Goal: Communication & Community: Answer question/provide support

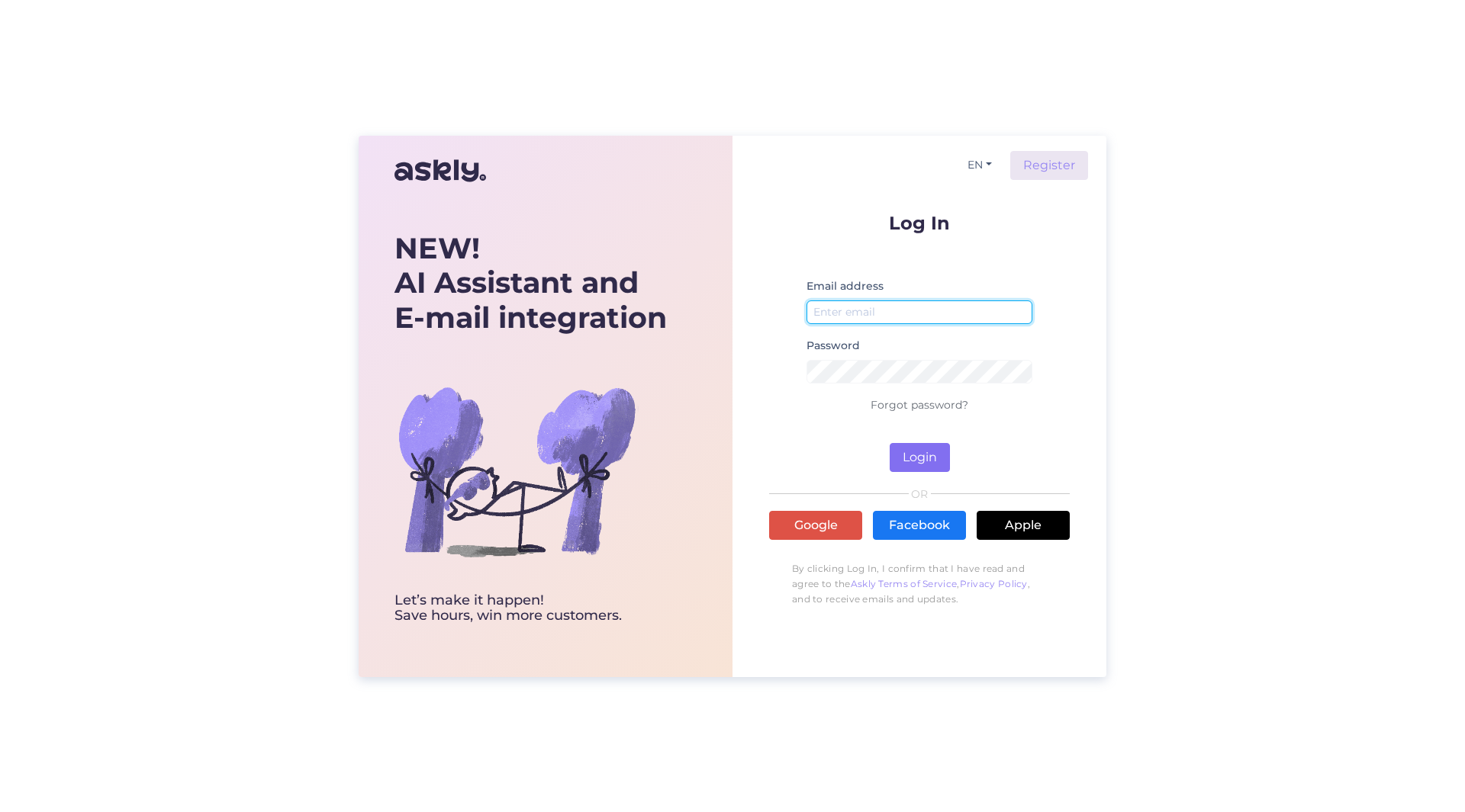
type input "[PERSON_NAME][EMAIL_ADDRESS][PERSON_NAME][DOMAIN_NAME]"
click at [909, 458] on button "Login" at bounding box center [920, 457] width 60 height 29
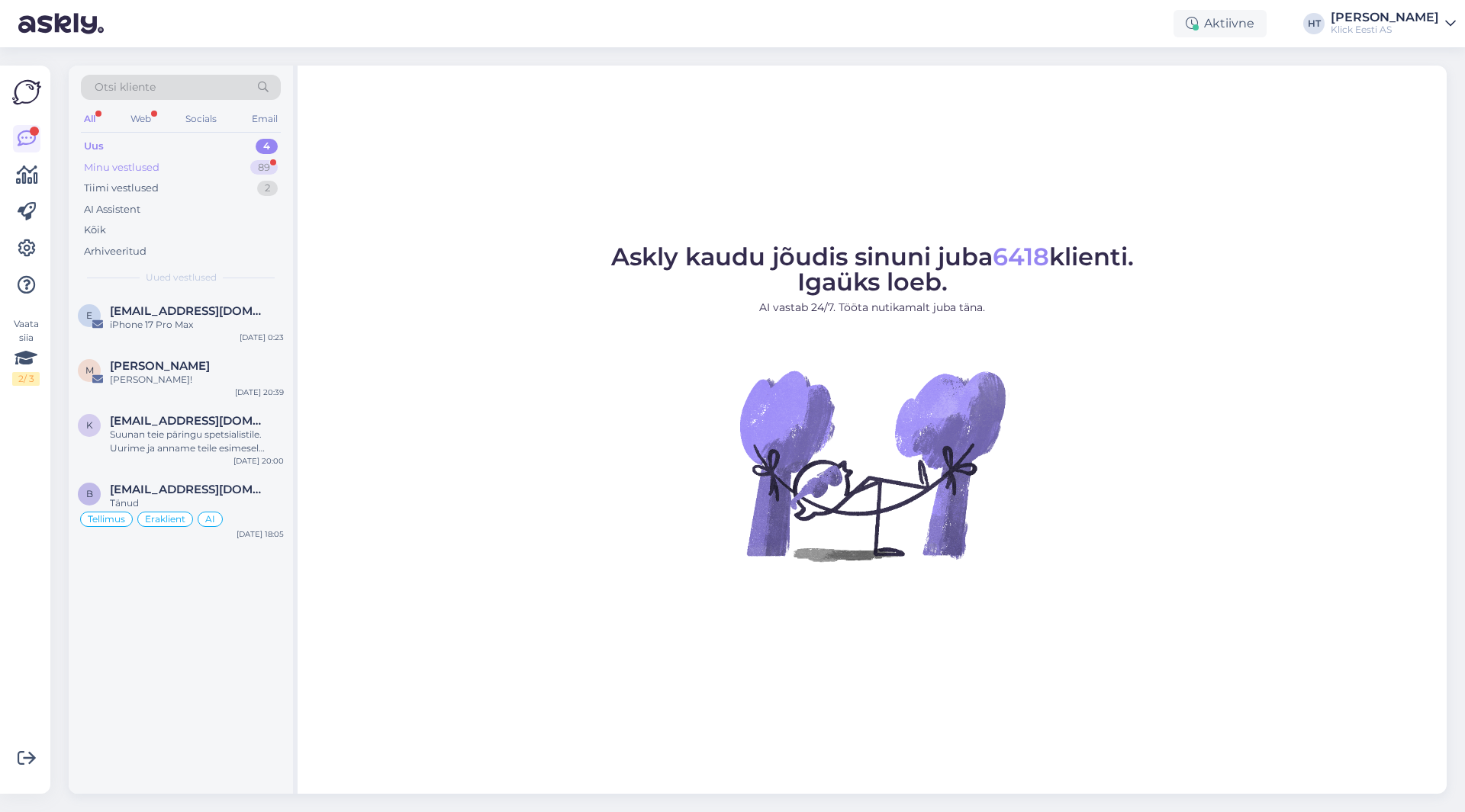
click at [255, 170] on div "89" at bounding box center [264, 167] width 27 height 15
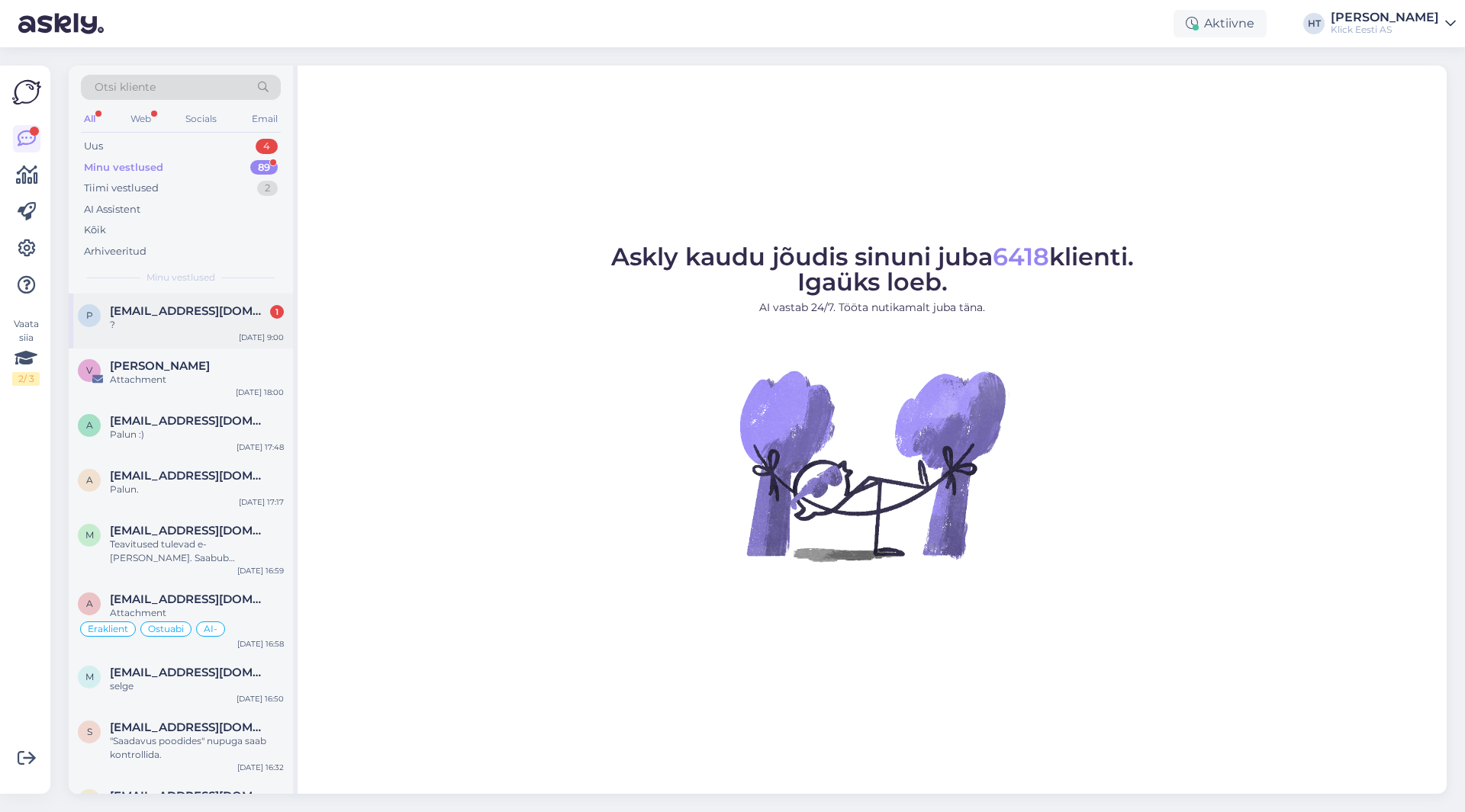
click at [226, 328] on div "?" at bounding box center [197, 324] width 174 height 14
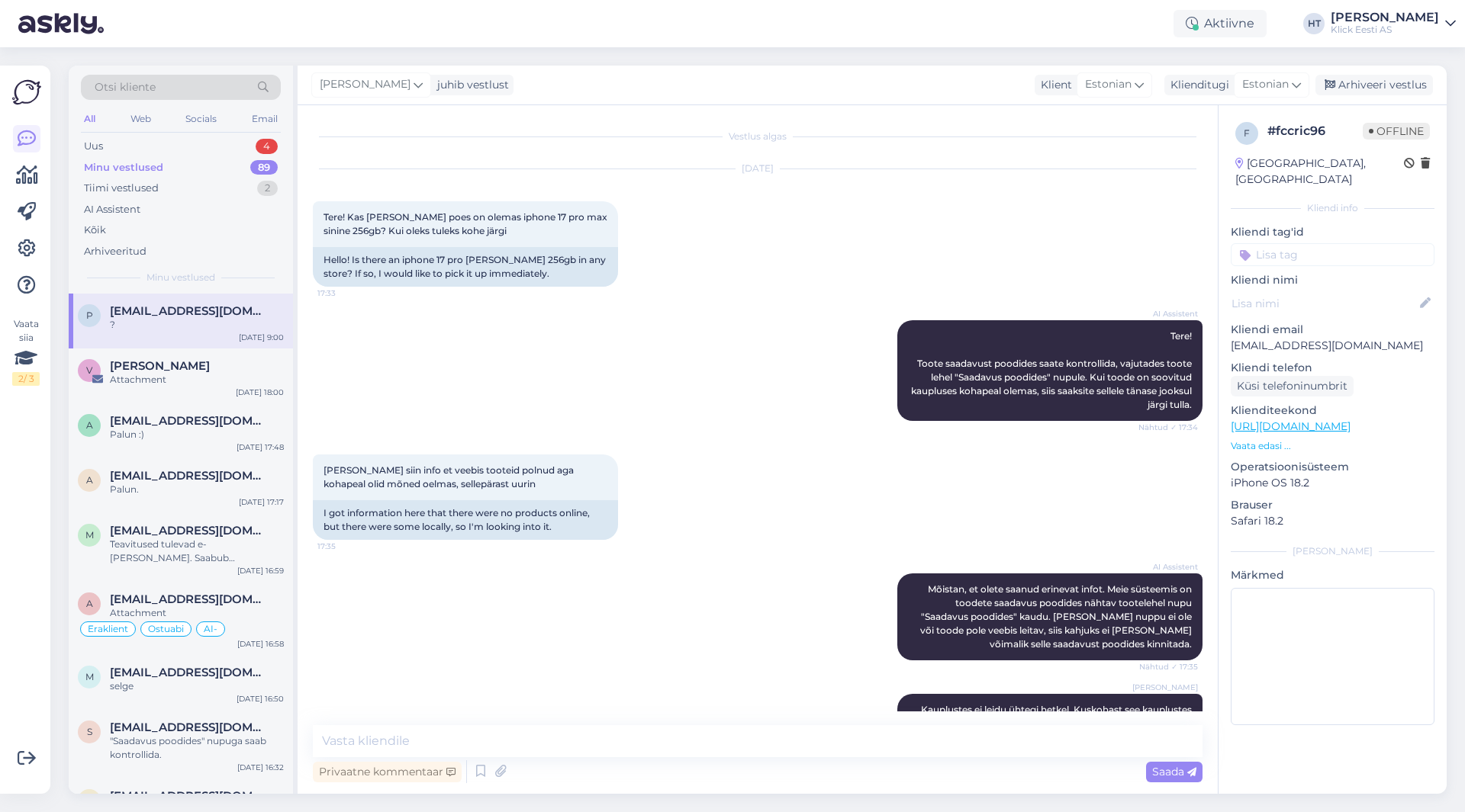
scroll to position [318, 0]
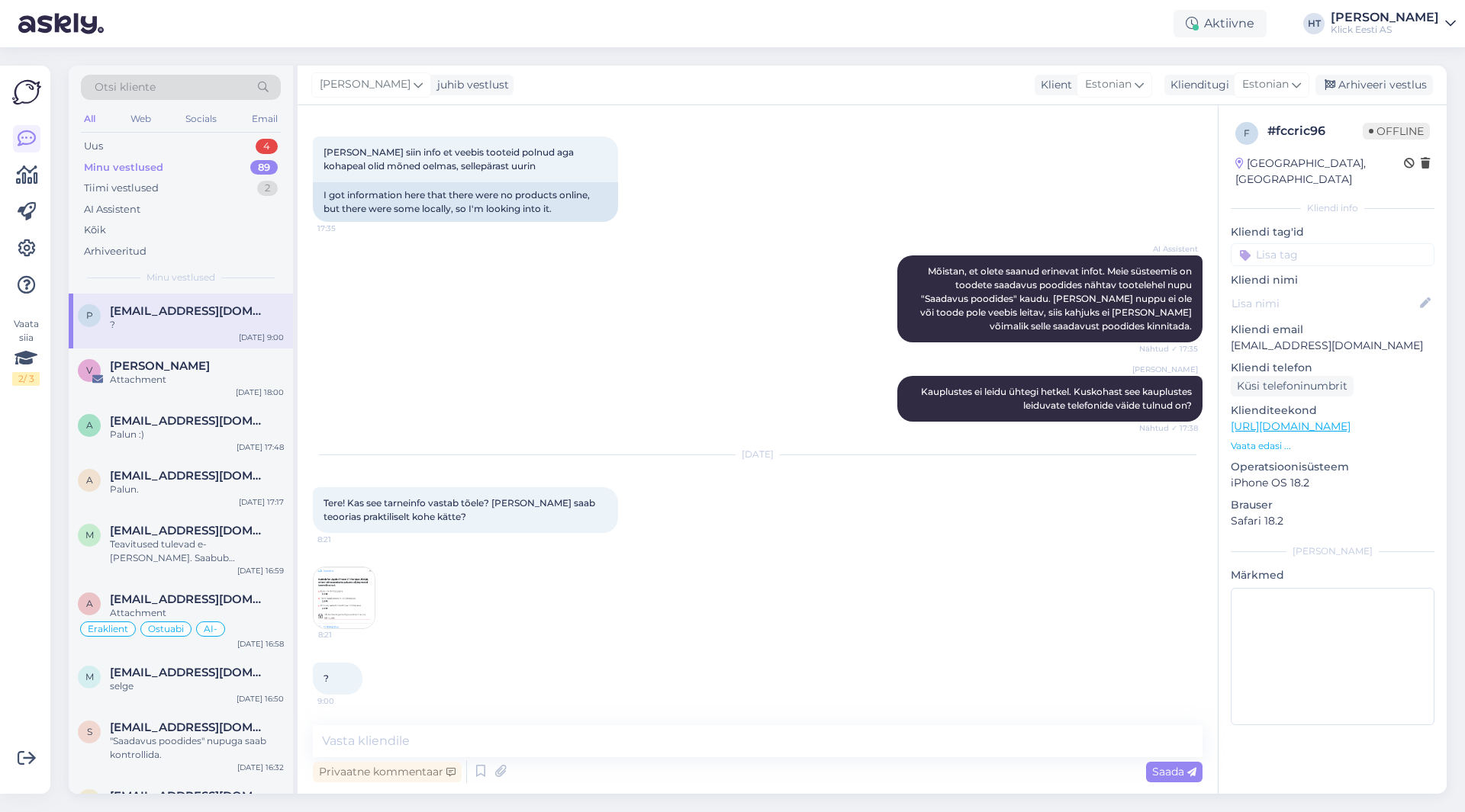
click at [366, 597] on img at bounding box center [344, 598] width 61 height 61
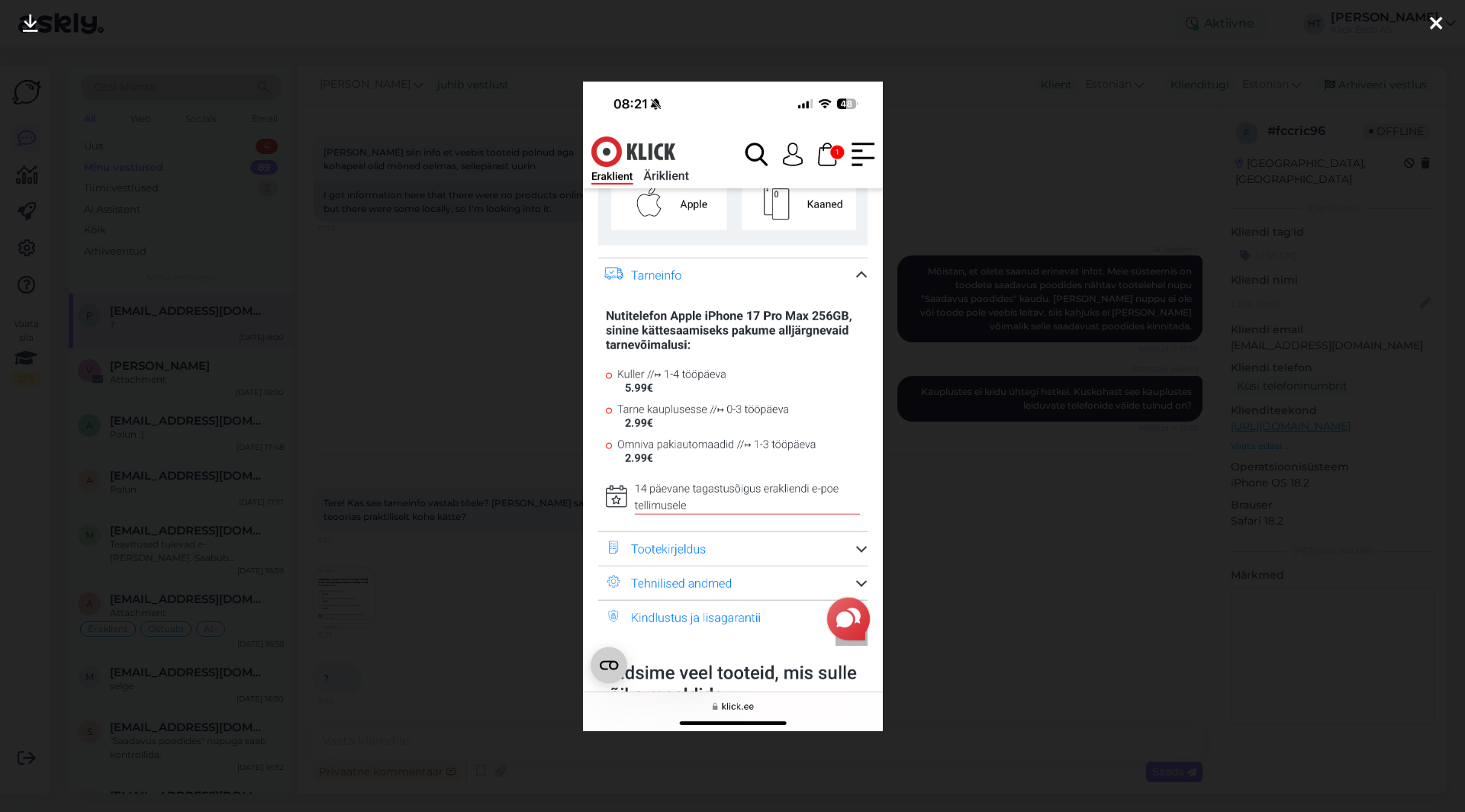
click at [495, 579] on div at bounding box center [732, 406] width 1465 height 812
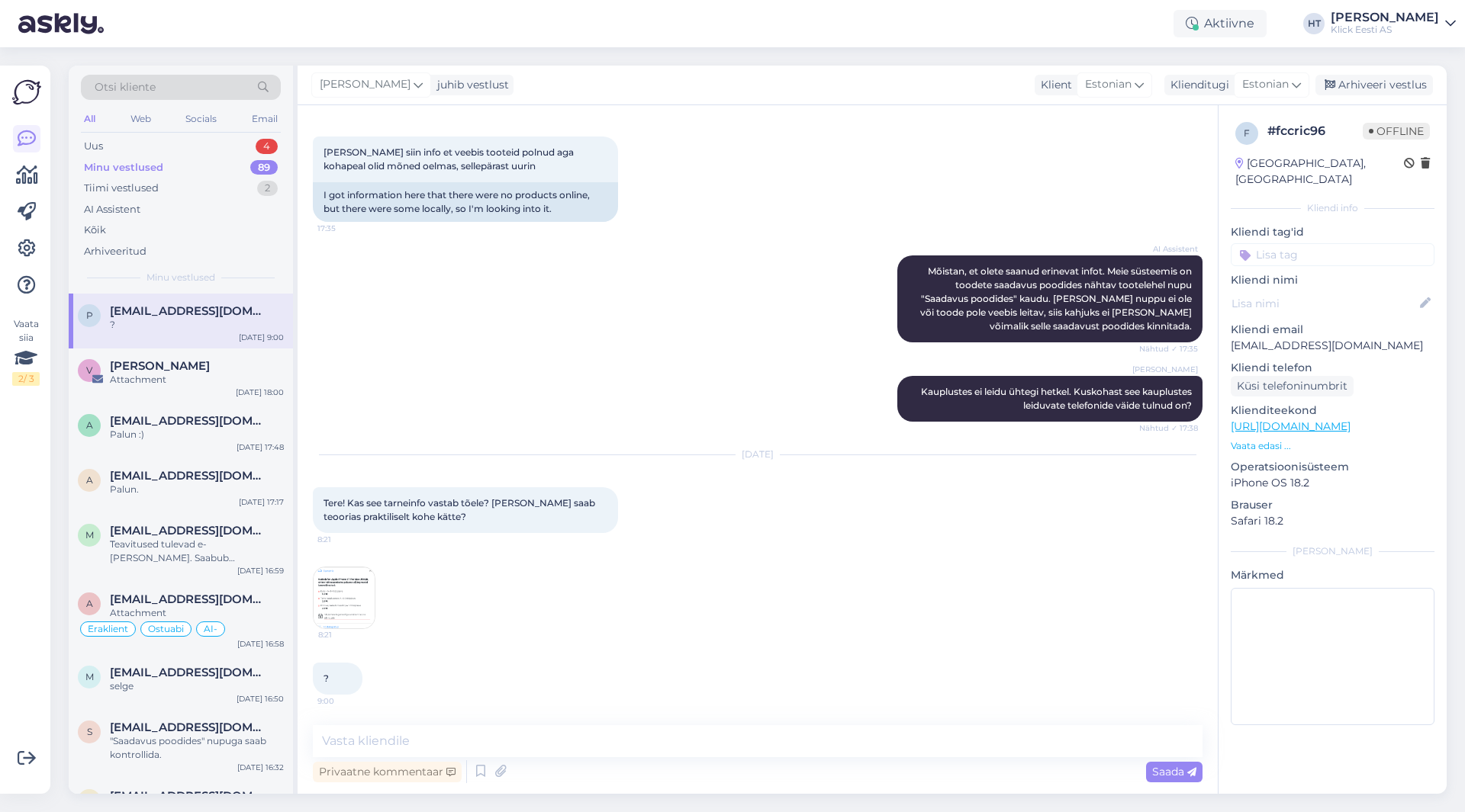
click at [372, 598] on img at bounding box center [344, 598] width 61 height 61
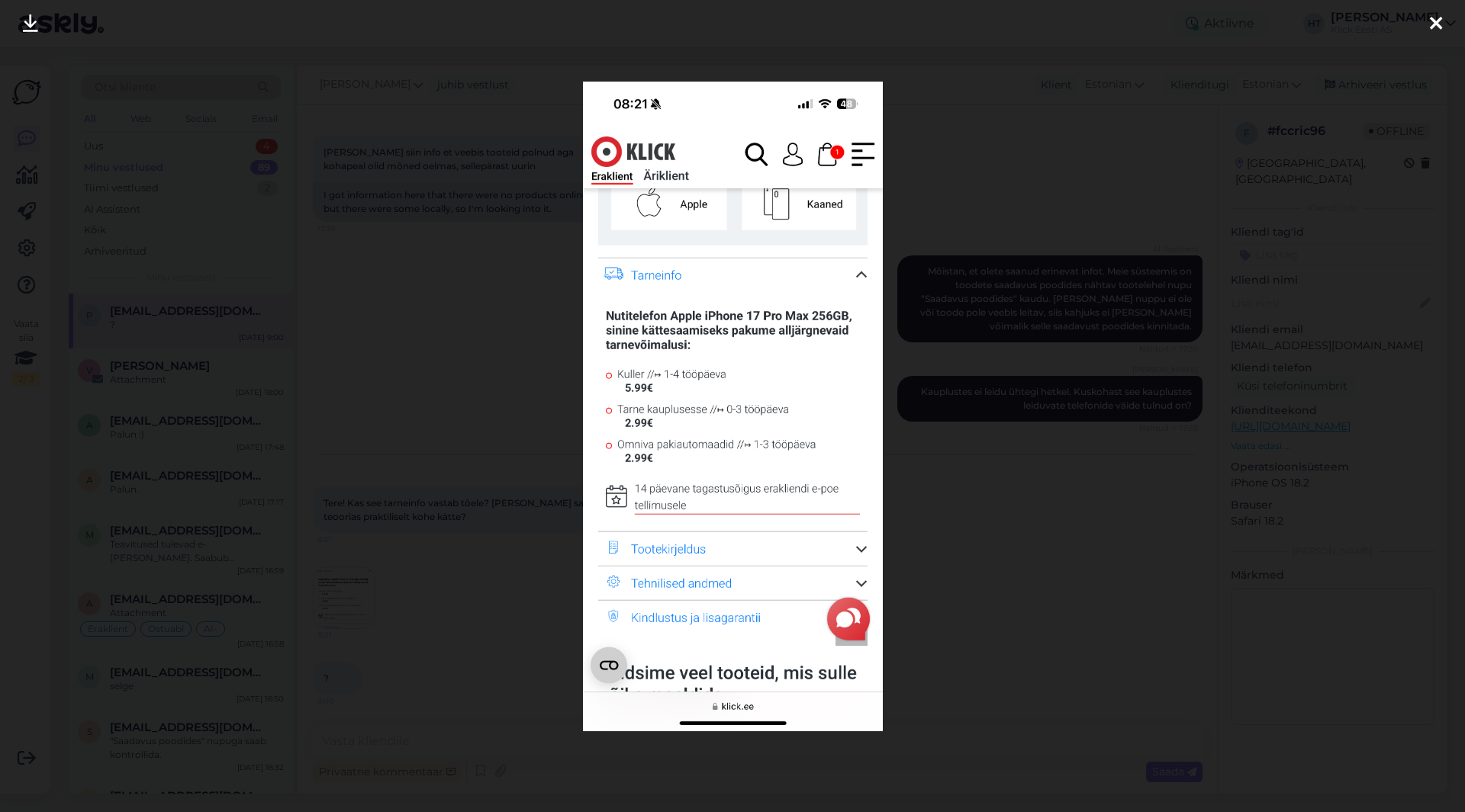
click at [440, 591] on div at bounding box center [732, 406] width 1465 height 812
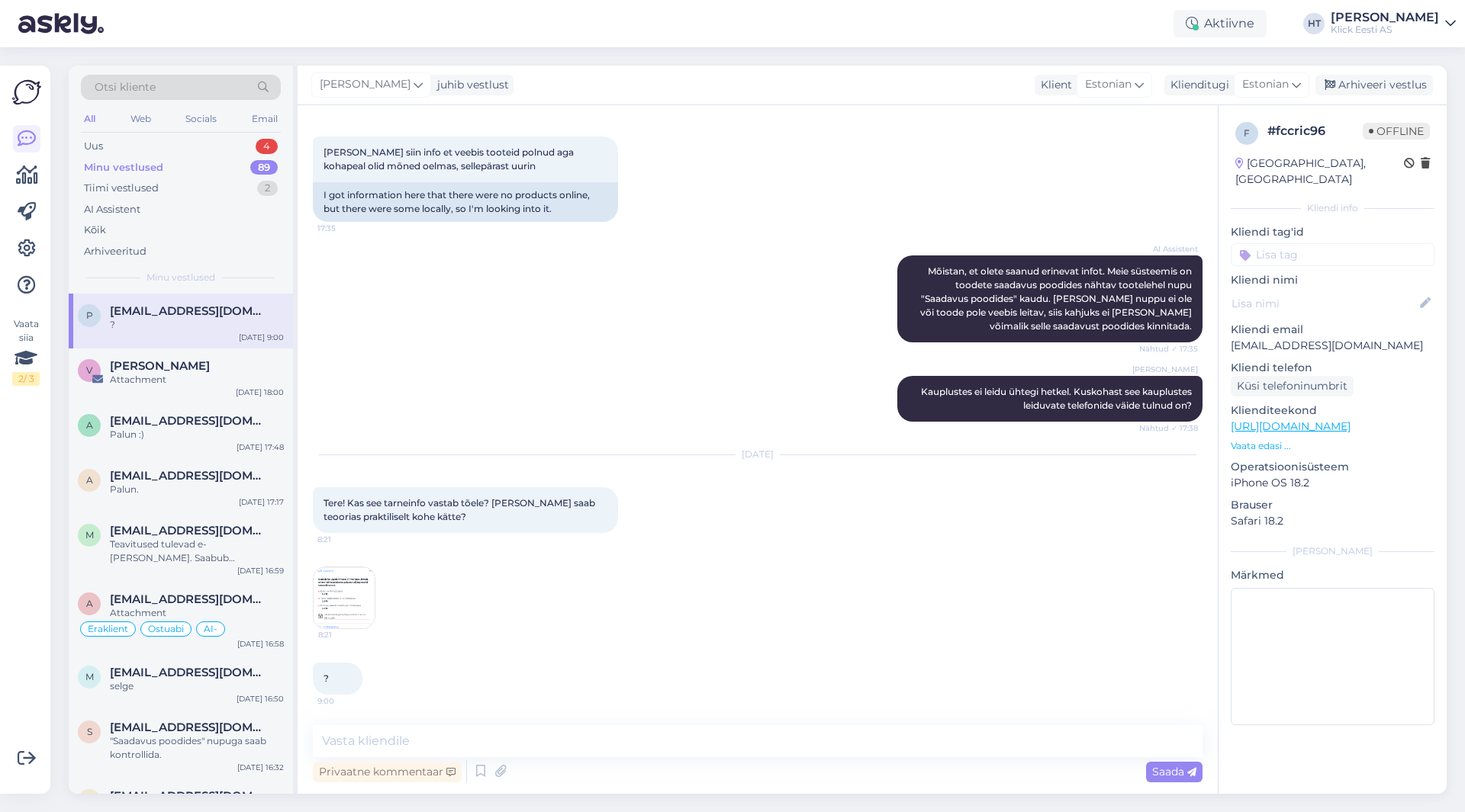
click at [468, 724] on div "Vestlus algas [DATE] Tere! Kas [PERSON_NAME] poes on olemas iphone 17 pro max s…" at bounding box center [757, 449] width 920 height 688
click at [474, 742] on textarea at bounding box center [758, 741] width 890 height 32
drag, startPoint x: 337, startPoint y: 742, endPoint x: 327, endPoint y: 740, distance: 10.2
click at [327, 740] on textarea "KUi on saadaval toimub tarne 1-3" at bounding box center [758, 741] width 890 height 32
click at [565, 739] on textarea "Kui on saadaval toimub tarne 1-3" at bounding box center [758, 741] width 890 height 32
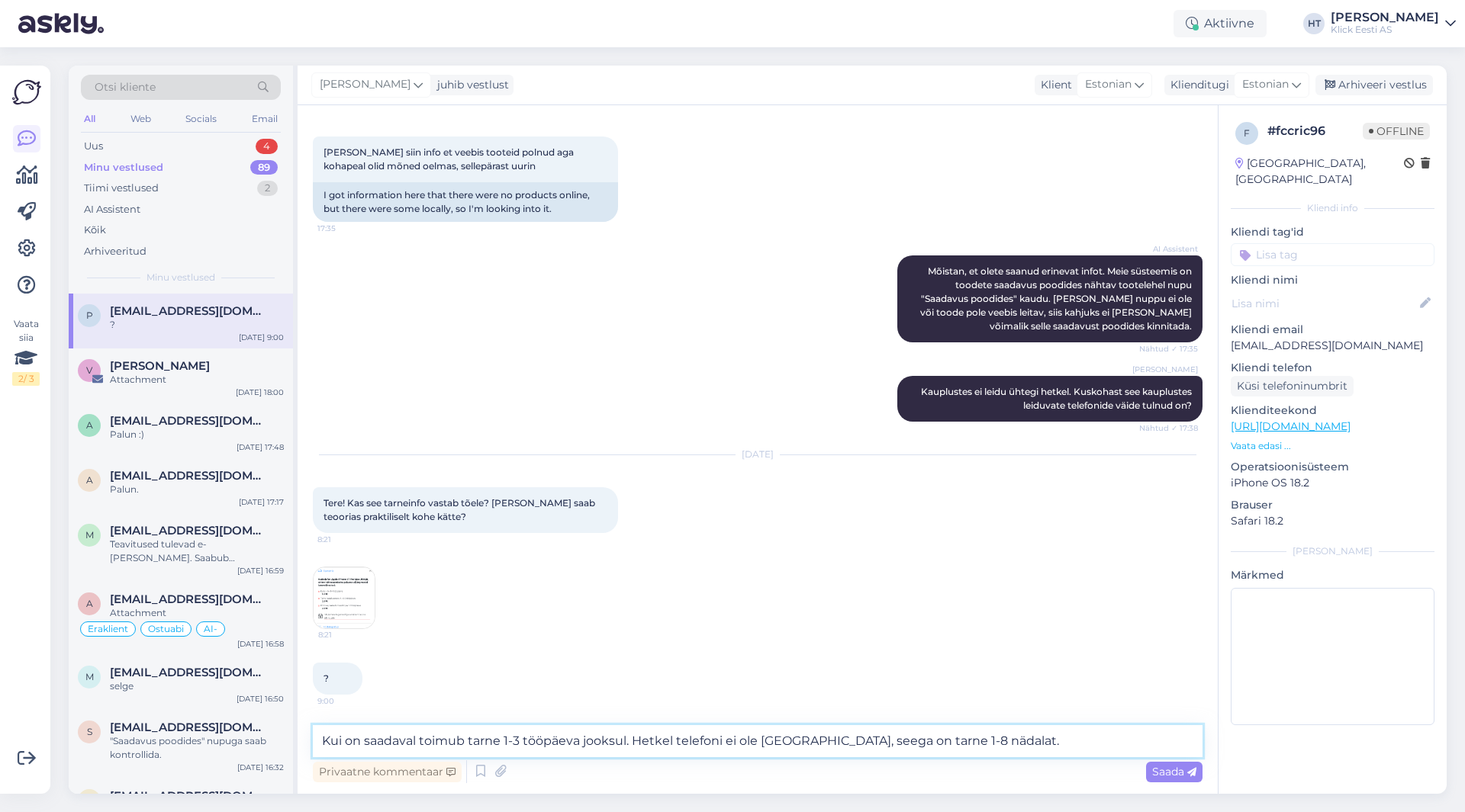
type textarea "Kui on saadaval toimub tarne 1-3 tööpäeva jooksul. Hetkel telefoni ei ole [GEOG…"
click at [995, 740] on textarea "Kui on saadaval toimub tarne 1-3 tööpäeva jooksul. Hetkel telefoni ei ole [GEOG…" at bounding box center [758, 741] width 890 height 32
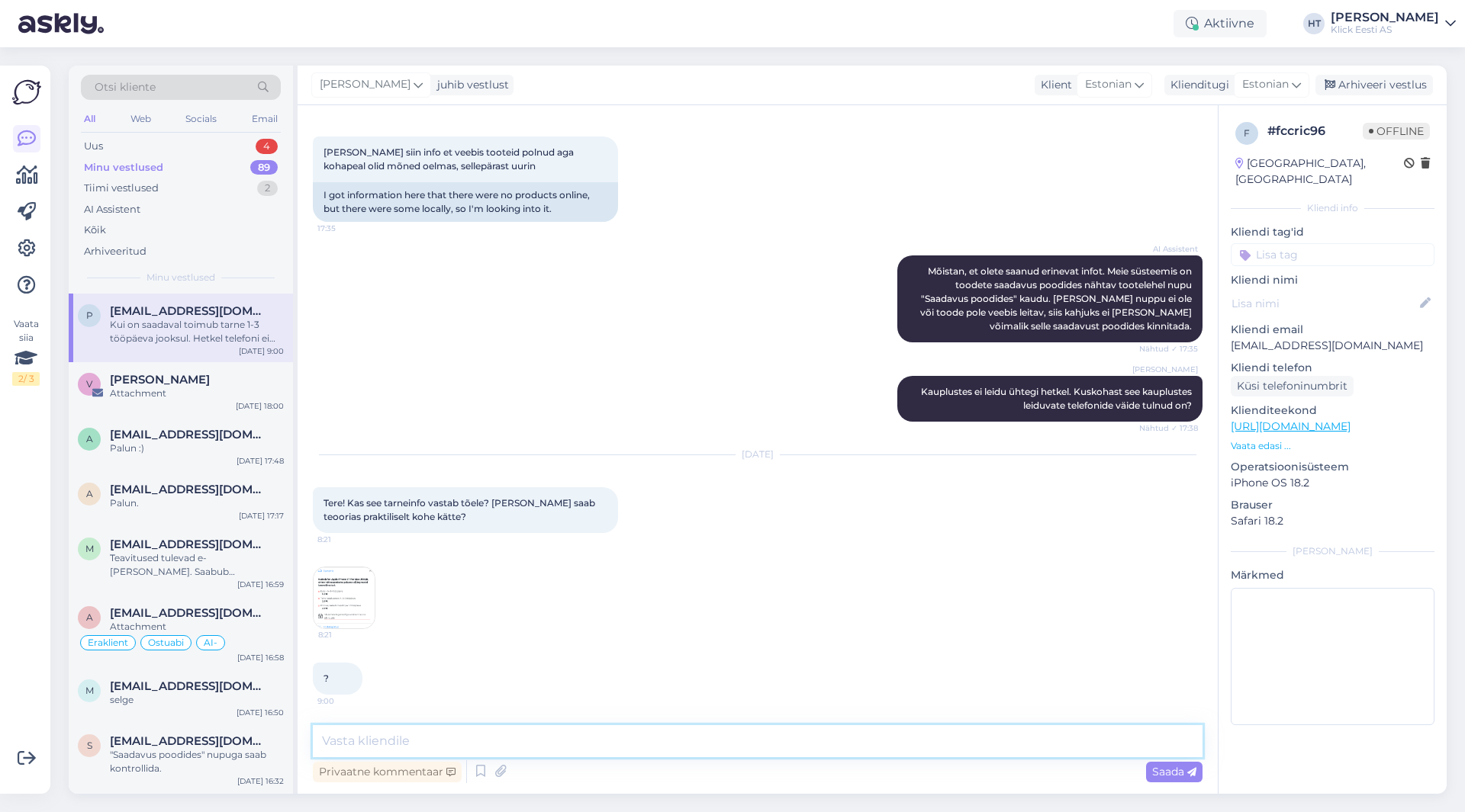
scroll to position [397, 0]
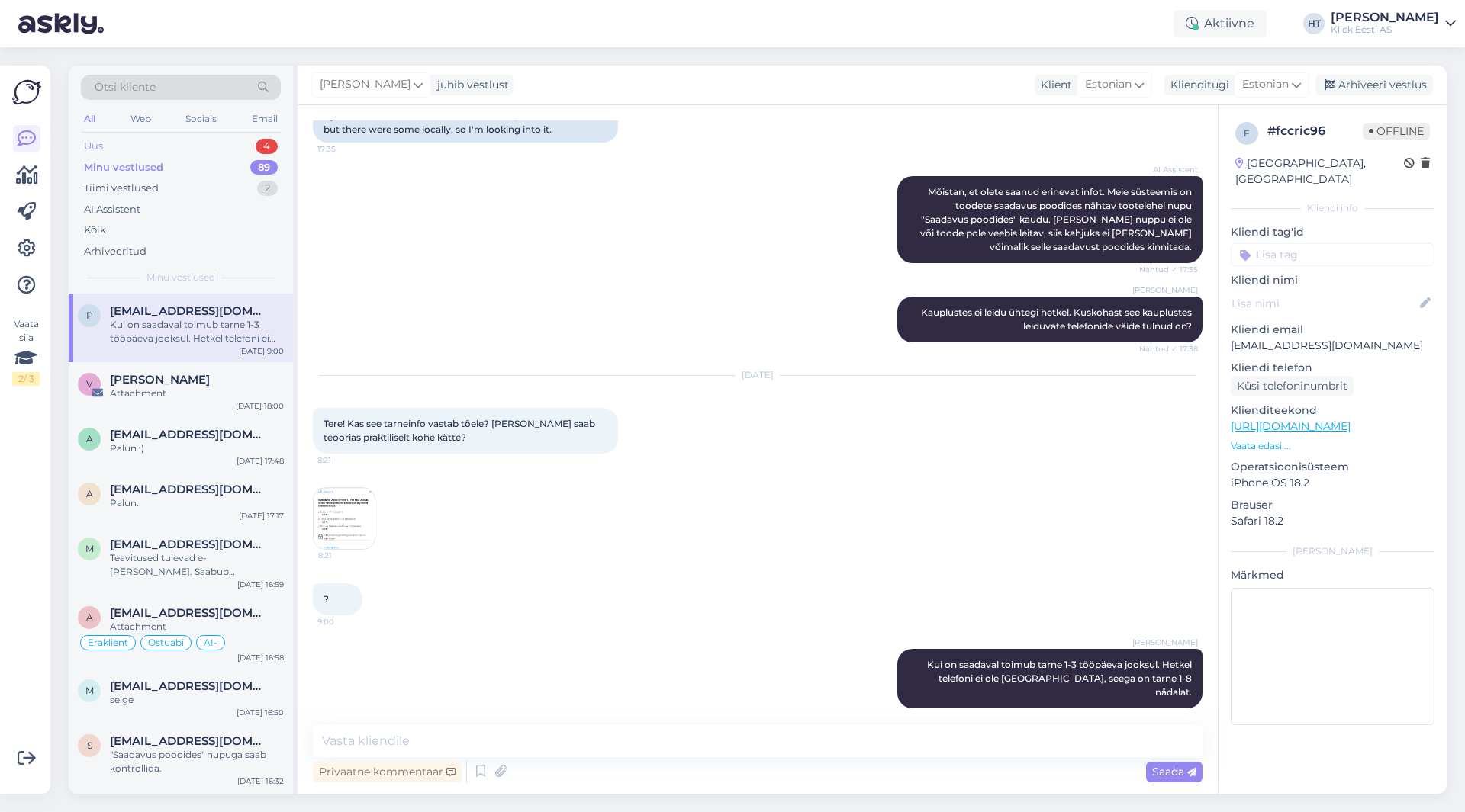
click at [200, 146] on div "Uus 4" at bounding box center [181, 146] width 199 height 22
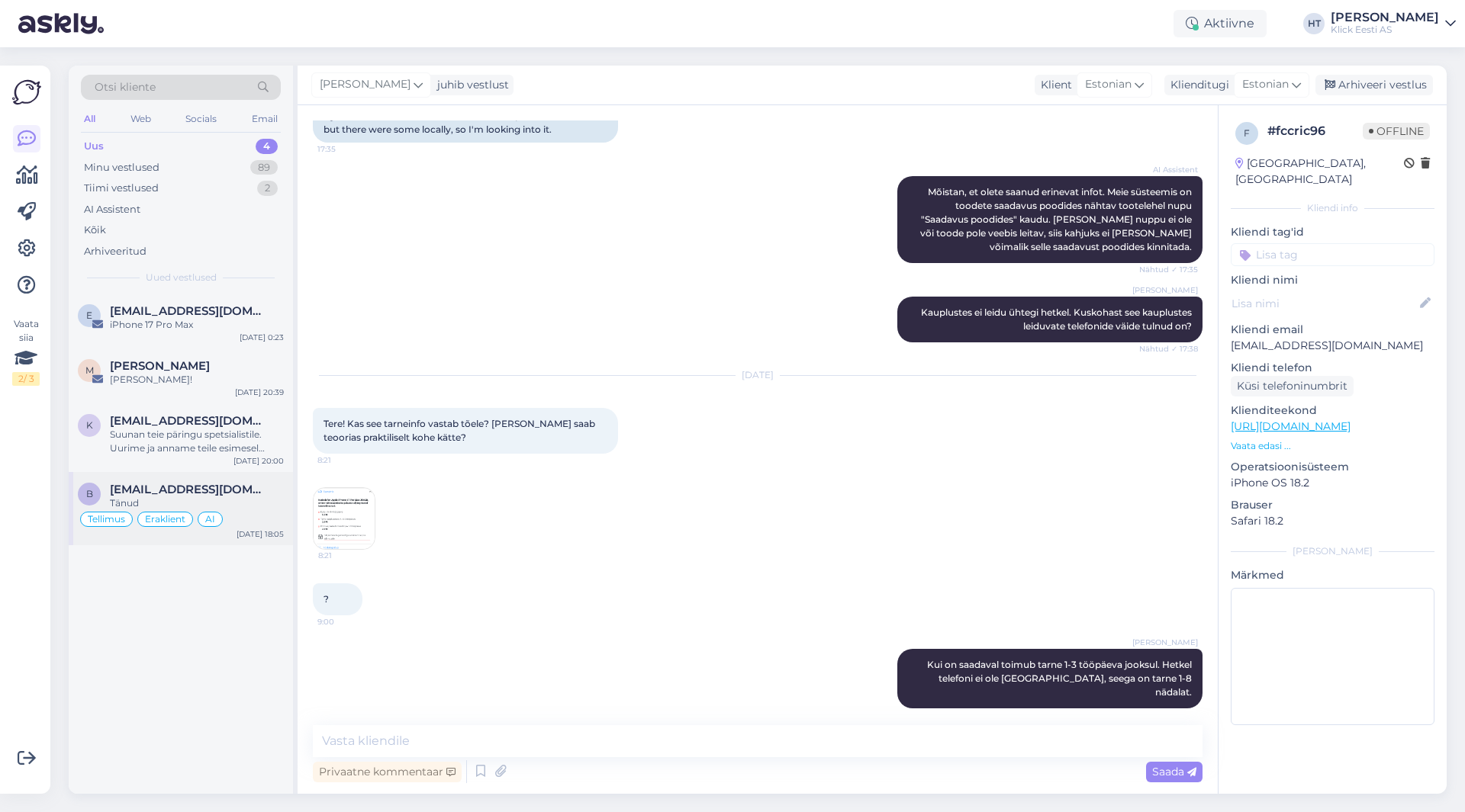
click at [246, 485] on span "[EMAIL_ADDRESS][DOMAIN_NAME]" at bounding box center [190, 489] width 159 height 14
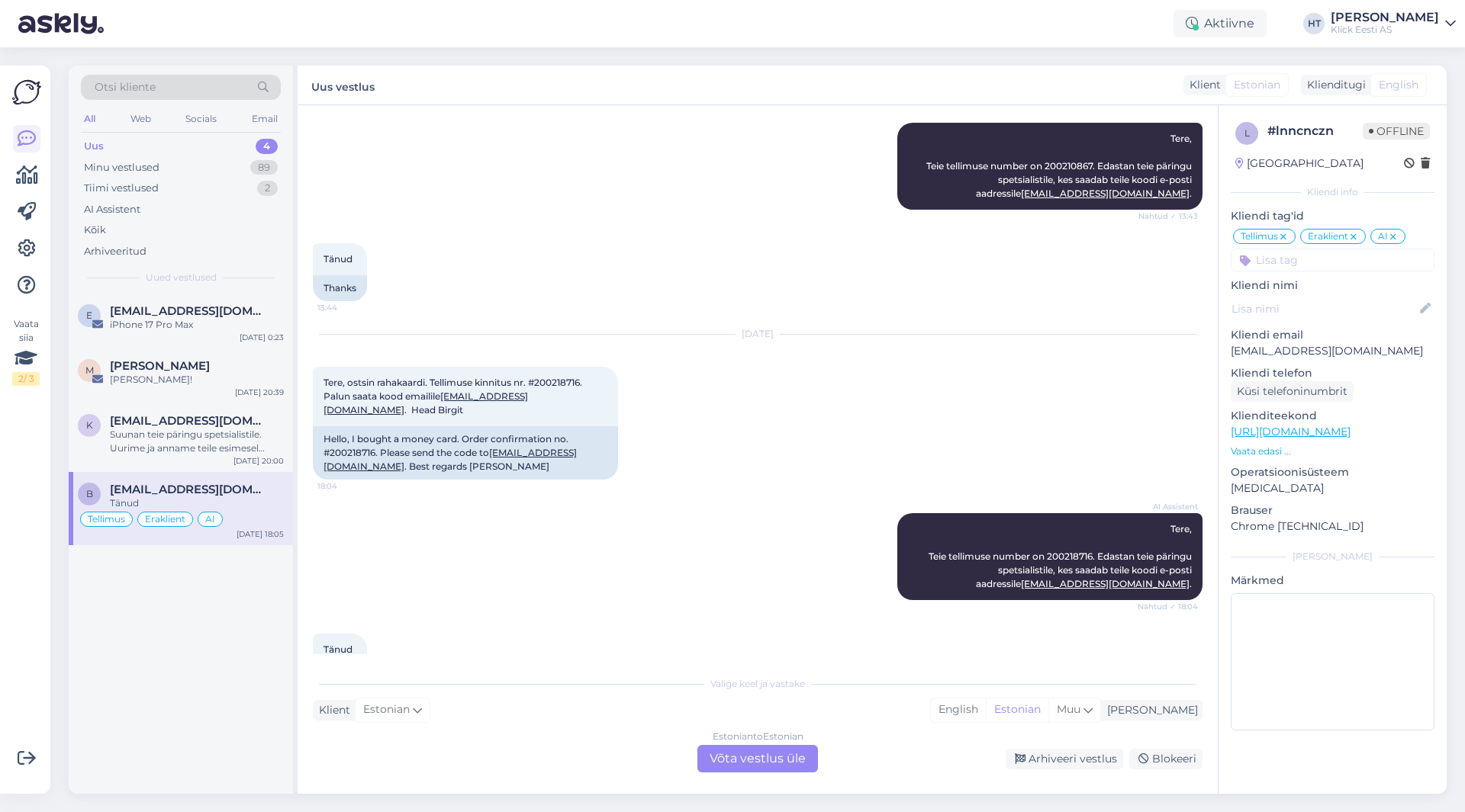
scroll to position [1527, 0]
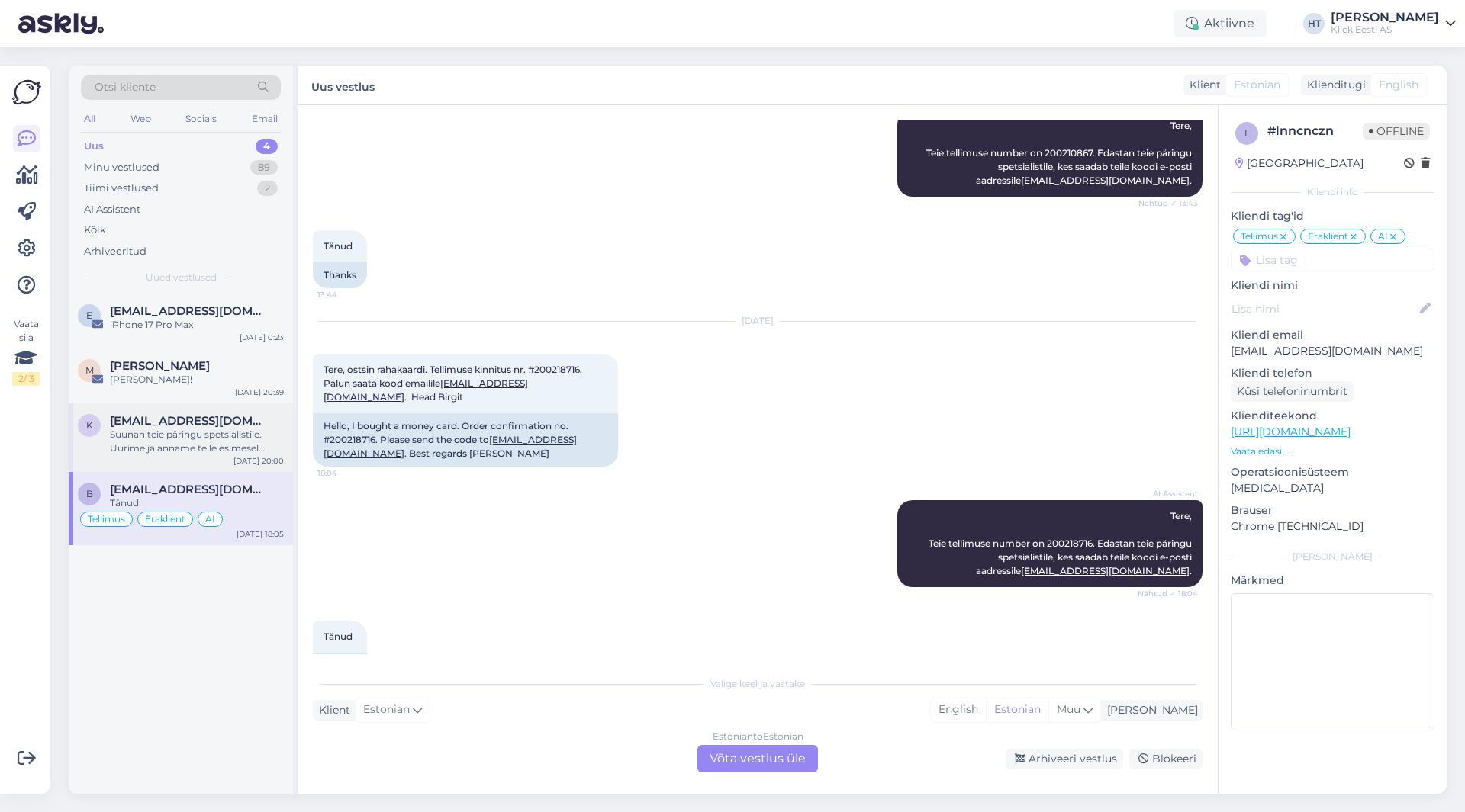
click at [215, 445] on div "Suunan teie päringu spetsialistile. Uurime ja anname teile esimesel võimalusel …" at bounding box center [197, 441] width 174 height 27
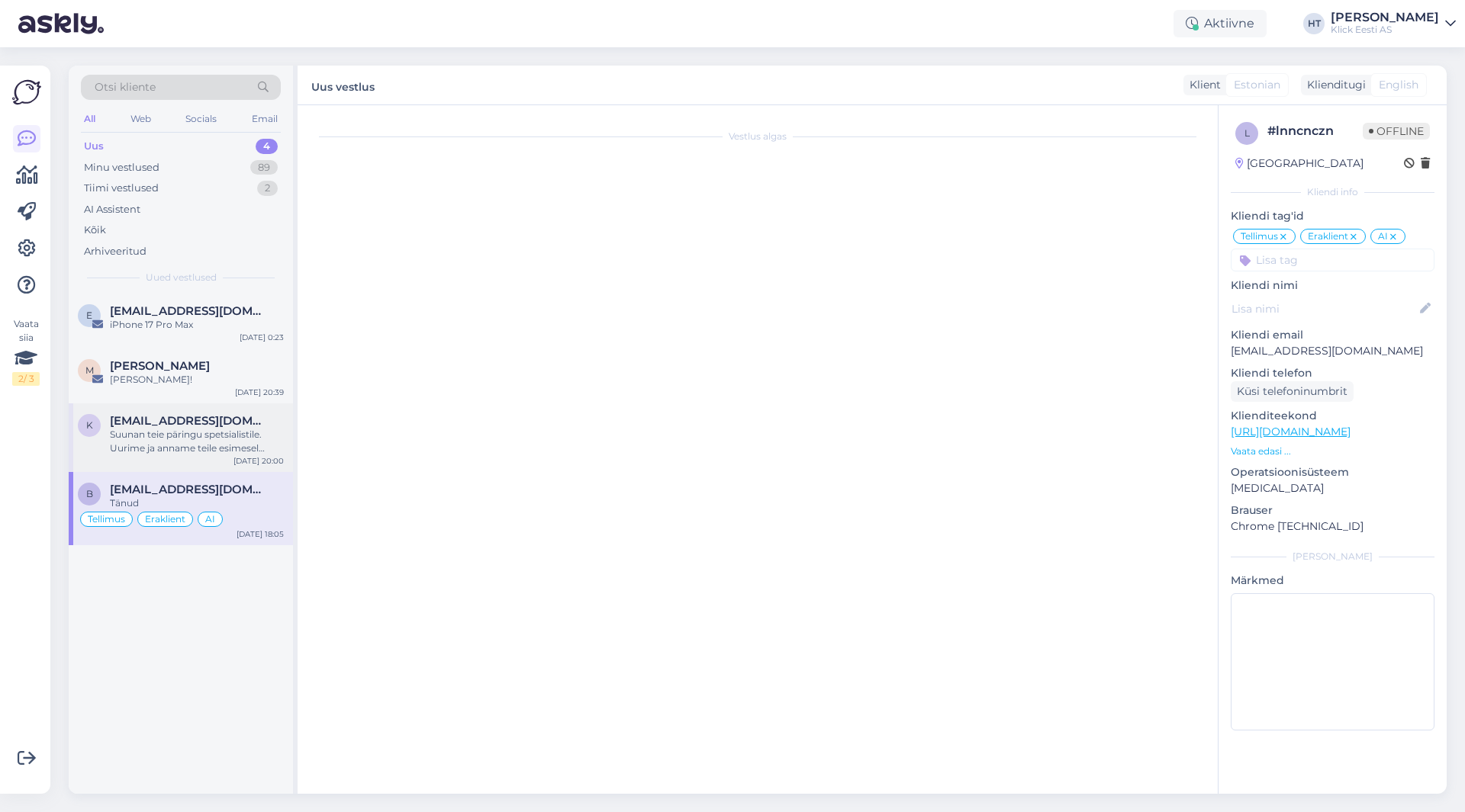
scroll to position [0, 0]
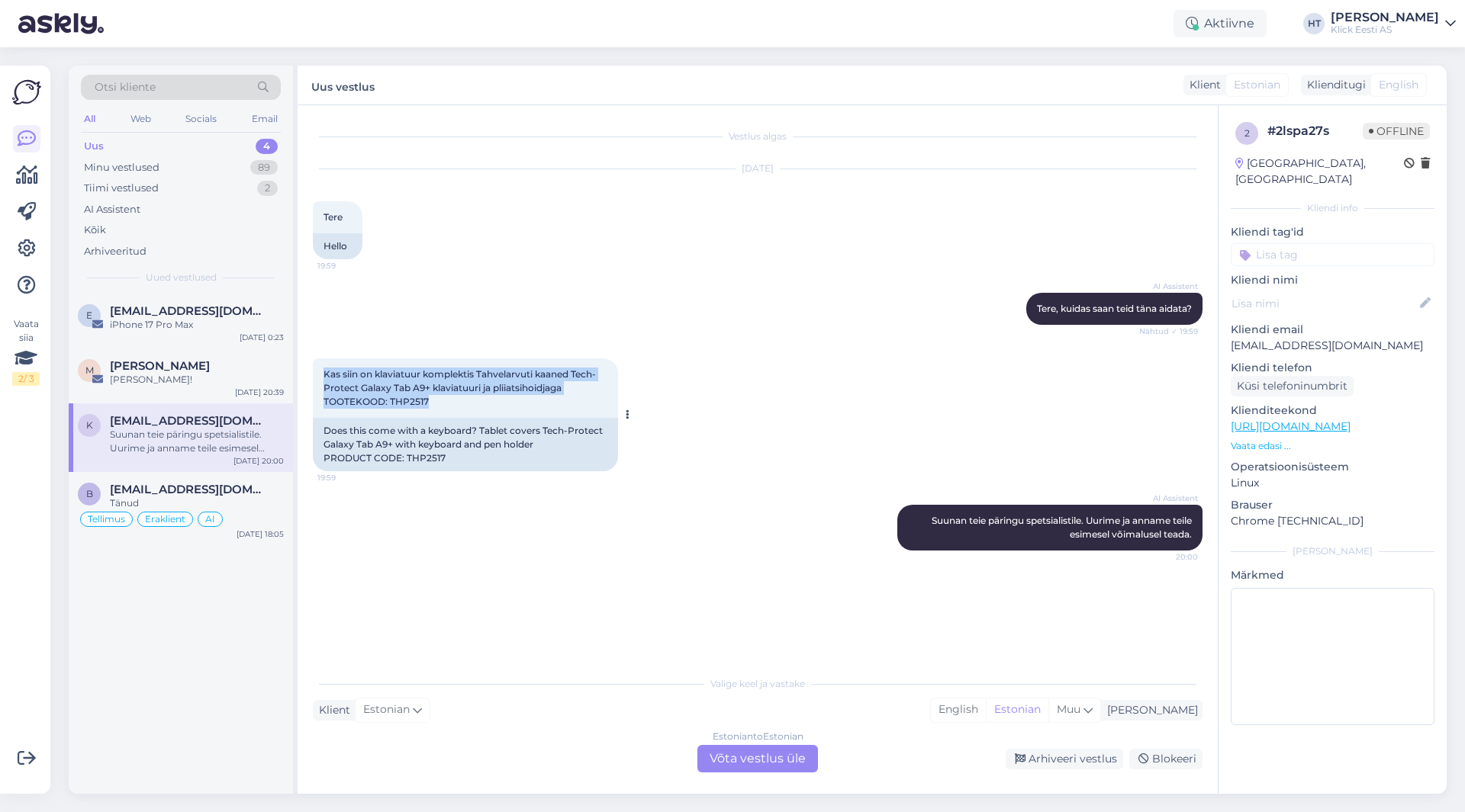
drag, startPoint x: 320, startPoint y: 371, endPoint x: 606, endPoint y: 405, distance: 288.0
click at [606, 405] on div "Kas siin on klaviatuur komplektis Tahvelarvuti kaaned Tech-Protect Galaxy Tab A…" at bounding box center [466, 388] width 305 height 60
click at [601, 406] on div "Kas siin on klaviatuur komplektis Tahvelarvuti kaaned Tech-Protect Galaxy Tab A…" at bounding box center [466, 388] width 305 height 60
click at [233, 376] on div "[PERSON_NAME]!" at bounding box center [197, 379] width 174 height 14
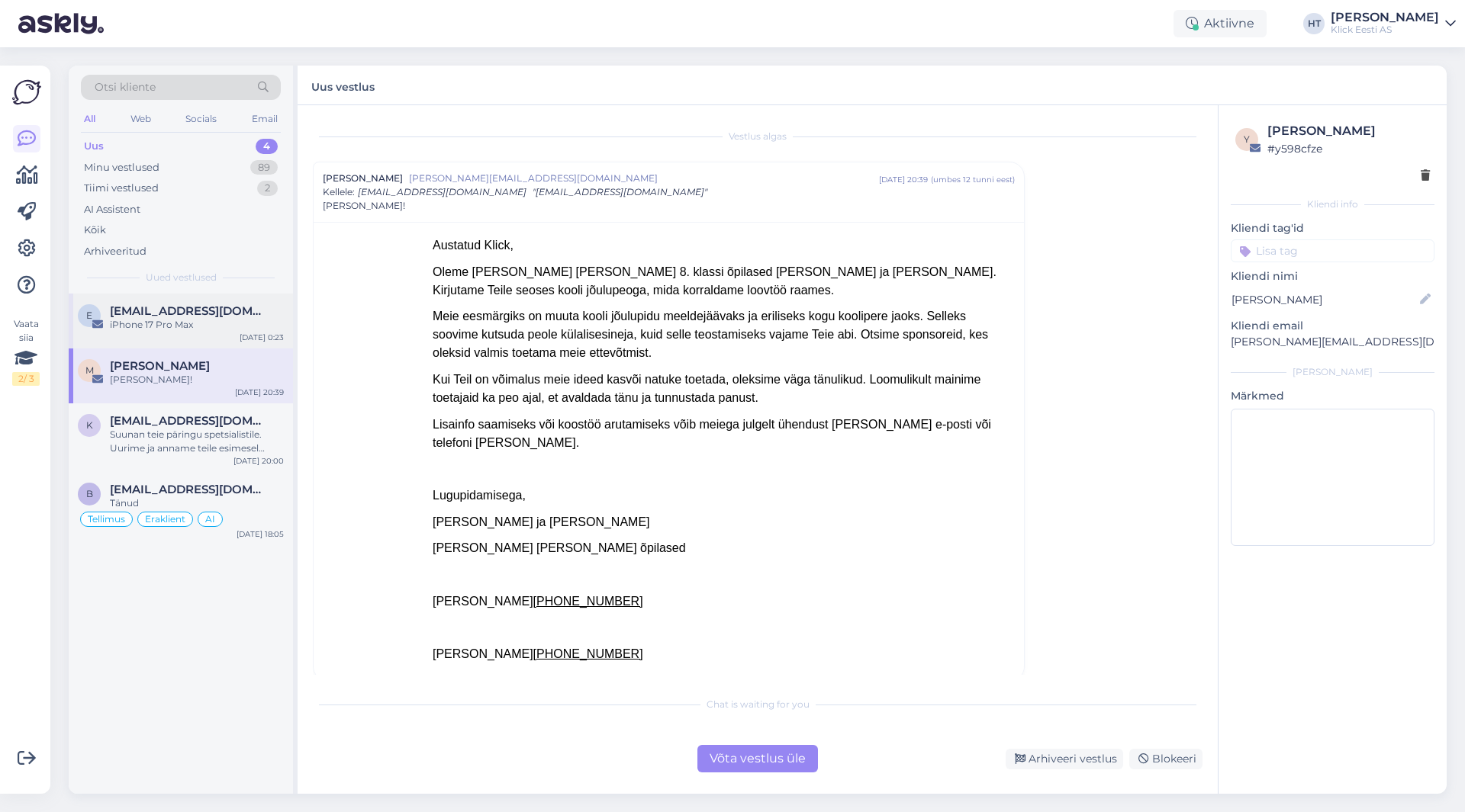
click at [243, 338] on div "e [EMAIL_ADDRESS][DOMAIN_NAME] iPhone 17 Pro Max [DATE] 0:23" at bounding box center [181, 320] width 224 height 55
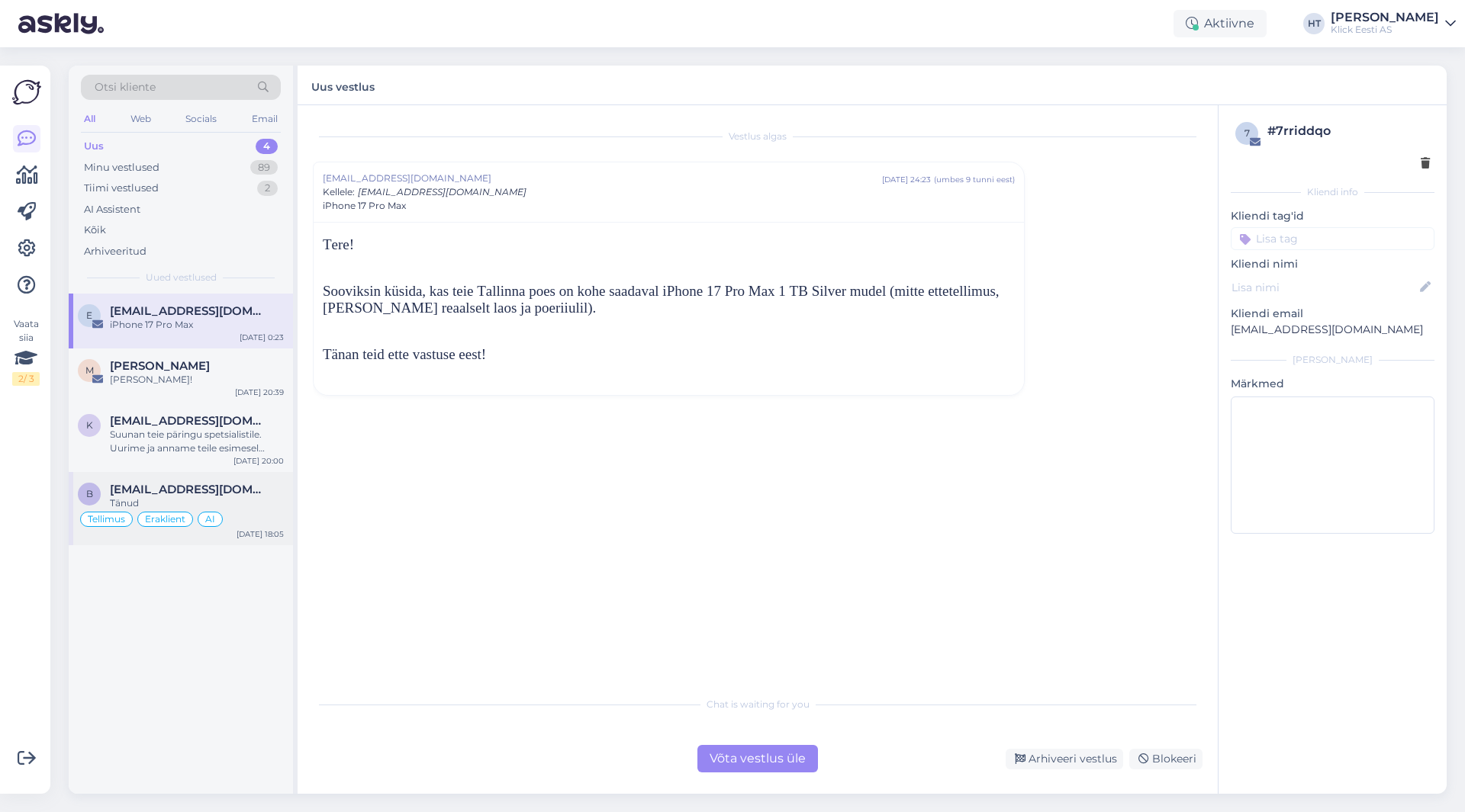
click at [270, 510] on div "Tänud" at bounding box center [197, 503] width 174 height 14
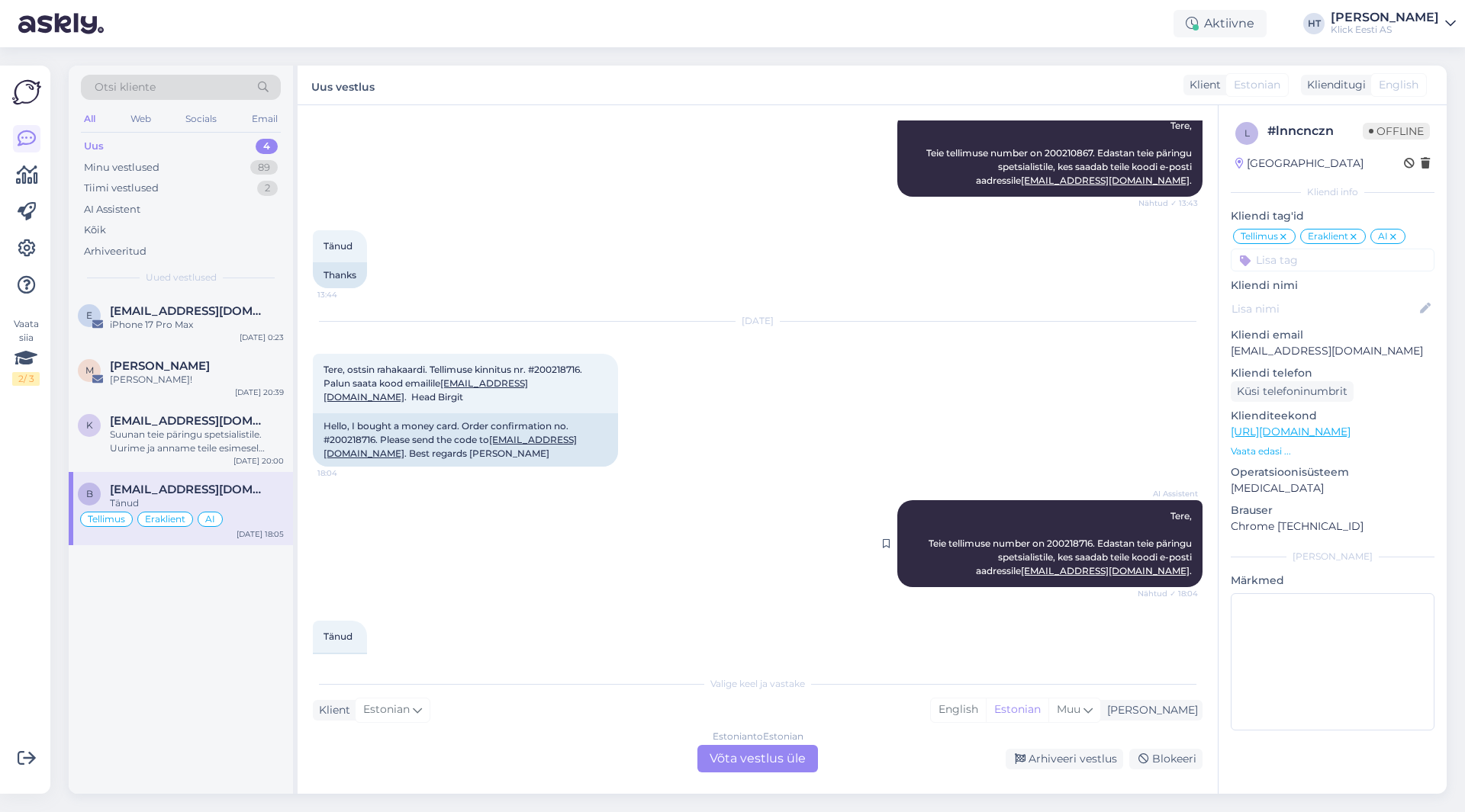
click at [1059, 510] on span "Tere, Teie tellimuse number on 200218716. Edastan teie päringu spetsialistile, …" at bounding box center [1062, 543] width 265 height 67
copy span "200218716"
click at [976, 358] on div "[DATE] Tere, ostsin rahakaardi. Tellimuse kinnitus nr. #200218716. Palun saata …" at bounding box center [758, 394] width 890 height 179
click at [165, 434] on div "Suunan teie päringu spetsialistile. Uurime ja anname teile esimesel võimalusel …" at bounding box center [197, 441] width 174 height 27
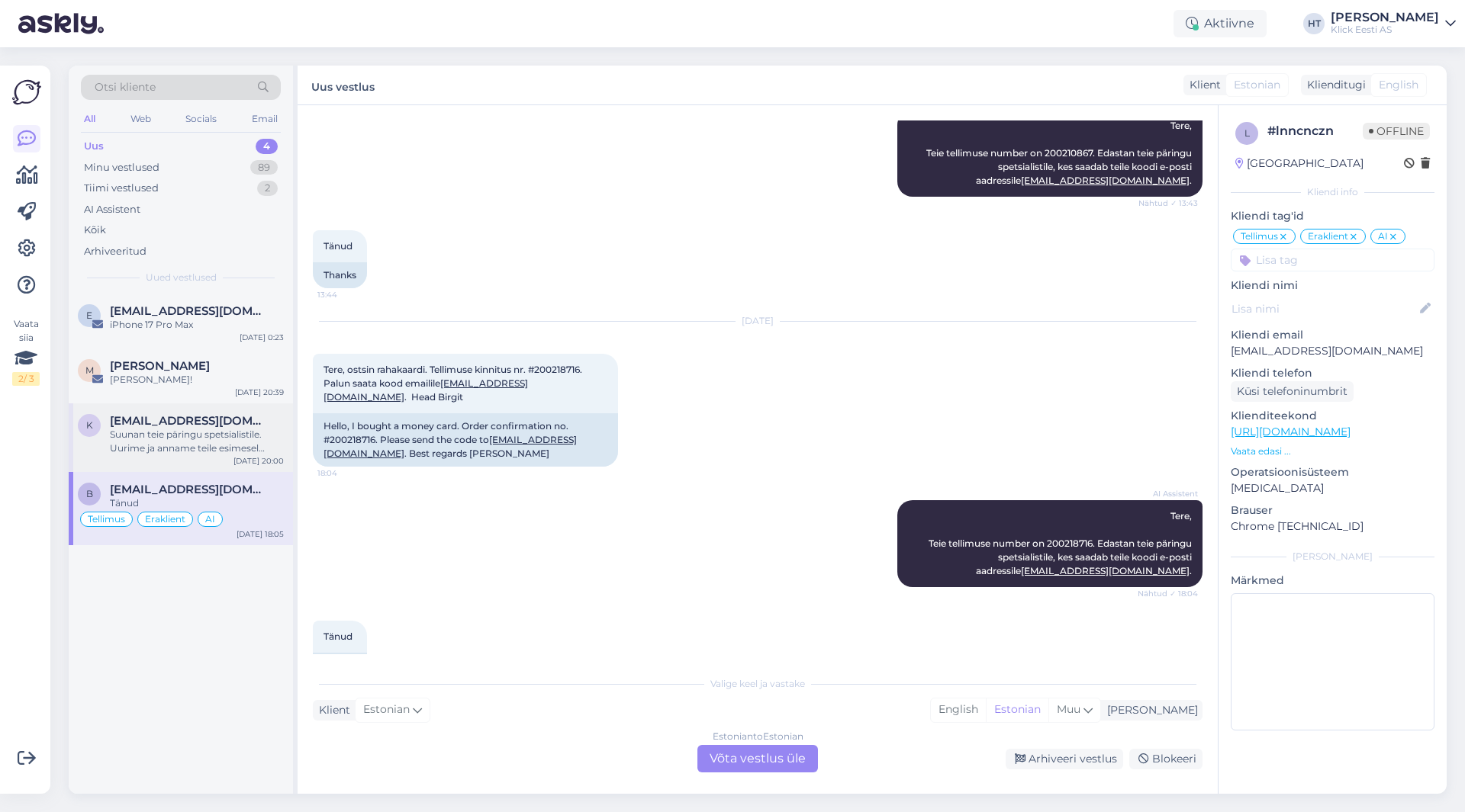
scroll to position [0, 0]
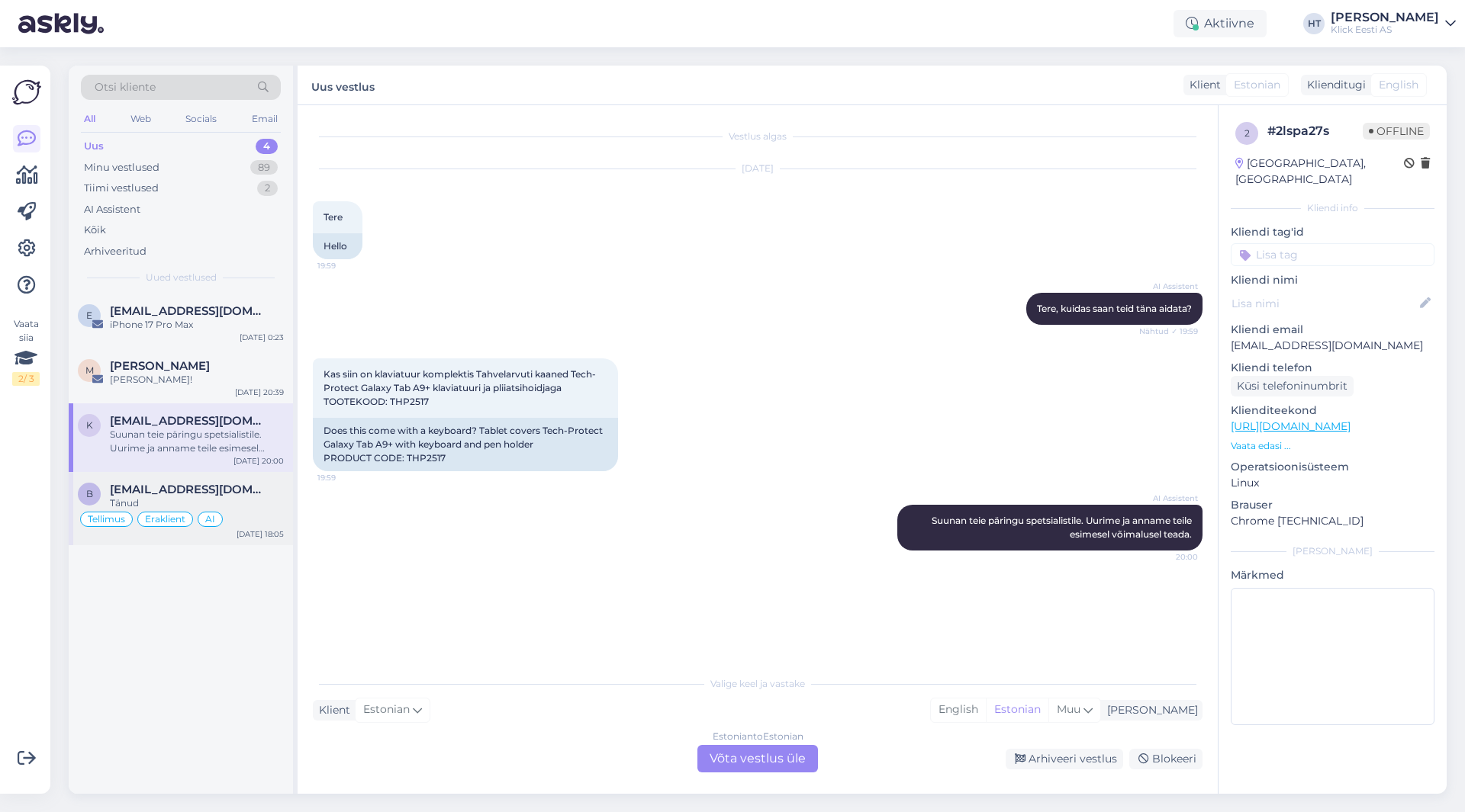
click at [283, 500] on div "b [EMAIL_ADDRESS][DOMAIN_NAME] Tänud Tellimus Eraklient AI [DATE] 18:05" at bounding box center [181, 508] width 224 height 73
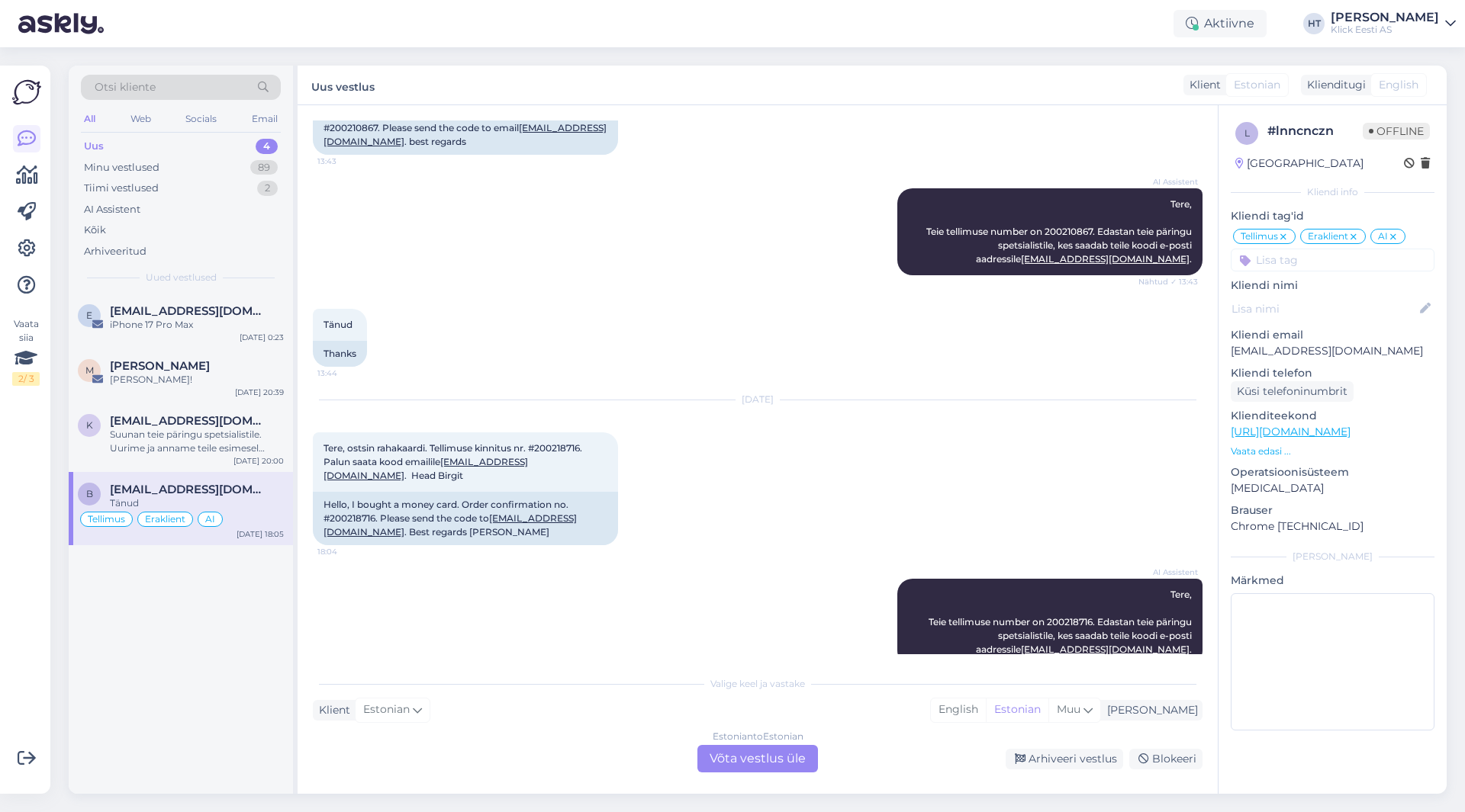
scroll to position [1527, 0]
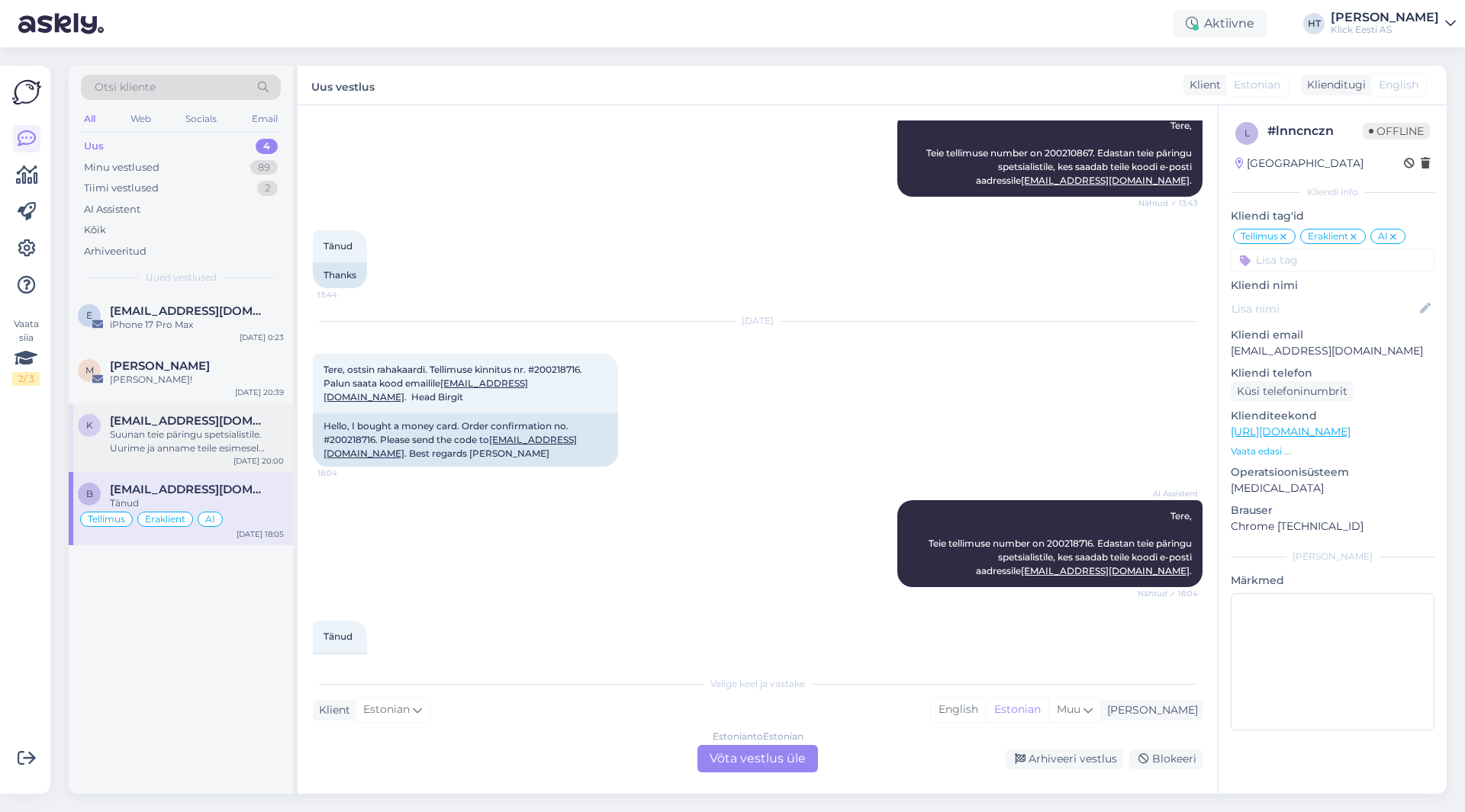
click at [209, 449] on div "Suunan teie päringu spetsialistile. Uurime ja anname teile esimesel võimalusel …" at bounding box center [197, 441] width 174 height 27
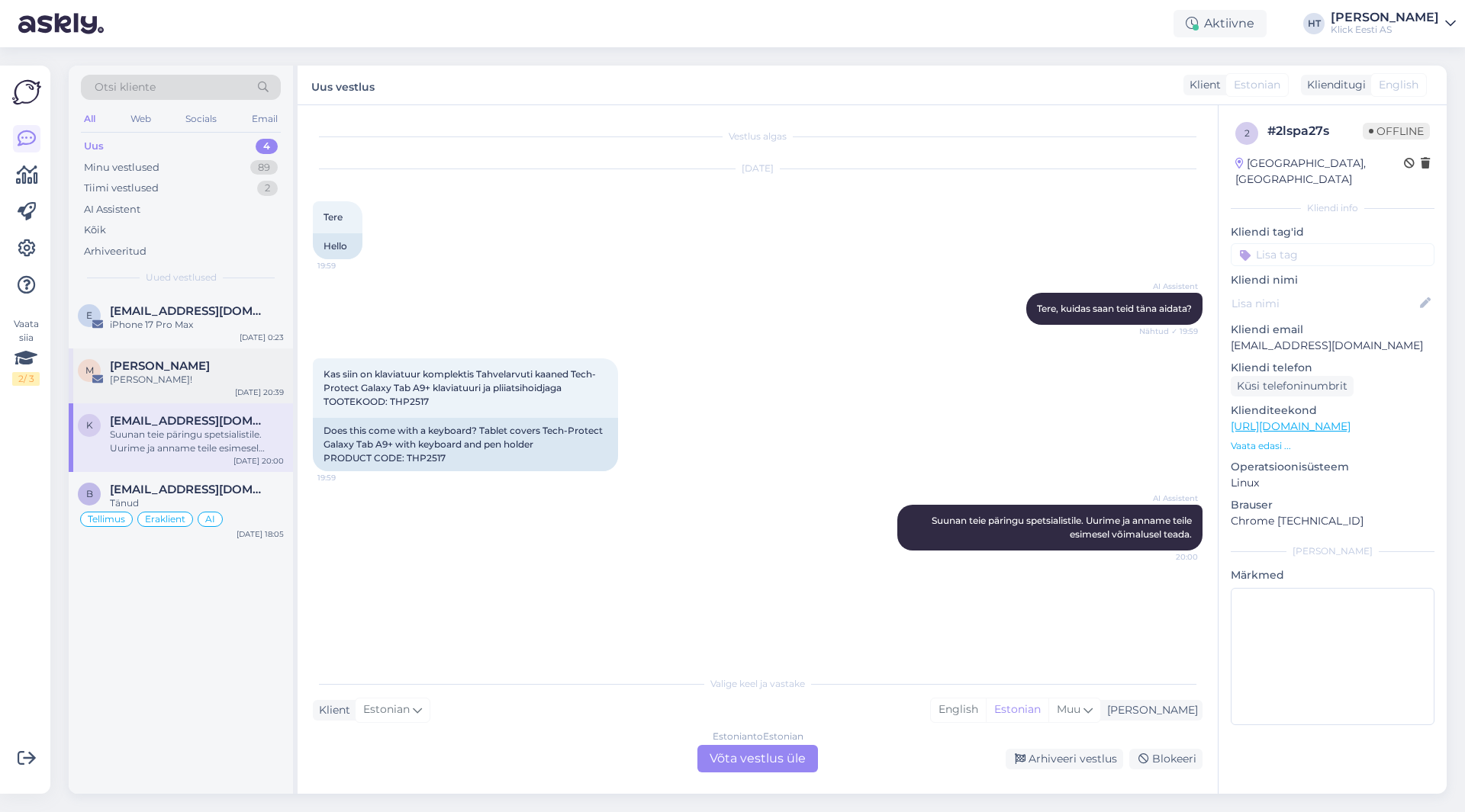
click at [210, 368] on div "[PERSON_NAME]" at bounding box center [197, 365] width 174 height 14
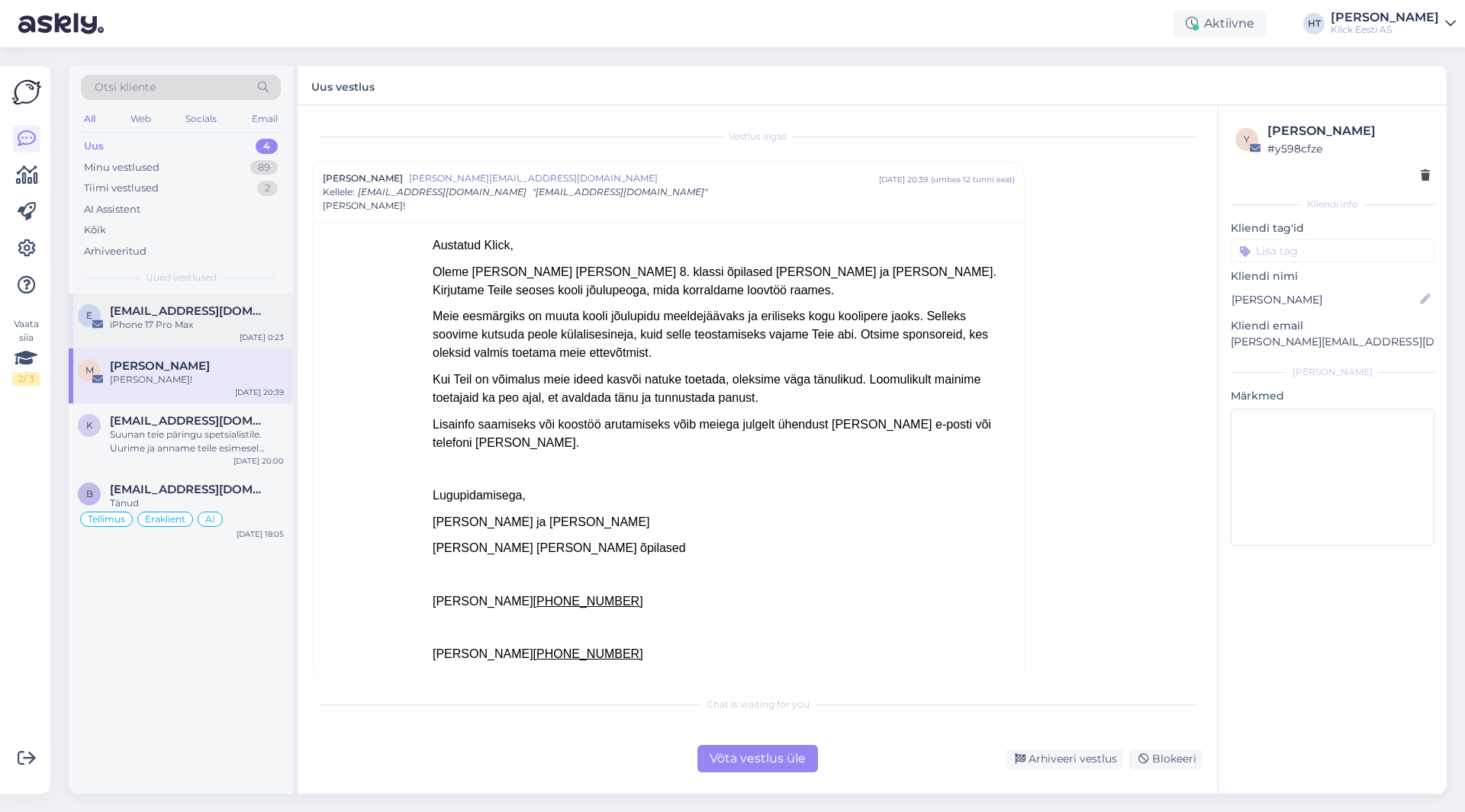
click at [241, 320] on div "iPhone 17 Pro Max" at bounding box center [197, 324] width 174 height 14
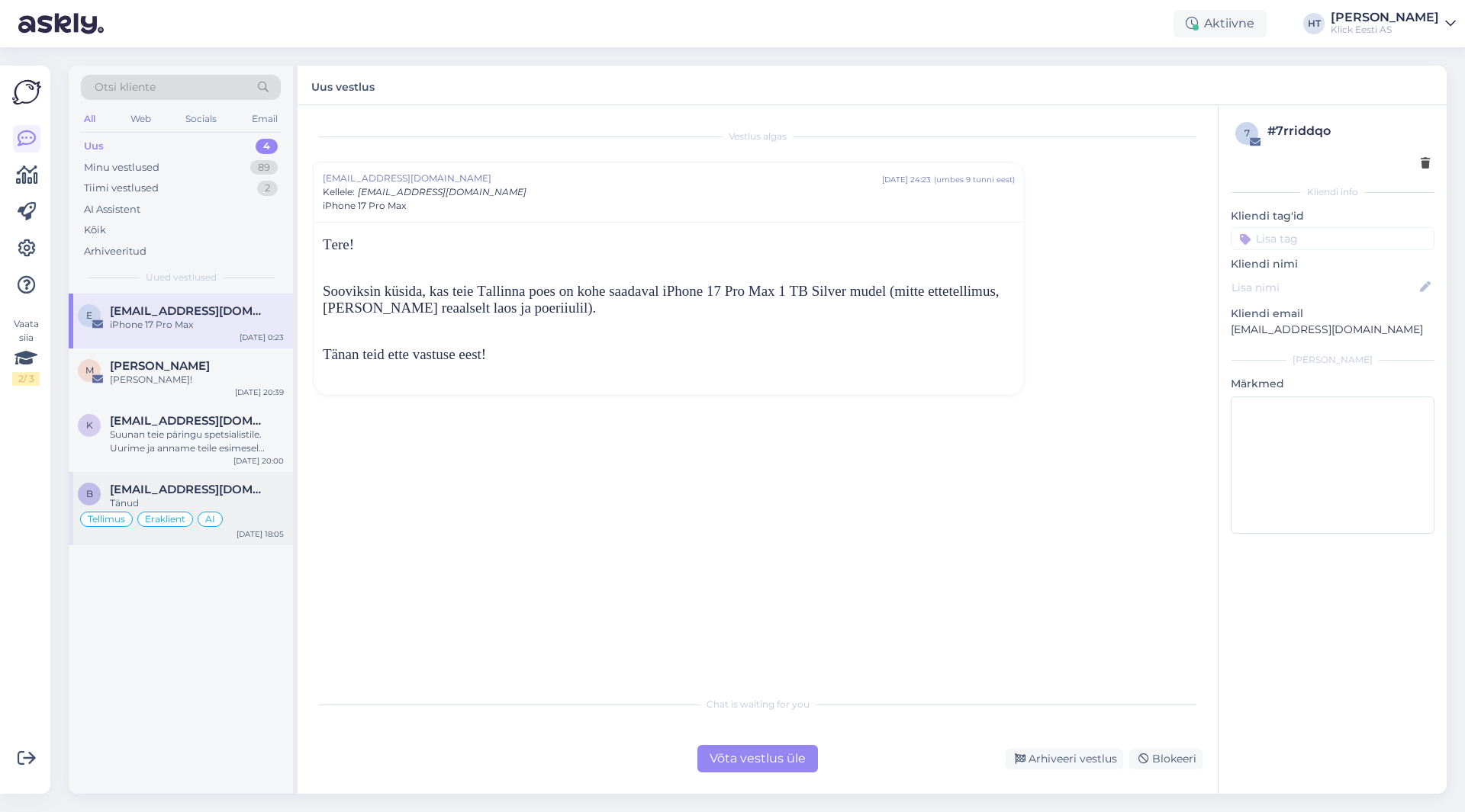
click at [256, 490] on div "[EMAIL_ADDRESS][DOMAIN_NAME]" at bounding box center [197, 489] width 174 height 14
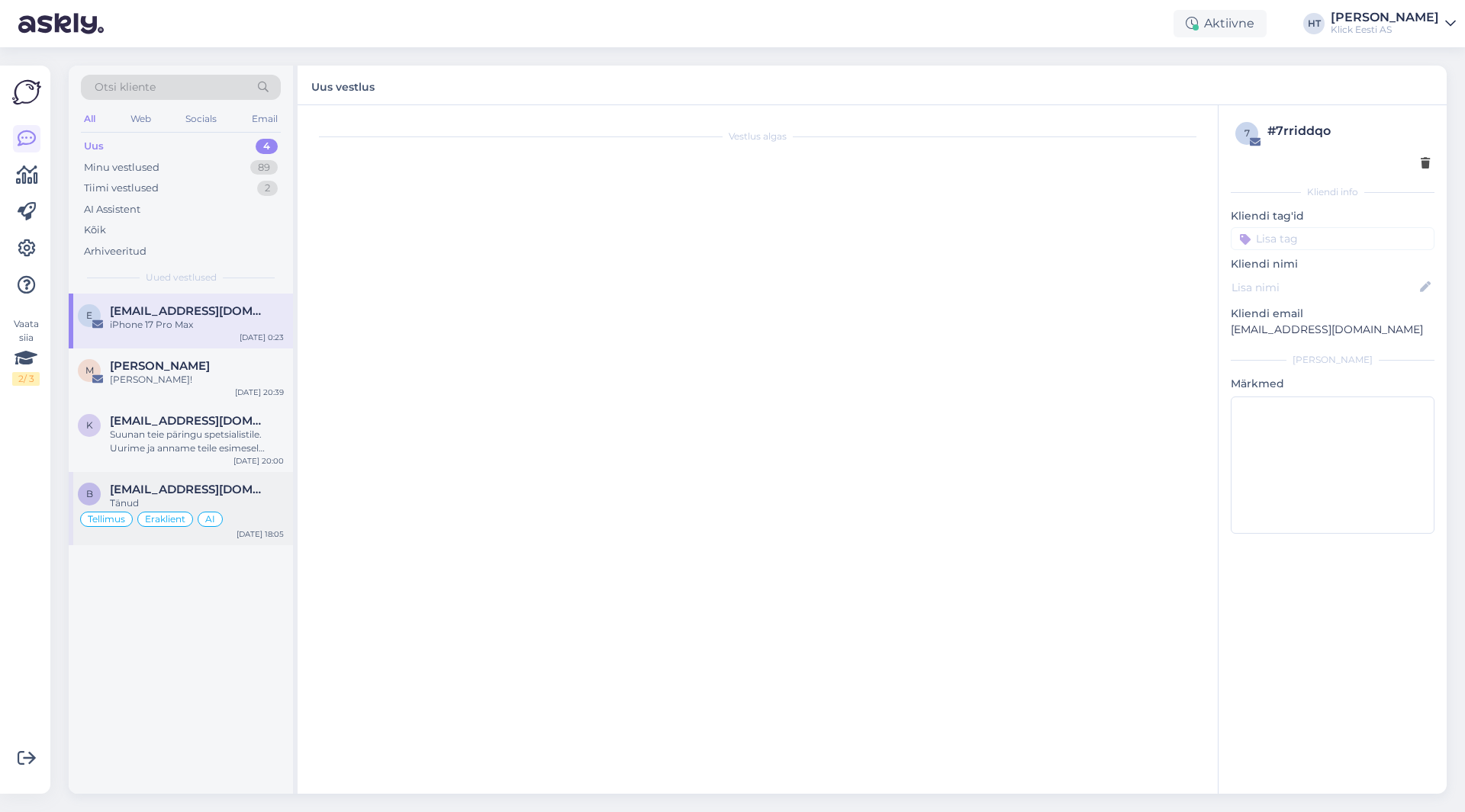
scroll to position [1527, 0]
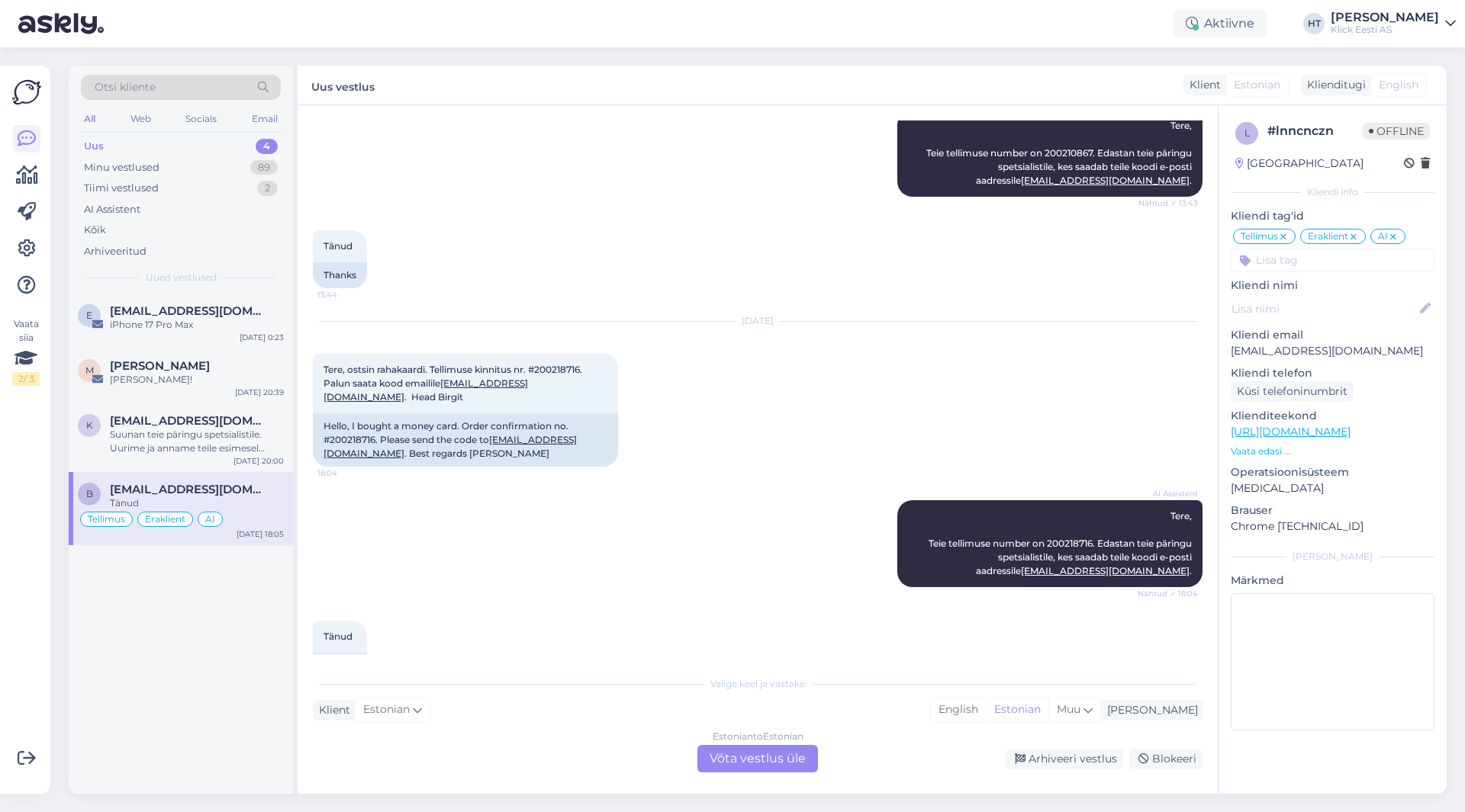
click at [805, 621] on div "Tänud 18:05 Thanks" at bounding box center [758, 649] width 890 height 91
click at [231, 446] on div "Suunan teie päringu spetsialistile. Uurime ja anname teile esimesel võimalusel …" at bounding box center [197, 441] width 174 height 27
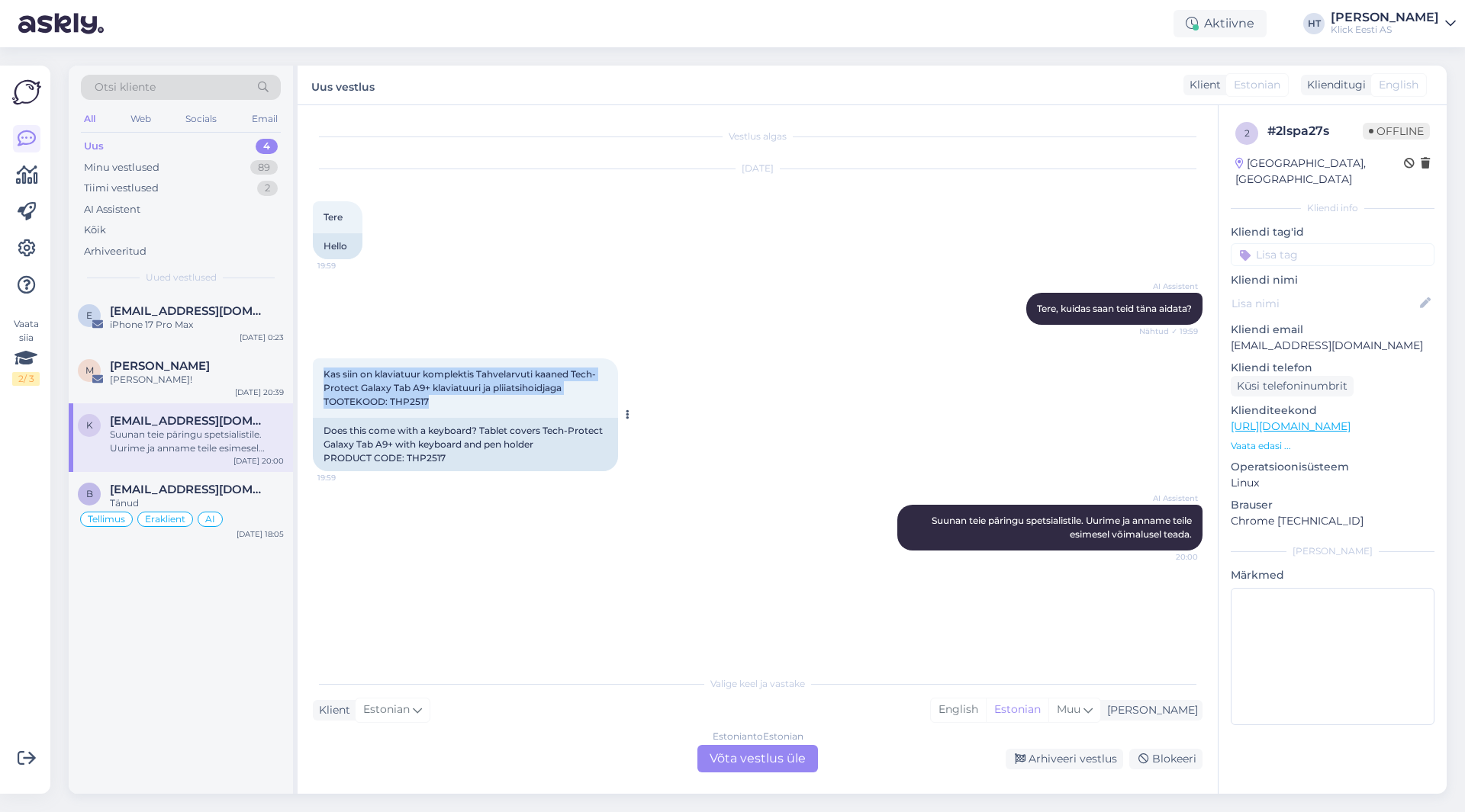
drag, startPoint x: 324, startPoint y: 375, endPoint x: 451, endPoint y: 401, distance: 129.6
click at [451, 401] on div "Kas siin on klaviatuur komplektis Tahvelarvuti kaaned Tech-Protect Galaxy Tab A…" at bounding box center [466, 388] width 305 height 60
drag, startPoint x: 450, startPoint y: 404, endPoint x: 391, endPoint y: 401, distance: 59.1
click at [391, 401] on div "Kas siin on klaviatuur komplektis Tahvelarvuti kaaned Tech-Protect Galaxy Tab A…" at bounding box center [466, 388] width 305 height 60
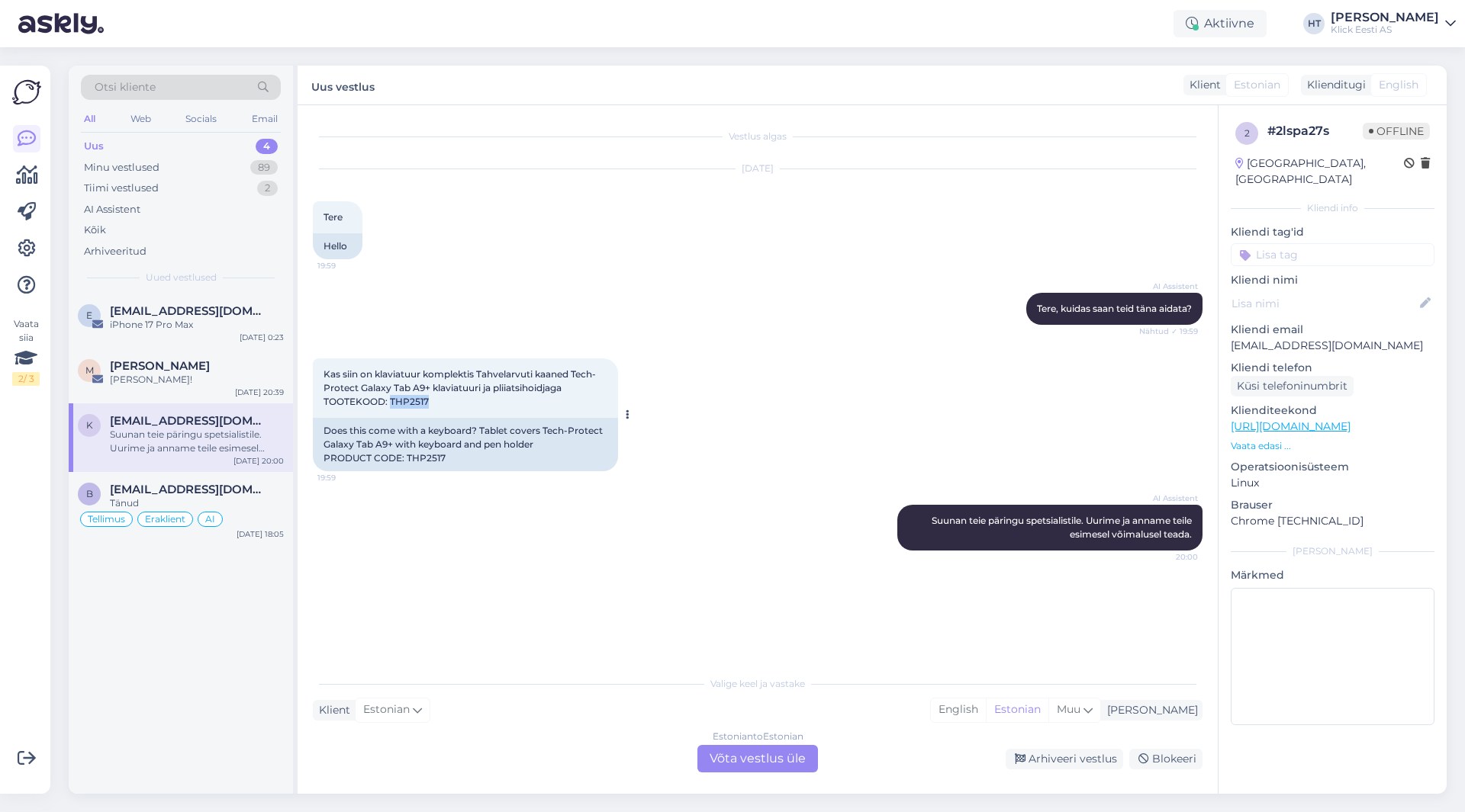
click at [391, 401] on span "Kas siin on klaviatuur komplektis Tahvelarvuti kaaned Tech-Protect Galaxy Tab A…" at bounding box center [459, 387] width 273 height 39
drag, startPoint x: 392, startPoint y: 401, endPoint x: 431, endPoint y: 401, distance: 39.0
click at [431, 401] on div "Kas siin on klaviatuur komplektis Tahvelarvuti kaaned Tech-Protect Galaxy Tab A…" at bounding box center [466, 388] width 305 height 60
copy span "THP2517"
click at [772, 752] on div "Estonian to Estonian Võta vestlus üle" at bounding box center [758, 759] width 121 height 27
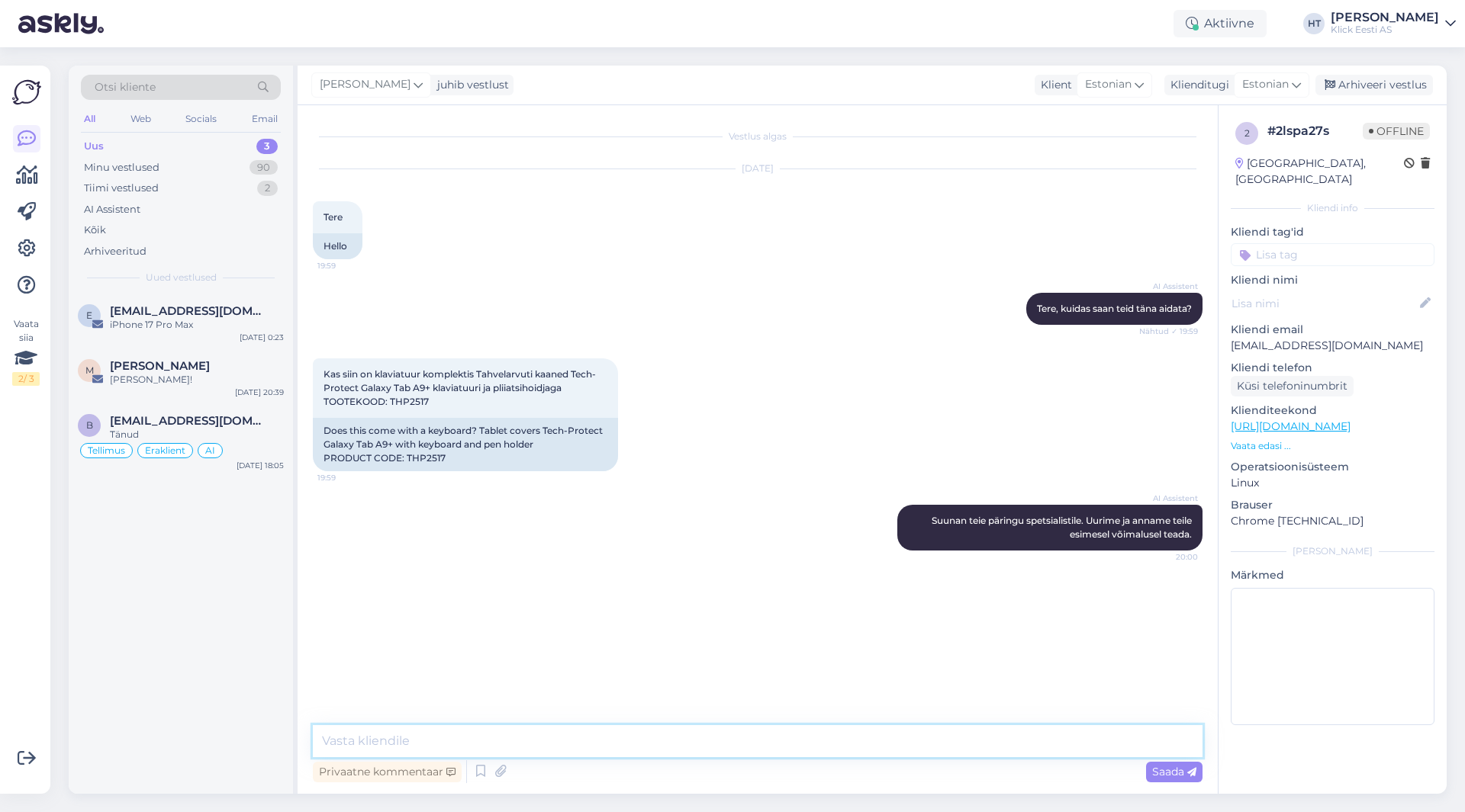
click at [761, 742] on textarea at bounding box center [758, 741] width 890 height 32
type textarea "Klaviatuur on komplektis."
click at [586, 748] on textarea "Klaviatuur on komplektis." at bounding box center [758, 741] width 890 height 32
click at [192, 362] on span "[PERSON_NAME]" at bounding box center [160, 365] width 100 height 14
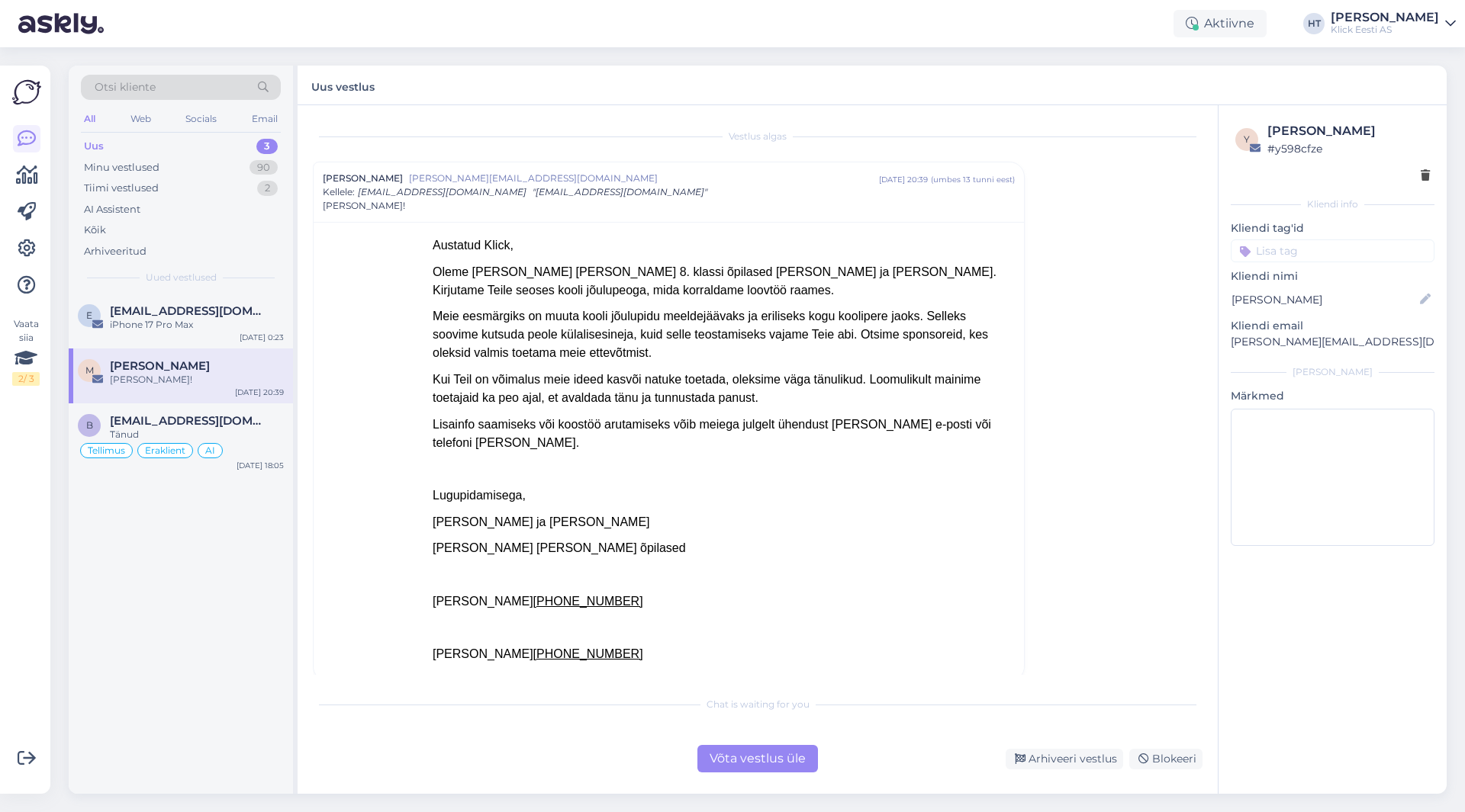
click at [1293, 243] on input at bounding box center [1332, 250] width 204 height 23
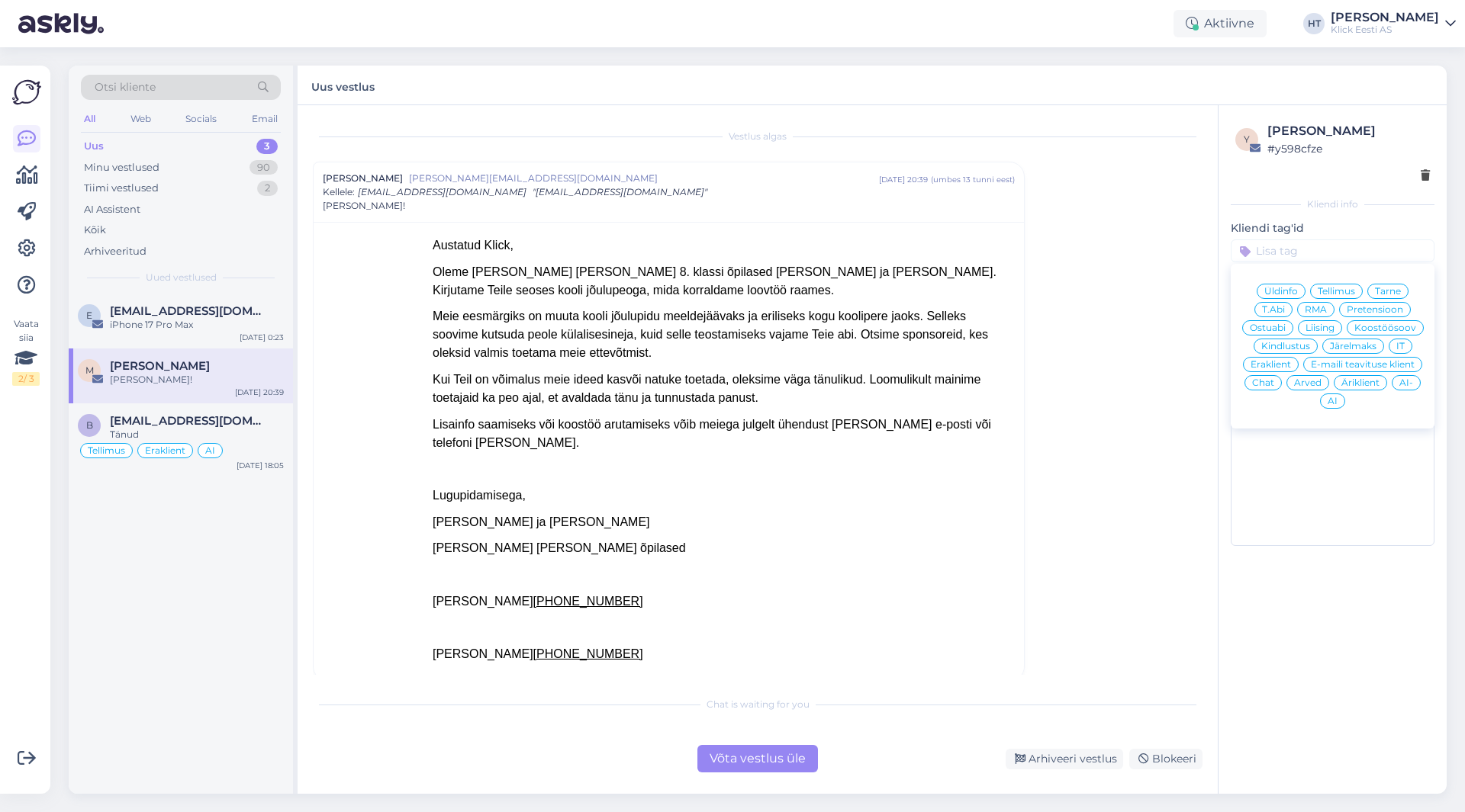
click at [1366, 330] on span "Koostöösoov" at bounding box center [1385, 328] width 61 height 9
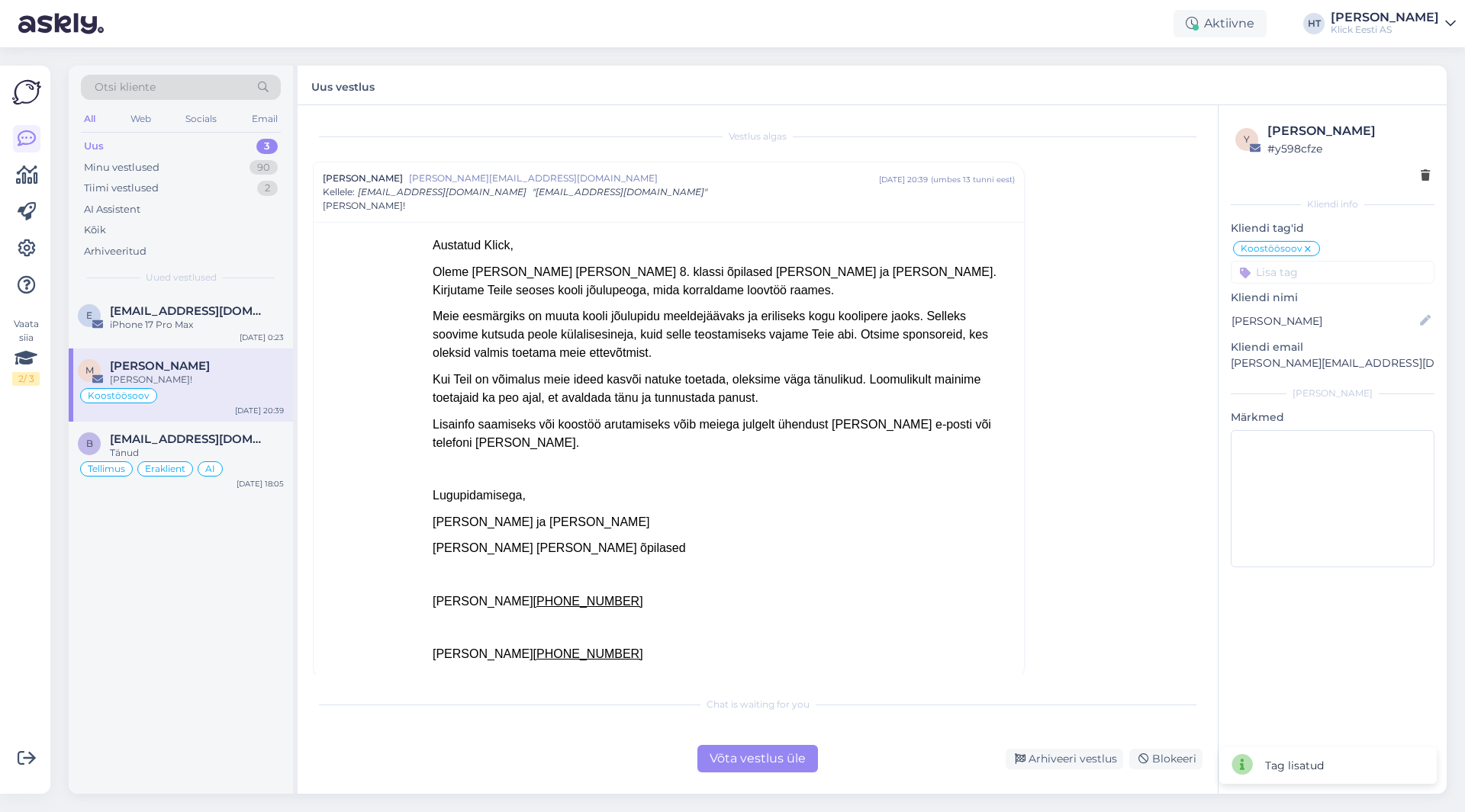
click at [1136, 530] on div "Vestlus [PERSON_NAME] [PERSON_NAME][EMAIL_ADDRESS][DOMAIN_NAME] [DATE] 20:39 ( …" at bounding box center [765, 398] width 904 height 554
click at [756, 780] on div "Vestlus [PERSON_NAME] [PERSON_NAME][EMAIL_ADDRESS][DOMAIN_NAME] [DATE] 20:39 ( …" at bounding box center [757, 449] width 920 height 688
click at [752, 763] on div "Võta vestlus üle" at bounding box center [758, 759] width 121 height 27
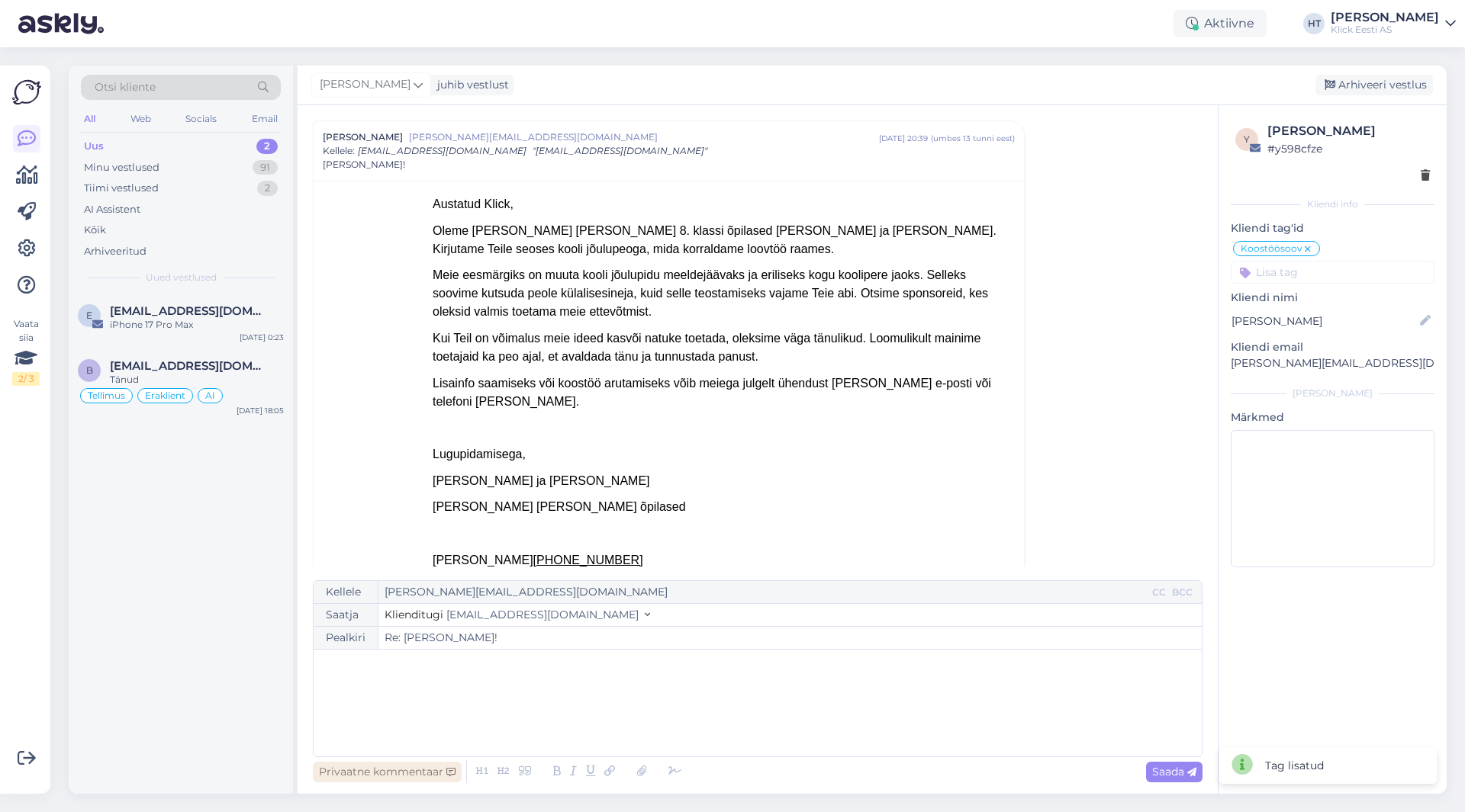
click at [422, 774] on div "Privaatne kommentaar" at bounding box center [387, 771] width 149 height 21
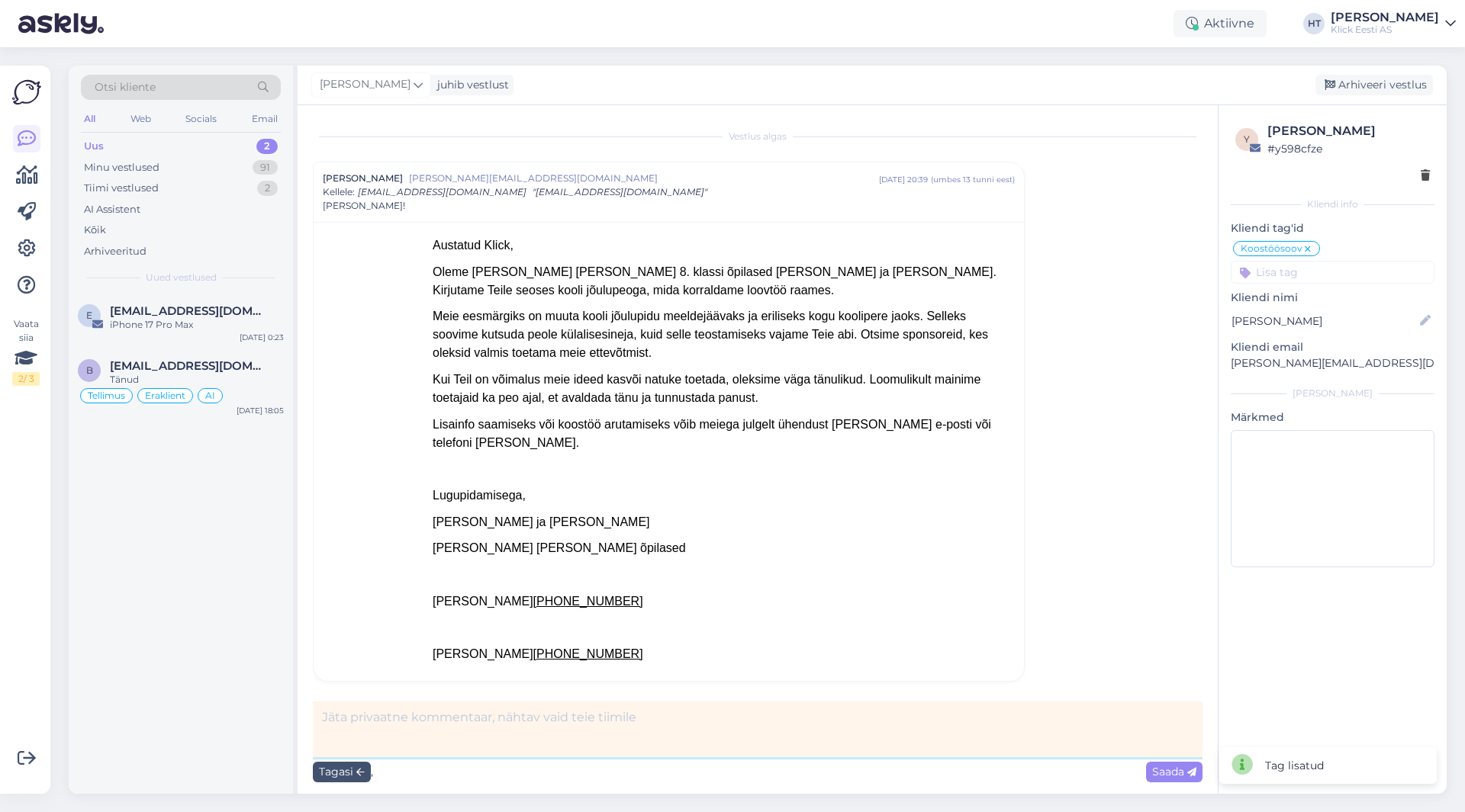
click at [441, 737] on textarea at bounding box center [758, 730] width 890 height 56
type textarea "fwd turundusele"
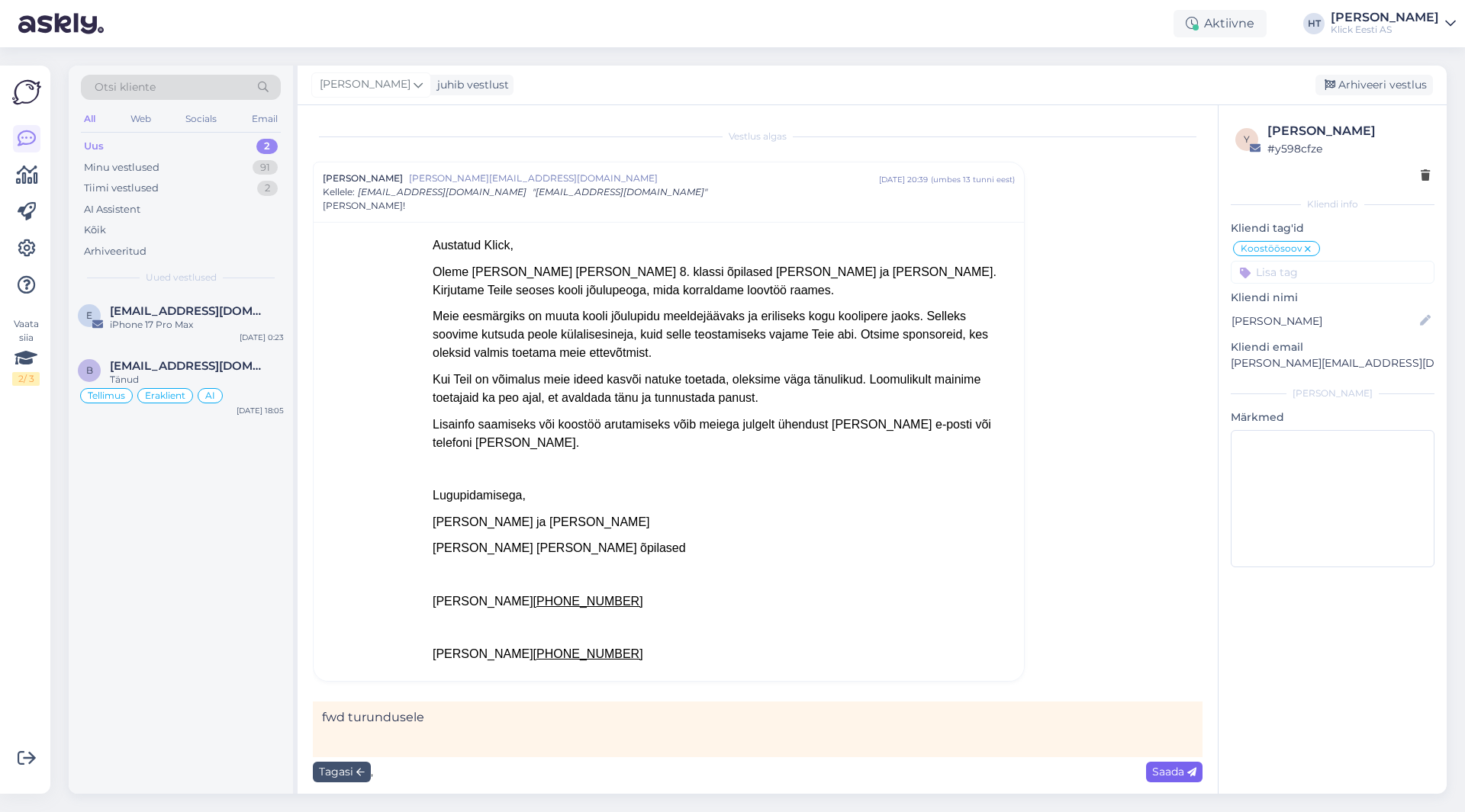
click at [1149, 769] on div "Saada" at bounding box center [1173, 771] width 57 height 21
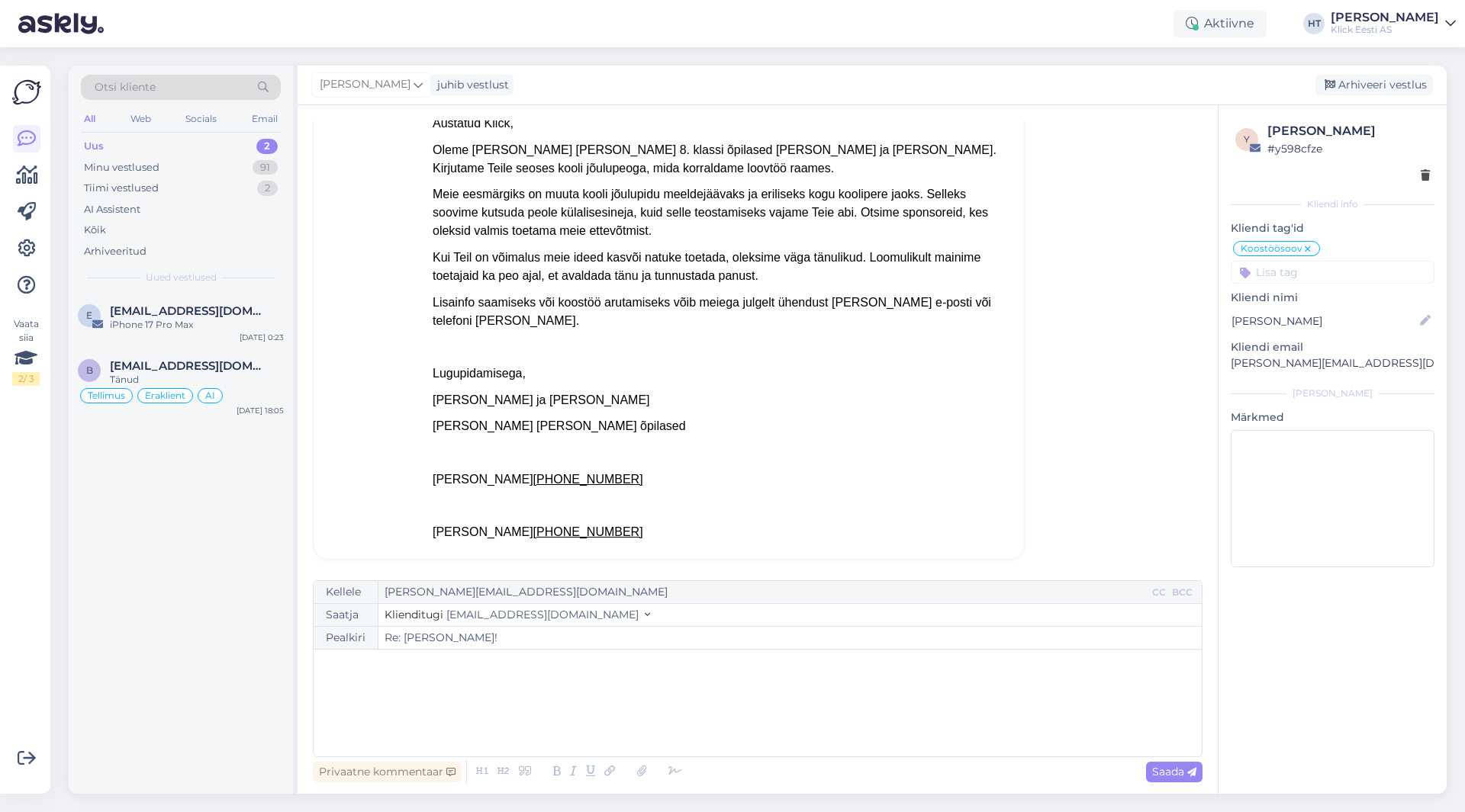
scroll to position [171, 0]
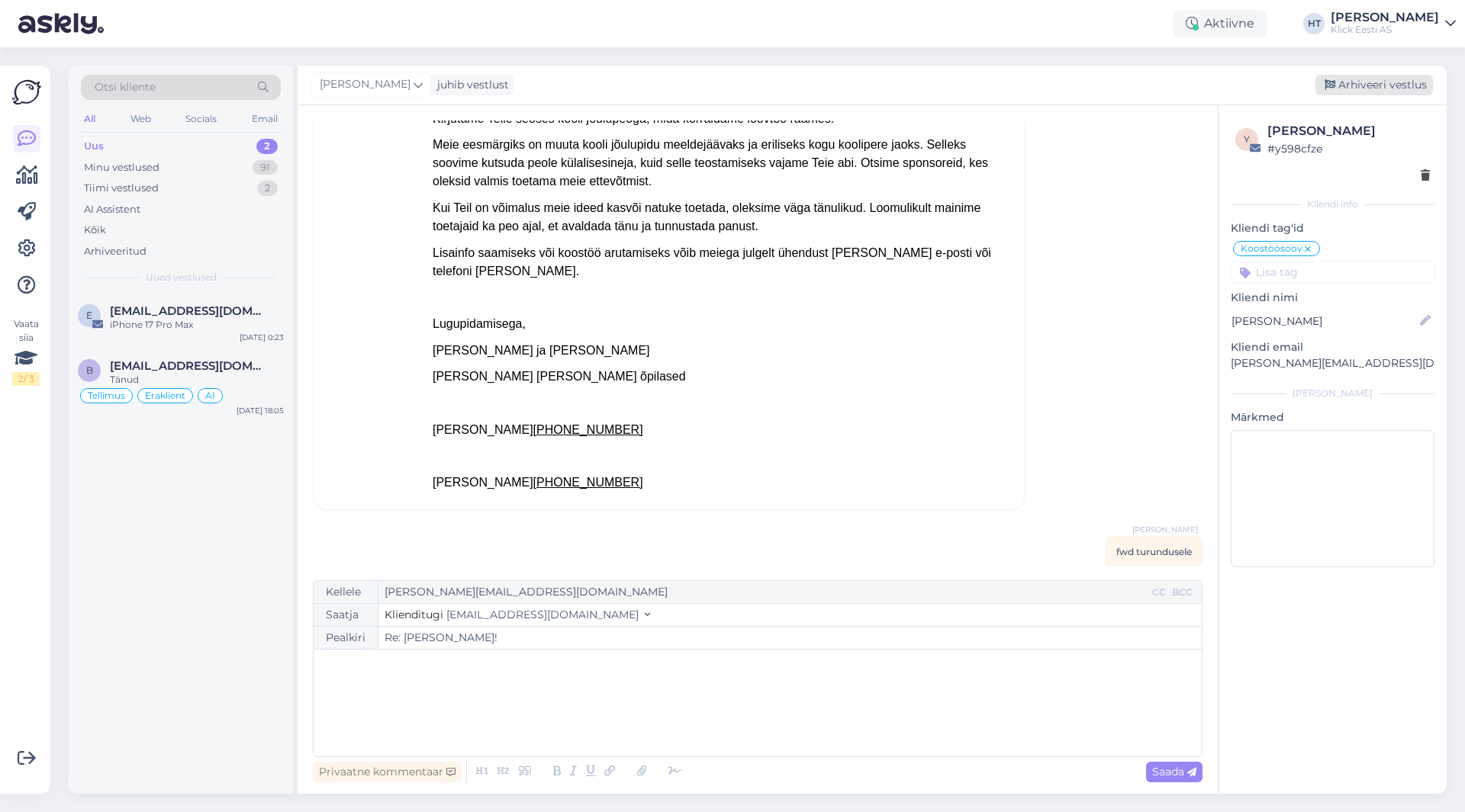
click at [1364, 91] on div "Arhiveeri vestlus" at bounding box center [1374, 85] width 117 height 21
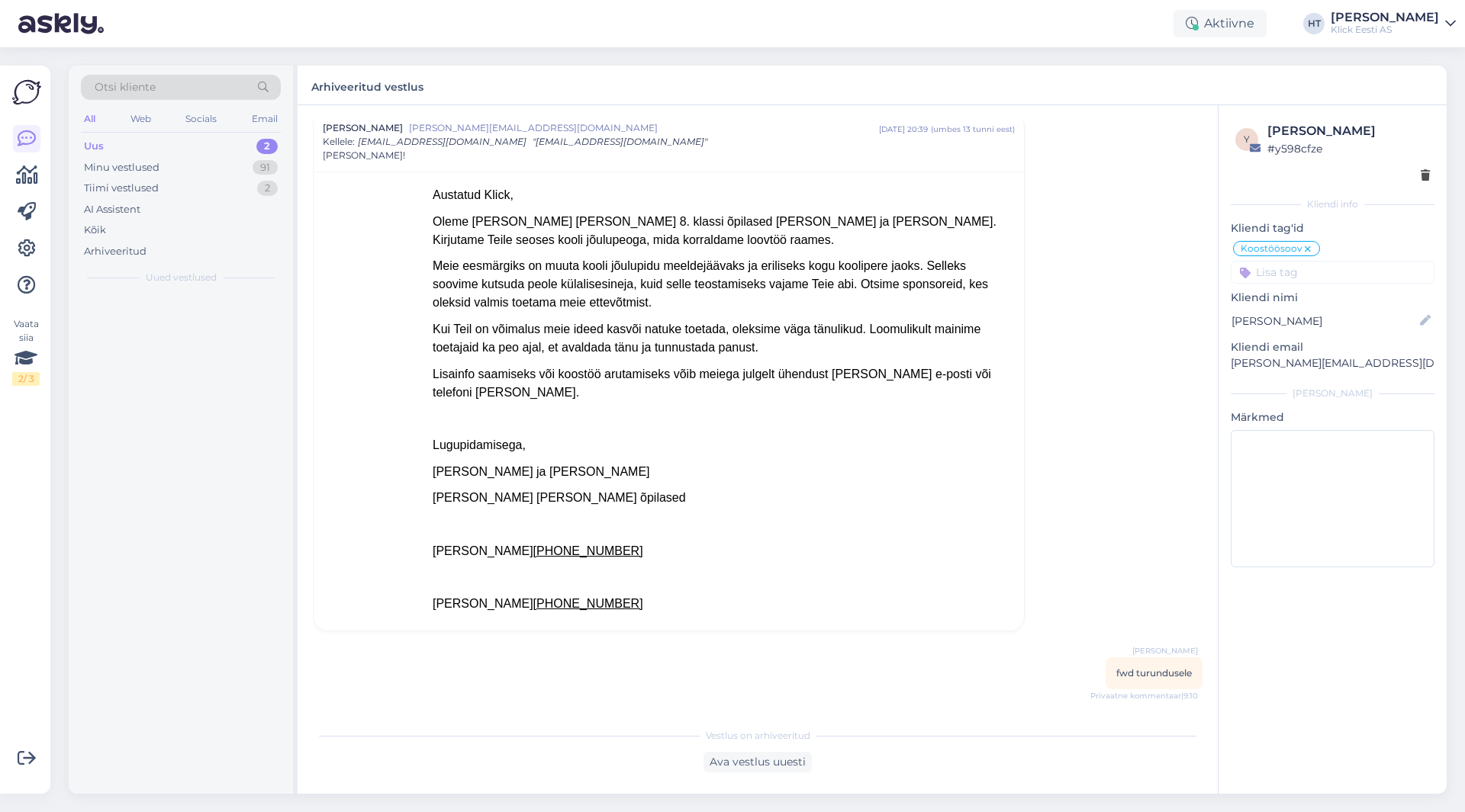
scroll to position [32, 0]
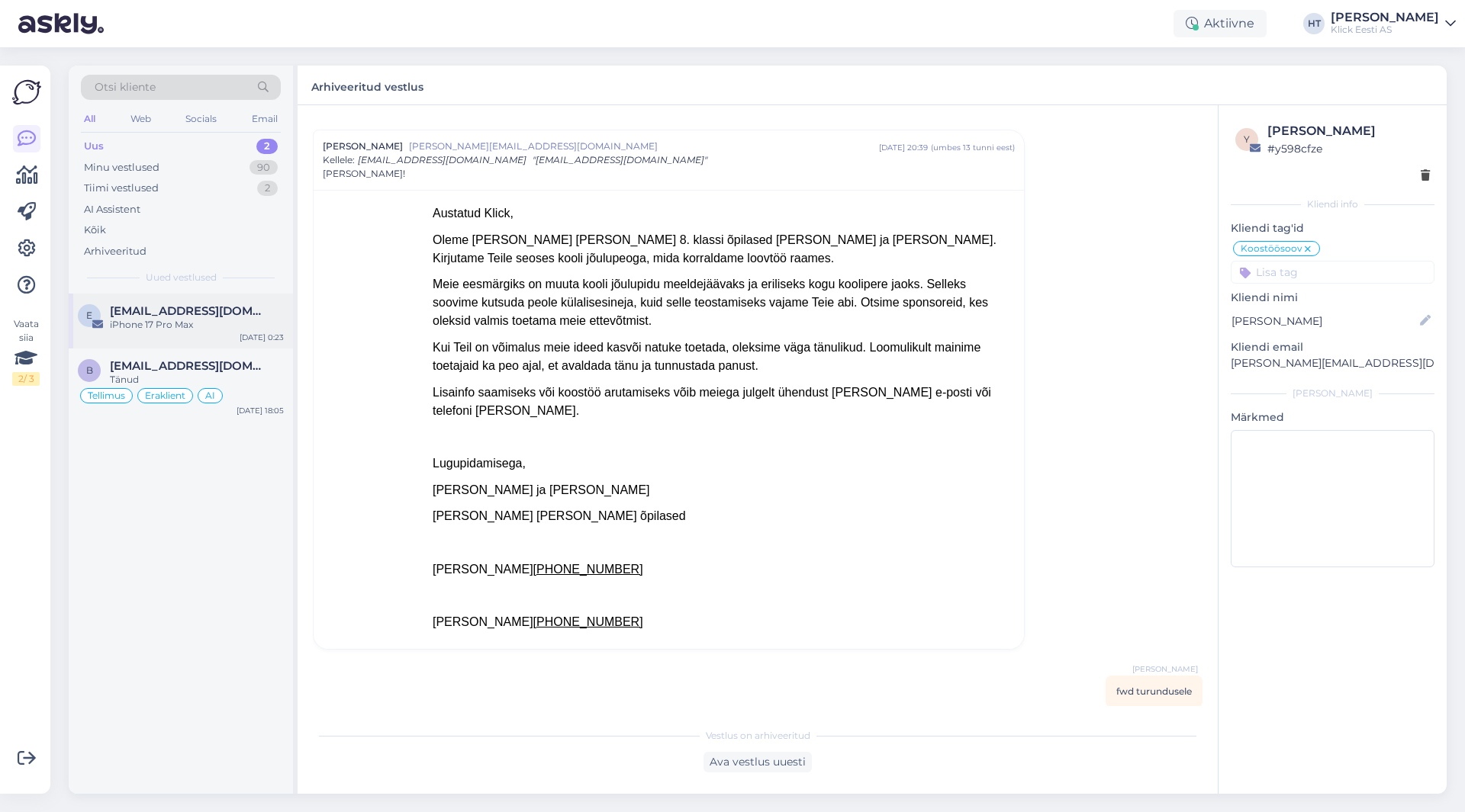
click at [202, 338] on div "e [EMAIL_ADDRESS][DOMAIN_NAME] iPhone 17 Pro Max [DATE] 0:23" at bounding box center [181, 320] width 224 height 55
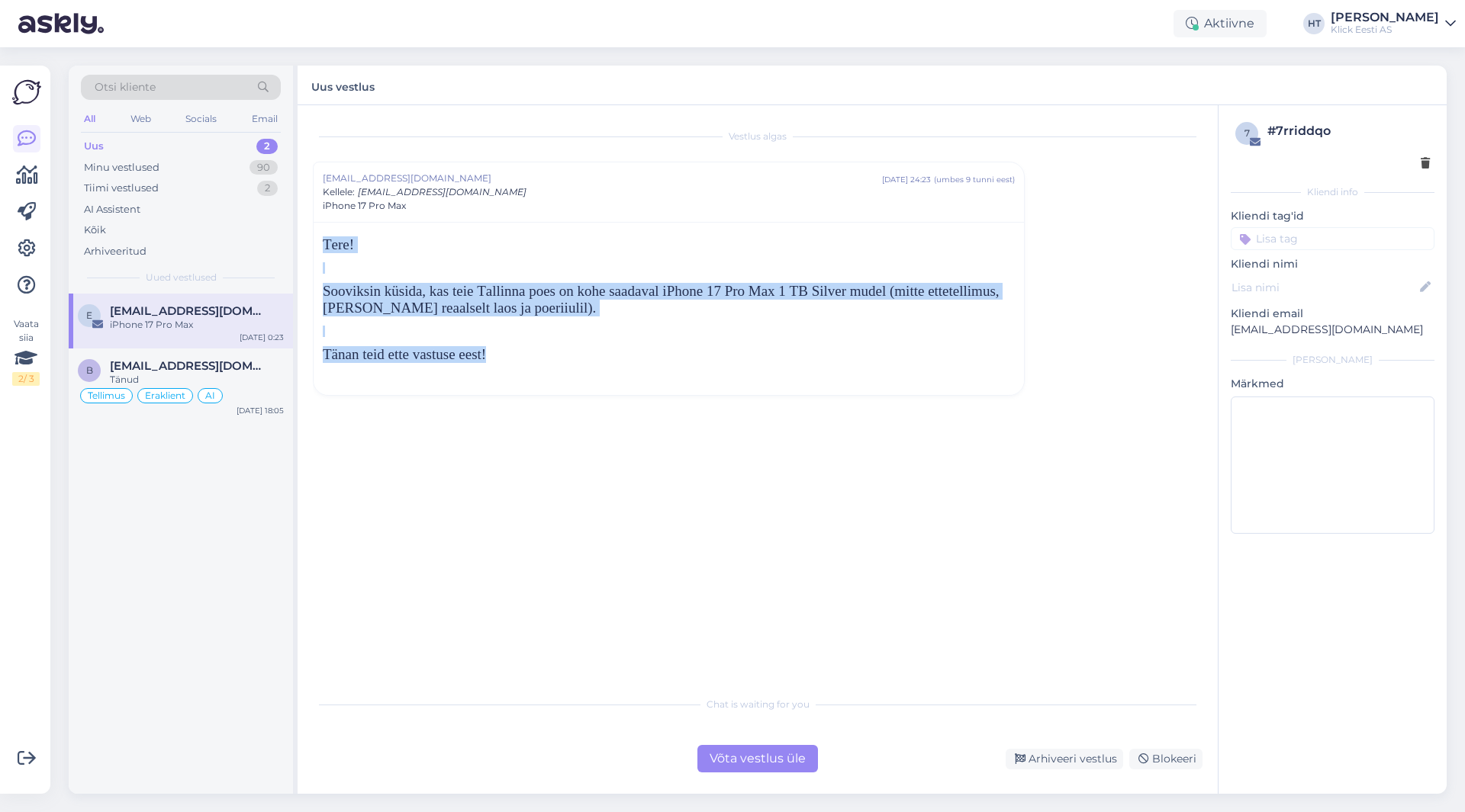
drag, startPoint x: 495, startPoint y: 355, endPoint x: 322, endPoint y: 232, distance: 212.3
click at [322, 232] on div "Tere! Sooviksin küsida, kas teie Tallinna poes on kohe saadaval iPhone 17 Pro M…" at bounding box center [668, 309] width 710 height 173
click at [322, 241] on div "Tere! Sooviksin küsida, kas teie Tallinna poes on kohe saadaval iPhone 17 Pro M…" at bounding box center [668, 309] width 710 height 173
drag, startPoint x: 322, startPoint y: 243, endPoint x: 530, endPoint y: 318, distance: 221.1
click at [530, 318] on div "Tere! Sooviksin küsida, kas teie Tallinna poes on kohe saadaval iPhone 17 Pro M…" at bounding box center [668, 309] width 710 height 173
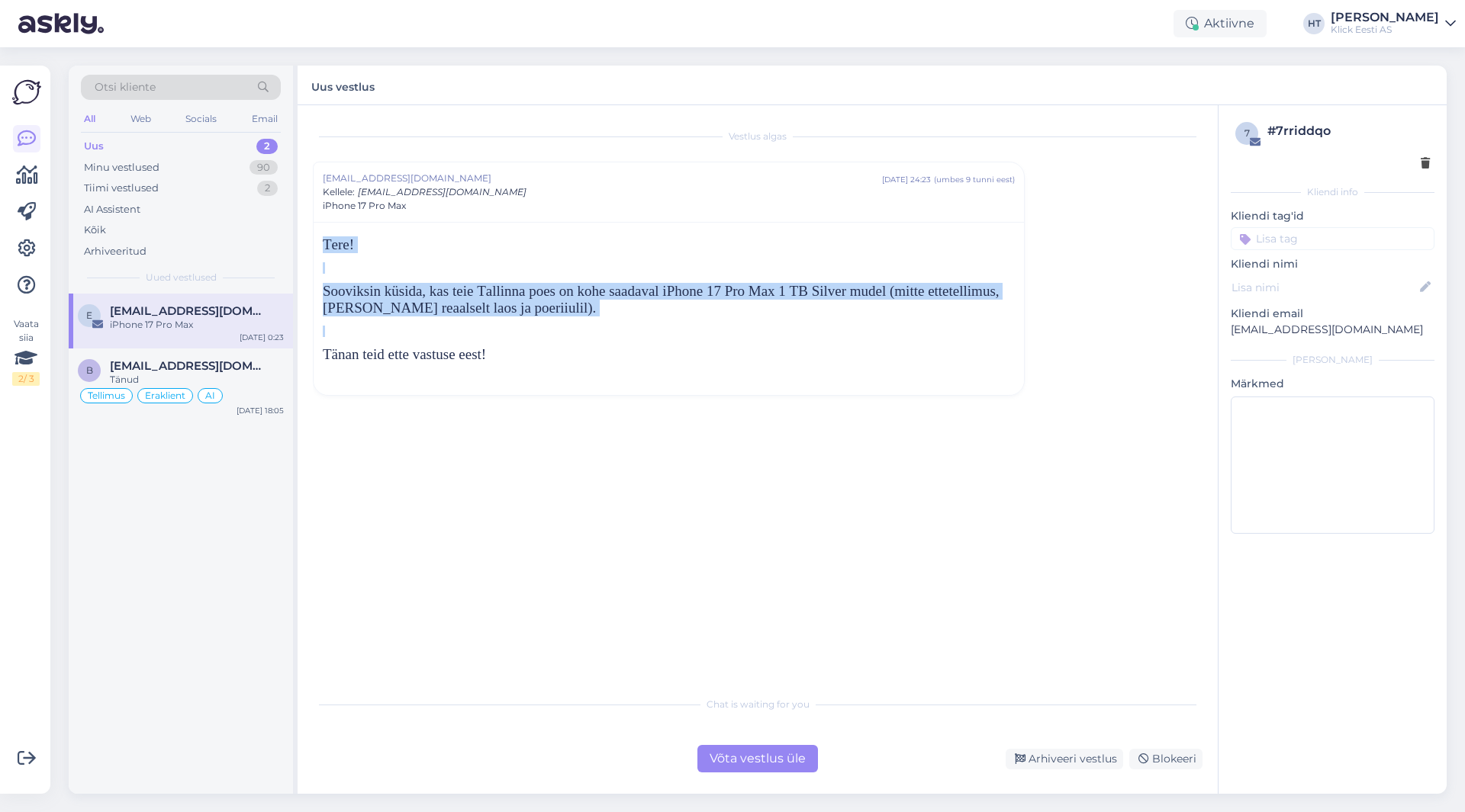
click at [530, 318] on div "Tere! Sooviksin küsida, kas teie Tallinna poes on kohe saadaval iPhone 17 Pro M…" at bounding box center [669, 311] width 692 height 150
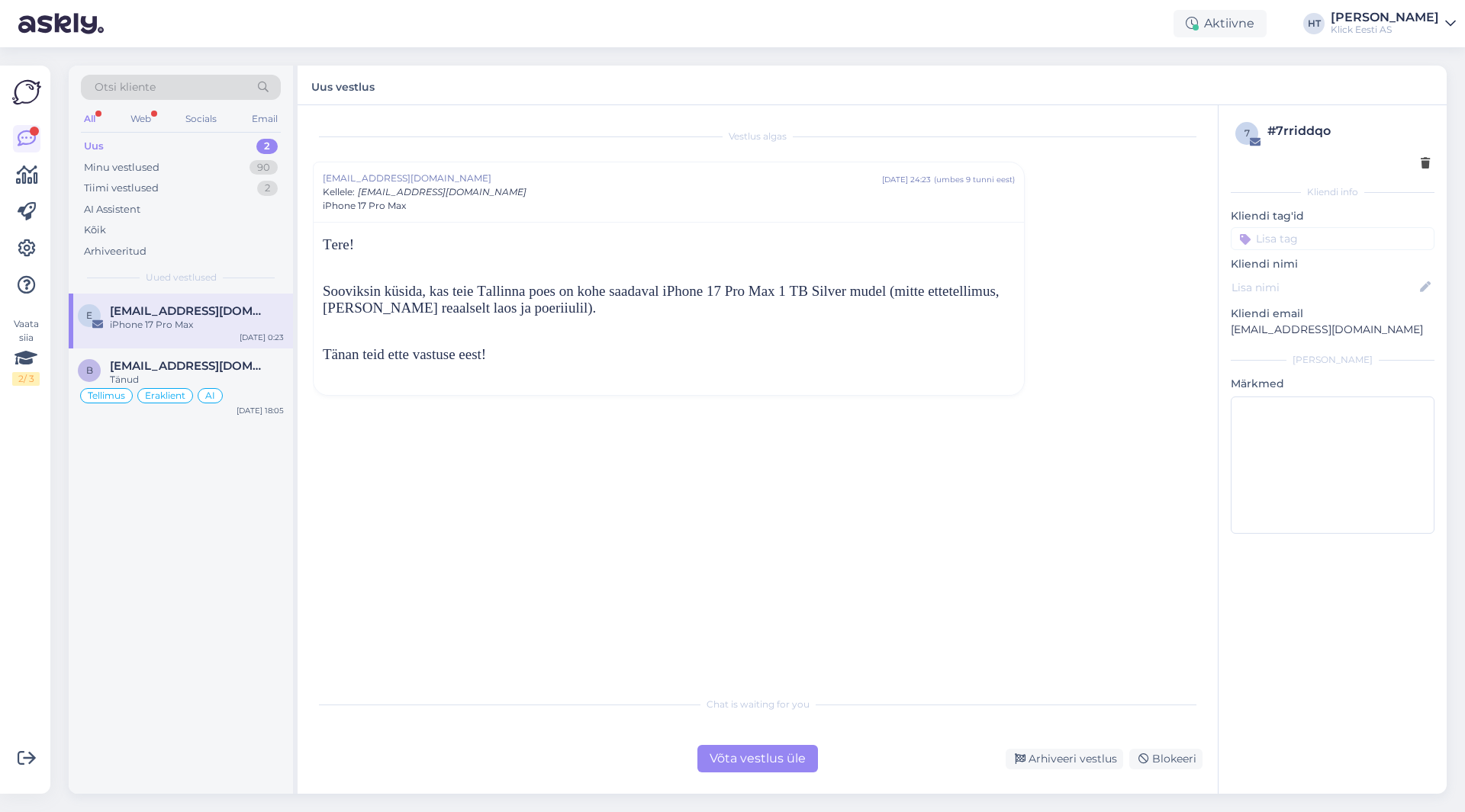
click at [227, 586] on div "e [EMAIL_ADDRESS][DOMAIN_NAME] iPhone 17 Pro Max [DATE] 0:23 b [EMAIL_ADDRESS][…" at bounding box center [181, 543] width 224 height 500
click at [115, 676] on div "e [EMAIL_ADDRESS][DOMAIN_NAME] iPhone 17 Pro Max [DATE] 0:23 b [EMAIL_ADDRESS][…" at bounding box center [181, 543] width 224 height 500
click at [230, 401] on div "Tellimus Eraklient AI" at bounding box center [181, 396] width 206 height 18
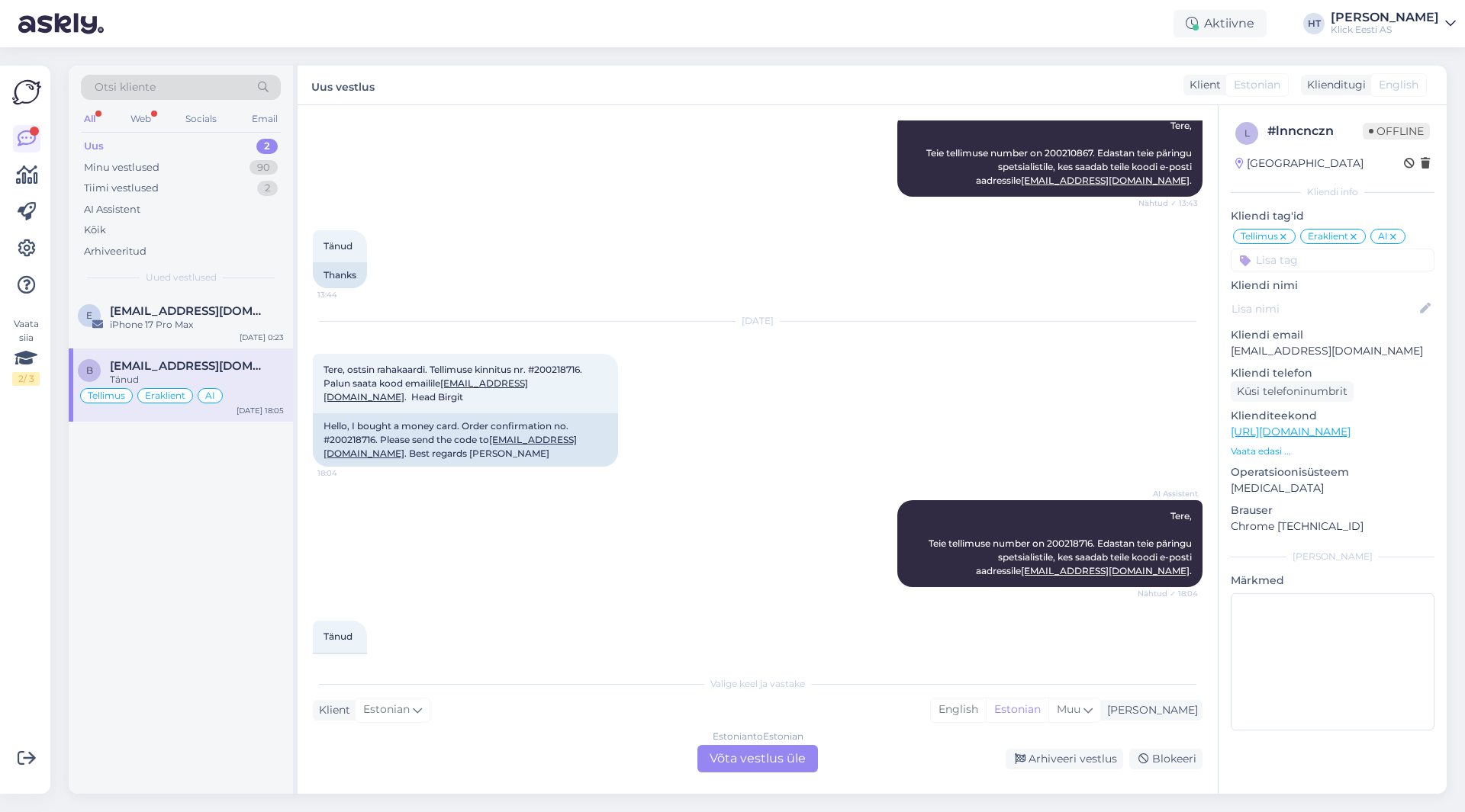
click at [233, 549] on div "e [EMAIL_ADDRESS][DOMAIN_NAME] iPhone 17 Pro Max [DATE] 0:23 b [EMAIL_ADDRESS][…" at bounding box center [181, 543] width 224 height 500
click at [218, 344] on div "e [EMAIL_ADDRESS][DOMAIN_NAME] iPhone 17 Pro Max [DATE] 0:23" at bounding box center [181, 320] width 224 height 55
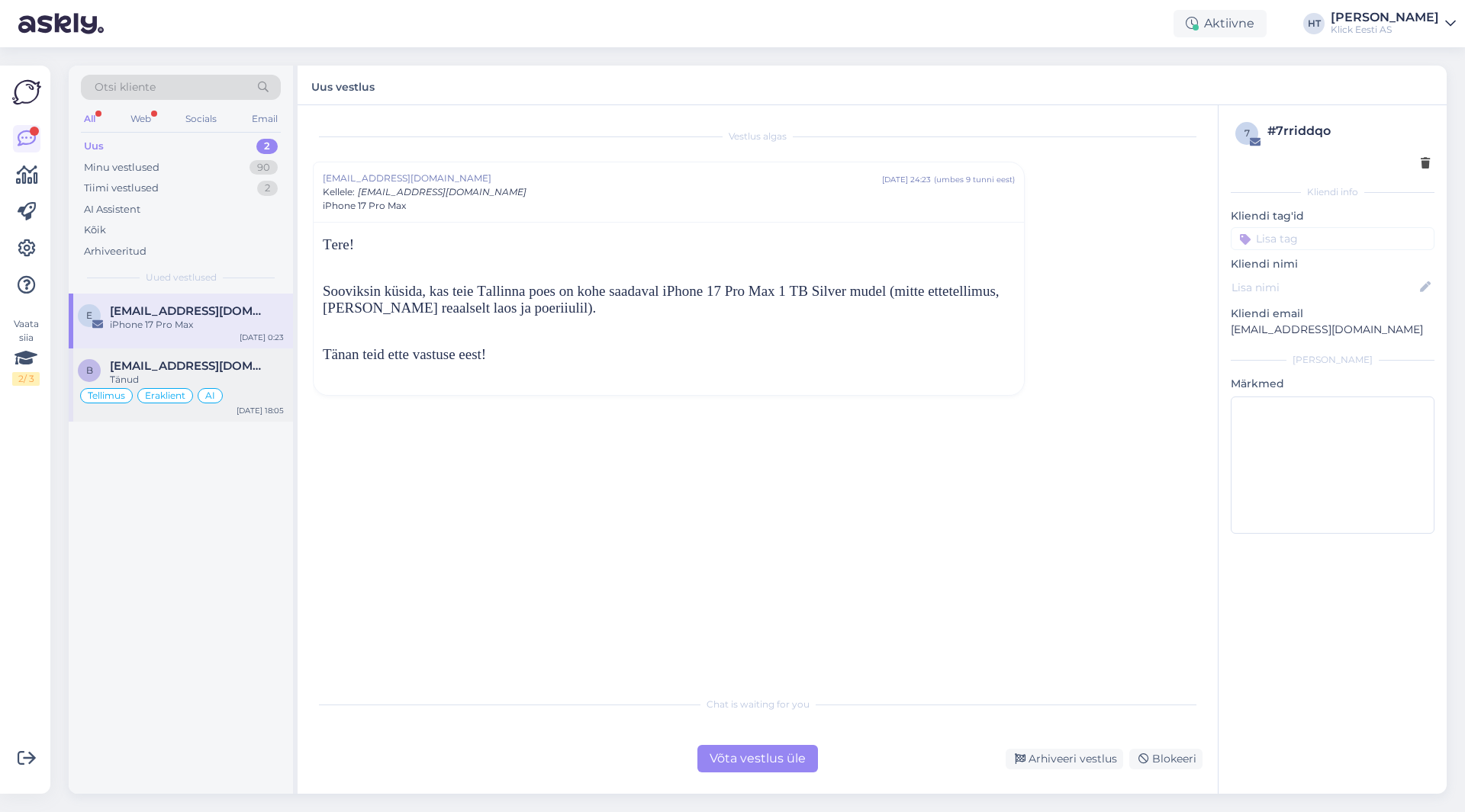
click at [228, 366] on span "[EMAIL_ADDRESS][DOMAIN_NAME]" at bounding box center [190, 365] width 159 height 14
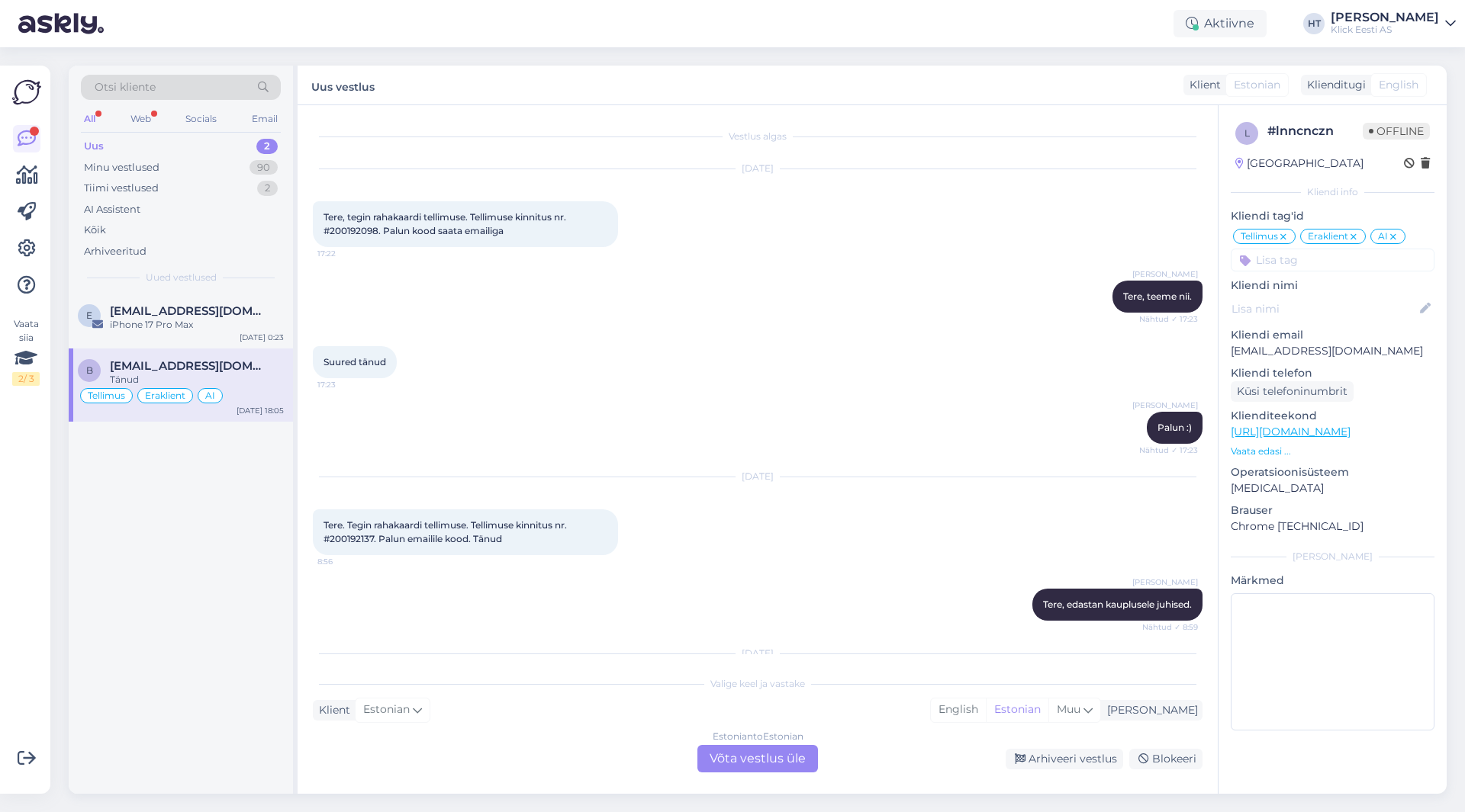
scroll to position [1527, 0]
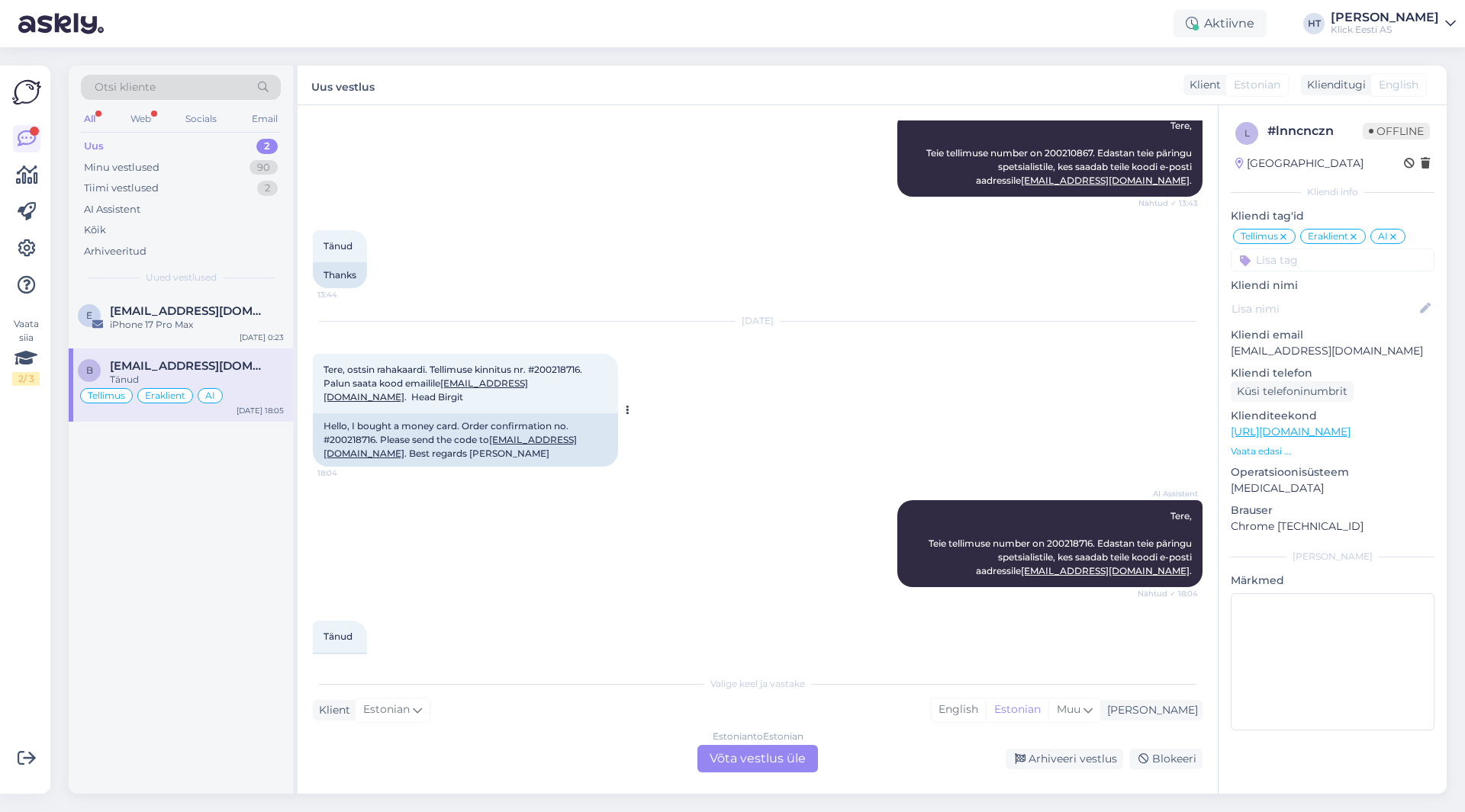
drag, startPoint x: 325, startPoint y: 328, endPoint x: 599, endPoint y: 362, distance: 276.1
click at [599, 362] on div "Tere, ostsin rahakaardi. Tellimuse kinnitus nr. #200218716. Palun saata kood em…" at bounding box center [466, 383] width 305 height 60
drag, startPoint x: 411, startPoint y: 362, endPoint x: 325, endPoint y: 324, distance: 94.0
click at [325, 354] on div "Tere, ostsin rahakaardi. Tellimuse kinnitus nr. #200218716. Palun saata kood em…" at bounding box center [466, 383] width 305 height 60
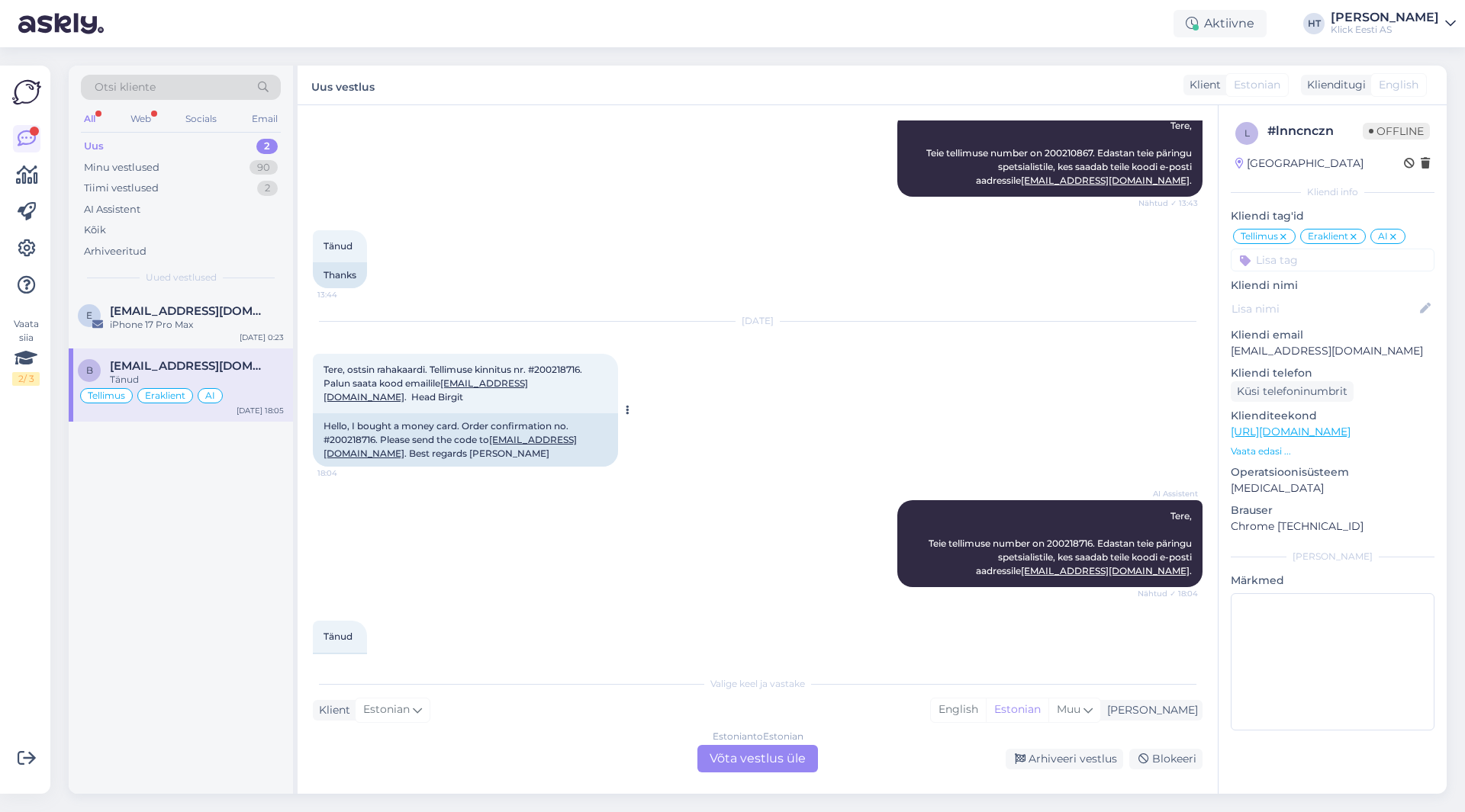
click at [325, 364] on span "Tere, ostsin rahakaardi. Tellimuse kinnitus nr. #200218716. Palun saata kood em…" at bounding box center [453, 383] width 261 height 39
click at [222, 318] on div "iPhone 17 Pro Max" at bounding box center [197, 324] width 174 height 14
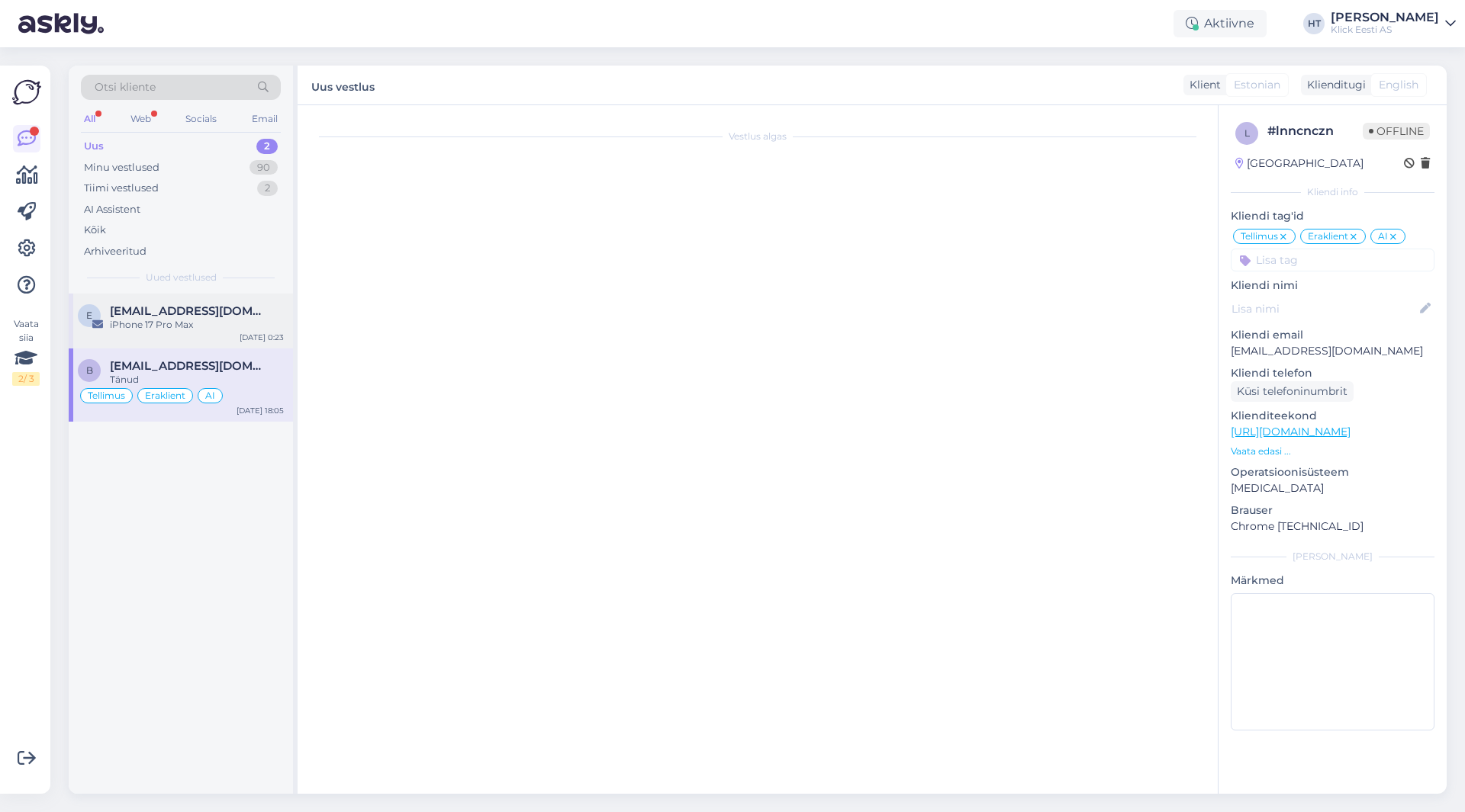
scroll to position [0, 0]
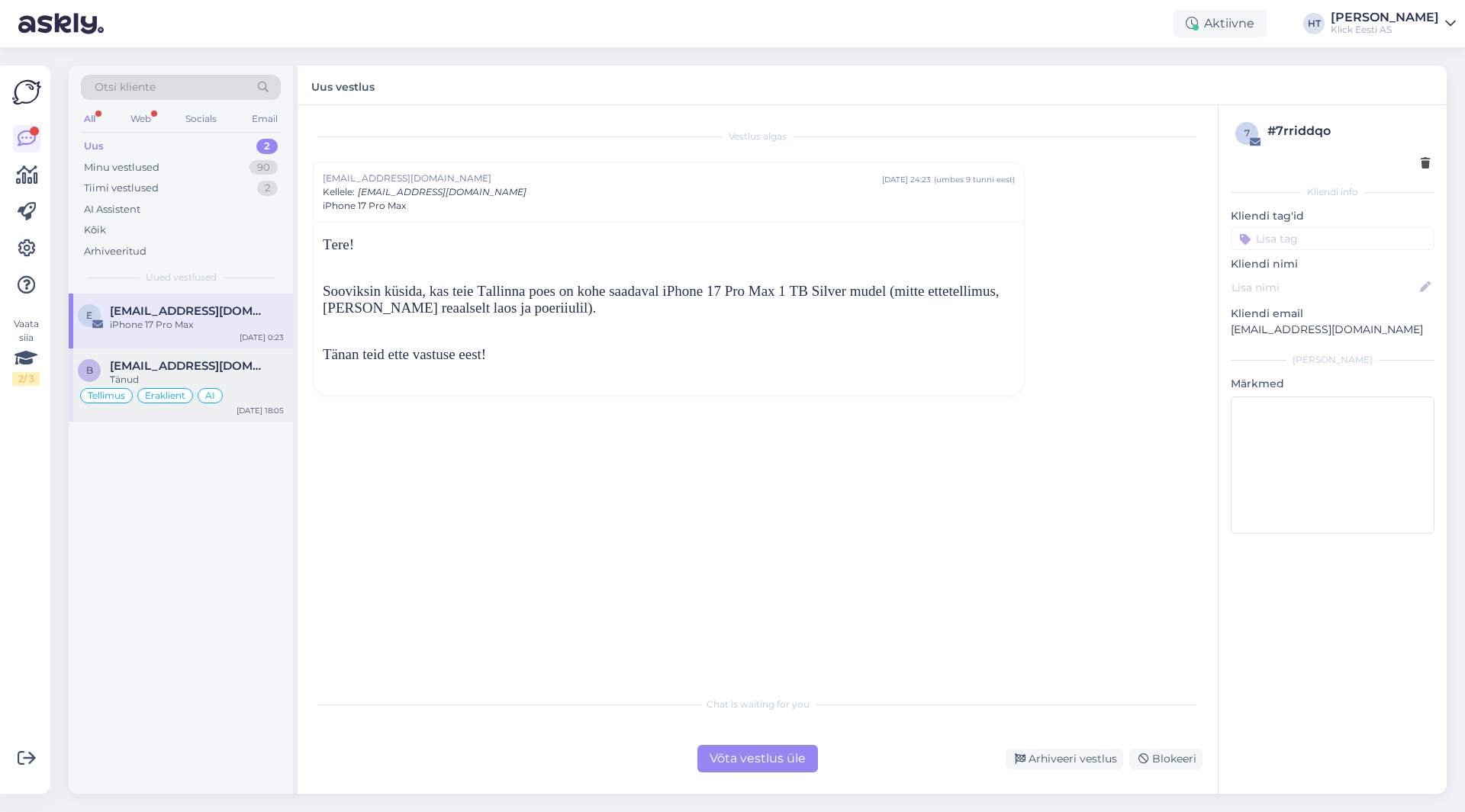
click at [243, 363] on span "[EMAIL_ADDRESS][DOMAIN_NAME]" at bounding box center [190, 365] width 159 height 14
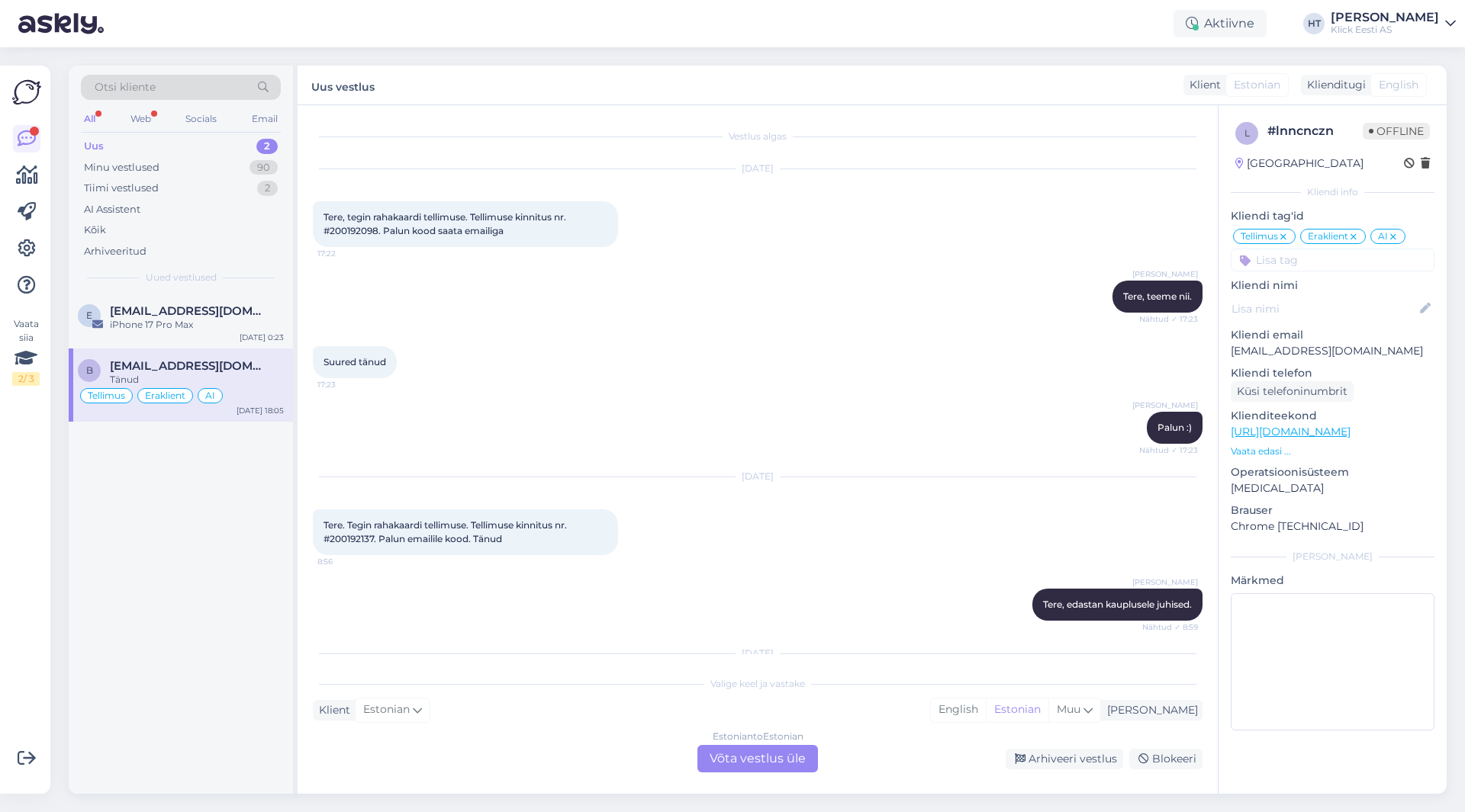
scroll to position [1527, 0]
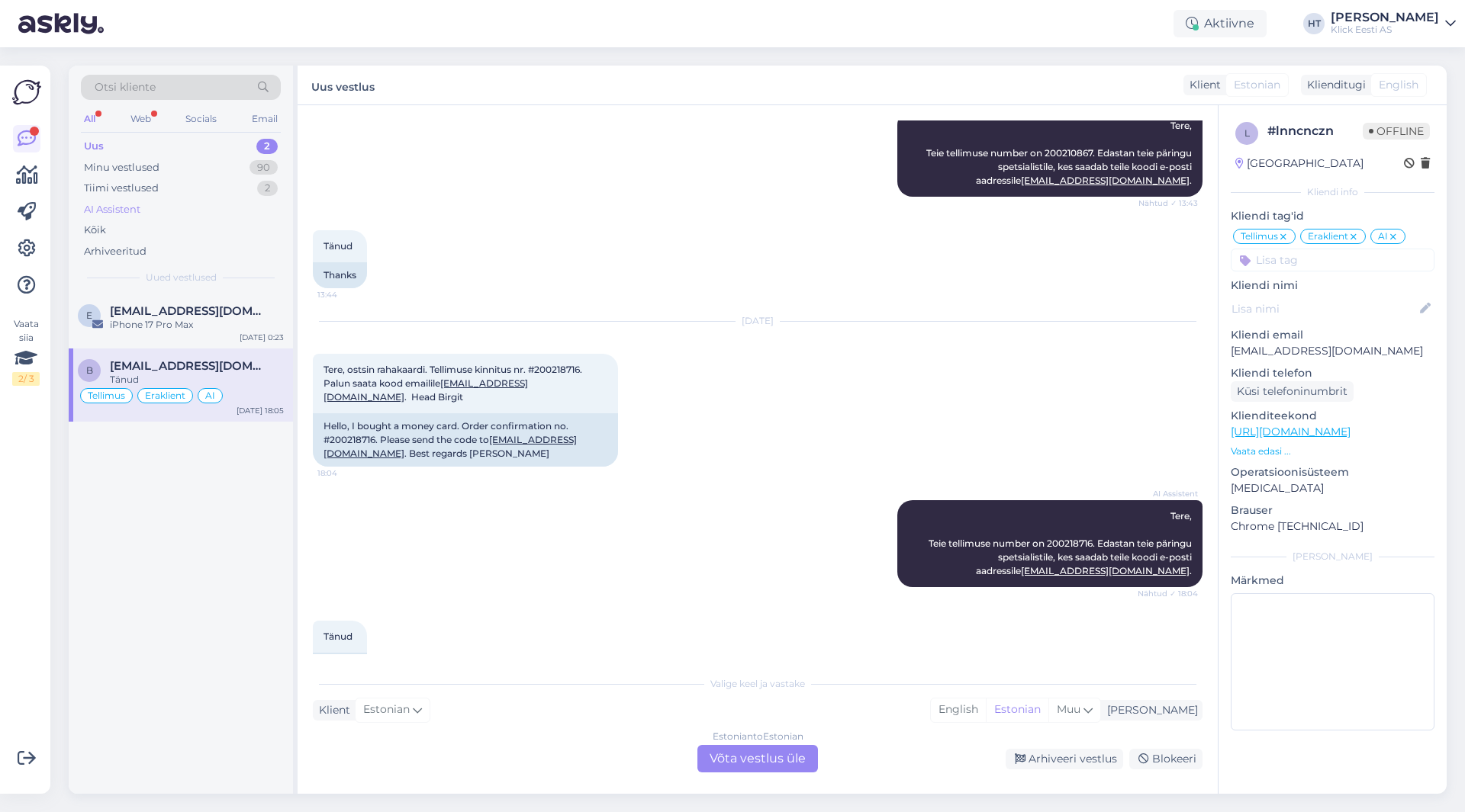
click at [231, 207] on div "AI Assistent" at bounding box center [181, 210] width 199 height 22
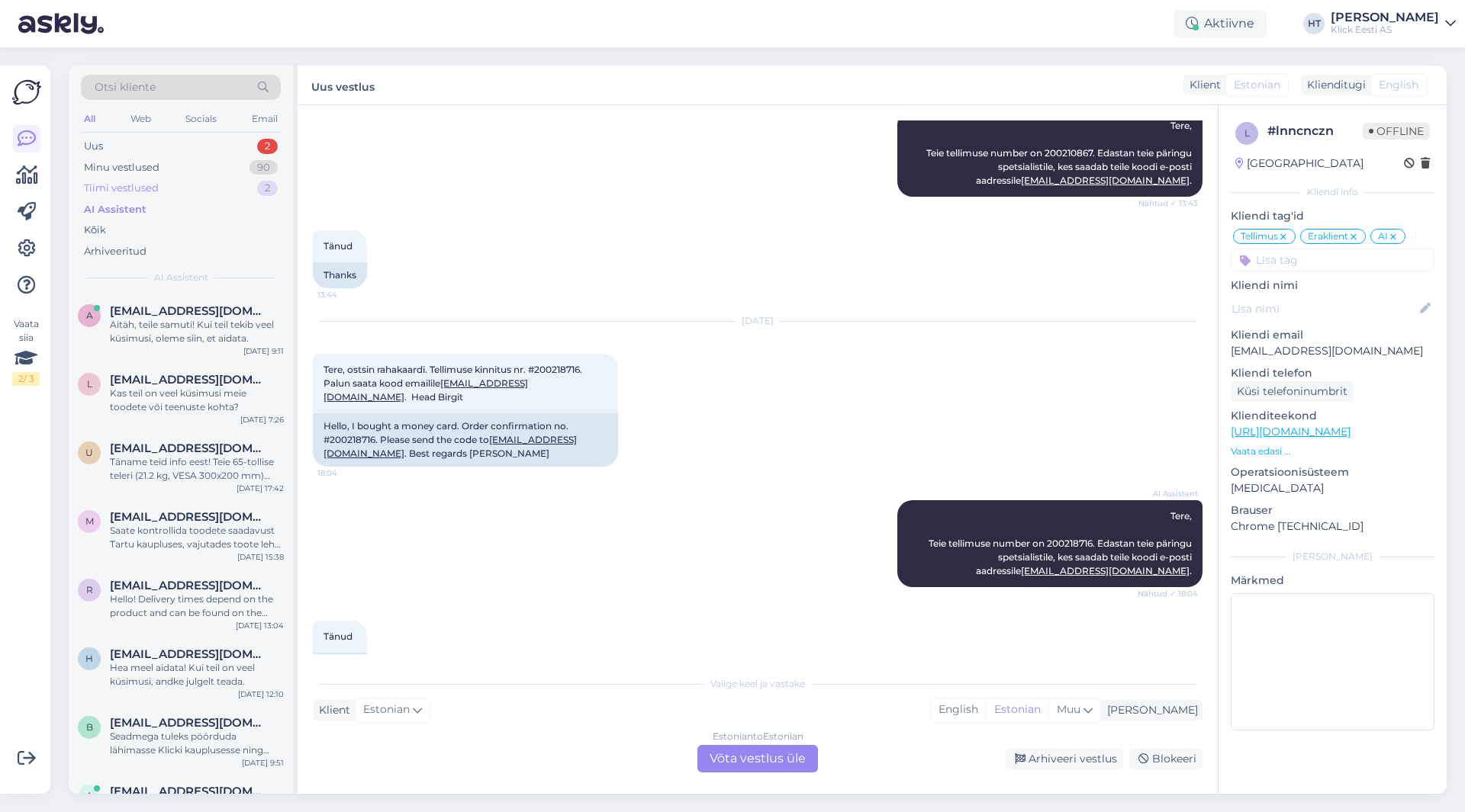
click at [231, 185] on div "Tiimi vestlused 2" at bounding box center [181, 189] width 199 height 22
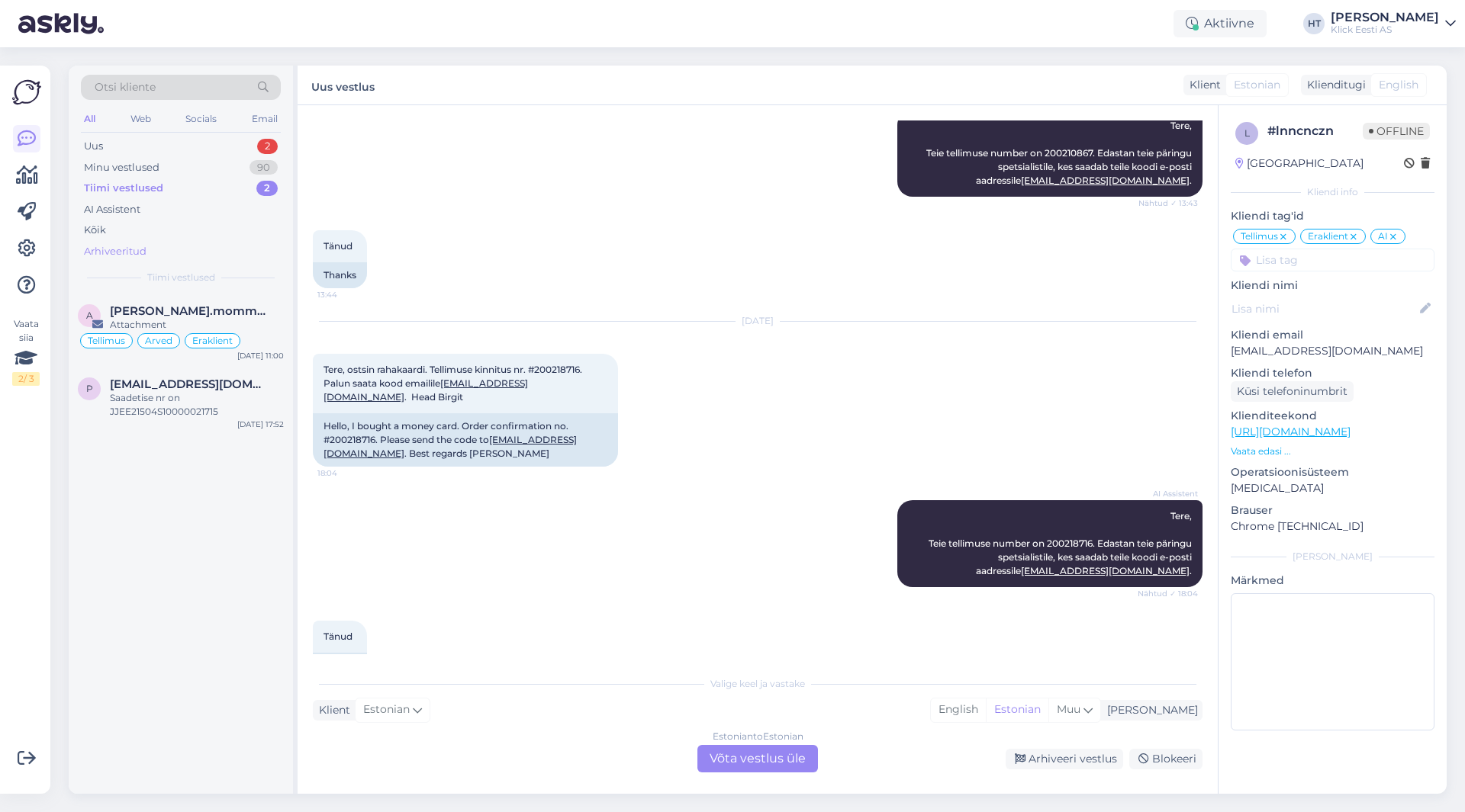
click at [195, 246] on div "Arhiveeritud" at bounding box center [181, 252] width 199 height 22
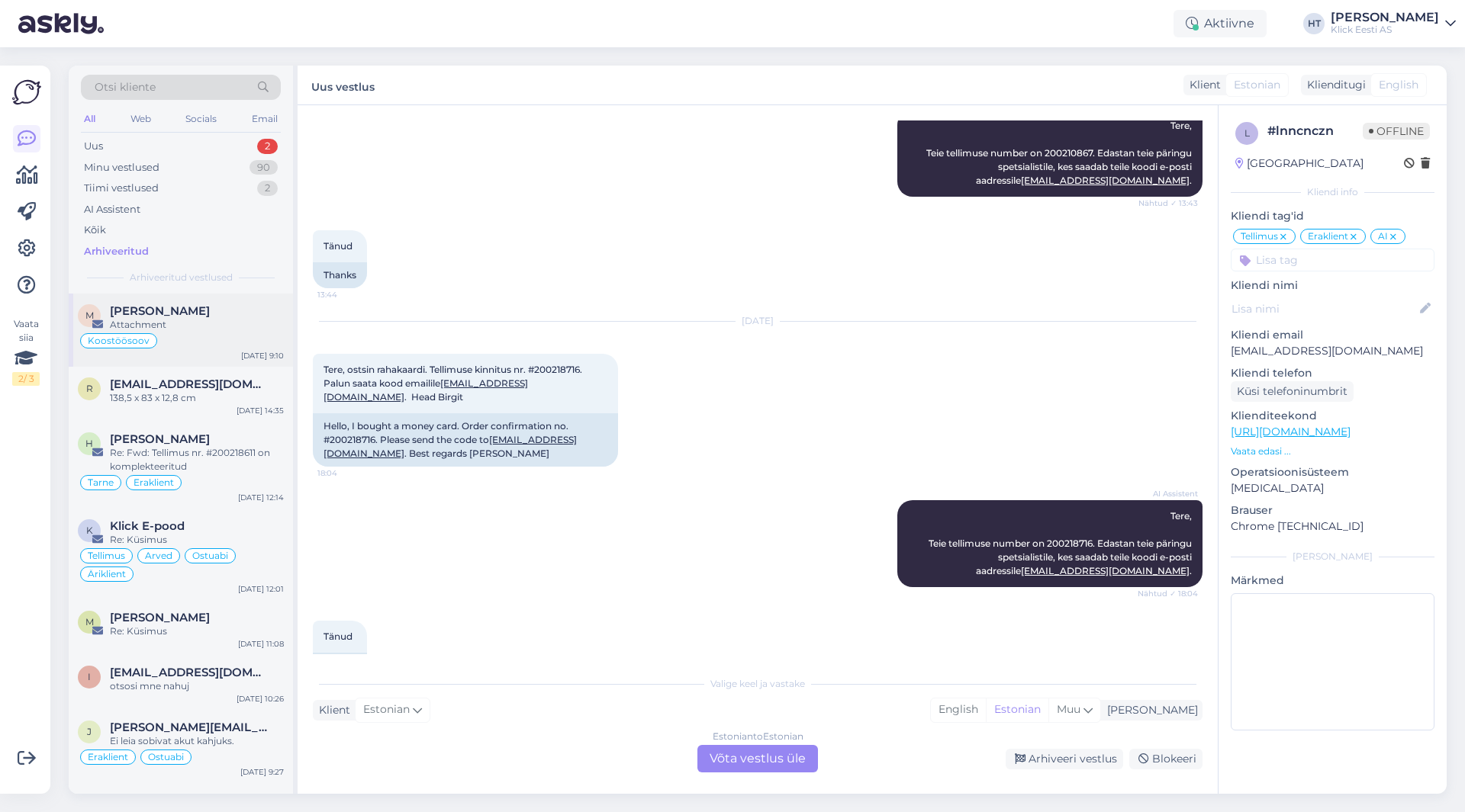
click at [214, 313] on div "[PERSON_NAME]" at bounding box center [197, 310] width 174 height 14
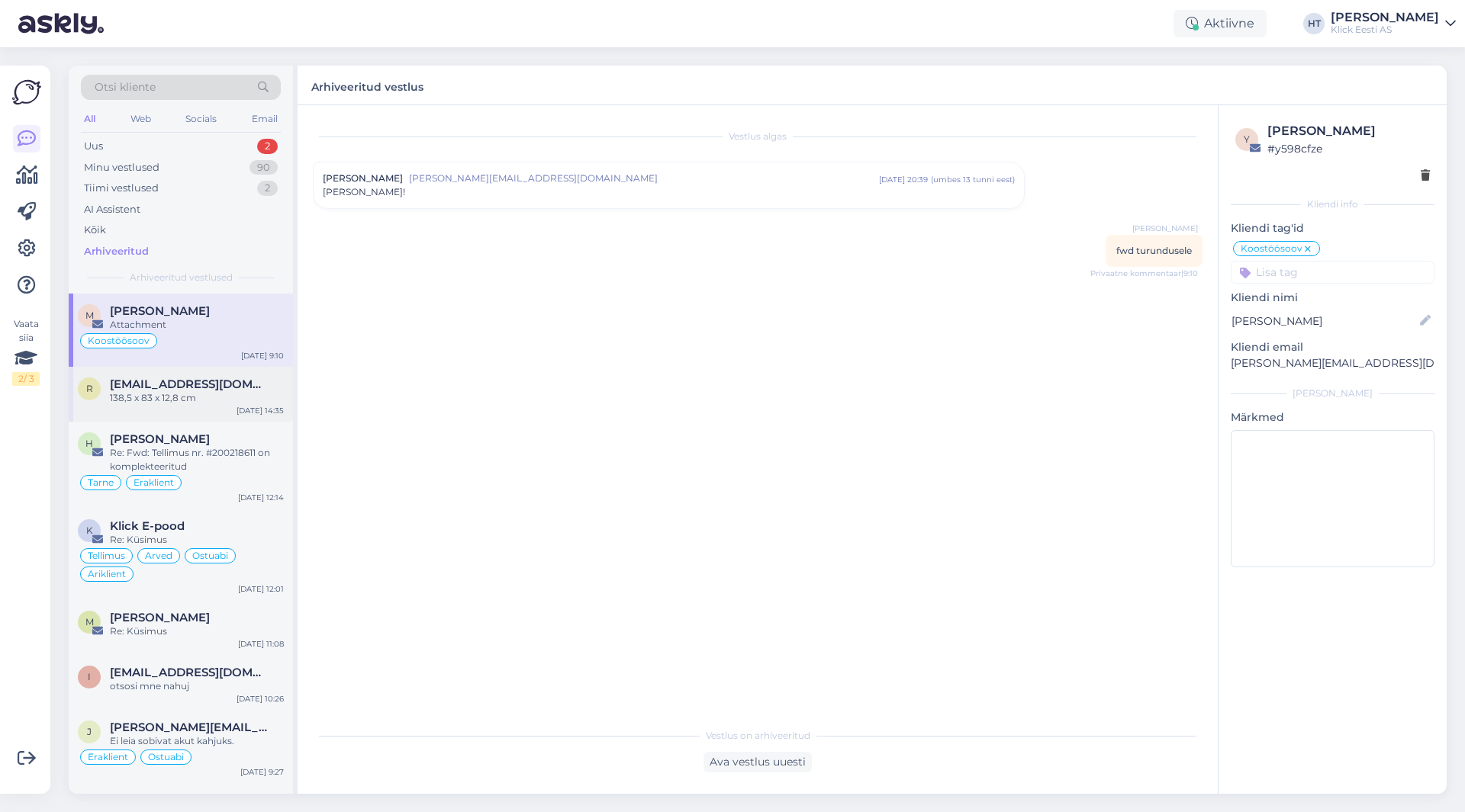
click at [210, 377] on span "[EMAIL_ADDRESS][DOMAIN_NAME]" at bounding box center [190, 383] width 159 height 14
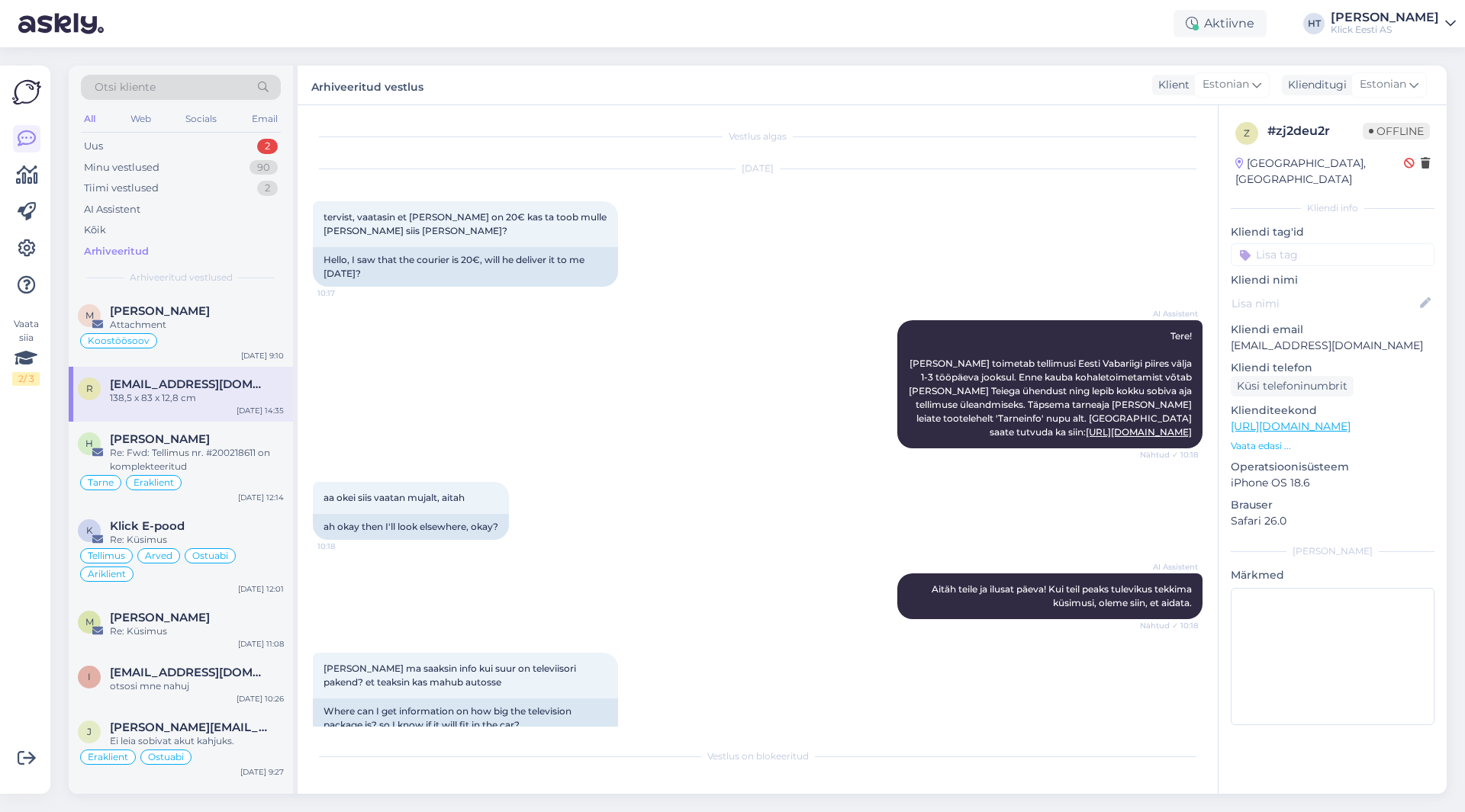
scroll to position [765, 0]
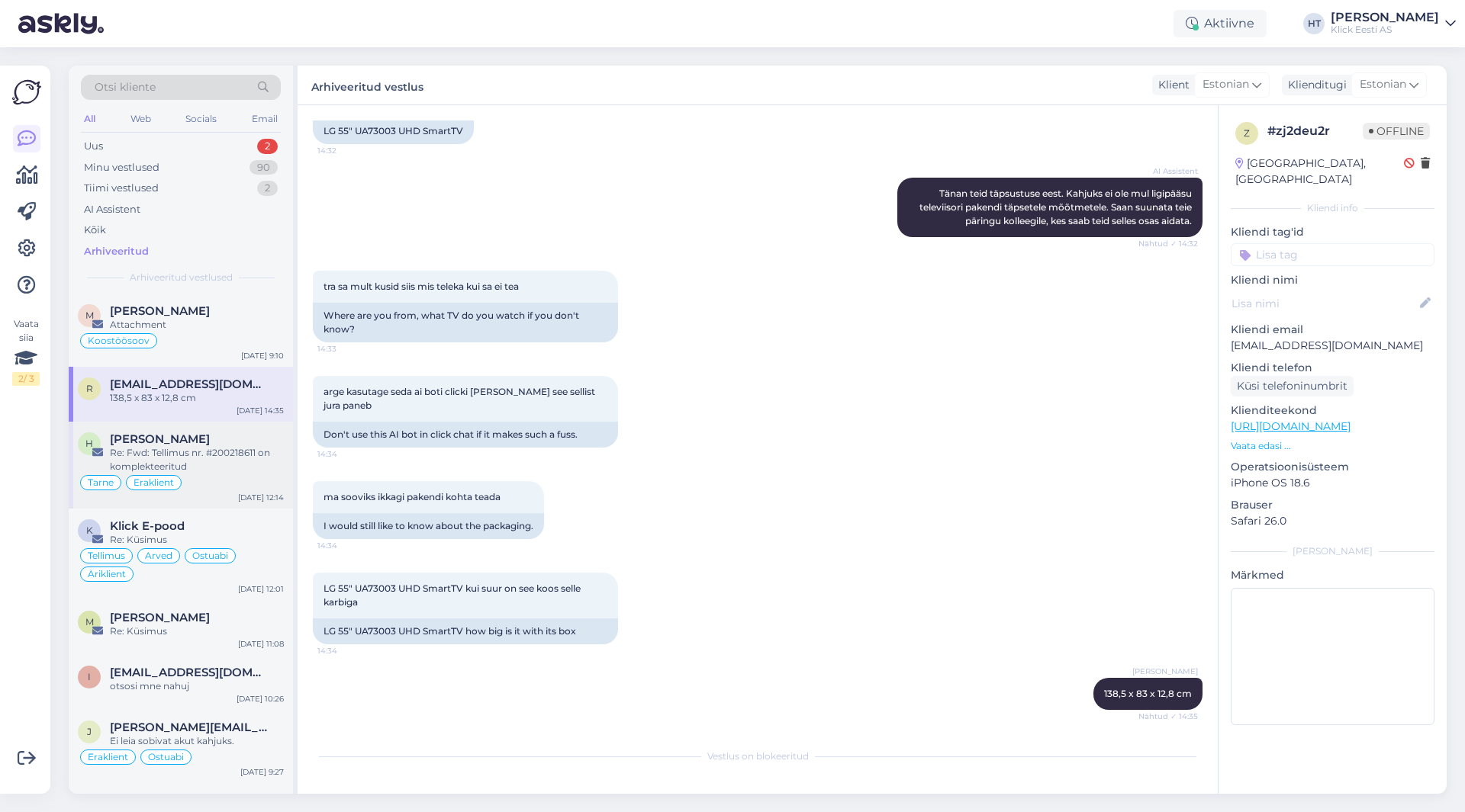
click at [221, 443] on div "[PERSON_NAME]" at bounding box center [197, 438] width 174 height 14
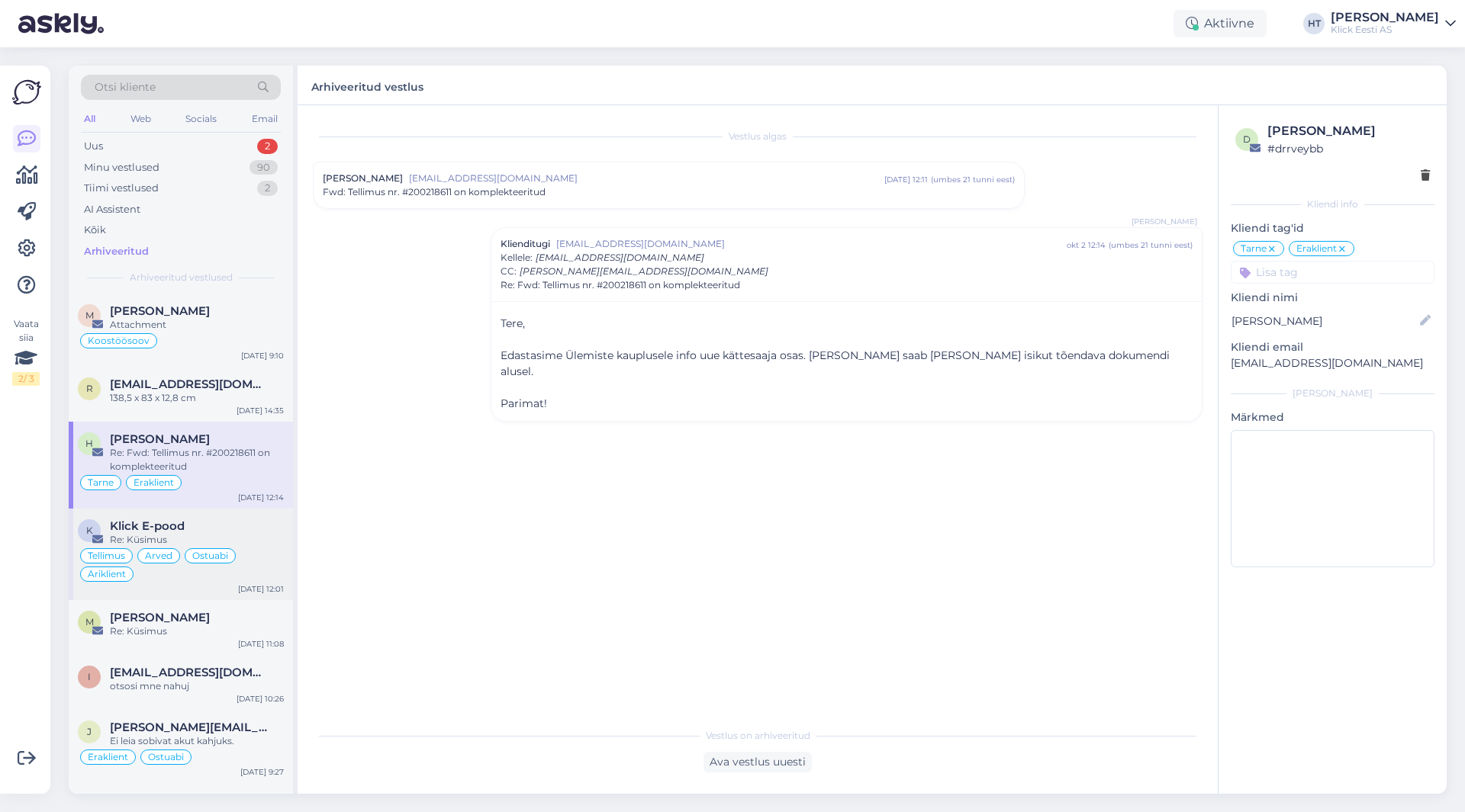
click at [218, 526] on div "Klick E-pood" at bounding box center [197, 526] width 174 height 14
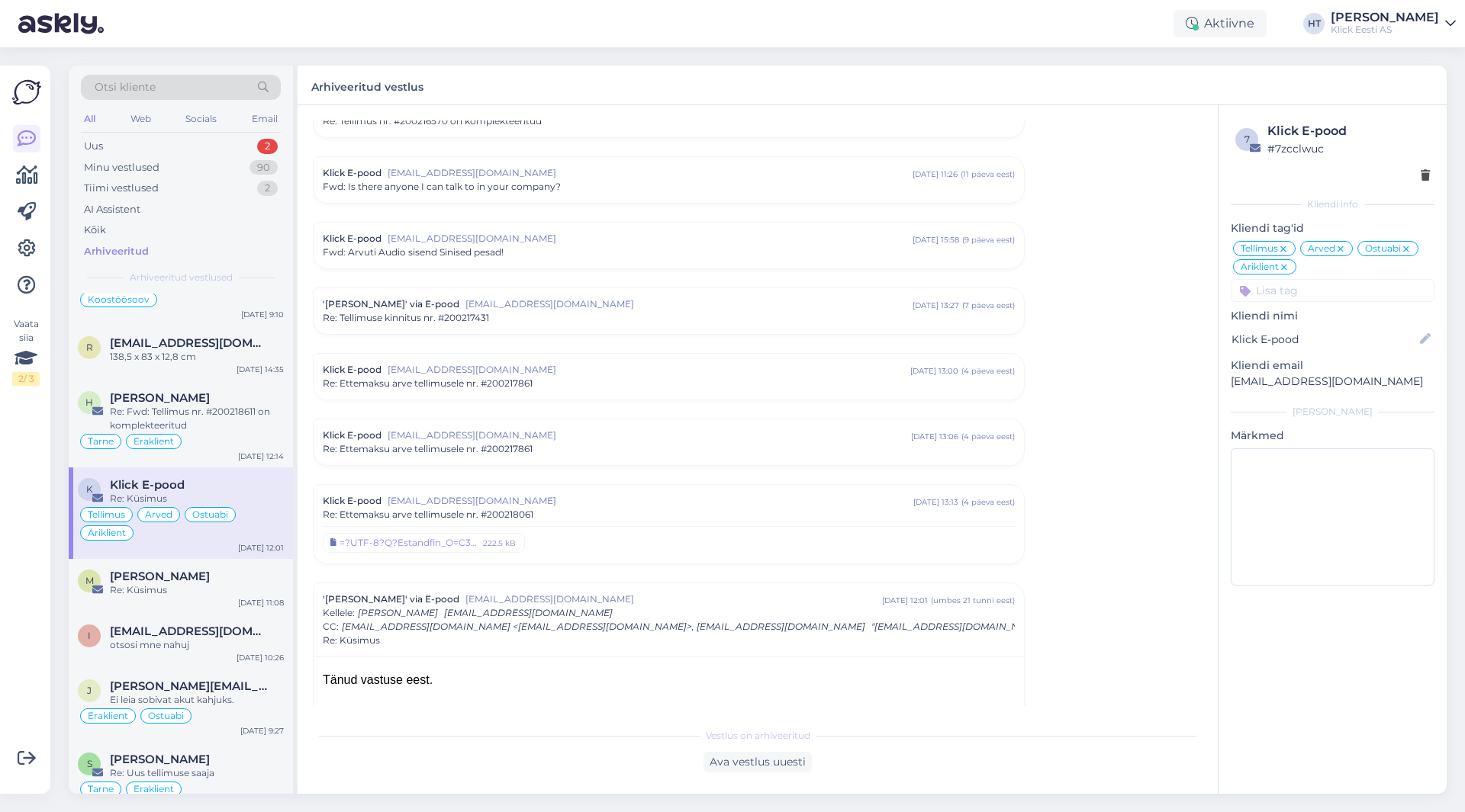
scroll to position [77, 0]
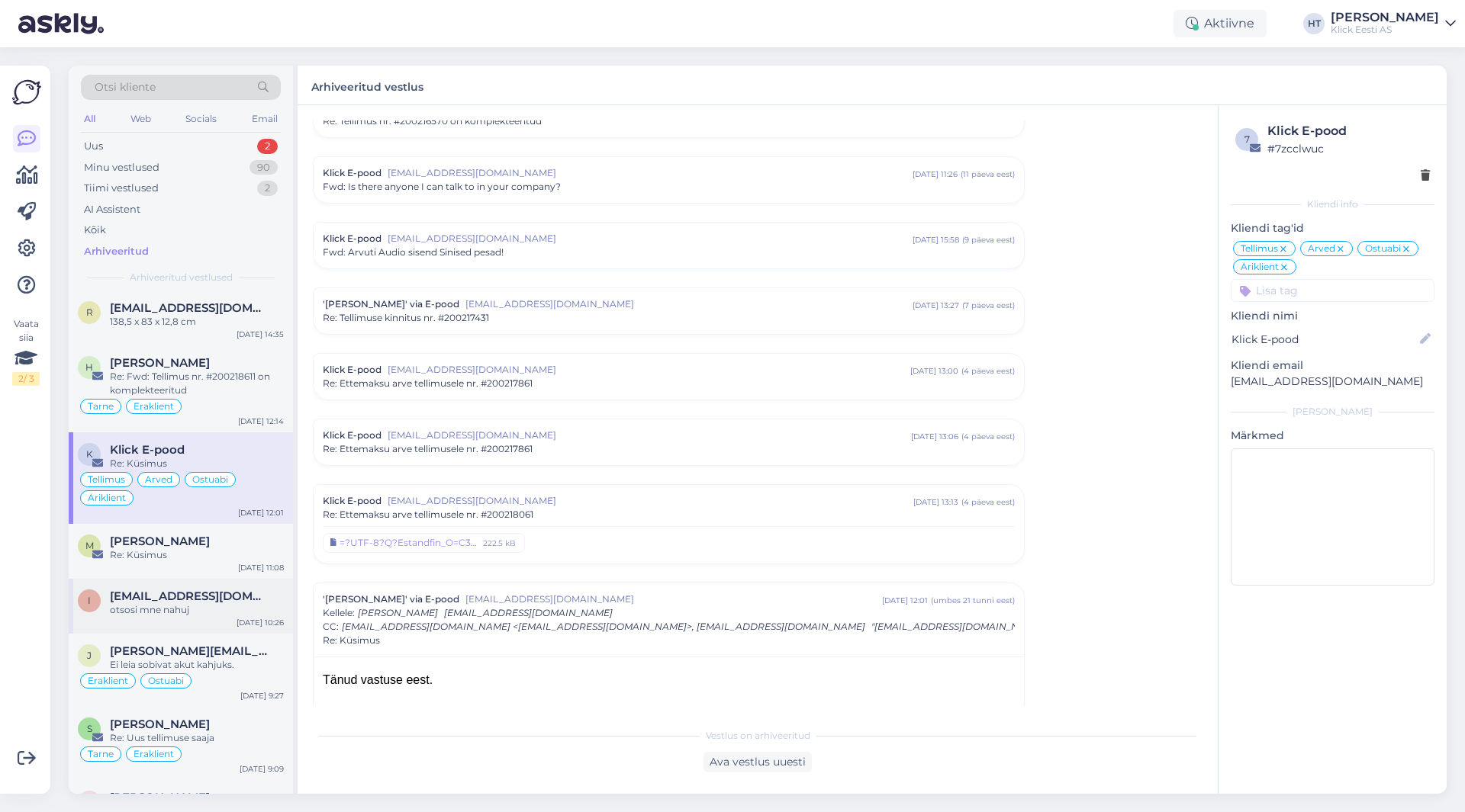
click at [218, 583] on div "i [EMAIL_ADDRESS][DOMAIN_NAME] otsosi mne nahuj [DATE] 10:26" at bounding box center [181, 606] width 224 height 55
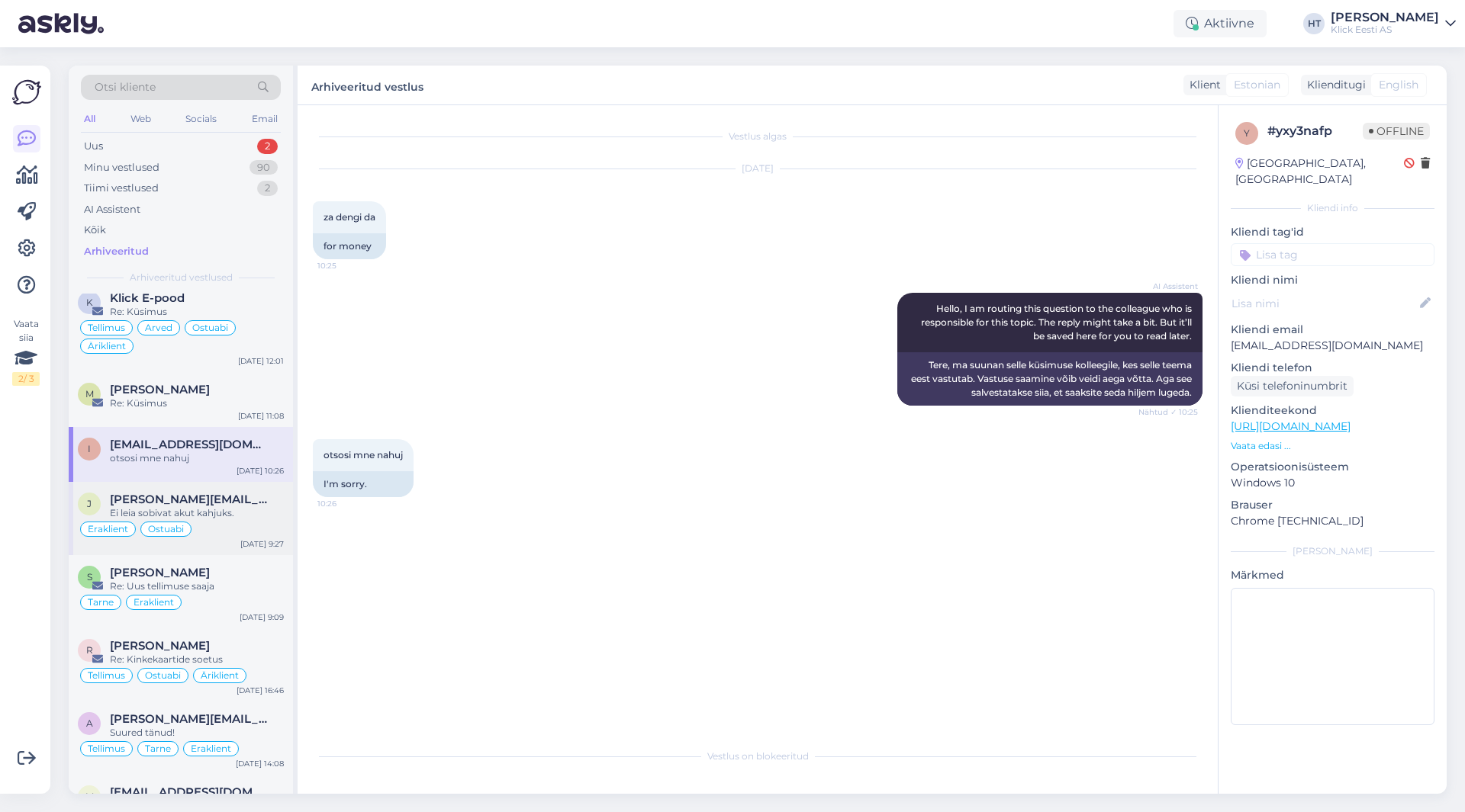
scroll to position [229, 0]
click at [246, 529] on div "Eraklient Ostuabi" at bounding box center [181, 529] width 206 height 18
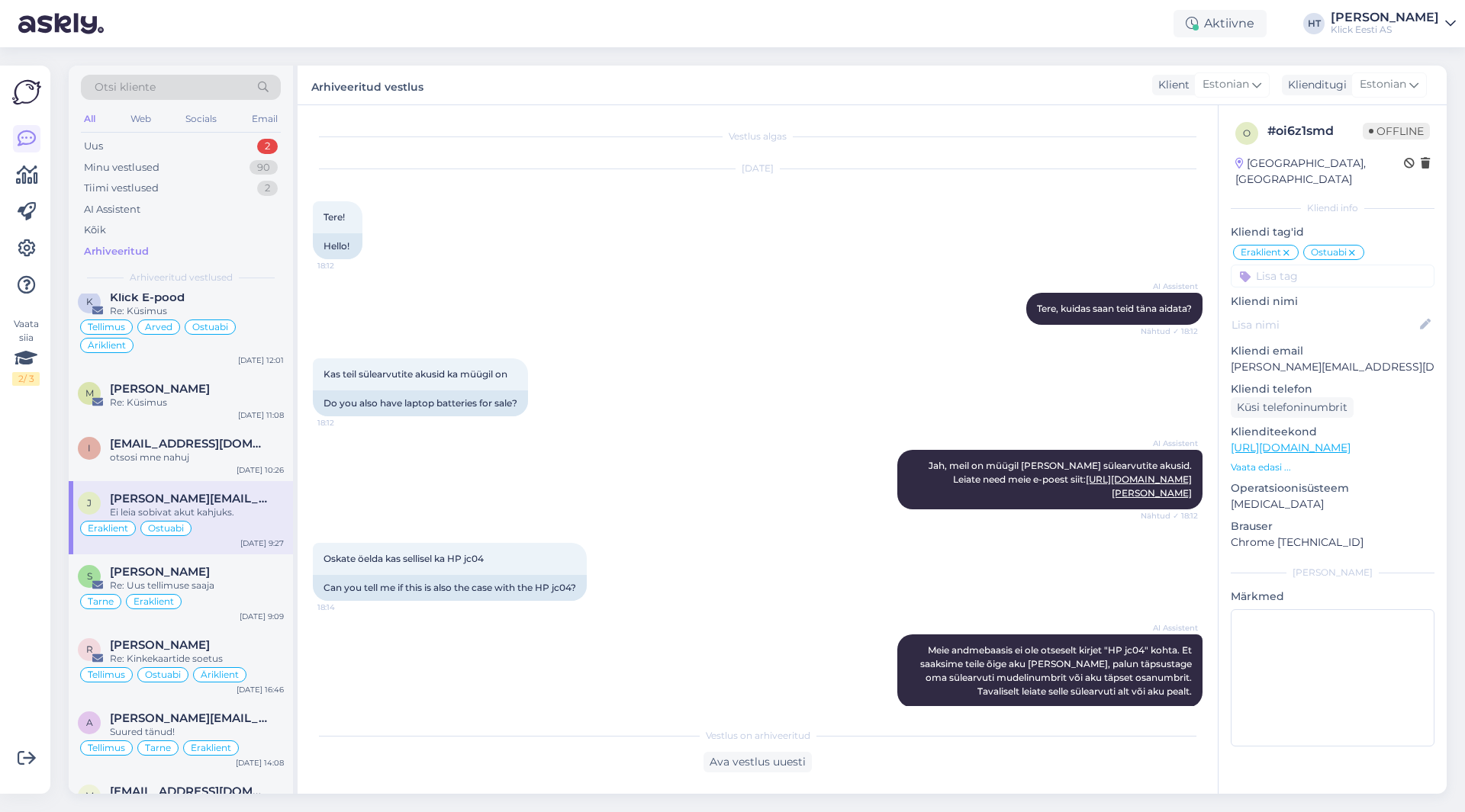
scroll to position [482, 0]
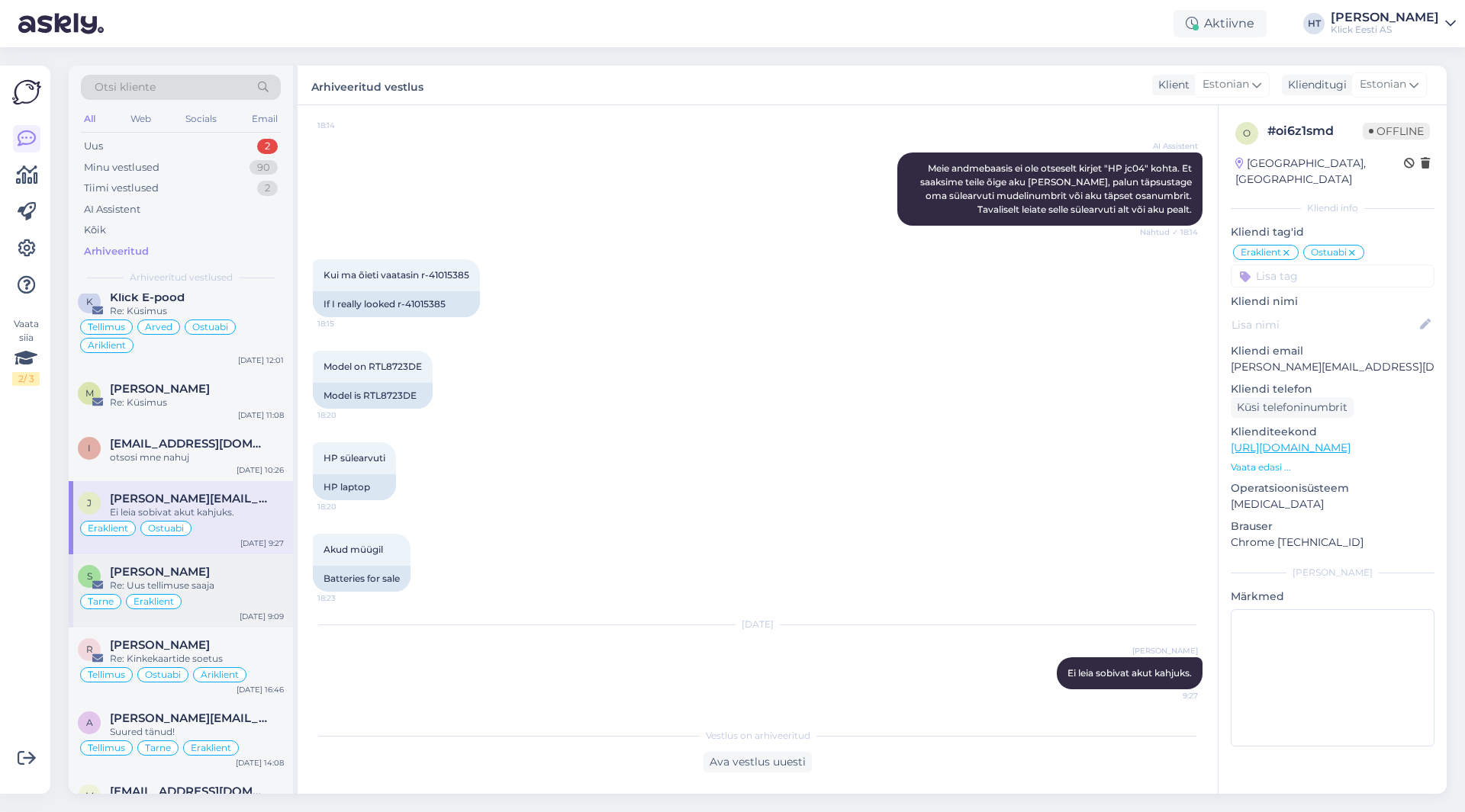
click at [244, 572] on div "[PERSON_NAME]" at bounding box center [197, 571] width 174 height 14
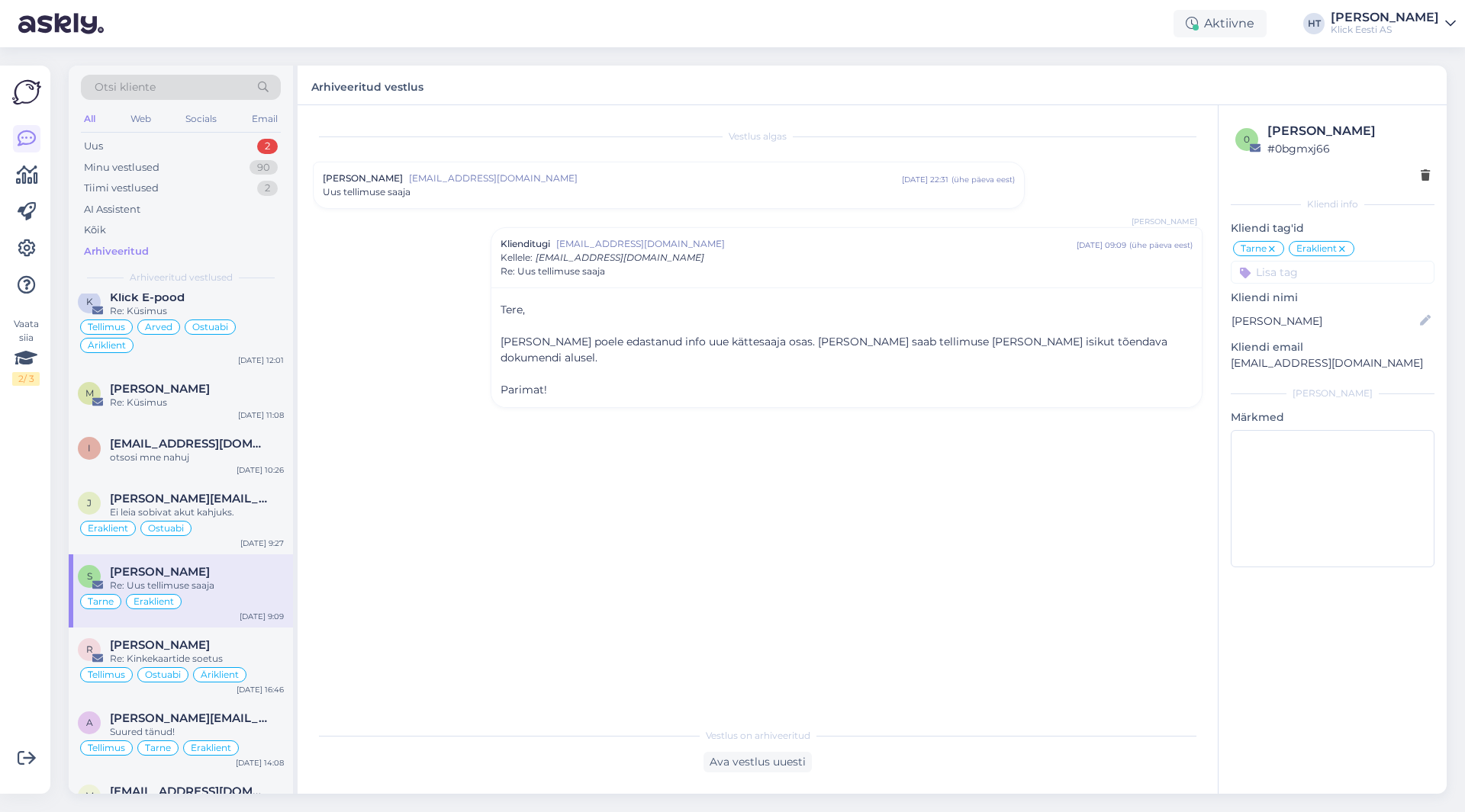
scroll to position [305, 0]
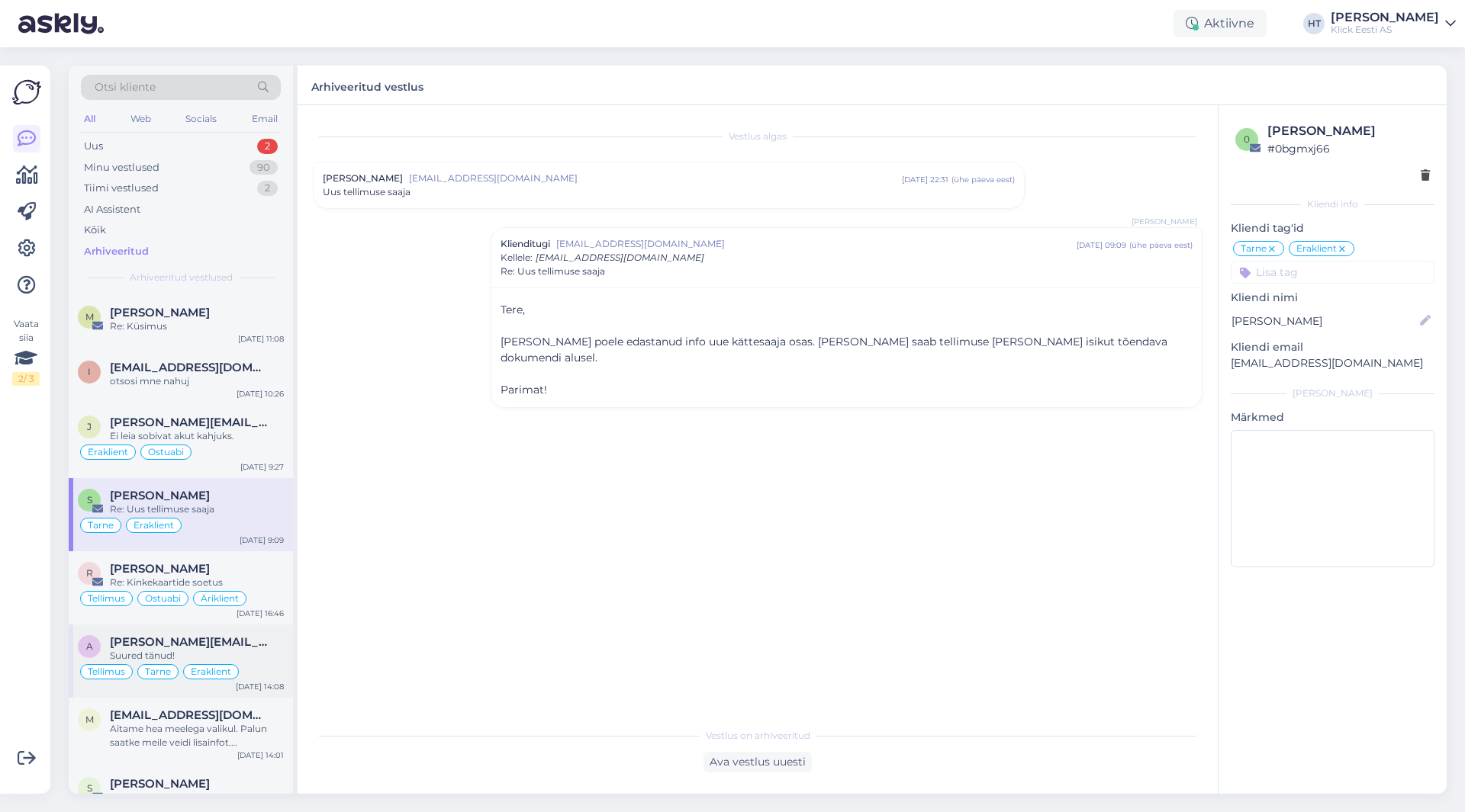
click at [249, 655] on div "Suured tänud!" at bounding box center [197, 655] width 174 height 14
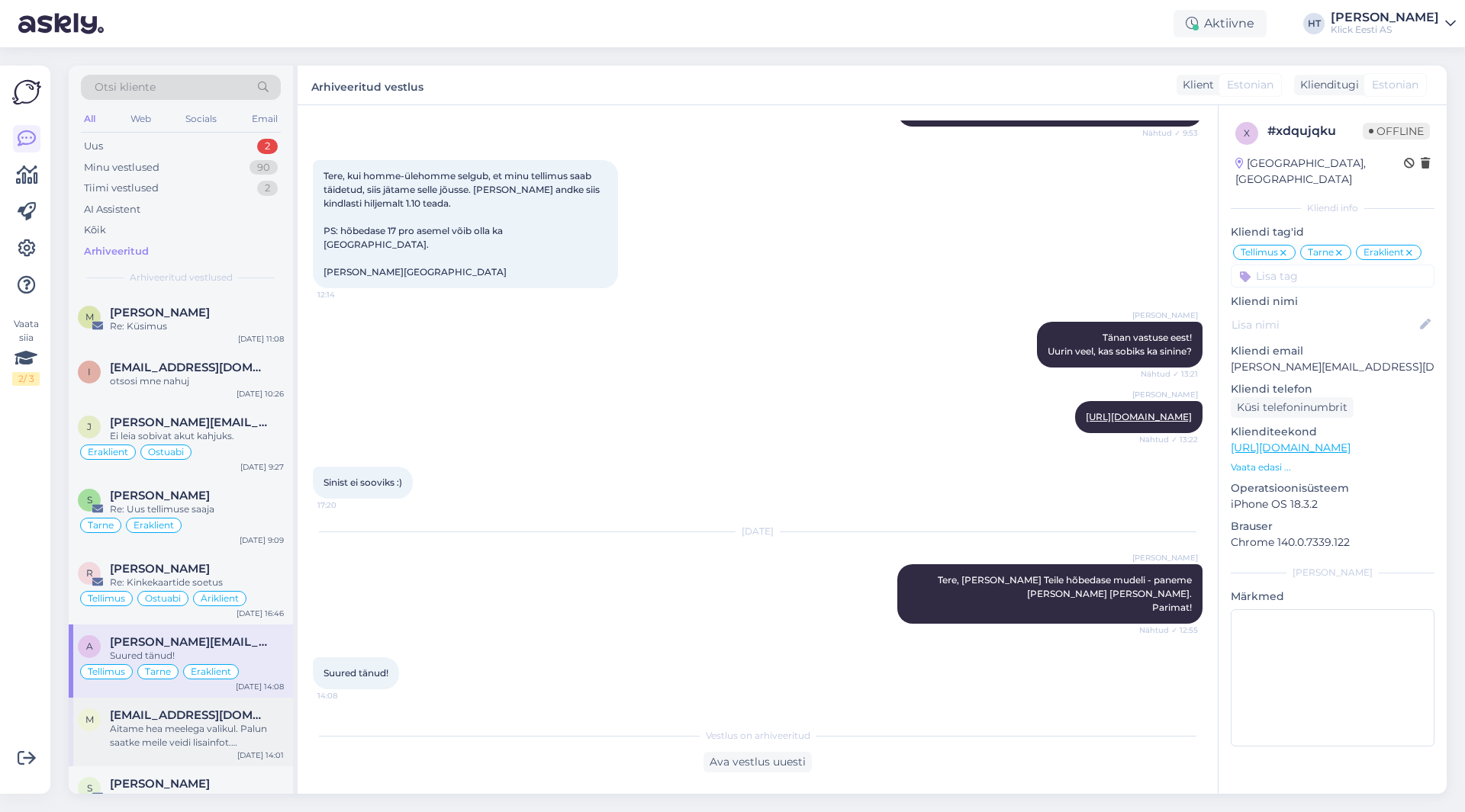
click at [244, 711] on div "[EMAIL_ADDRESS][DOMAIN_NAME]" at bounding box center [197, 715] width 174 height 14
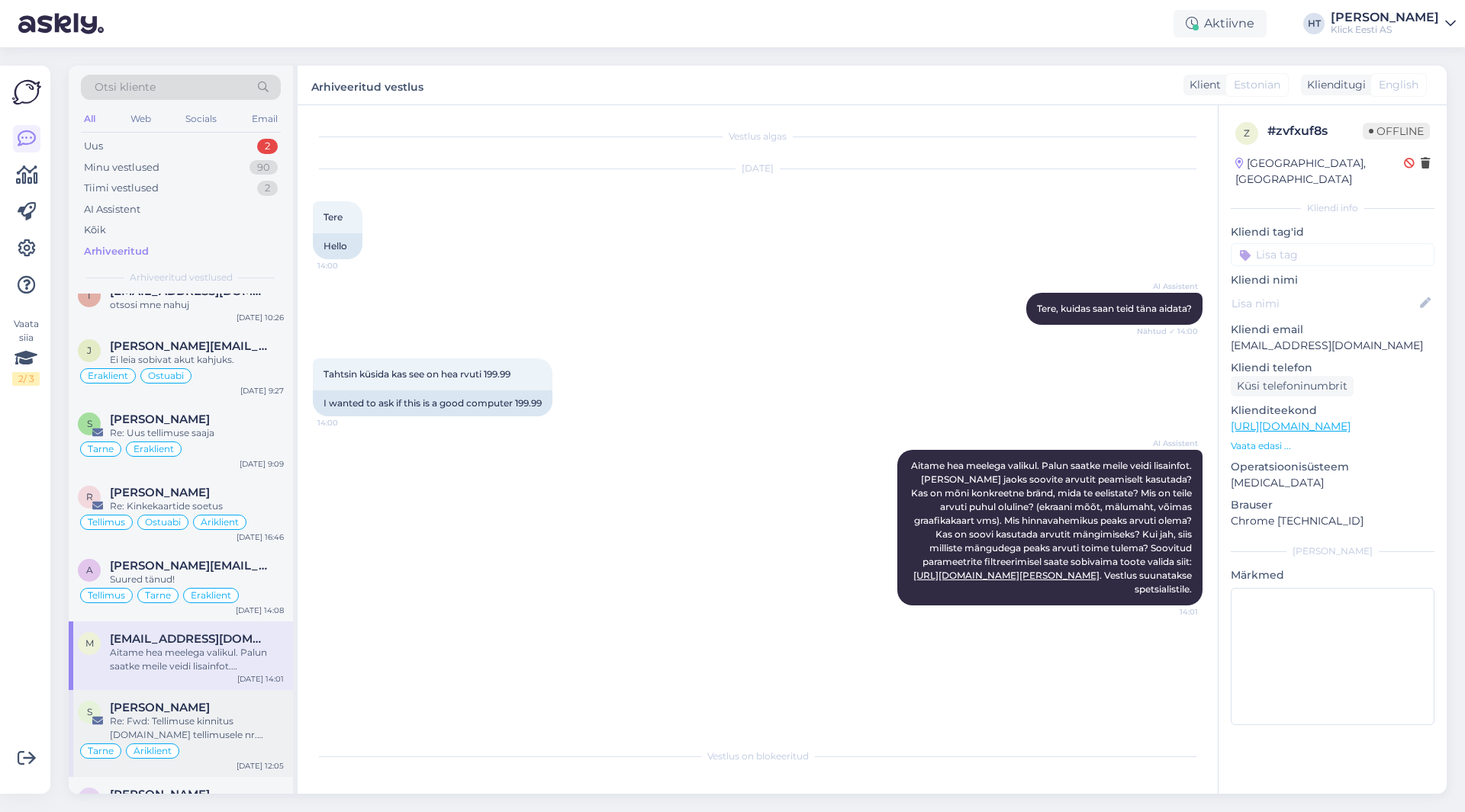
scroll to position [0, 0]
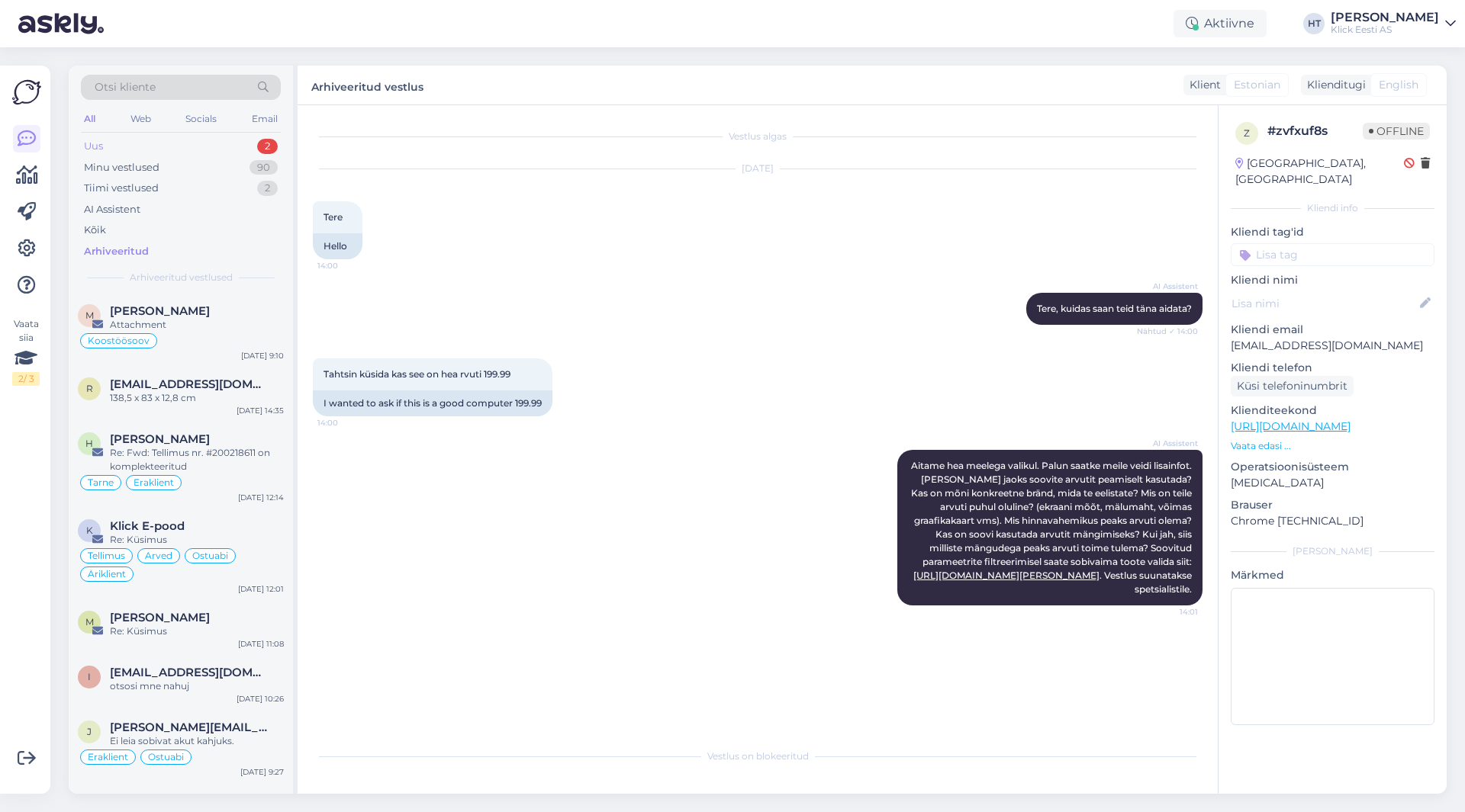
click at [229, 145] on div "Uus 2" at bounding box center [181, 146] width 199 height 22
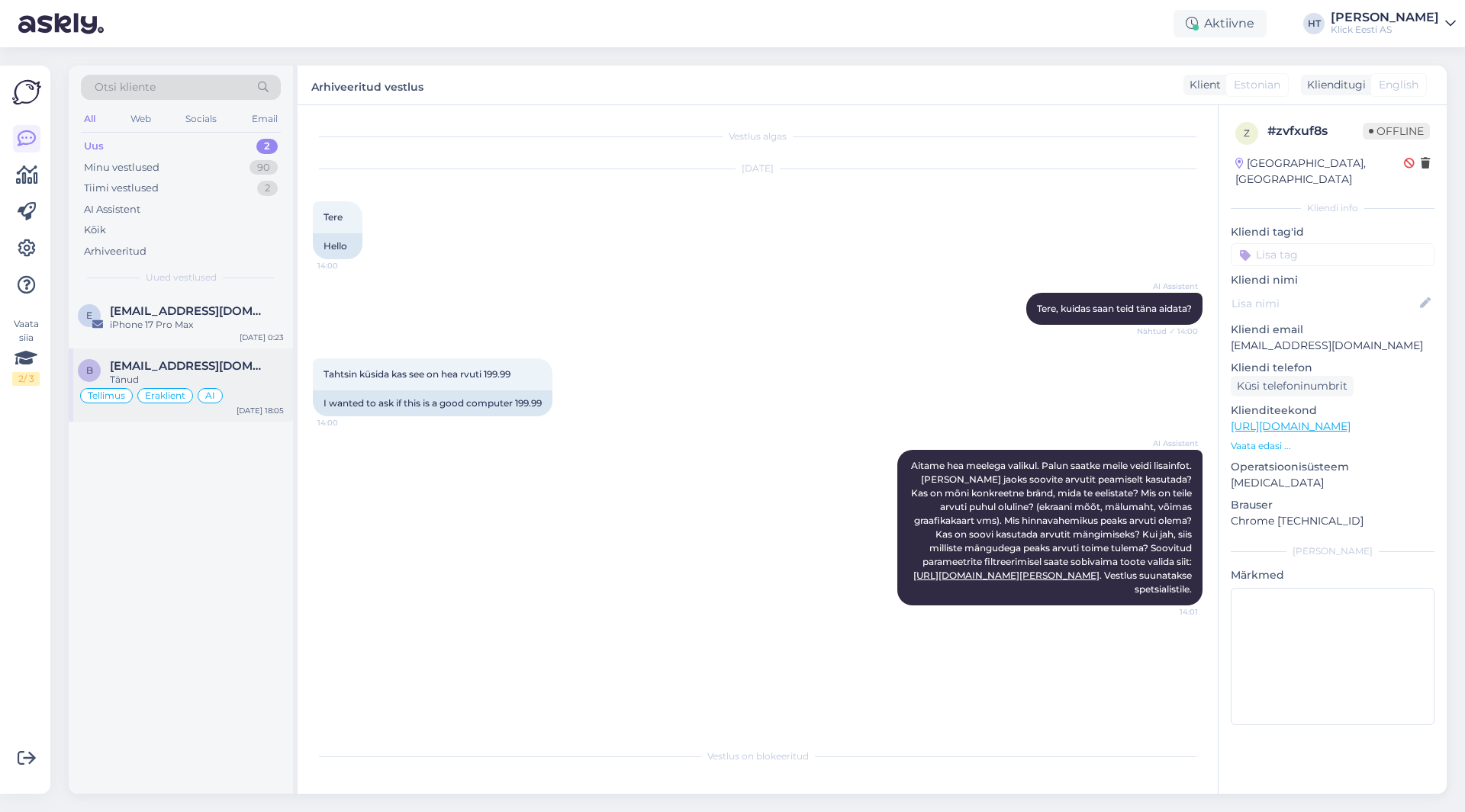
click at [229, 383] on div "Tänud" at bounding box center [197, 379] width 174 height 14
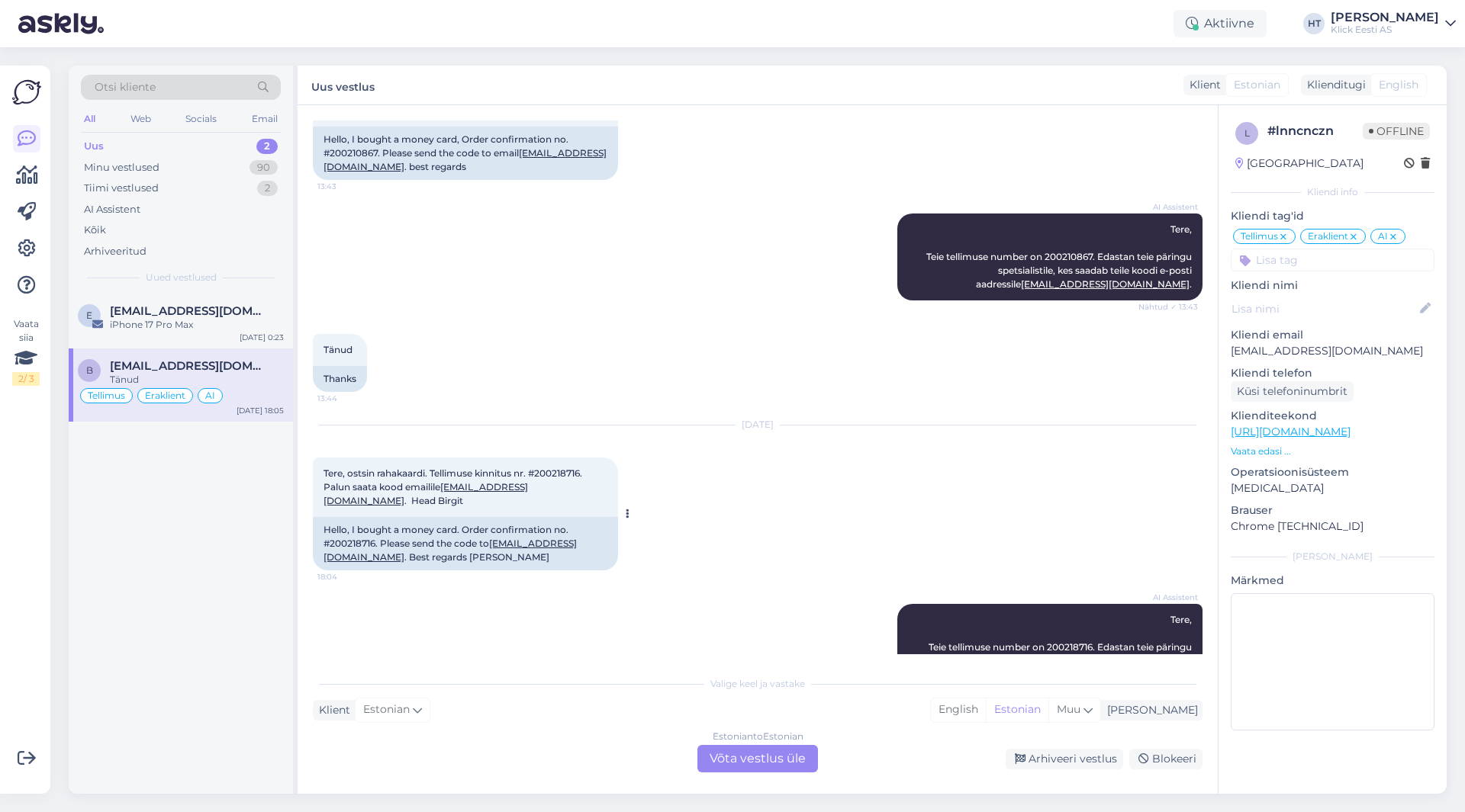
scroll to position [1527, 0]
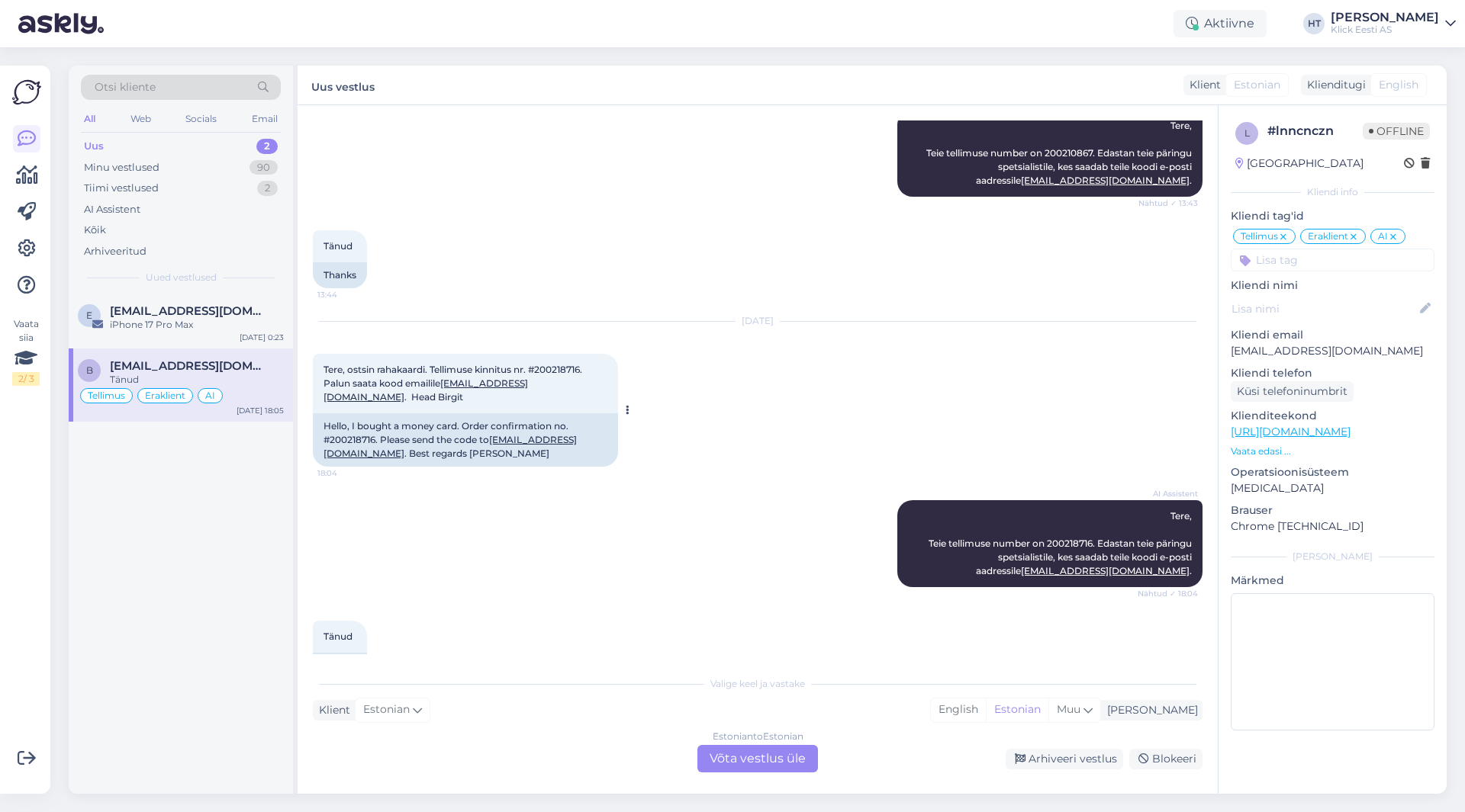
click at [552, 364] on span "Tere, ostsin rahakaardi. Tellimuse kinnitus nr. #200218716. Palun saata kood em…" at bounding box center [453, 383] width 261 height 39
click at [553, 364] on span "Tere, ostsin rahakaardi. Tellimuse kinnitus nr. #200218716. Palun saata kood em…" at bounding box center [453, 383] width 261 height 39
copy span "200218716"
click at [528, 541] on div "AI Assistent Tere, Teie tellimuse number on 200218716. Edastan teie päringu spe…" at bounding box center [758, 544] width 890 height 121
click at [781, 756] on div "Estonian to Estonian Võta vestlus üle" at bounding box center [758, 759] width 121 height 27
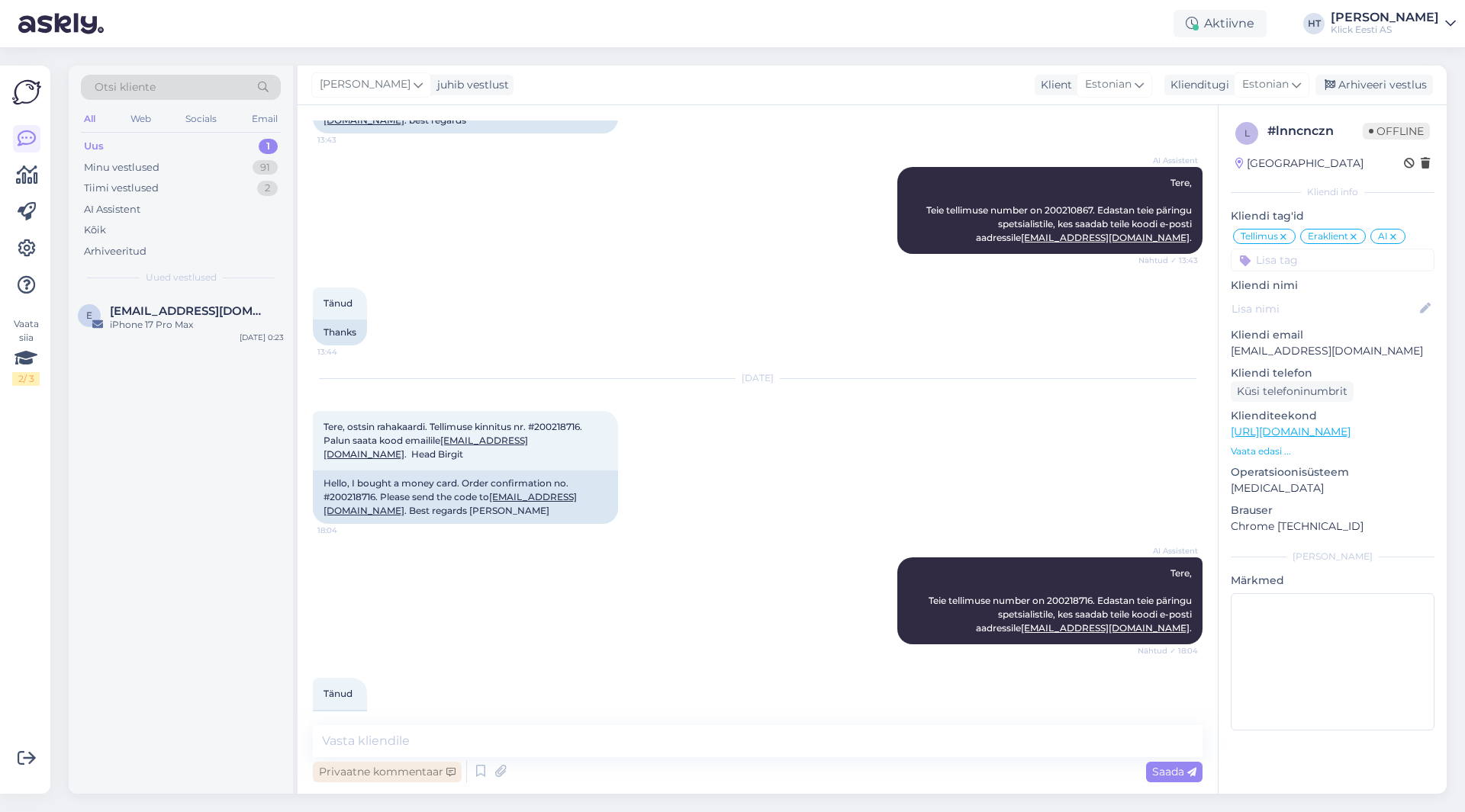
click at [415, 765] on div "Privaatne kommentaar" at bounding box center [387, 771] width 149 height 21
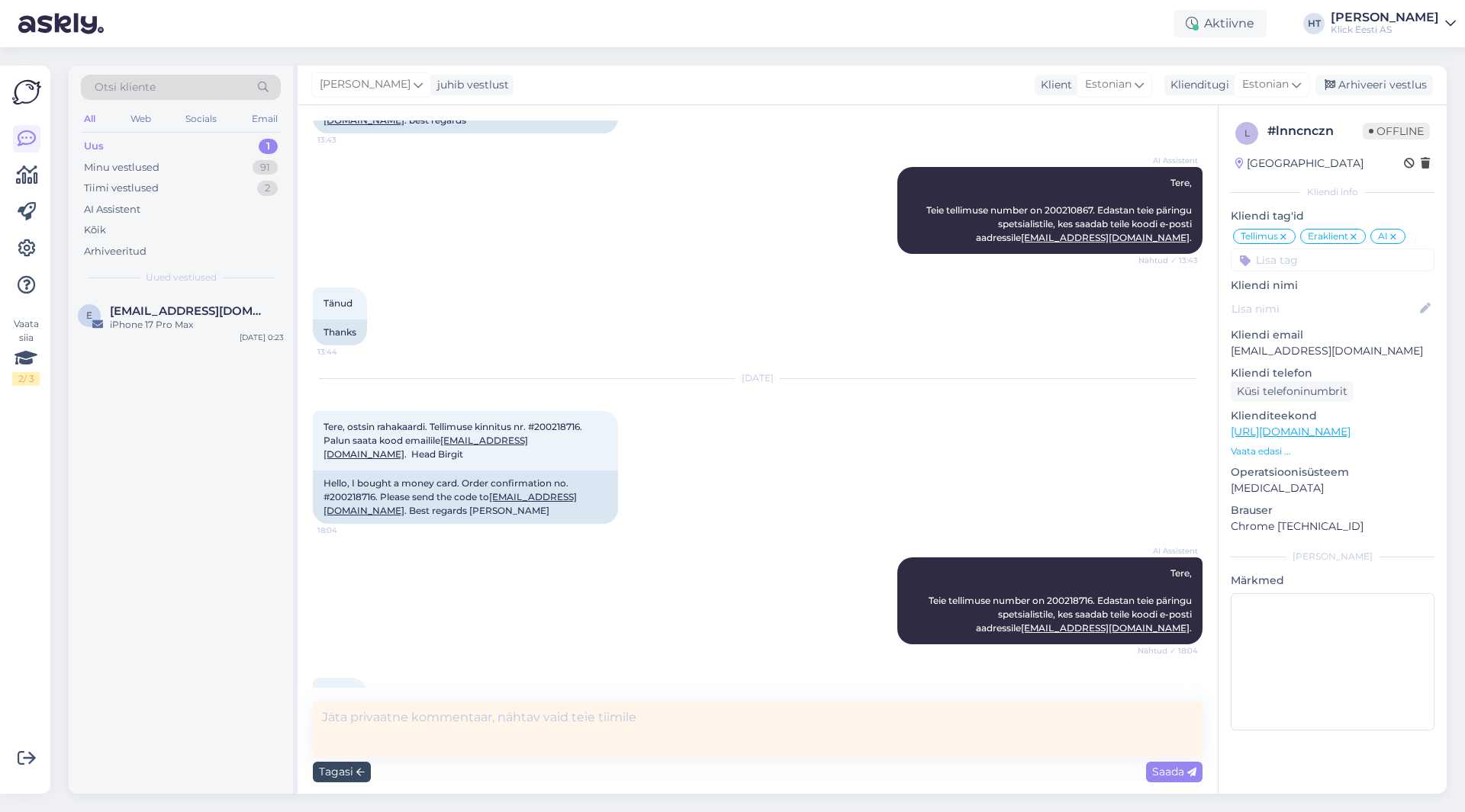
scroll to position [1493, 0]
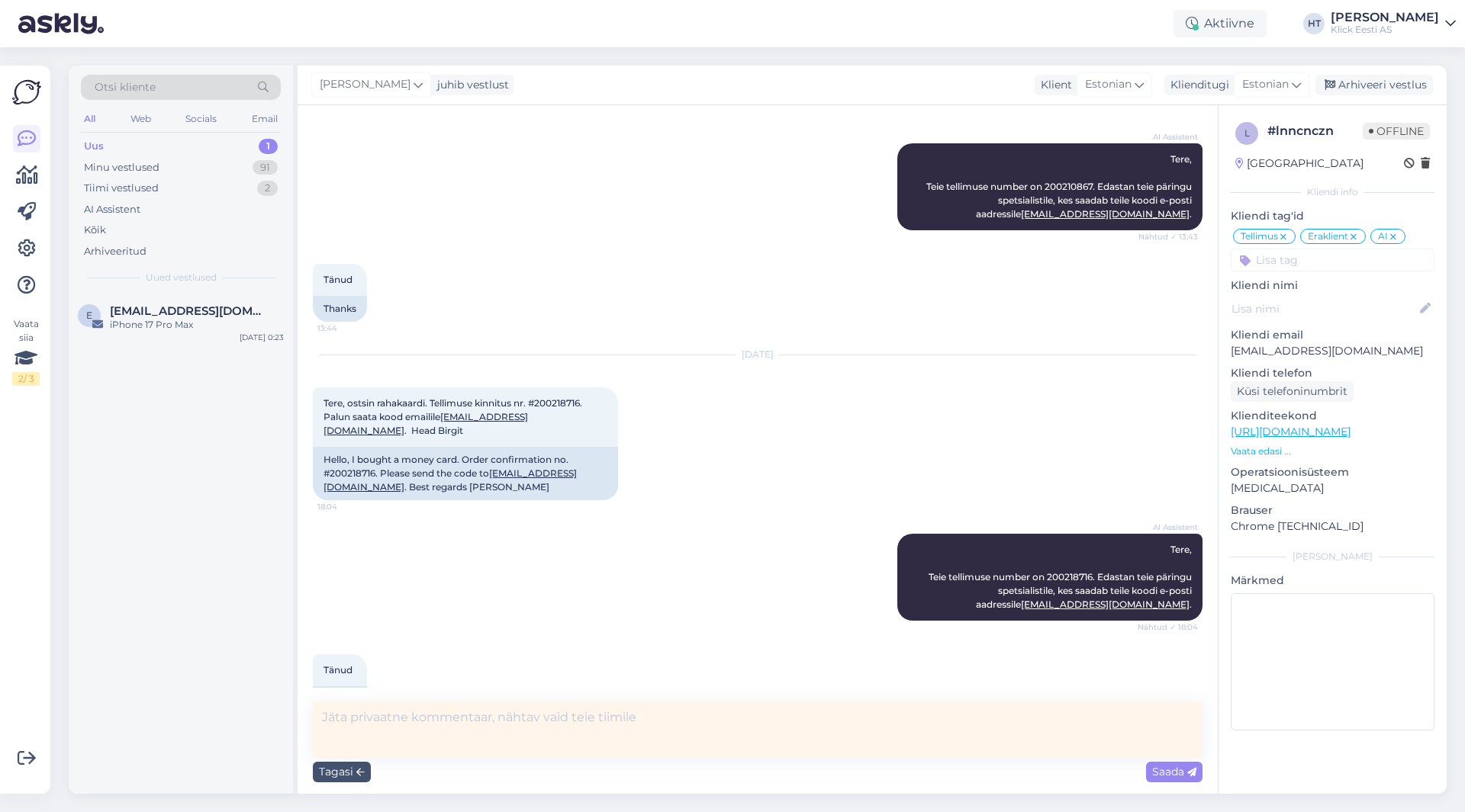
click at [459, 742] on textarea at bounding box center [758, 730] width 890 height 56
type textarea "[PERSON_NAME]."
click at [1165, 782] on div "Tagasi Saada" at bounding box center [758, 771] width 890 height 29
click at [1166, 780] on div "Saada" at bounding box center [1173, 771] width 57 height 21
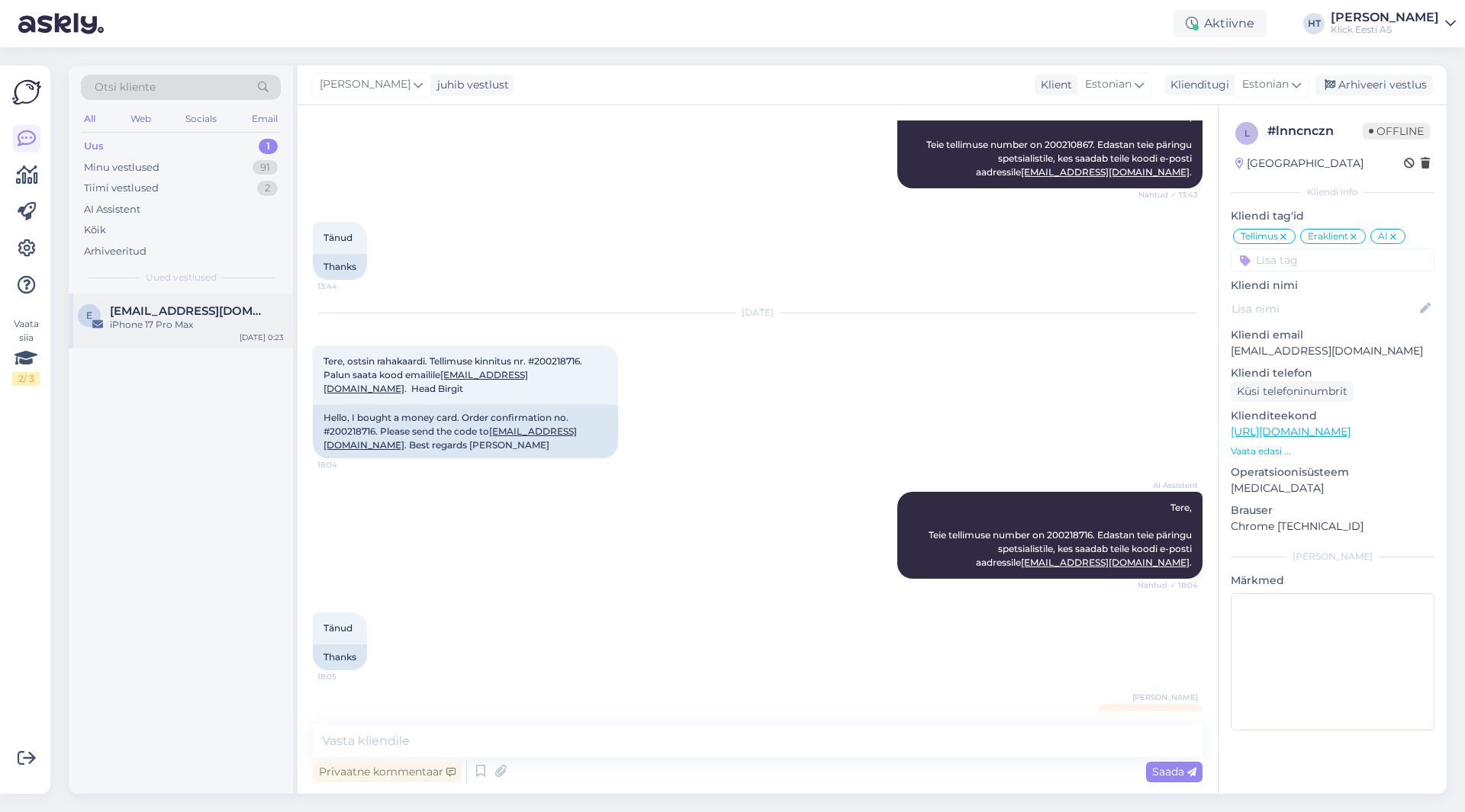
click at [245, 342] on div "e [EMAIL_ADDRESS][DOMAIN_NAME] iPhone 17 Pro Max [DATE] 0:23" at bounding box center [181, 320] width 224 height 55
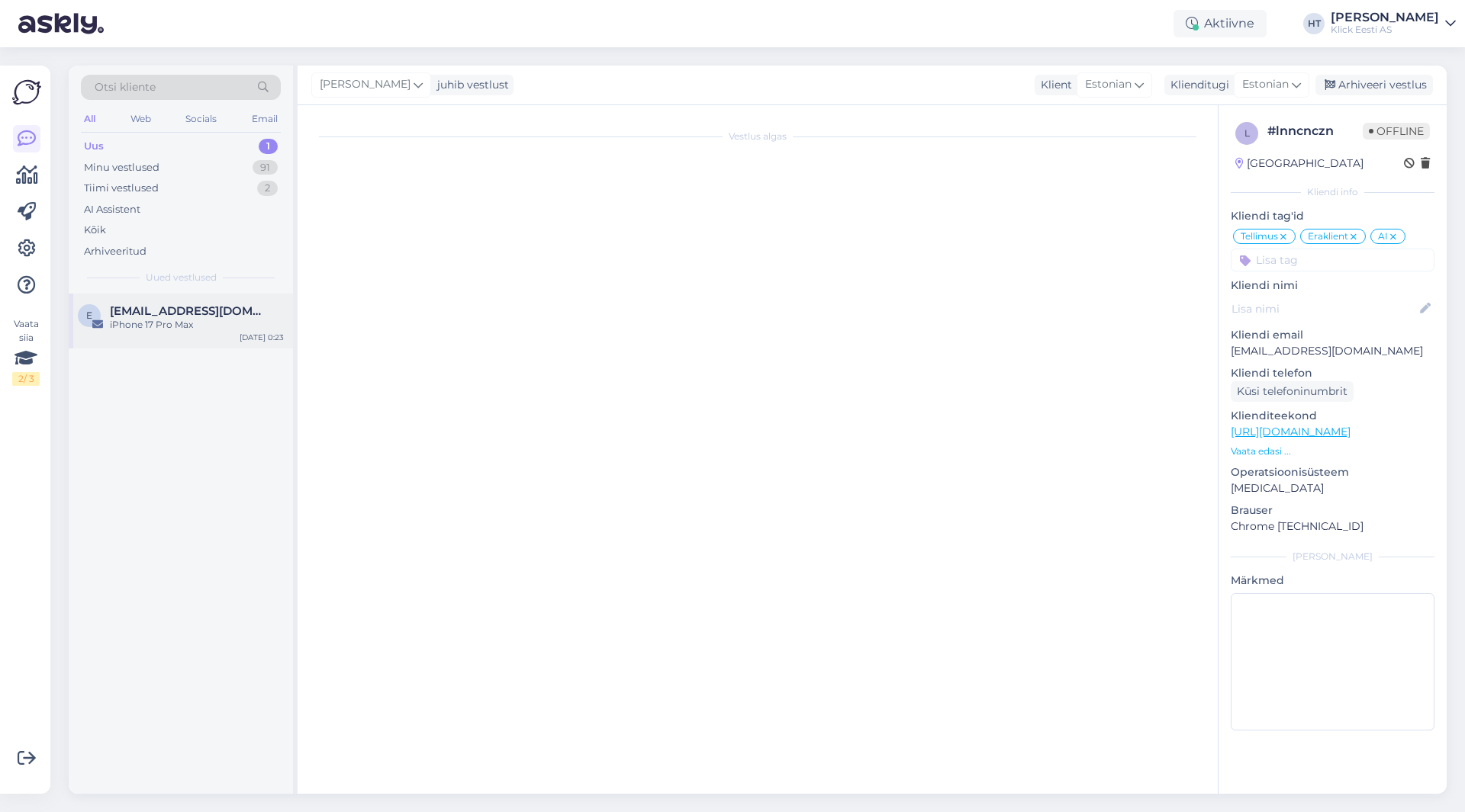
scroll to position [0, 0]
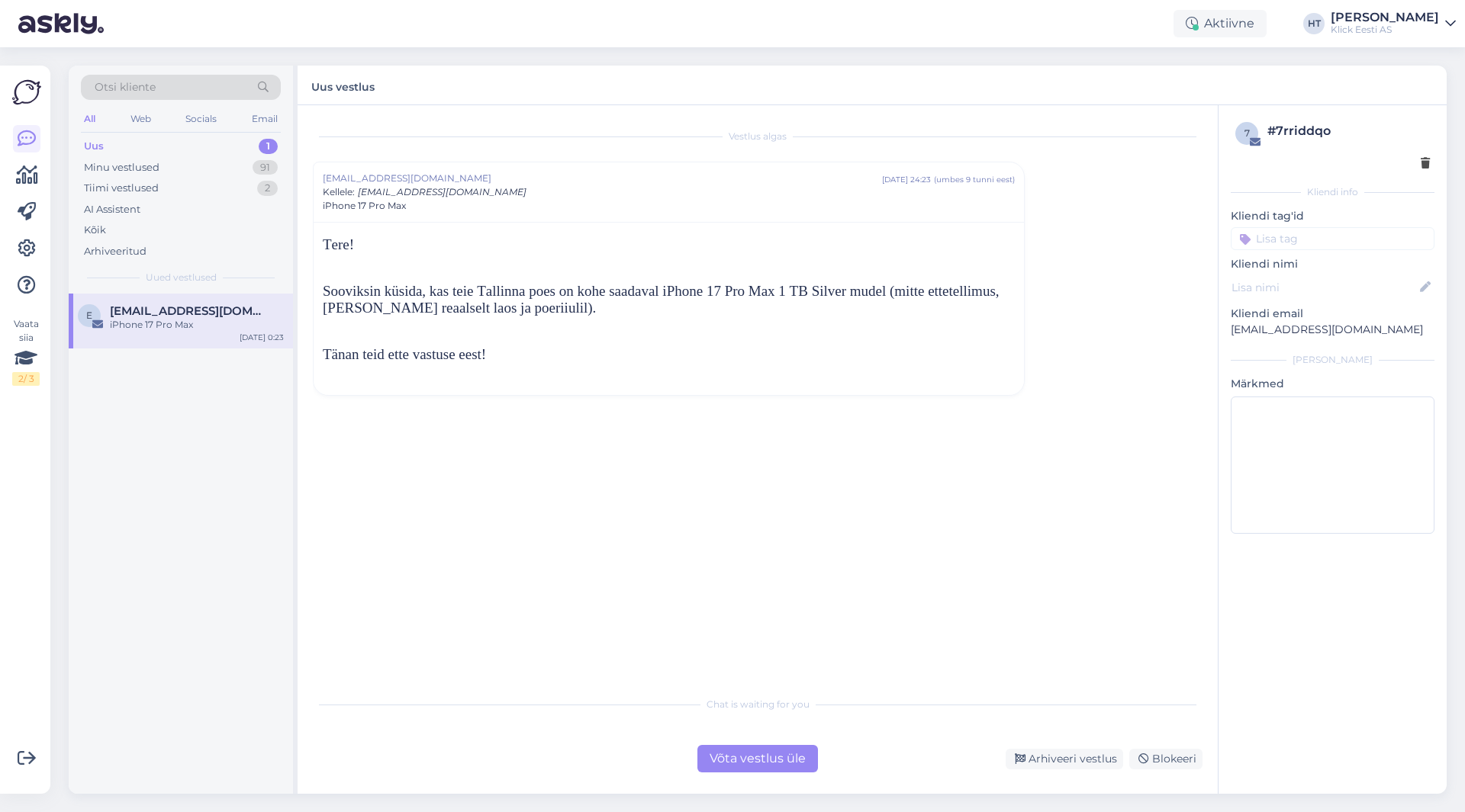
click at [735, 757] on div "Võta vestlus üle" at bounding box center [758, 759] width 121 height 27
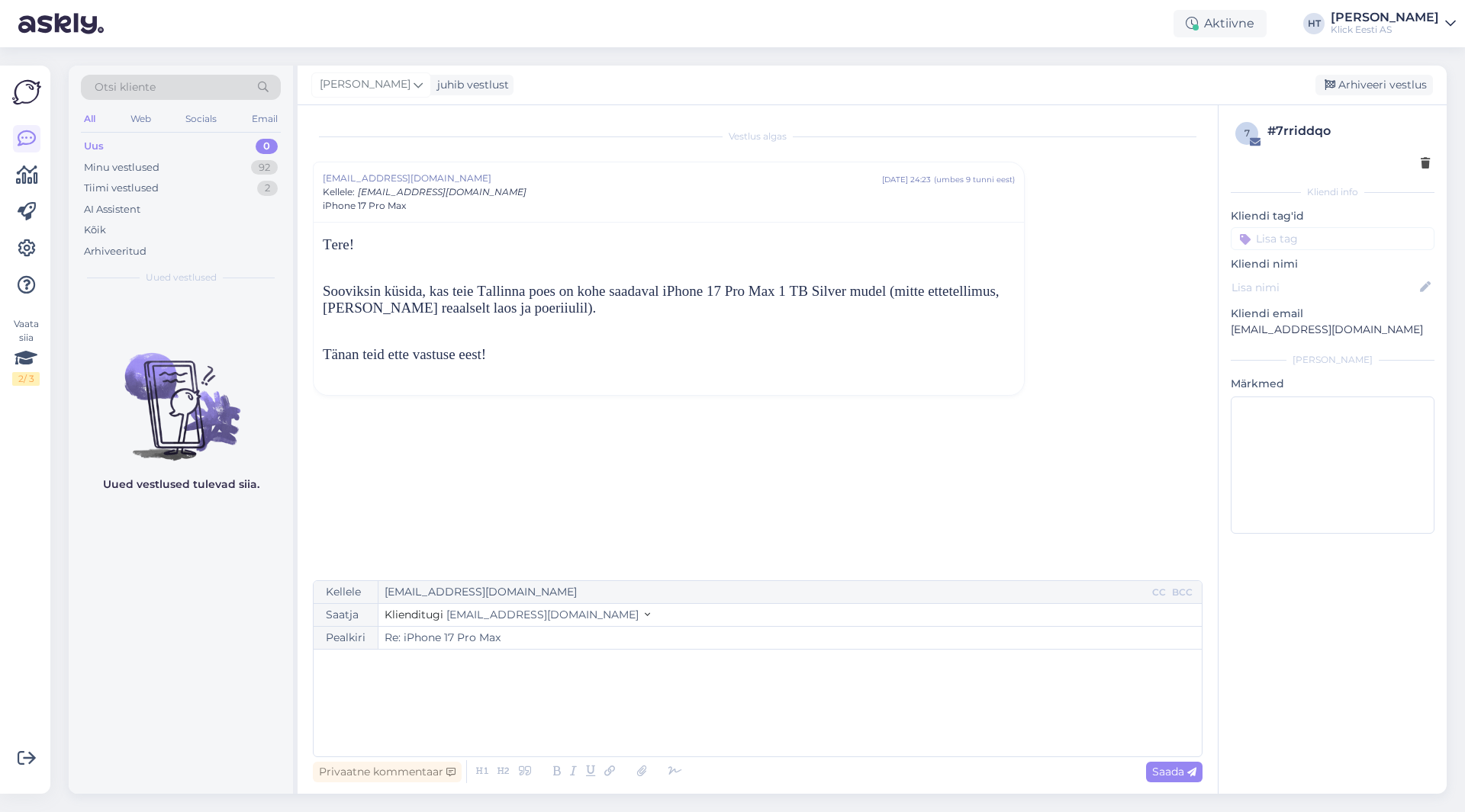
click at [496, 677] on div "﻿" at bounding box center [757, 703] width 873 height 91
click at [1172, 768] on span "Saada" at bounding box center [1173, 771] width 44 height 14
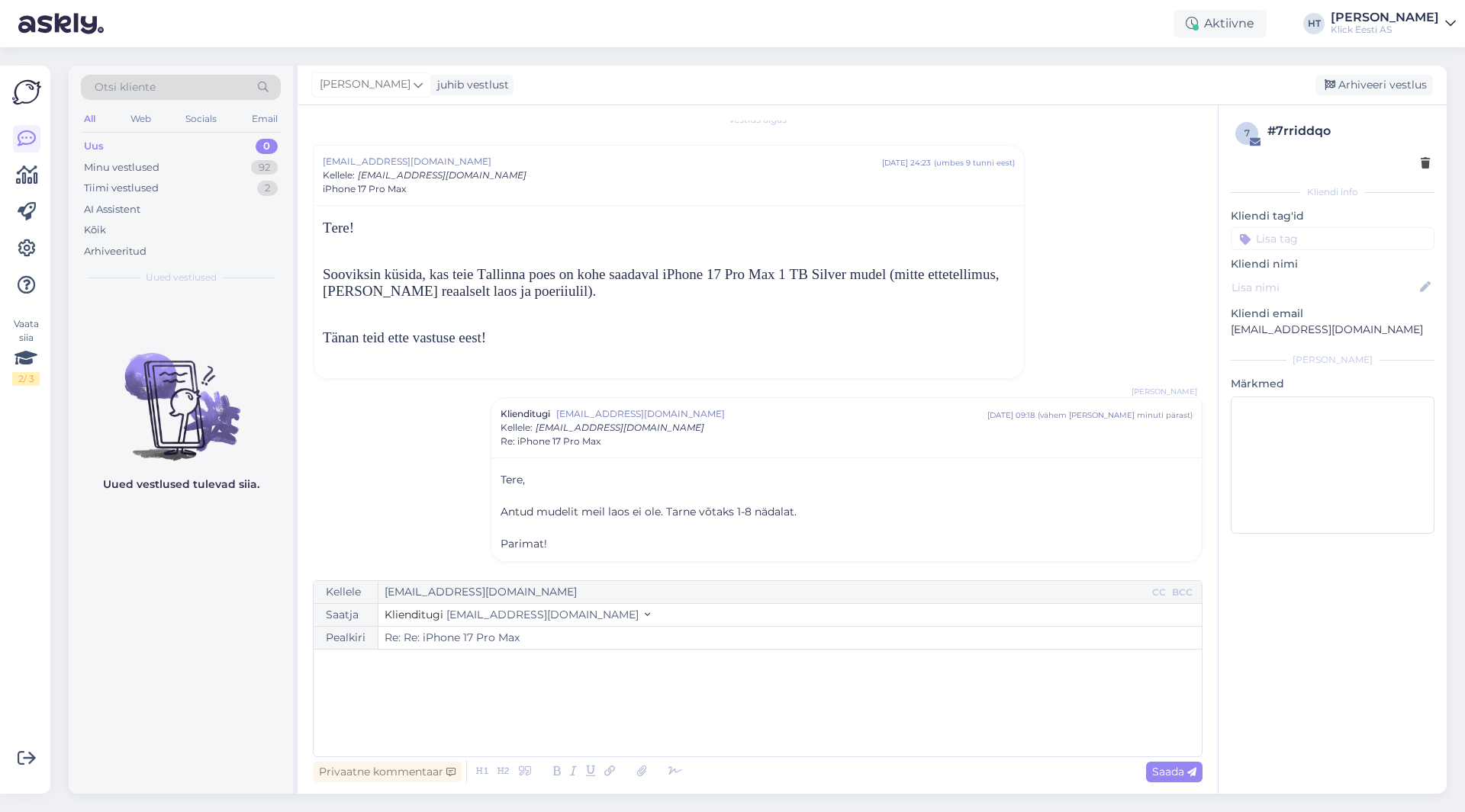
scroll to position [22, 0]
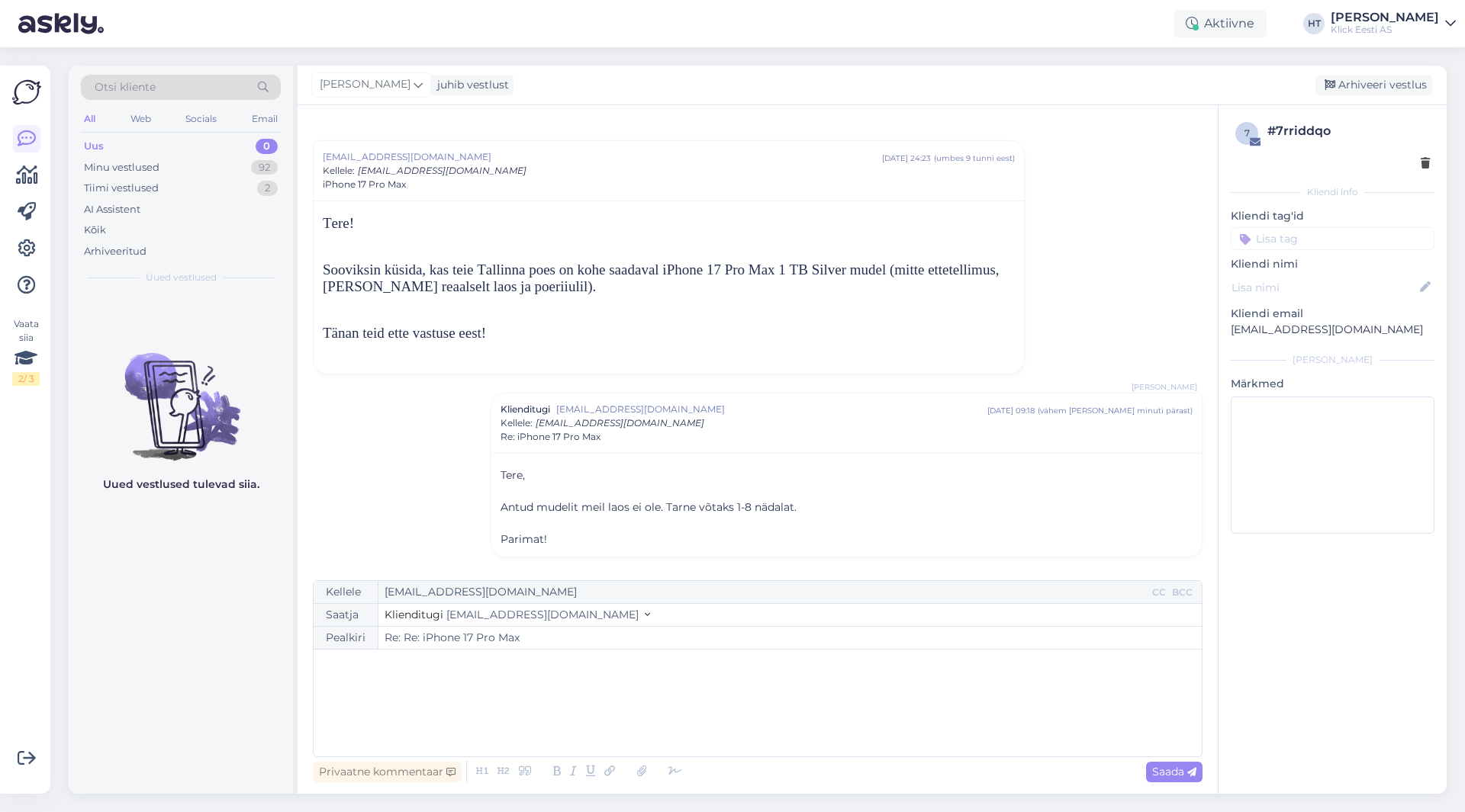
click at [1304, 245] on input at bounding box center [1332, 238] width 204 height 23
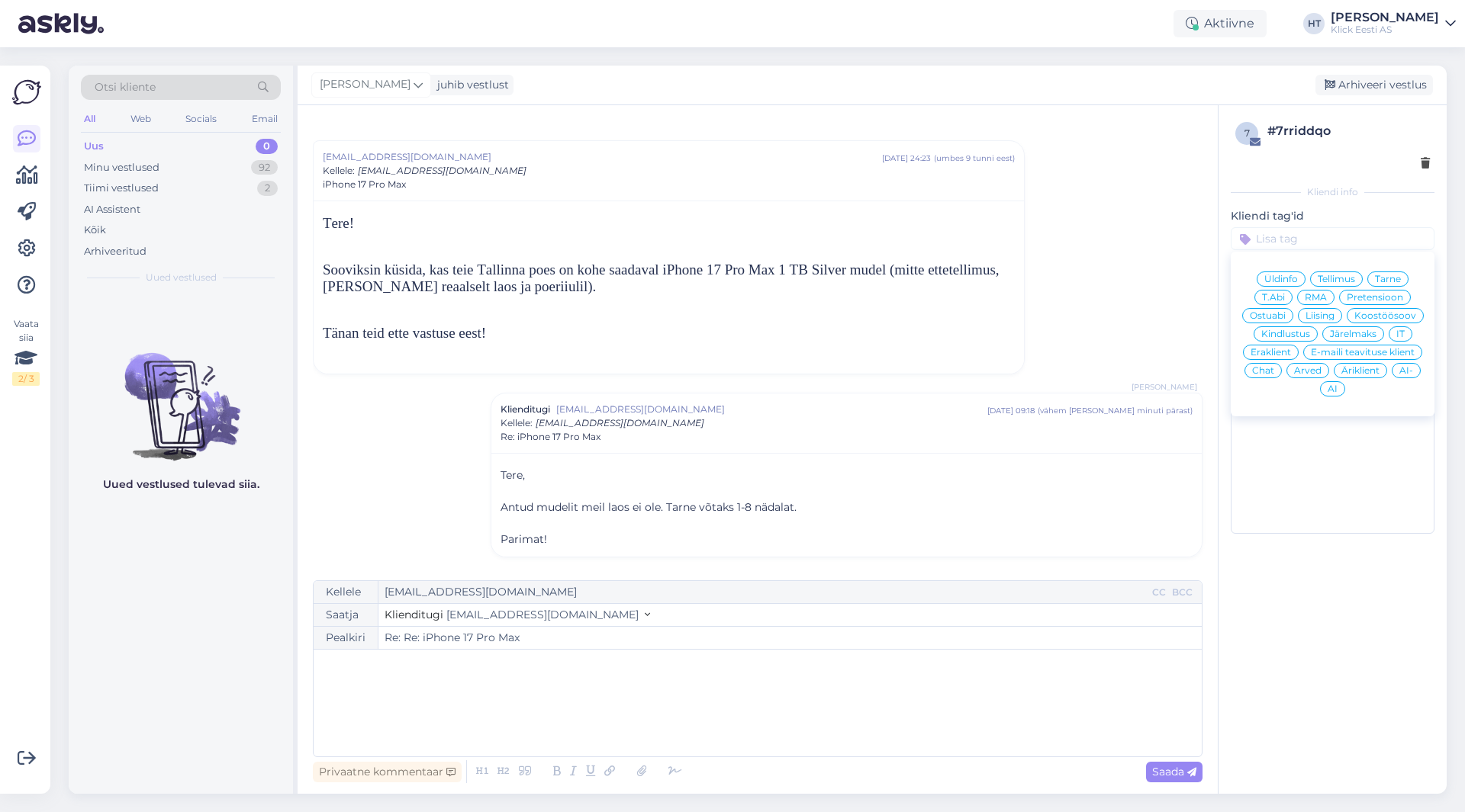
click at [1276, 315] on span "Ostuabi" at bounding box center [1267, 316] width 36 height 9
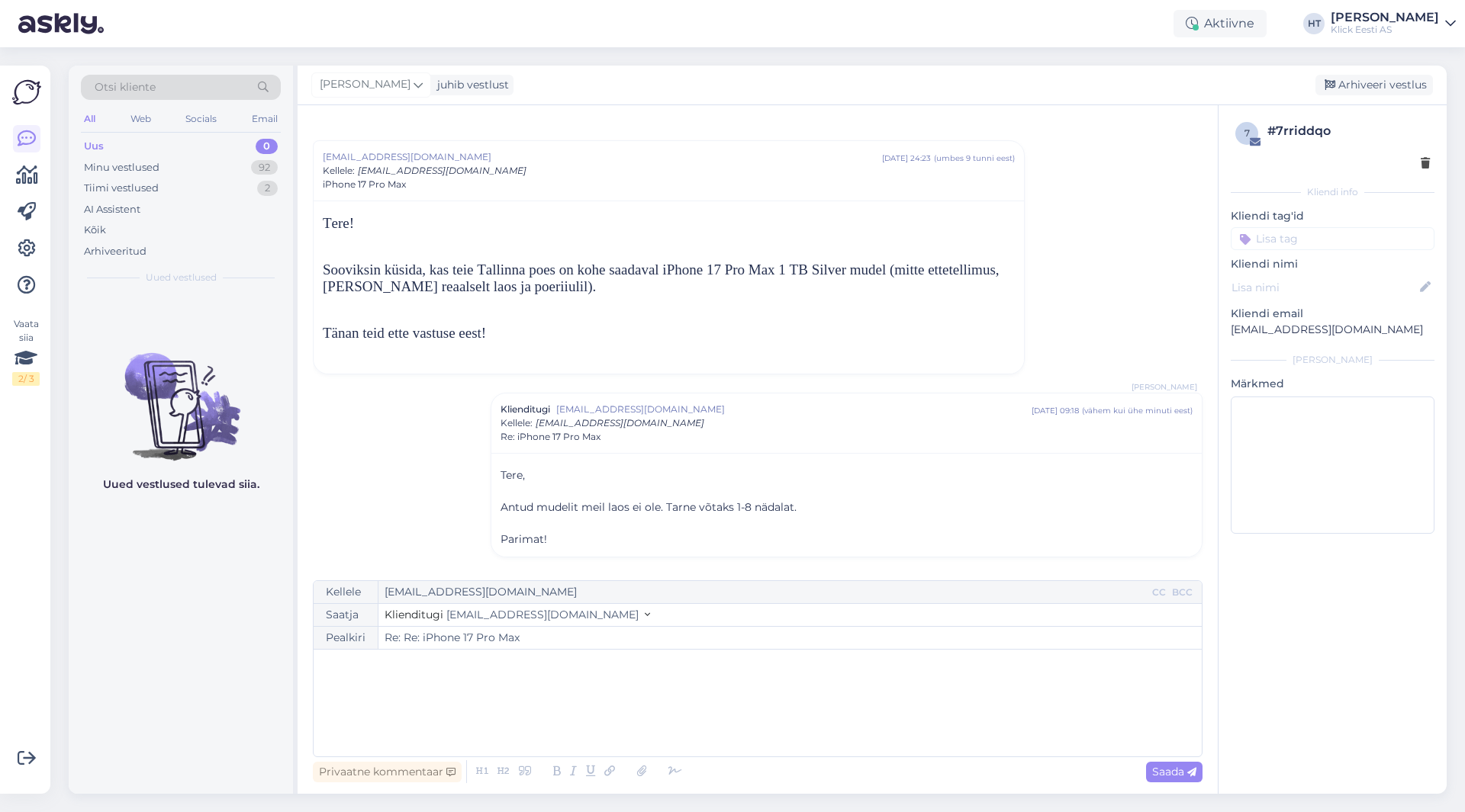
type input "Re: iPhone 17 Pro Max"
click at [1299, 249] on input at bounding box center [1332, 260] width 204 height 23
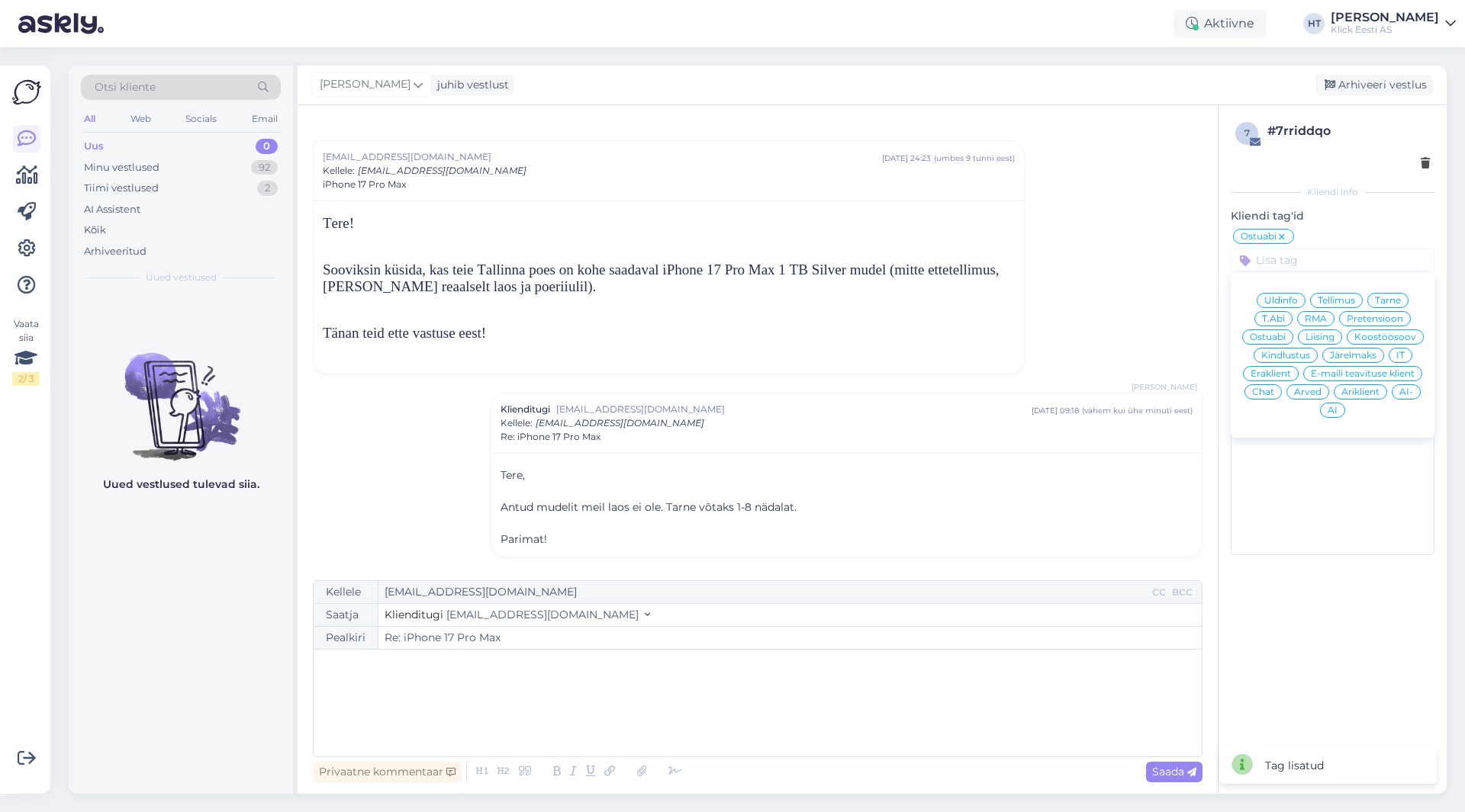
click at [1286, 367] on div "Eraklient" at bounding box center [1271, 374] width 56 height 15
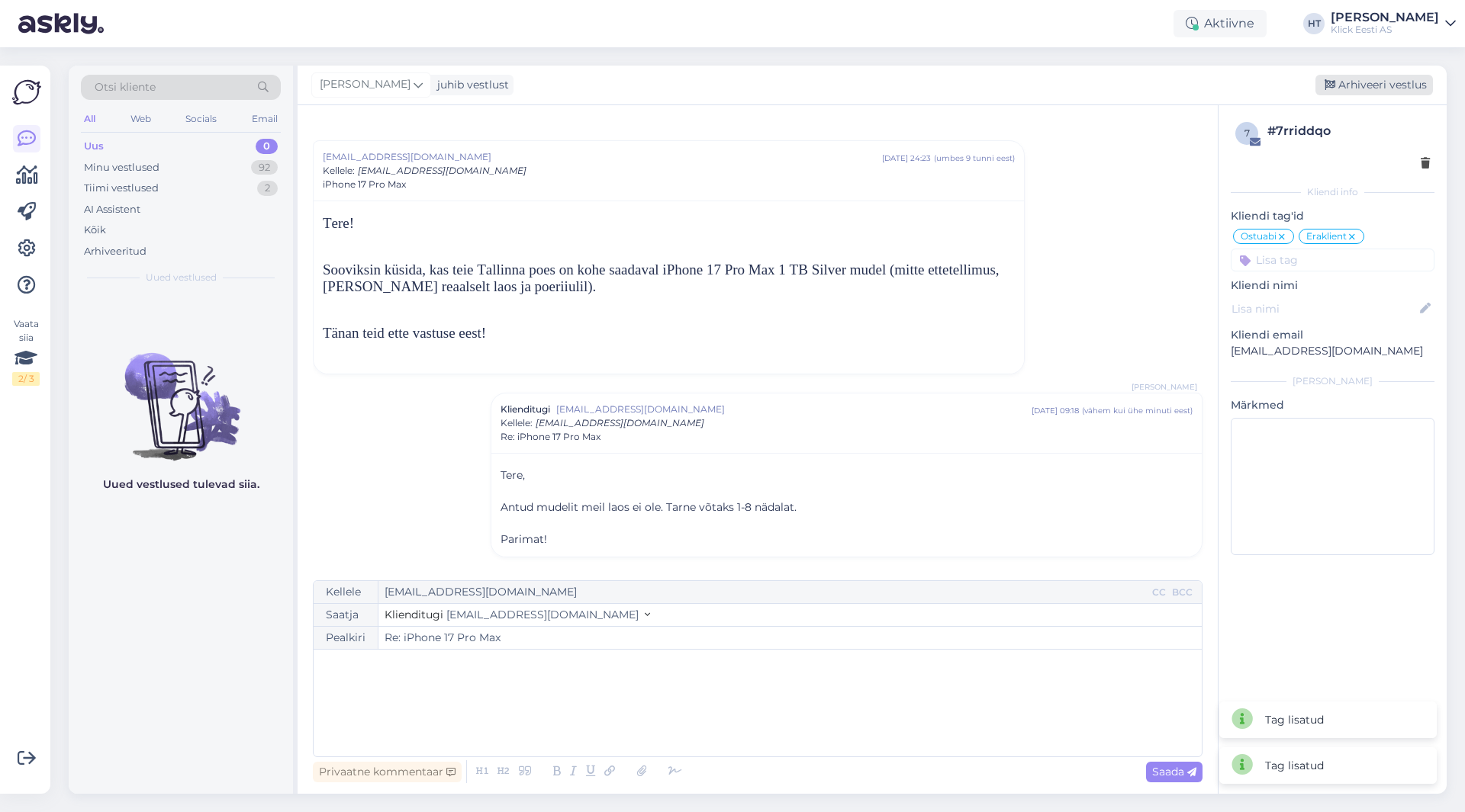
click at [1377, 78] on div "Arhiveeri vestlus" at bounding box center [1374, 85] width 117 height 21
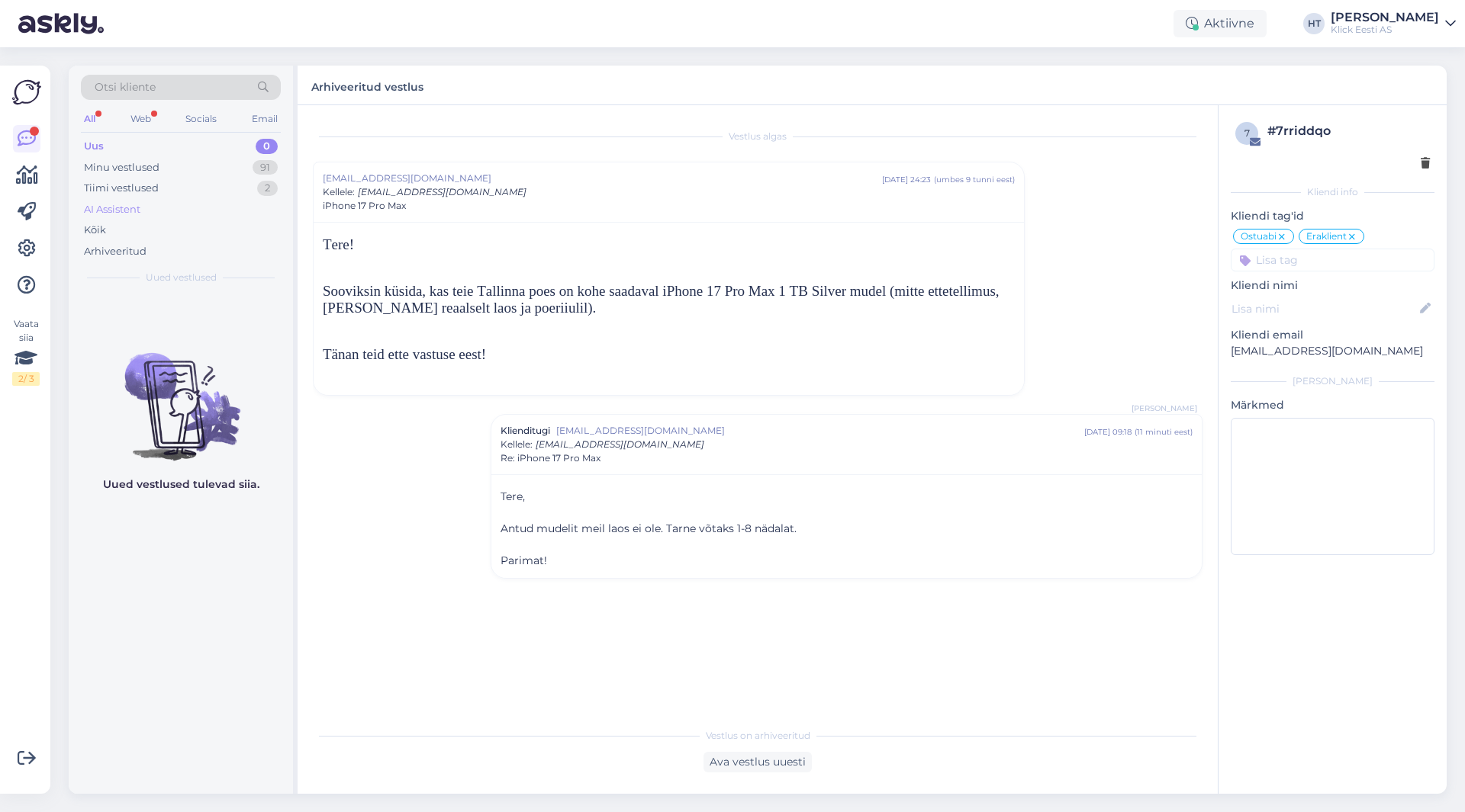
click at [153, 199] on div "AI Assistent" at bounding box center [181, 210] width 199 height 22
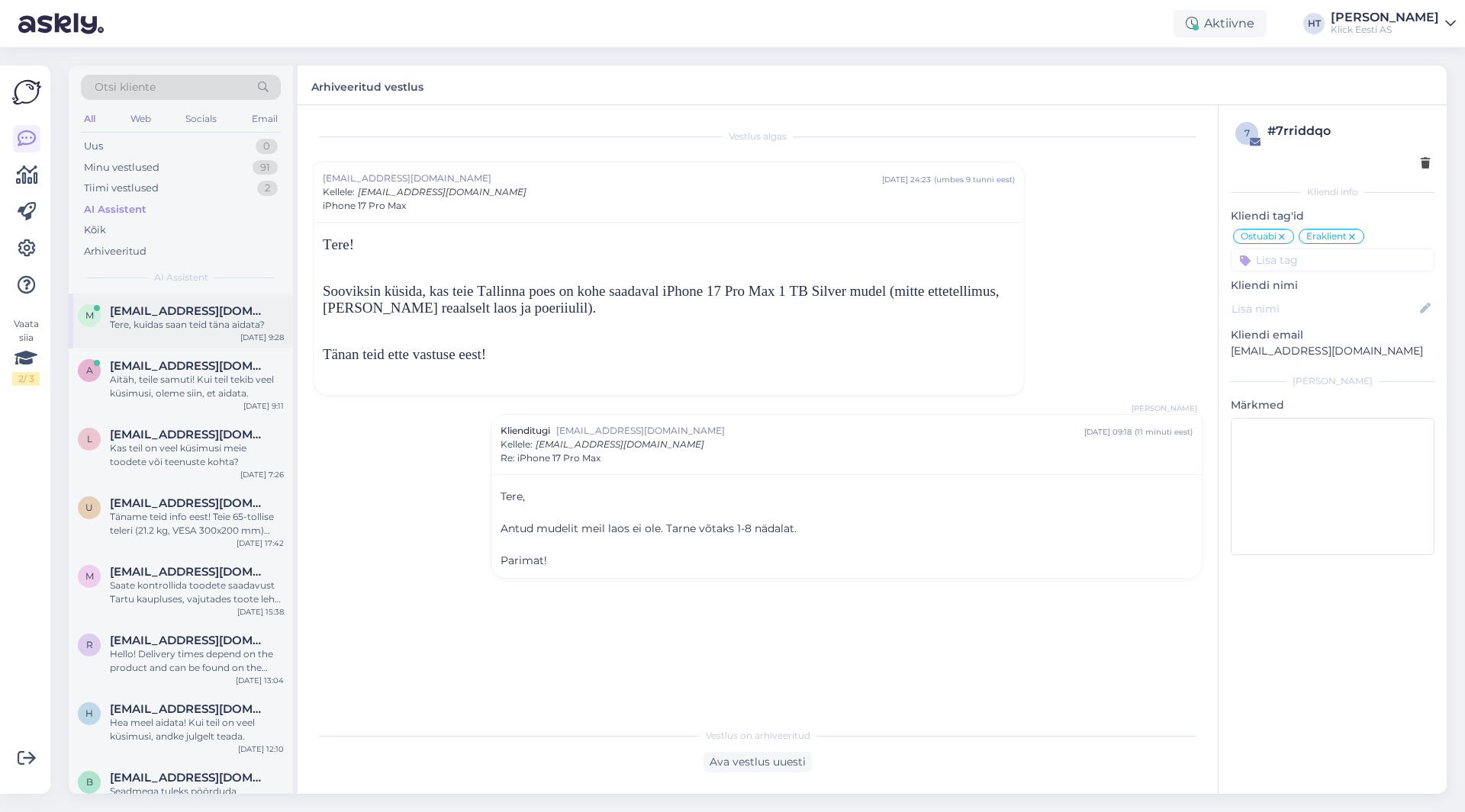
click at [175, 323] on div "Tere, kuidas saan teid täna aidata?" at bounding box center [197, 324] width 174 height 14
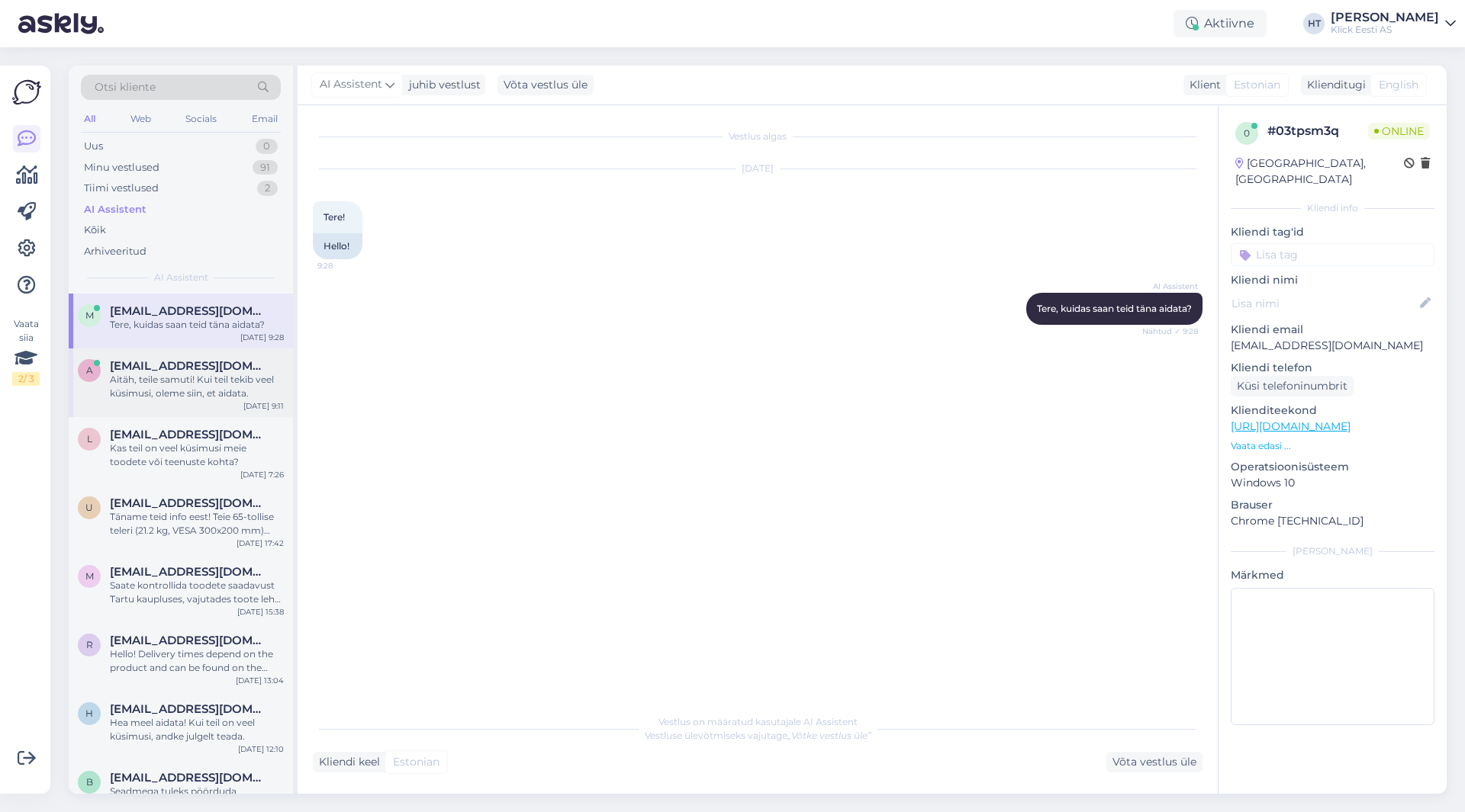
click at [203, 385] on div "Aitäh, teile samuti! Kui teil tekib veel küsimusi, oleme siin, et aidata." at bounding box center [197, 386] width 174 height 27
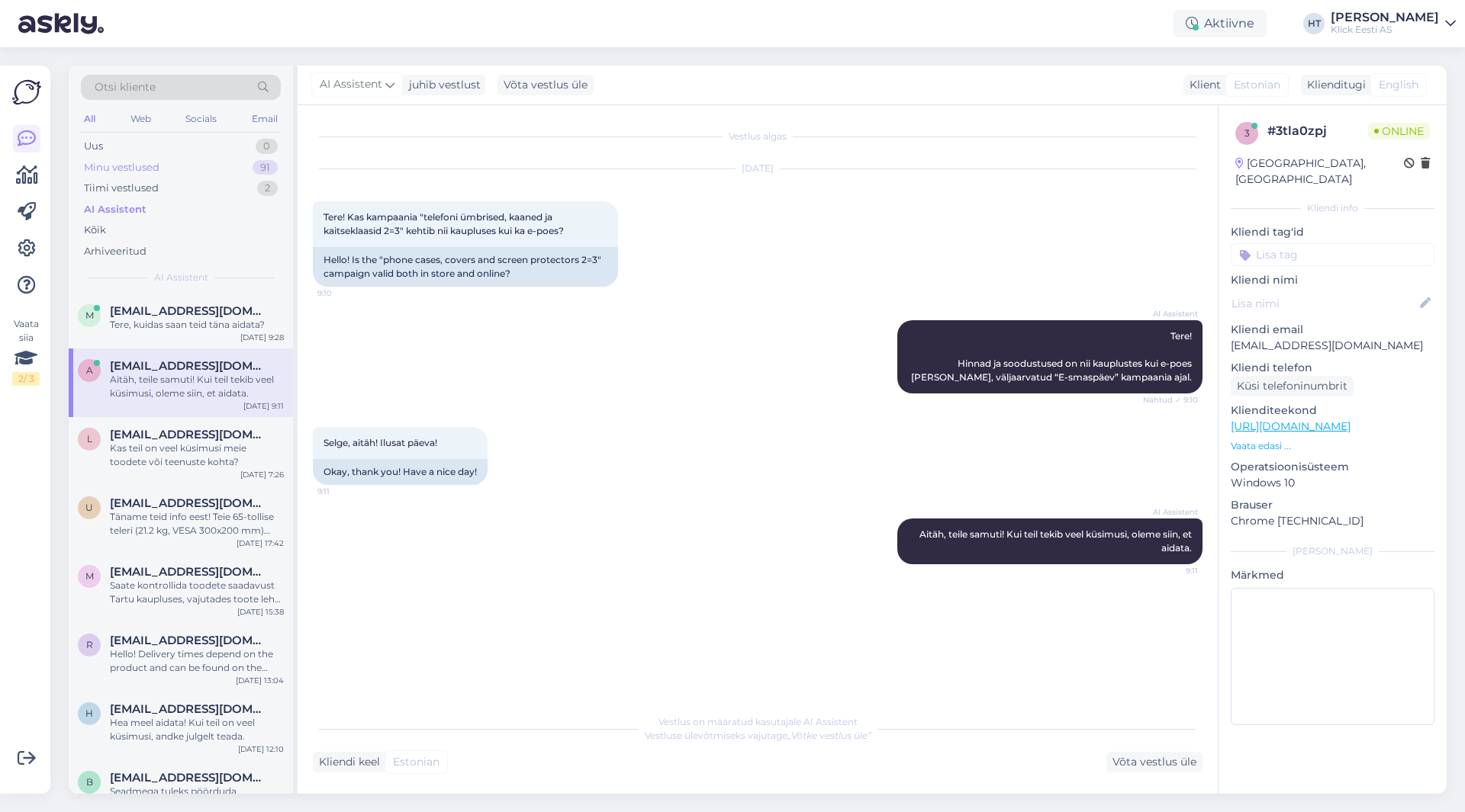
click at [199, 174] on div "Minu vestlused 91" at bounding box center [181, 168] width 199 height 22
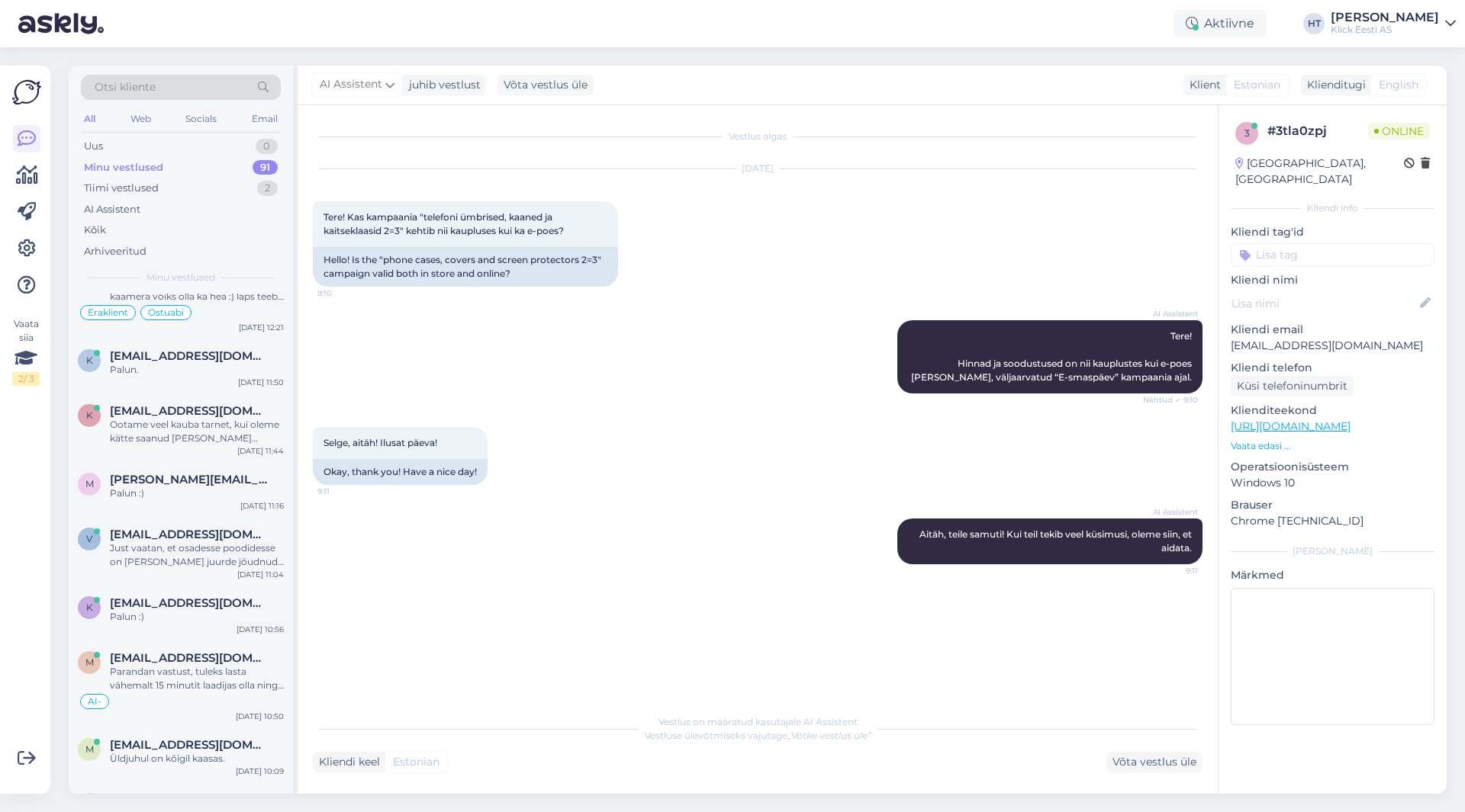
scroll to position [5320, 0]
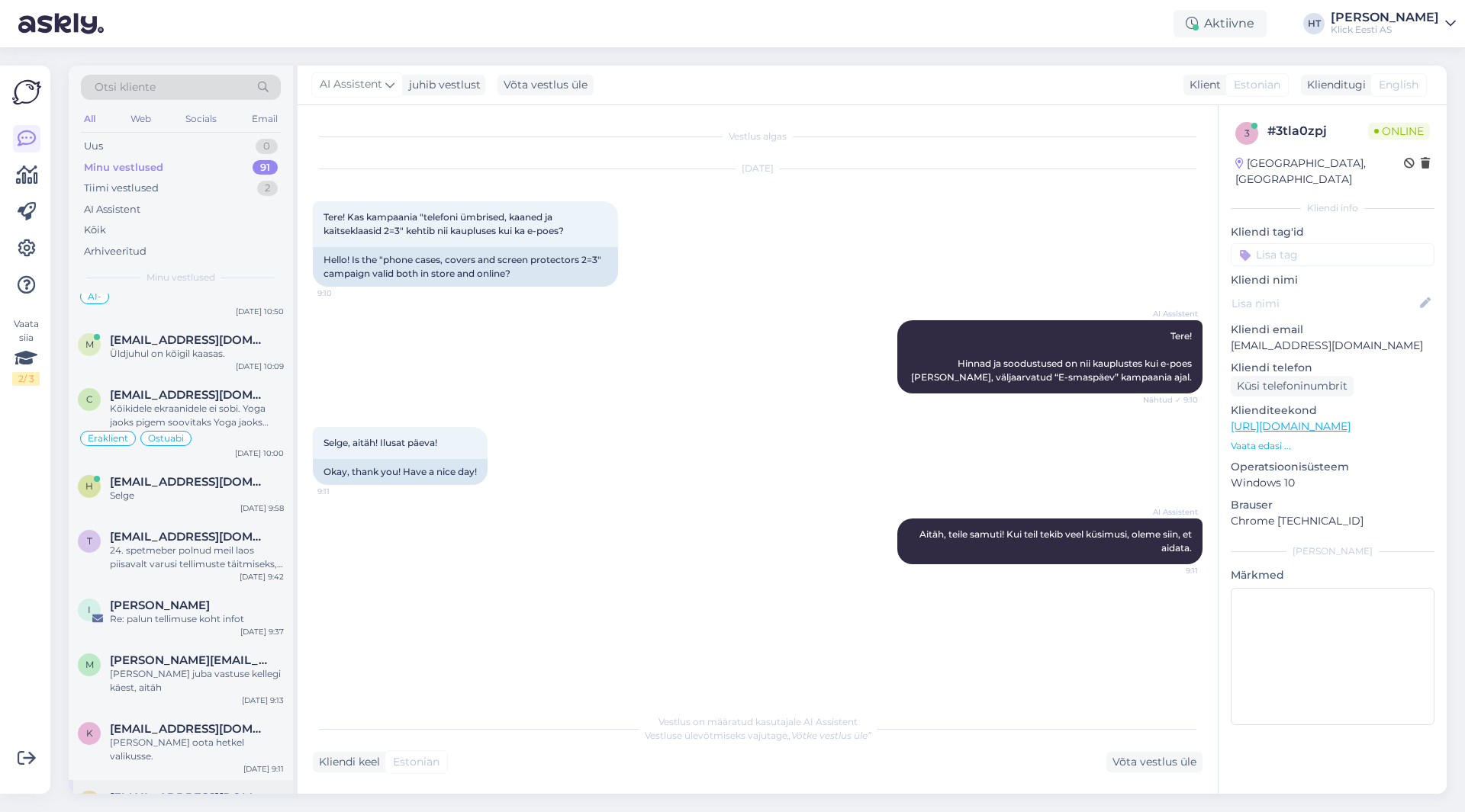
click at [190, 780] on div "k [EMAIL_ADDRESS][DOMAIN_NAME] Palun. [DATE] 17:46" at bounding box center [181, 807] width 224 height 55
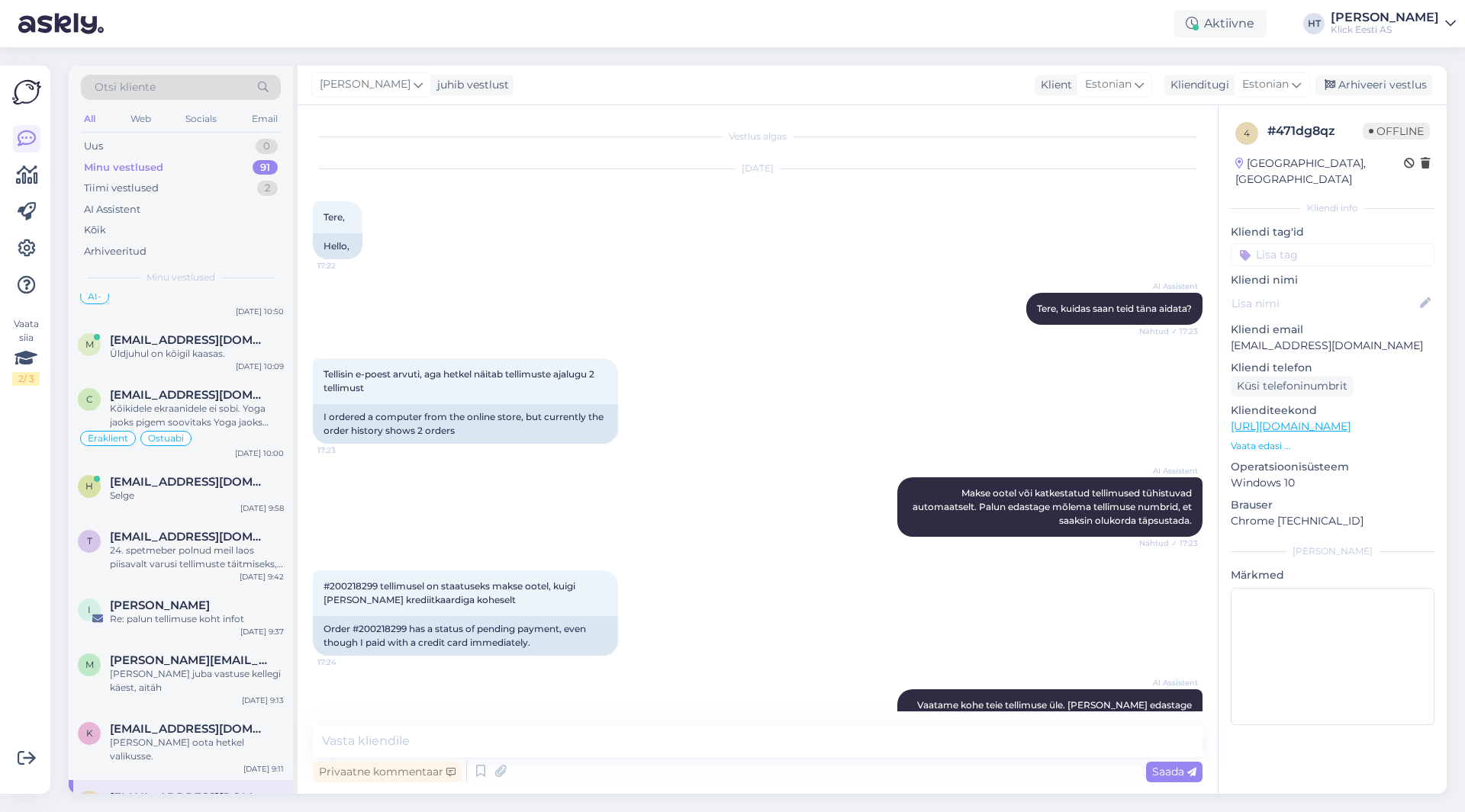
scroll to position [1137, 0]
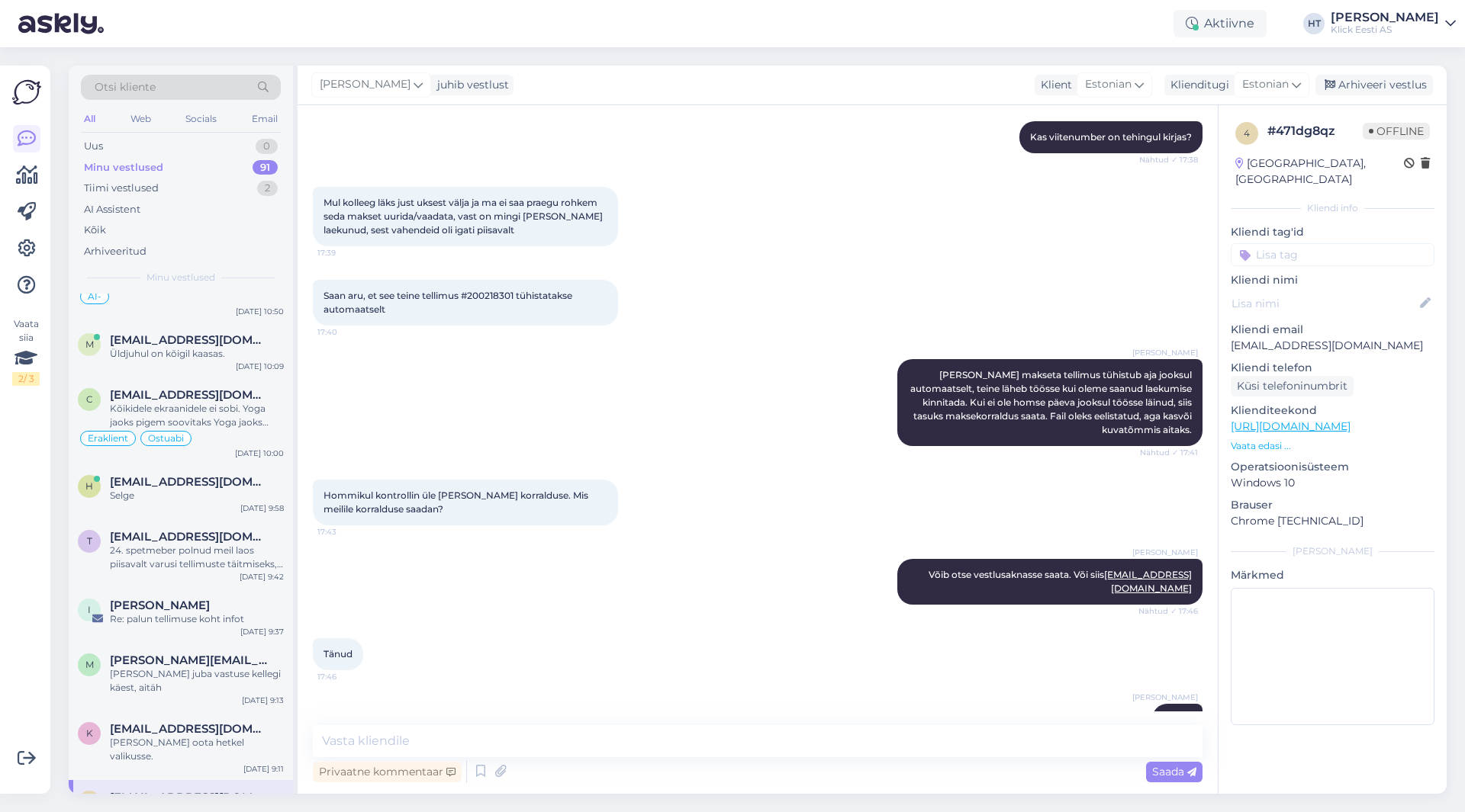
click at [1307, 244] on input at bounding box center [1332, 254] width 204 height 23
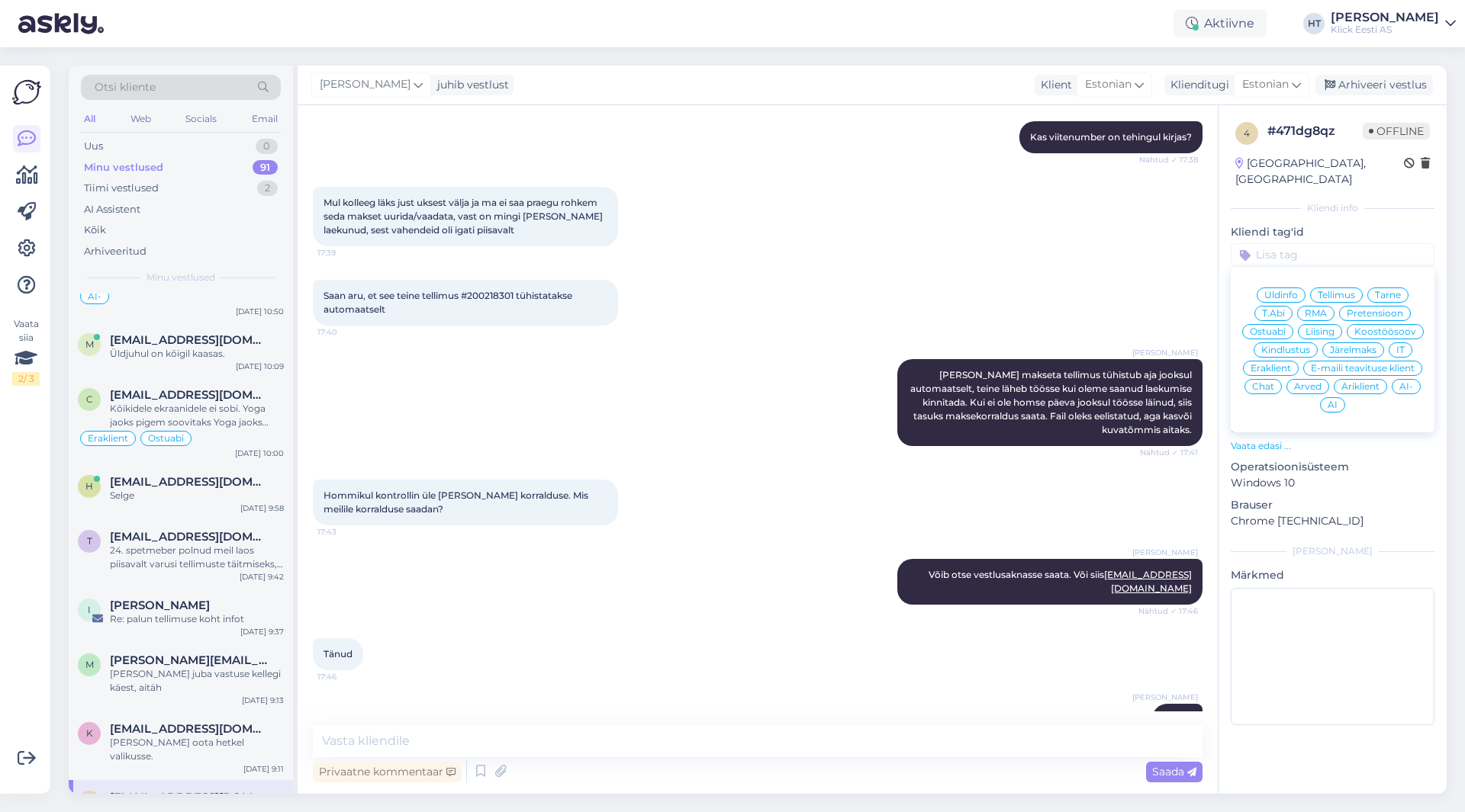
click at [1347, 291] on span "Tellimus" at bounding box center [1336, 295] width 37 height 9
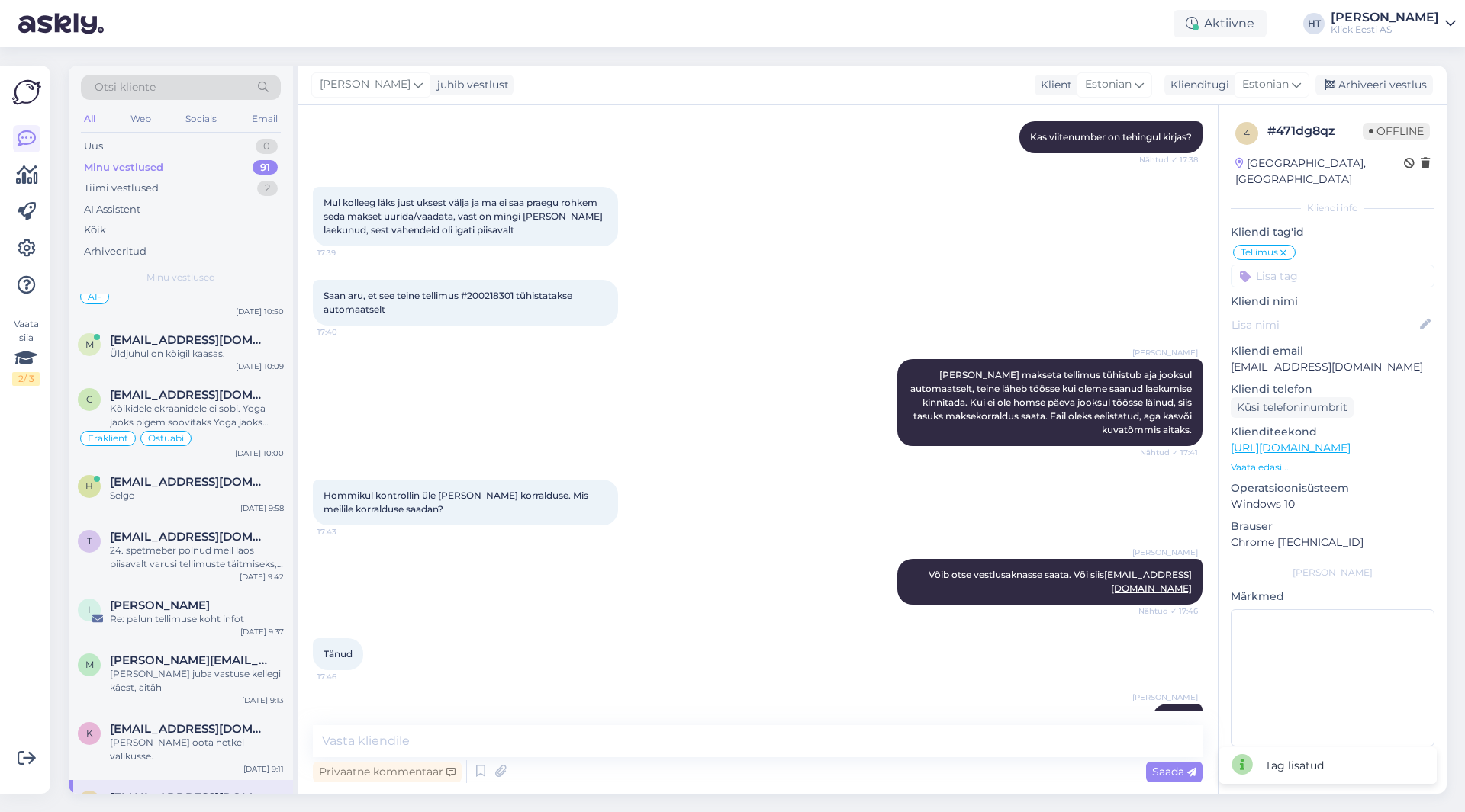
click at [1327, 264] on input at bounding box center [1332, 275] width 204 height 23
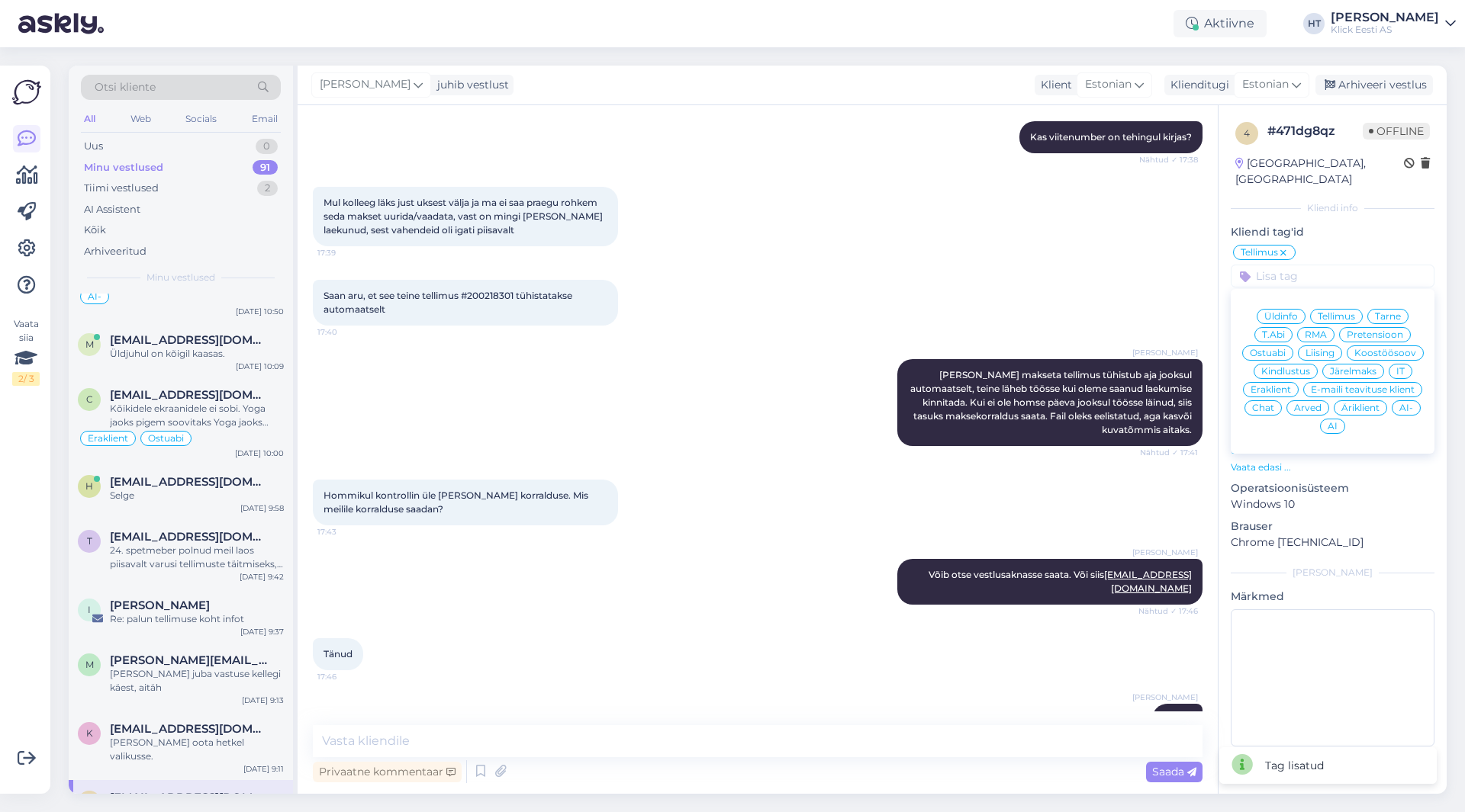
click at [1360, 403] on span "Äriklient" at bounding box center [1360, 408] width 38 height 9
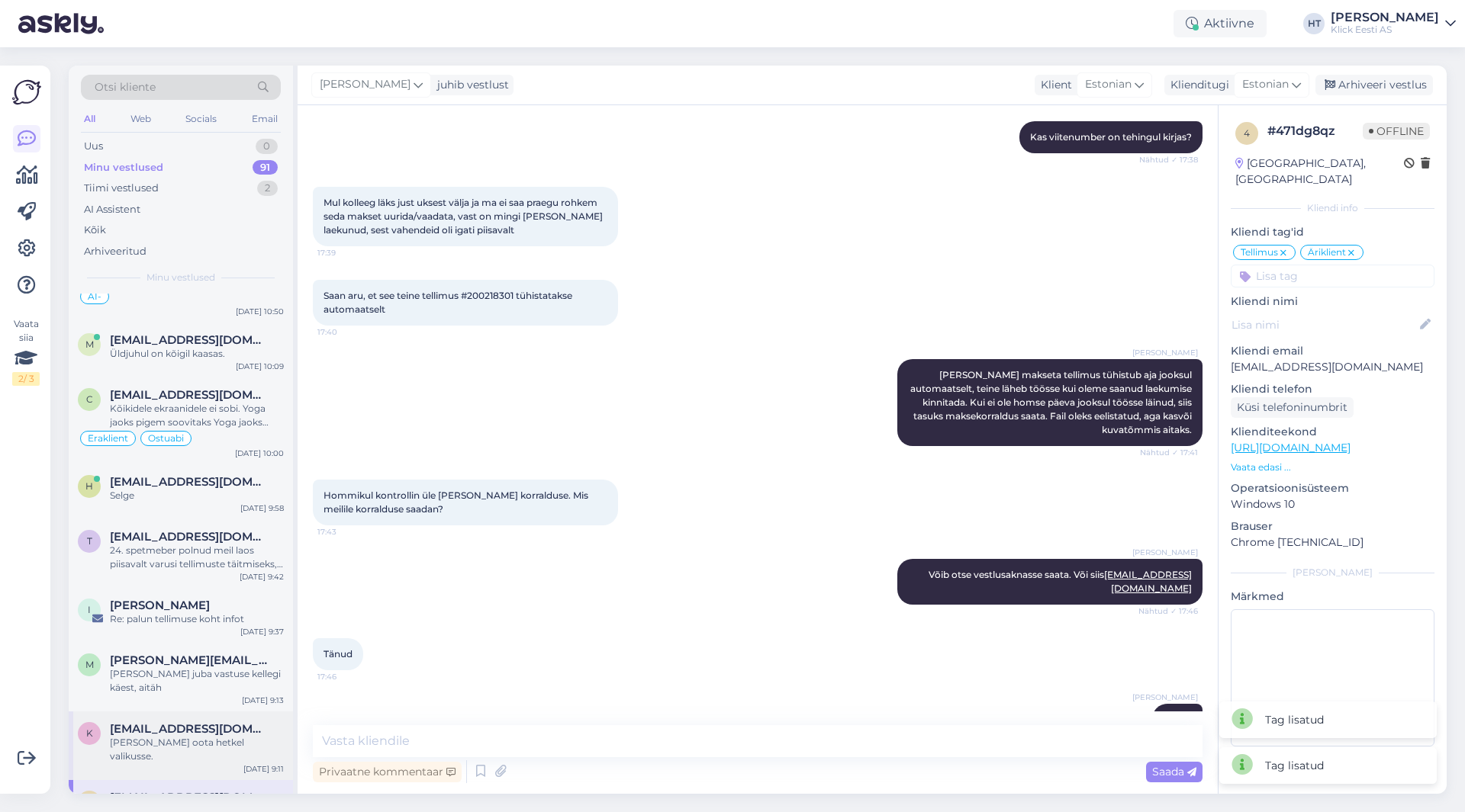
click at [269, 722] on div "[EMAIL_ADDRESS][DOMAIN_NAME]" at bounding box center [197, 728] width 174 height 14
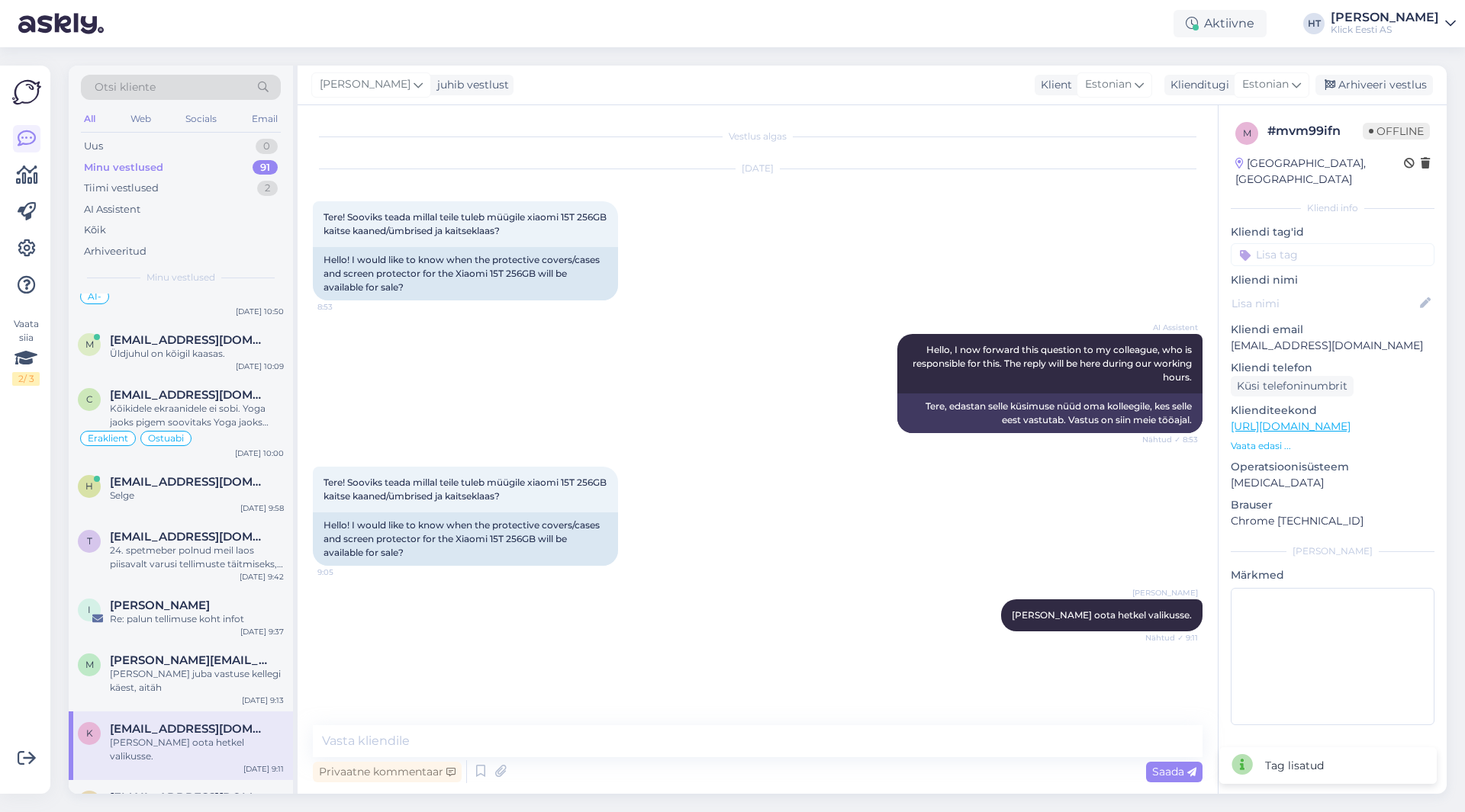
click at [1301, 244] on input at bounding box center [1332, 254] width 204 height 23
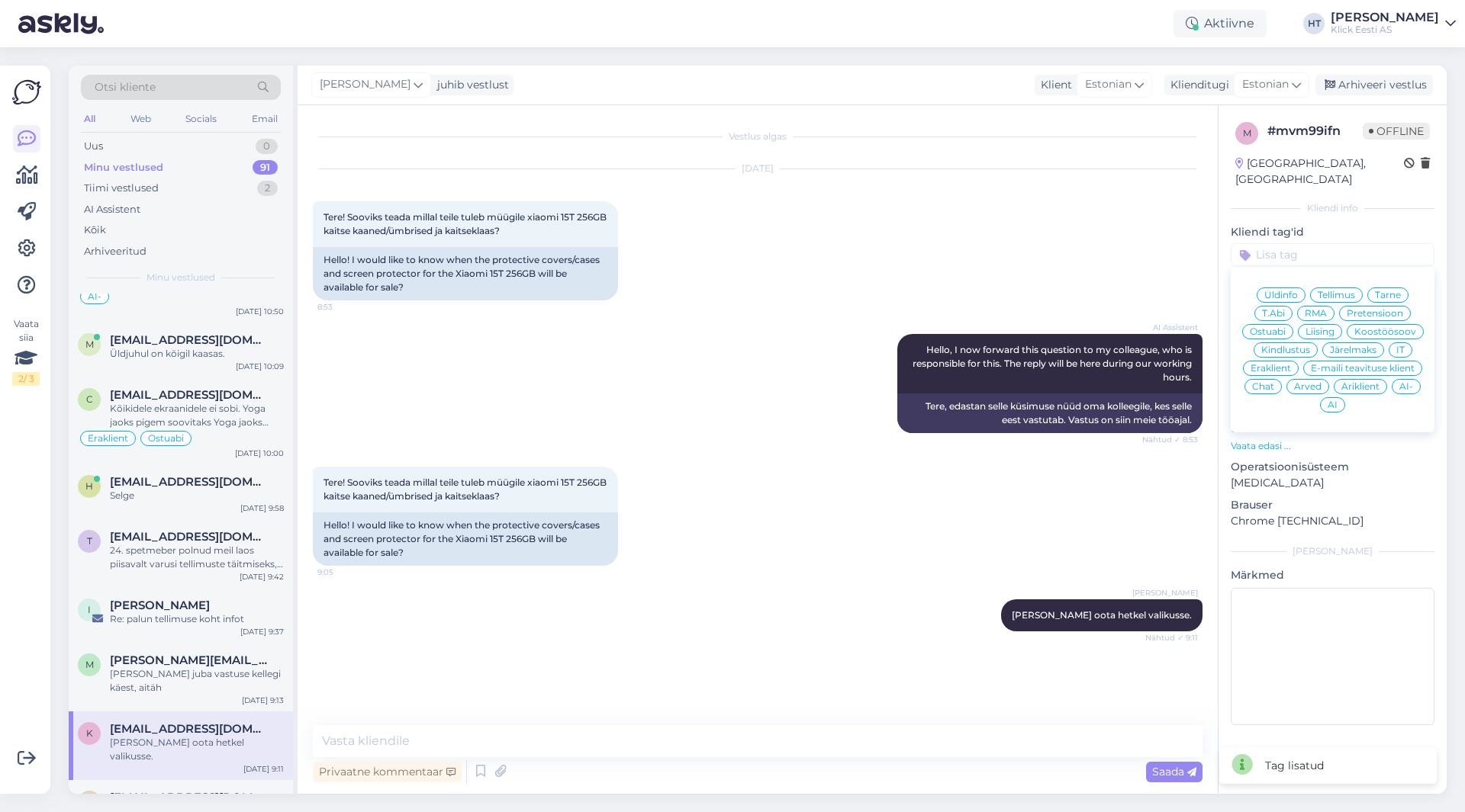
click at [1270, 328] on span "Ostuabi" at bounding box center [1267, 332] width 36 height 9
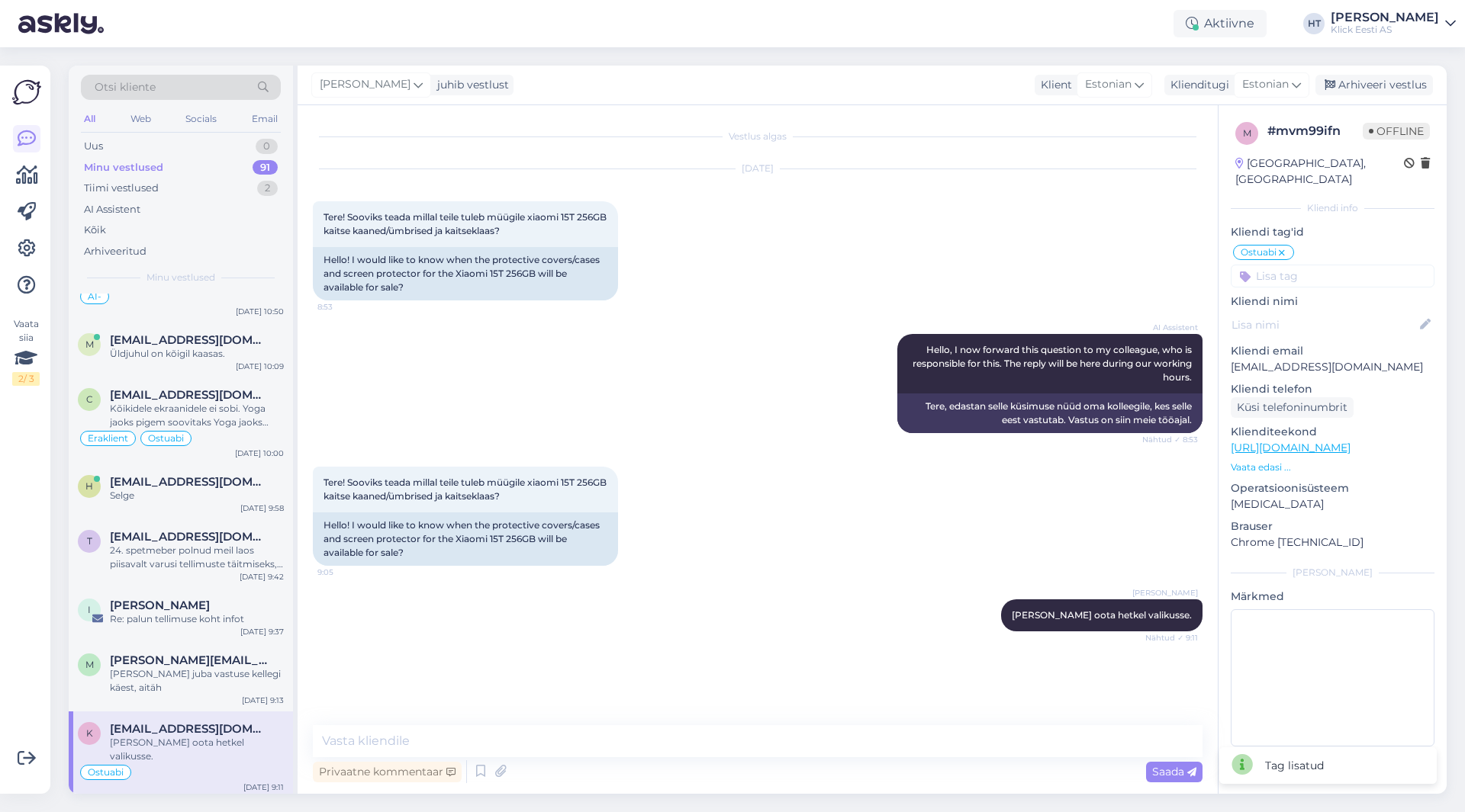
click at [1303, 268] on input at bounding box center [1332, 275] width 204 height 23
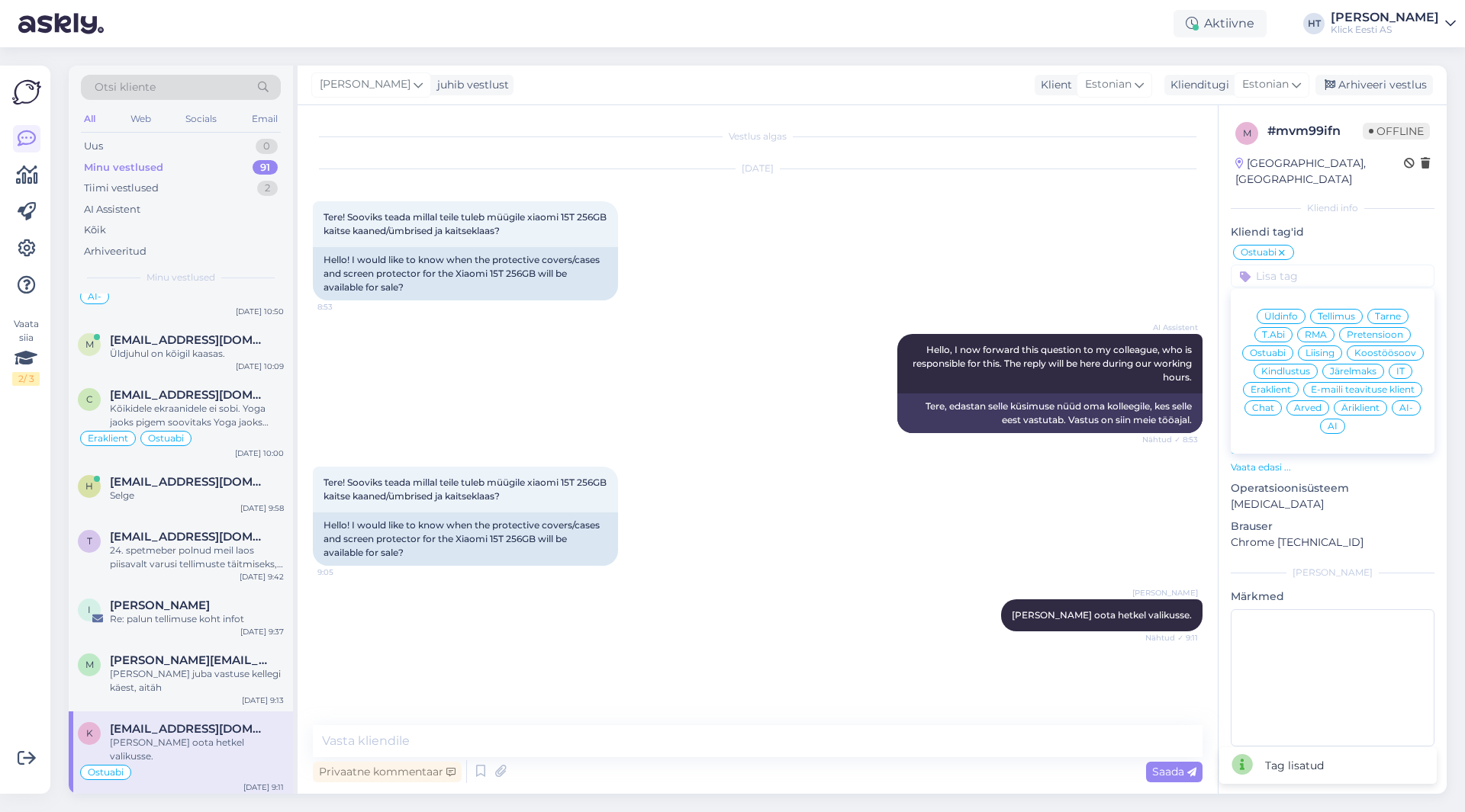
click at [1275, 385] on span "Eraklient" at bounding box center [1270, 390] width 41 height 9
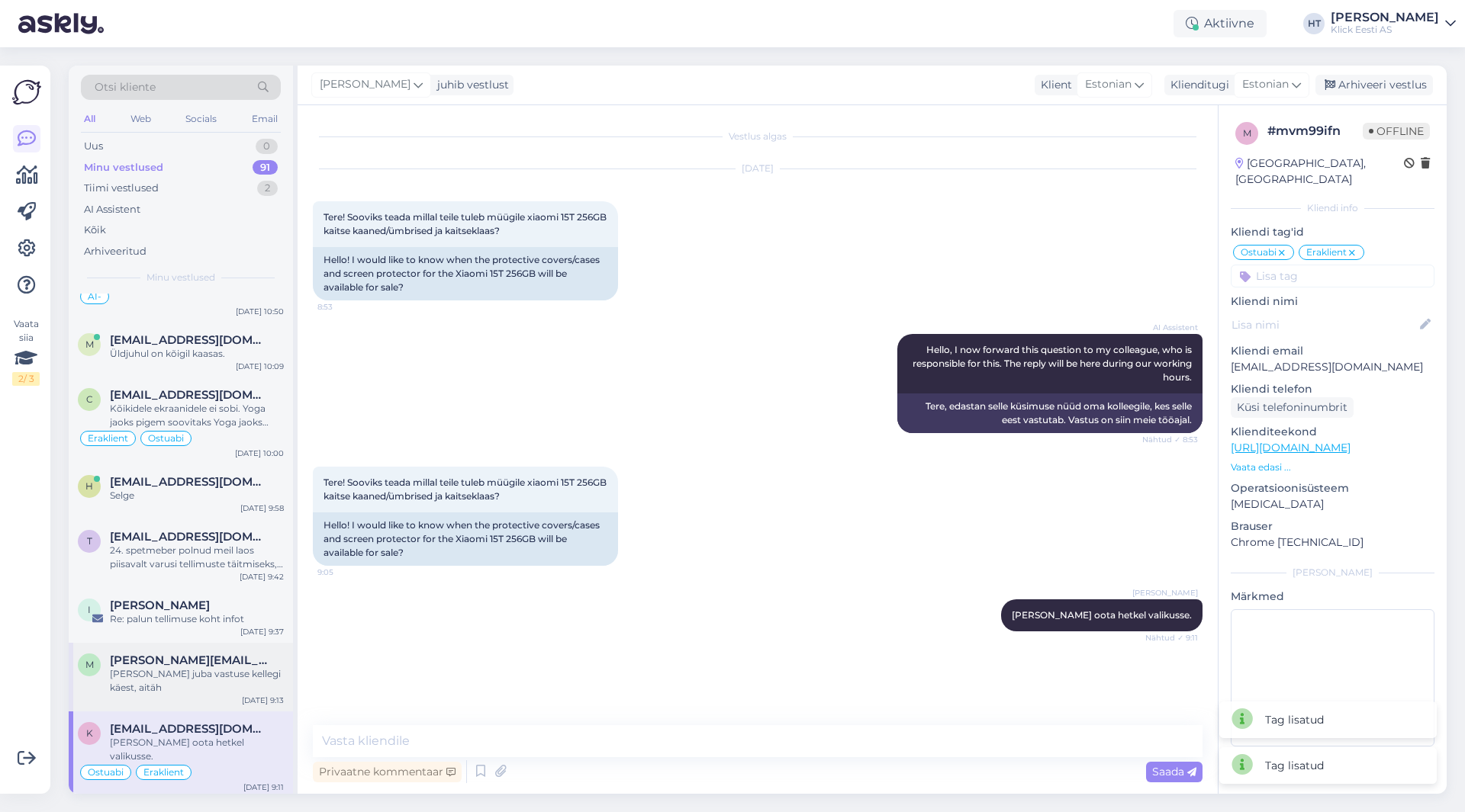
click at [199, 653] on span "[PERSON_NAME][EMAIL_ADDRESS][DOMAIN_NAME]" at bounding box center [190, 660] width 159 height 14
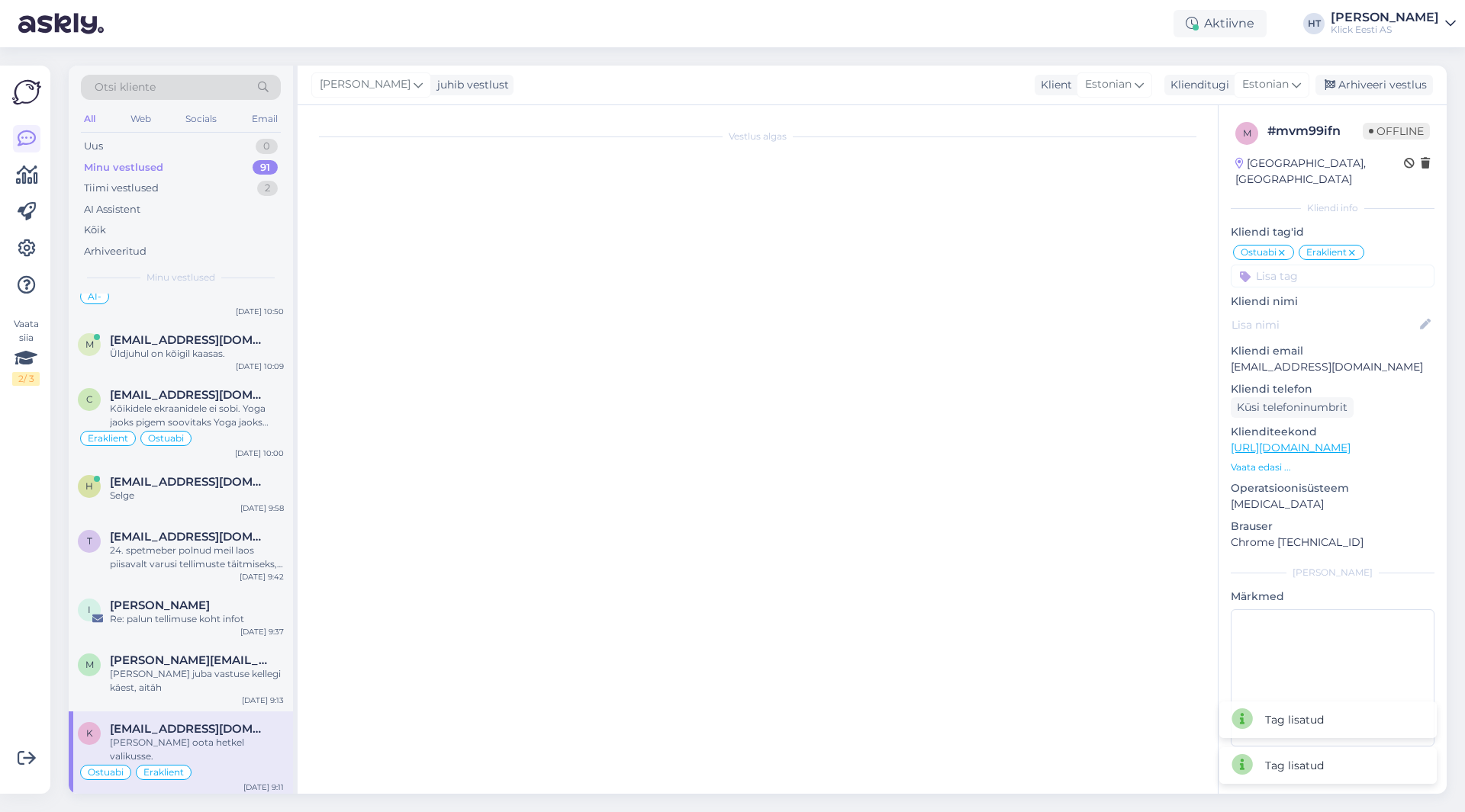
scroll to position [513, 0]
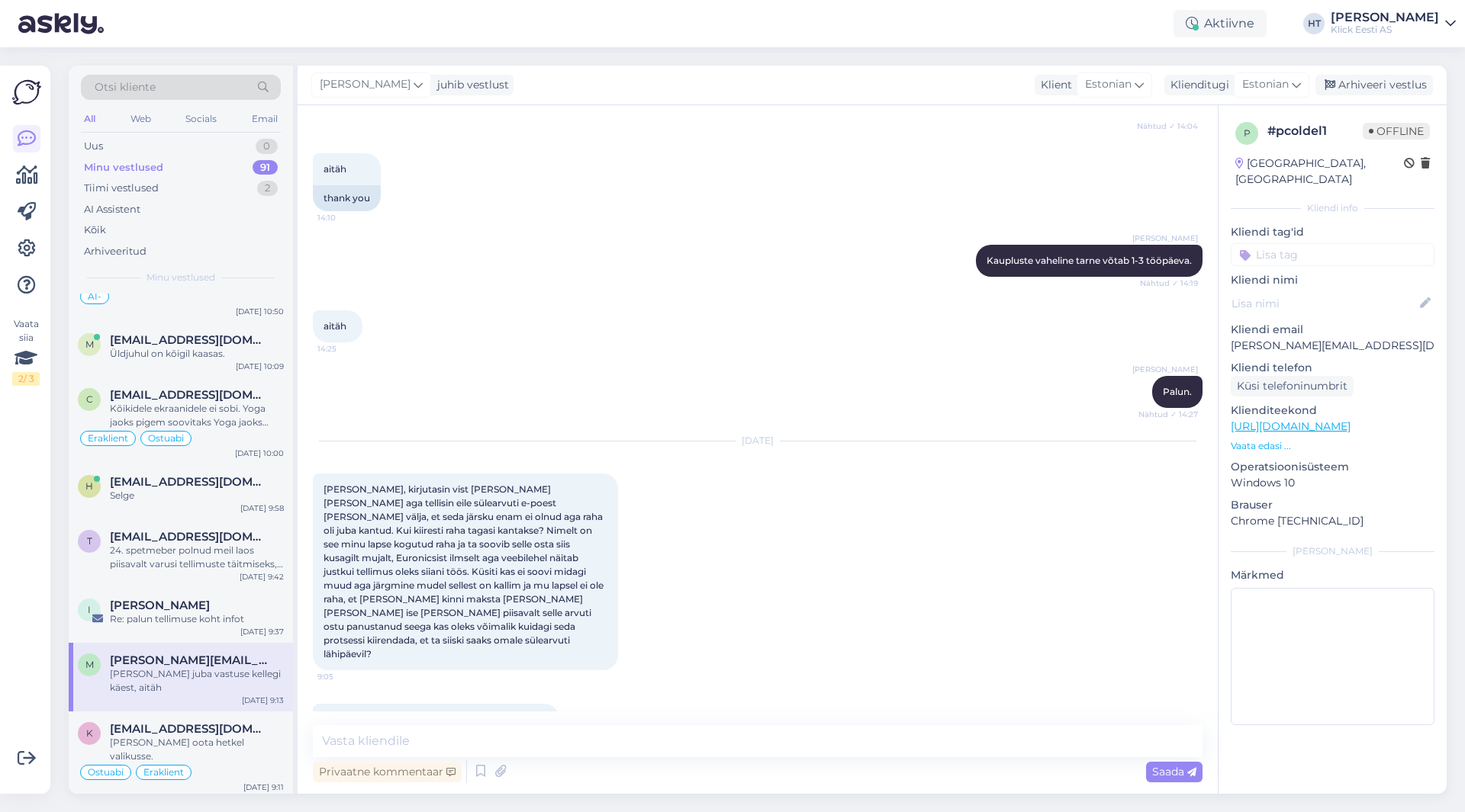
click at [1293, 244] on input at bounding box center [1332, 254] width 204 height 23
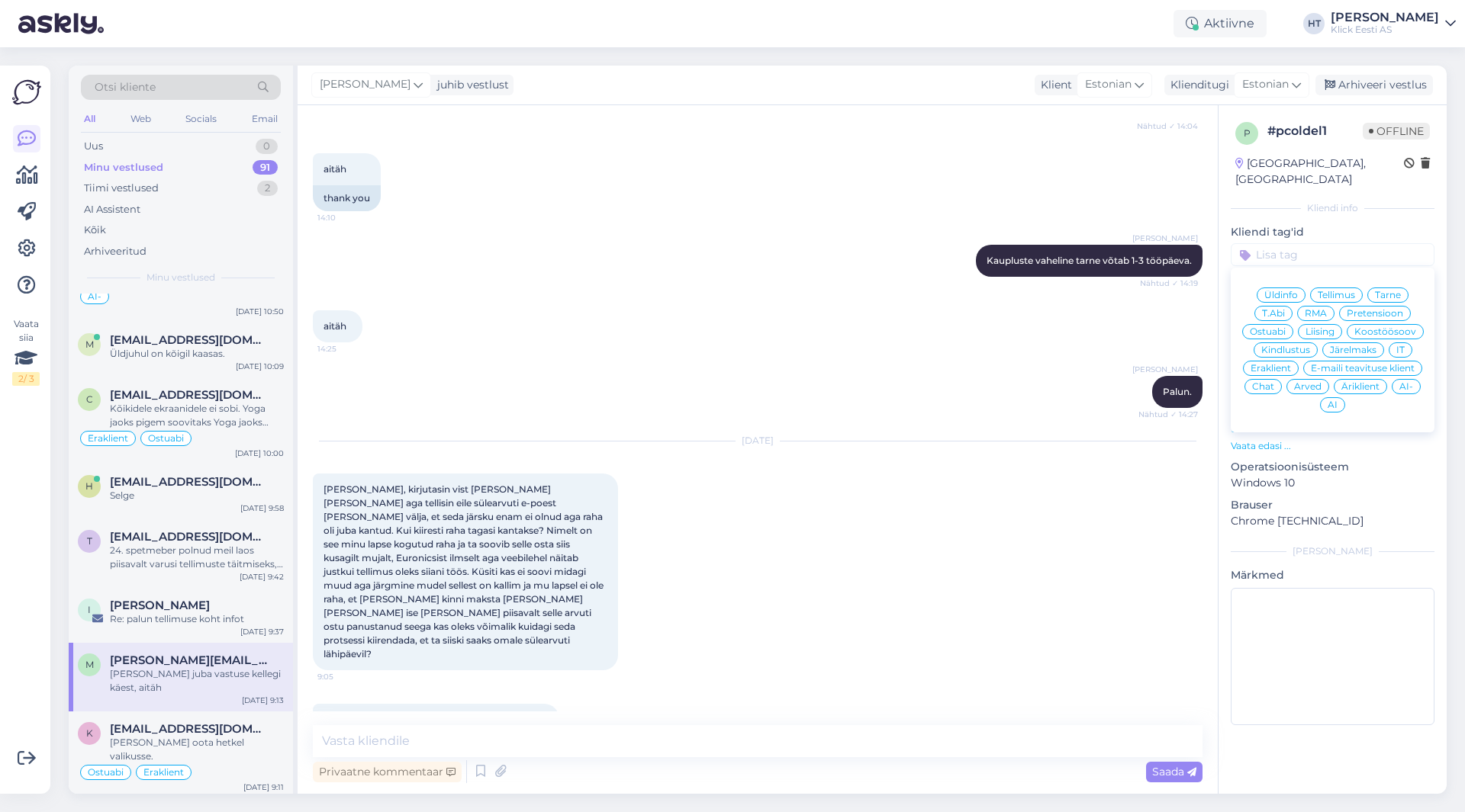
click at [1344, 288] on div "Tellimus" at bounding box center [1336, 295] width 52 height 15
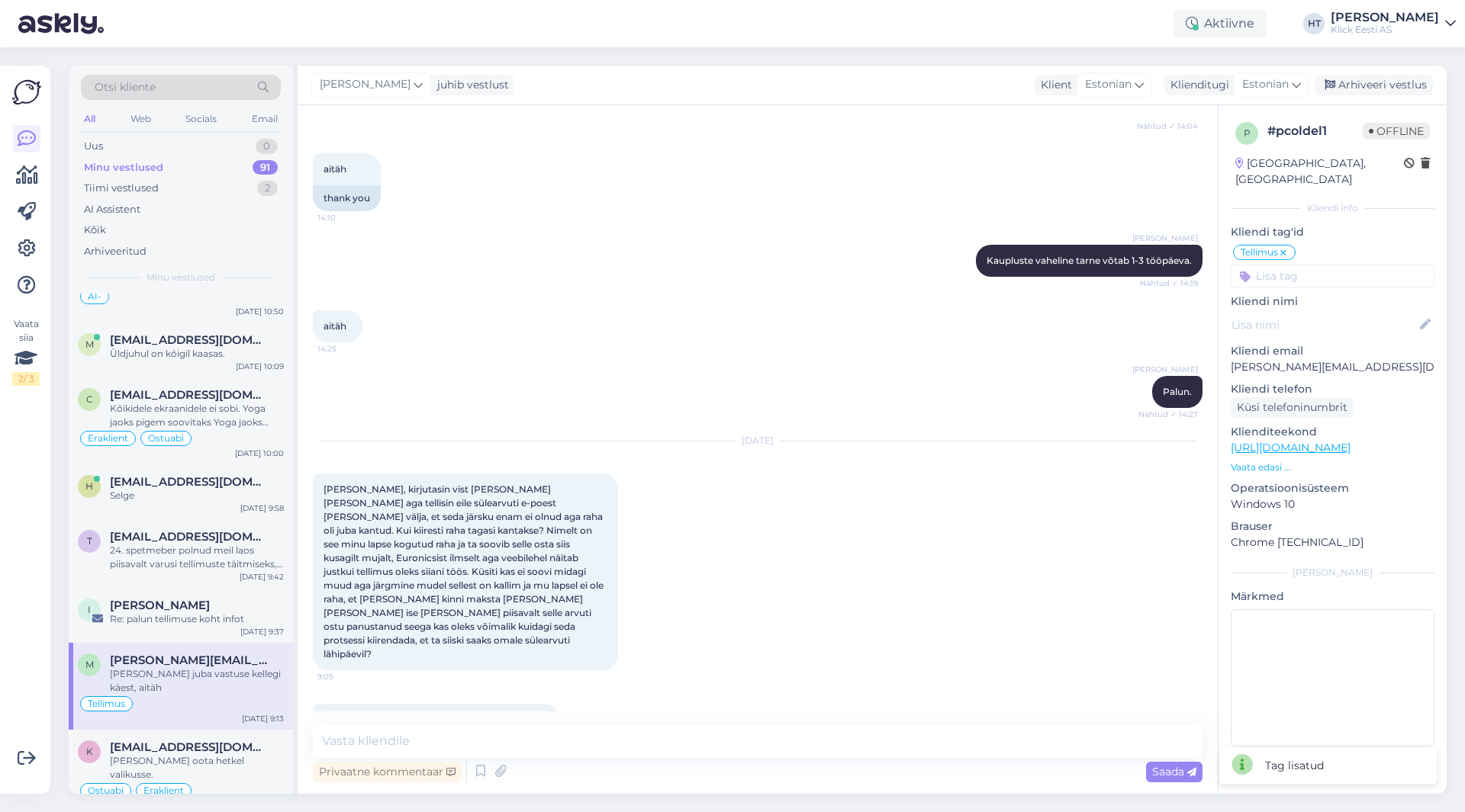
click at [1333, 264] on input at bounding box center [1332, 275] width 204 height 23
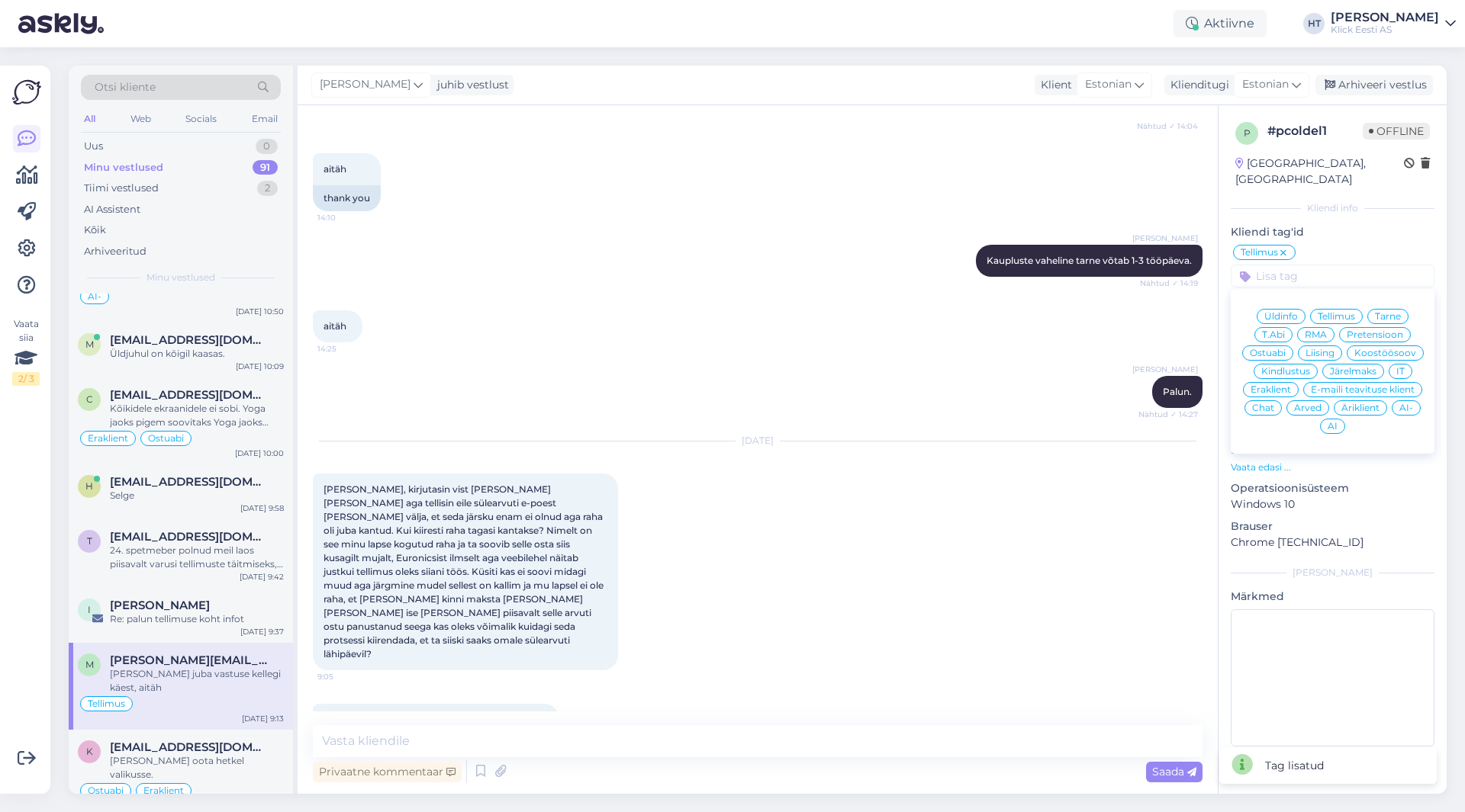
click at [1291, 382] on div "Eraklient" at bounding box center [1271, 389] width 56 height 15
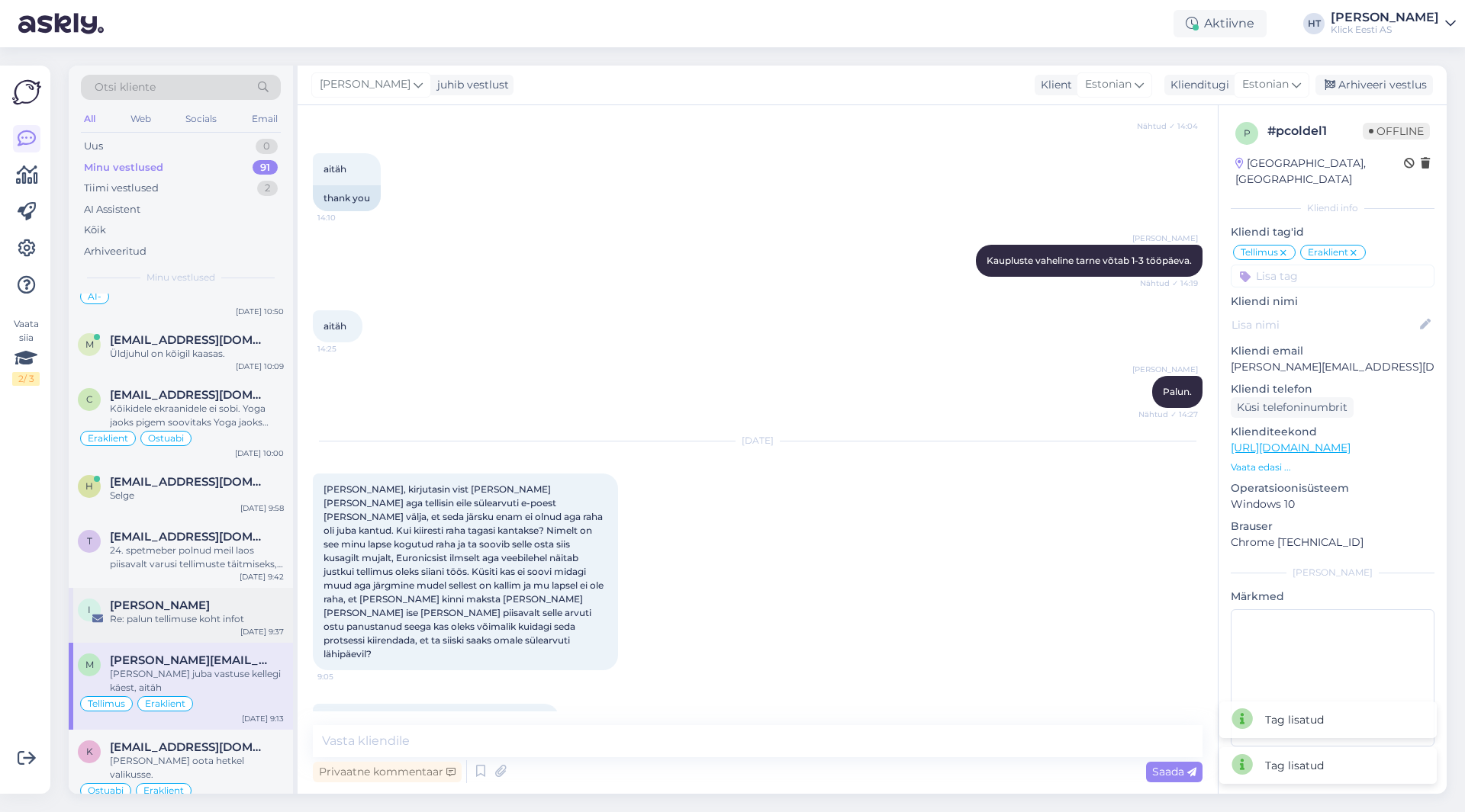
click at [199, 613] on div "Re: palun tellimuse koht infot" at bounding box center [197, 619] width 174 height 14
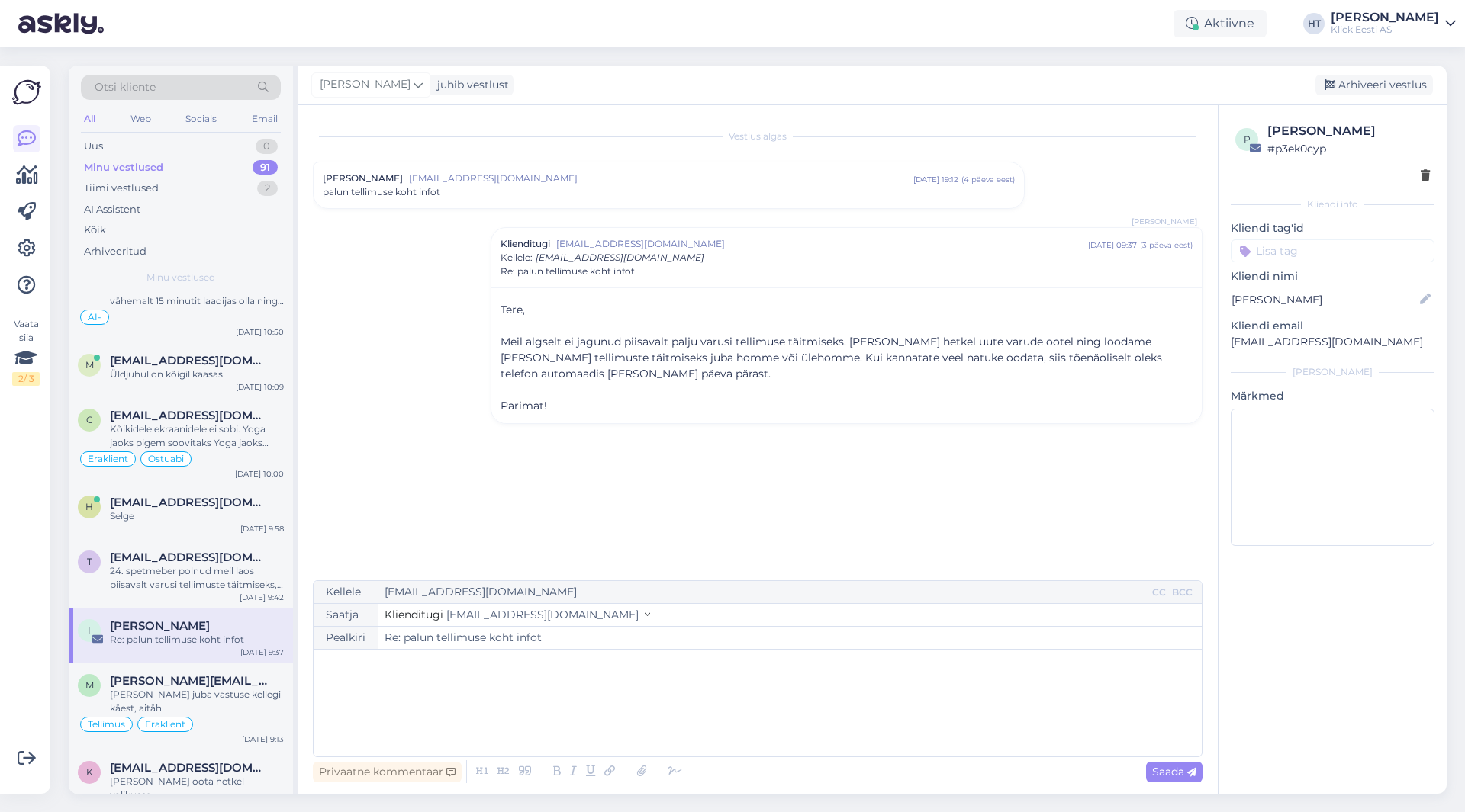
scroll to position [5298, 0]
click at [1296, 262] on input at bounding box center [1332, 250] width 204 height 23
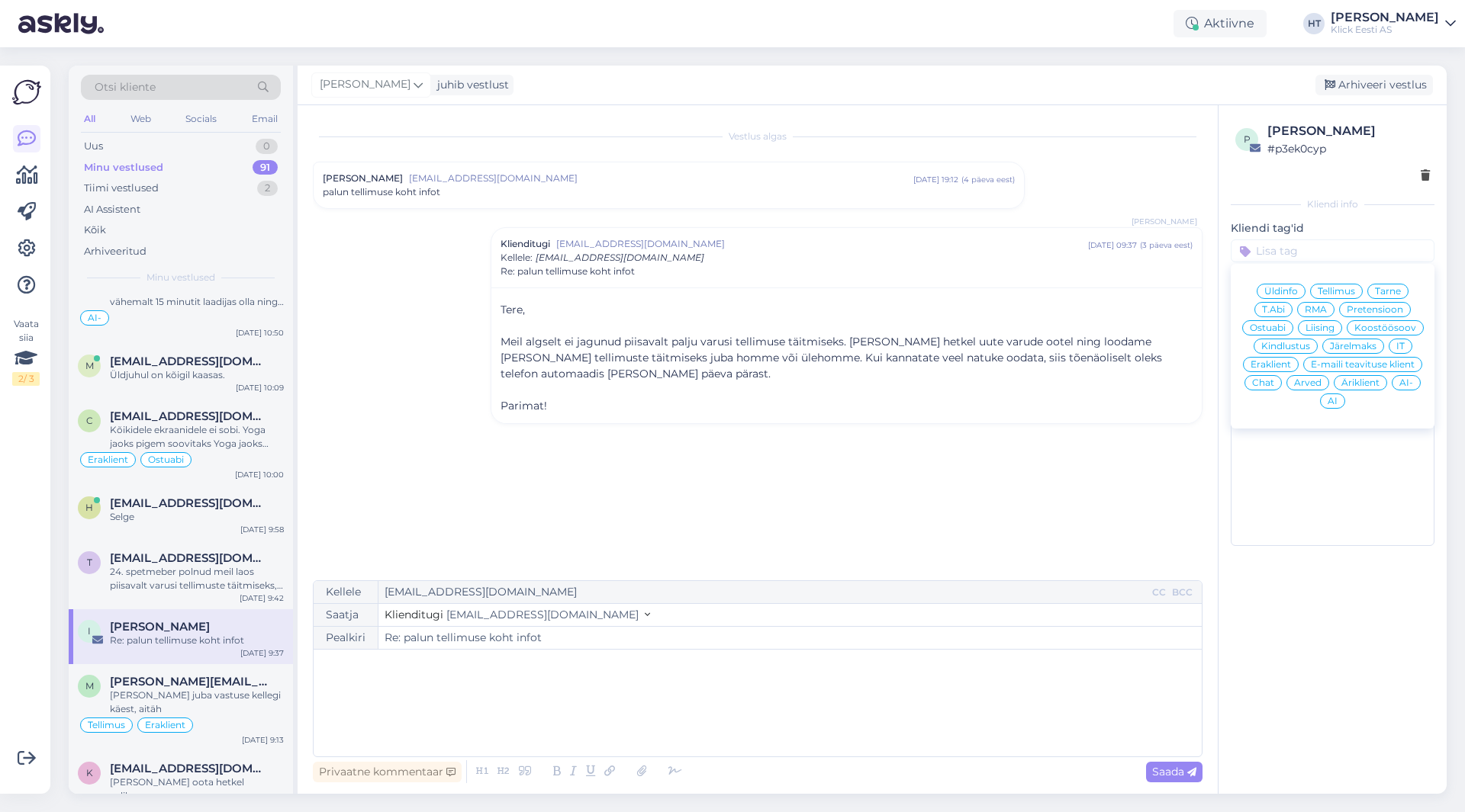
click at [1372, 288] on div "Tarne" at bounding box center [1388, 291] width 42 height 15
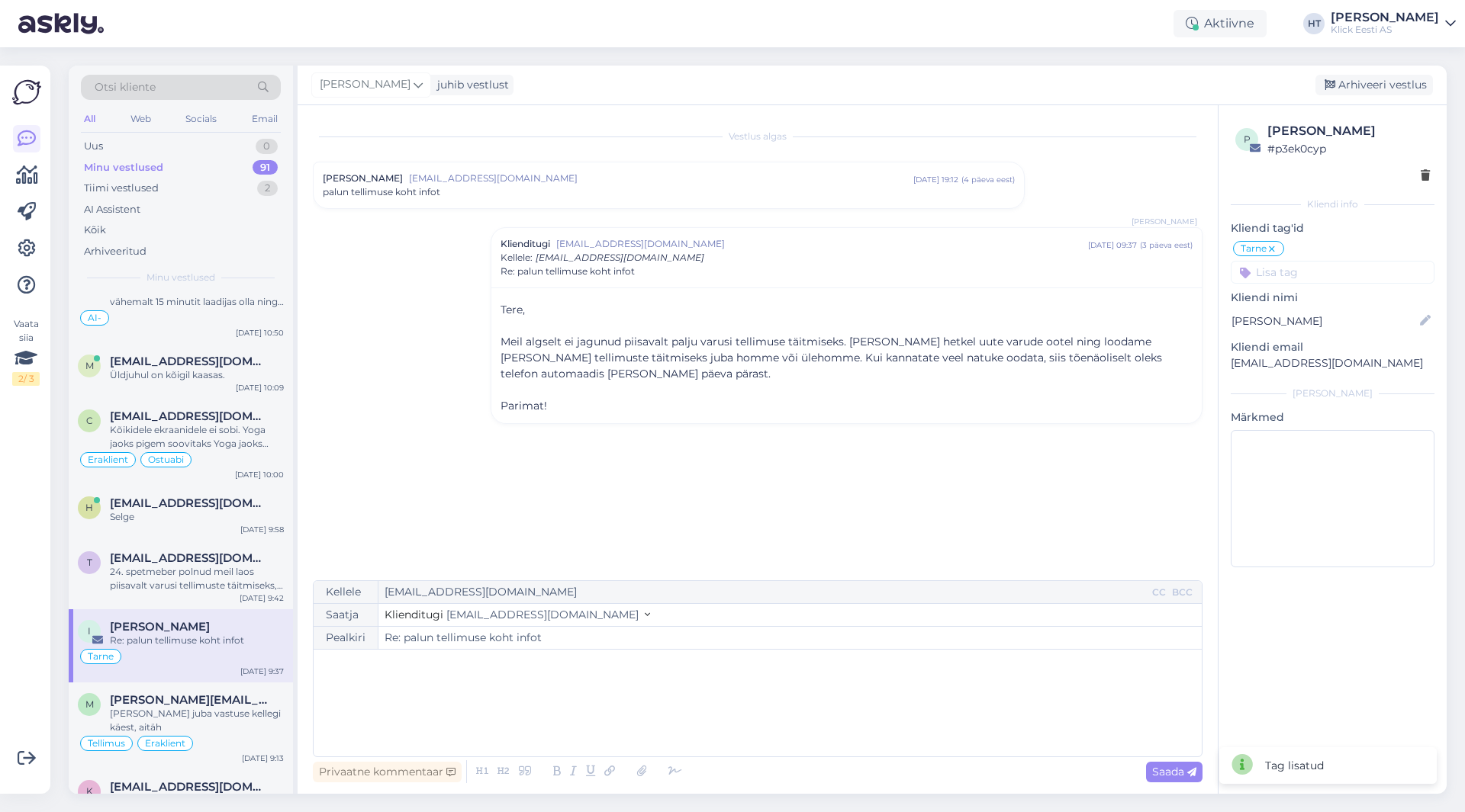
click at [1358, 277] on input at bounding box center [1332, 272] width 204 height 23
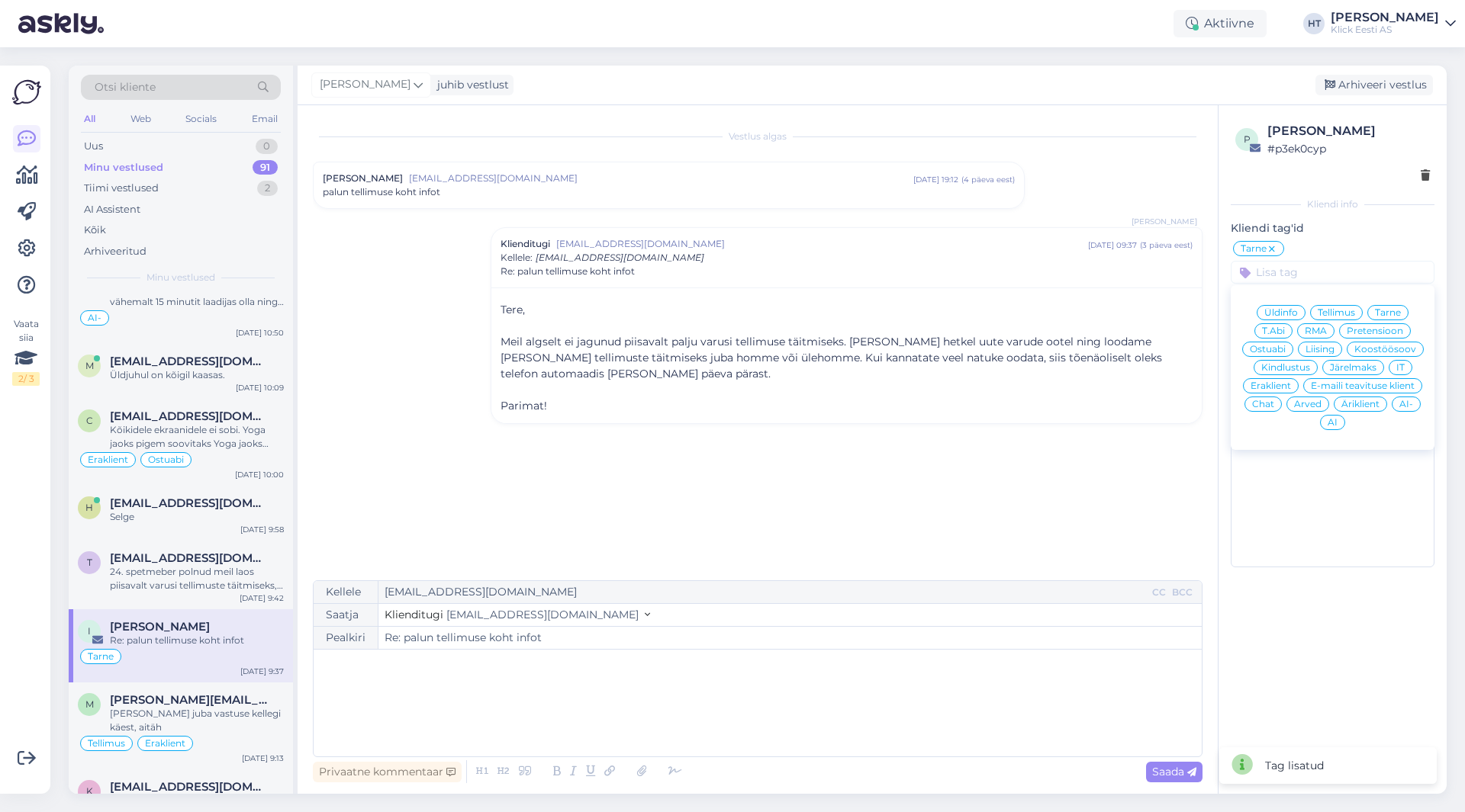
click at [1276, 382] on span "Eraklient" at bounding box center [1270, 386] width 41 height 9
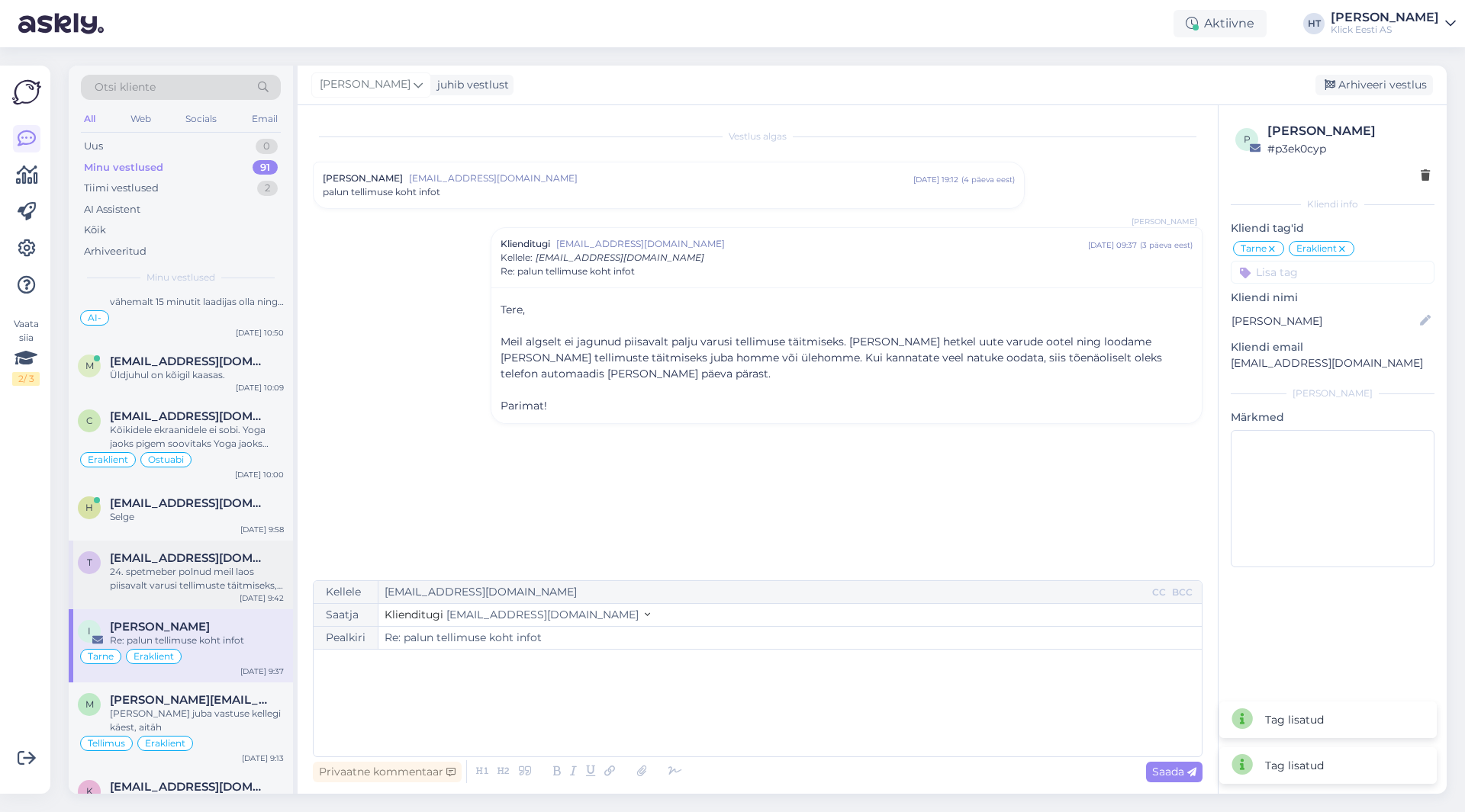
click at [274, 565] on div "24. spetmeber polnud meil laos piisavalt varusi tellimuste täitmiseks, ootame h…" at bounding box center [197, 578] width 174 height 27
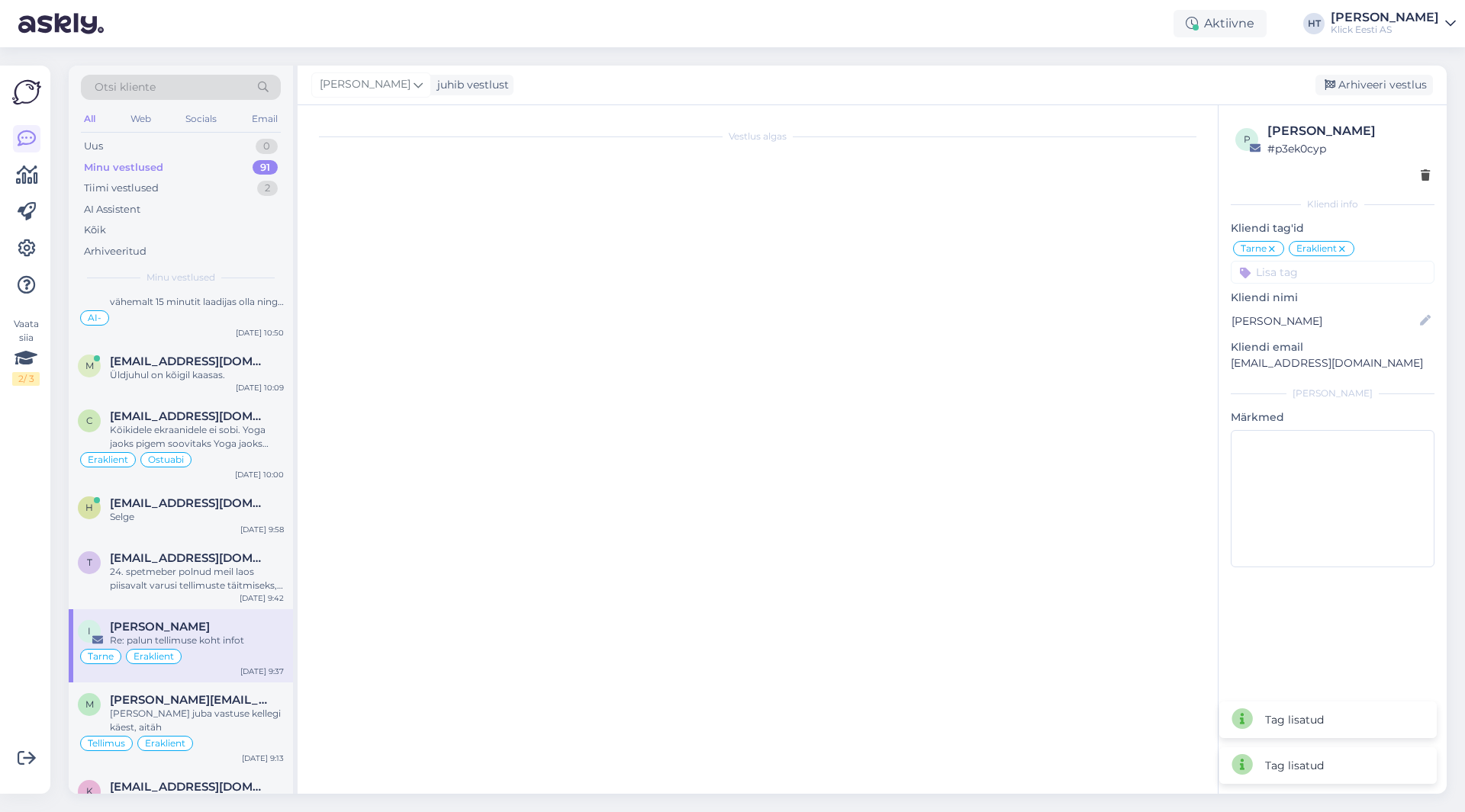
scroll to position [43, 0]
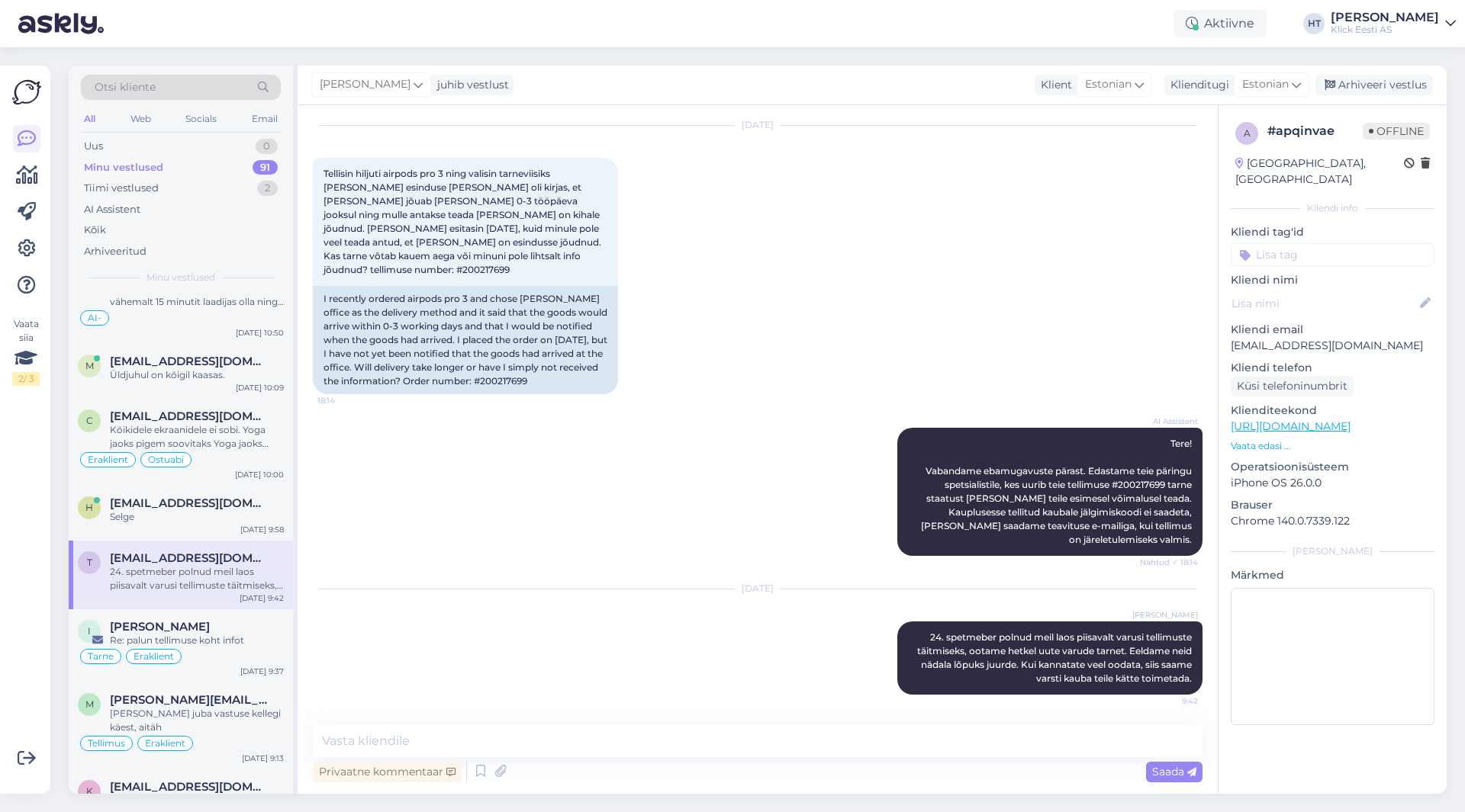
click at [1308, 244] on input at bounding box center [1332, 254] width 204 height 23
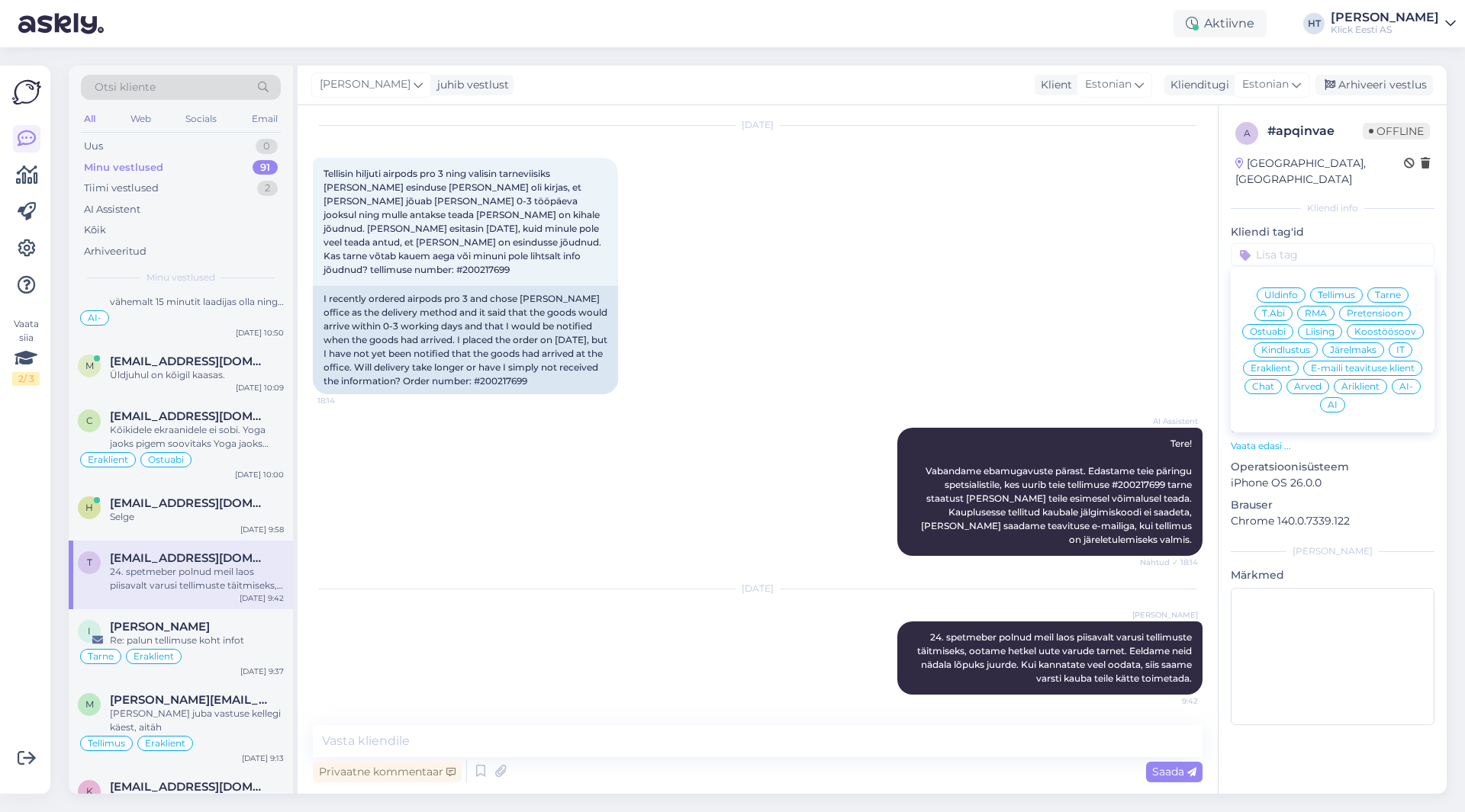
click at [1377, 288] on div "Tarne" at bounding box center [1388, 295] width 42 height 15
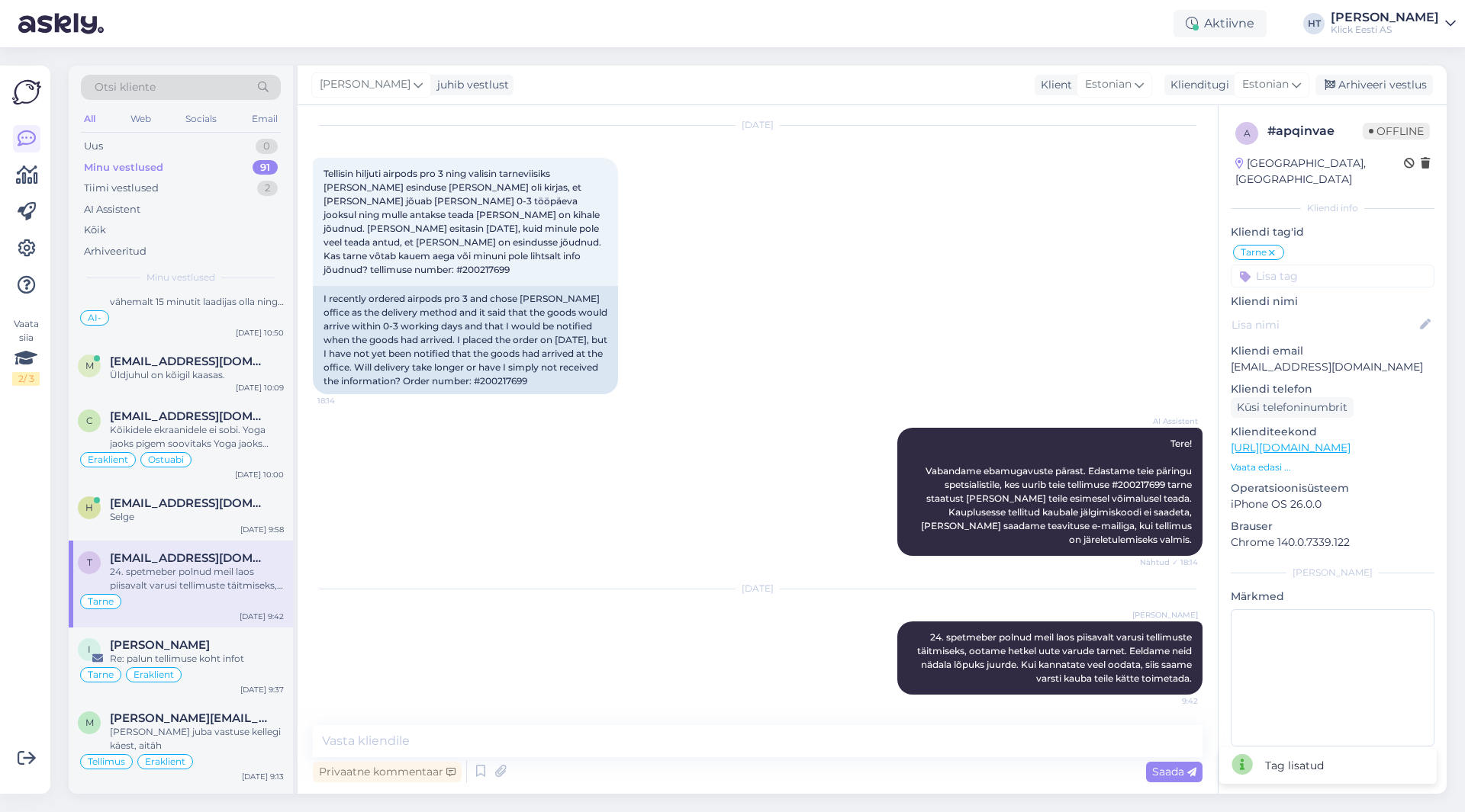
click at [1337, 264] on input at bounding box center [1332, 275] width 204 height 23
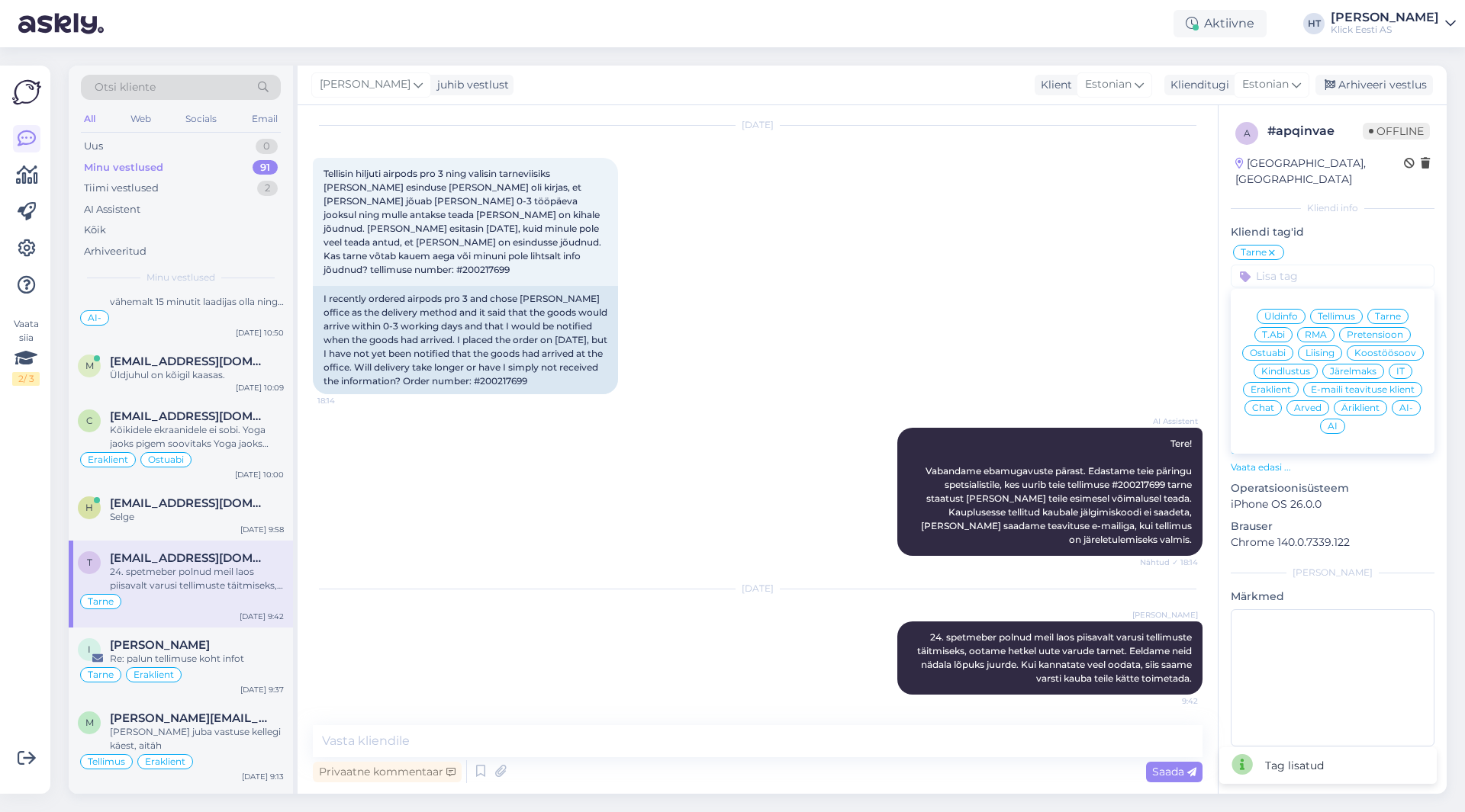
click at [1264, 385] on span "Eraklient" at bounding box center [1270, 390] width 41 height 9
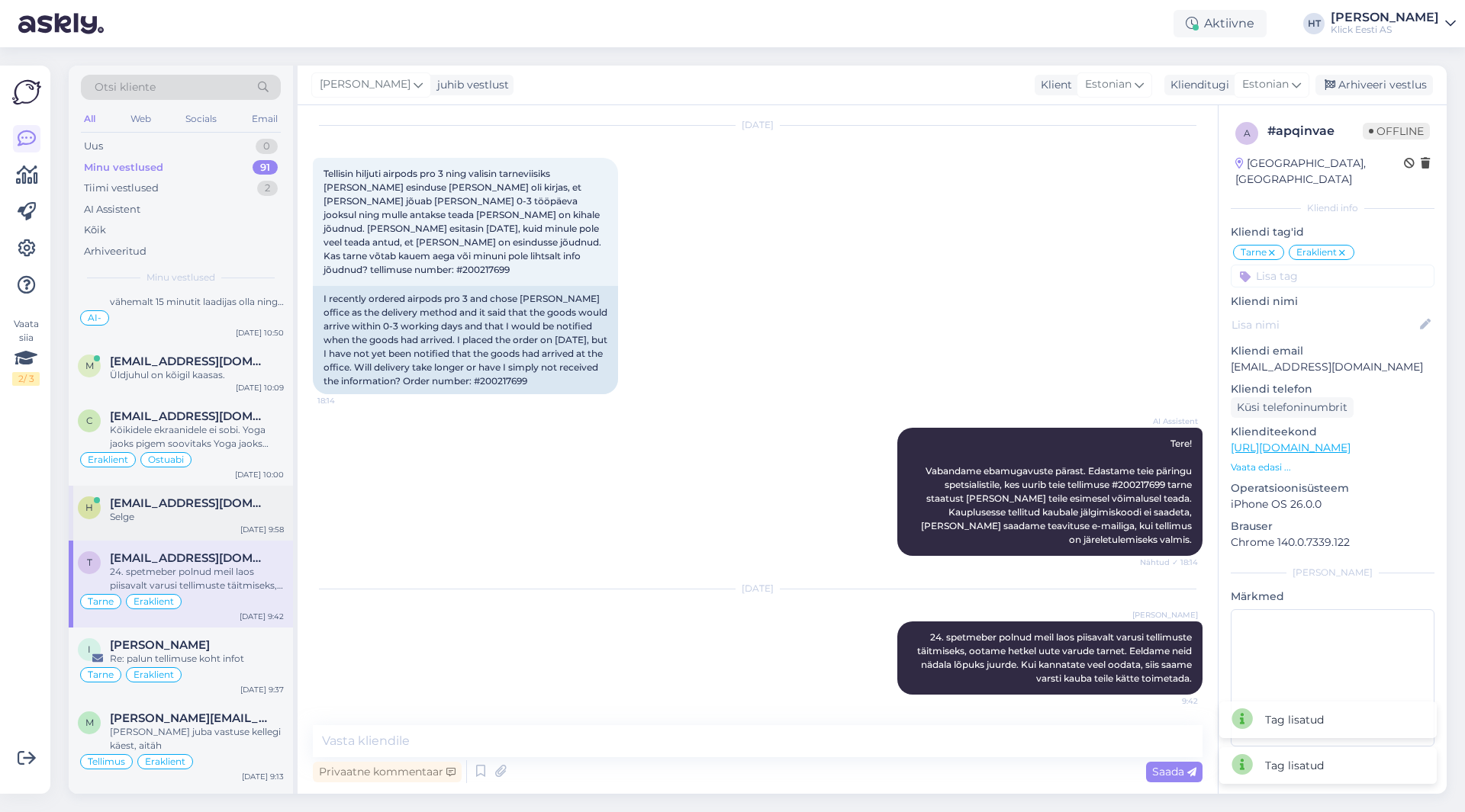
click at [235, 516] on div "h [EMAIL_ADDRESS][DOMAIN_NAME] Selge [DATE] 9:58" at bounding box center [181, 512] width 224 height 55
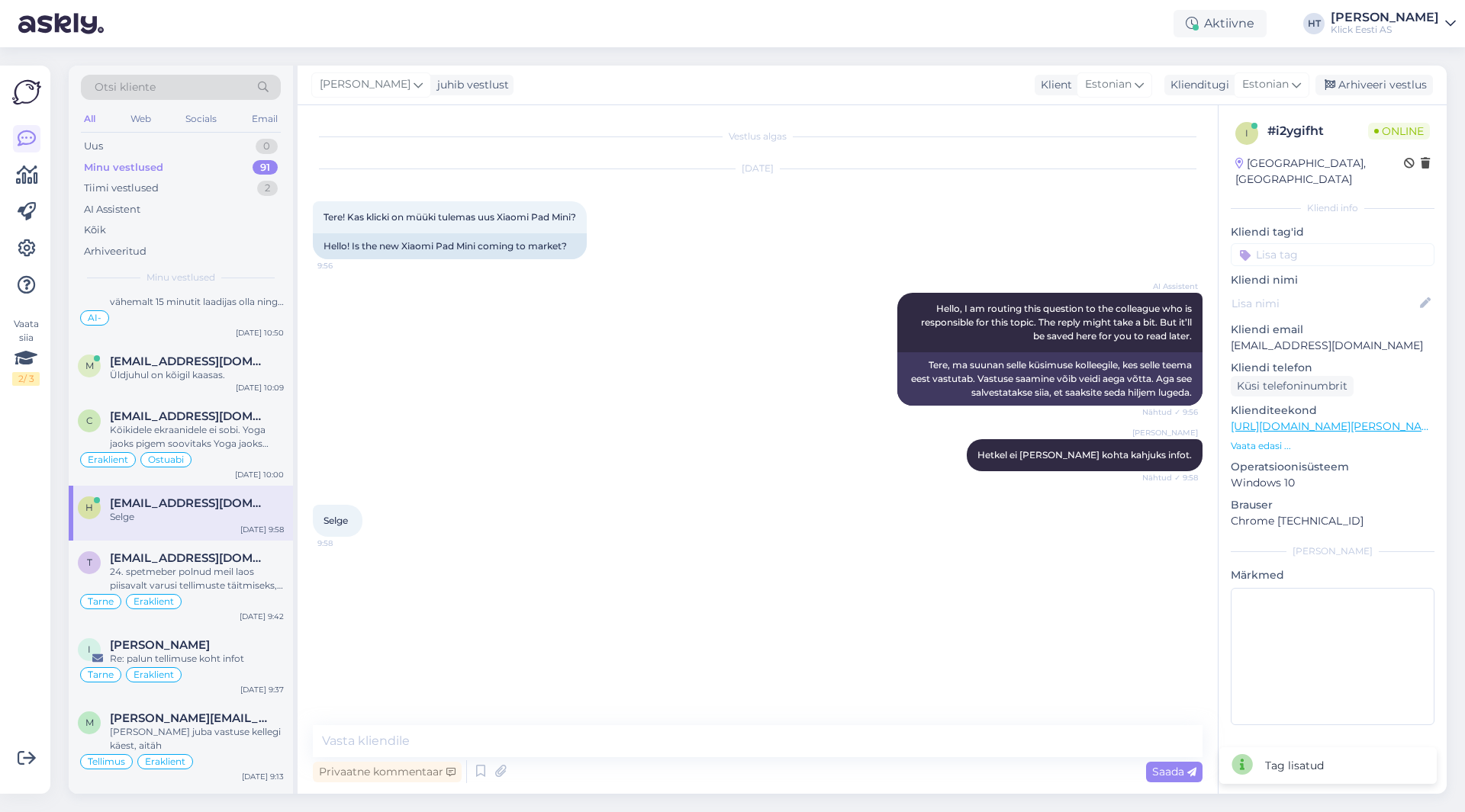
click at [1317, 244] on input at bounding box center [1332, 254] width 204 height 23
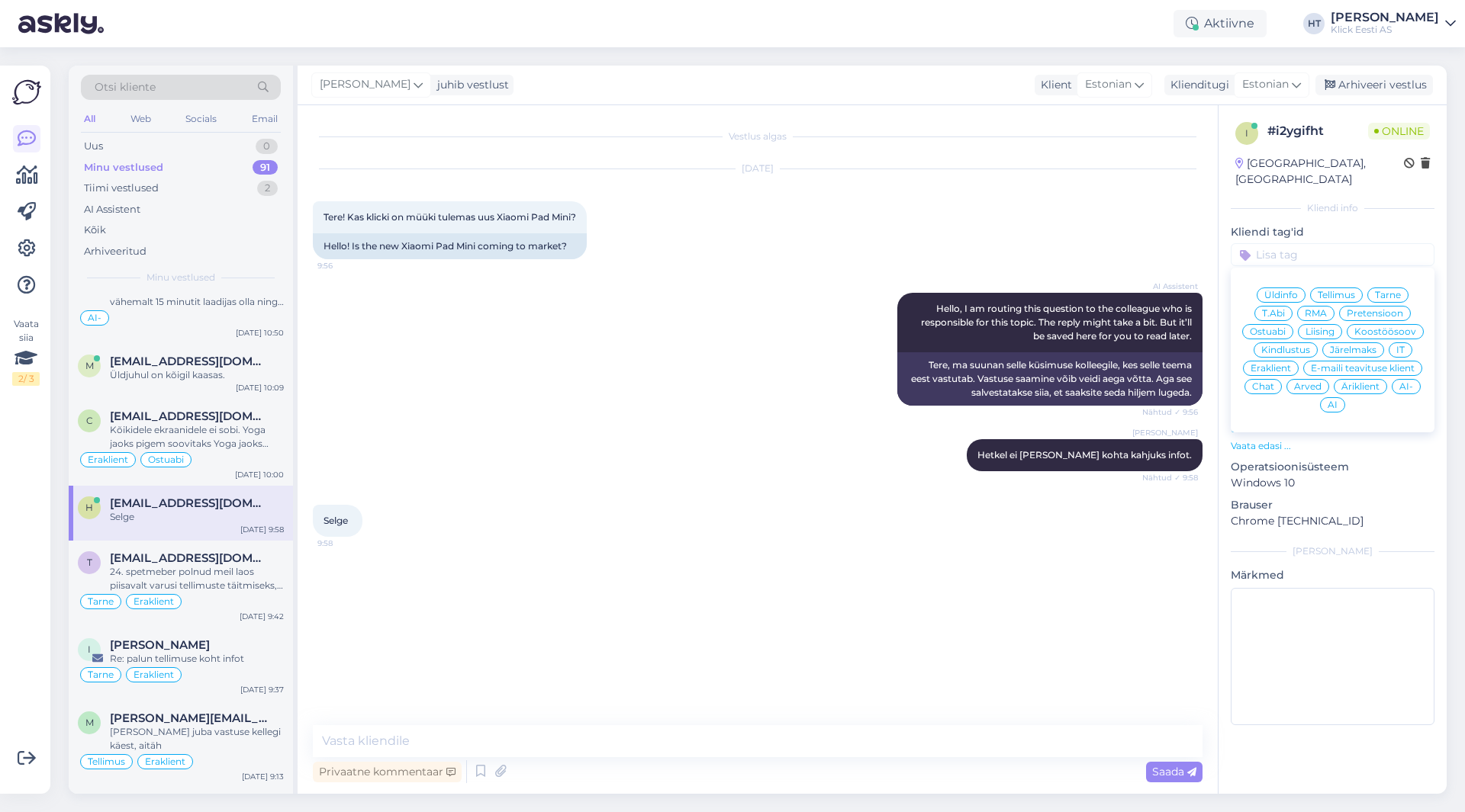
click at [1287, 324] on div "Ostuabi" at bounding box center [1267, 331] width 51 height 15
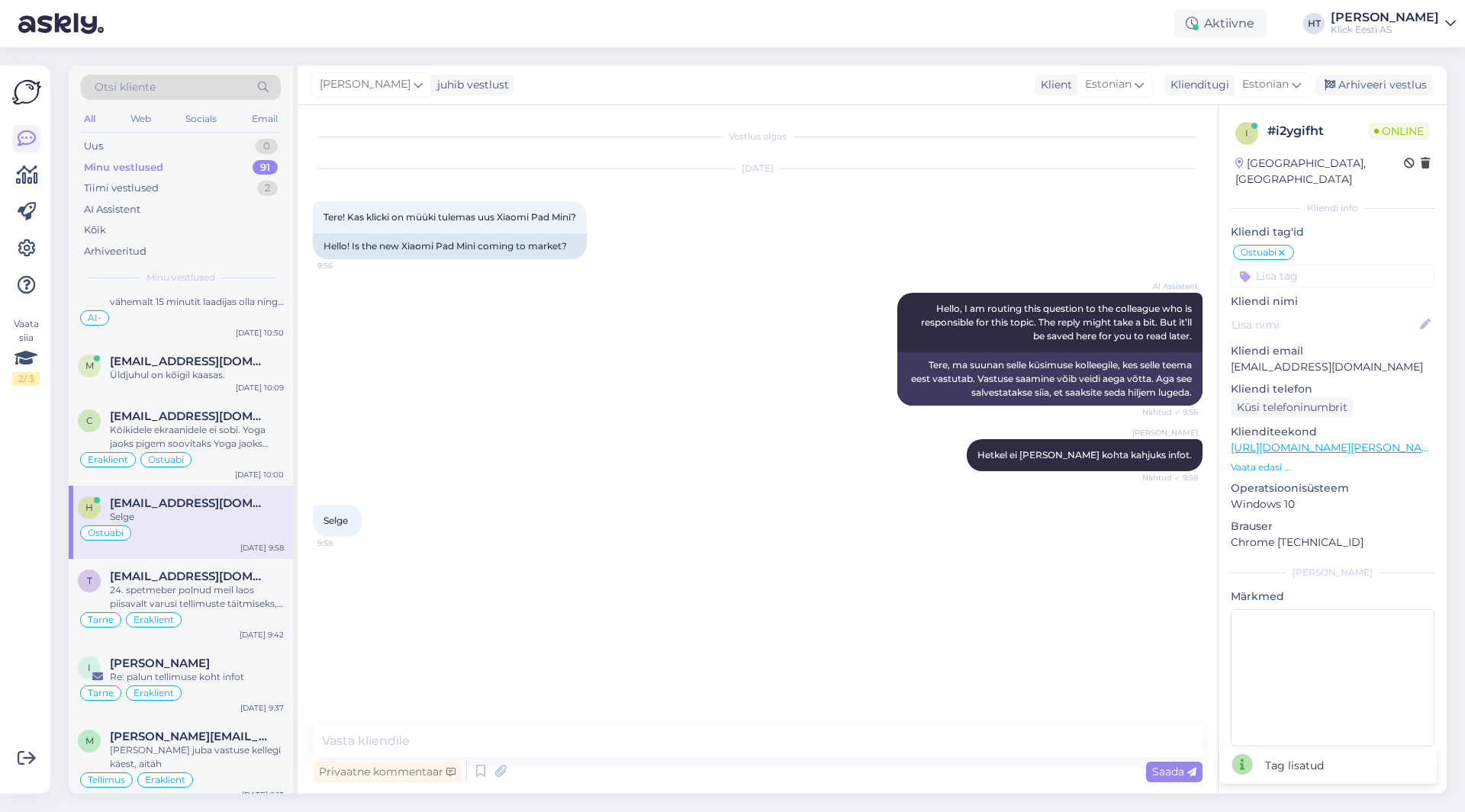
click at [1314, 264] on input at bounding box center [1332, 275] width 204 height 23
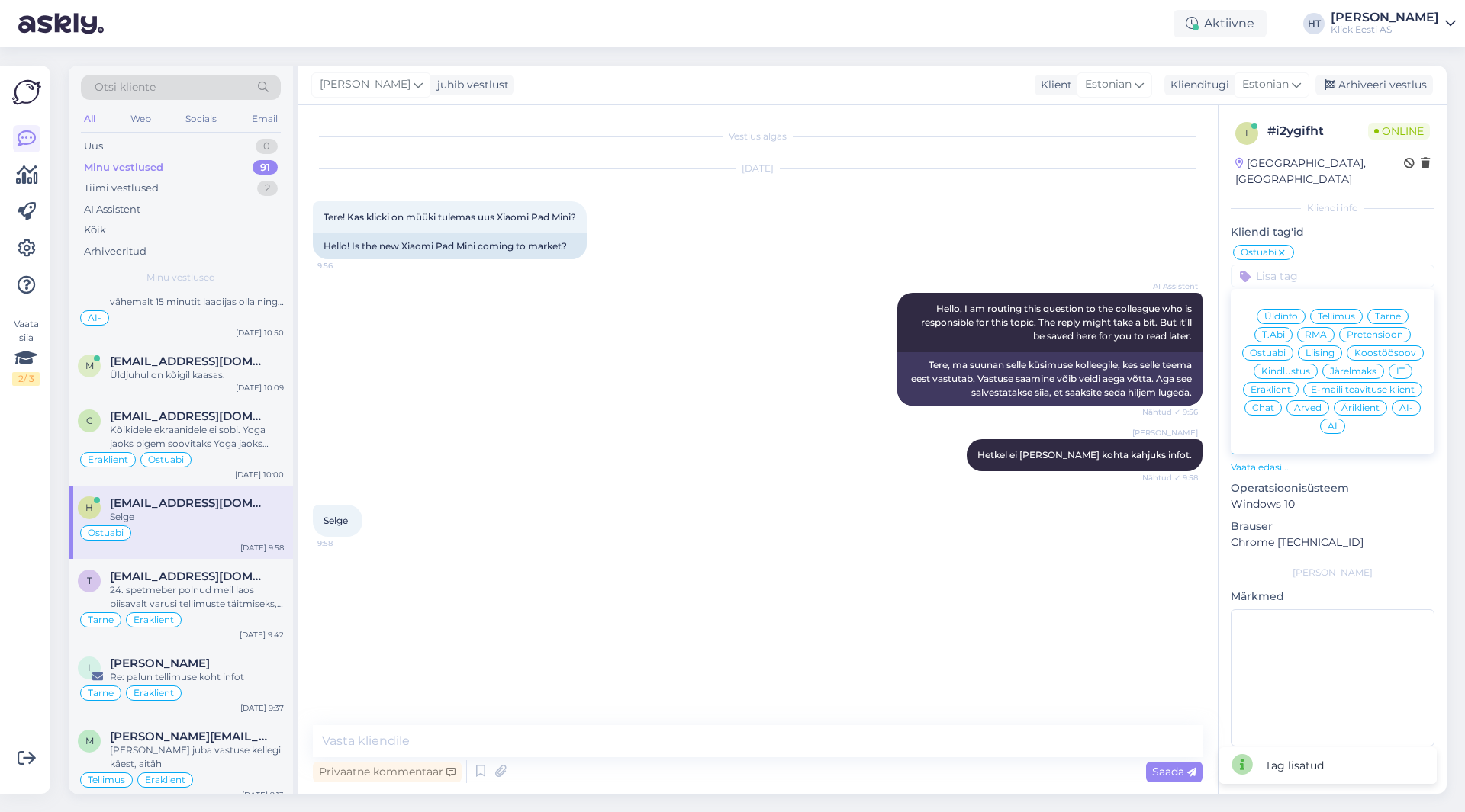
click at [1272, 385] on span "Eraklient" at bounding box center [1270, 390] width 41 height 9
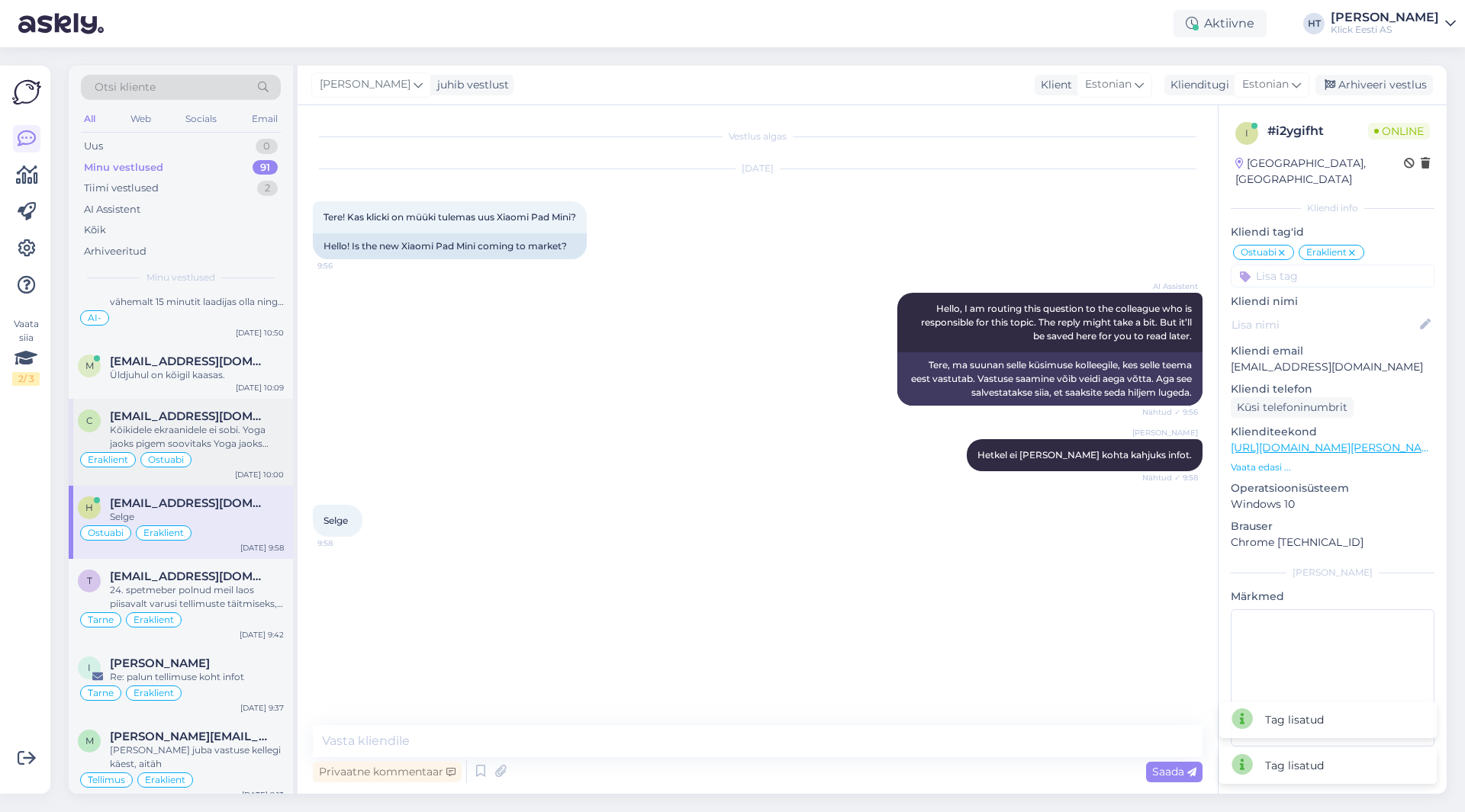
click at [227, 431] on div "Kõikidele ekraanidele ei sobi. Yoga jaoks pigem soovitaks Yoga jaoks mõeldud pl…" at bounding box center [197, 437] width 174 height 27
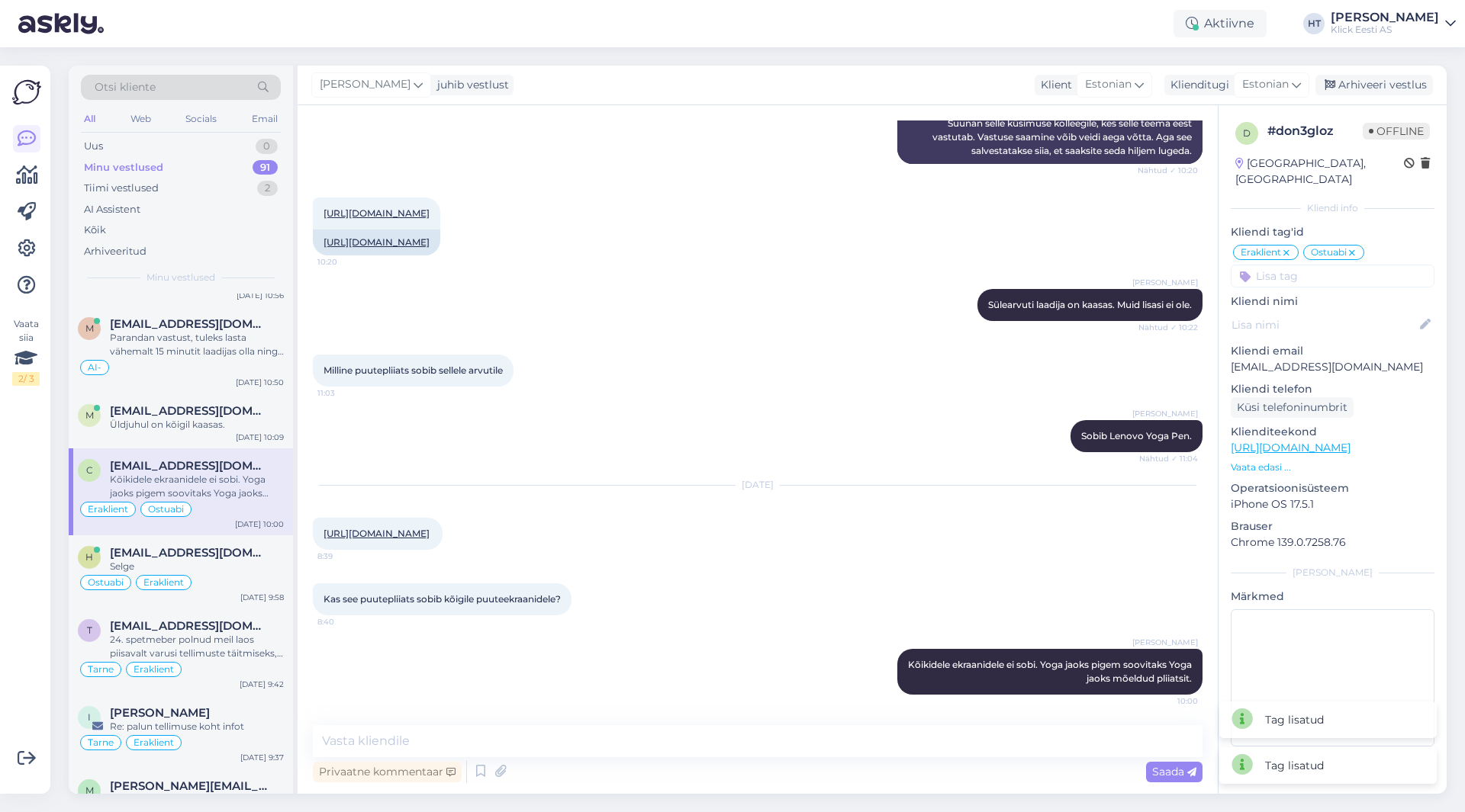
scroll to position [5222, 0]
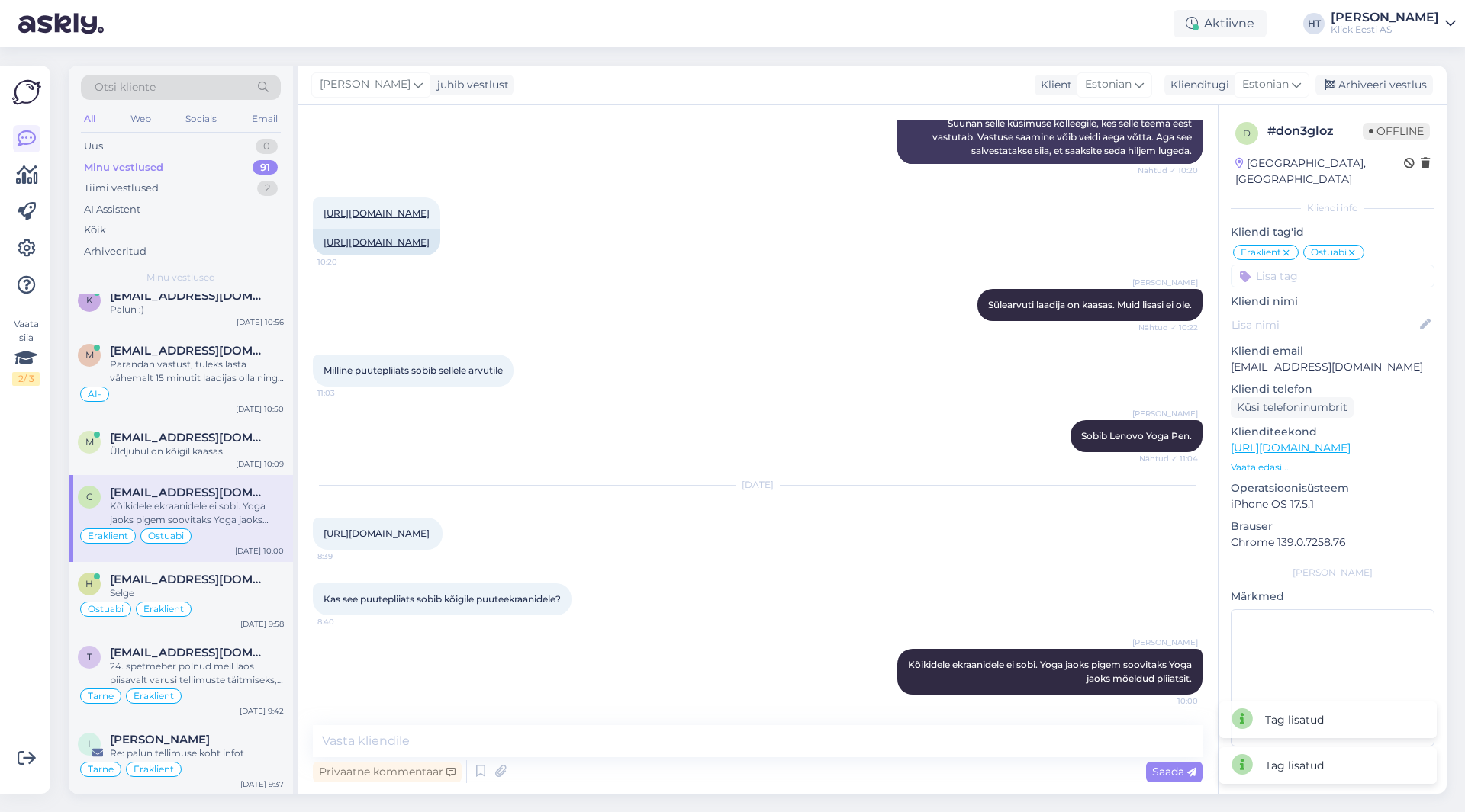
click at [227, 445] on div "Üldjuhul on kõigil kaasas." at bounding box center [197, 451] width 174 height 14
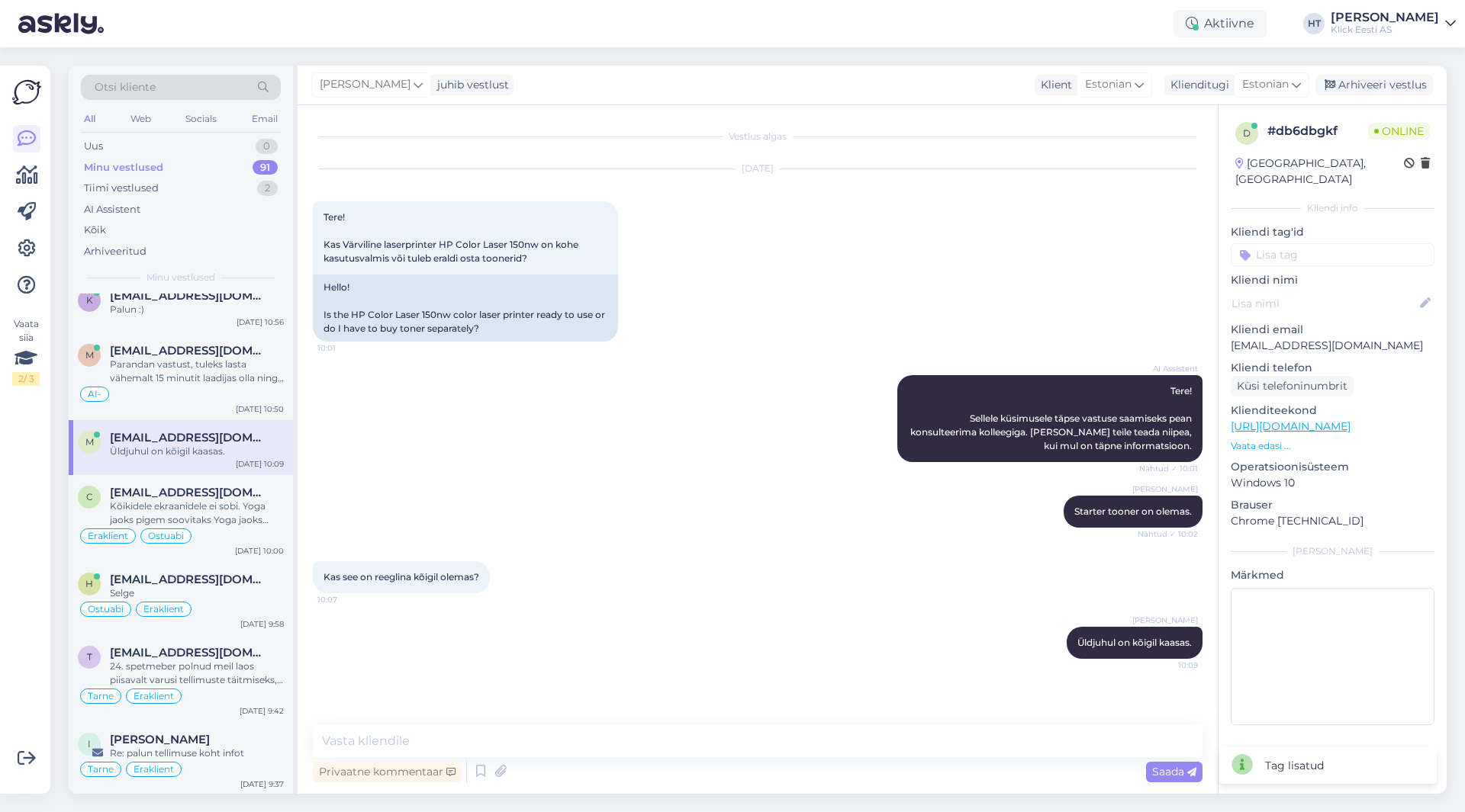
scroll to position [5145, 0]
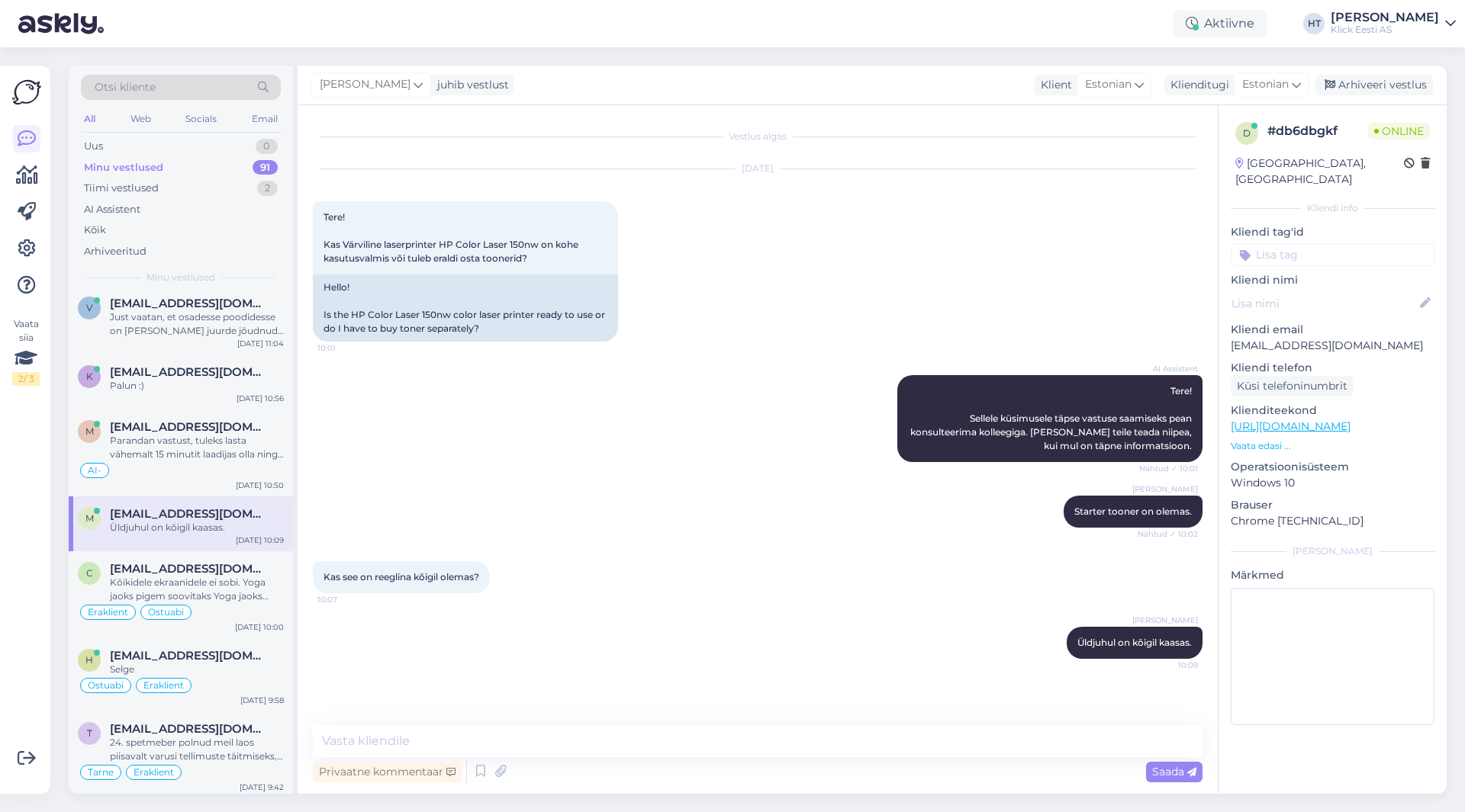
click at [1320, 244] on input at bounding box center [1332, 254] width 204 height 23
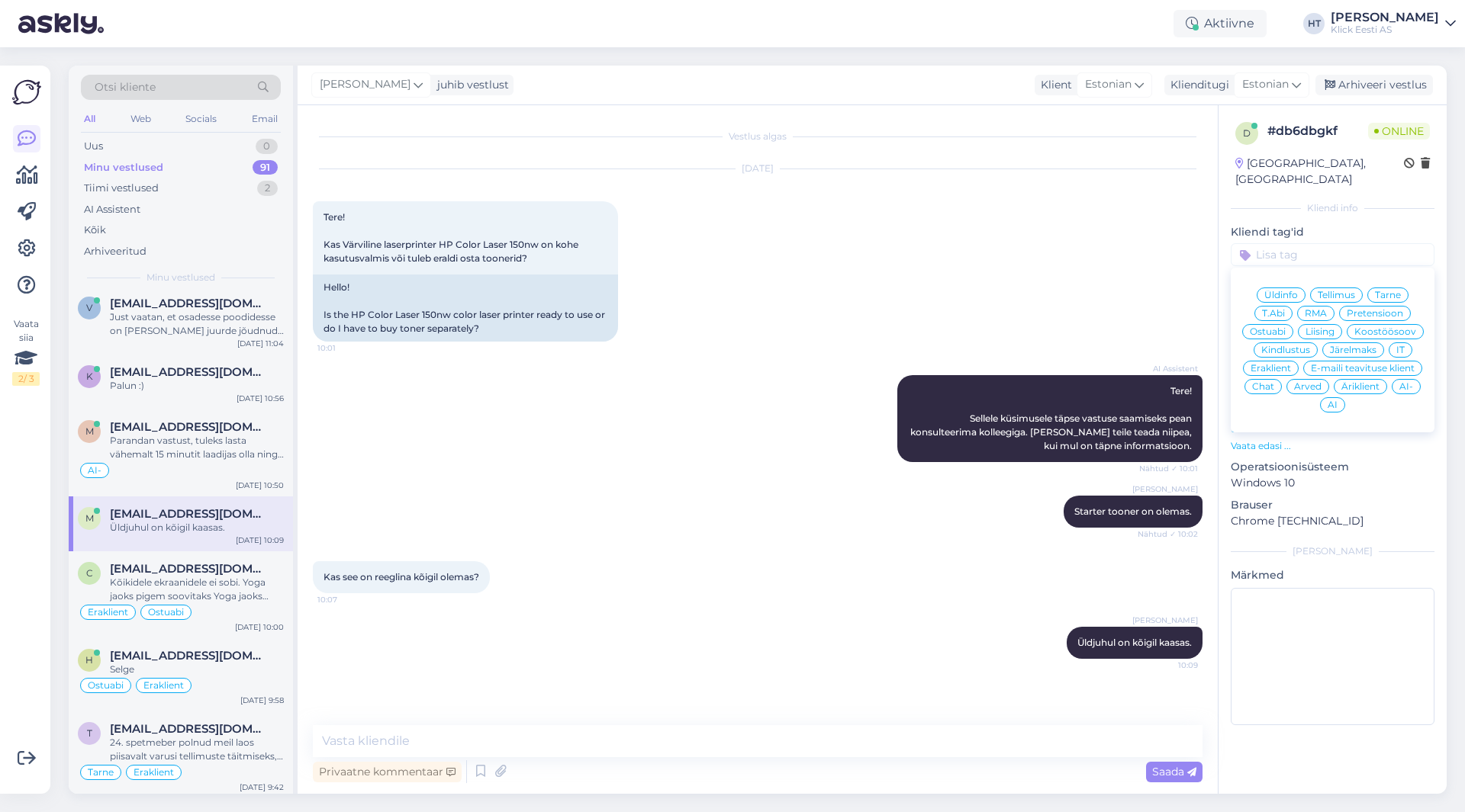
click at [1276, 328] on span "Ostuabi" at bounding box center [1267, 332] width 36 height 9
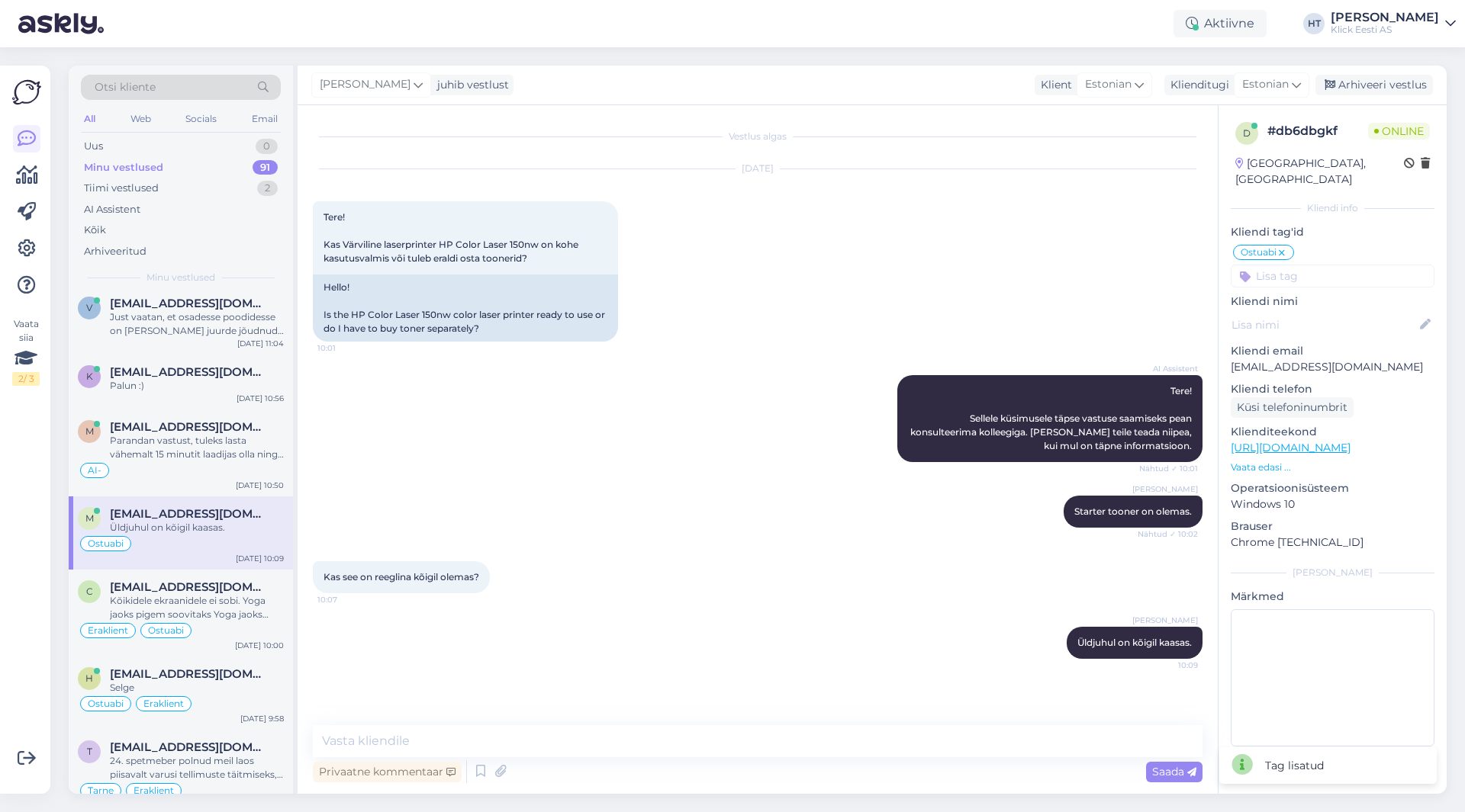
click at [1309, 271] on input at bounding box center [1332, 275] width 204 height 23
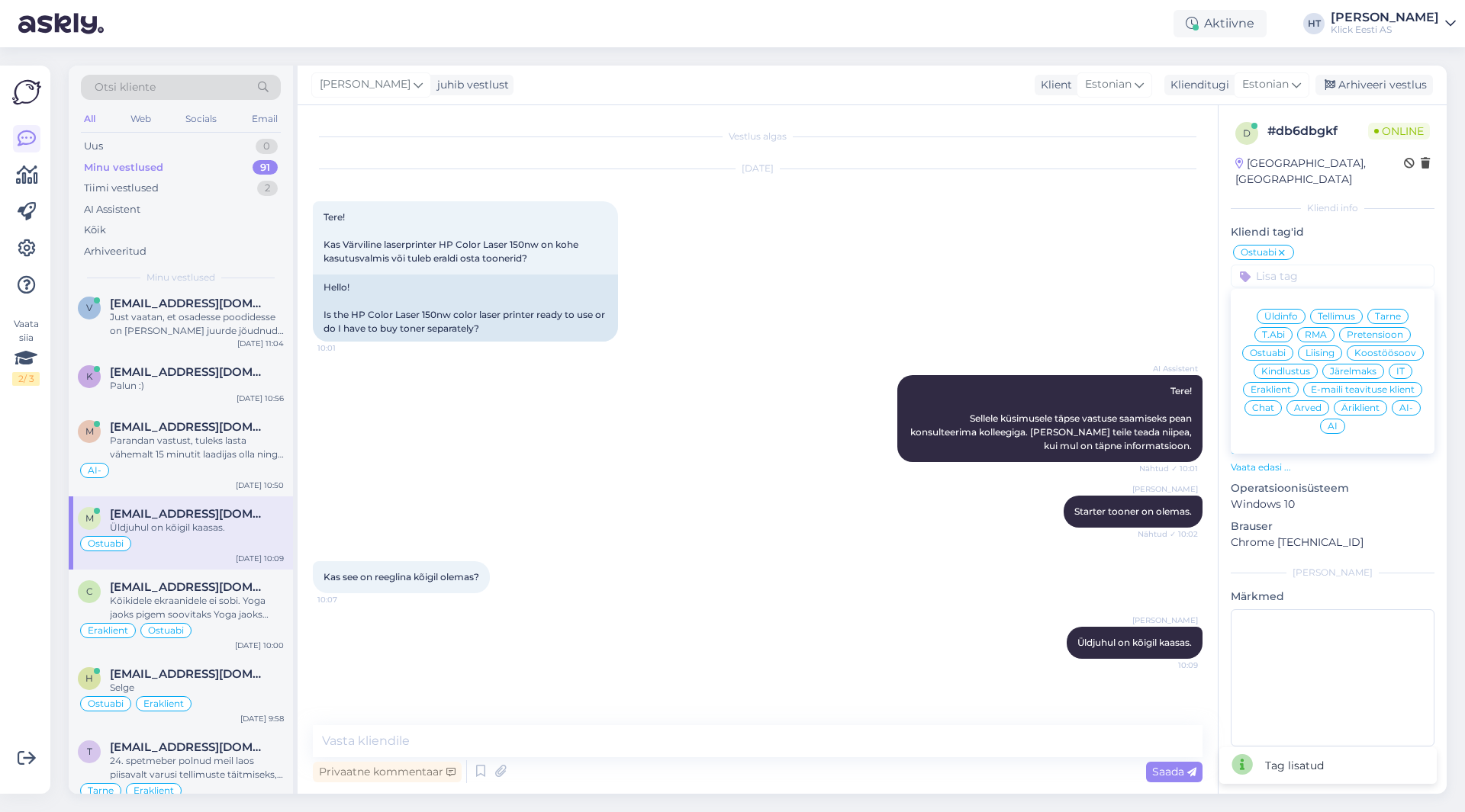
click at [1276, 385] on span "Eraklient" at bounding box center [1270, 390] width 41 height 9
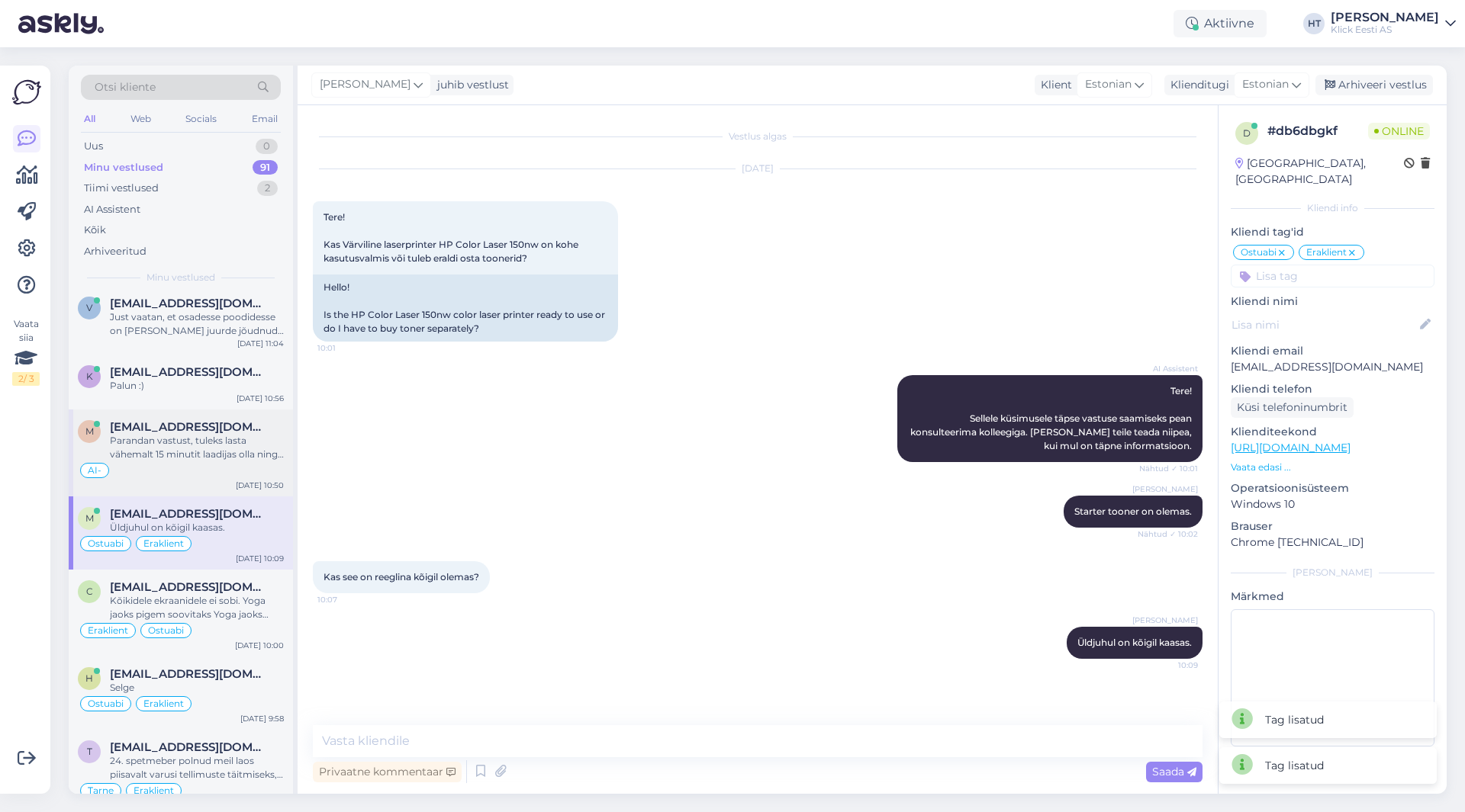
click at [247, 461] on div "AI-" at bounding box center [181, 470] width 206 height 18
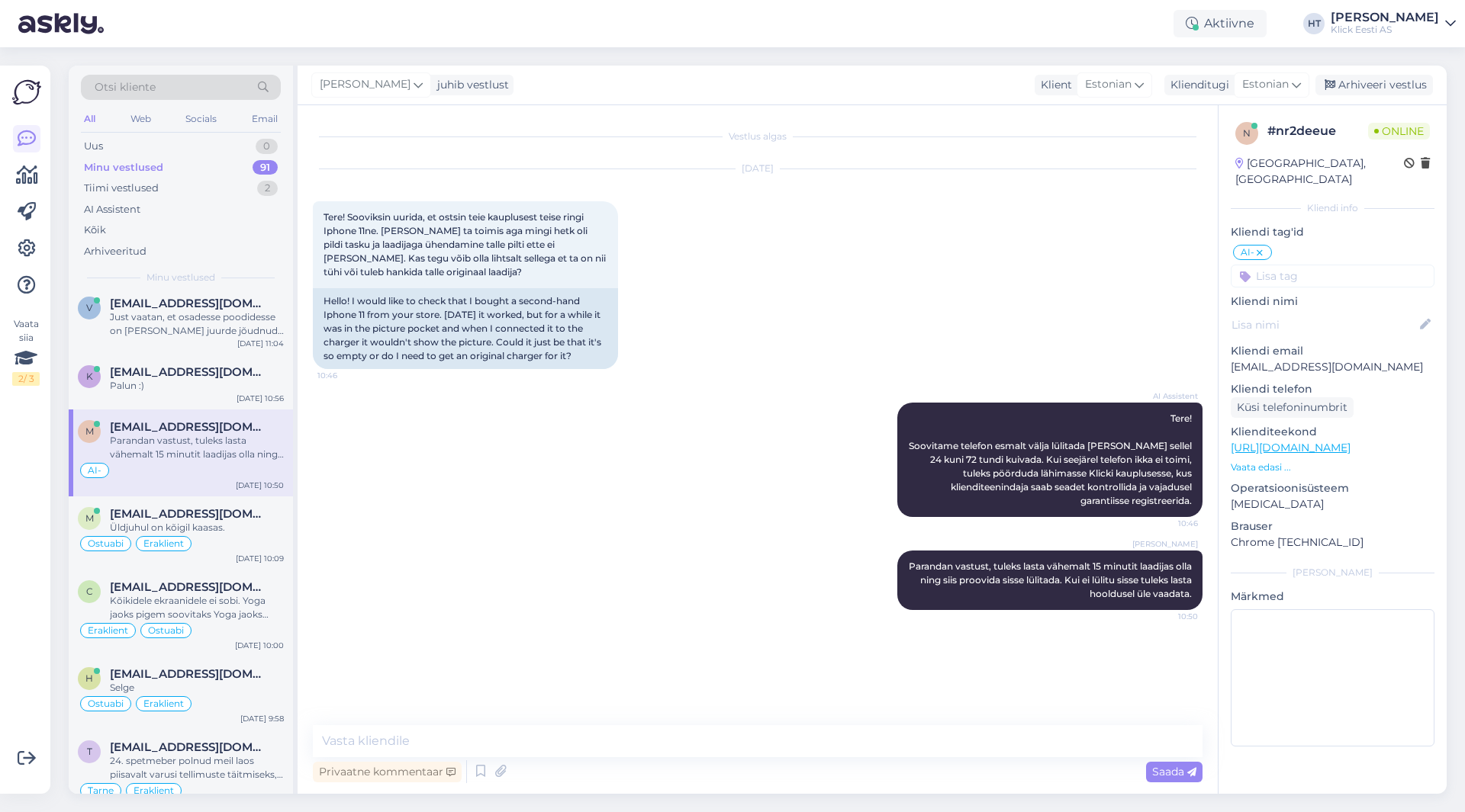
click at [1323, 264] on input at bounding box center [1332, 275] width 204 height 23
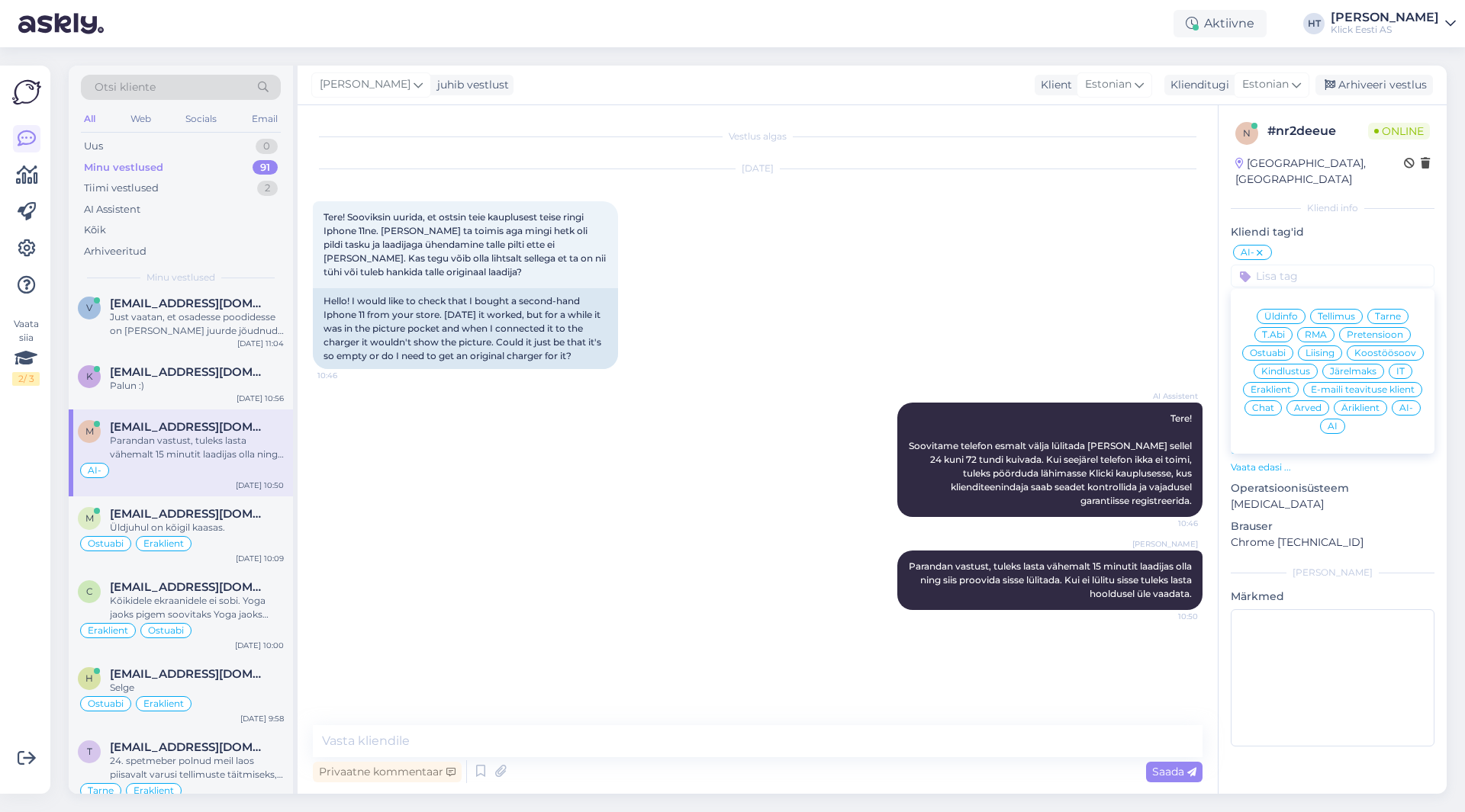
click at [1313, 330] on span "RMA" at bounding box center [1315, 335] width 23 height 9
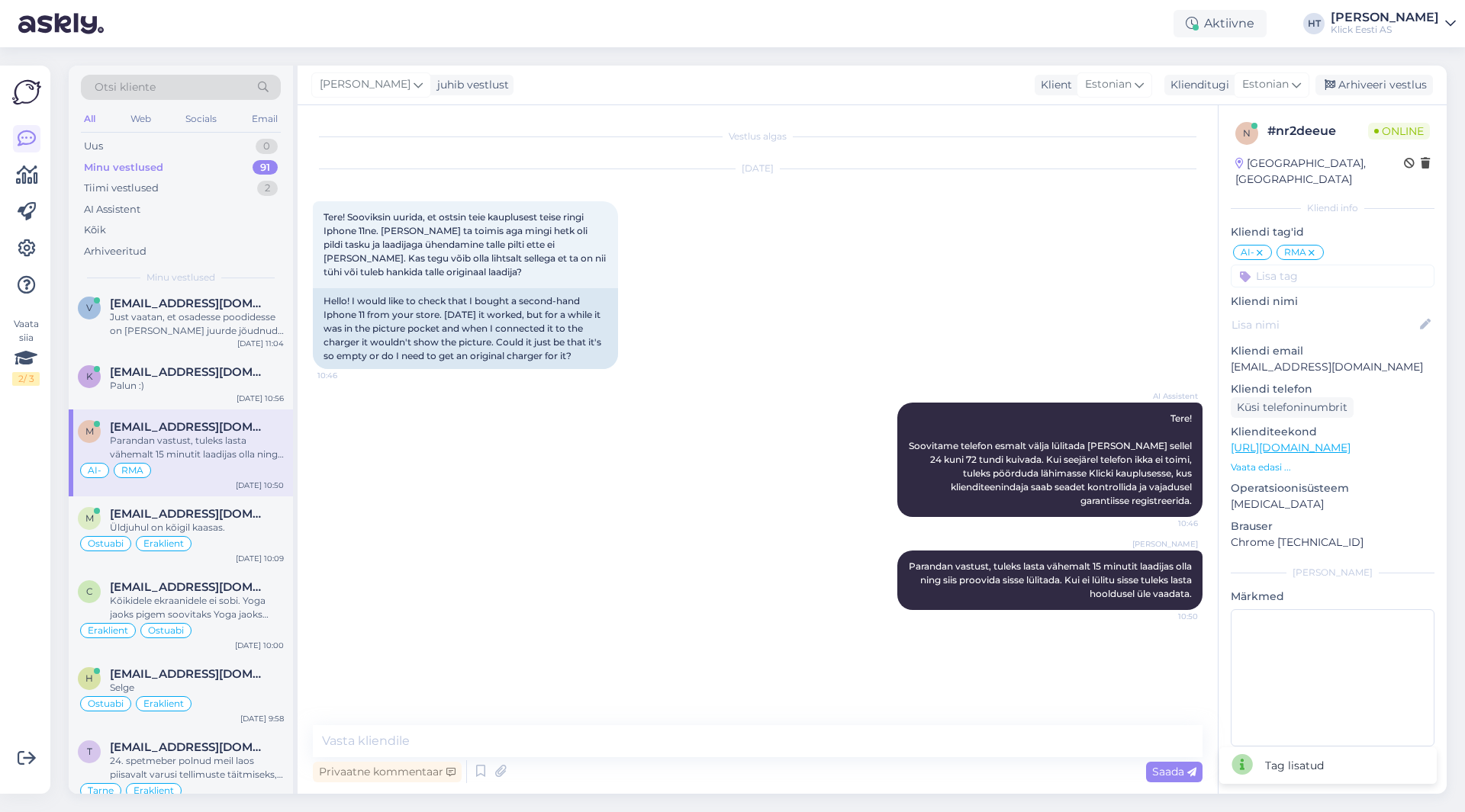
click at [1321, 272] on div "n # nr2deeue Online [GEOGRAPHIC_DATA], [GEOGRAPHIC_DATA] Kliendi info Kliendi t…" at bounding box center [1332, 438] width 228 height 664
click at [1323, 267] on input at bounding box center [1332, 275] width 204 height 23
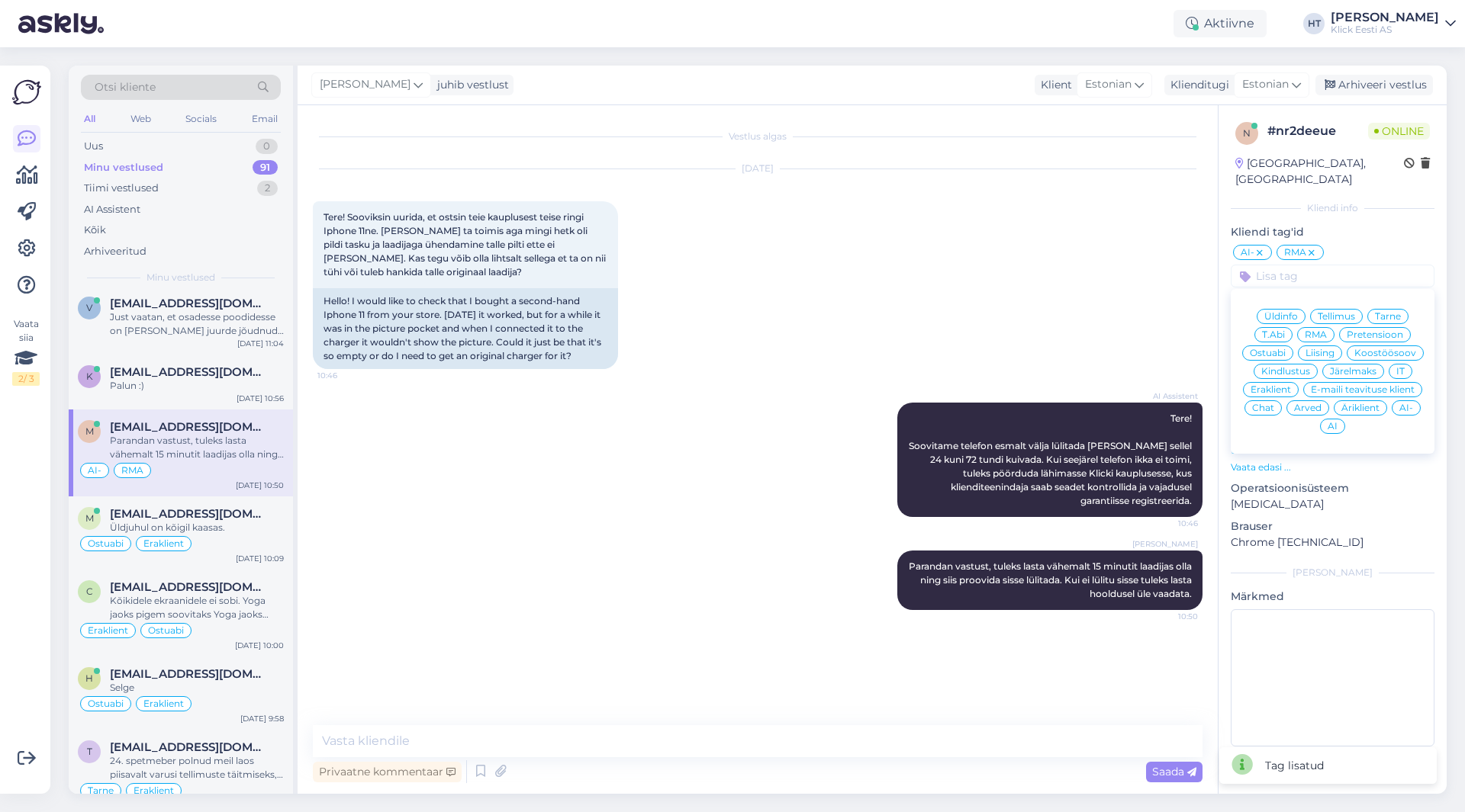
click at [1282, 382] on div "Eraklient" at bounding box center [1271, 389] width 56 height 15
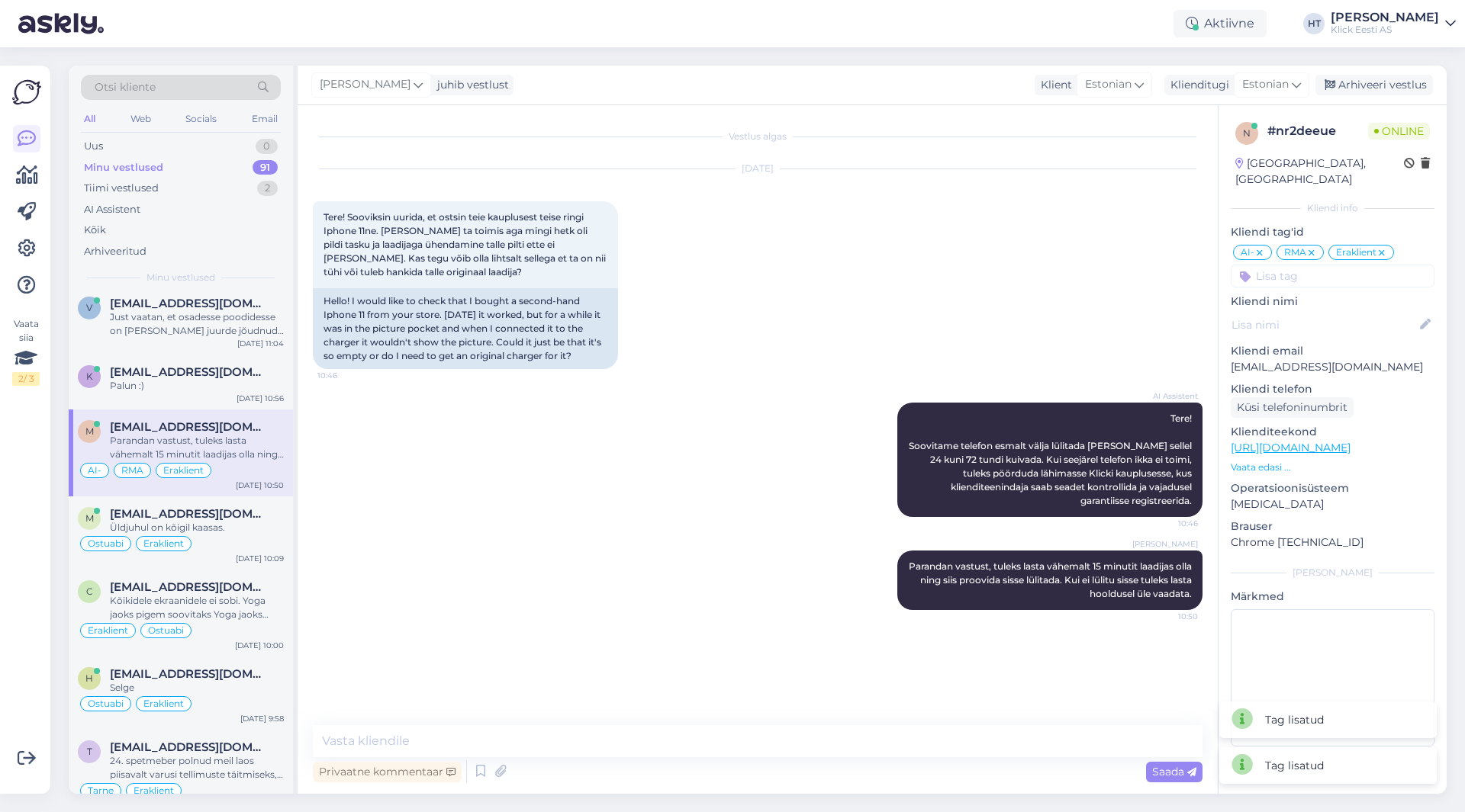
click at [775, 312] on div "[DATE] Tere! Sooviksin uurida, et ostsin teie kauplusest teise ringi Iphone 11n…" at bounding box center [758, 269] width 890 height 234
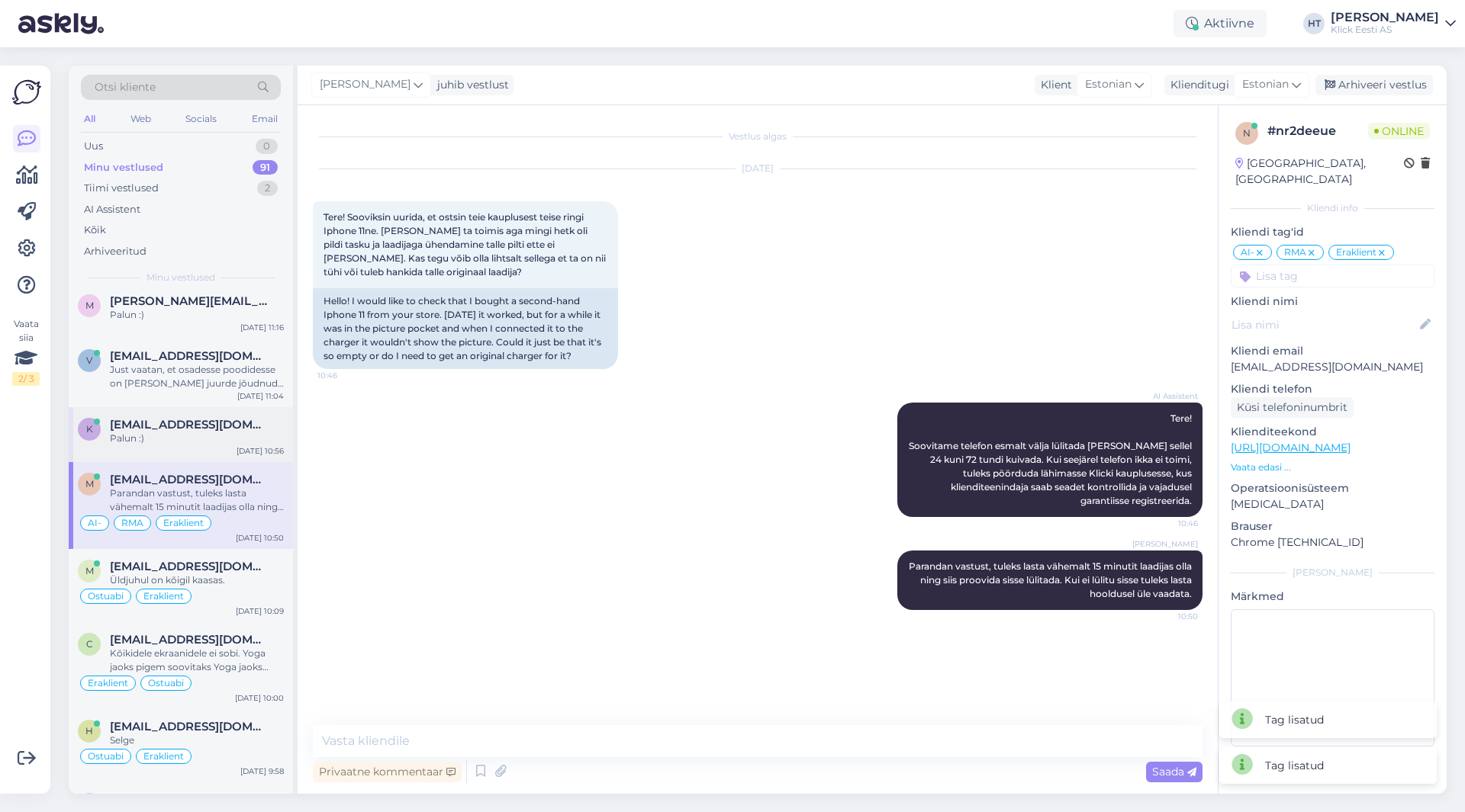
scroll to position [5070, 0]
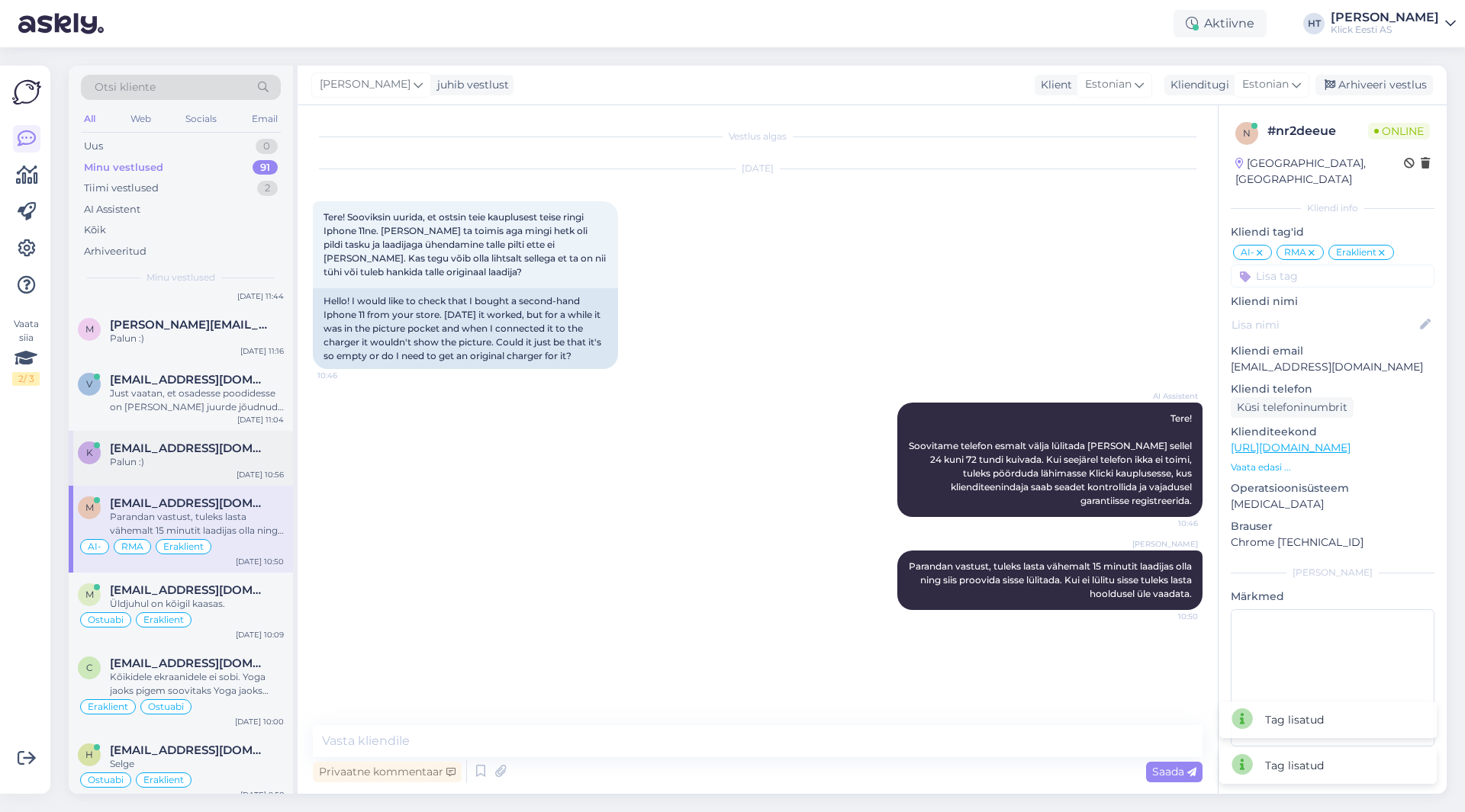
click at [236, 470] on div "k [EMAIL_ADDRESS][DOMAIN_NAME] Palun :) [DATE] 10:56" at bounding box center [181, 458] width 224 height 55
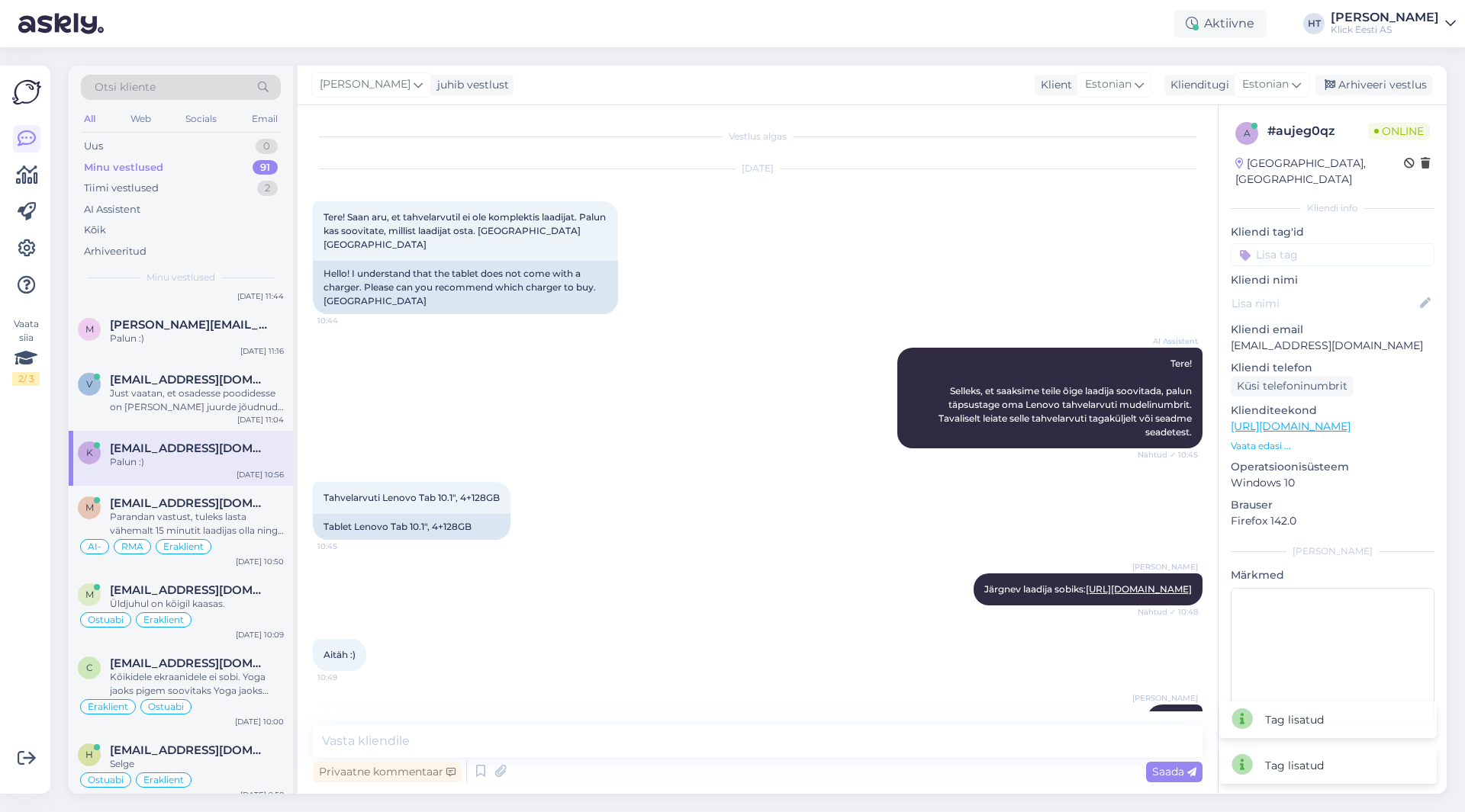
scroll to position [56, 0]
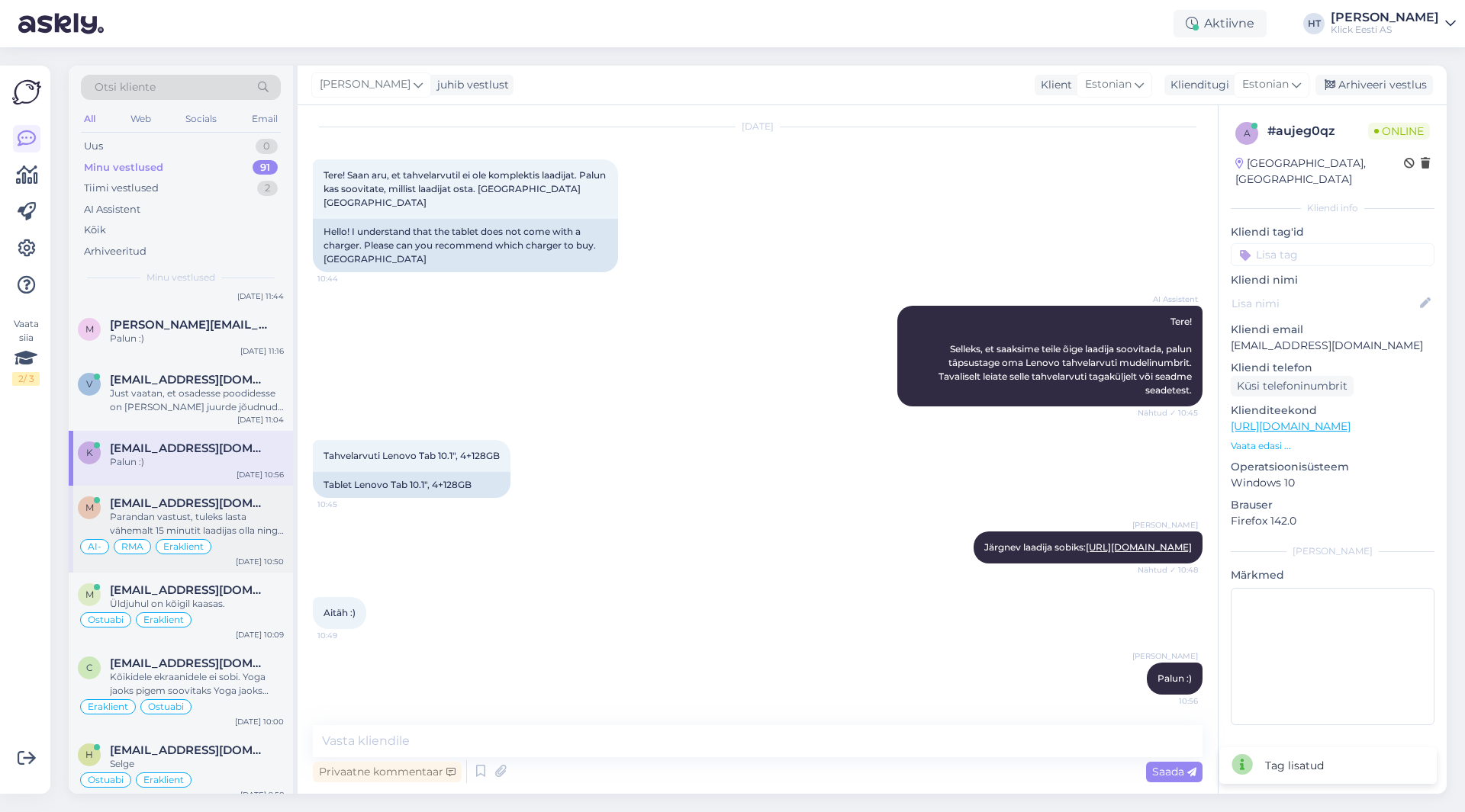
click at [219, 510] on div "Parandan vastust, tuleks lasta vähemalt 15 minutit laadijas olla ning siis proo…" at bounding box center [197, 523] width 174 height 27
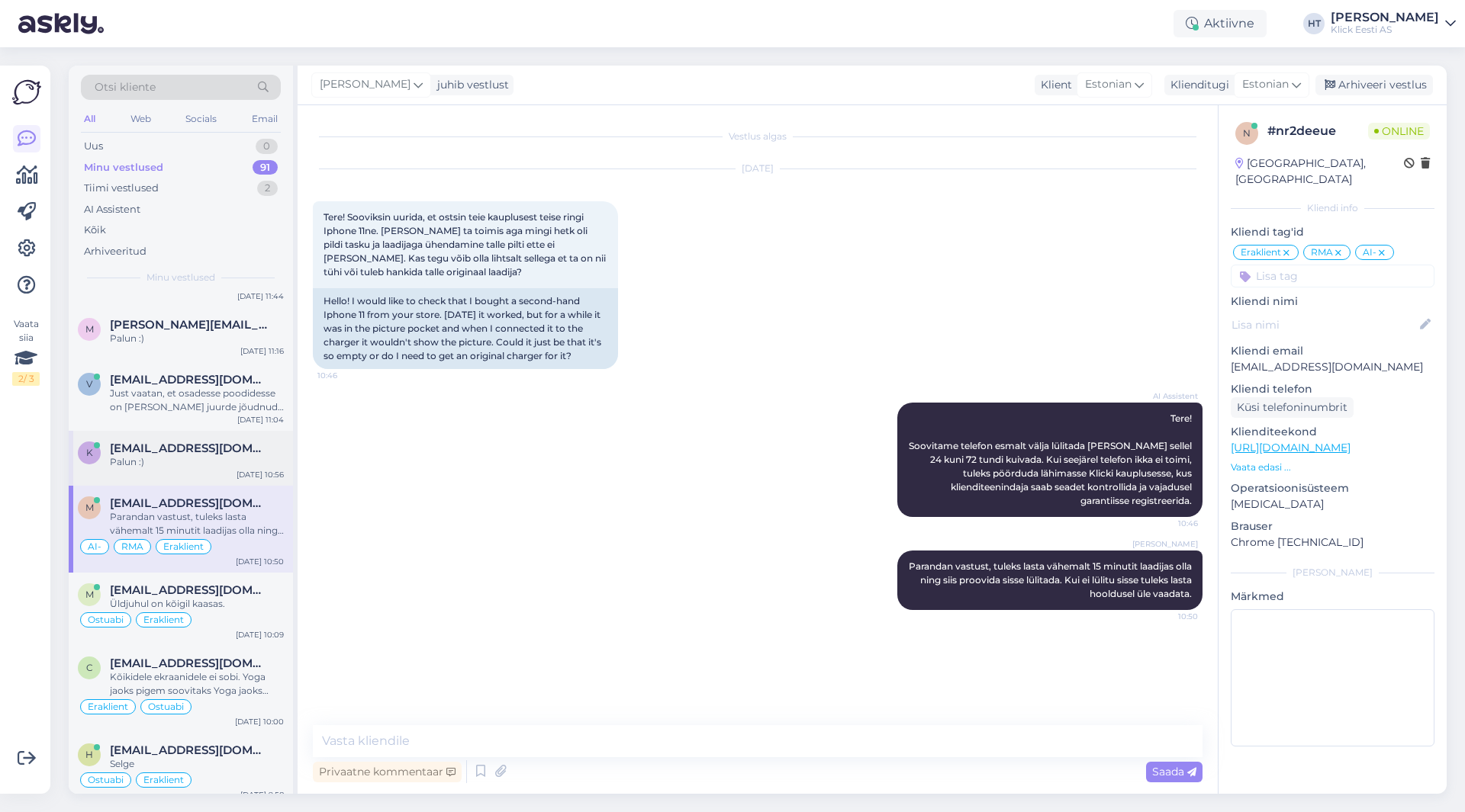
click at [232, 441] on span "[EMAIL_ADDRESS][DOMAIN_NAME]" at bounding box center [190, 448] width 159 height 14
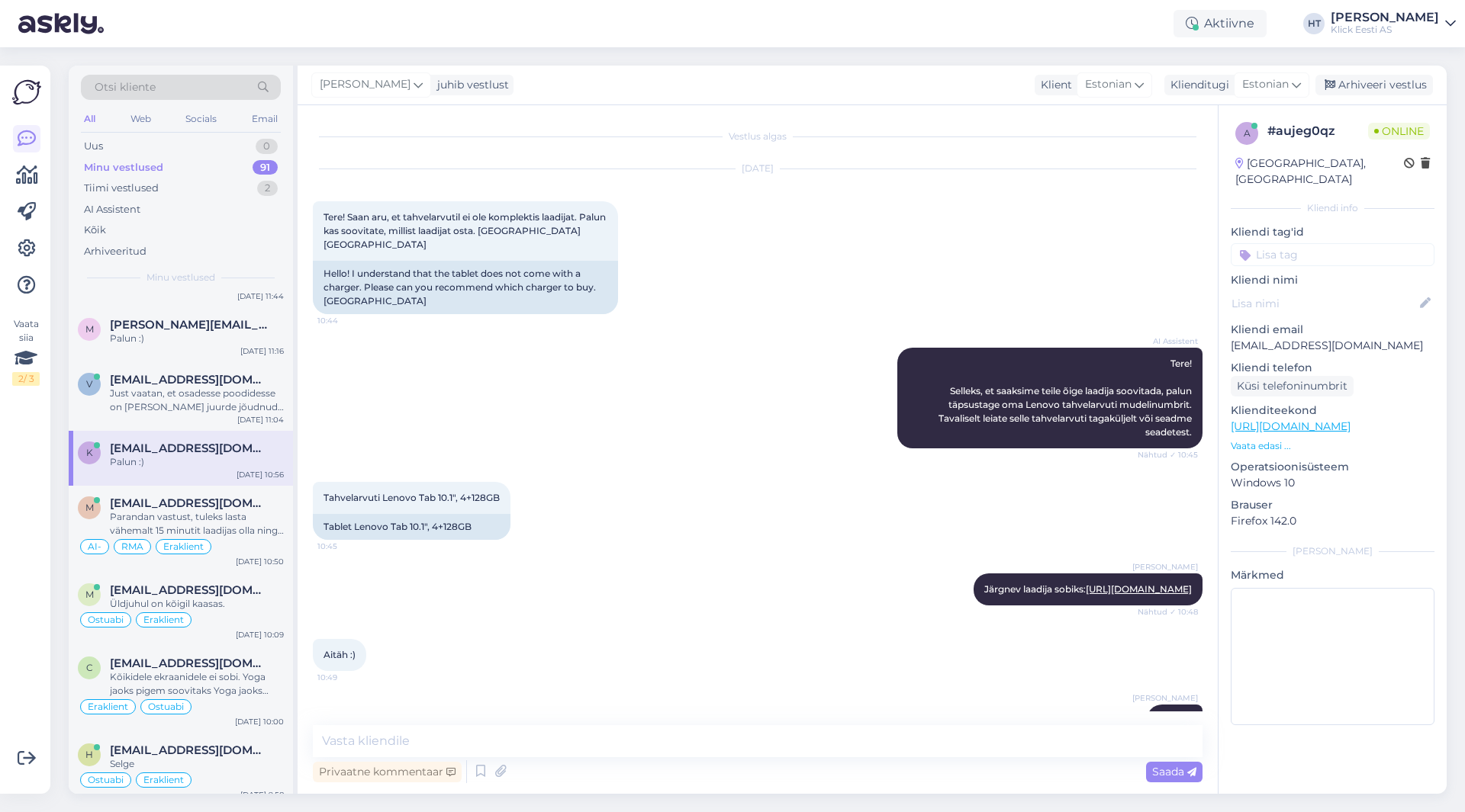
scroll to position [56, 0]
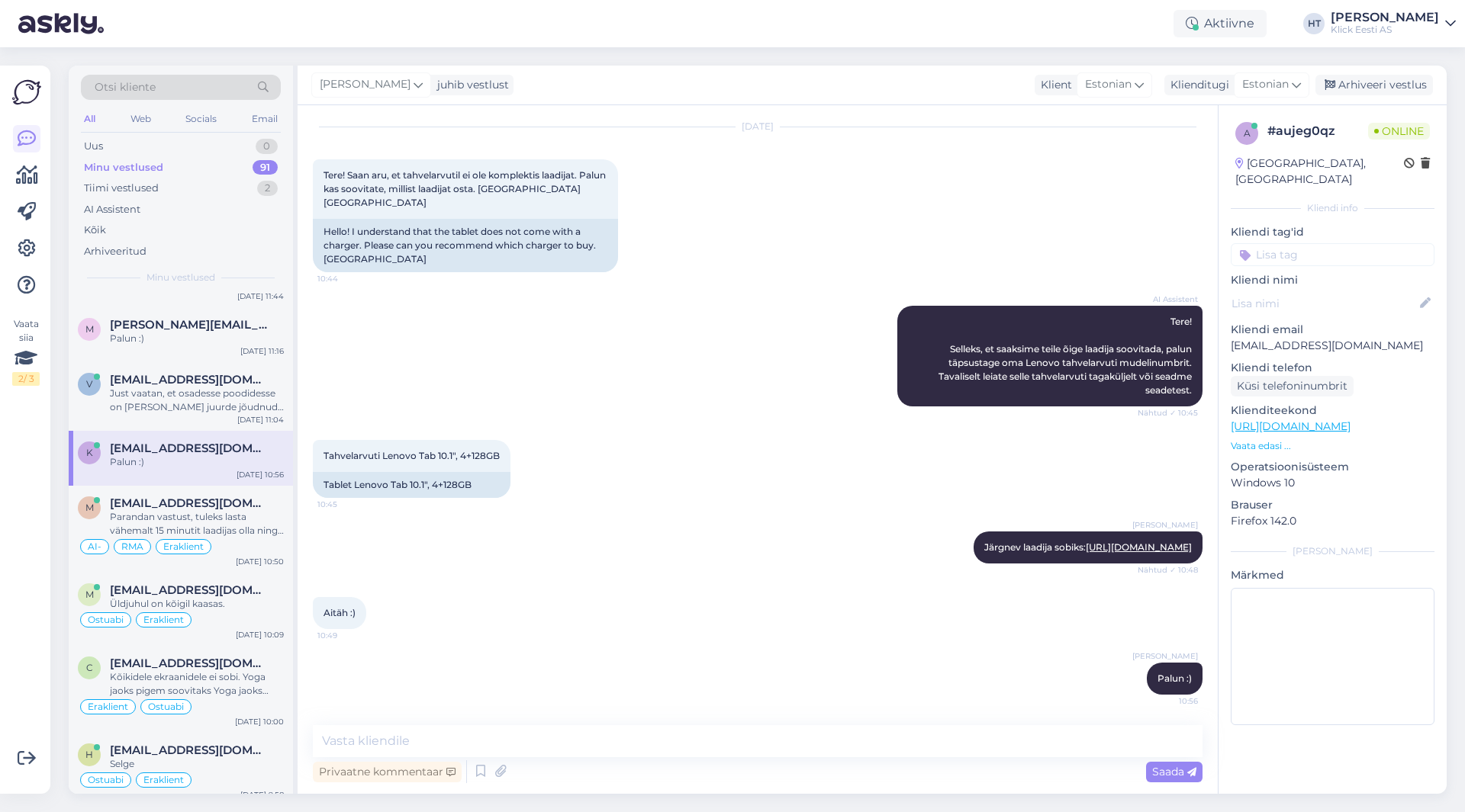
click at [1299, 244] on input at bounding box center [1332, 254] width 204 height 23
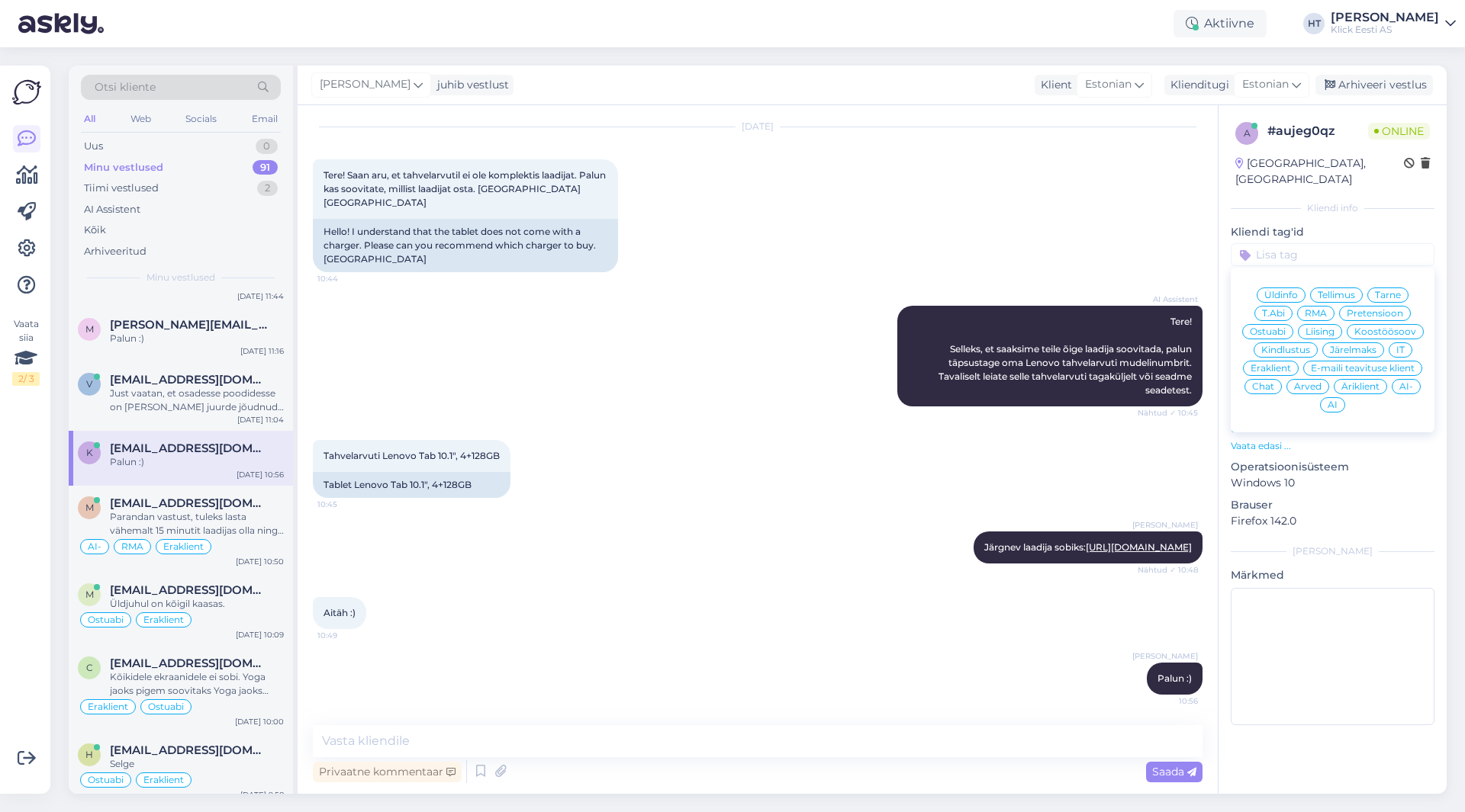
click at [1271, 328] on span "Ostuabi" at bounding box center [1267, 332] width 36 height 9
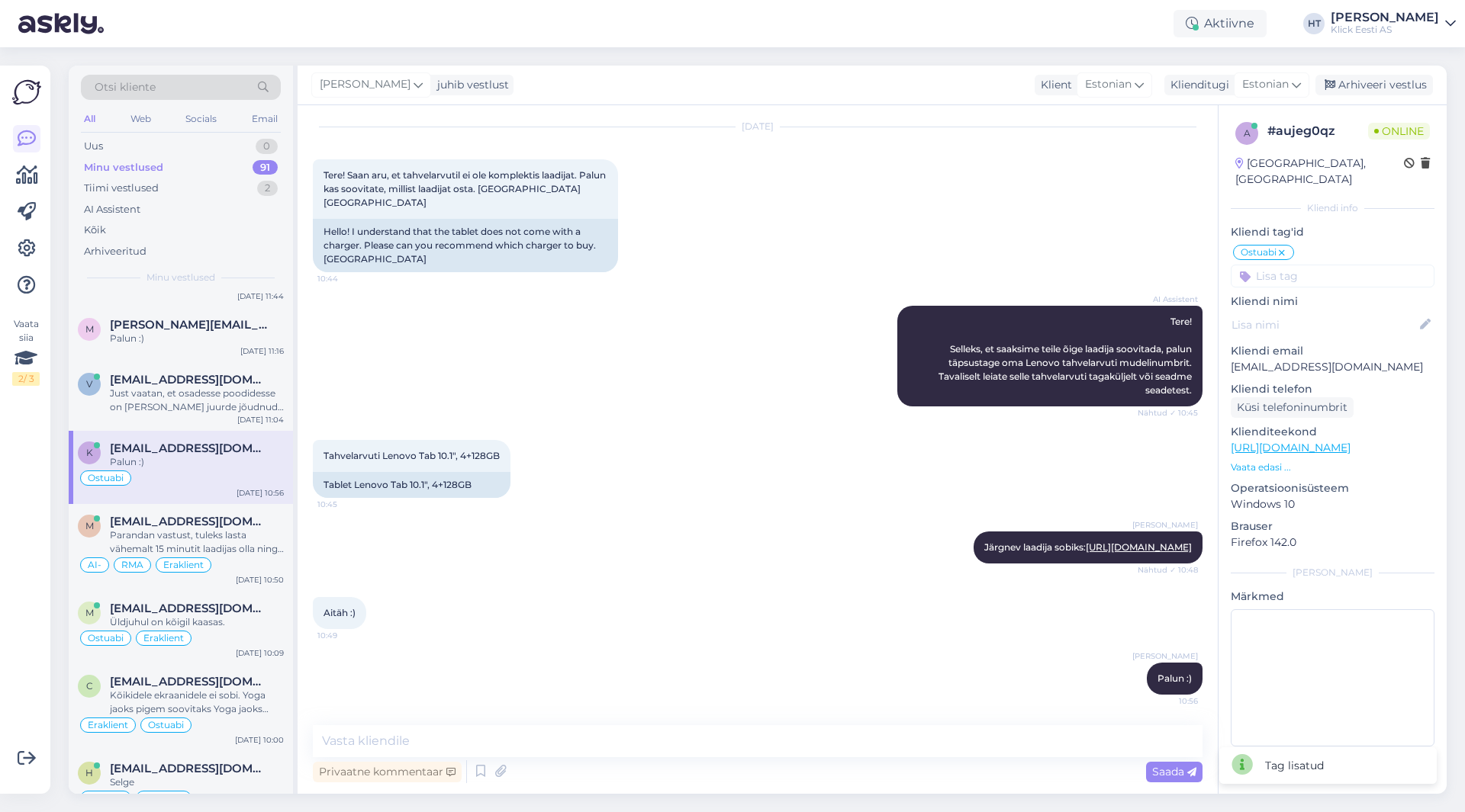
click at [1289, 264] on input at bounding box center [1332, 275] width 204 height 23
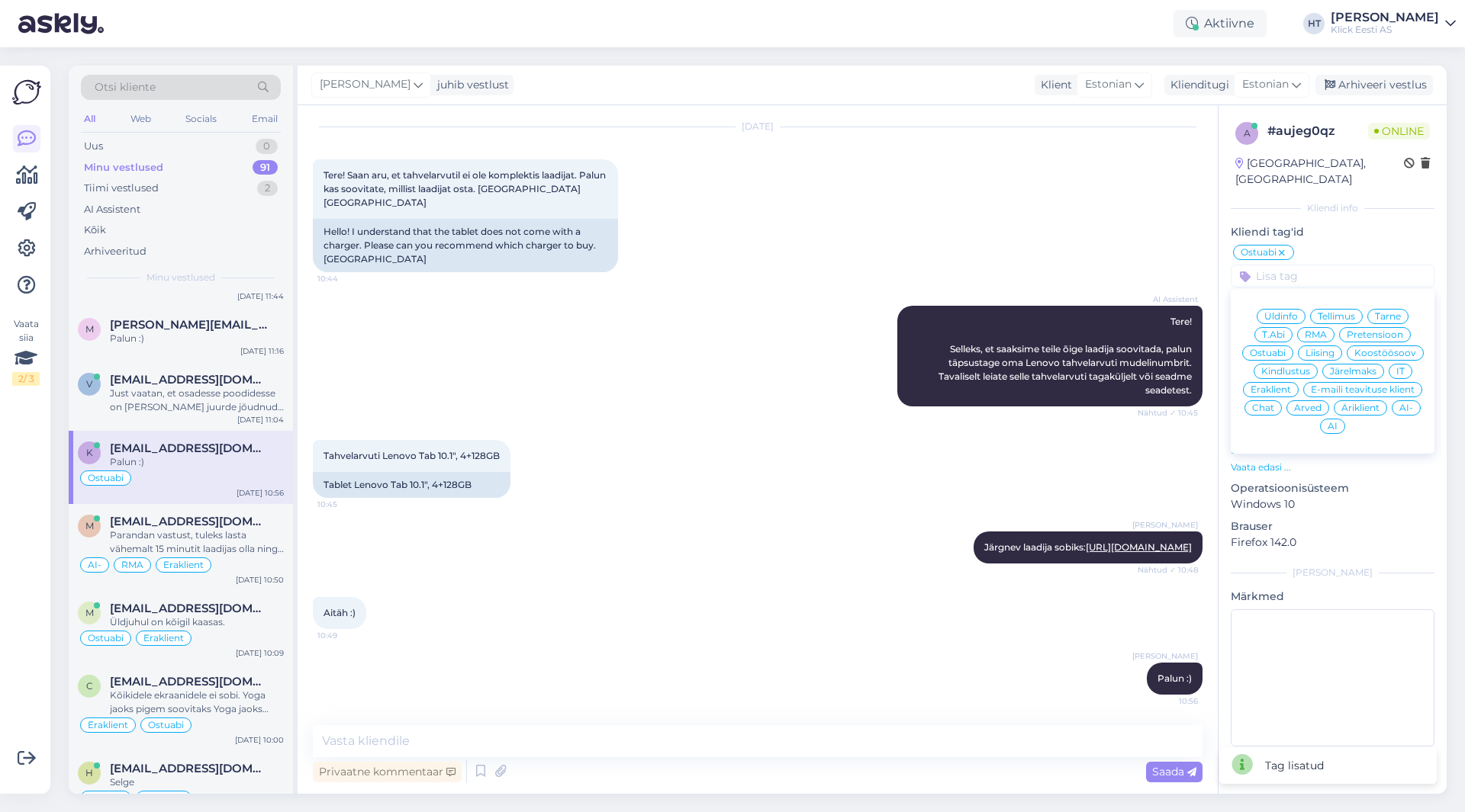
click at [1271, 382] on div "Eraklient" at bounding box center [1271, 389] width 56 height 15
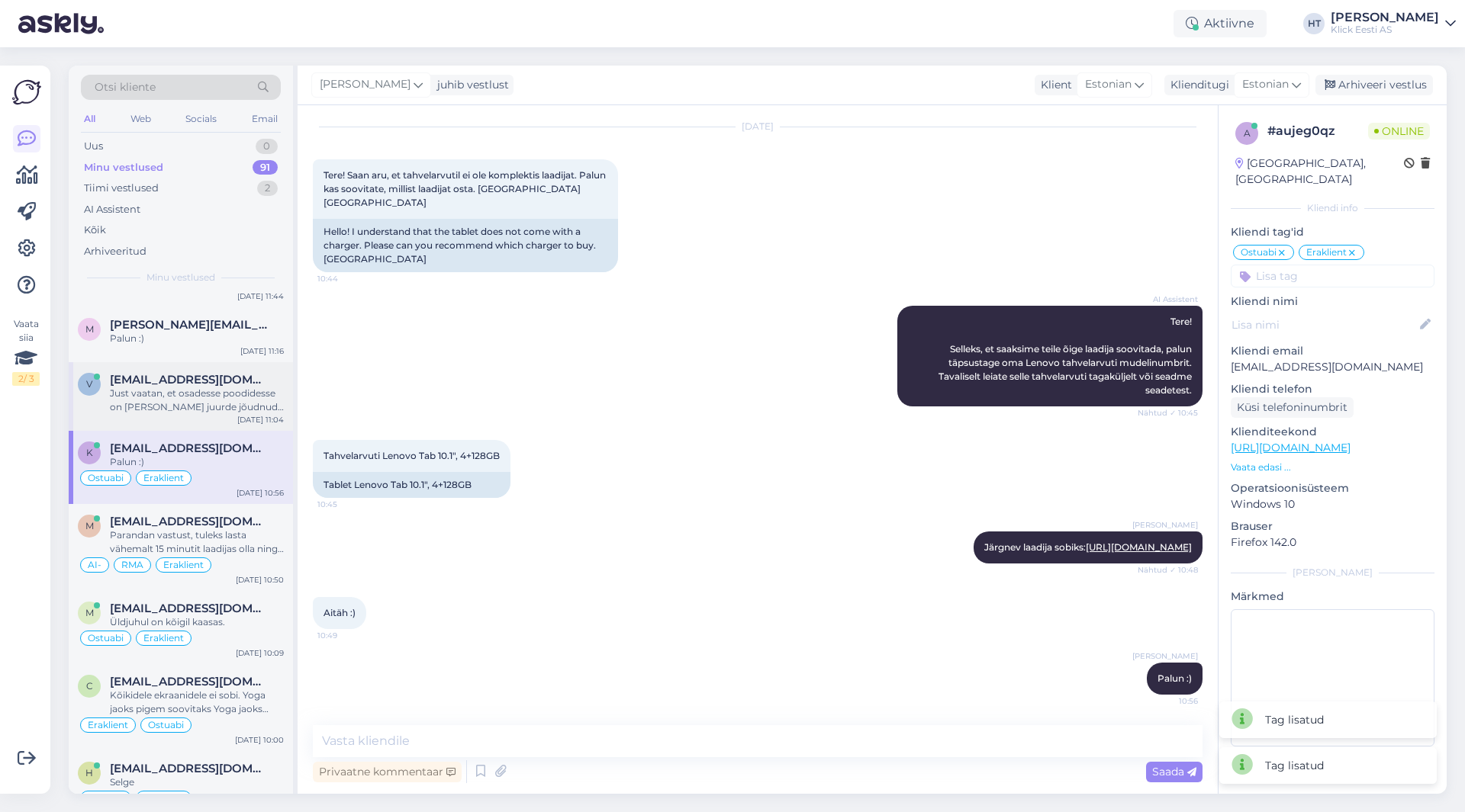
click at [174, 387] on div "Just vaatan, et osadesse poodidesse on [PERSON_NAME] juurde jõudnud. Siis telli…" at bounding box center [197, 401] width 174 height 27
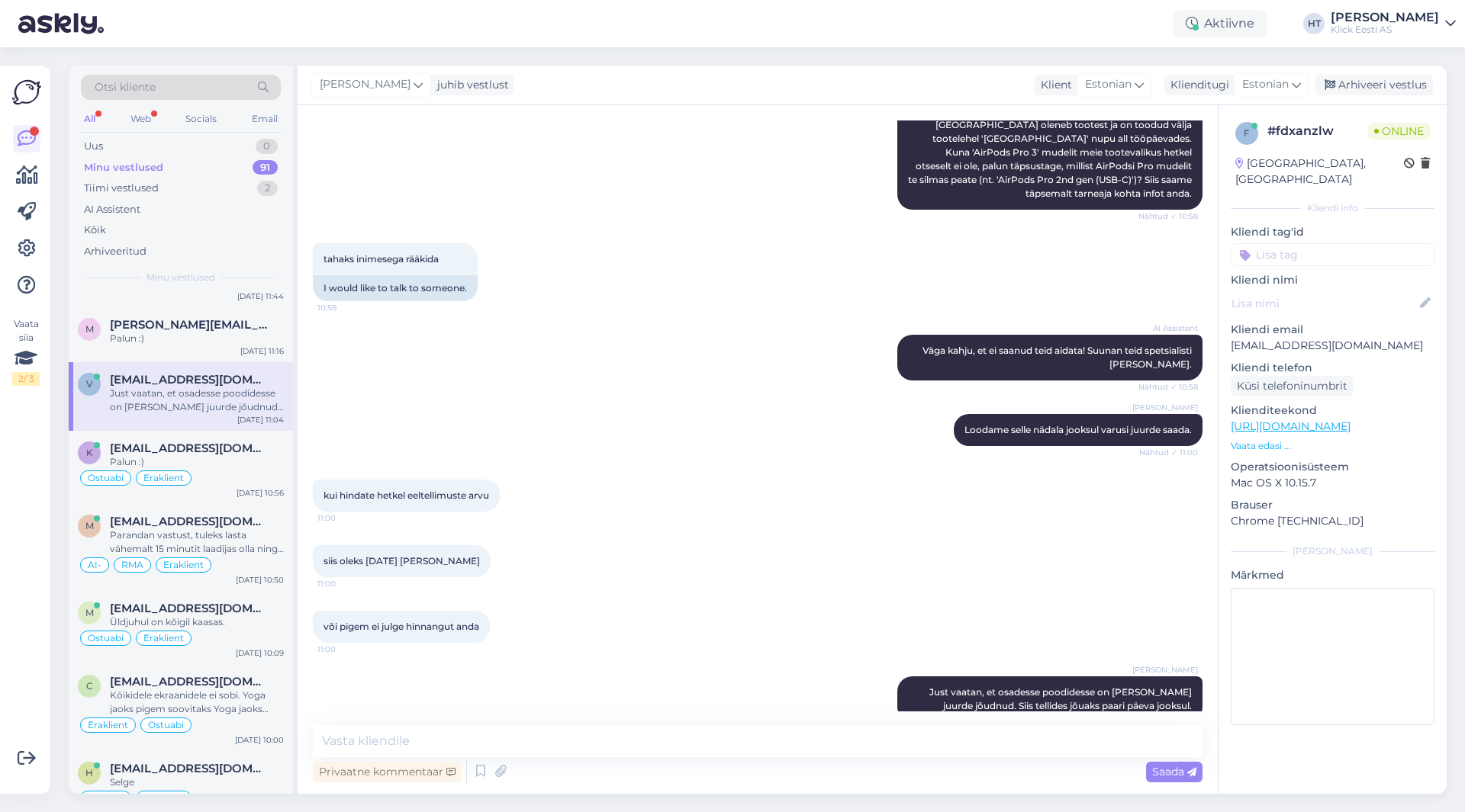
click at [1261, 244] on input at bounding box center [1332, 254] width 204 height 23
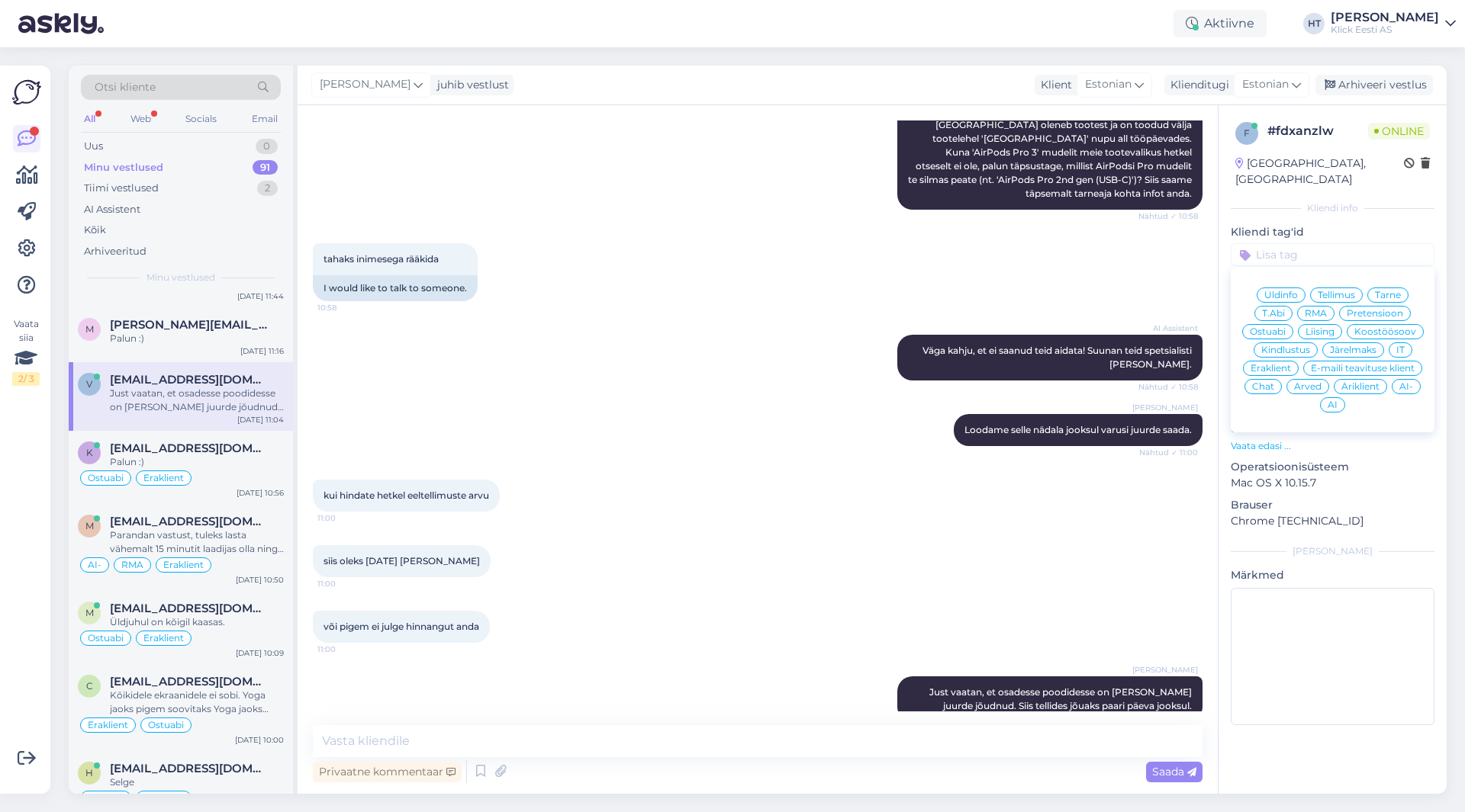
click at [1270, 328] on span "Ostuabi" at bounding box center [1267, 332] width 36 height 9
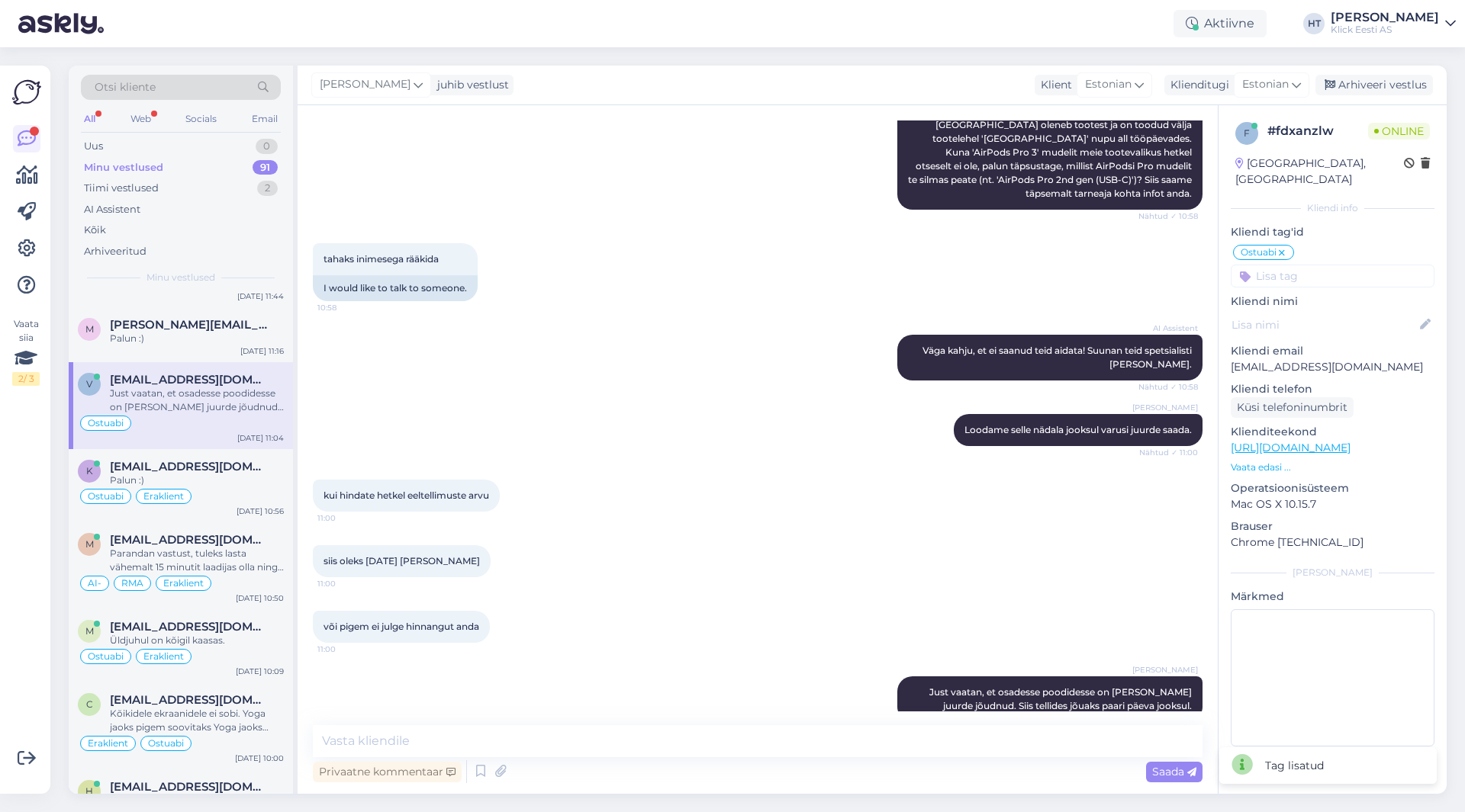
click at [1303, 264] on input at bounding box center [1332, 275] width 204 height 23
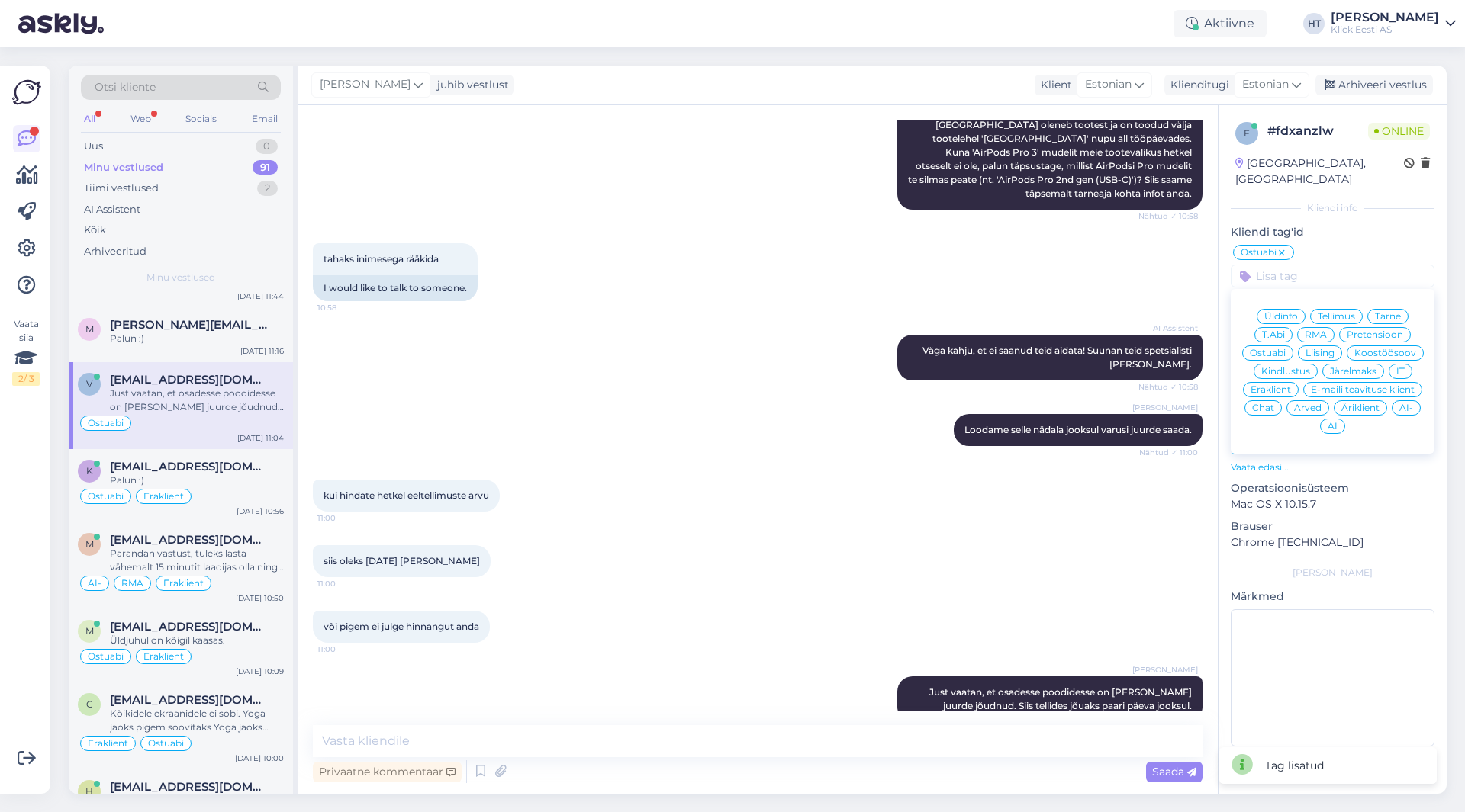
click at [1350, 401] on div "Äriklient" at bounding box center [1359, 408] width 53 height 15
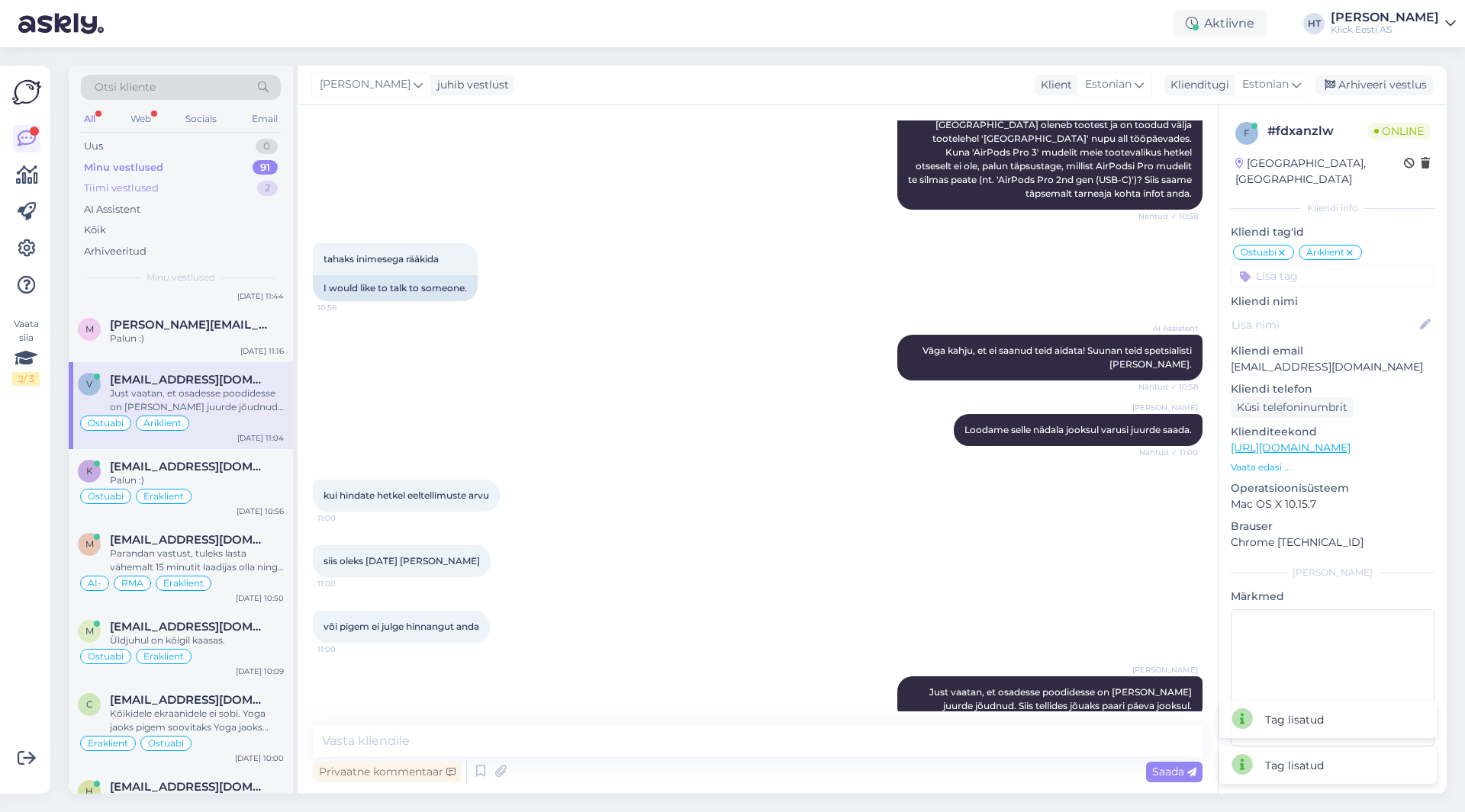
click at [195, 185] on div "Tiimi vestlused 2" at bounding box center [181, 189] width 199 height 22
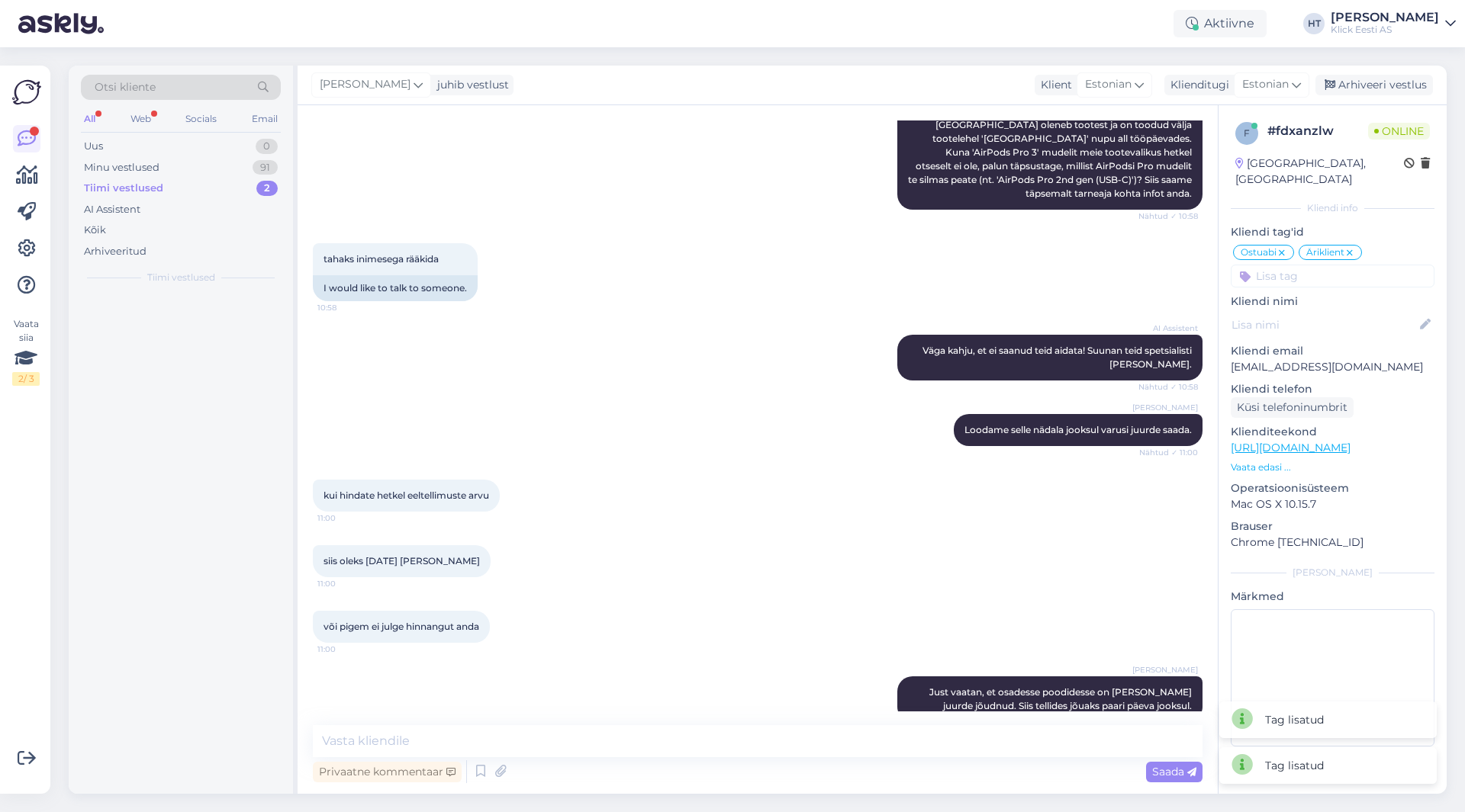
scroll to position [0, 0]
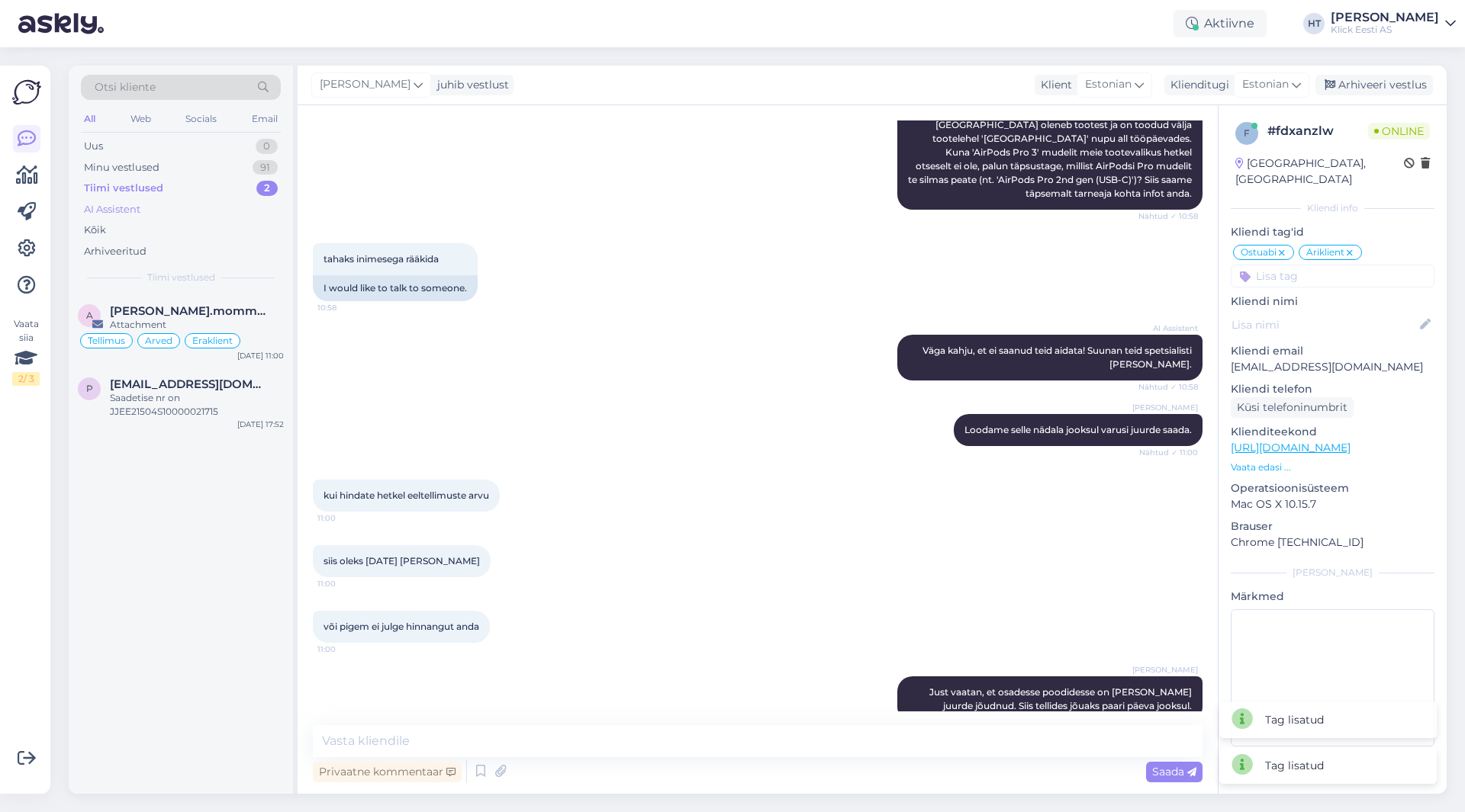
click at [181, 207] on div "AI Assistent" at bounding box center [181, 210] width 199 height 22
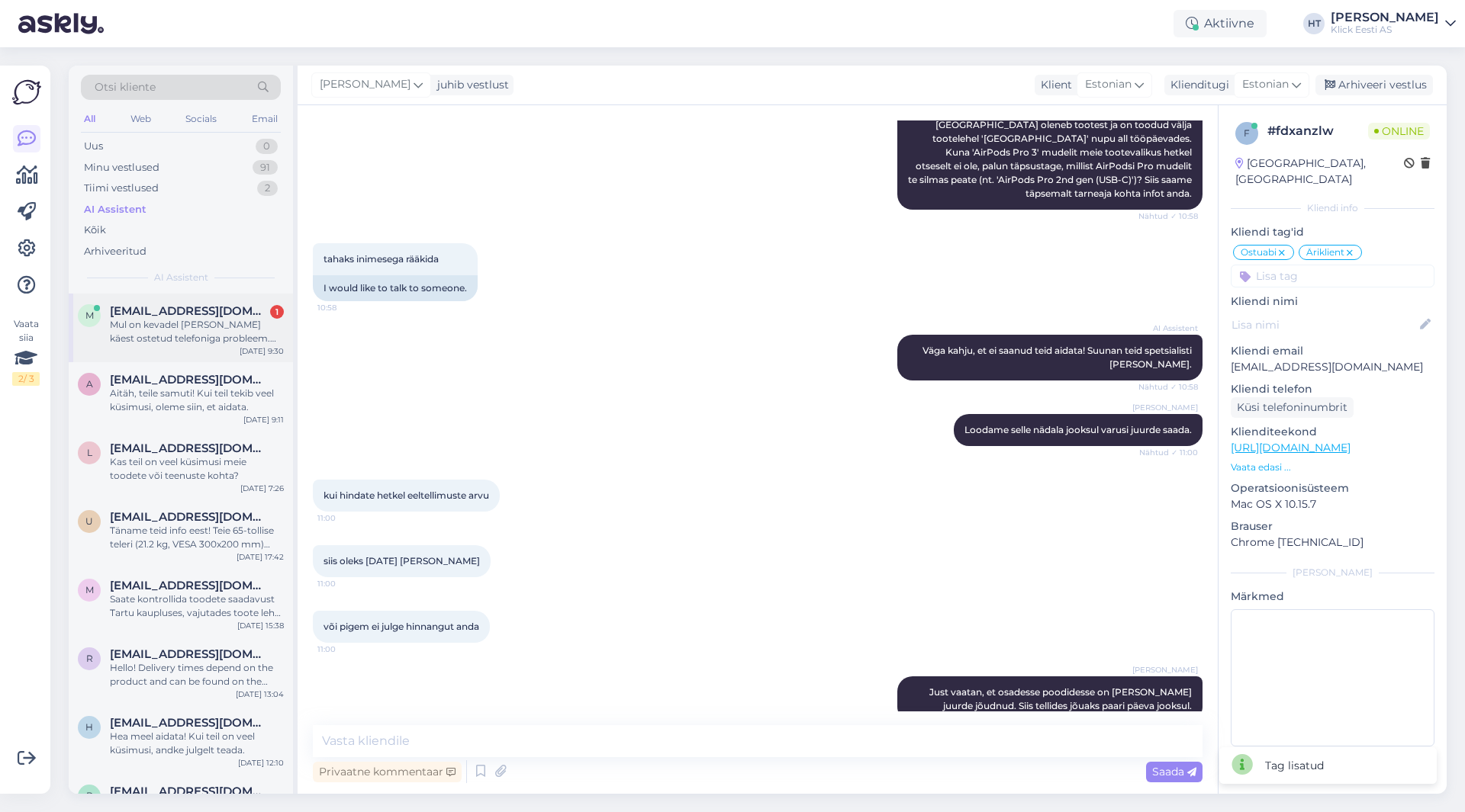
click at [224, 301] on div "m [EMAIL_ADDRESS][DOMAIN_NAME] 1 Mul on kevadel Teie käest ostetud telefoniga p…" at bounding box center [181, 328] width 224 height 69
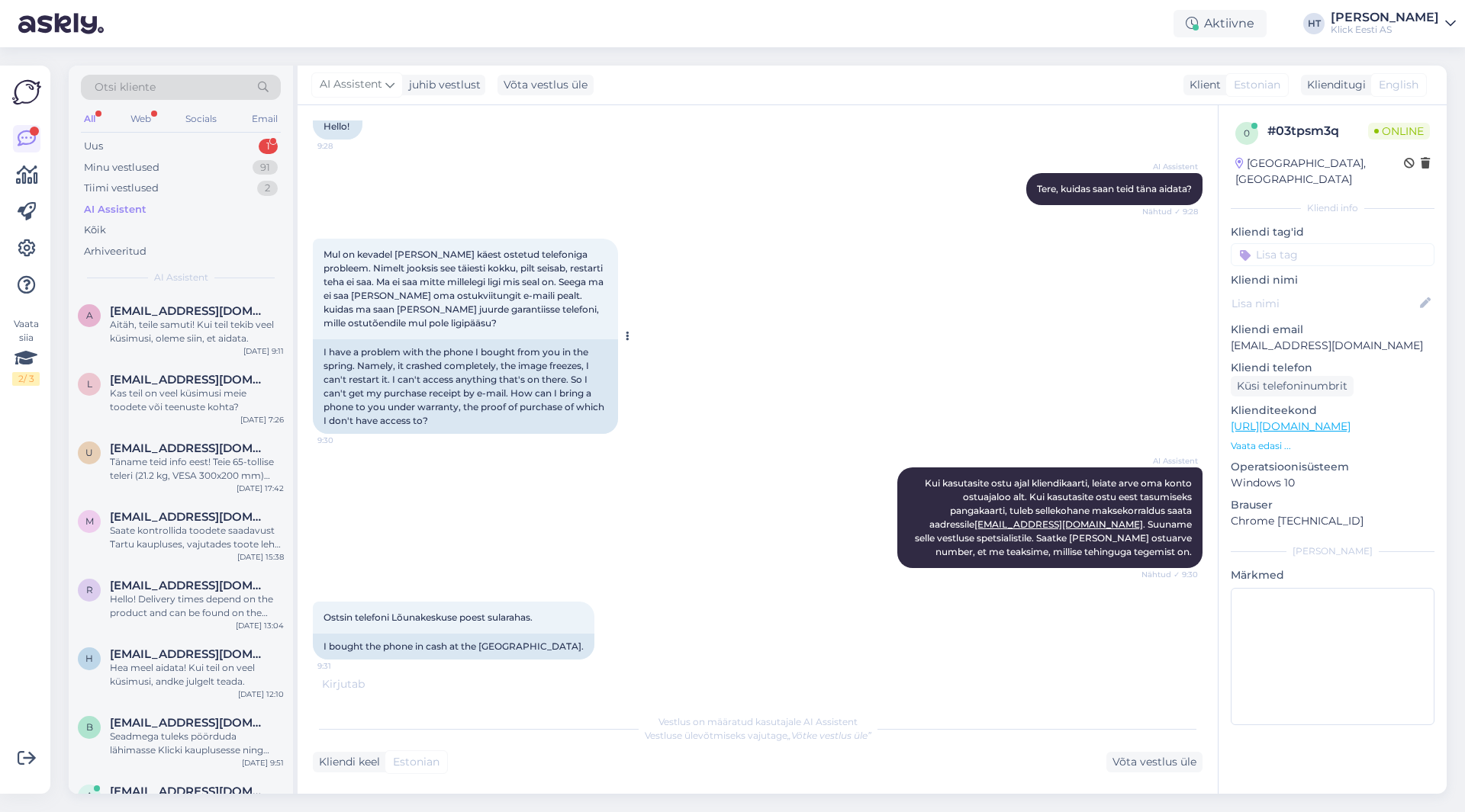
scroll to position [104, 0]
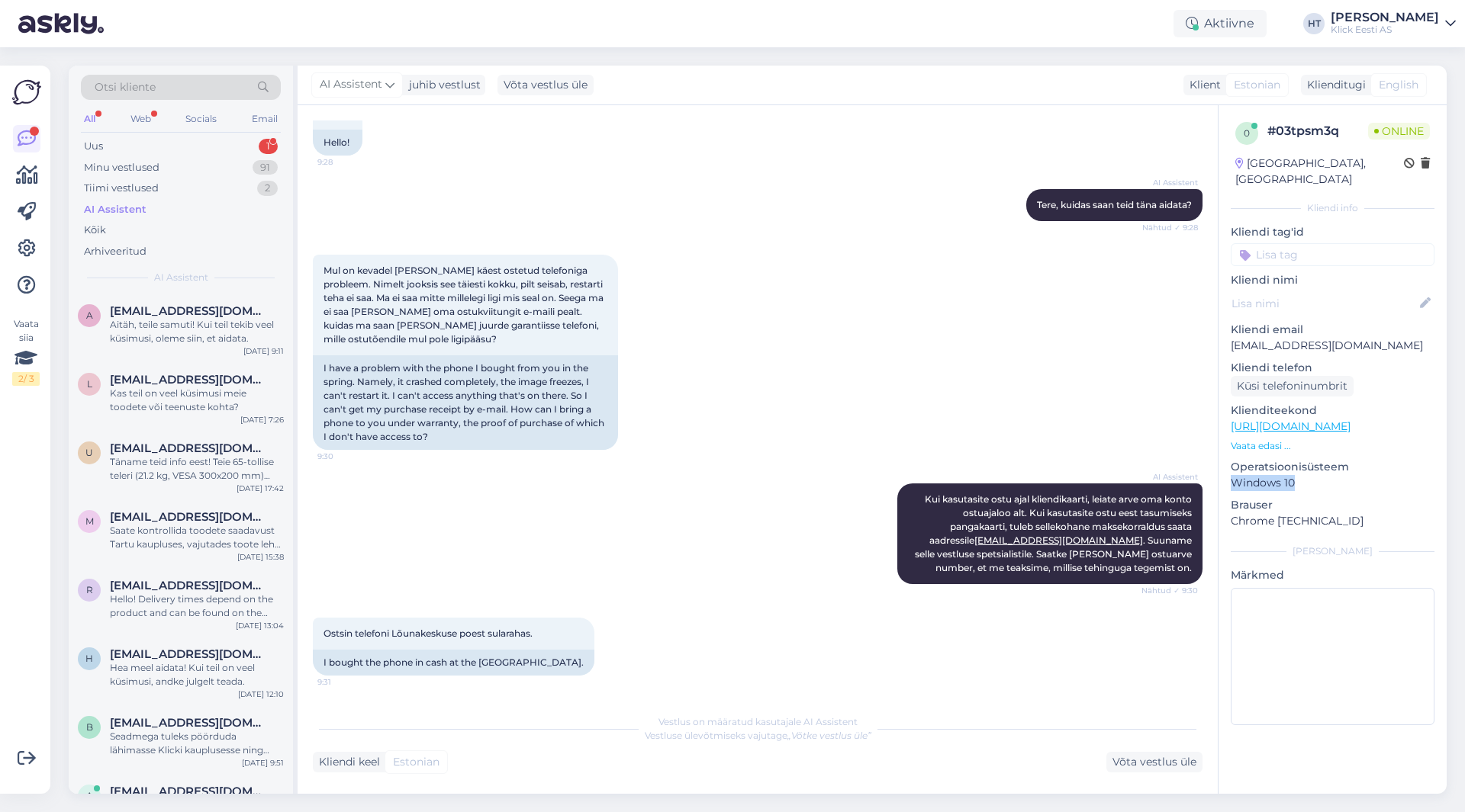
drag, startPoint x: 1234, startPoint y: 466, endPoint x: 1303, endPoint y: 470, distance: 69.1
click at [1303, 475] on p "Windows 10" at bounding box center [1332, 484] width 204 height 16
drag, startPoint x: 1301, startPoint y: 470, endPoint x: 1235, endPoint y: 466, distance: 66.1
click at [1235, 475] on p "Windows 10" at bounding box center [1332, 484] width 204 height 16
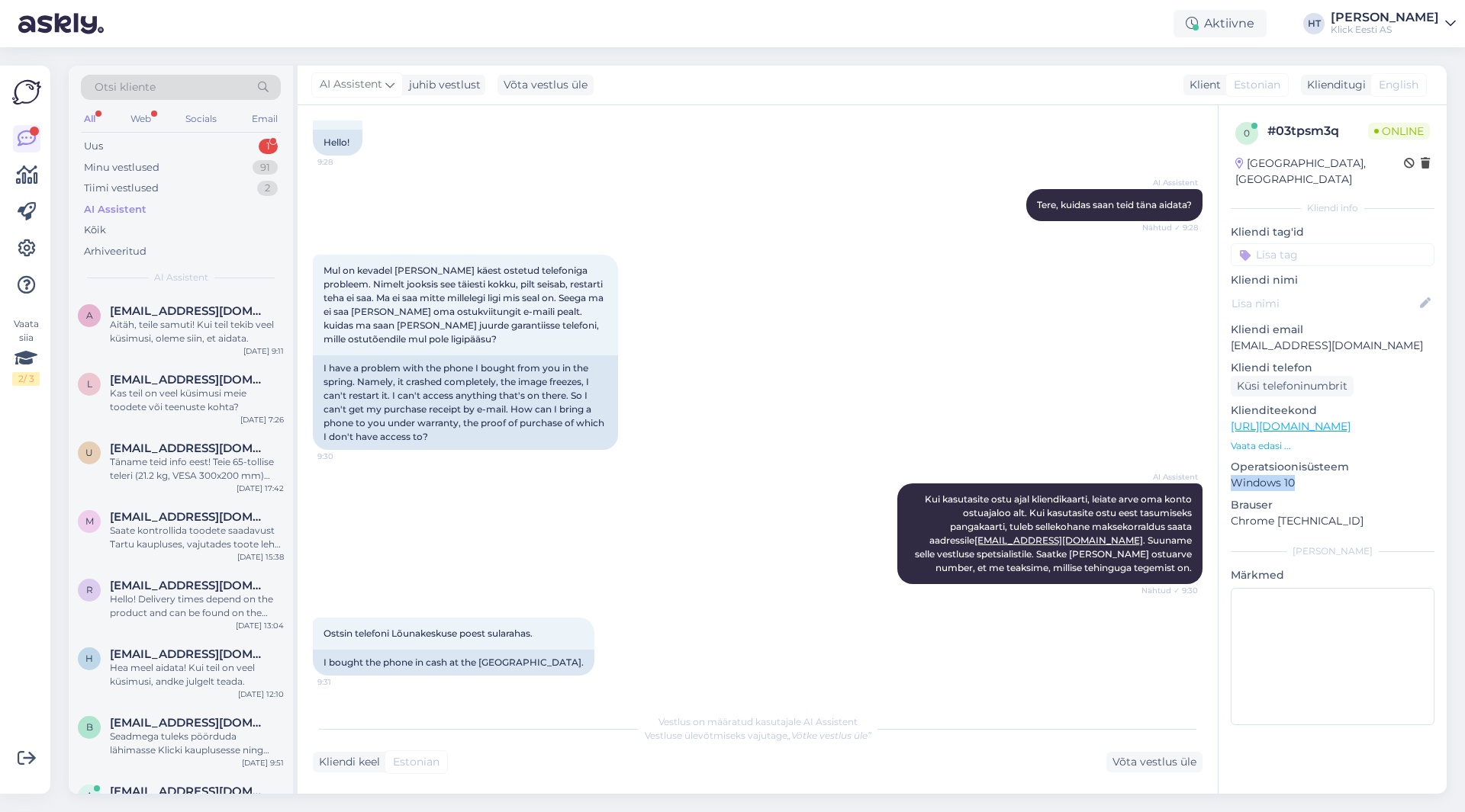
click at [1235, 475] on p "Windows 10" at bounding box center [1332, 484] width 204 height 16
drag, startPoint x: 1235, startPoint y: 466, endPoint x: 1298, endPoint y: 466, distance: 63.0
click at [1298, 475] on p "Windows 10" at bounding box center [1332, 484] width 204 height 16
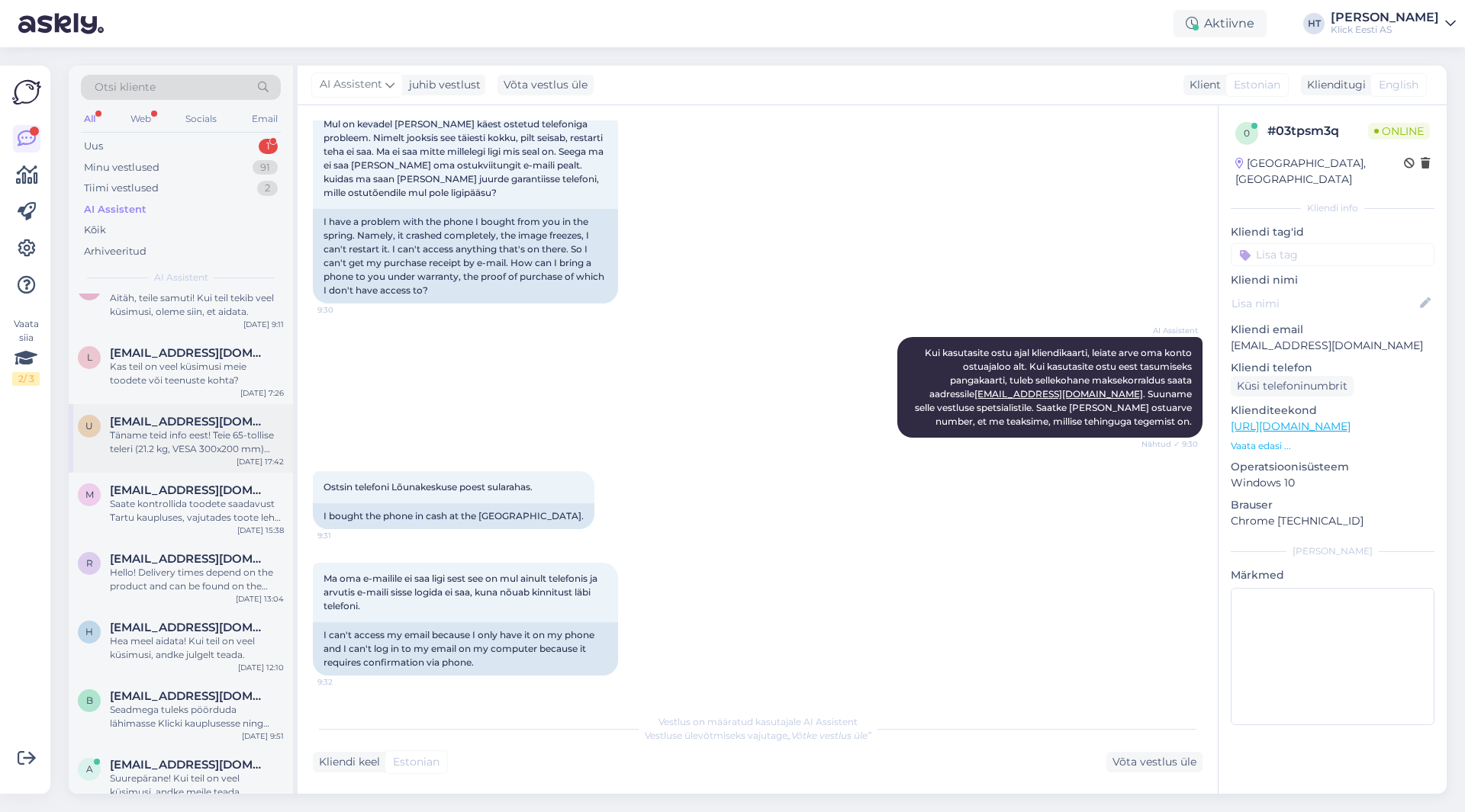
scroll to position [0, 0]
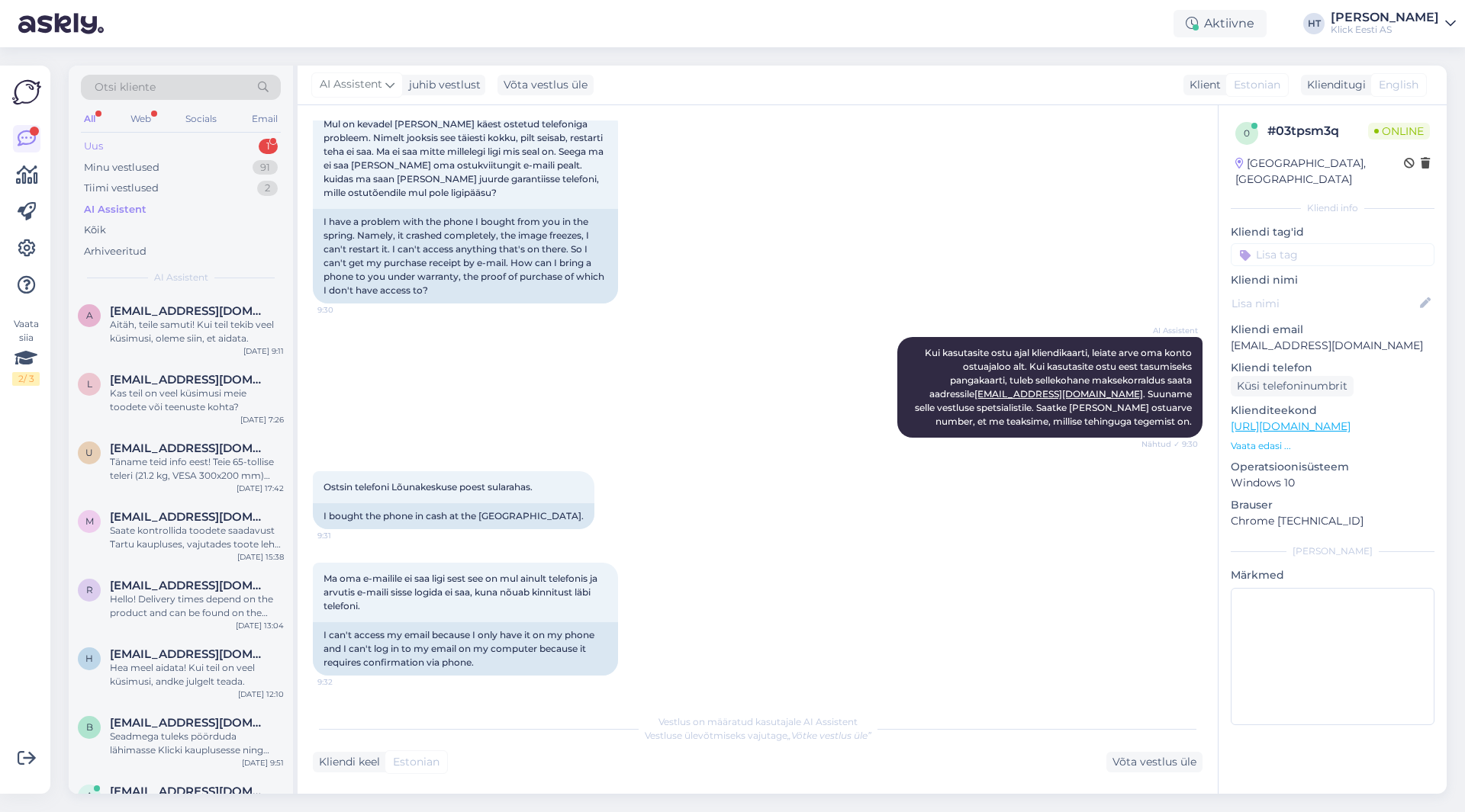
click at [222, 150] on div "Uus 1" at bounding box center [181, 146] width 199 height 22
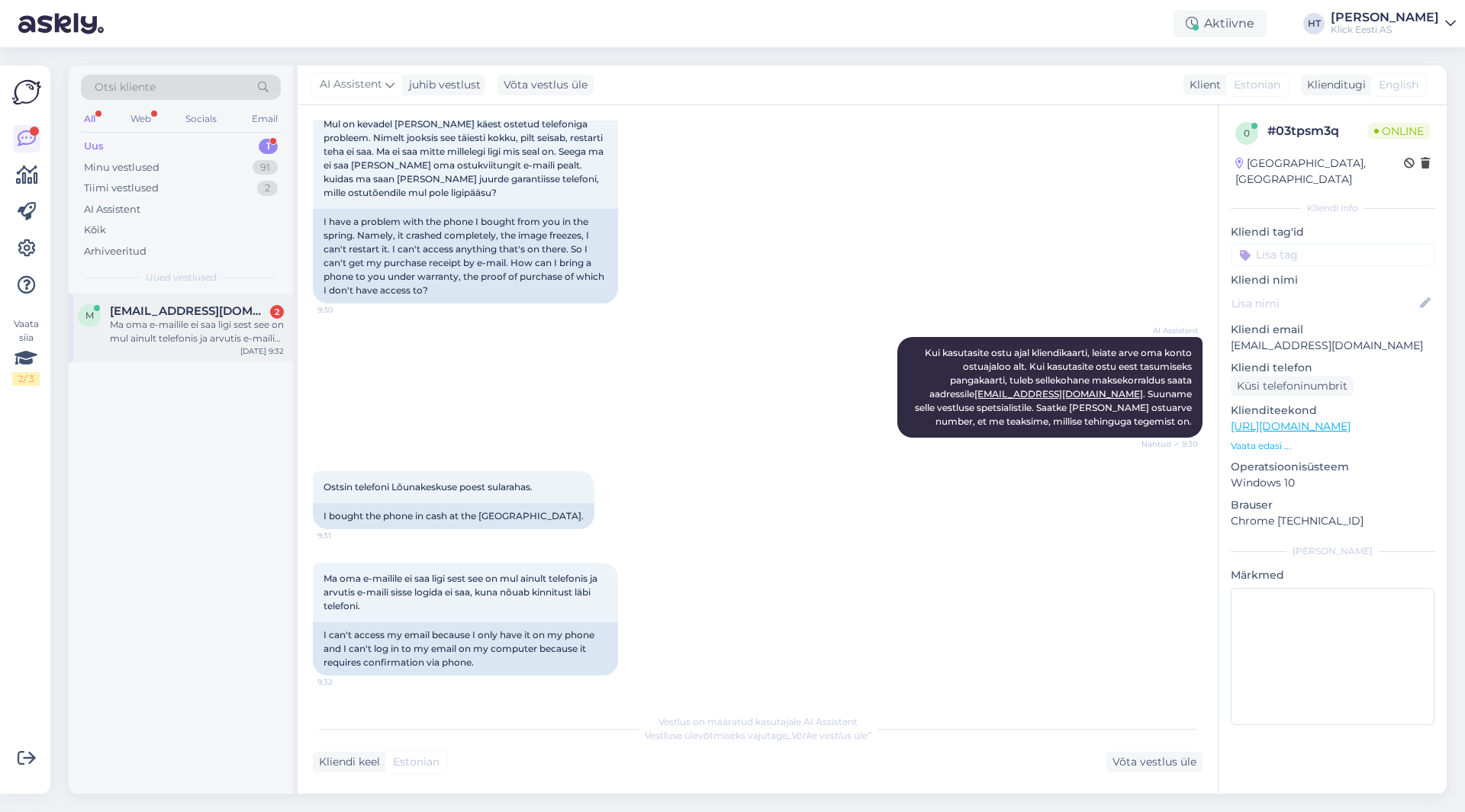
click at [232, 315] on span "[EMAIL_ADDRESS][DOMAIN_NAME]" at bounding box center [190, 310] width 159 height 14
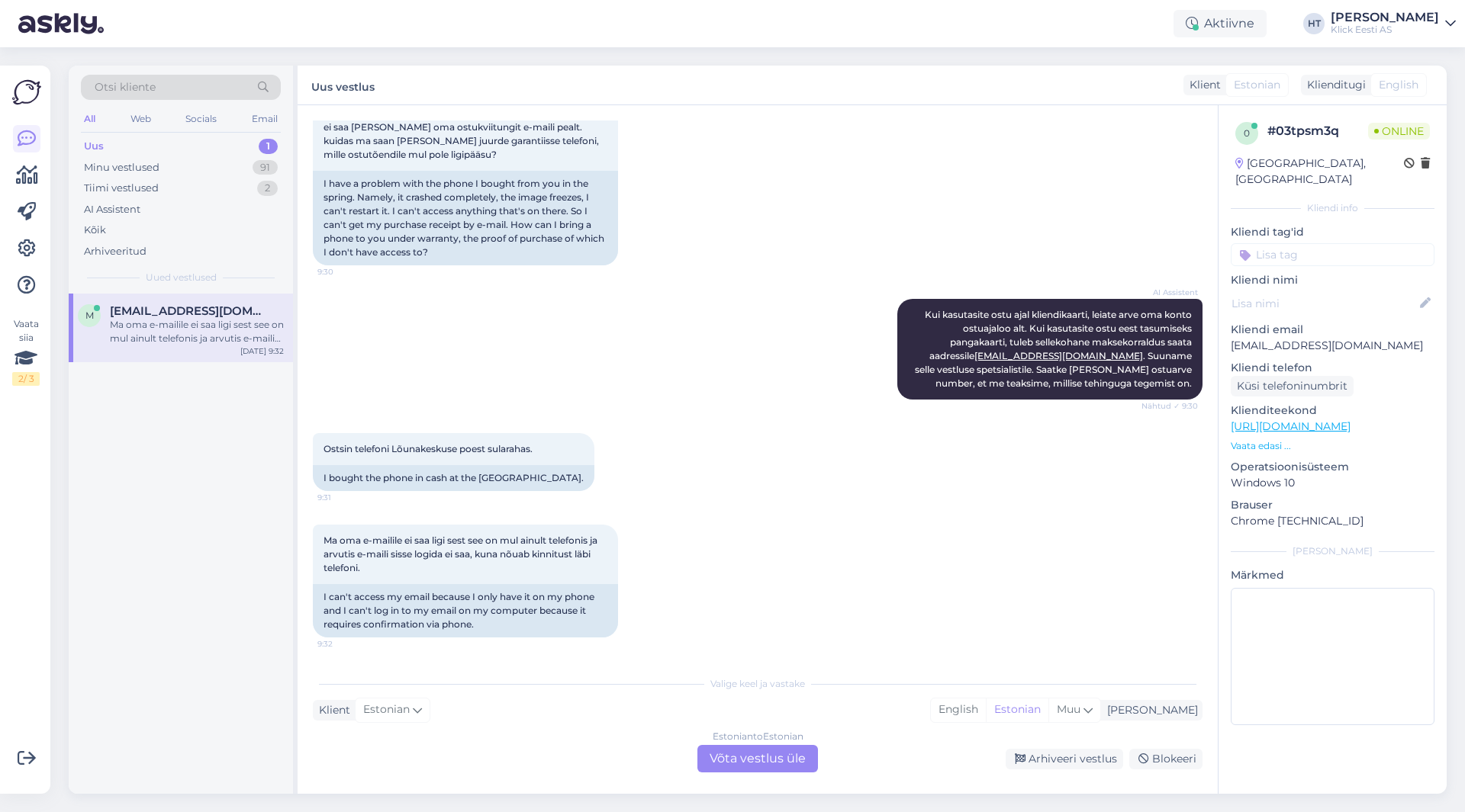
click at [800, 752] on div "Estonian to Estonian Võta vestlus üle" at bounding box center [758, 759] width 121 height 27
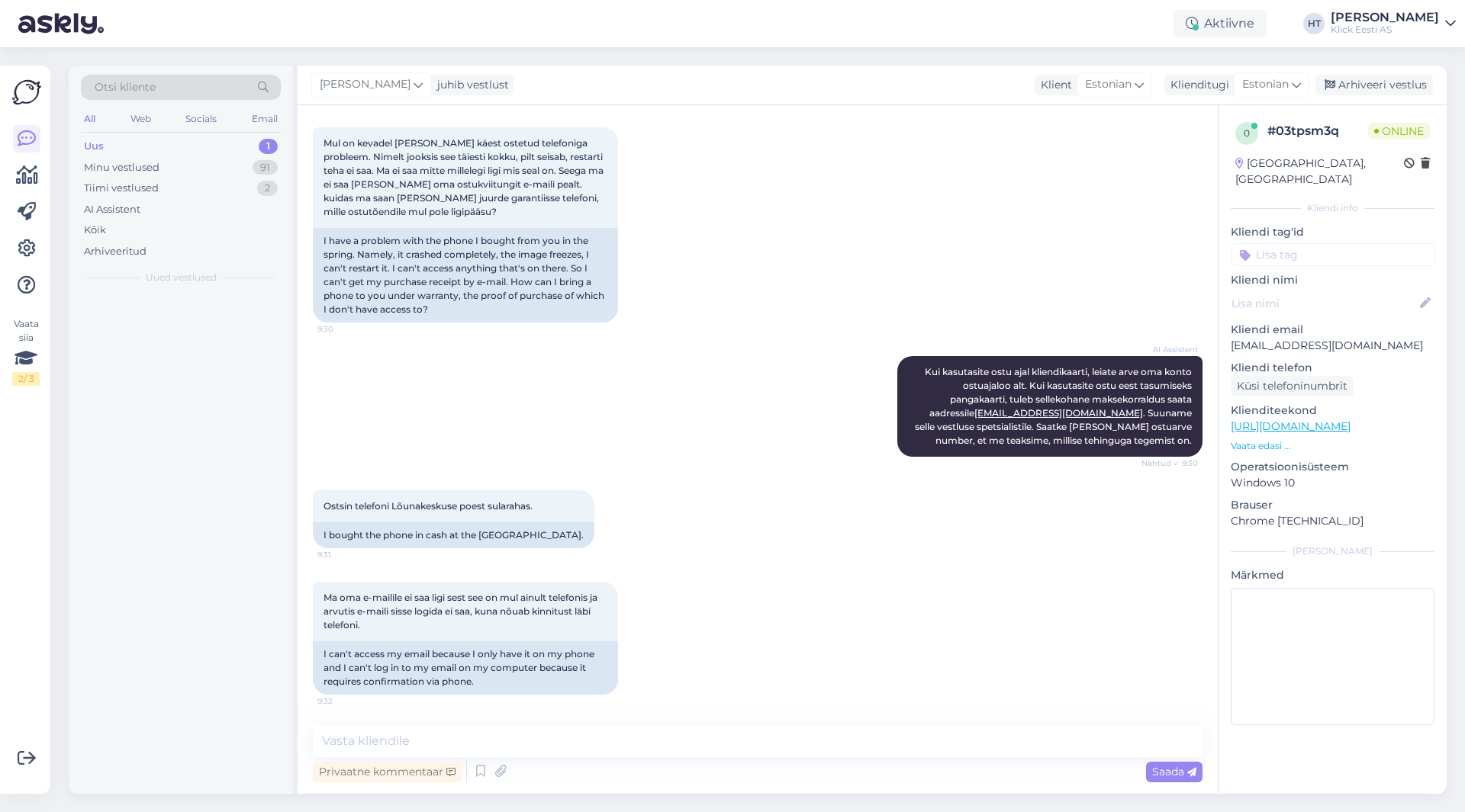
scroll to position [231, 0]
click at [784, 743] on textarea at bounding box center [758, 741] width 890 height 32
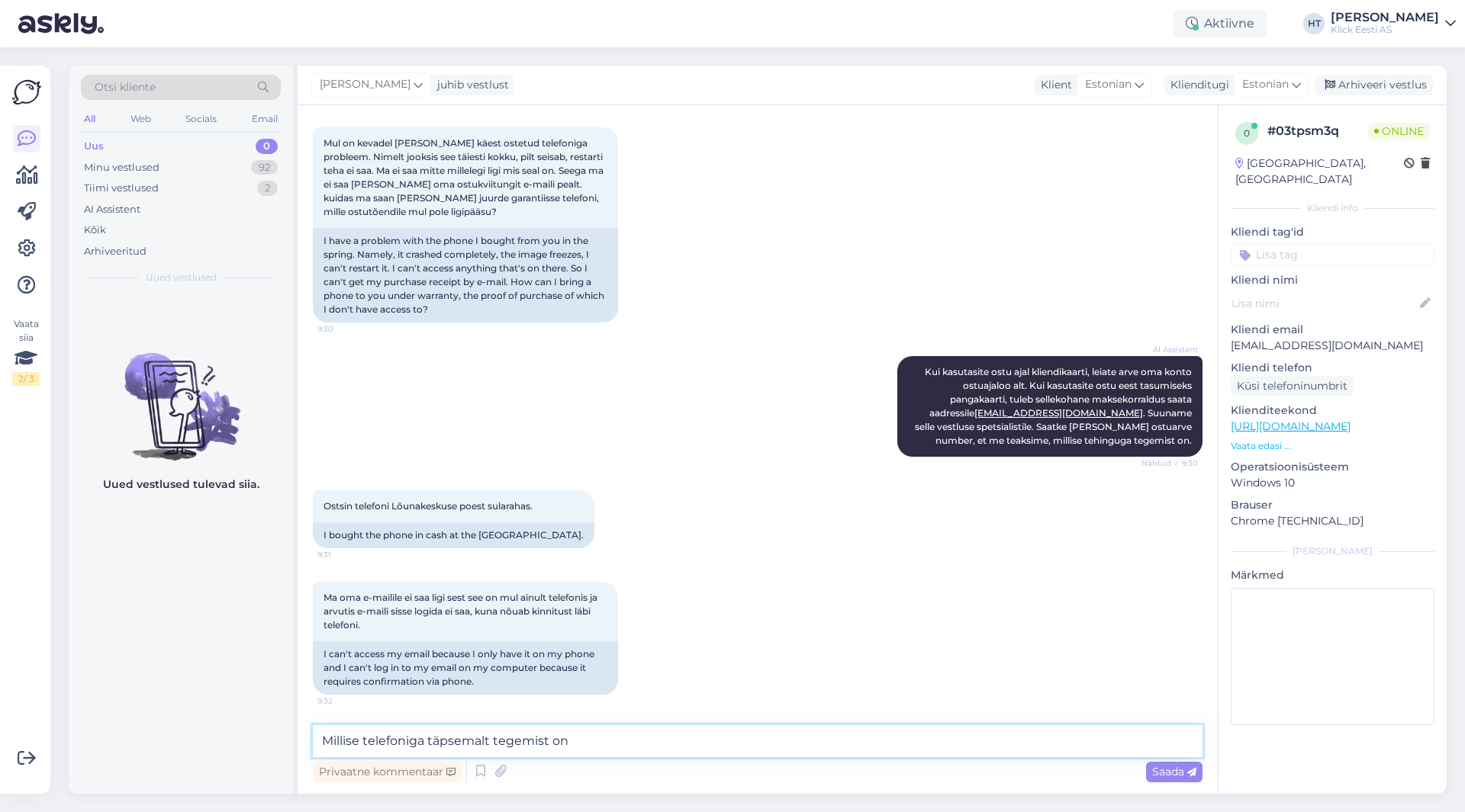
type textarea "Millise telefoniga täpsemalt tegemist on?"
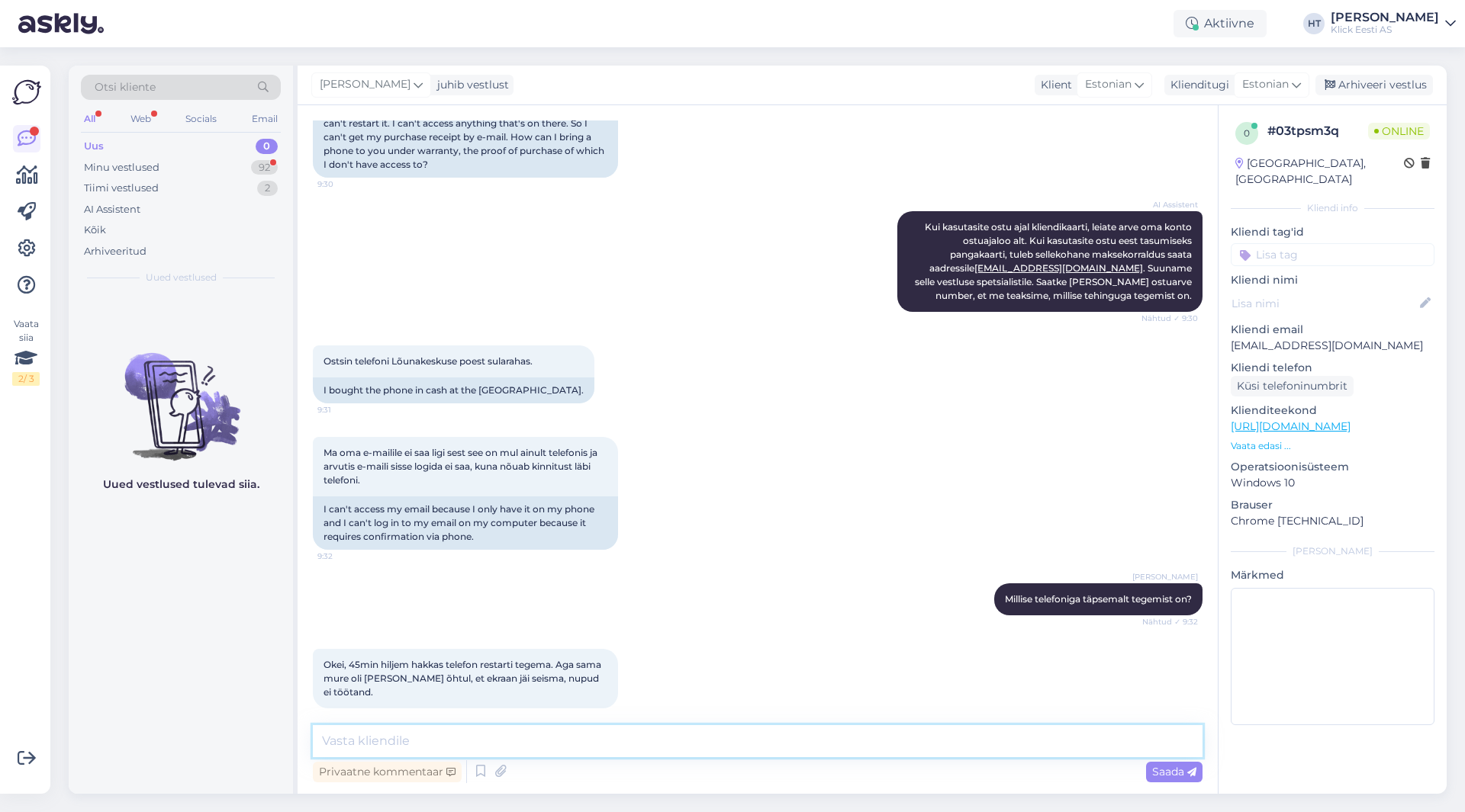
scroll to position [441, 0]
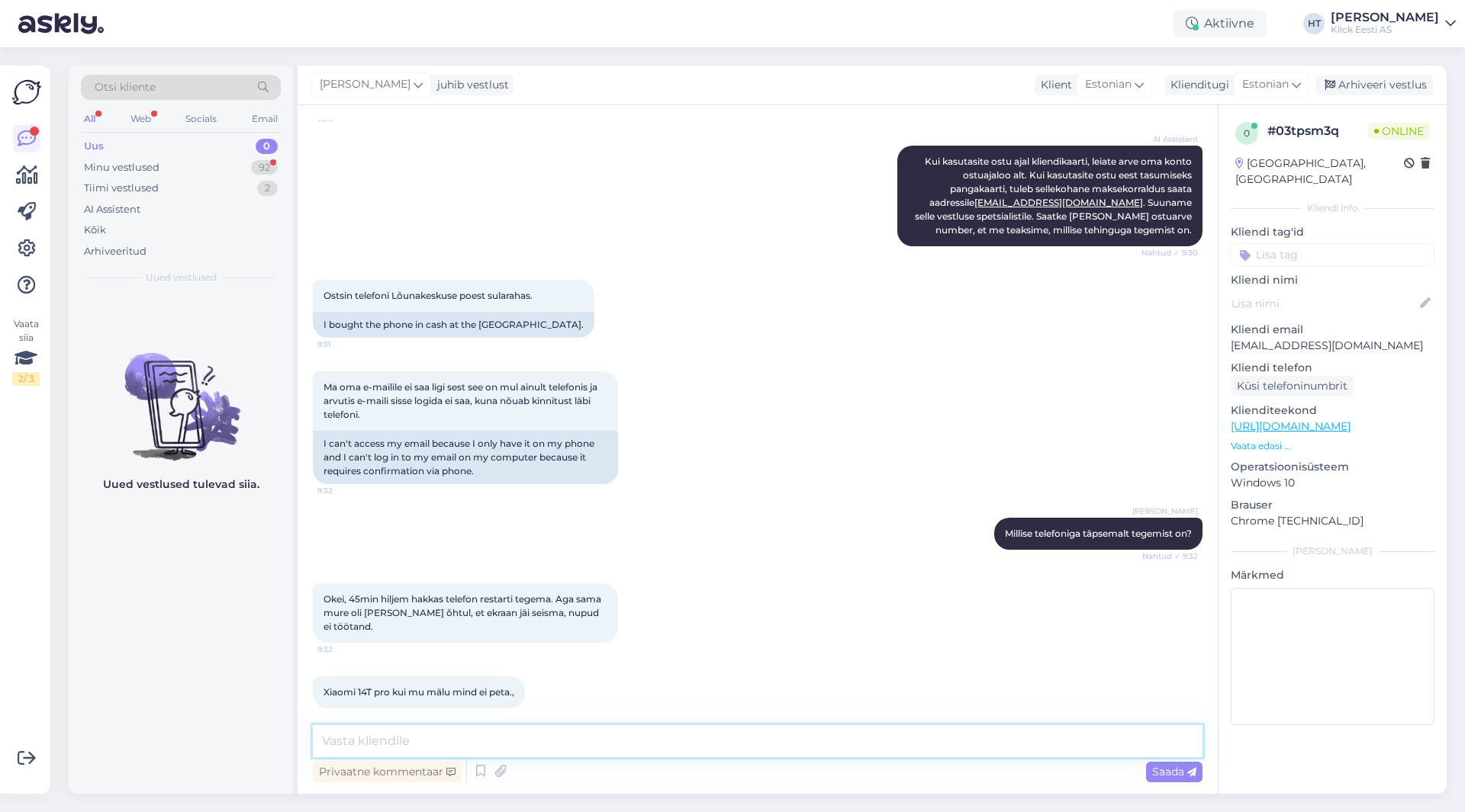
click at [864, 753] on textarea at bounding box center [758, 741] width 890 height 32
type textarea "Tavapäraselt teete restarti läbi Power menu puuteekraanilt restart valides?"
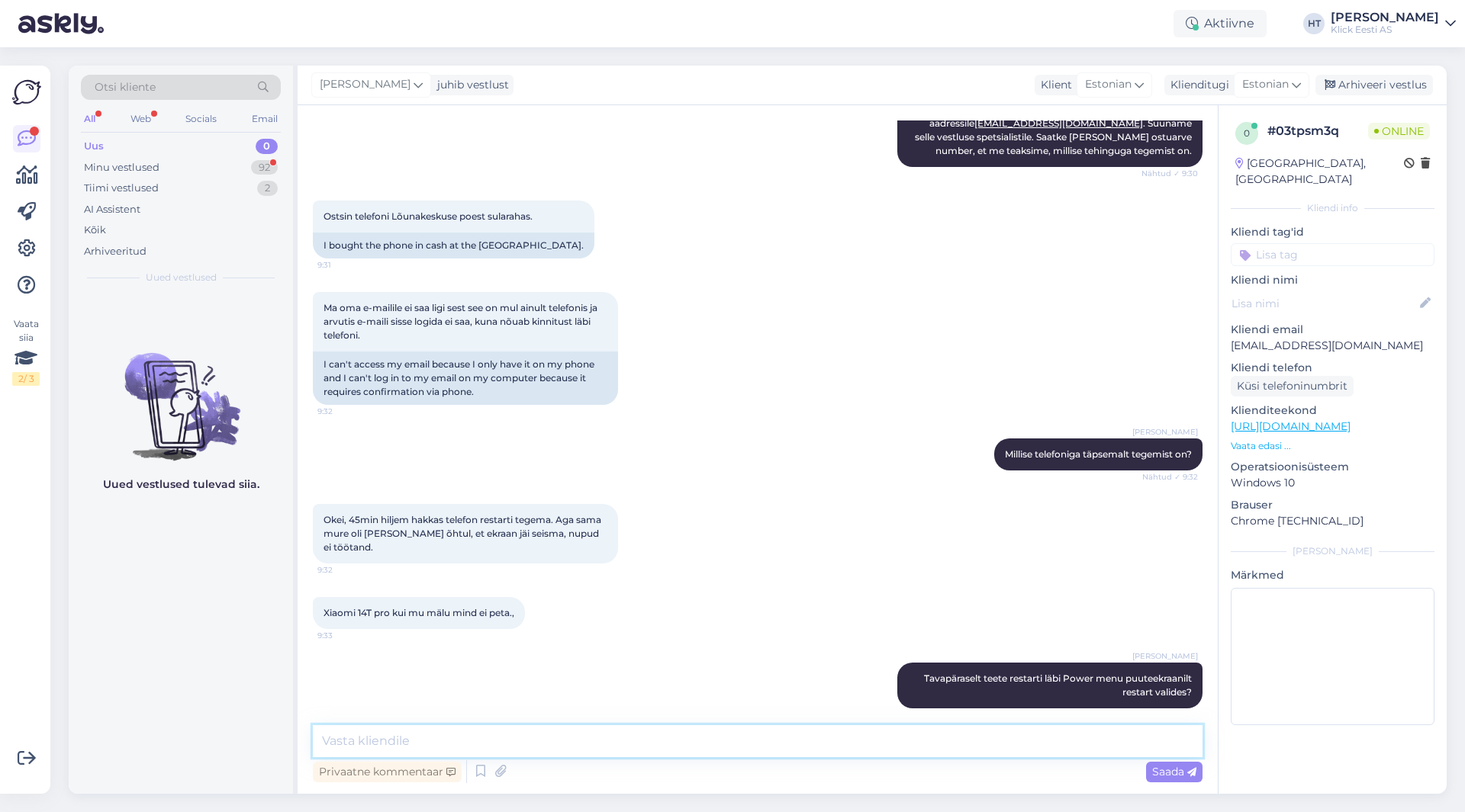
scroll to position [586, 0]
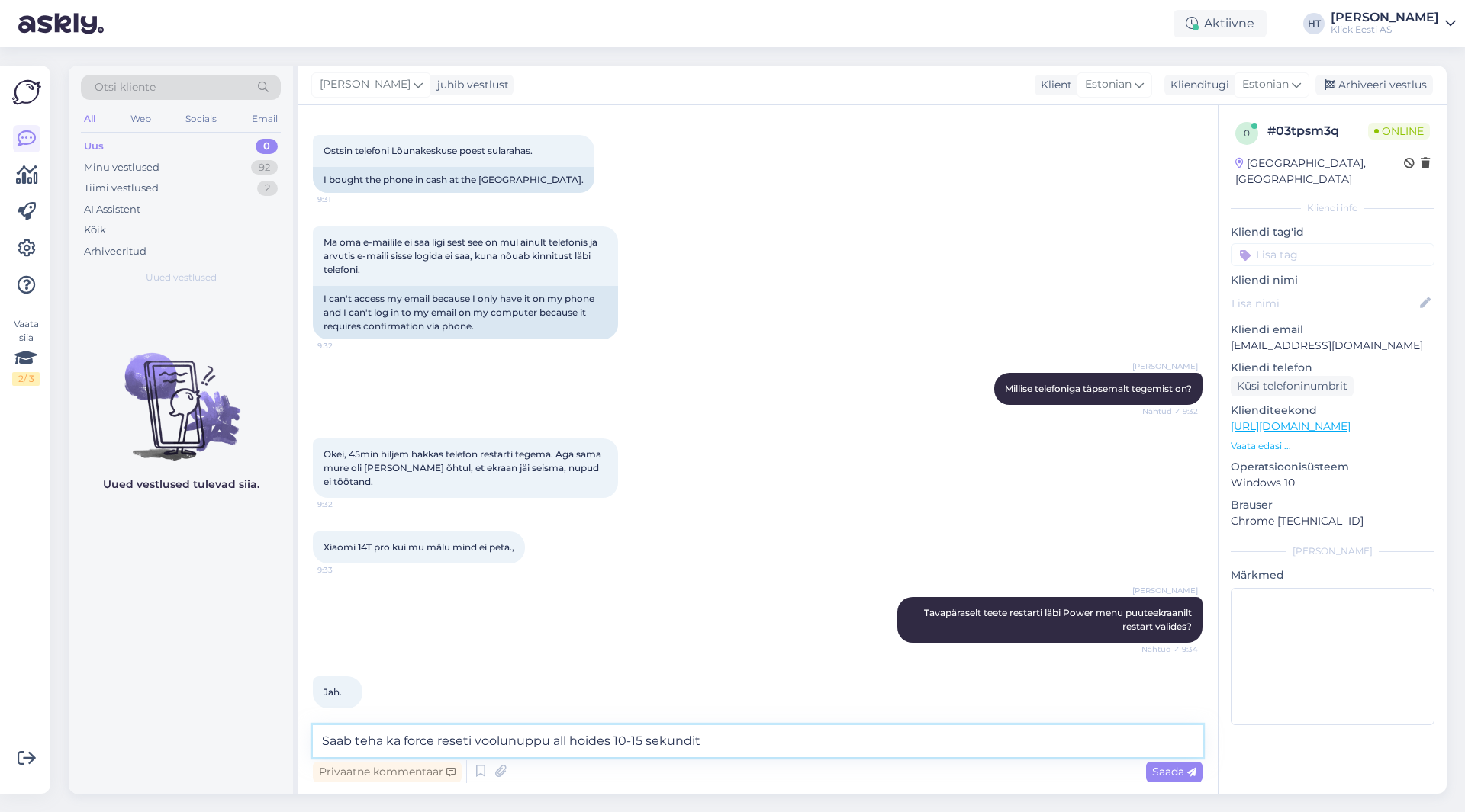
type textarea "Saab teha ka force reseti voolunuppu all hoides 10-15 sekundit."
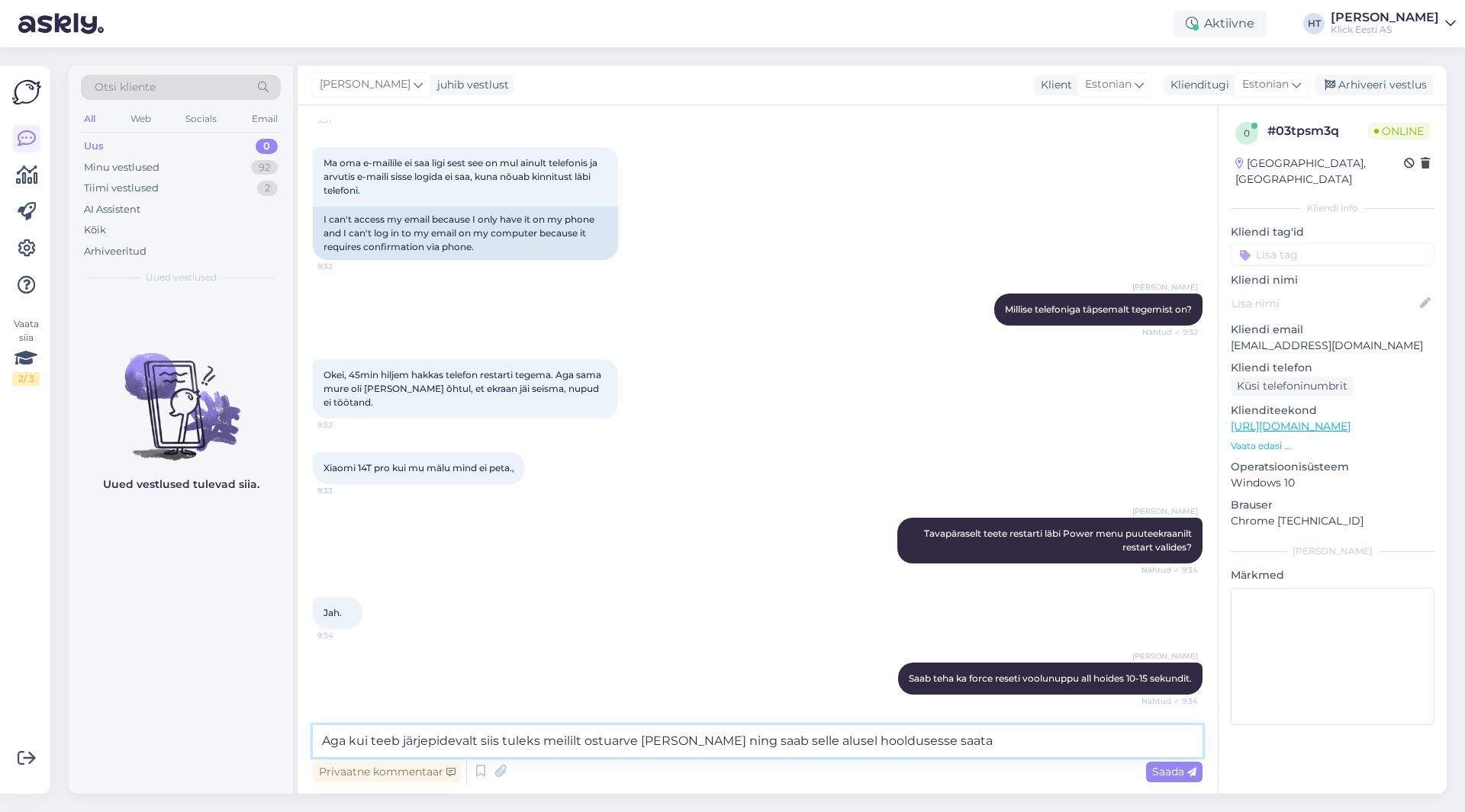
type textarea "Aga kui teeb järjepidevalt siis tuleks meililt ostuarve [PERSON_NAME] ning saab…"
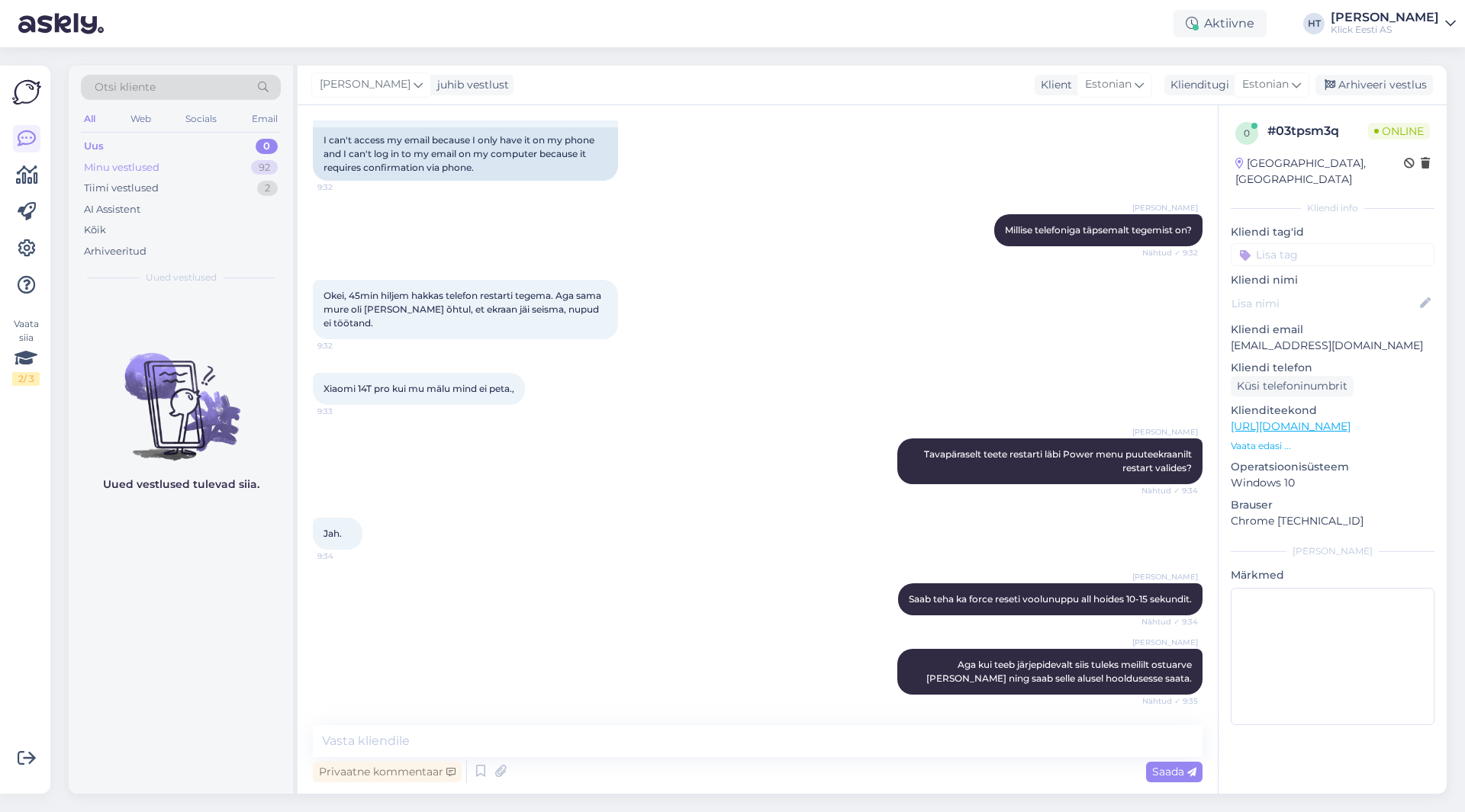
click at [235, 159] on div "Minu vestlused 92" at bounding box center [181, 168] width 199 height 22
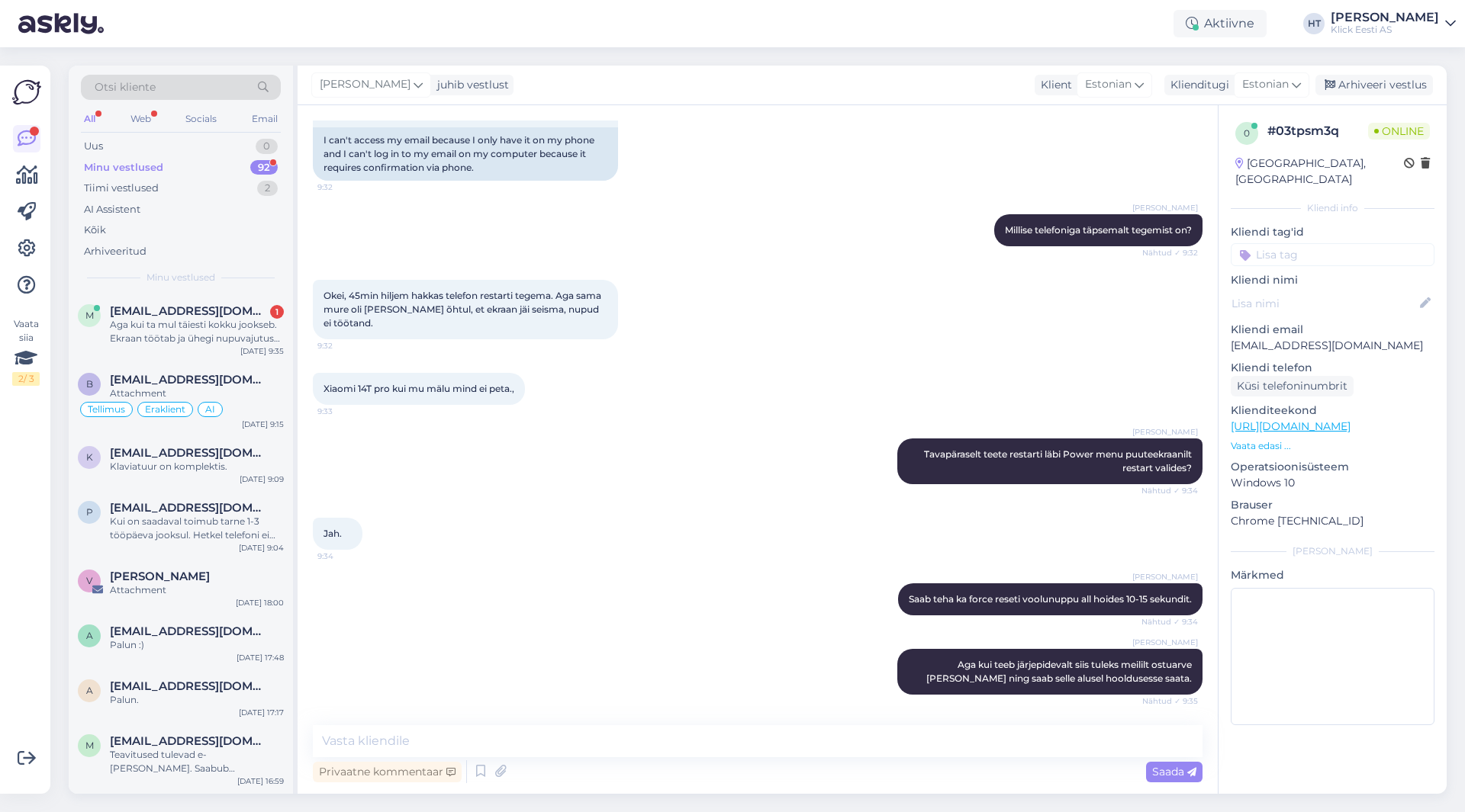
scroll to position [838, 0]
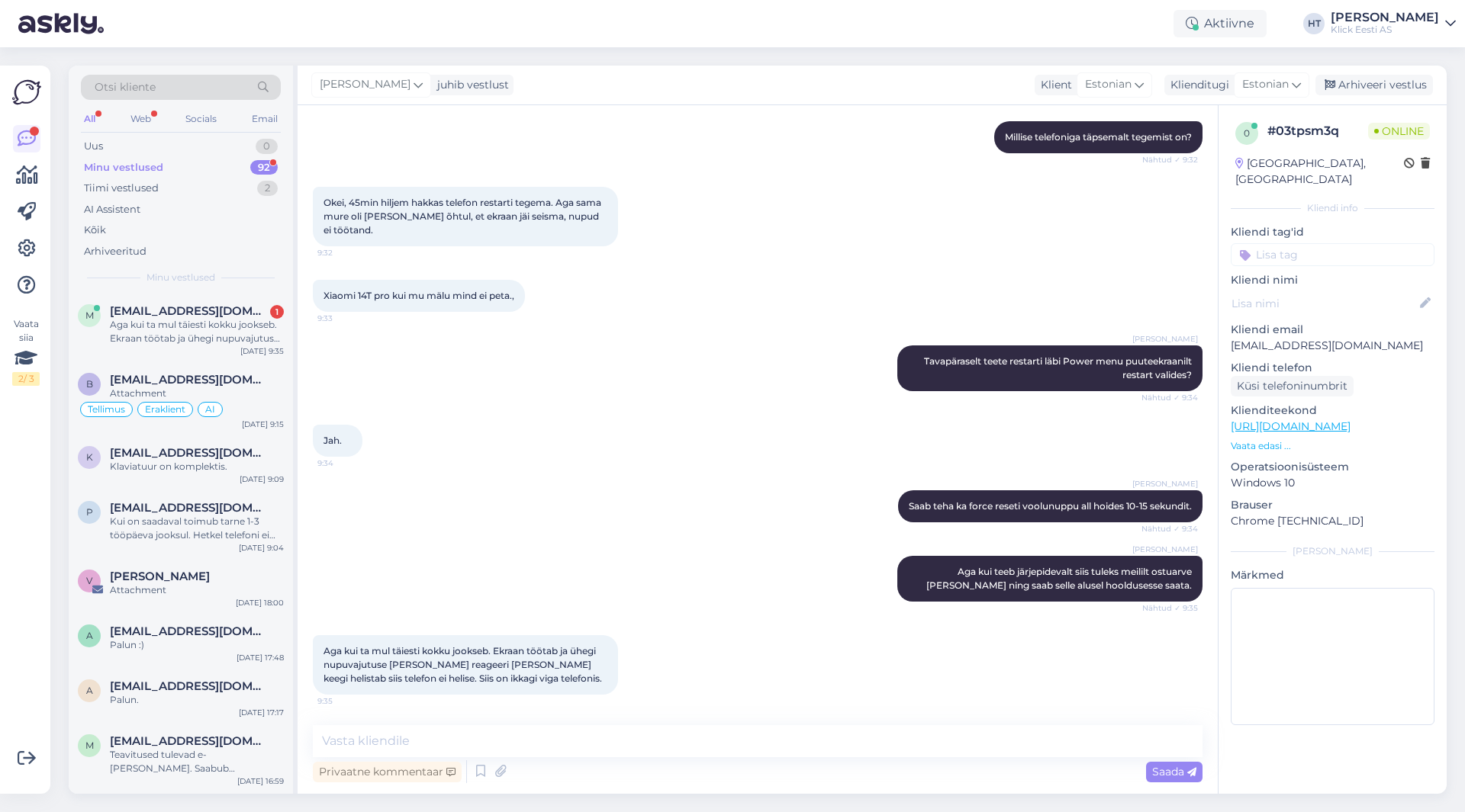
click at [740, 566] on div "[PERSON_NAME] Aga kui teeb järjepidevalt siis tuleks meililt ostuarve [PERSON_N…" at bounding box center [758, 579] width 890 height 79
click at [232, 346] on div "m [EMAIL_ADDRESS][DOMAIN_NAME] 1 Aga kui ta mul täiesti kokku jookseb. Ekraan t…" at bounding box center [181, 328] width 224 height 69
click at [804, 456] on div "Jah. 9:34" at bounding box center [758, 440] width 890 height 66
click at [259, 146] on div "1" at bounding box center [268, 146] width 19 height 15
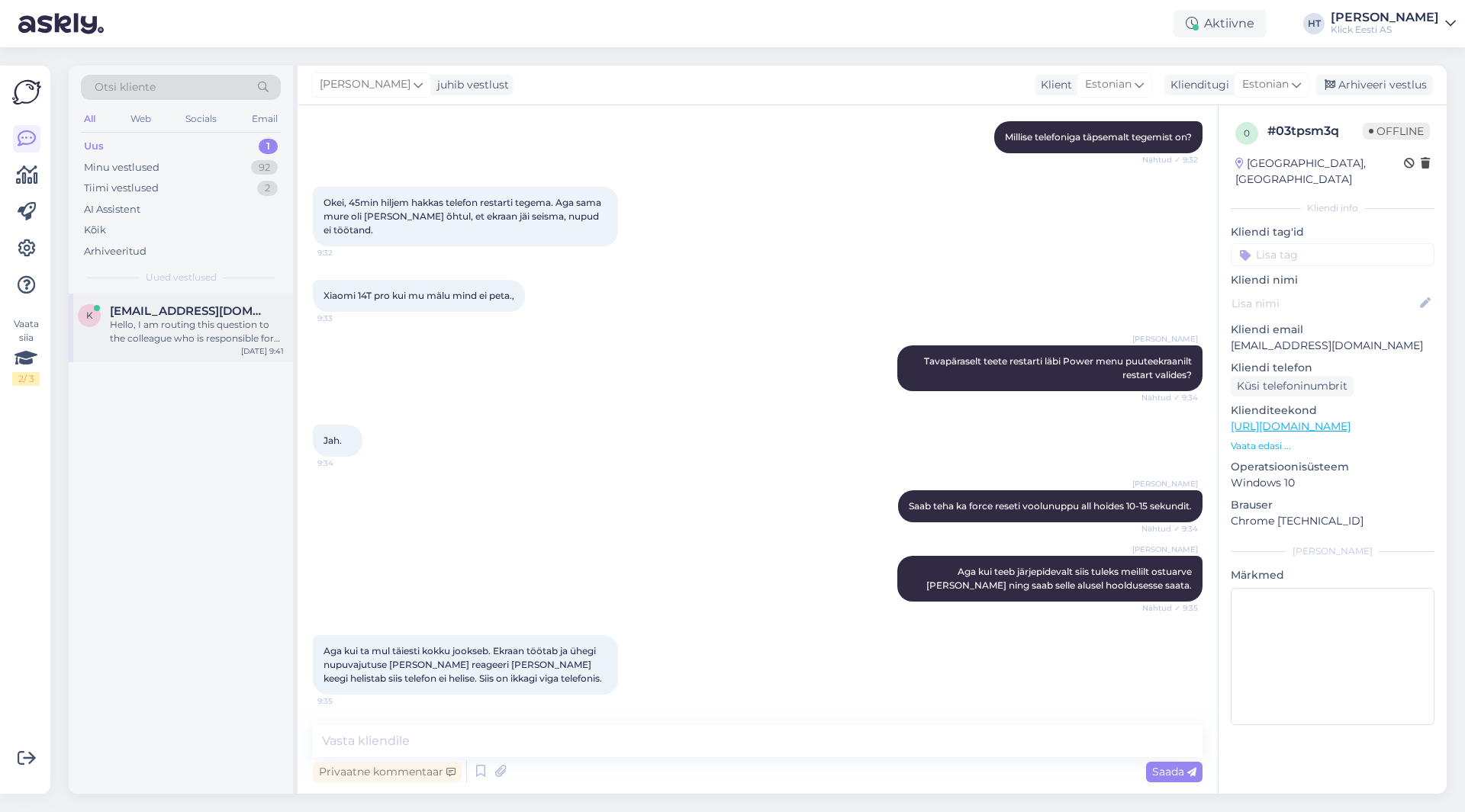
click at [215, 304] on span "[EMAIL_ADDRESS][DOMAIN_NAME]" at bounding box center [190, 310] width 159 height 14
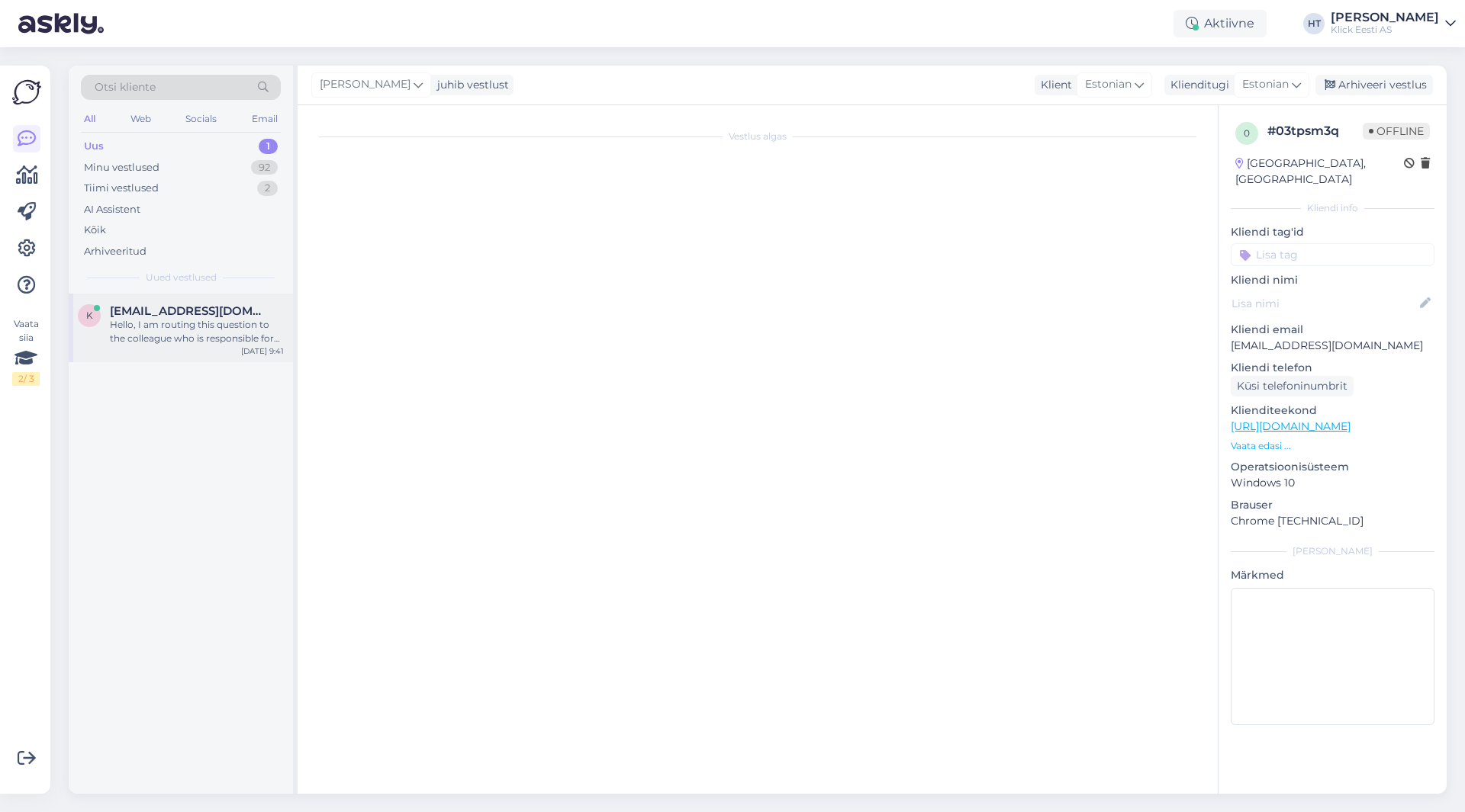
scroll to position [0, 0]
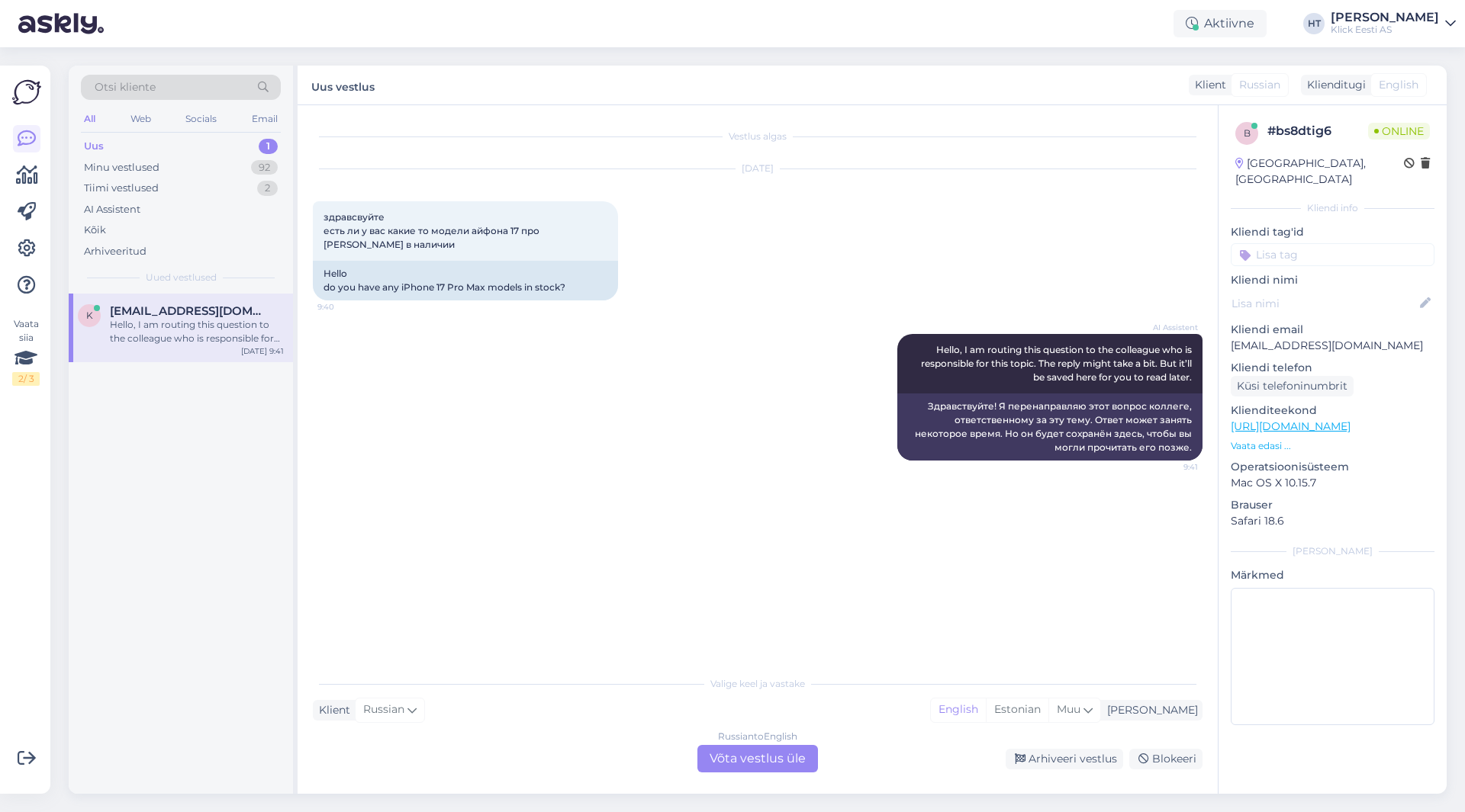
click at [1300, 337] on p "[EMAIL_ADDRESS][DOMAIN_NAME]" at bounding box center [1332, 346] width 204 height 16
copy p "[EMAIL_ADDRESS][DOMAIN_NAME]"
click at [197, 82] on div "Otsi kliente" at bounding box center [181, 88] width 199 height 25
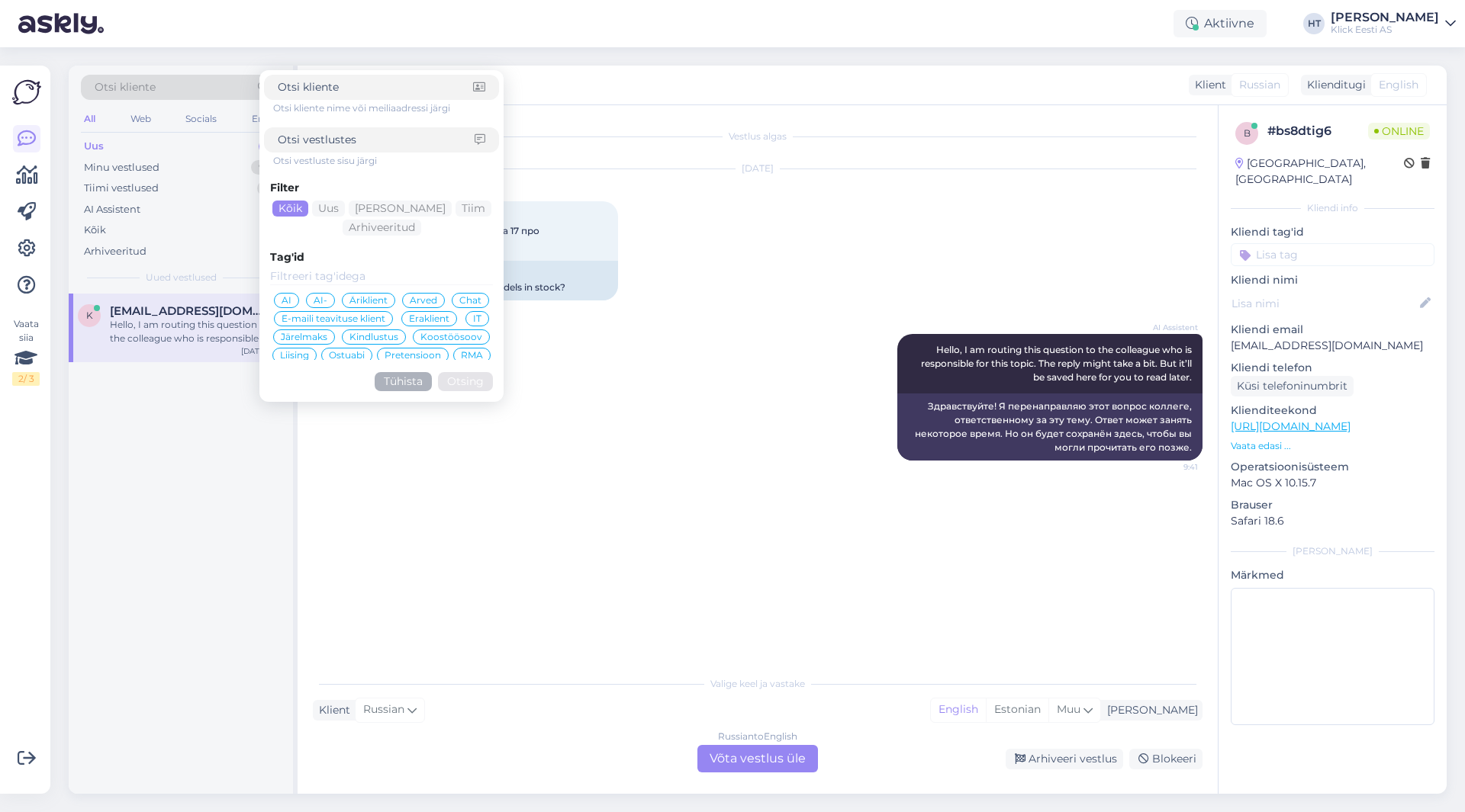
click at [294, 90] on input at bounding box center [376, 88] width 195 height 16
type input "[EMAIL_ADDRESS][DOMAIN_NAME]"
click button "Otsing" at bounding box center [465, 381] width 55 height 19
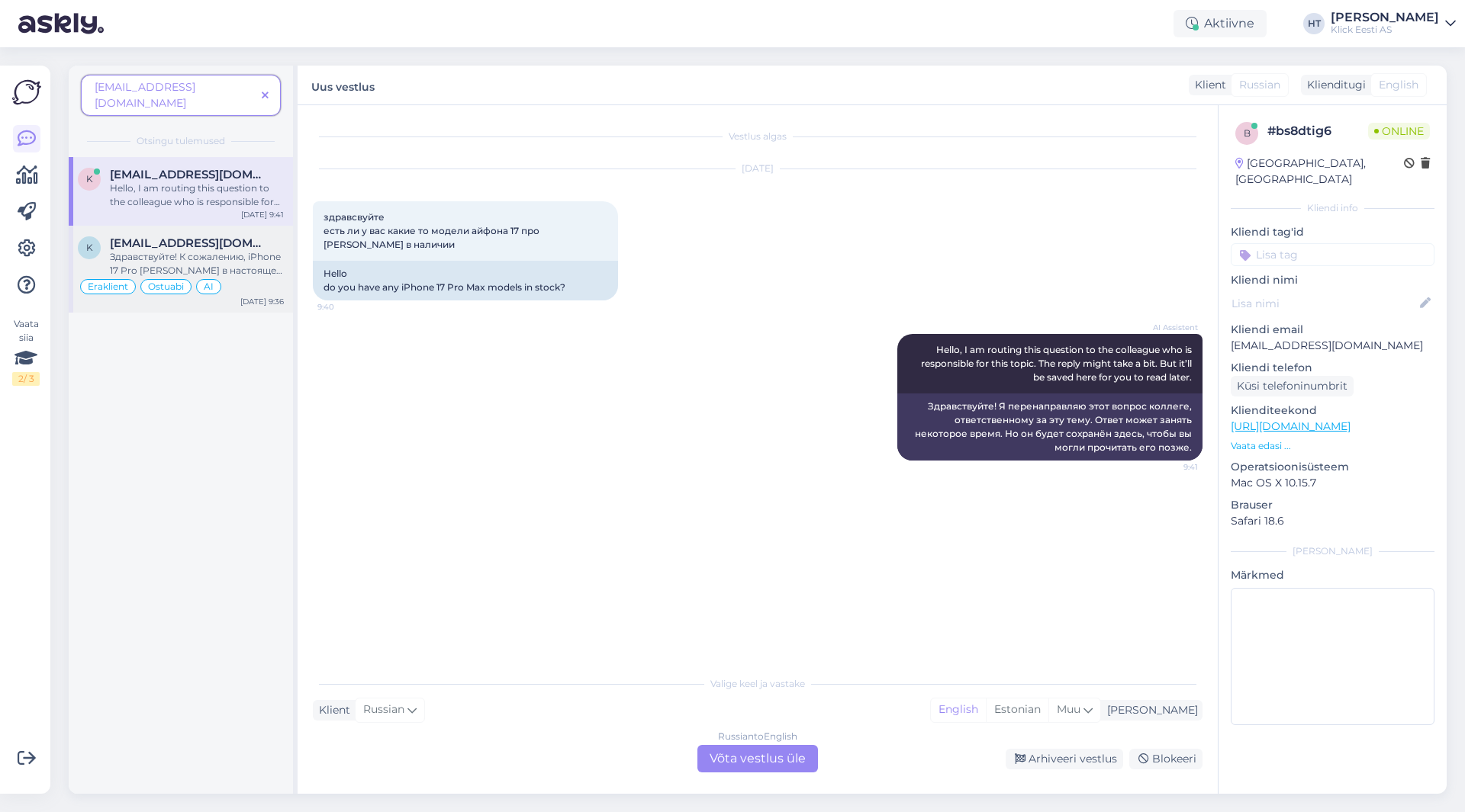
click at [257, 236] on span "[EMAIL_ADDRESS][DOMAIN_NAME]" at bounding box center [190, 243] width 159 height 14
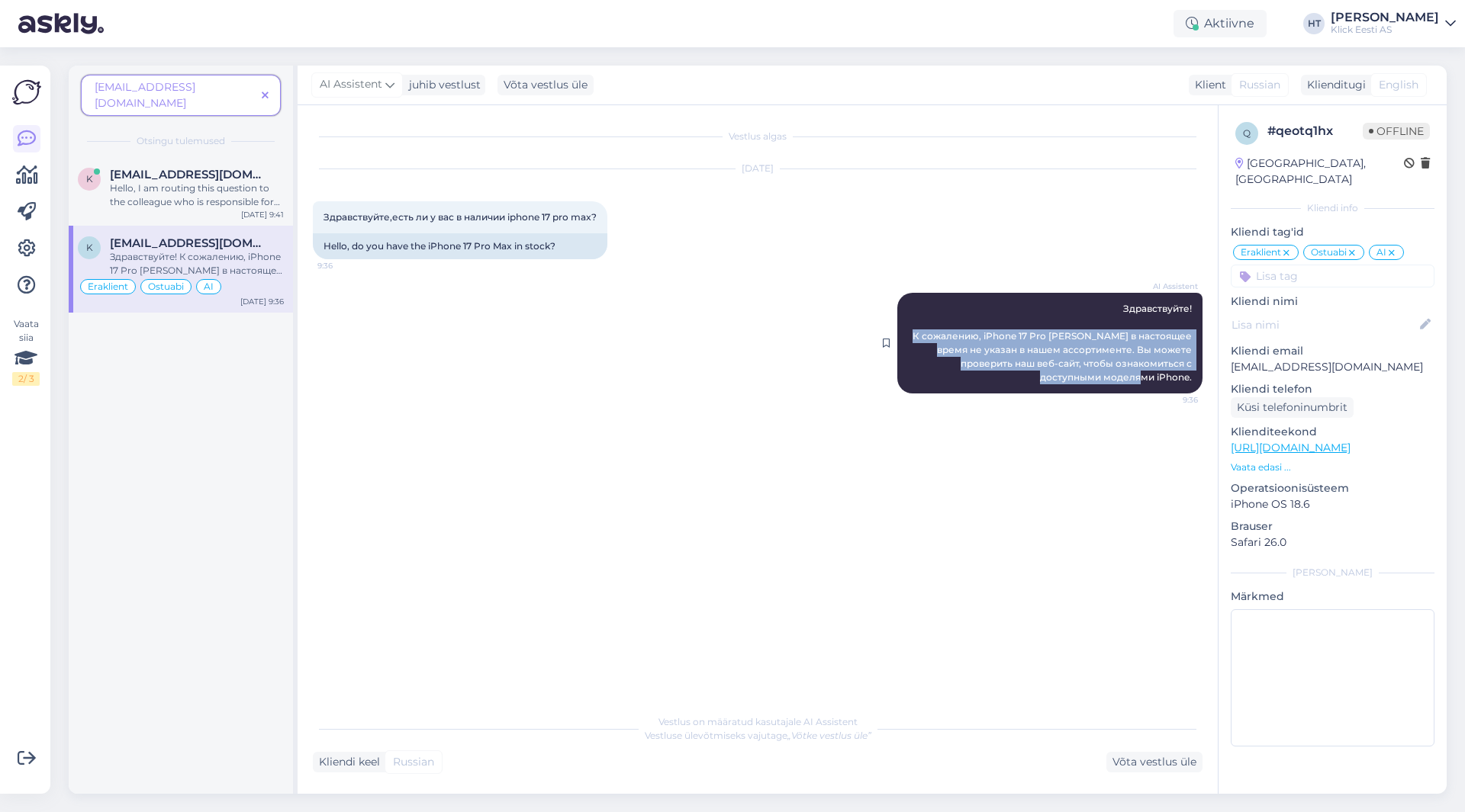
drag, startPoint x: 921, startPoint y: 336, endPoint x: 1200, endPoint y: 382, distance: 282.8
click at [1200, 382] on div "AI Assistent Здравствуйте! К сожалению, iPhone 17 Pro [PERSON_NAME] в настоящее…" at bounding box center [1050, 344] width 305 height 101
copy span "К сожалению, iPhone 17 Pro Max в настоящее время не указан в нашем ассортименте…"
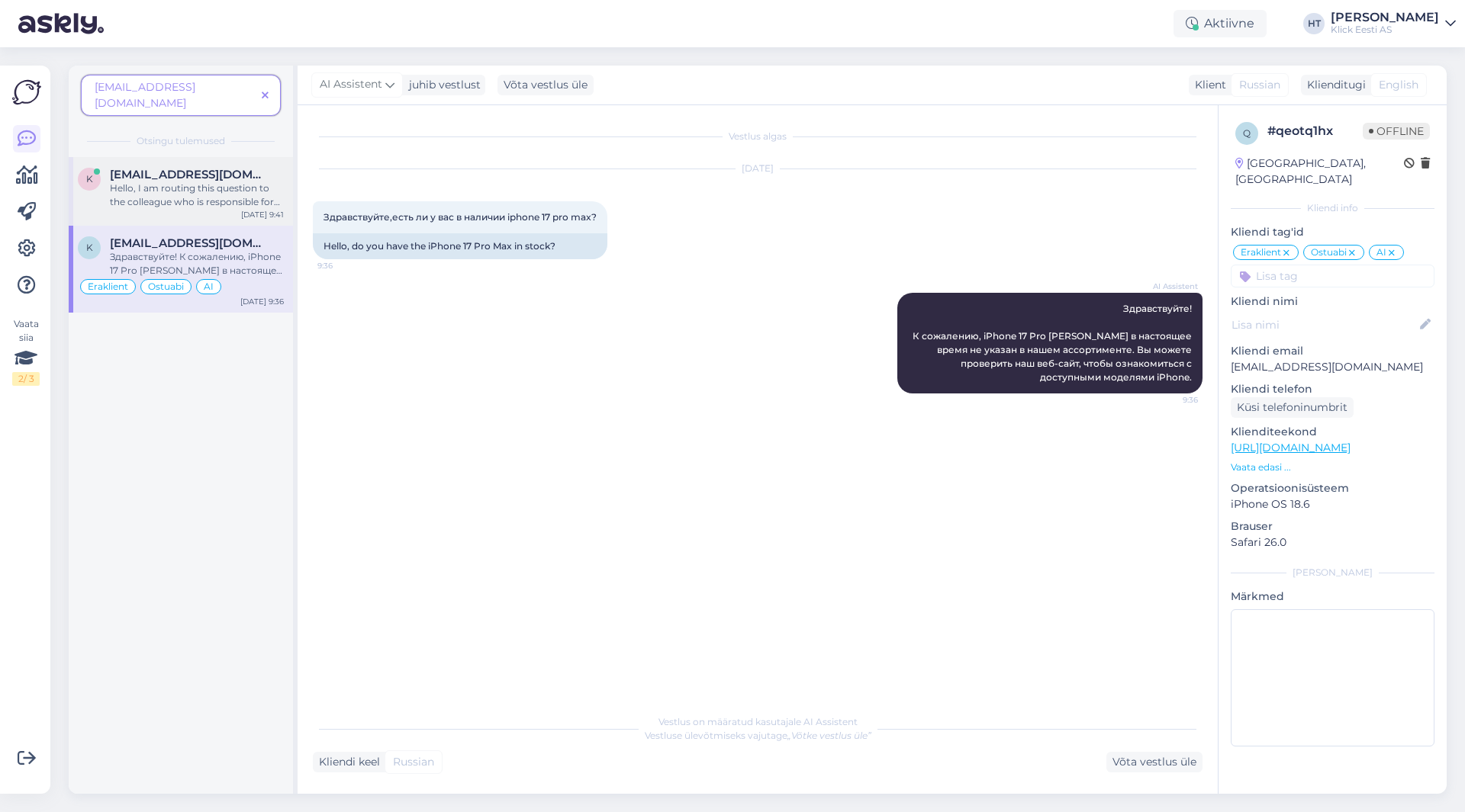
click at [215, 183] on div "Hello, I am routing this question to the colleague who is responsible for this …" at bounding box center [197, 195] width 174 height 27
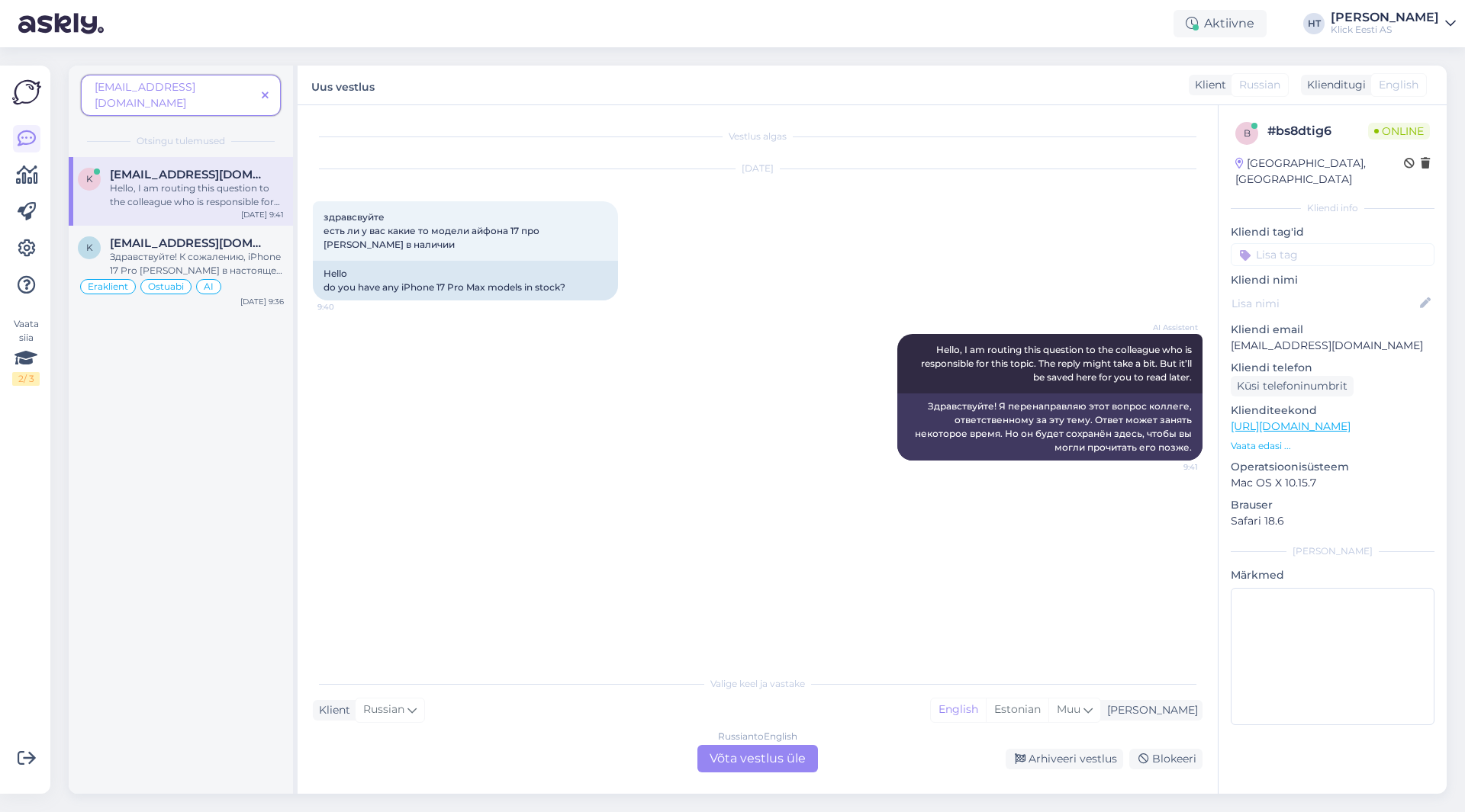
click at [270, 88] on span at bounding box center [264, 96] width 19 height 16
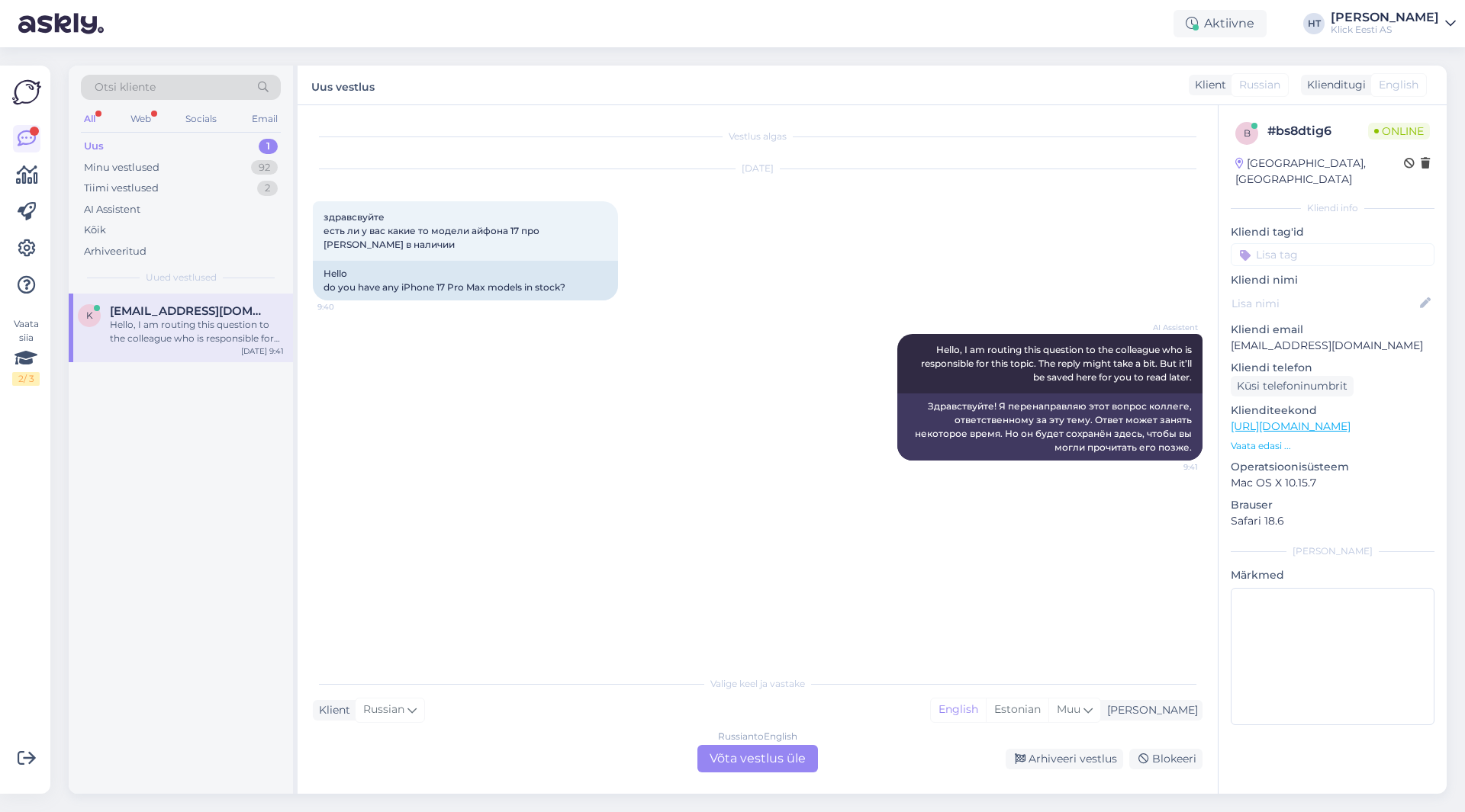
click at [746, 757] on div "Russian to English Võta vestlus üle" at bounding box center [758, 759] width 121 height 27
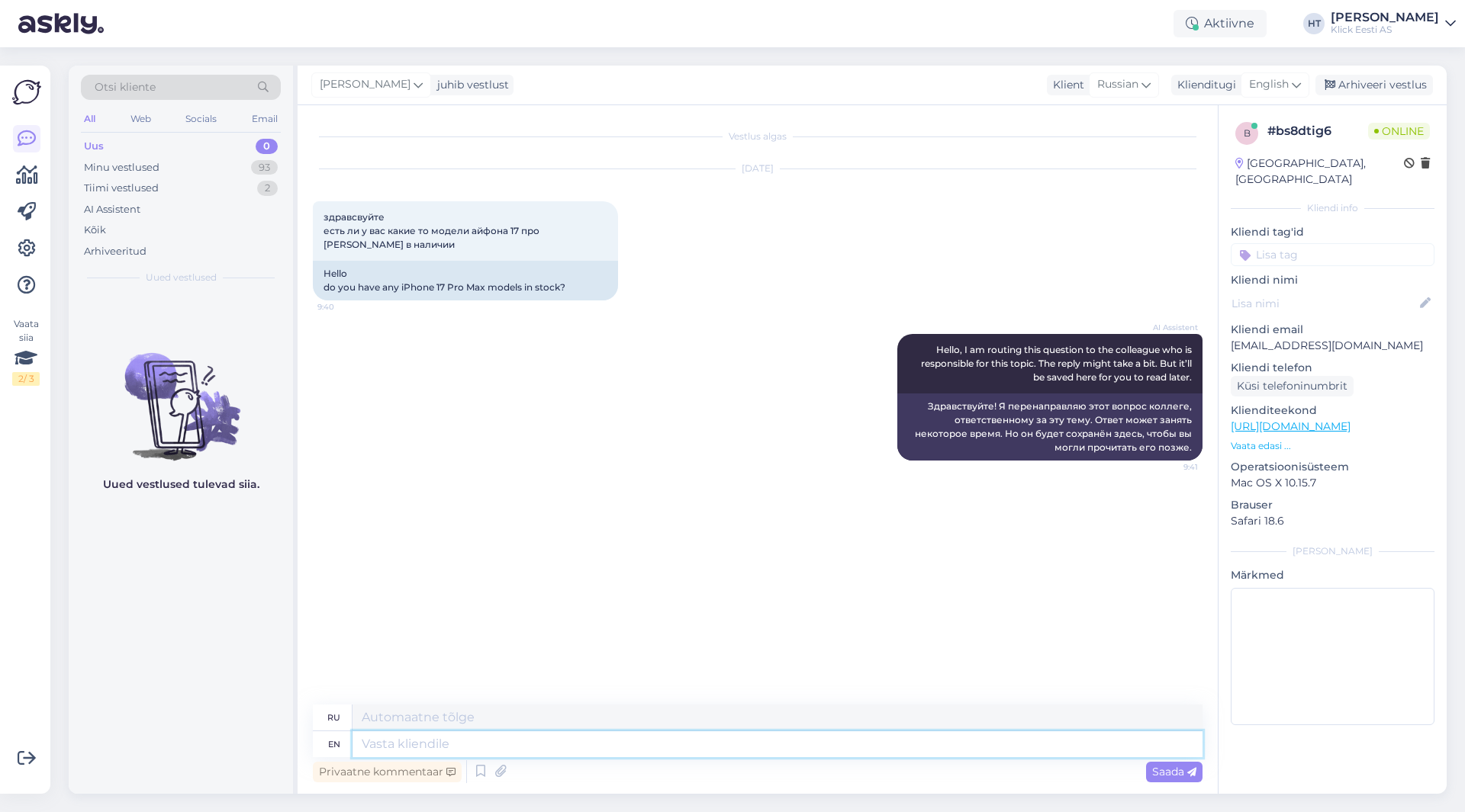
click at [729, 741] on textarea at bounding box center [777, 744] width 850 height 26
type textarea "These"
type textarea "Эти"
type textarea "These ones a"
type textarea "Вот эти"
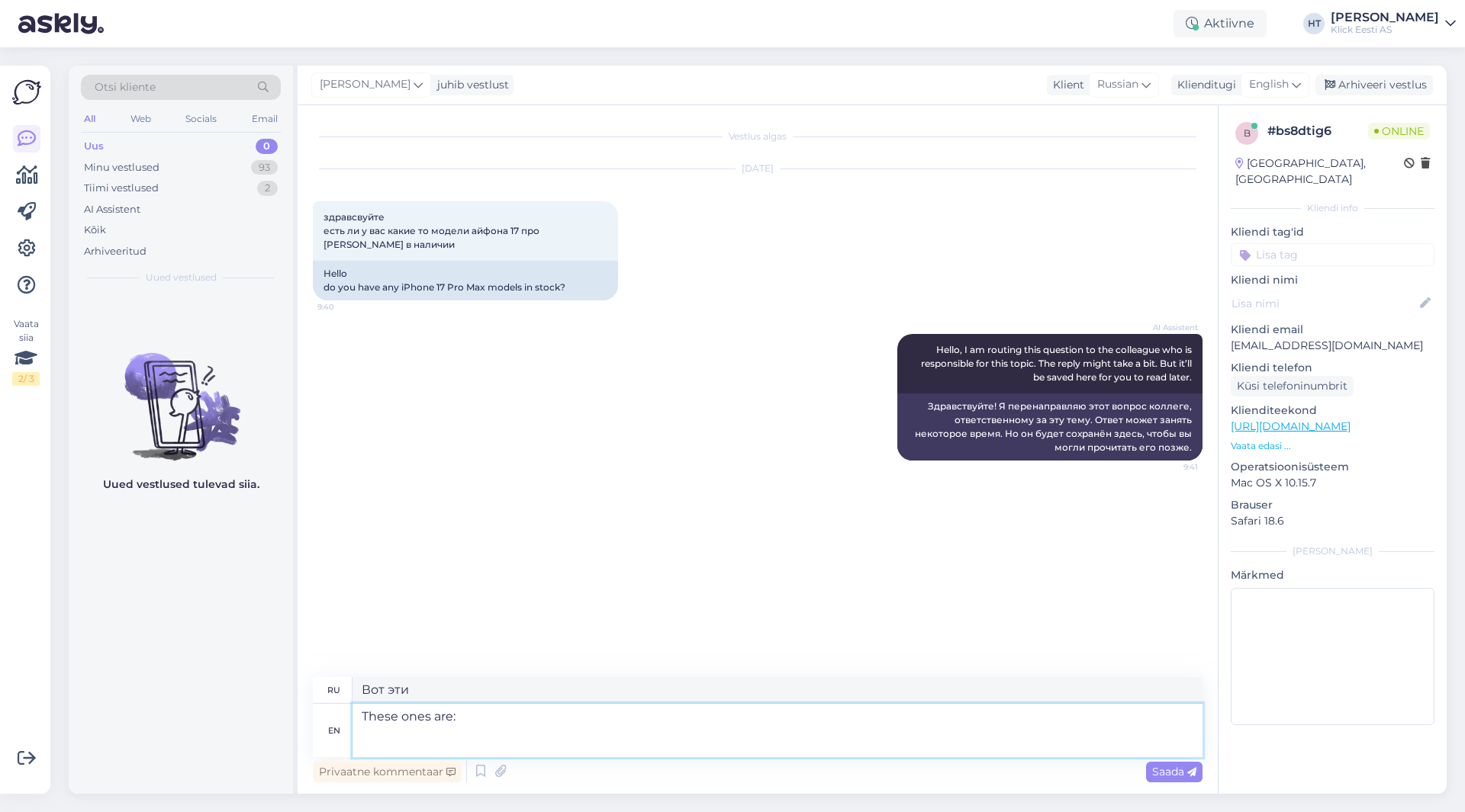
paste textarea "MFYU4HX/A"
type textarea "These ones are: MFYU4HX/"
type textarea "Вот эти: MFYU4HX/A"
type textarea "These ones are:"
type textarea "Вот эти:"
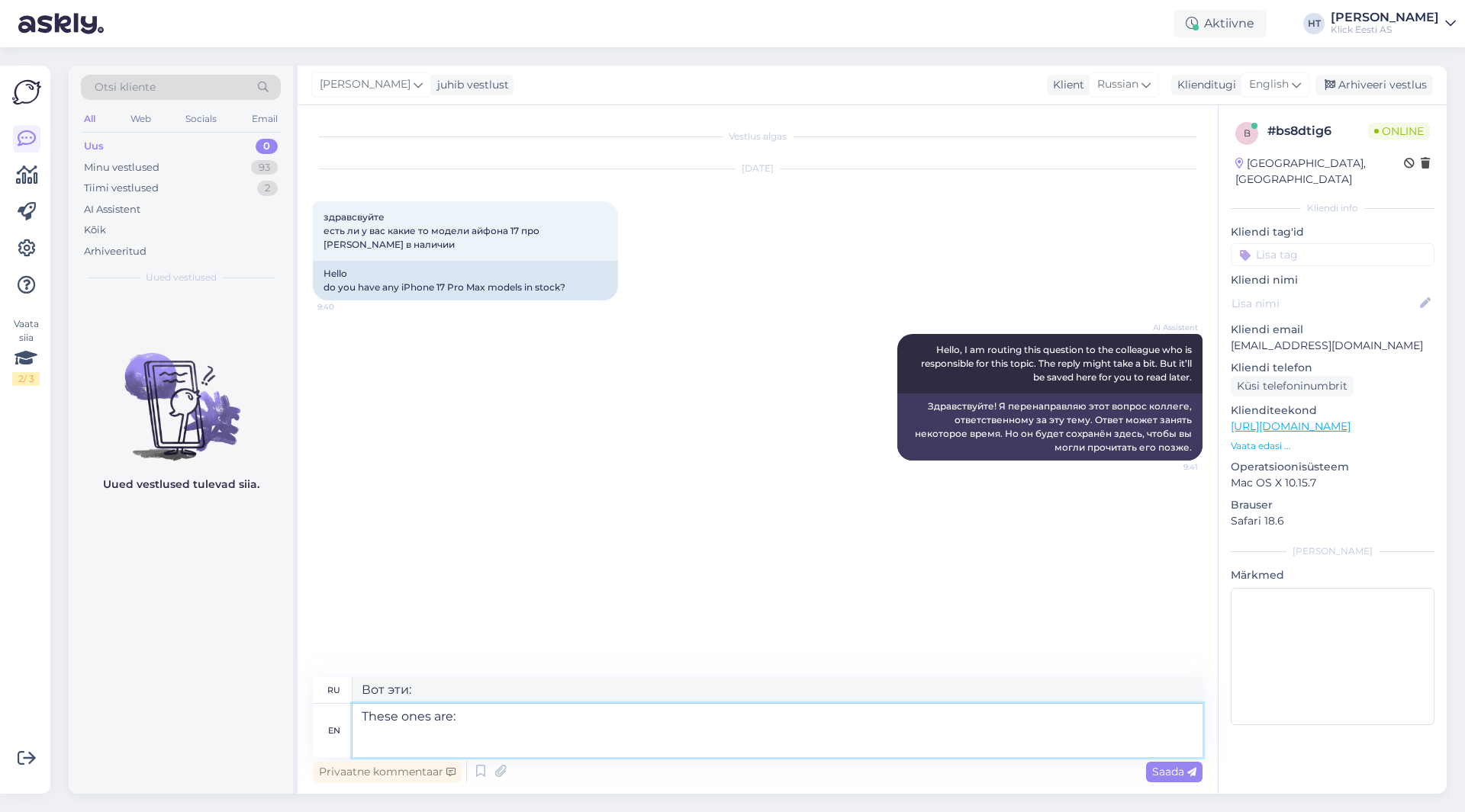
paste textarea "[URL][DOMAIN_NAME]"
type textarea "These ones are: [URL][DOMAIN_NAME]"
type textarea "Вот эти: [URL][DOMAIN_NAME]"
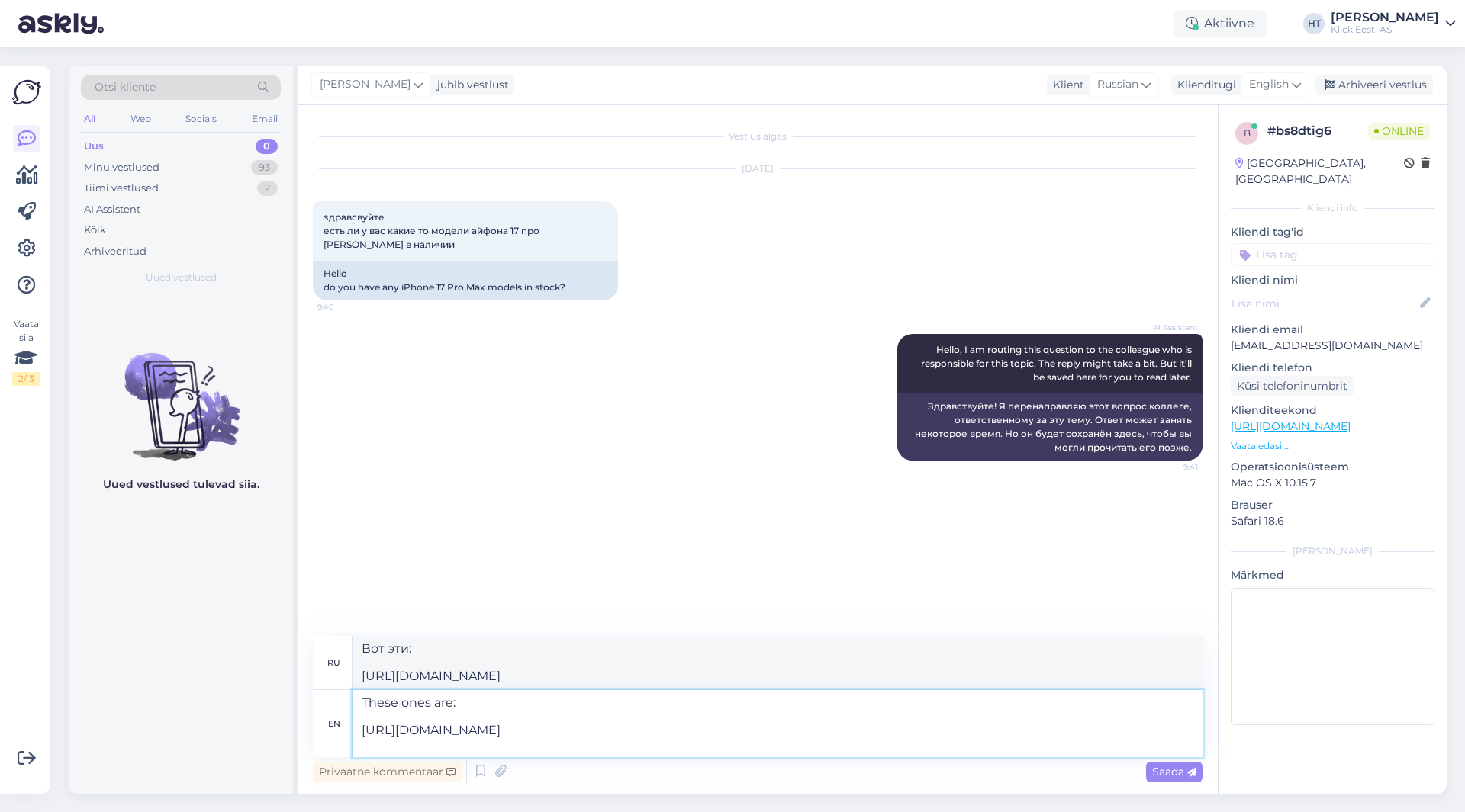
paste textarea "[URL][DOMAIN_NAME]"
type textarea "These ones are: [URL][DOMAIN_NAME] [URL][DOMAIN_NAME]"
type textarea "Вот эти: [URL][DOMAIN_NAME] [URL][DOMAIN_NAME]"
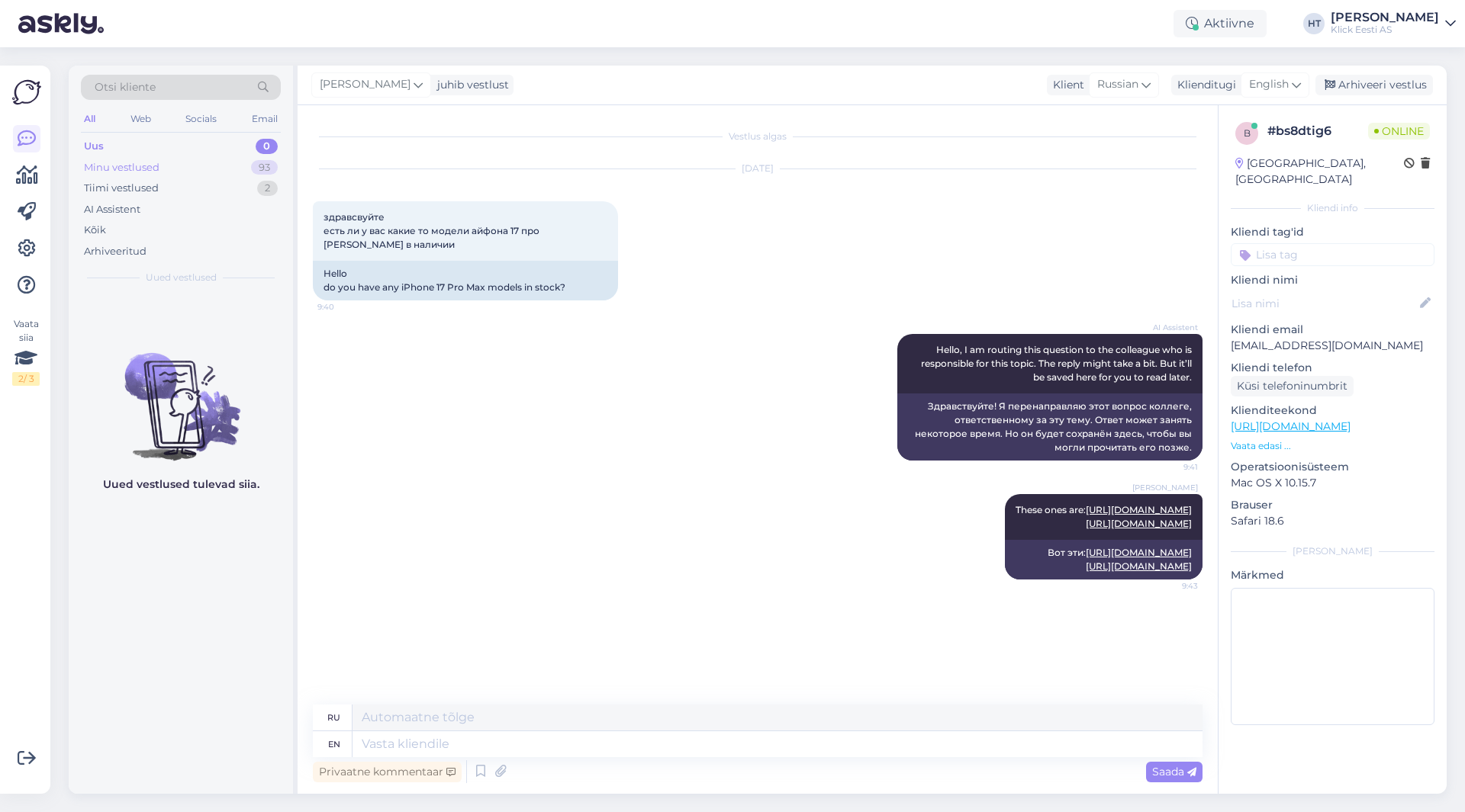
click at [238, 171] on div "Minu vestlused 93" at bounding box center [181, 168] width 199 height 22
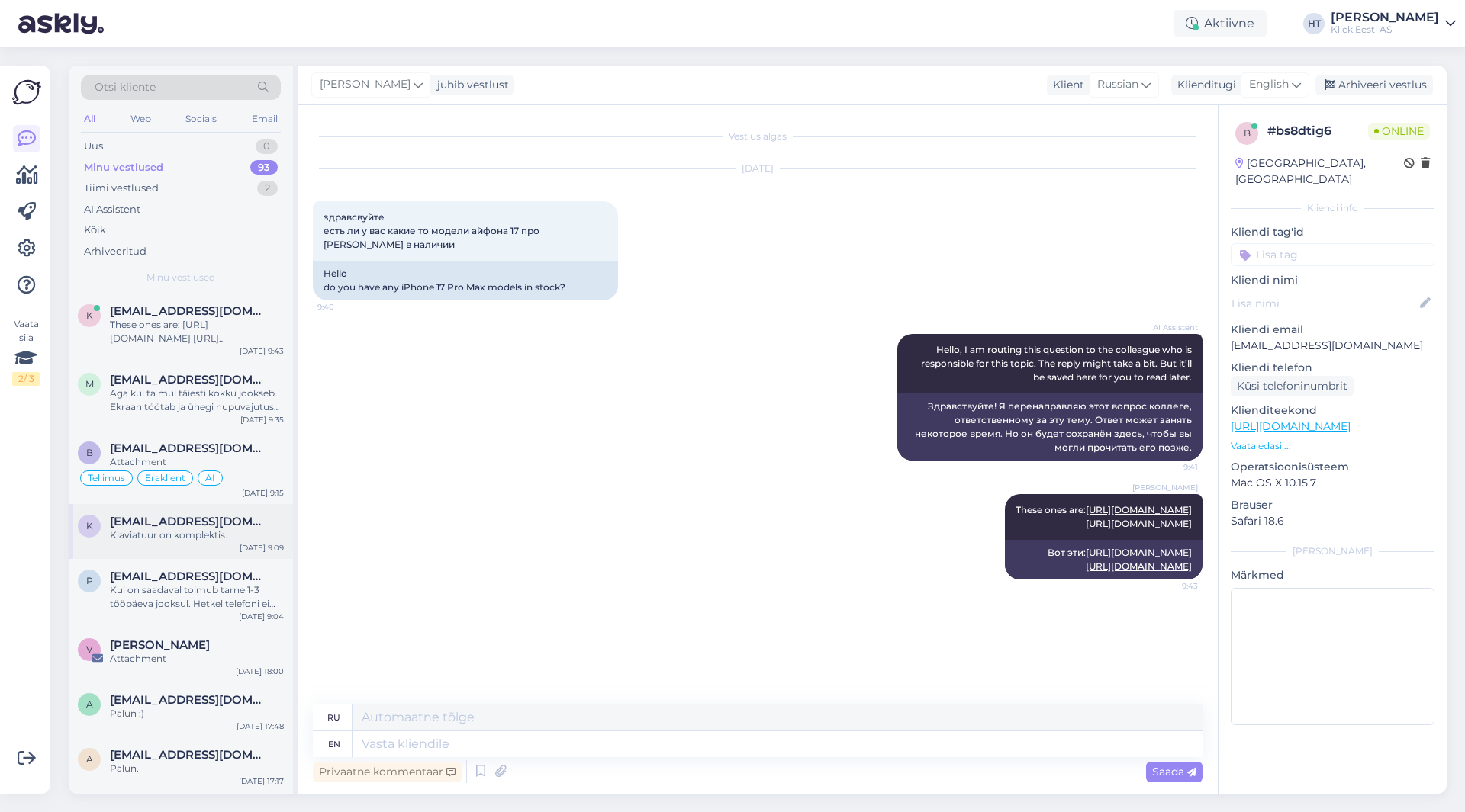
click at [226, 534] on div "Klaviatuur on komplektis." at bounding box center [197, 535] width 174 height 14
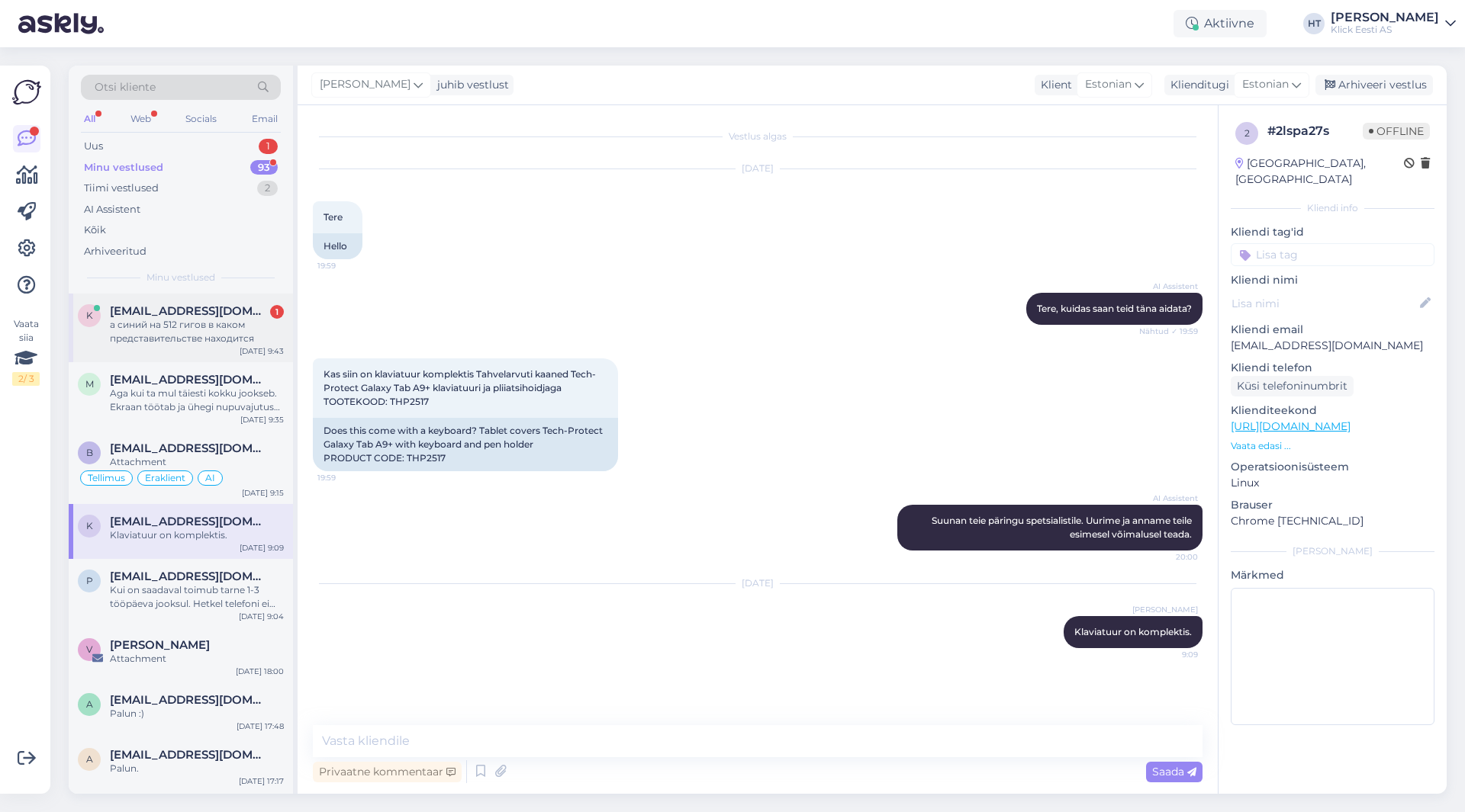
click at [219, 336] on div "а синий на 512 гигов в каком представительстве находится" at bounding box center [197, 331] width 174 height 27
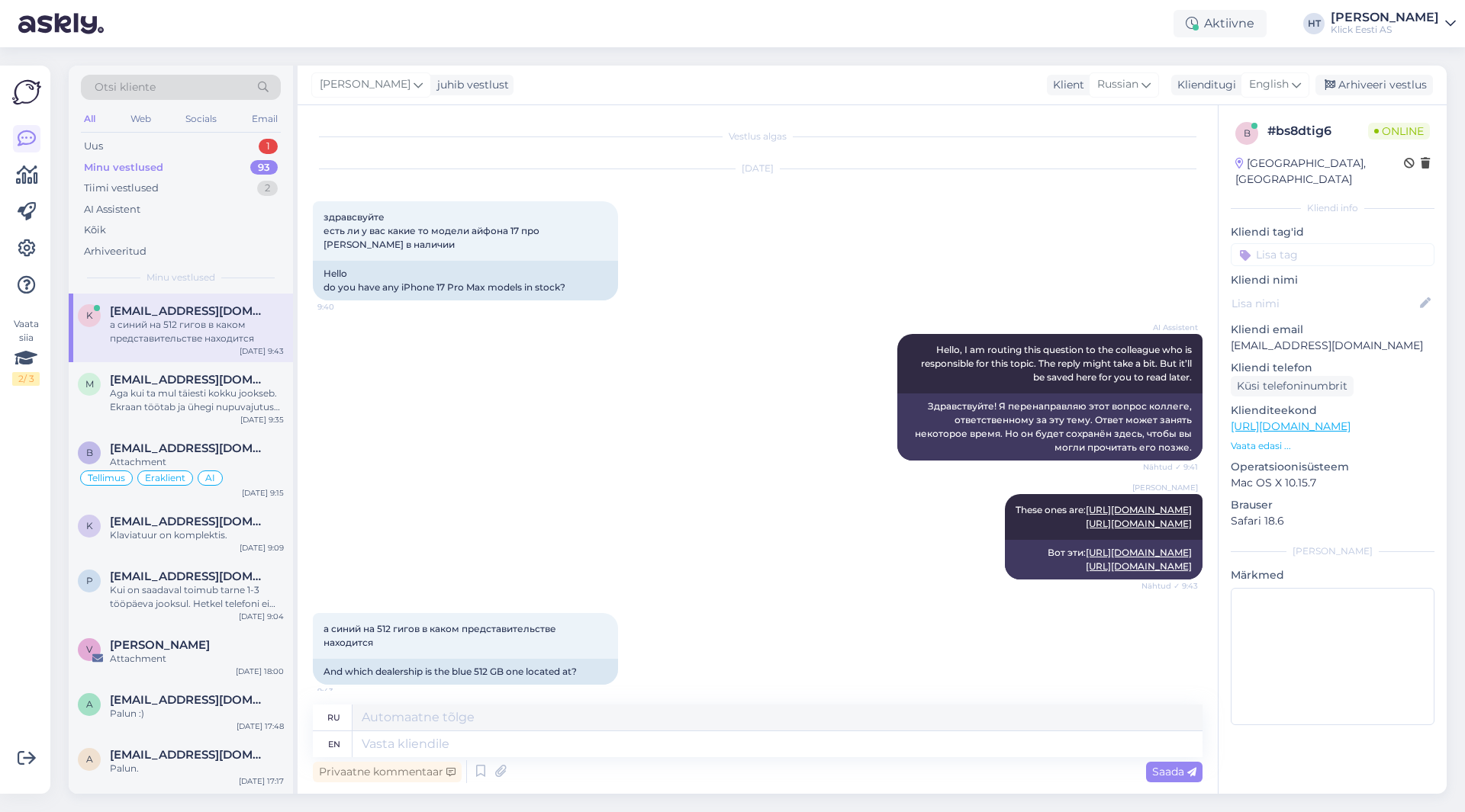
scroll to position [121, 0]
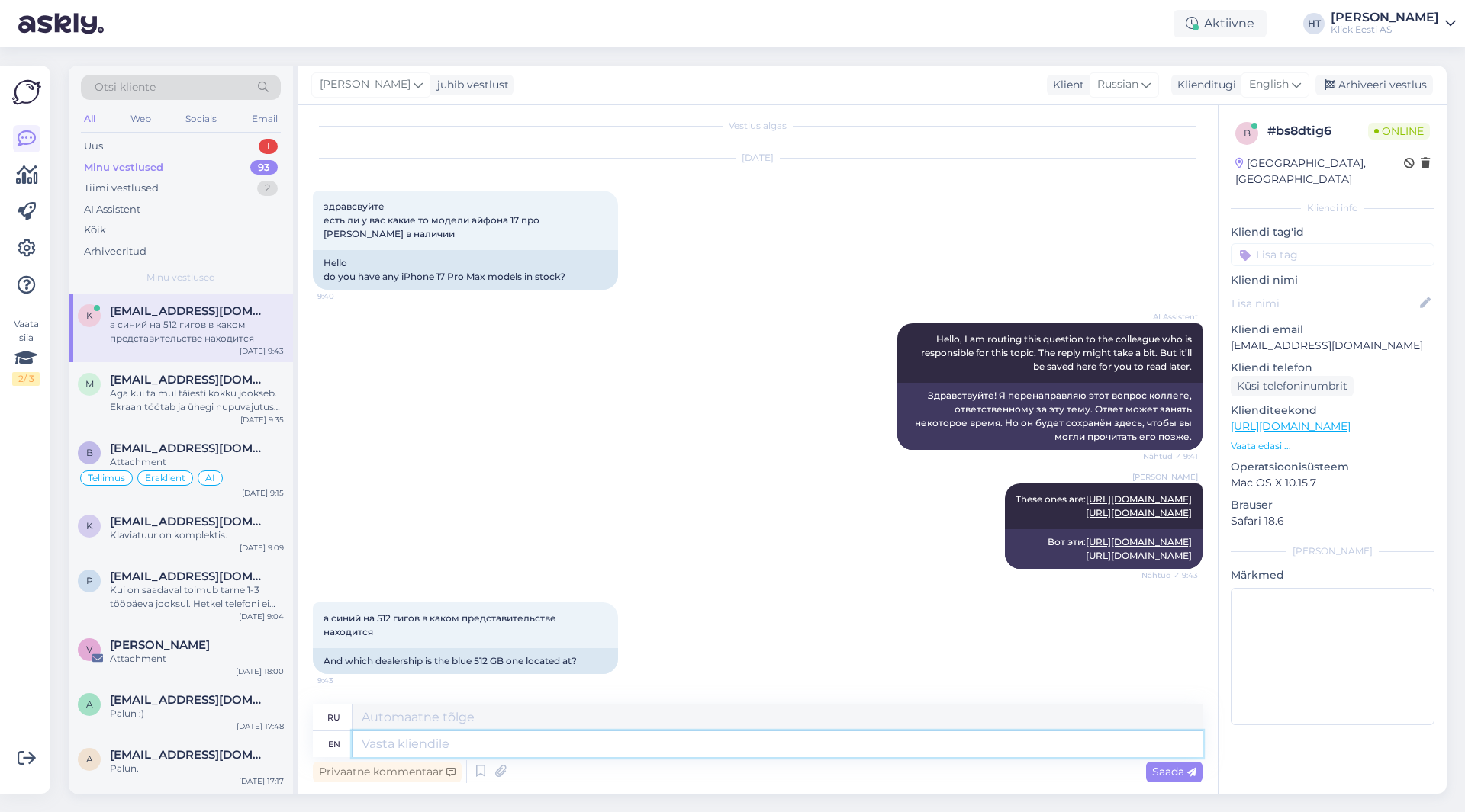
click at [550, 752] on textarea at bounding box center [777, 744] width 850 height 26
type textarea ""Saadav"
type textarea ""Саада"
type textarea ""Saadavus""
type textarea ""Саадавус""
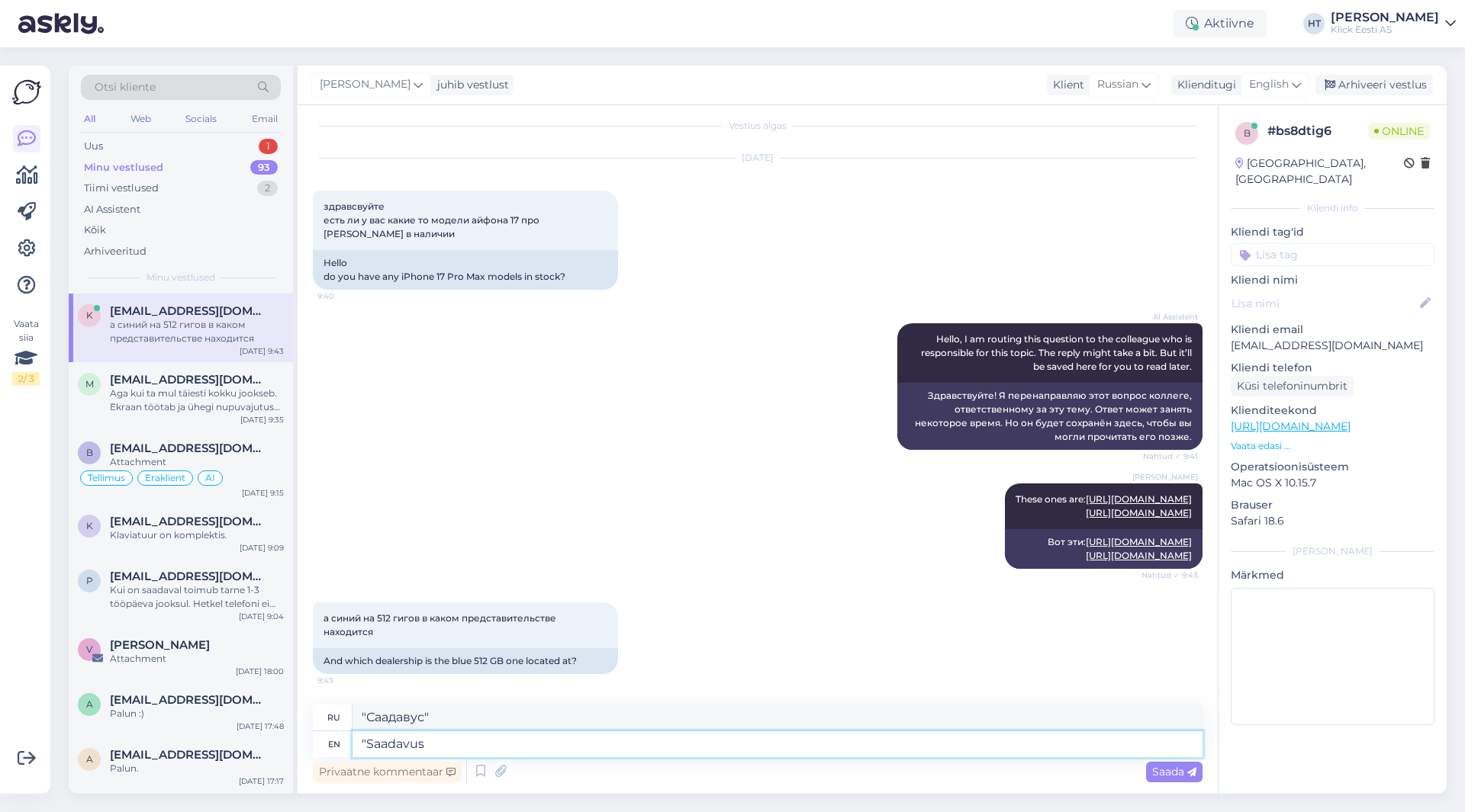
type textarea ""Saadavus p"
type textarea ""Саадавус"
type textarea ""Saadavus poodides""
type textarea ""Saadavus poodides" button"
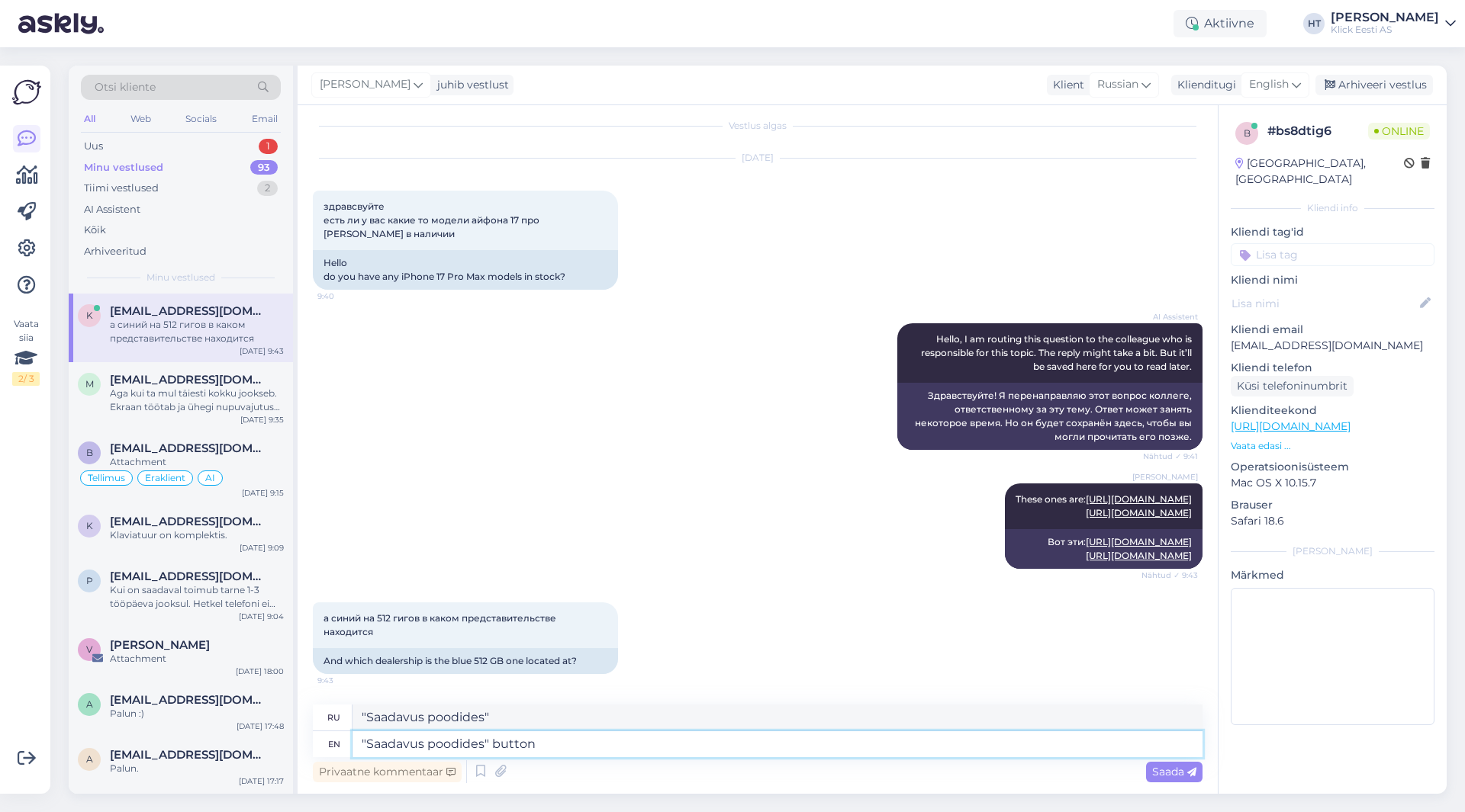
type textarea "Кнопка "Saadavus poodides""
type textarea ""Saadavus poodides" button shows"
type textarea "Появляется кнопка «Saadavus poodides»."
type textarea ""Saadavus poodides" button shows that"
type textarea "Кнопка «Saadavus poodides» показывает, что"
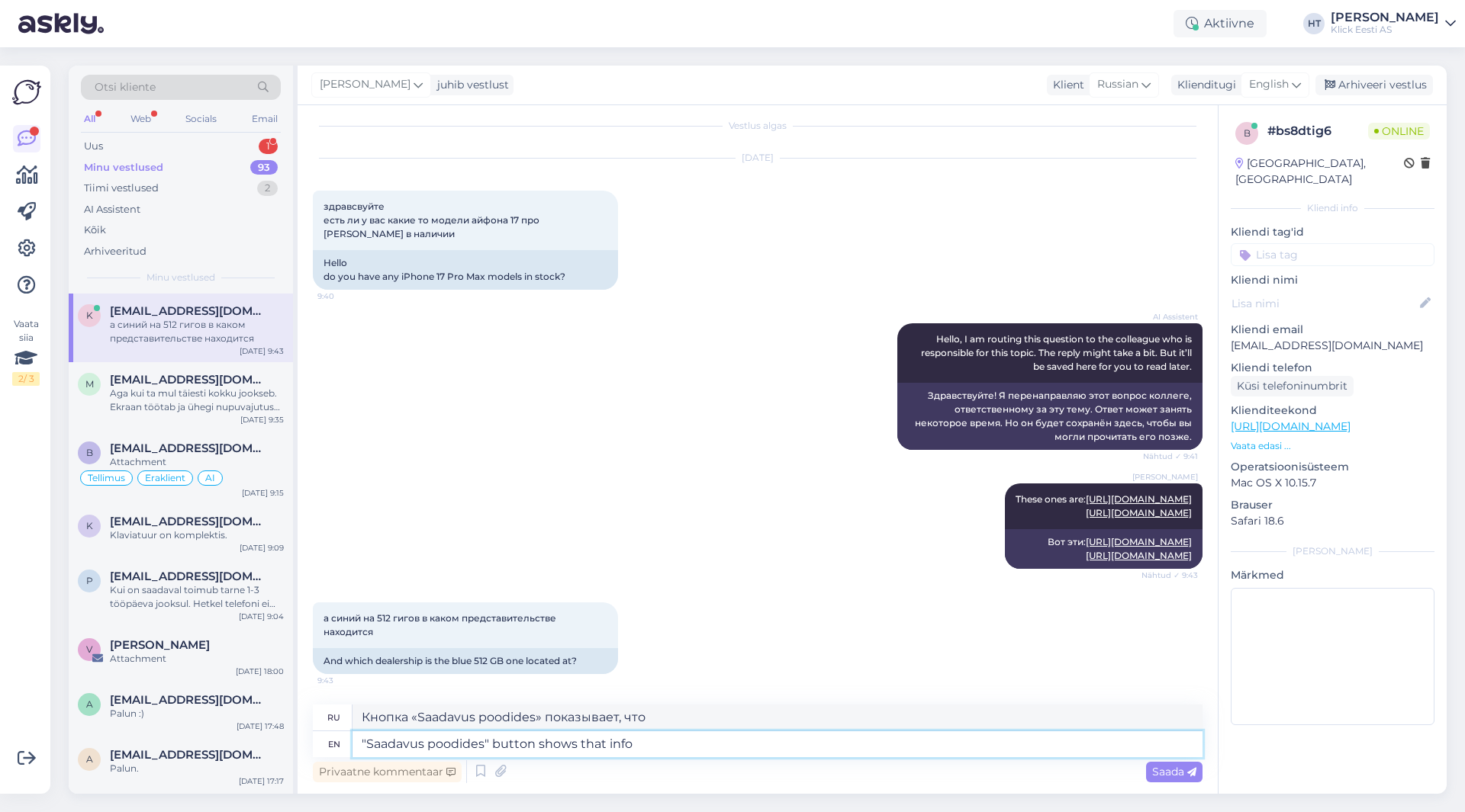
type textarea ""Saadavus poodides" button shows that info."
type textarea "Кнопка «Saadavus poodides» показывает эту информацию."
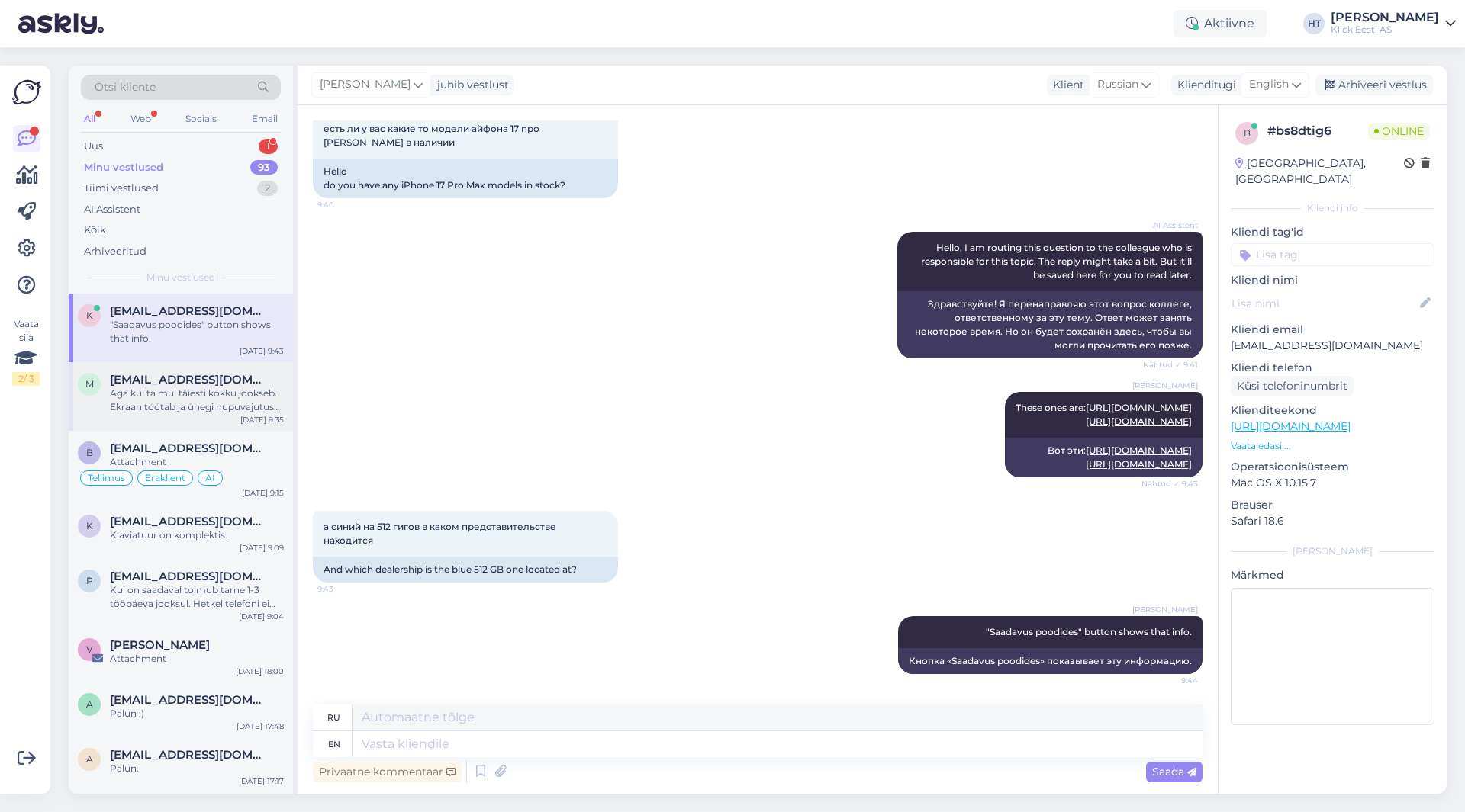
click at [179, 393] on div "Aga kui ta mul täiesti kokku jookseb. Ekraan töötab ja ühegi nupuvajutuse [PERS…" at bounding box center [197, 401] width 174 height 27
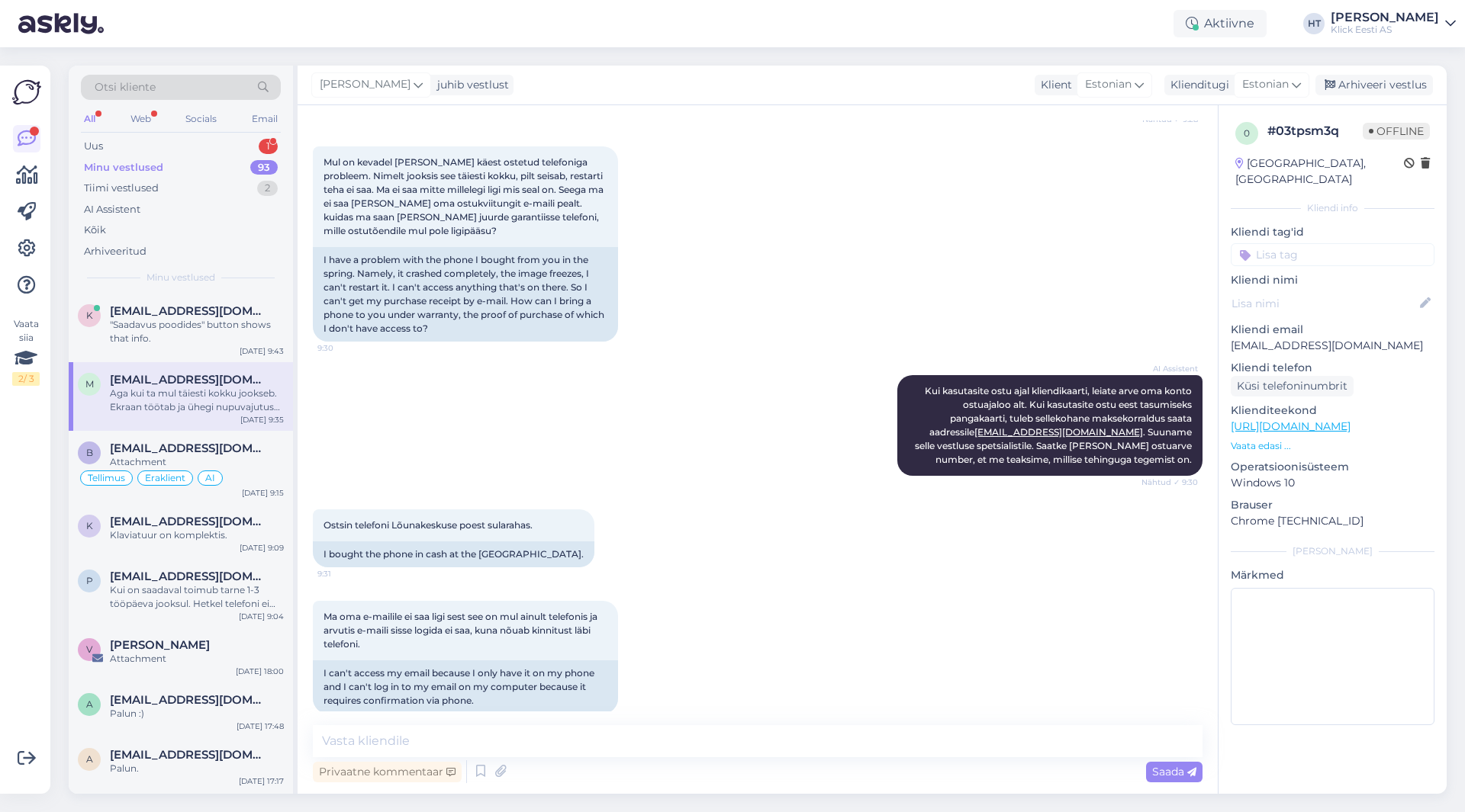
scroll to position [838, 0]
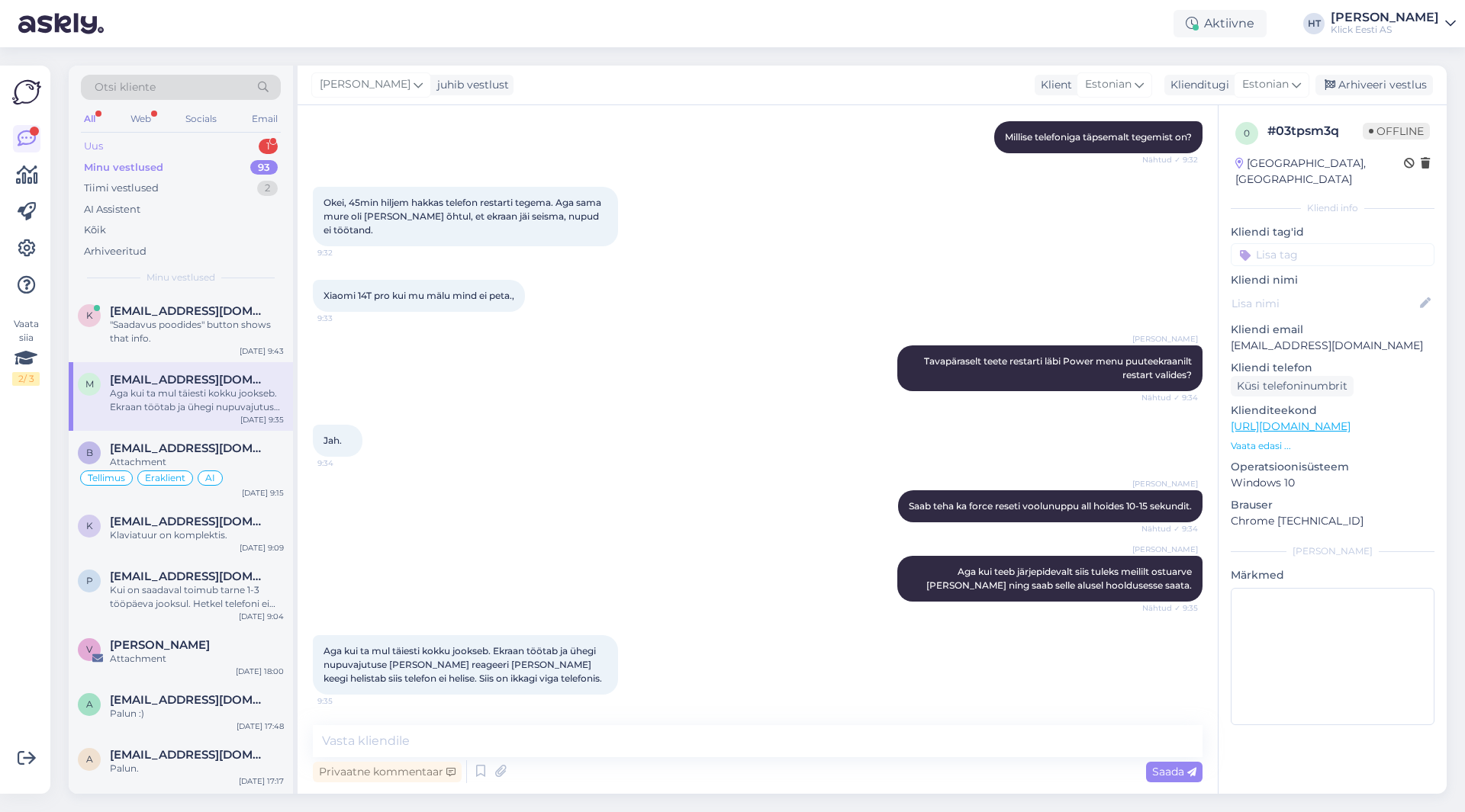
click at [255, 136] on div "Uus 1" at bounding box center [181, 146] width 199 height 22
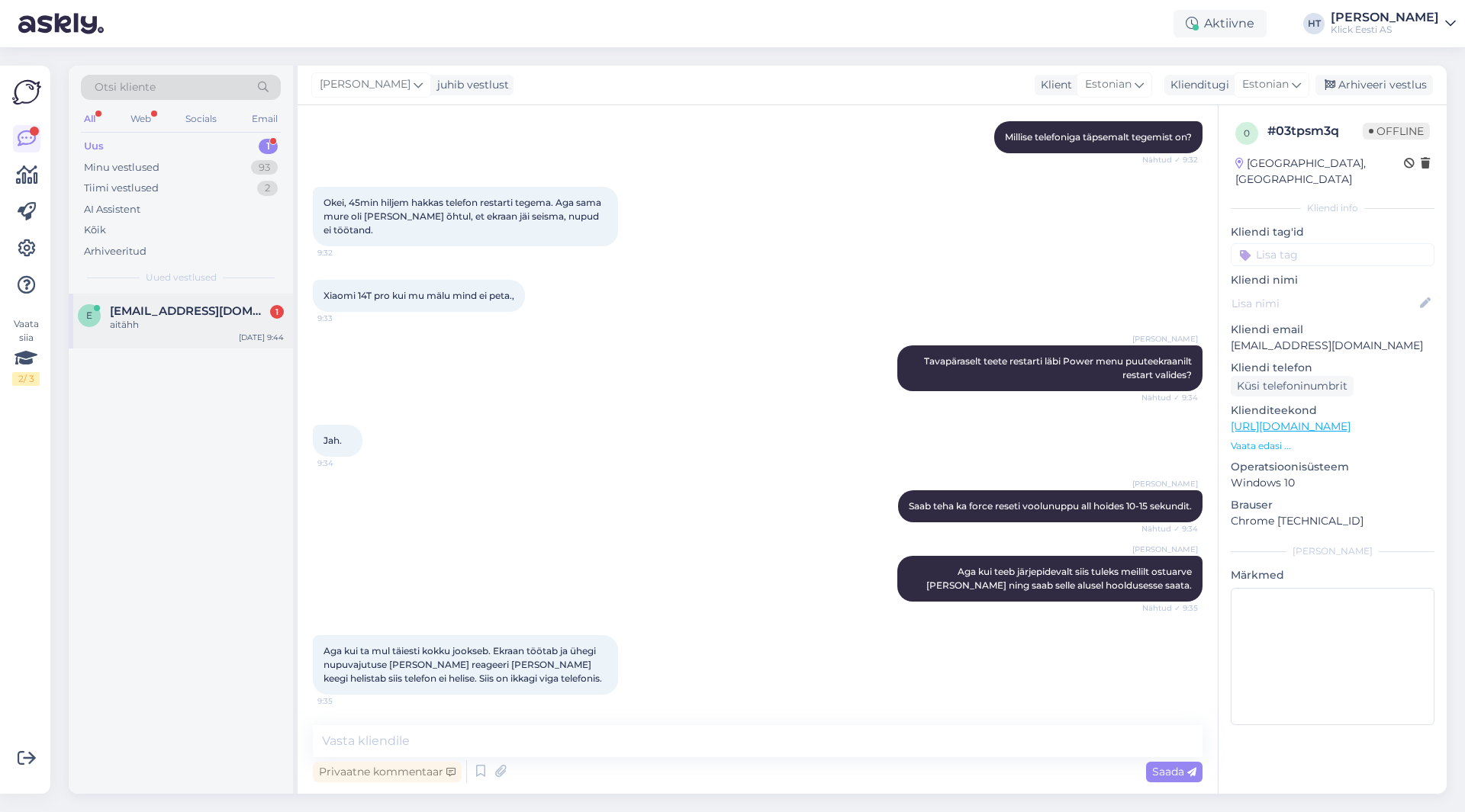
click at [227, 319] on div "aitähh" at bounding box center [197, 324] width 174 height 14
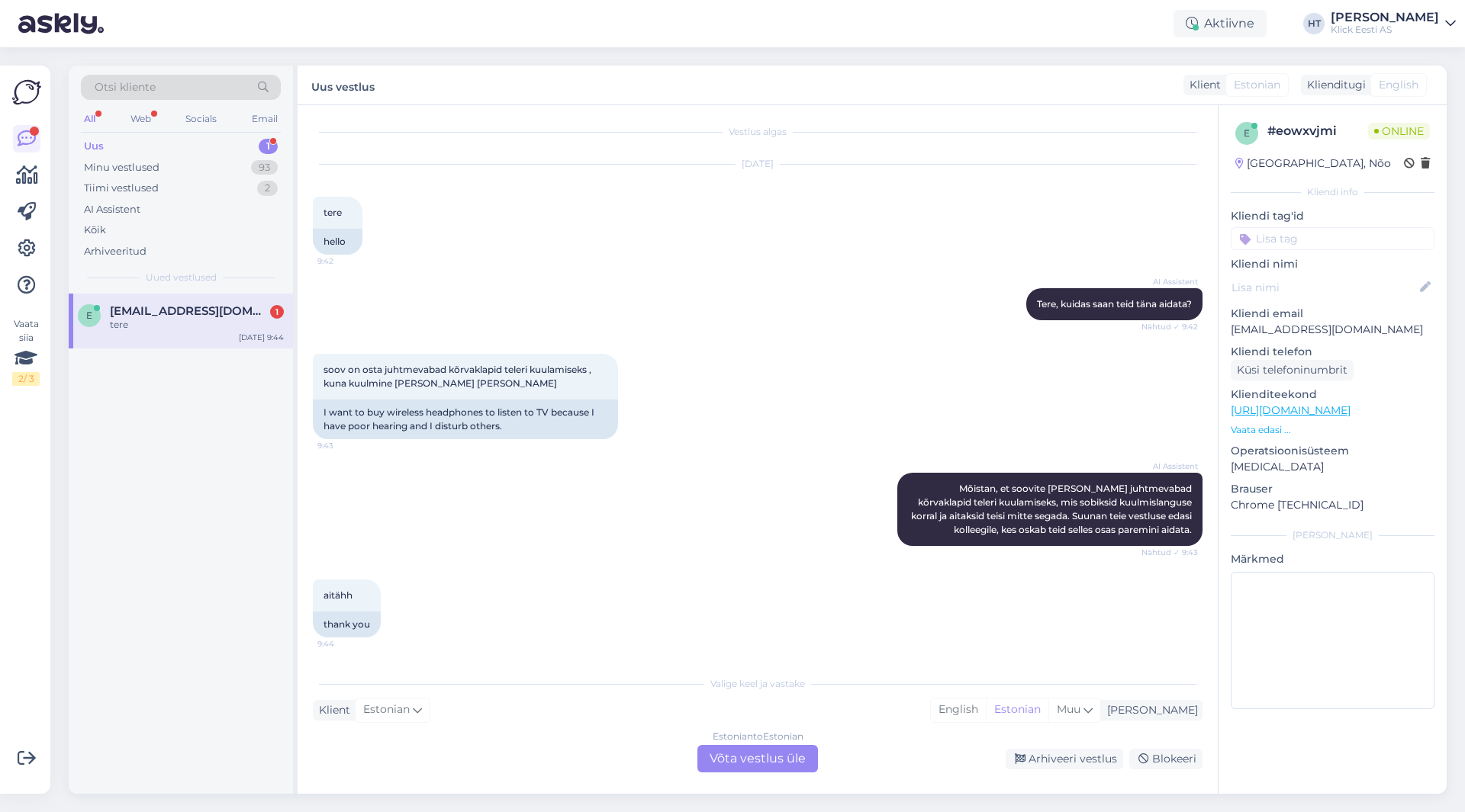
scroll to position [96, 0]
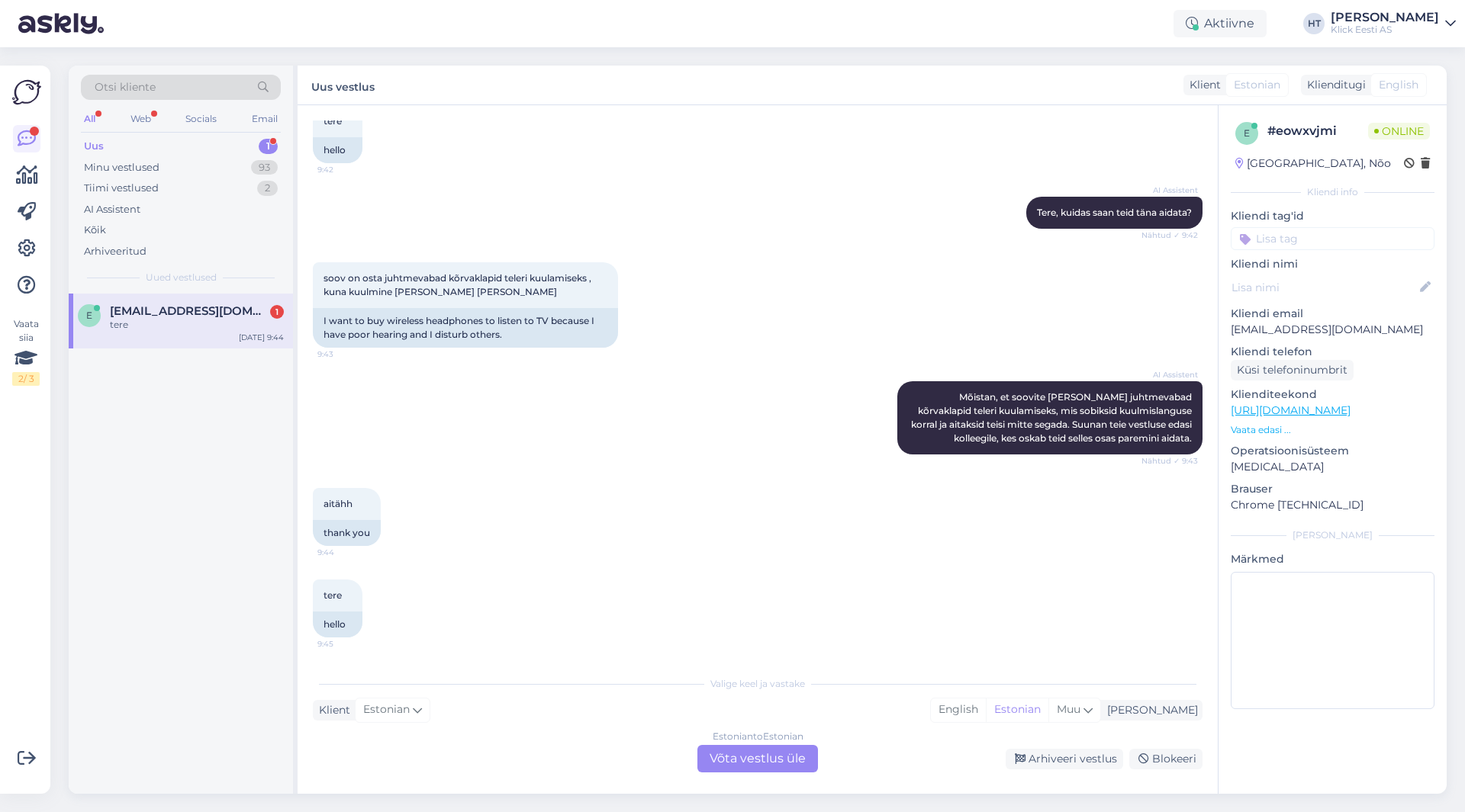
click at [742, 766] on div "Estonian to Estonian Võta vestlus üle" at bounding box center [758, 759] width 121 height 27
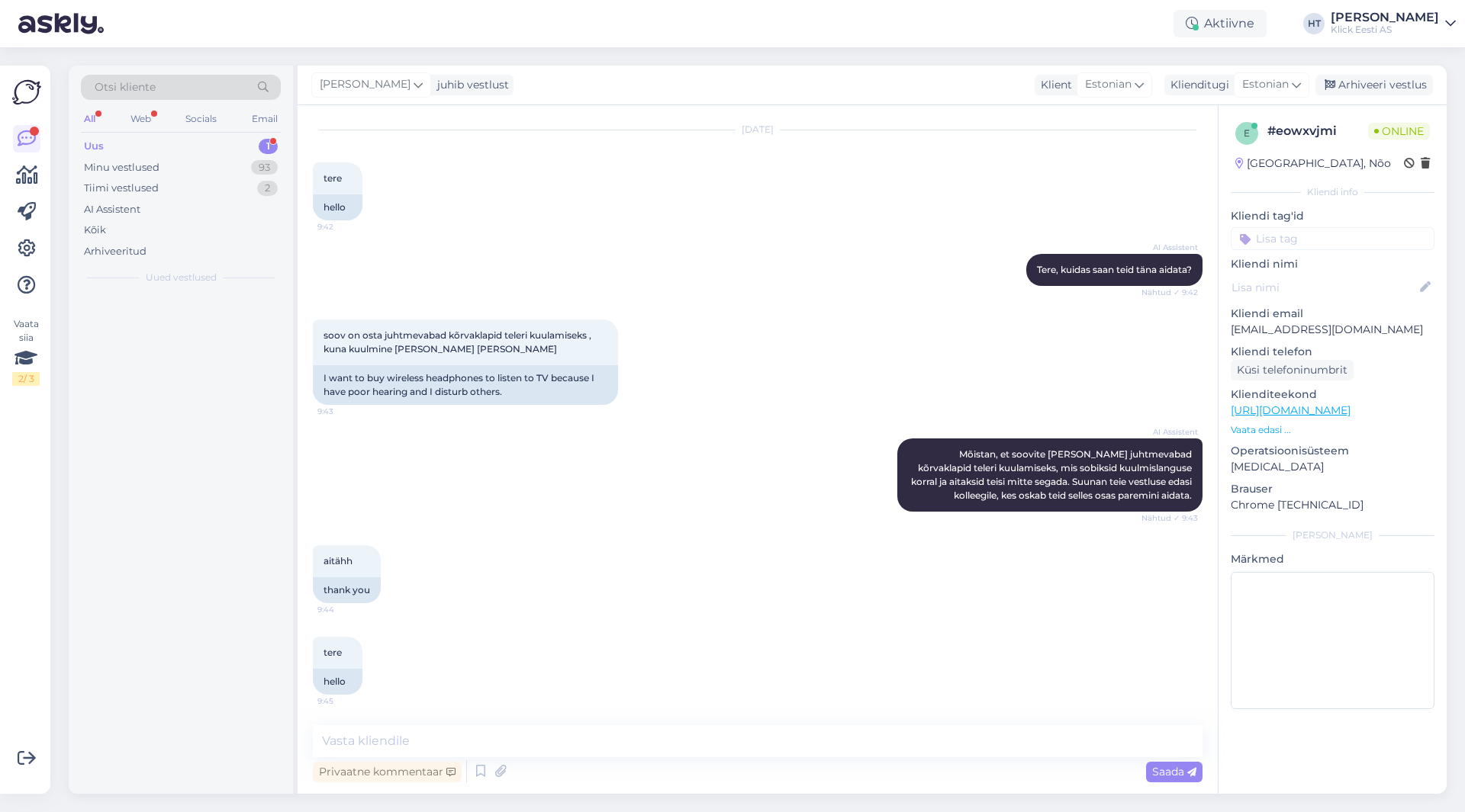
scroll to position [39, 0]
click at [745, 748] on textarea at bounding box center [758, 741] width 890 height 32
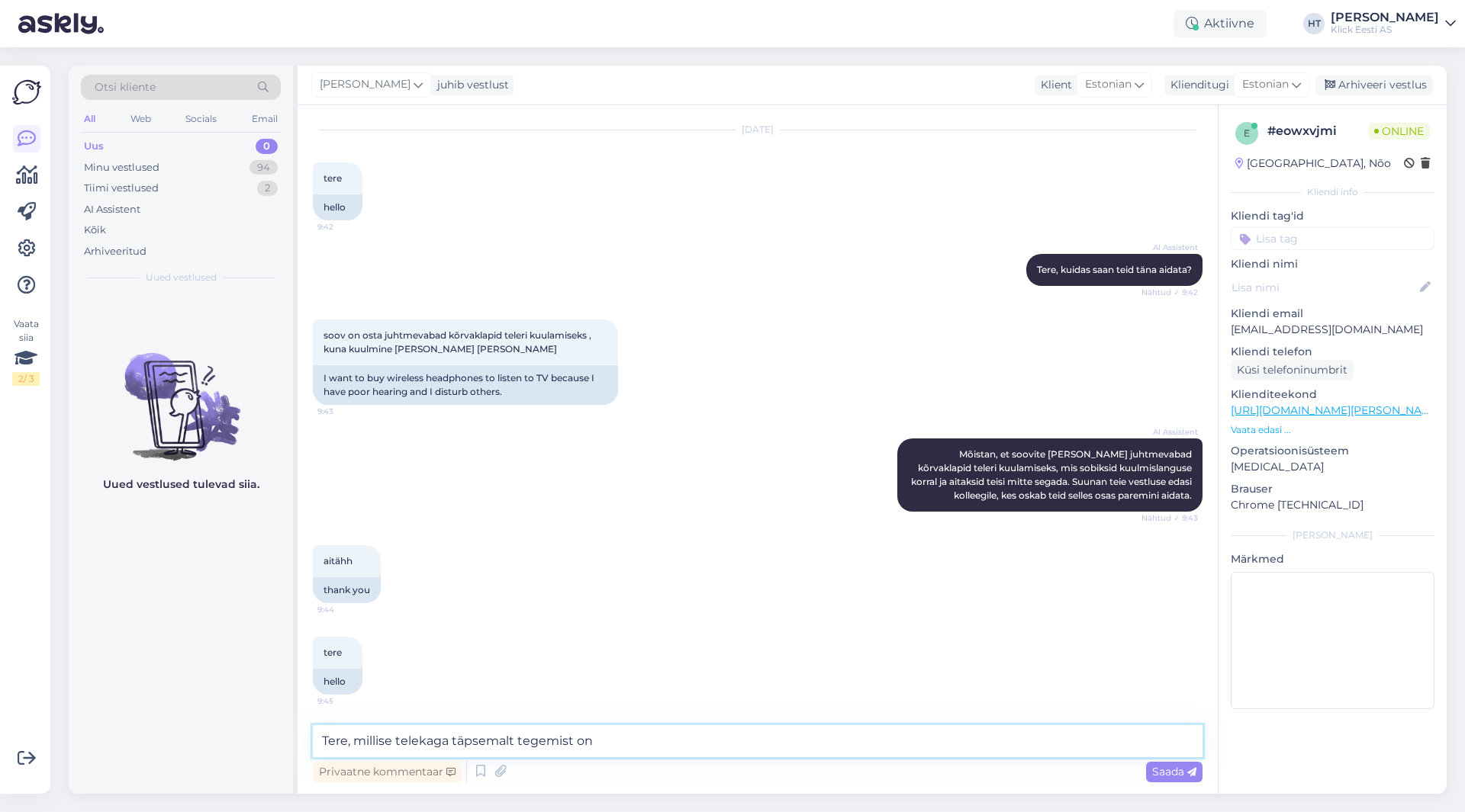
type textarea "Tere, millise telekaga täpsemalt tegemist on?"
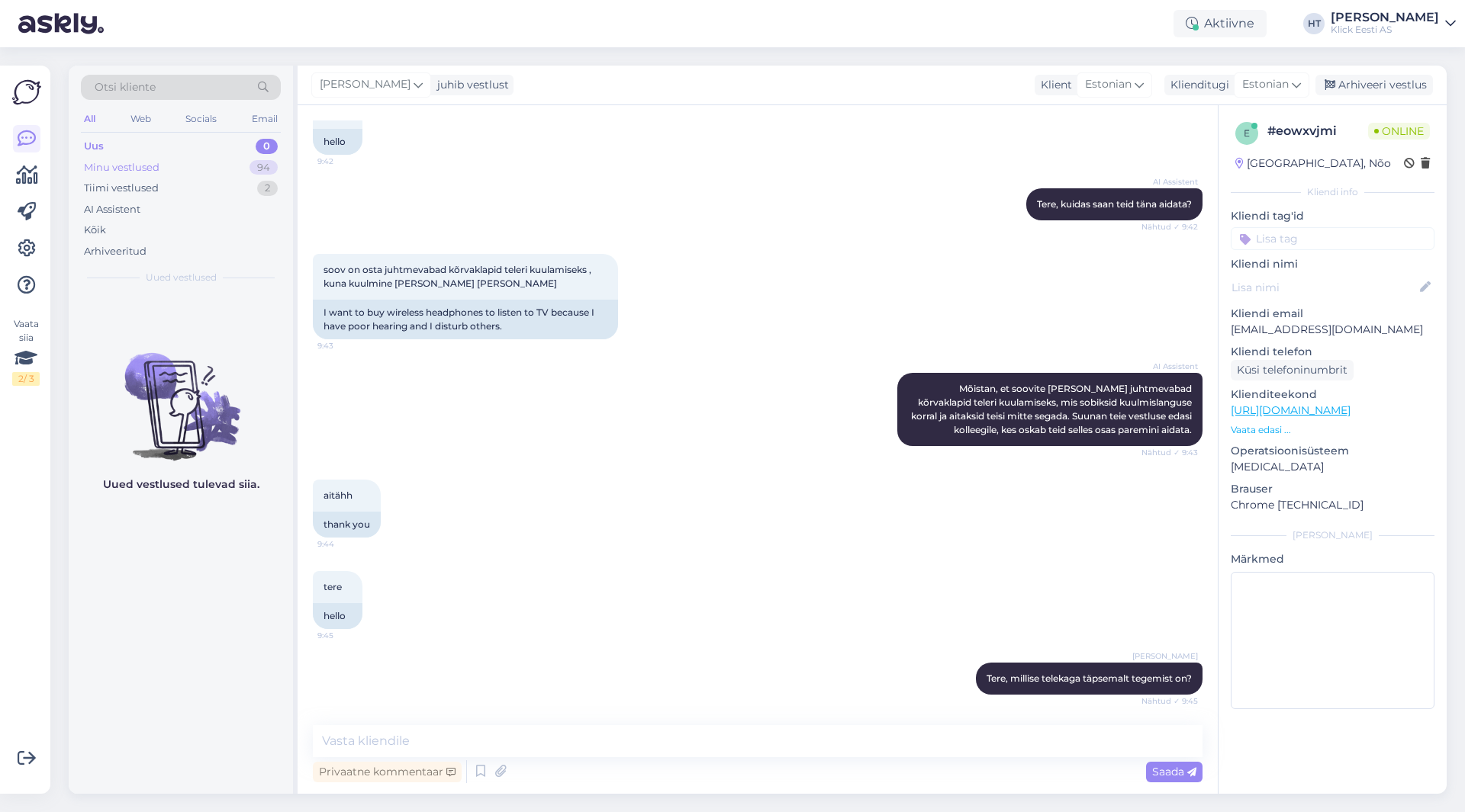
click at [254, 160] on div "94" at bounding box center [263, 167] width 28 height 15
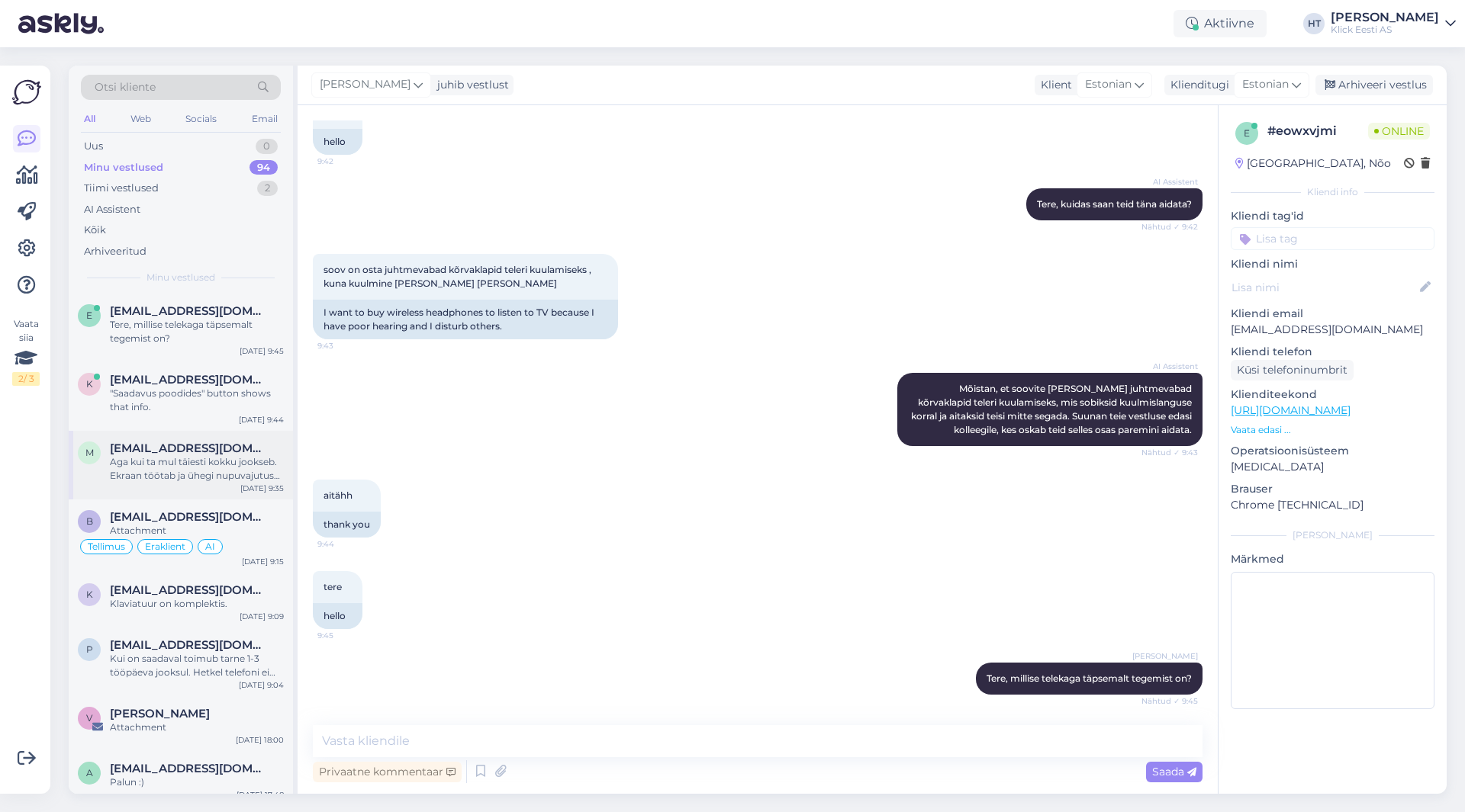
click at [227, 473] on div "Aga kui ta mul täiesti kokku jookseb. Ekraan töötab ja ühegi nupuvajutuse [PERS…" at bounding box center [197, 469] width 174 height 27
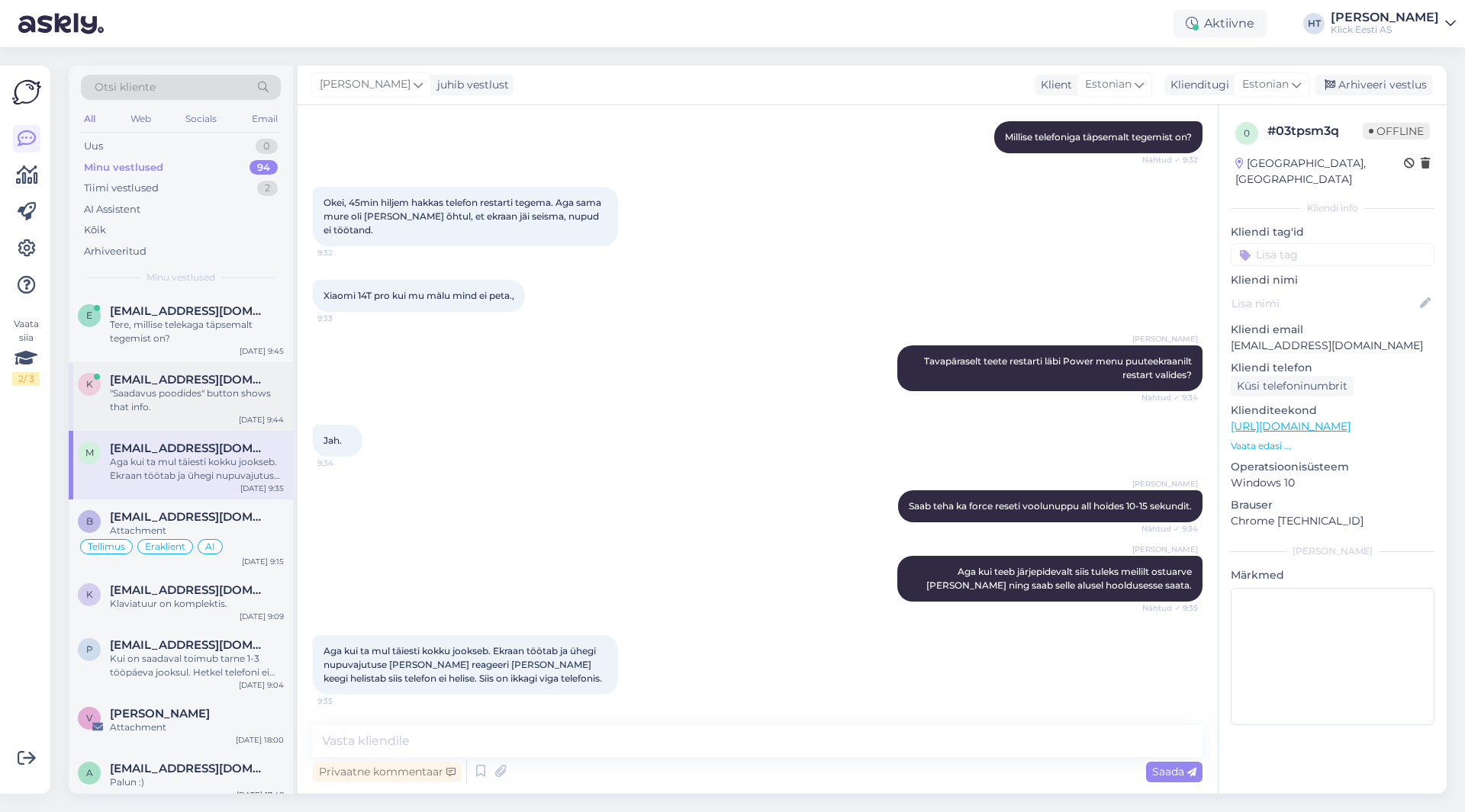
click at [205, 408] on div ""Saadavus poodides" button shows that info." at bounding box center [197, 401] width 174 height 27
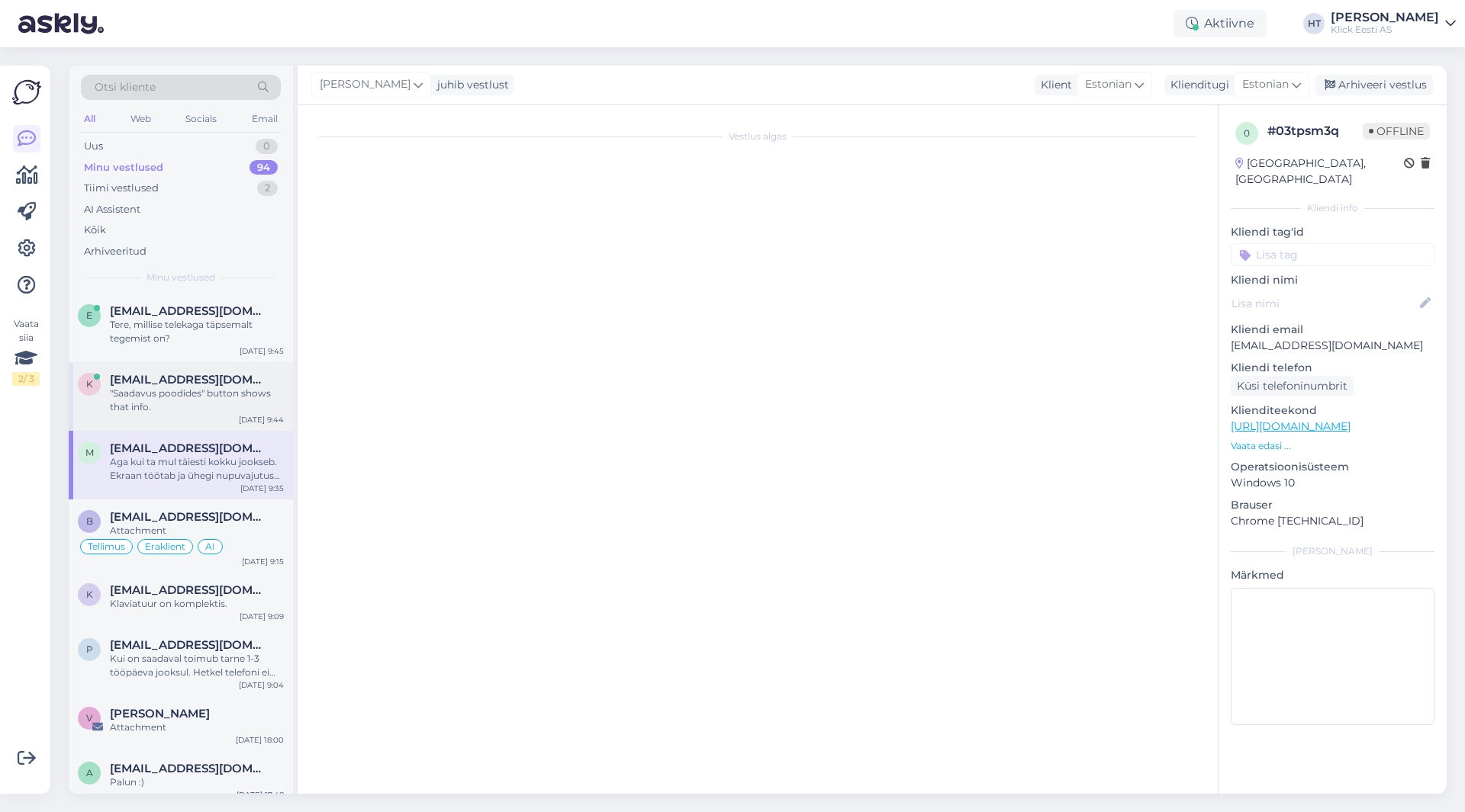
scroll to position [212, 0]
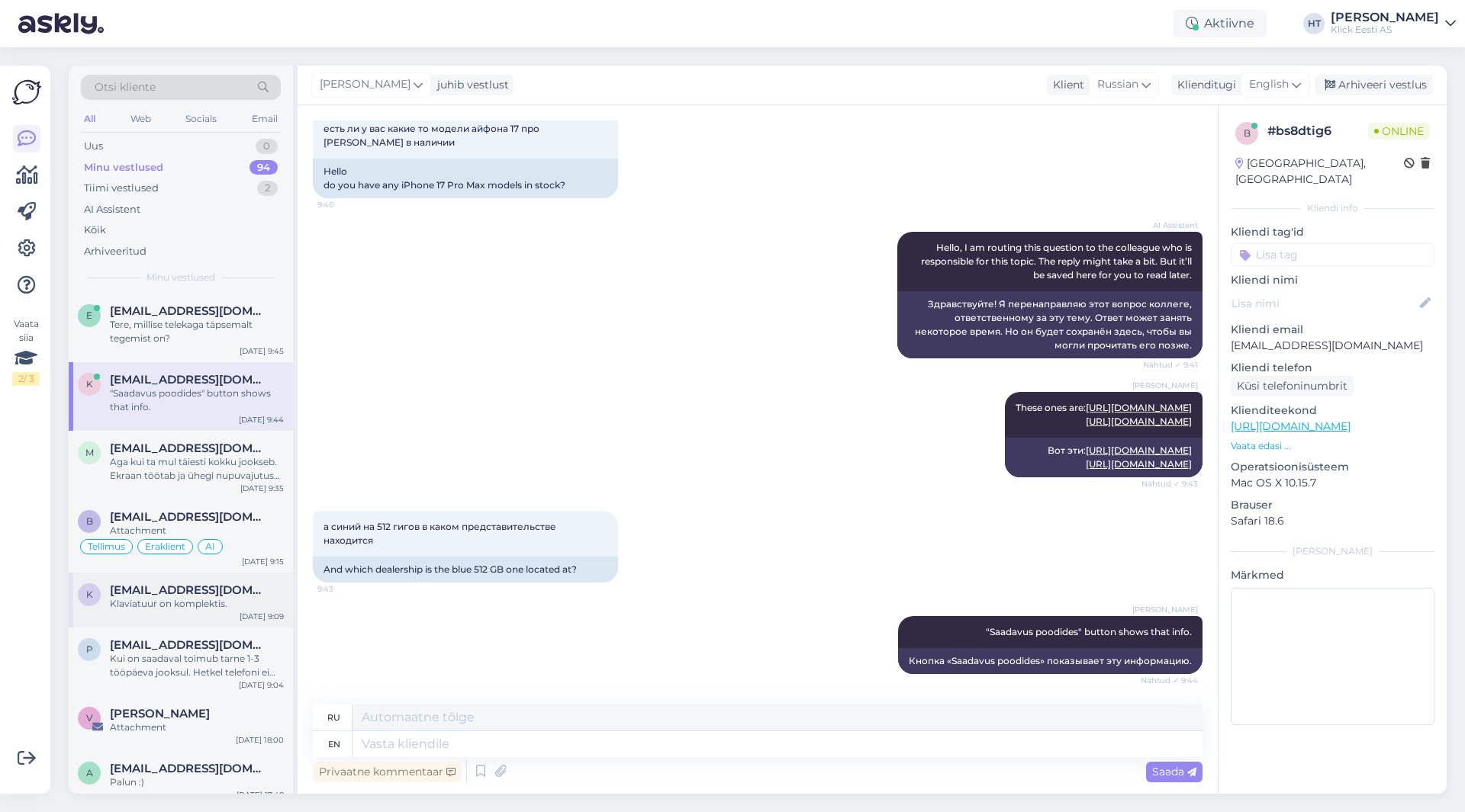
click at [209, 584] on span "[EMAIL_ADDRESS][DOMAIN_NAME]" at bounding box center [190, 590] width 159 height 14
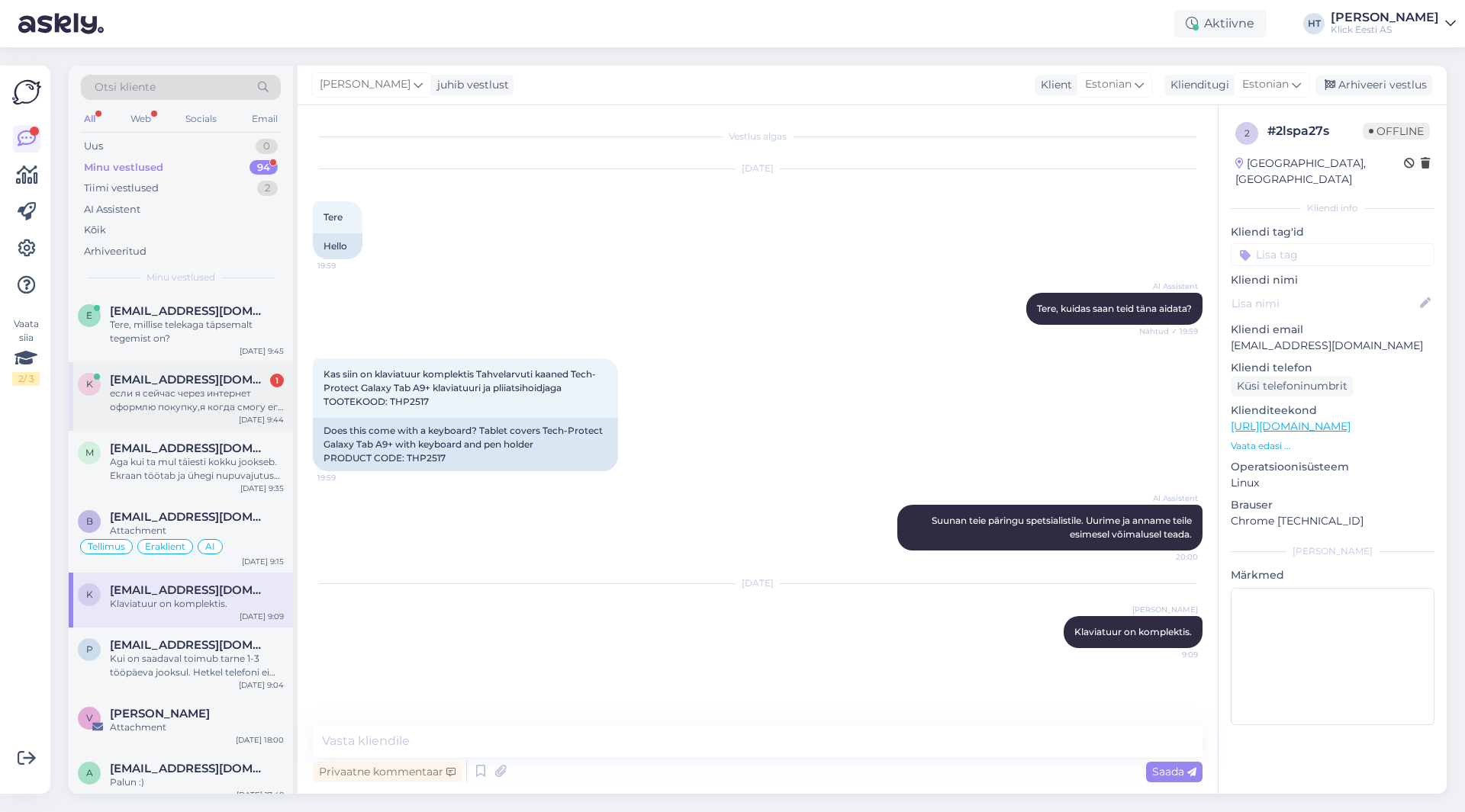
click at [236, 407] on div "если я сейчас через интернет оформлю покупку,я когда смогу его забрать сегодня" at bounding box center [197, 401] width 174 height 27
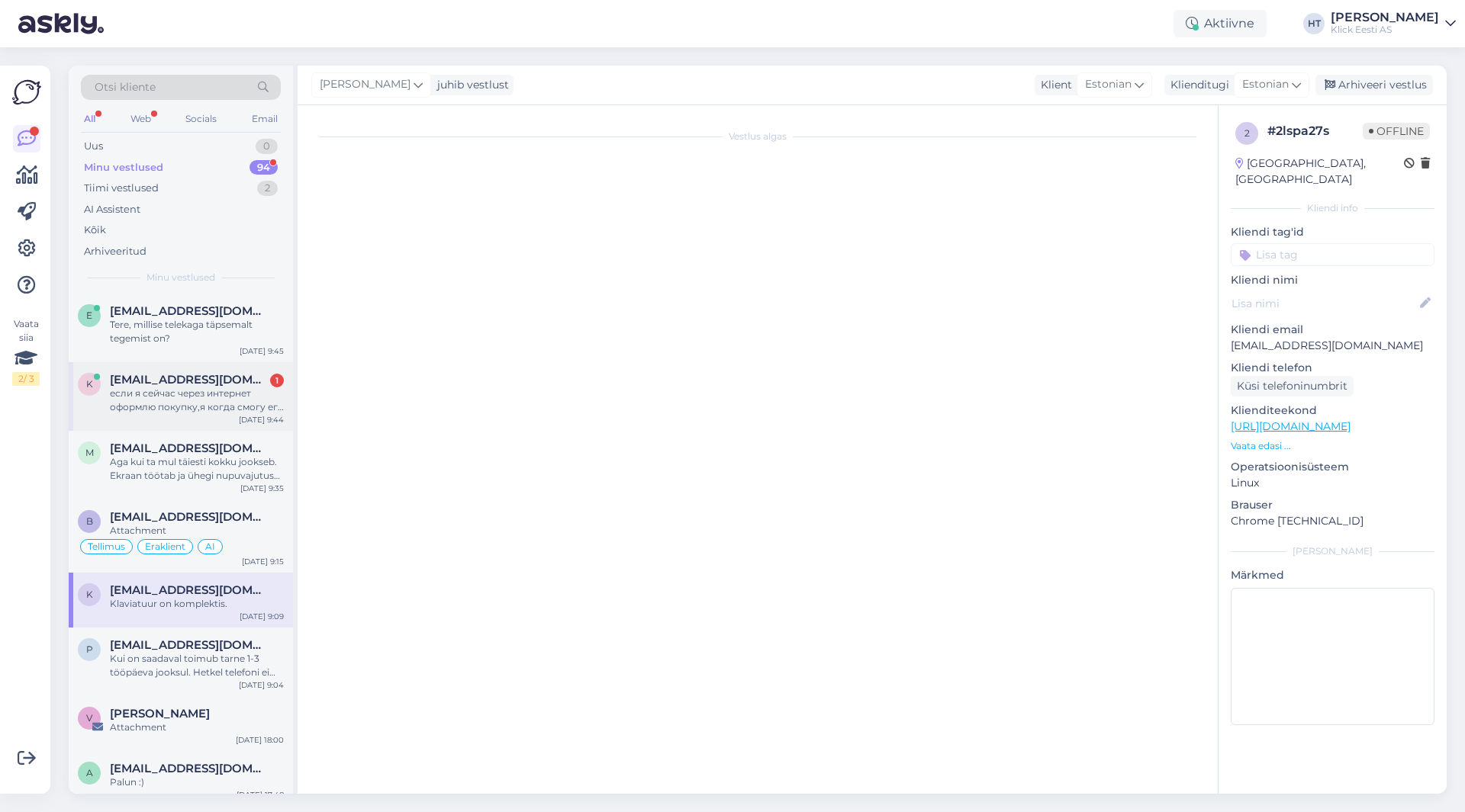
scroll to position [331, 0]
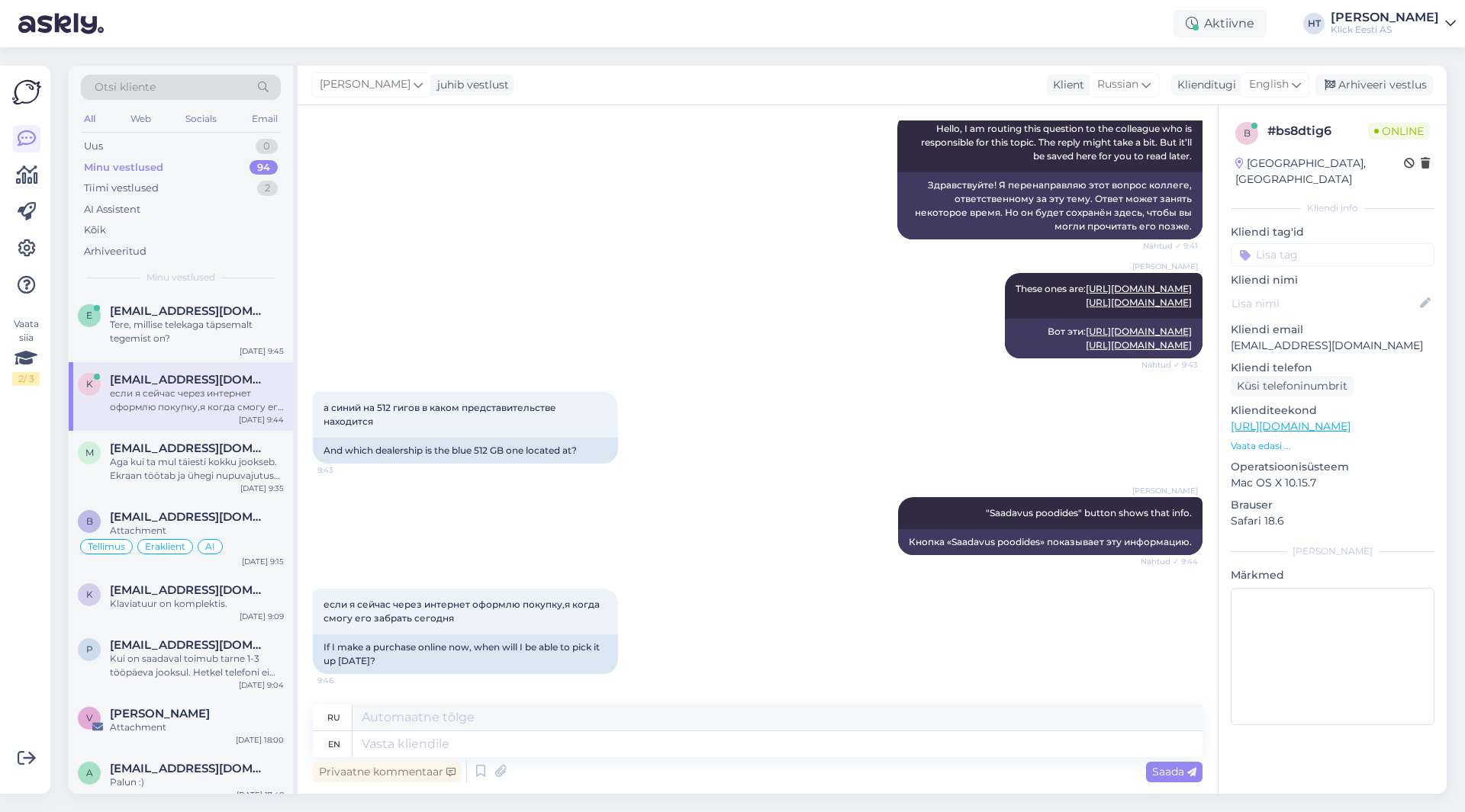
click at [766, 390] on div "а синий на 512 гигов в каком представительстве находится 9:43 And which dealers…" at bounding box center [758, 428] width 890 height 106
click at [679, 739] on textarea at bounding box center [777, 744] width 850 height 26
type textarea "For p"
type textarea "Для"
type textarea "For pickup a"
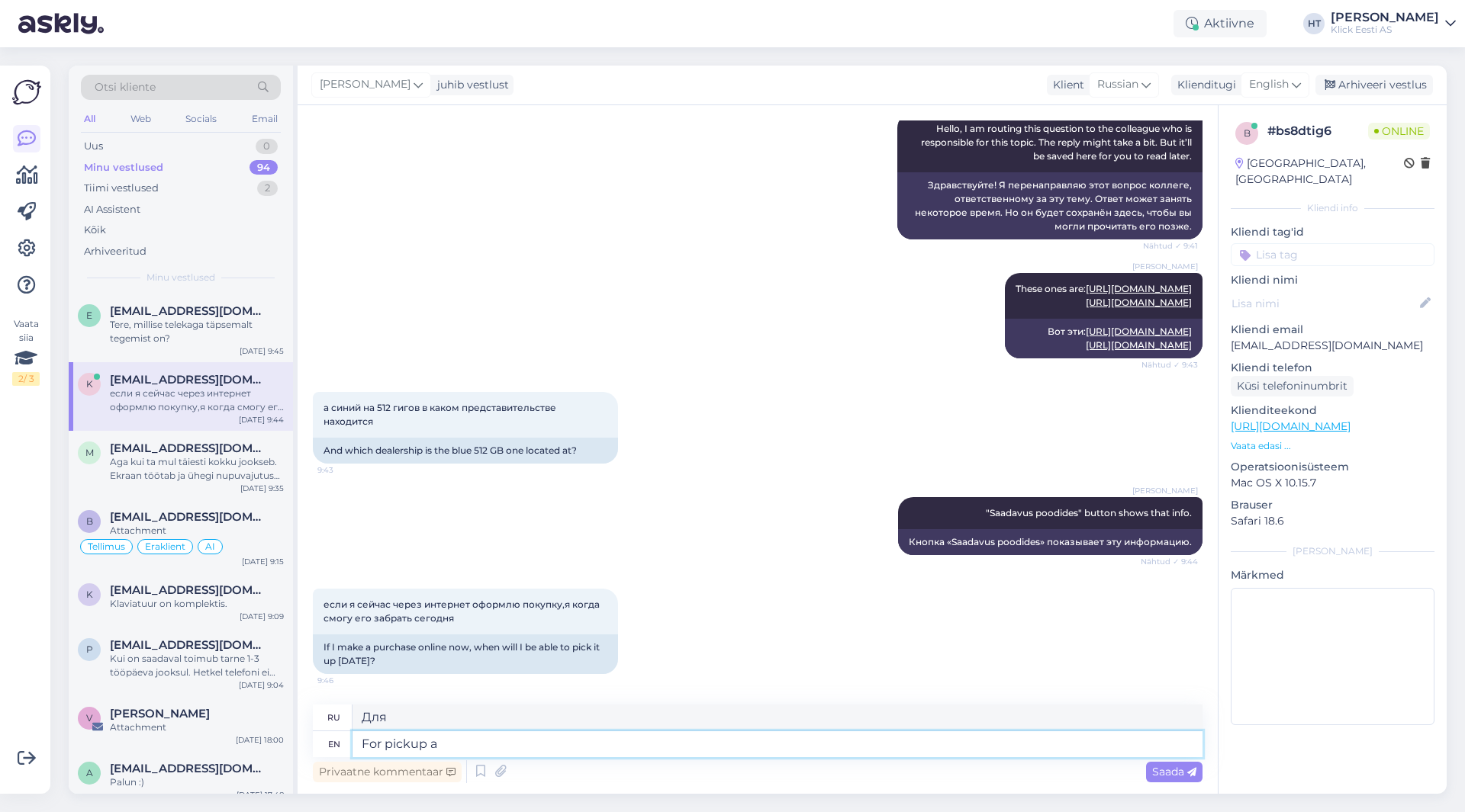
type textarea "Для самовывоза"
type textarea "For pickup at"
type textarea "Для самовывоза [PERSON_NAME]"
type textarea "For pickup at what"
type textarea "Для получения в каком месте"
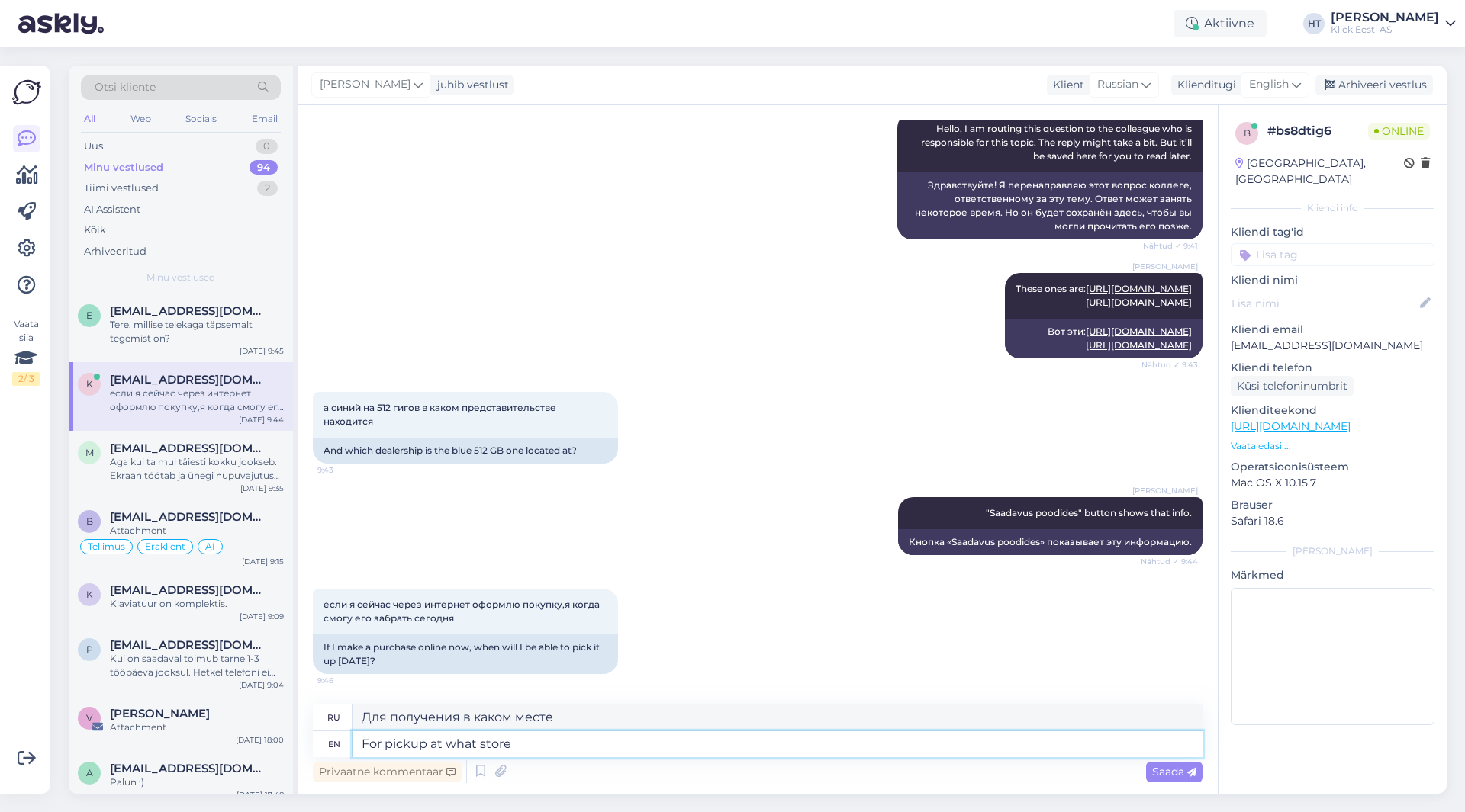
type textarea "For pickup at what store?"
type textarea "В каком магазине можно забрать?"
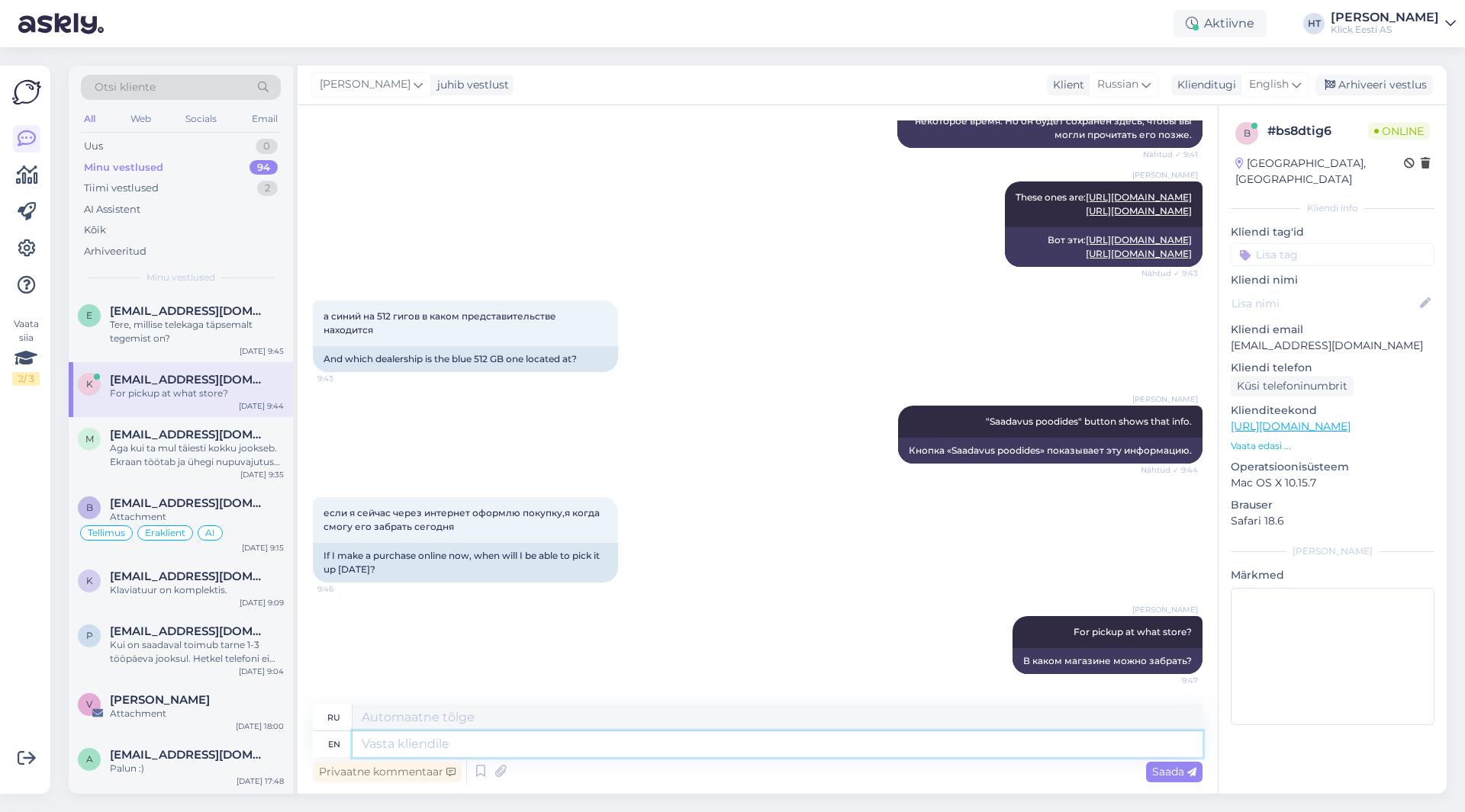
scroll to position [422, 0]
click at [178, 436] on span "[EMAIL_ADDRESS][DOMAIN_NAME]" at bounding box center [190, 434] width 159 height 14
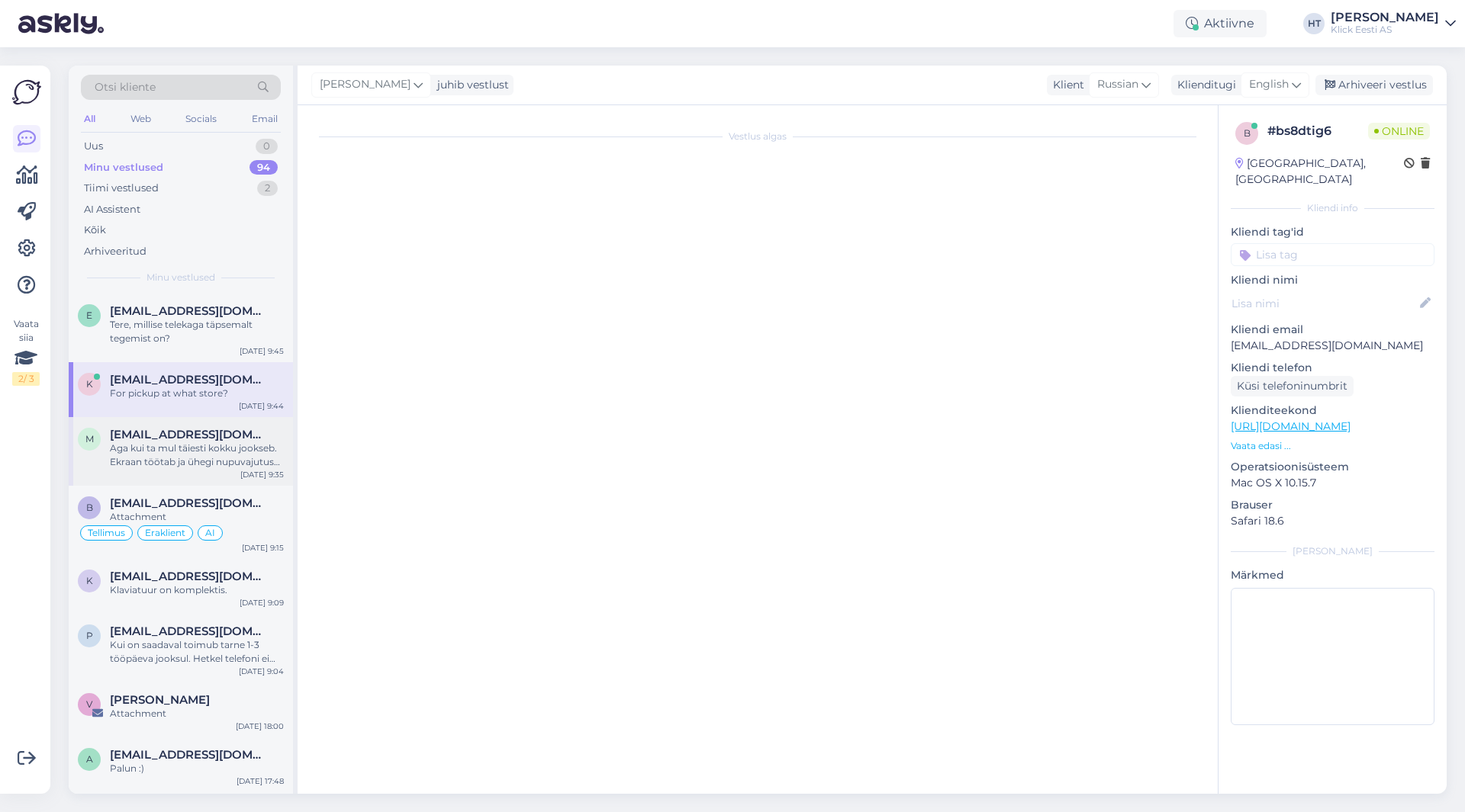
scroll to position [838, 0]
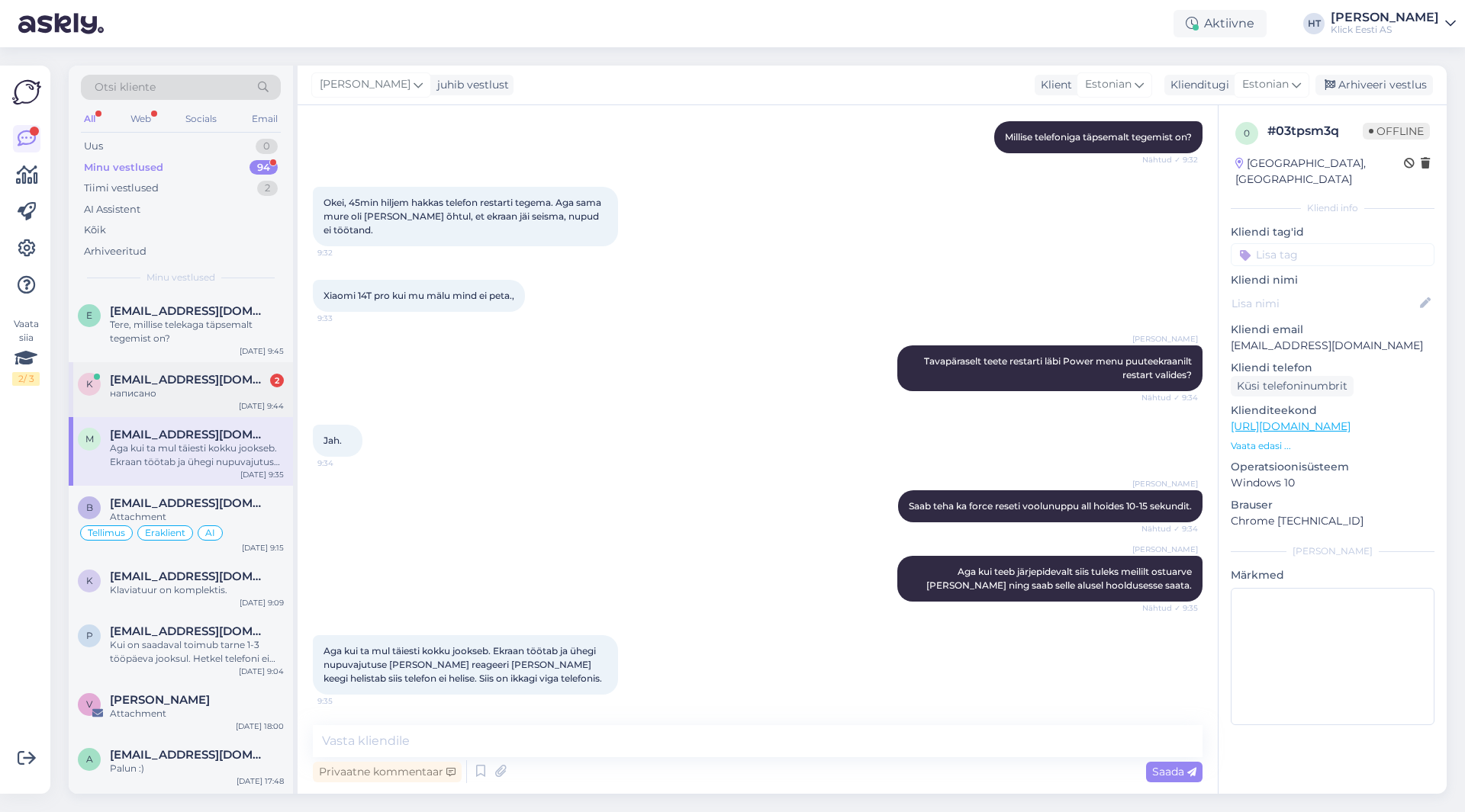
click at [250, 378] on span "[EMAIL_ADDRESS][DOMAIN_NAME]" at bounding box center [190, 379] width 159 height 14
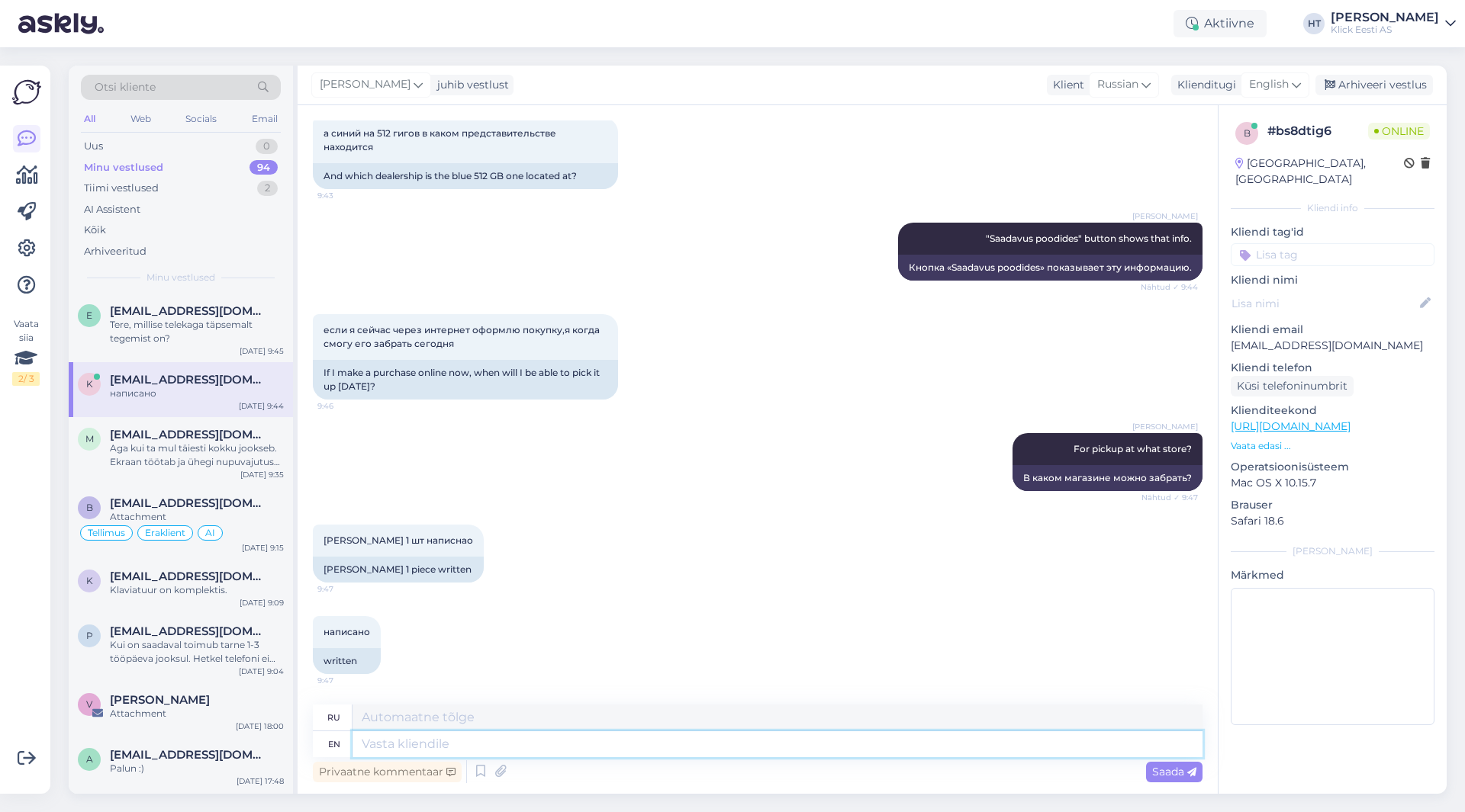
click at [570, 749] on textarea at bounding box center [777, 744] width 850 height 26
type textarea "It"
type textarea "я"
type textarea "It w"
type textarea "Это"
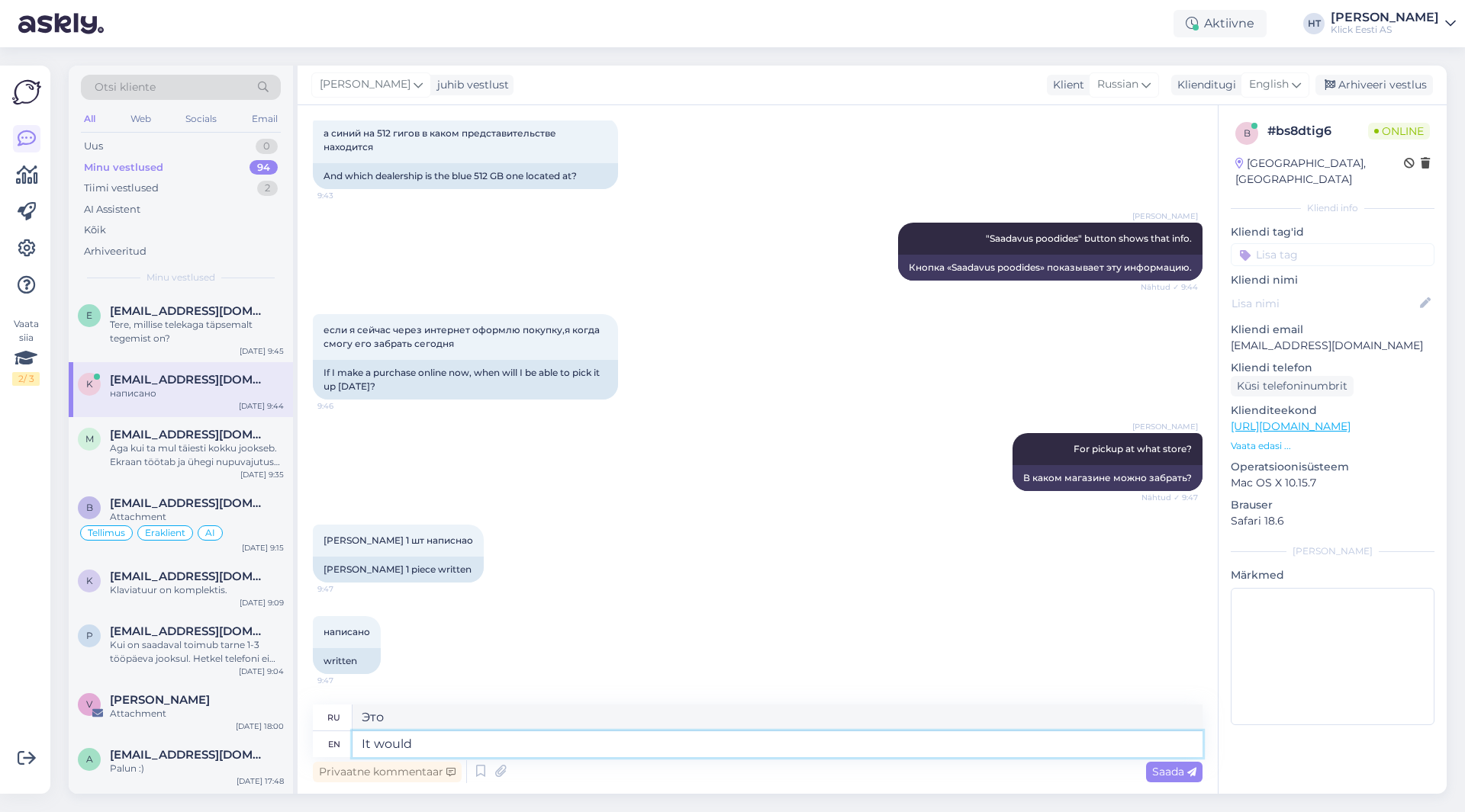
type textarea "It would b"
type textarea "Это было бы"
type textarea "It would be ready w"
type textarea "Он был бы готов"
type textarea "It would be ready within"
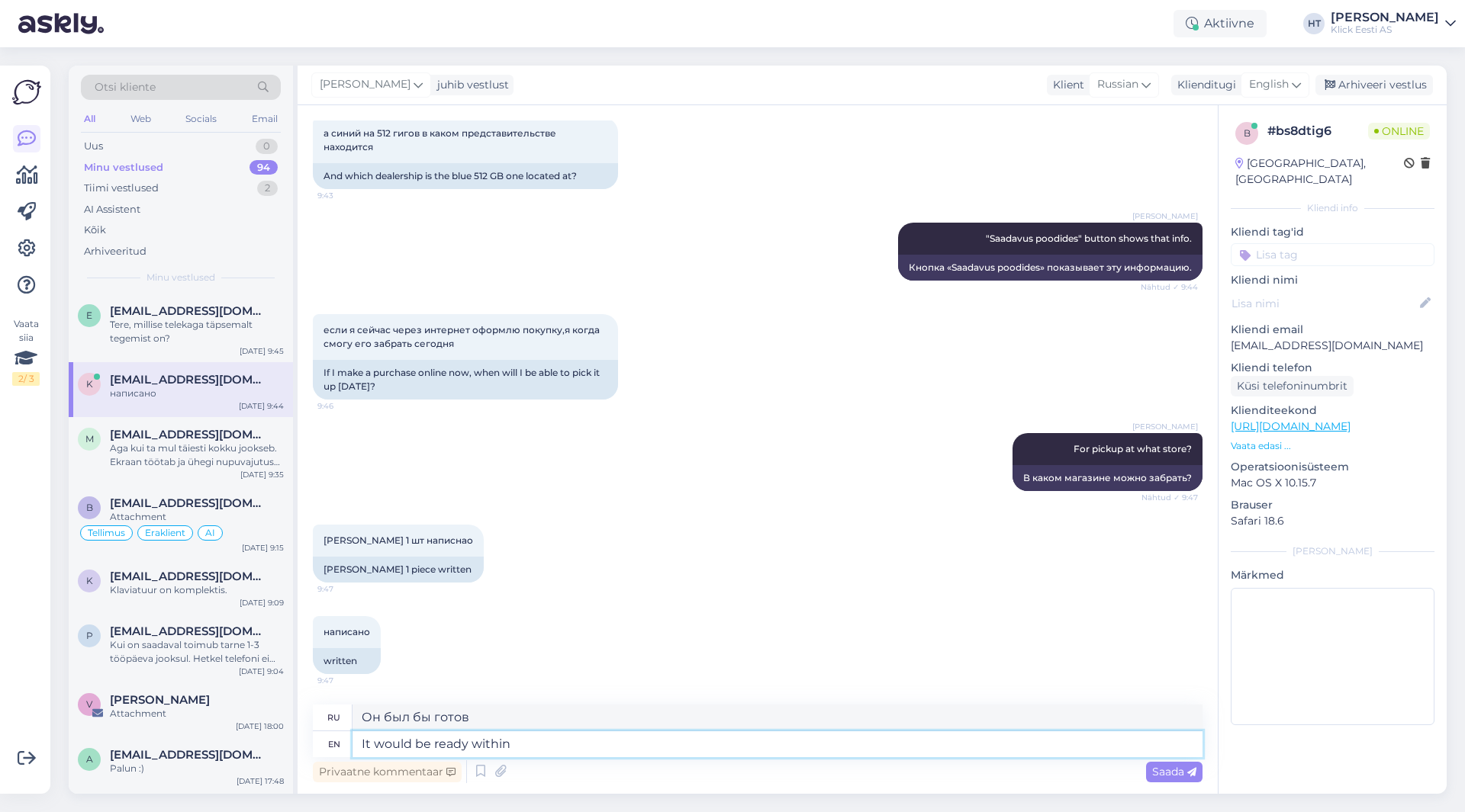
type textarea "Он будет готов в течение"
type textarea "It would be ready within 1-2 ho"
type textarea "Будет готово через 1-2"
type textarea "It would be ready within 1-2 hours."
type textarea "Готово будет через 1-2 часа."
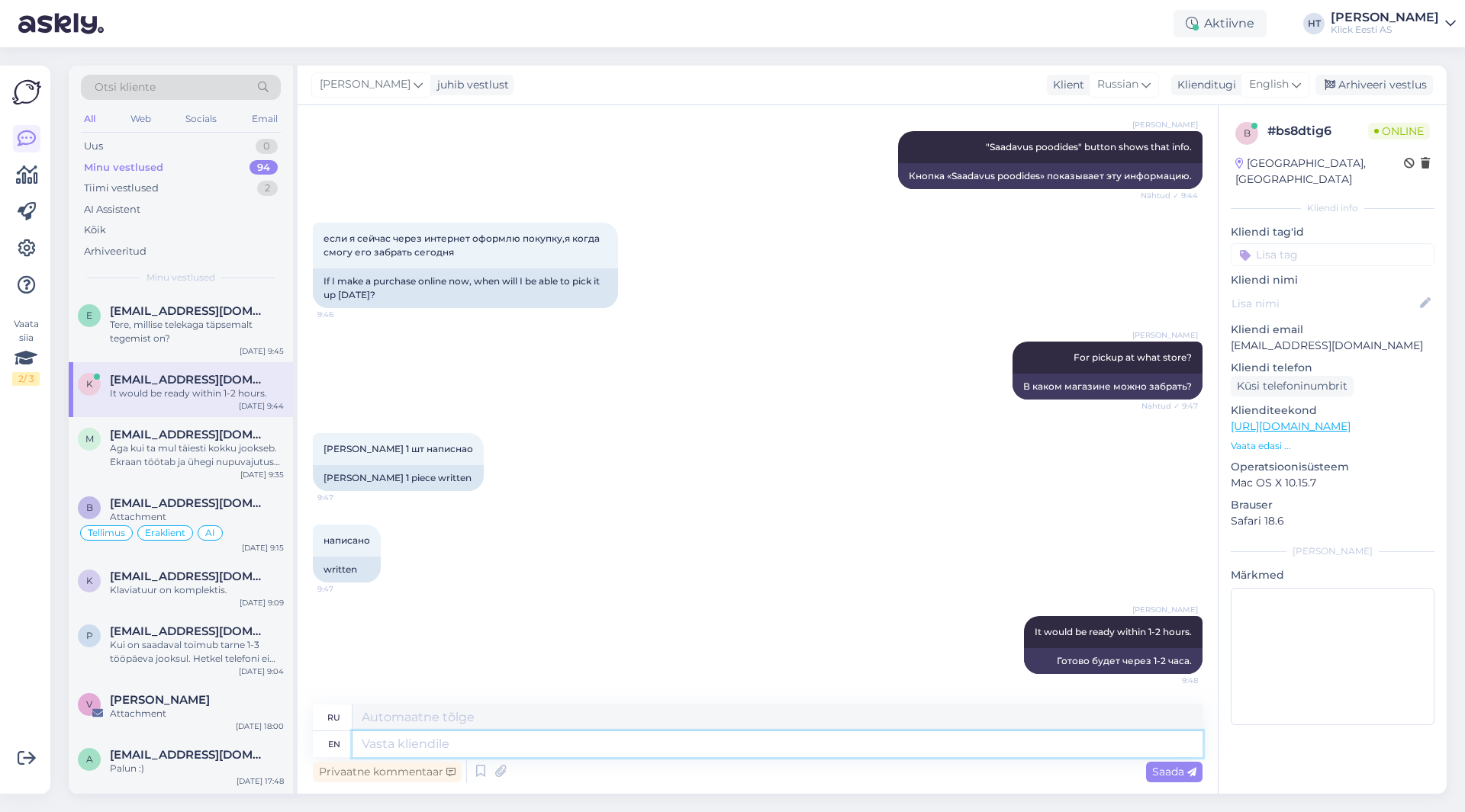
scroll to position [697, 0]
click at [132, 450] on div "Aga kui ta mul täiesti kokku jookseb. Ekraan töötab ja ühegi nupuvajutuse [PERS…" at bounding box center [197, 455] width 174 height 27
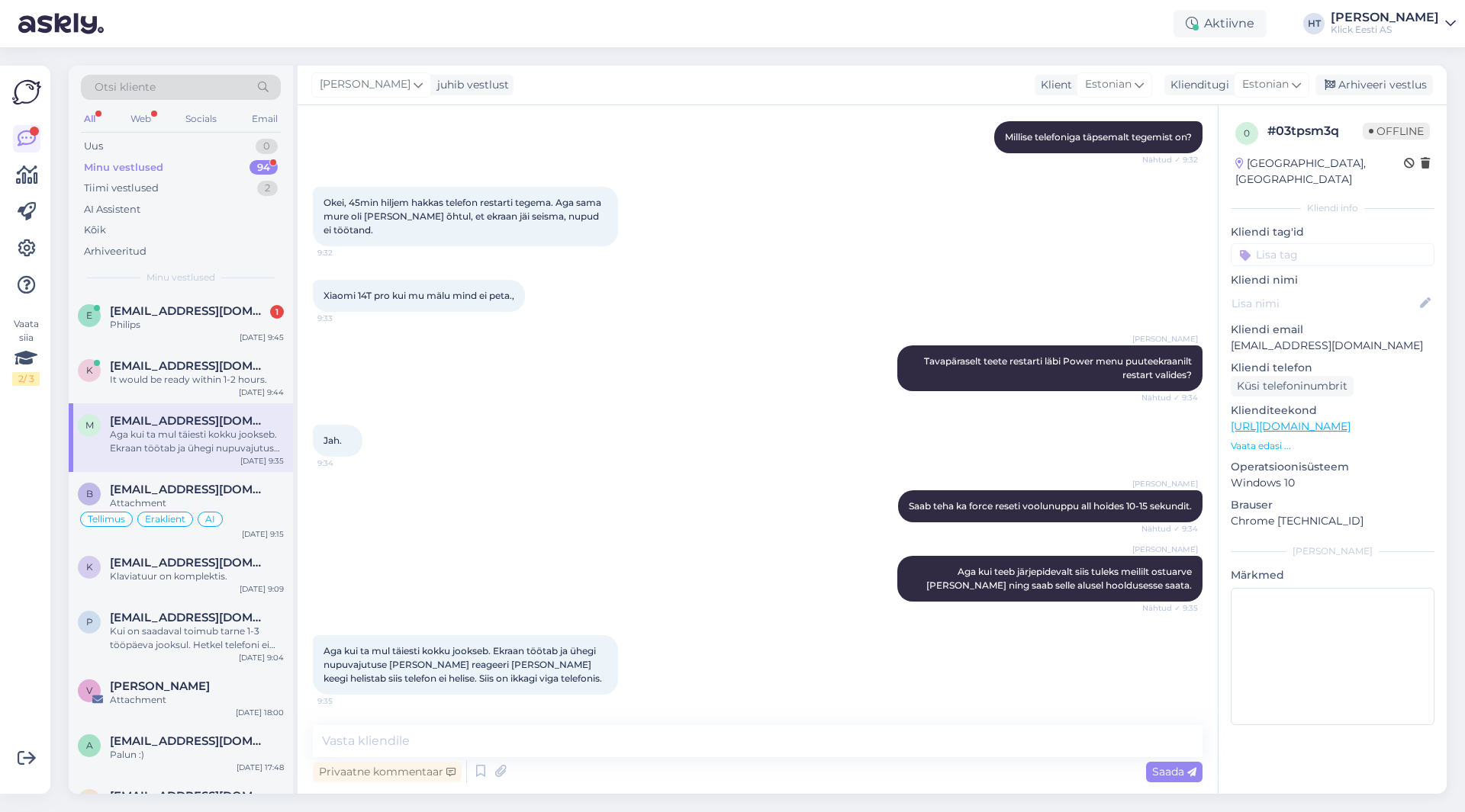
click at [262, 163] on div "94" at bounding box center [263, 167] width 28 height 15
click at [260, 171] on div "94" at bounding box center [263, 167] width 28 height 15
click at [265, 166] on div "94" at bounding box center [263, 167] width 28 height 15
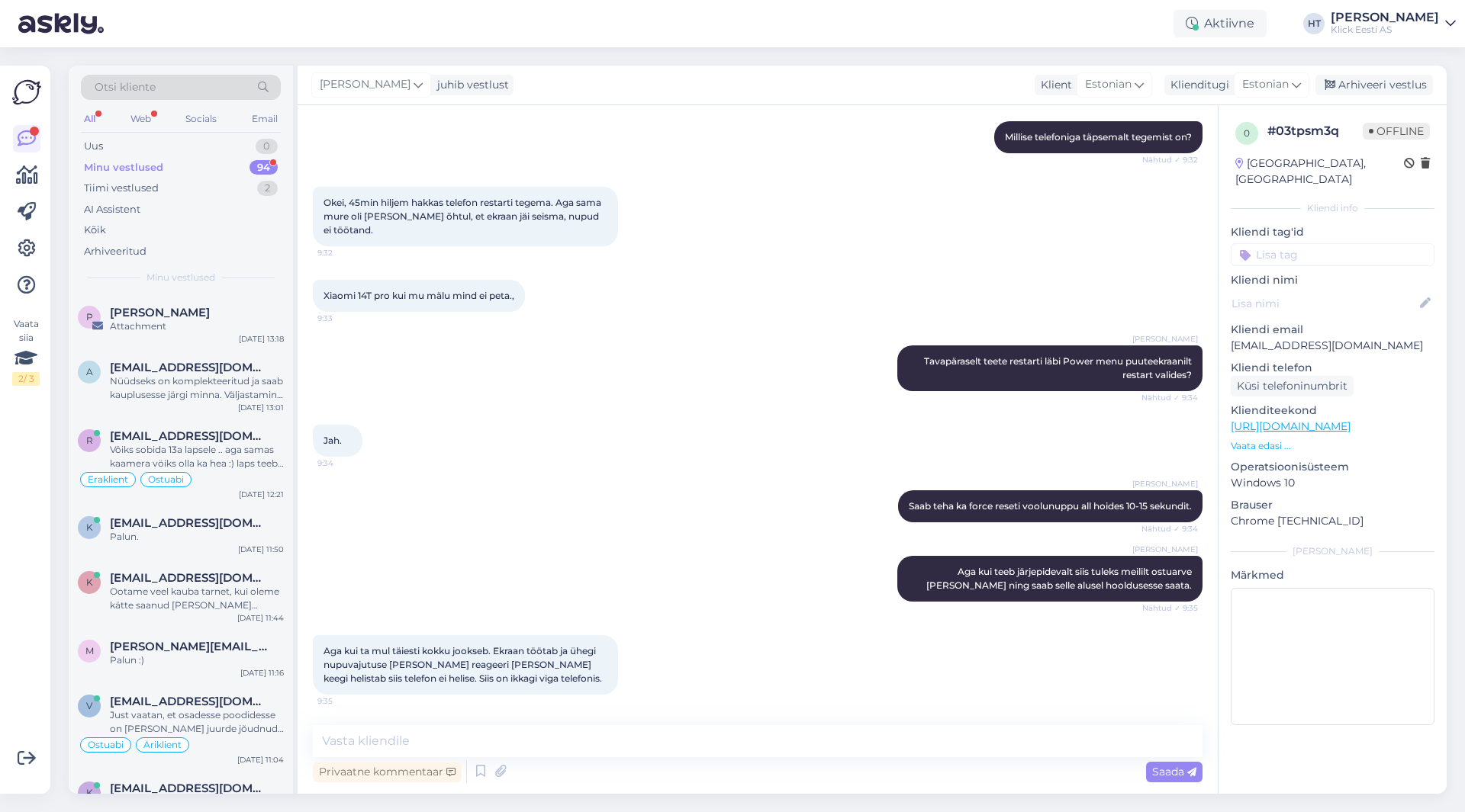
scroll to position [4900, 0]
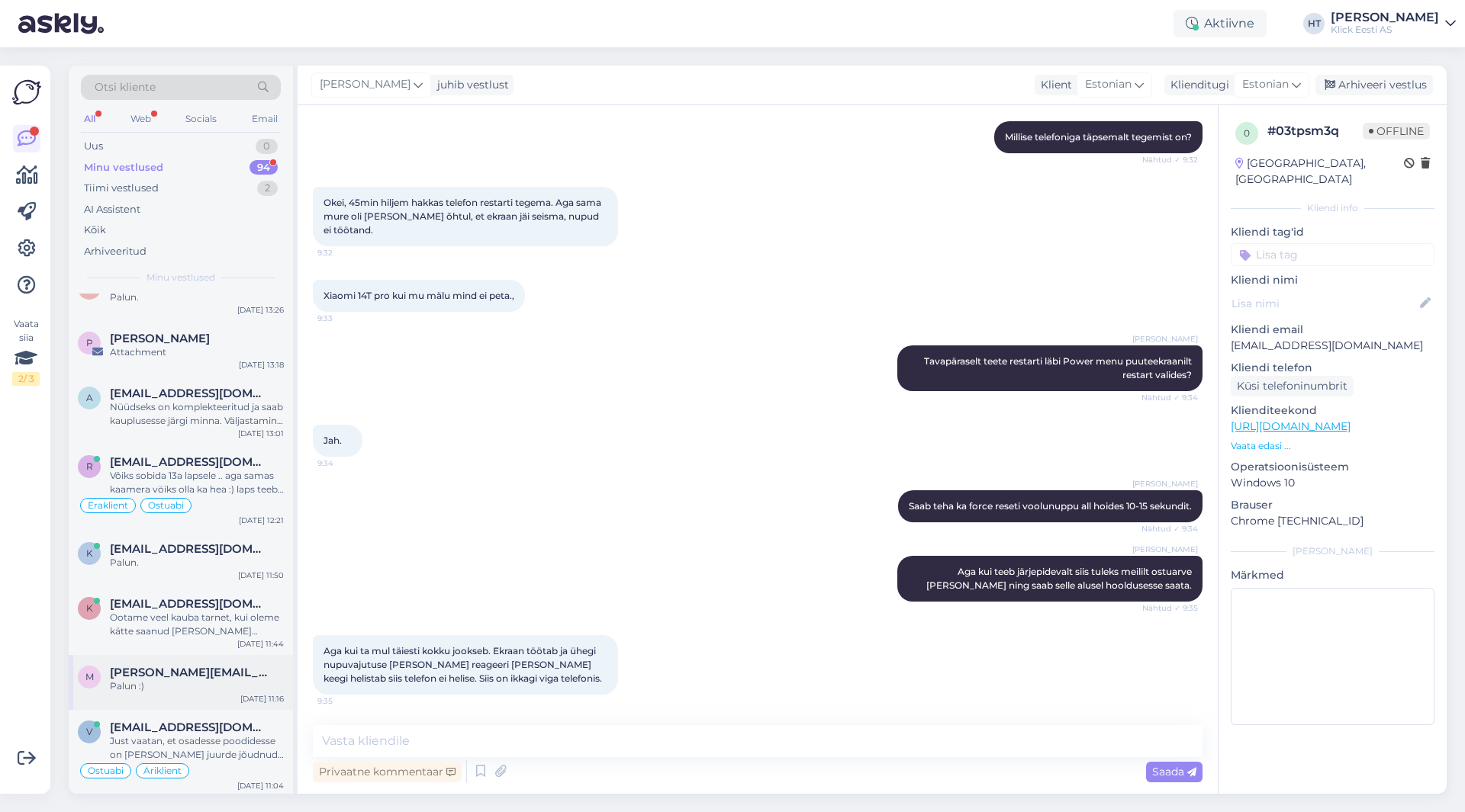
click at [208, 666] on span "[PERSON_NAME][EMAIL_ADDRESS][DOMAIN_NAME]" at bounding box center [190, 672] width 159 height 14
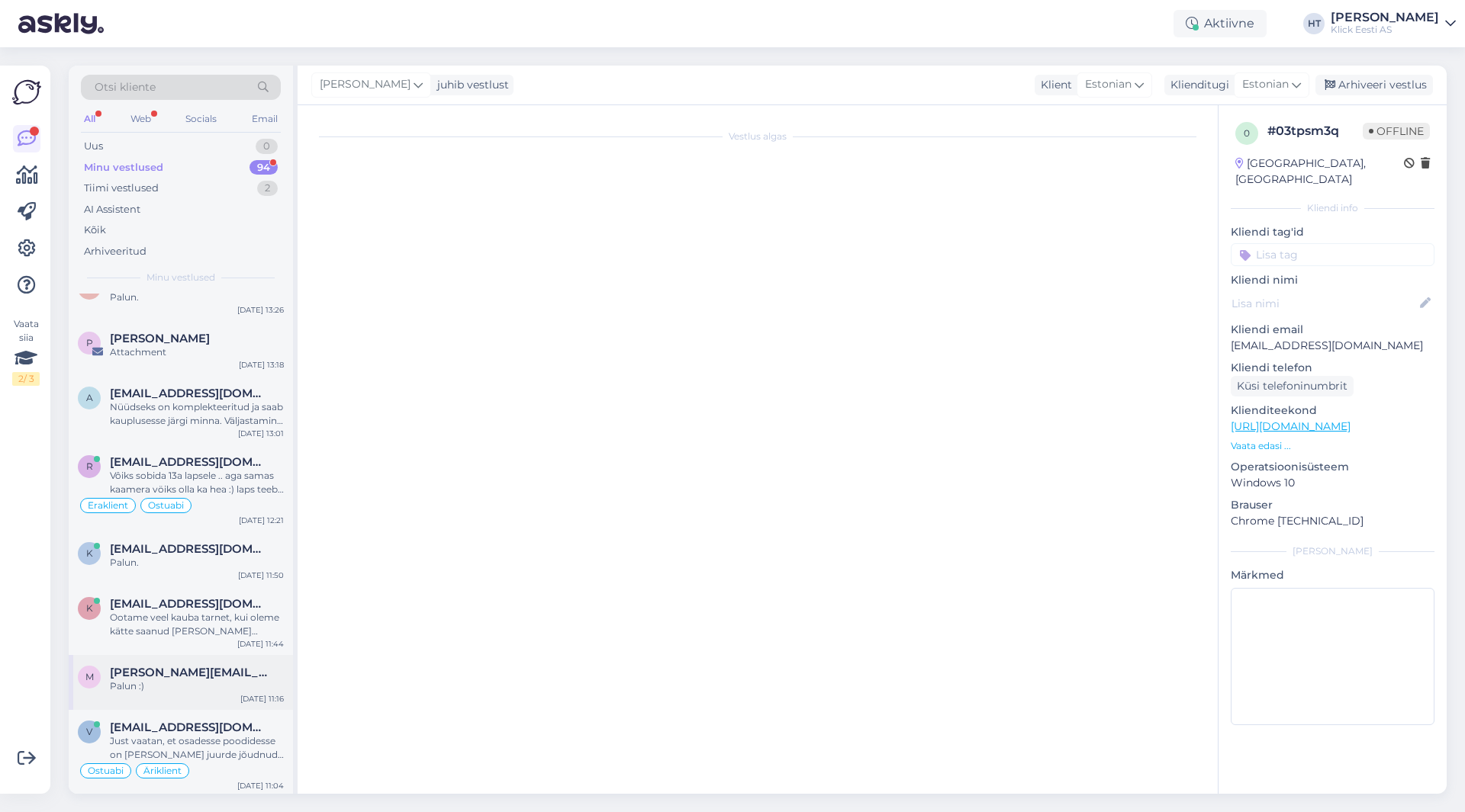
scroll to position [198, 0]
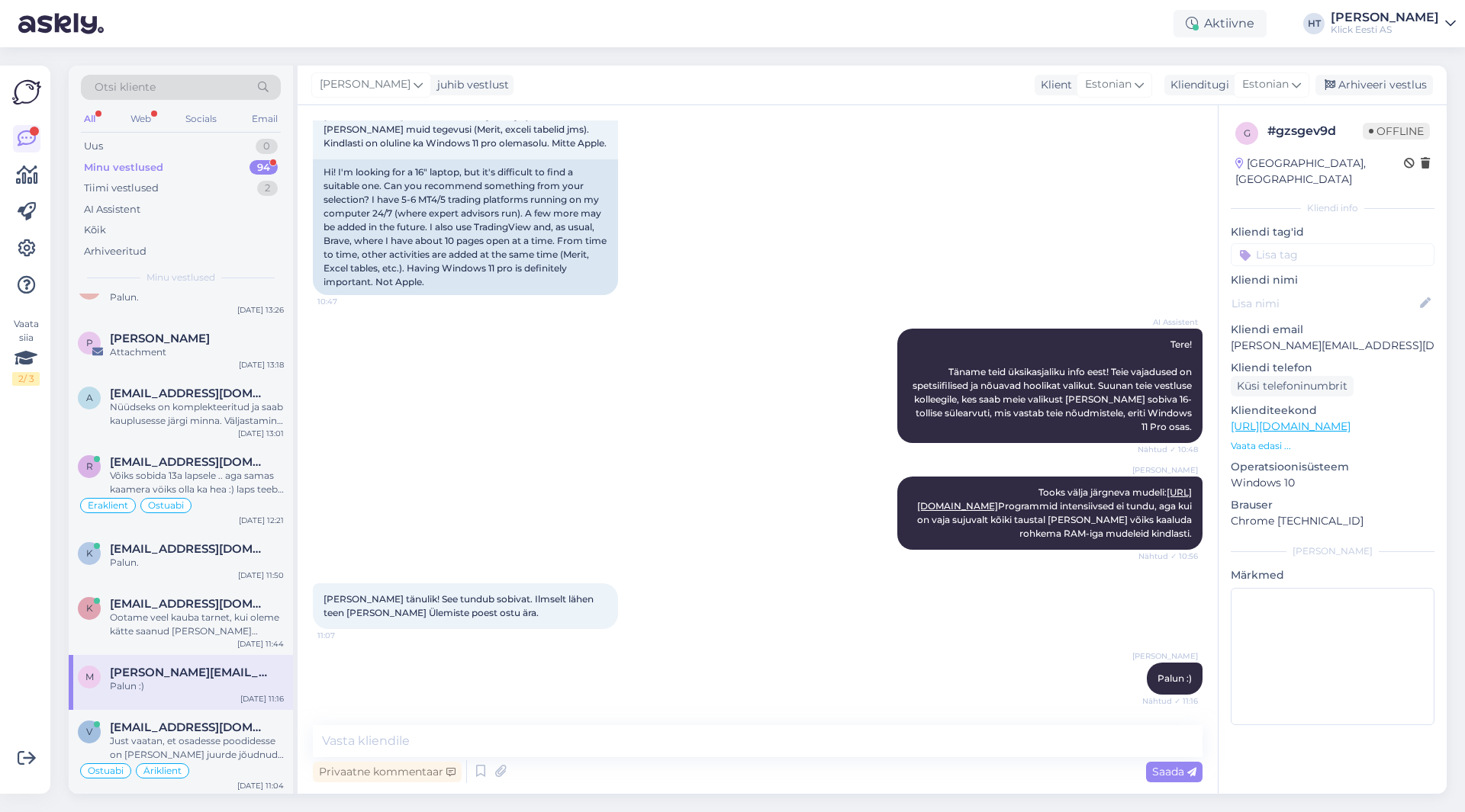
click at [1314, 244] on input at bounding box center [1332, 254] width 204 height 23
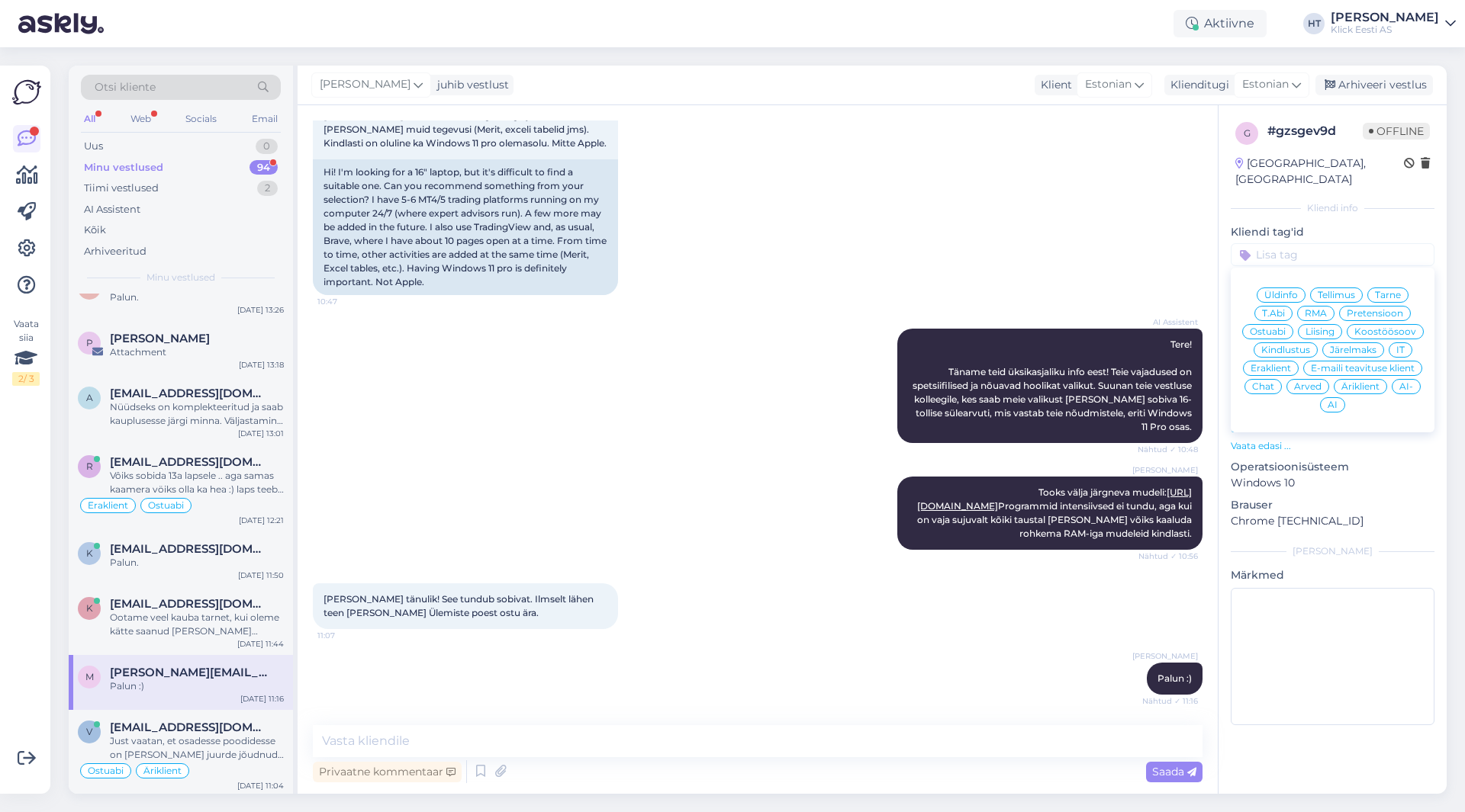
click at [1277, 328] on span "Ostuabi" at bounding box center [1267, 332] width 36 height 9
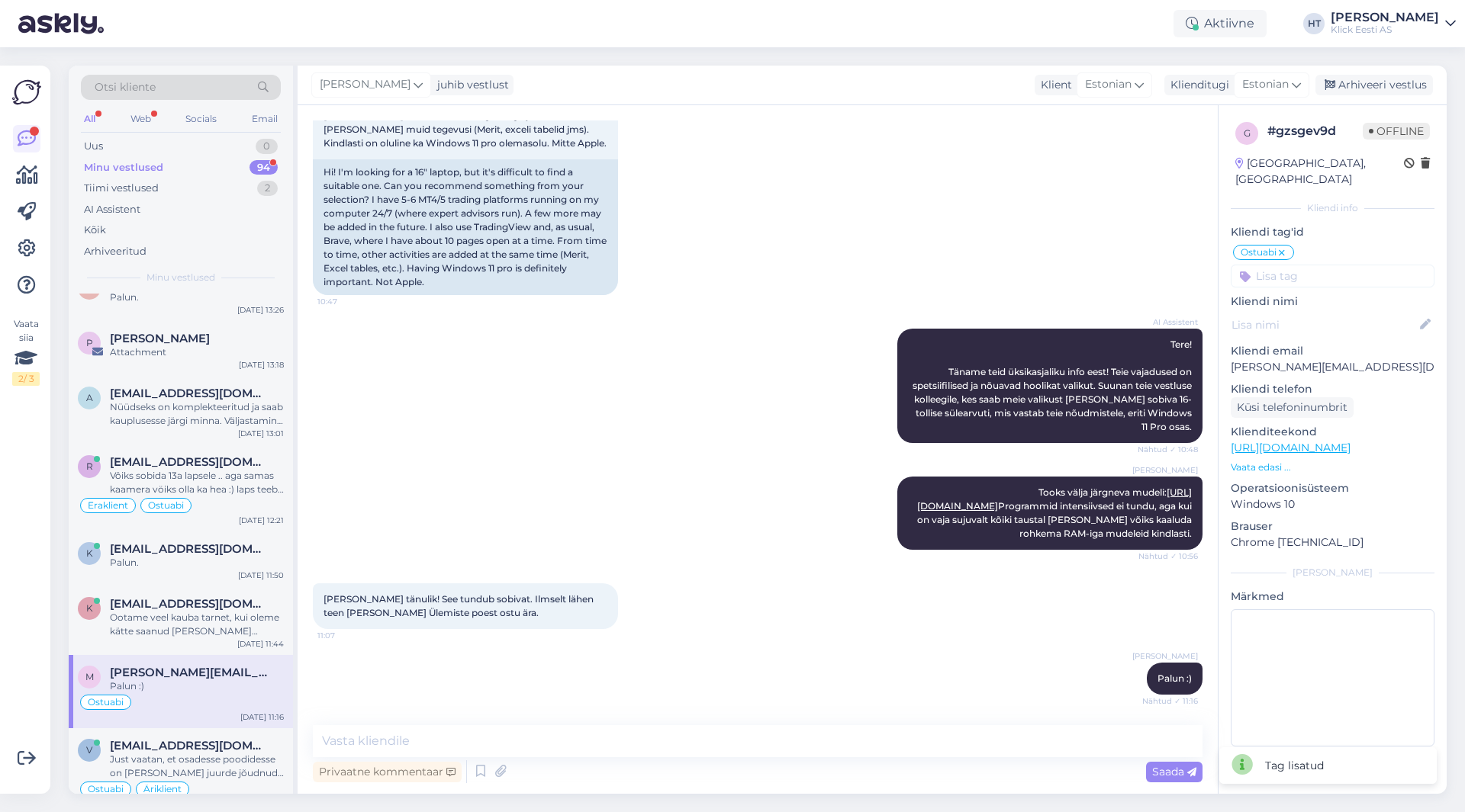
click at [1303, 264] on input at bounding box center [1332, 275] width 204 height 23
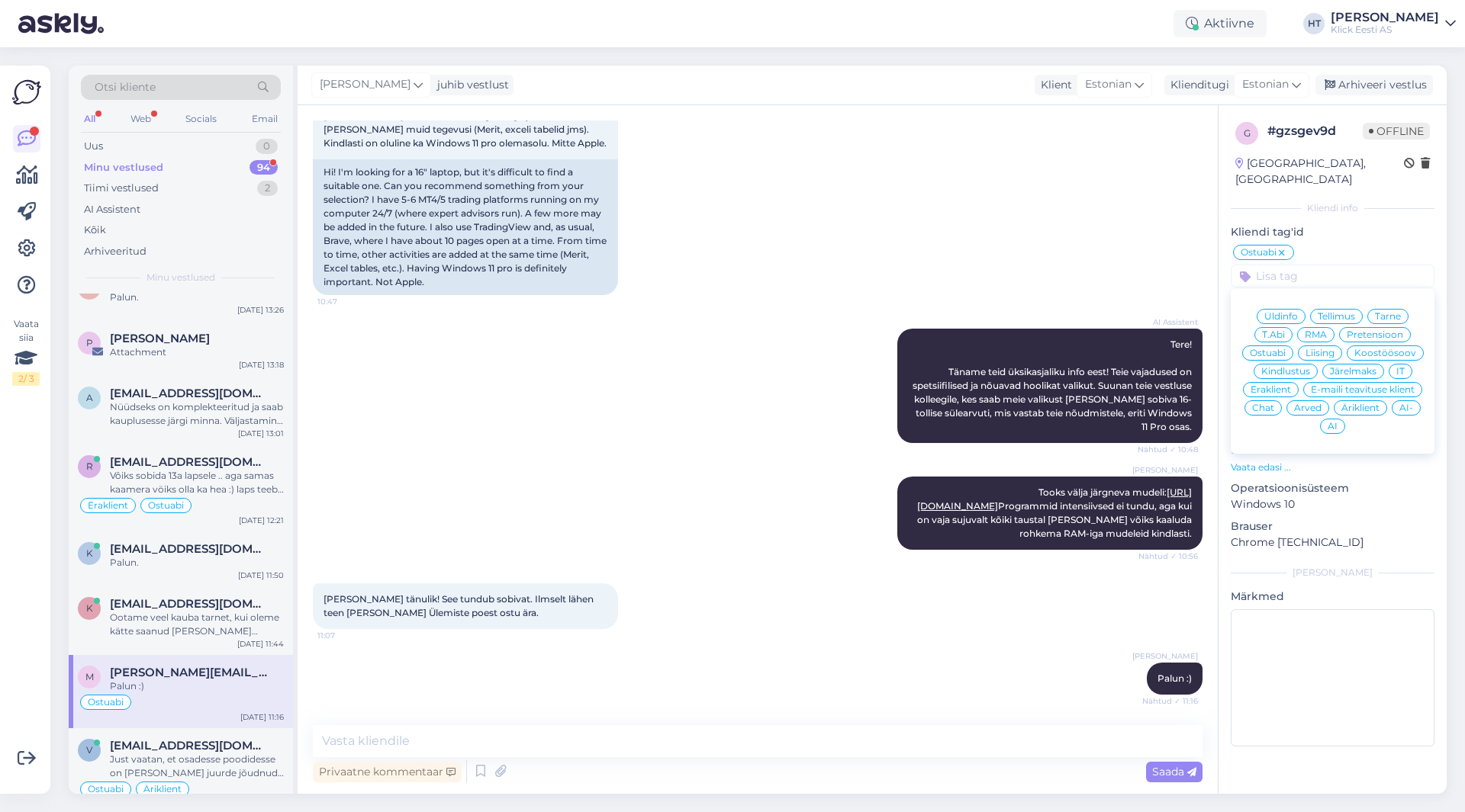
click at [1344, 403] on span "Äriklient" at bounding box center [1360, 408] width 38 height 9
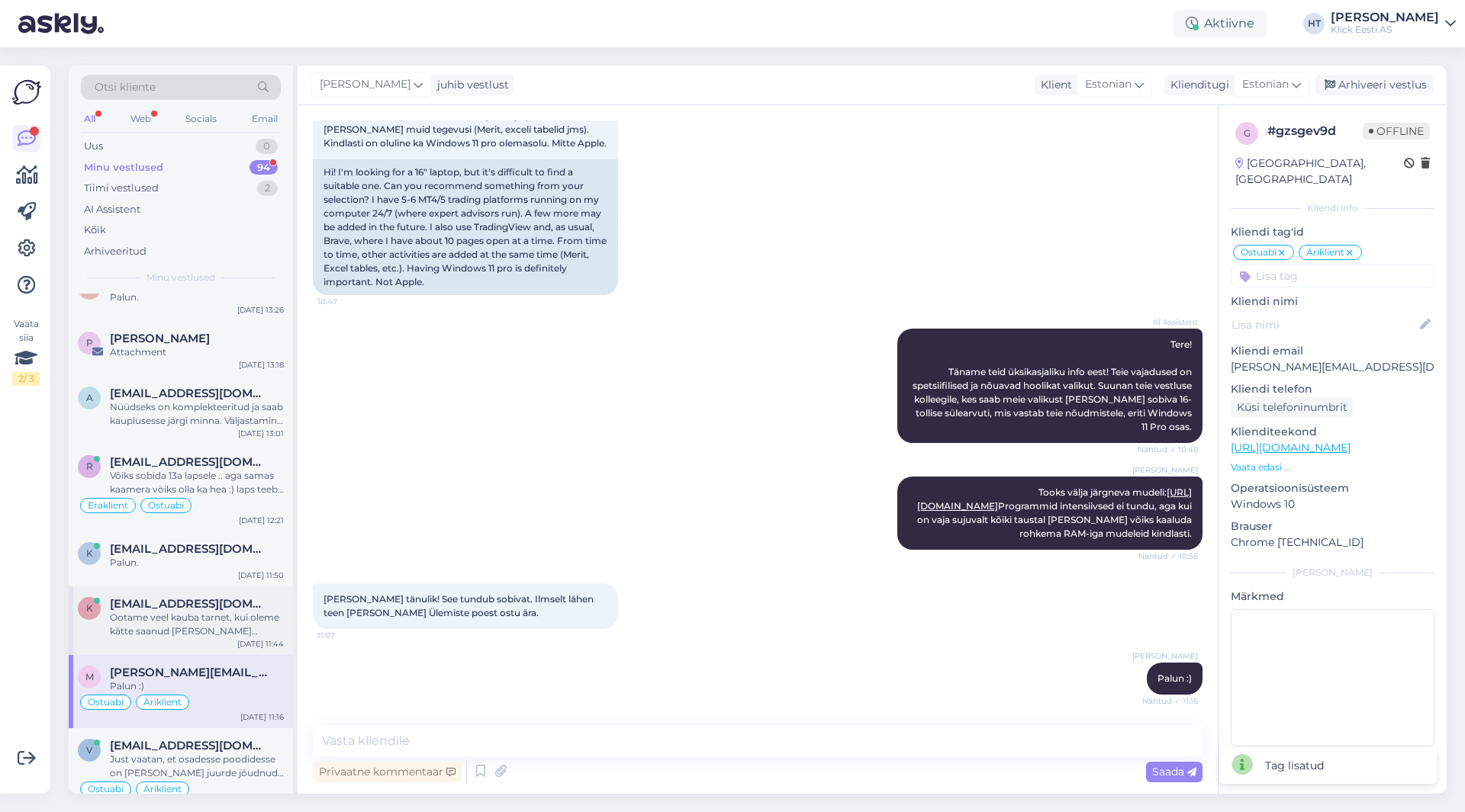
click at [193, 611] on div "Ootame veel kauba tarnet, kui oleme kätte saanud [PERSON_NAME] kullerile üle au…" at bounding box center [197, 624] width 174 height 27
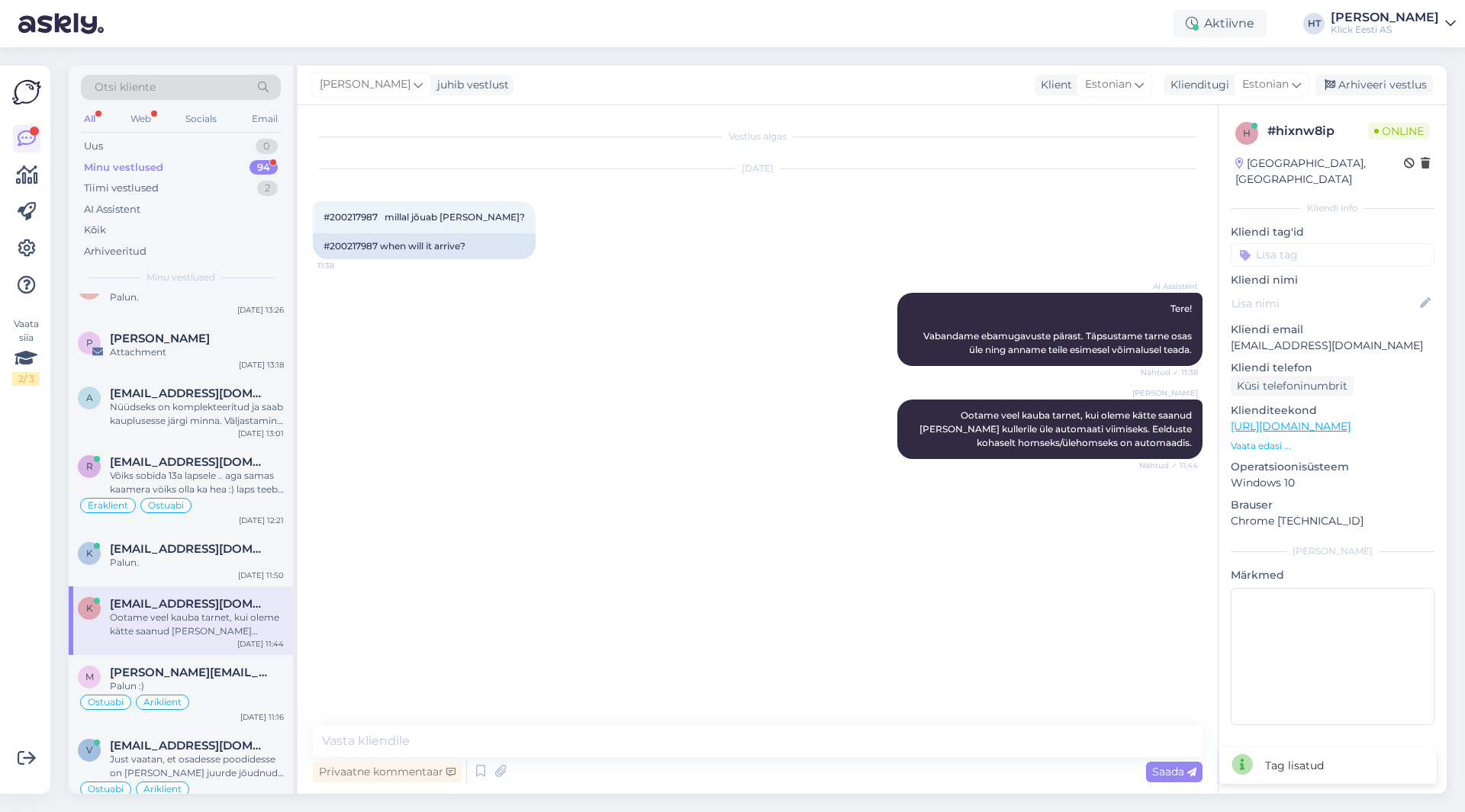
click at [1341, 244] on input at bounding box center [1332, 254] width 204 height 23
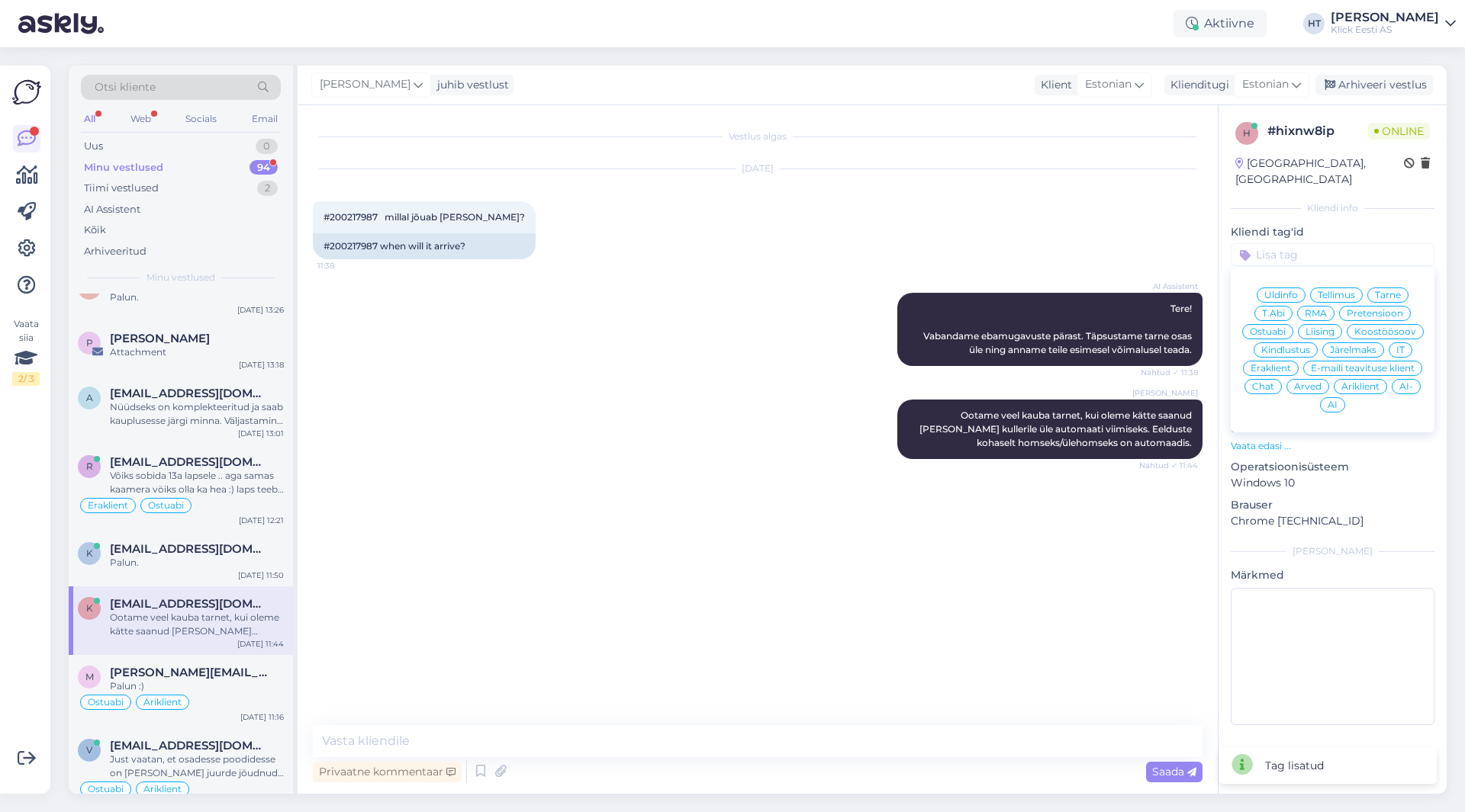
click at [1394, 291] on span "Tarne" at bounding box center [1387, 295] width 26 height 9
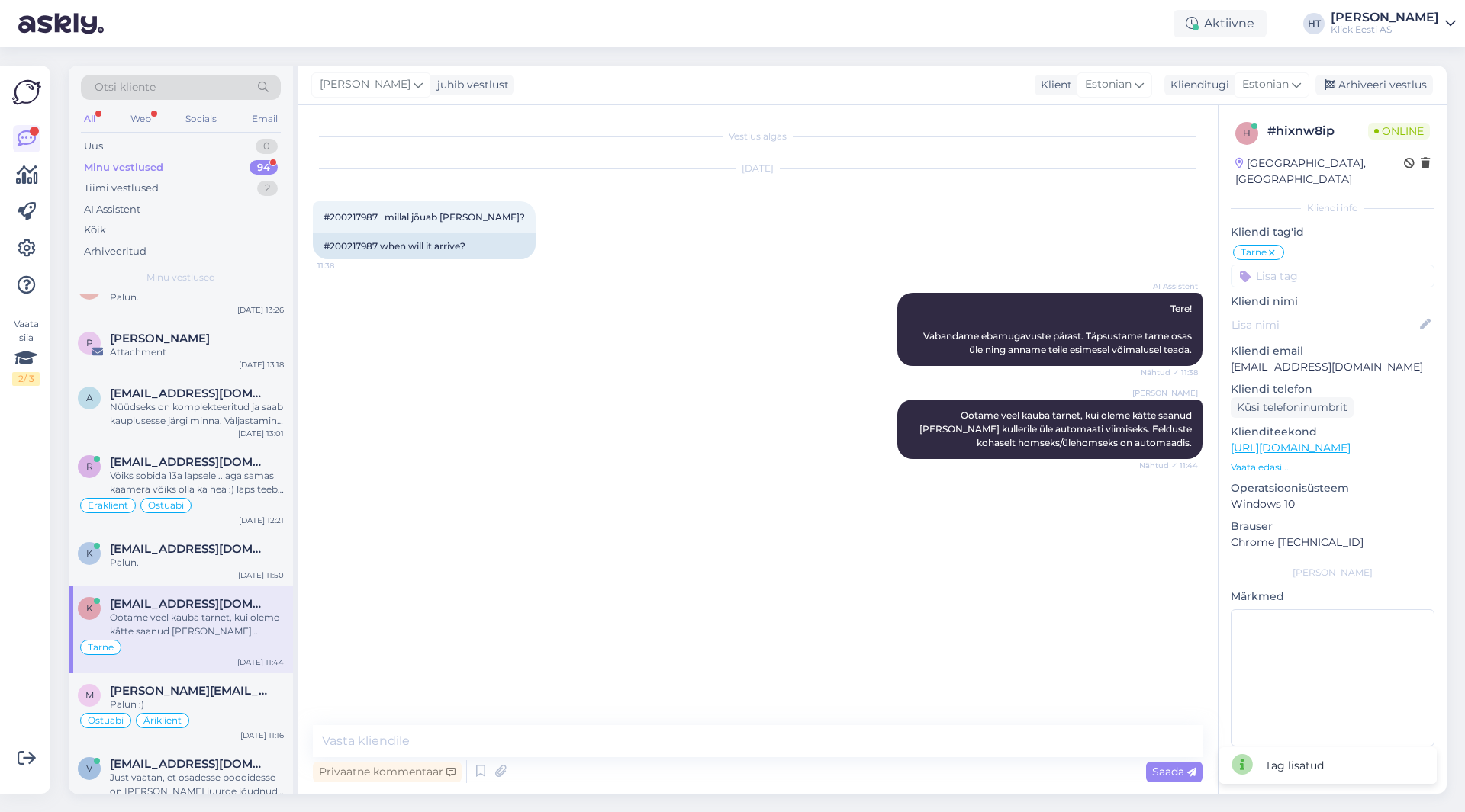
click at [1341, 264] on input at bounding box center [1332, 275] width 204 height 23
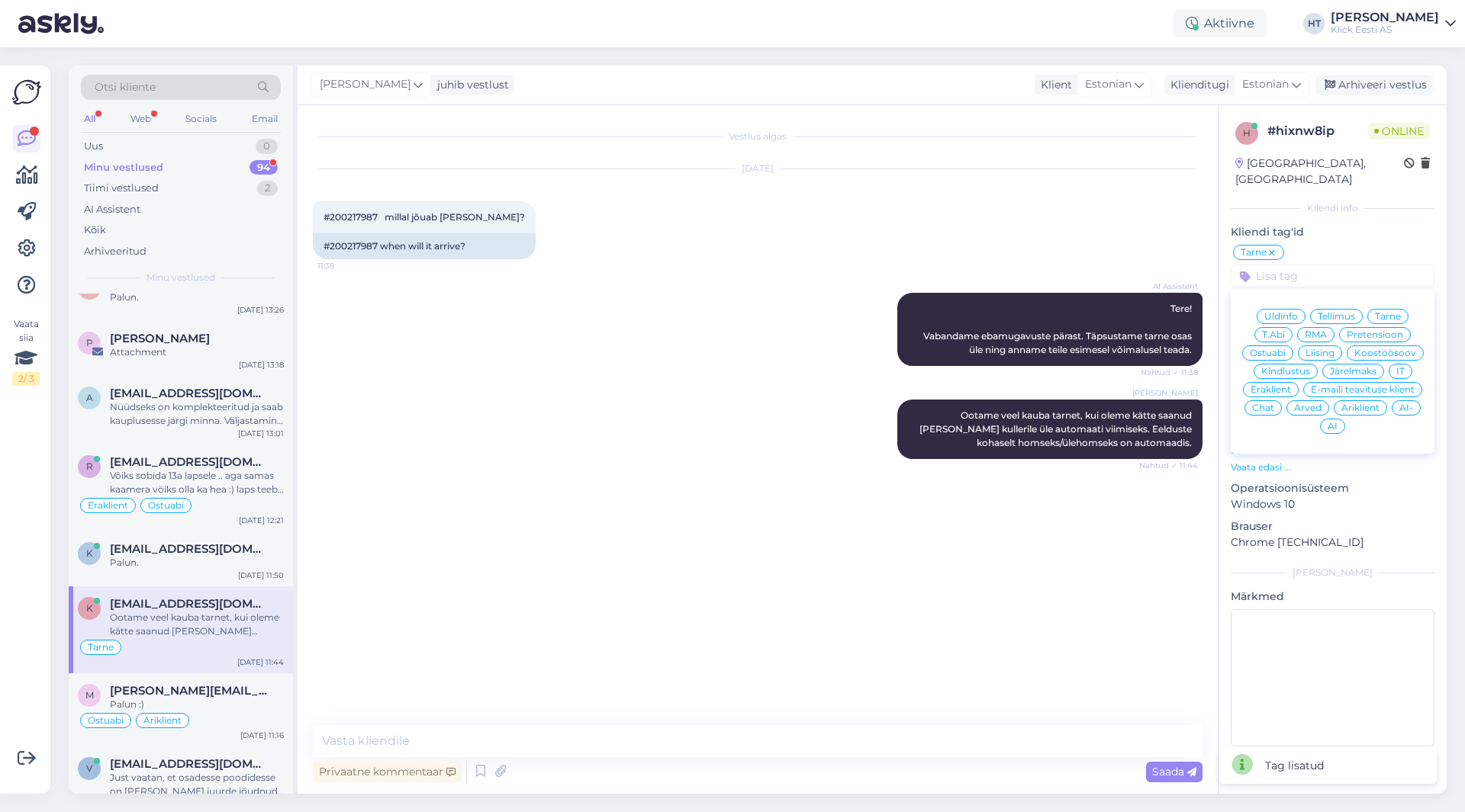
click at [1269, 385] on span "Eraklient" at bounding box center [1270, 390] width 41 height 9
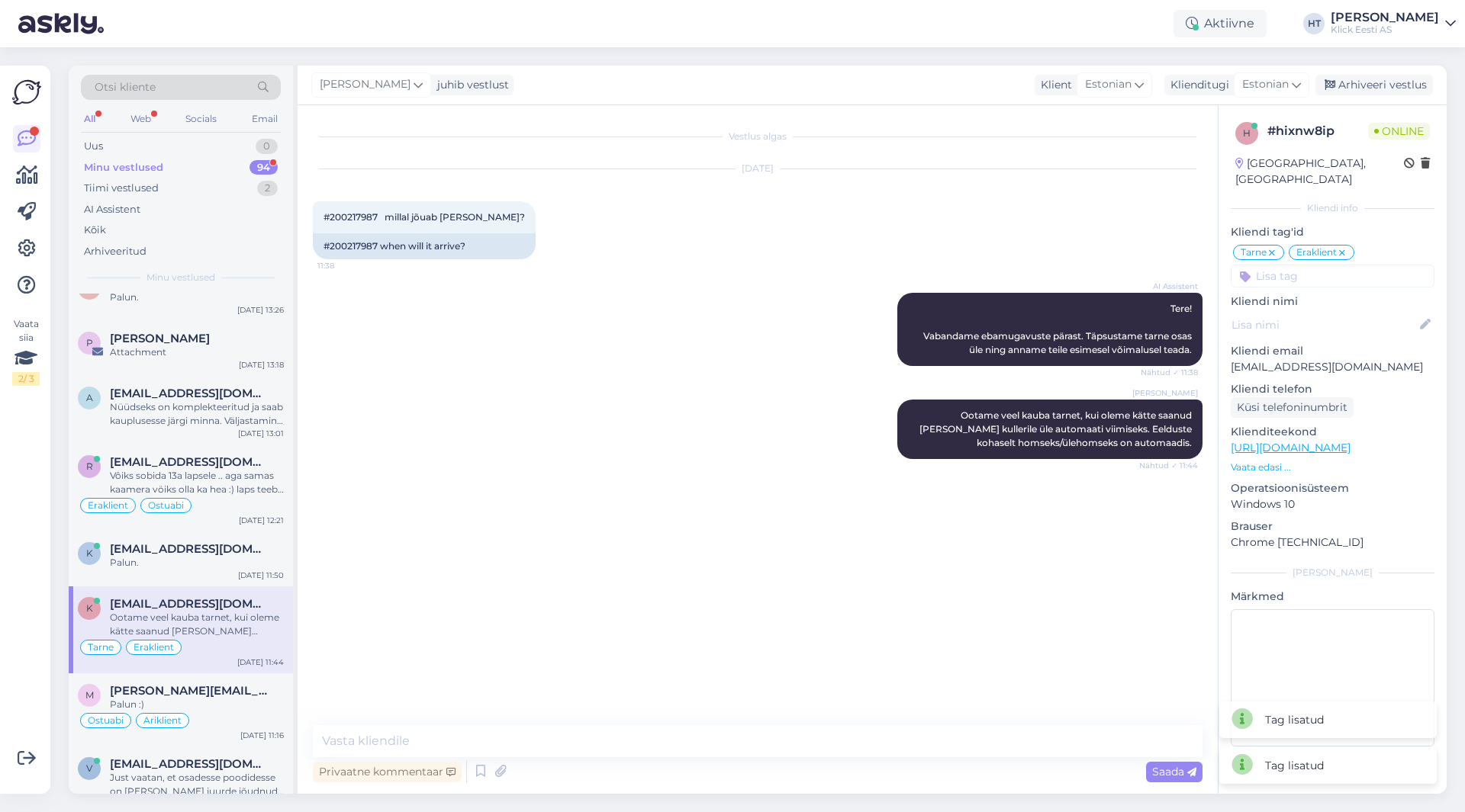
click at [1343, 247] on icon at bounding box center [1342, 254] width 9 height 13
click at [1329, 264] on input at bounding box center [1332, 275] width 204 height 23
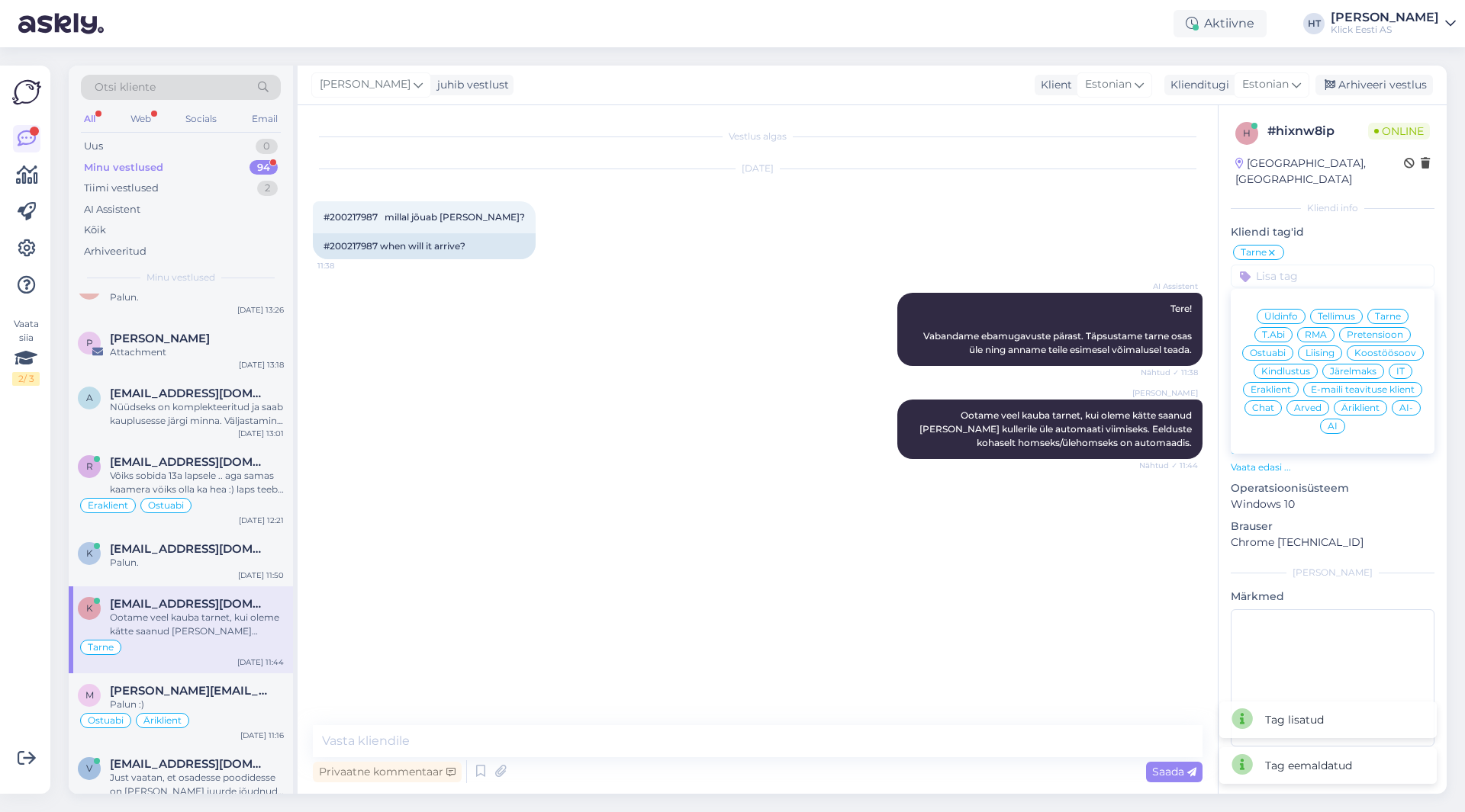
click at [1377, 403] on span "Äriklient" at bounding box center [1360, 408] width 38 height 9
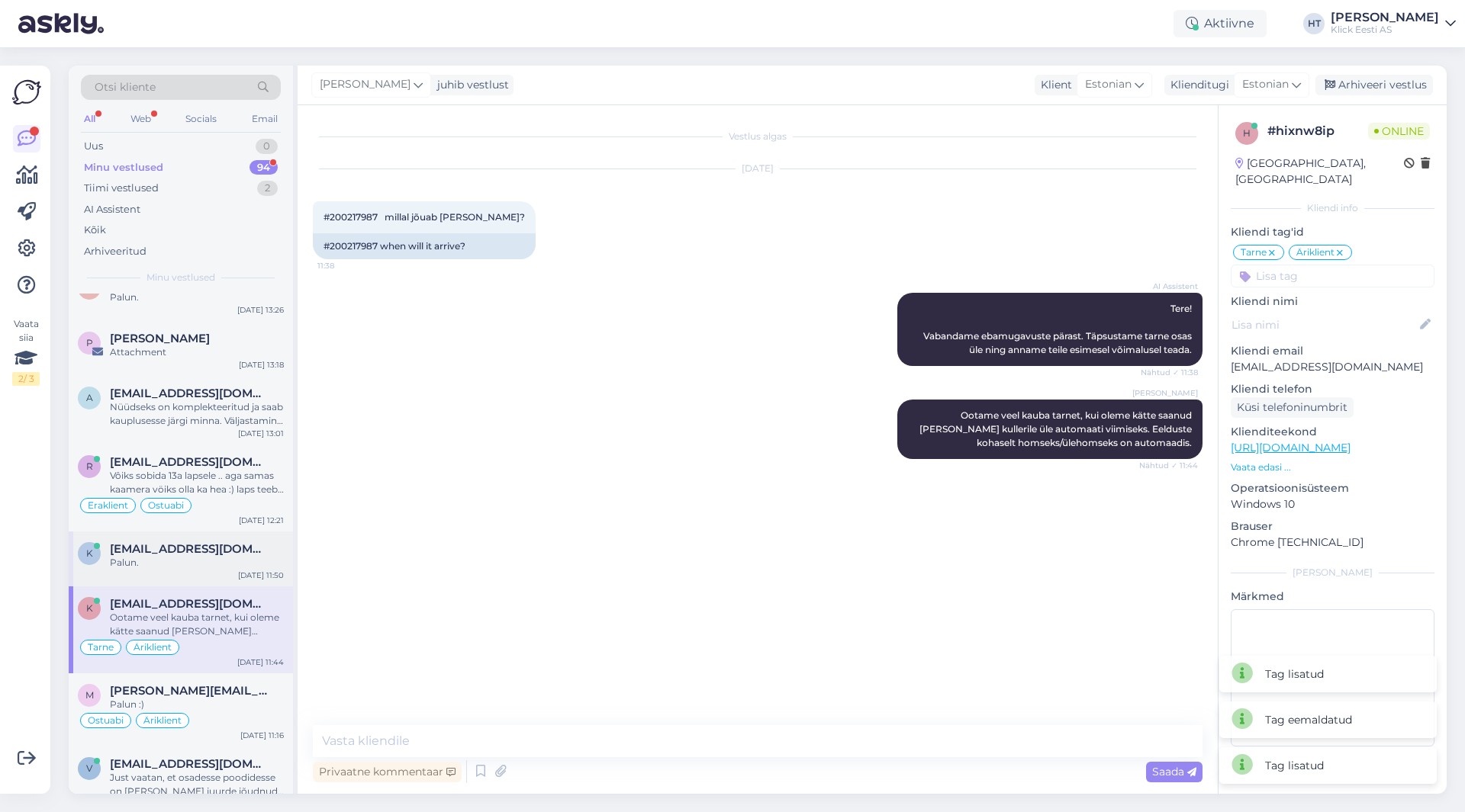
click at [226, 531] on div "k [EMAIL_ADDRESS][DOMAIN_NAME] Palun. [DATE] 11:50" at bounding box center [181, 558] width 224 height 55
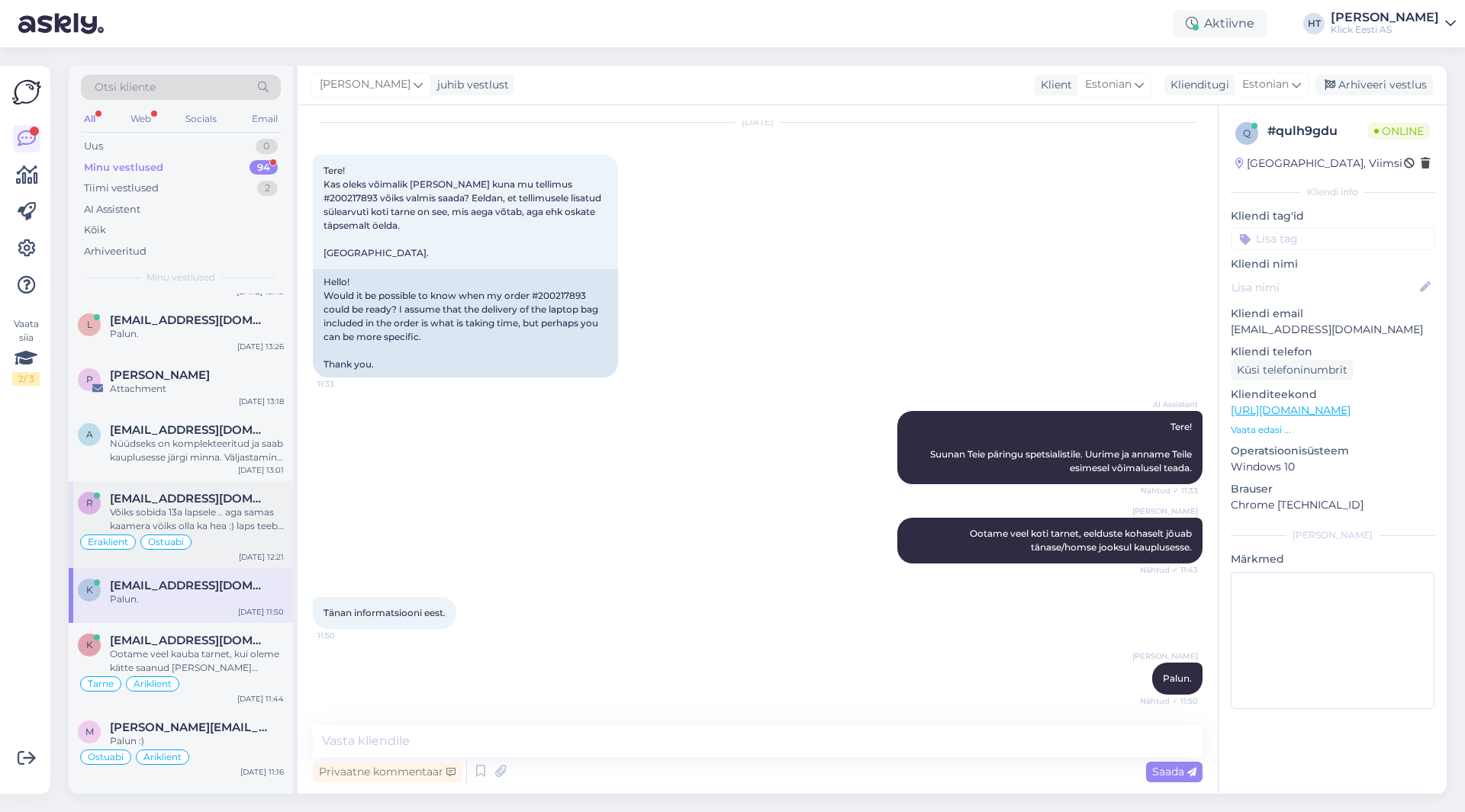
scroll to position [4860, 0]
click at [193, 571] on div "k [EMAIL_ADDRESS][DOMAIN_NAME] Palun. [DATE] 11:50" at bounding box center [181, 598] width 224 height 55
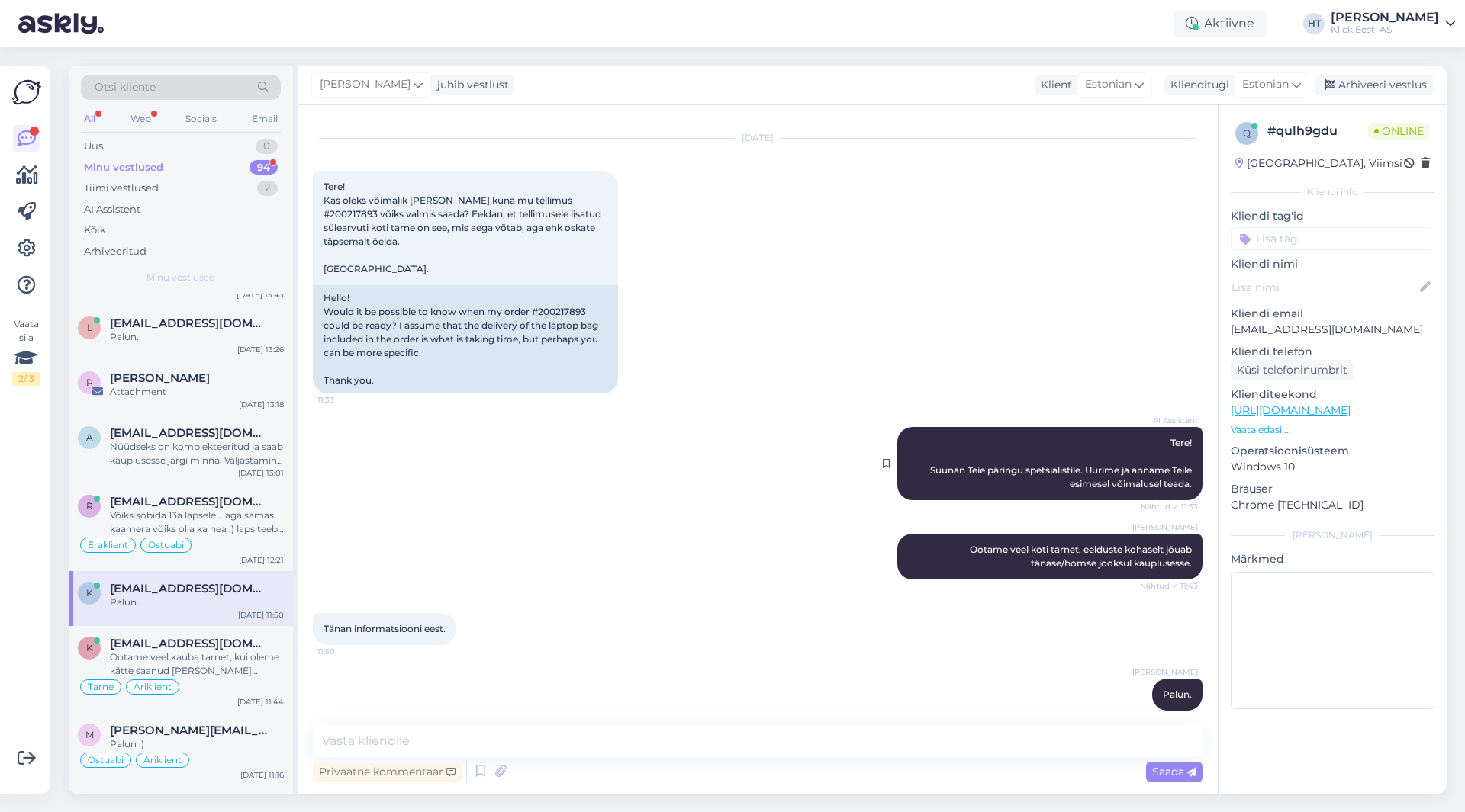
scroll to position [47, 0]
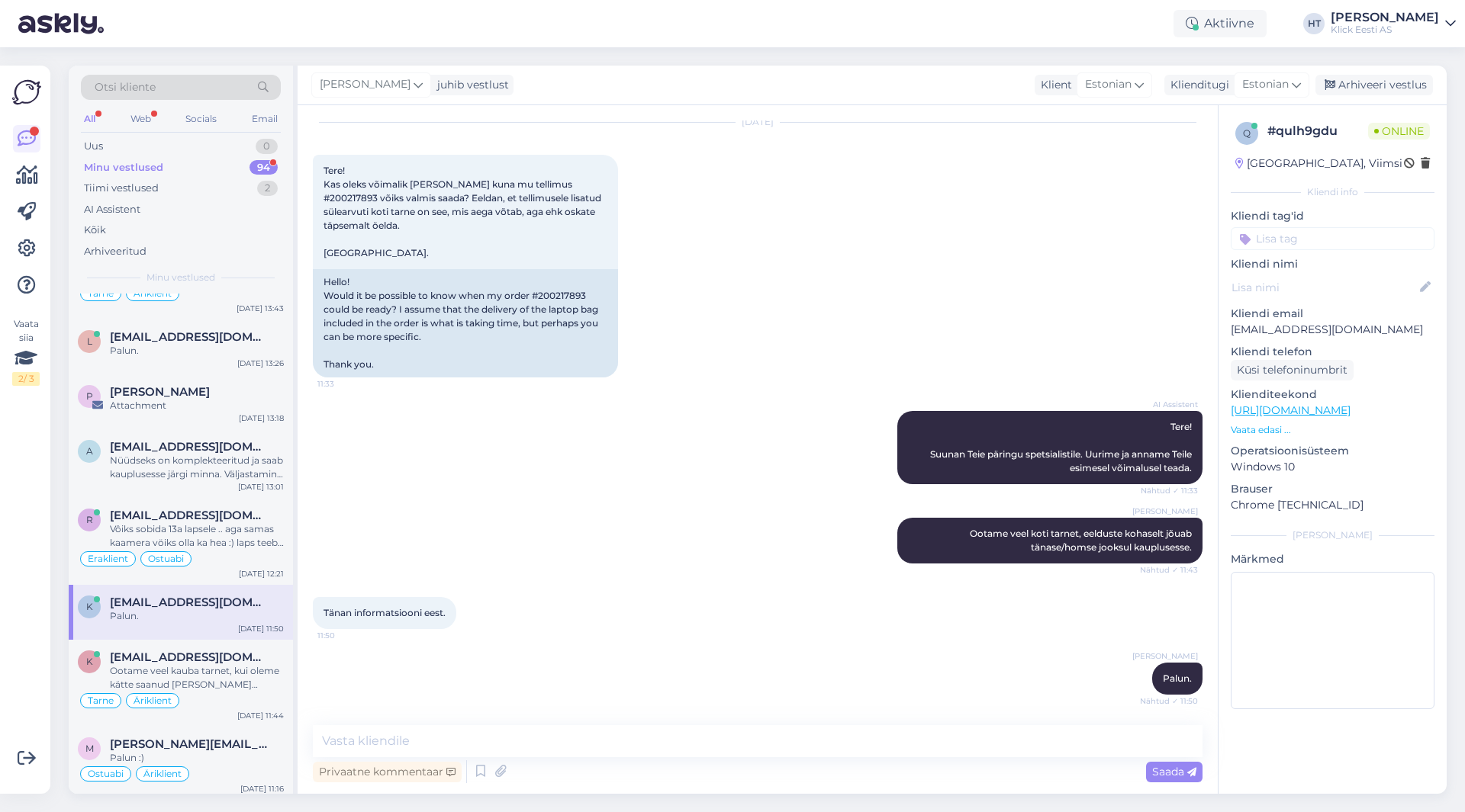
click at [1332, 245] on input at bounding box center [1332, 238] width 204 height 23
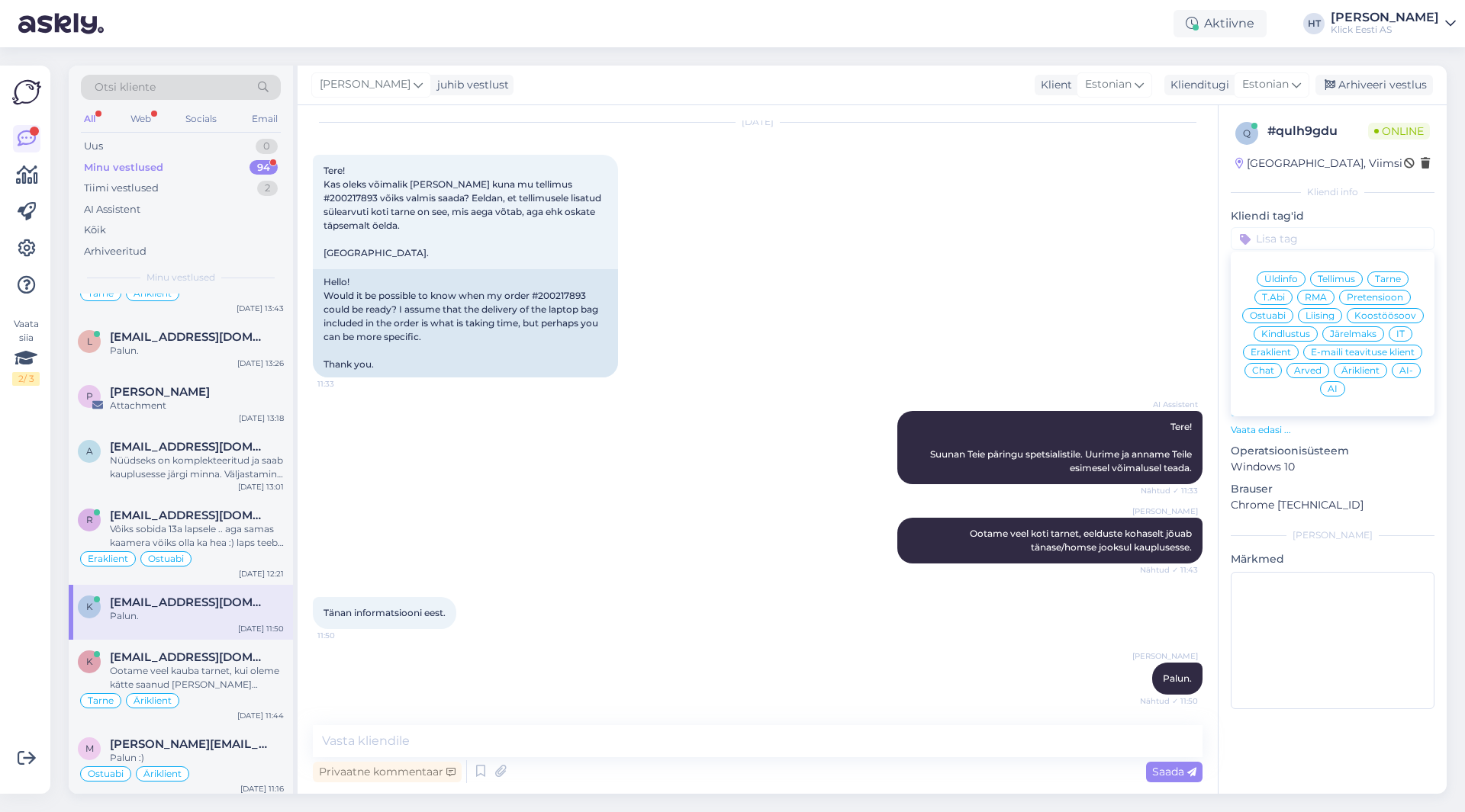
click at [1390, 278] on span "Tarne" at bounding box center [1387, 279] width 26 height 9
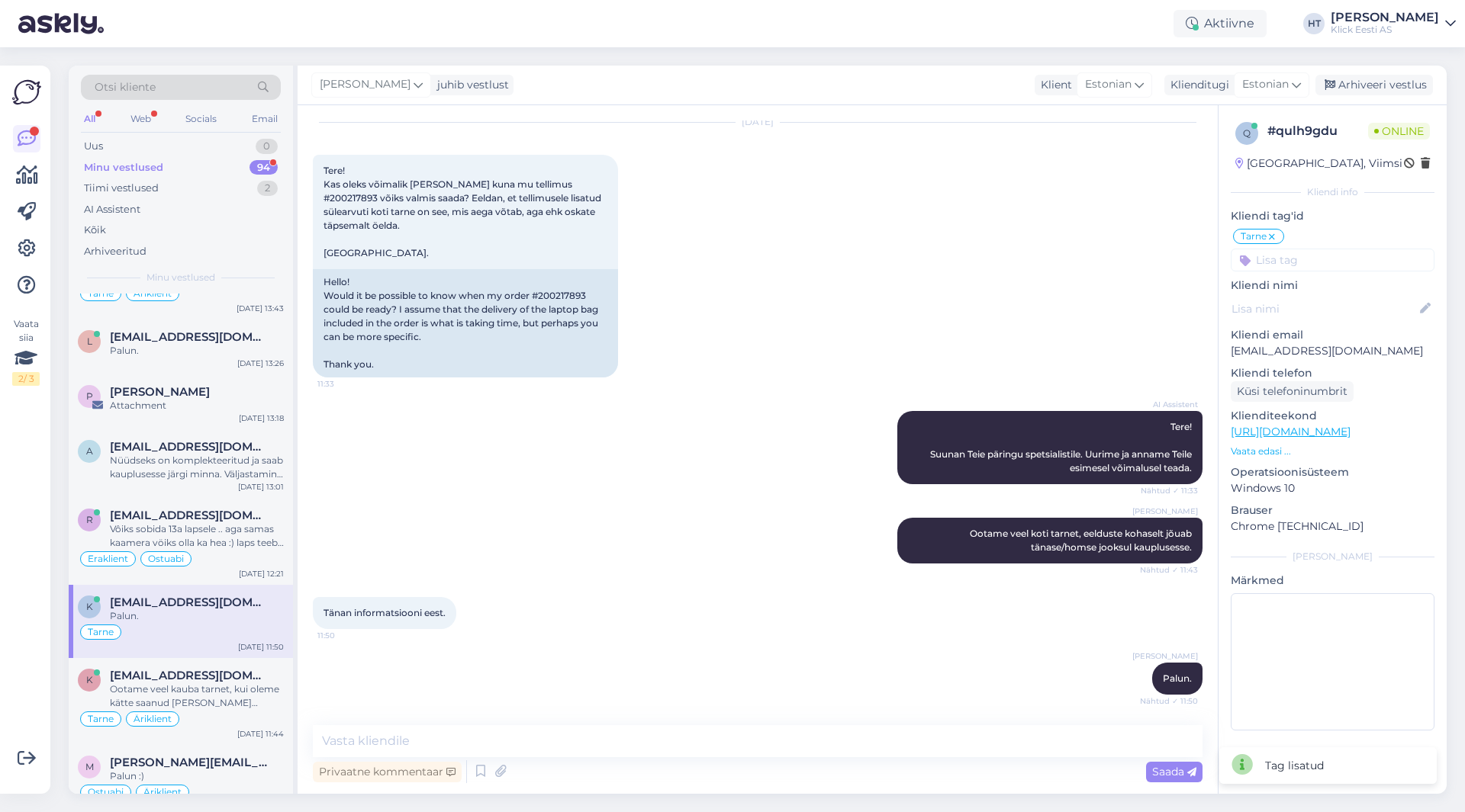
click at [1338, 261] on input at bounding box center [1332, 260] width 204 height 23
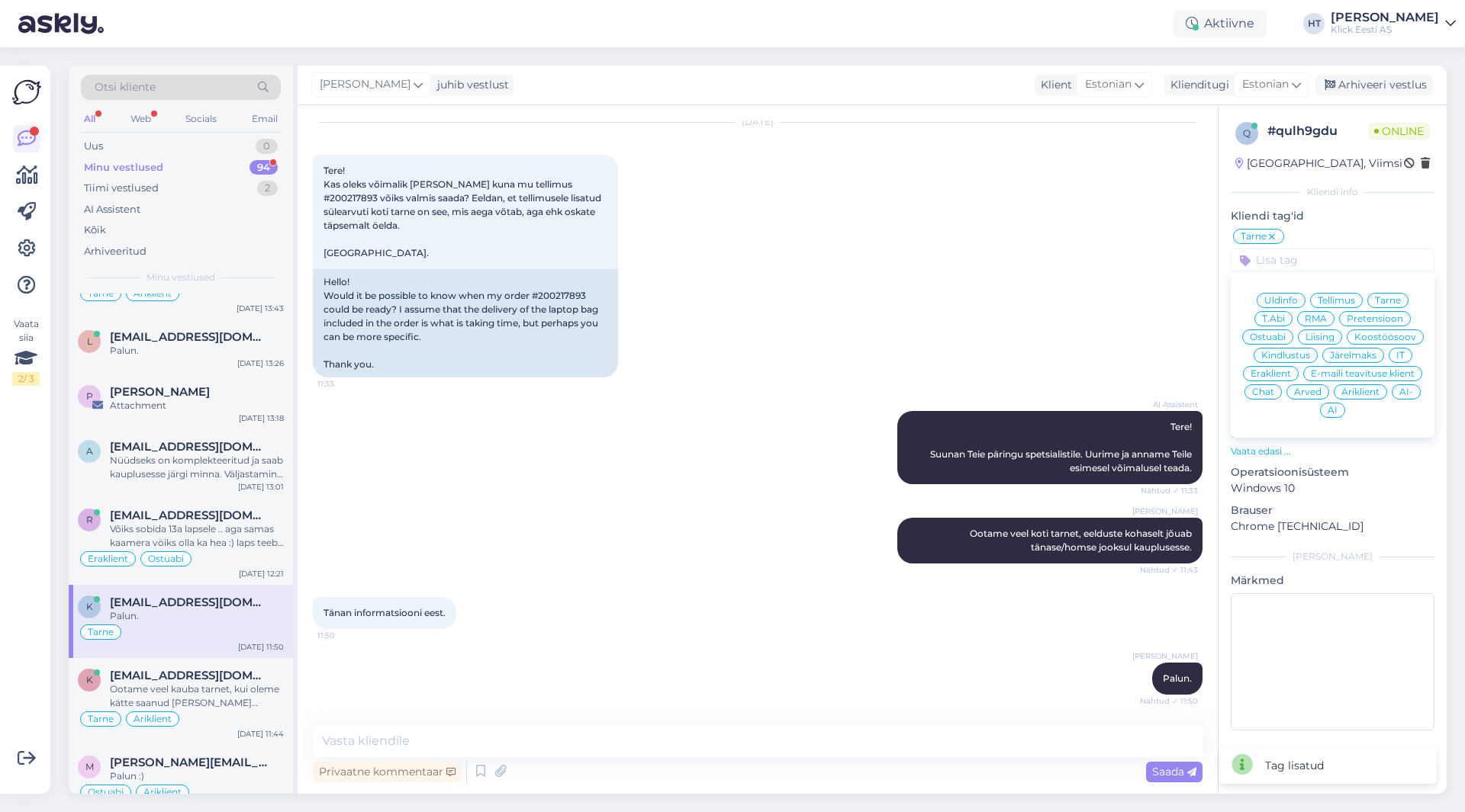
click at [1278, 374] on span "Eraklient" at bounding box center [1270, 374] width 41 height 9
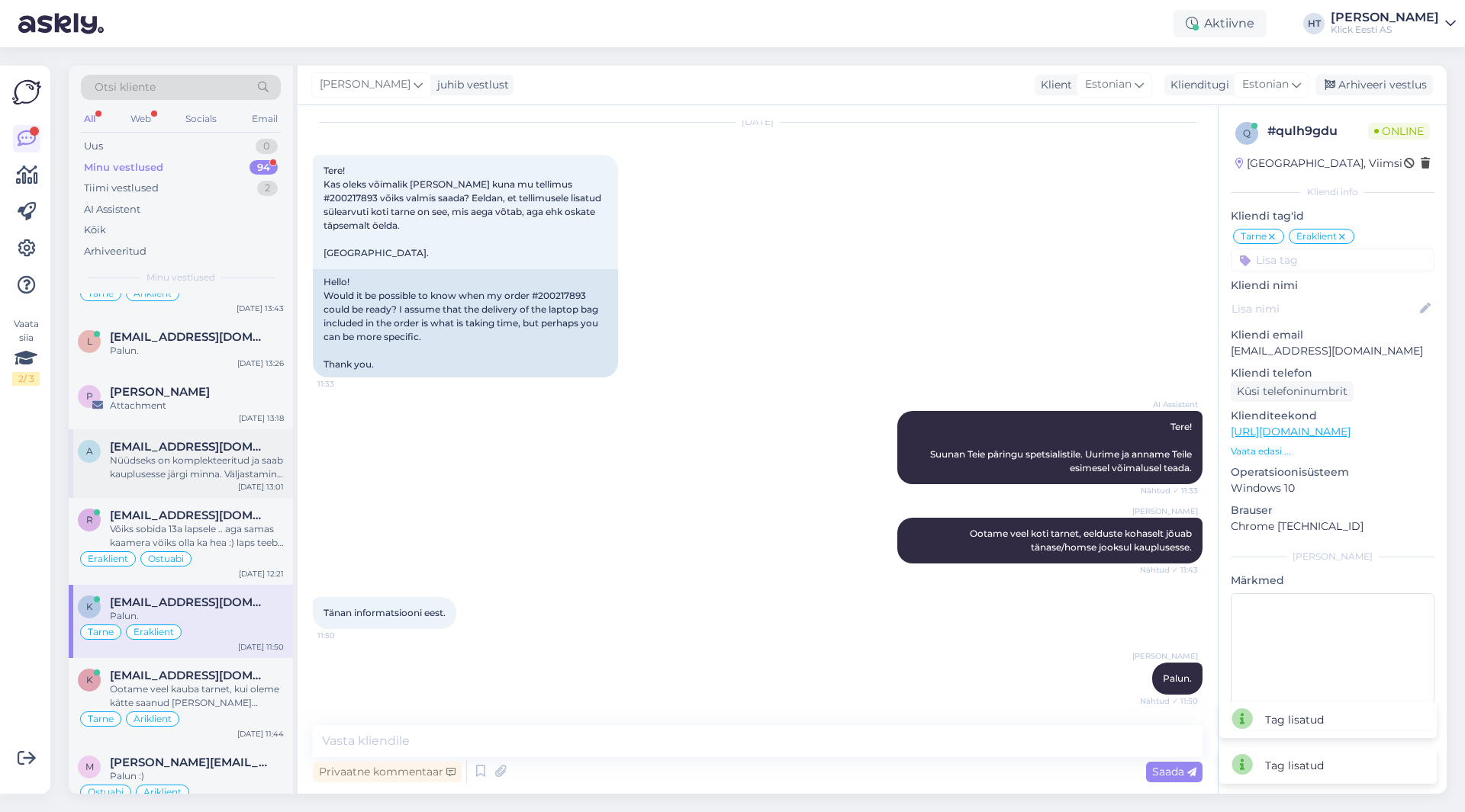
click at [231, 454] on div "Nüüdseks on komplekteeritud ja saab kauplusesse järgi minna. Väljastamine käib …" at bounding box center [197, 467] width 174 height 27
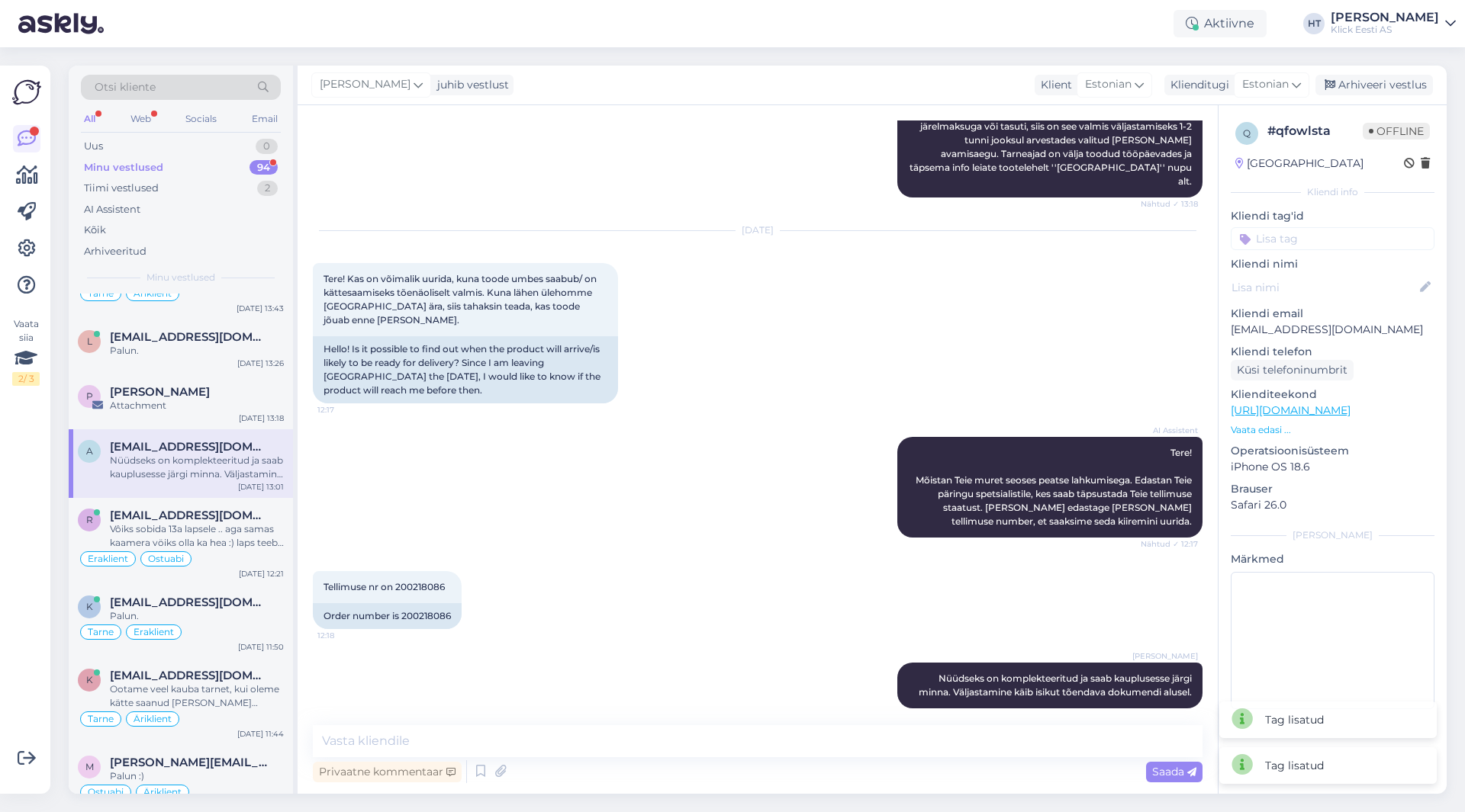
click at [1285, 245] on input at bounding box center [1332, 238] width 204 height 23
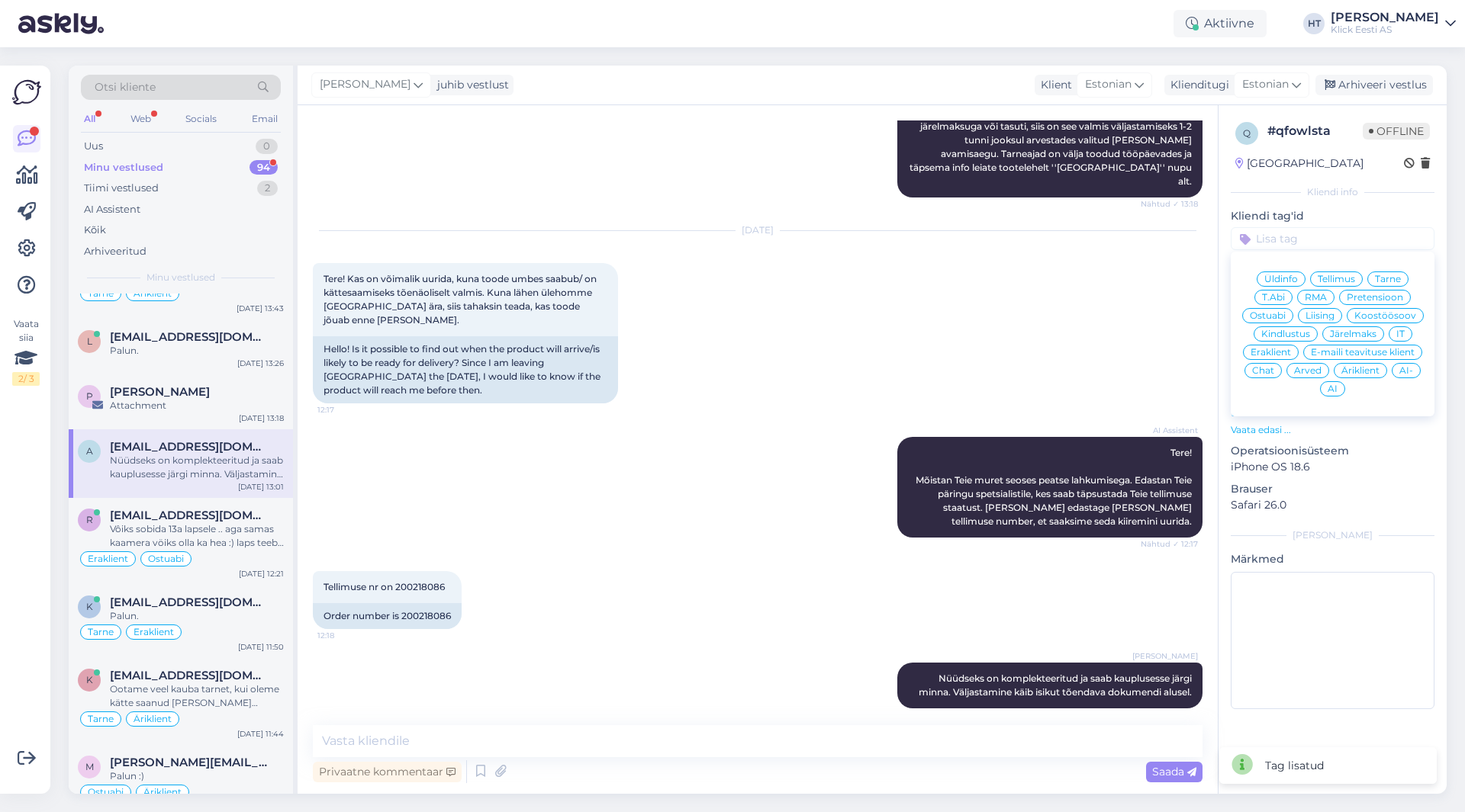
click at [1384, 278] on span "Tarne" at bounding box center [1387, 279] width 26 height 9
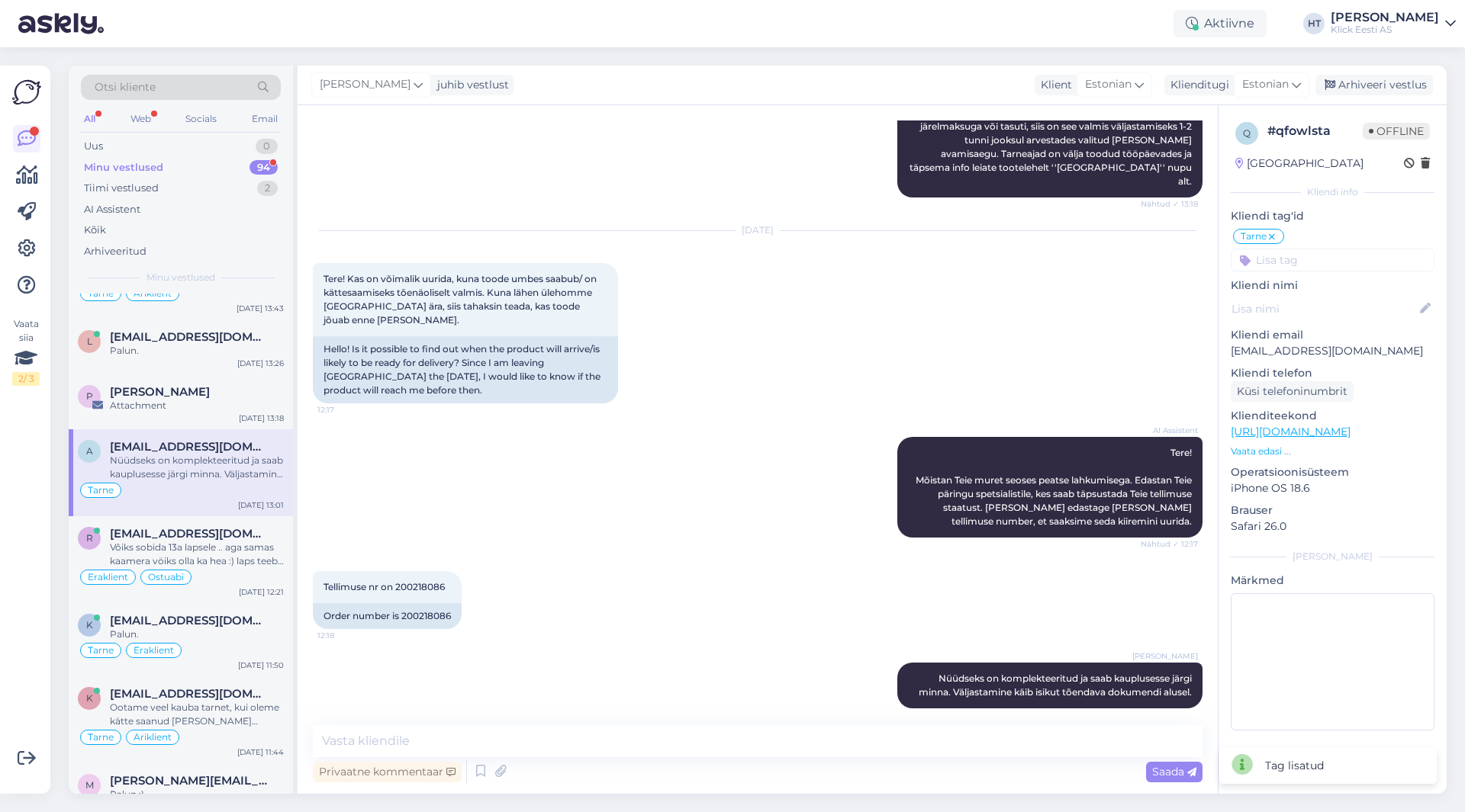
click at [1338, 261] on input at bounding box center [1332, 260] width 204 height 23
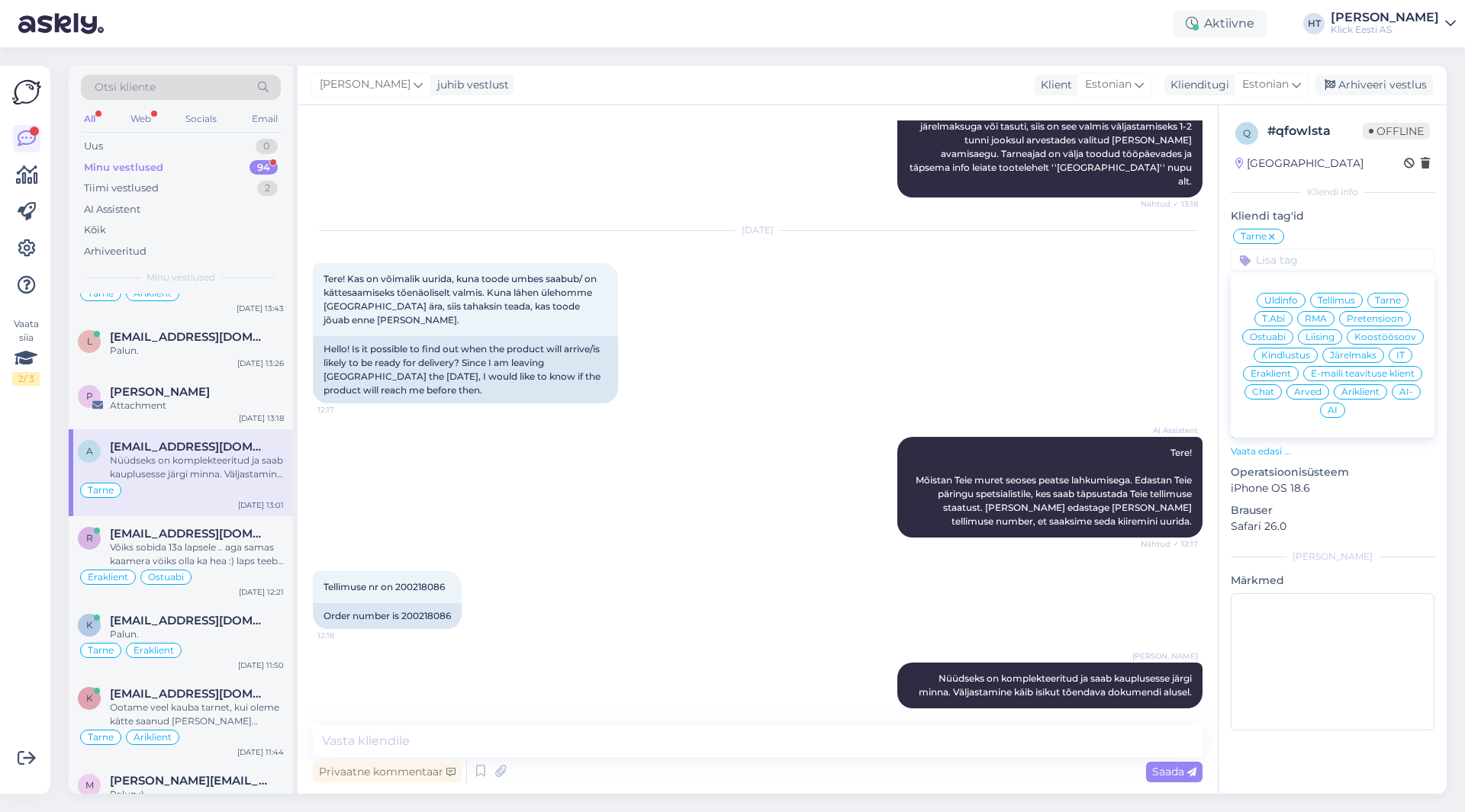
click at [1270, 374] on span "Eraklient" at bounding box center [1270, 374] width 41 height 9
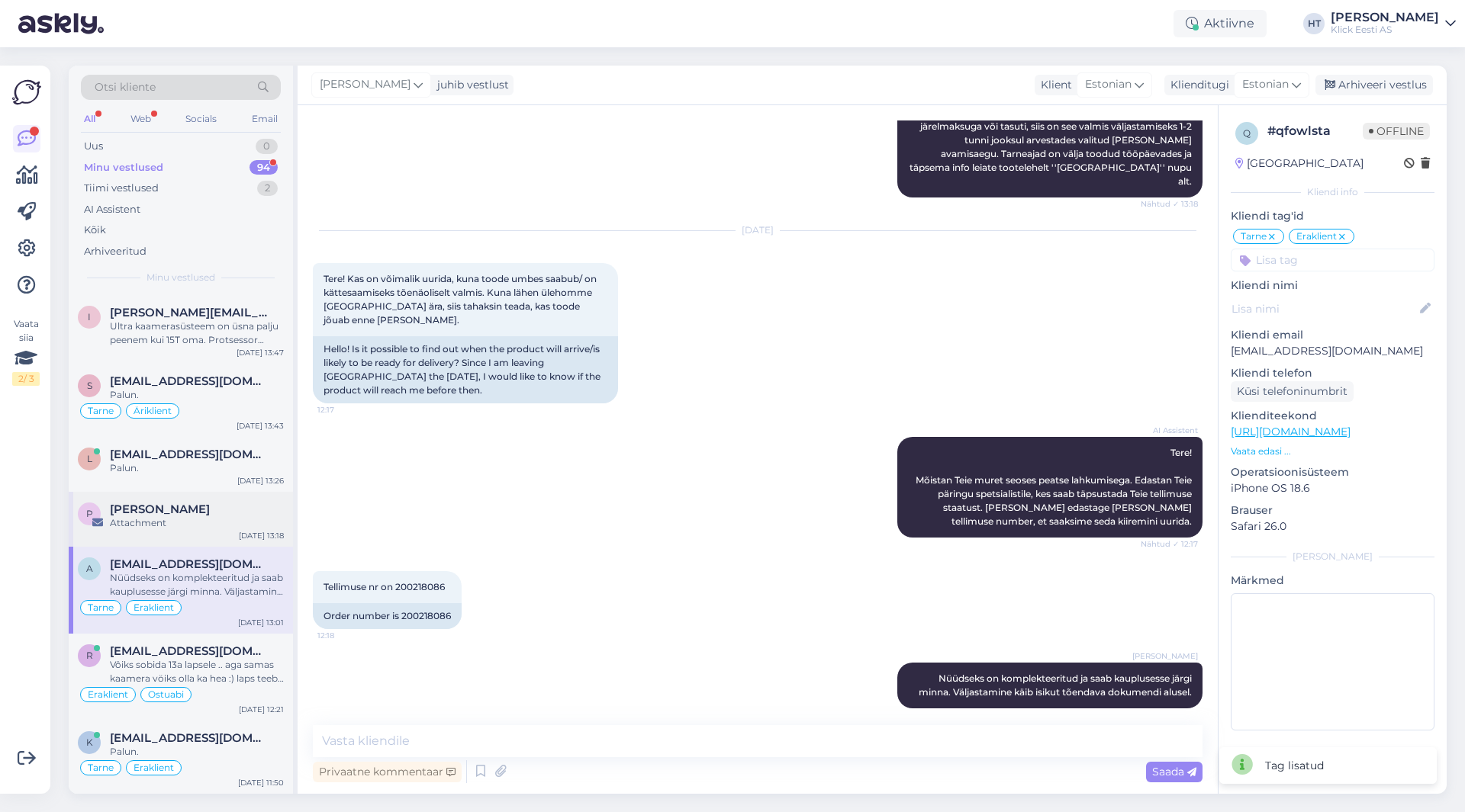
scroll to position [4708, 0]
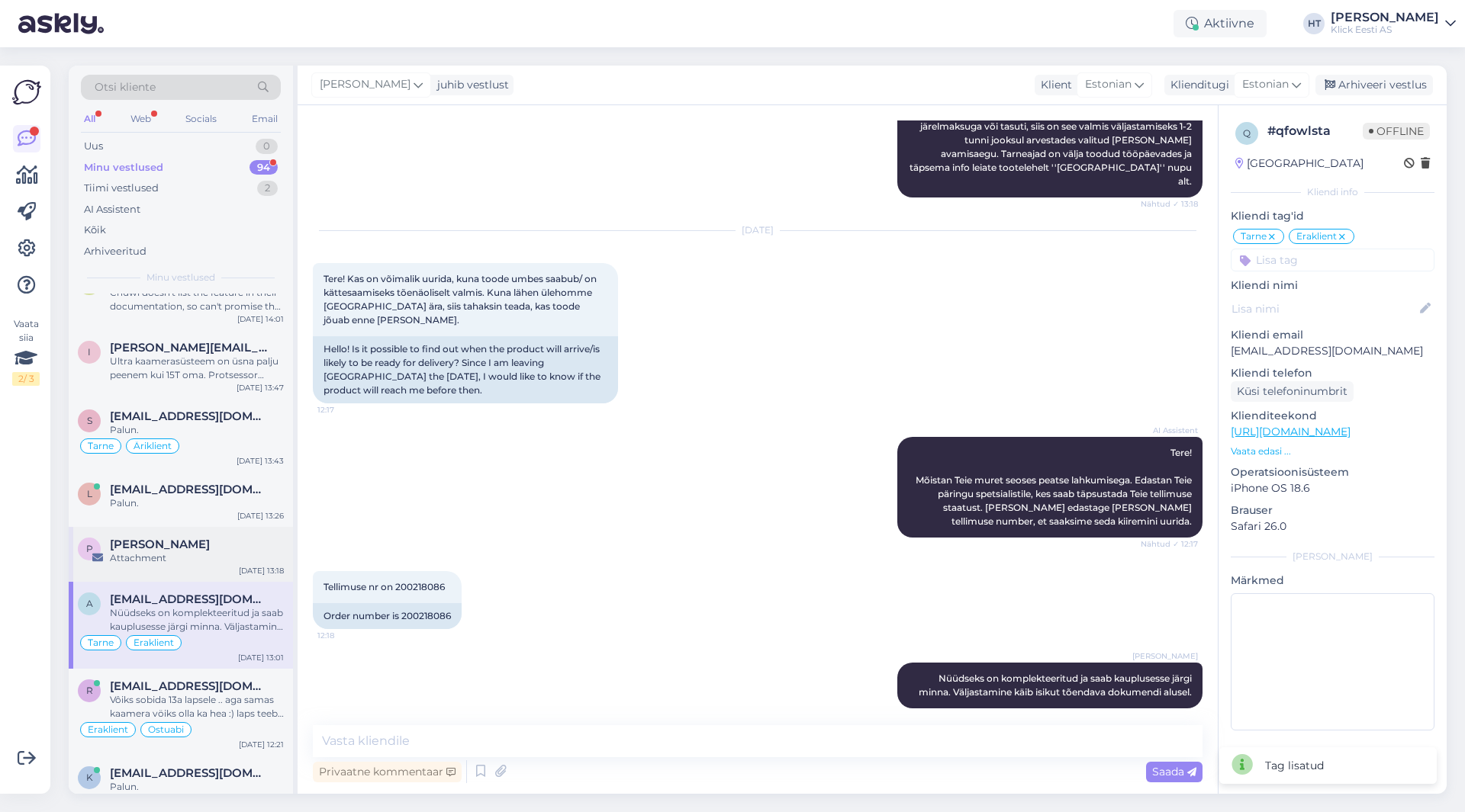
click at [165, 538] on span "[PERSON_NAME]" at bounding box center [160, 544] width 100 height 14
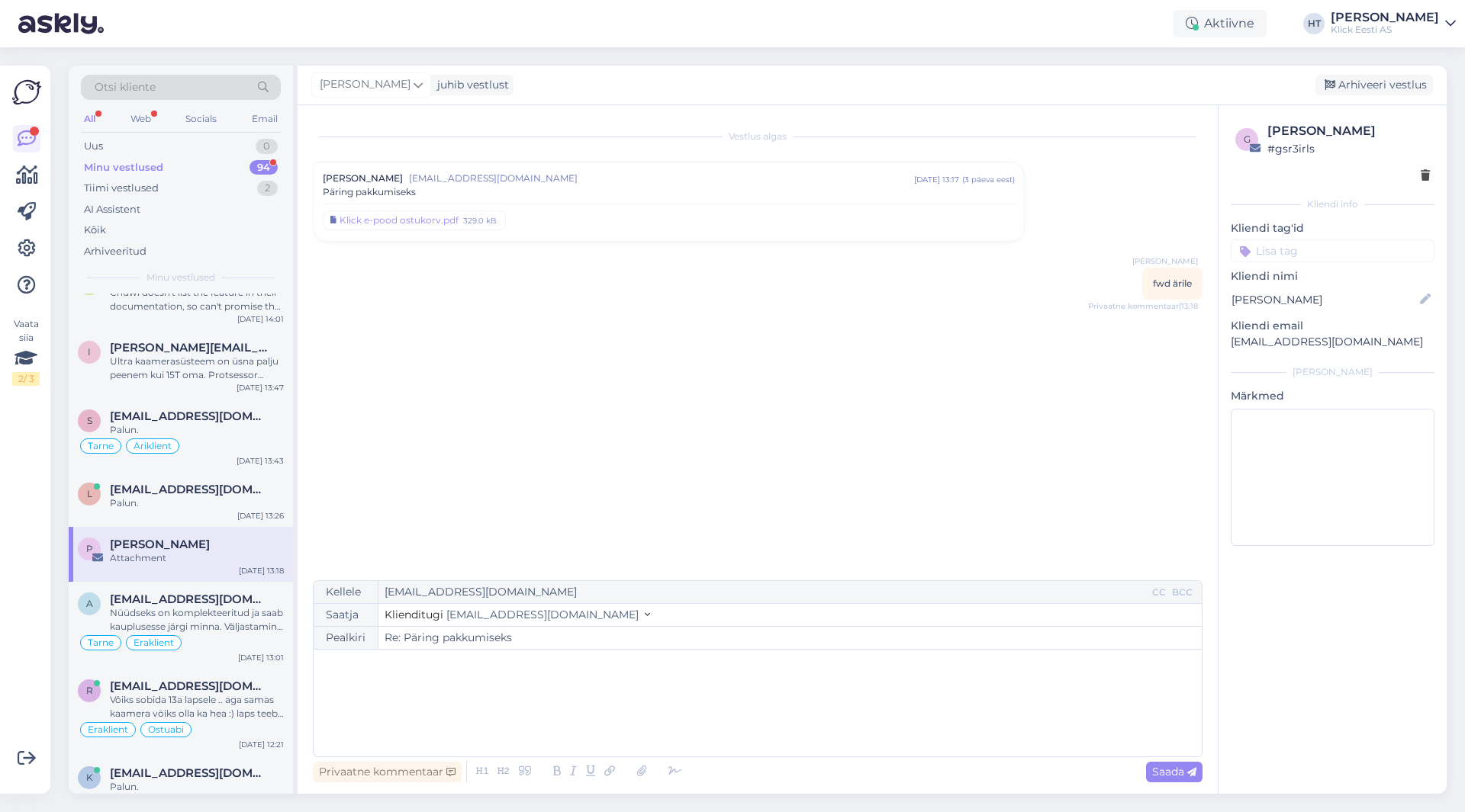
click at [1303, 251] on input at bounding box center [1332, 250] width 204 height 23
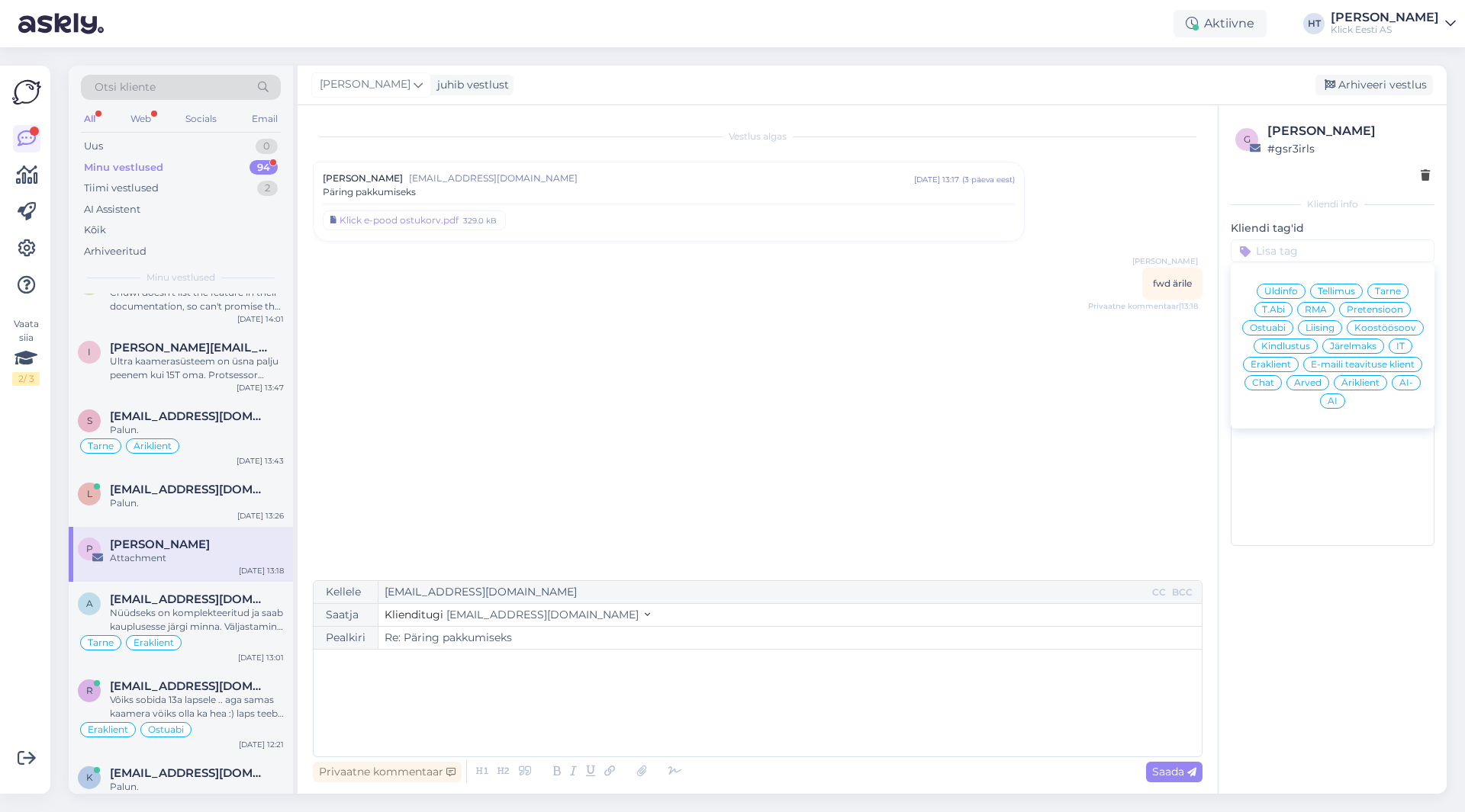
click at [1284, 328] on span "Ostuabi" at bounding box center [1267, 328] width 36 height 9
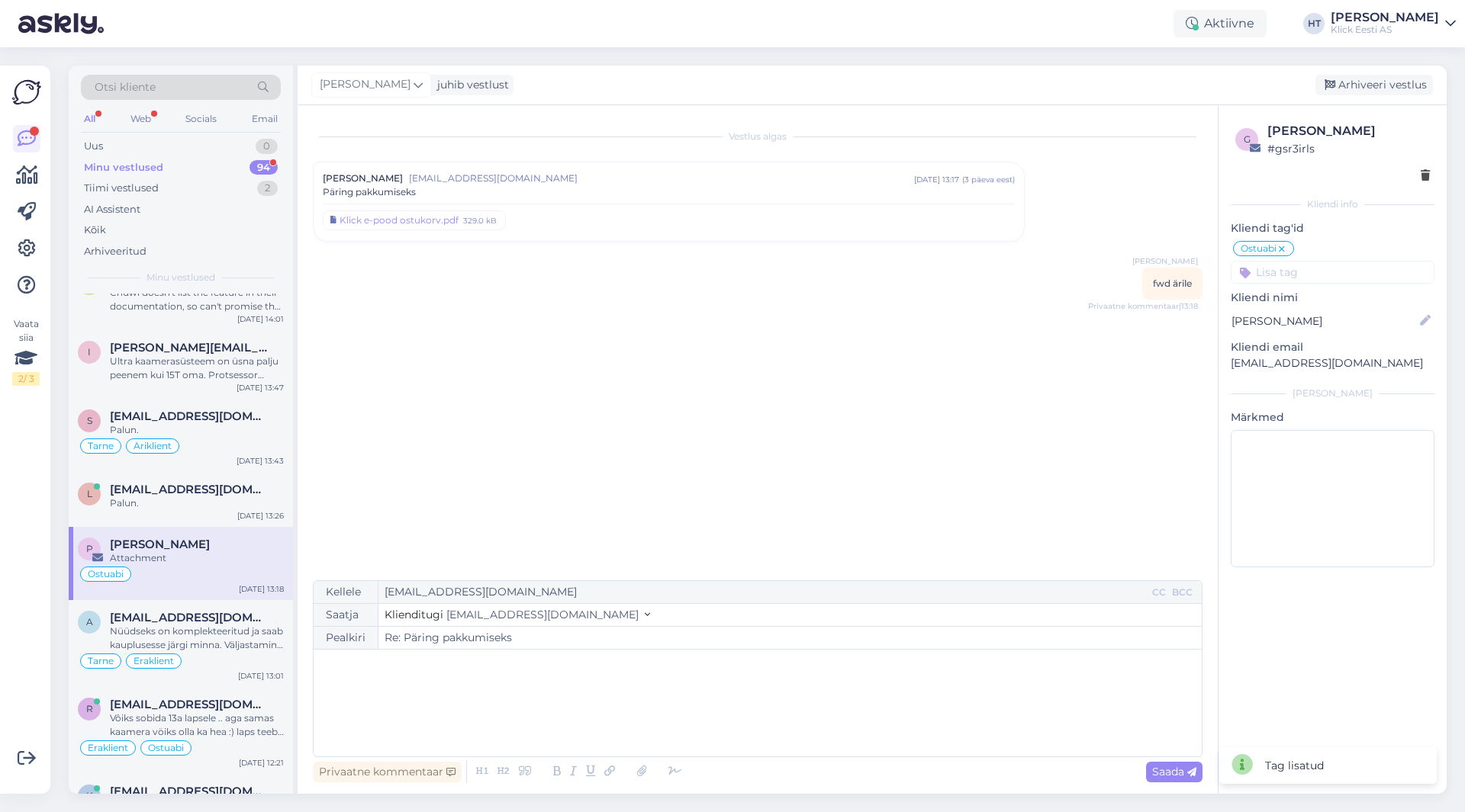
click at [1300, 271] on input at bounding box center [1332, 272] width 204 height 23
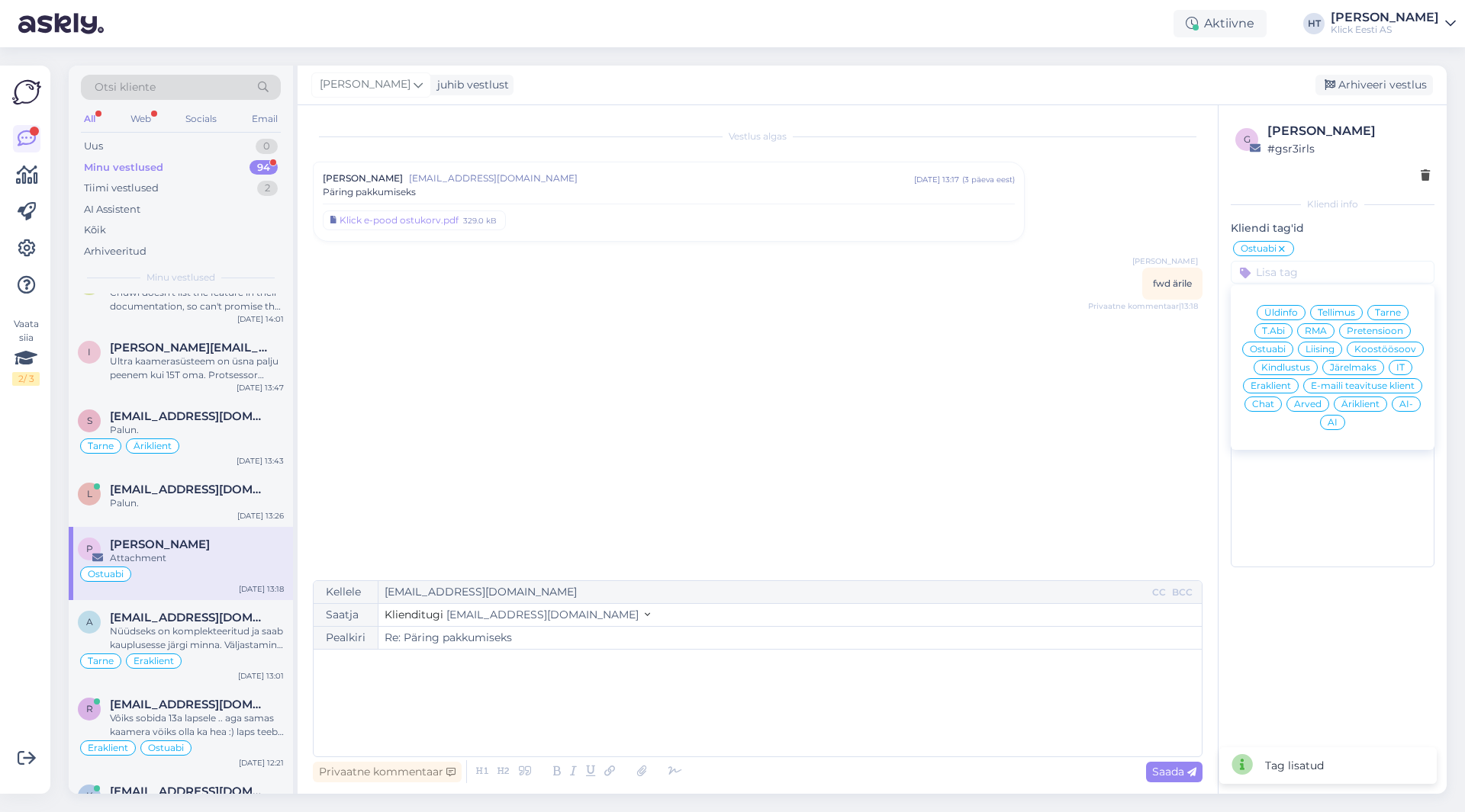
click at [1367, 399] on div "Äriklient" at bounding box center [1359, 404] width 53 height 15
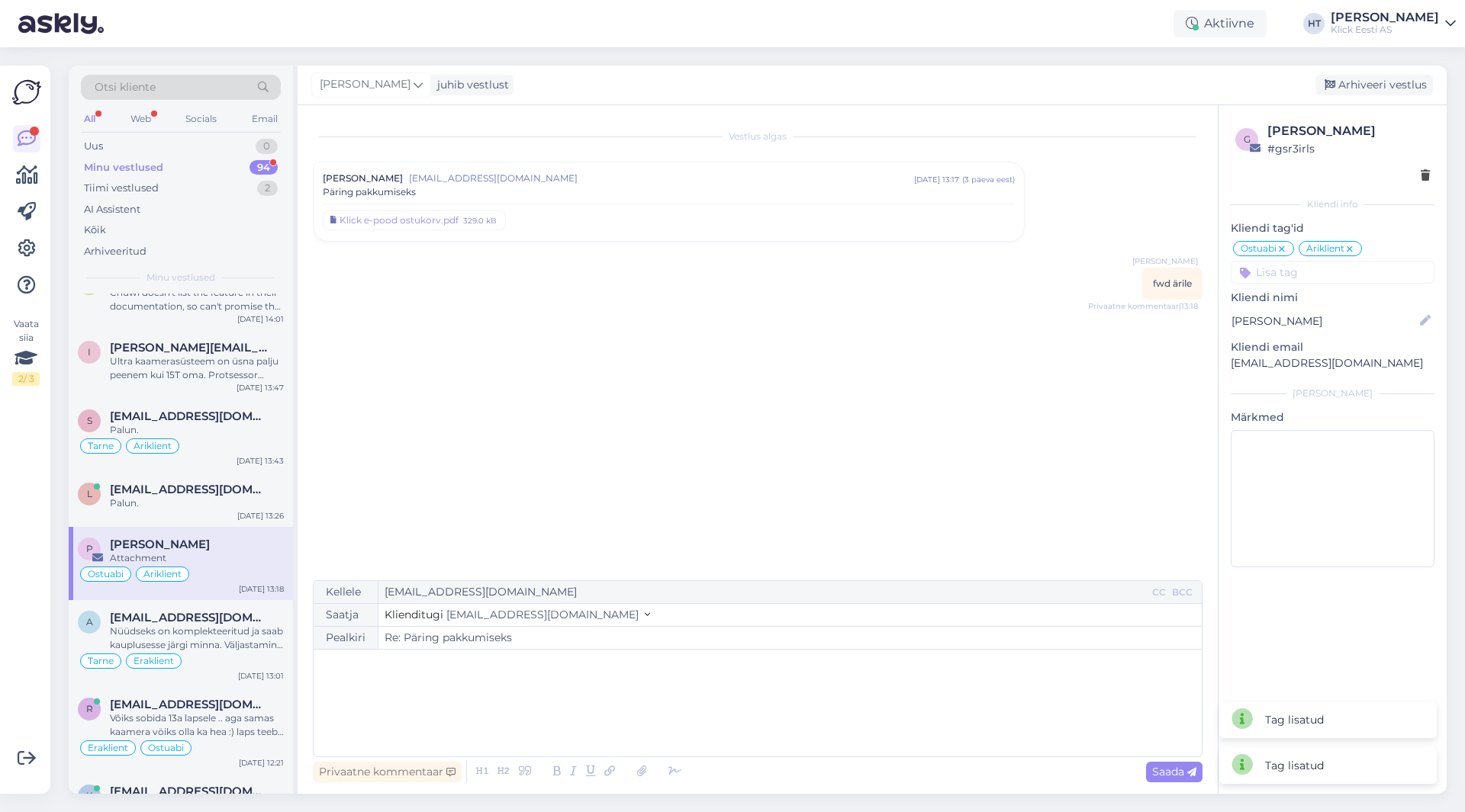
click at [827, 214] on div "Klick e-pood ostukorv.pdf 329.0 kB" at bounding box center [669, 217] width 692 height 28
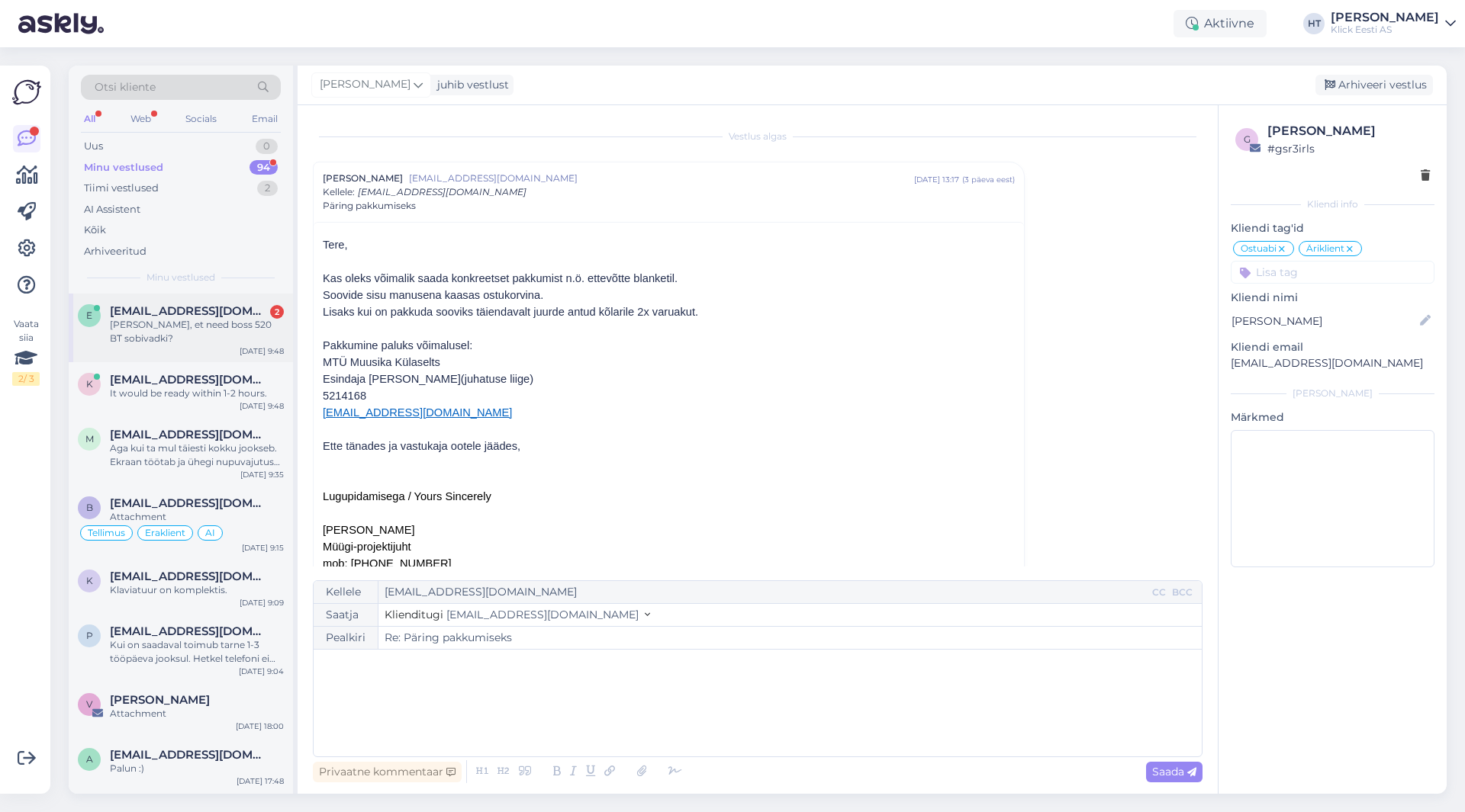
click at [183, 328] on div "[PERSON_NAME], et need boss 520 BT sobivadki?" at bounding box center [197, 331] width 174 height 27
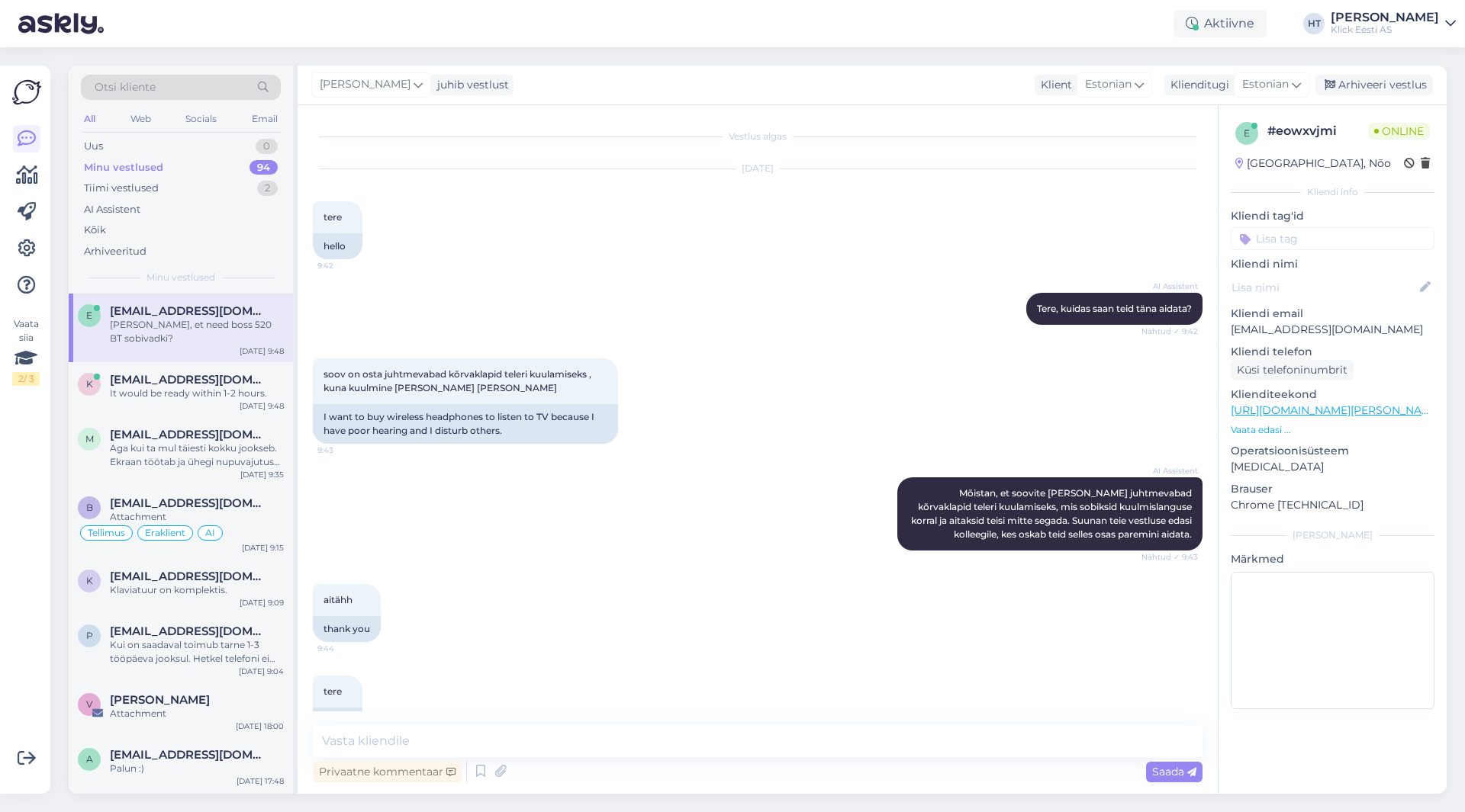
scroll to position [235, 0]
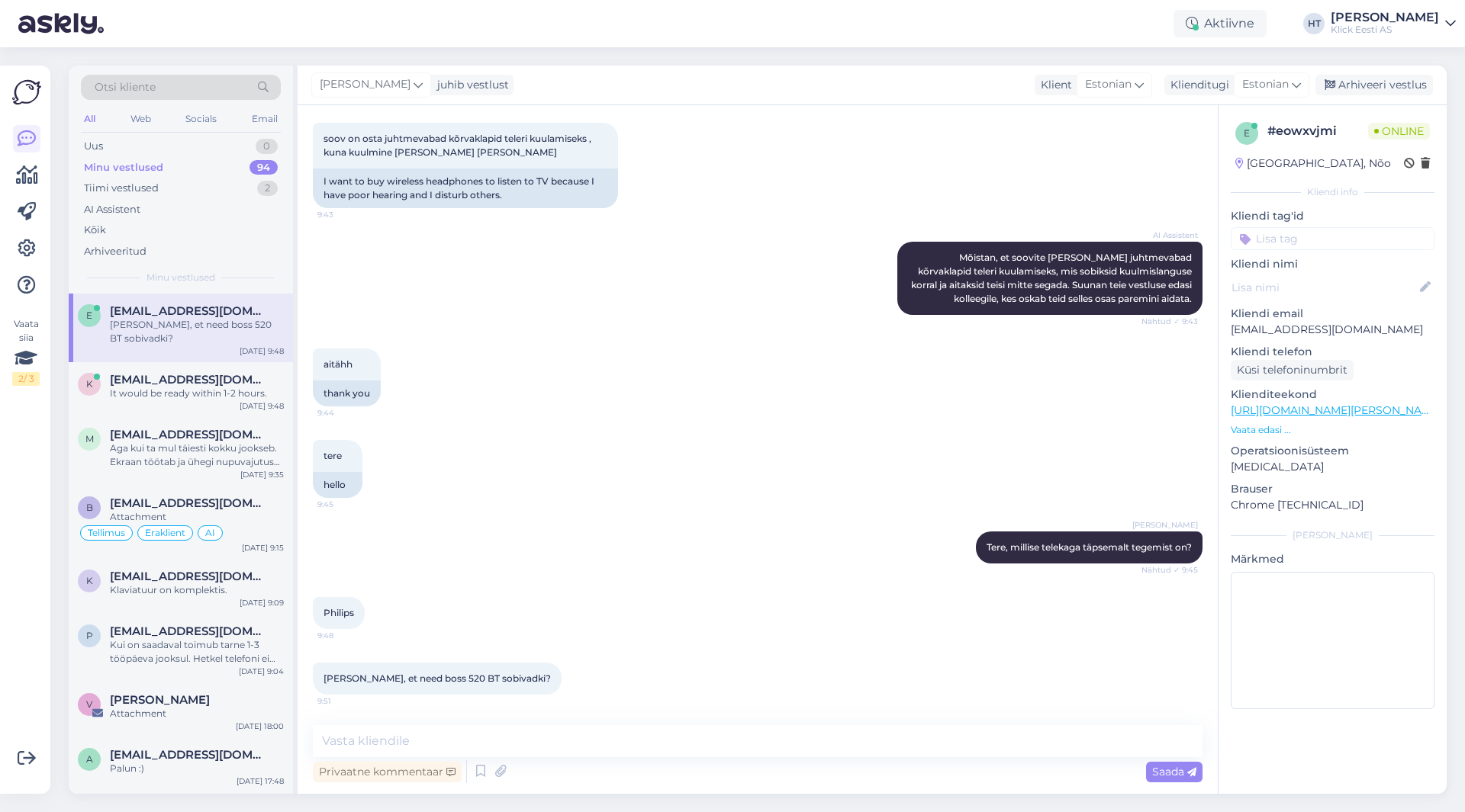
click at [1244, 430] on p "Vaata edasi ..." at bounding box center [1332, 429] width 204 height 14
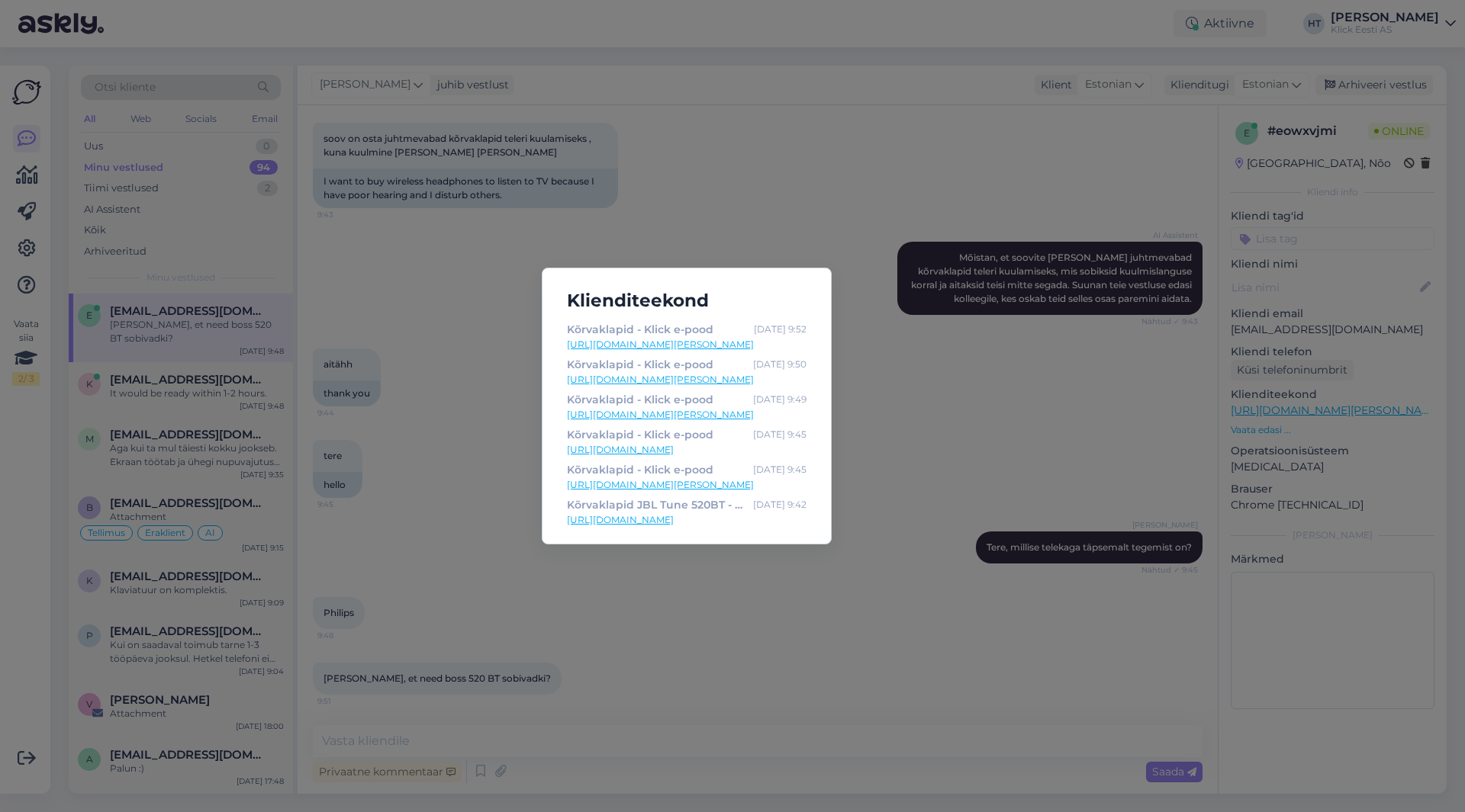
click at [695, 614] on div "Klienditeekond Kõrvaklapid - Klick e-pood [DATE] 9:52 [URL][DOMAIN_NAME][PERSON…" at bounding box center [732, 406] width 1465 height 812
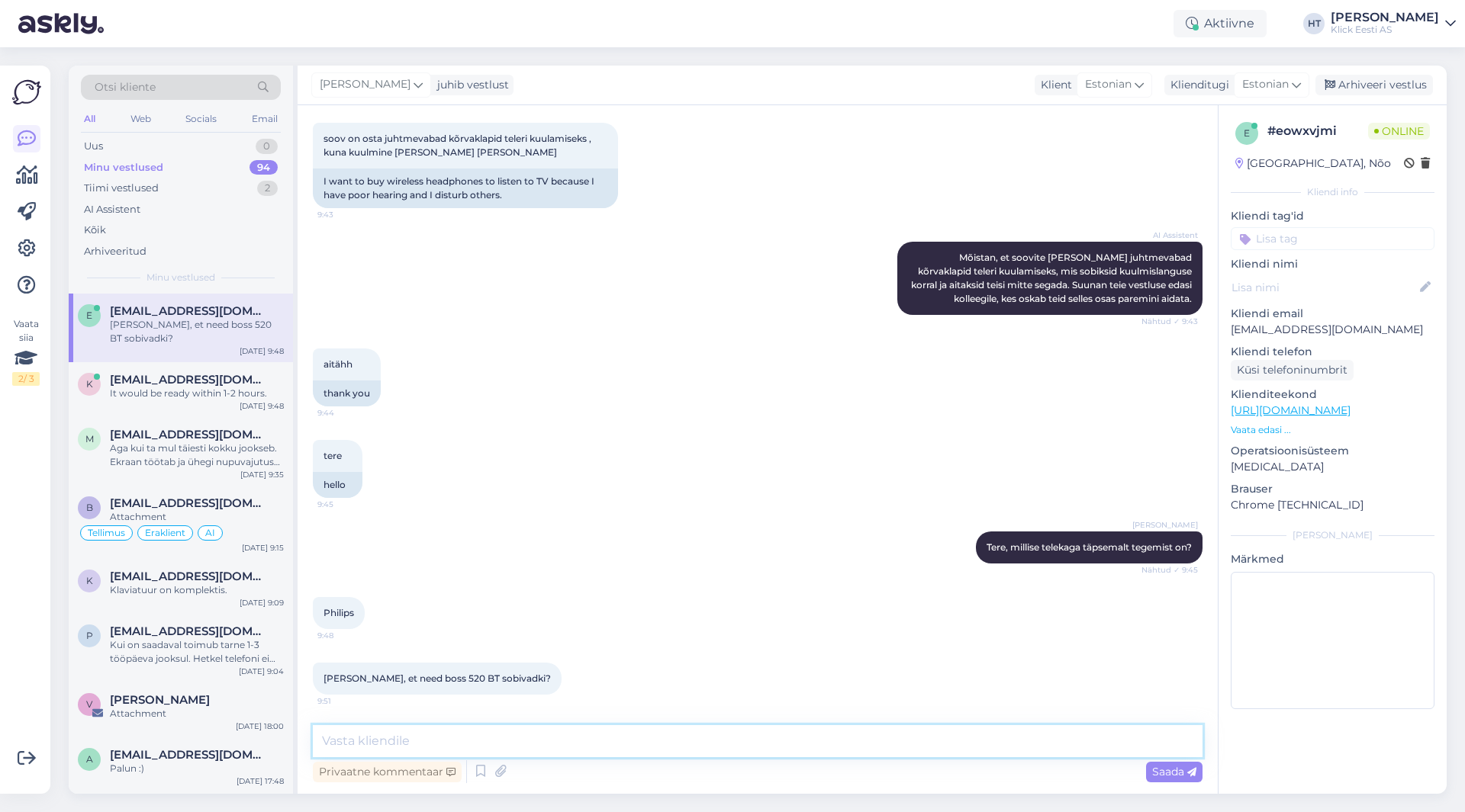
click at [560, 736] on textarea at bounding box center [758, 741] width 890 height 32
click at [548, 740] on textarea at bounding box center [758, 741] width 890 height 32
click at [1037, 736] on textarea "Oleneb täpsemalt teleka mudelist. Kas sätete kaudu saab juhtmevabad kõrvaklapid…" at bounding box center [758, 741] width 890 height 32
paste textarea "Settings → Remotes & devices → Wireless headphones"
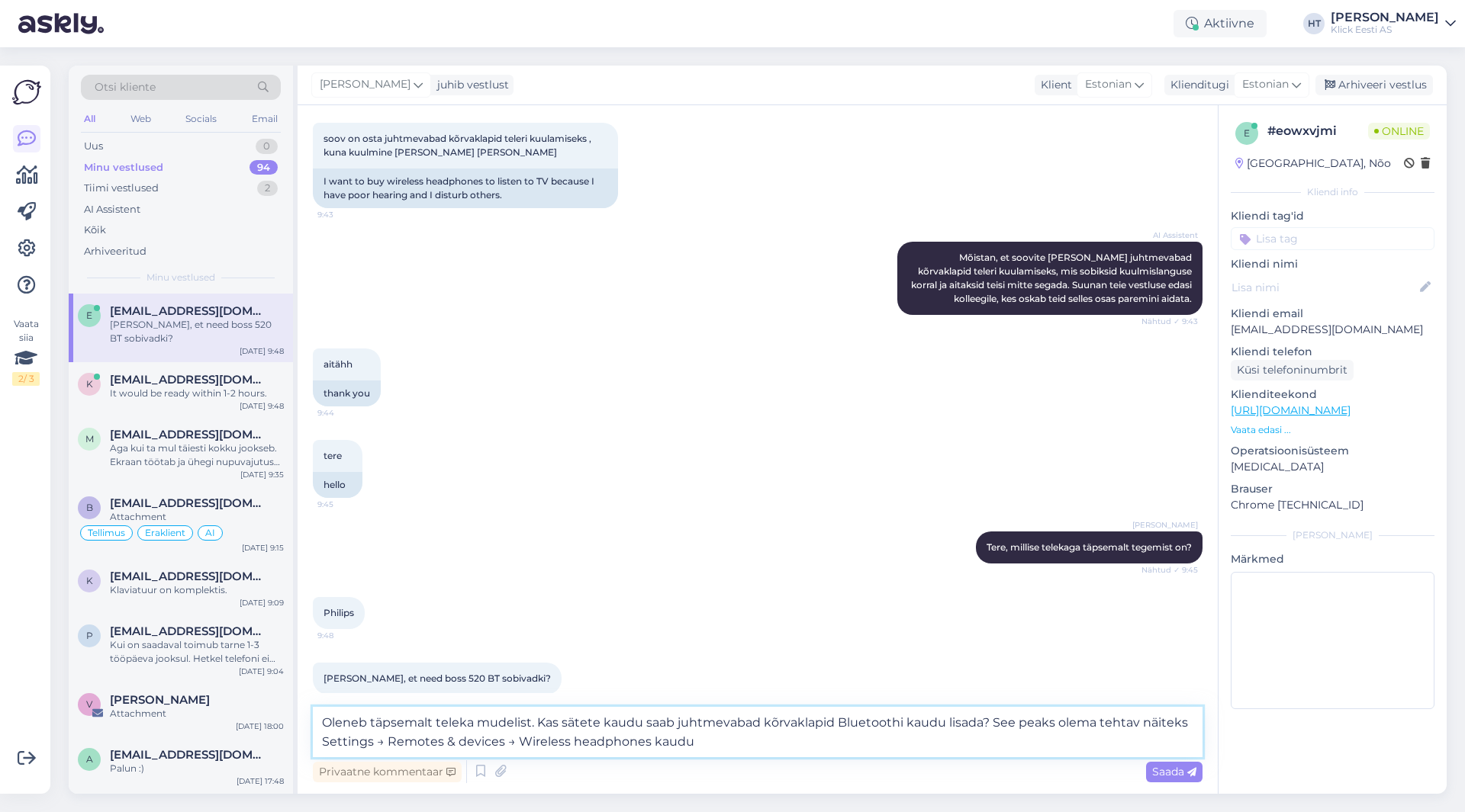
type textarea "Oleneb täpsemalt teleka mudelist. Kas sätete kaudu saab juhtmevabad kõrvaklapid…"
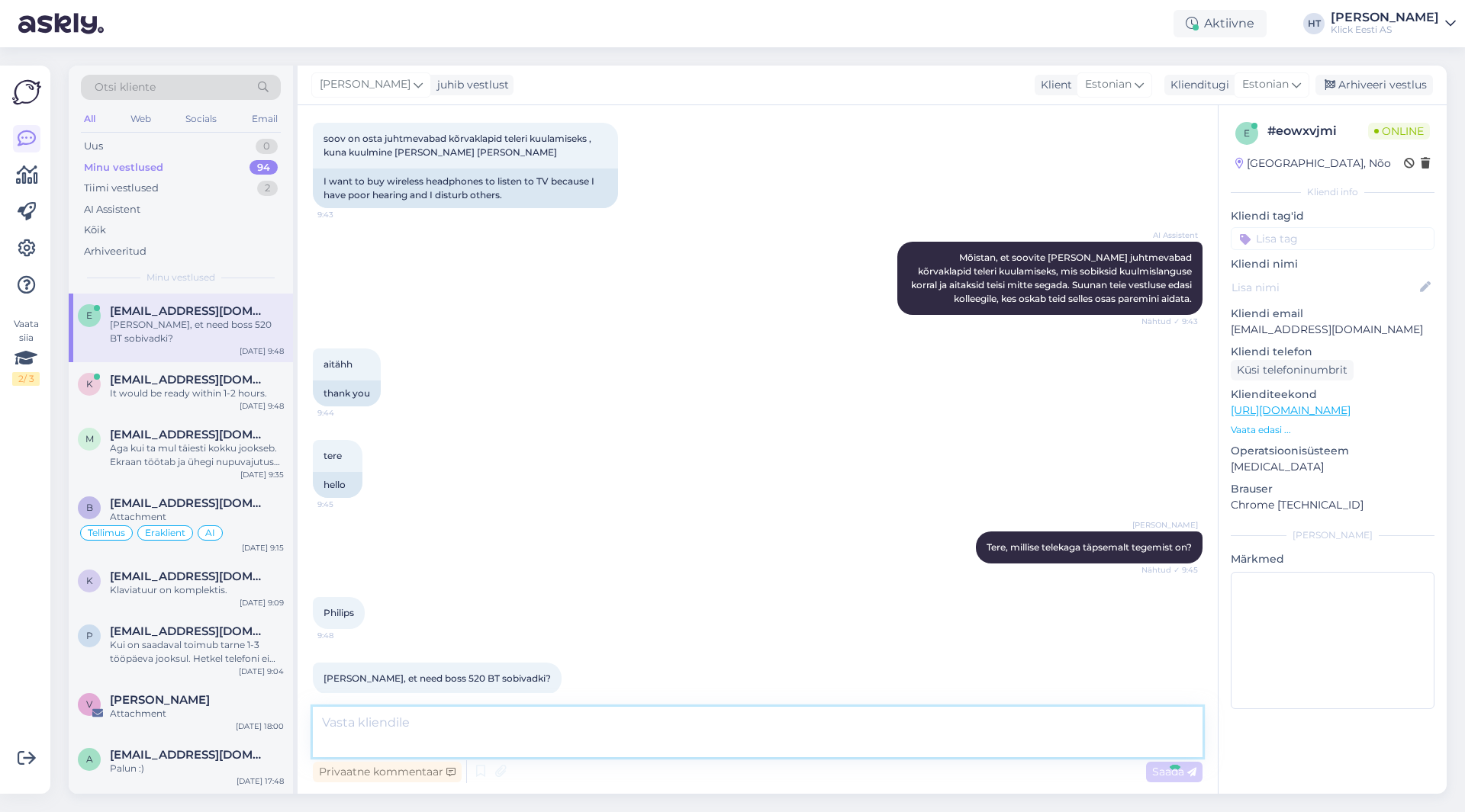
scroll to position [342, 0]
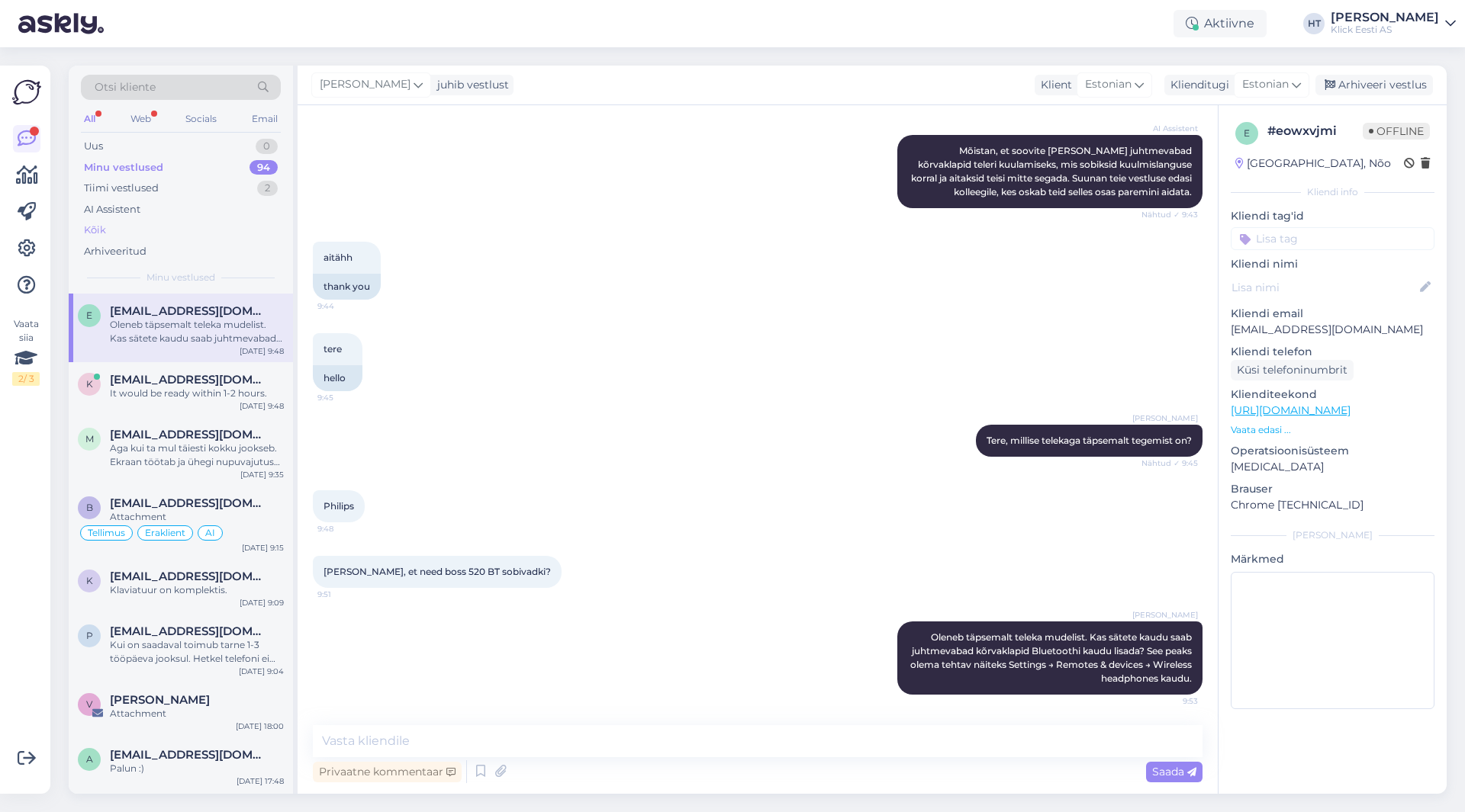
click at [132, 219] on div "Kõik" at bounding box center [181, 230] width 199 height 22
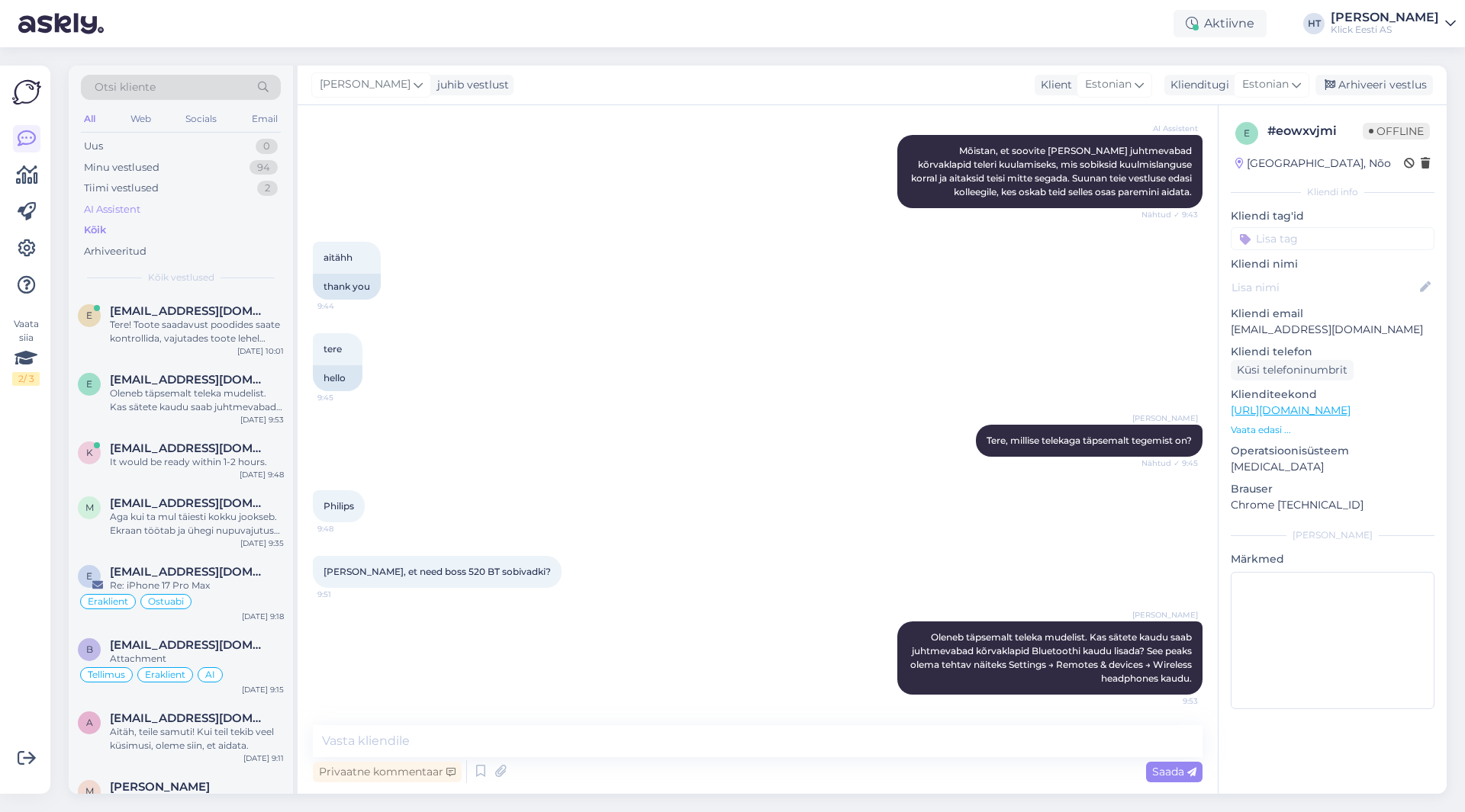
click at [139, 215] on div "AI Assistent" at bounding box center [112, 209] width 57 height 15
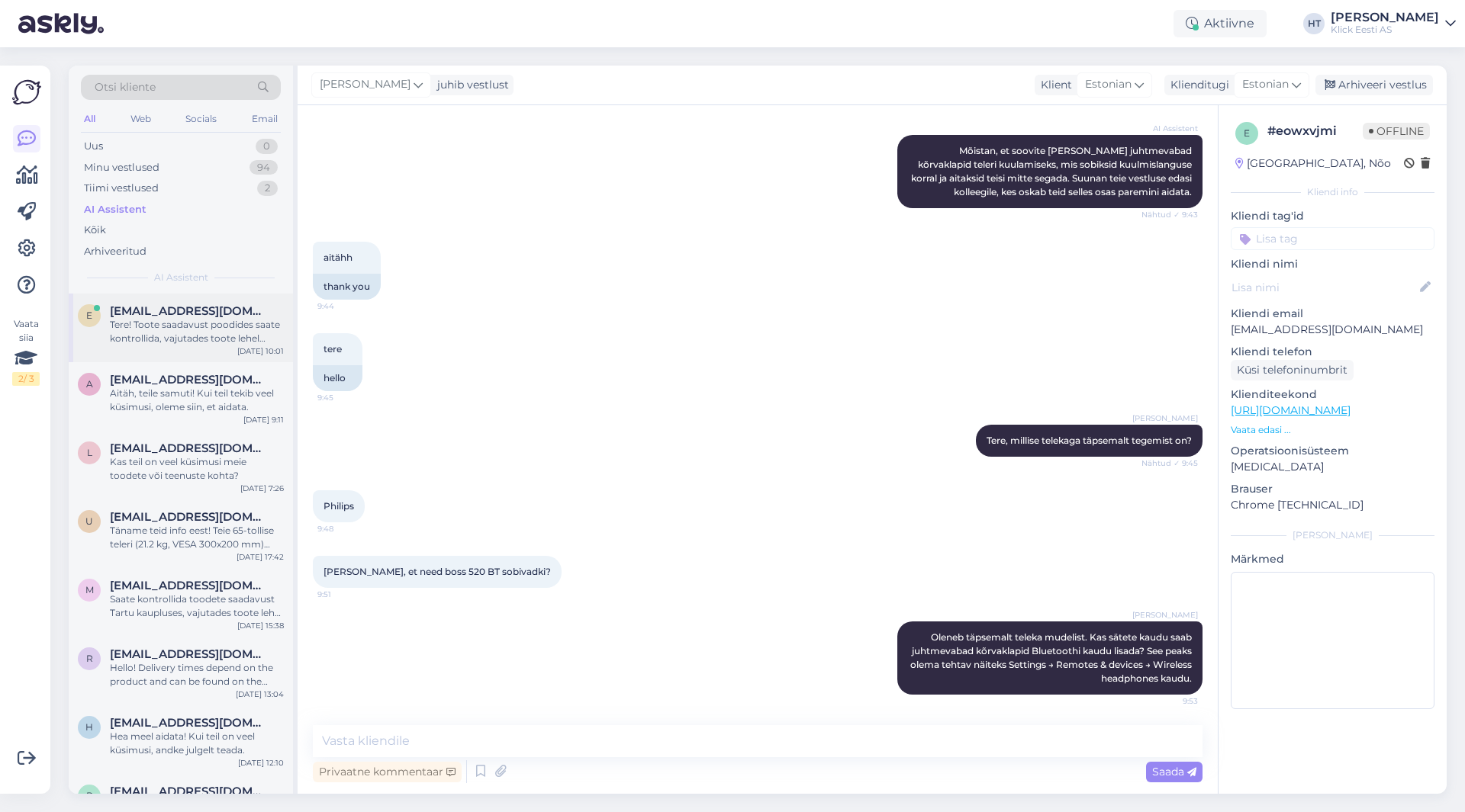
click at [220, 298] on div "e [EMAIL_ADDRESS][DOMAIN_NAME] Tere! Toote saadavust poodides saate kontrollida…" at bounding box center [181, 328] width 224 height 69
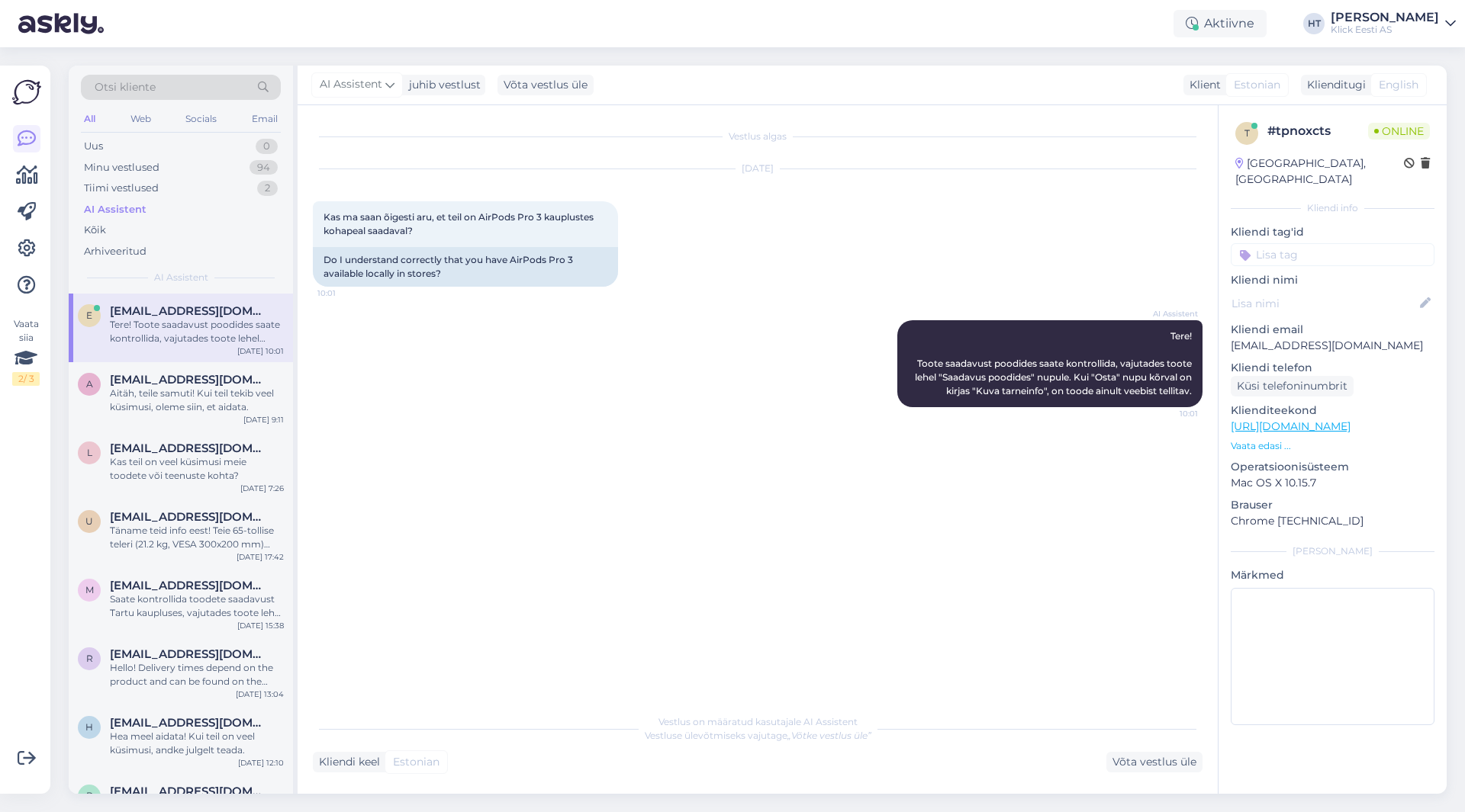
scroll to position [0, 0]
click at [218, 372] on div "a [EMAIL_ADDRESS][DOMAIN_NAME] Aitäh, teile samuti! Kui teil tekib veel küsimus…" at bounding box center [181, 396] width 224 height 69
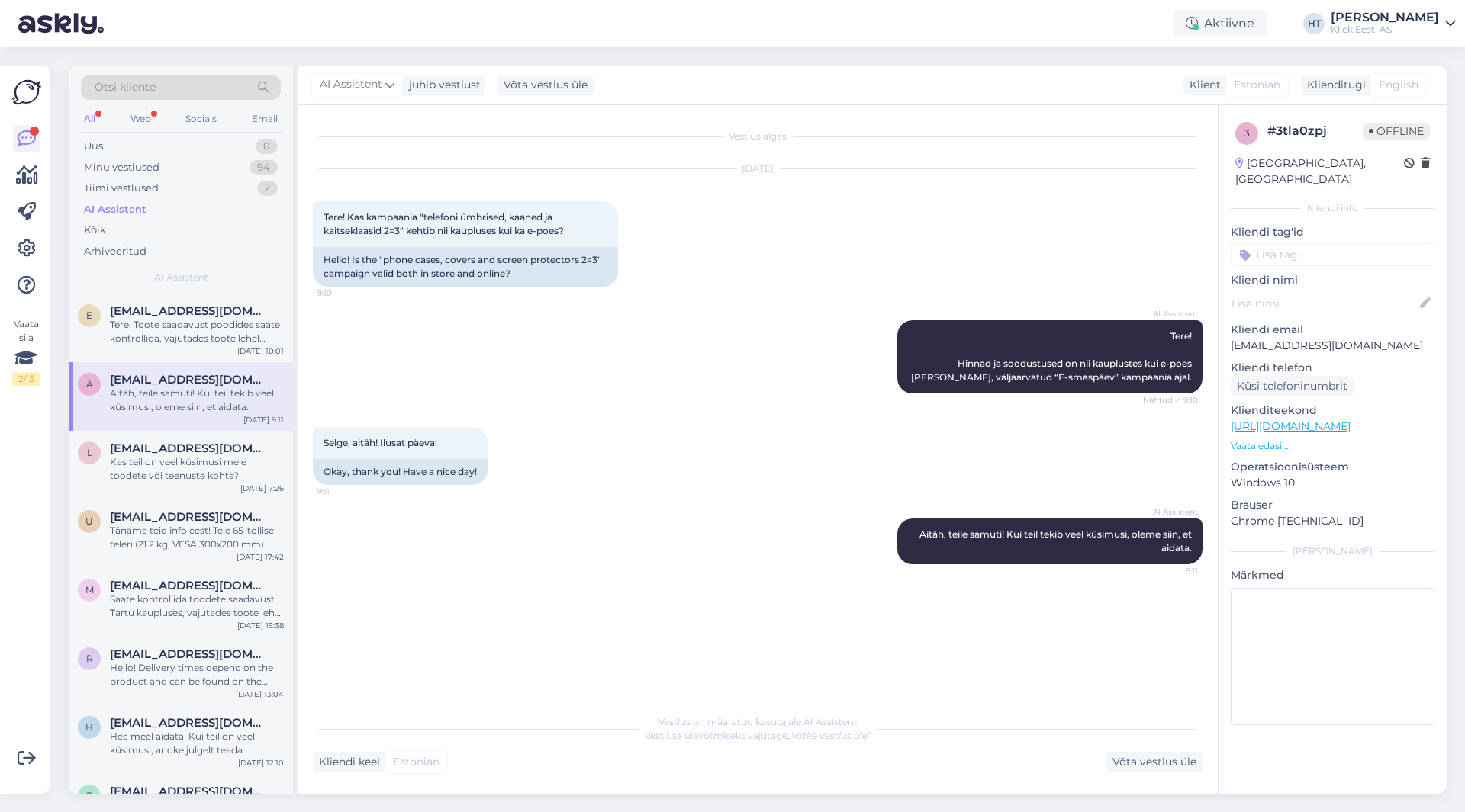
click at [227, 210] on div "AI Assistent" at bounding box center [181, 210] width 199 height 22
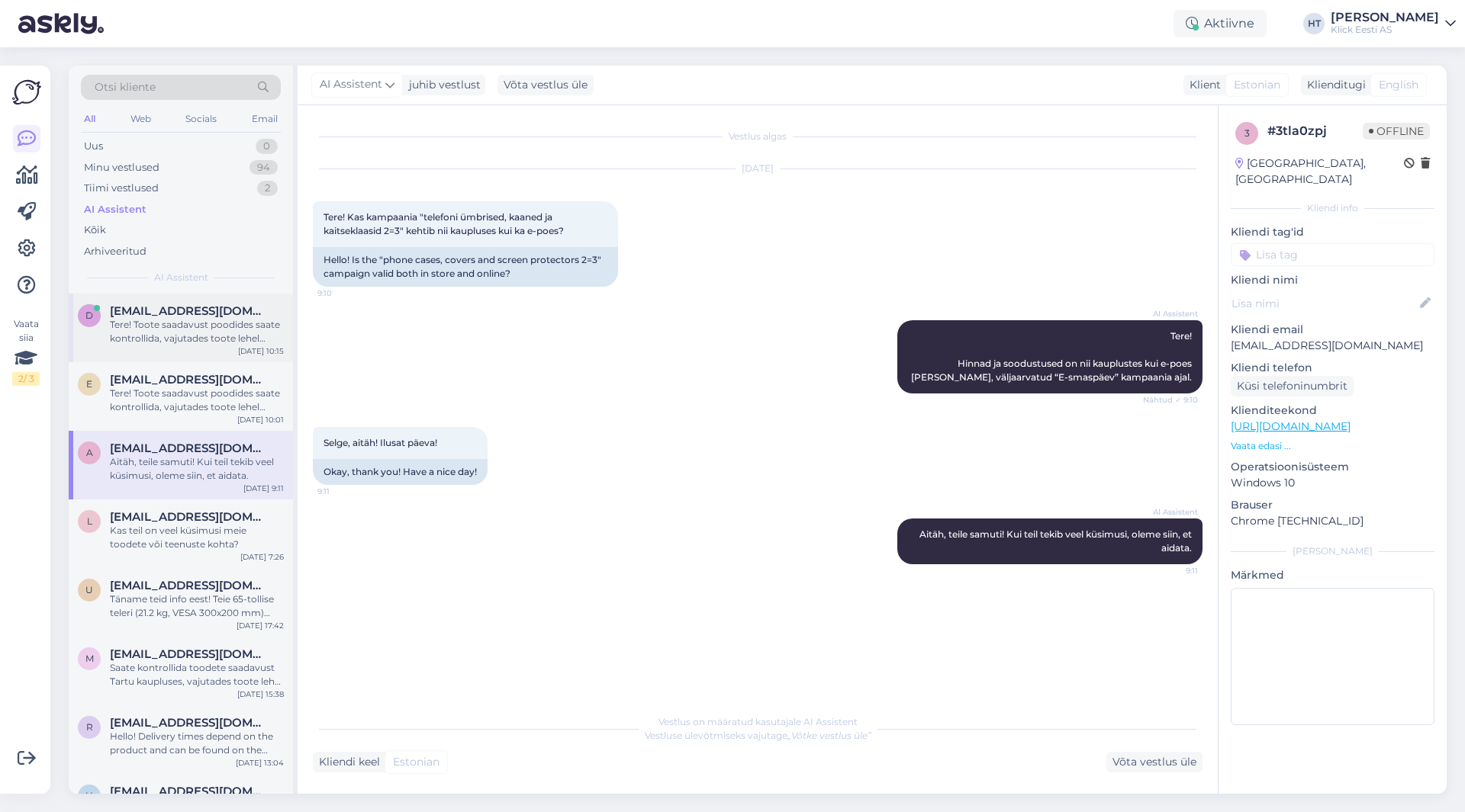
click at [199, 308] on span "[EMAIL_ADDRESS][DOMAIN_NAME]" at bounding box center [190, 310] width 159 height 14
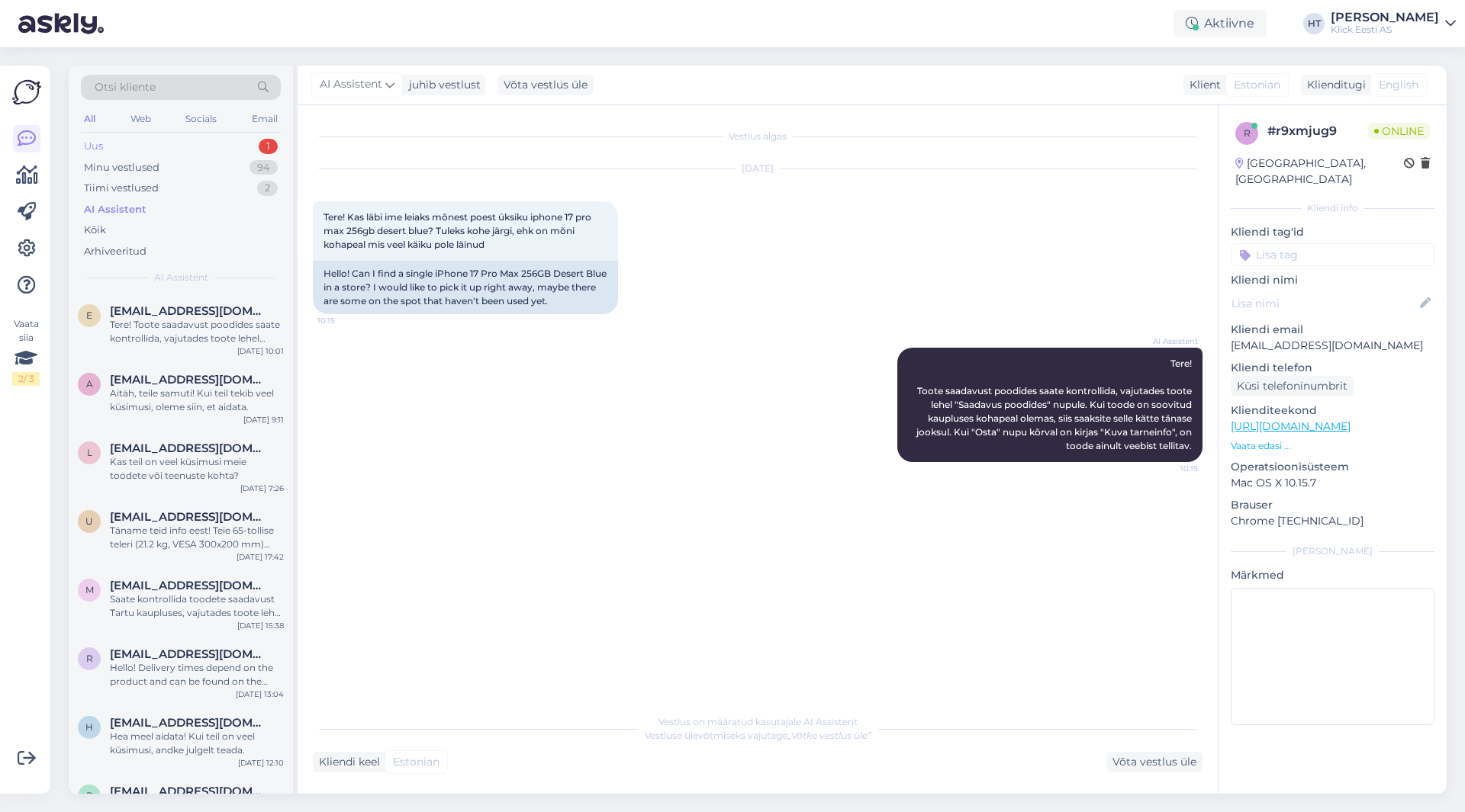
click at [235, 151] on div "Uus 1" at bounding box center [181, 146] width 199 height 22
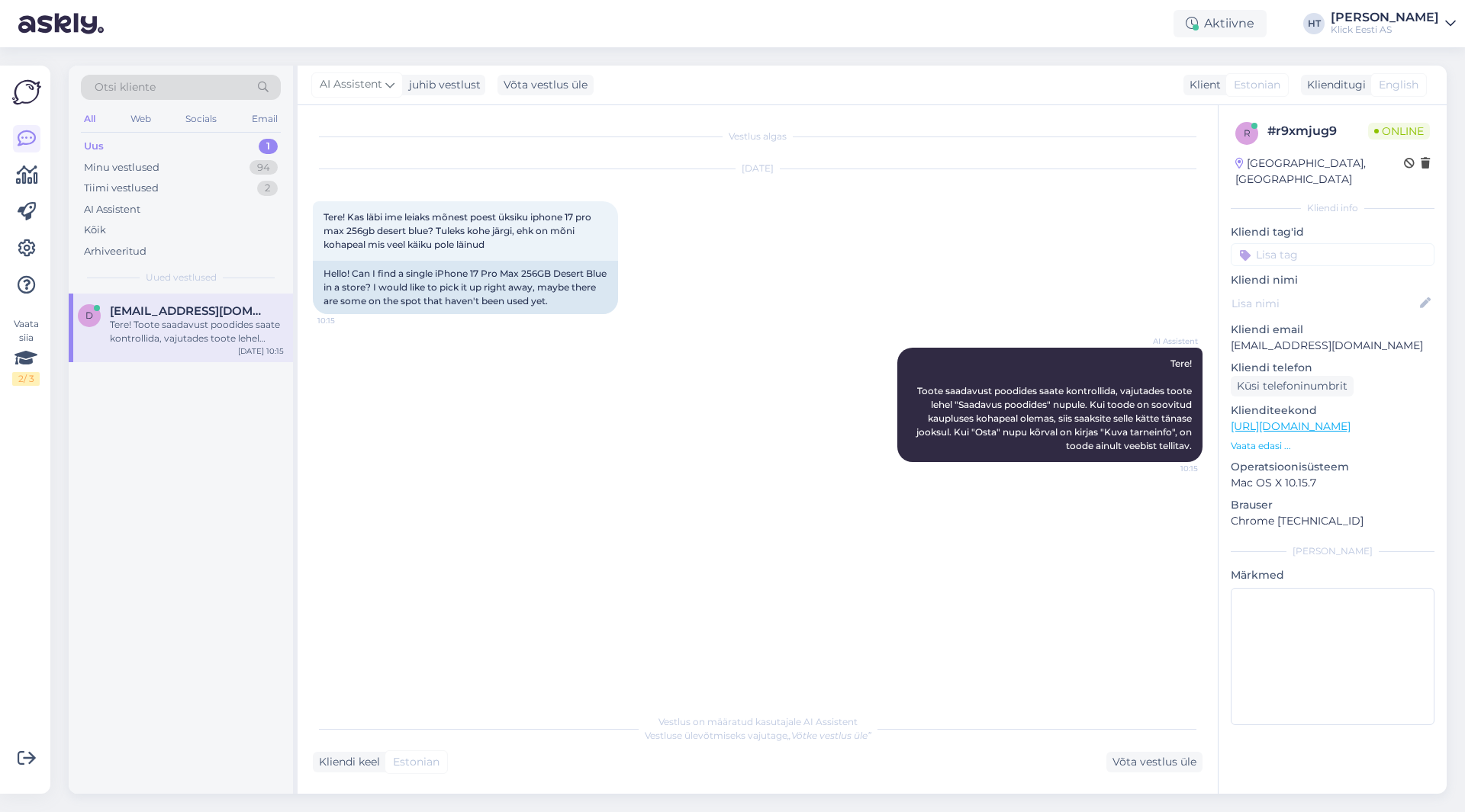
click at [227, 322] on div "Tere! Toote saadavust poodides saate kontrollida, vajutades toote lehel "Saadav…" at bounding box center [197, 331] width 174 height 27
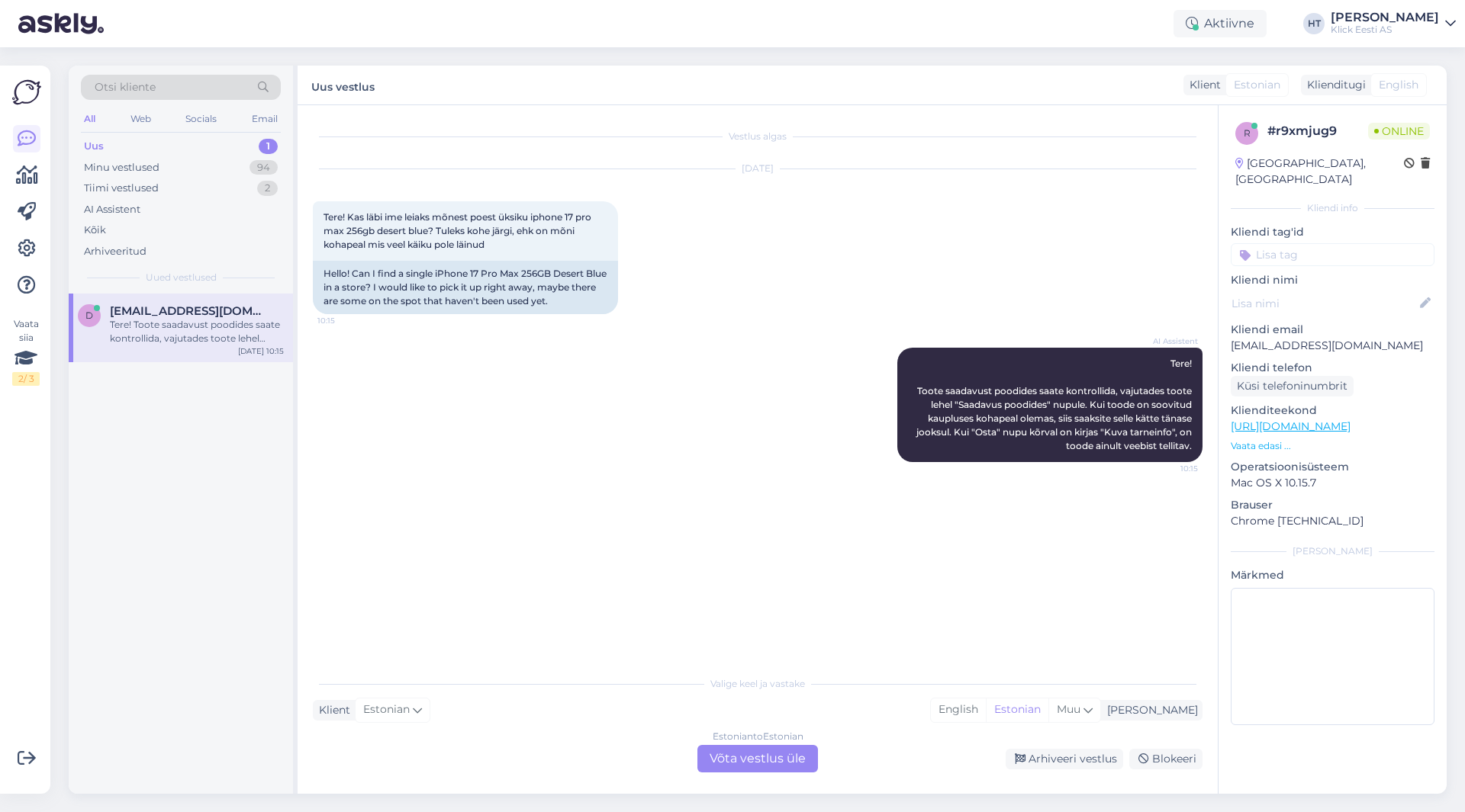
click at [1267, 439] on p "Vaata edasi ..." at bounding box center [1332, 446] width 204 height 14
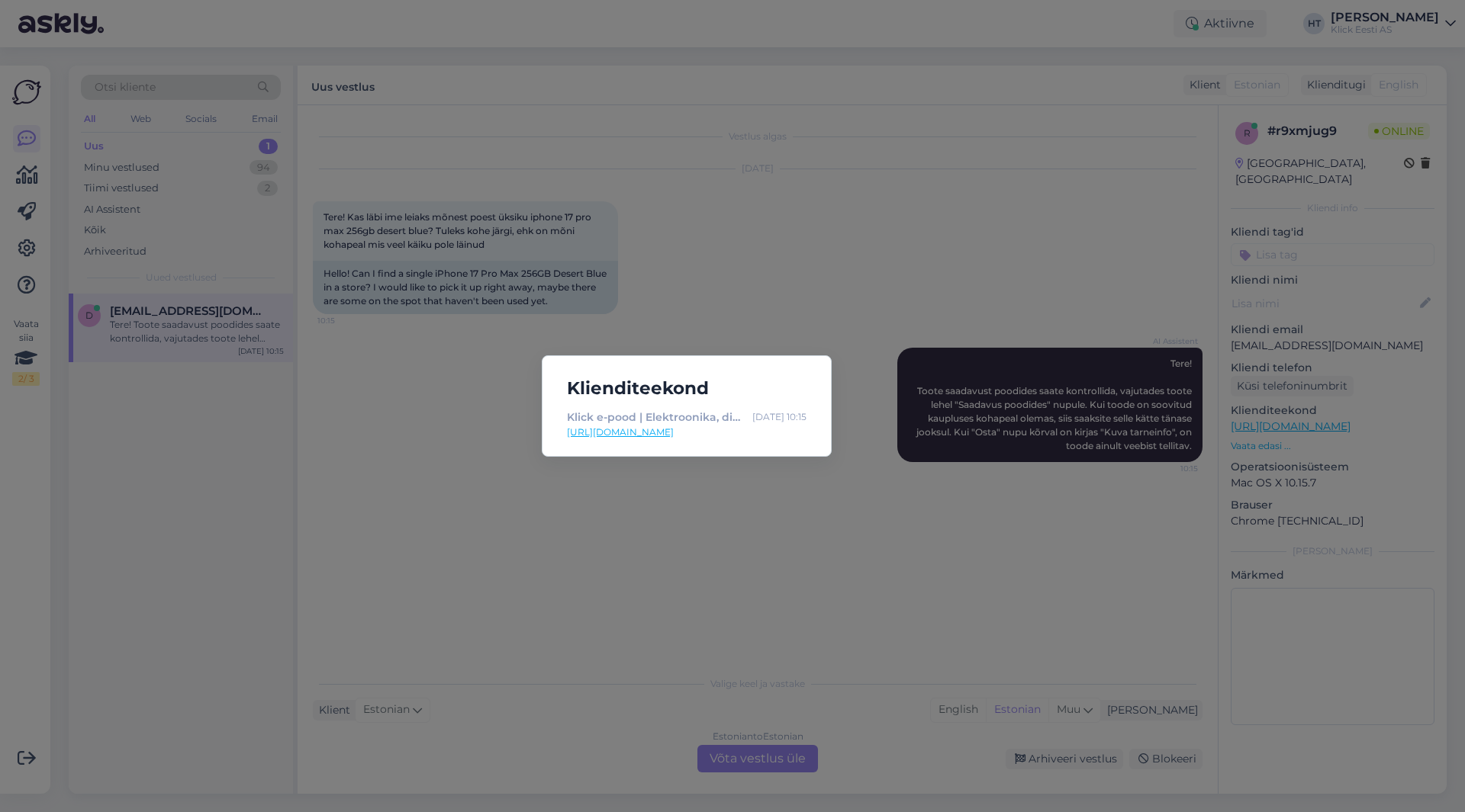
click at [838, 469] on div "Klienditeekond Klick e-pood | Elektroonika, digikaup, kodutehnika [DATE] 10:15 …" at bounding box center [732, 406] width 1465 height 812
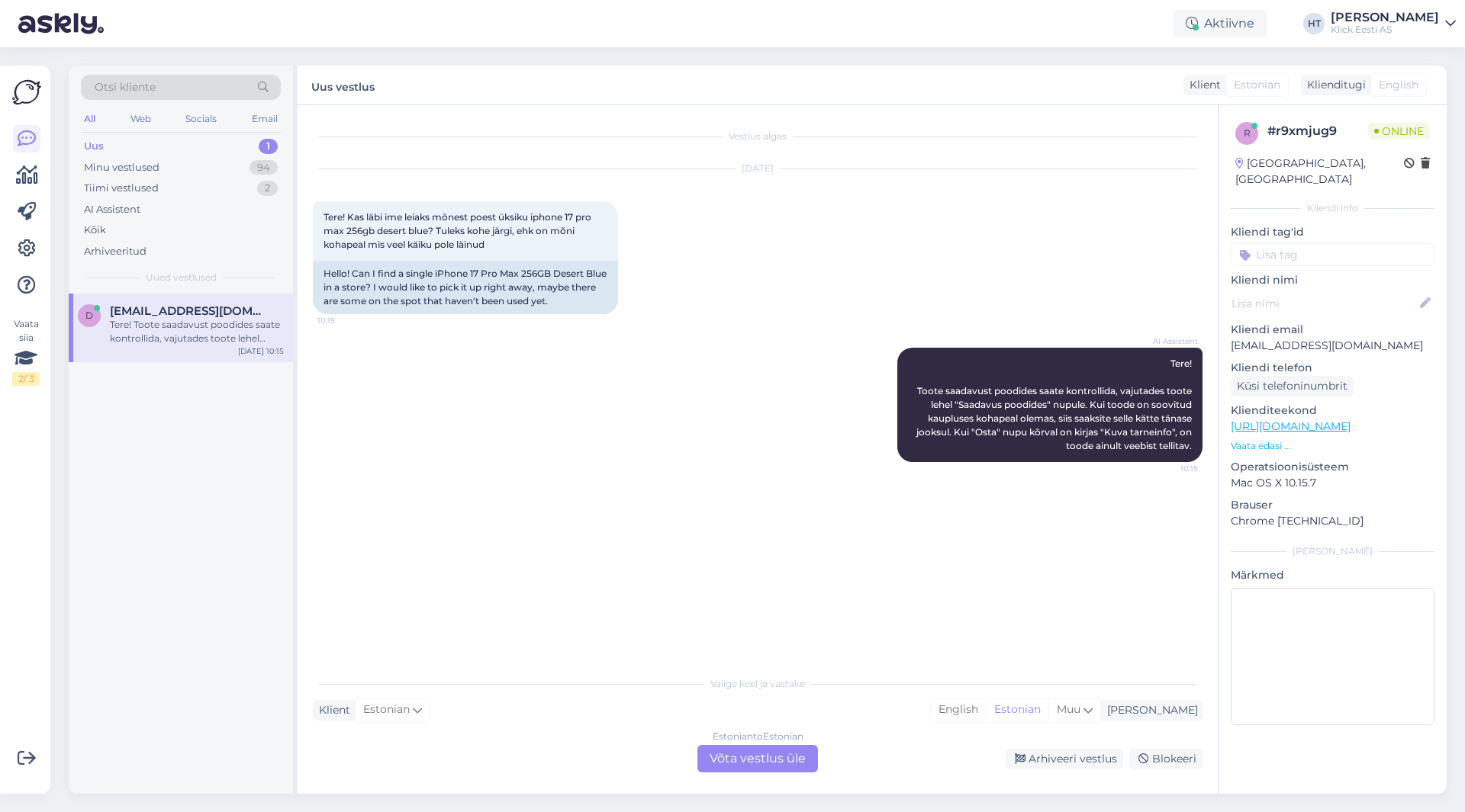
click at [767, 754] on div "Estonian to Estonian Võta vestlus üle" at bounding box center [758, 759] width 121 height 27
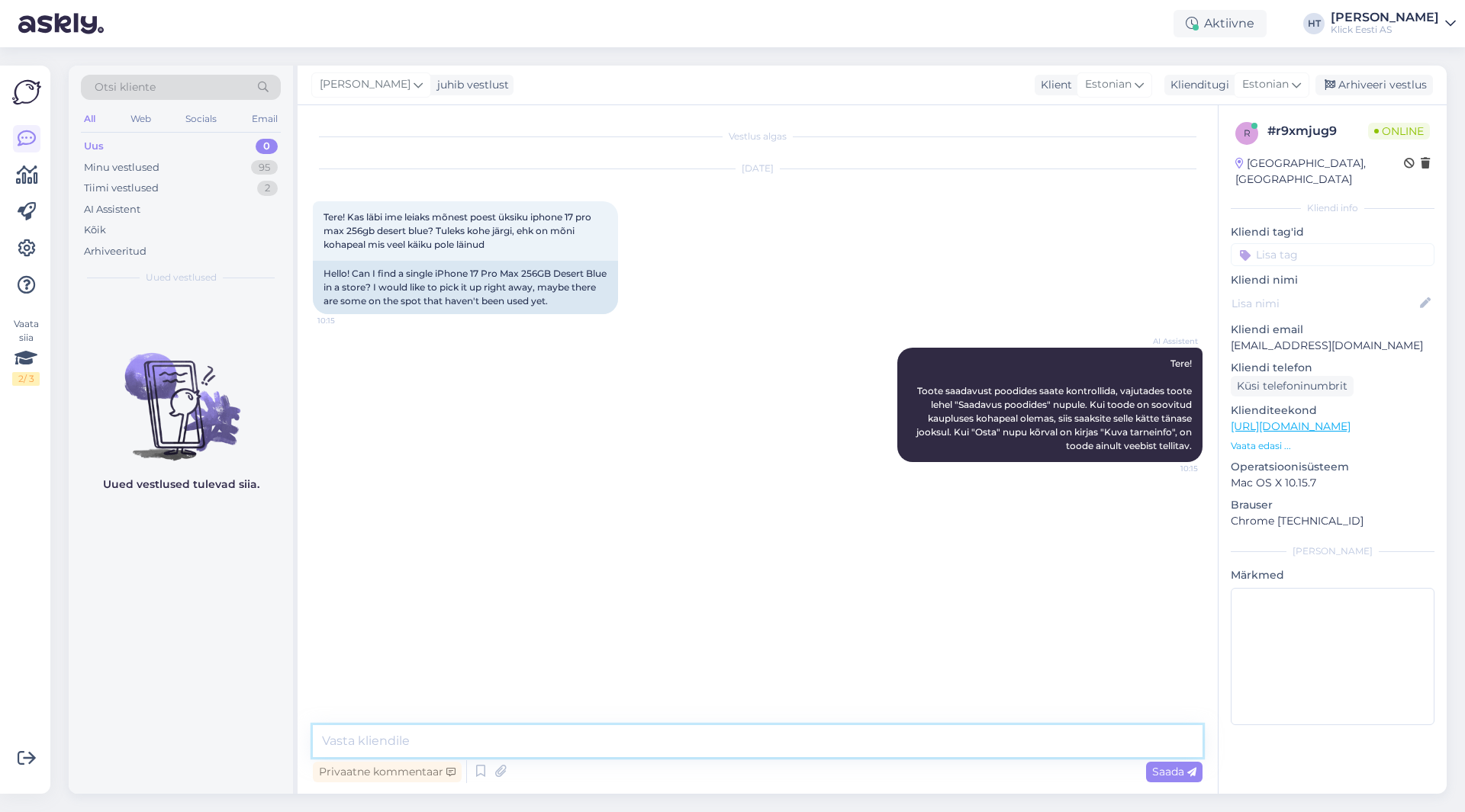
click at [765, 750] on textarea at bounding box center [758, 741] width 890 height 32
type textarea "Ei leidu neid rohkem."
click at [262, 162] on div "95" at bounding box center [264, 167] width 27 height 15
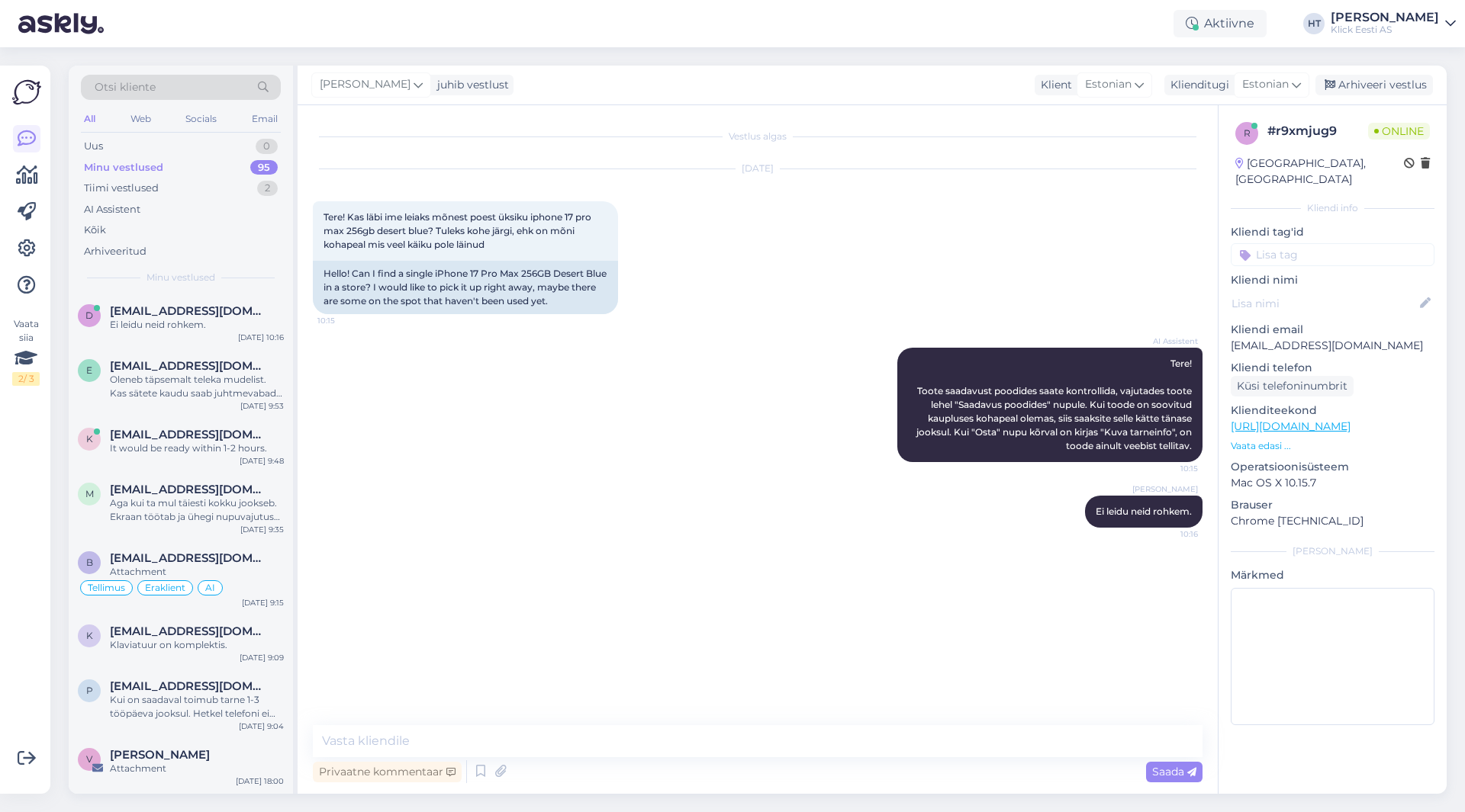
click at [37, 559] on div "Vaata siia 2 / 3" at bounding box center [27, 429] width 29 height 704
click at [209, 367] on span "[EMAIL_ADDRESS][DOMAIN_NAME]" at bounding box center [190, 365] width 159 height 14
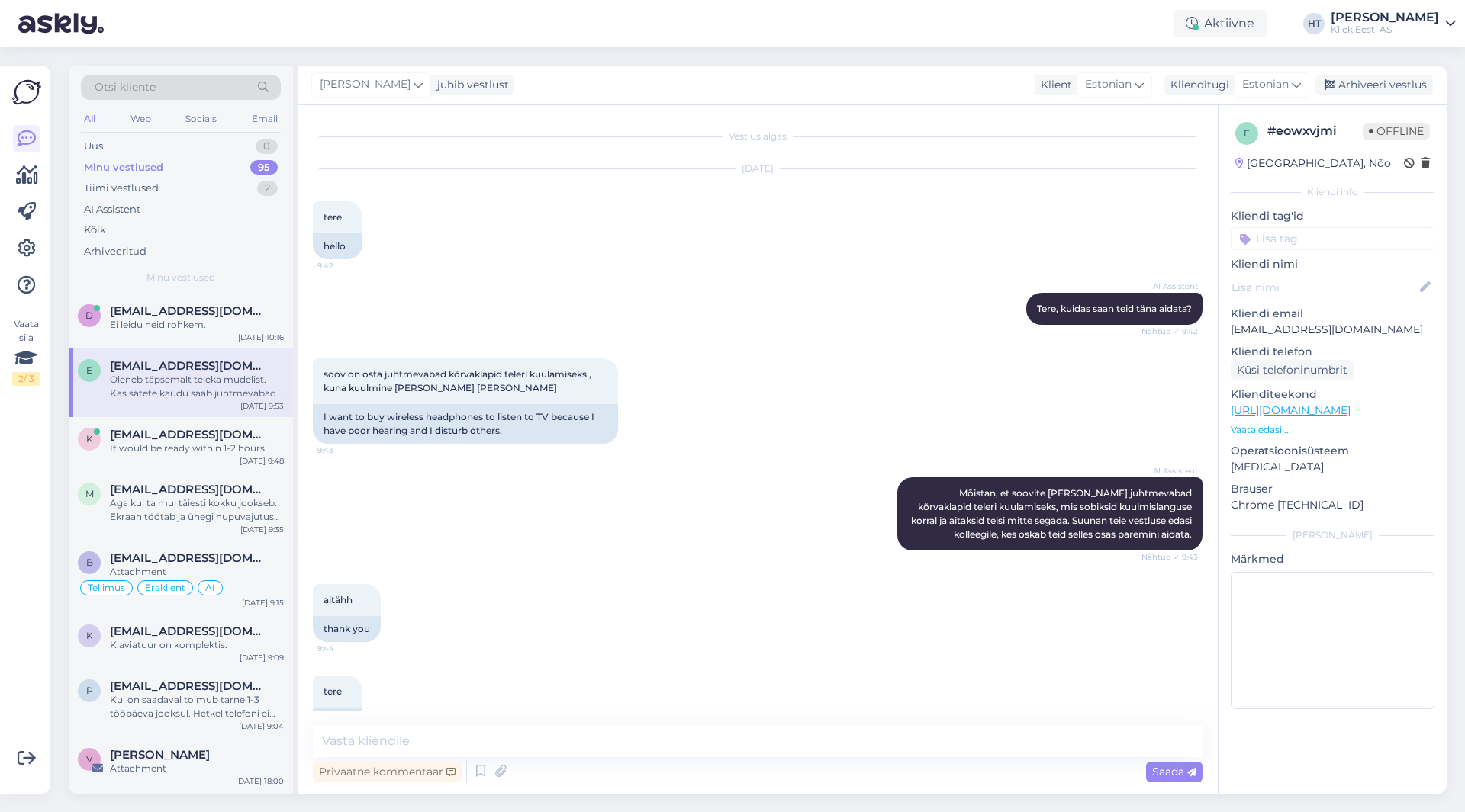
scroll to position [342, 0]
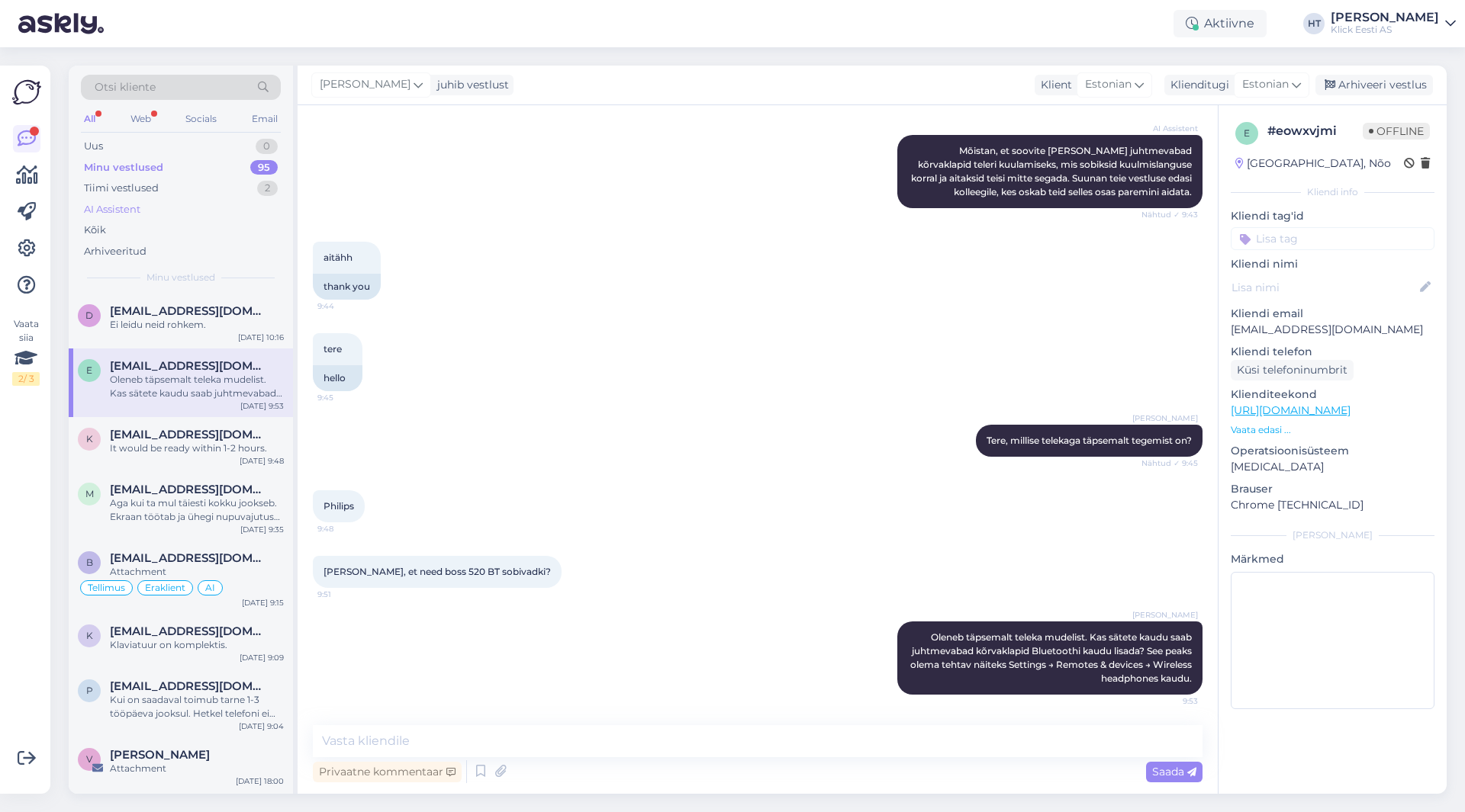
click at [209, 217] on div "AI Assistent" at bounding box center [181, 210] width 199 height 22
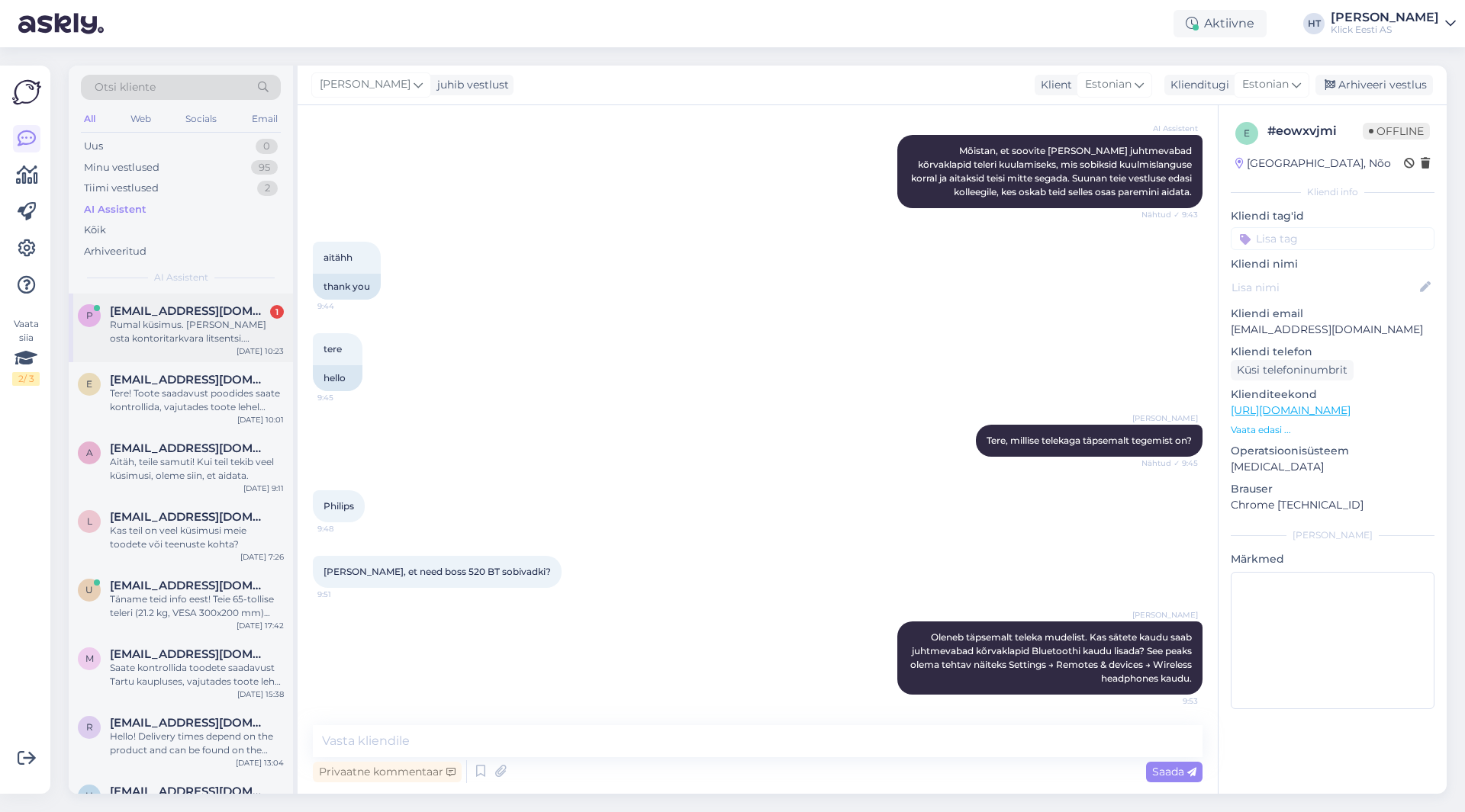
click at [227, 331] on div "Rumal küsimus. [PERSON_NAME] osta kontoritarkvara litsentsi. Tarkvara Microsoft…" at bounding box center [197, 331] width 174 height 27
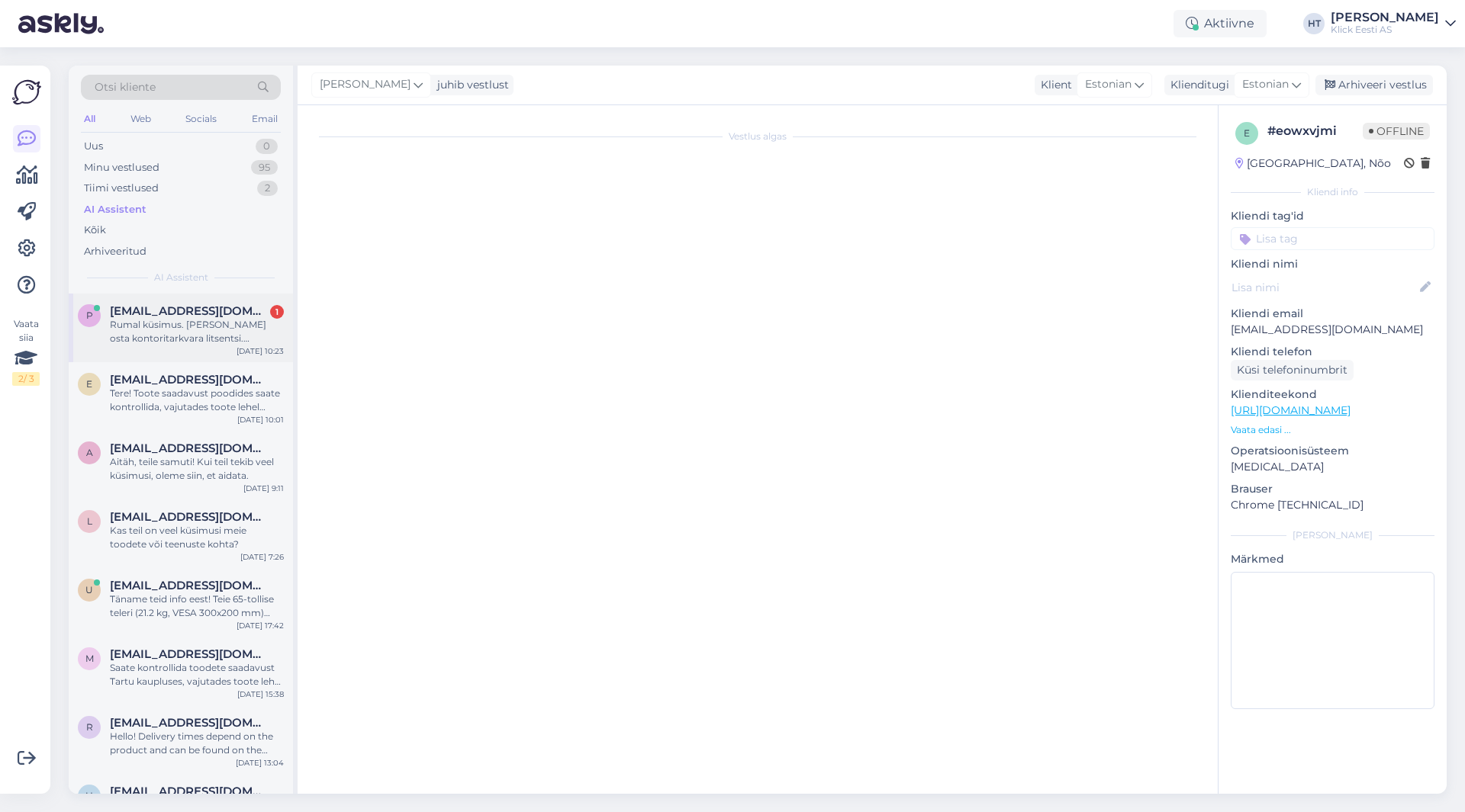
scroll to position [0, 0]
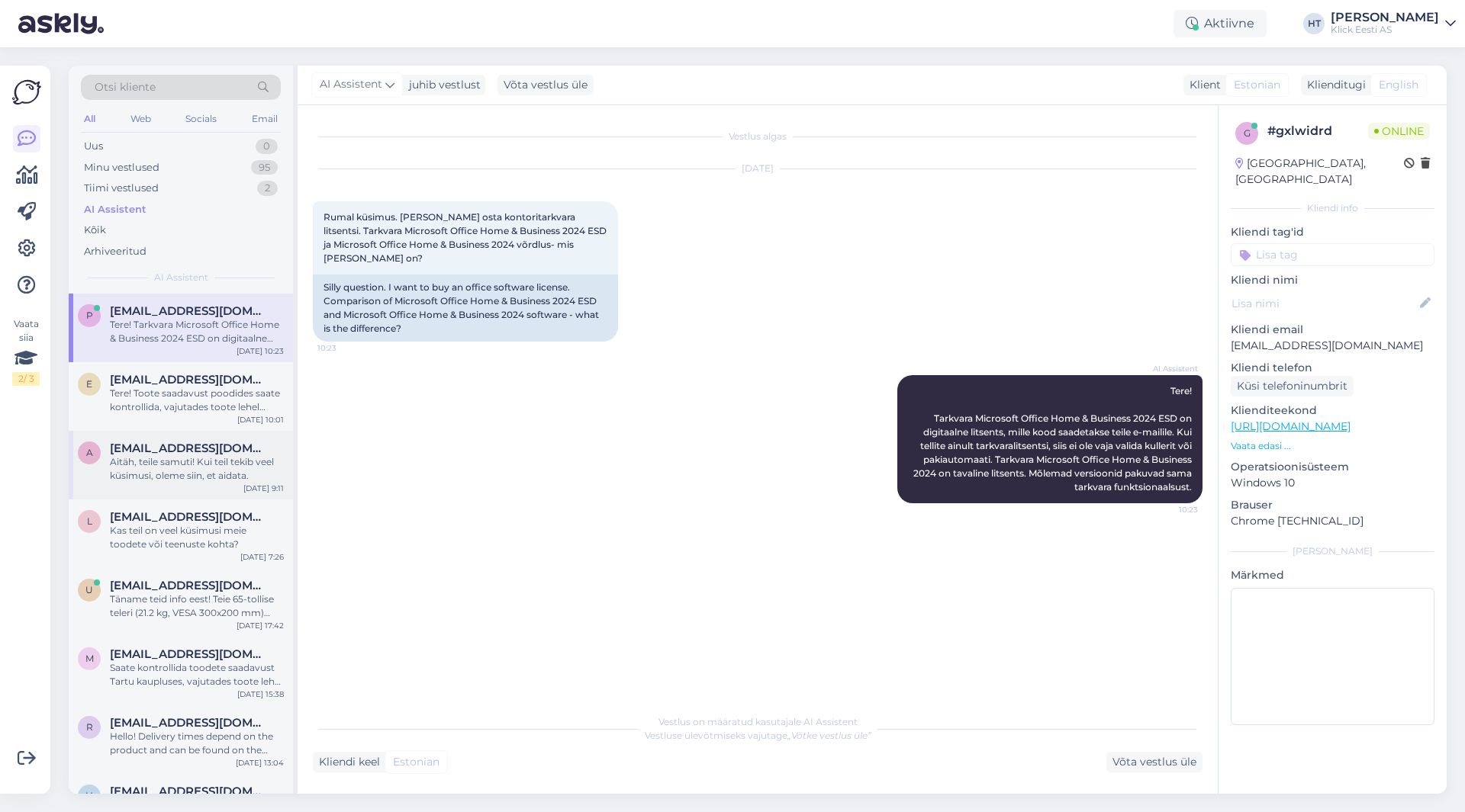
click at [223, 461] on div "Aitäh, teile samuti! Kui teil tekib veel küsimusi, oleme siin, et aidata." at bounding box center [197, 469] width 174 height 27
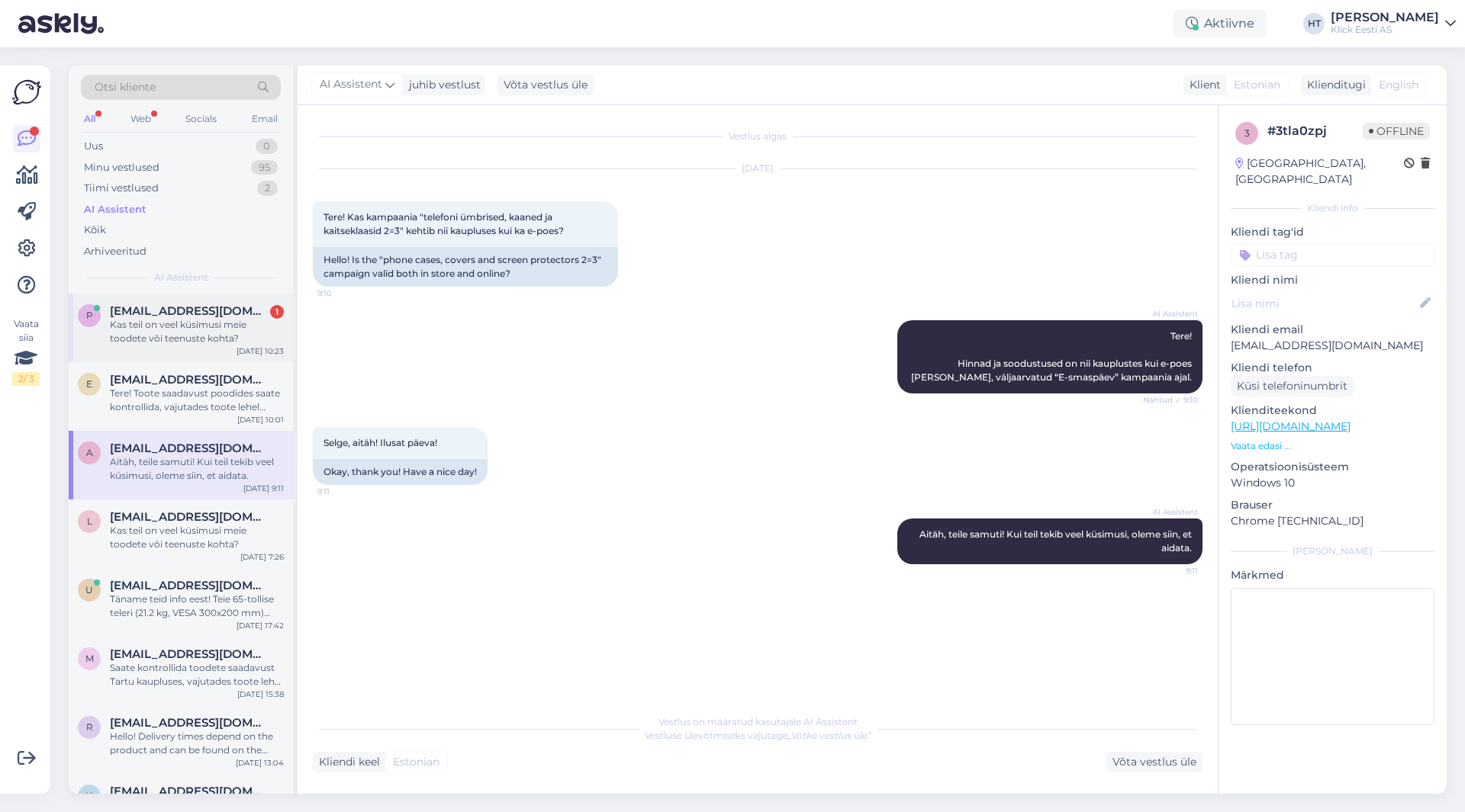
click at [203, 342] on div "Kas teil on veel küsimusi meie toodete või teenuste kohta?" at bounding box center [197, 331] width 174 height 27
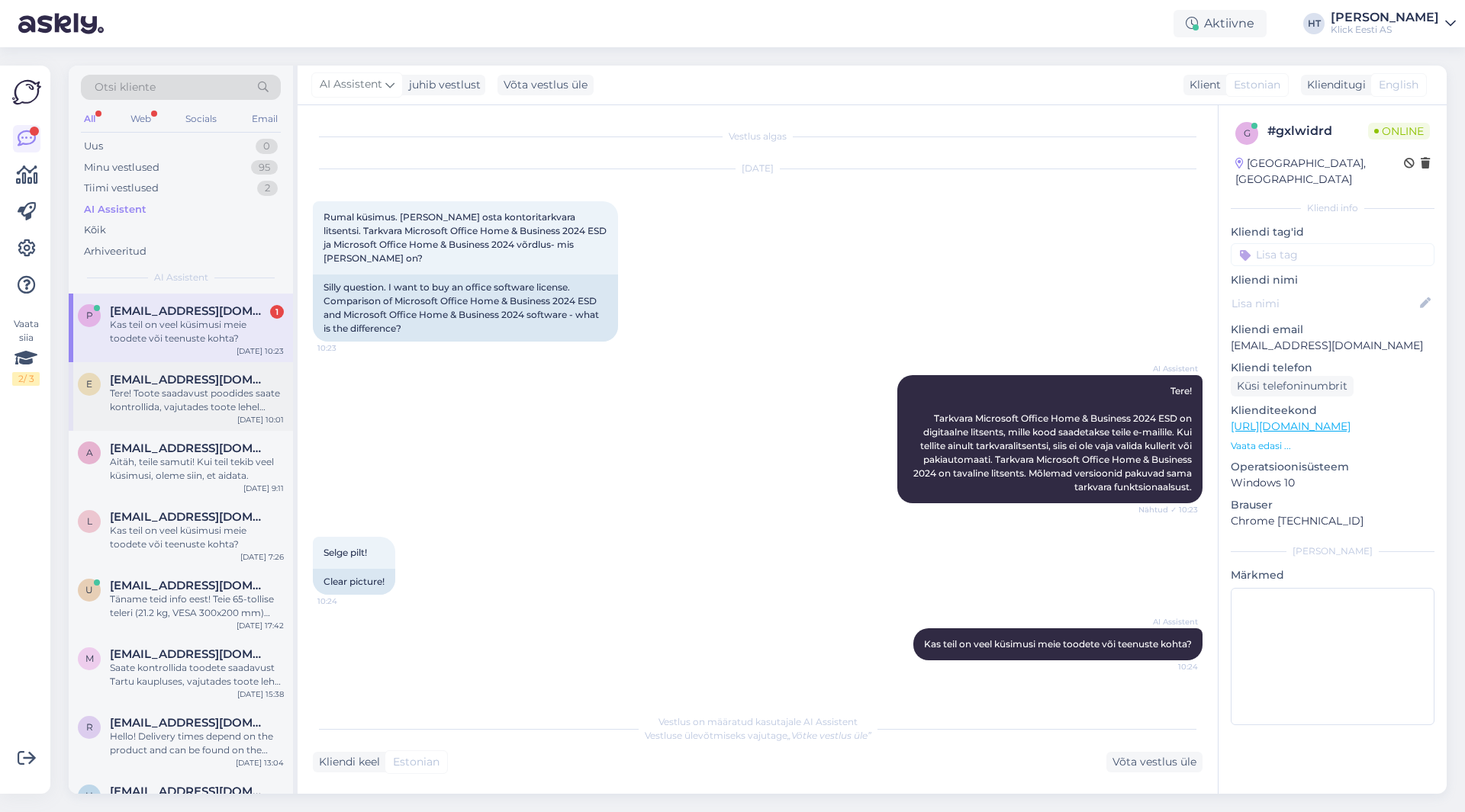
click at [230, 382] on div "[EMAIL_ADDRESS][DOMAIN_NAME]" at bounding box center [197, 379] width 174 height 14
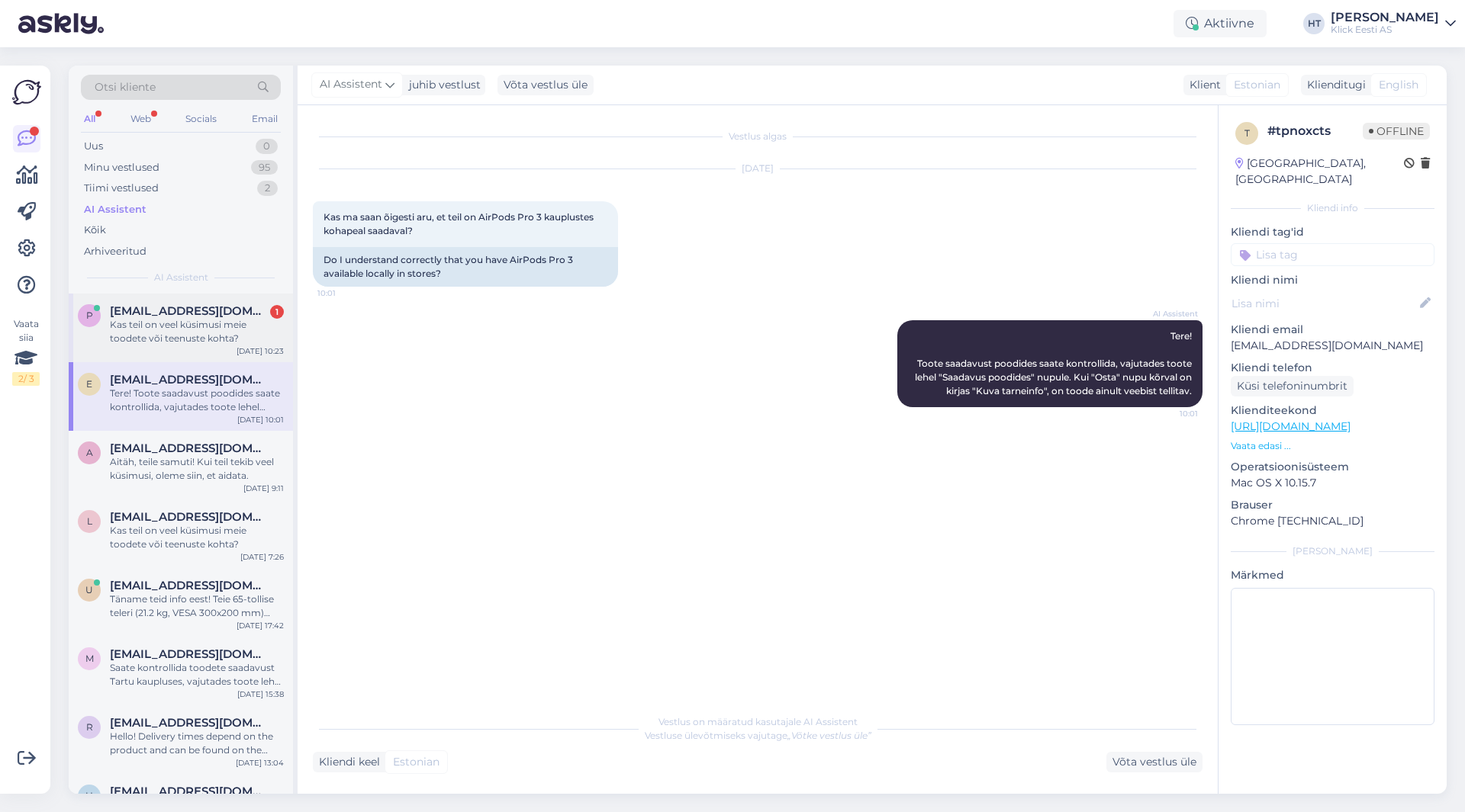
click at [237, 338] on div "Kas teil on veel küsimusi meie toodete või teenuste kohta?" at bounding box center [197, 331] width 174 height 27
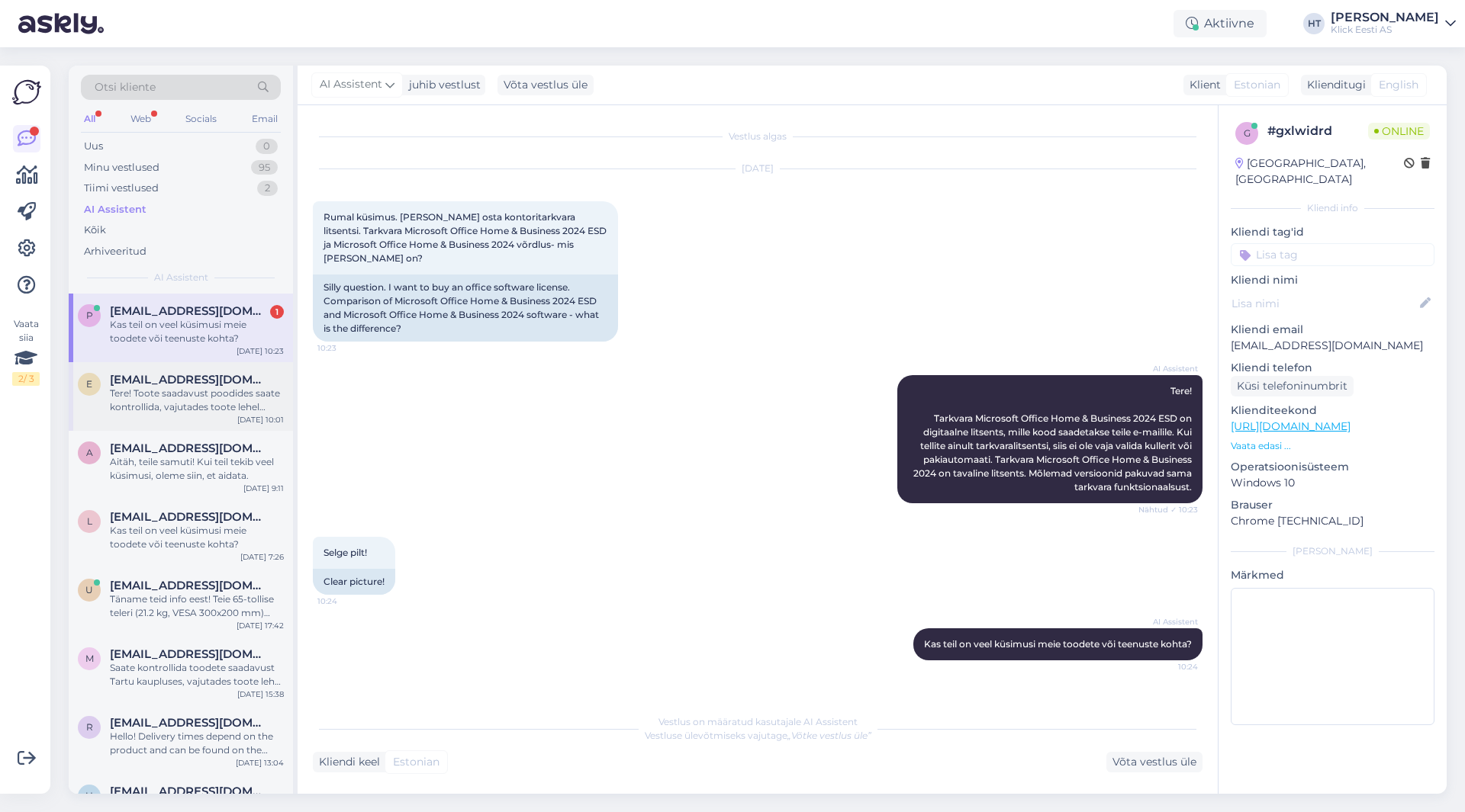
click at [246, 392] on div "Tere! Toote saadavust poodides saate kontrollida, vajutades toote lehel "Saadav…" at bounding box center [197, 401] width 174 height 27
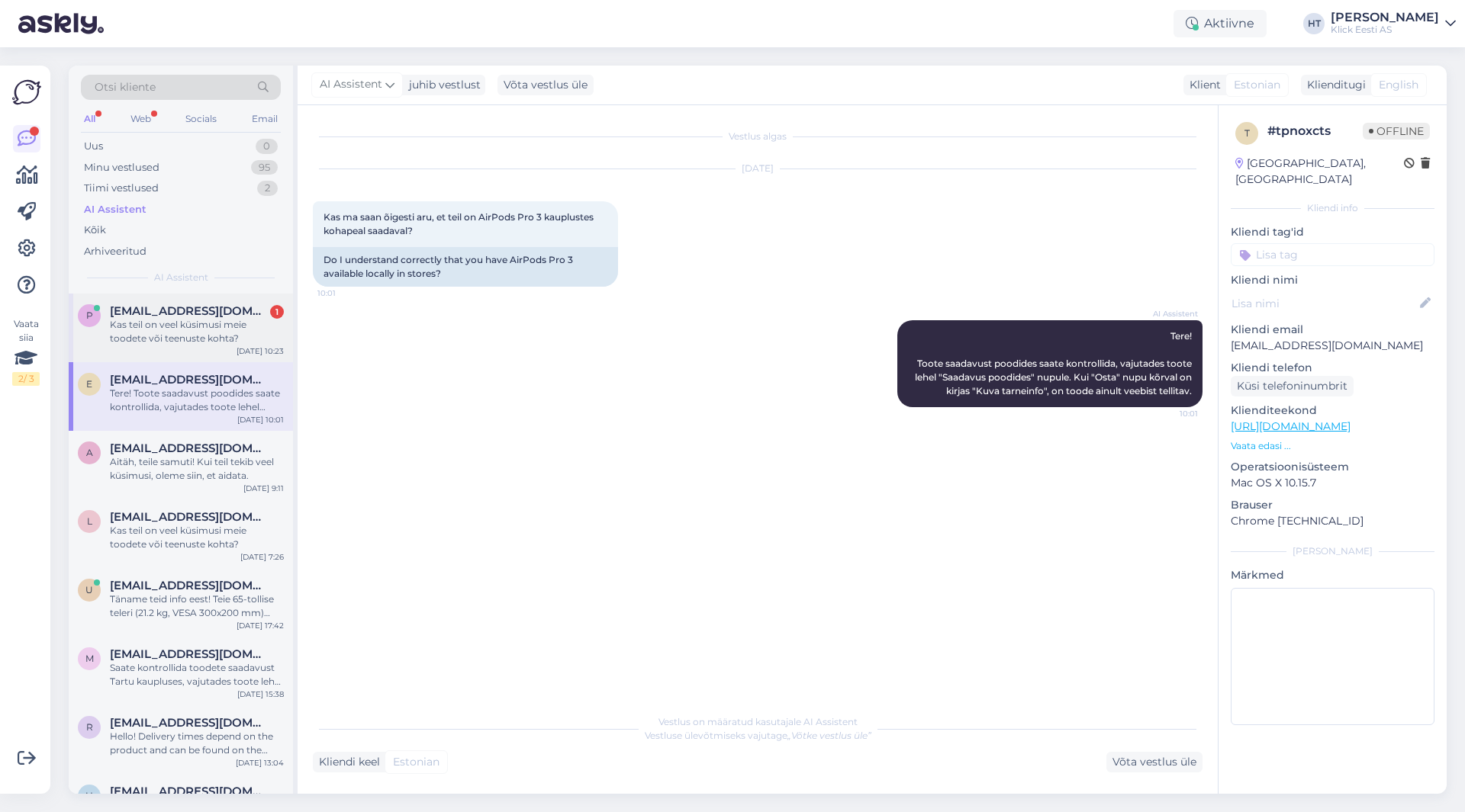
click at [244, 341] on div "Kas teil on veel küsimusi meie toodete või teenuste kohta?" at bounding box center [197, 331] width 174 height 27
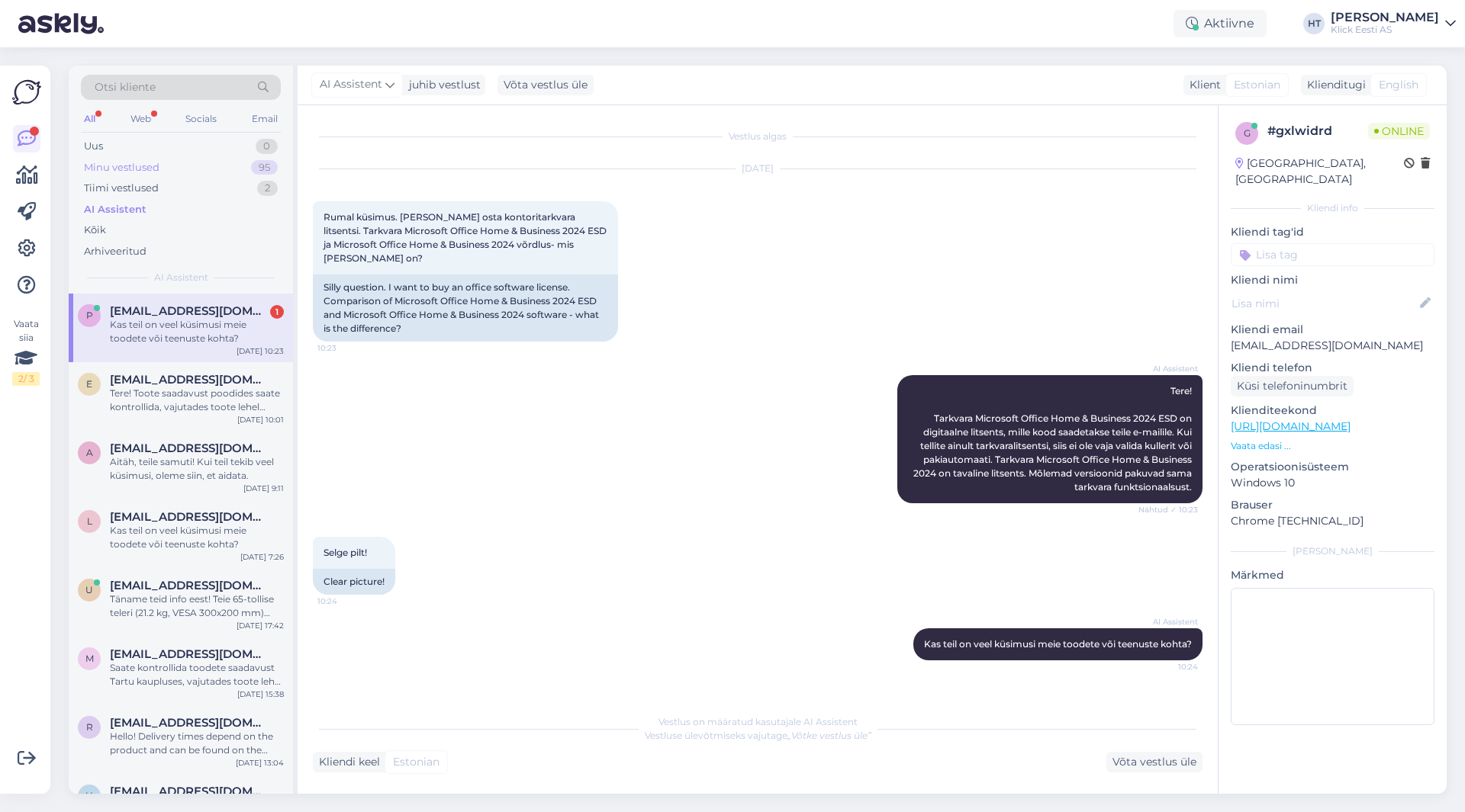
click at [246, 171] on div "Minu vestlused 95" at bounding box center [181, 168] width 199 height 22
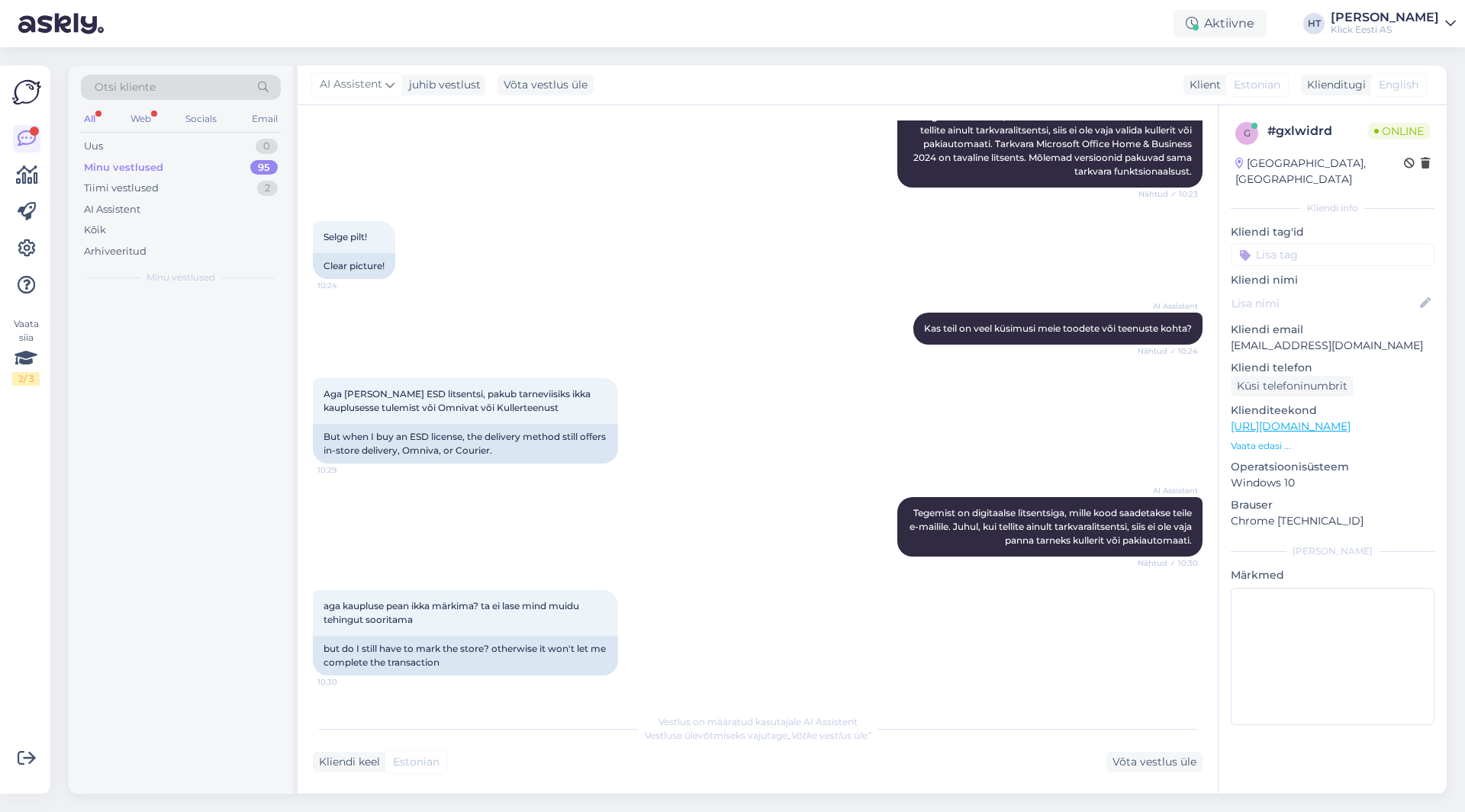
scroll to position [436, 0]
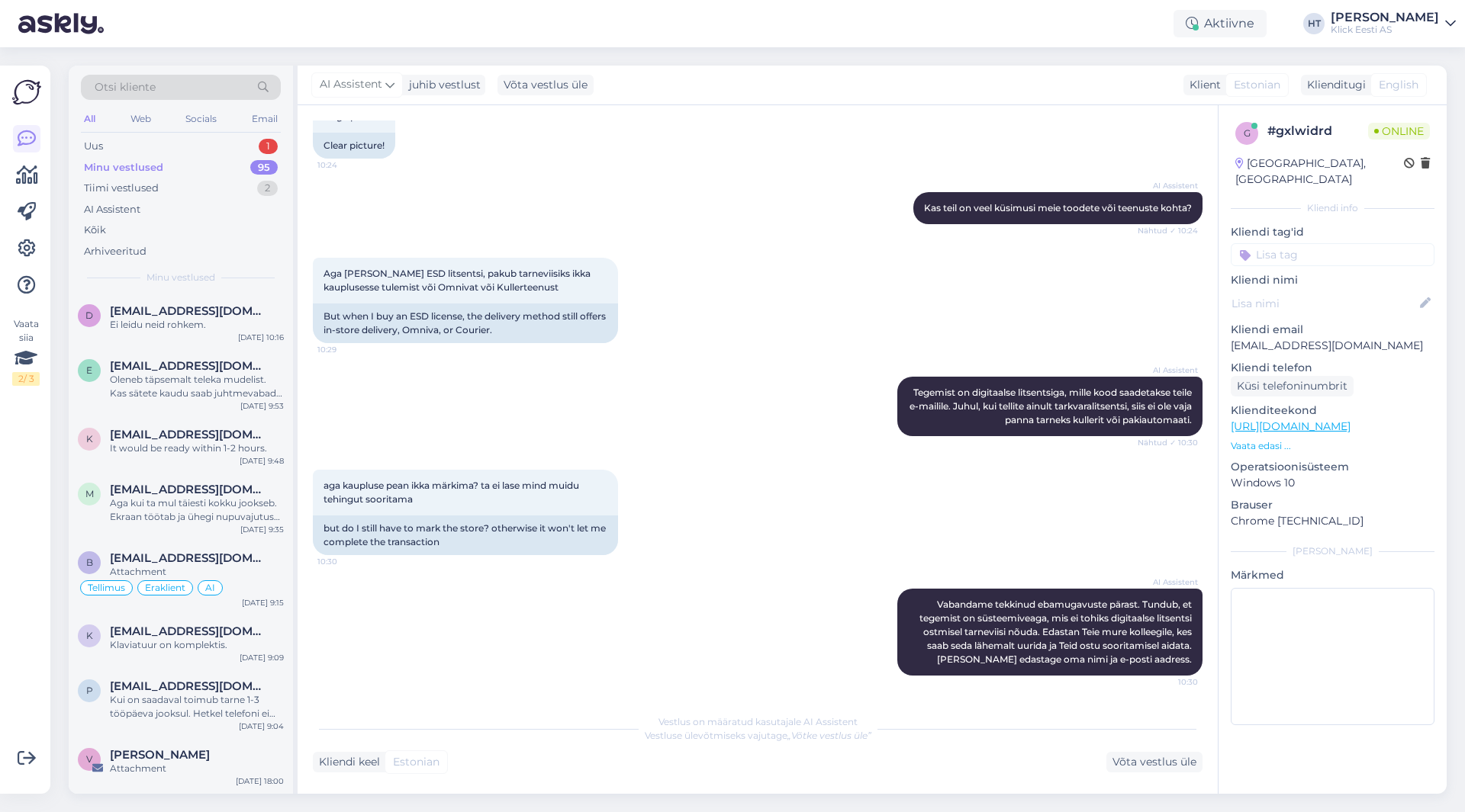
click at [254, 135] on div "Otsi kliente All Web Socials Email Uus 1 Minu vestlused 95 Tiimi vestlused 2 AI…" at bounding box center [181, 180] width 224 height 228
click at [258, 144] on div "Uus 1" at bounding box center [181, 146] width 199 height 22
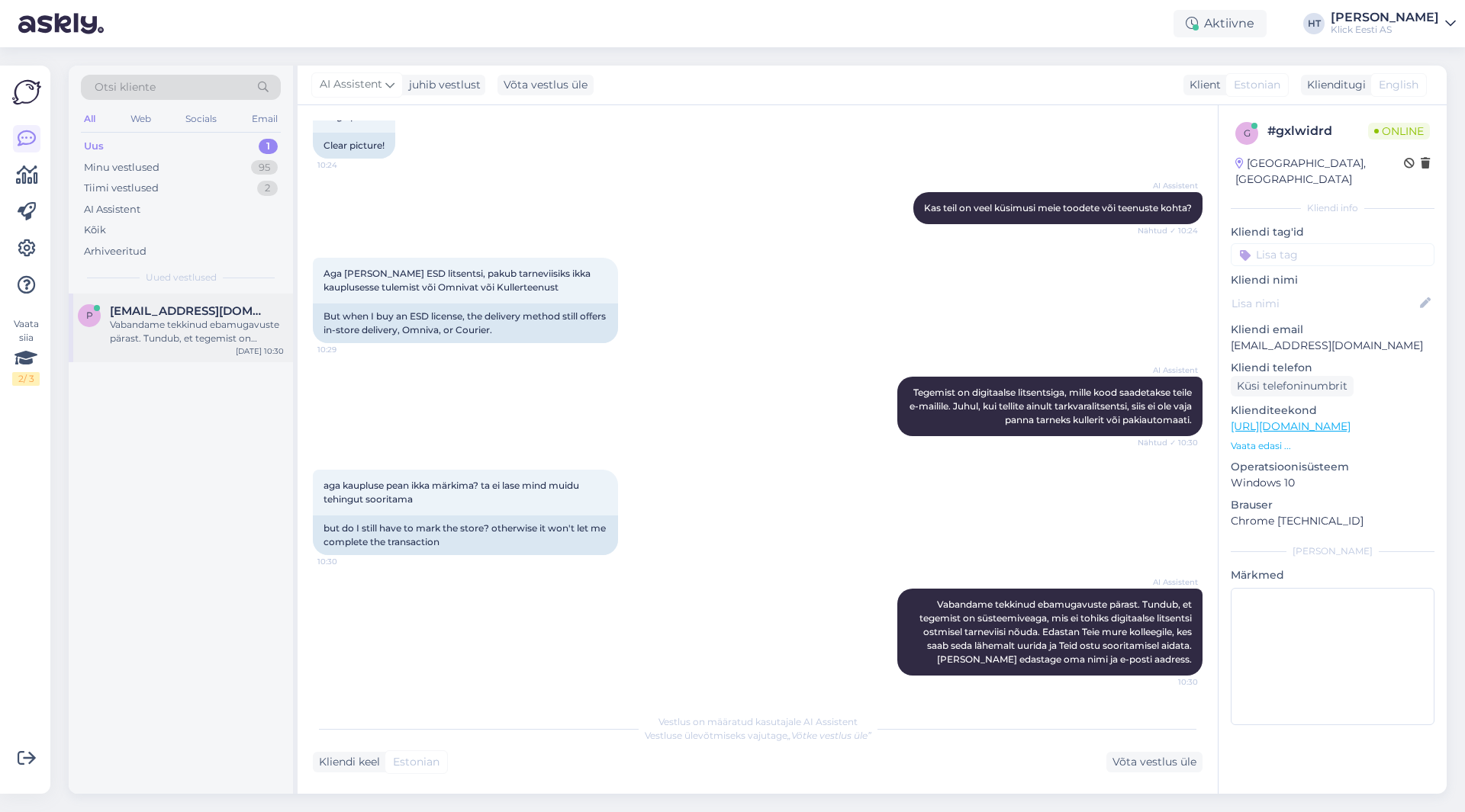
click at [226, 296] on div "p [EMAIL_ADDRESS][DOMAIN_NAME] Vabandame tekkinud ebamugavuste pärast. Tundub, …" at bounding box center [181, 328] width 224 height 69
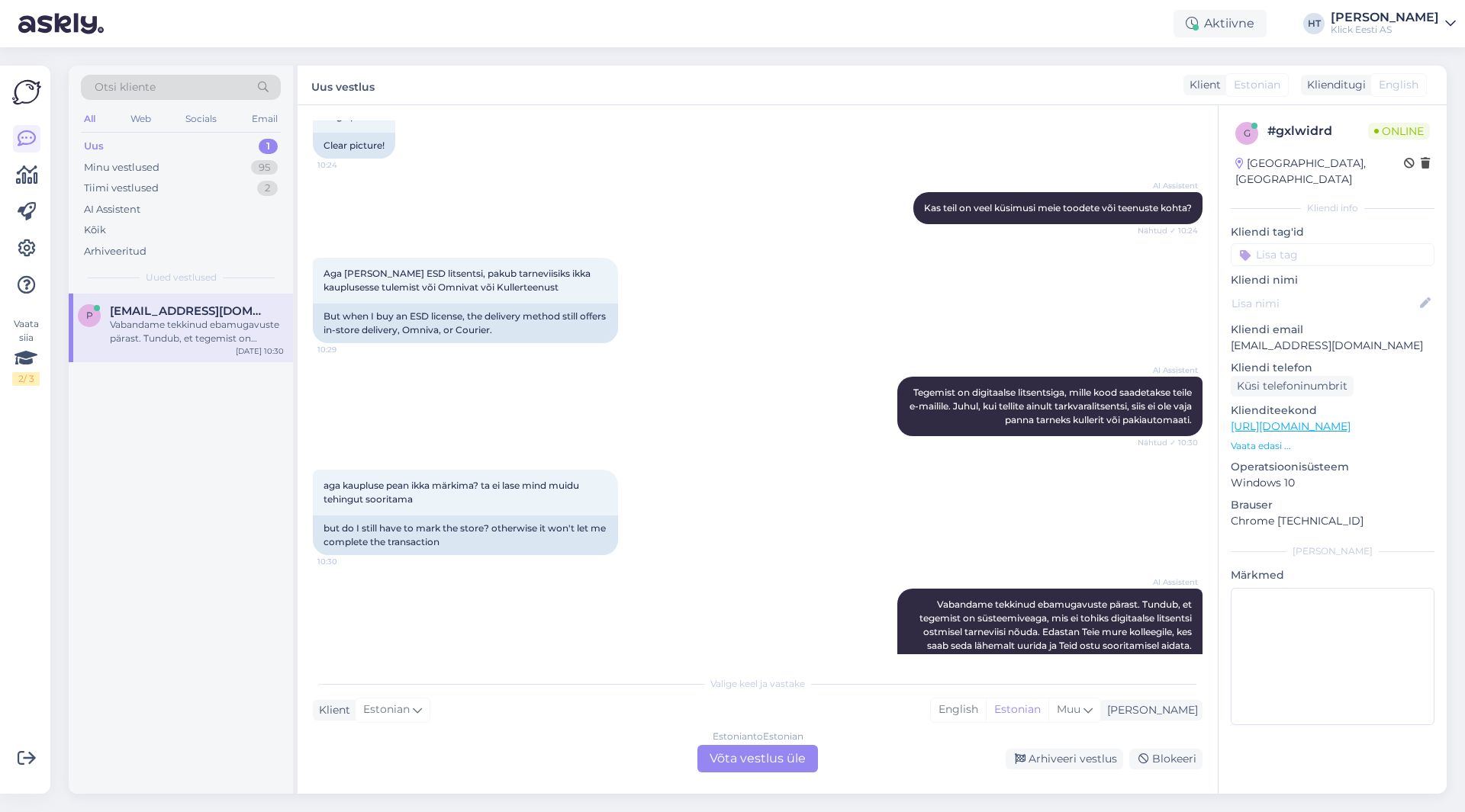
scroll to position [475, 0]
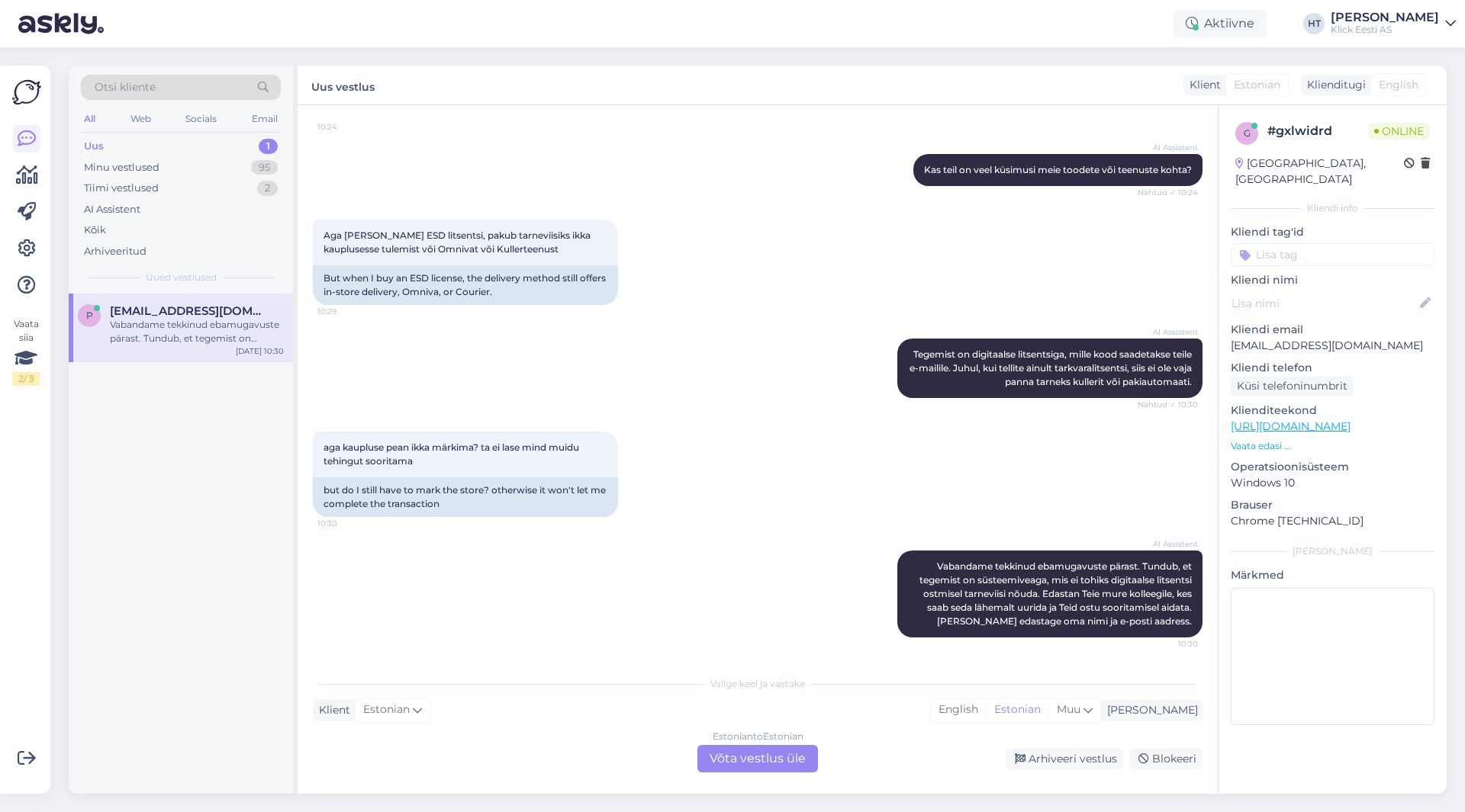
click at [753, 751] on div "Estonian to Estonian Võta vestlus üle" at bounding box center [758, 759] width 121 height 27
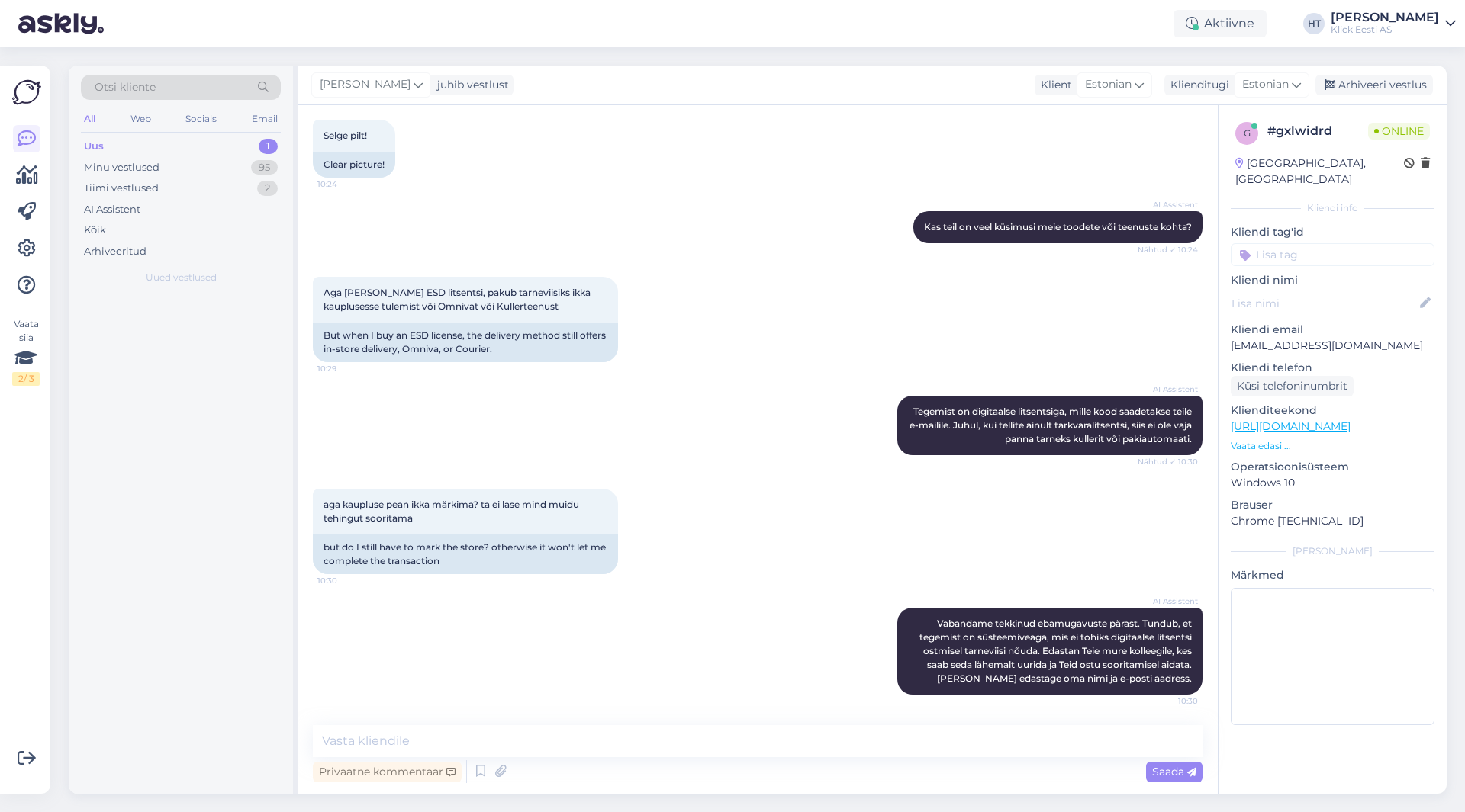
scroll to position [417, 0]
click at [754, 749] on textarea at bounding box center [758, 741] width 890 height 32
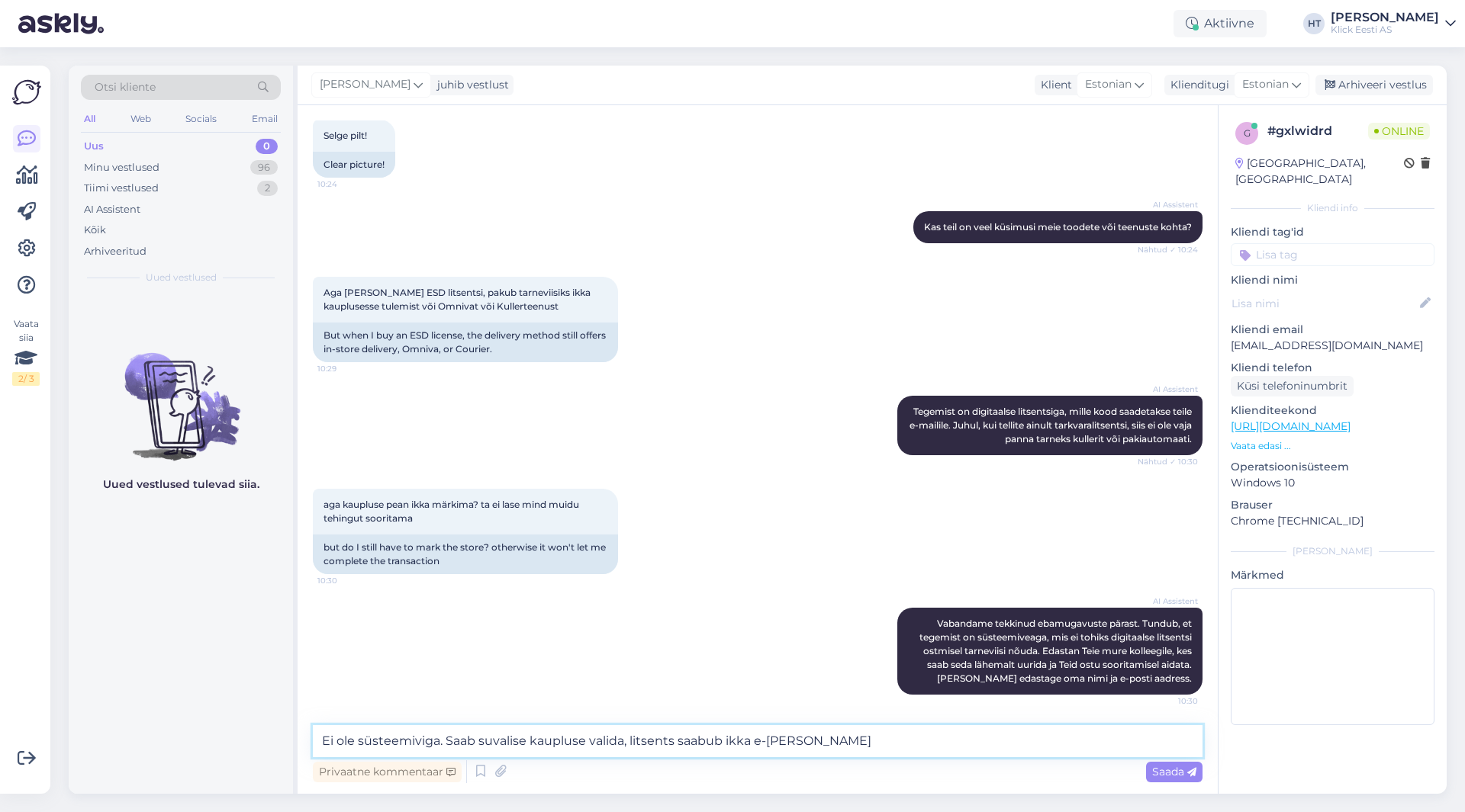
type textarea "Ei ole süsteemiviga. Saab suvalise kaupluse valida, litsents saabub ikka e-[PER…"
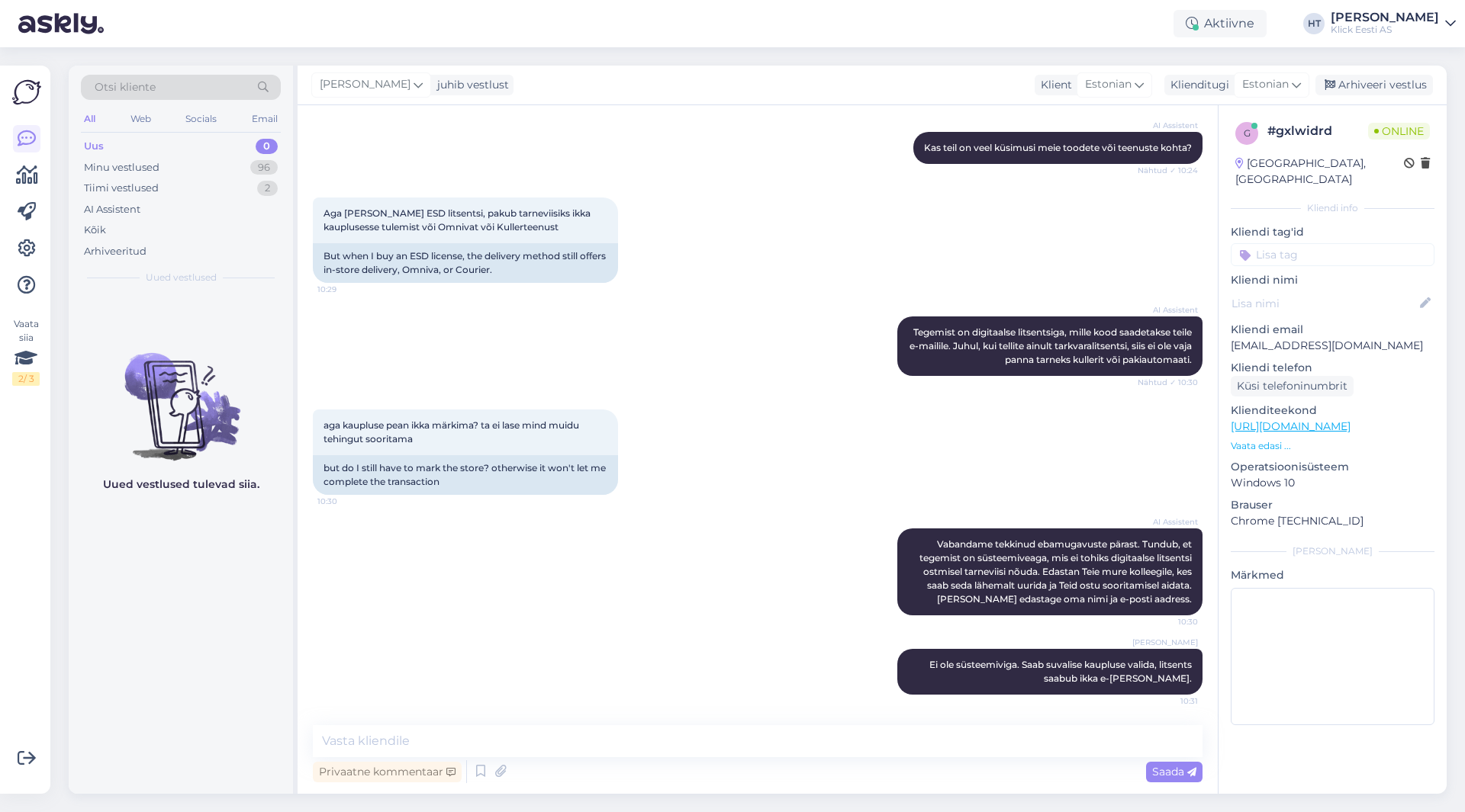
click at [670, 621] on div "AI Assistent Vabandame tekkinud ebamugavuste pärast. Tundub, et tegemist on süs…" at bounding box center [758, 572] width 890 height 121
click at [165, 207] on div "Uus 0 Minu vestlused 96 Tiimi vestlused 2 AI Assistent Kõik Arhiveeritud" at bounding box center [181, 198] width 199 height 125
click at [165, 207] on div "AI Assistent" at bounding box center [181, 210] width 199 height 22
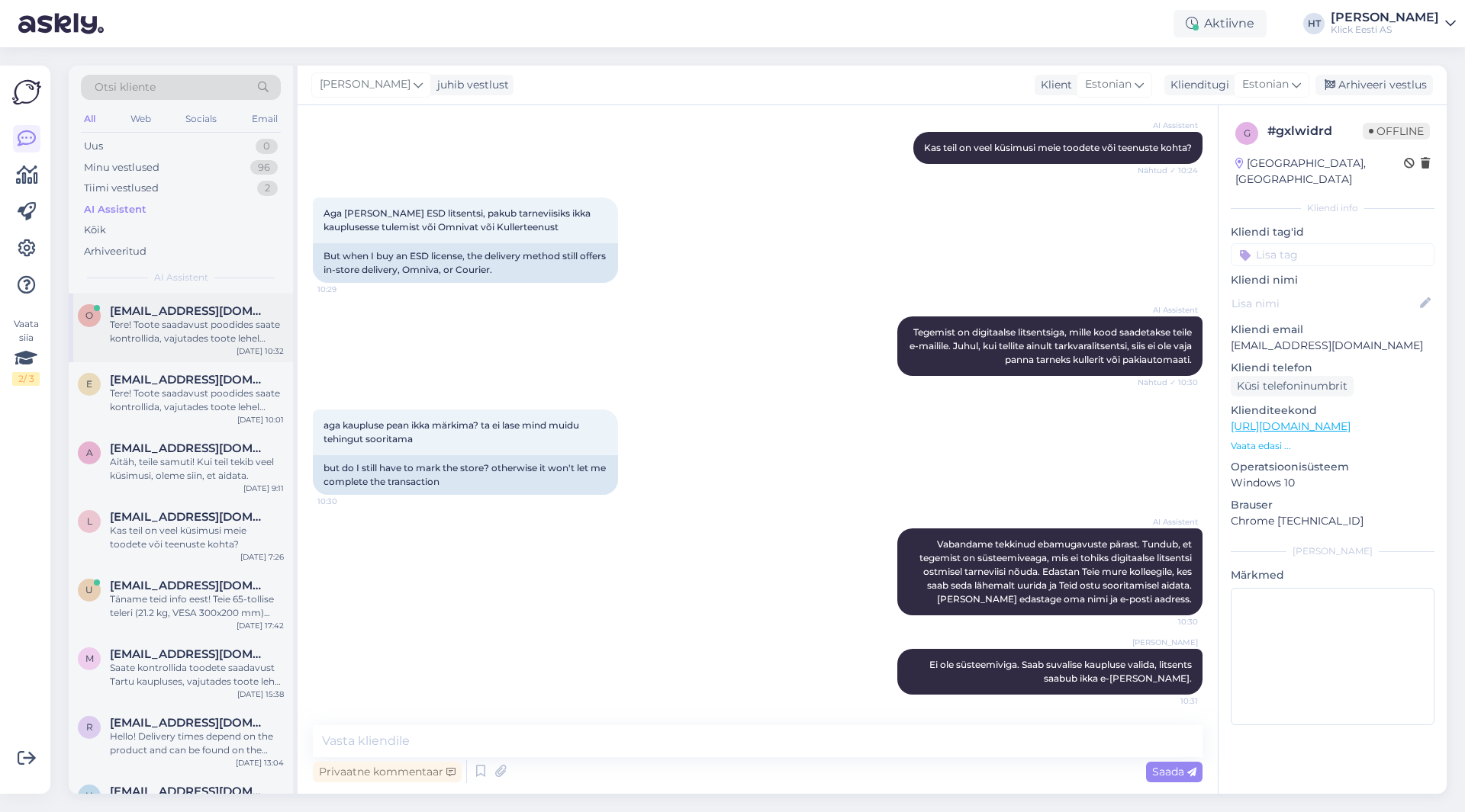
click at [227, 328] on div "Tere! Toote saadavust poodides saate kontrollida, vajutades toote lehel "Saadav…" at bounding box center [197, 331] width 174 height 27
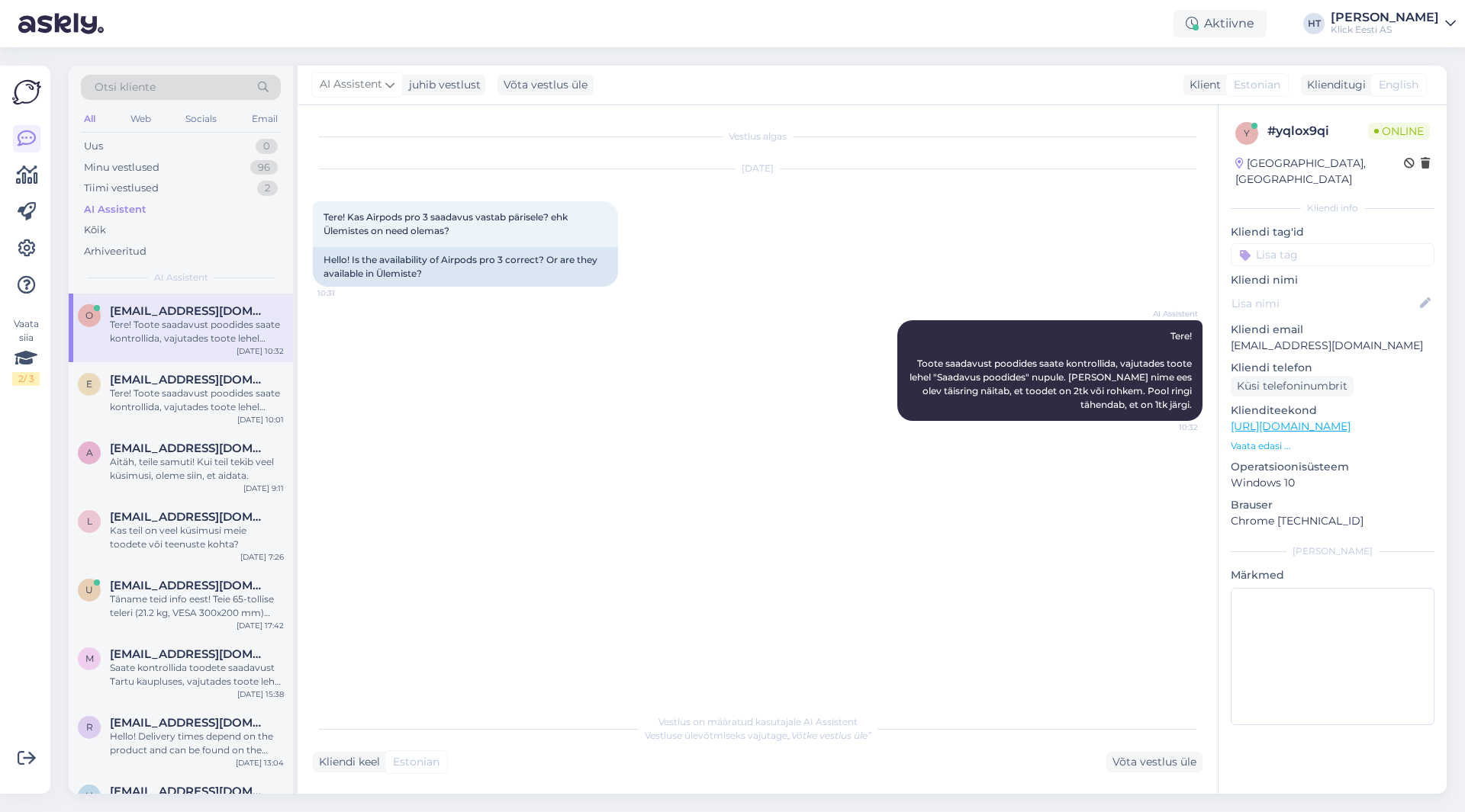
scroll to position [0, 0]
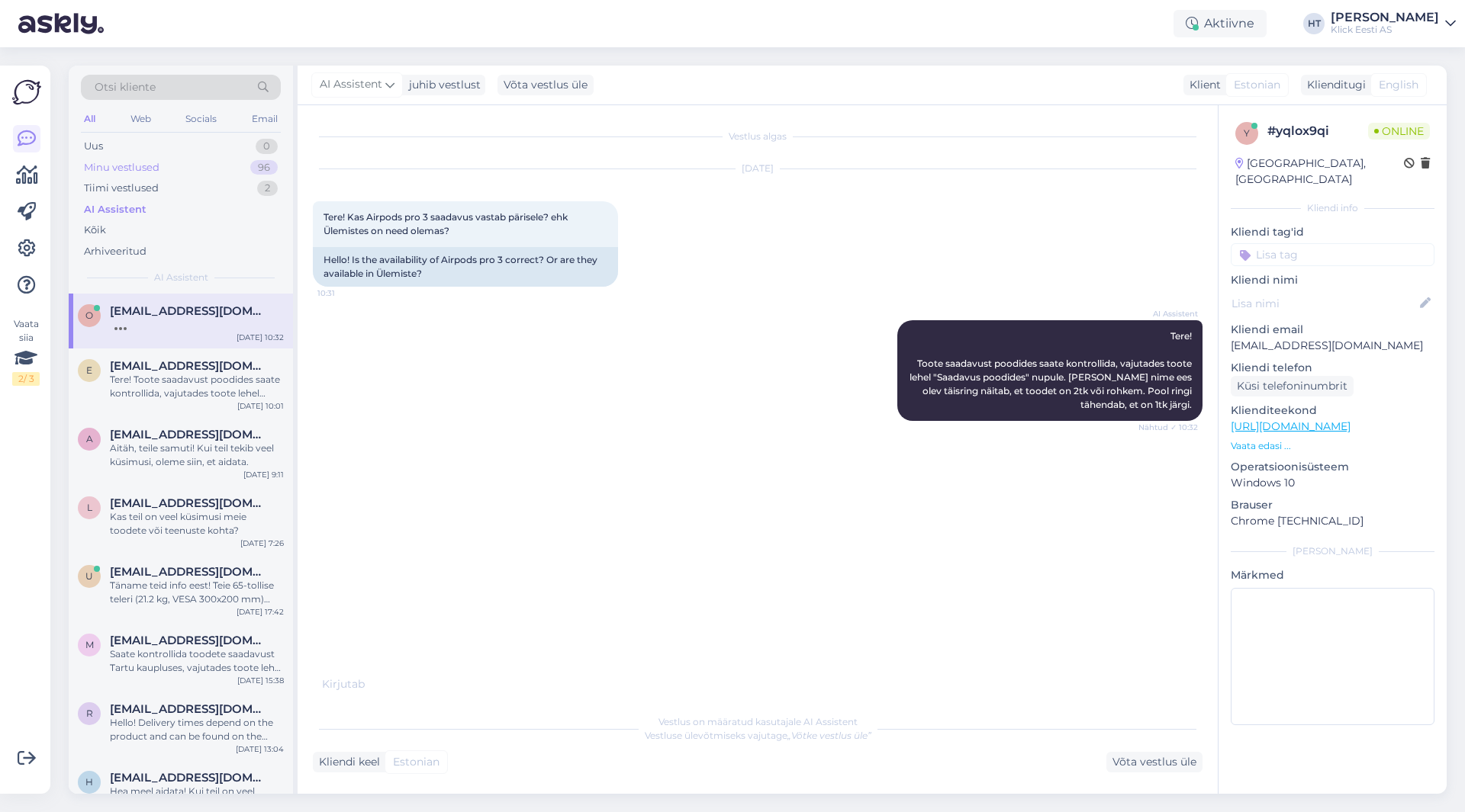
click at [236, 171] on div "Minu vestlused 96" at bounding box center [181, 168] width 199 height 22
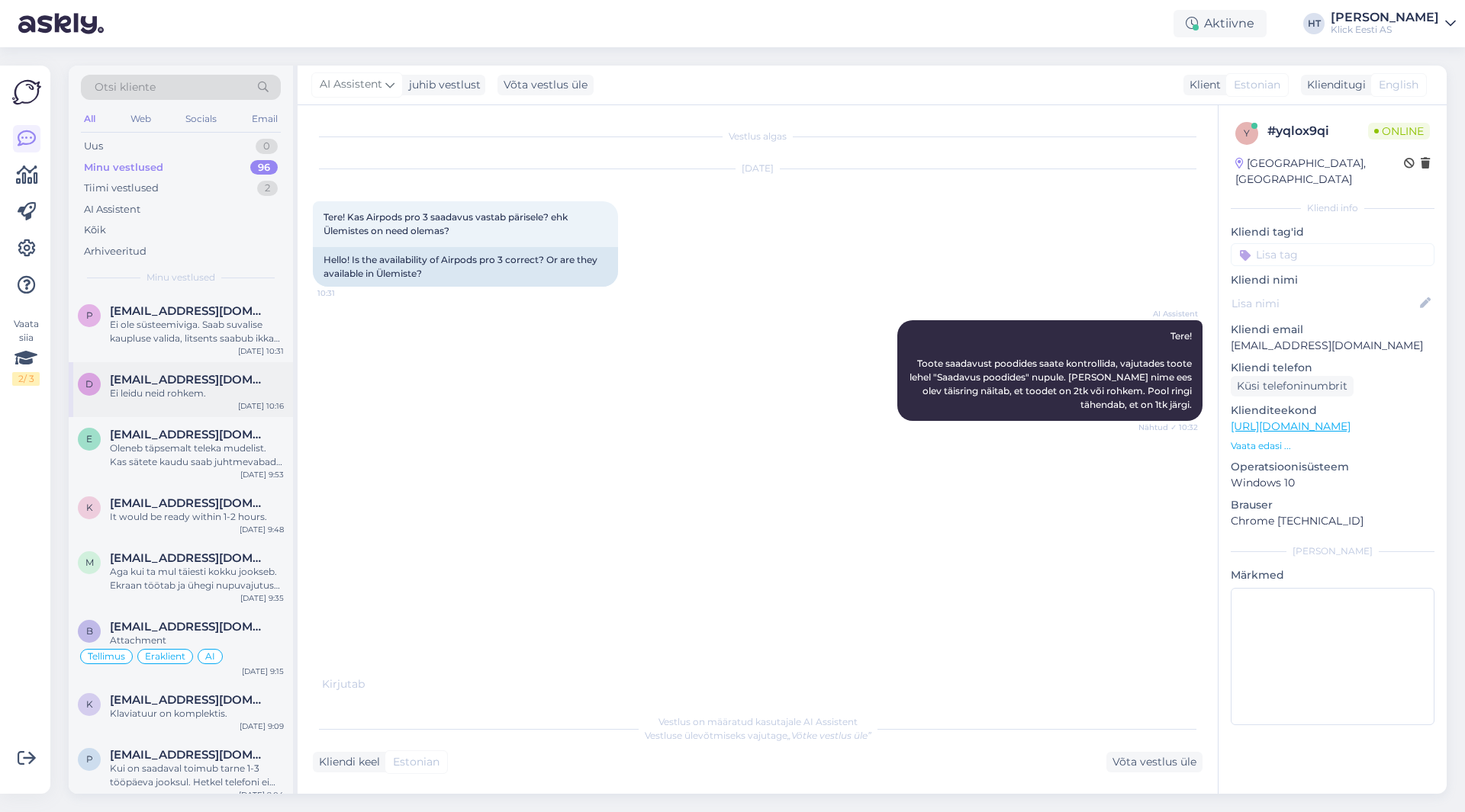
click at [254, 383] on div "[EMAIL_ADDRESS][DOMAIN_NAME]" at bounding box center [197, 379] width 174 height 14
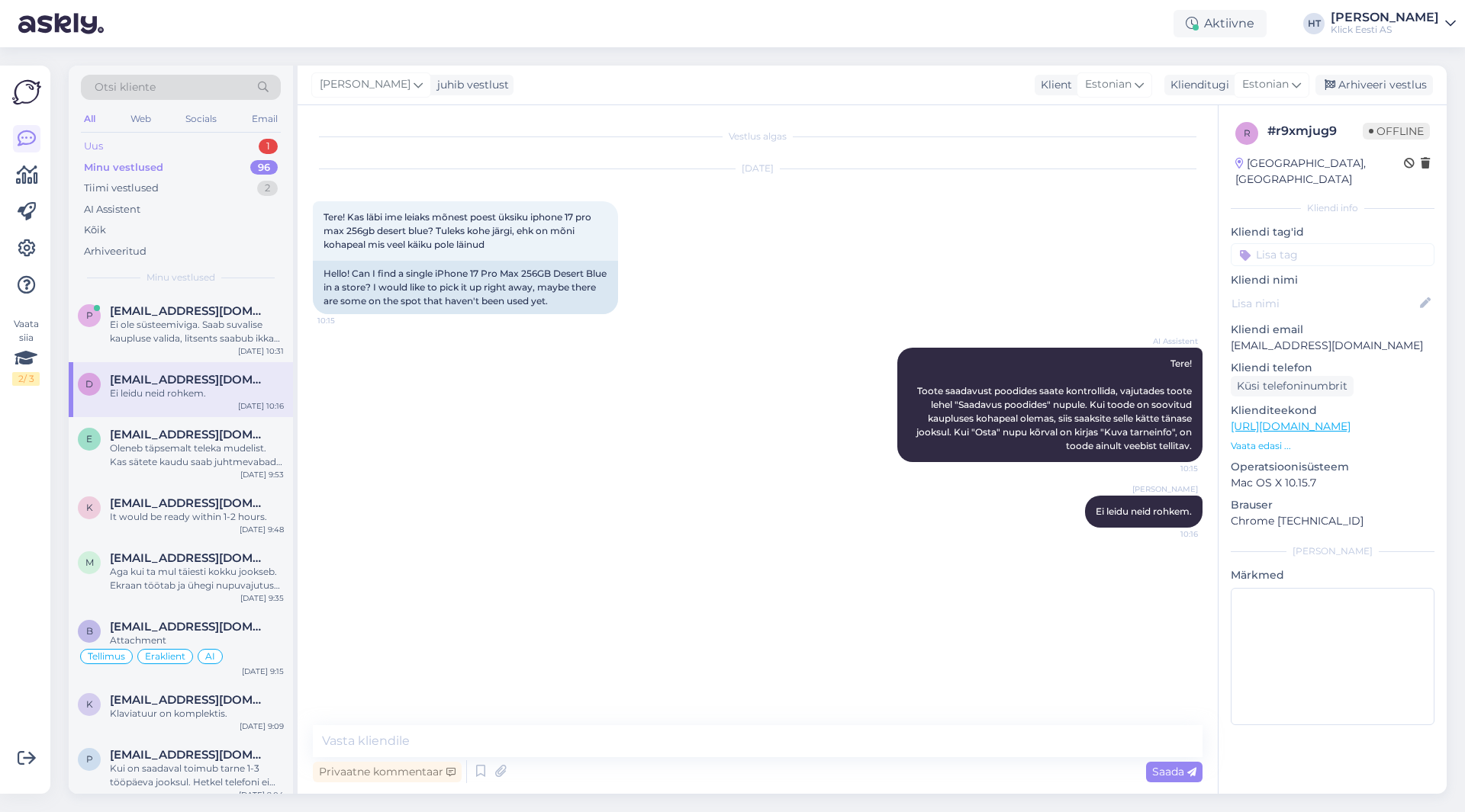
click at [190, 140] on div "Uus 1" at bounding box center [181, 146] width 199 height 22
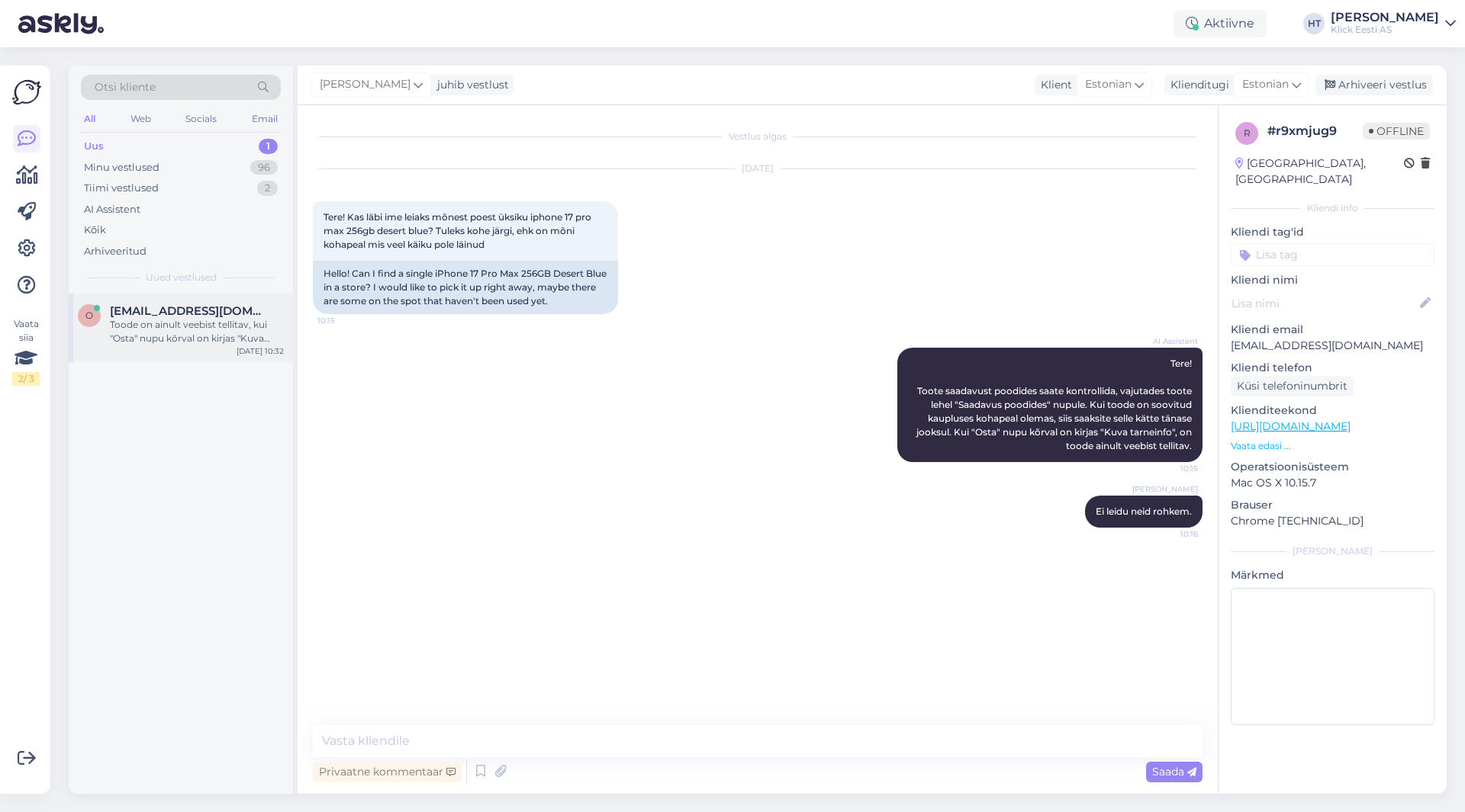
click at [190, 306] on span "[EMAIL_ADDRESS][DOMAIN_NAME]" at bounding box center [190, 310] width 159 height 14
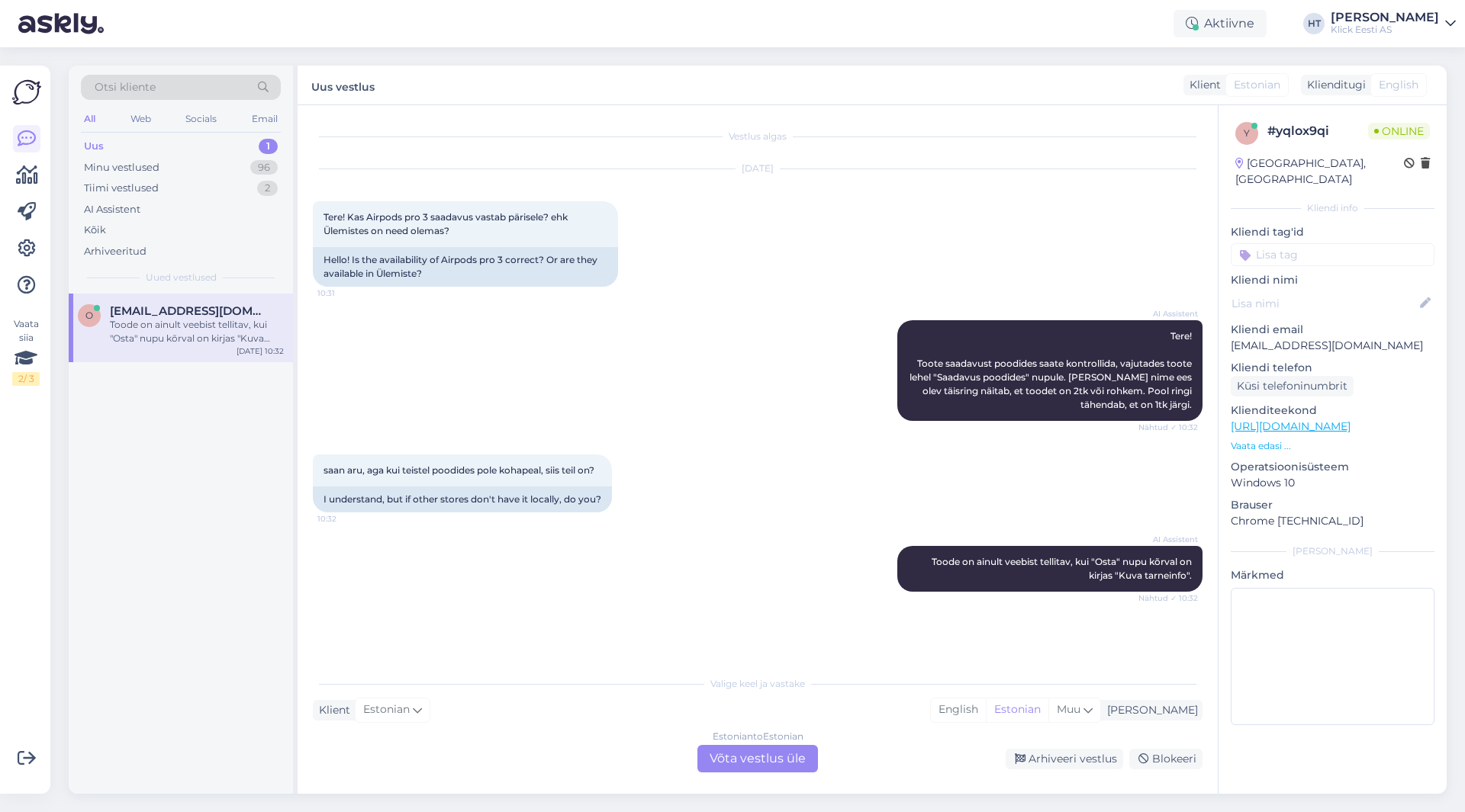
click at [515, 564] on div "AI Assistent Toode on ainult veebist tellitav, kui "Osta" nupu kõrval on kirjas…" at bounding box center [758, 569] width 890 height 79
click at [728, 763] on div "Estonian to Estonian Võta vestlus üle" at bounding box center [758, 759] width 121 height 27
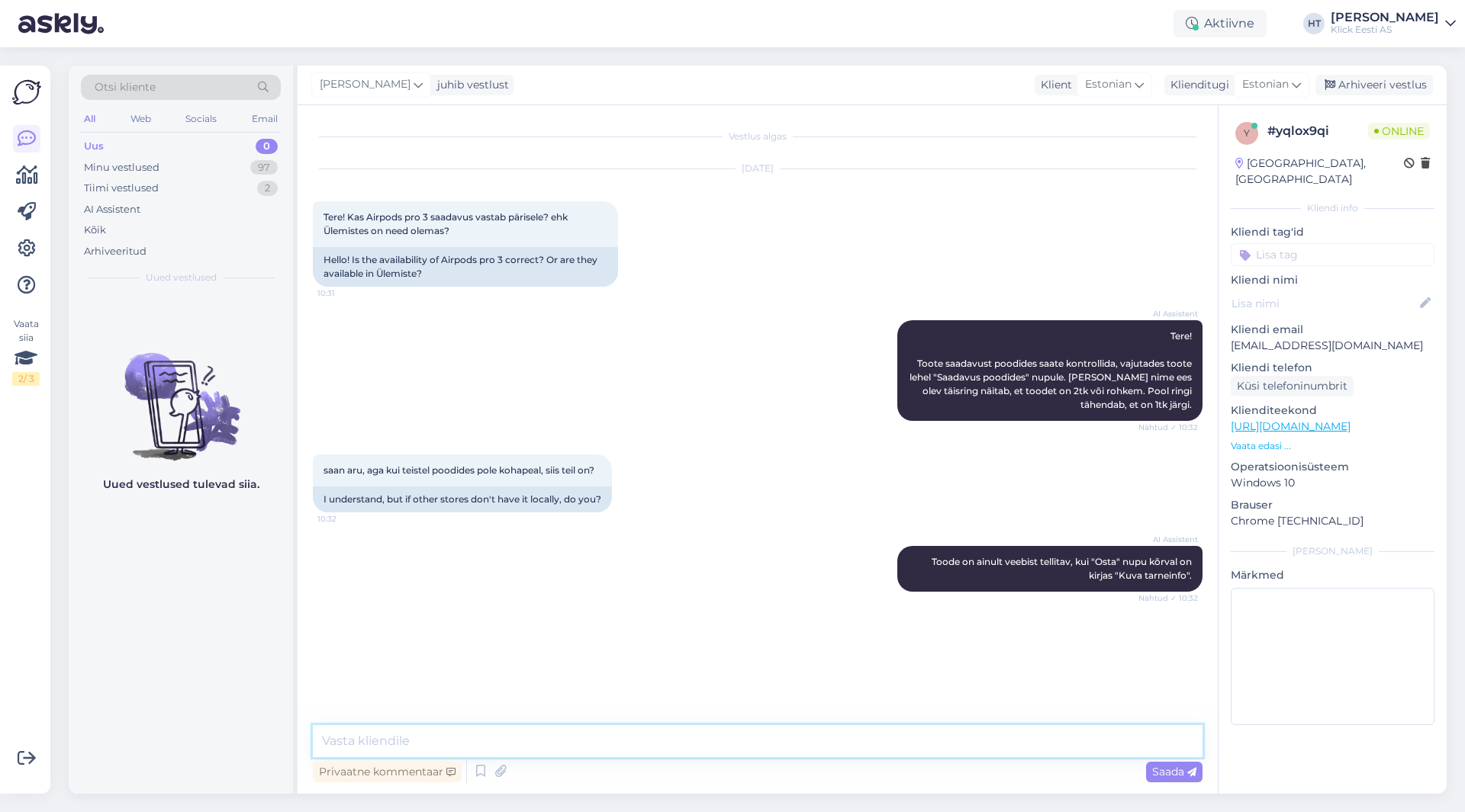
click at [734, 752] on textarea at bounding box center [758, 741] width 890 height 32
type textarea "Kuvatud laoseisud vastavad reaalsusele."
click at [271, 160] on div "97" at bounding box center [264, 167] width 27 height 15
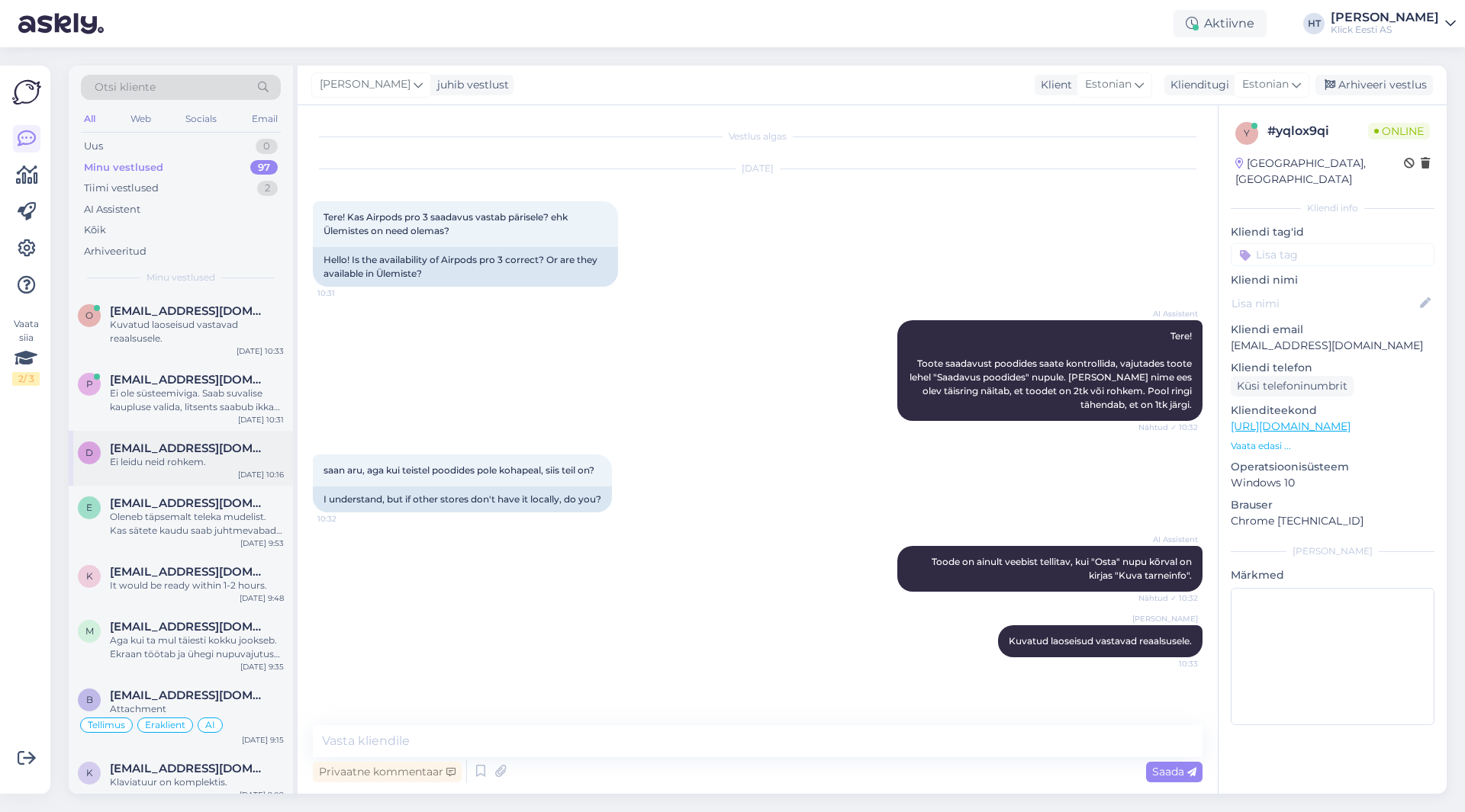
click at [152, 451] on span "[EMAIL_ADDRESS][DOMAIN_NAME]" at bounding box center [190, 448] width 159 height 14
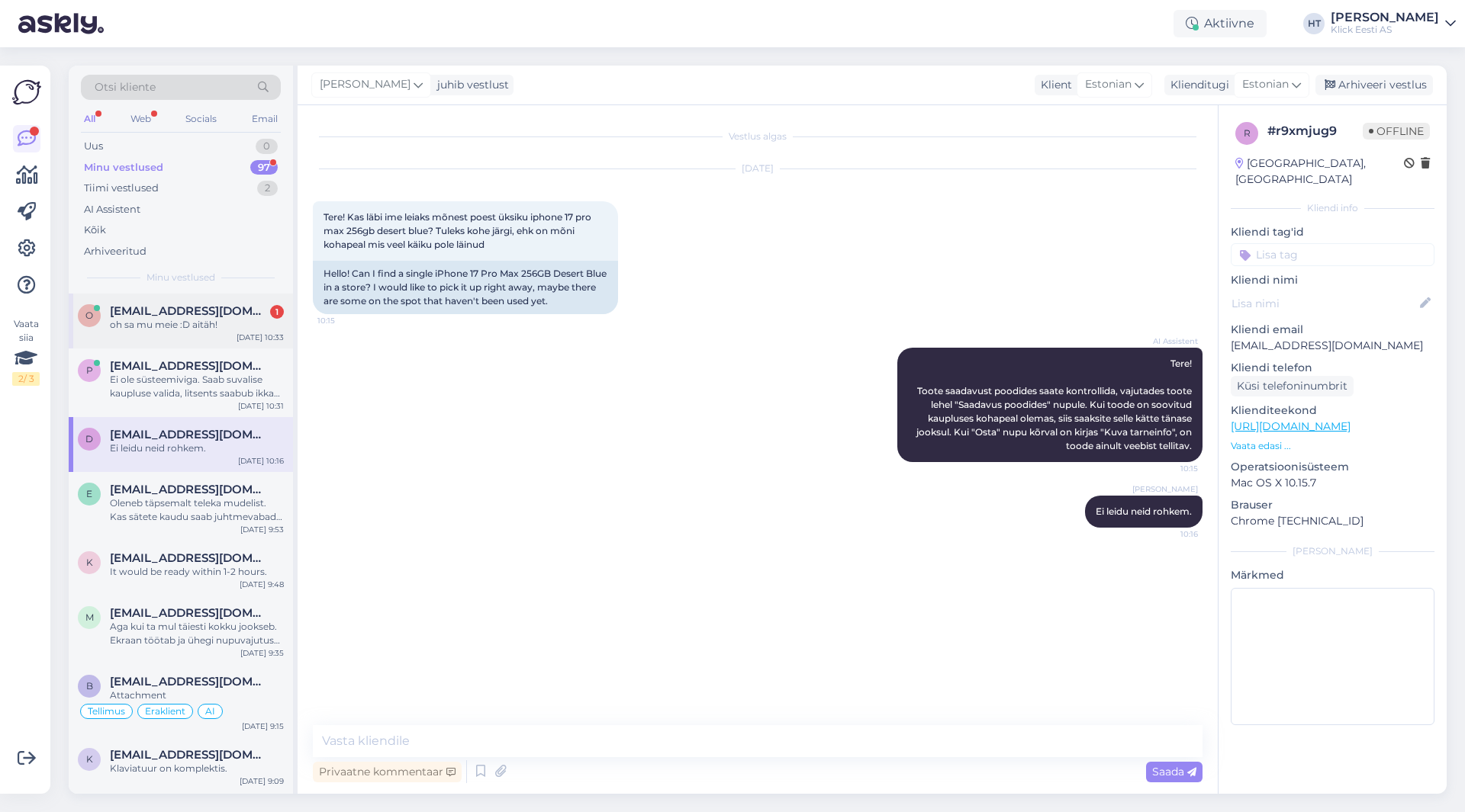
click at [196, 325] on div "oh sa mu meie :D aitäh!" at bounding box center [197, 324] width 174 height 14
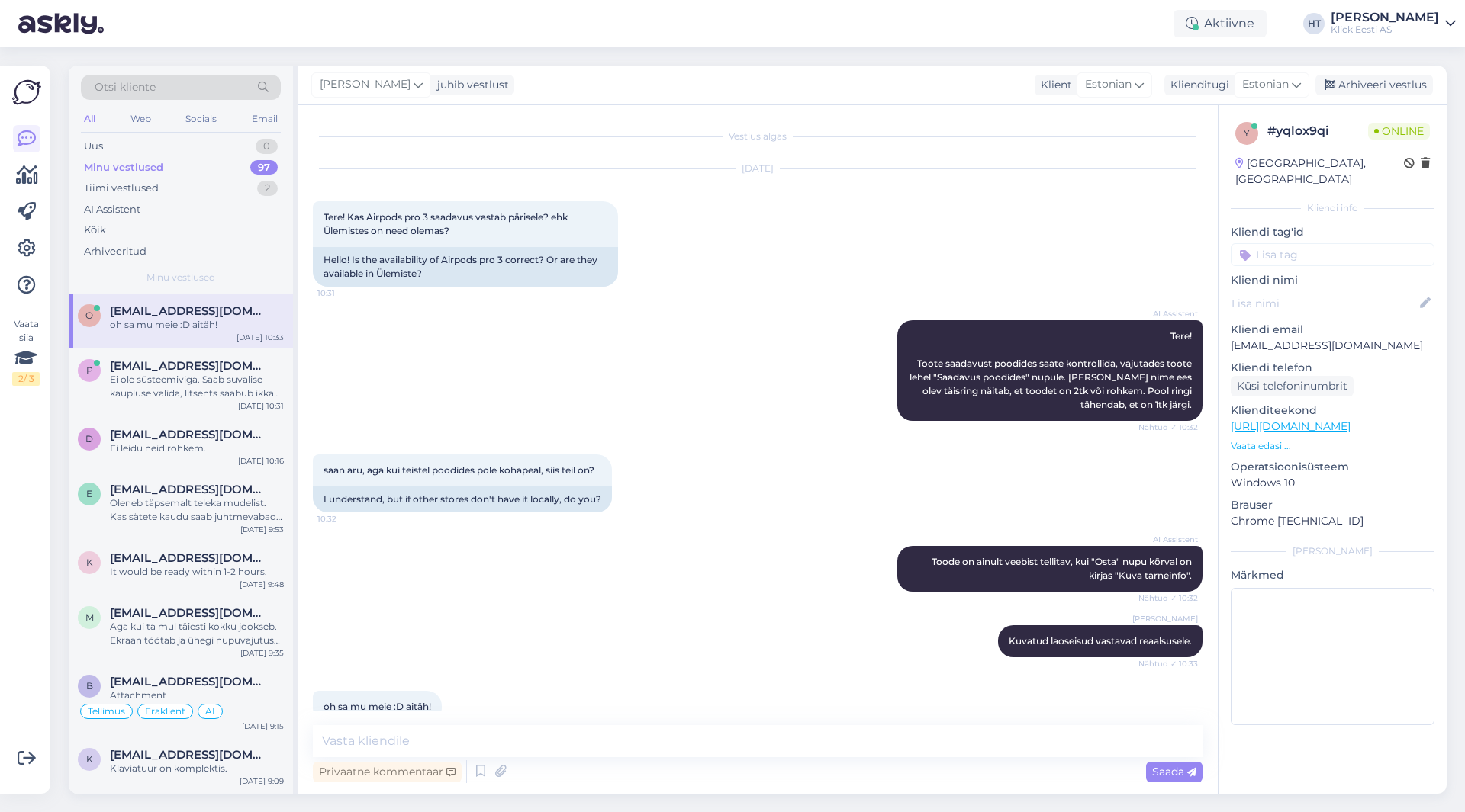
scroll to position [28, 0]
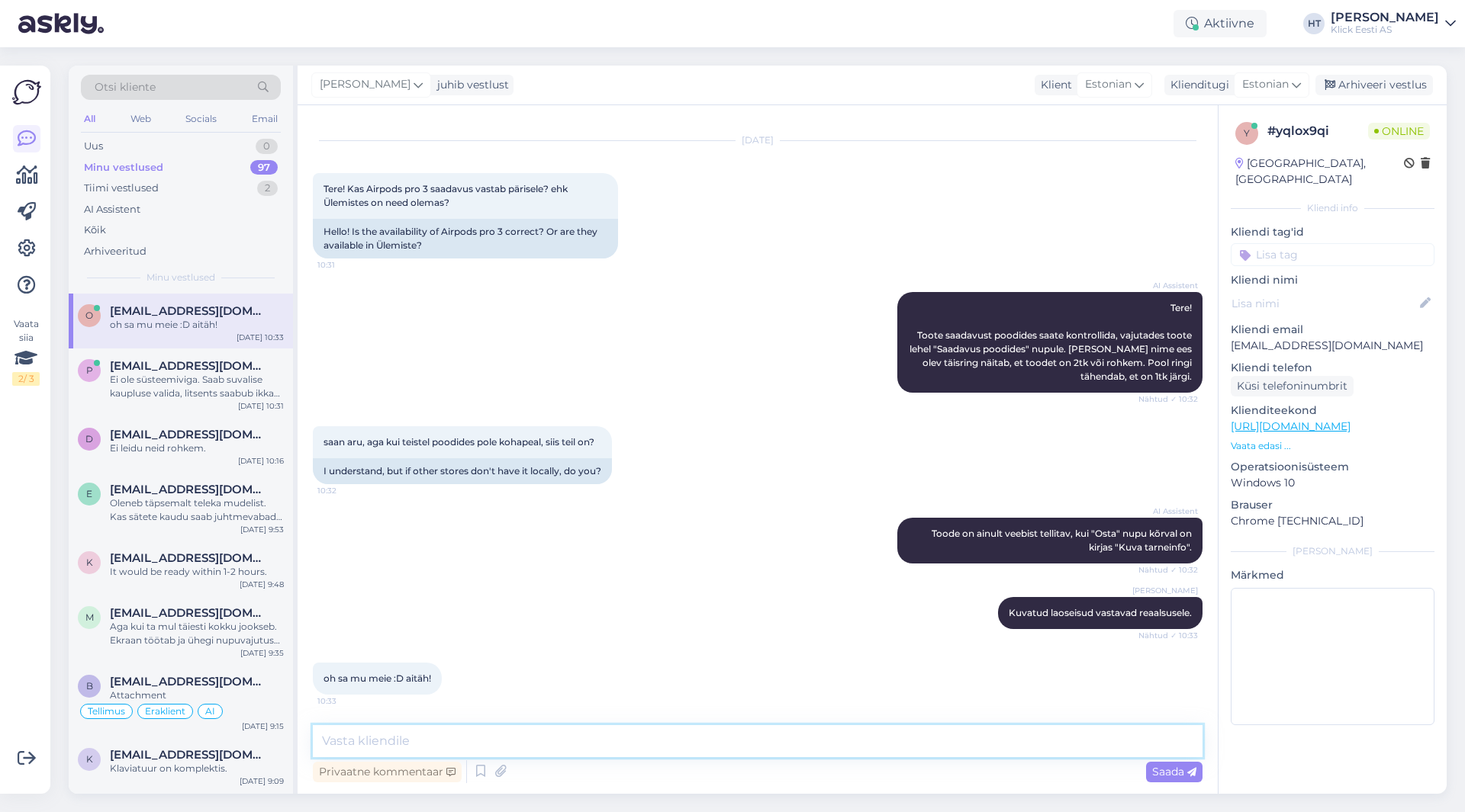
click at [496, 731] on textarea at bounding box center [758, 741] width 890 height 32
type textarea "Palun!"
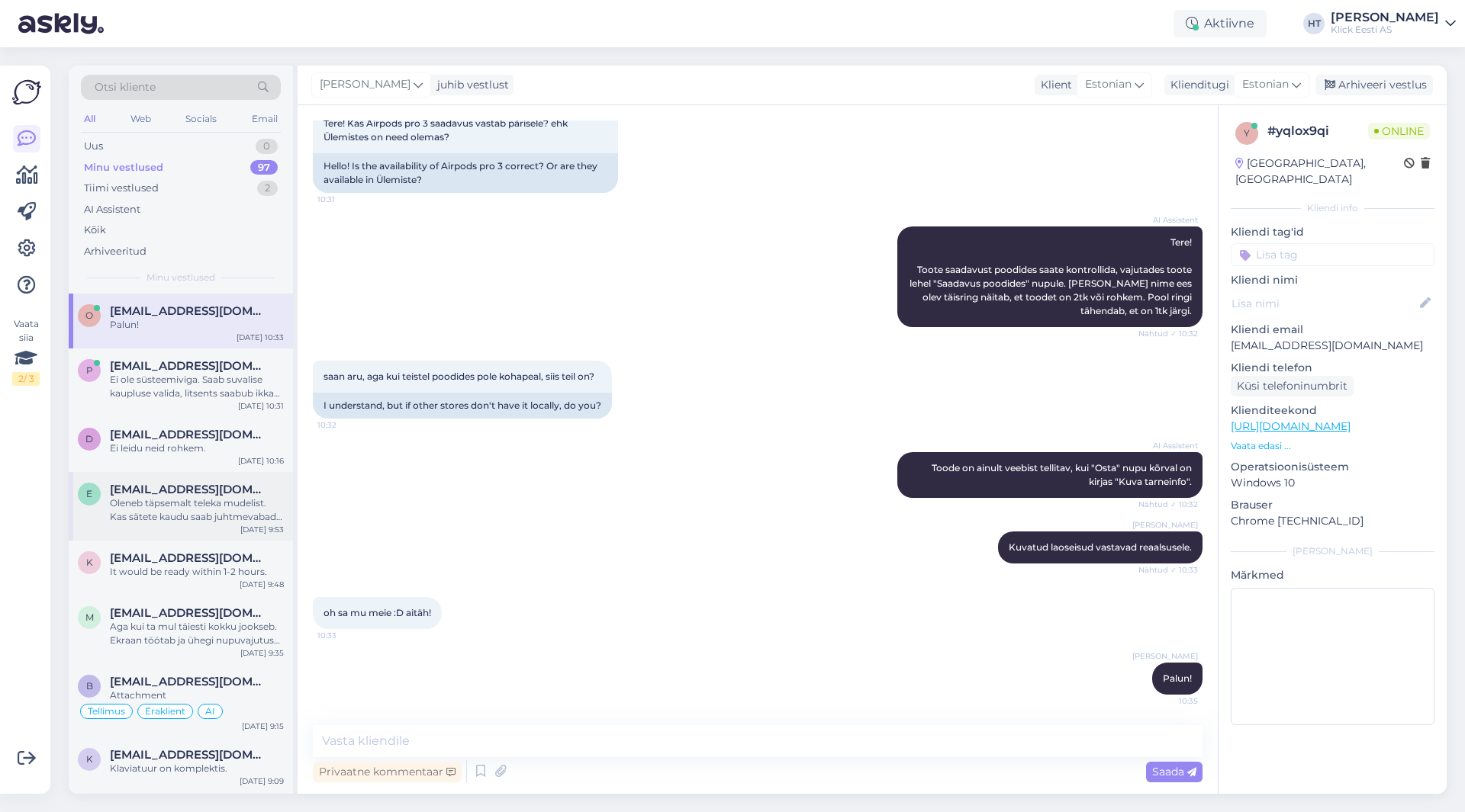
click at [235, 475] on div "e [EMAIL_ADDRESS][DOMAIN_NAME] Oleneb täpsemalt teleka mudelist. Kas sätete kau…" at bounding box center [181, 506] width 224 height 69
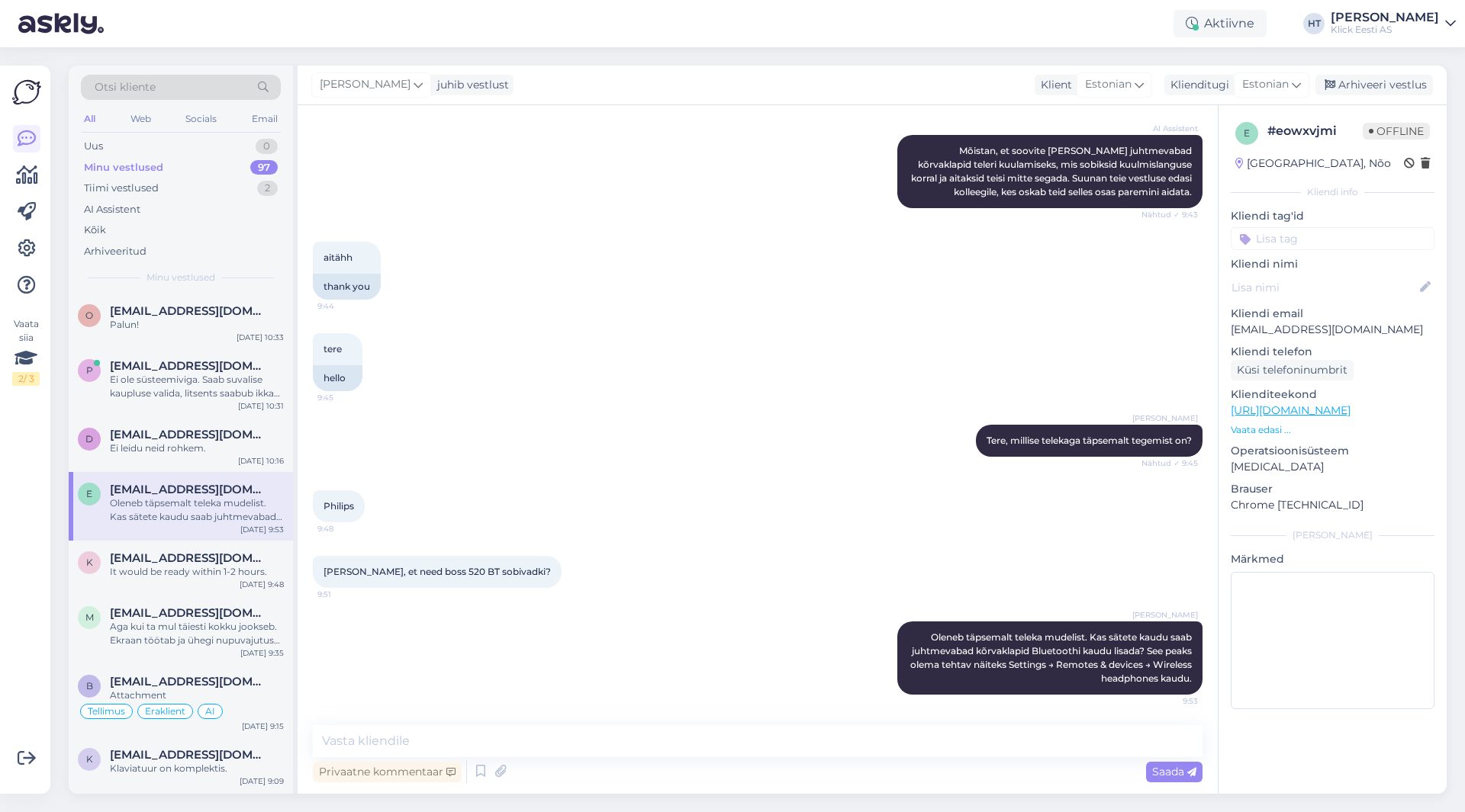
click at [868, 397] on div "tere 9:45 hello" at bounding box center [758, 362] width 890 height 91
click at [264, 139] on div "1" at bounding box center [268, 146] width 19 height 15
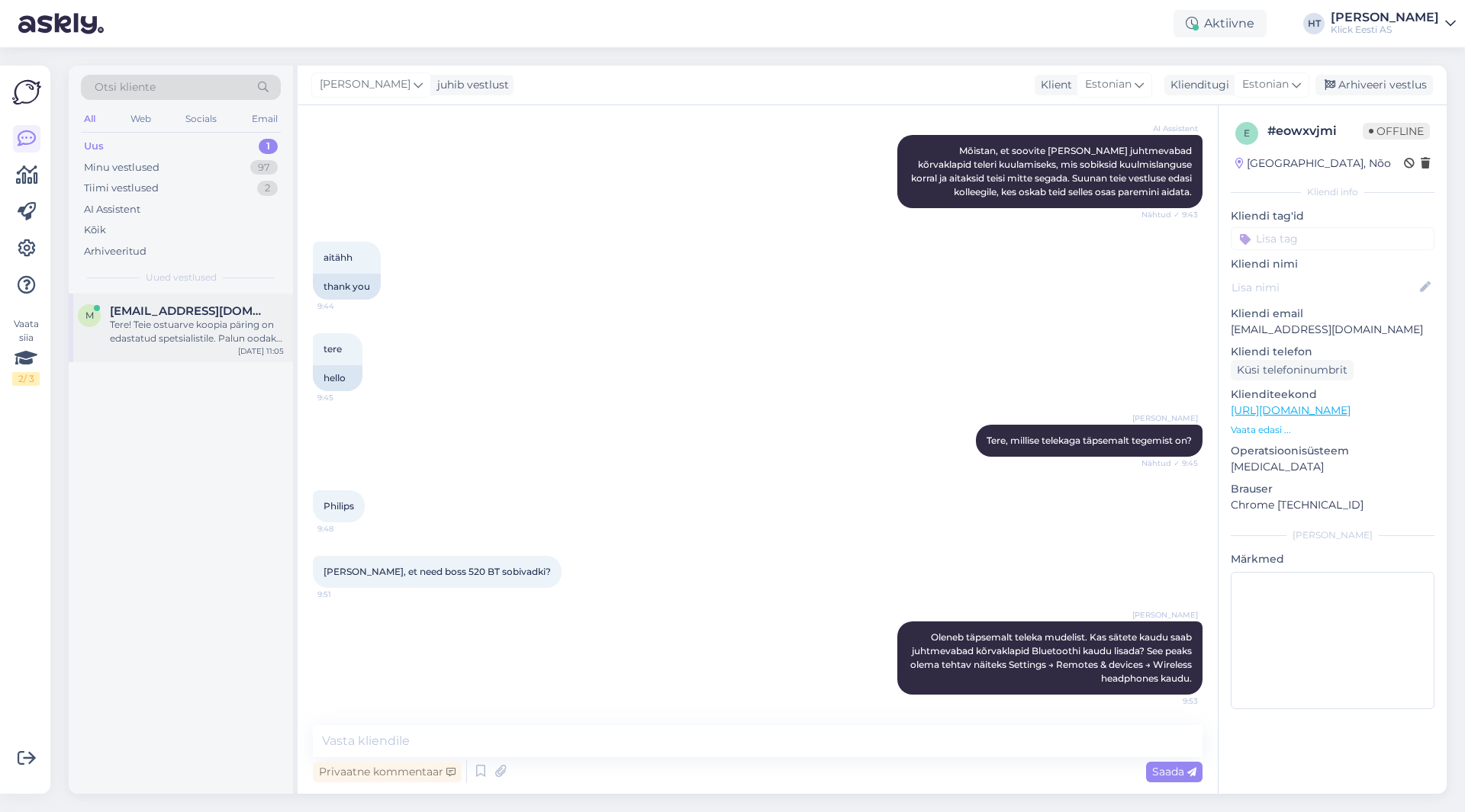
click at [249, 317] on div "[EMAIL_ADDRESS][DOMAIN_NAME]" at bounding box center [197, 310] width 174 height 14
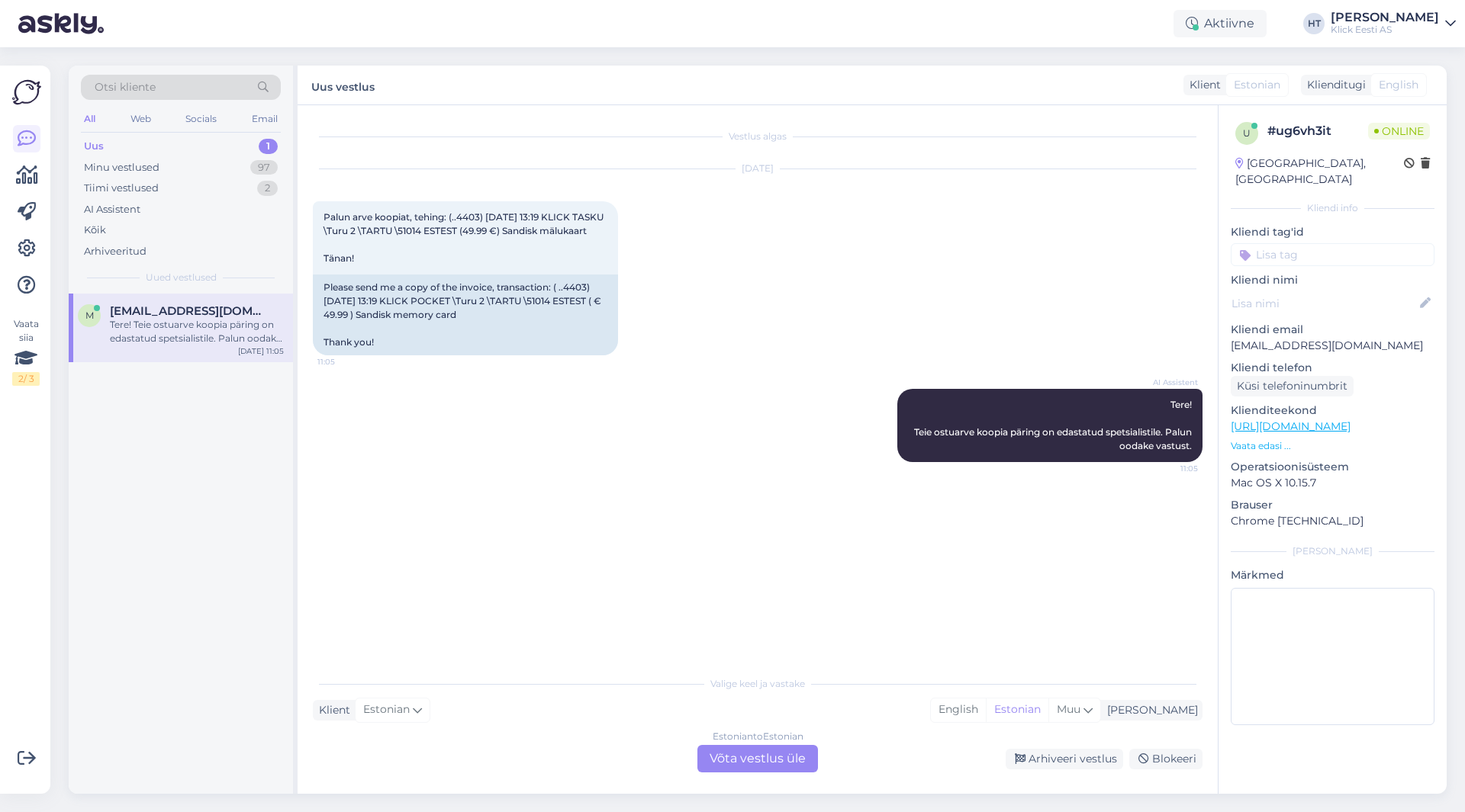
scroll to position [0, 0]
drag, startPoint x: 451, startPoint y: 216, endPoint x: 584, endPoint y: 244, distance: 135.9
click at [584, 244] on div "Palun arve koopiat, tehing: (..4403) [DATE] 13:19 KLICK TASKU \Turu 2 \TARTU \5…" at bounding box center [466, 237] width 305 height 73
copy span "(..4403) [DATE] 13:19 KLICK TASKU \Turu 2 \TARTU \51014 ESTEST (49.99 €) Sandis…"
click at [614, 539] on div "Vestlus algas [DATE] Palun arve koopiat, tehing: (..4403) [DATE] 13:19 KLICK TA…" at bounding box center [765, 388] width 904 height 534
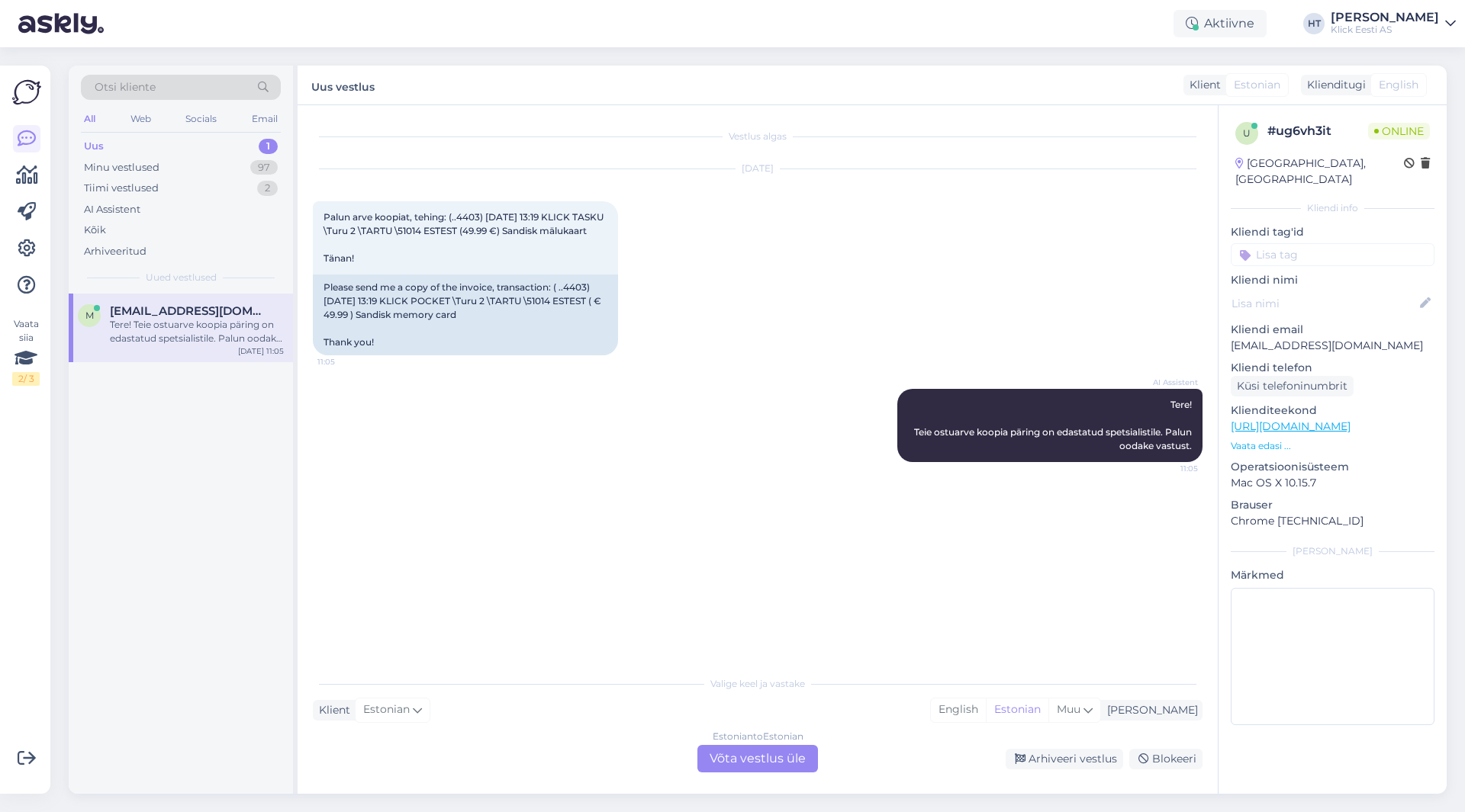
click at [766, 752] on div "Estonian to Estonian Võta vestlus üle" at bounding box center [758, 759] width 121 height 27
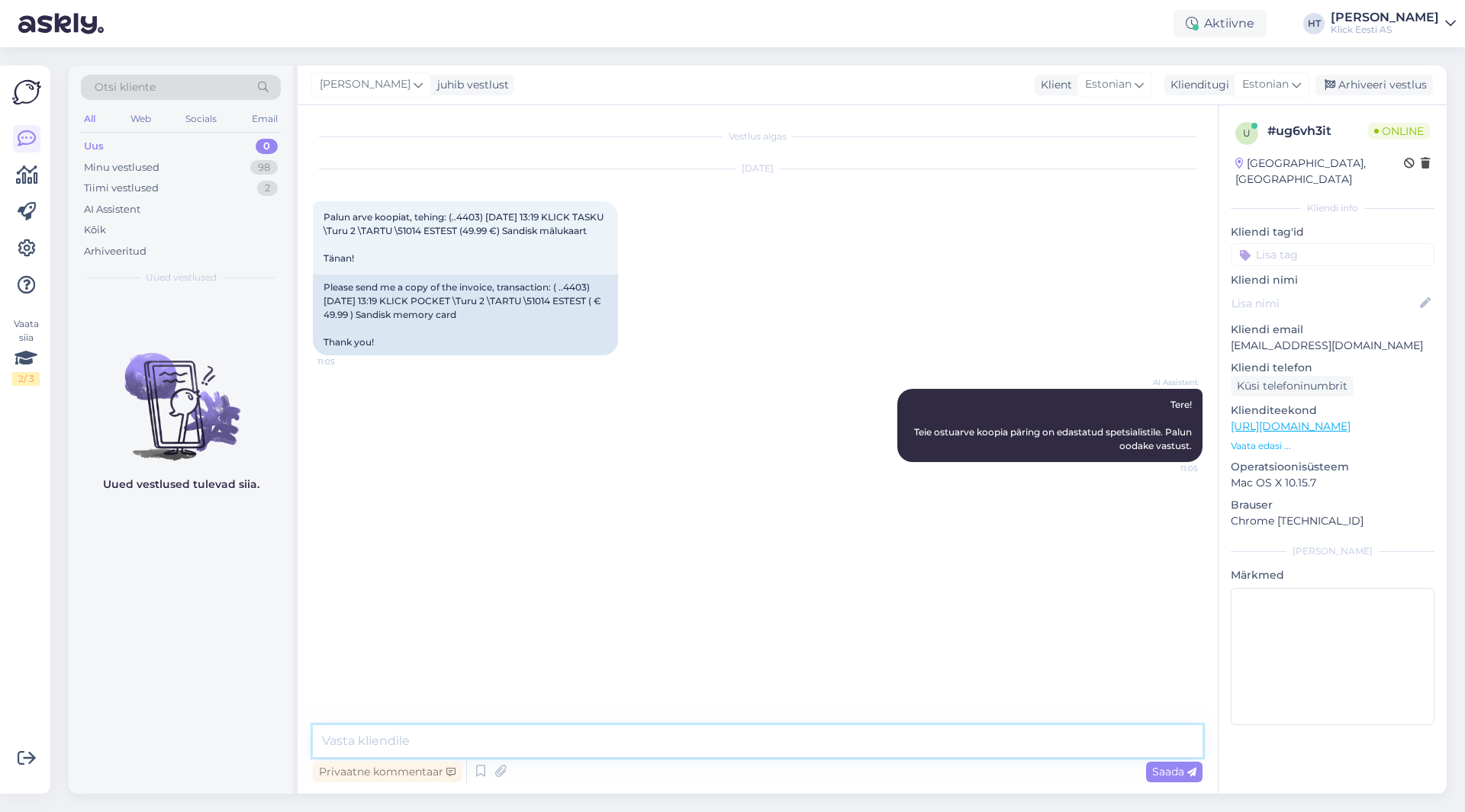
click at [755, 742] on textarea at bounding box center [758, 741] width 890 height 32
type textarea "[PERSON_NAME]:"
click at [499, 776] on icon at bounding box center [501, 771] width 22 height 23
click at [1193, 776] on icon at bounding box center [1191, 772] width 9 height 9
click at [919, 547] on div "[PERSON_NAME] [PERSON_NAME]: 11:07 [PERSON_NAME] 0000000282000049998.pdf 11:07" at bounding box center [758, 545] width 890 height 132
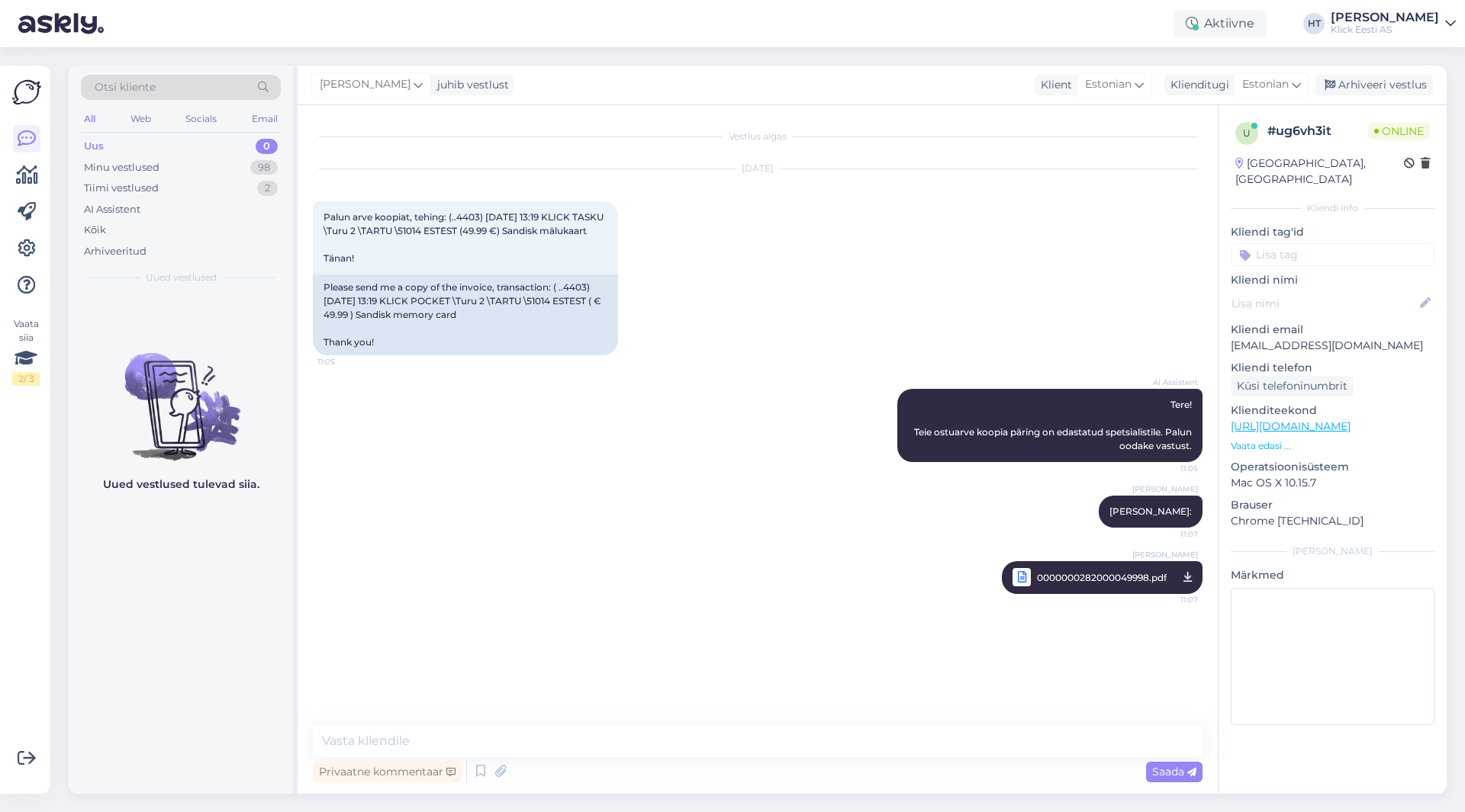
click at [1335, 247] on input at bounding box center [1332, 254] width 204 height 23
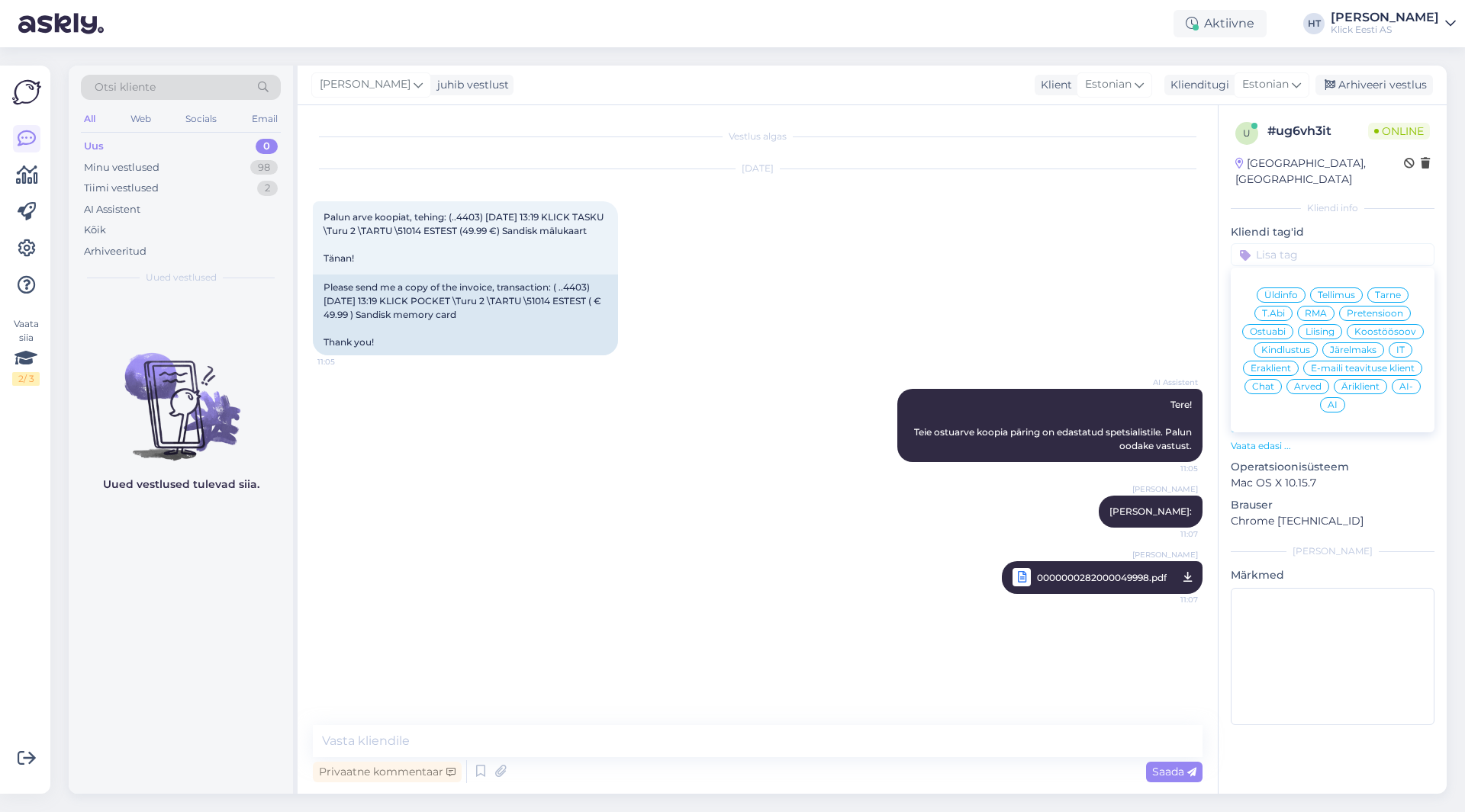
click at [1293, 379] on div "Arved" at bounding box center [1307, 386] width 42 height 15
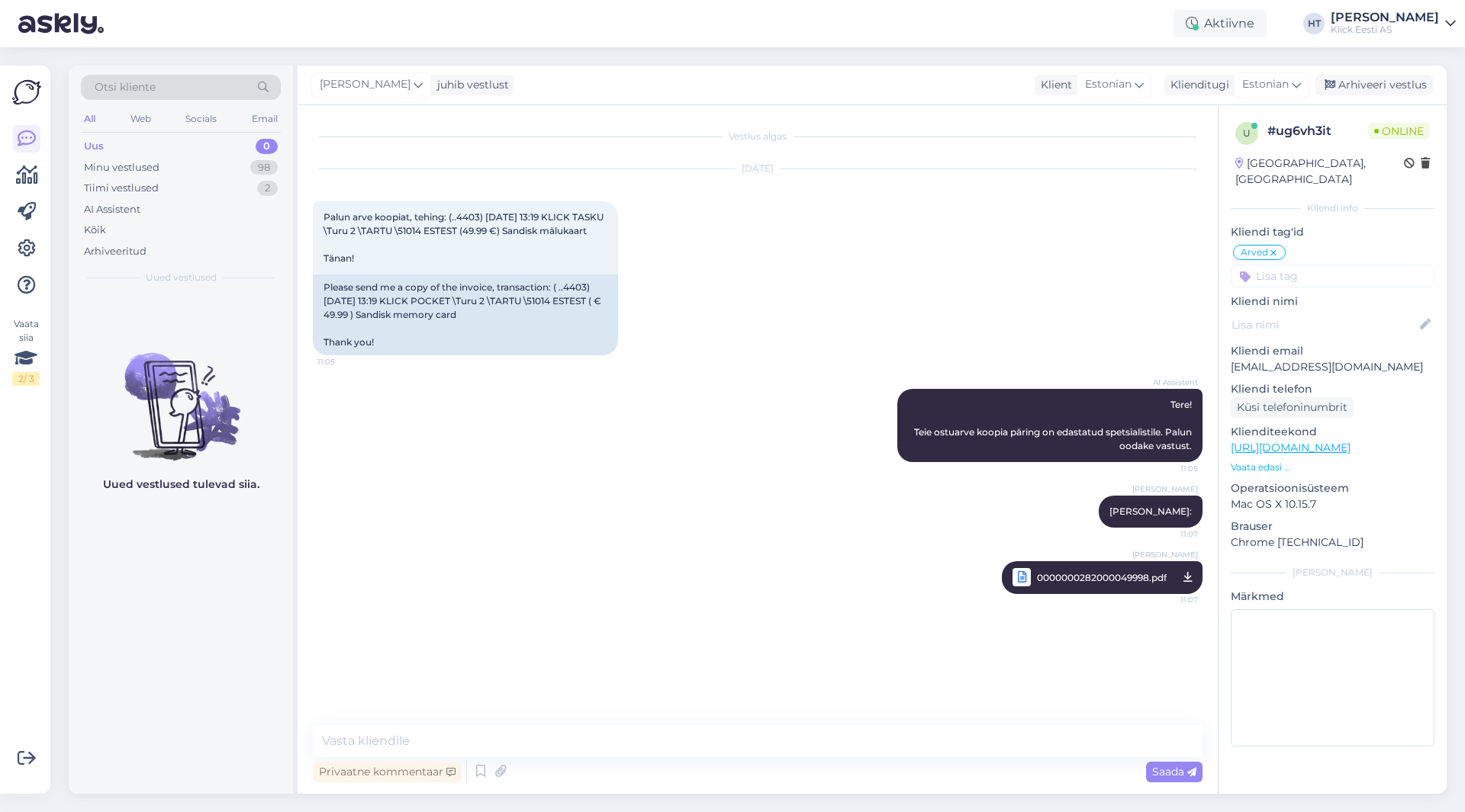
click at [1320, 267] on input at bounding box center [1332, 275] width 204 height 23
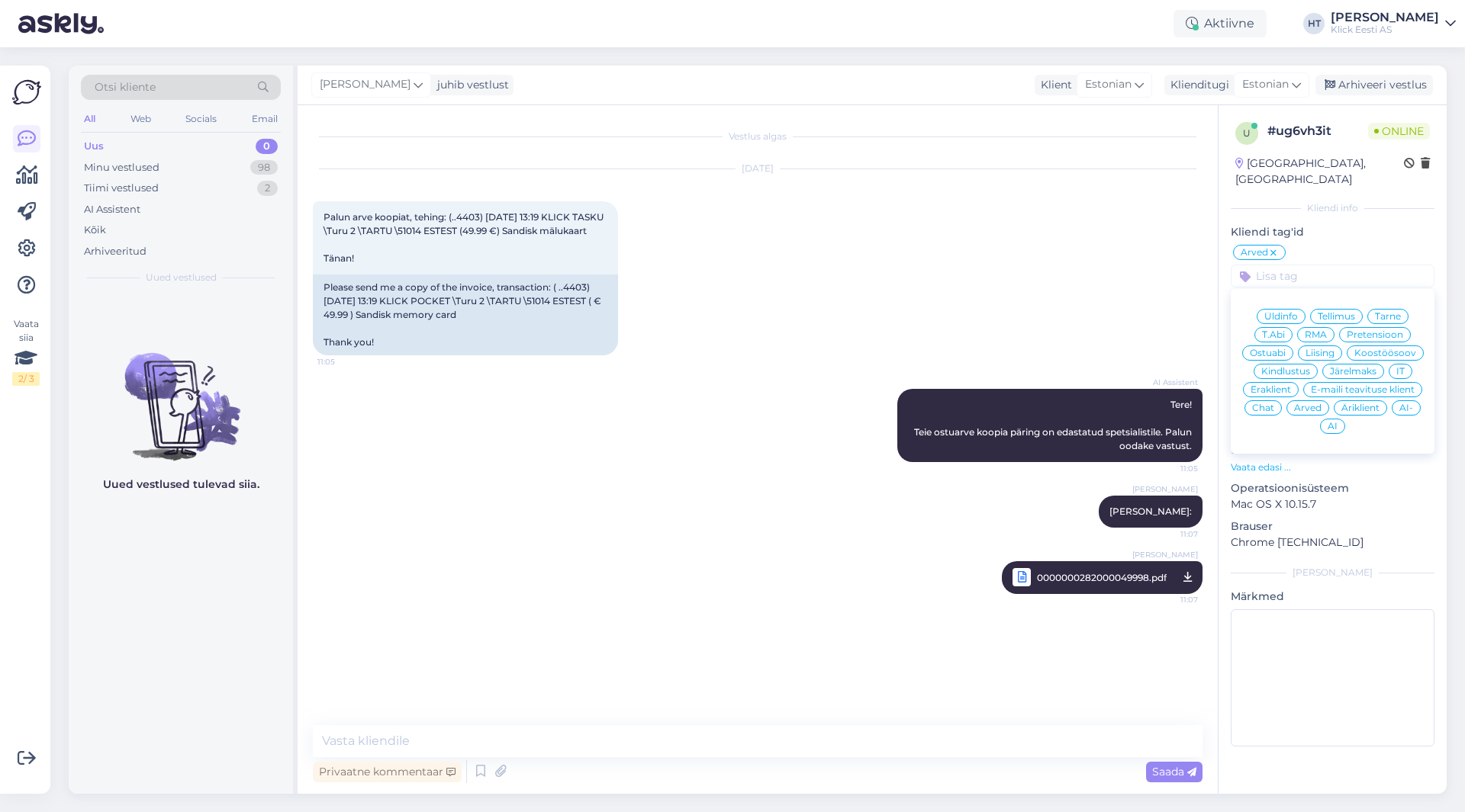
click at [1288, 385] on span "Eraklient" at bounding box center [1270, 390] width 41 height 9
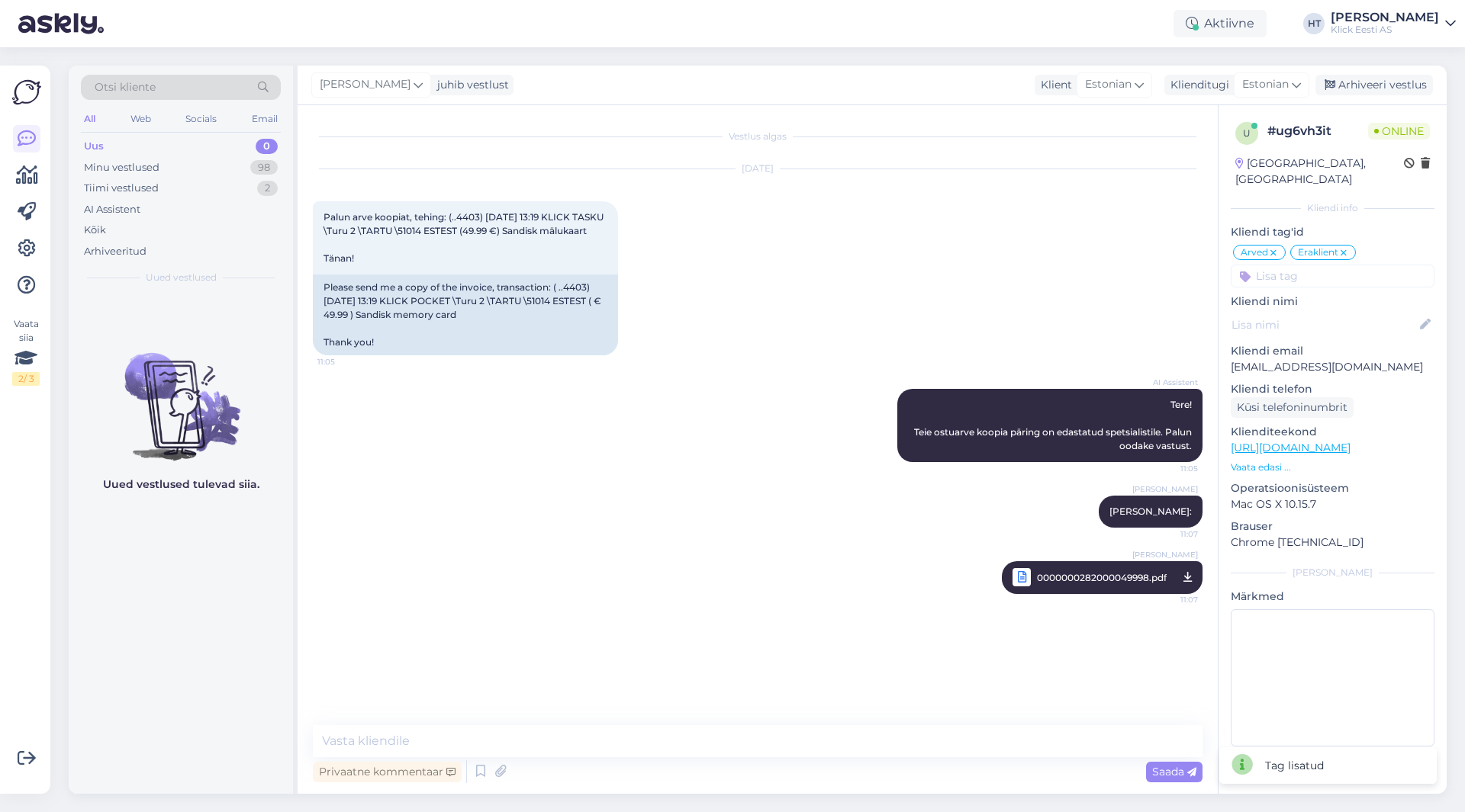
click at [888, 335] on div "[DATE] Palun arve koopiat, tehing: (..4403) [DATE] 13:19 KLICK TASKU \Turu 2 \T…" at bounding box center [758, 262] width 890 height 219
click at [246, 160] on div "Minu vestlused 98" at bounding box center [181, 168] width 199 height 22
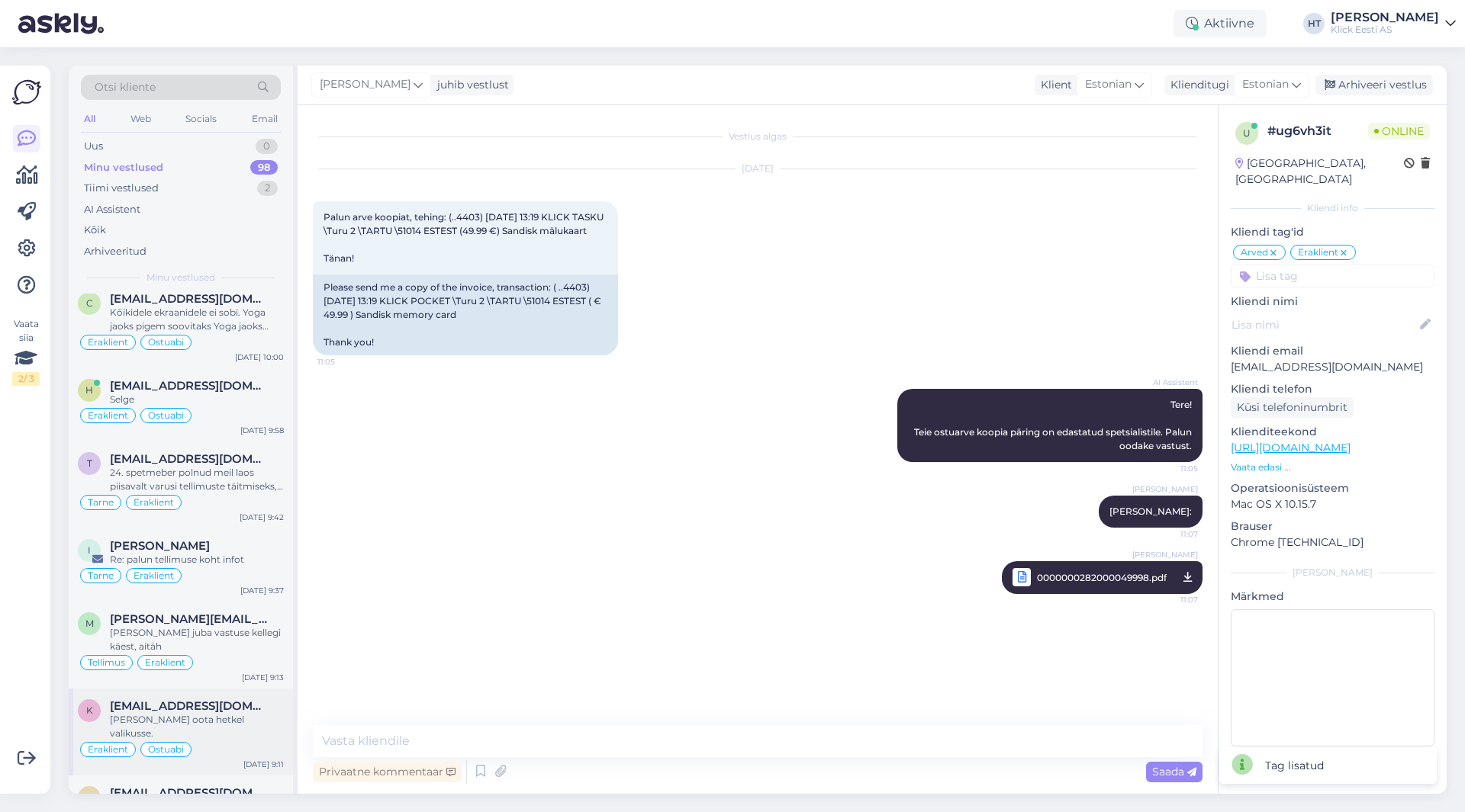
scroll to position [6020, 0]
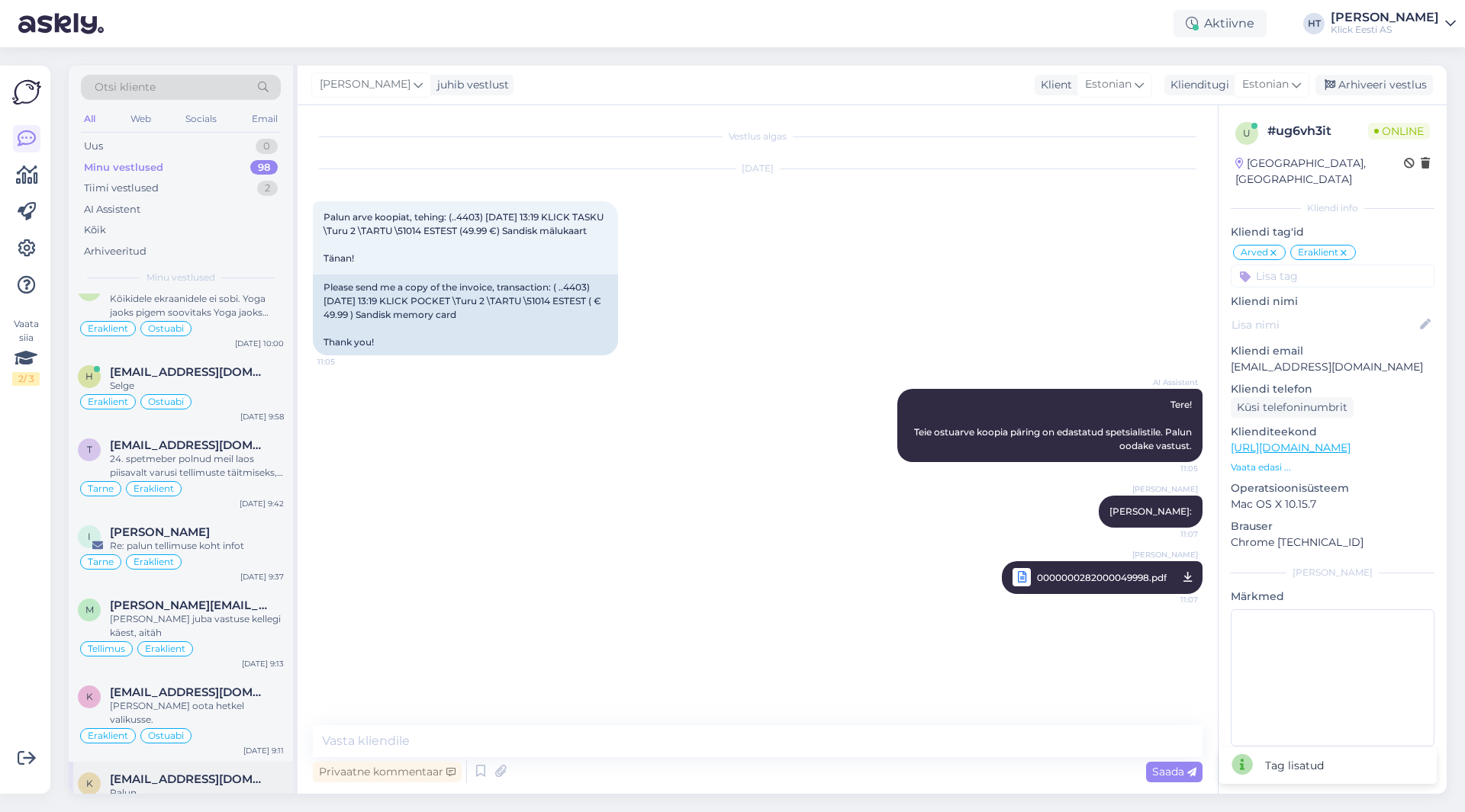
click at [211, 761] on div "k [EMAIL_ADDRESS][DOMAIN_NAME] Palun. Tellimus Äriklient [DATE] 17:46" at bounding box center [181, 798] width 224 height 73
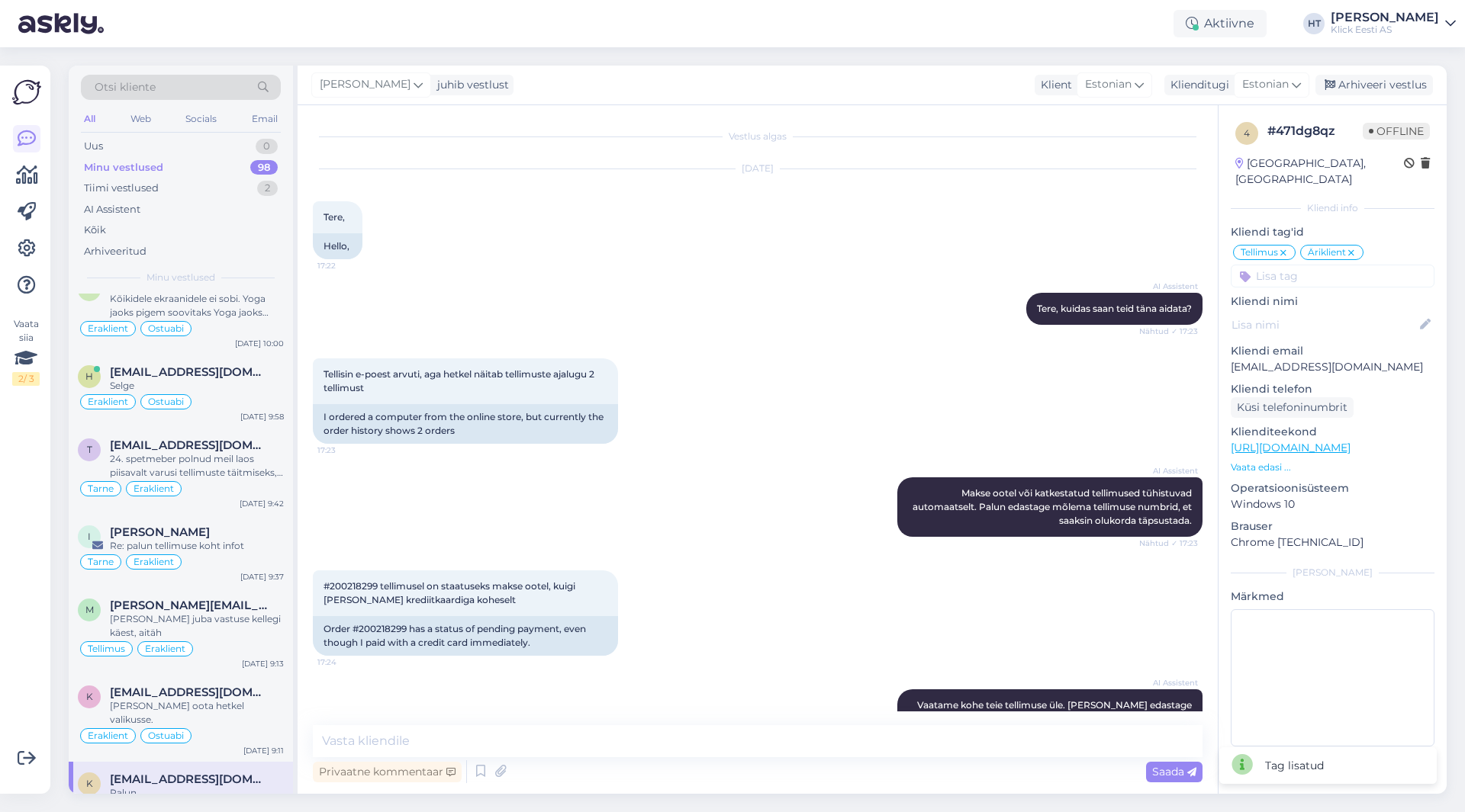
scroll to position [1137, 0]
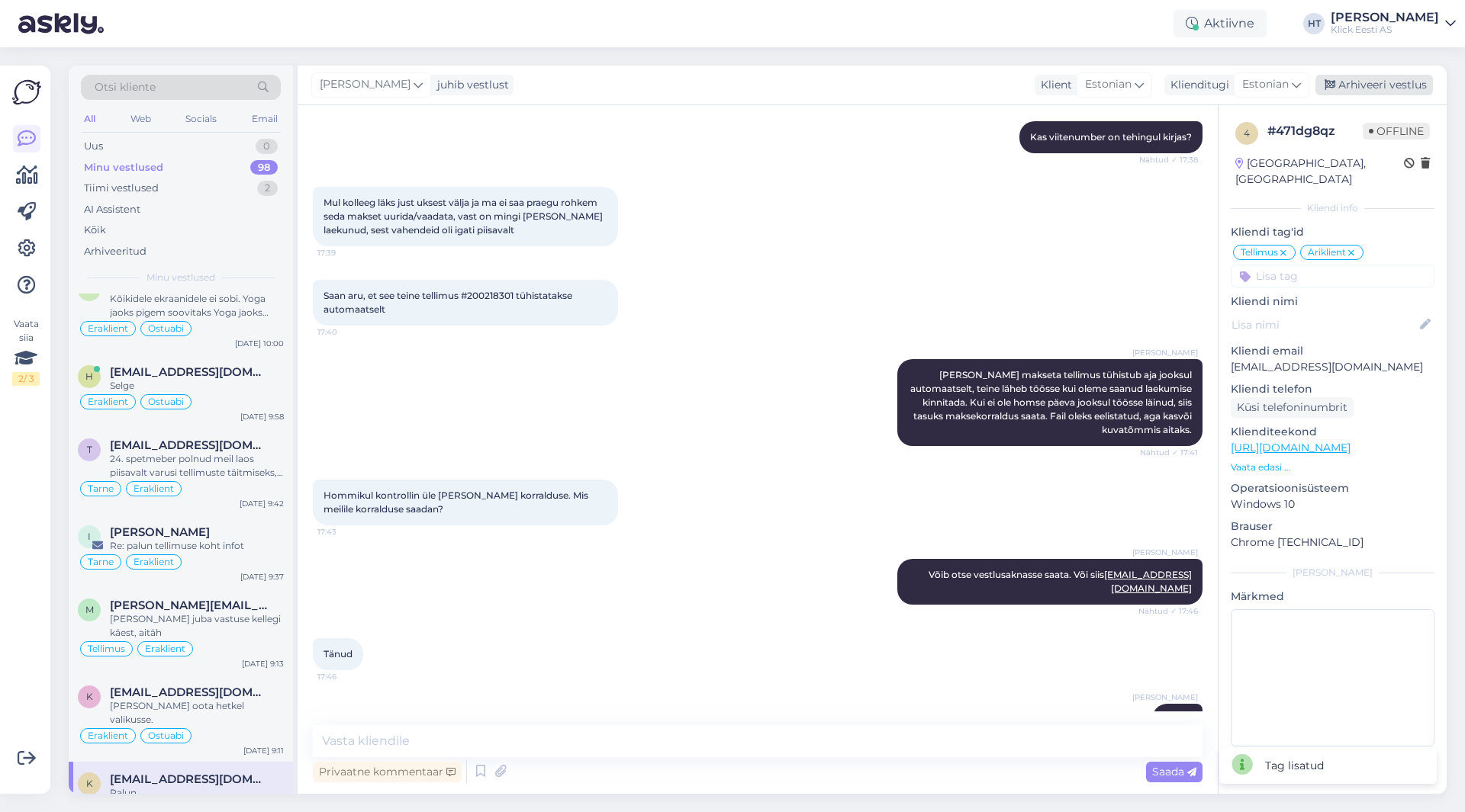
click at [1397, 80] on div "Arhiveeri vestlus" at bounding box center [1374, 85] width 117 height 21
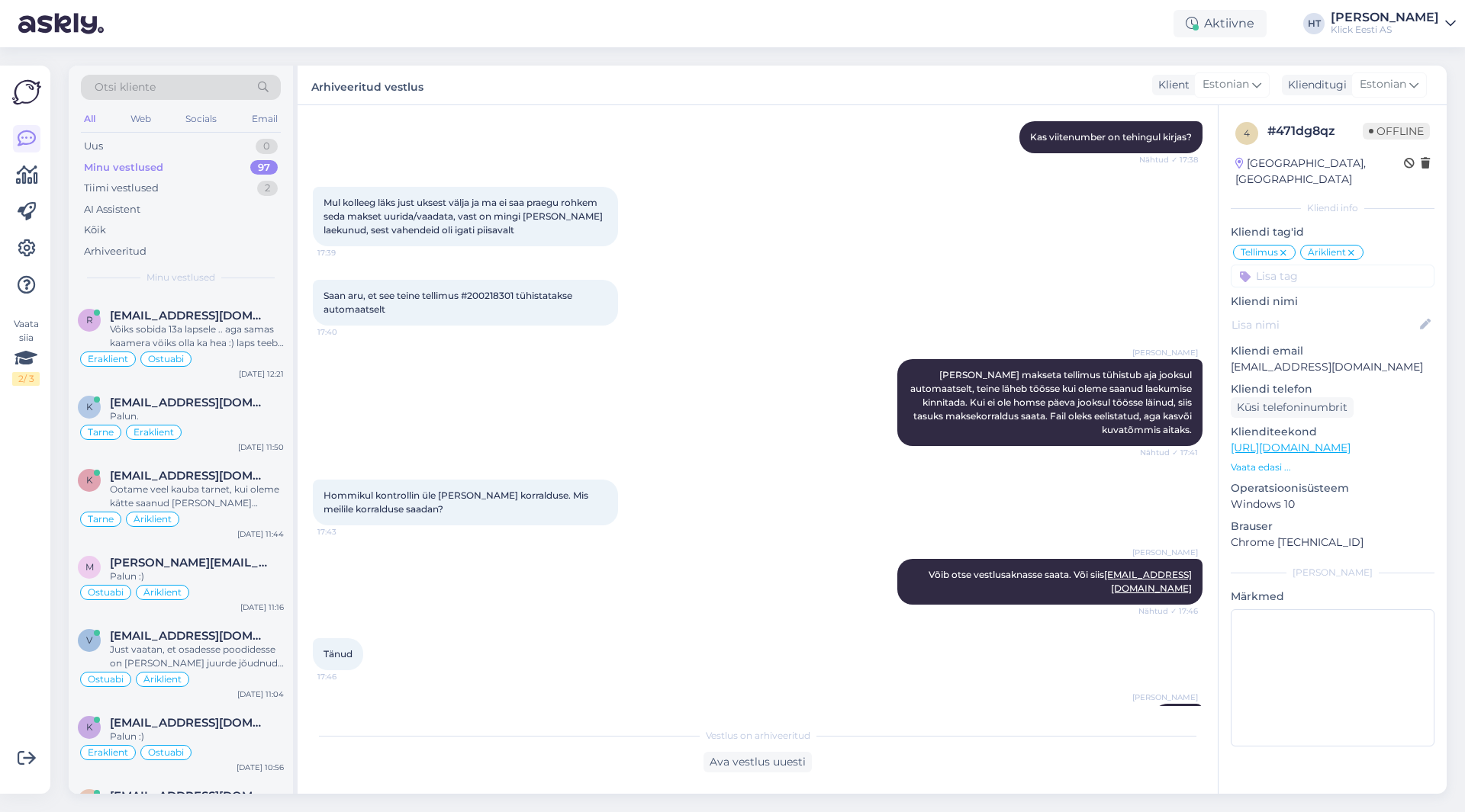
scroll to position [5947, 0]
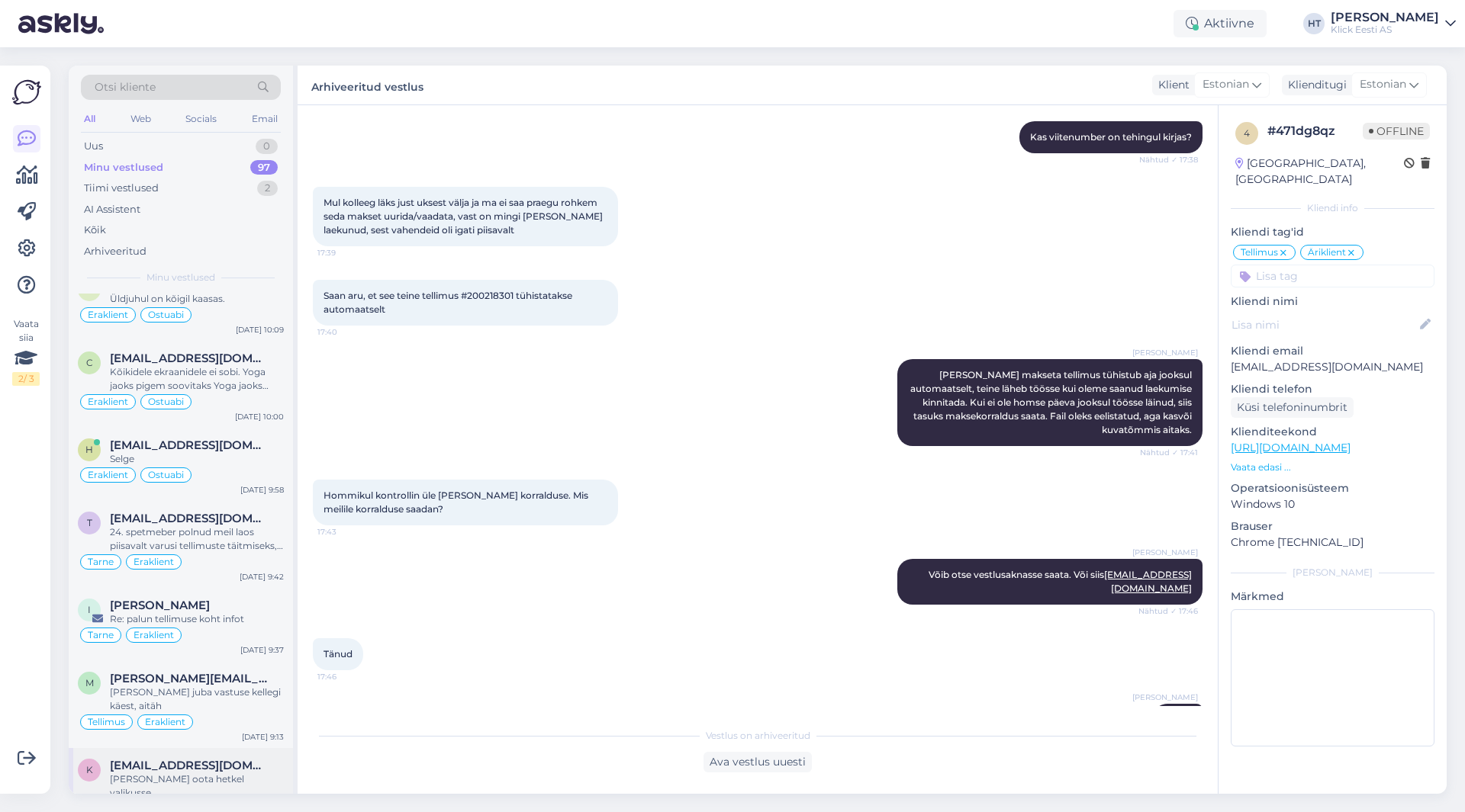
click at [195, 772] on div "[PERSON_NAME] oota hetkel valikusse." at bounding box center [197, 786] width 174 height 27
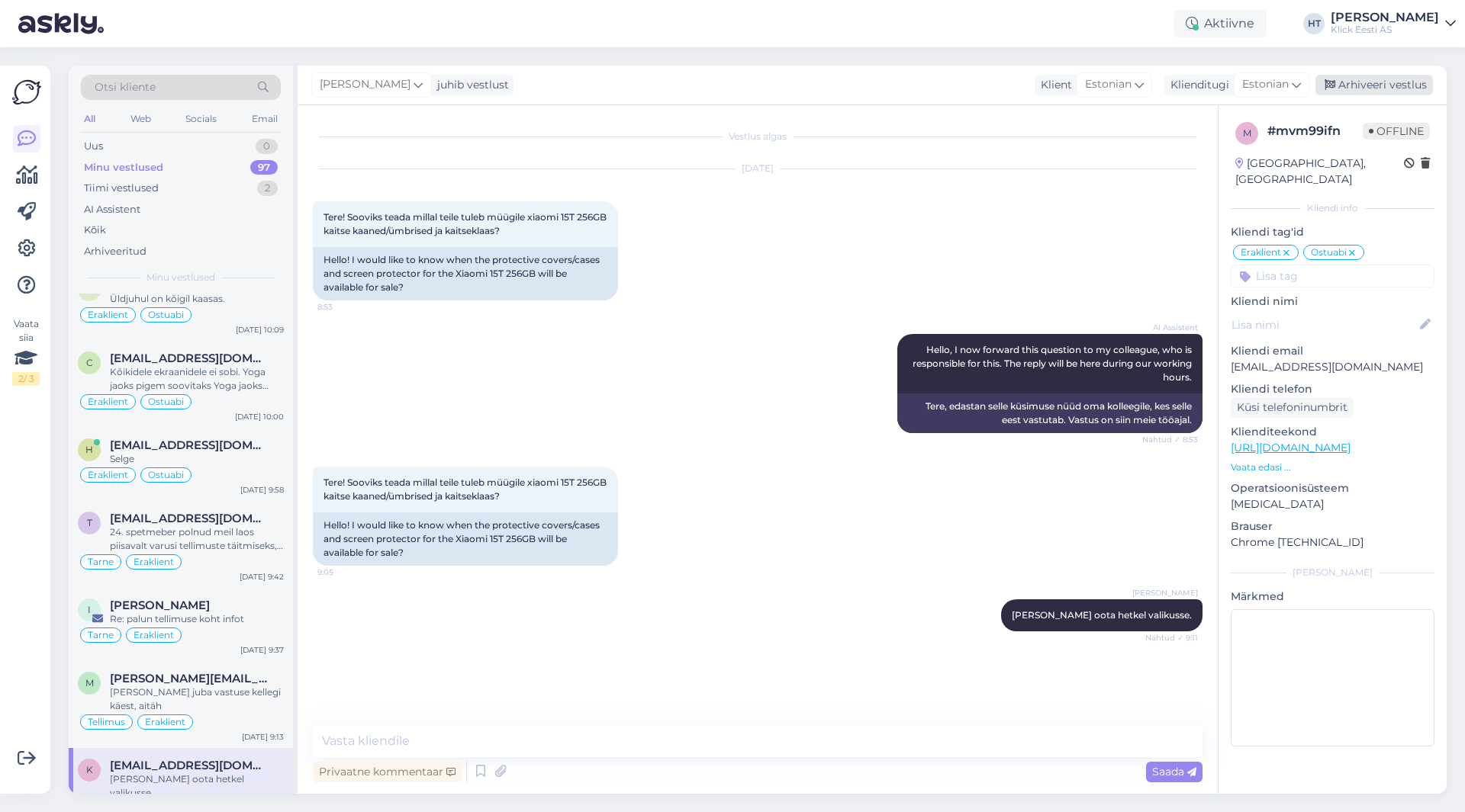
click at [1383, 77] on div "Arhiveeri vestlus" at bounding box center [1374, 85] width 117 height 21
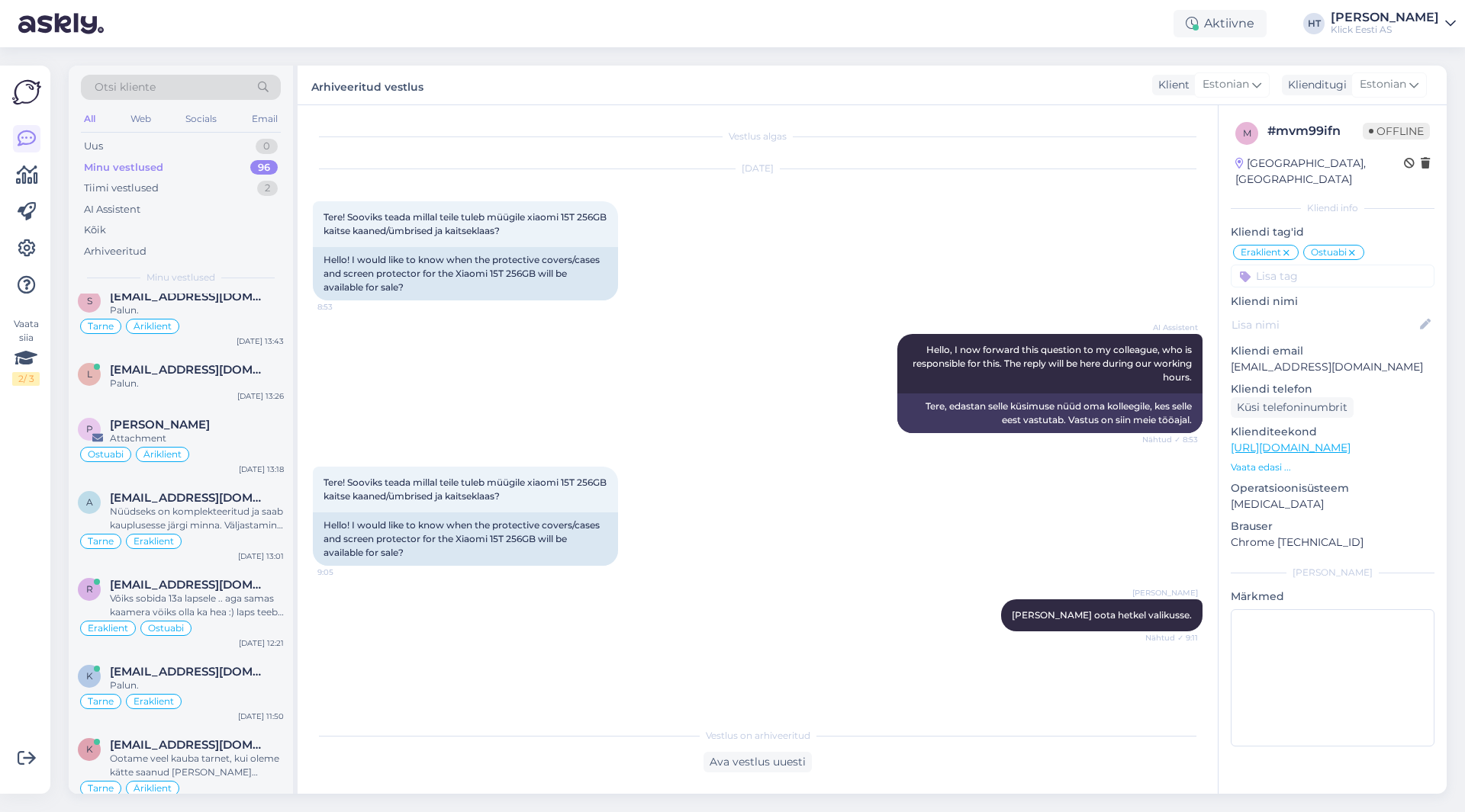
scroll to position [5873, 0]
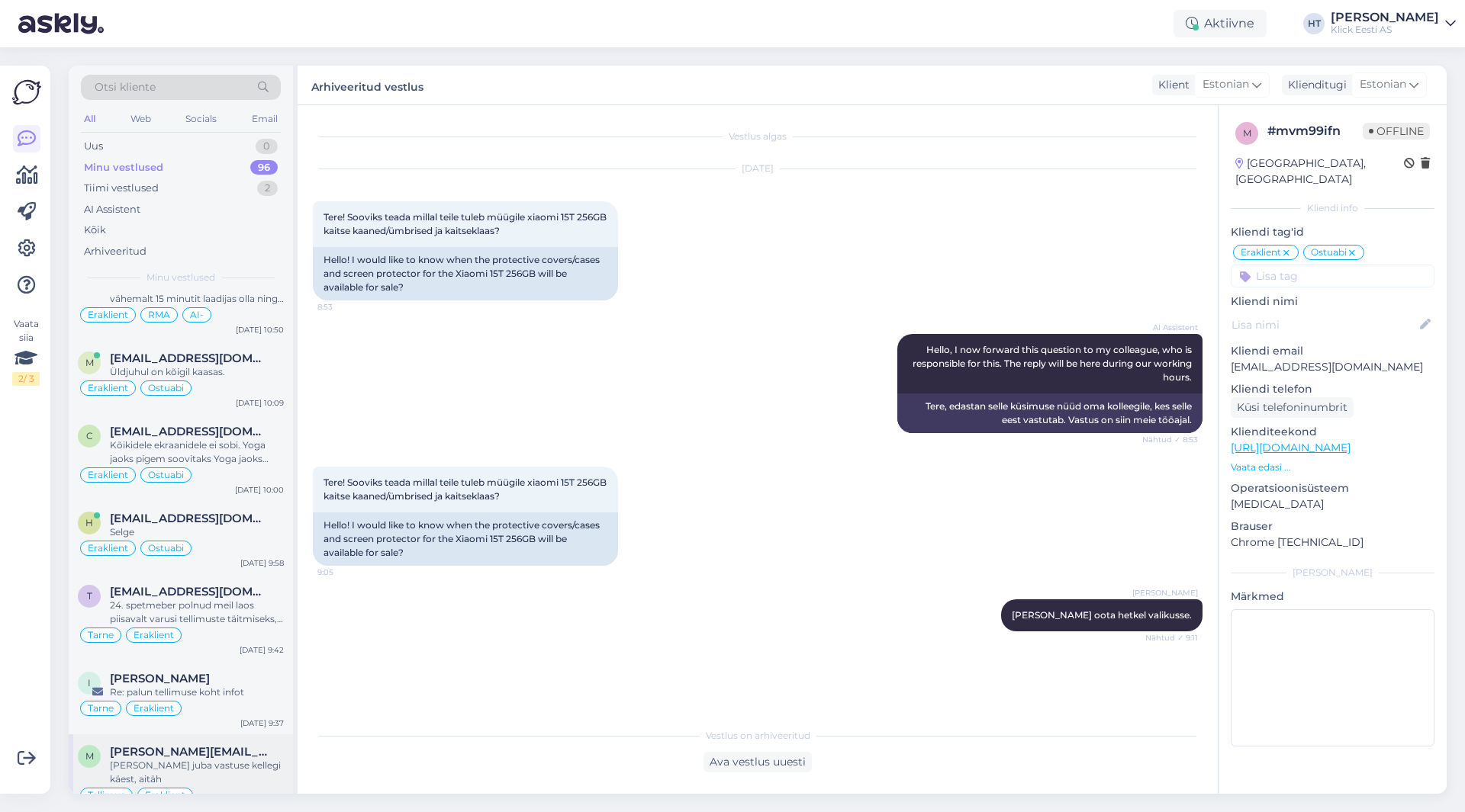
click at [214, 734] on div "m [PERSON_NAME][EMAIL_ADDRESS][DOMAIN_NAME] [PERSON_NAME] juba vastuse kellegi …" at bounding box center [181, 778] width 224 height 87
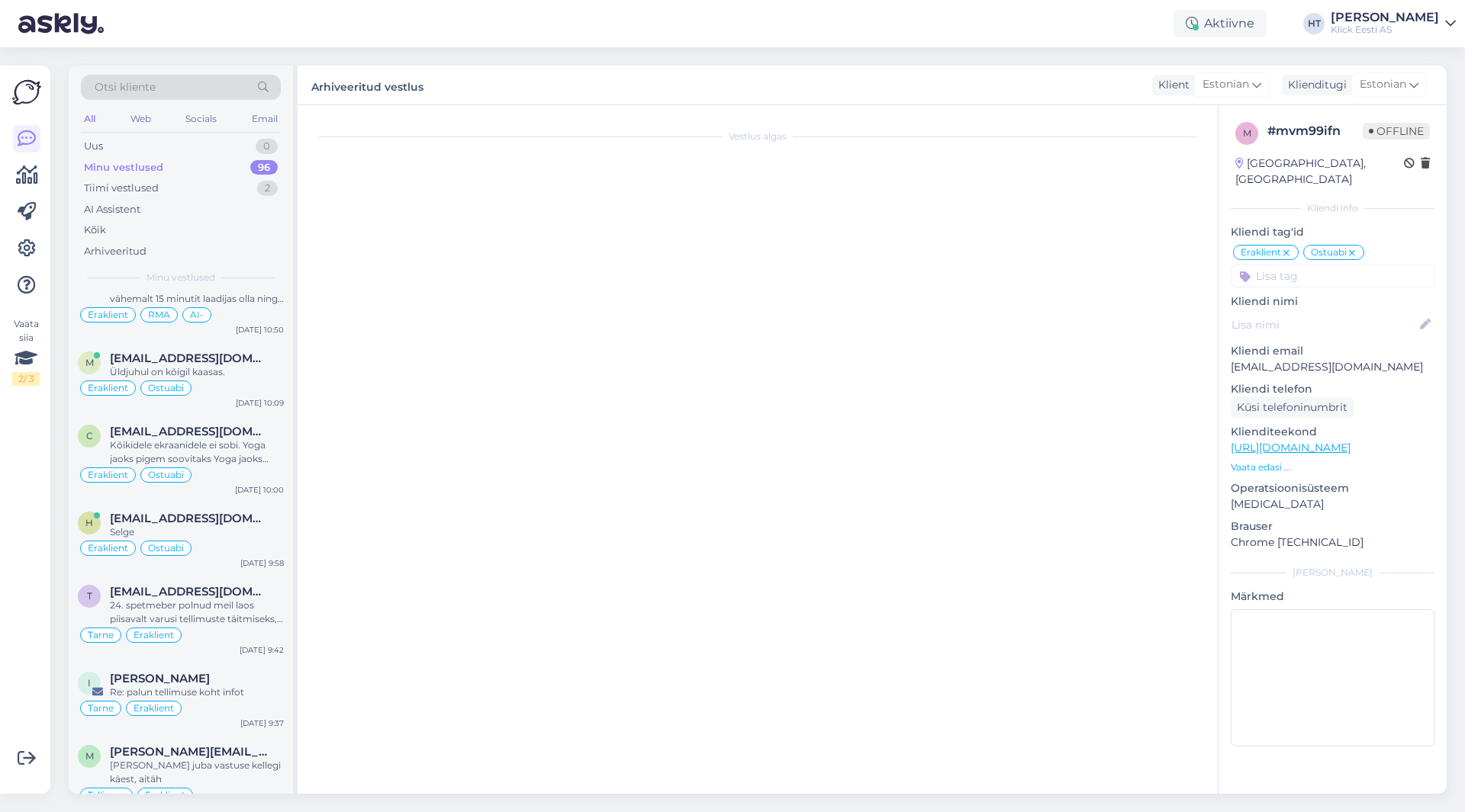
scroll to position [513, 0]
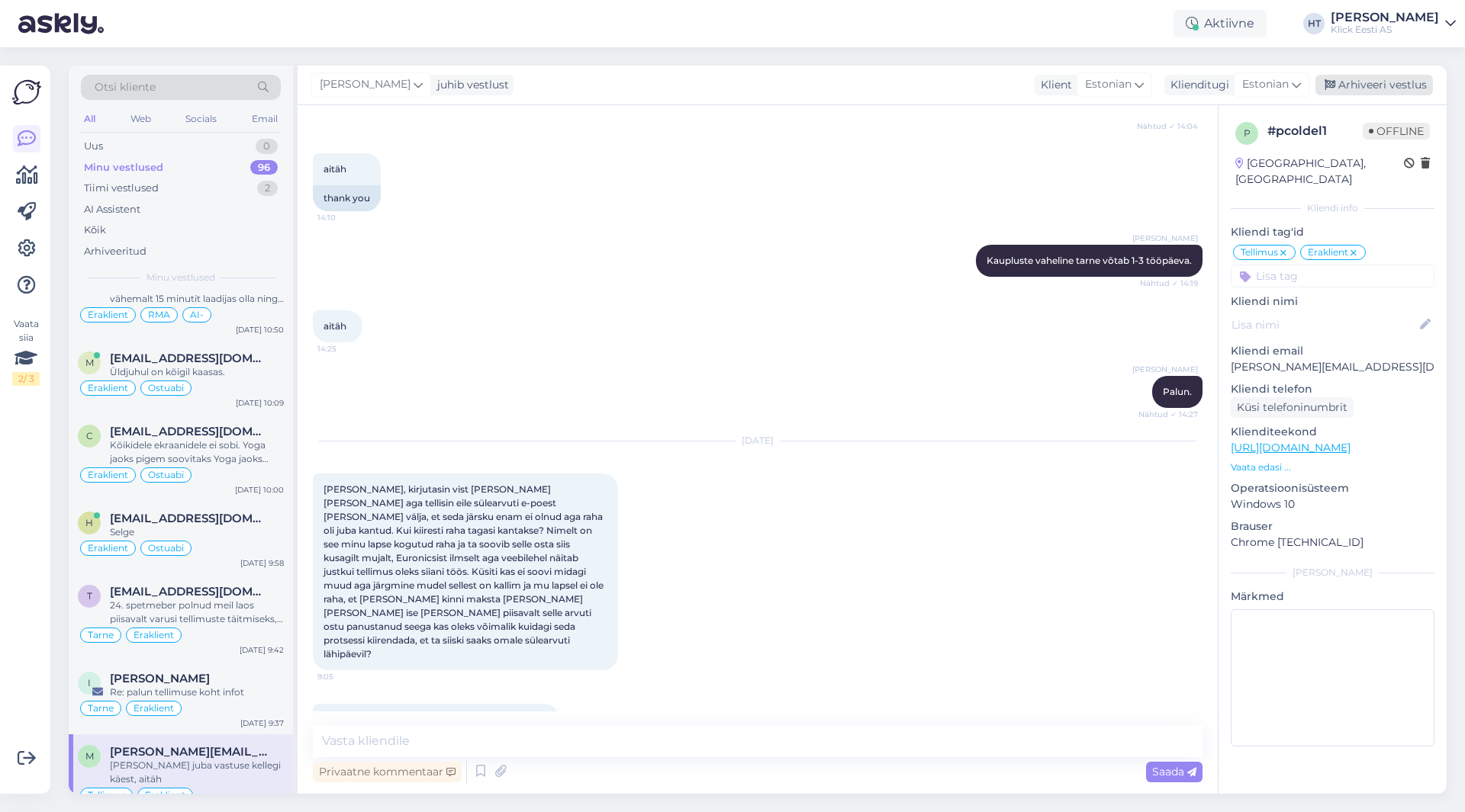
click at [1412, 85] on div "Arhiveeri vestlus" at bounding box center [1374, 85] width 117 height 21
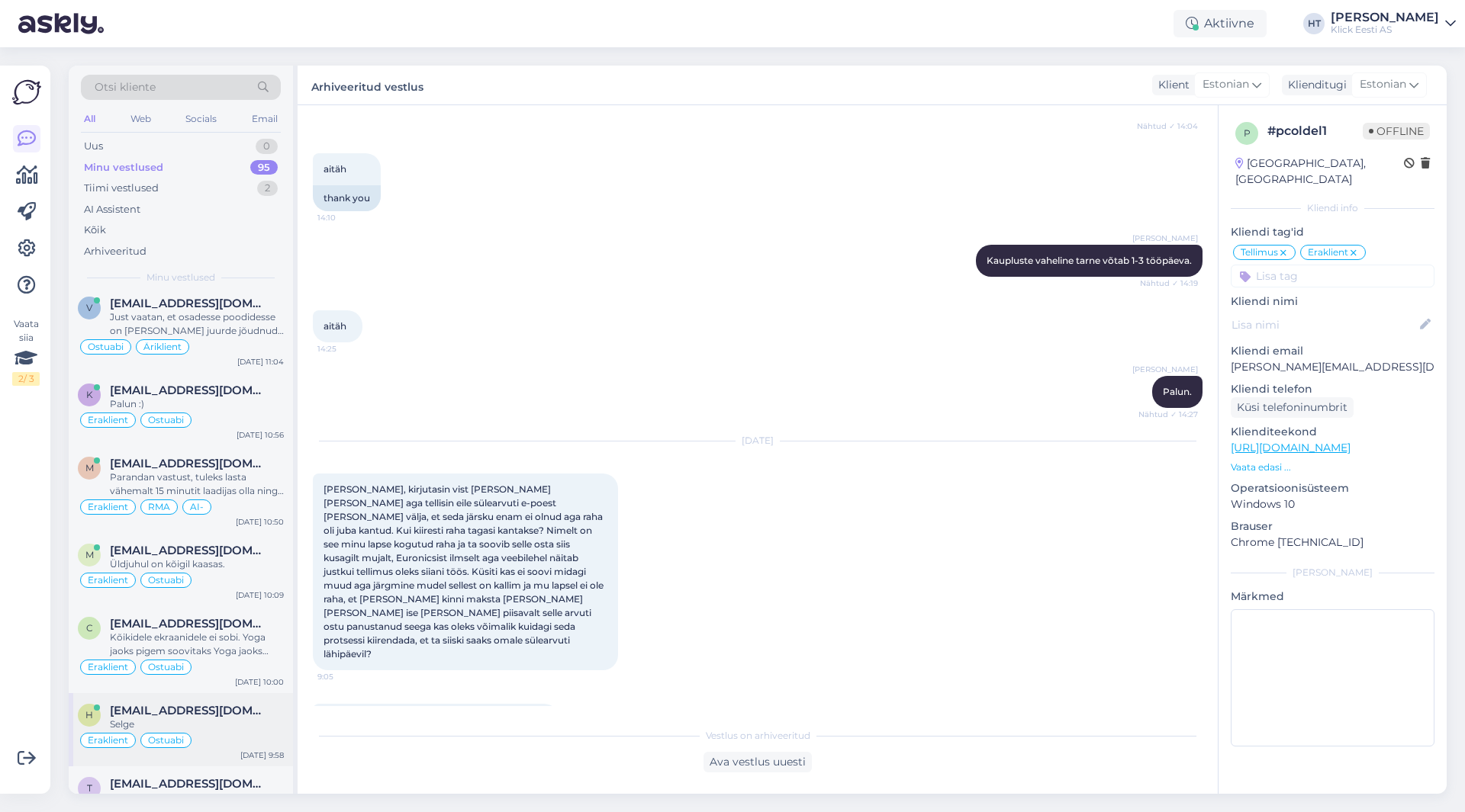
scroll to position [5800, 0]
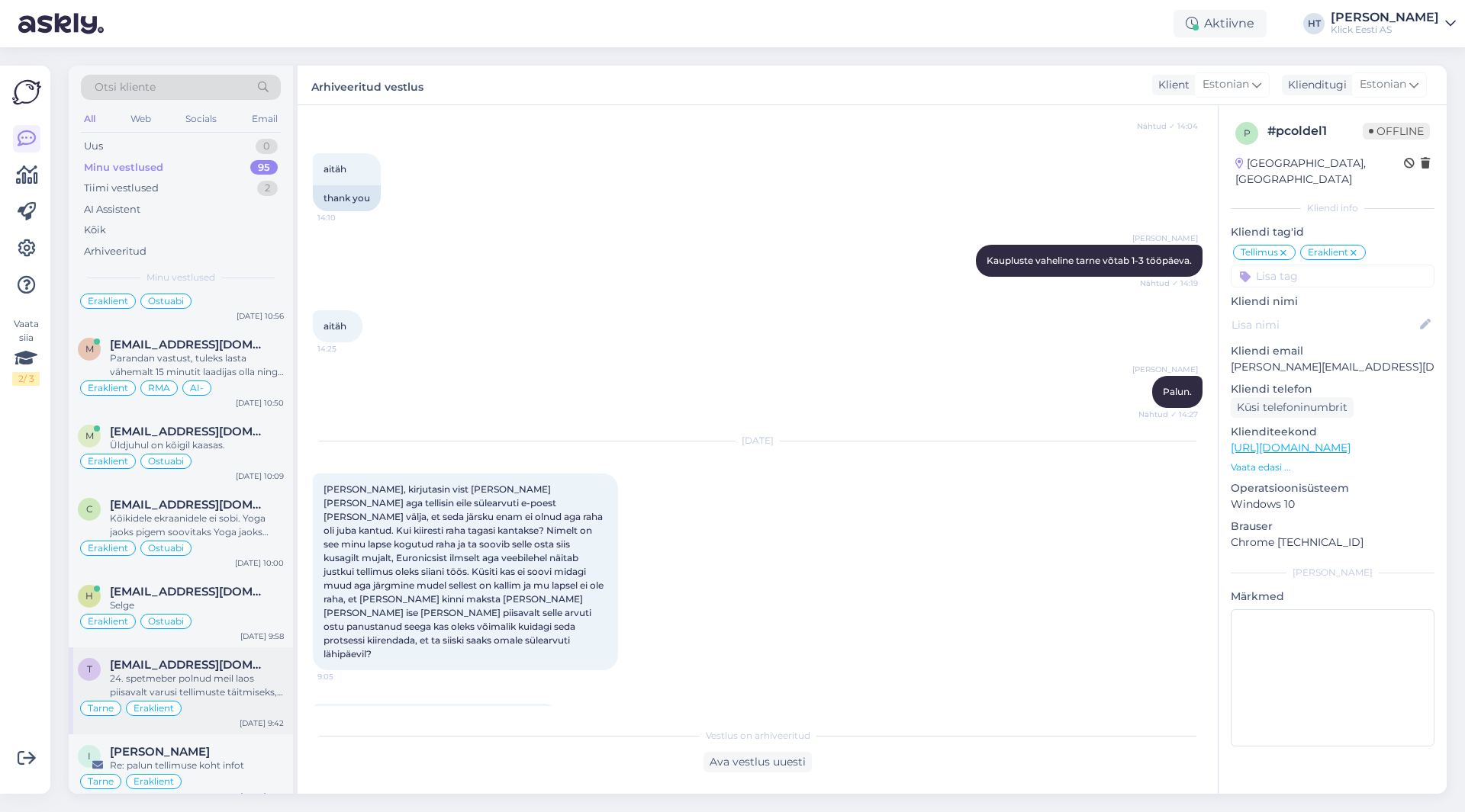
click at [240, 672] on div "24. spetmeber polnud meil laos piisavalt varusi tellimuste täitmiseks, ootame h…" at bounding box center [197, 686] width 174 height 27
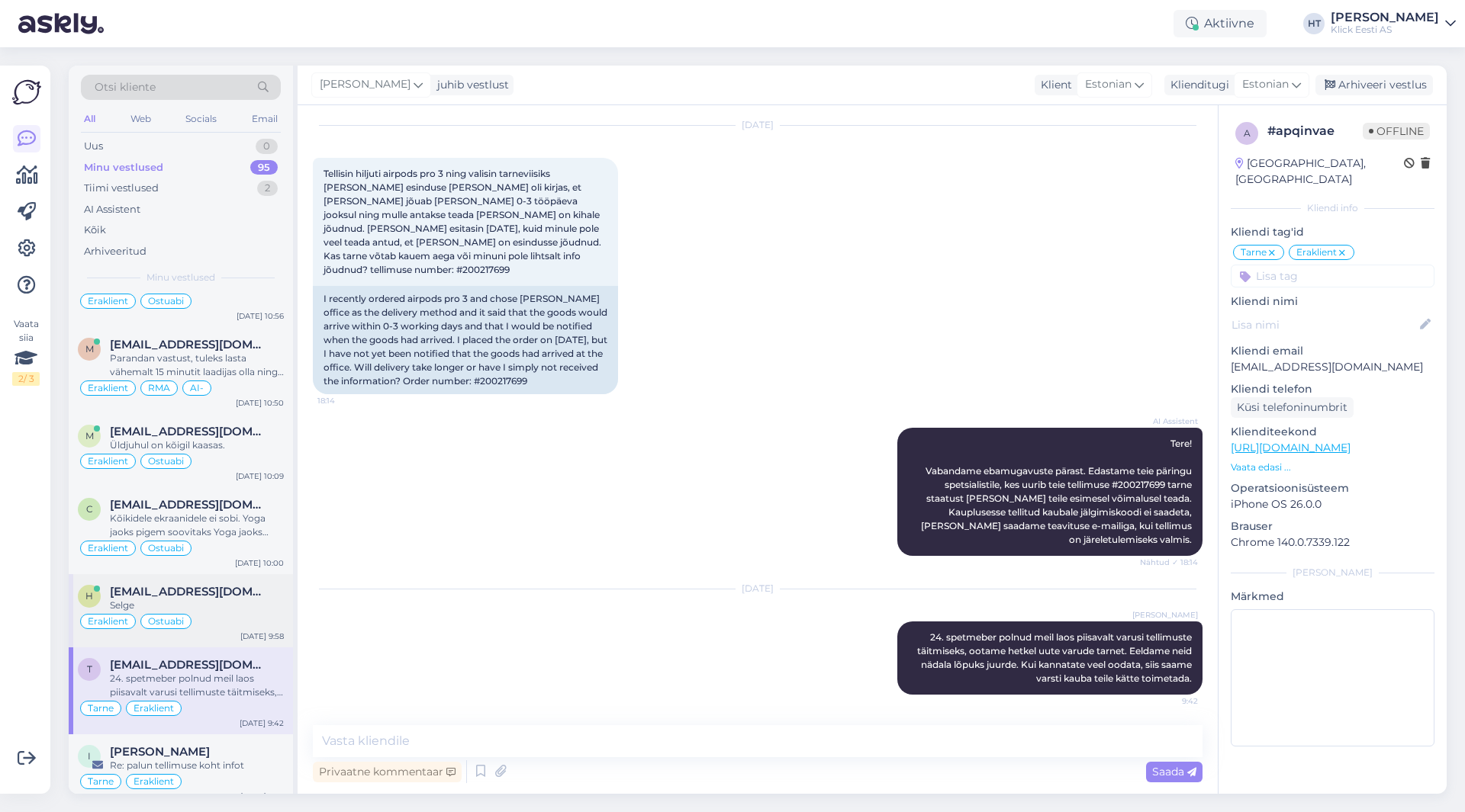
click at [213, 598] on div "Selge" at bounding box center [197, 604] width 174 height 14
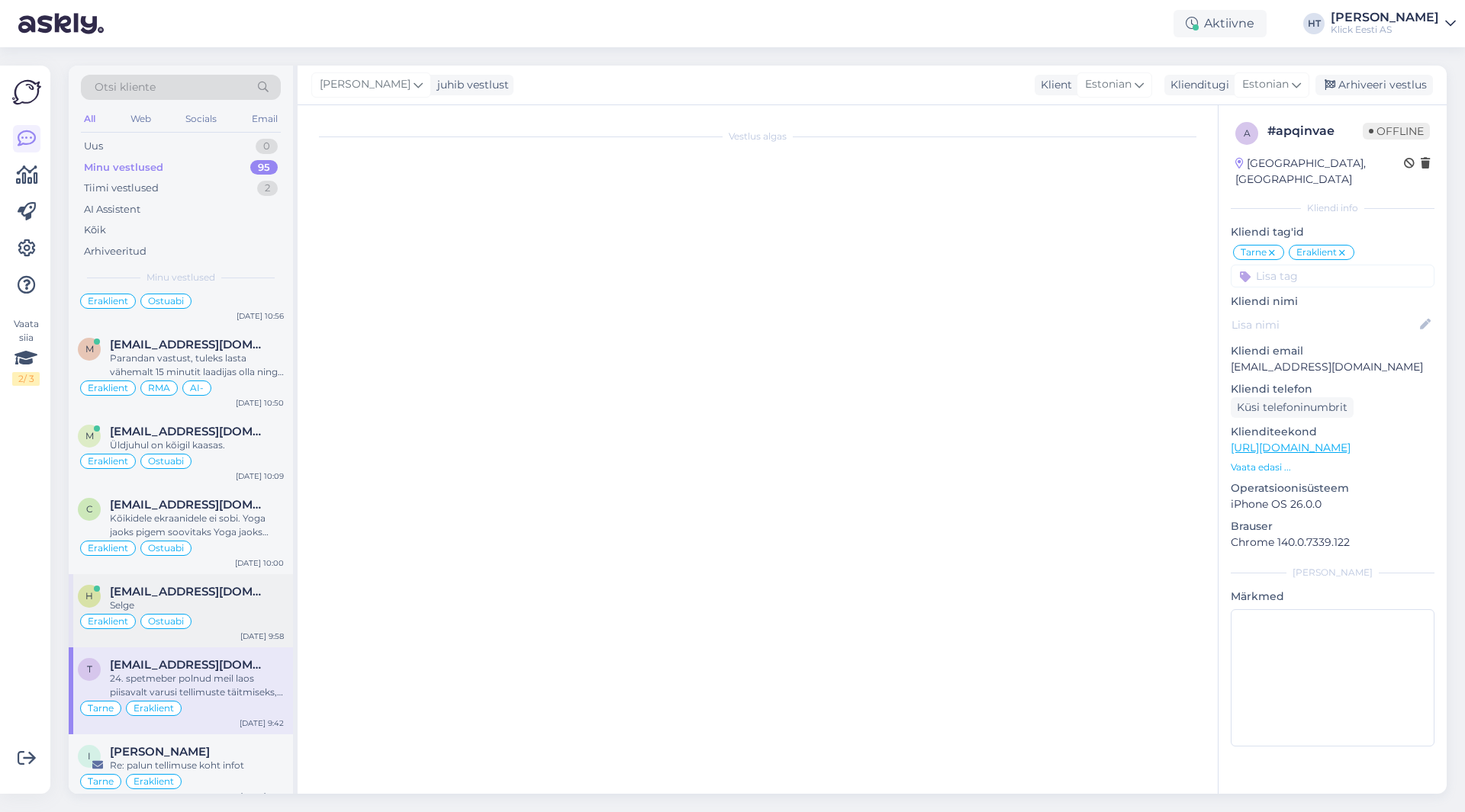
scroll to position [0, 0]
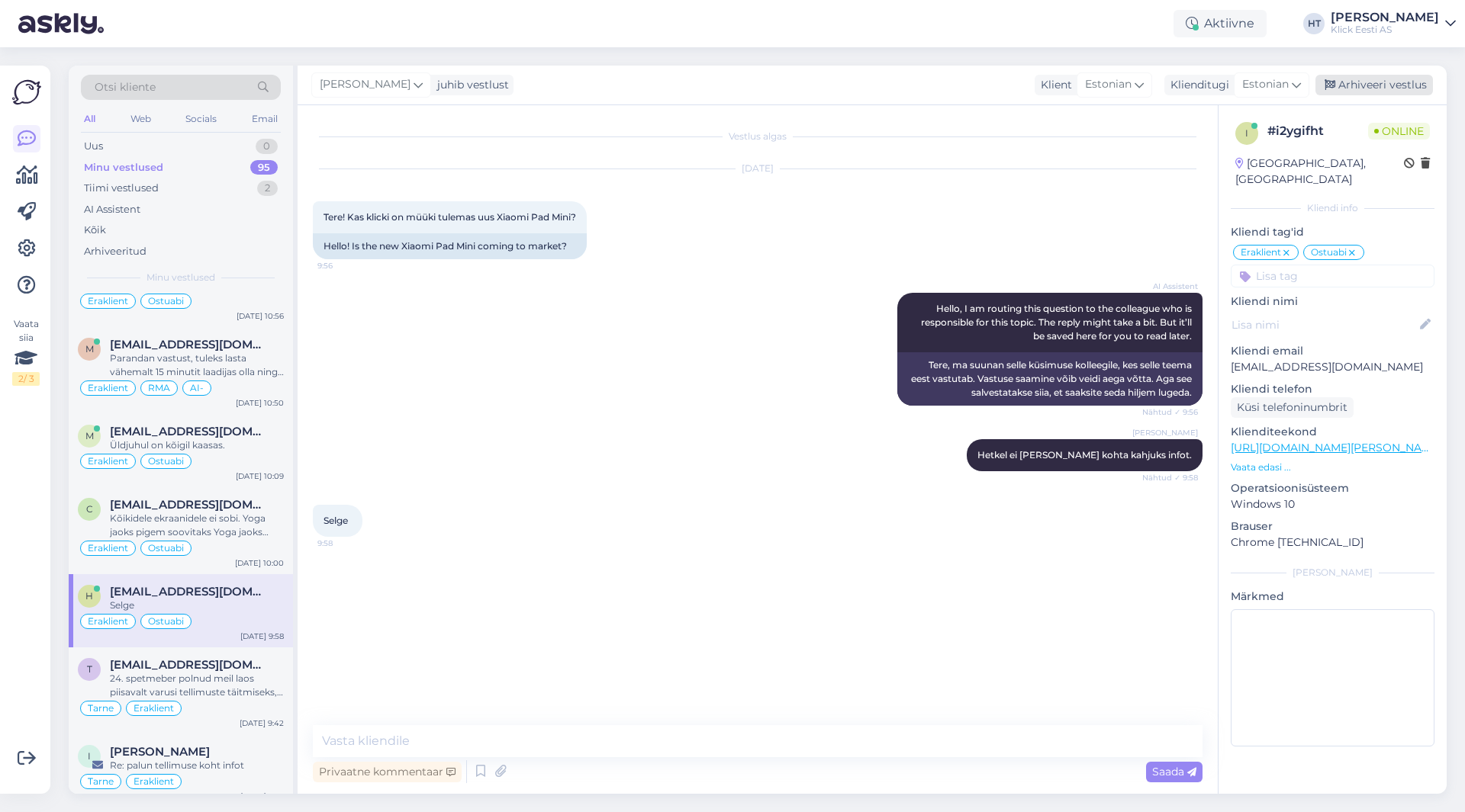
click at [1360, 90] on div "Arhiveeri vestlus" at bounding box center [1374, 85] width 117 height 21
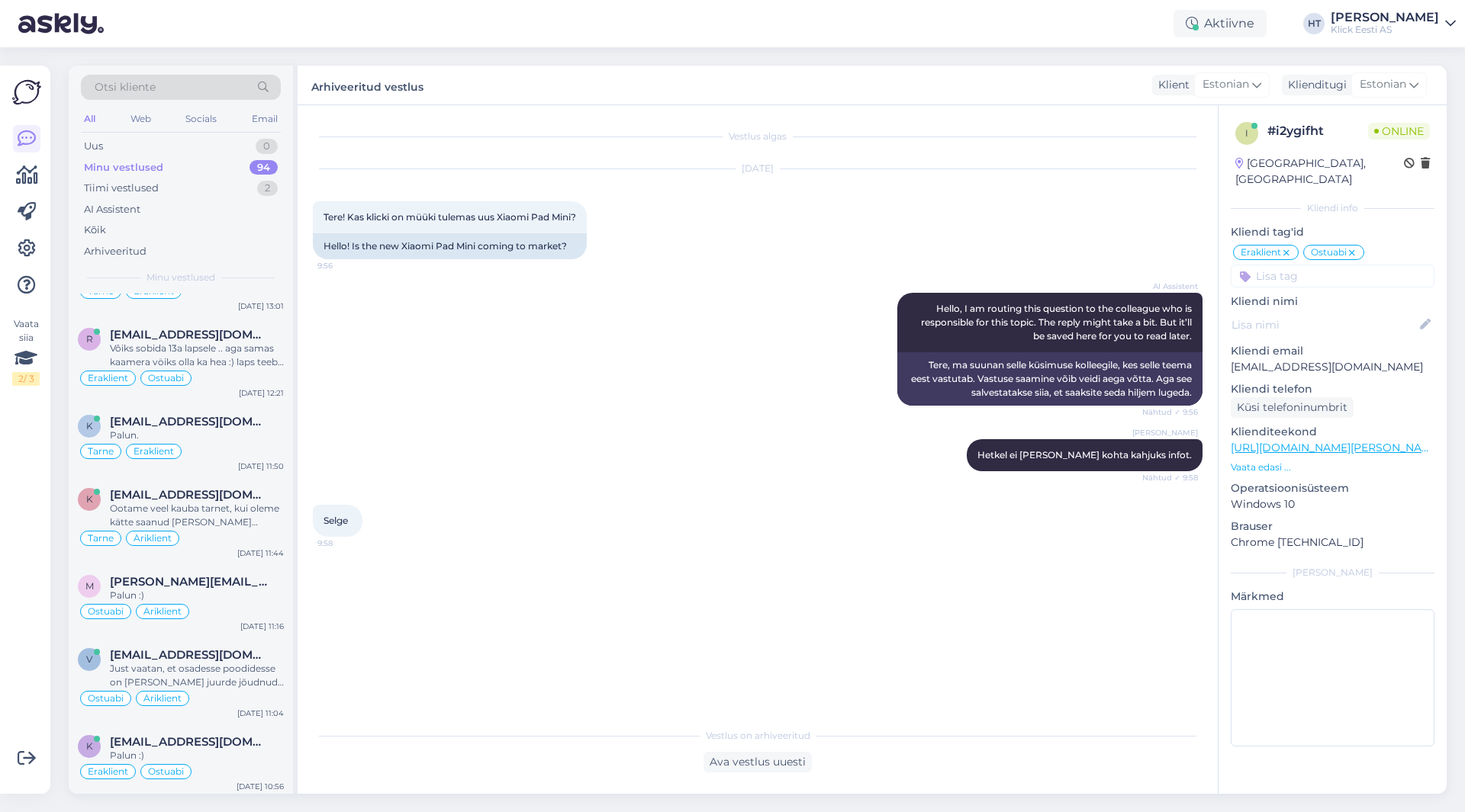
scroll to position [5726, 0]
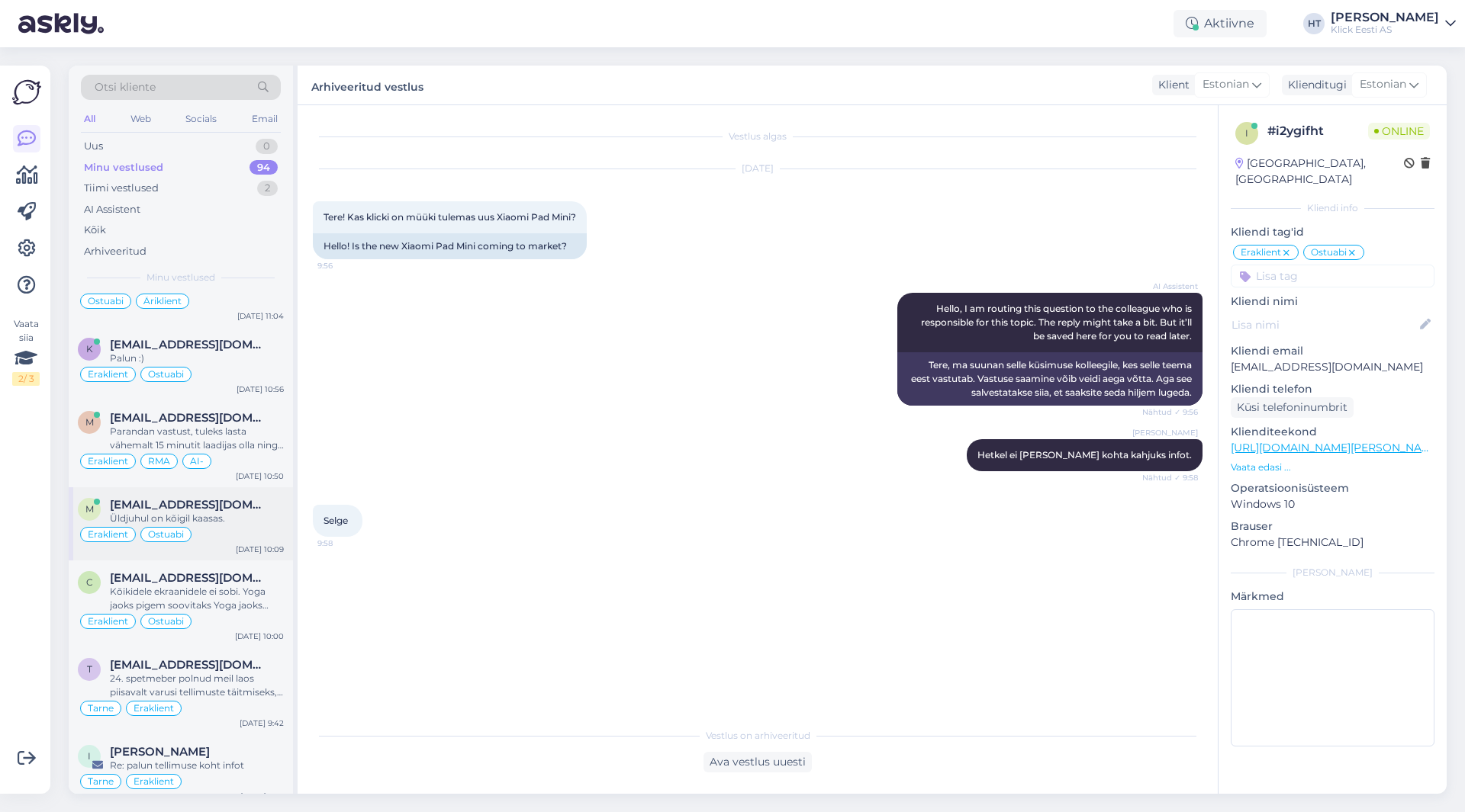
click at [249, 544] on div "[DATE] 10:09" at bounding box center [259, 549] width 48 height 12
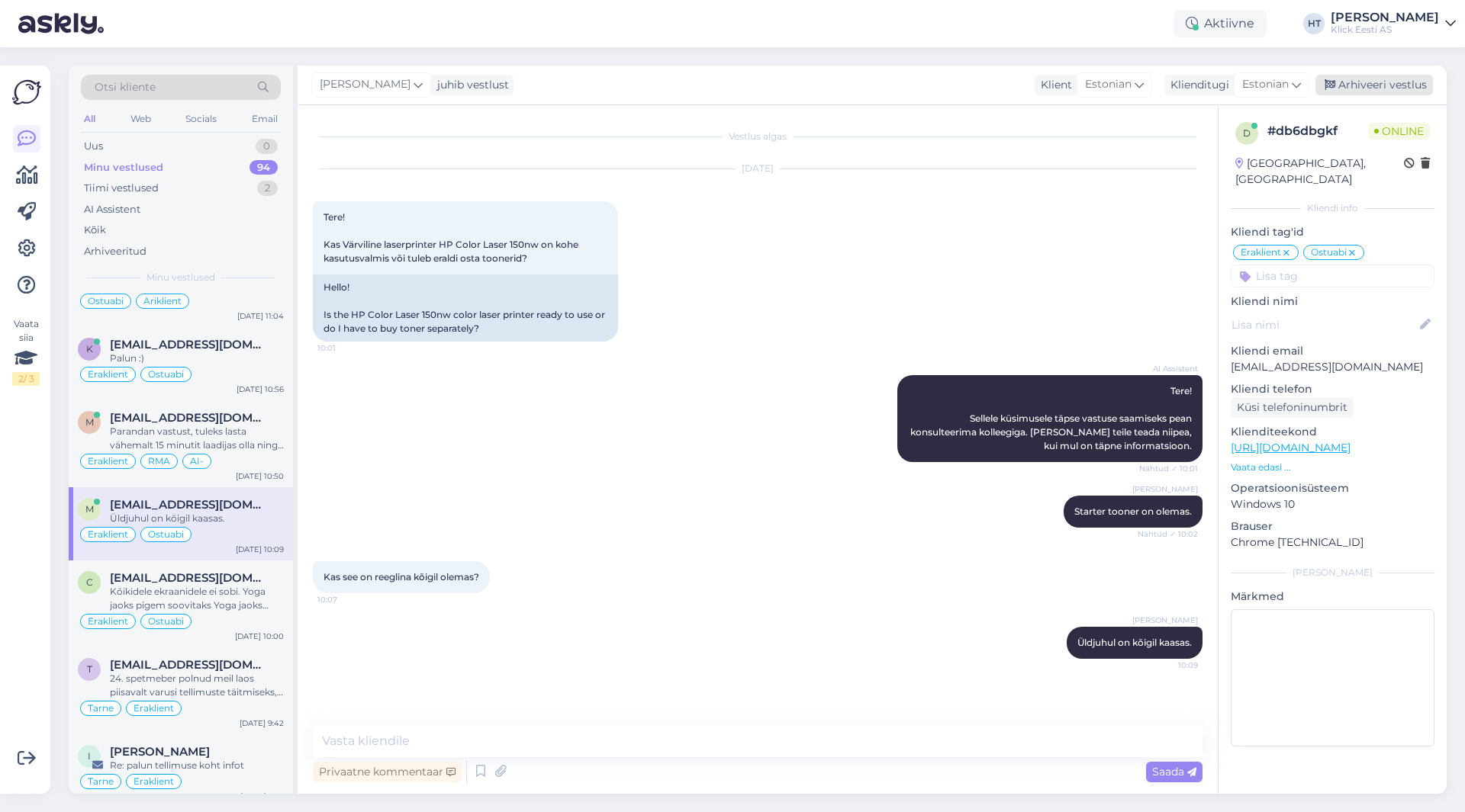
click at [1368, 88] on div "Arhiveeri vestlus" at bounding box center [1374, 85] width 117 height 21
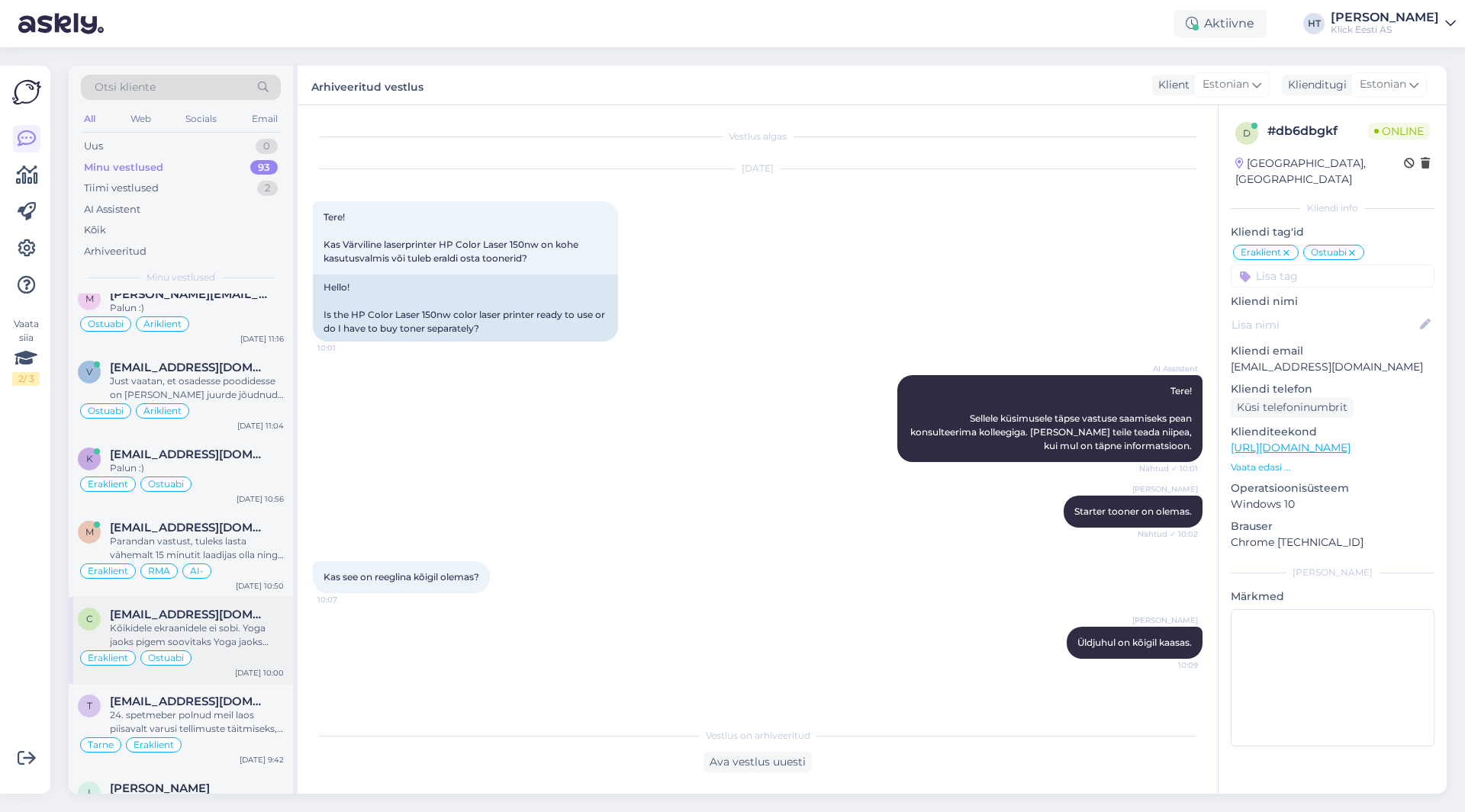
scroll to position [5653, 0]
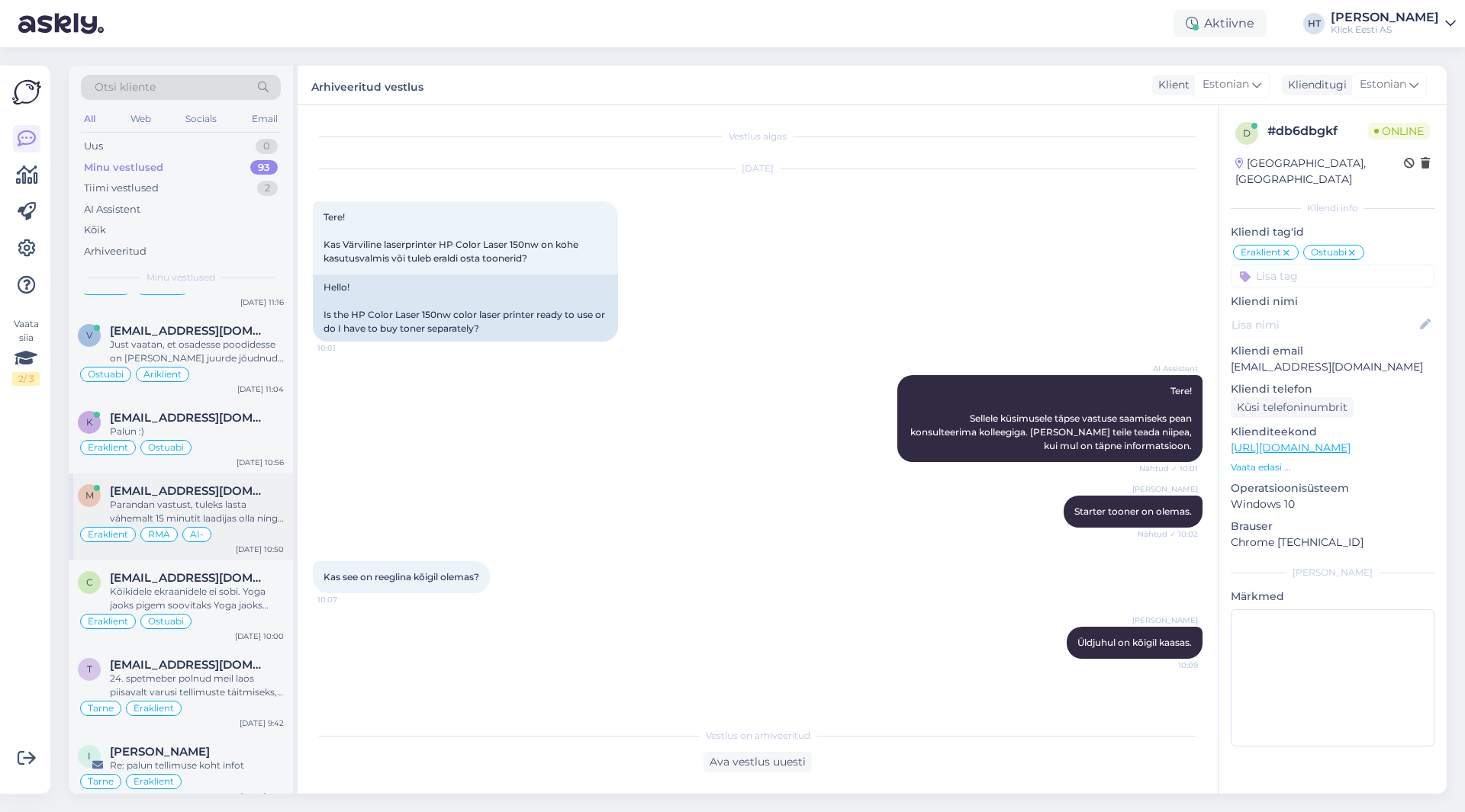
click at [246, 498] on div "Parandan vastust, tuleks lasta vähemalt 15 minutit laadijas olla ning siis proo…" at bounding box center [197, 512] width 174 height 27
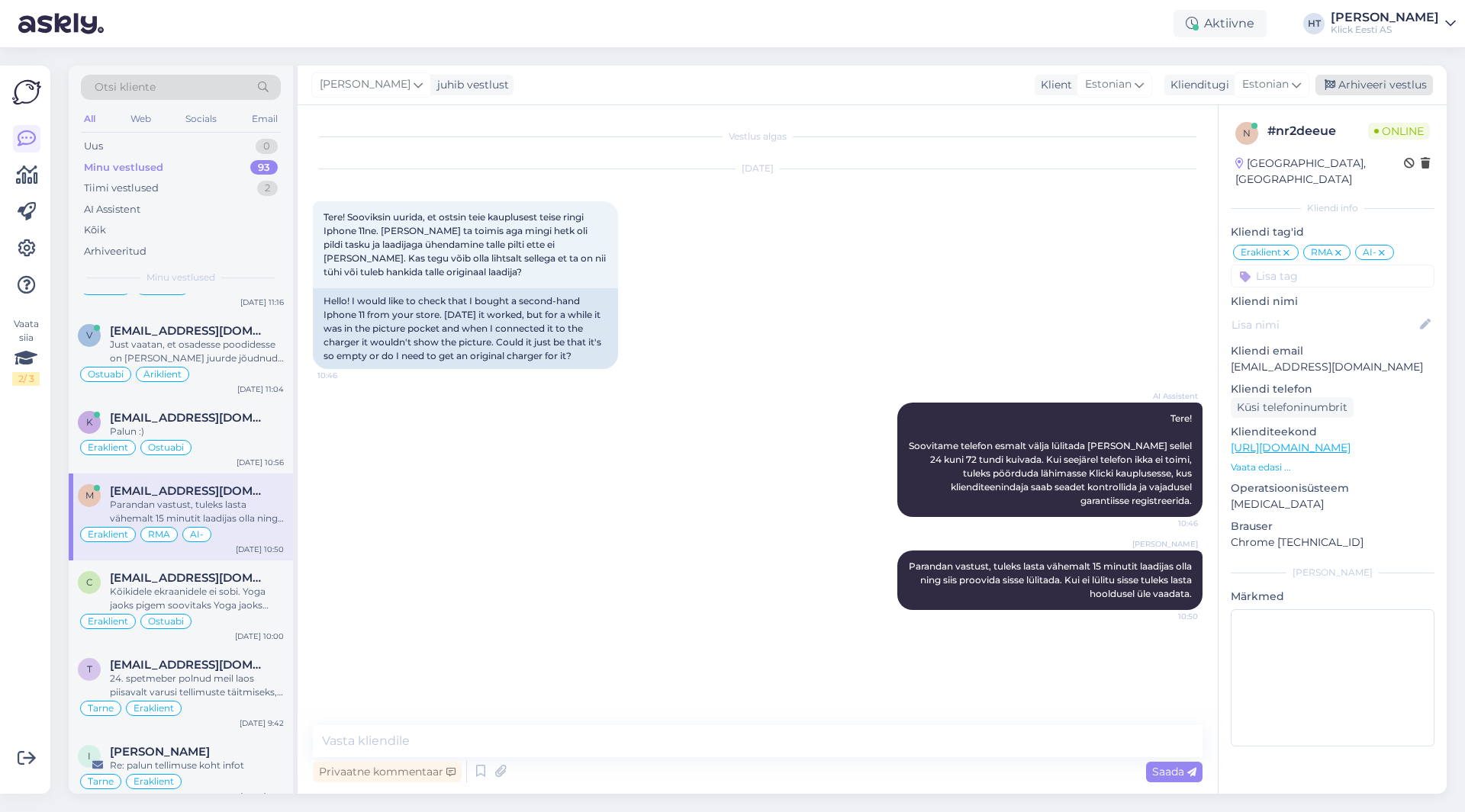
click at [1361, 81] on div "Arhiveeri vestlus" at bounding box center [1374, 85] width 117 height 21
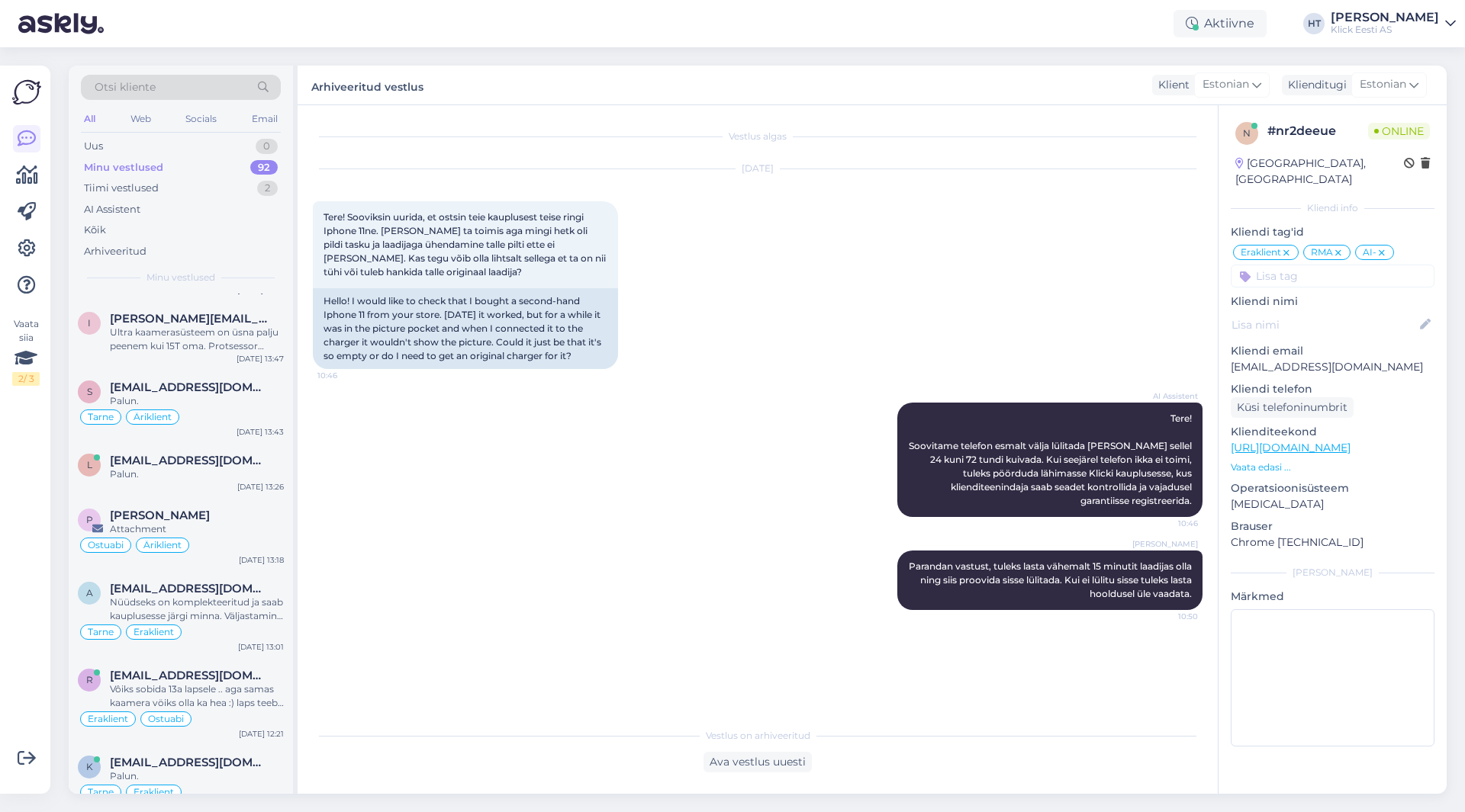
scroll to position [5567, 0]
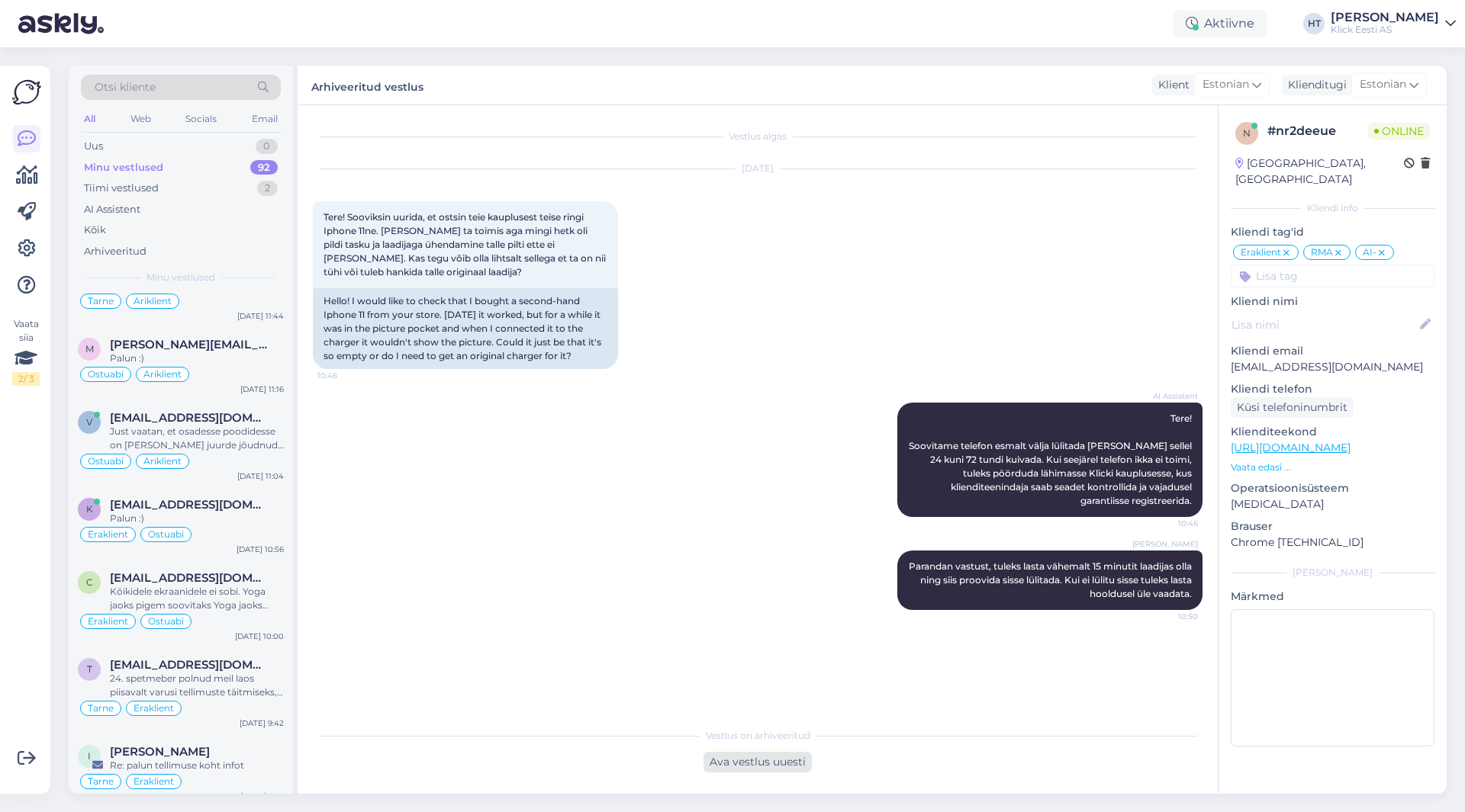
click at [751, 763] on div "Ava vestlus uuesti" at bounding box center [757, 761] width 108 height 21
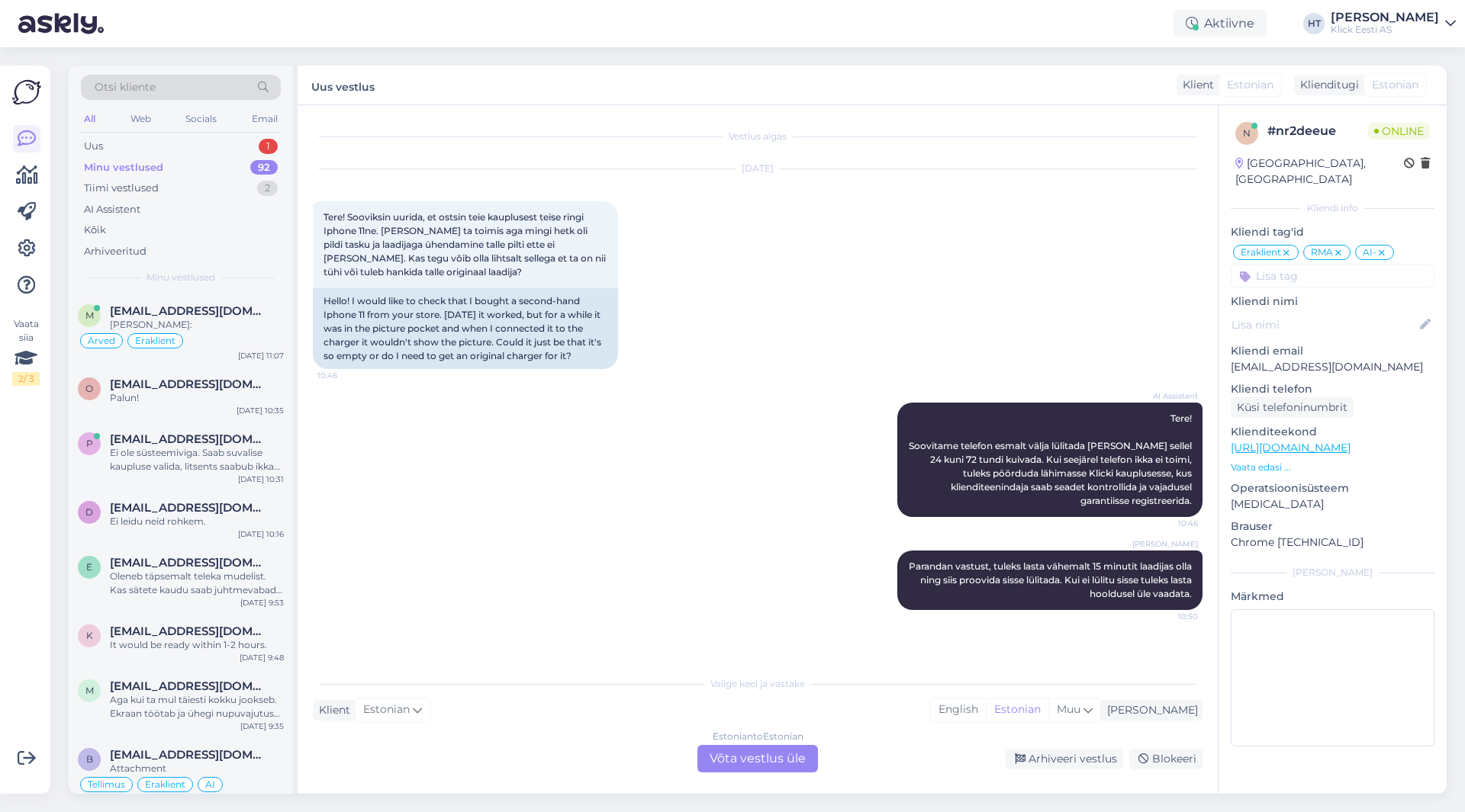
click at [736, 760] on div "Estonian to Estonian Võta vestlus üle" at bounding box center [758, 759] width 121 height 27
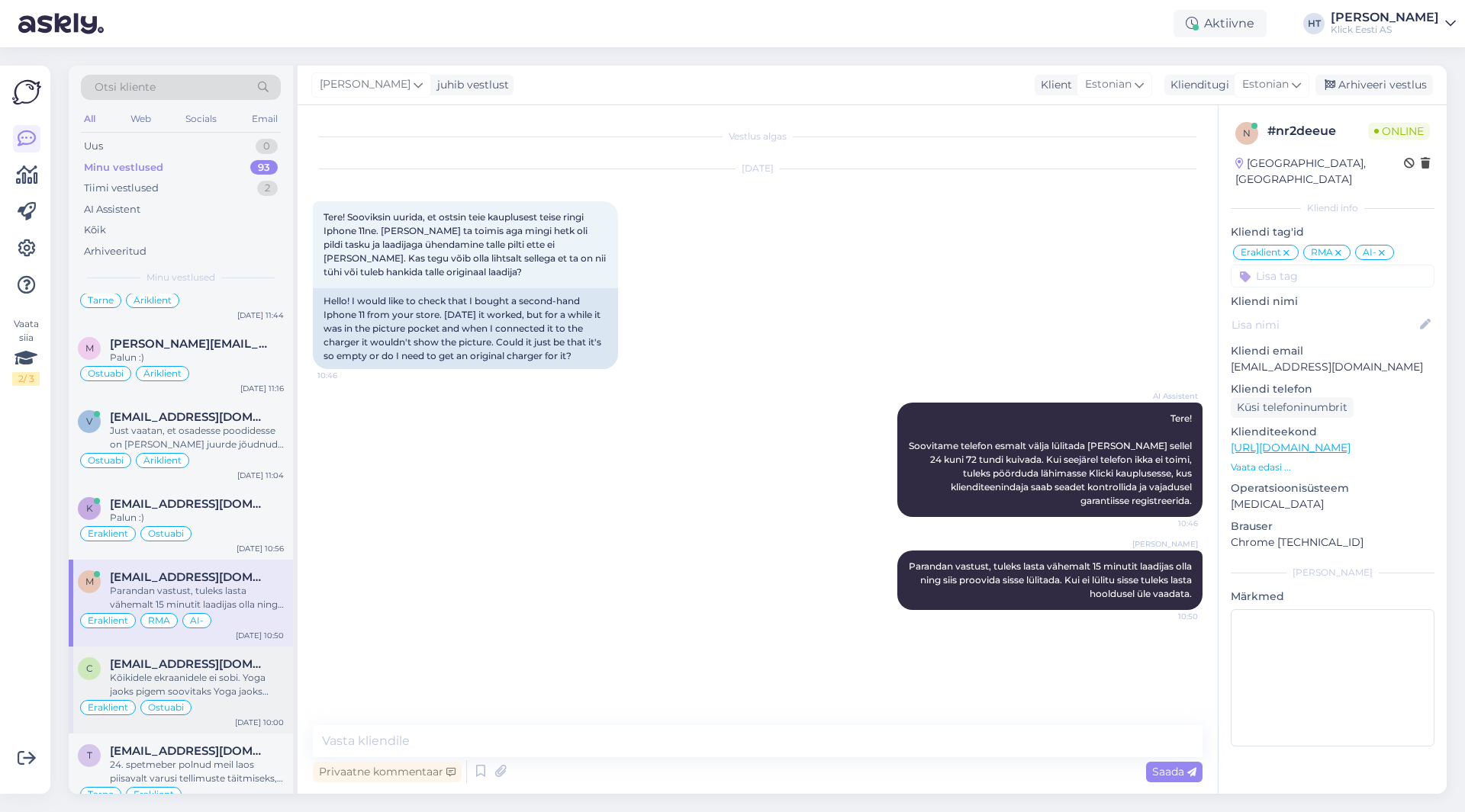
scroll to position [5653, 0]
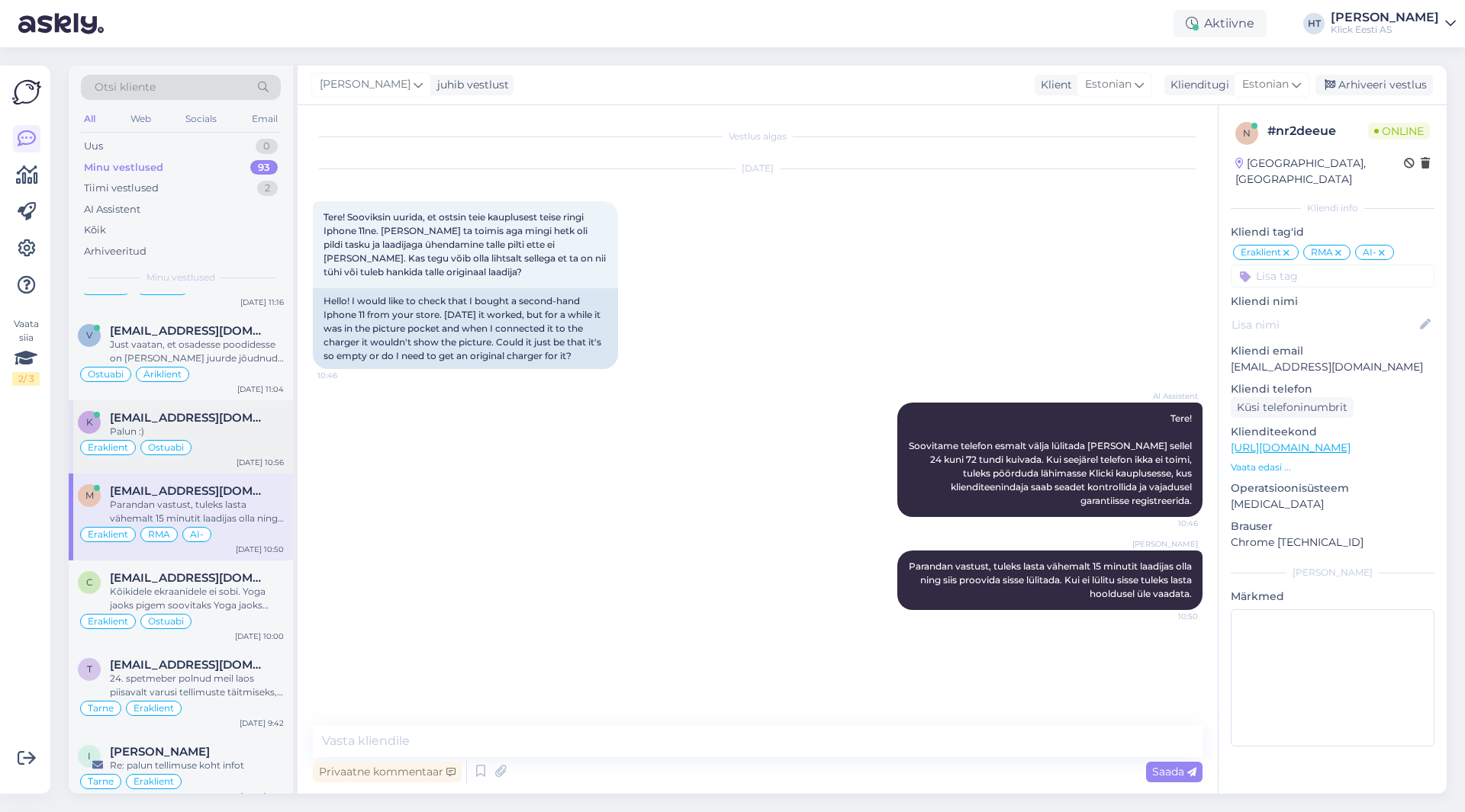
click at [227, 438] on div "Eraklient Ostuabi" at bounding box center [181, 448] width 206 height 18
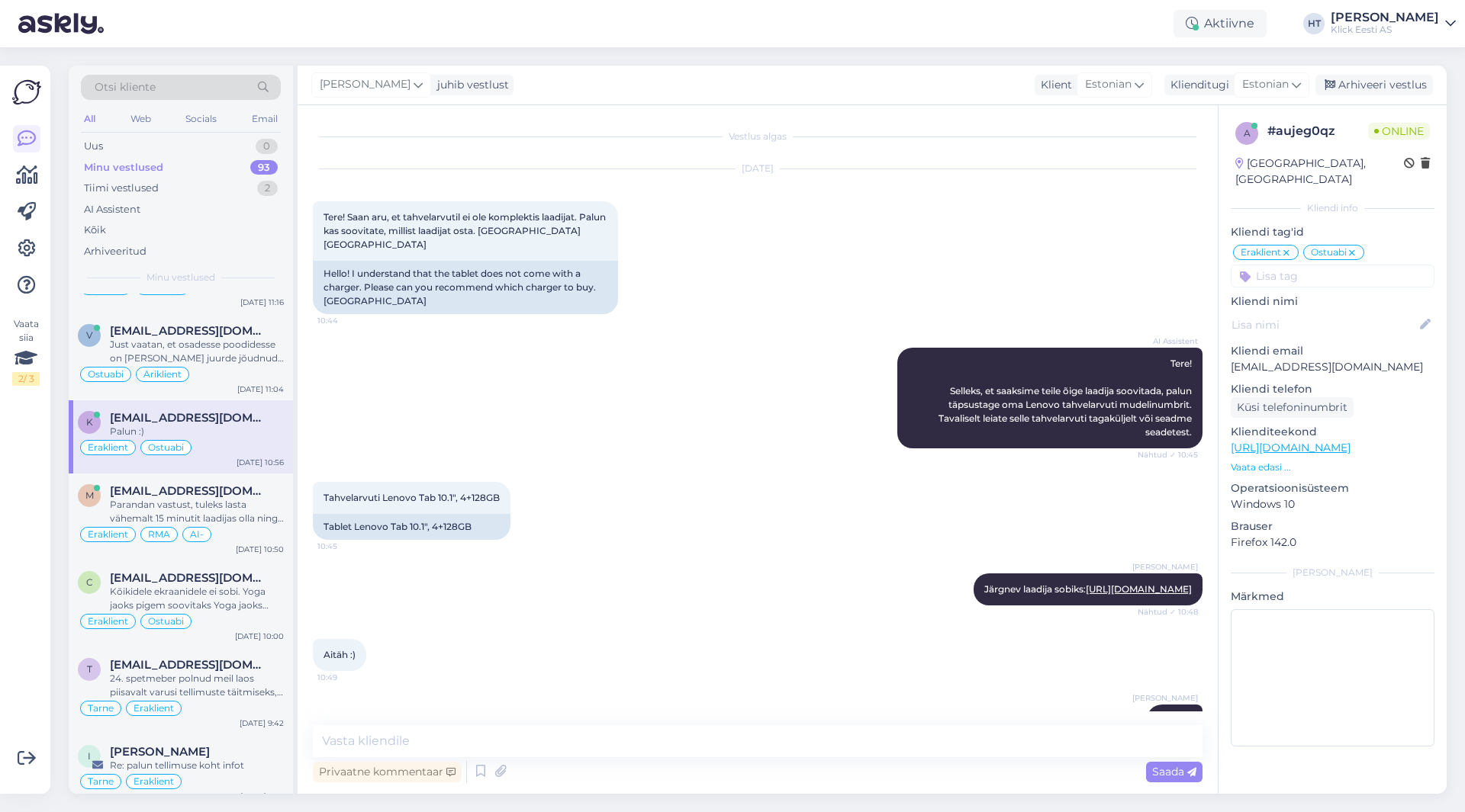
scroll to position [56, 0]
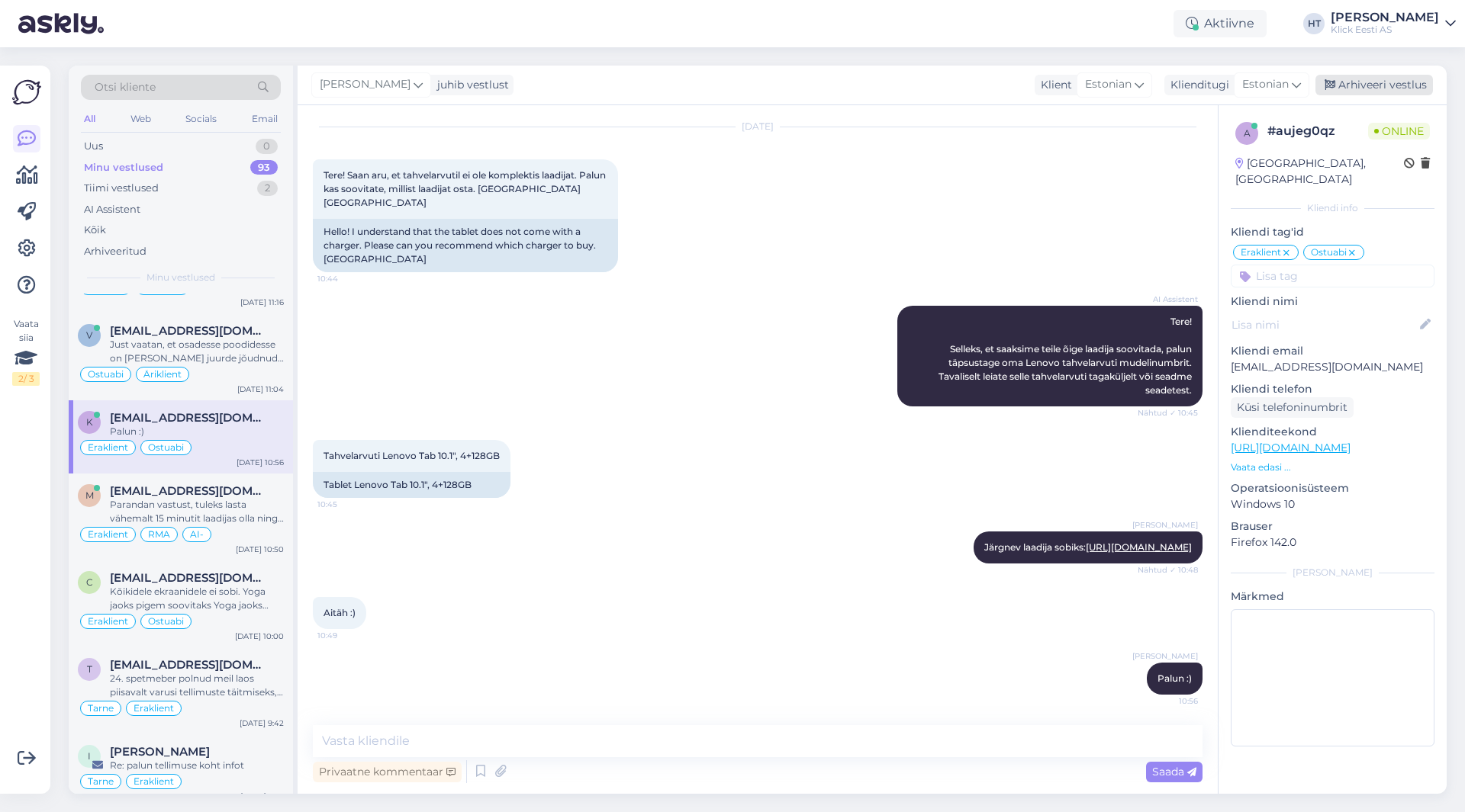
click at [1377, 80] on div "Arhiveeri vestlus" at bounding box center [1374, 85] width 117 height 21
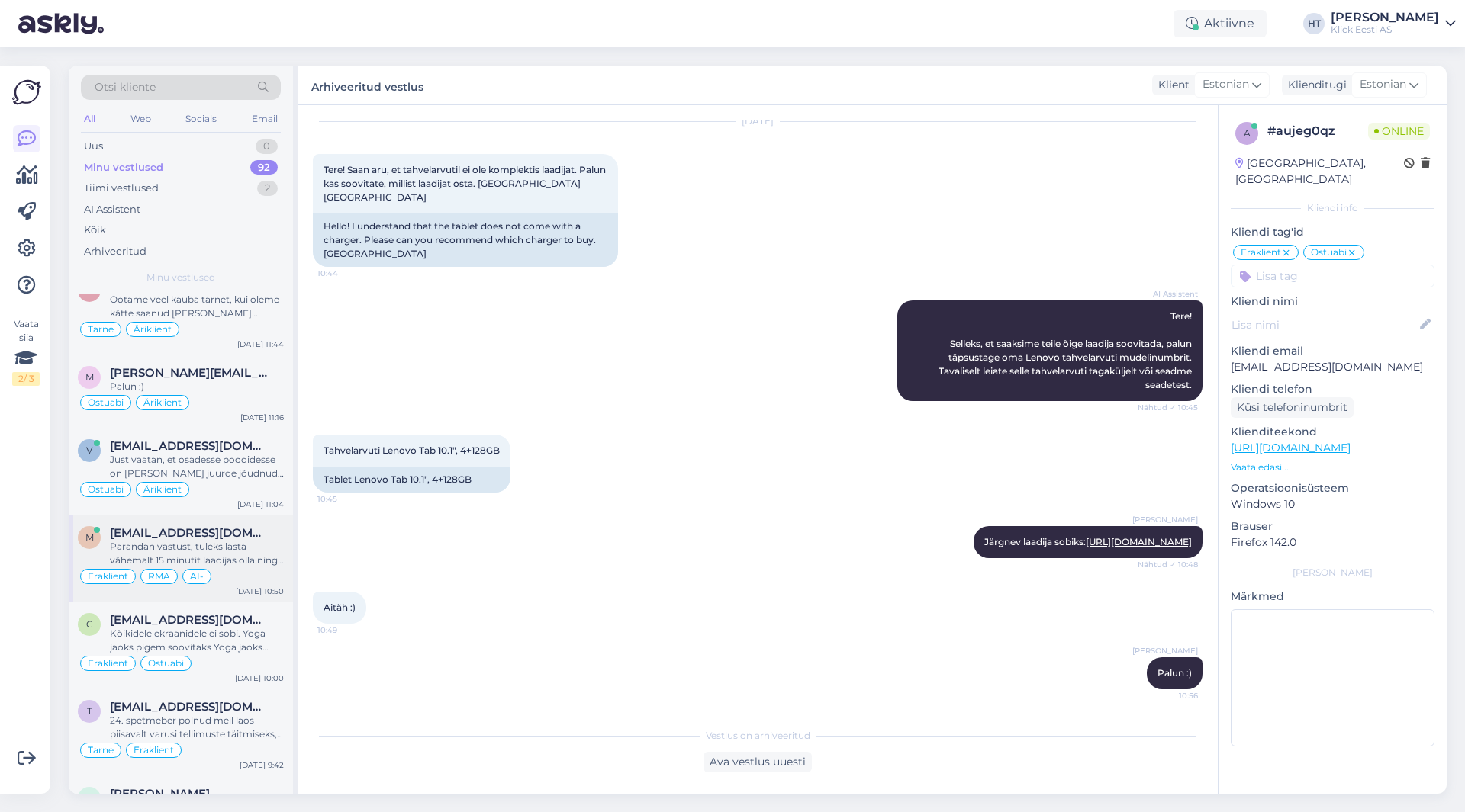
scroll to position [5580, 0]
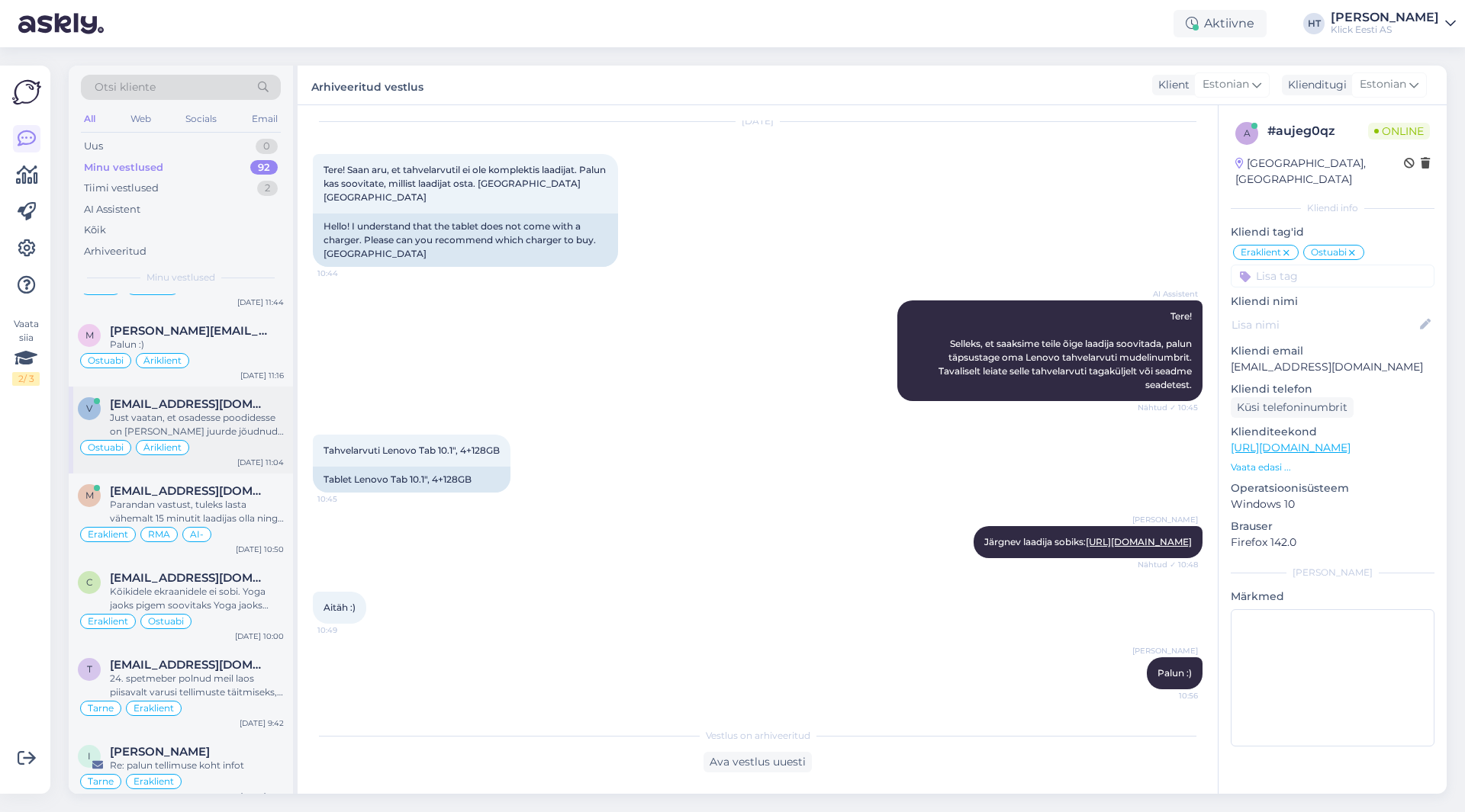
click at [235, 438] on div "Ostuabi Äriklient" at bounding box center [181, 448] width 206 height 18
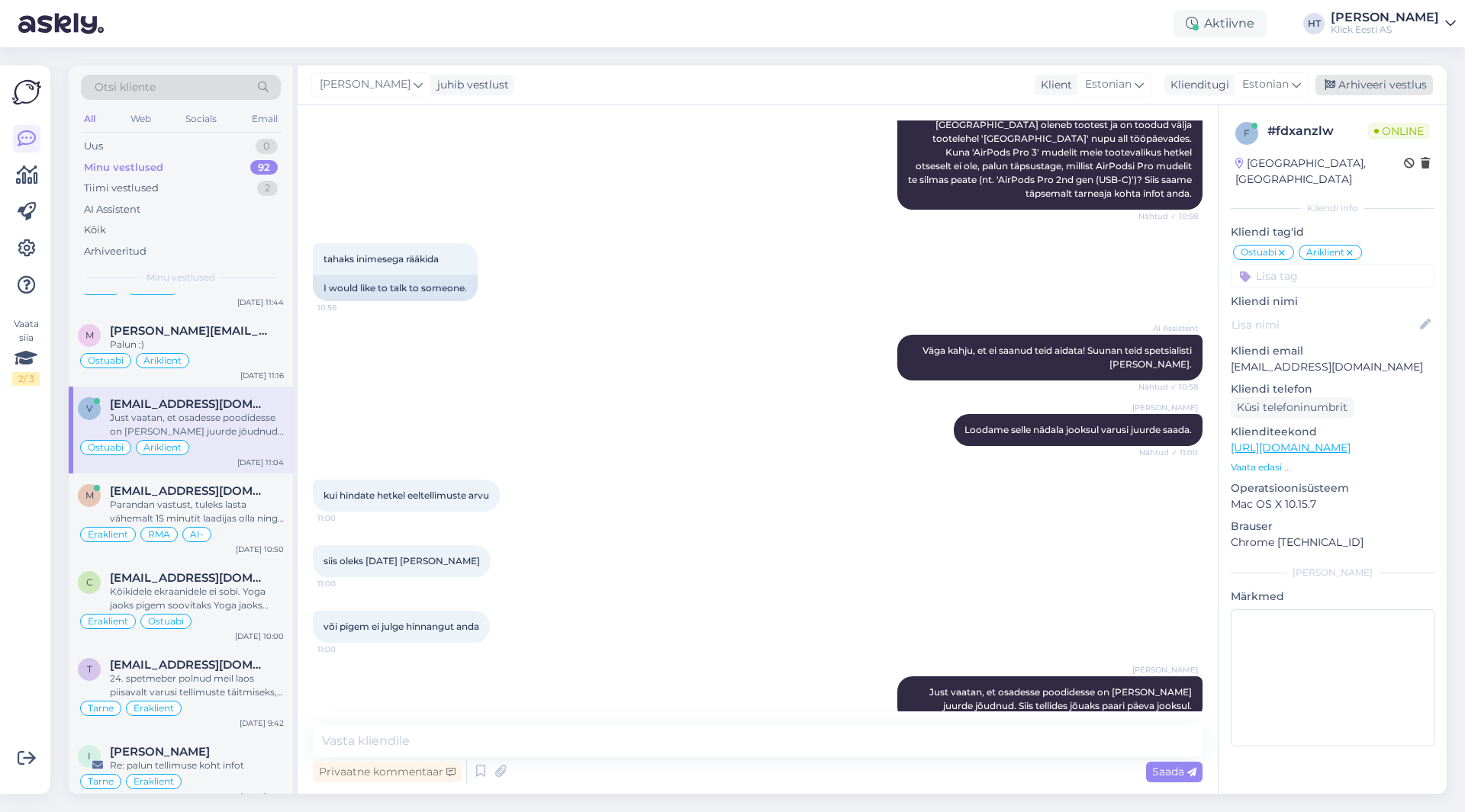
click at [1384, 92] on div "Arhiveeri vestlus" at bounding box center [1374, 85] width 117 height 21
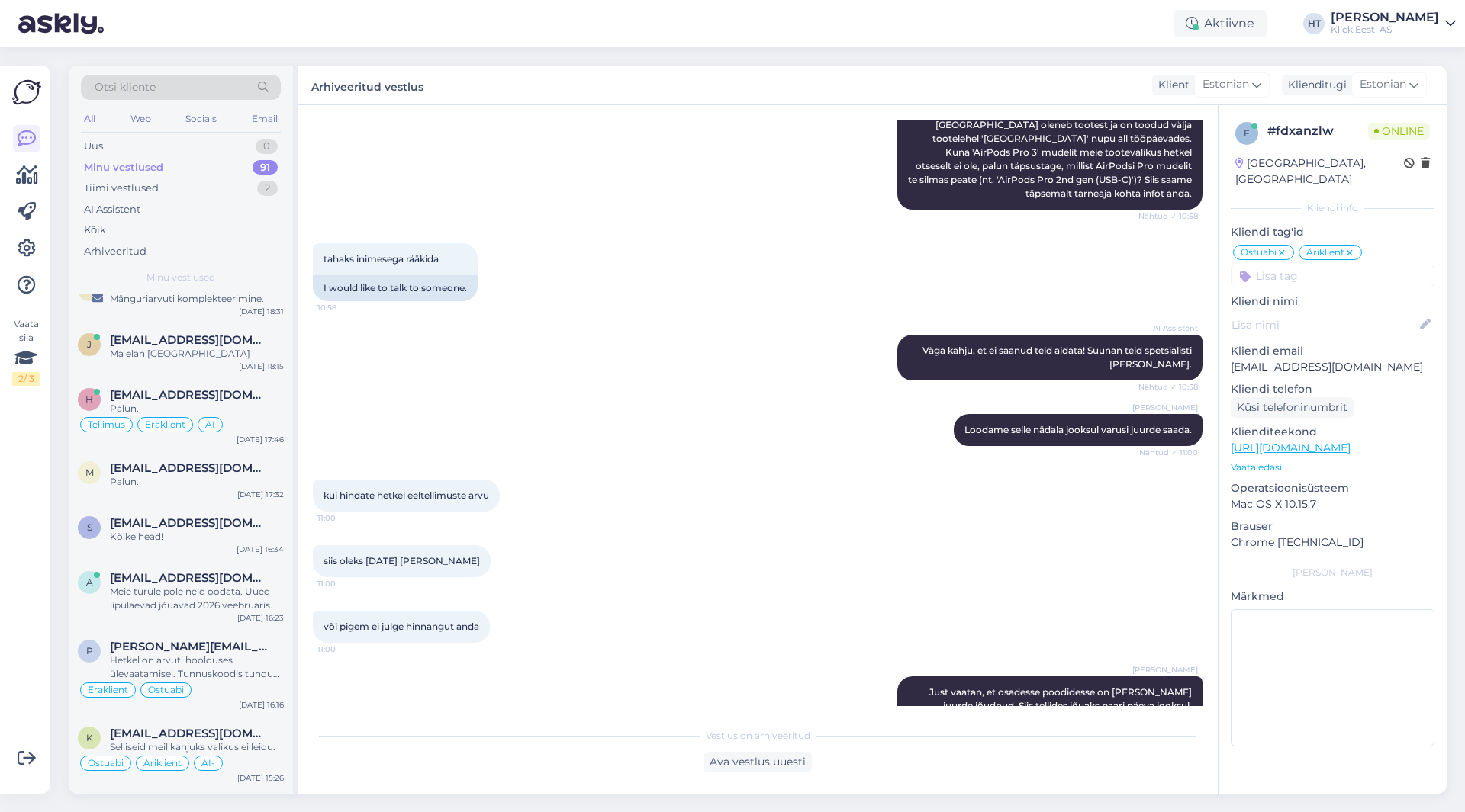
scroll to position [5494, 0]
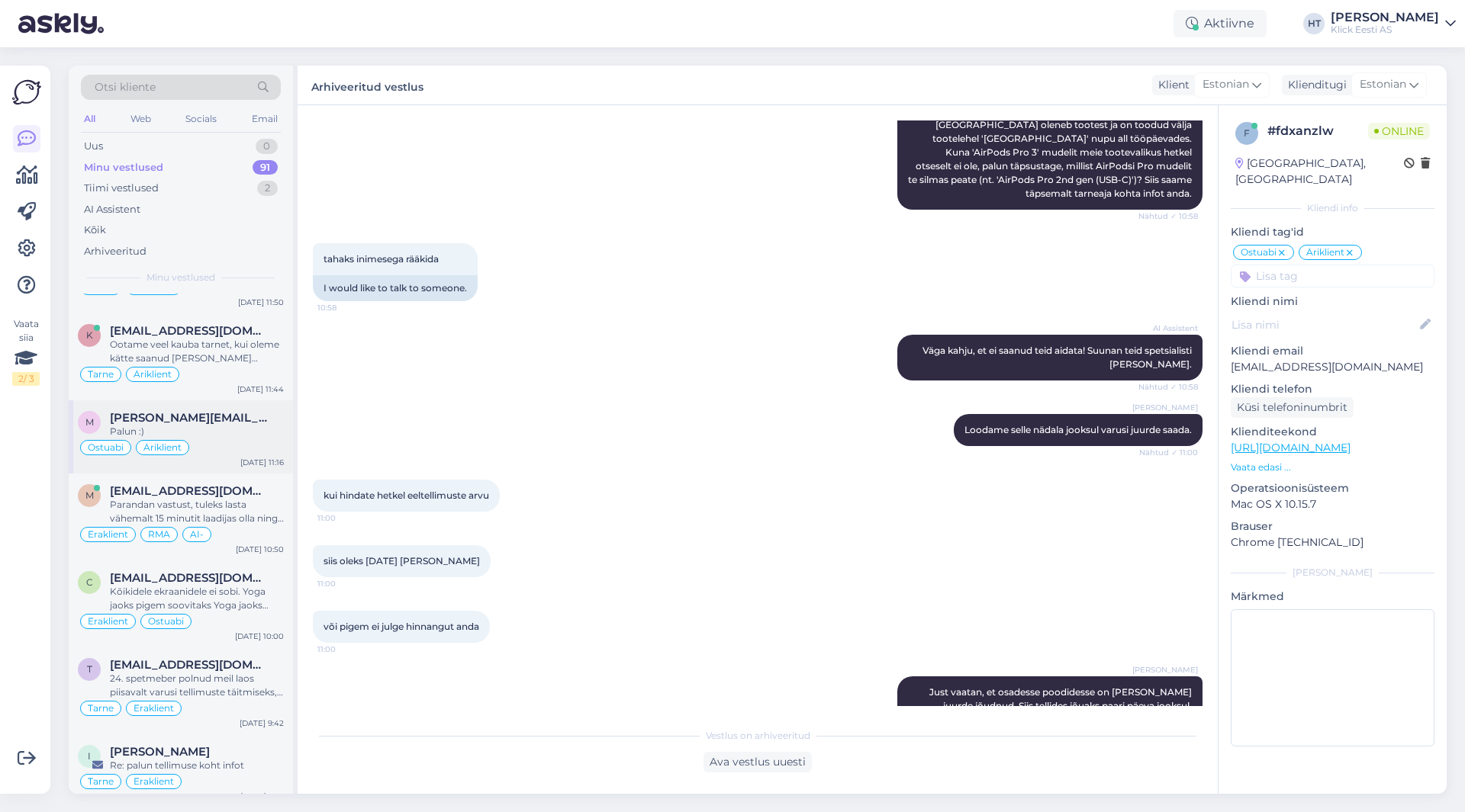
click at [233, 401] on div "m [PERSON_NAME][EMAIL_ADDRESS][DOMAIN_NAME] Palun :) Ostuabi Äriklient [DATE] 1…" at bounding box center [181, 437] width 224 height 73
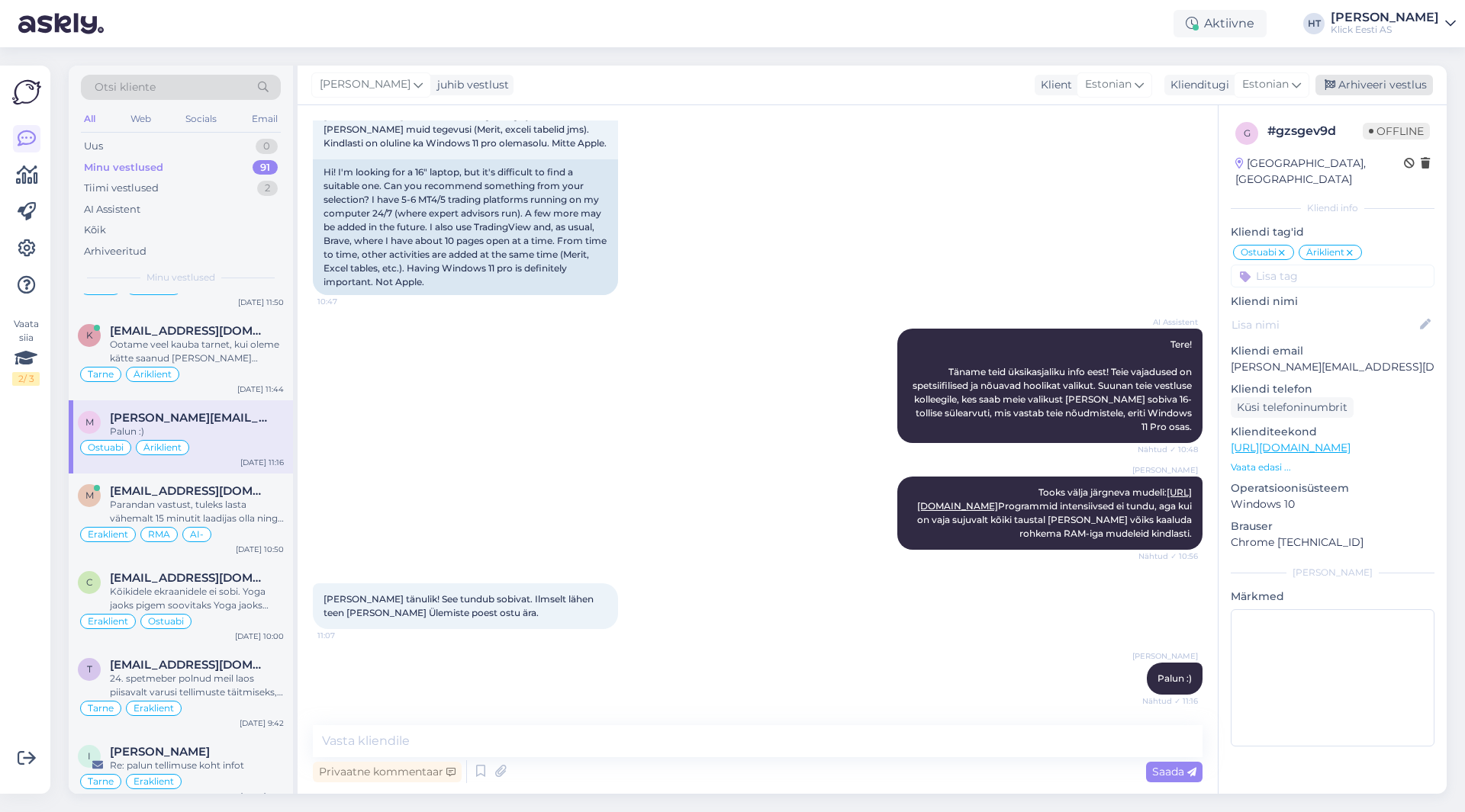
click at [1362, 90] on div "Arhiveeri vestlus" at bounding box center [1374, 85] width 117 height 21
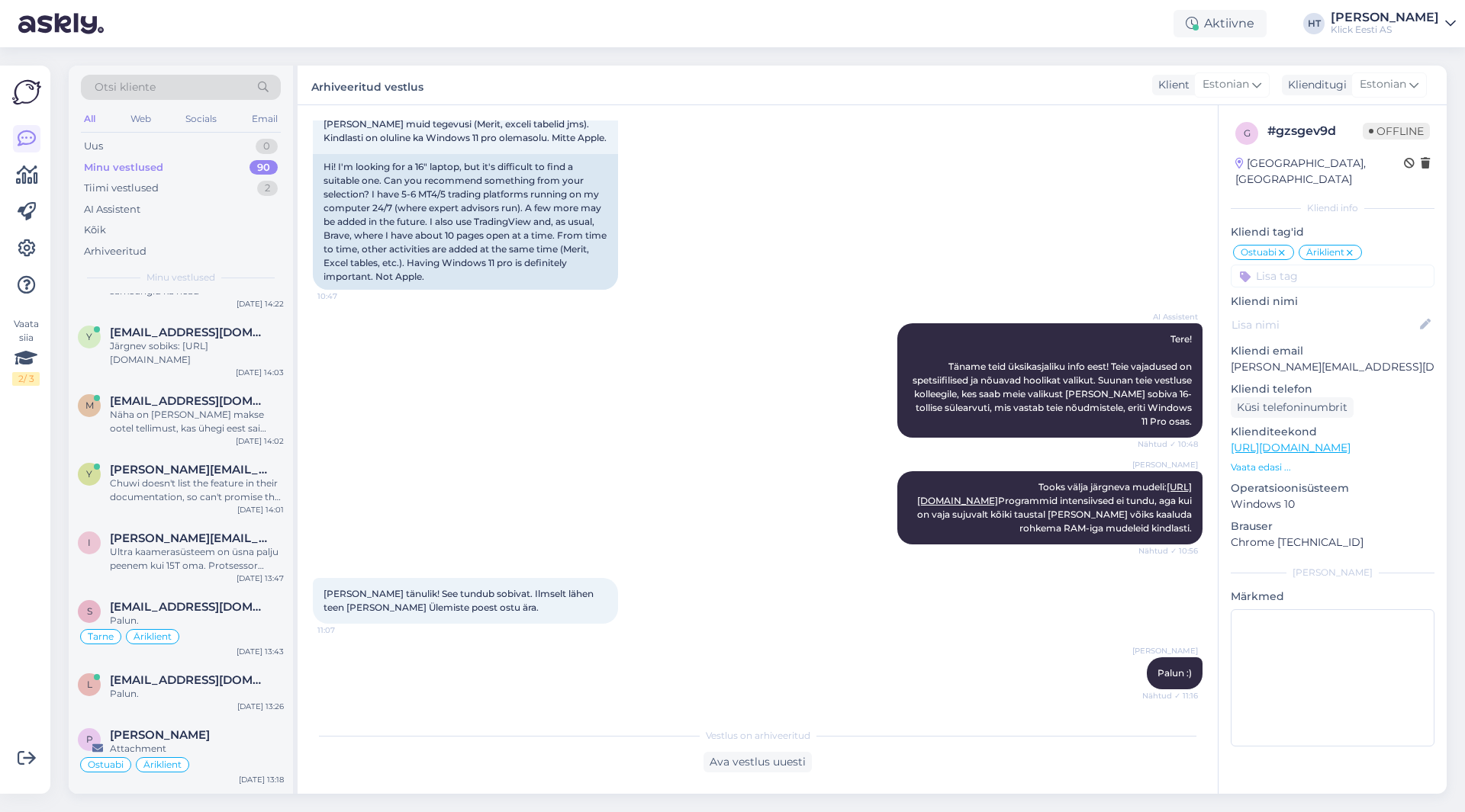
scroll to position [5421, 0]
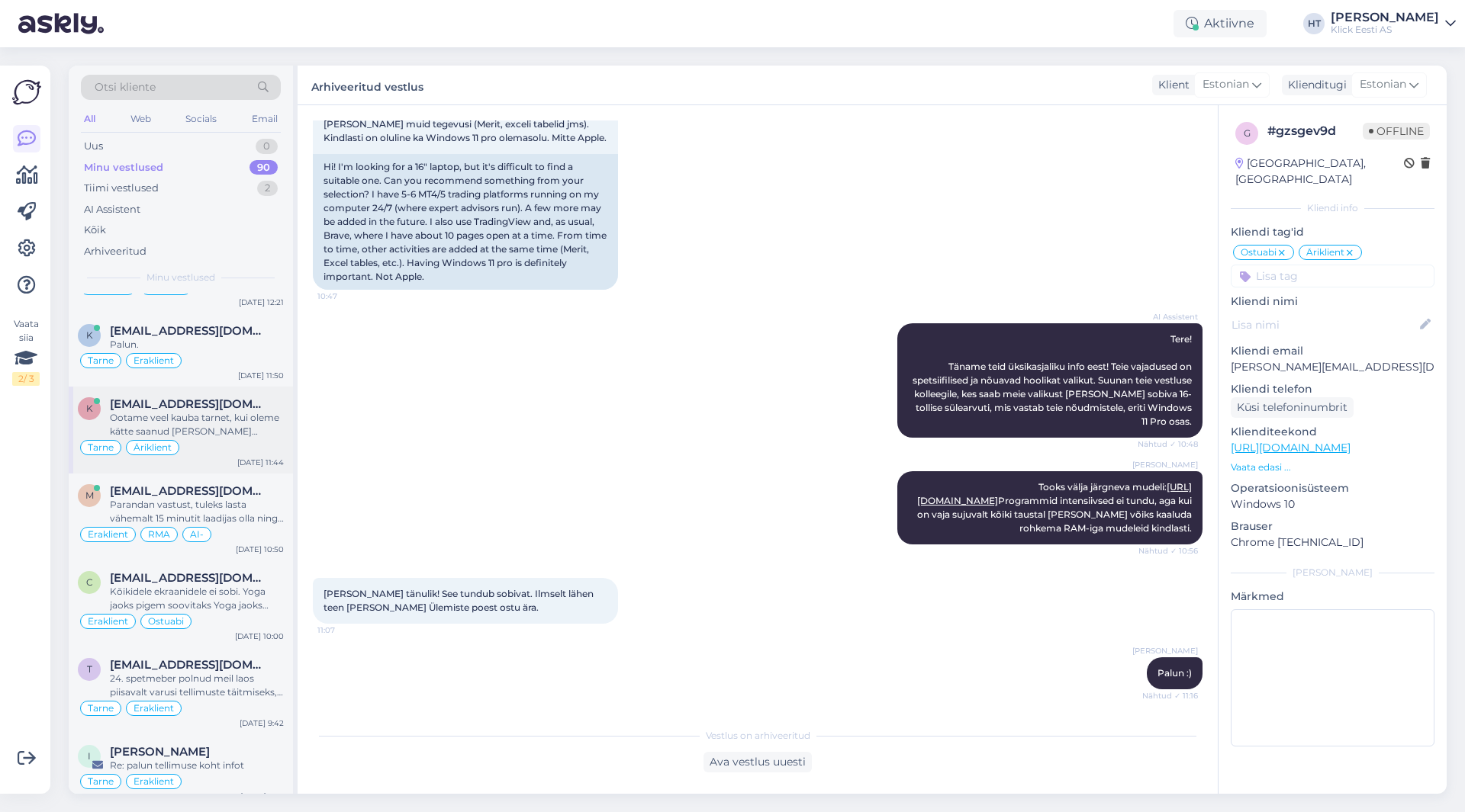
click at [227, 411] on div "Ootame veel kauba tarnet, kui oleme kätte saanud [PERSON_NAME] kullerile üle au…" at bounding box center [197, 425] width 174 height 27
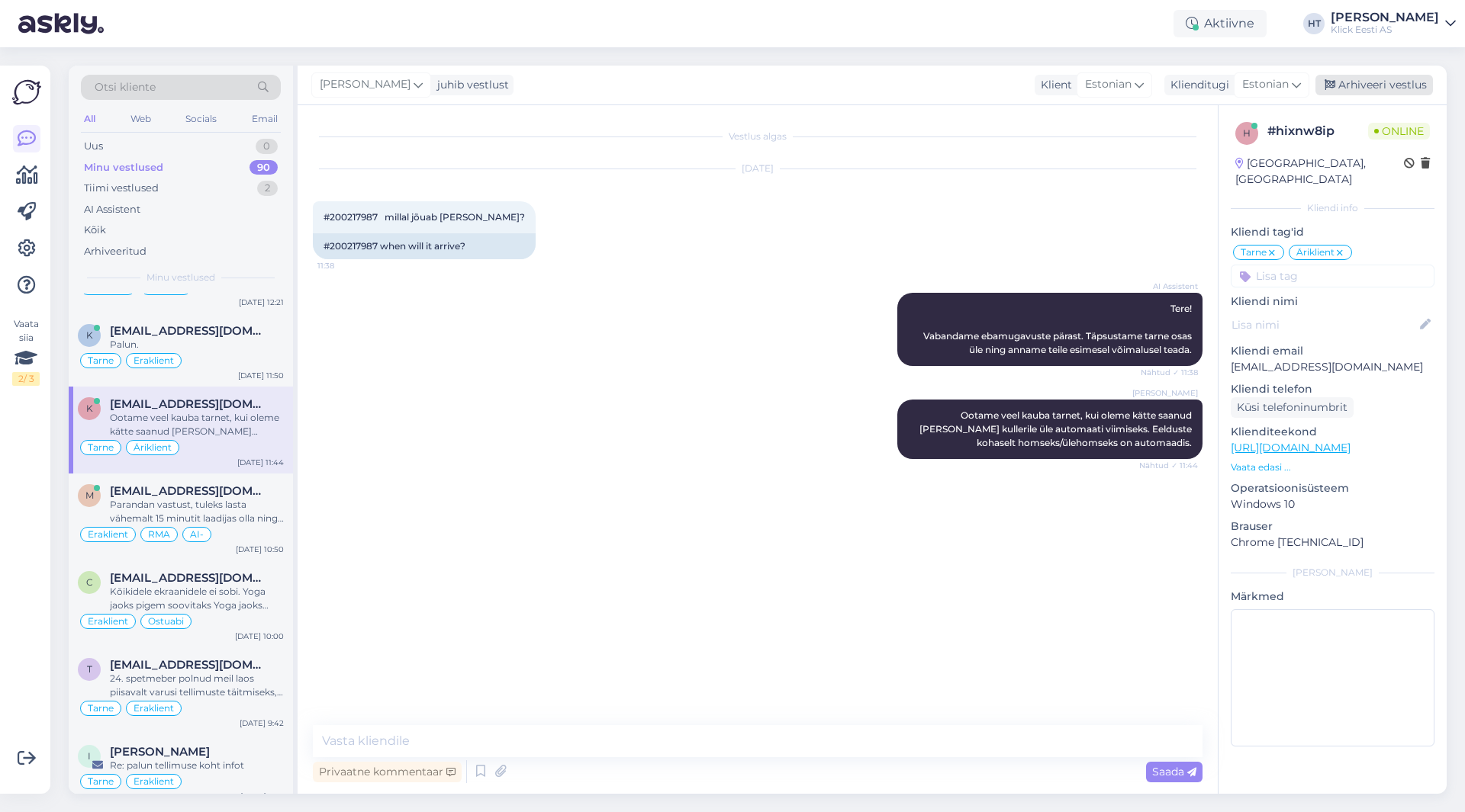
click at [1348, 80] on div "Arhiveeri vestlus" at bounding box center [1374, 85] width 117 height 21
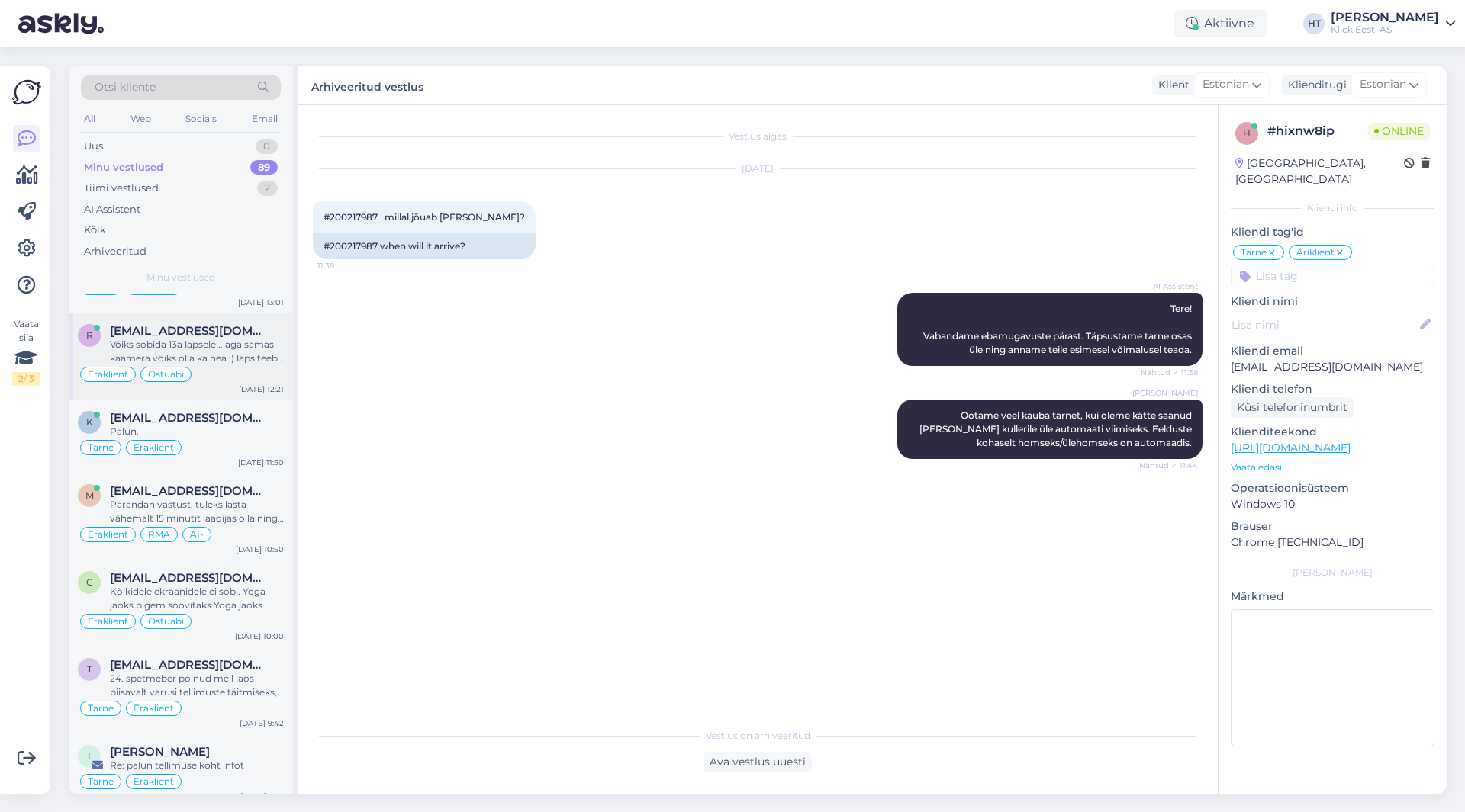
click at [225, 337] on div "Vôiks sobida 13a lapsele .. aga samas kaamera vöiks olla ka hea :) laps teeb vi…" at bounding box center [197, 351] width 174 height 27
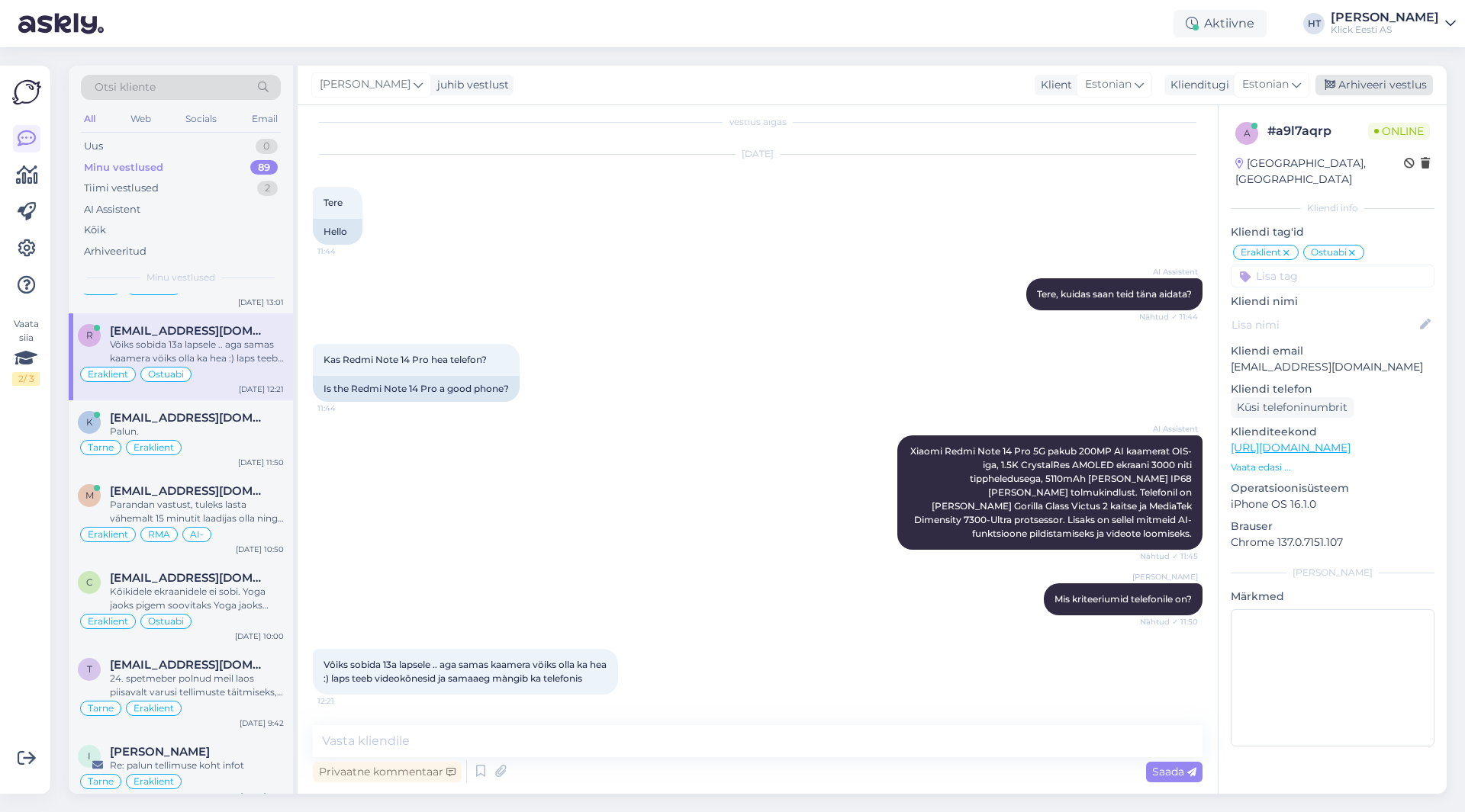
click at [1377, 84] on div "Arhiveeri vestlus" at bounding box center [1374, 85] width 117 height 21
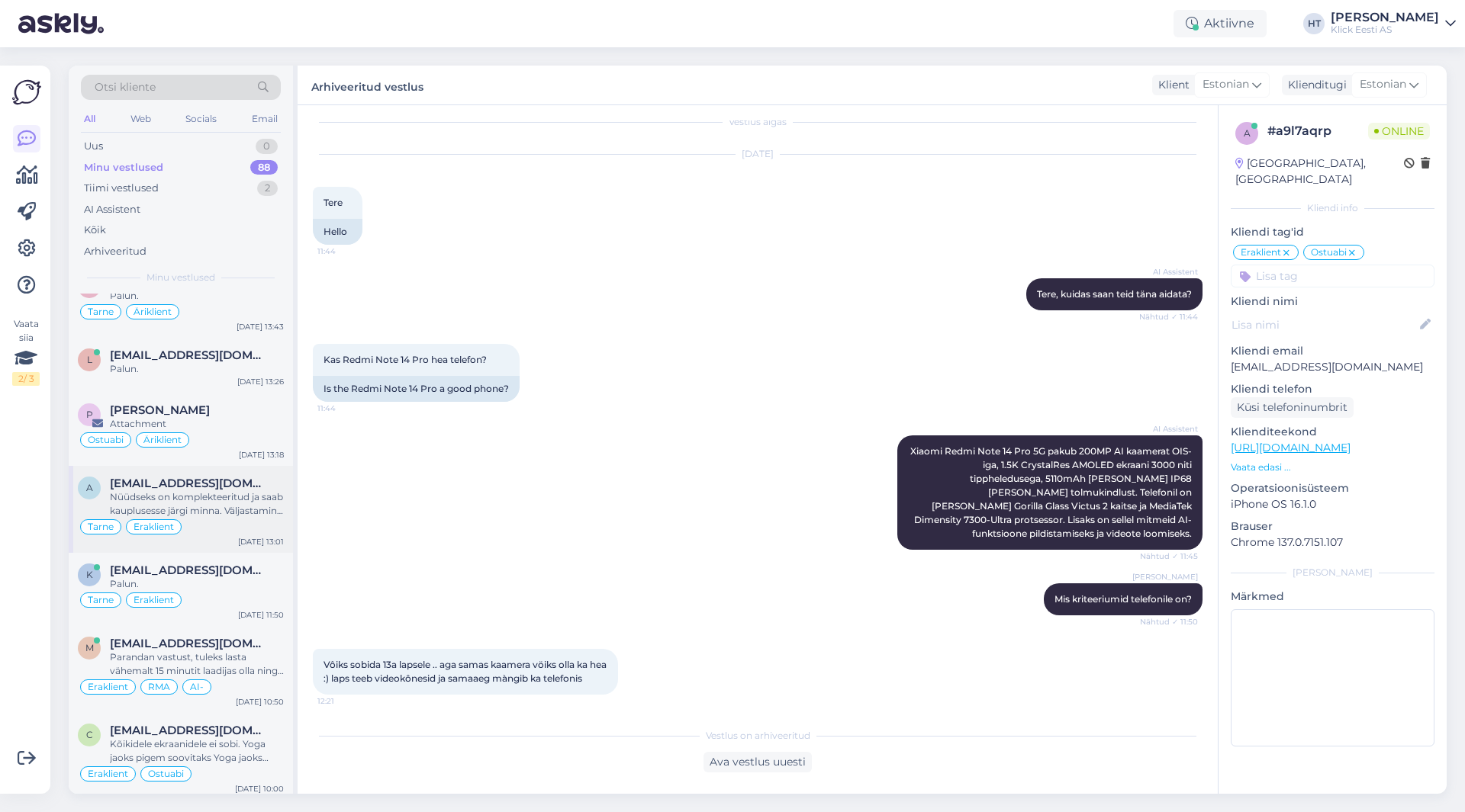
click at [226, 490] on div "Nüüdseks on komplekteeritud ja saab kauplusesse järgi minna. Väljastamine käib …" at bounding box center [197, 503] width 174 height 27
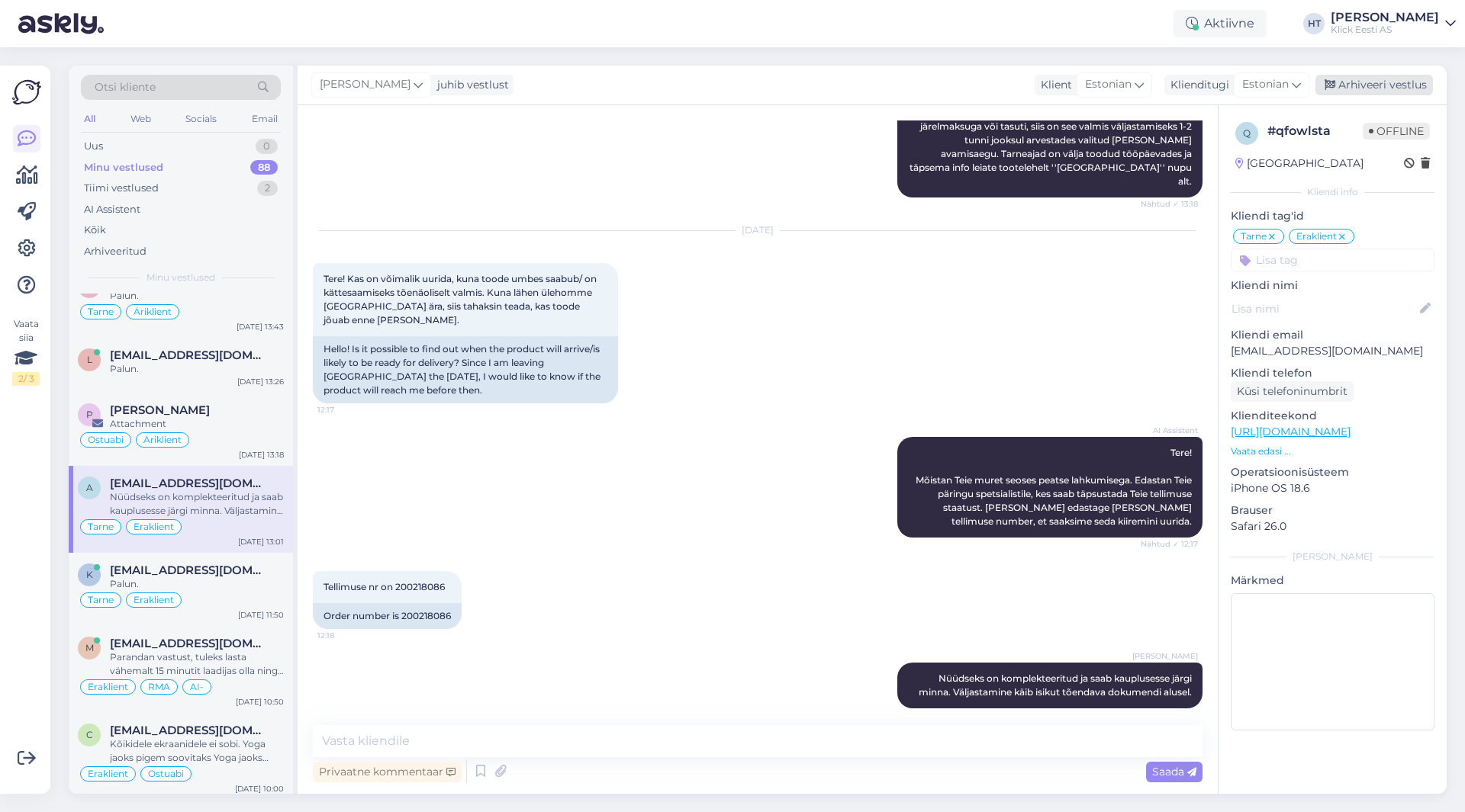
click at [1368, 80] on div "Arhiveeri vestlus" at bounding box center [1374, 85] width 117 height 21
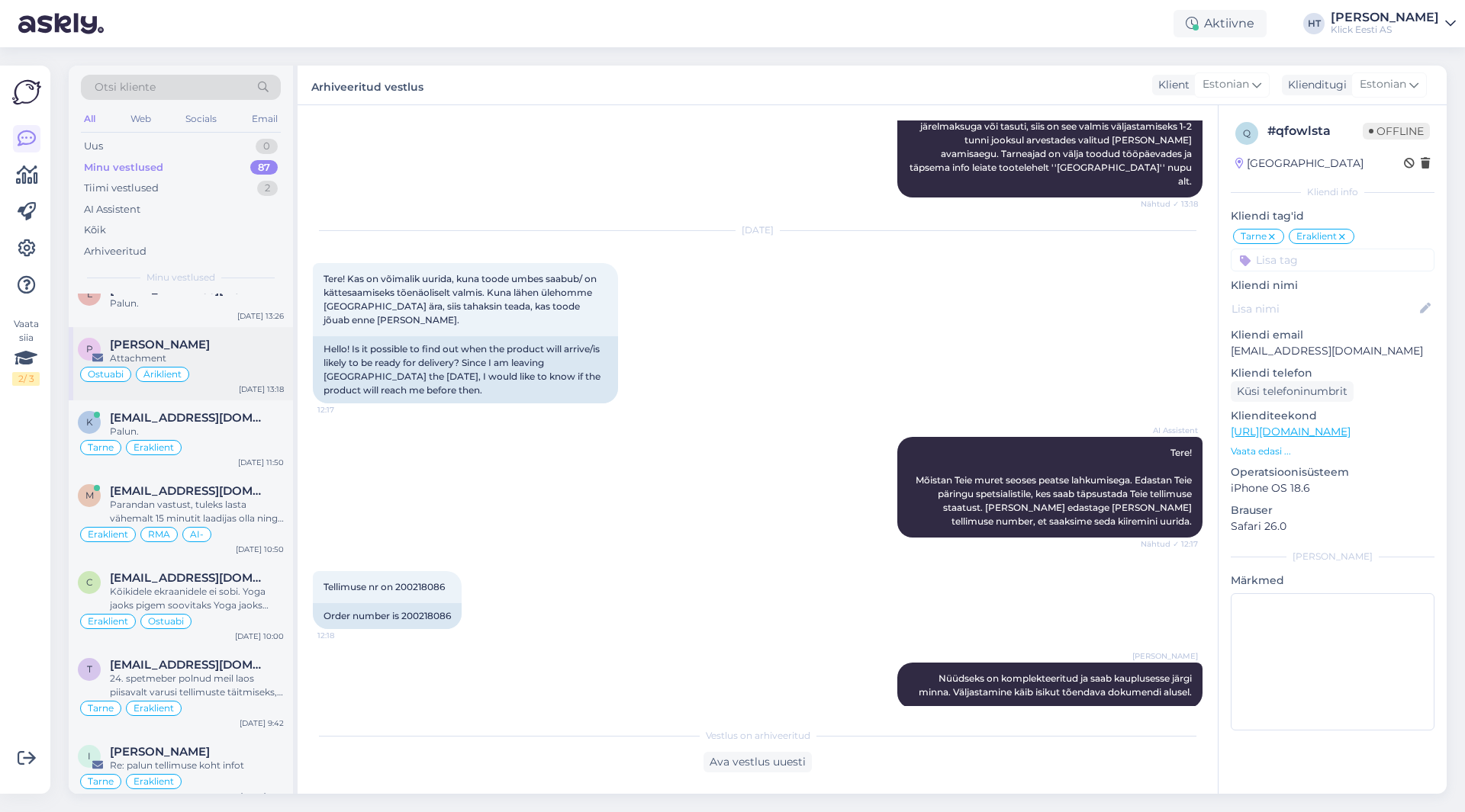
click at [242, 352] on div "Attachment" at bounding box center [197, 358] width 174 height 14
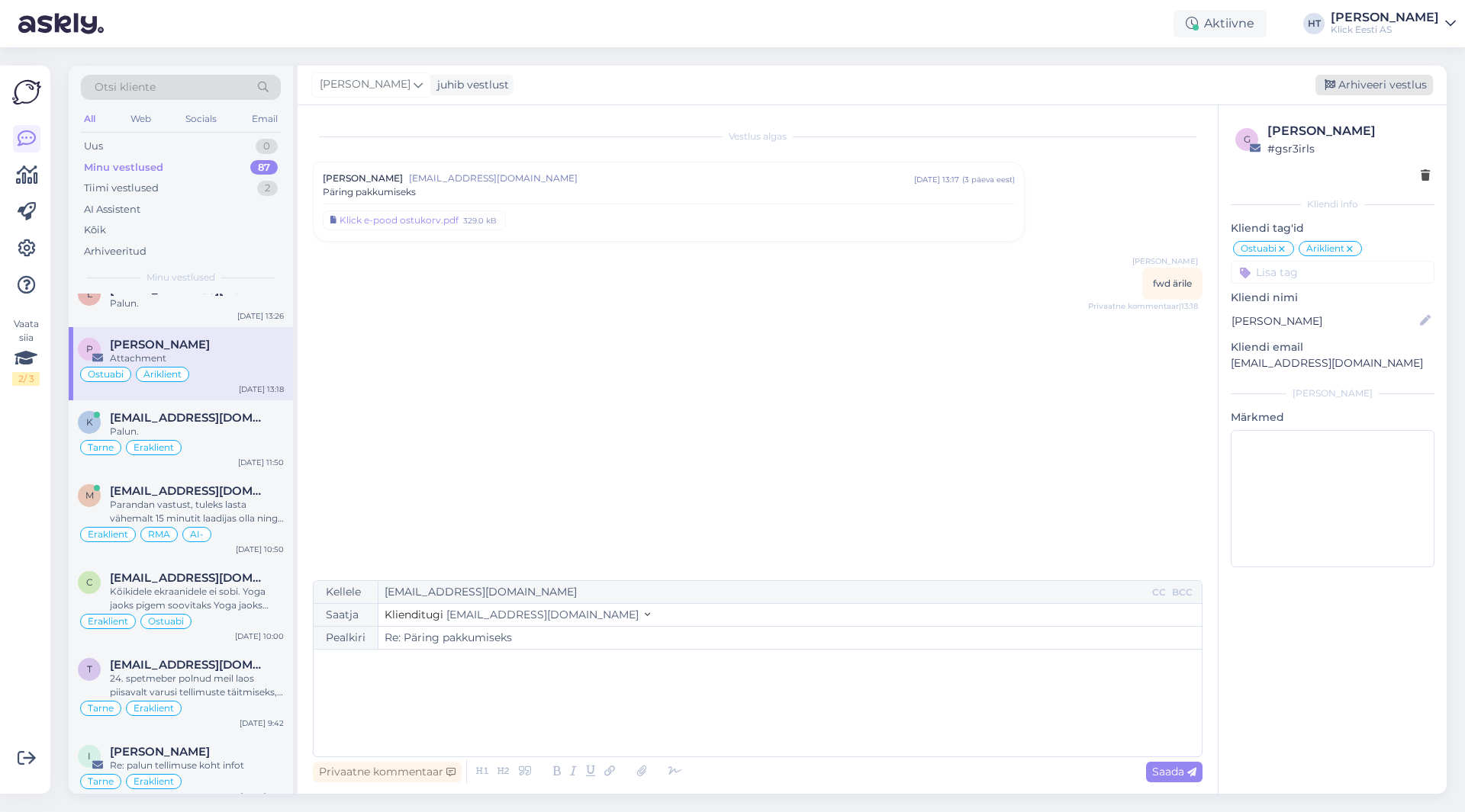
click at [1344, 91] on div "Arhiveeri vestlus" at bounding box center [1374, 85] width 117 height 21
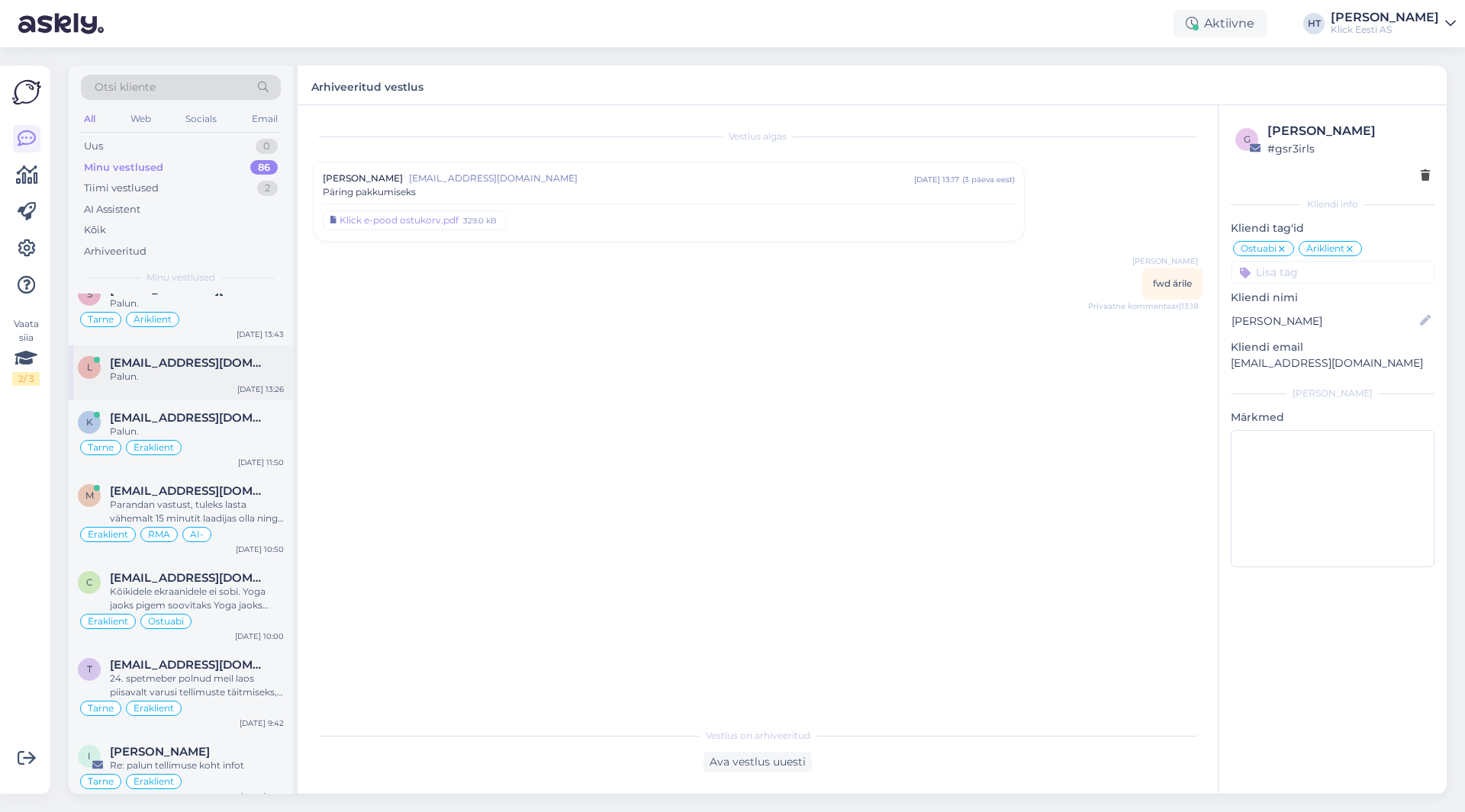
click at [230, 370] on div "Palun." at bounding box center [197, 376] width 174 height 14
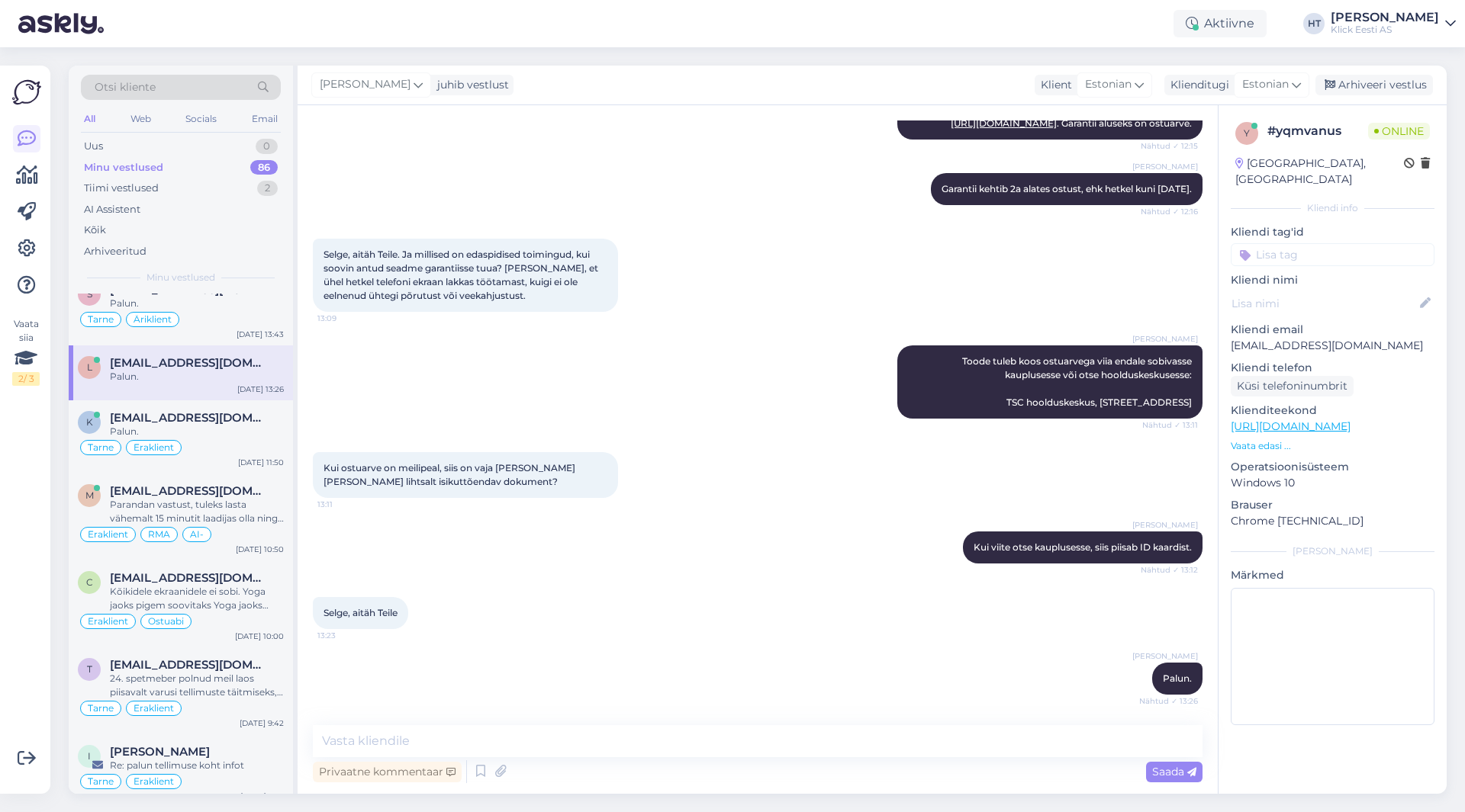
click at [1326, 244] on input at bounding box center [1332, 254] width 204 height 23
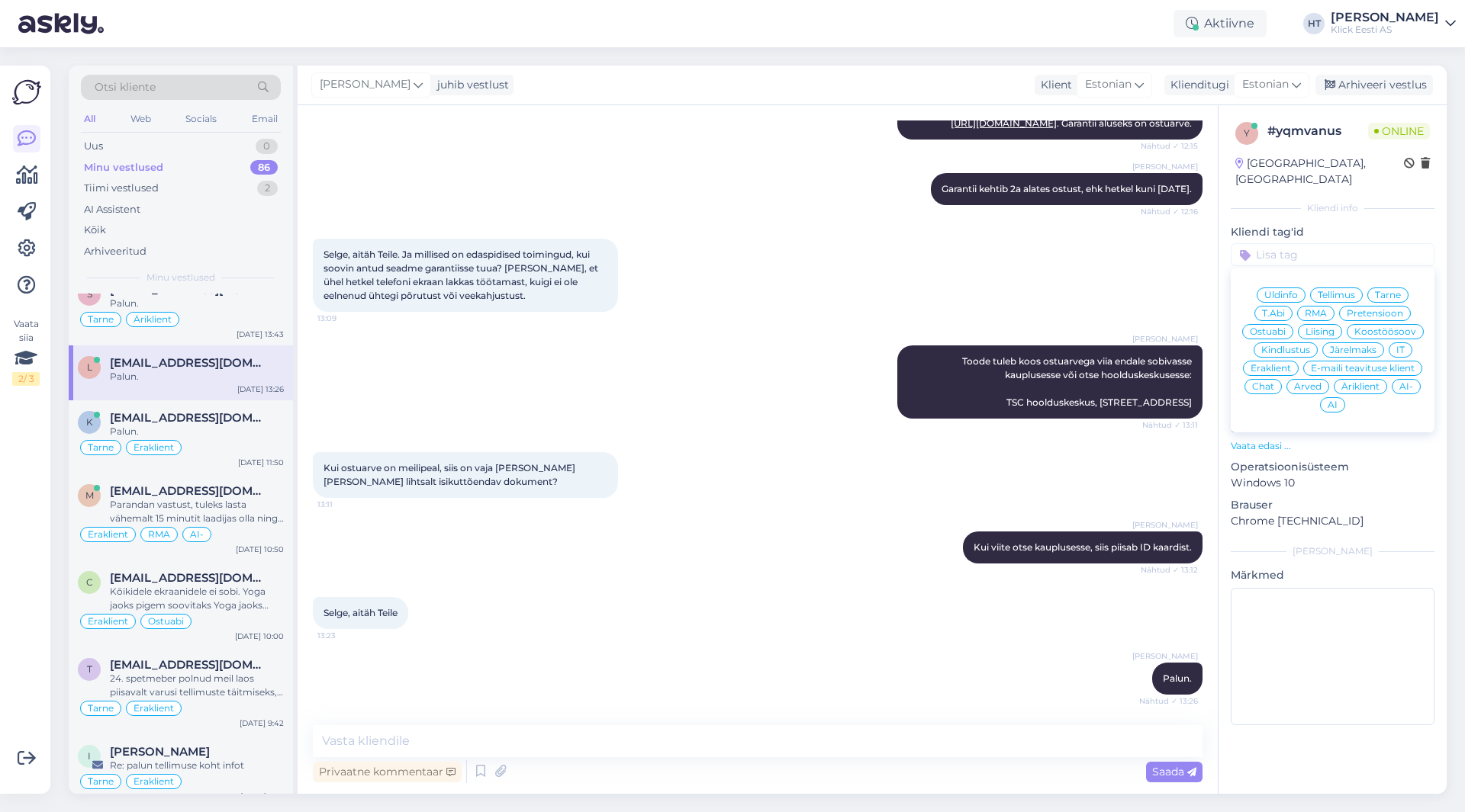
click at [1315, 309] on span "RMA" at bounding box center [1315, 313] width 23 height 9
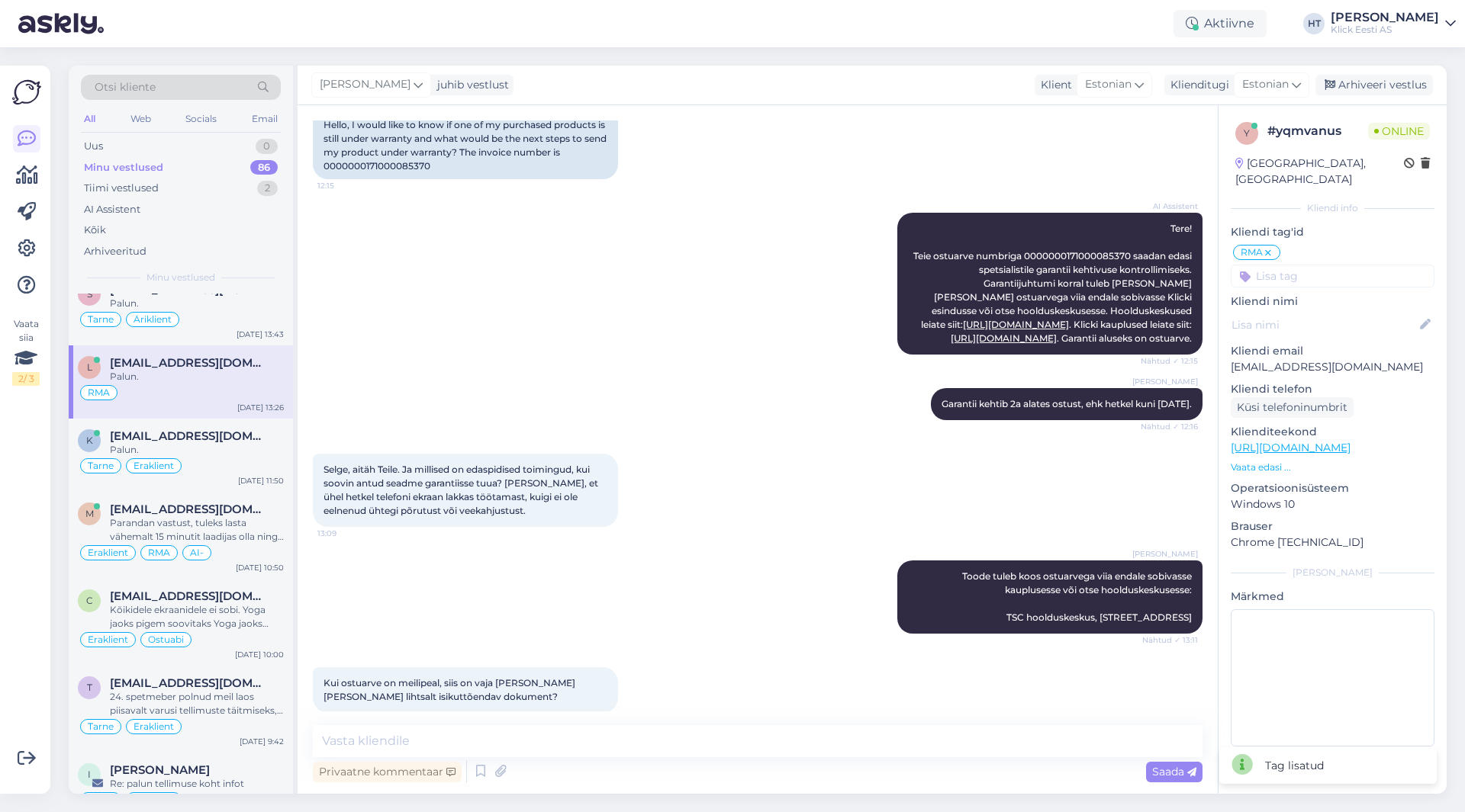
click at [1321, 264] on input at bounding box center [1332, 275] width 204 height 23
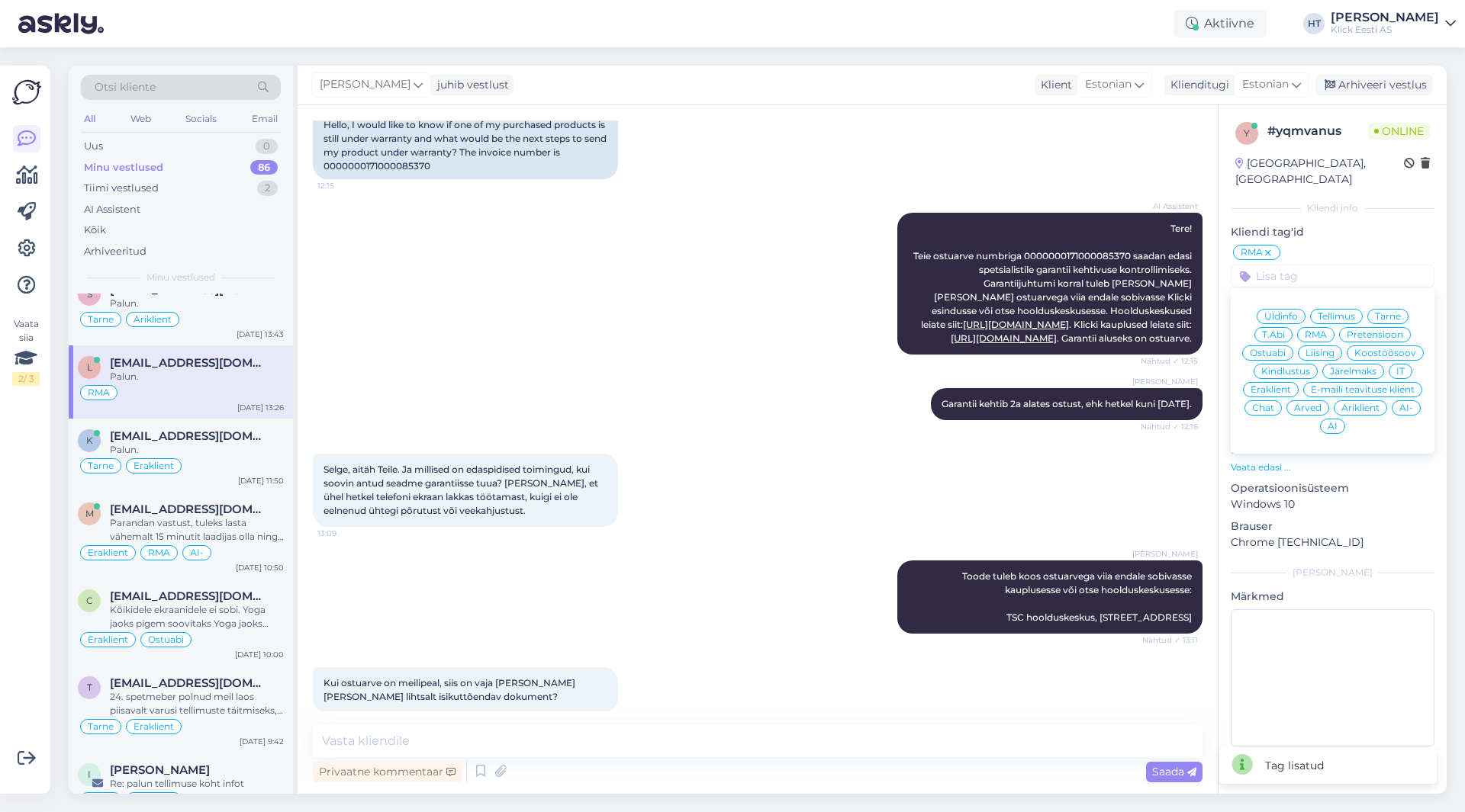
click at [1274, 385] on span "Eraklient" at bounding box center [1270, 390] width 41 height 9
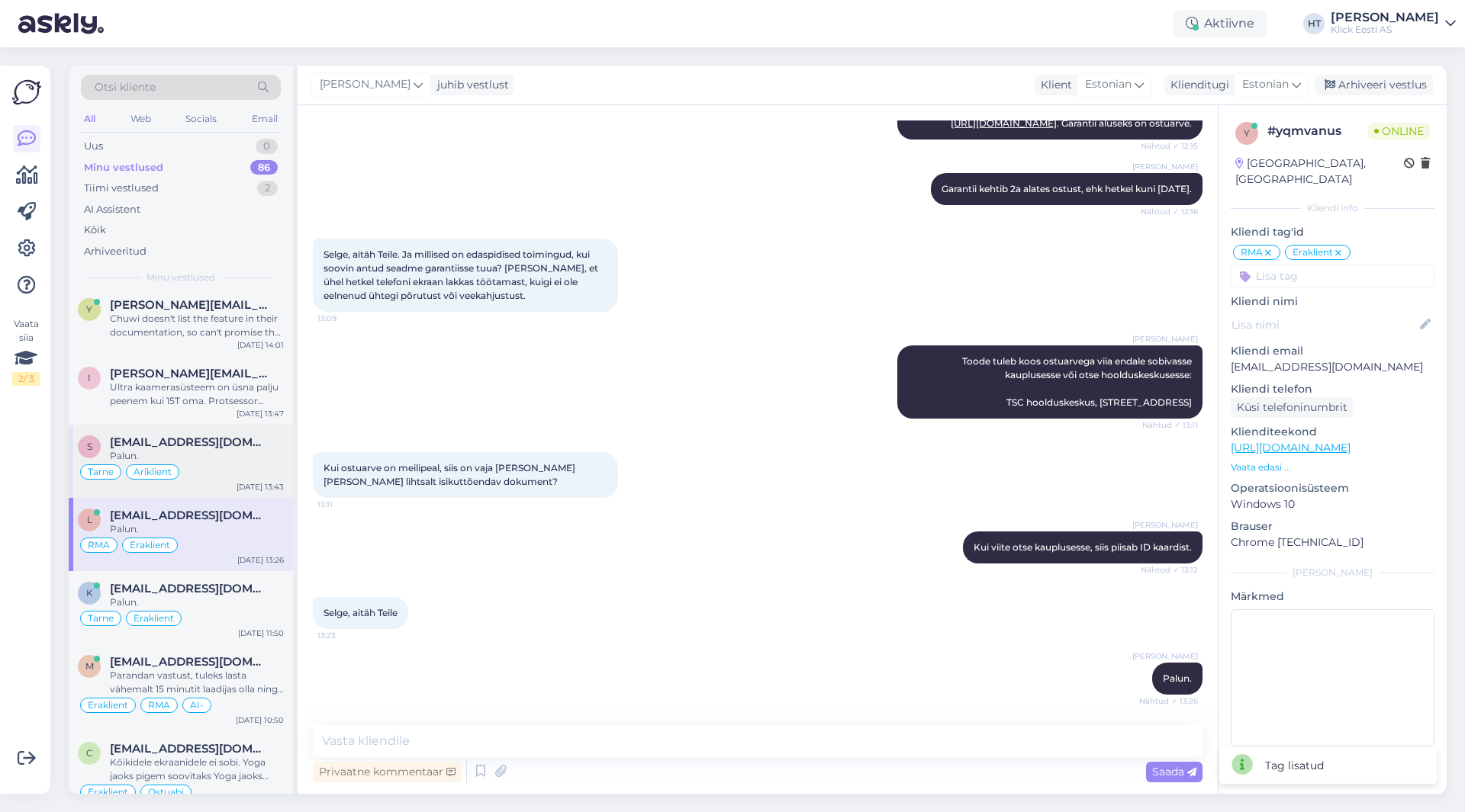
click at [229, 463] on div "Tarne Äriklient" at bounding box center [181, 472] width 206 height 18
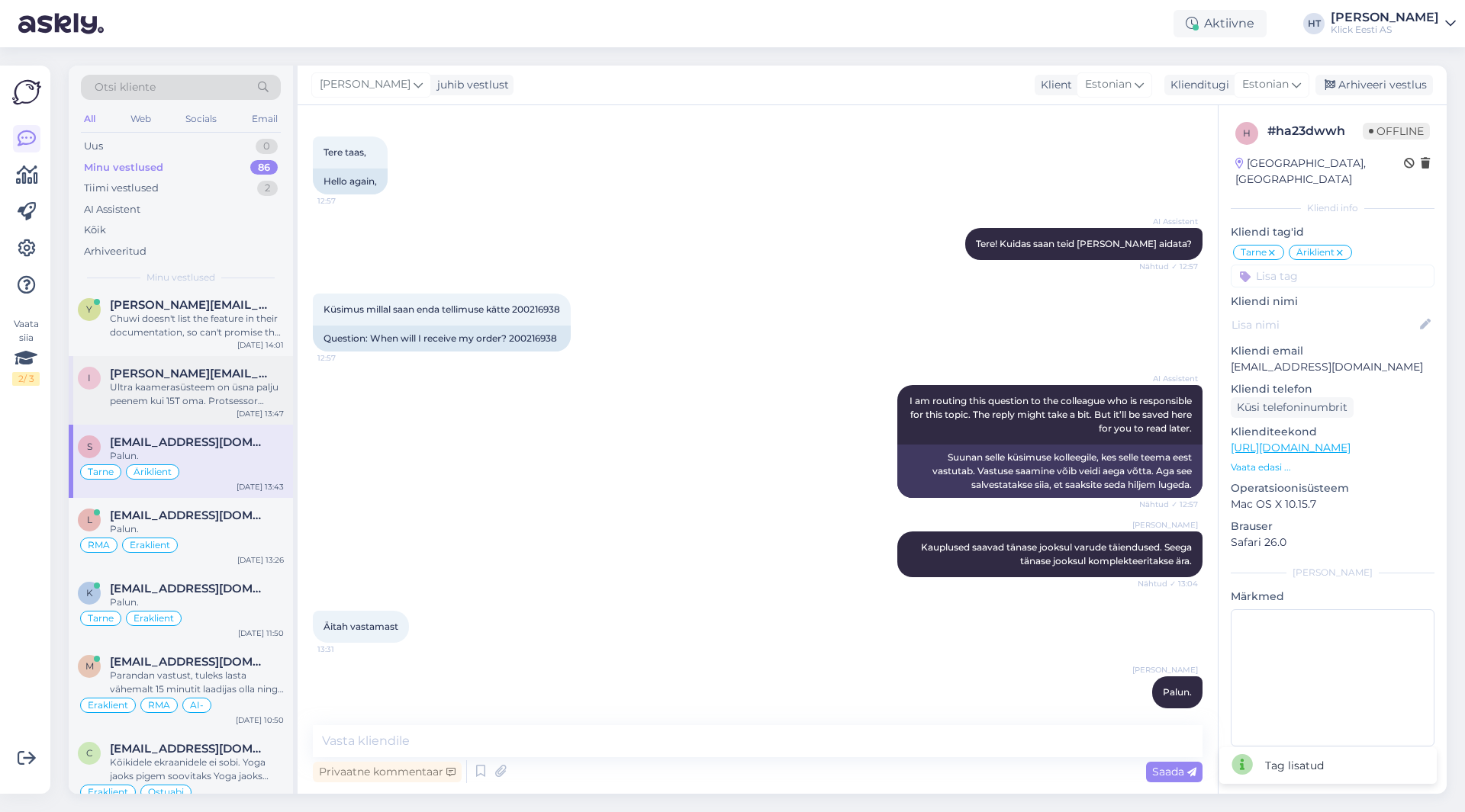
click at [237, 397] on div "i [PERSON_NAME][EMAIL_ADDRESS][DOMAIN_NAME] Ultra kaamerasüsteem on üsna palju …" at bounding box center [181, 391] width 224 height 69
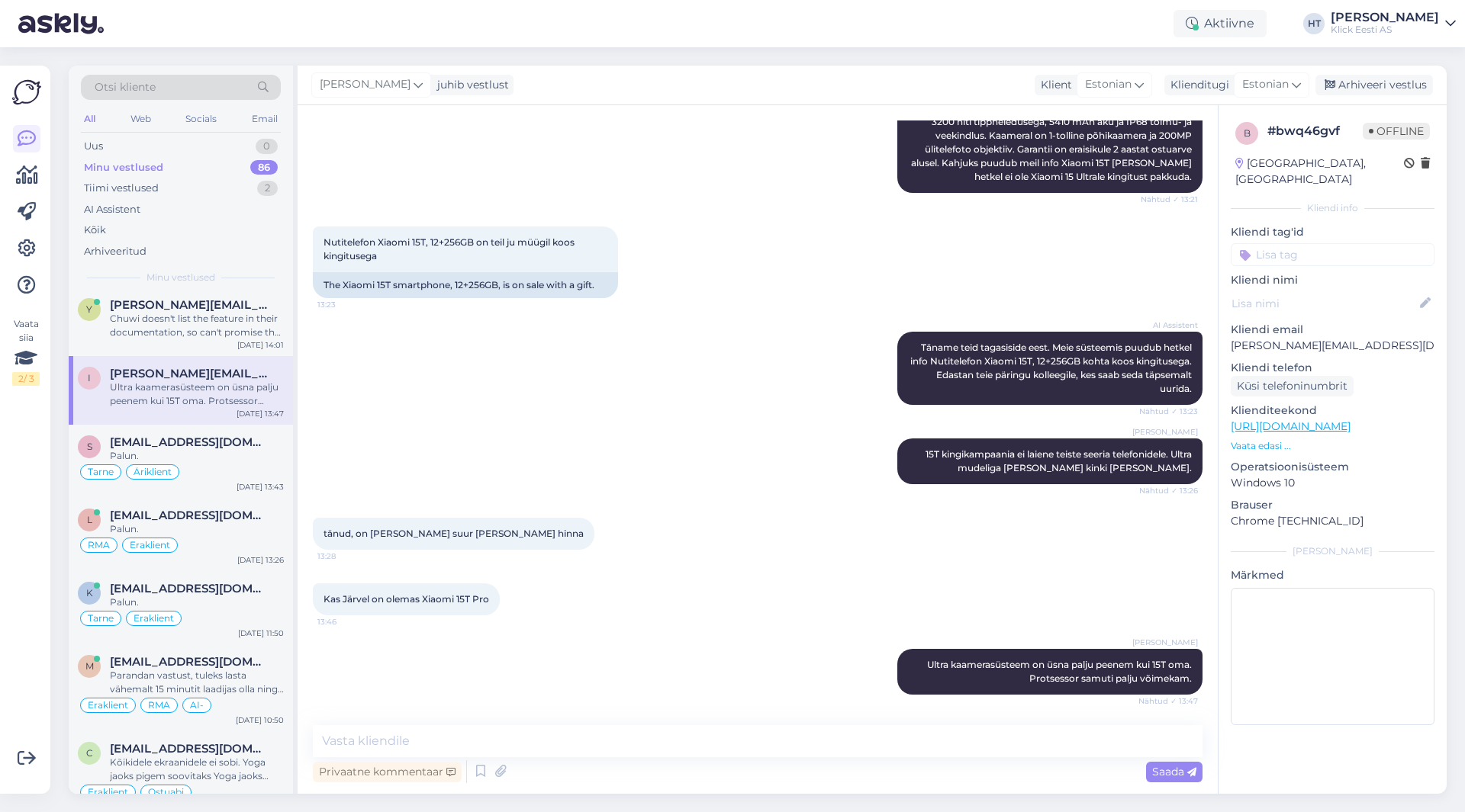
click at [1301, 244] on input at bounding box center [1332, 254] width 204 height 23
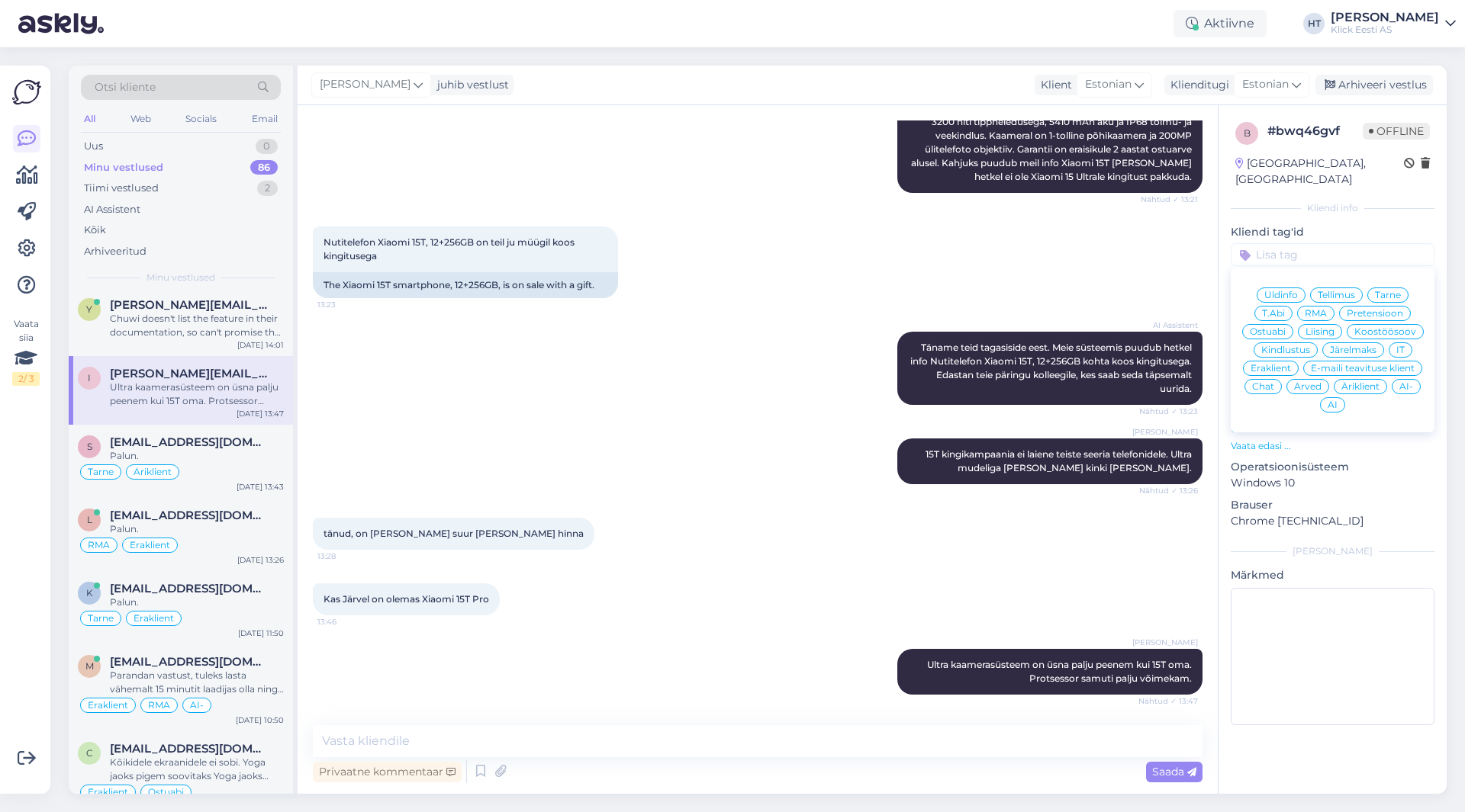
click at [1280, 328] on span "Ostuabi" at bounding box center [1267, 332] width 36 height 9
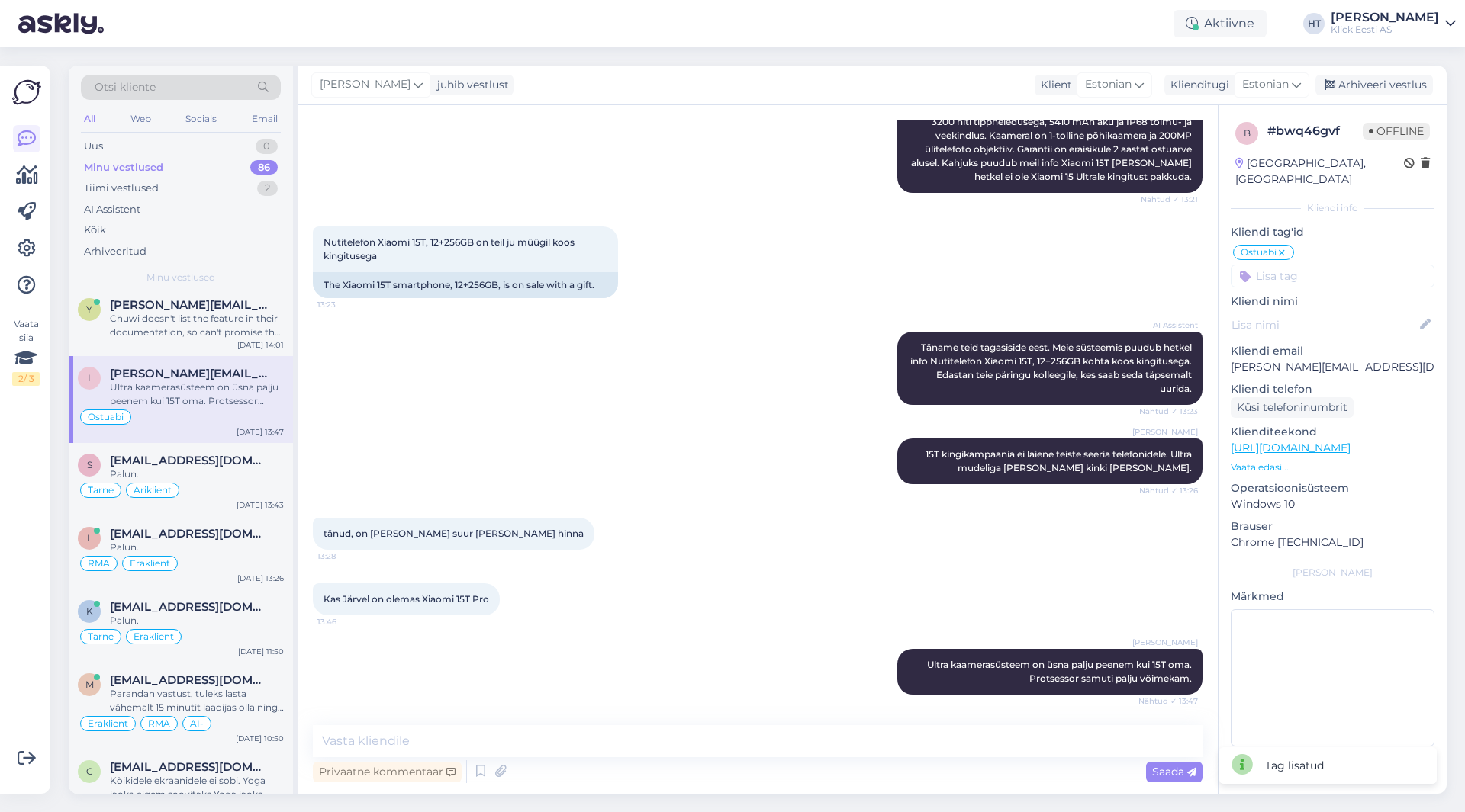
click at [1304, 264] on input at bounding box center [1332, 275] width 204 height 23
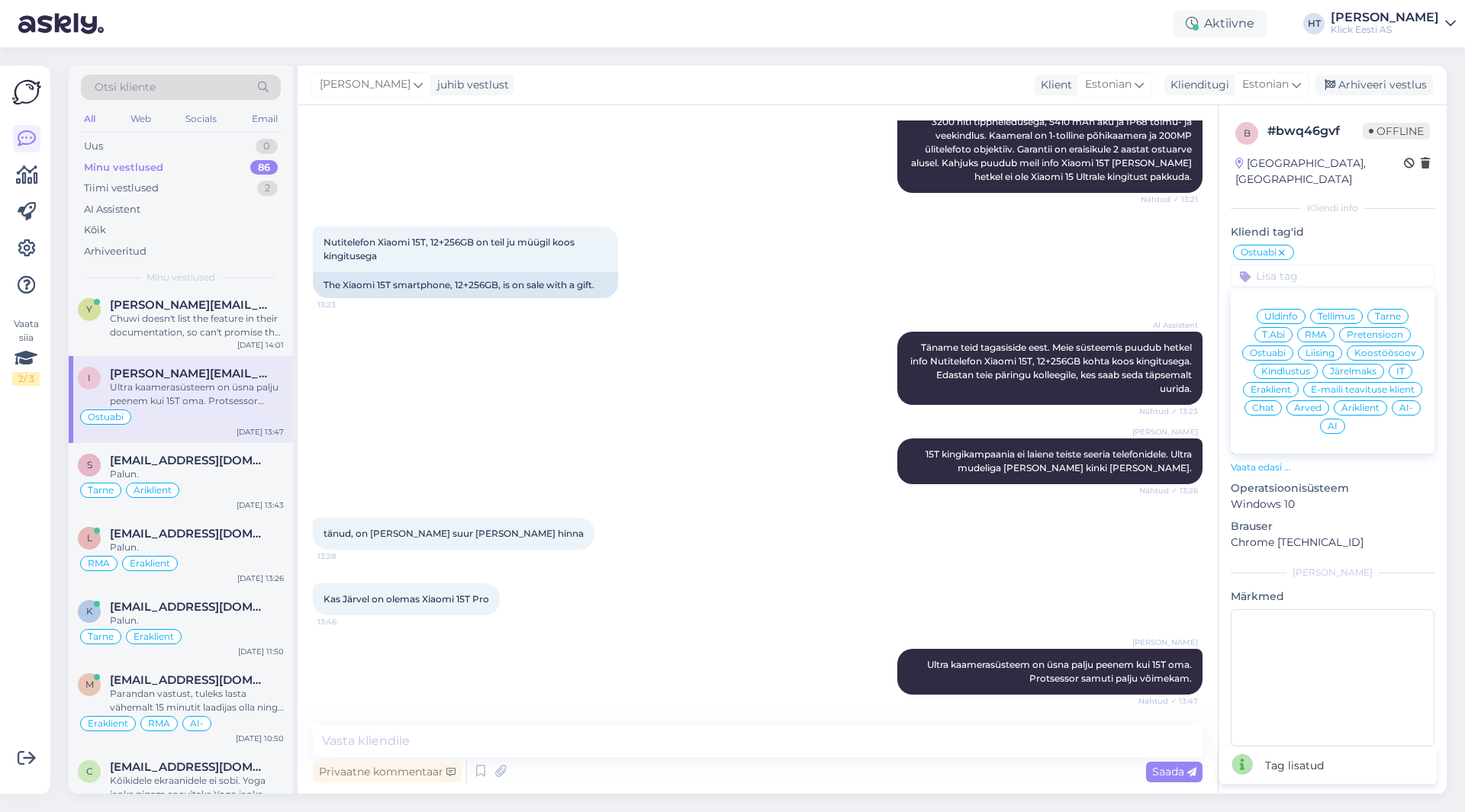
click at [1266, 385] on span "Eraklient" at bounding box center [1270, 390] width 41 height 9
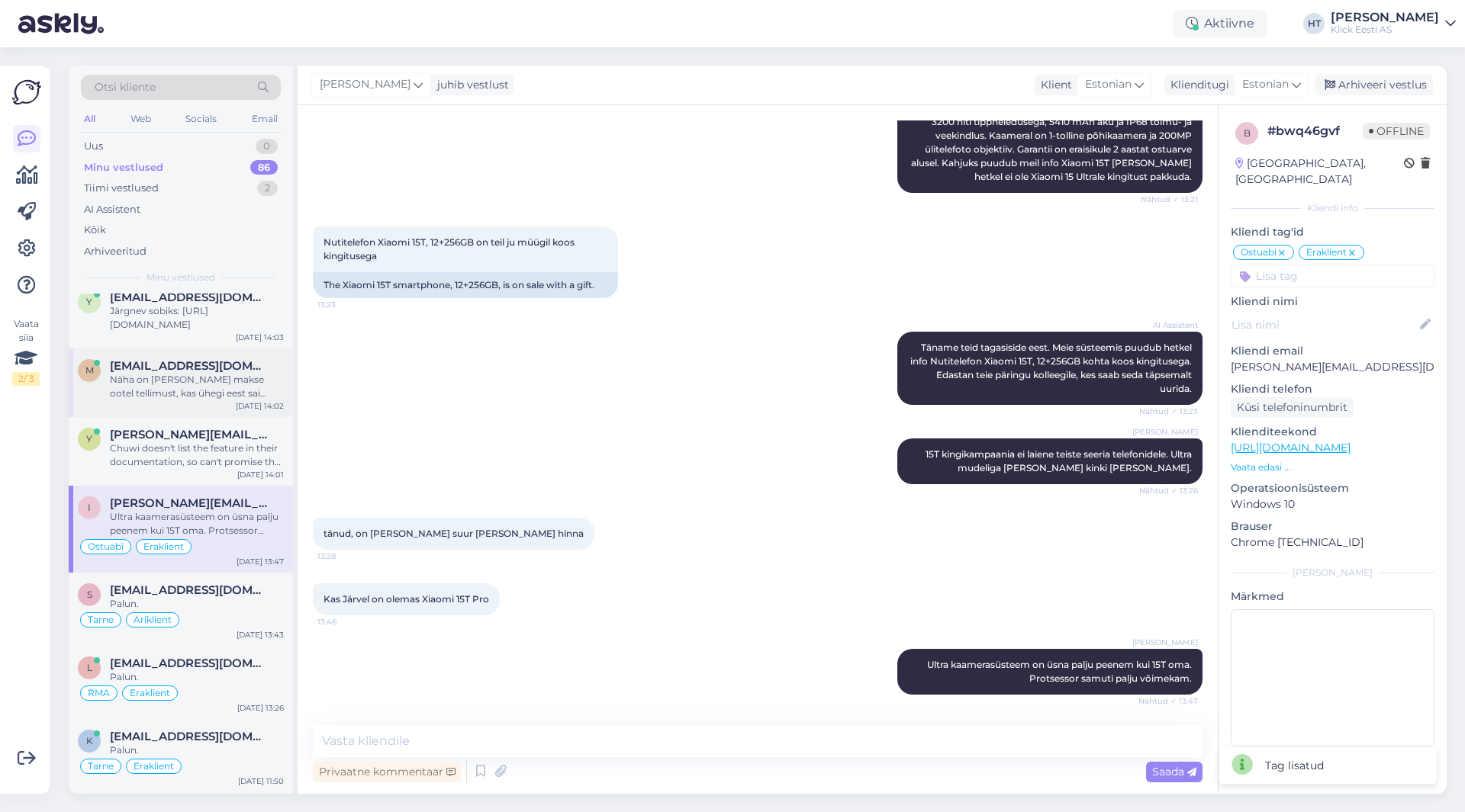
scroll to position [4781, 0]
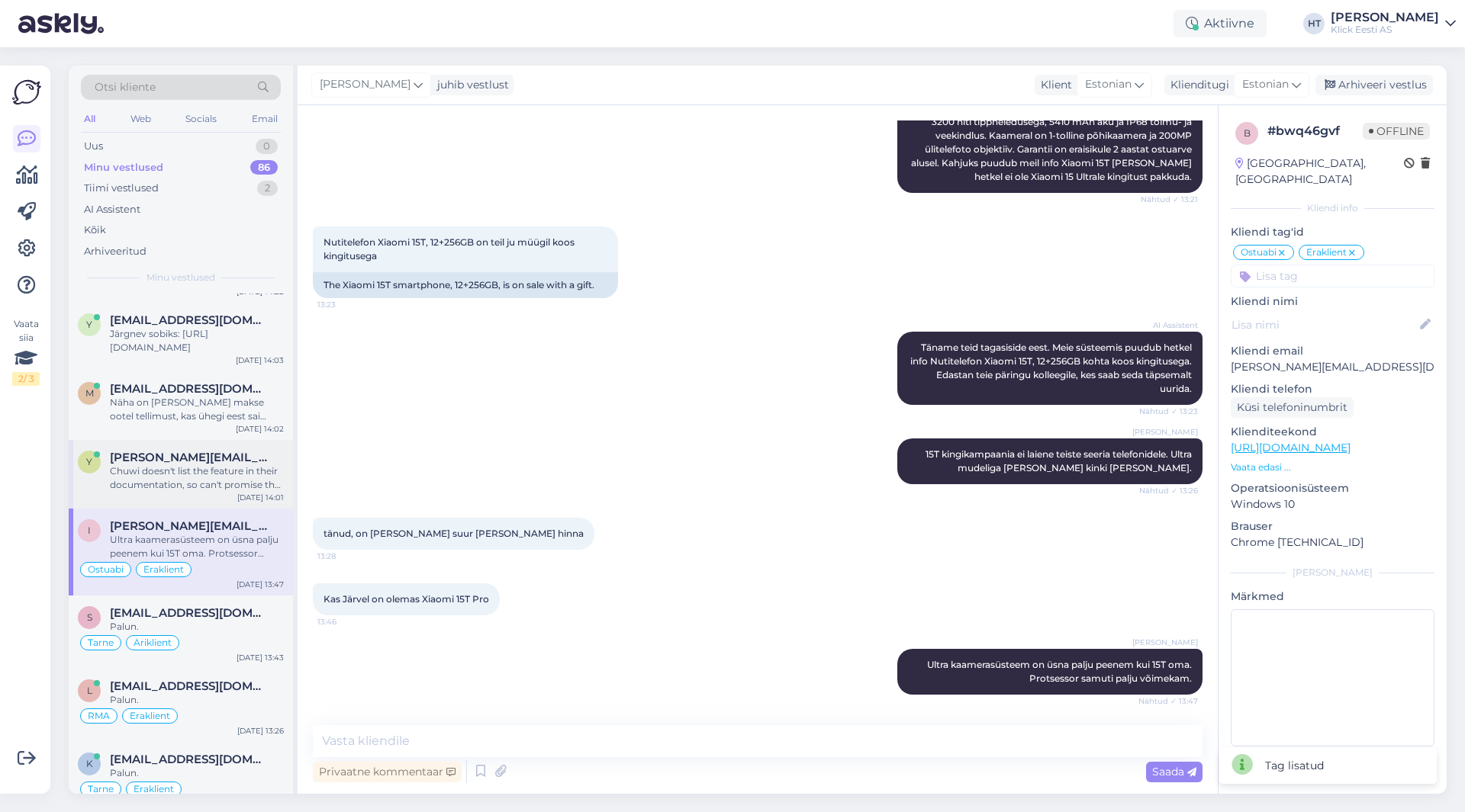
click at [209, 451] on span "[PERSON_NAME][EMAIL_ADDRESS][DOMAIN_NAME]" at bounding box center [190, 457] width 159 height 14
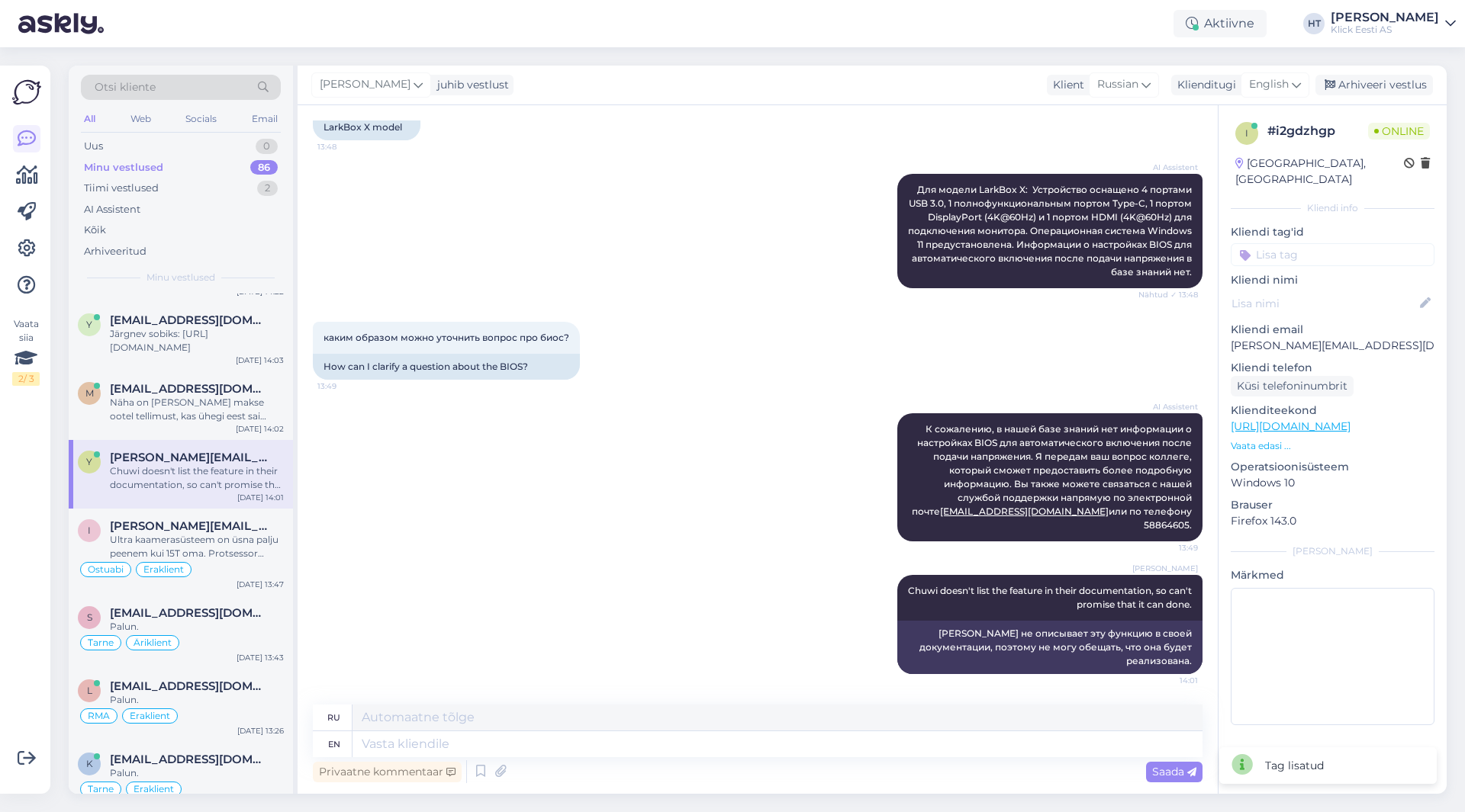
click at [1340, 244] on input at bounding box center [1332, 254] width 204 height 23
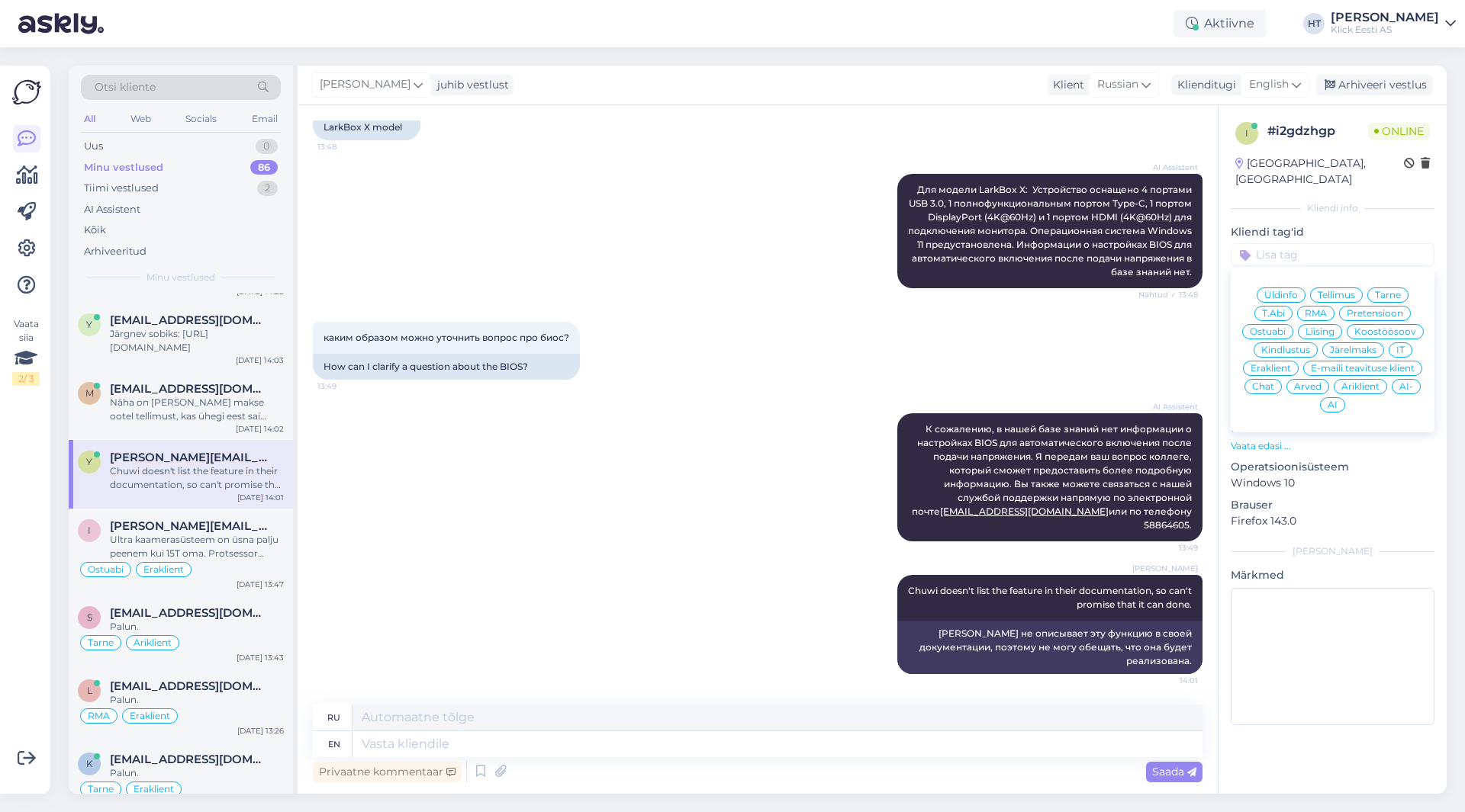
click at [1280, 328] on span "Ostuabi" at bounding box center [1267, 332] width 36 height 9
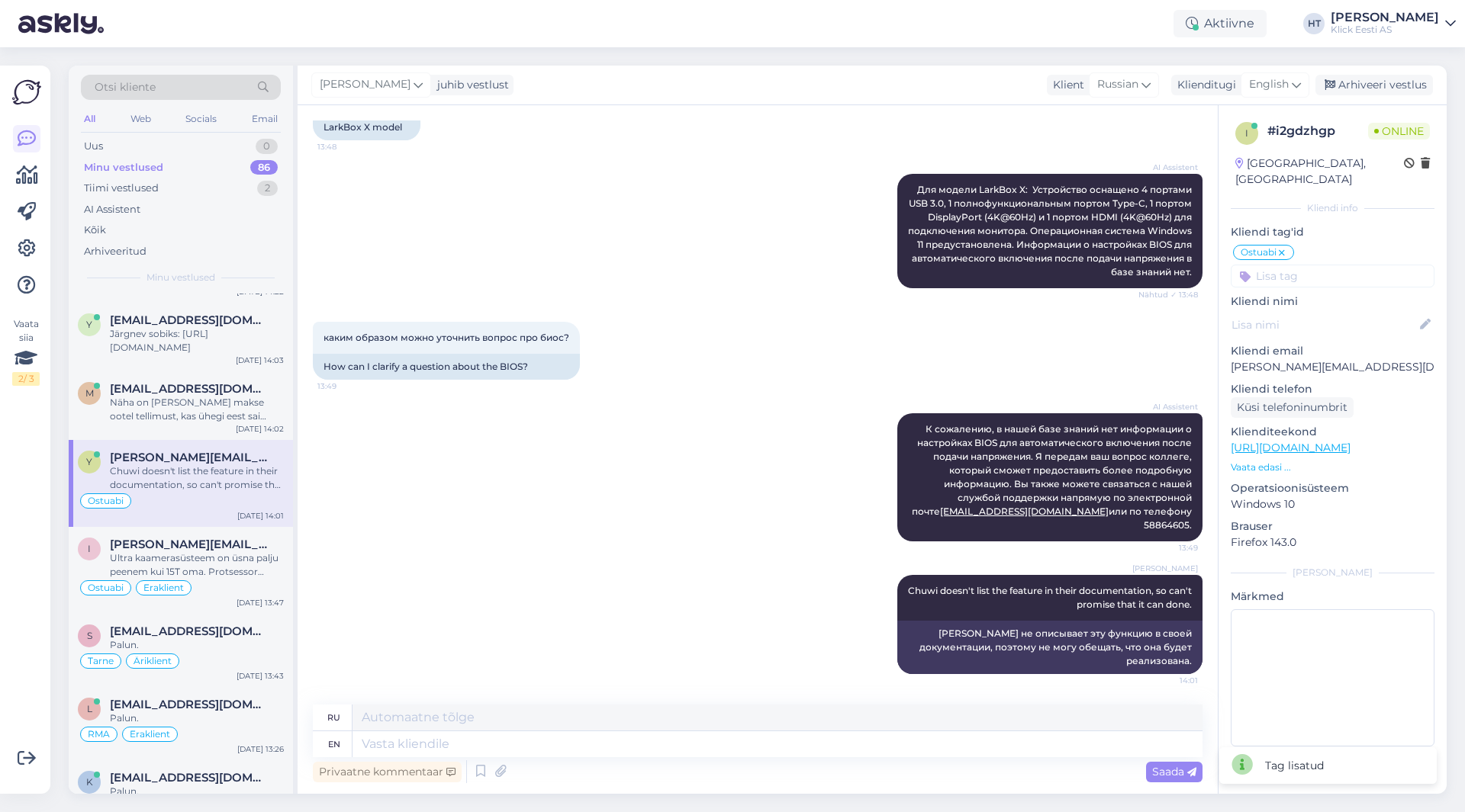
click at [1313, 272] on div "i # i2gdzhgp Online [GEOGRAPHIC_DATA], [GEOGRAPHIC_DATA] [GEOGRAPHIC_DATA] info…" at bounding box center [1332, 438] width 228 height 664
click at [1313, 269] on input at bounding box center [1332, 275] width 204 height 23
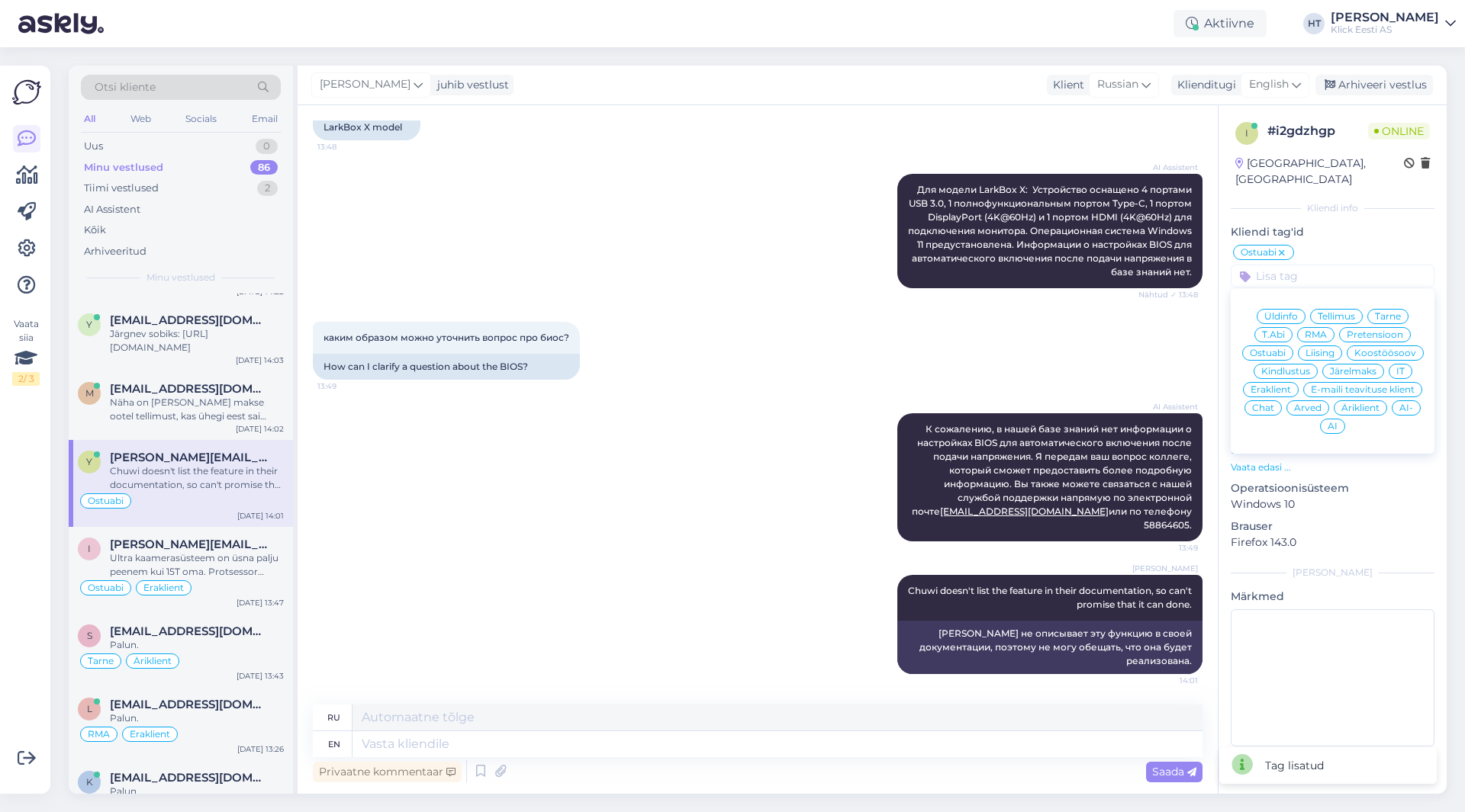
click at [1271, 385] on span "Eraklient" at bounding box center [1270, 390] width 41 height 9
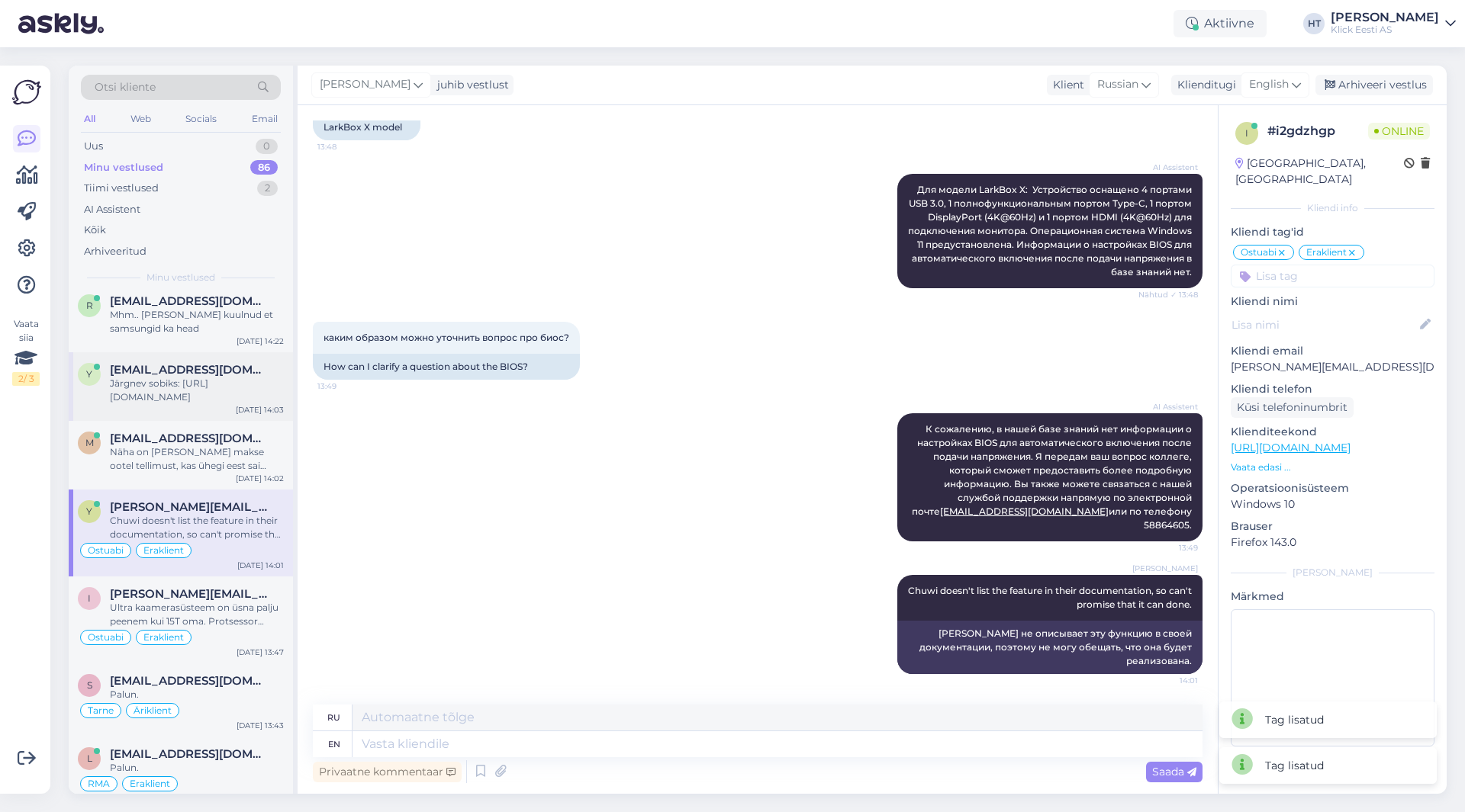
scroll to position [4705, 0]
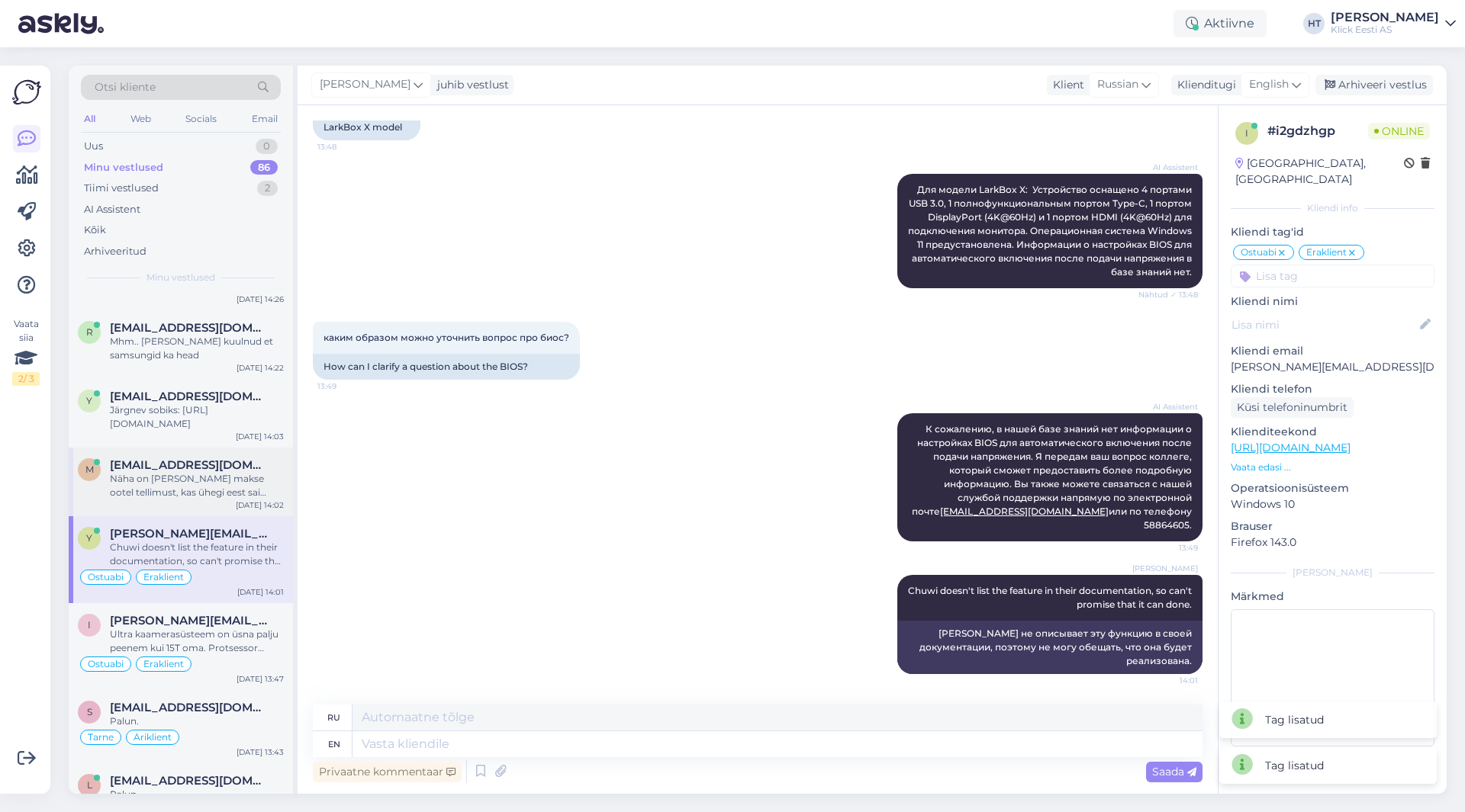
click at [194, 472] on div "Näha on [PERSON_NAME] makse ootel tellimust, kas ühegi eest sai tasutud?" at bounding box center [197, 485] width 174 height 27
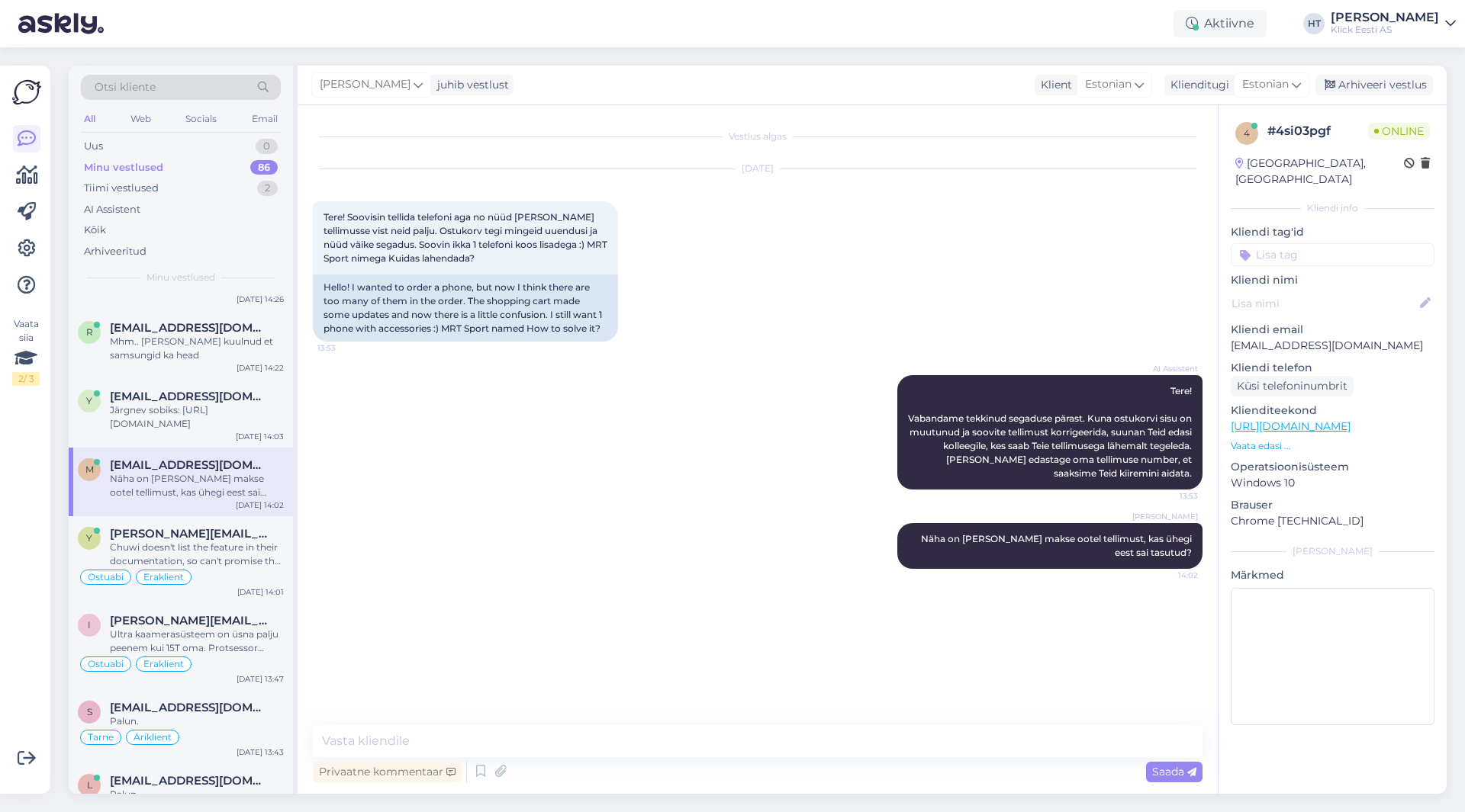
click at [1319, 244] on input at bounding box center [1332, 254] width 204 height 23
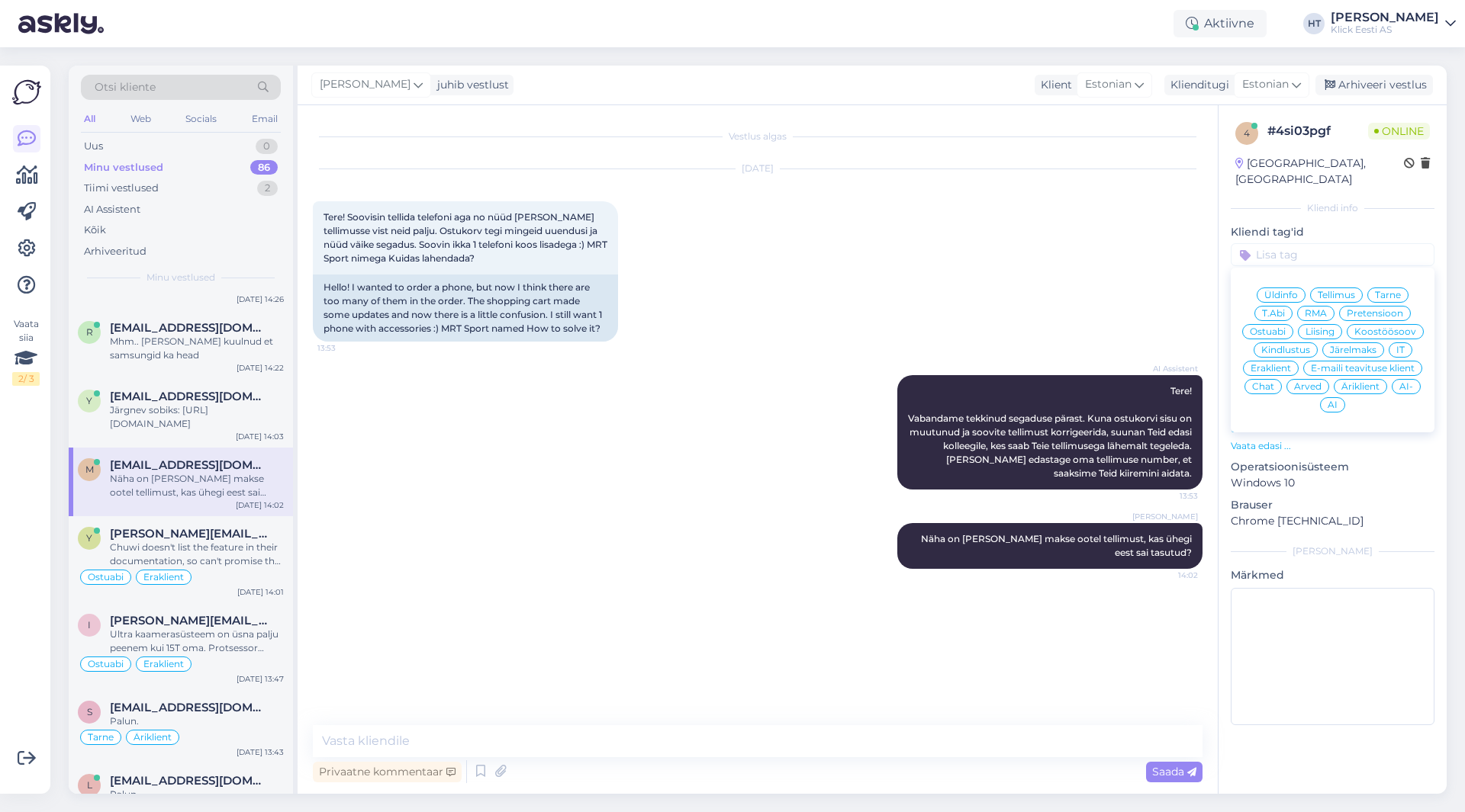
click at [1354, 291] on span "Tellimus" at bounding box center [1336, 295] width 37 height 9
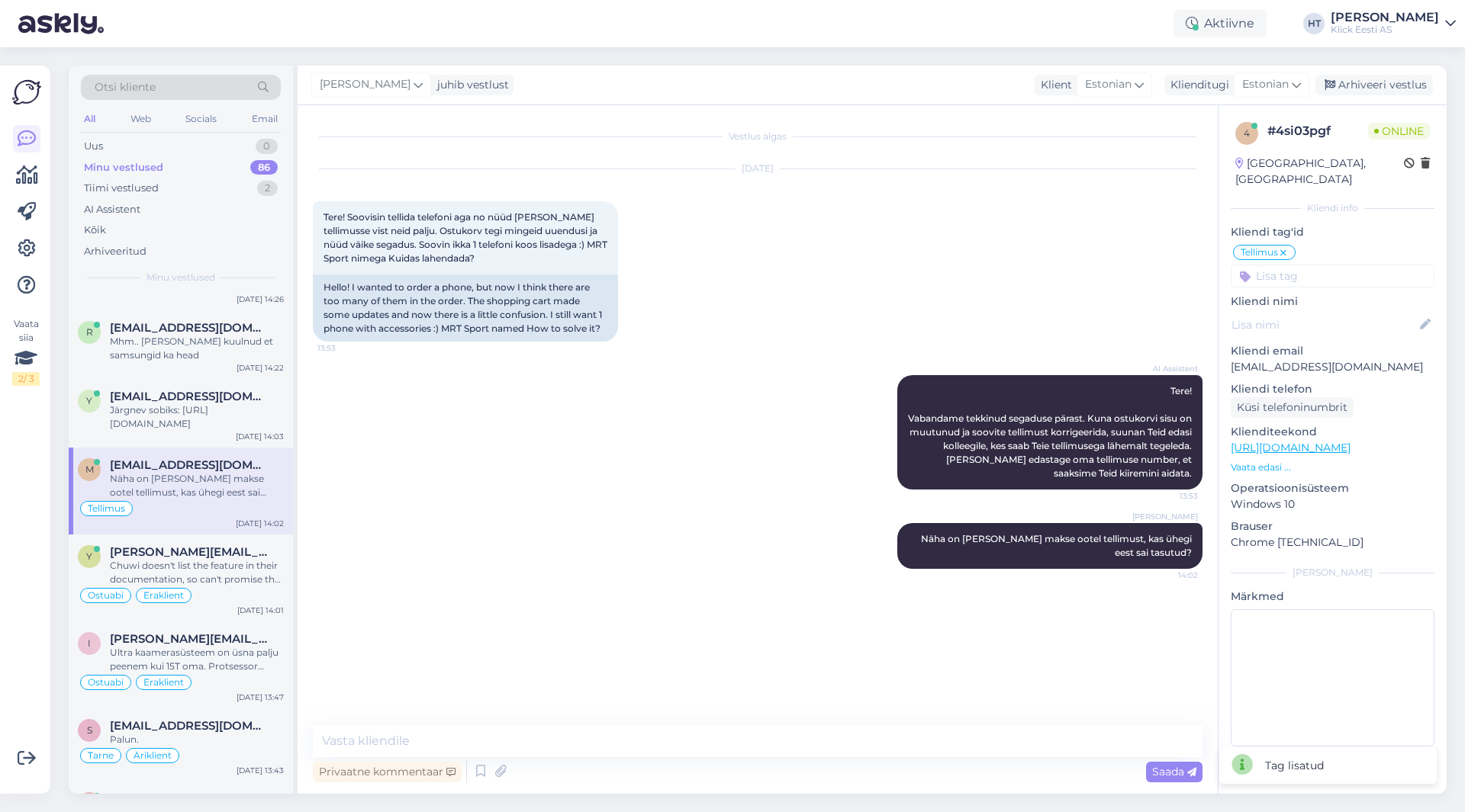
click at [1330, 264] on input at bounding box center [1332, 275] width 204 height 23
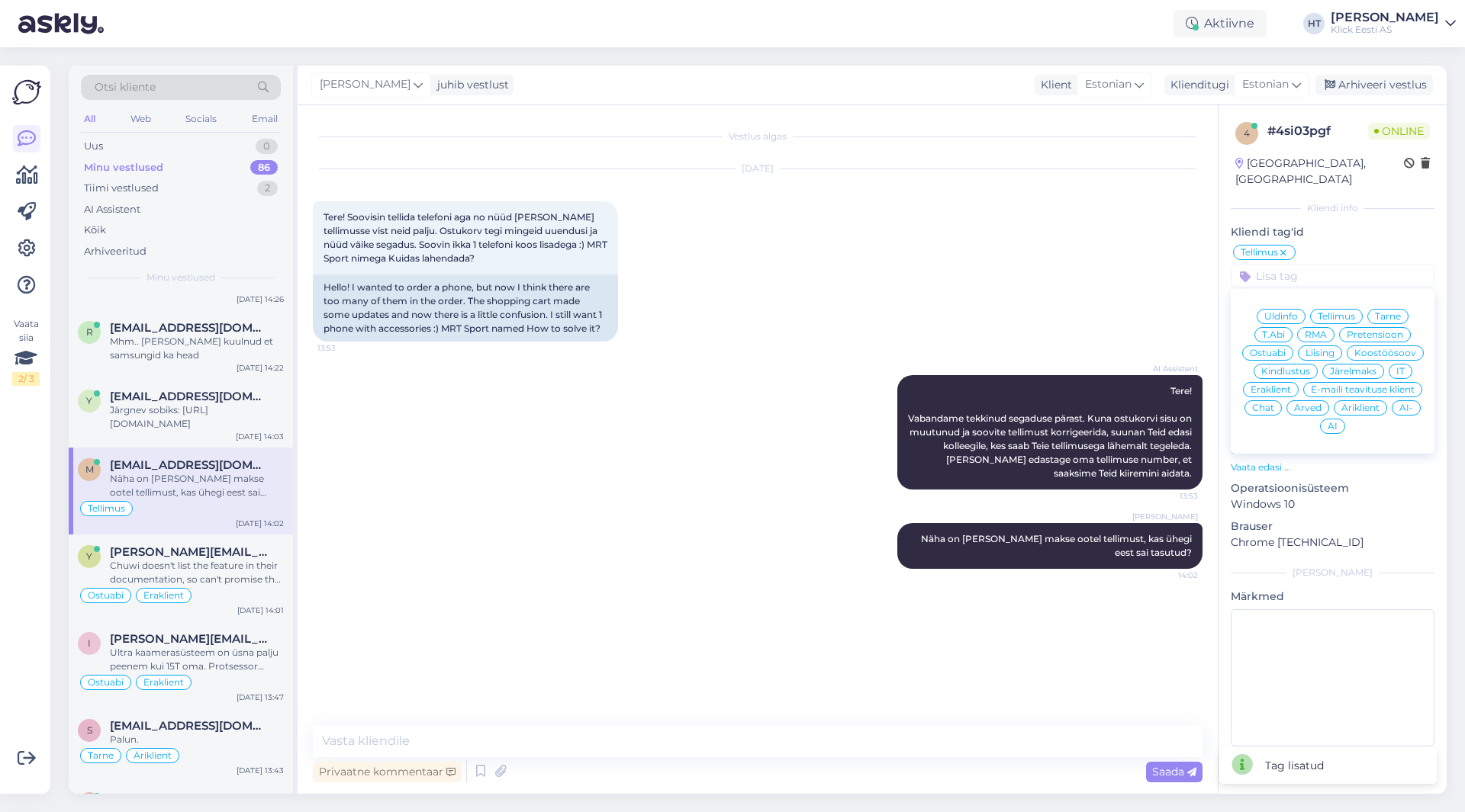
click at [1360, 403] on span "Äriklient" at bounding box center [1360, 408] width 38 height 9
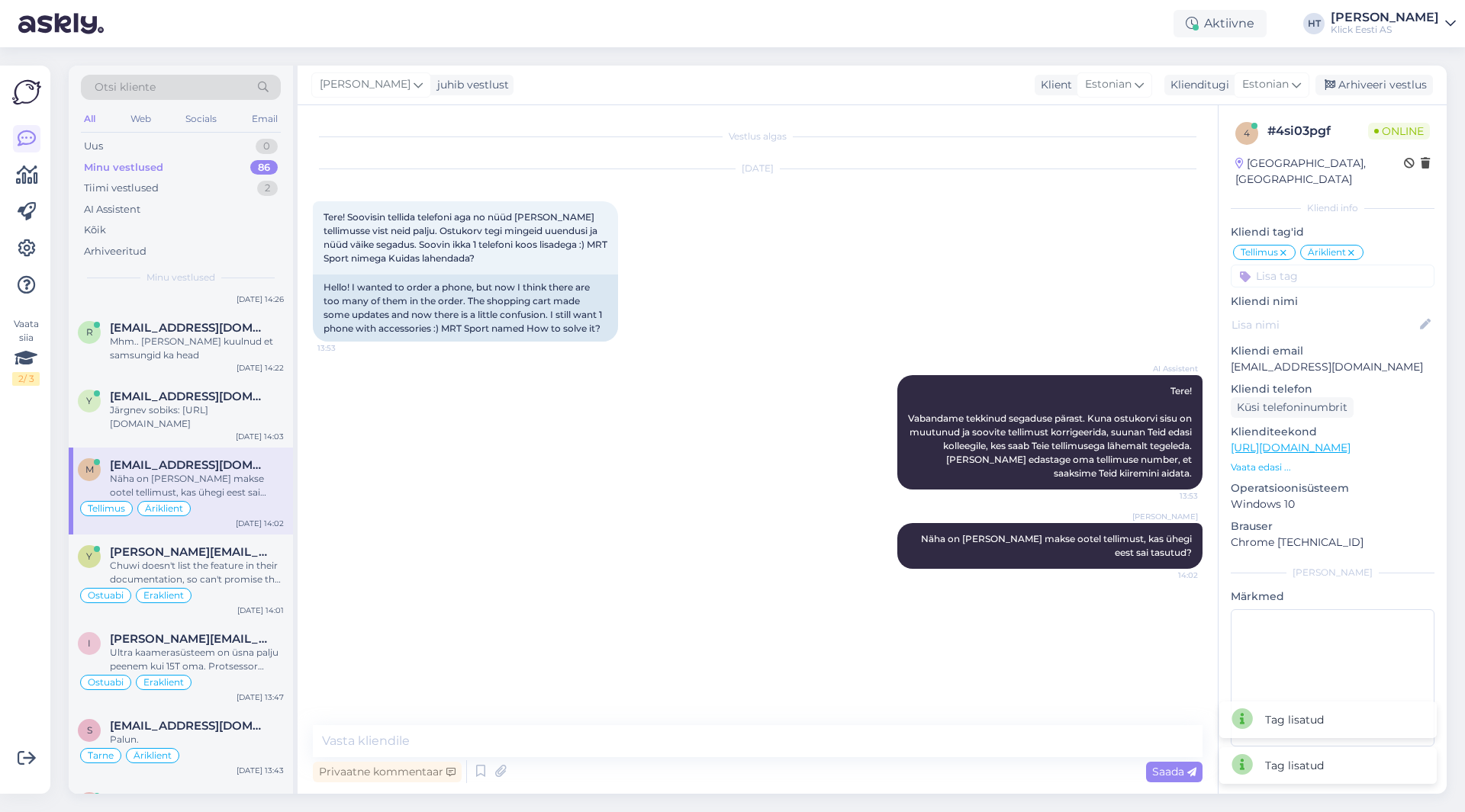
click at [872, 304] on div "[DATE] Tere! Soovisin tellida telefoni aga no nüüd [PERSON_NAME] tellimusse vis…" at bounding box center [758, 255] width 890 height 206
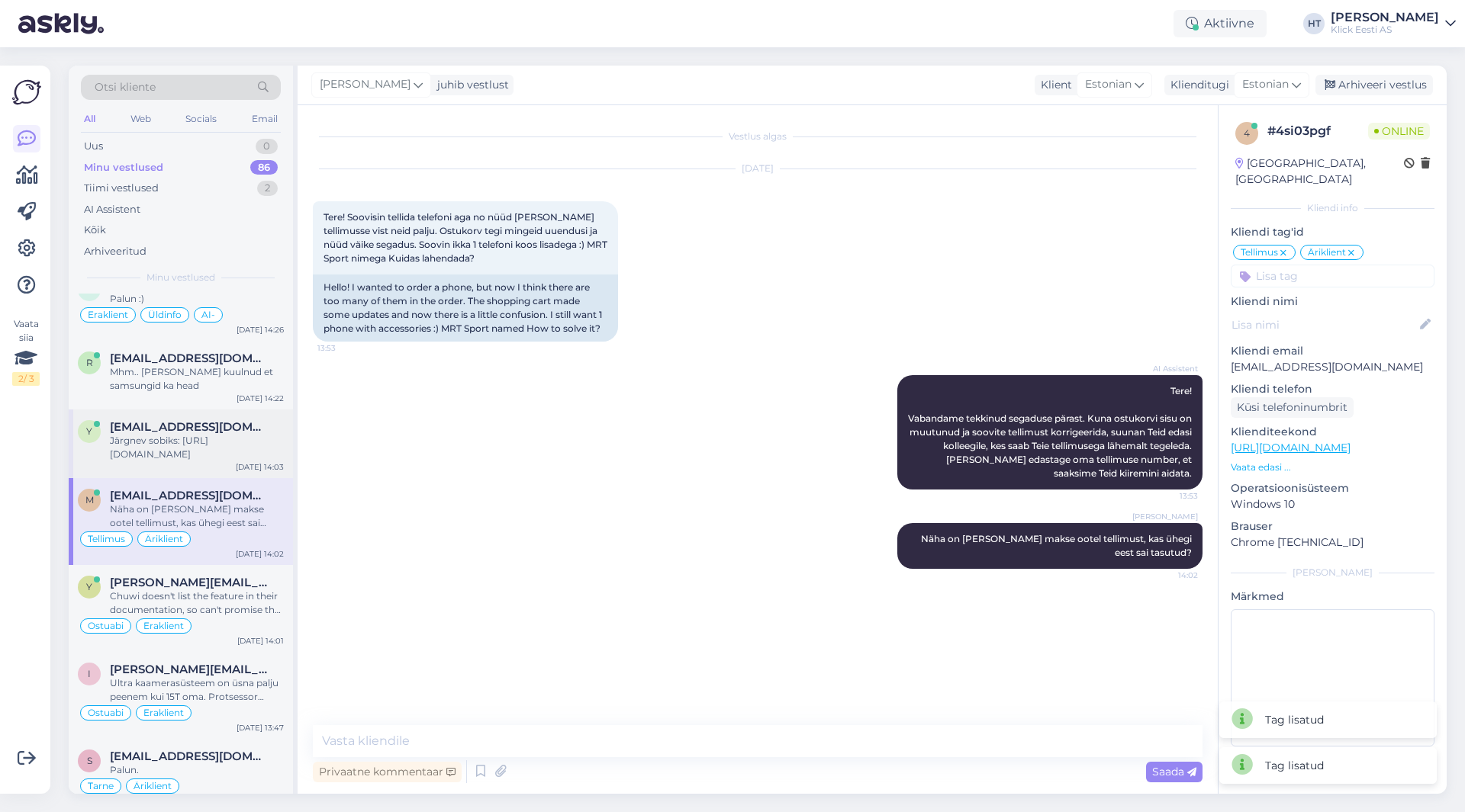
scroll to position [4628, 0]
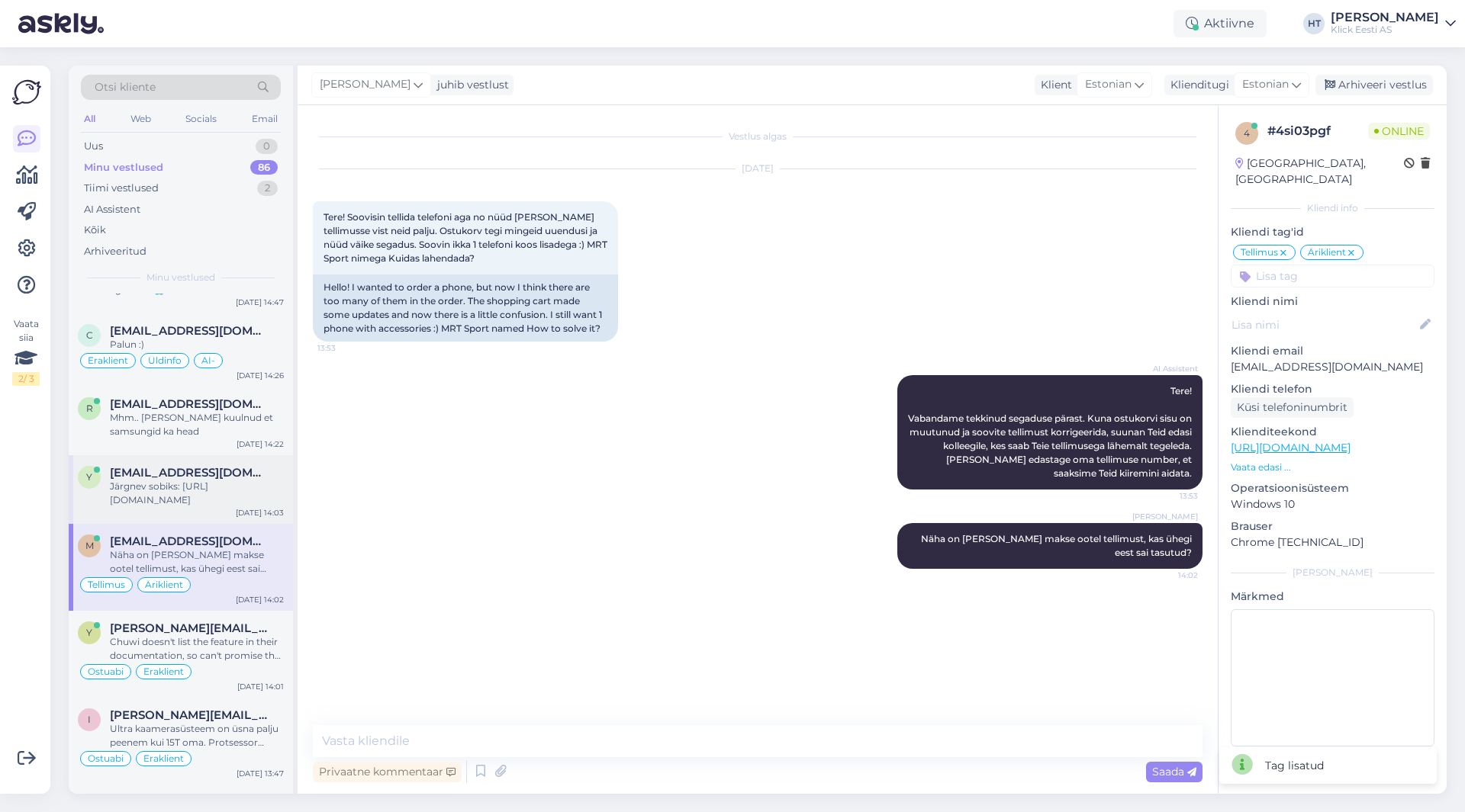
click at [209, 483] on div "Järgnev sobiks: [URL][DOMAIN_NAME]" at bounding box center [197, 494] width 174 height 27
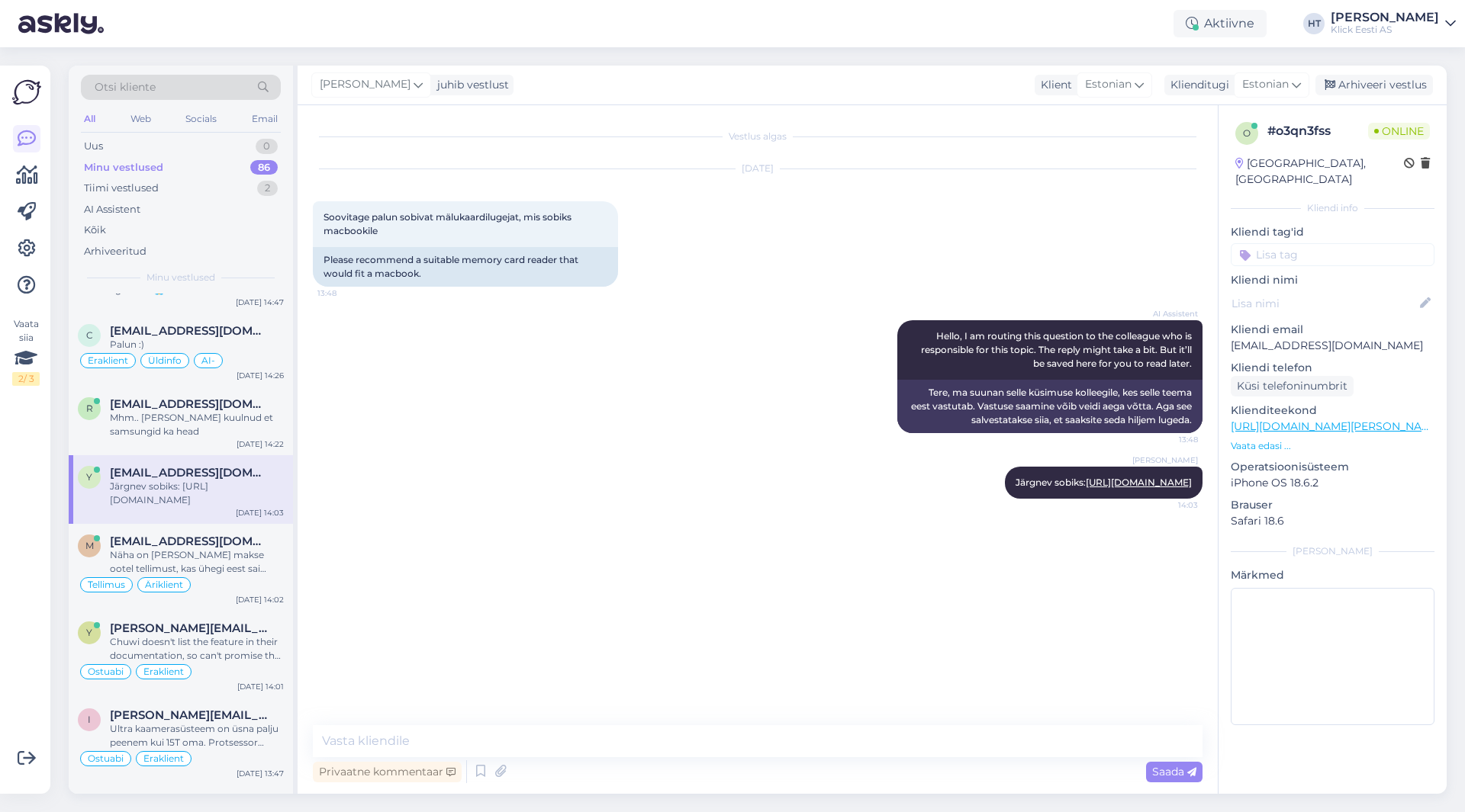
click at [1343, 244] on input at bounding box center [1332, 254] width 204 height 23
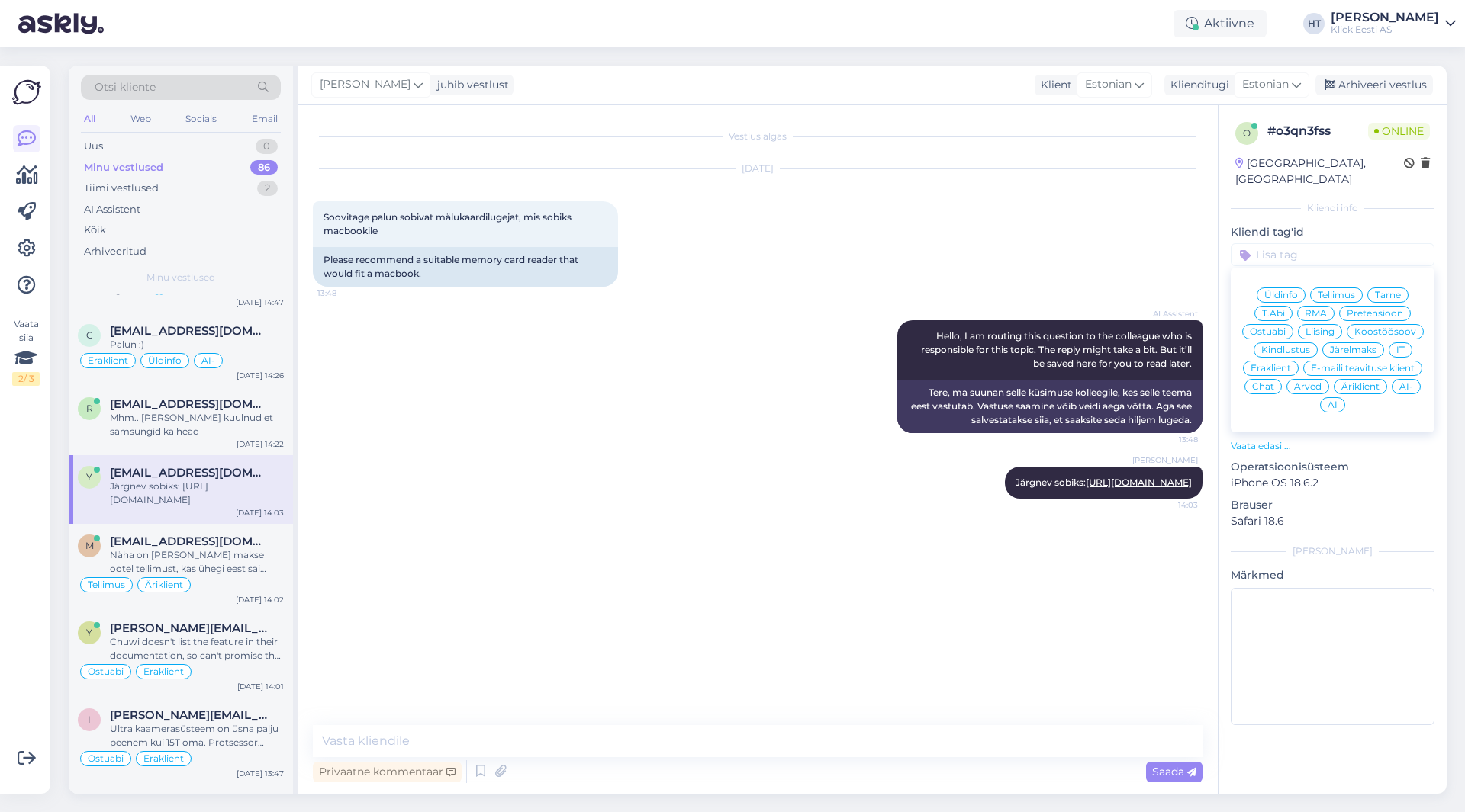
click at [1273, 328] on span "Ostuabi" at bounding box center [1267, 332] width 36 height 9
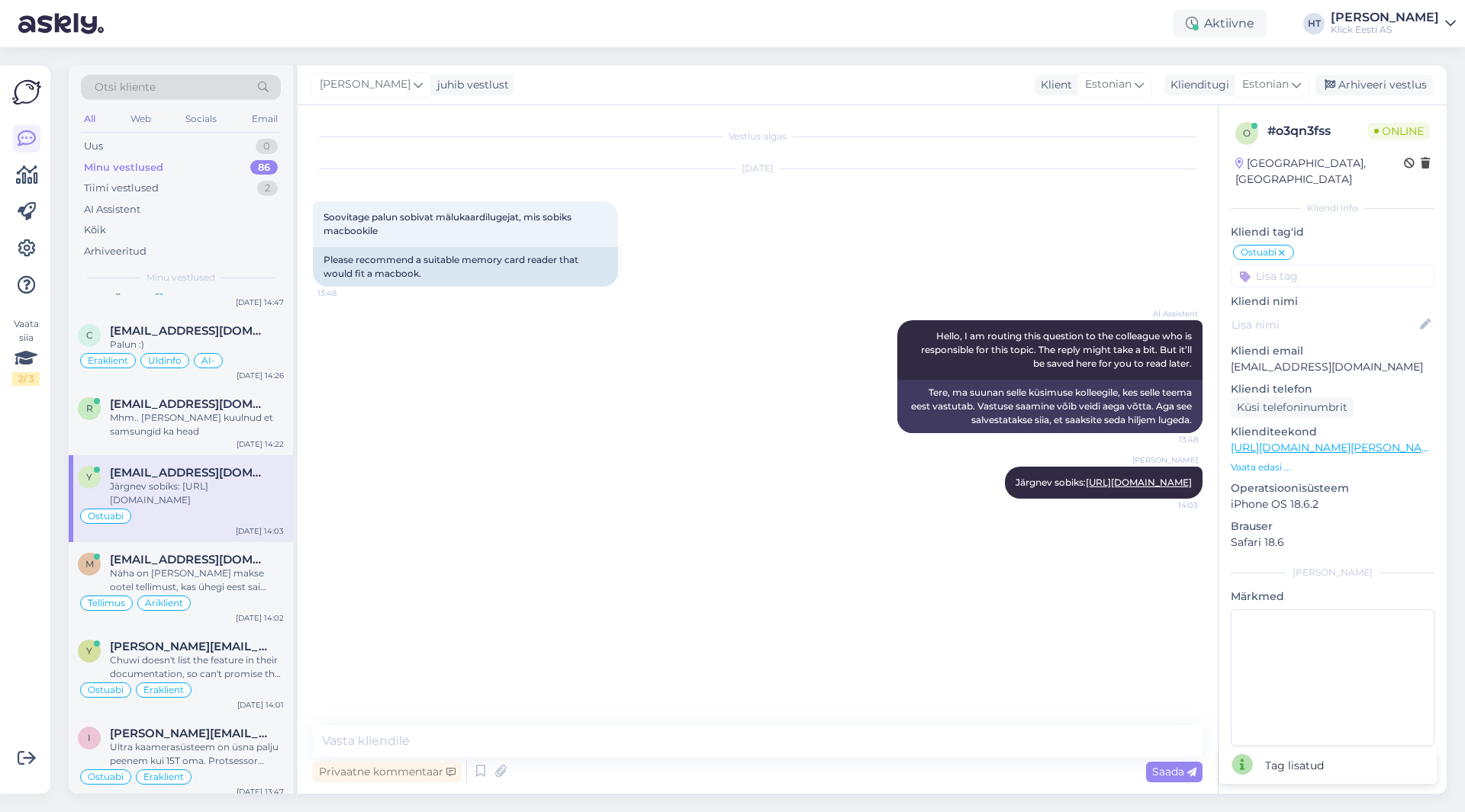
click at [1315, 264] on input at bounding box center [1332, 275] width 204 height 23
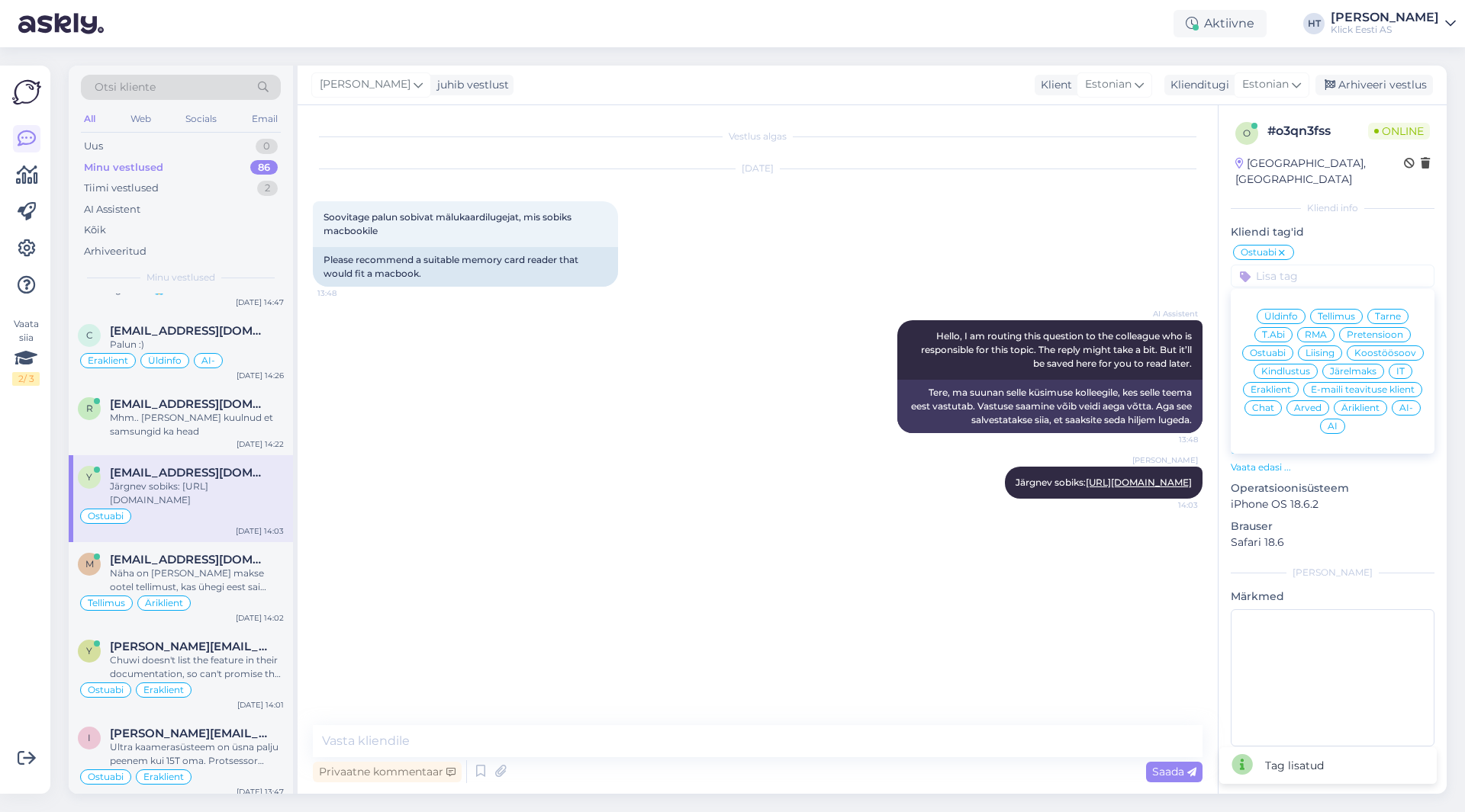
click at [1276, 385] on span "Eraklient" at bounding box center [1270, 390] width 41 height 9
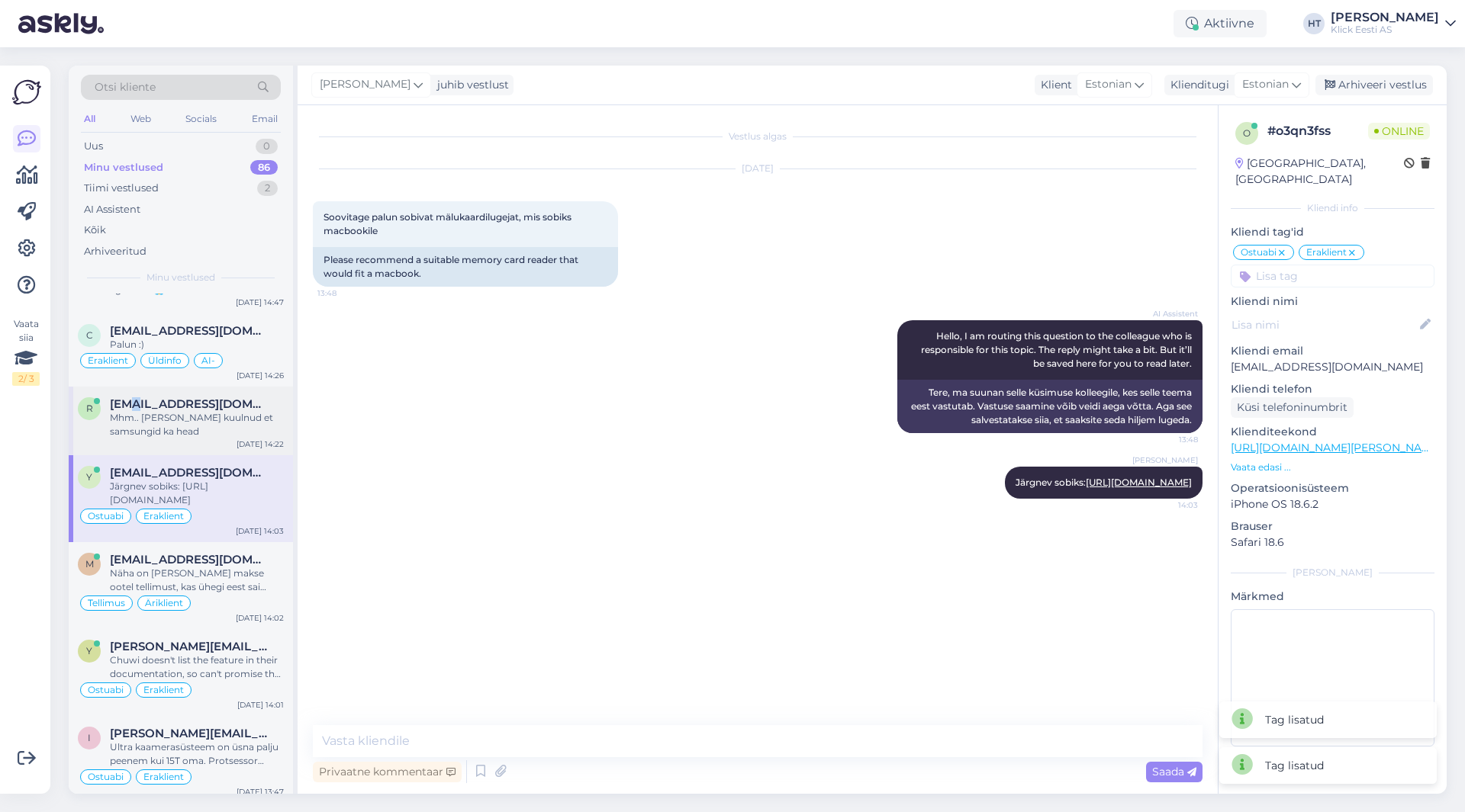
click at [129, 397] on span "[EMAIL_ADDRESS][DOMAIN_NAME]" at bounding box center [190, 403] width 159 height 14
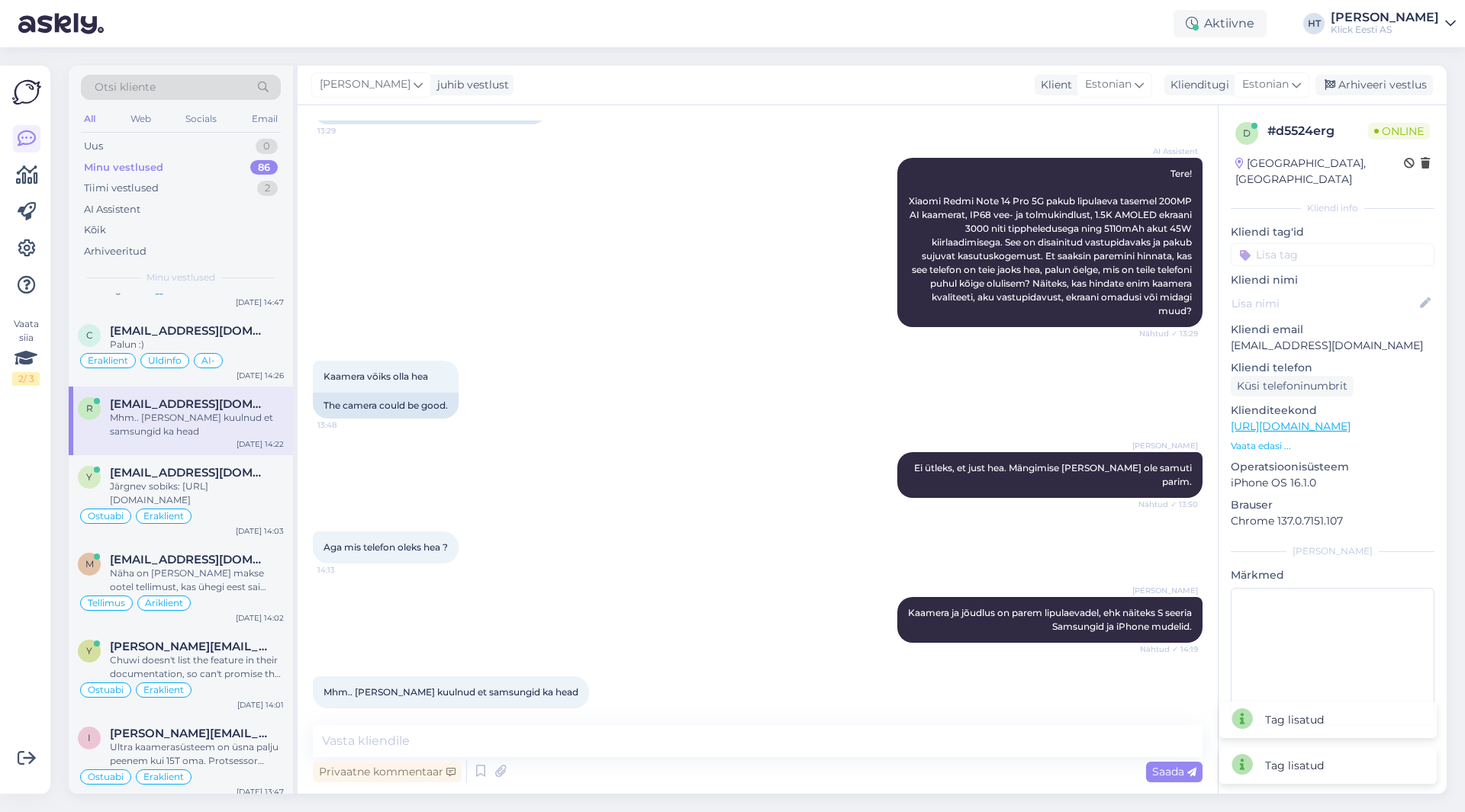
click at [598, 414] on div "Kaamera vōiks olla hea 13:48 The camera could be good." at bounding box center [758, 389] width 890 height 91
click at [1321, 244] on input at bounding box center [1332, 254] width 204 height 23
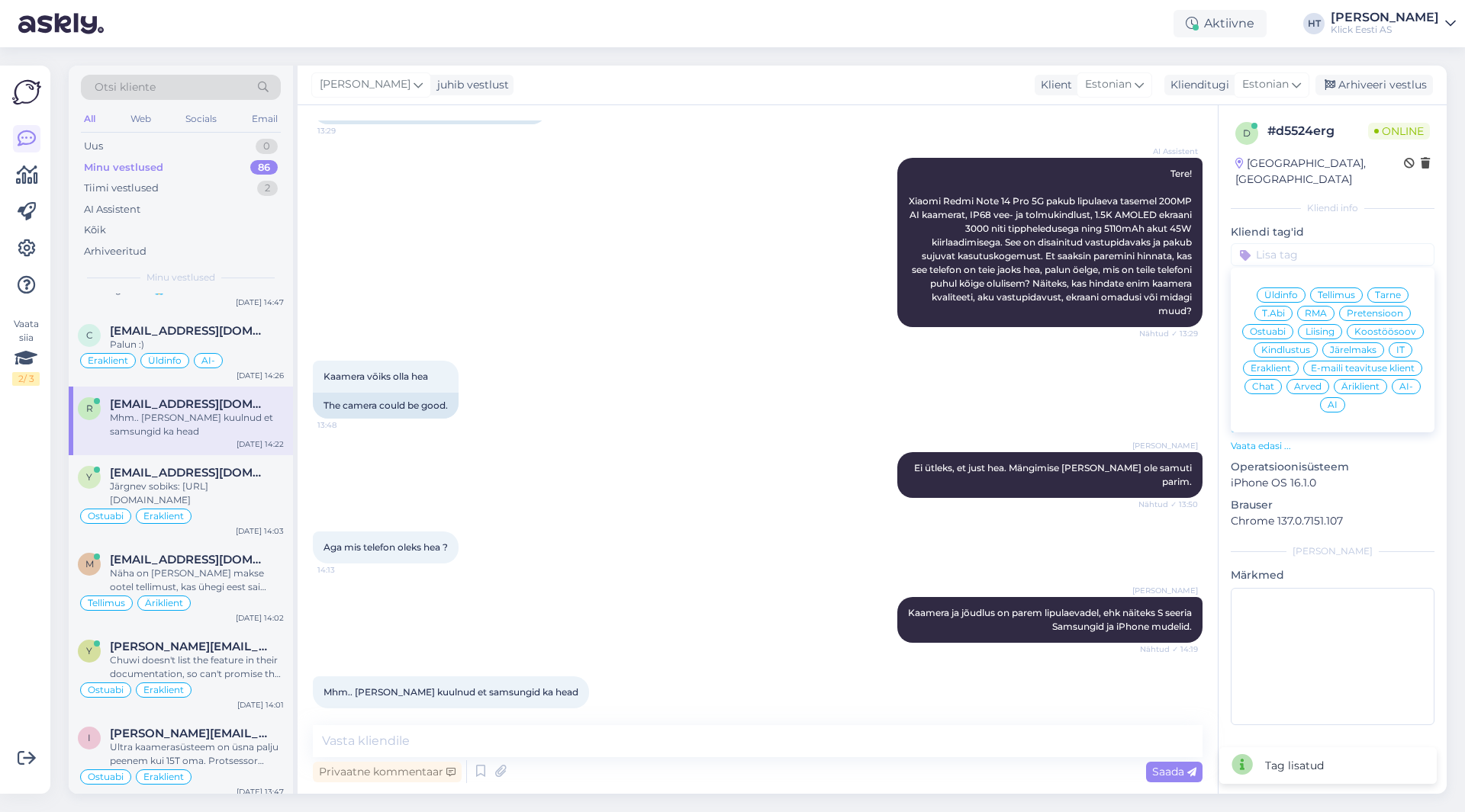
click at [1273, 328] on span "Ostuabi" at bounding box center [1267, 332] width 36 height 9
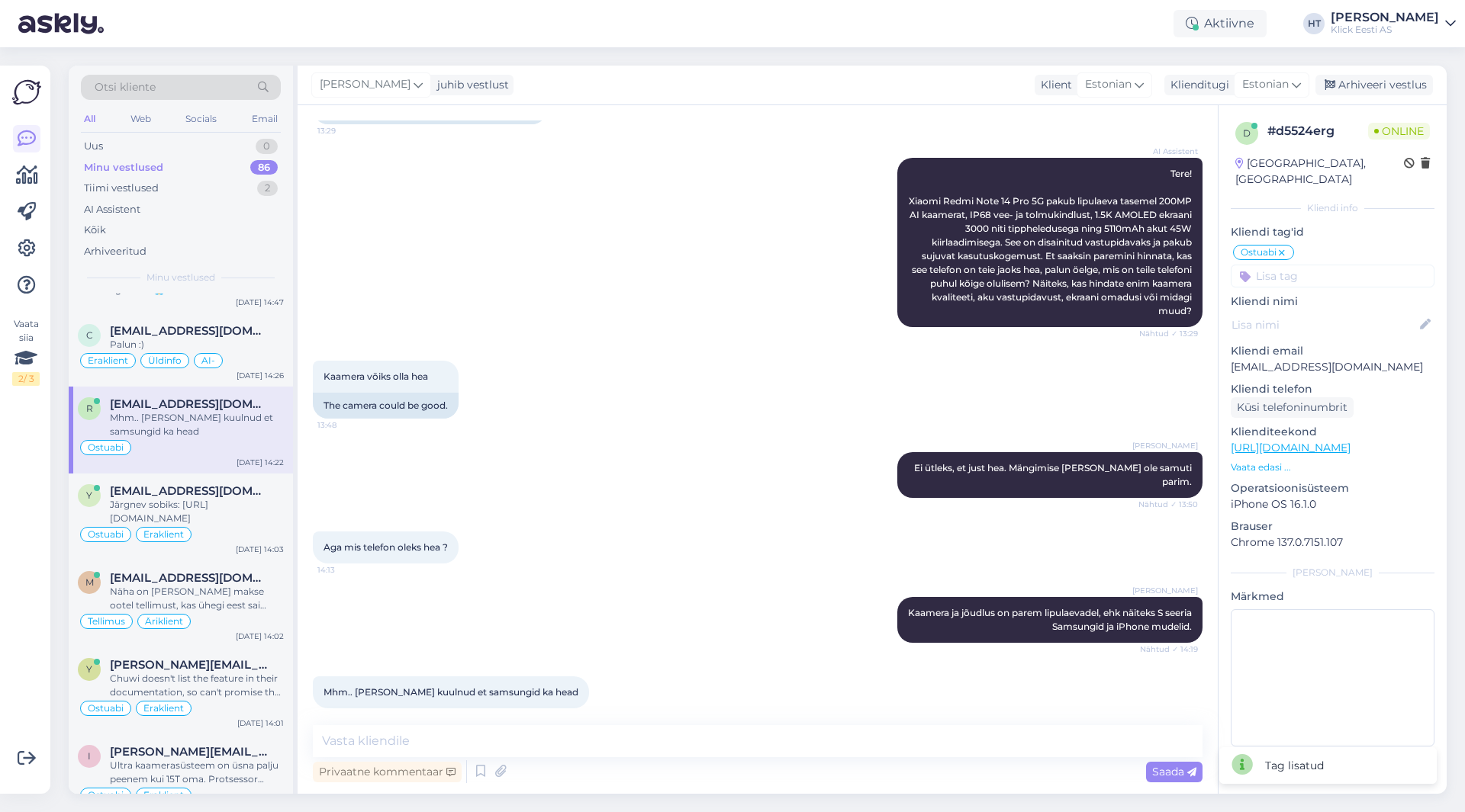
click at [1294, 264] on input at bounding box center [1332, 275] width 204 height 23
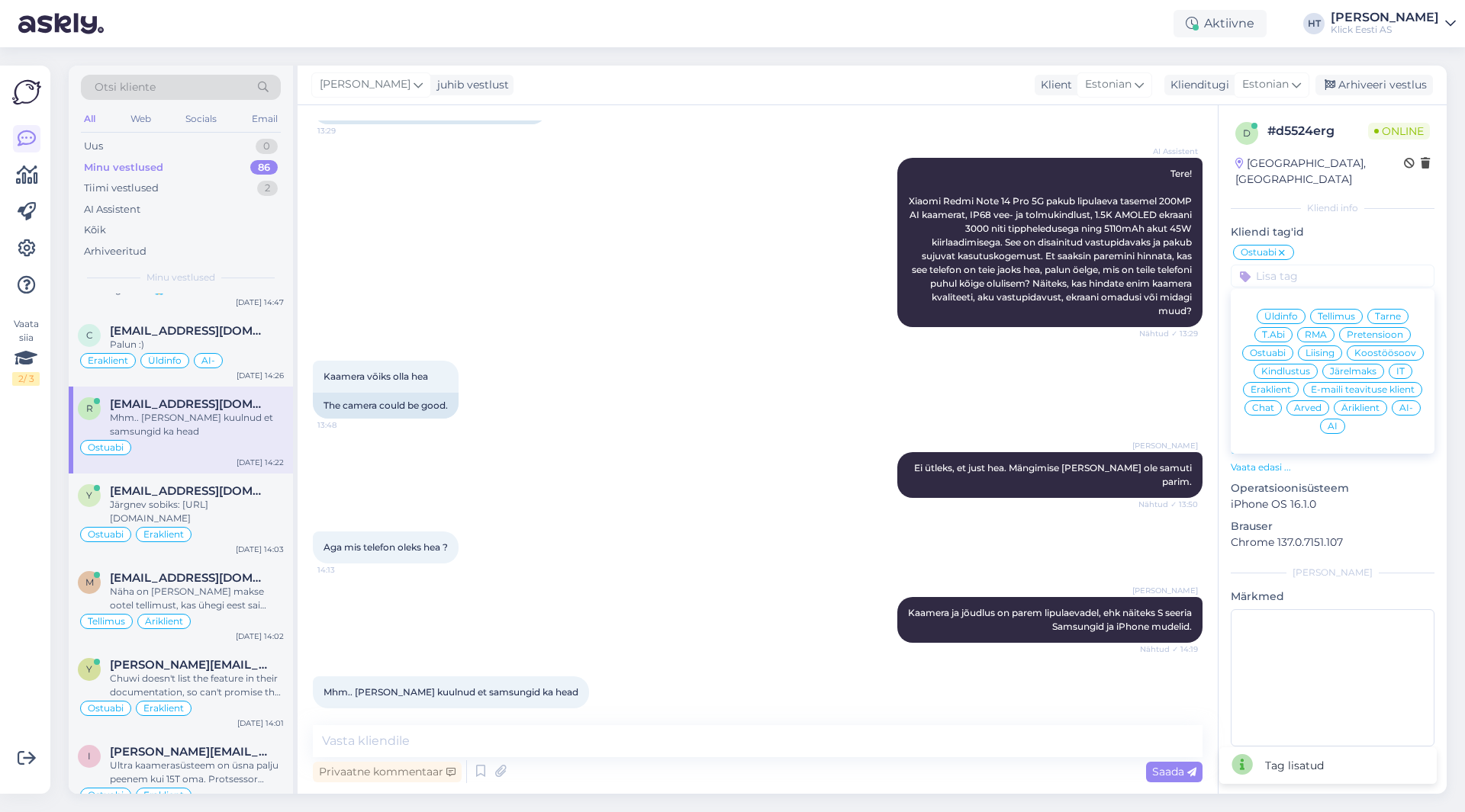
click at [1269, 385] on span "Eraklient" at bounding box center [1270, 390] width 41 height 9
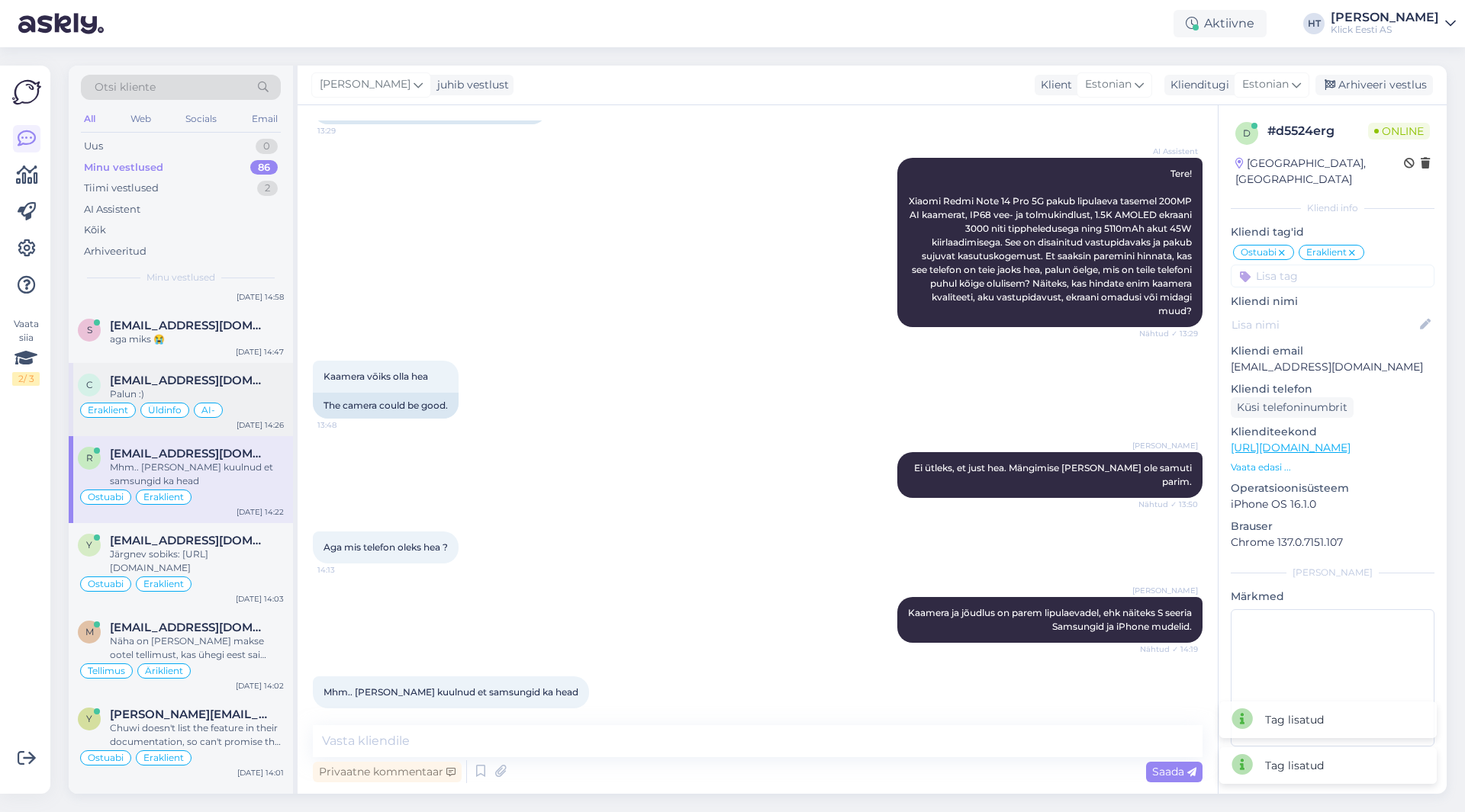
scroll to position [4553, 0]
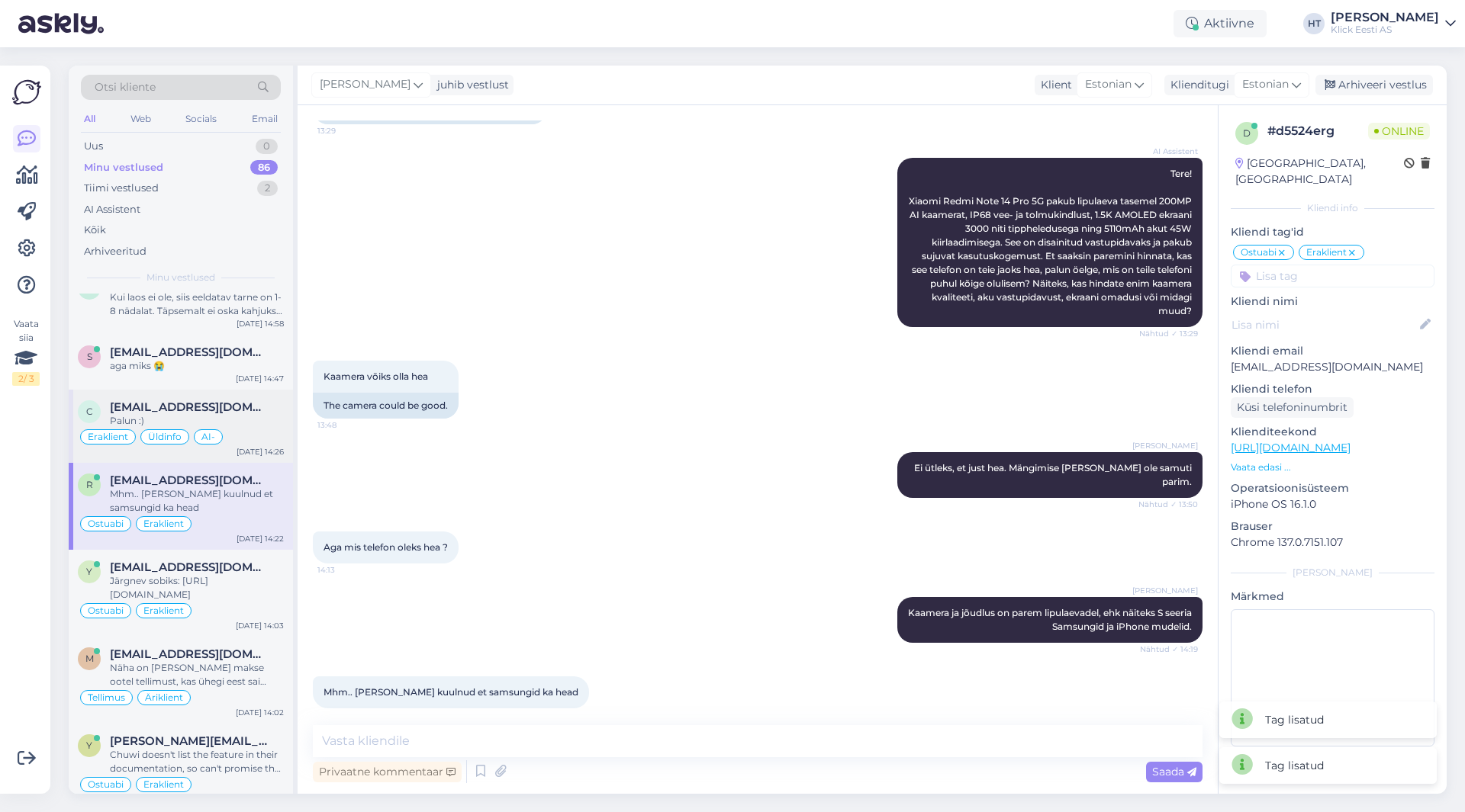
click at [224, 414] on div "Palun :)" at bounding box center [197, 420] width 174 height 14
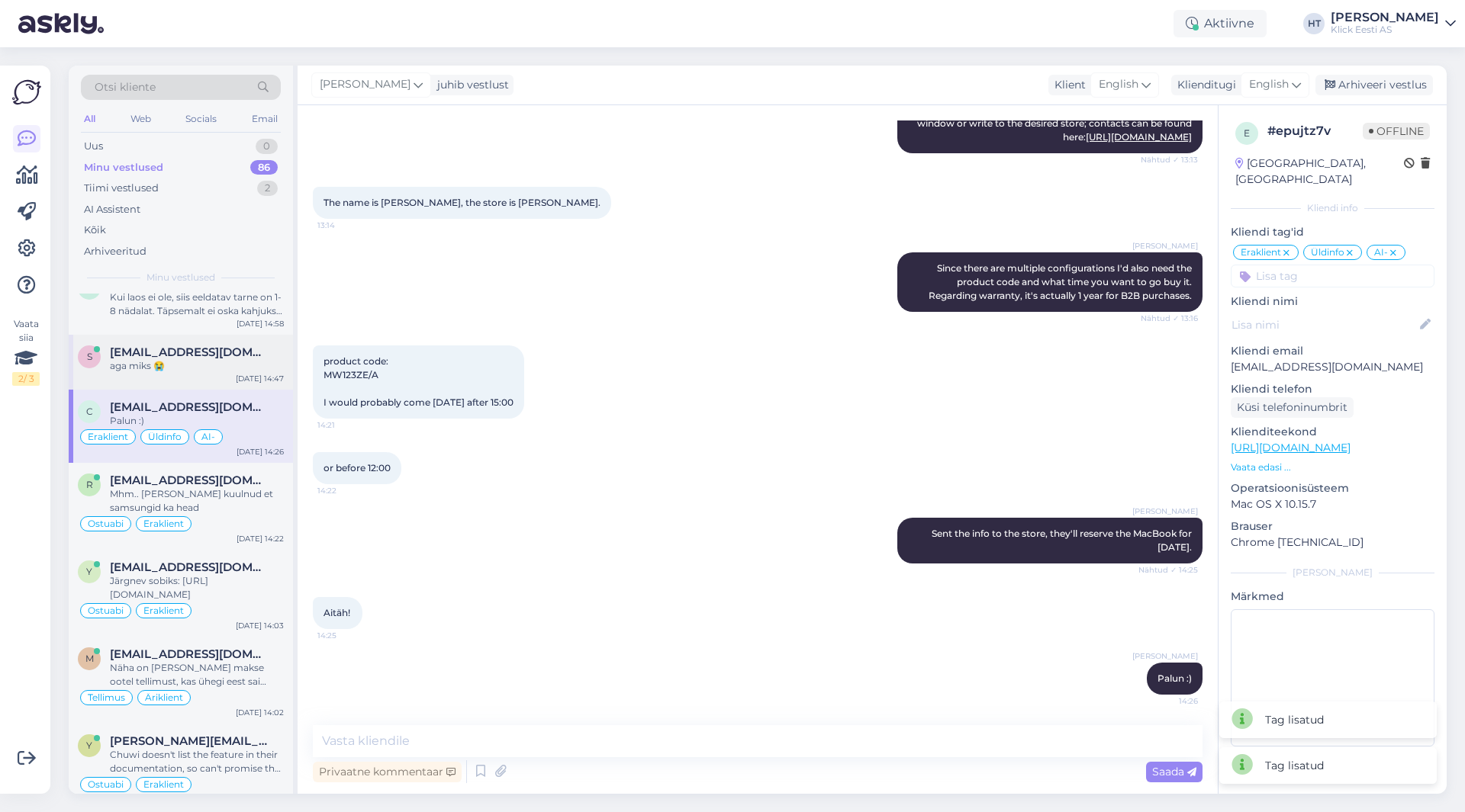
click at [244, 373] on div "[DATE] 14:47" at bounding box center [259, 378] width 48 height 12
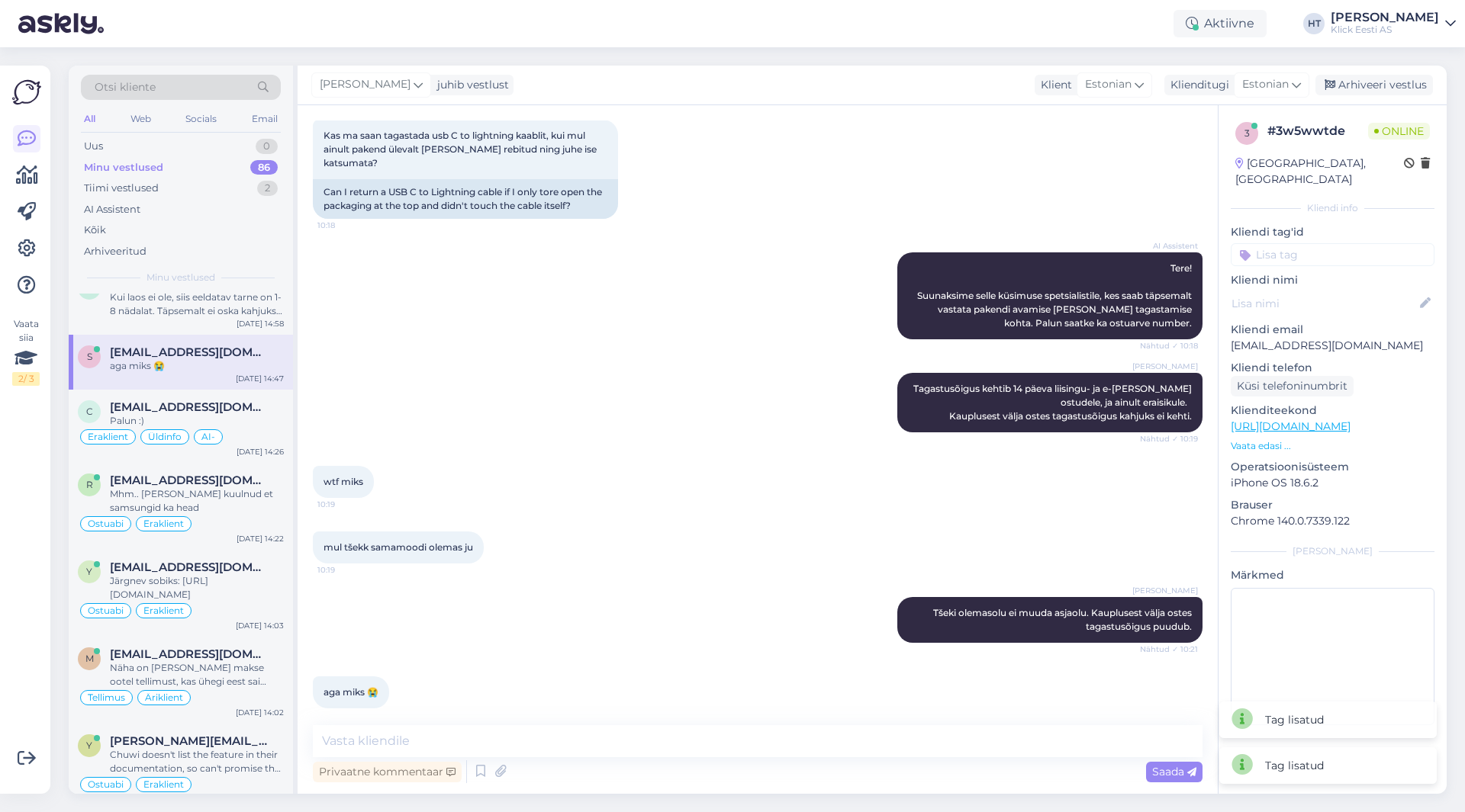
click at [1290, 244] on input at bounding box center [1332, 254] width 204 height 23
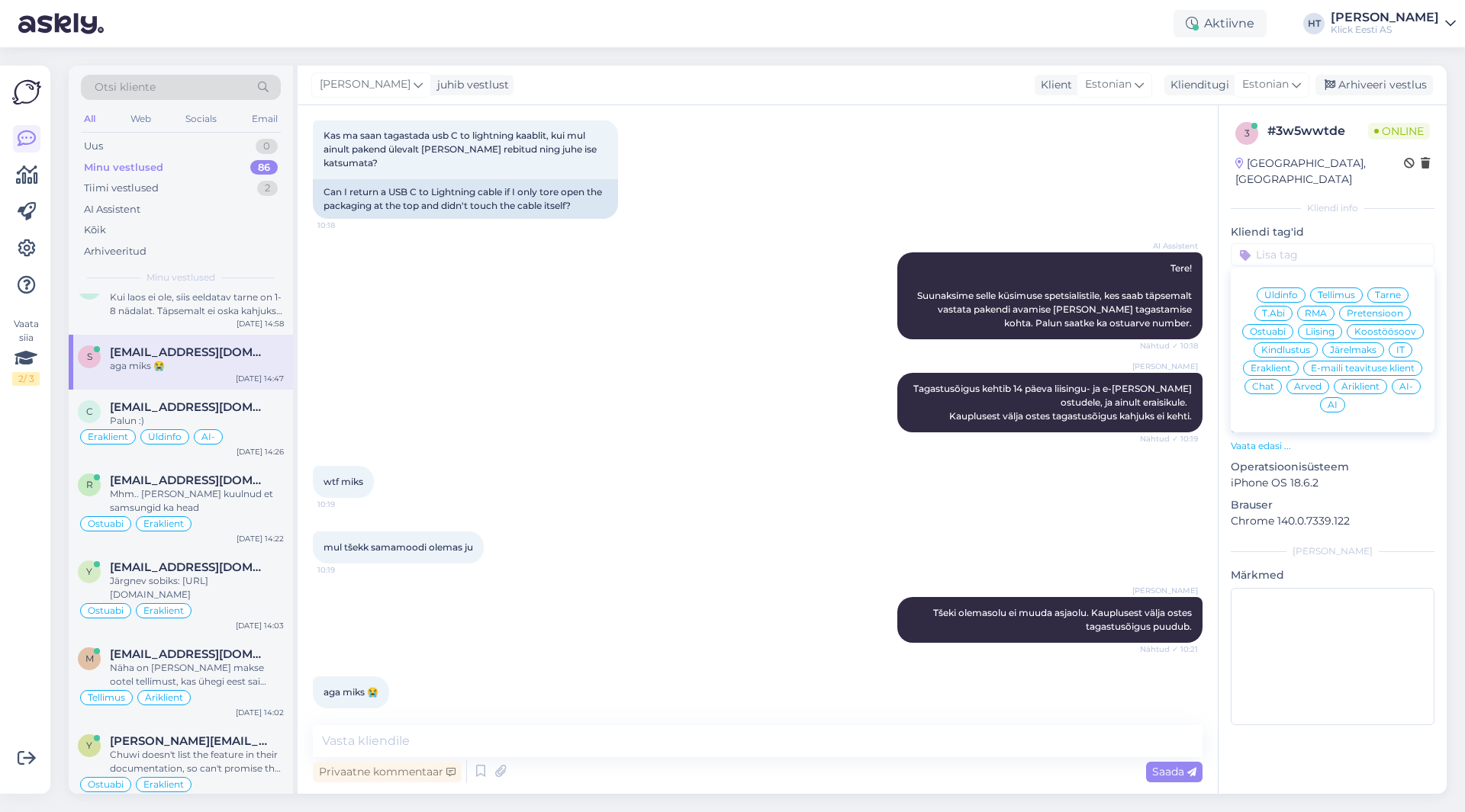
click at [1289, 291] on span "Üldinfo" at bounding box center [1280, 295] width 33 height 9
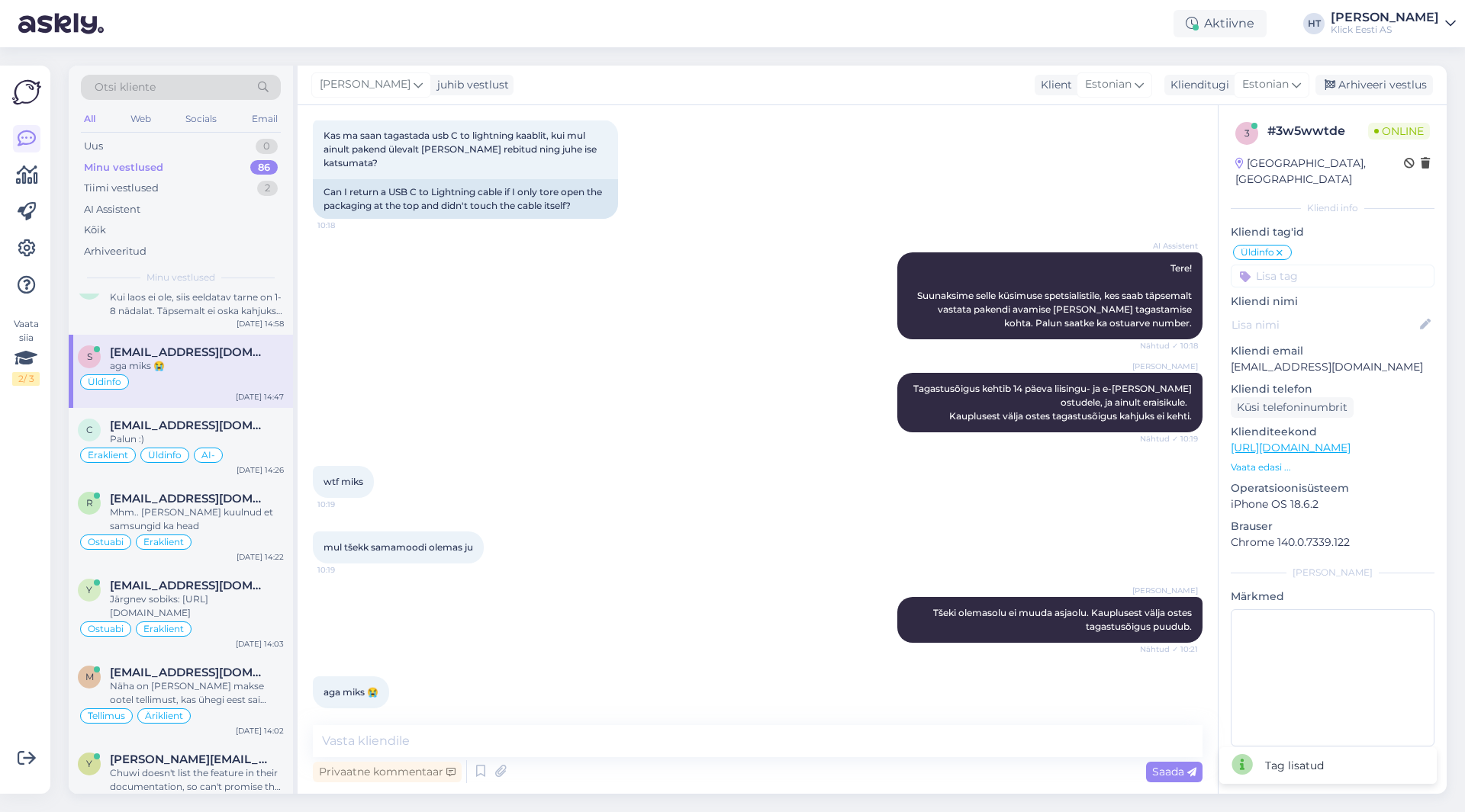
click at [1298, 266] on input at bounding box center [1332, 275] width 204 height 23
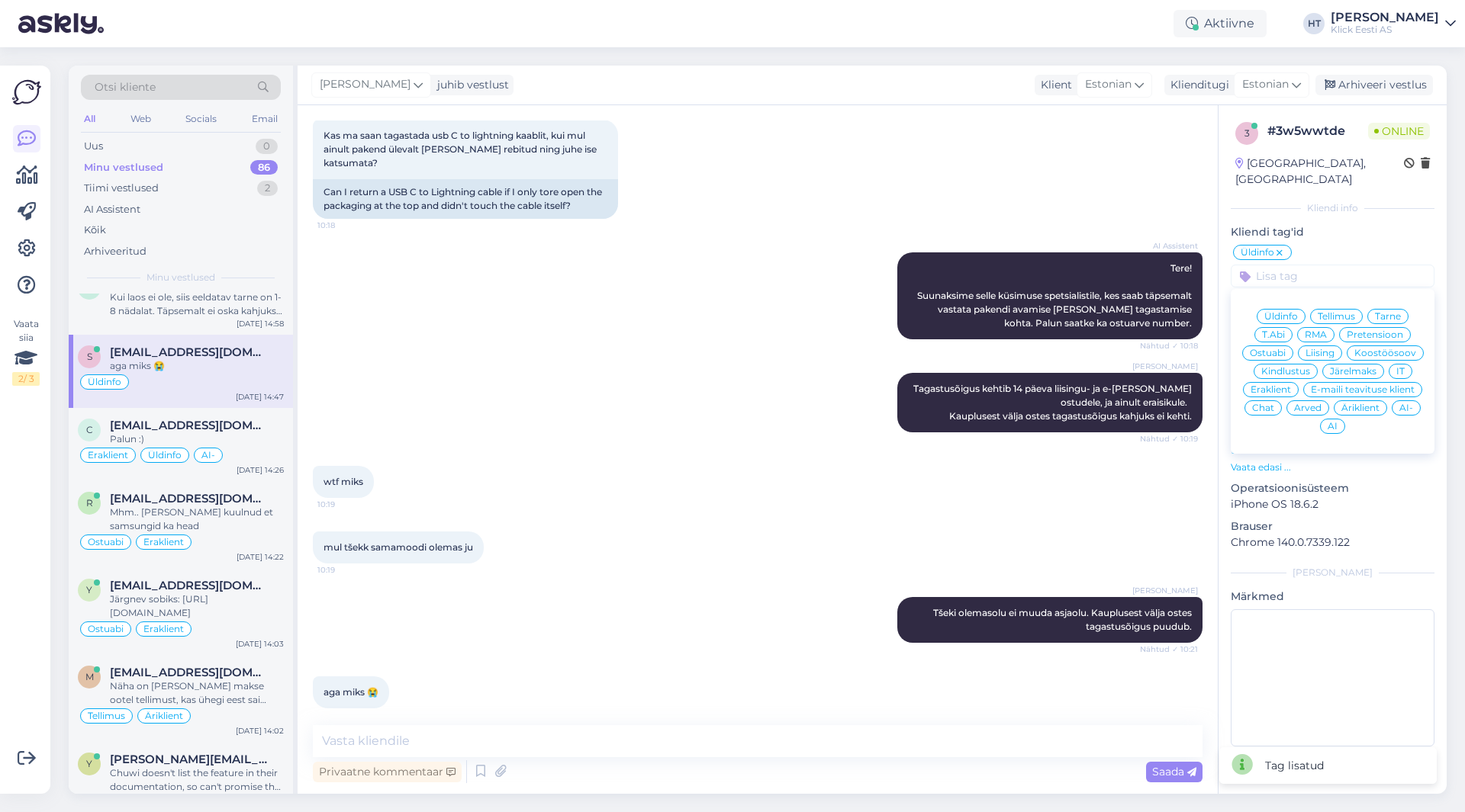
click at [1275, 385] on span "Eraklient" at bounding box center [1270, 390] width 41 height 9
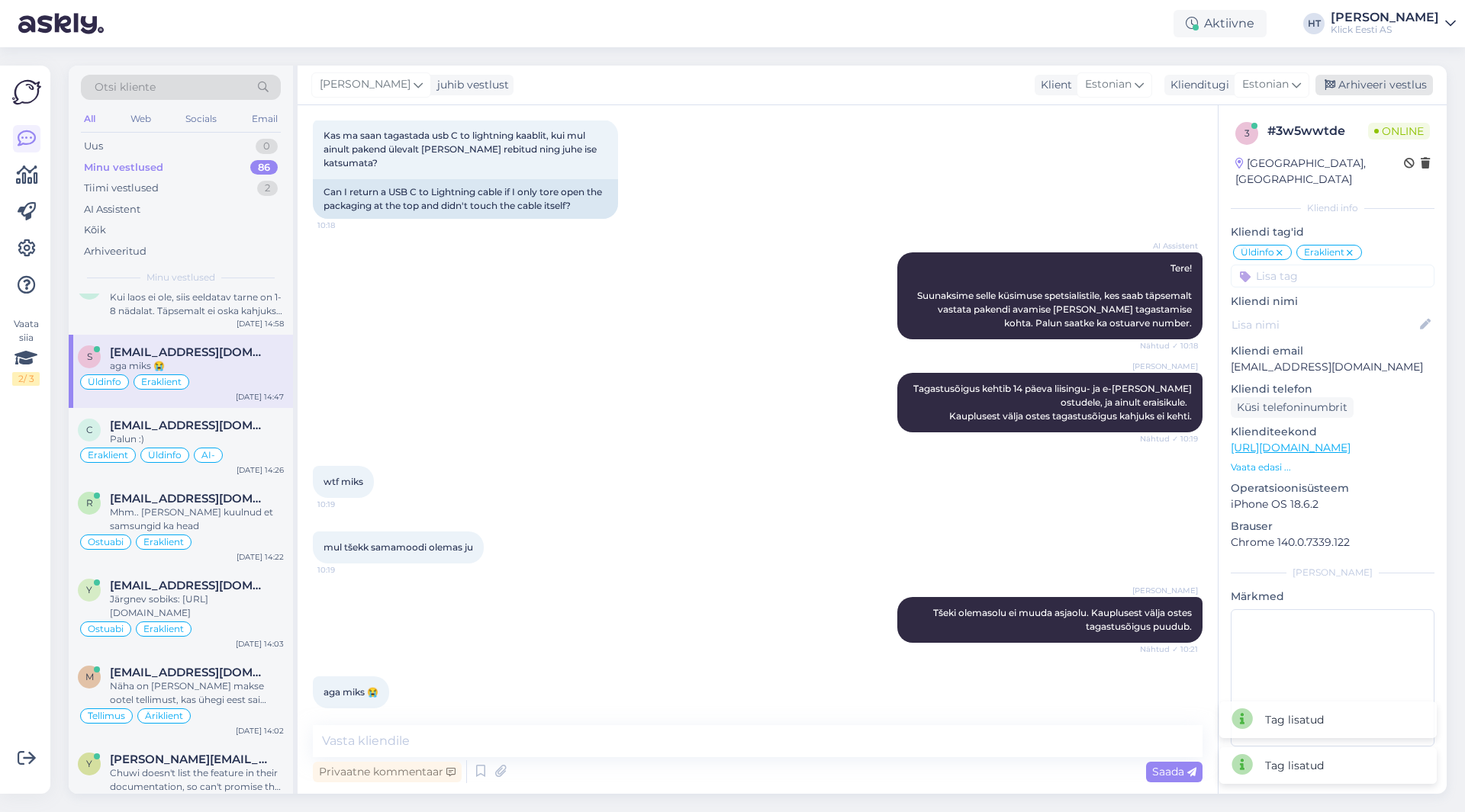
click at [1362, 90] on div "Arhiveeri vestlus" at bounding box center [1374, 85] width 117 height 21
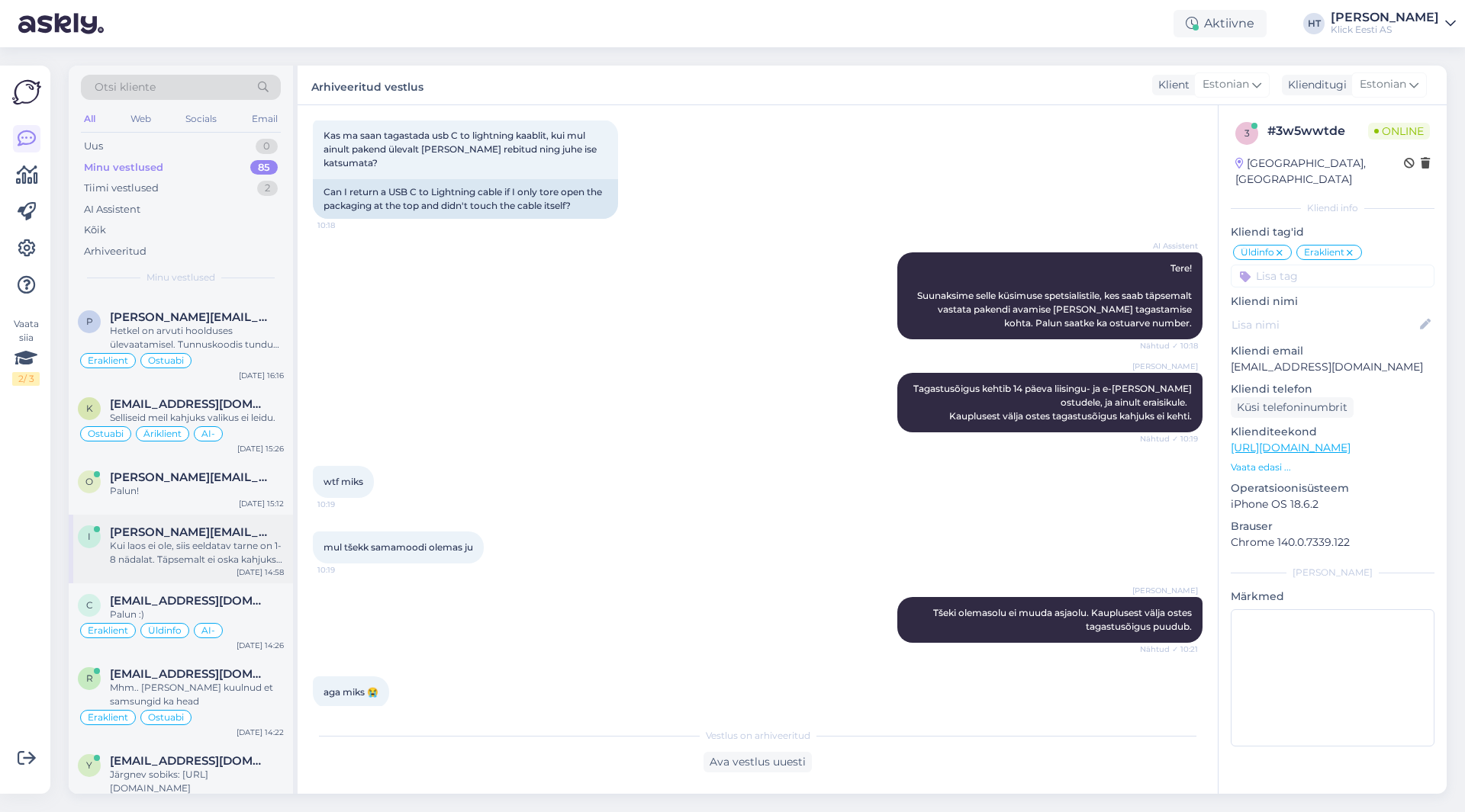
scroll to position [4303, 0]
click at [202, 527] on span "[PERSON_NAME][EMAIL_ADDRESS][DOMAIN_NAME]" at bounding box center [190, 533] width 159 height 14
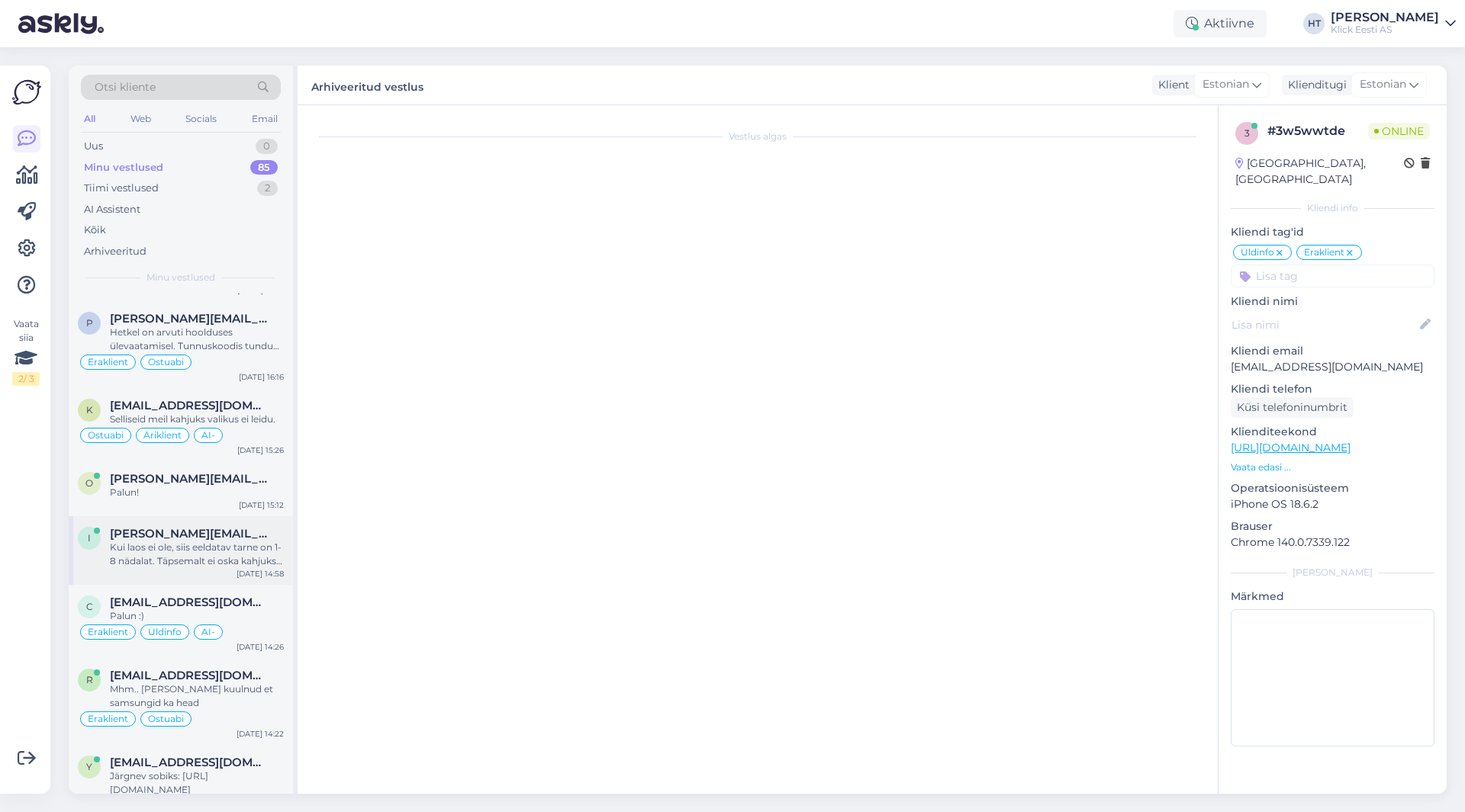
scroll to position [0, 0]
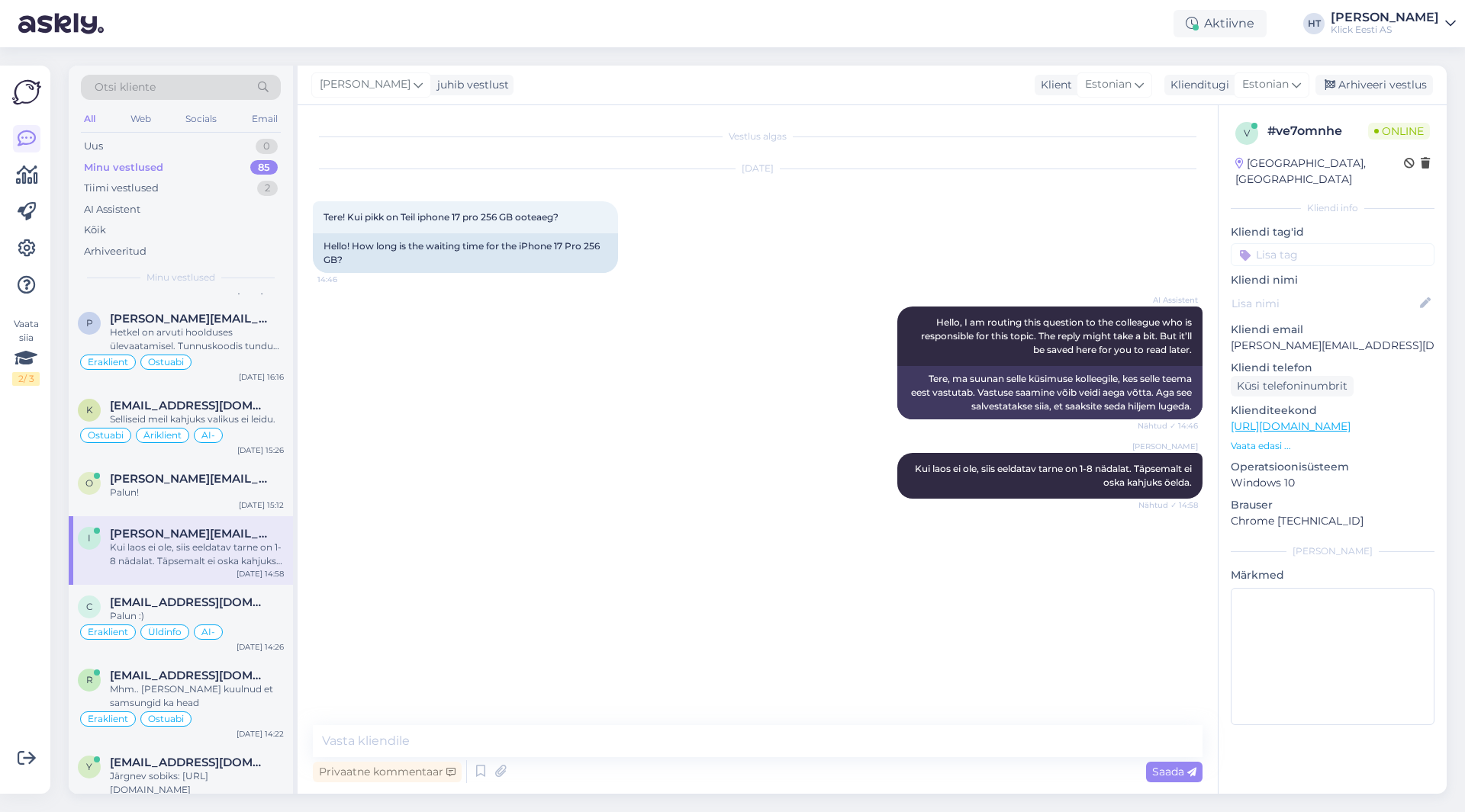
click at [1305, 244] on input at bounding box center [1332, 254] width 204 height 23
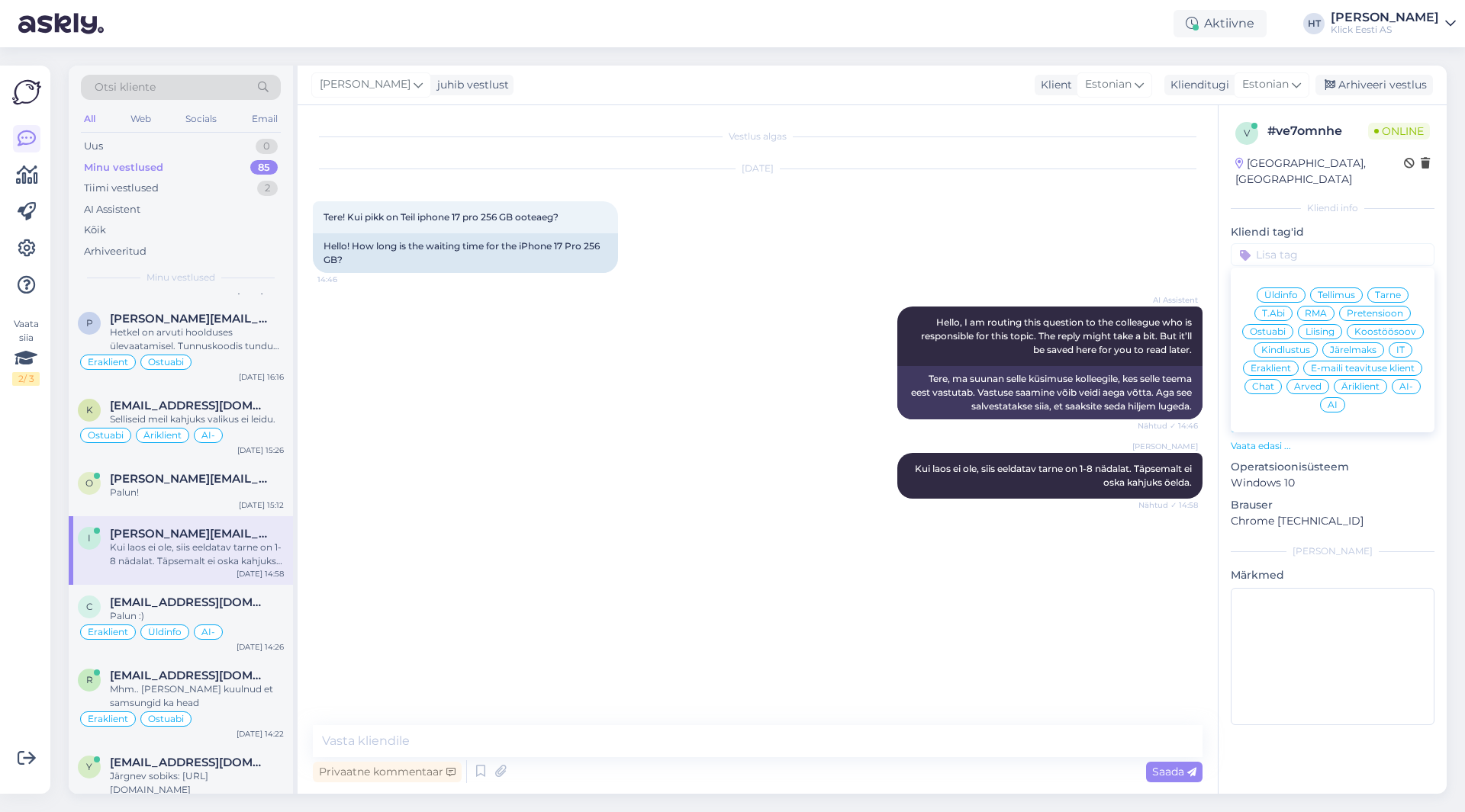
click at [1279, 324] on div "Ostuabi" at bounding box center [1267, 331] width 51 height 15
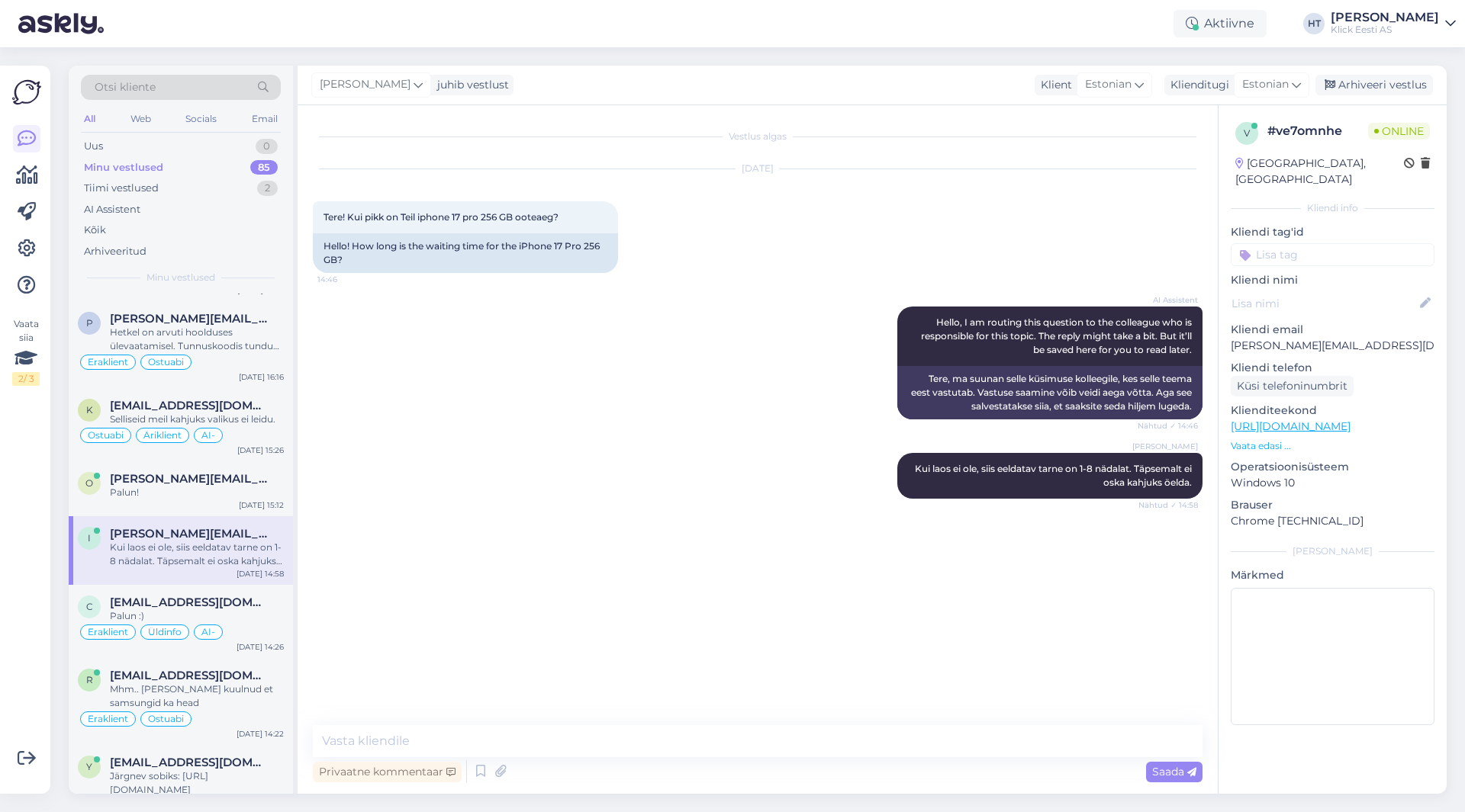
click at [1300, 250] on input at bounding box center [1332, 254] width 204 height 23
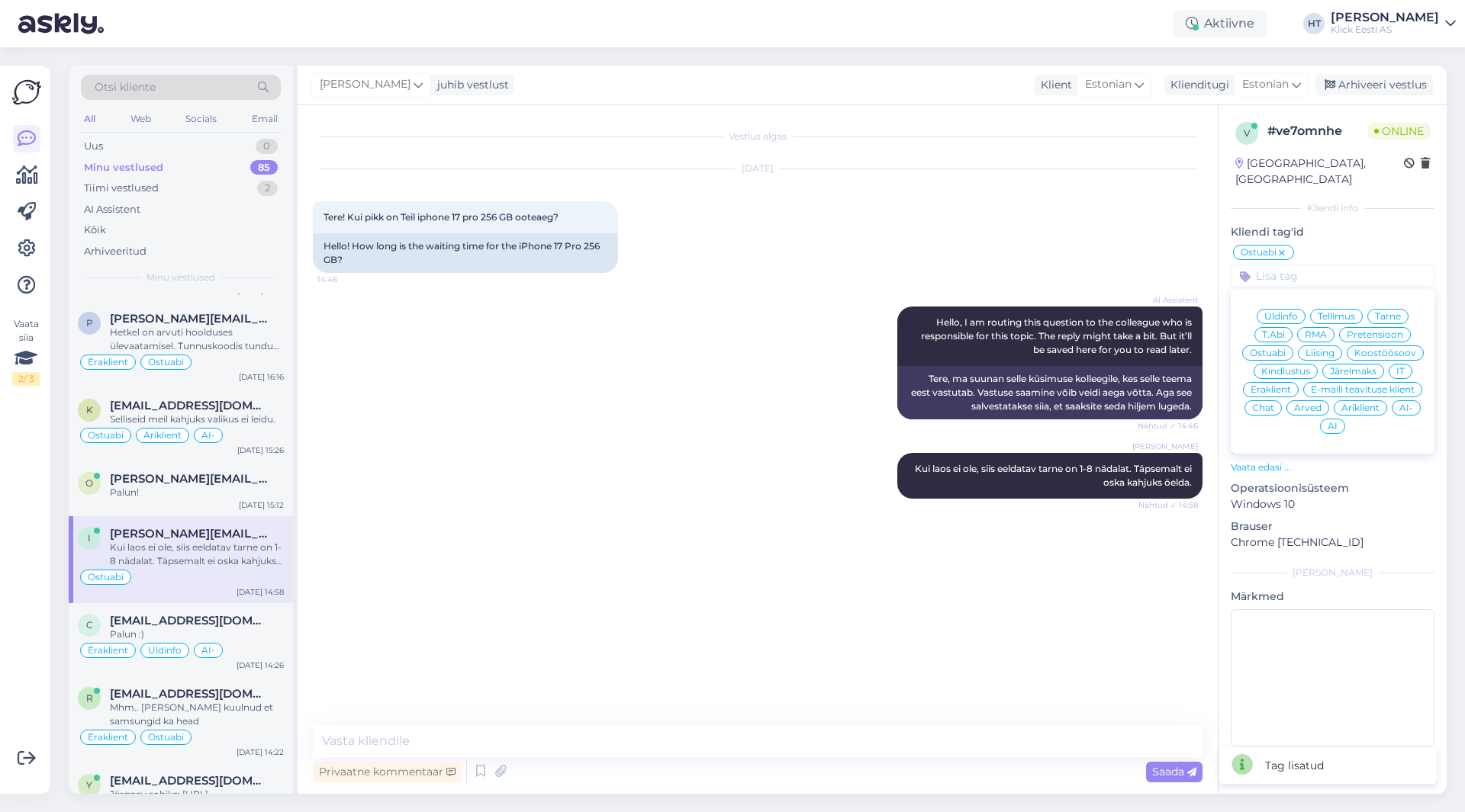
click at [1282, 382] on div "Eraklient" at bounding box center [1271, 389] width 56 height 15
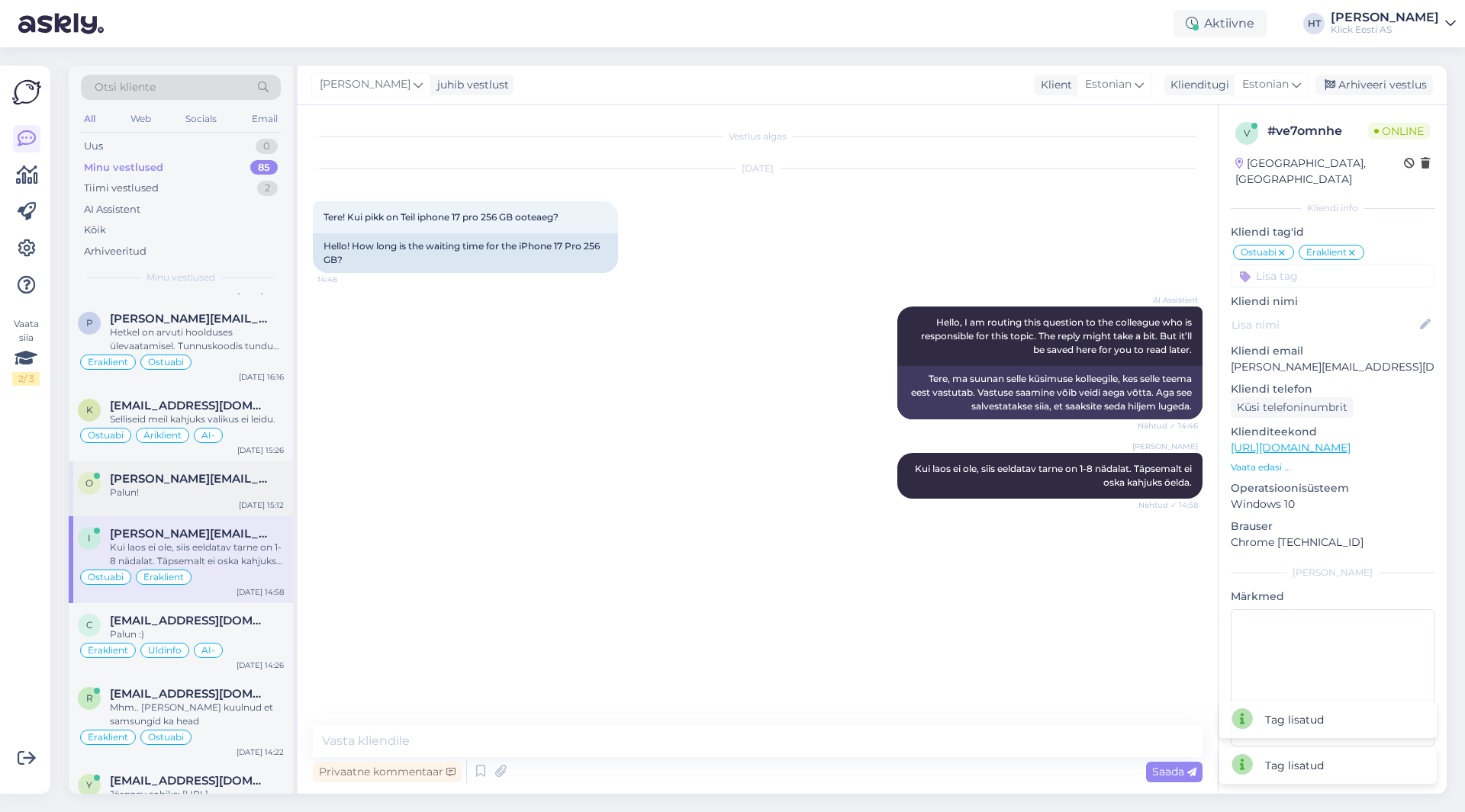
click at [239, 472] on span "[PERSON_NAME][EMAIL_ADDRESS][DOMAIN_NAME]" at bounding box center [190, 478] width 159 height 14
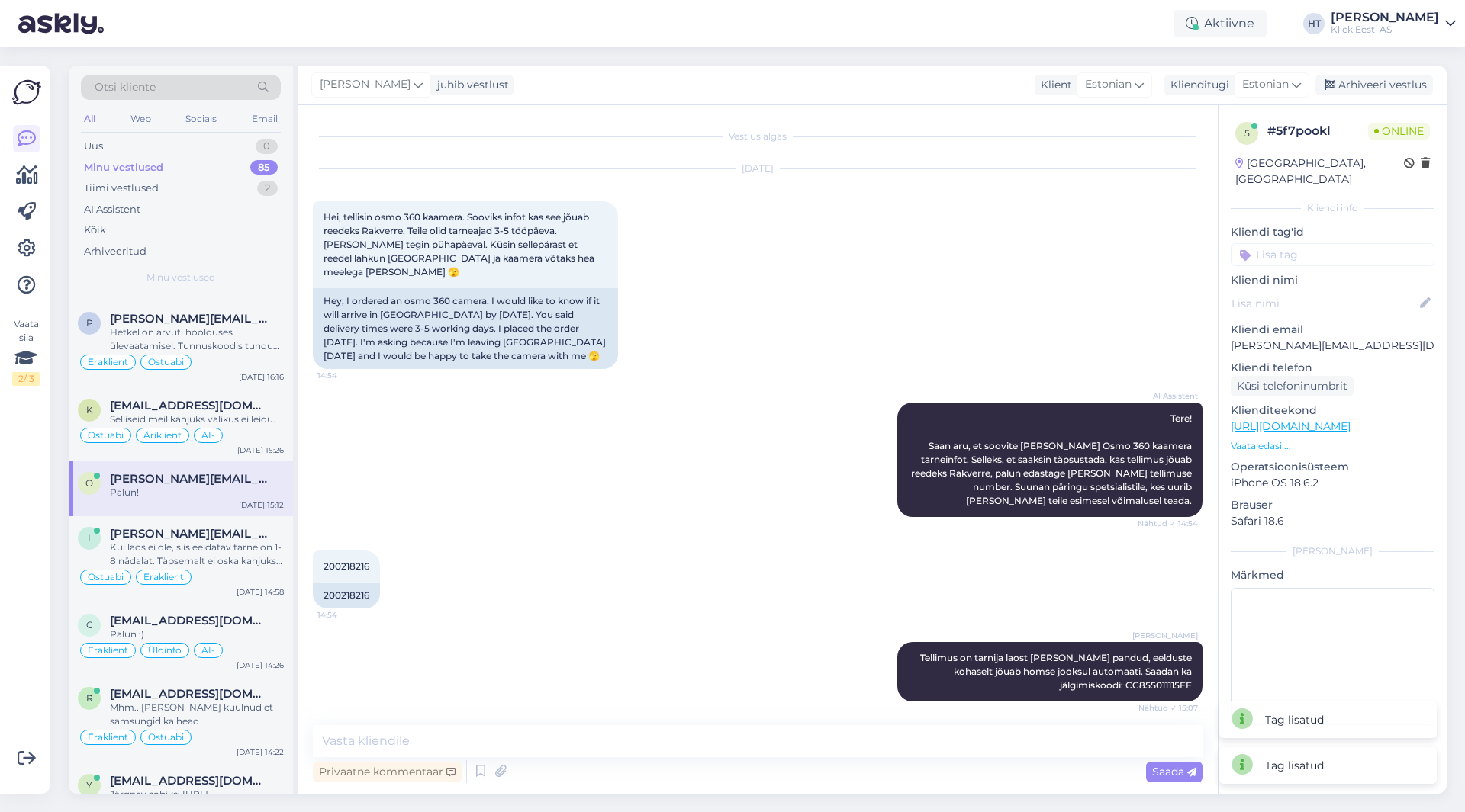
scroll to position [125, 0]
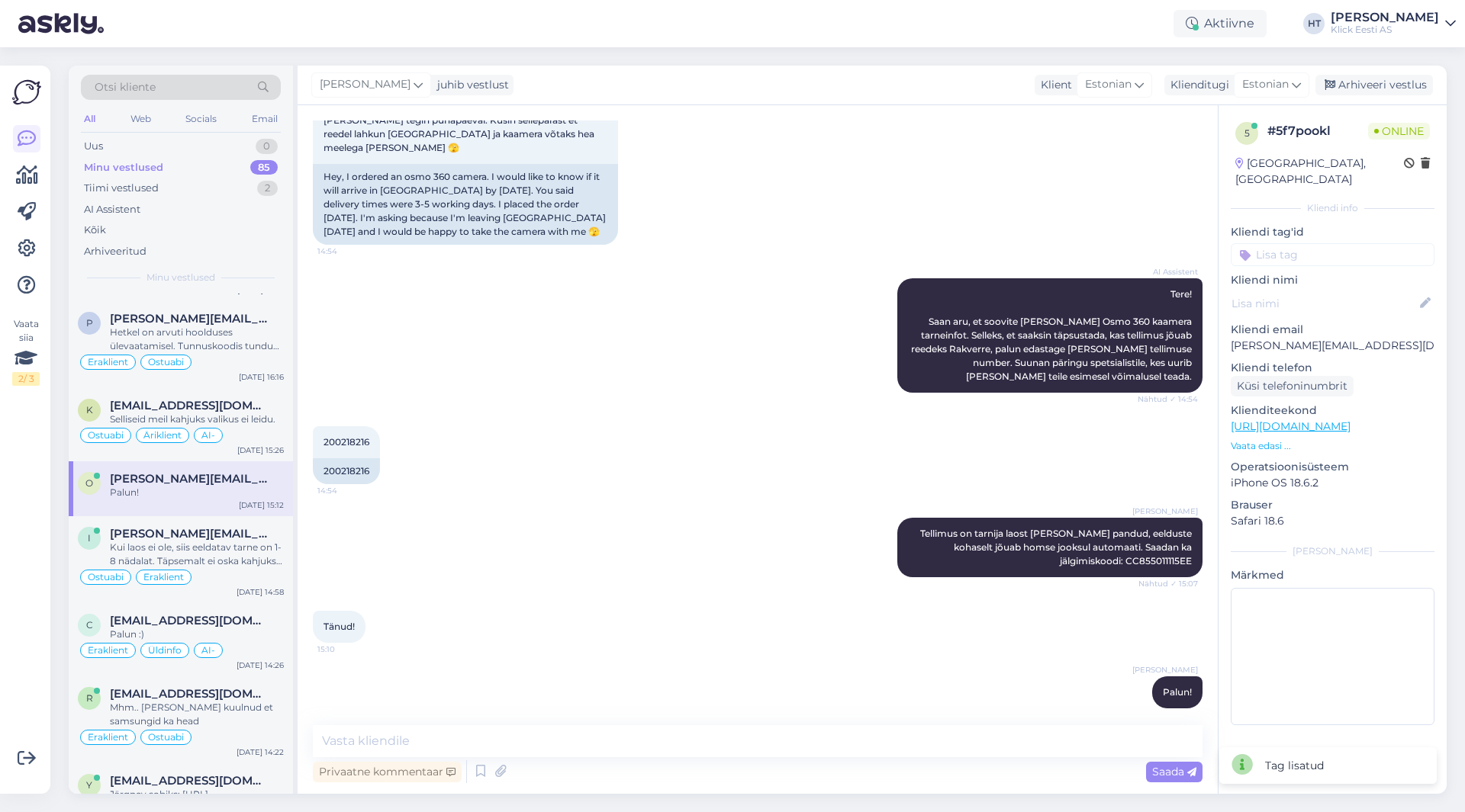
click at [1335, 244] on input at bounding box center [1332, 254] width 204 height 23
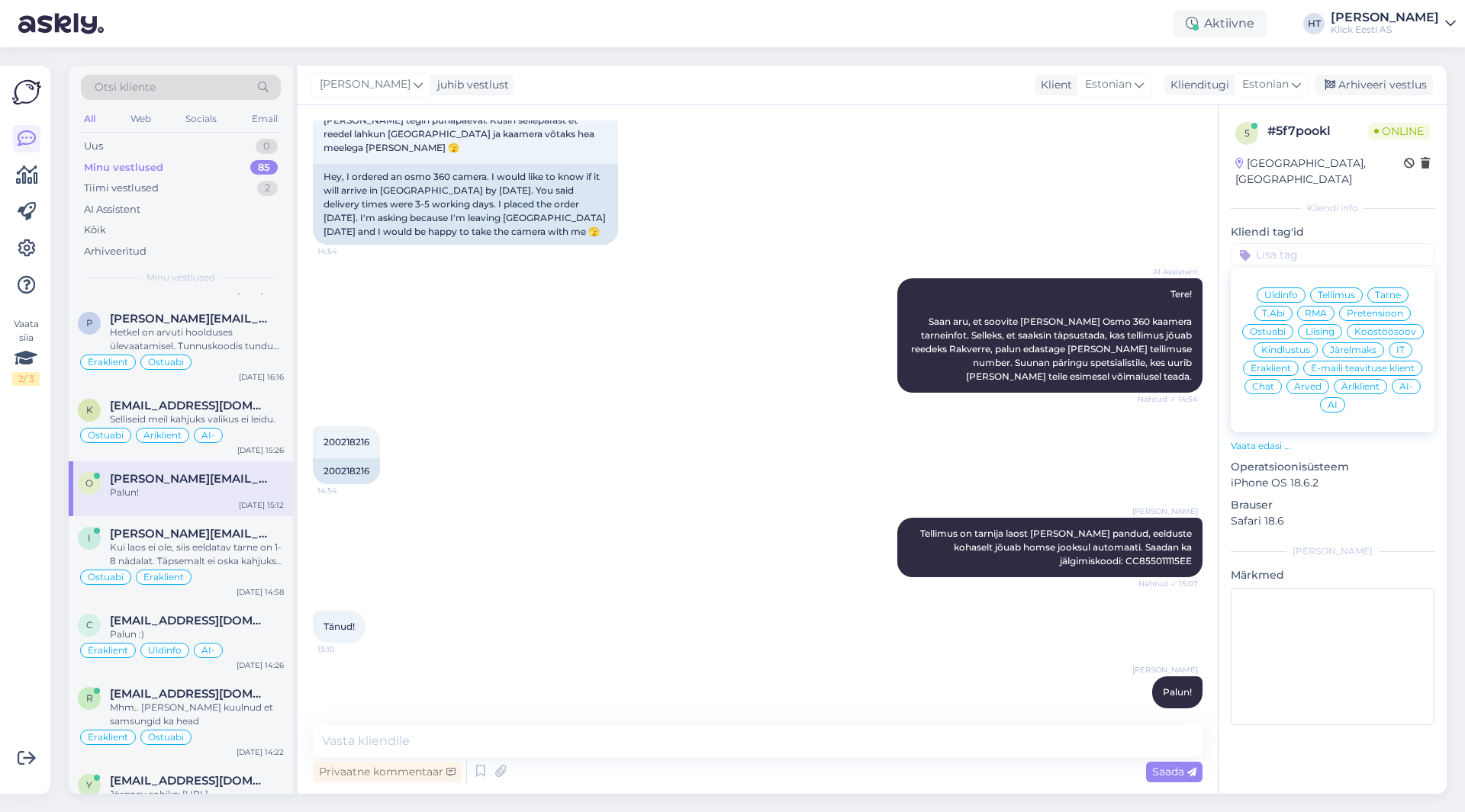
click at [1392, 291] on span "Tarne" at bounding box center [1387, 295] width 26 height 9
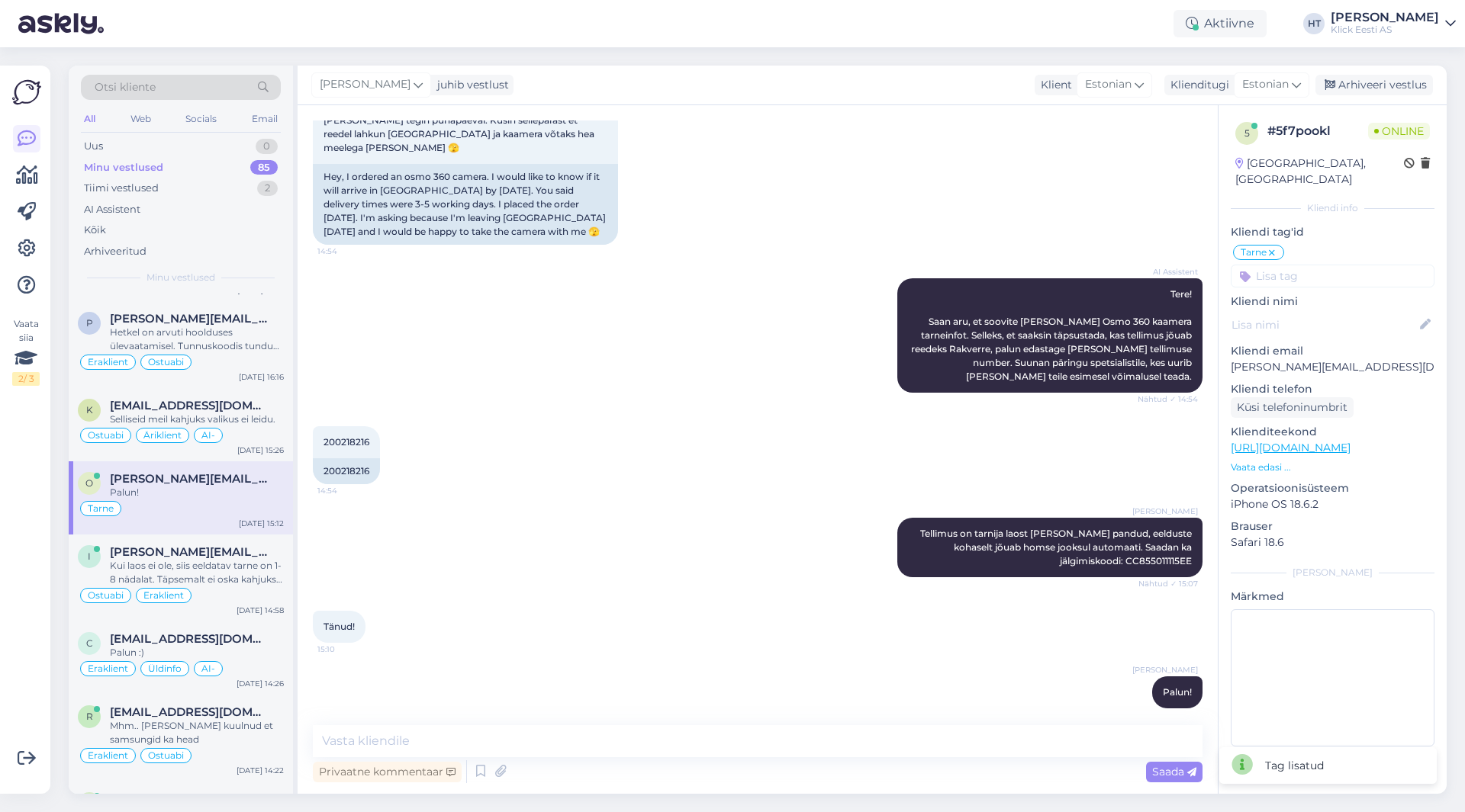
click at [1330, 264] on input at bounding box center [1332, 275] width 204 height 23
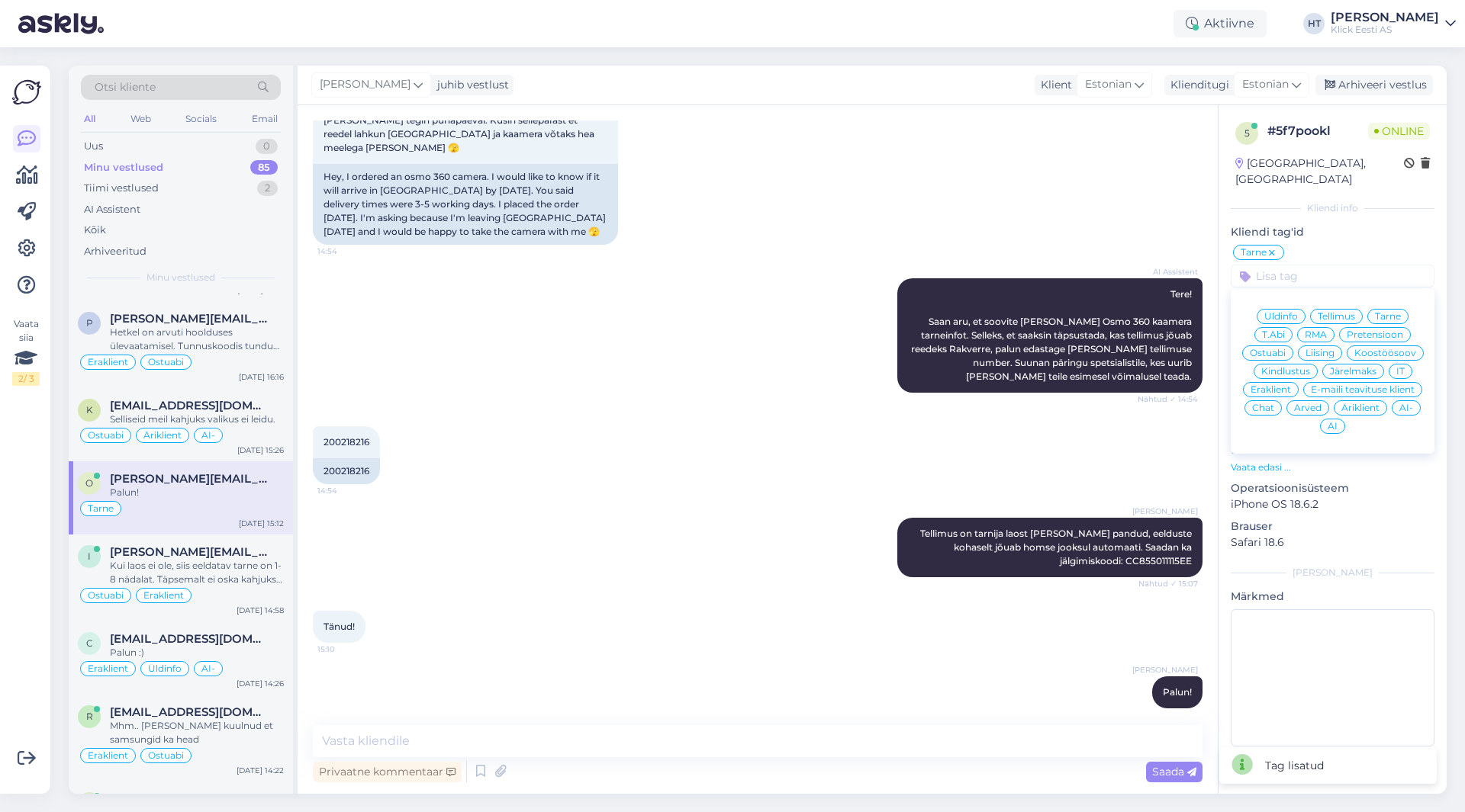
click at [1279, 385] on span "Eraklient" at bounding box center [1270, 390] width 41 height 9
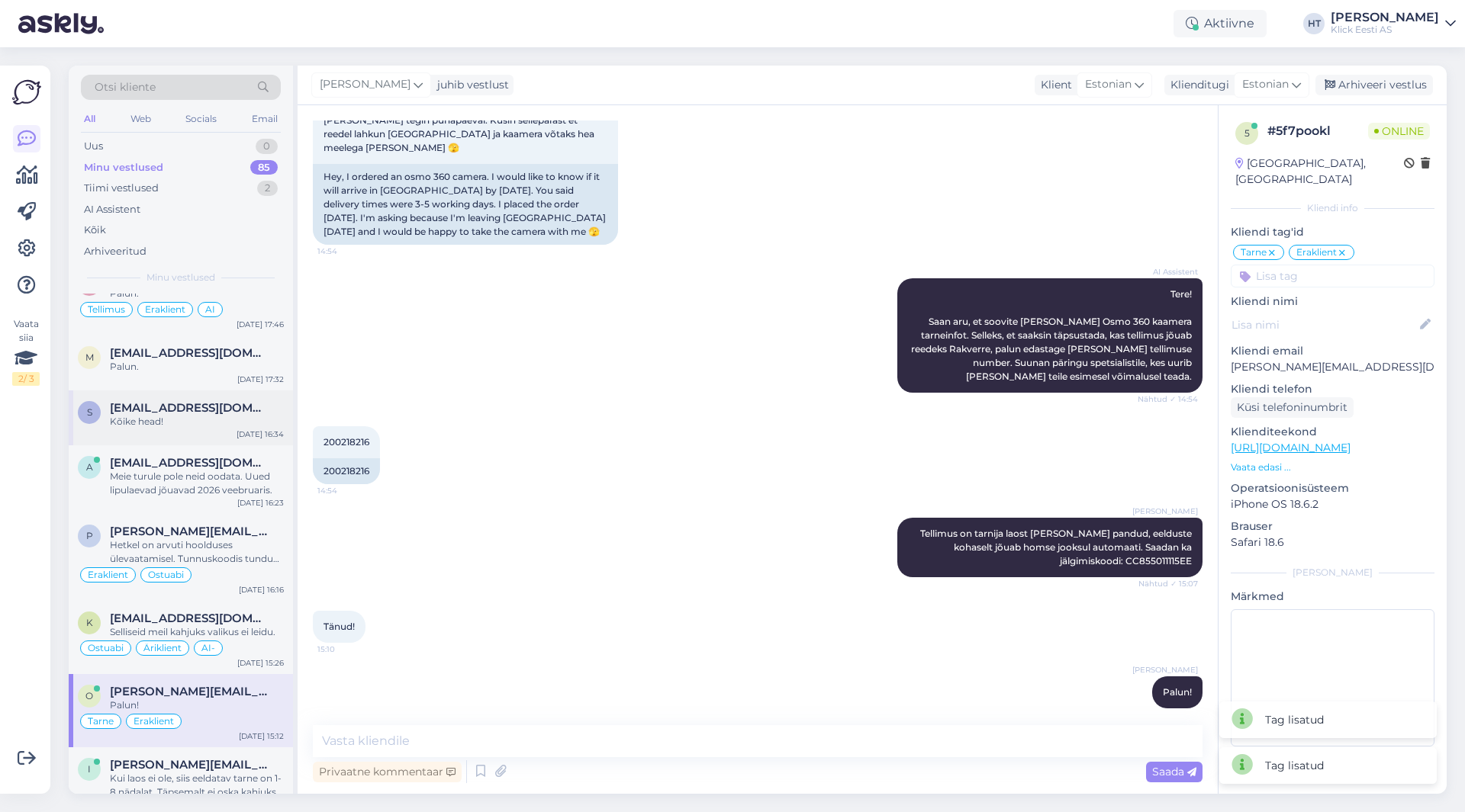
scroll to position [4074, 0]
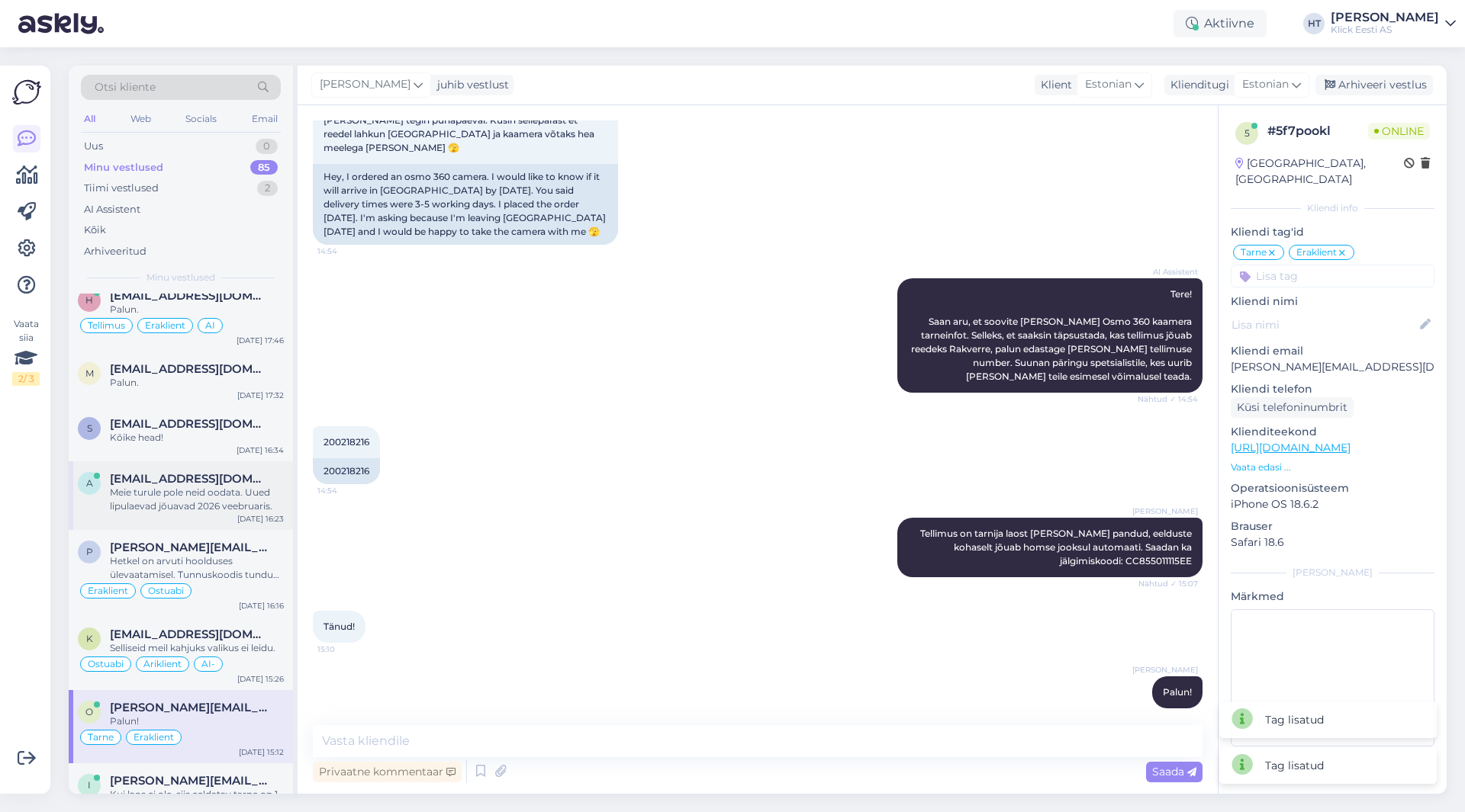
click at [224, 472] on span "[EMAIL_ADDRESS][DOMAIN_NAME]" at bounding box center [190, 478] width 159 height 14
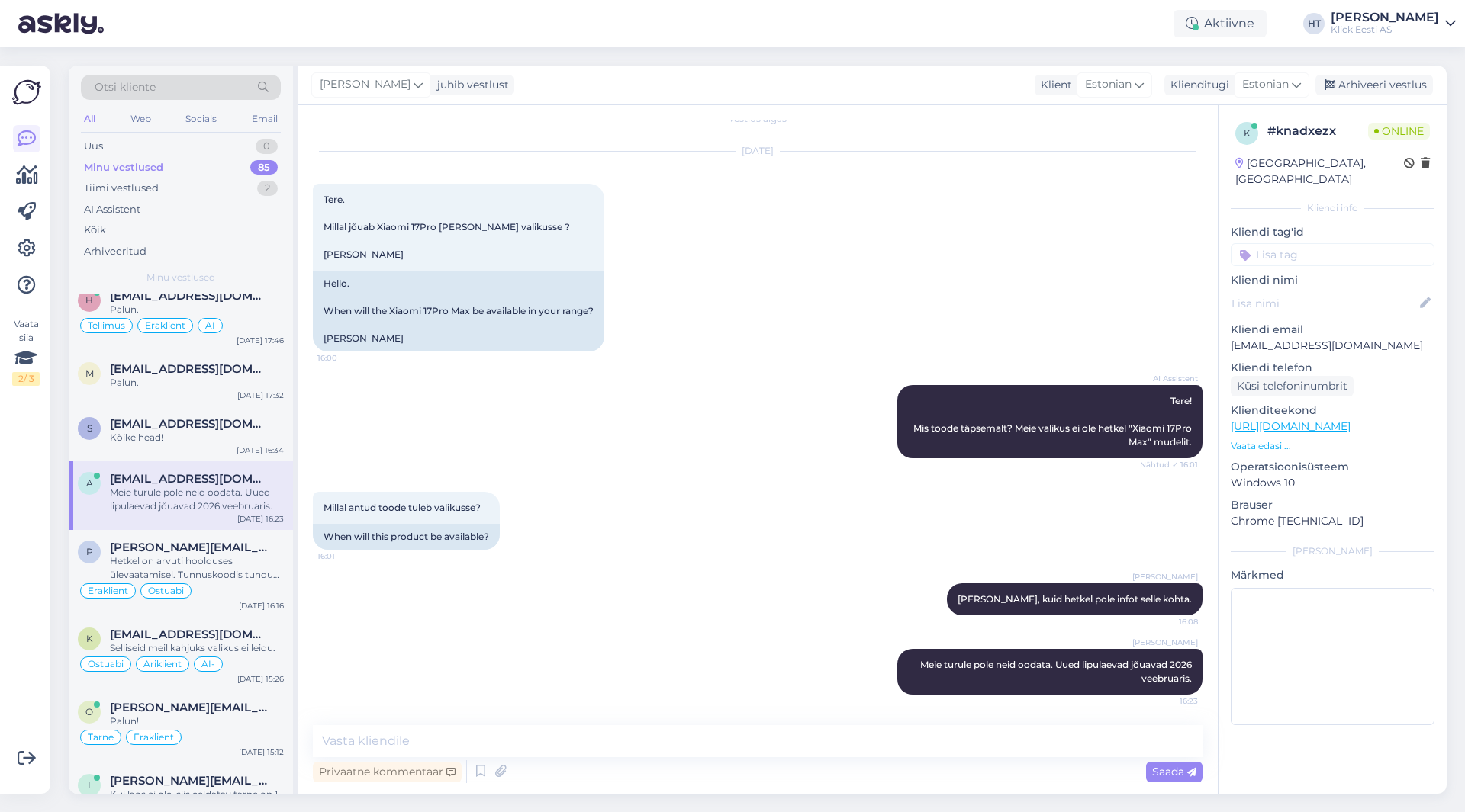
click at [1316, 244] on input at bounding box center [1332, 254] width 204 height 23
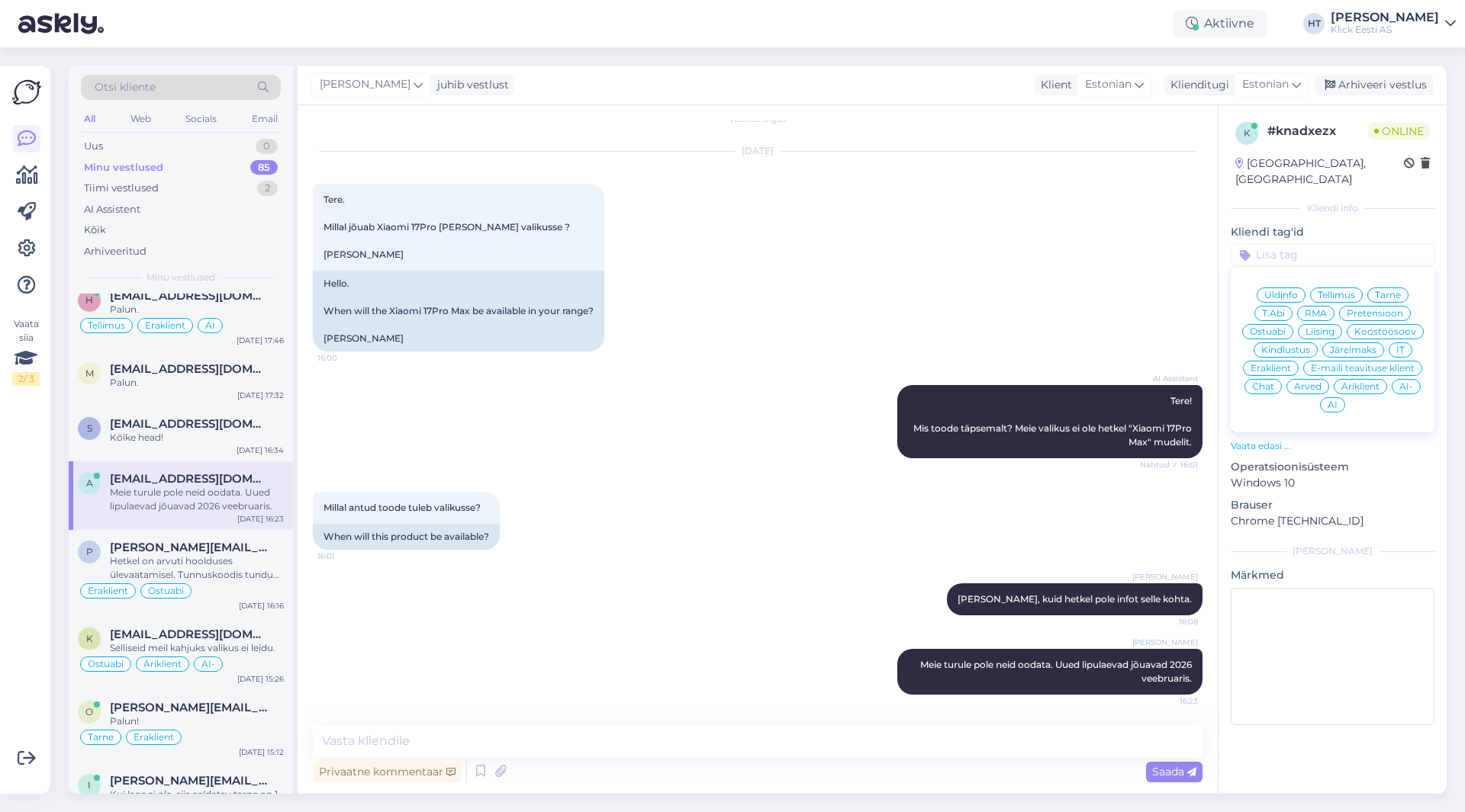
click at [1268, 324] on div "Ostuabi" at bounding box center [1267, 331] width 51 height 15
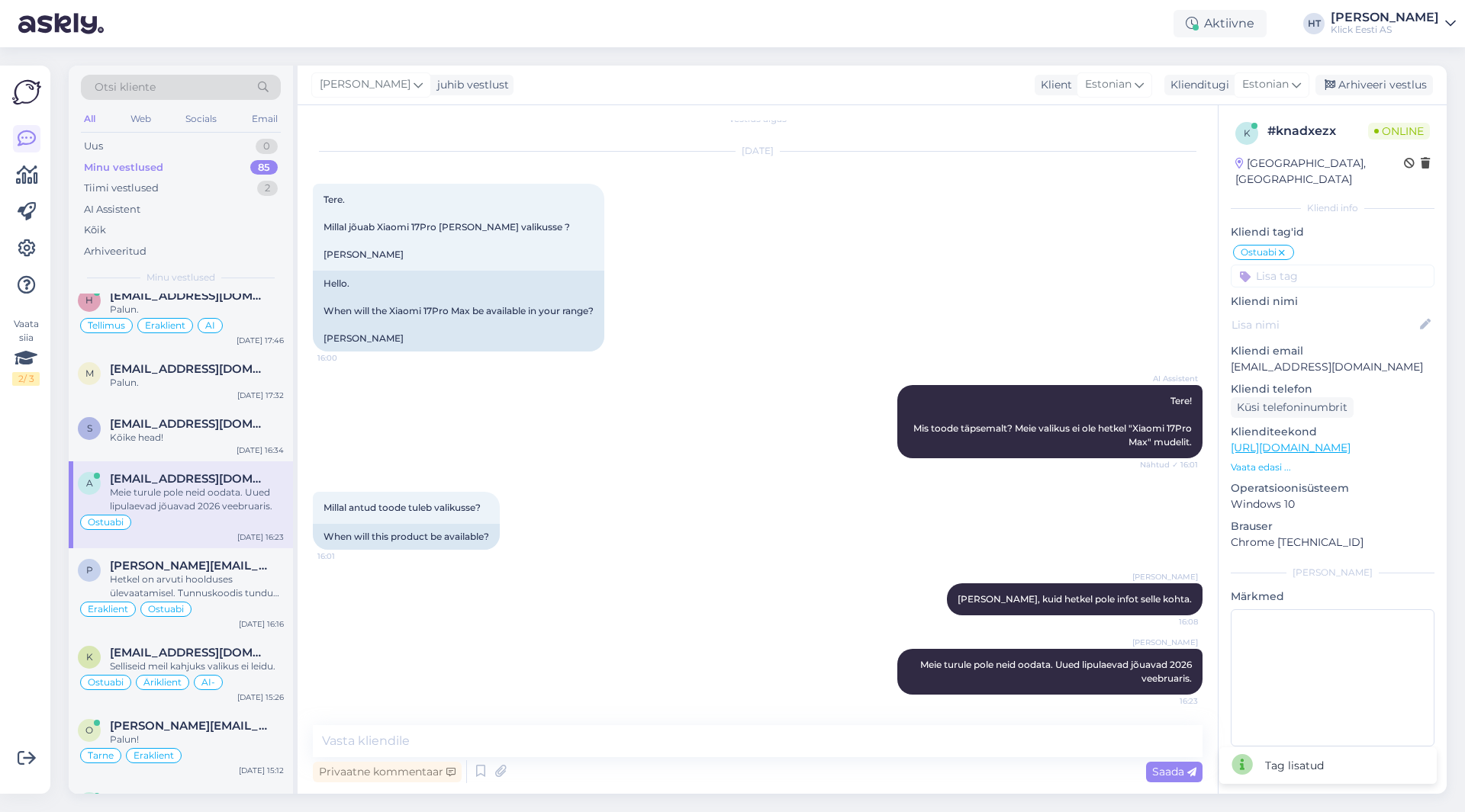
click at [1288, 264] on input at bounding box center [1332, 275] width 204 height 23
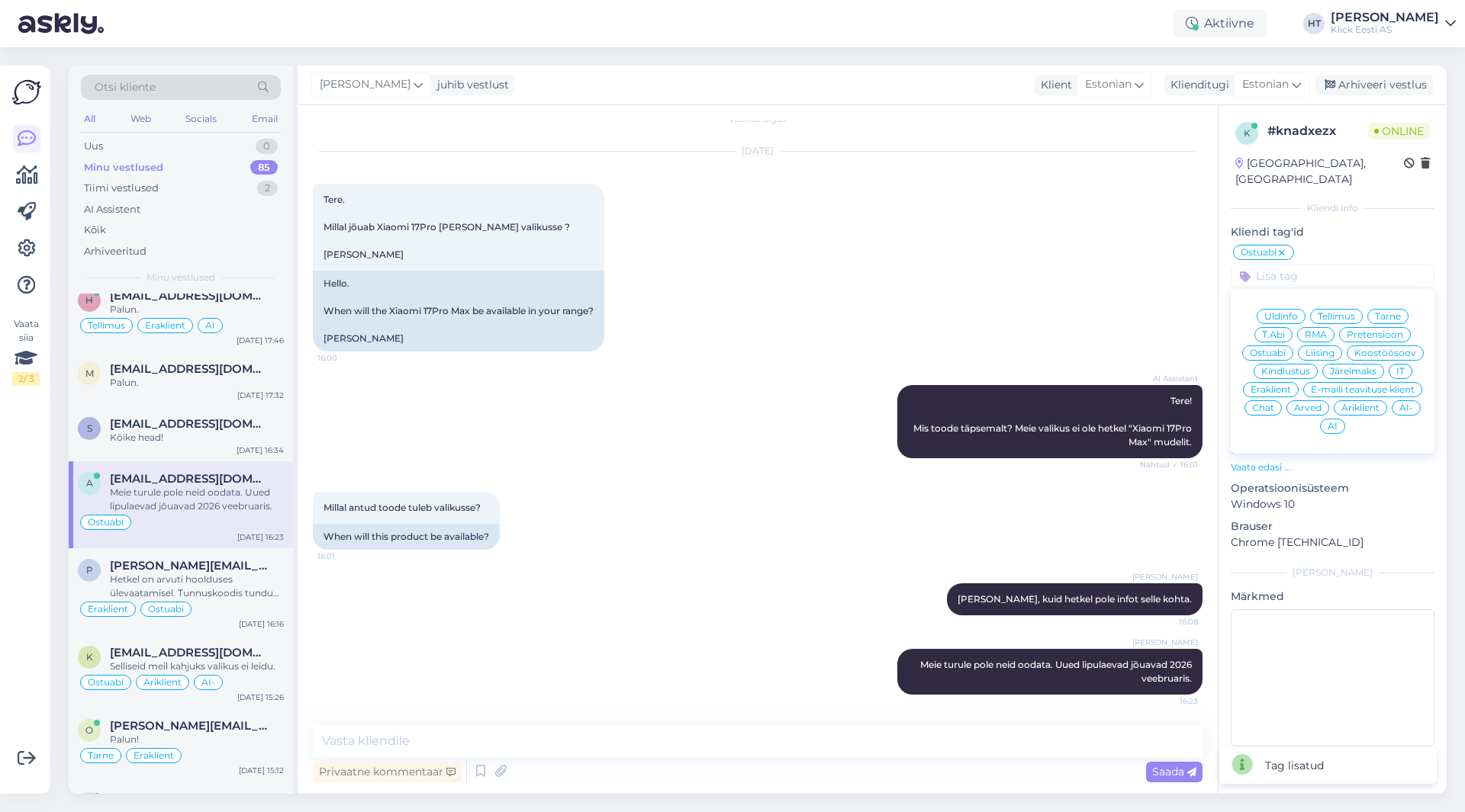
click at [1279, 385] on span "Eraklient" at bounding box center [1270, 390] width 41 height 9
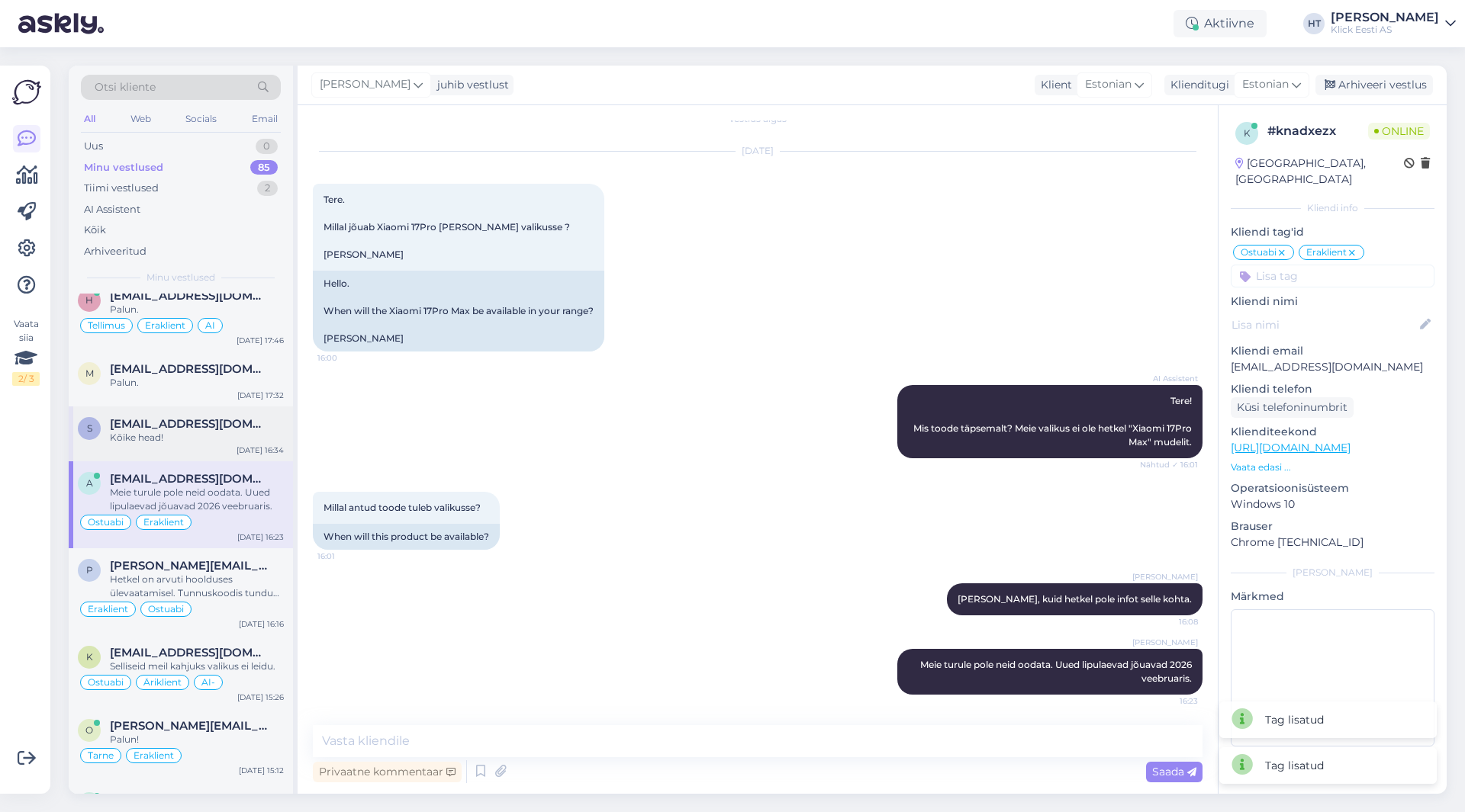
click at [270, 406] on div "s [EMAIL_ADDRESS][DOMAIN_NAME] Kõike head! [DATE] 16:34" at bounding box center [181, 433] width 224 height 55
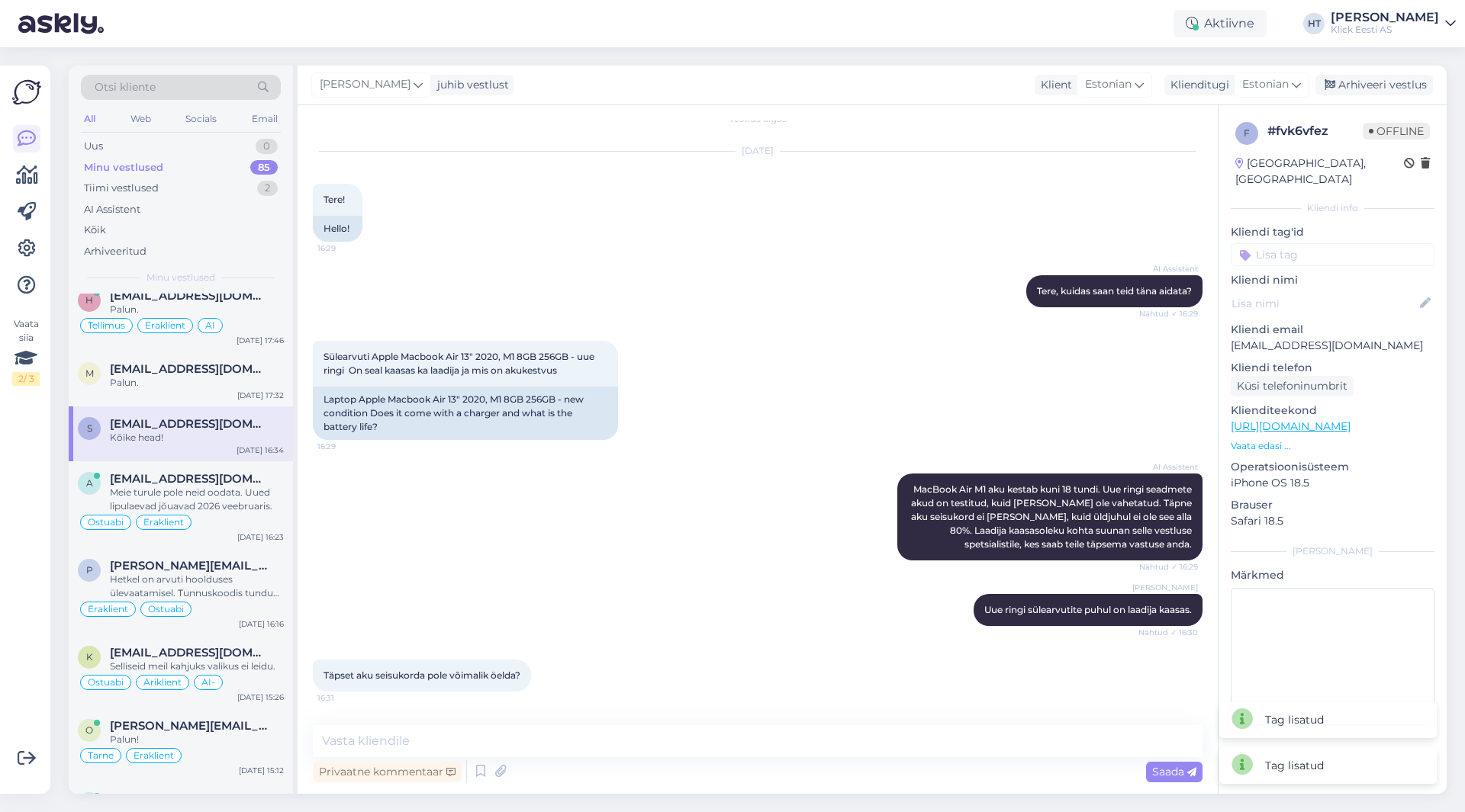
scroll to position [211, 0]
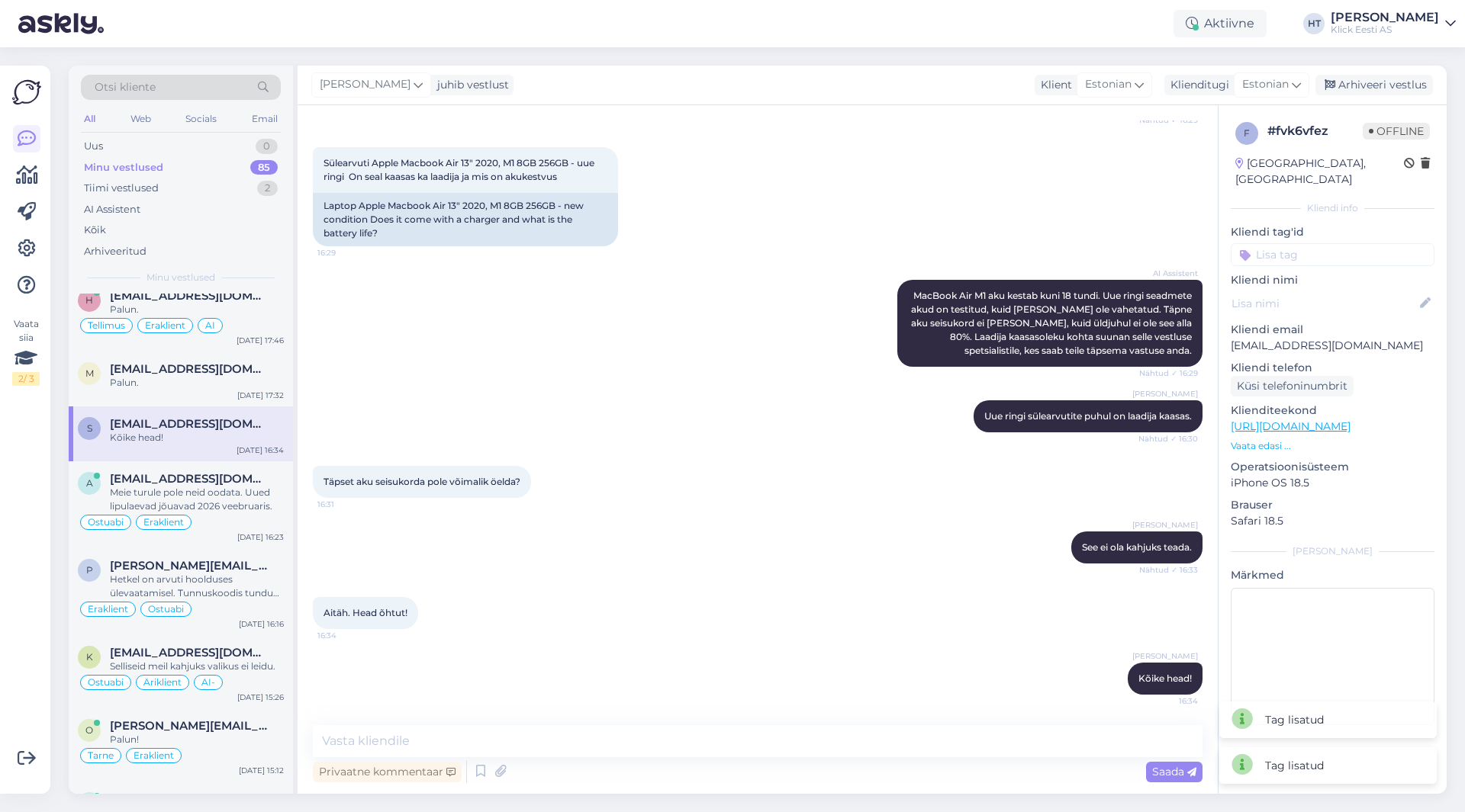
click at [1300, 244] on input at bounding box center [1332, 254] width 204 height 23
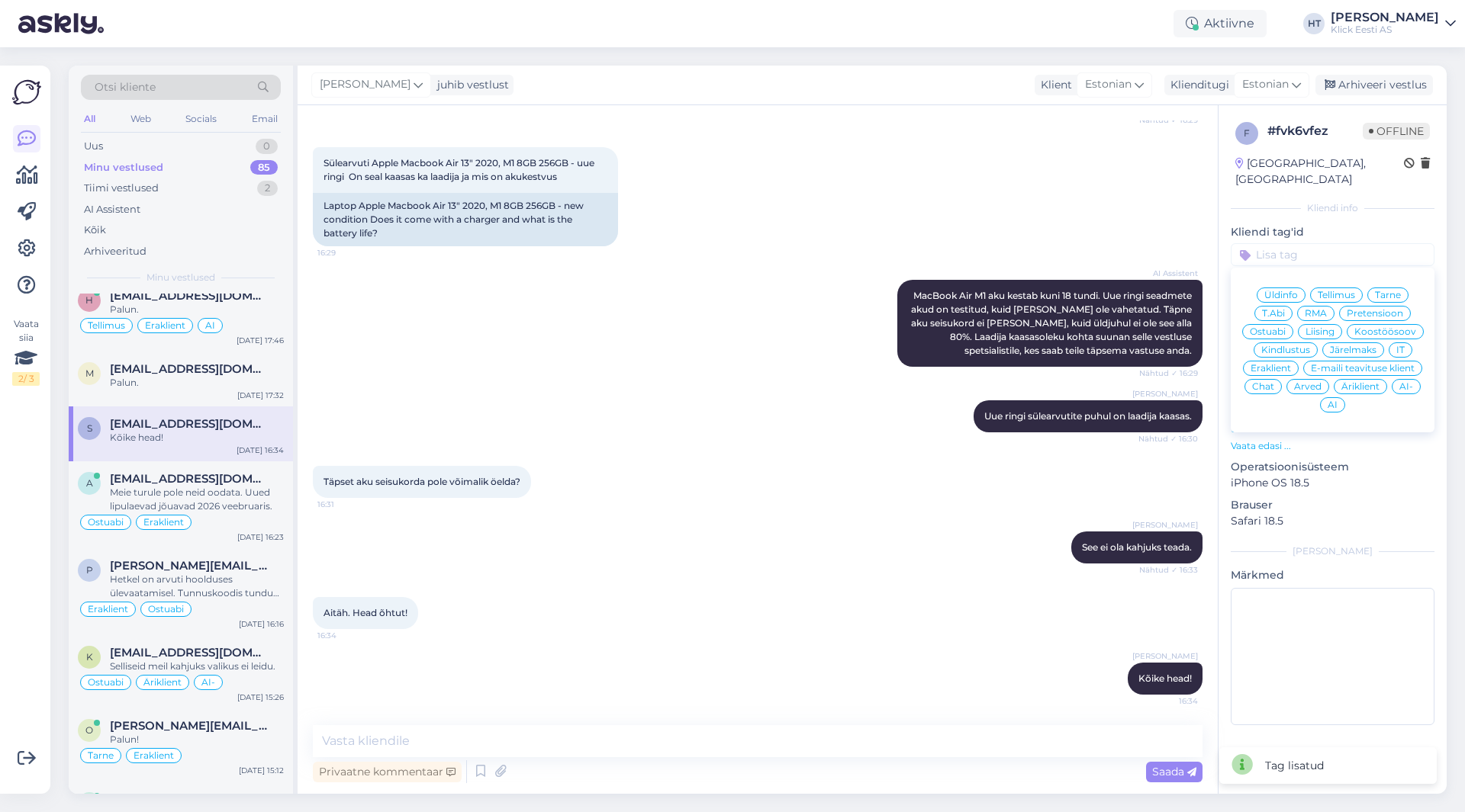
click at [1275, 328] on span "Ostuabi" at bounding box center [1267, 332] width 36 height 9
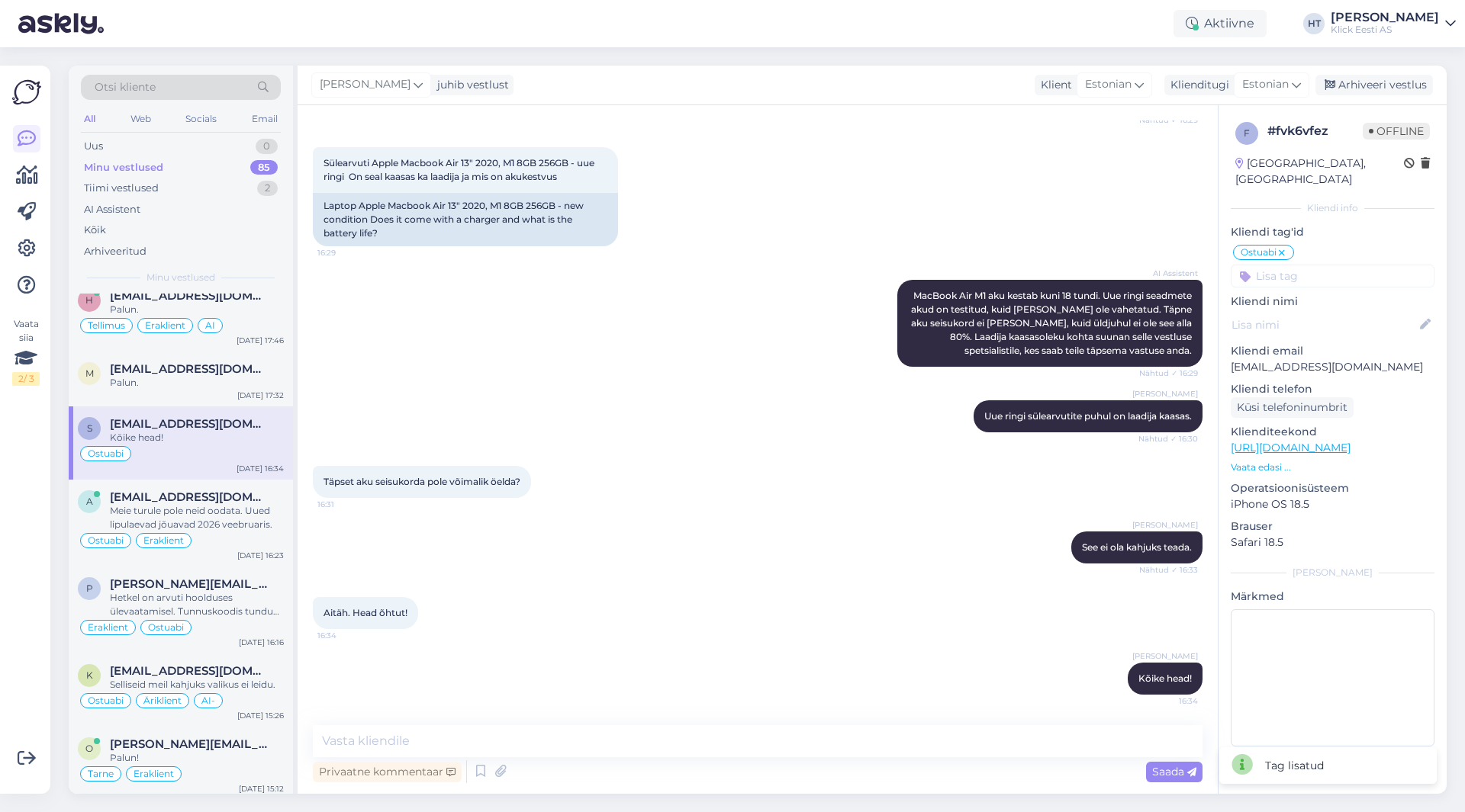
click at [1297, 272] on div "f # fvk6vfez Offline [GEOGRAPHIC_DATA], [GEOGRAPHIC_DATA] [GEOGRAPHIC_DATA] inf…" at bounding box center [1332, 438] width 228 height 664
click at [1298, 269] on input at bounding box center [1332, 275] width 204 height 23
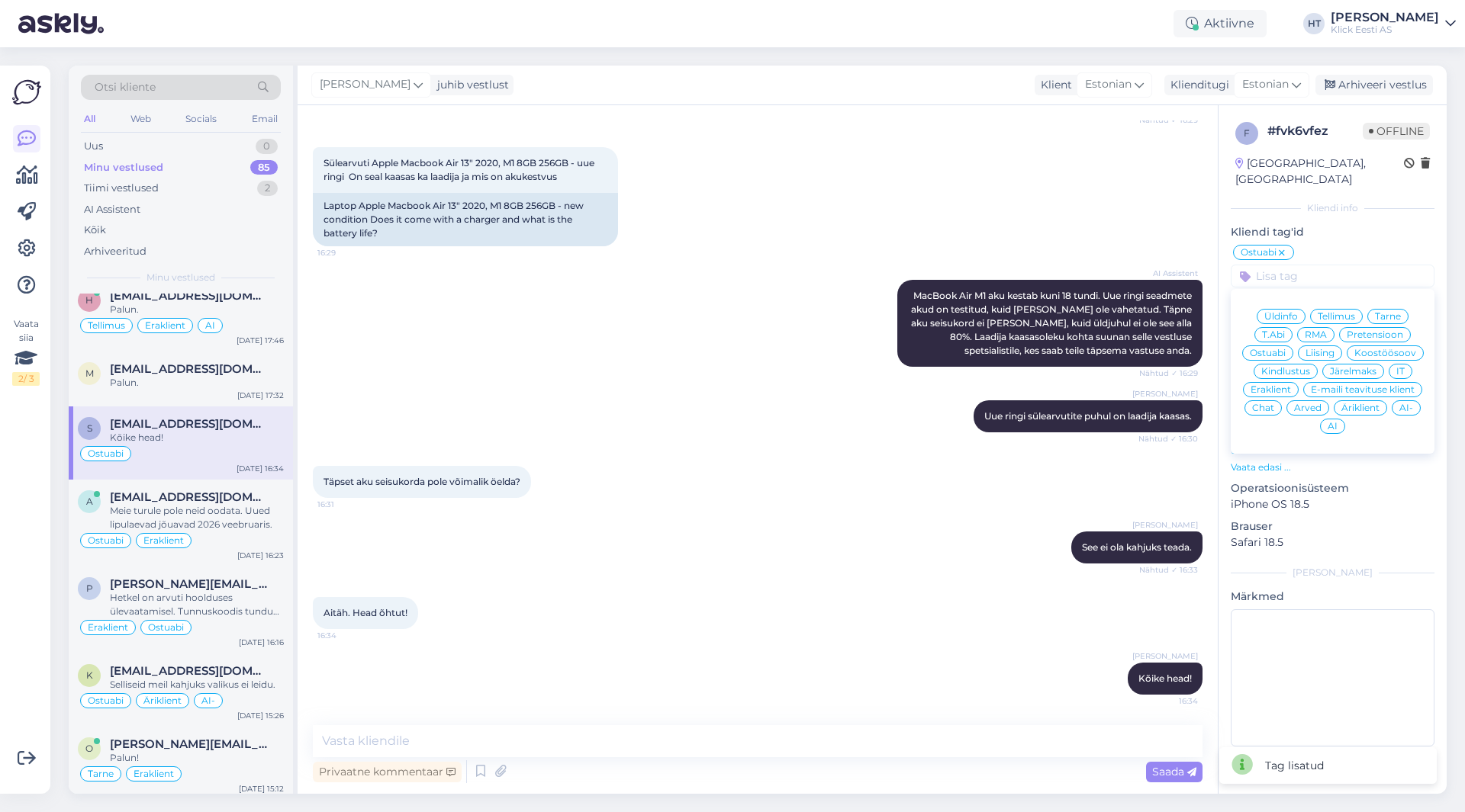
click at [1273, 385] on span "Eraklient" at bounding box center [1270, 390] width 41 height 9
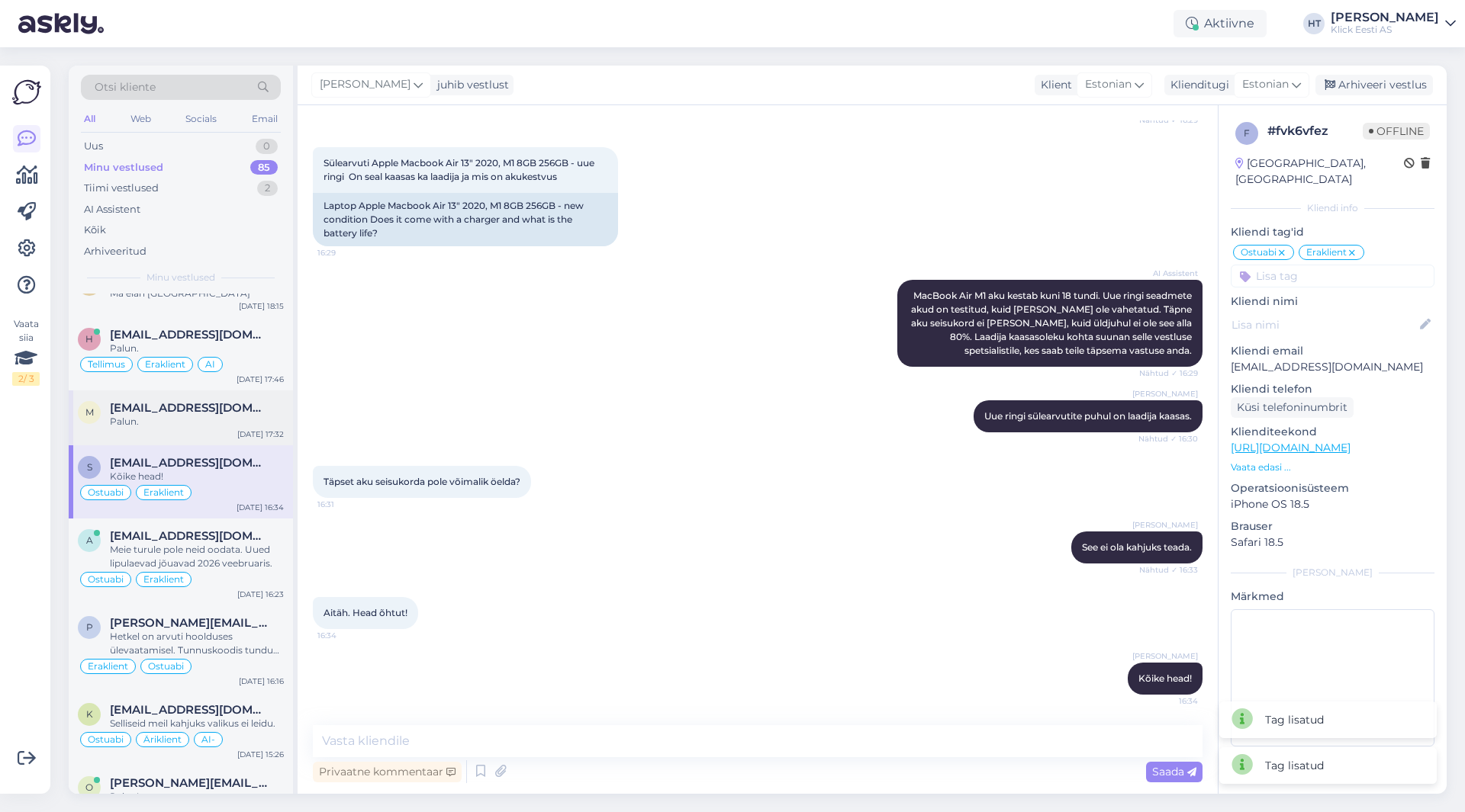
scroll to position [3998, 0]
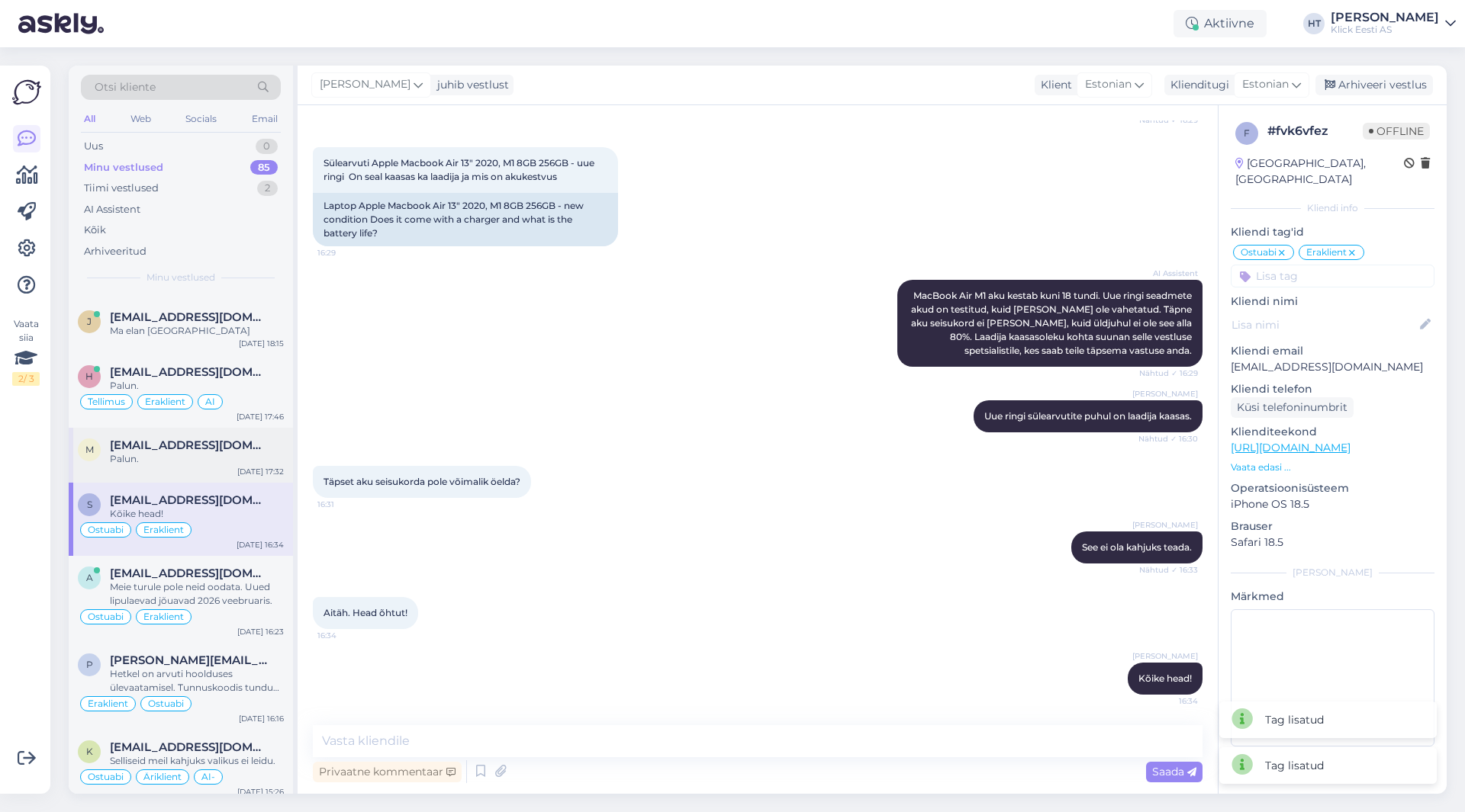
click at [208, 452] on div "Palun." at bounding box center [197, 458] width 174 height 14
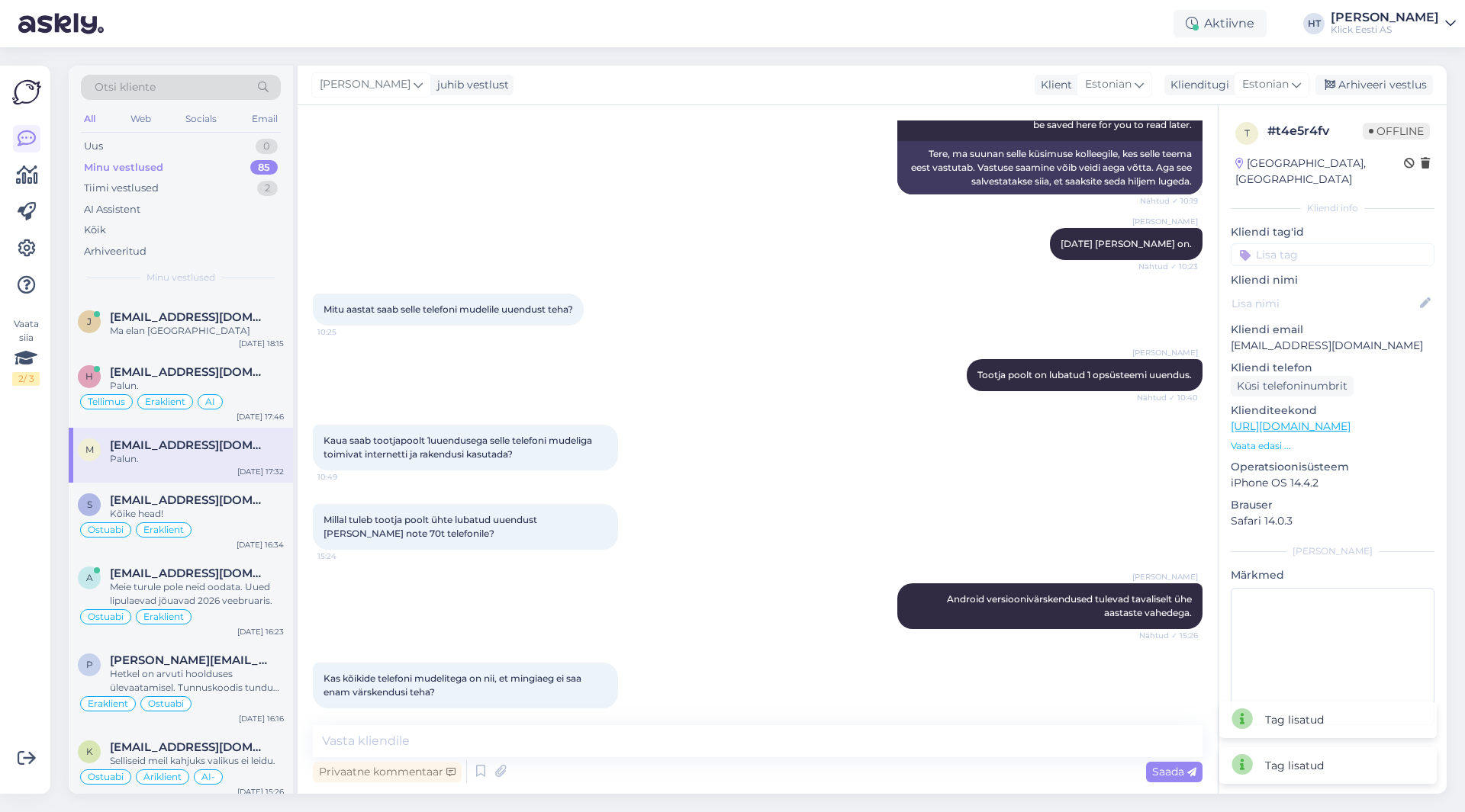
scroll to position [1512, 0]
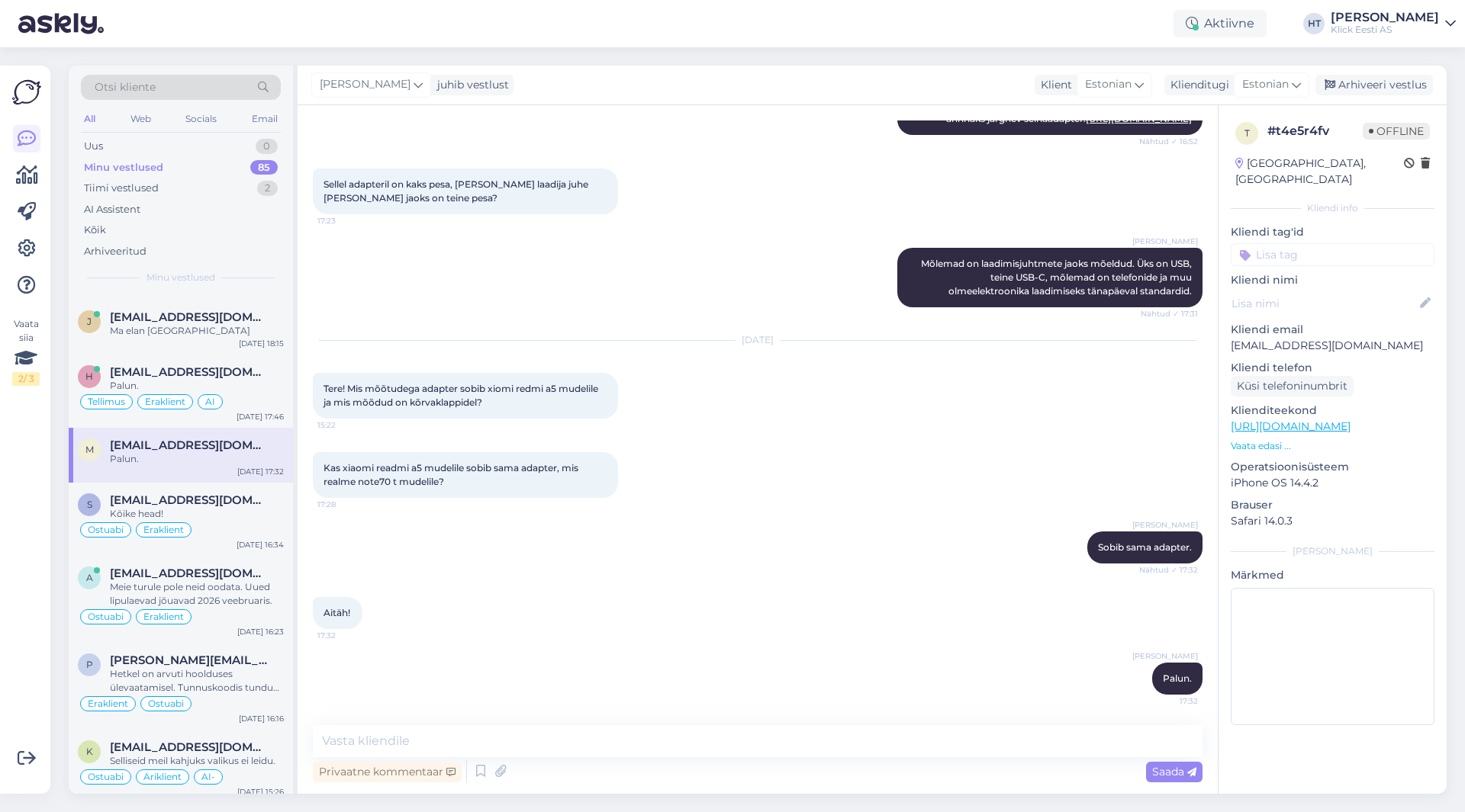
click at [1295, 244] on input at bounding box center [1332, 254] width 204 height 23
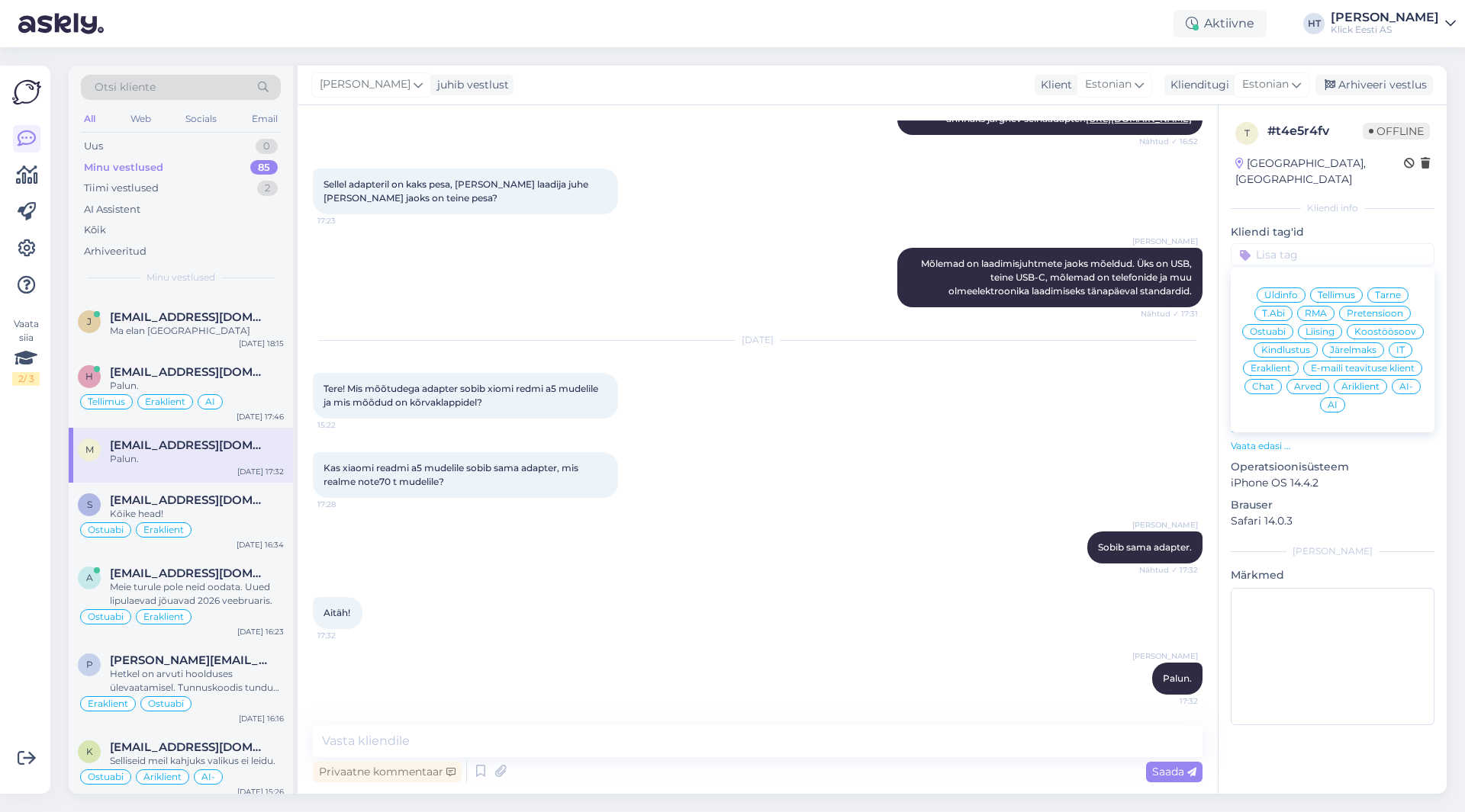
click at [1280, 328] on span "Ostuabi" at bounding box center [1267, 332] width 36 height 9
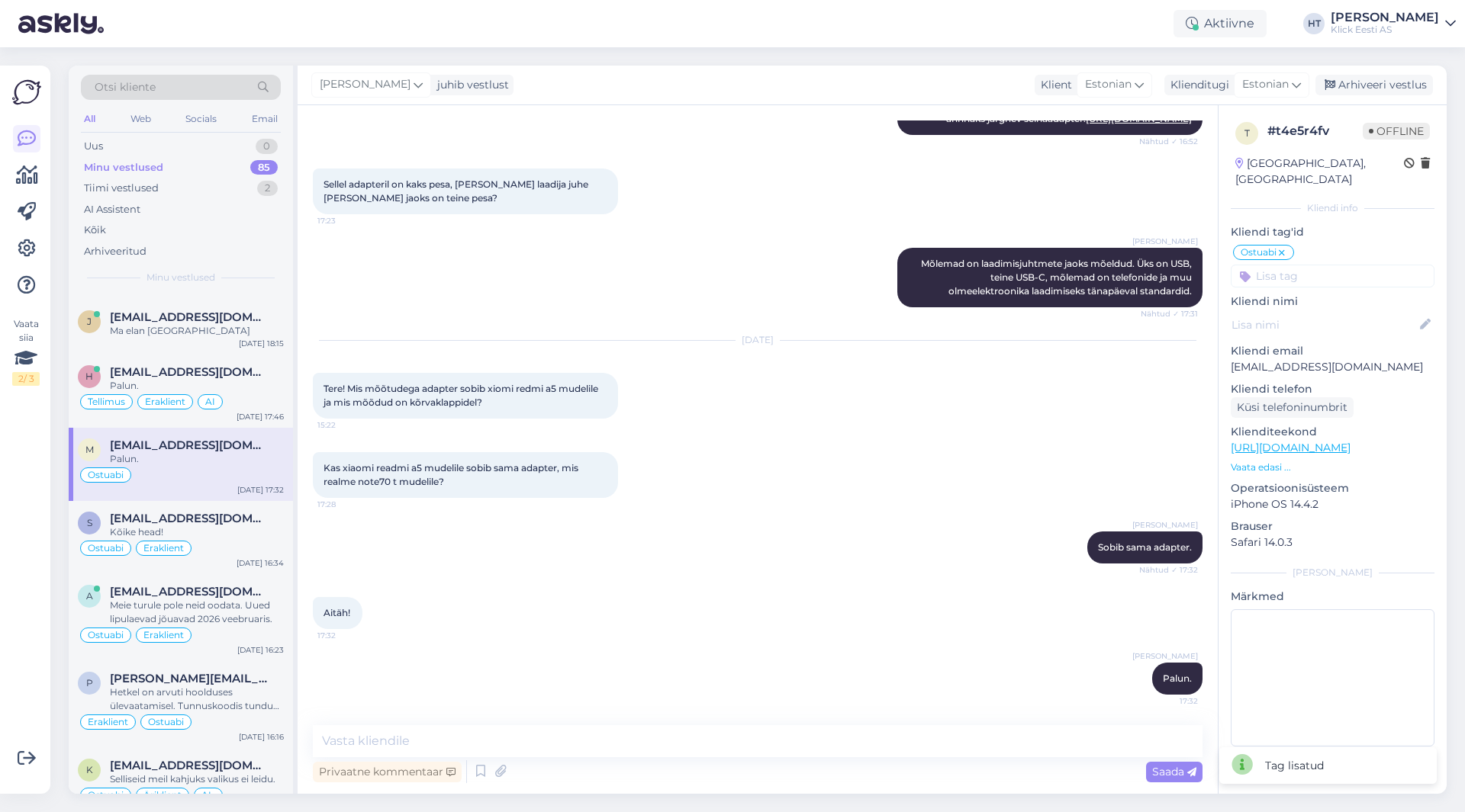
click at [1309, 265] on input at bounding box center [1332, 275] width 204 height 23
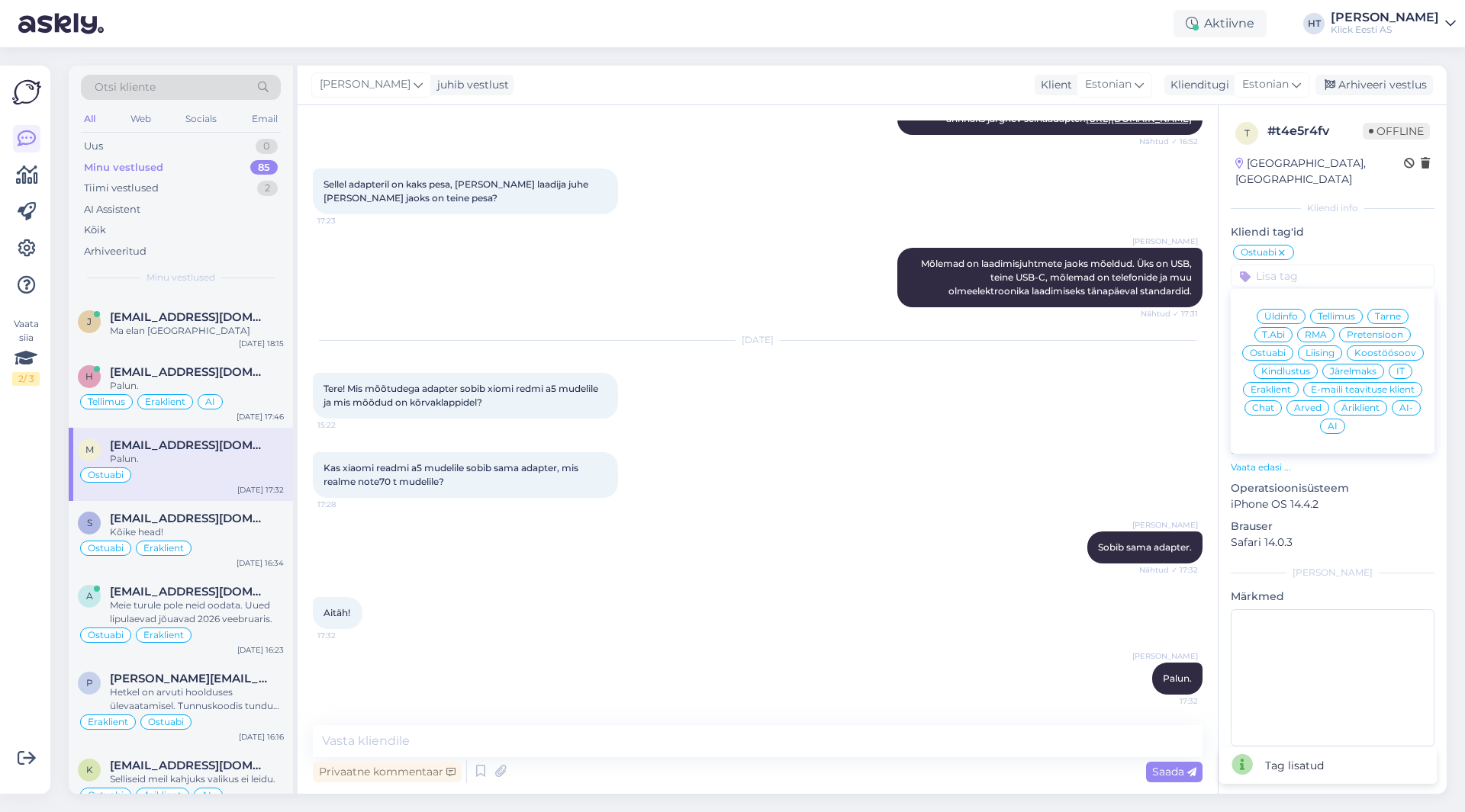
click at [1274, 385] on span "Eraklient" at bounding box center [1270, 390] width 41 height 9
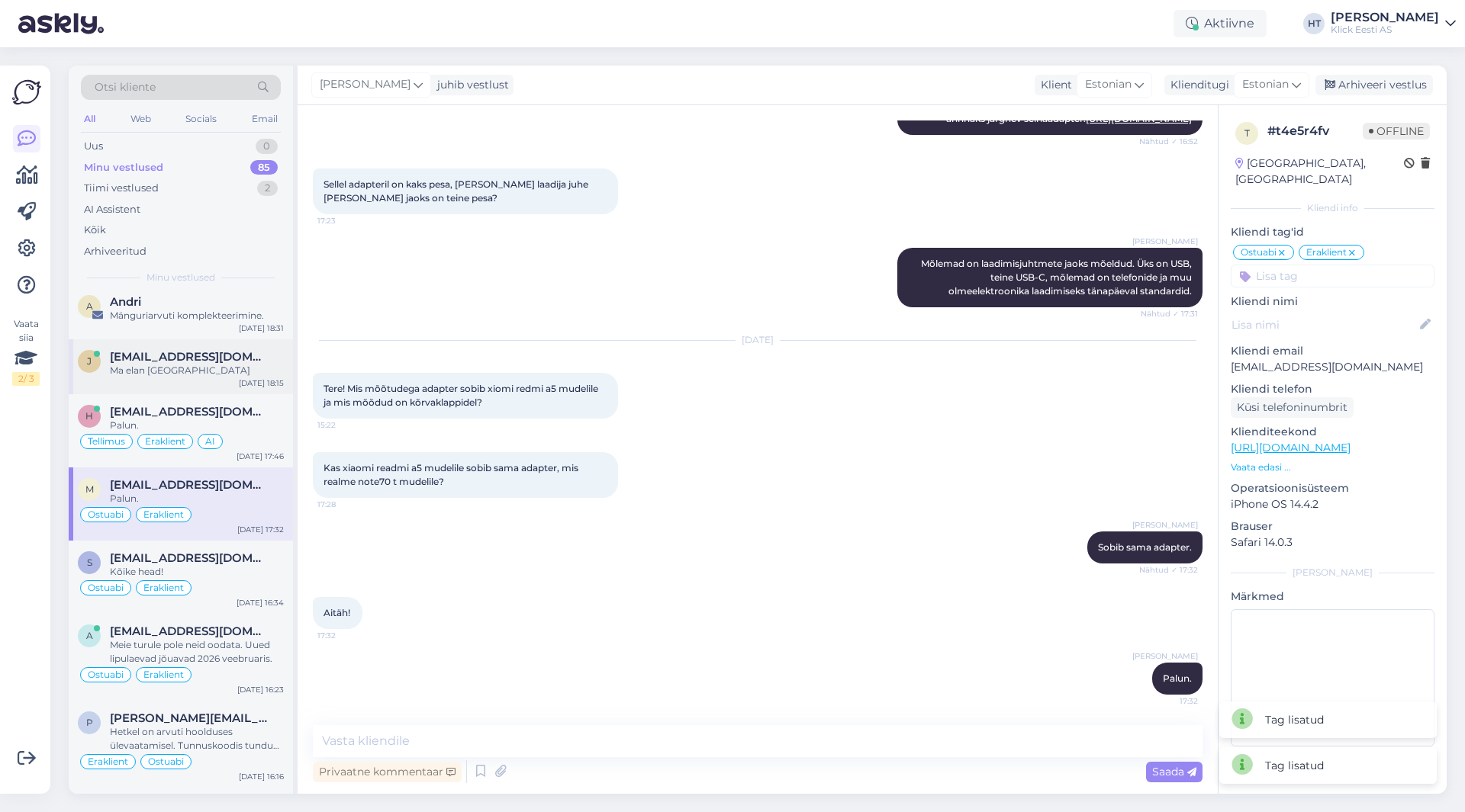
scroll to position [3921, 0]
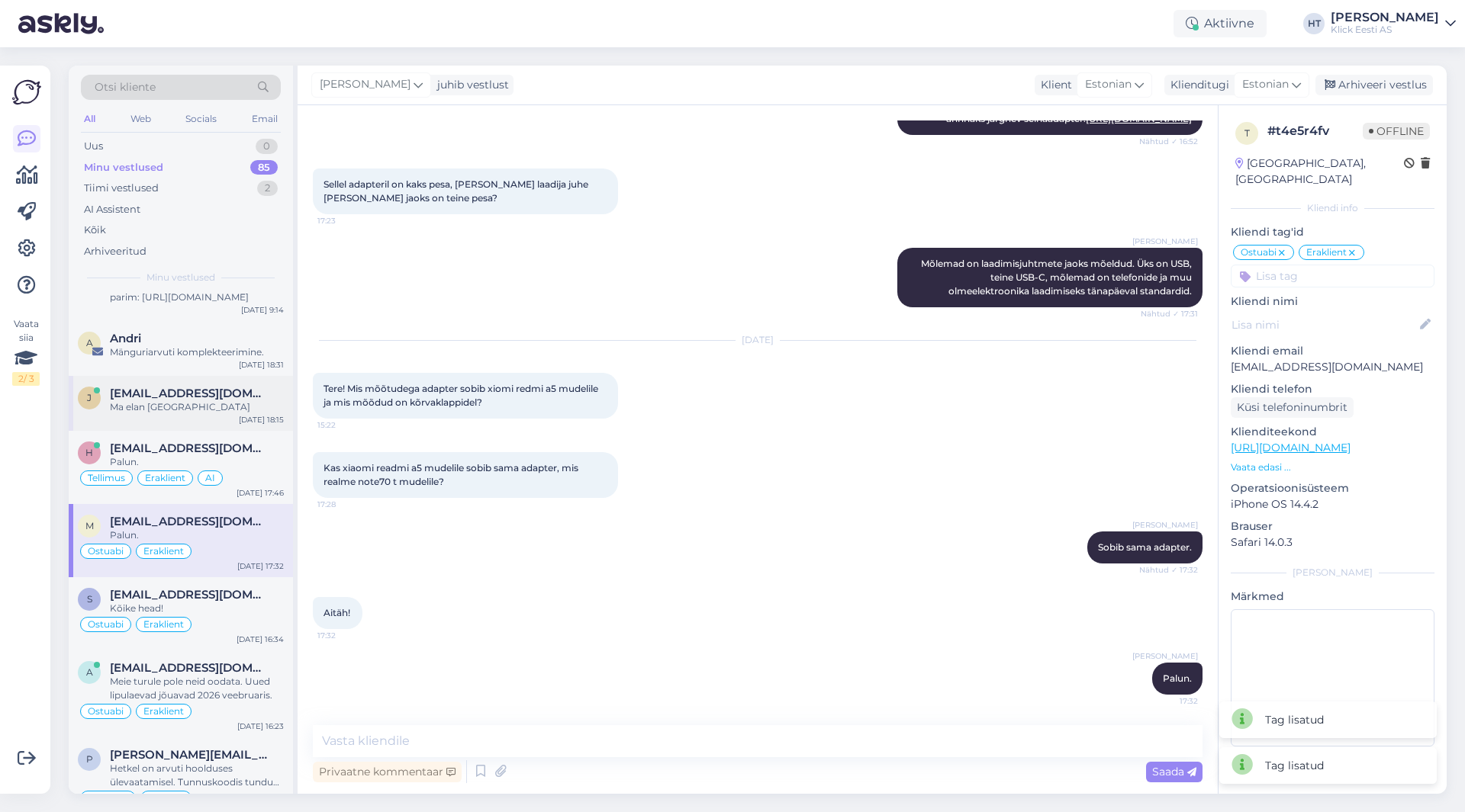
click at [224, 401] on div "Ma elan [GEOGRAPHIC_DATA]" at bounding box center [197, 407] width 174 height 14
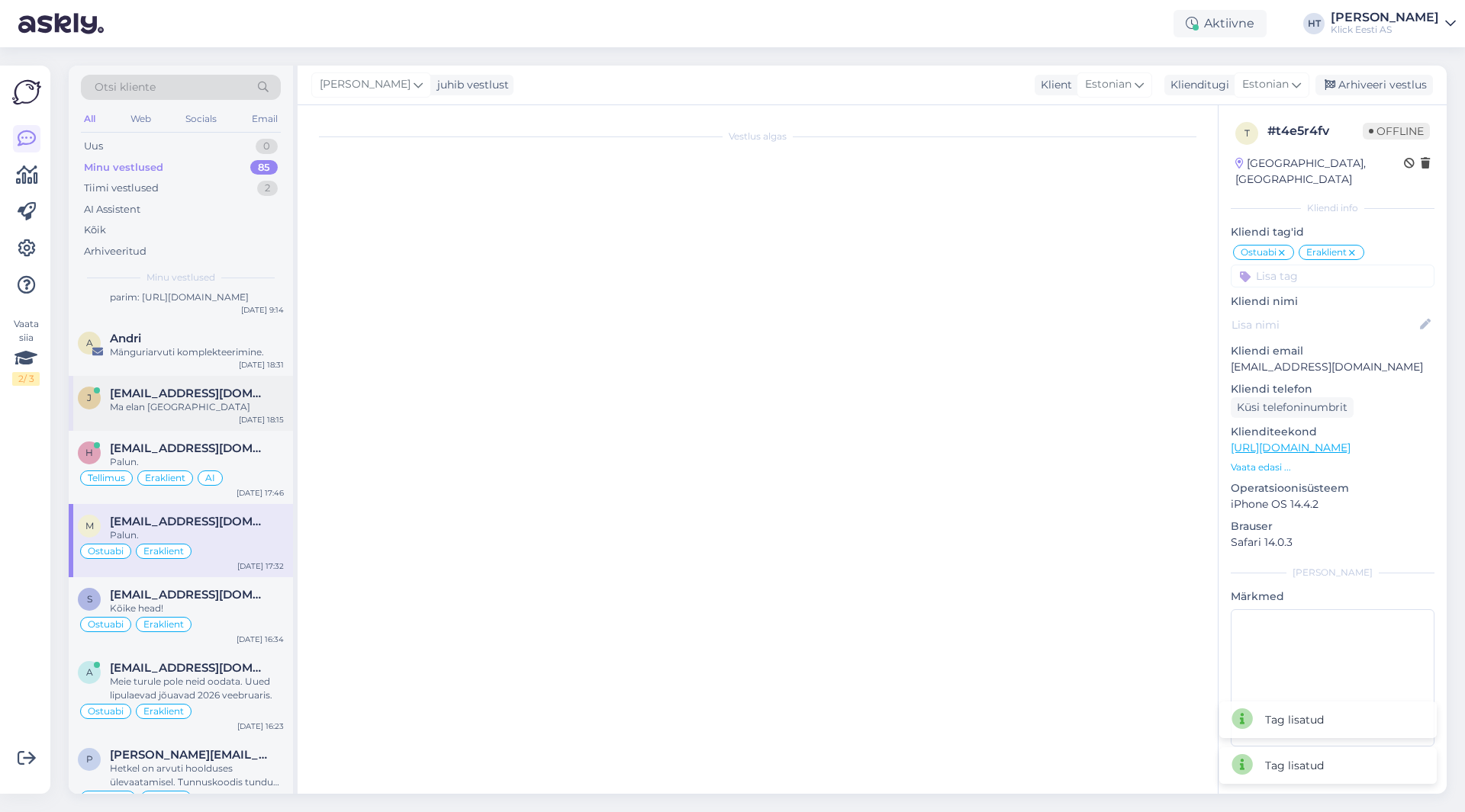
scroll to position [1148, 0]
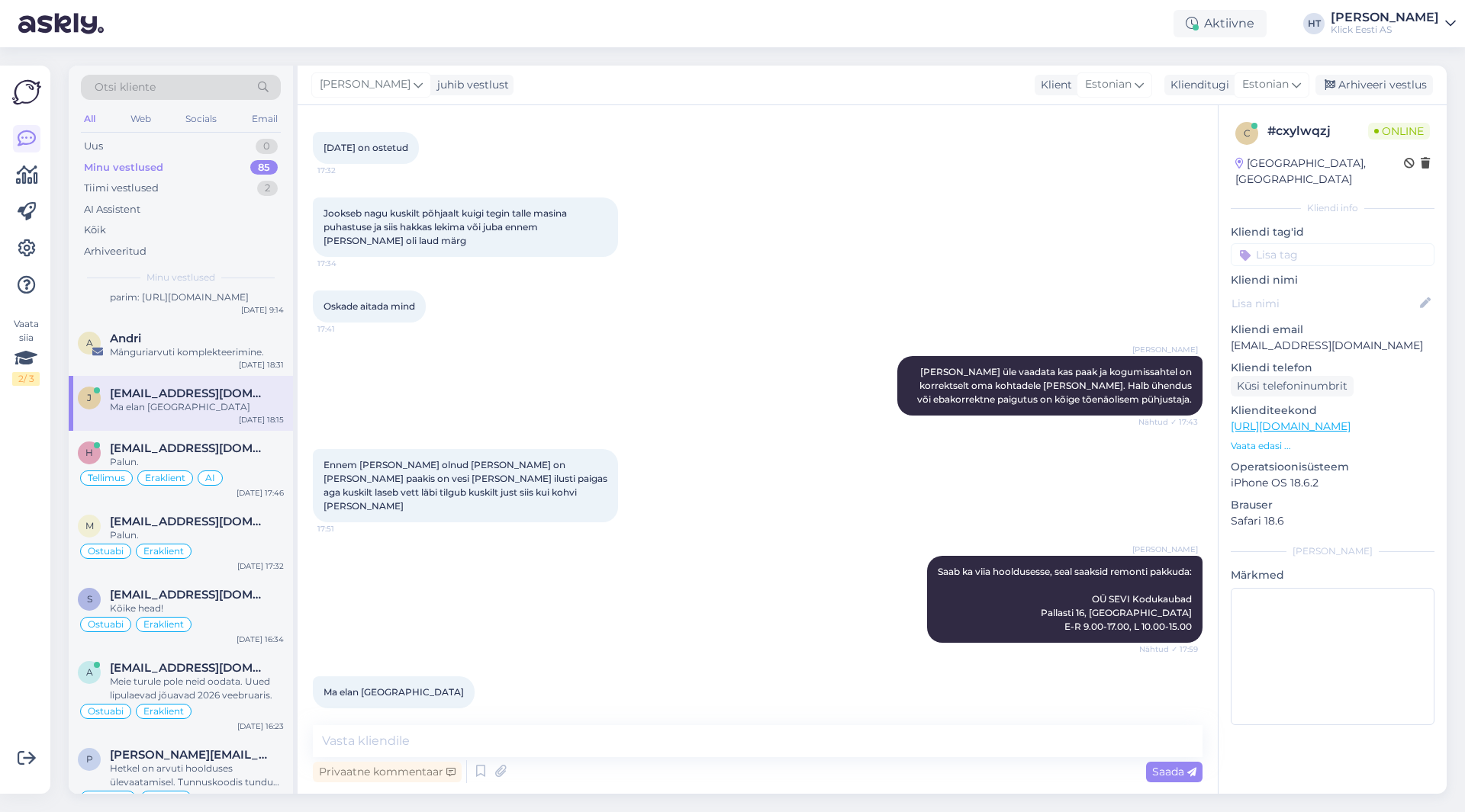
click at [1346, 244] on input at bounding box center [1332, 254] width 204 height 23
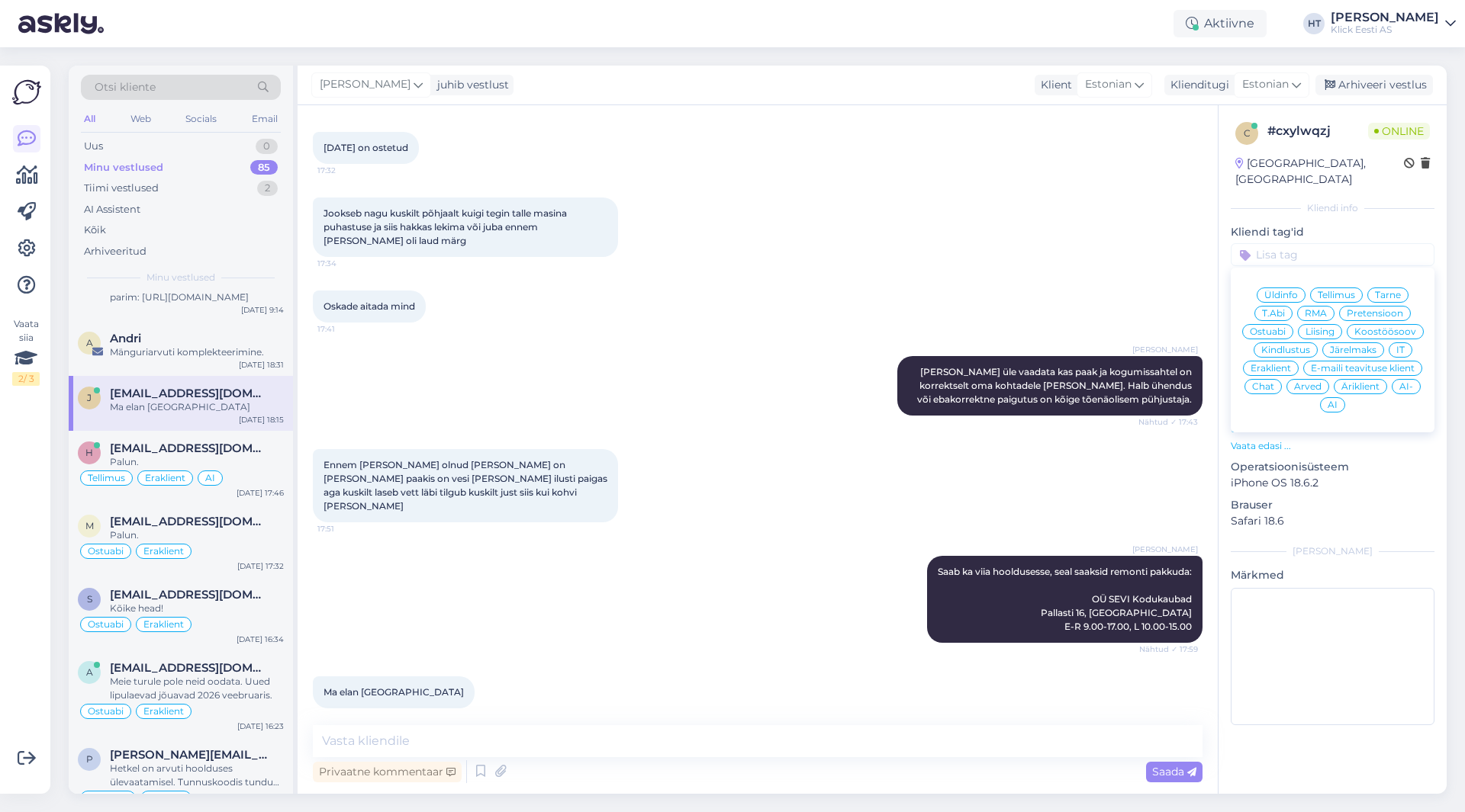
click at [1321, 306] on div "RMA" at bounding box center [1315, 313] width 37 height 15
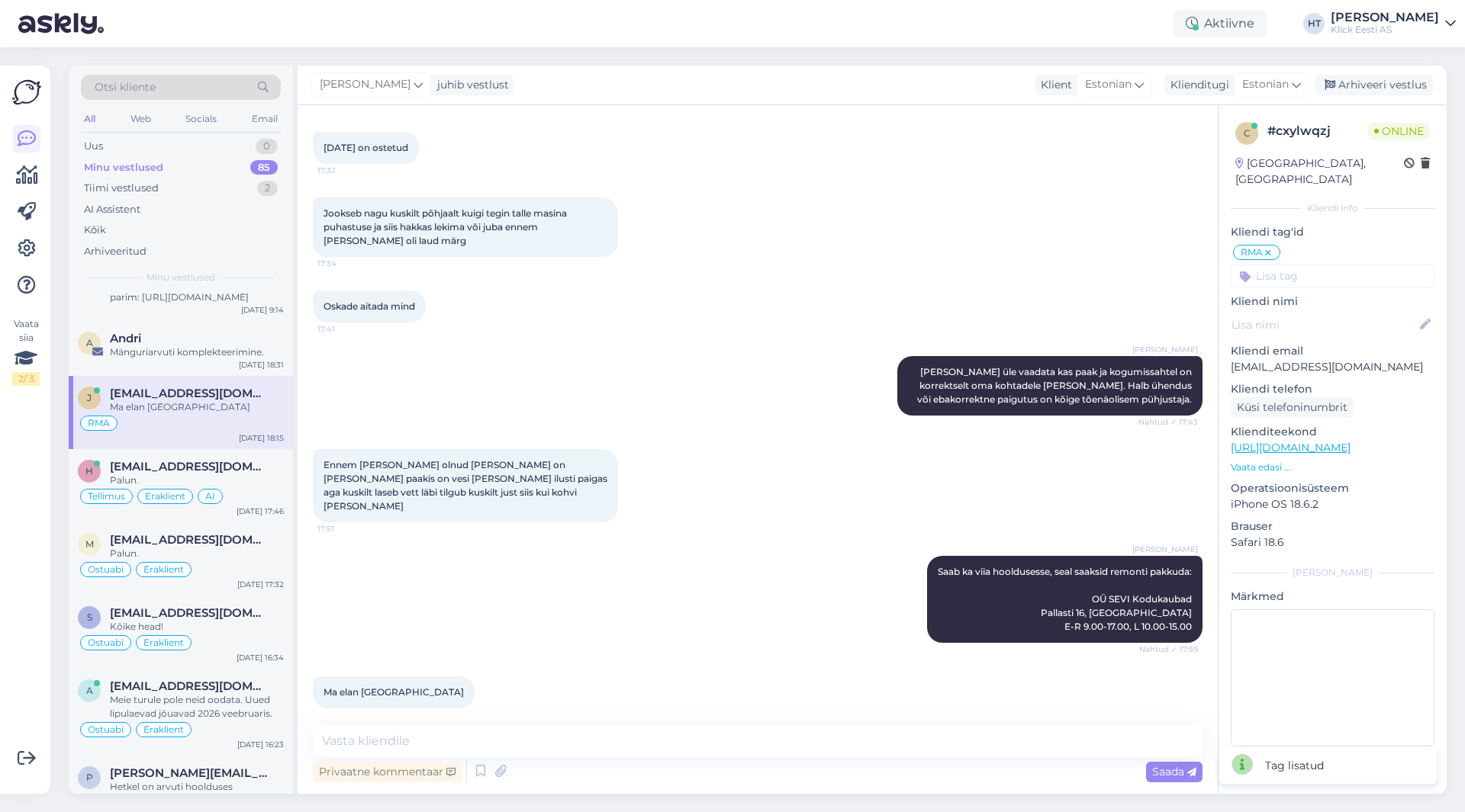
click at [1317, 275] on div "c # cxylwqzj Online [GEOGRAPHIC_DATA], [GEOGRAPHIC_DATA] Kliendi info Kliendi t…" at bounding box center [1332, 438] width 228 height 664
click at [1314, 268] on input at bounding box center [1332, 275] width 204 height 23
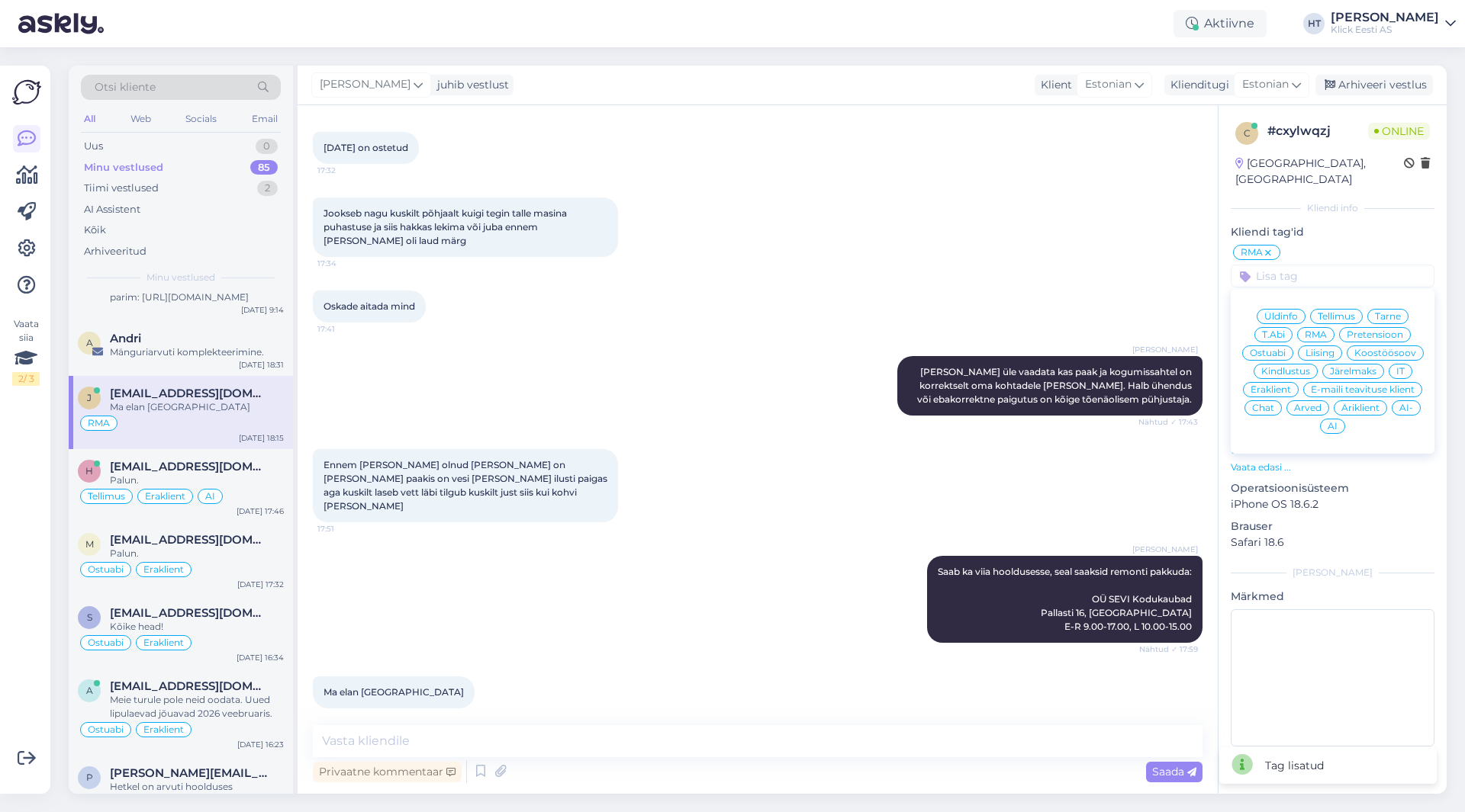
click at [1279, 385] on span "Eraklient" at bounding box center [1270, 390] width 41 height 9
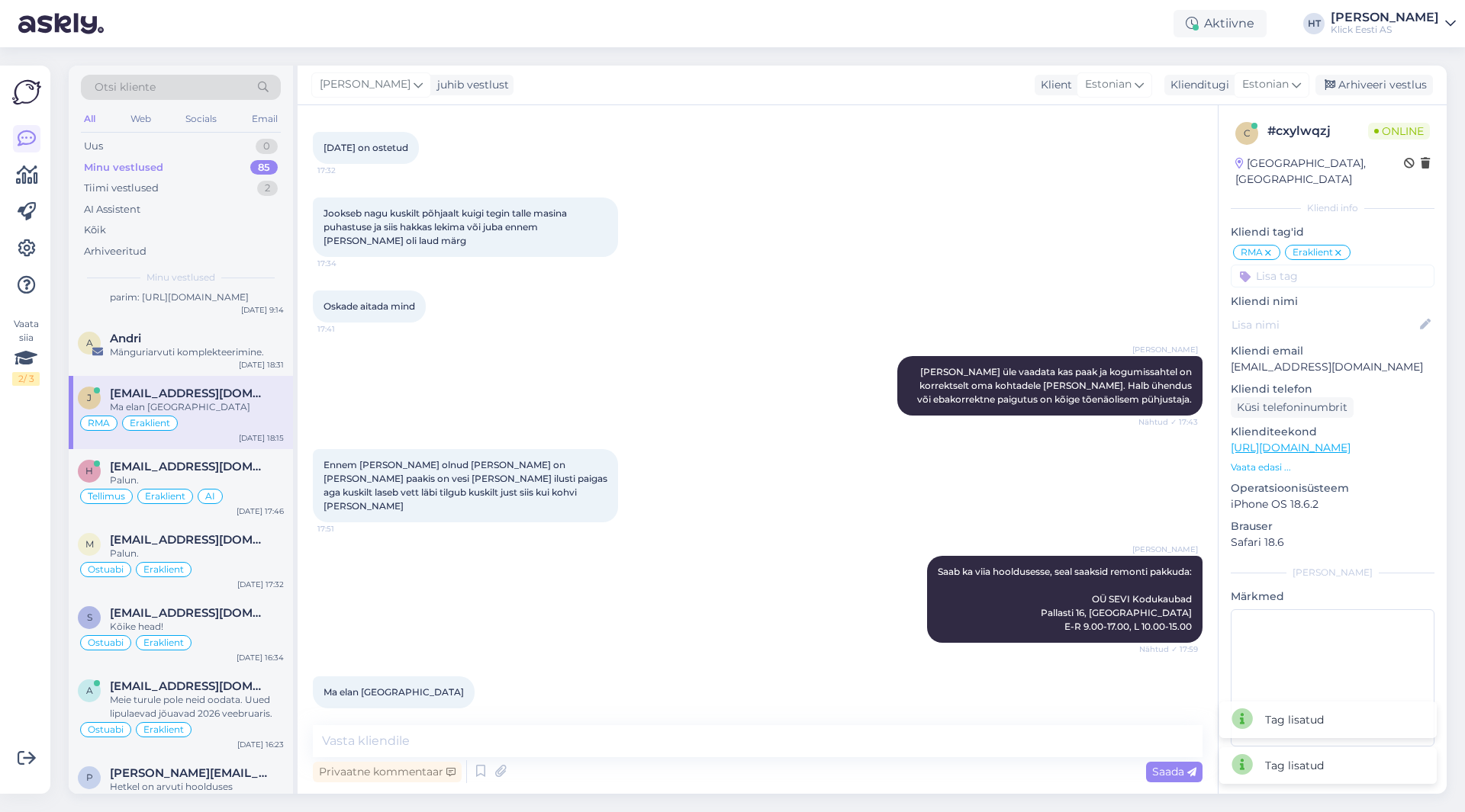
scroll to position [3844, 0]
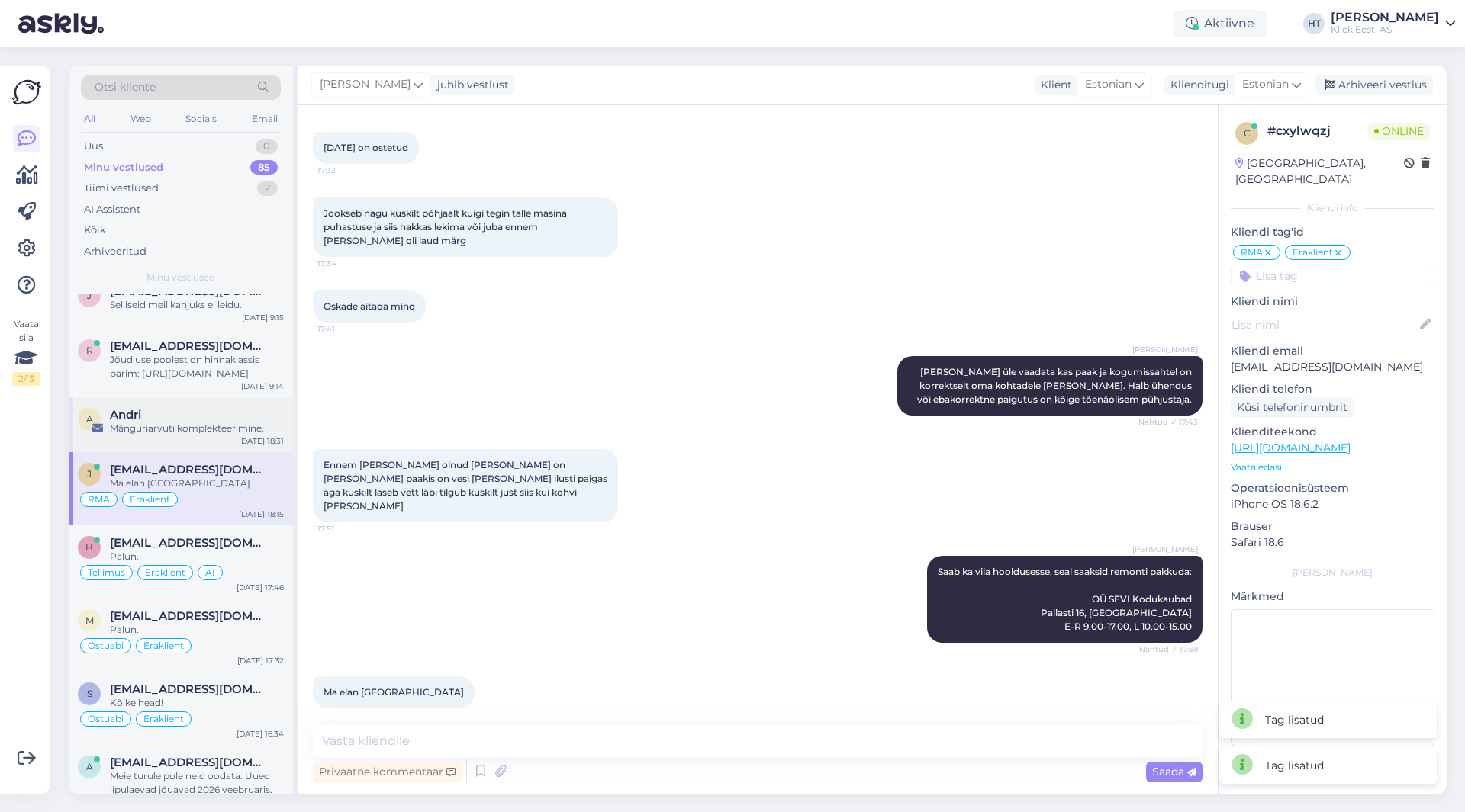
click at [173, 408] on div "Andri" at bounding box center [197, 414] width 174 height 14
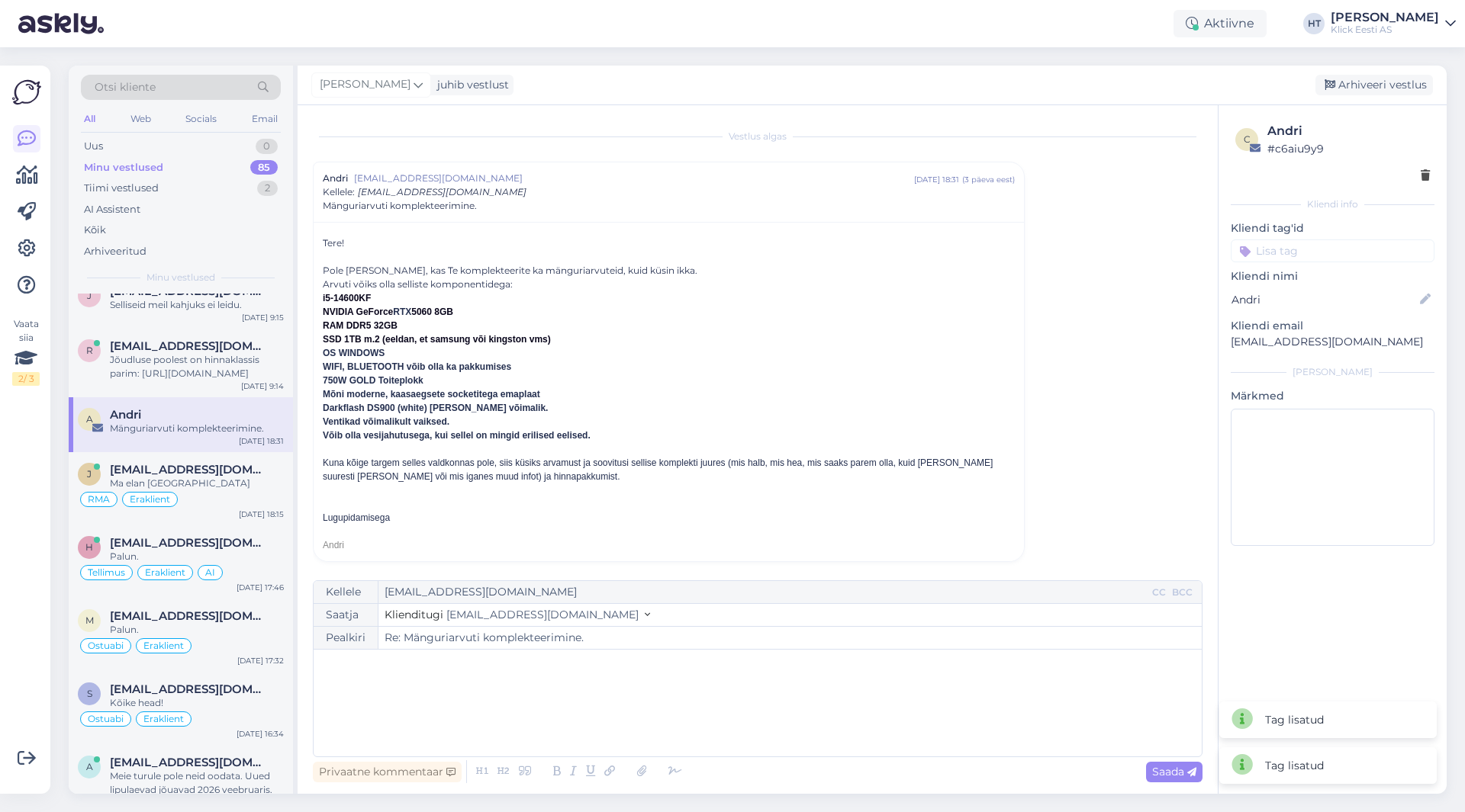
click at [1293, 254] on input at bounding box center [1332, 250] width 204 height 23
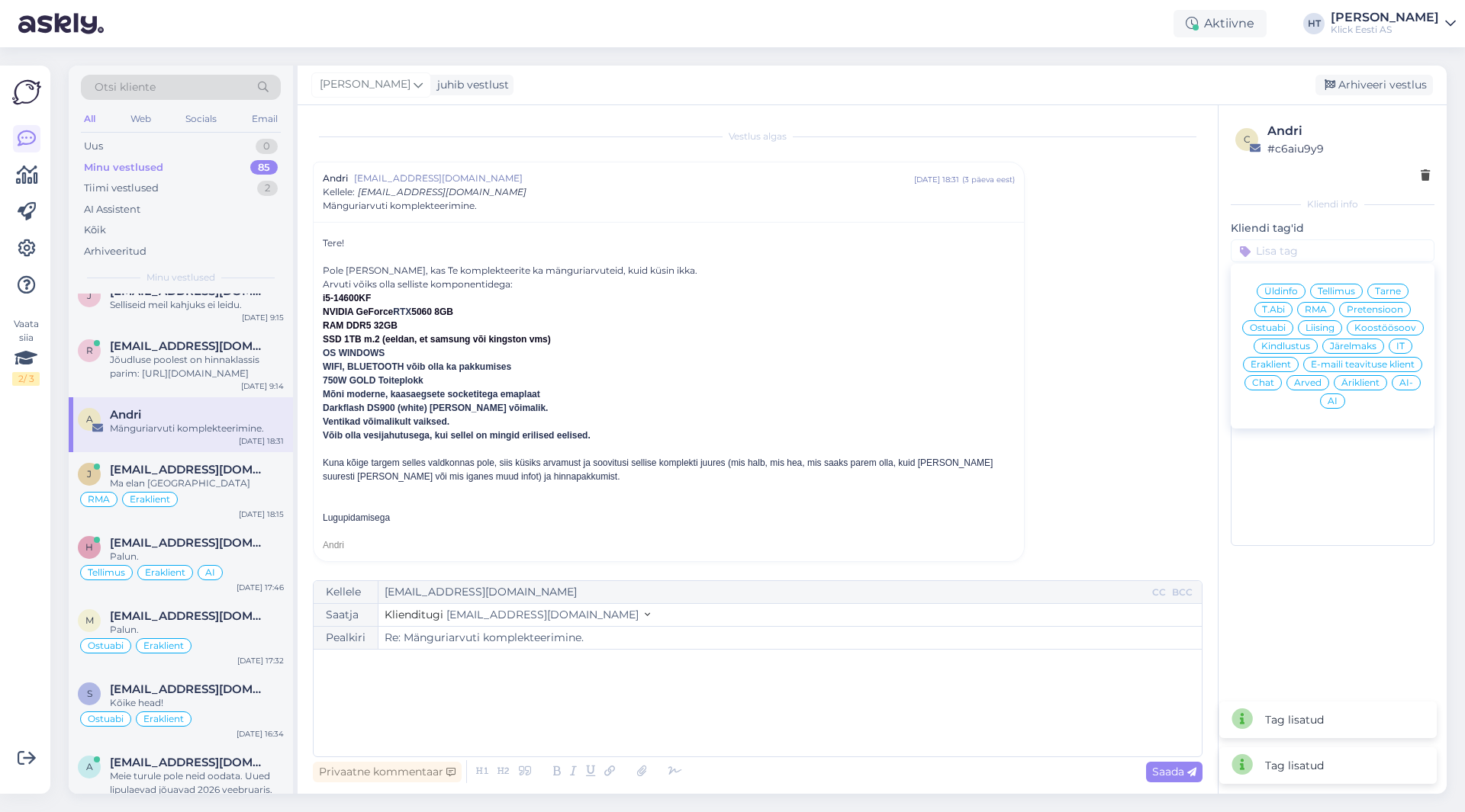
click at [1171, 259] on div "Vestlus [PERSON_NAME] [PERSON_NAME][EMAIL_ADDRESS][DOMAIN_NAME] [DATE] 18:31 ( …" at bounding box center [765, 344] width 904 height 446
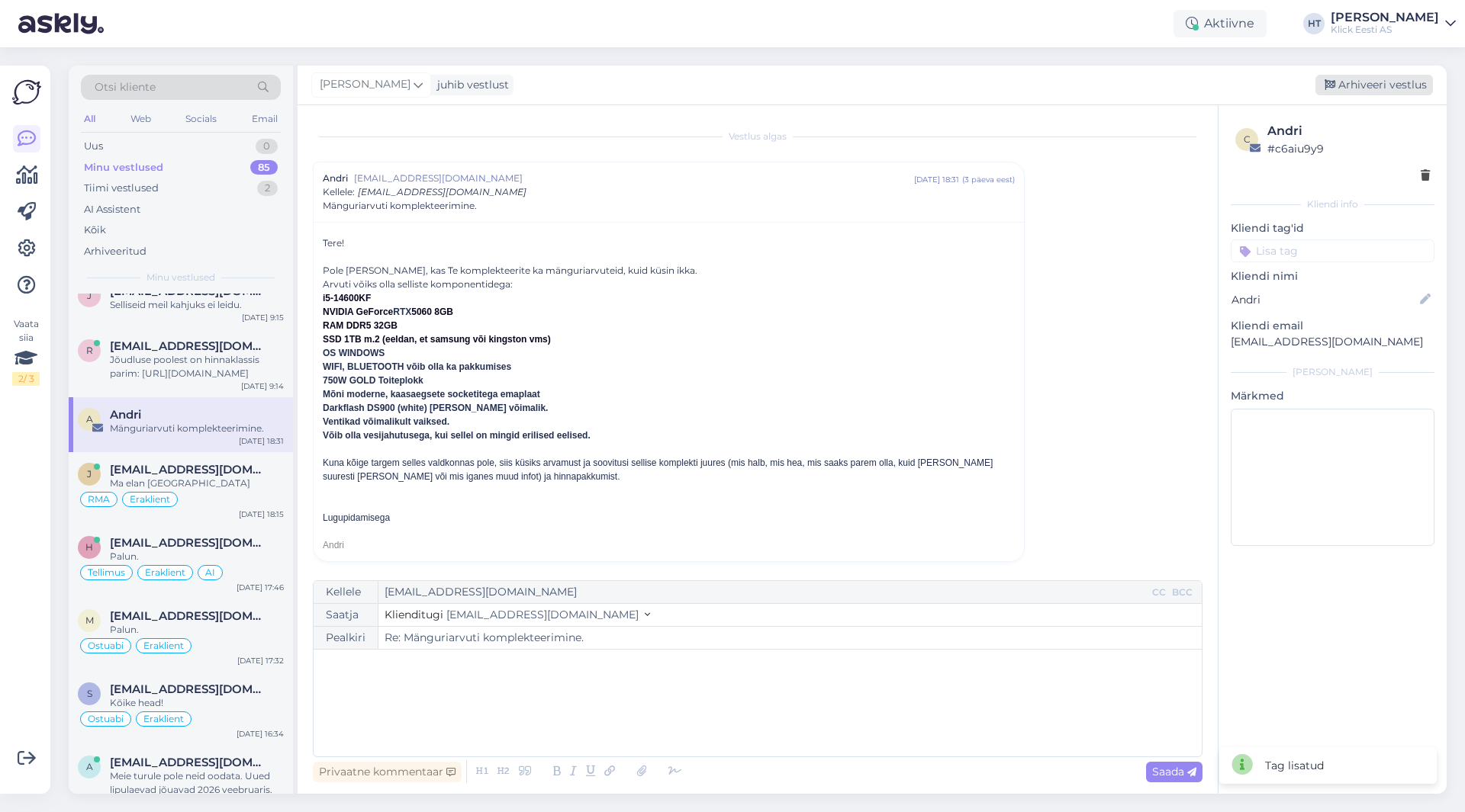
click at [1360, 86] on div "Arhiveeri vestlus" at bounding box center [1374, 85] width 117 height 21
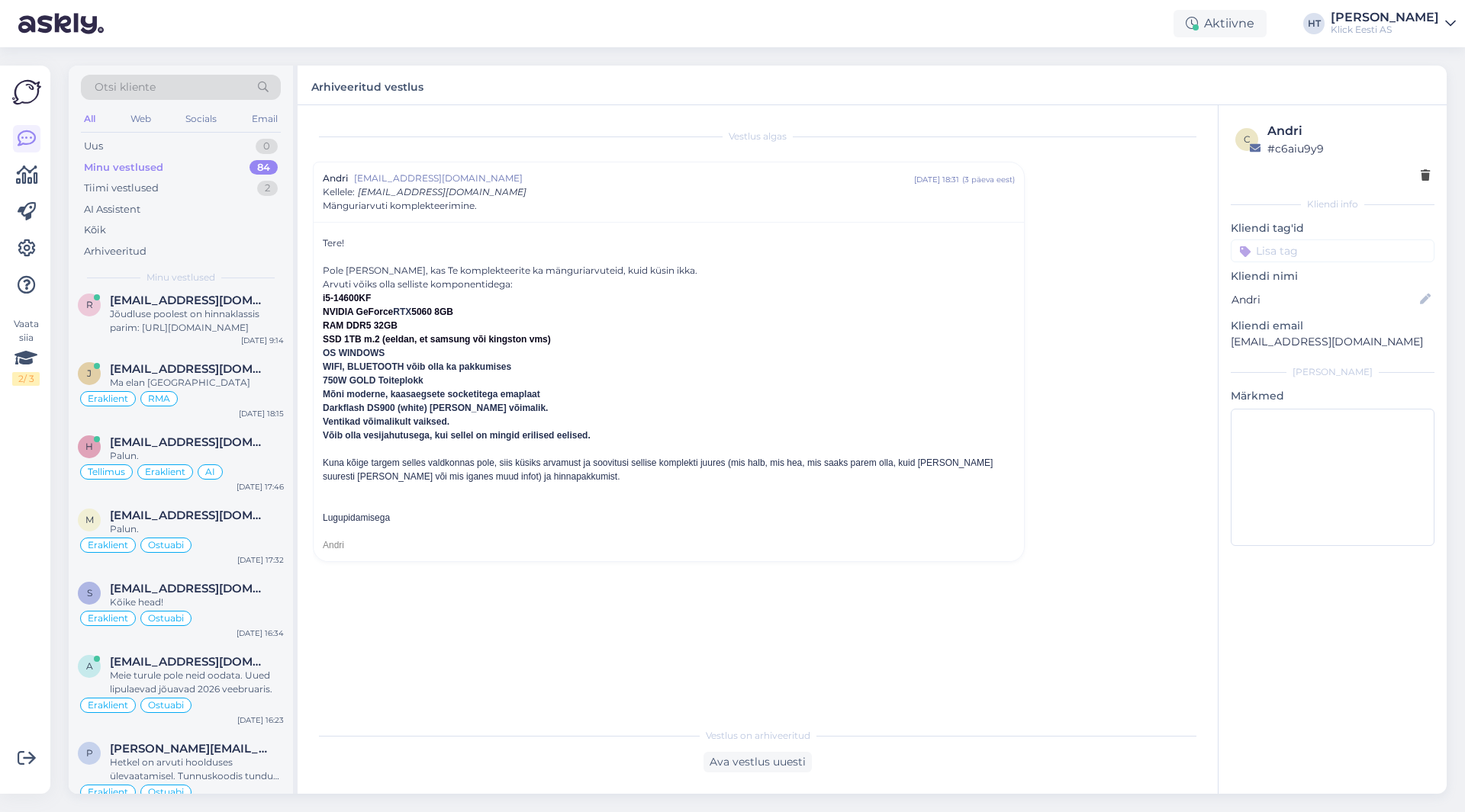
scroll to position [3813, 0]
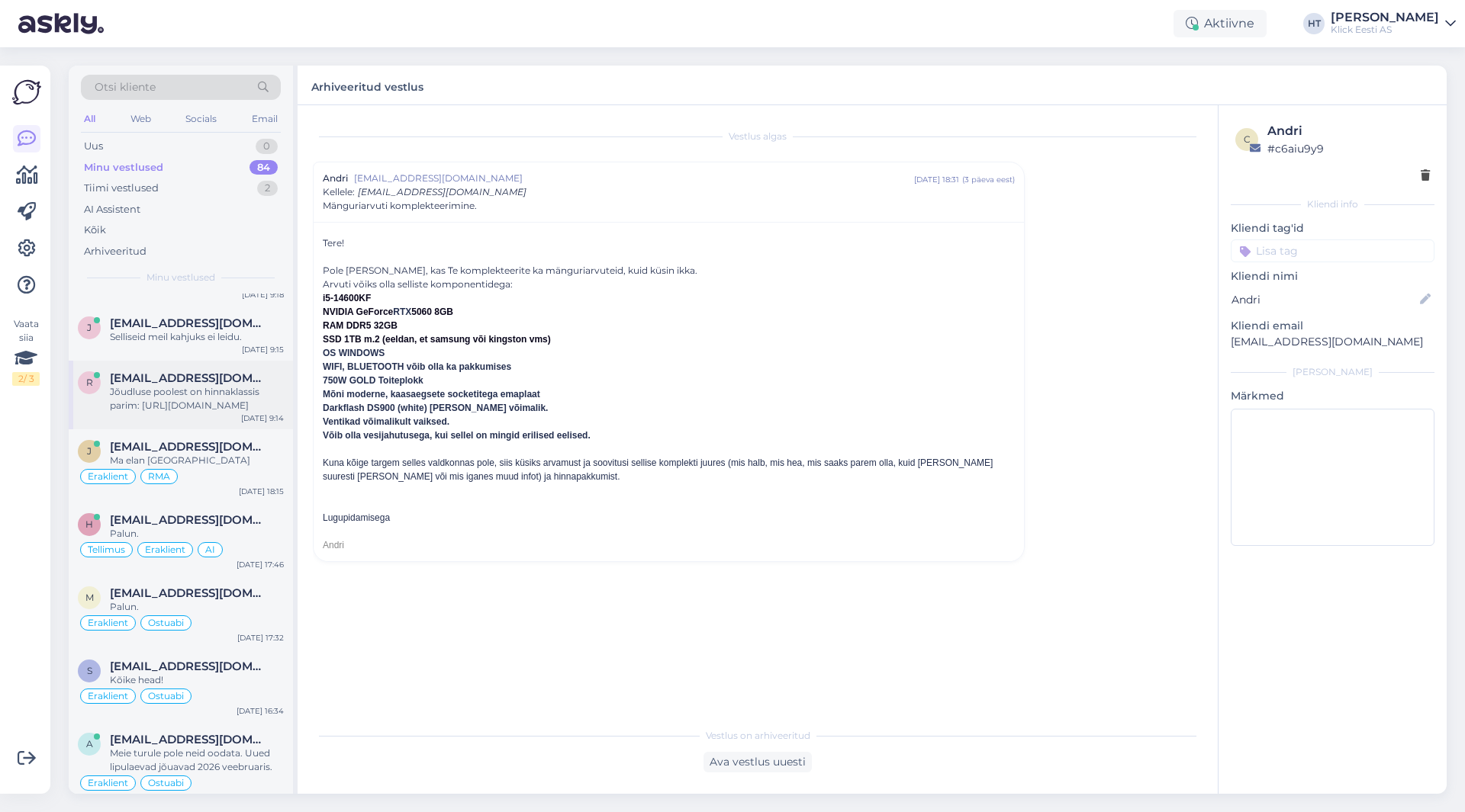
click at [222, 398] on div "Jõudluse poolest on hinnaklassis parim: [URL][DOMAIN_NAME]" at bounding box center [197, 399] width 174 height 27
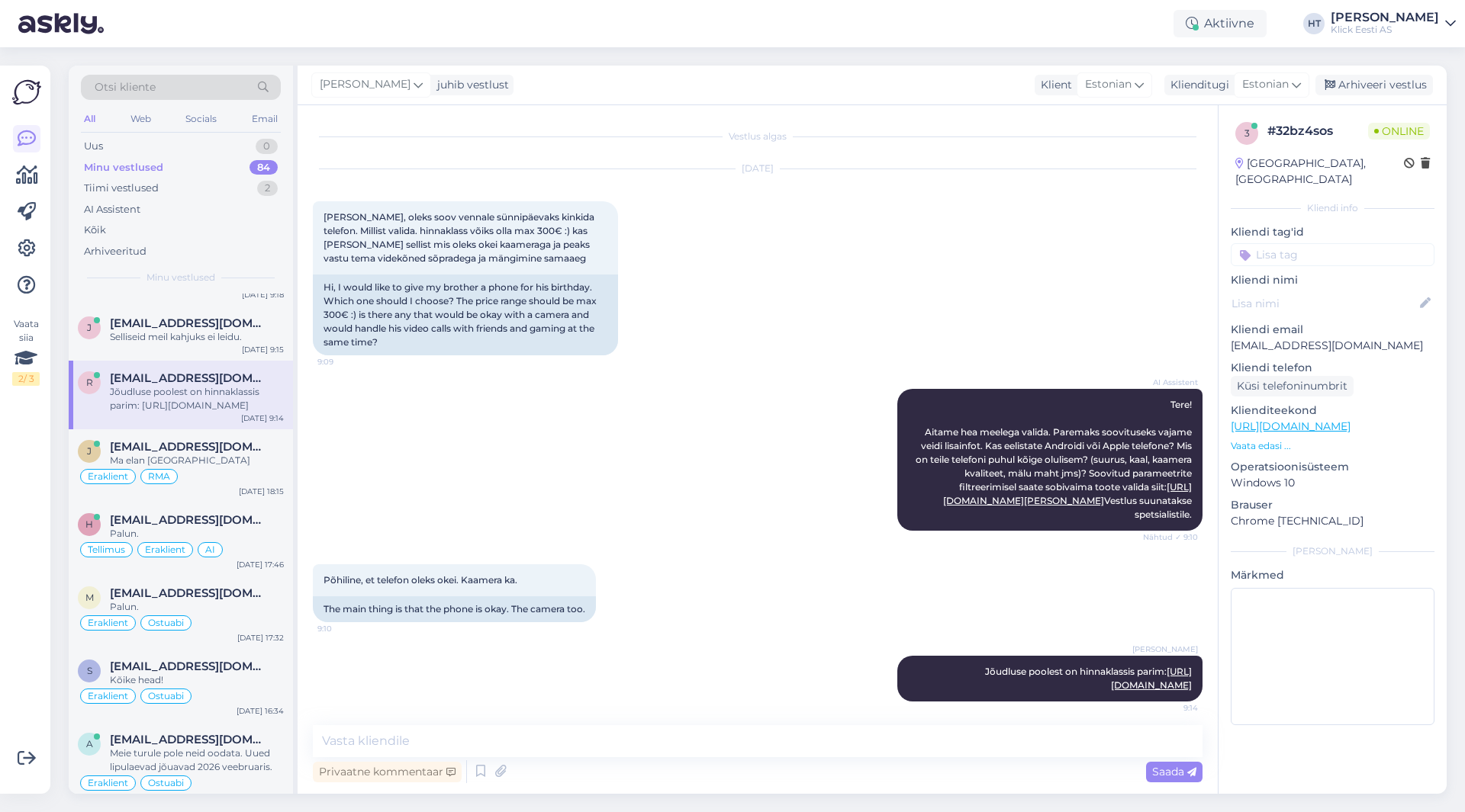
scroll to position [21, 0]
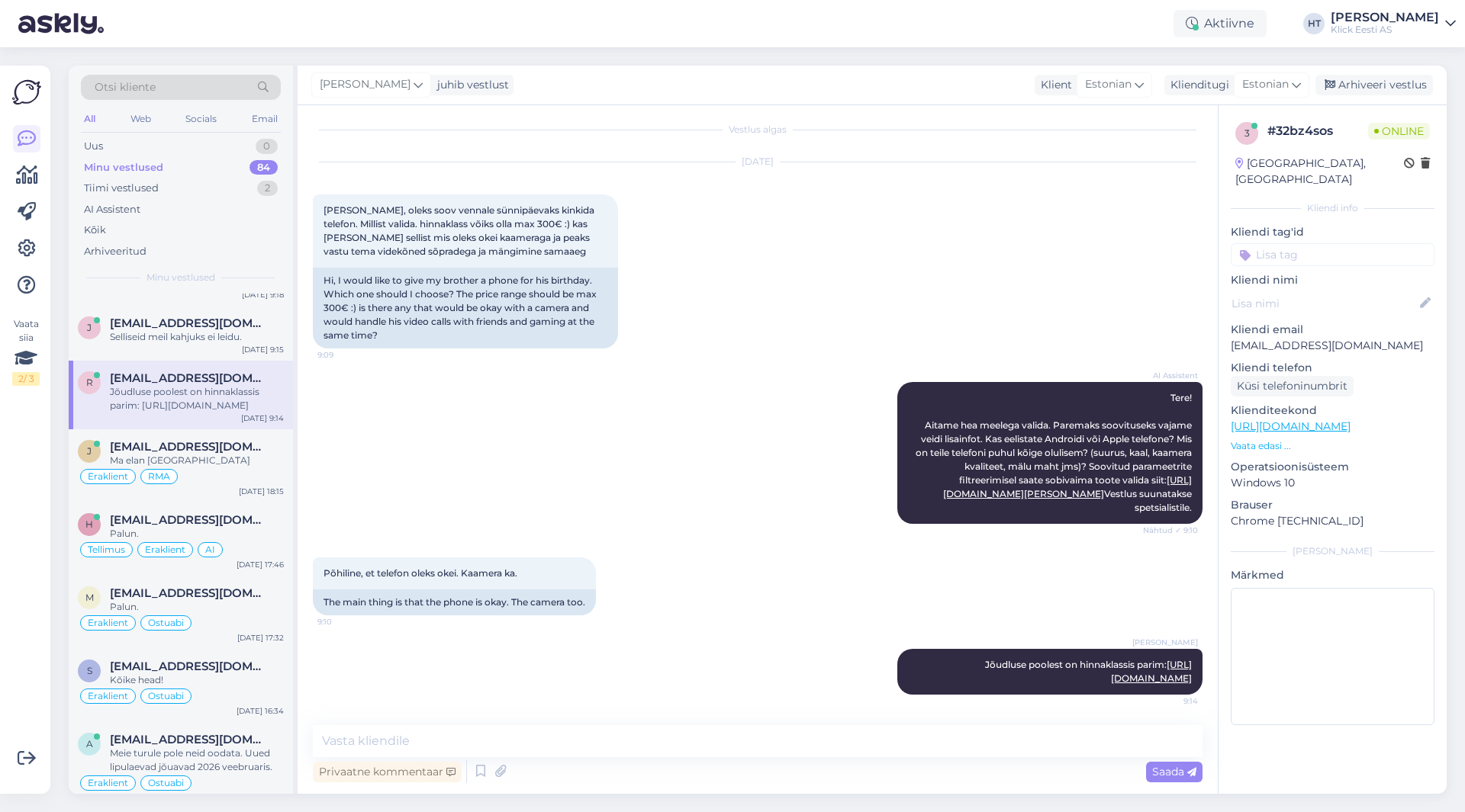
click at [1355, 244] on input at bounding box center [1332, 254] width 204 height 23
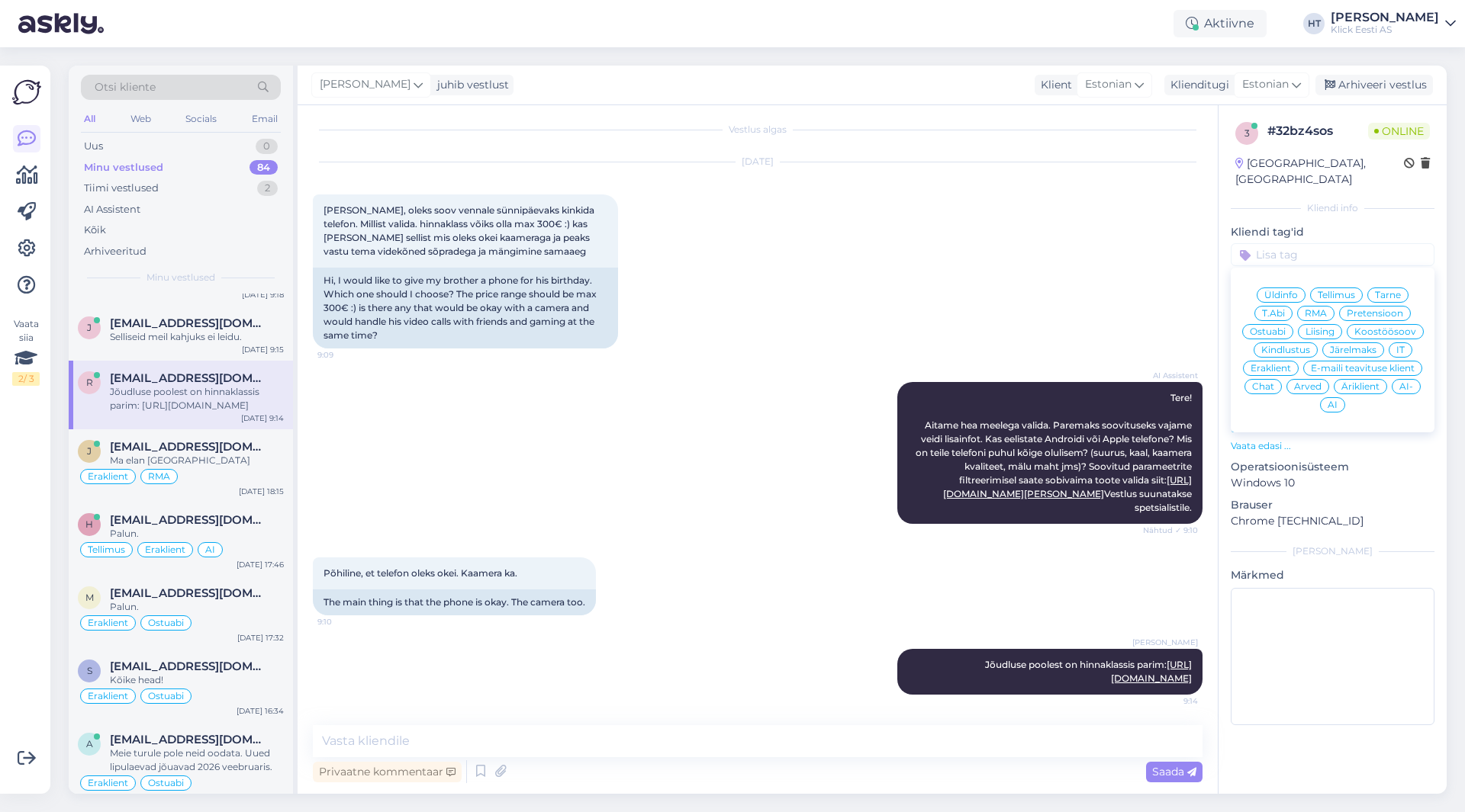
click at [1278, 328] on span "Ostuabi" at bounding box center [1267, 332] width 36 height 9
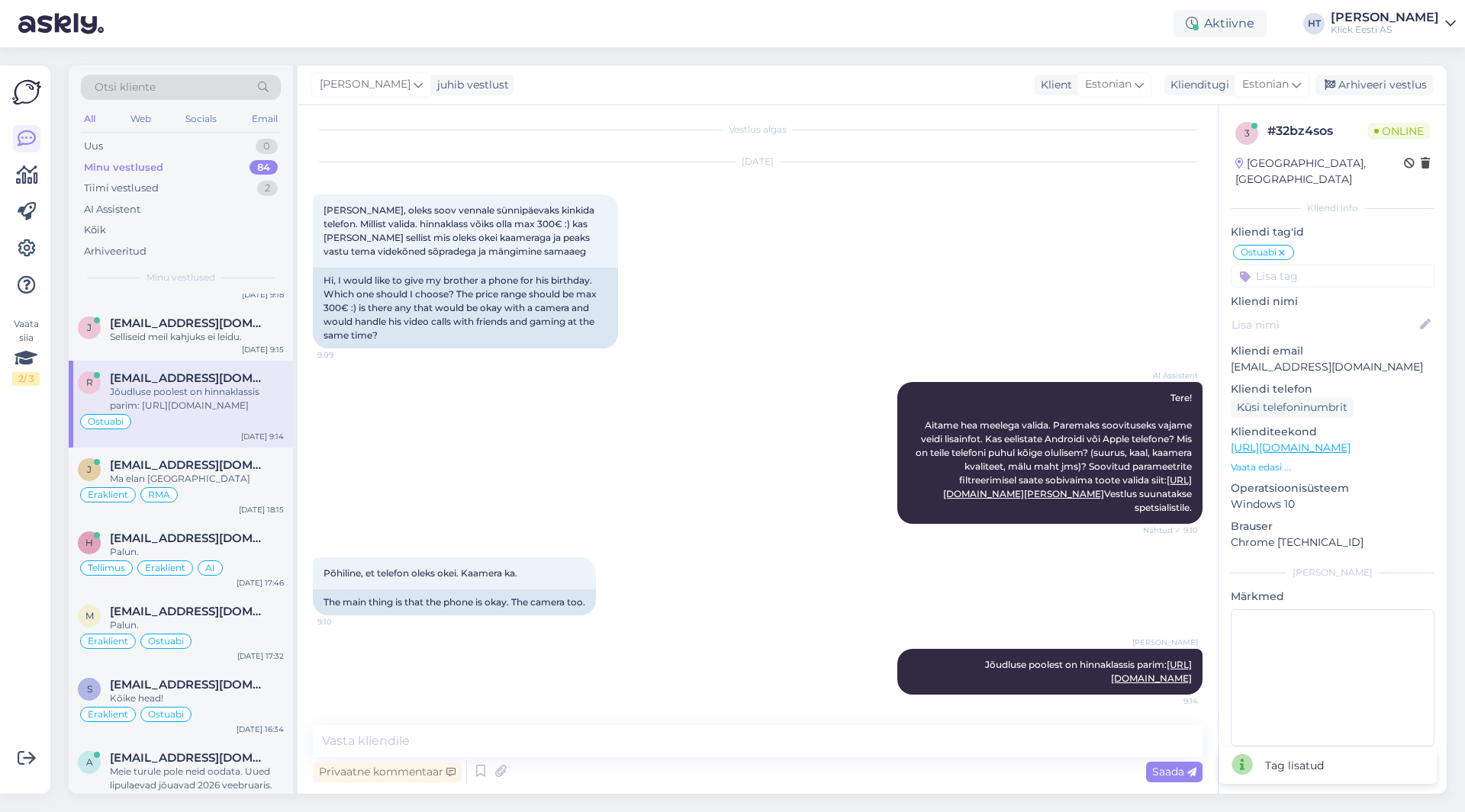
click at [1308, 264] on input at bounding box center [1332, 275] width 204 height 23
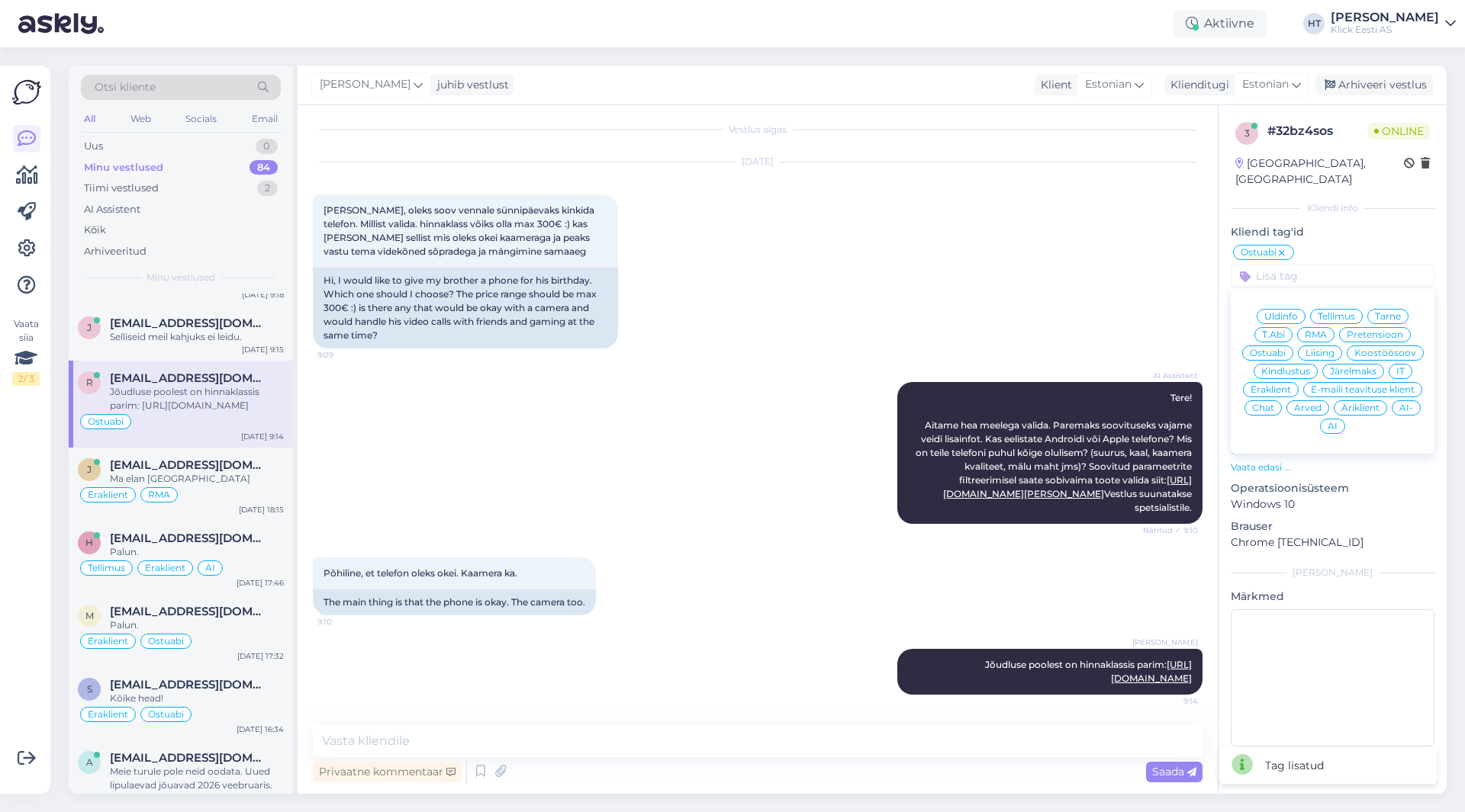
click at [1274, 385] on span "Eraklient" at bounding box center [1270, 390] width 41 height 9
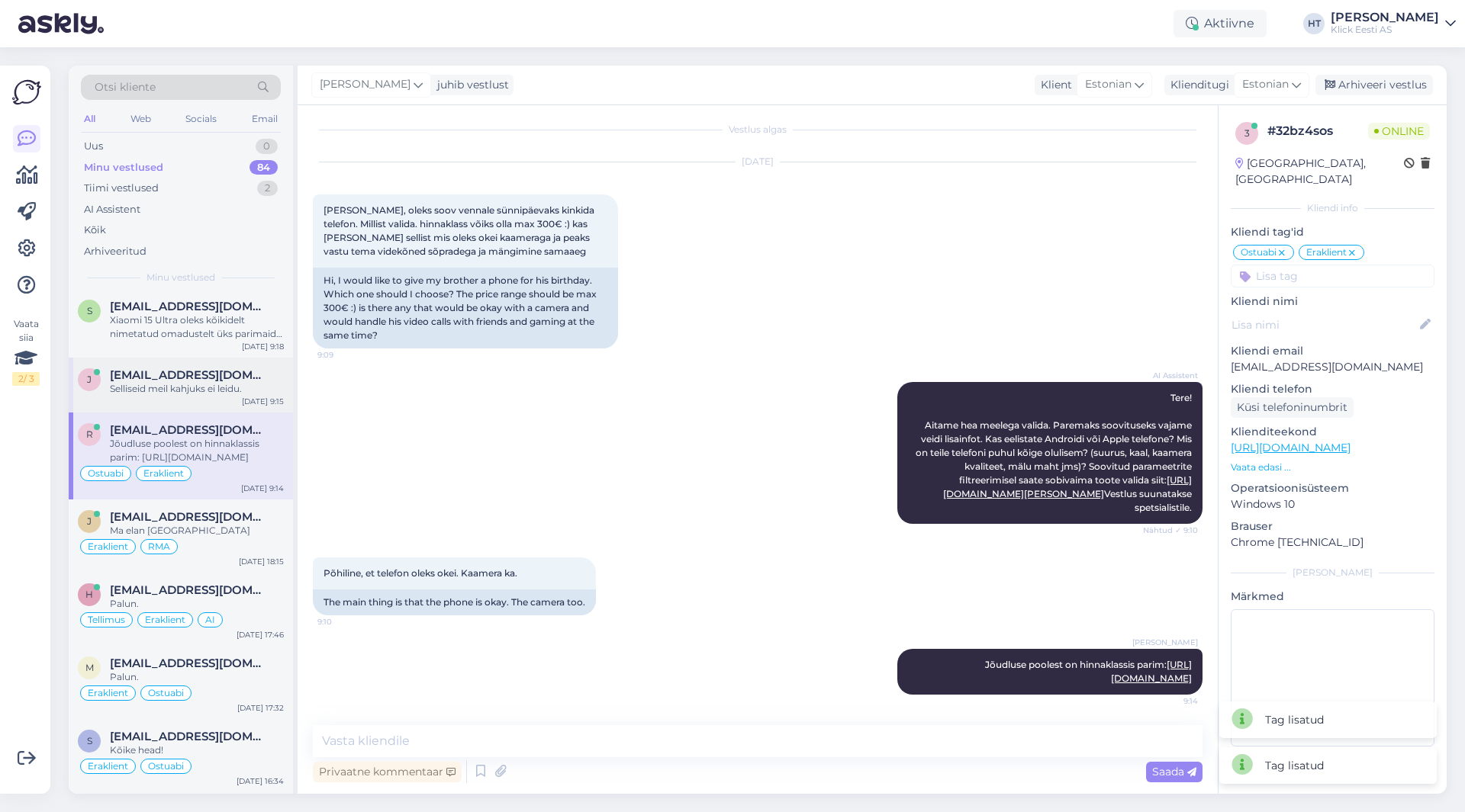
scroll to position [3736, 0]
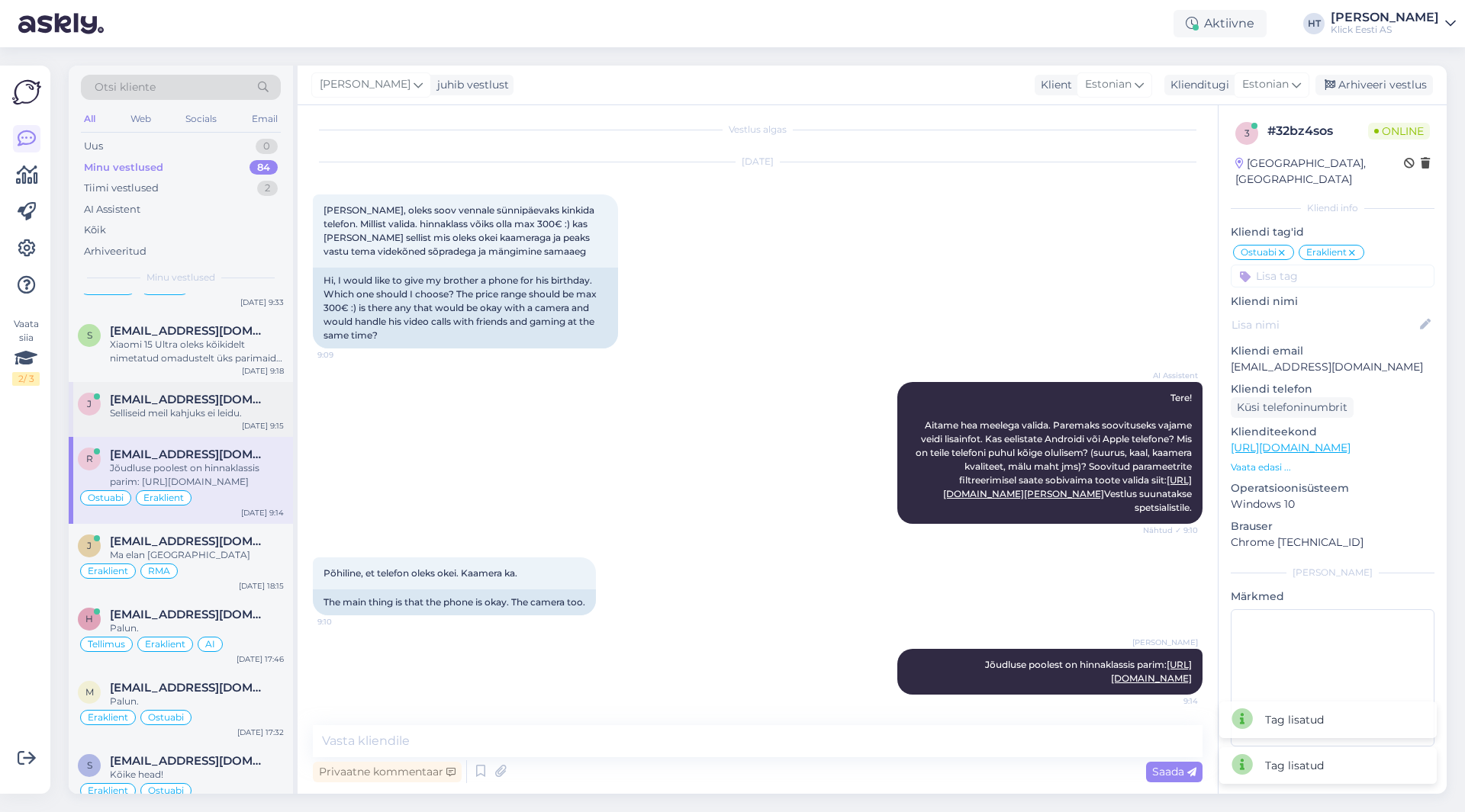
click at [225, 406] on div "Selliseid meil kahjuks ei leidu." at bounding box center [197, 412] width 174 height 14
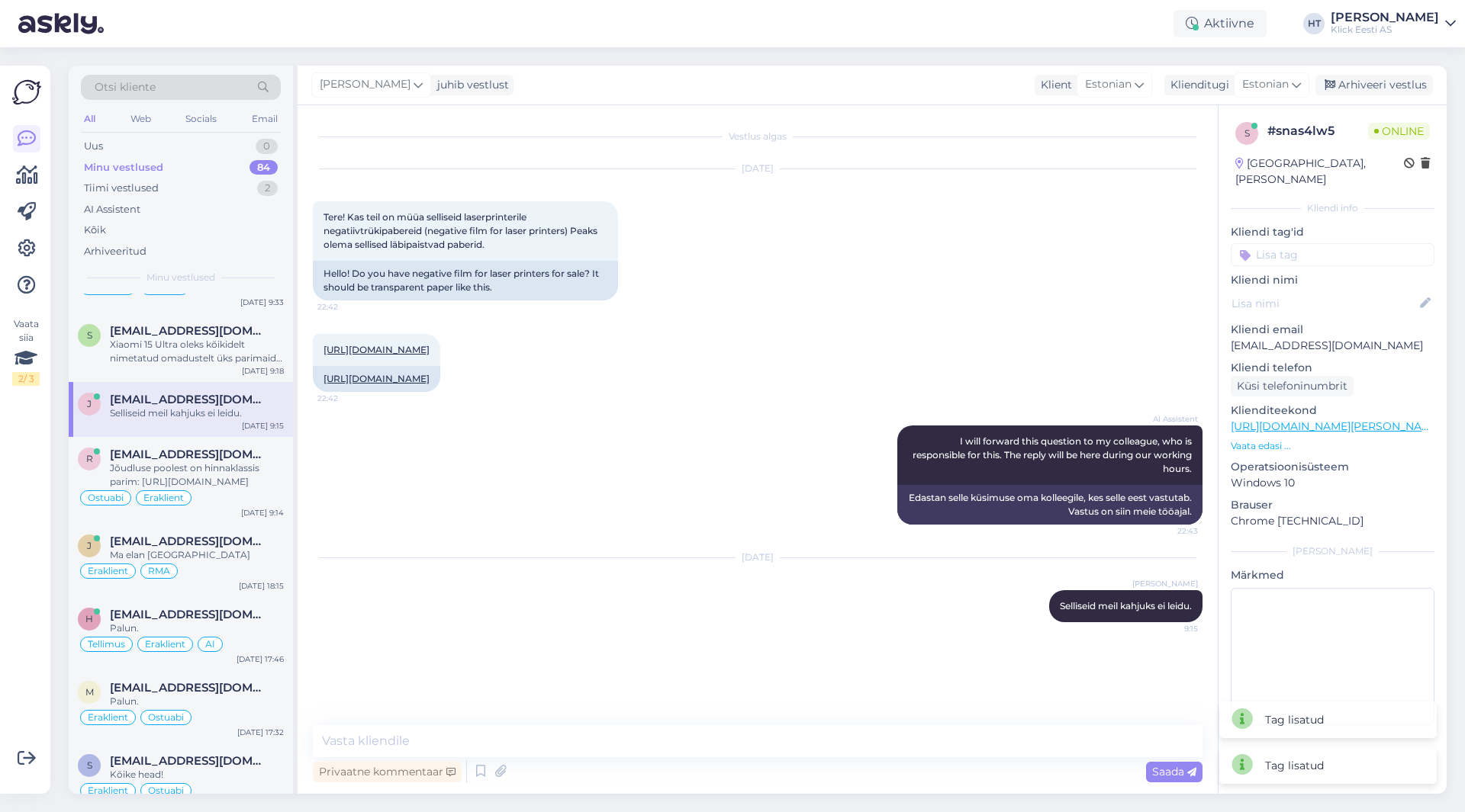
scroll to position [10, 0]
click at [1295, 244] on input at bounding box center [1332, 254] width 204 height 23
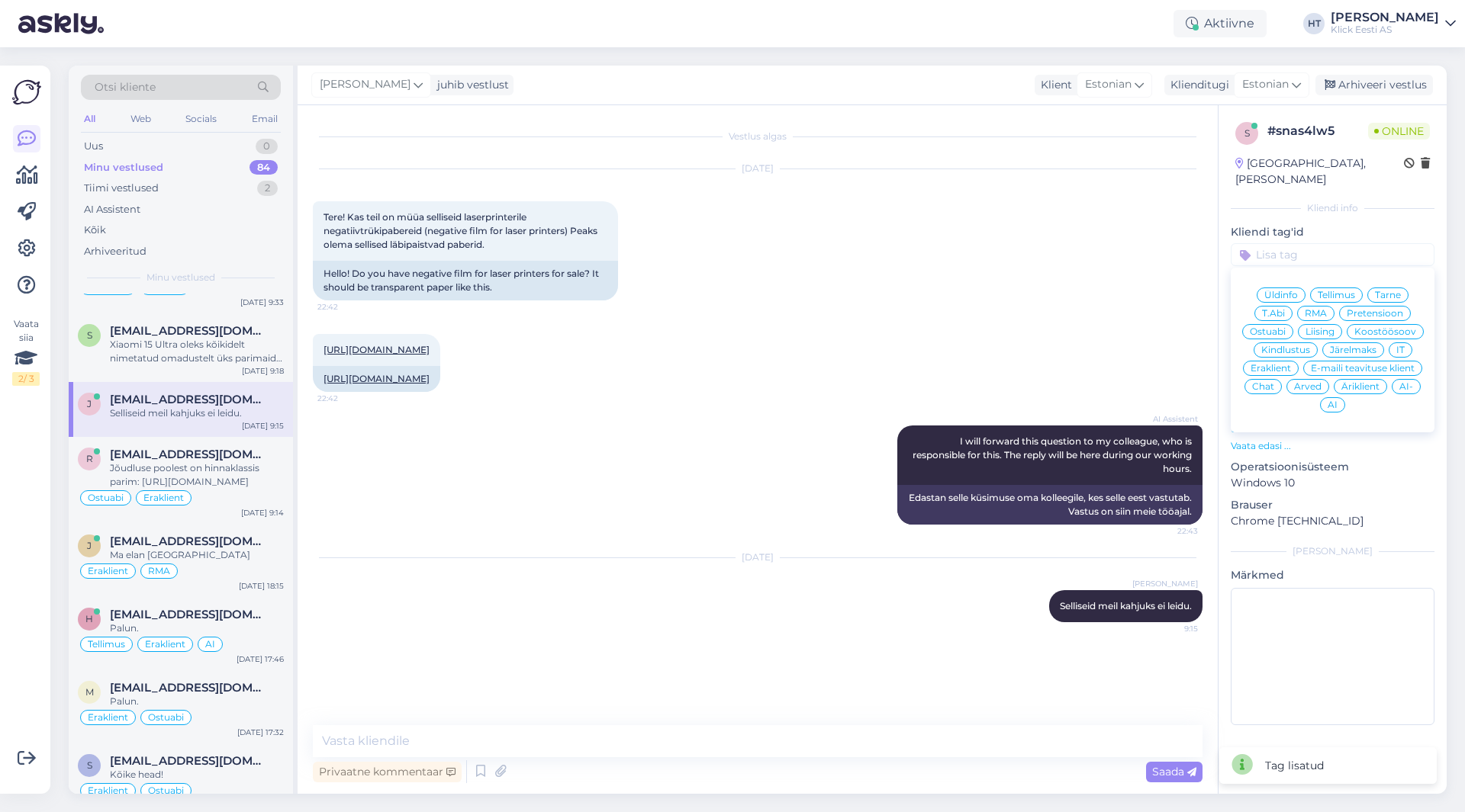
click at [1275, 328] on span "Ostuabi" at bounding box center [1267, 332] width 36 height 9
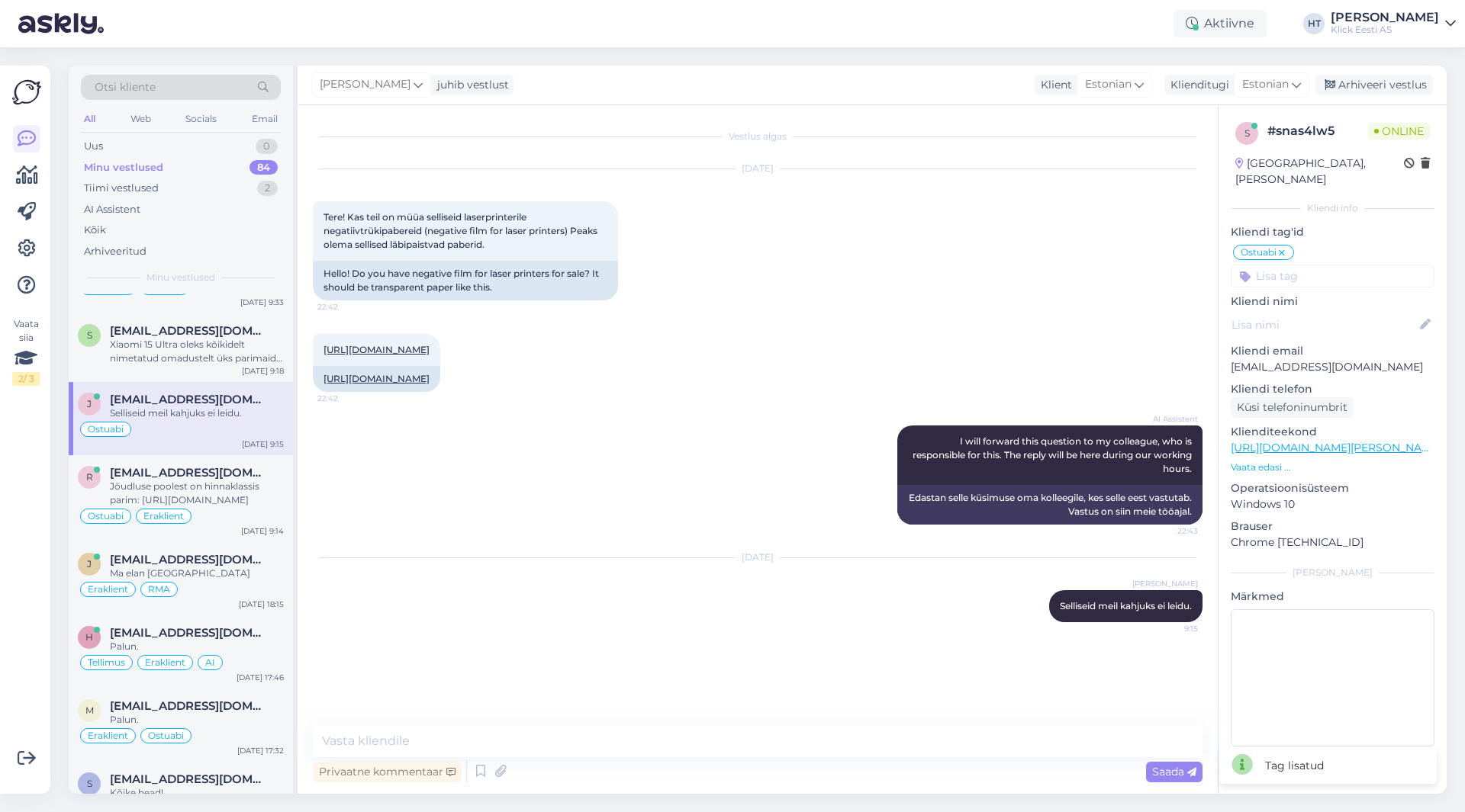
click at [1298, 264] on input at bounding box center [1332, 275] width 204 height 23
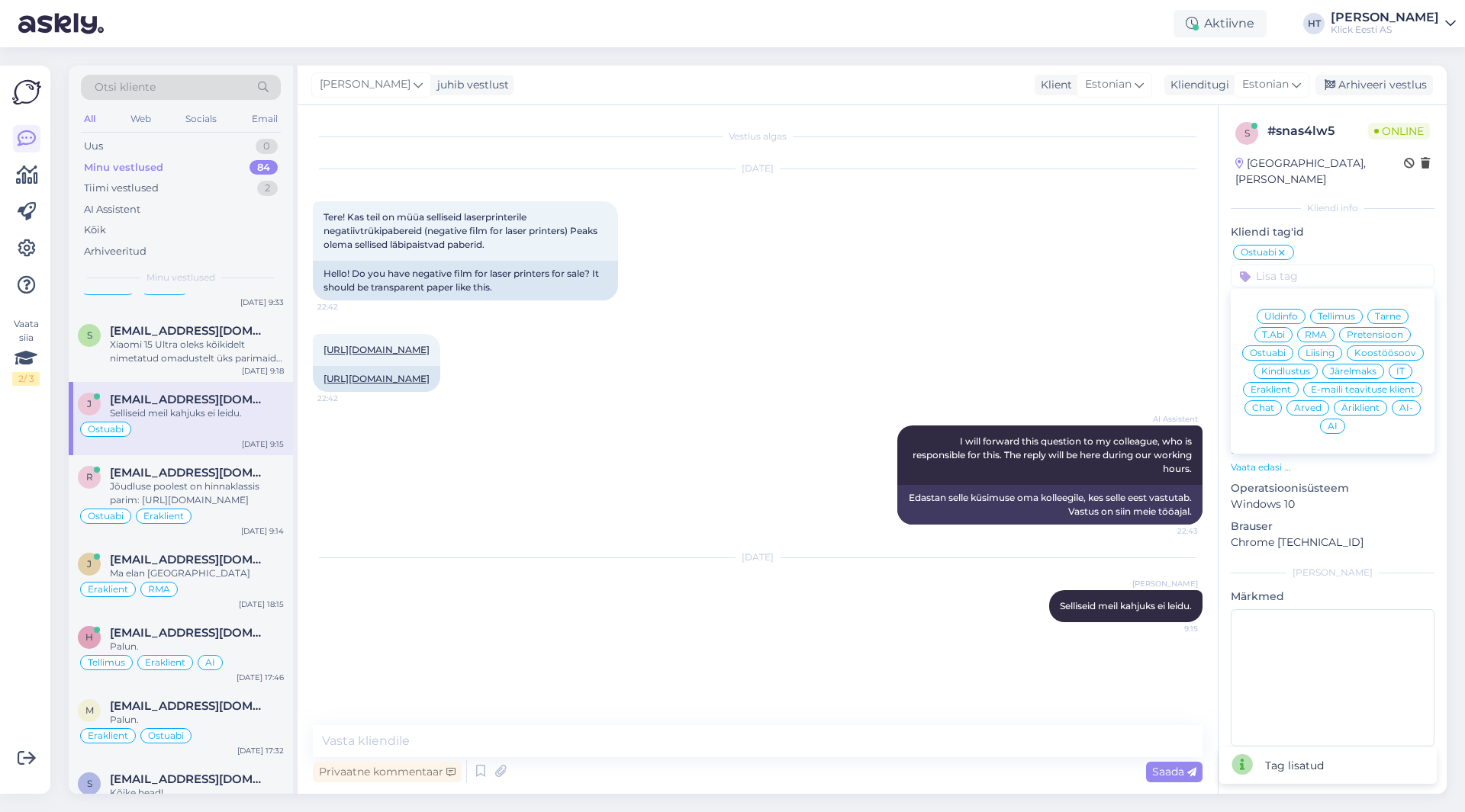
click at [1274, 382] on div "Eraklient" at bounding box center [1271, 389] width 56 height 15
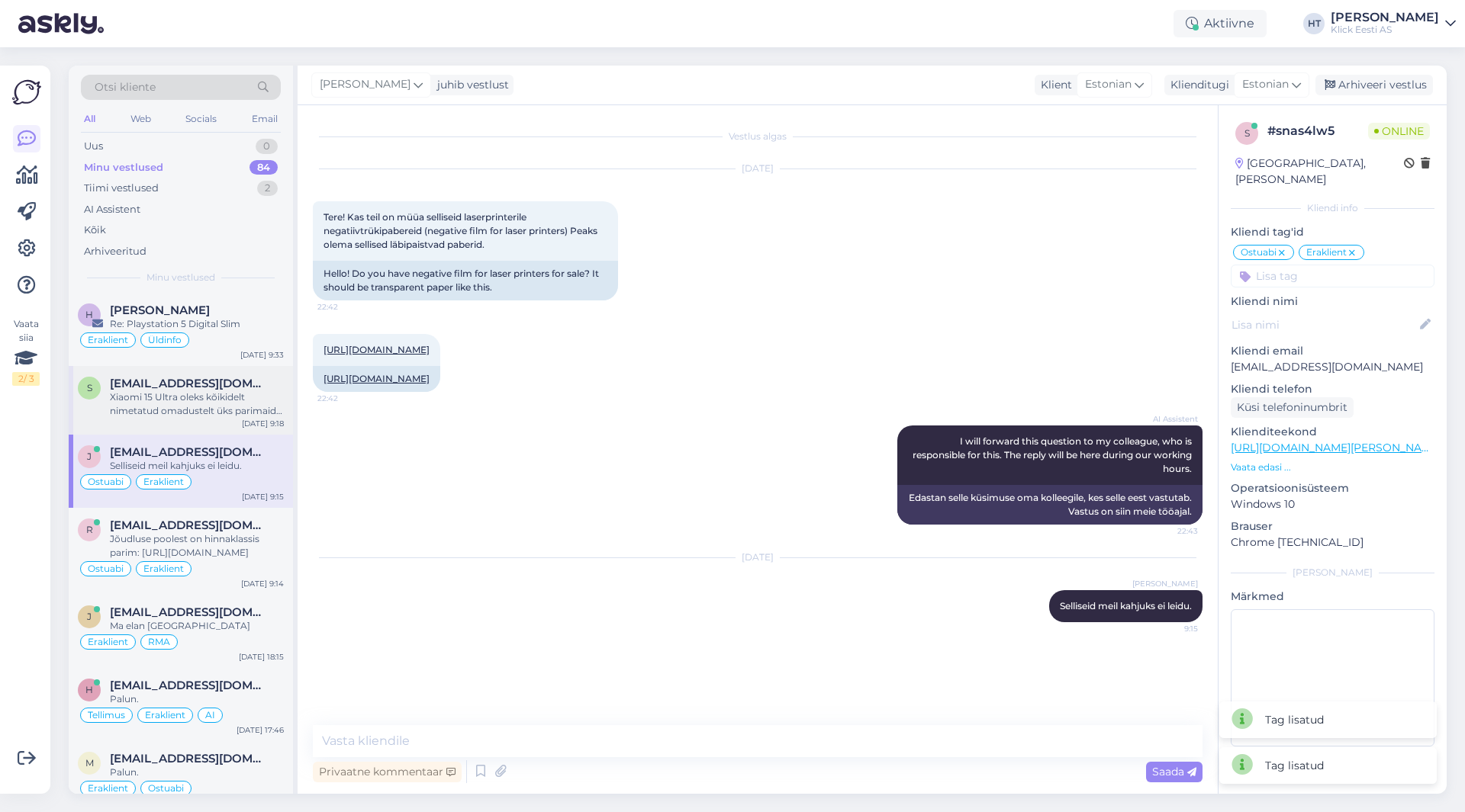
scroll to position [3660, 0]
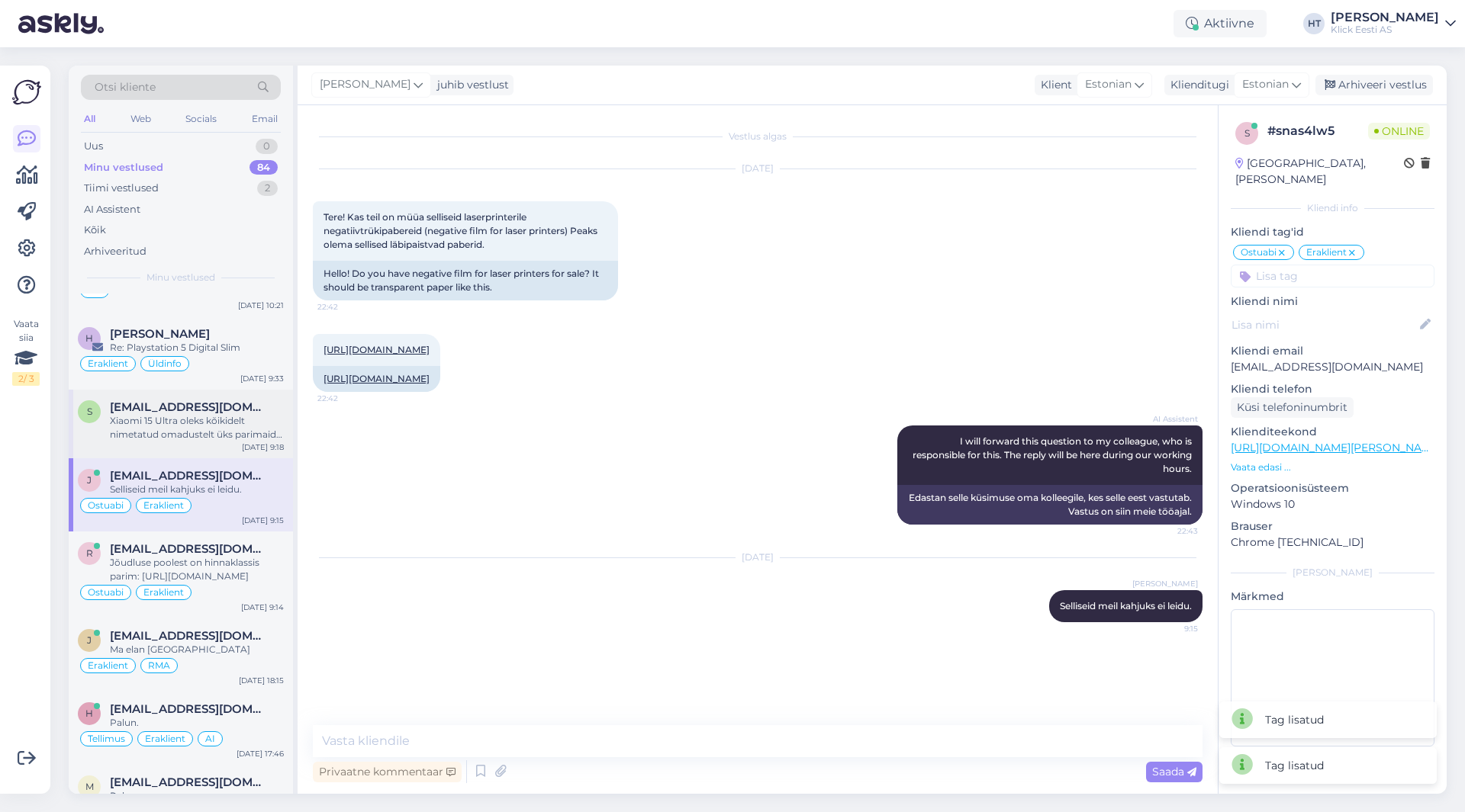
click at [197, 414] on div "Xiaomi 15 Ultra oleks kõikidelt nimetatud omadustelt üks parimaid: [URL][DOMAIN…" at bounding box center [197, 428] width 174 height 27
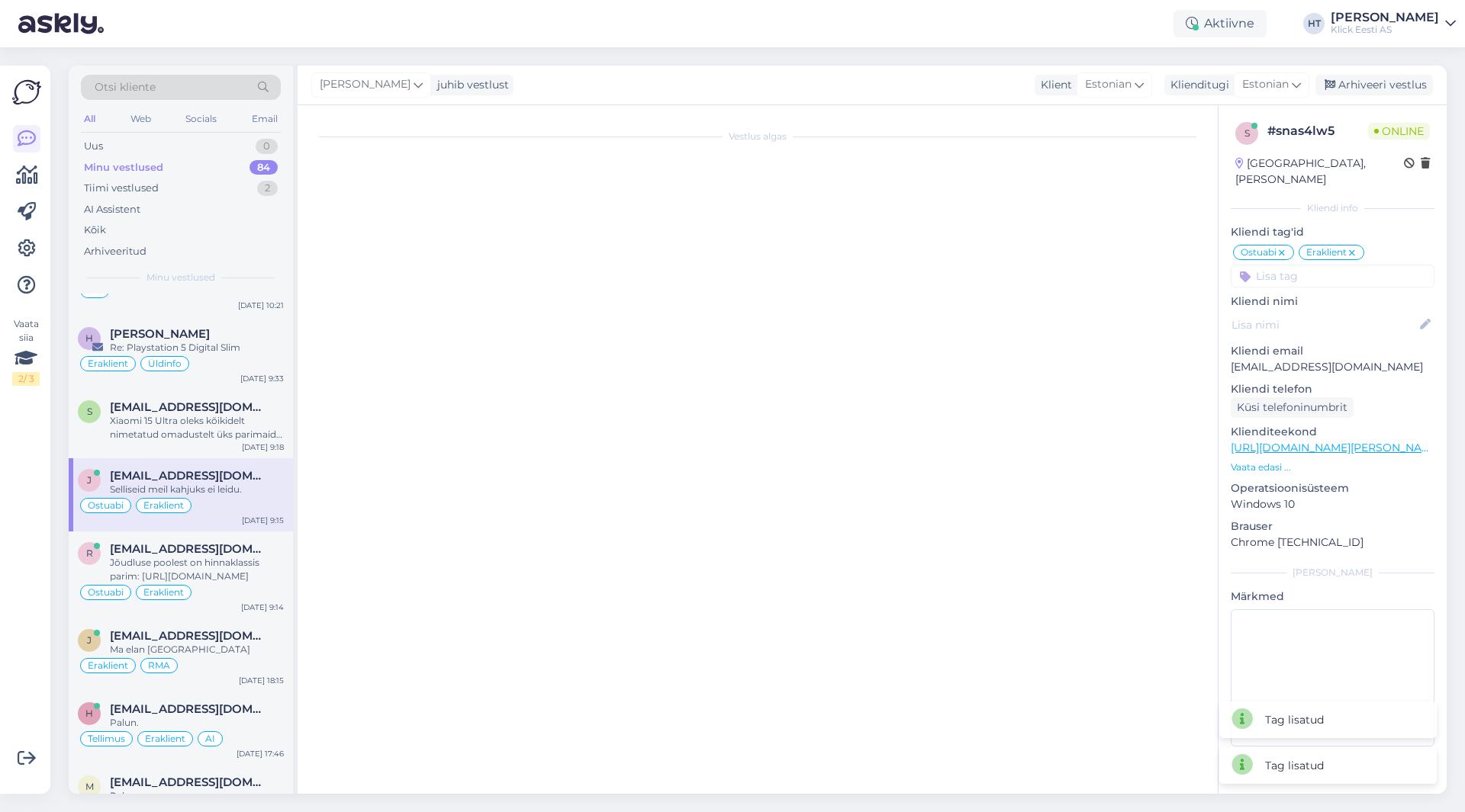
scroll to position [127, 0]
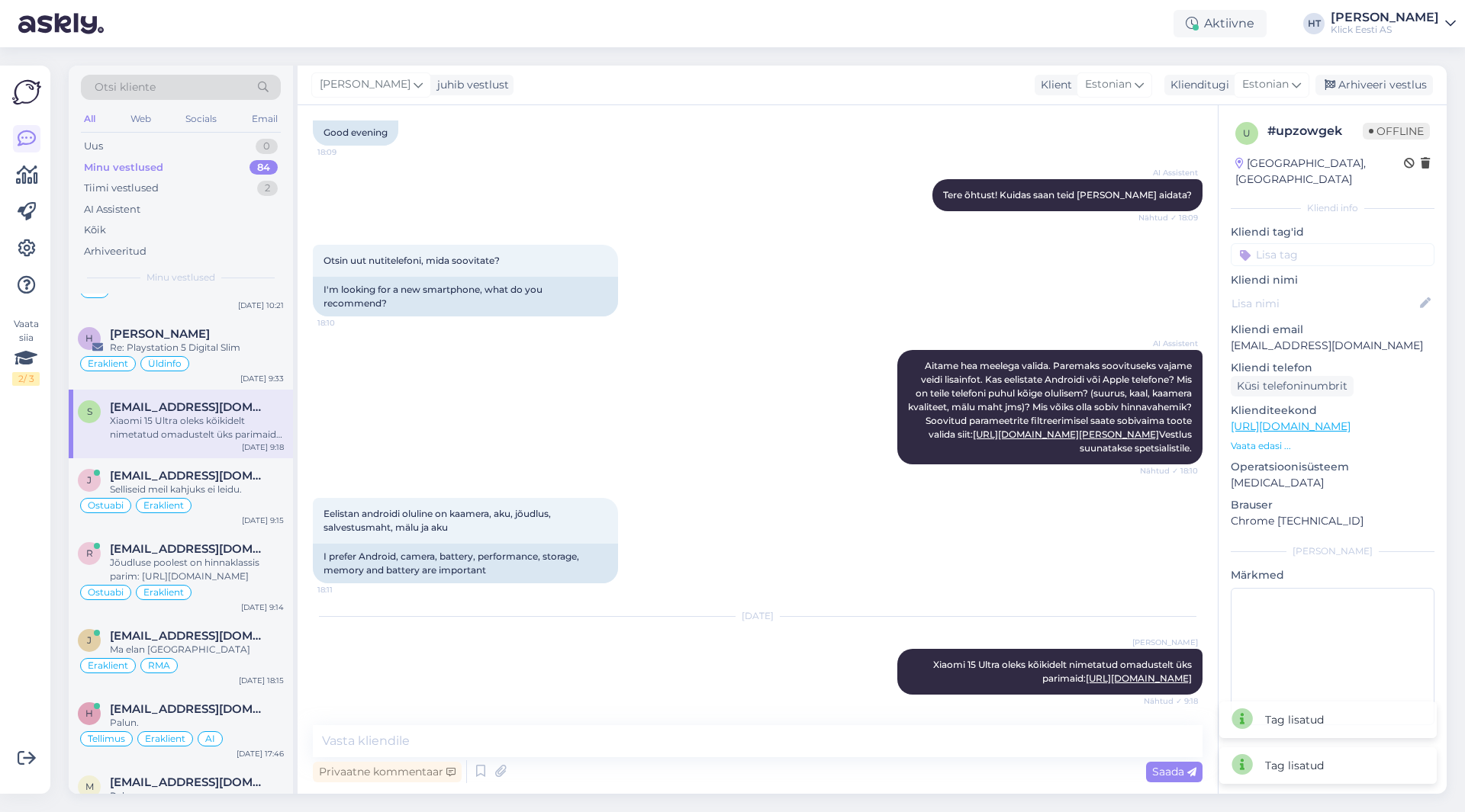
click at [1310, 244] on input at bounding box center [1332, 254] width 204 height 23
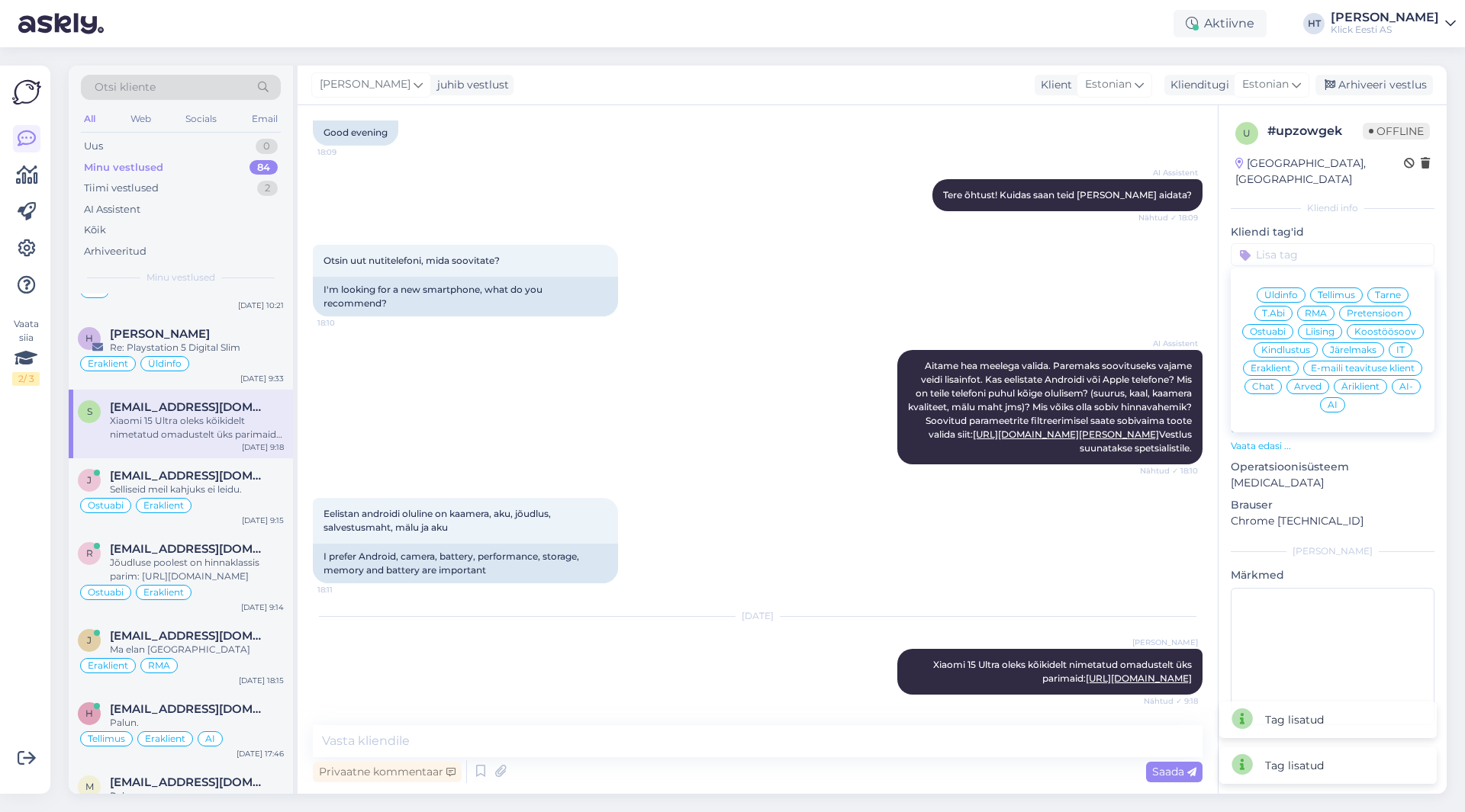
click at [1278, 308] on div "Üldinfo Tellimus Tarne T.Abi RMA Pretensioon Ostuabi Liising Koostöösoov Kindlu…" at bounding box center [1332, 349] width 204 height 152
click at [1279, 324] on div "Ostuabi" at bounding box center [1267, 331] width 51 height 15
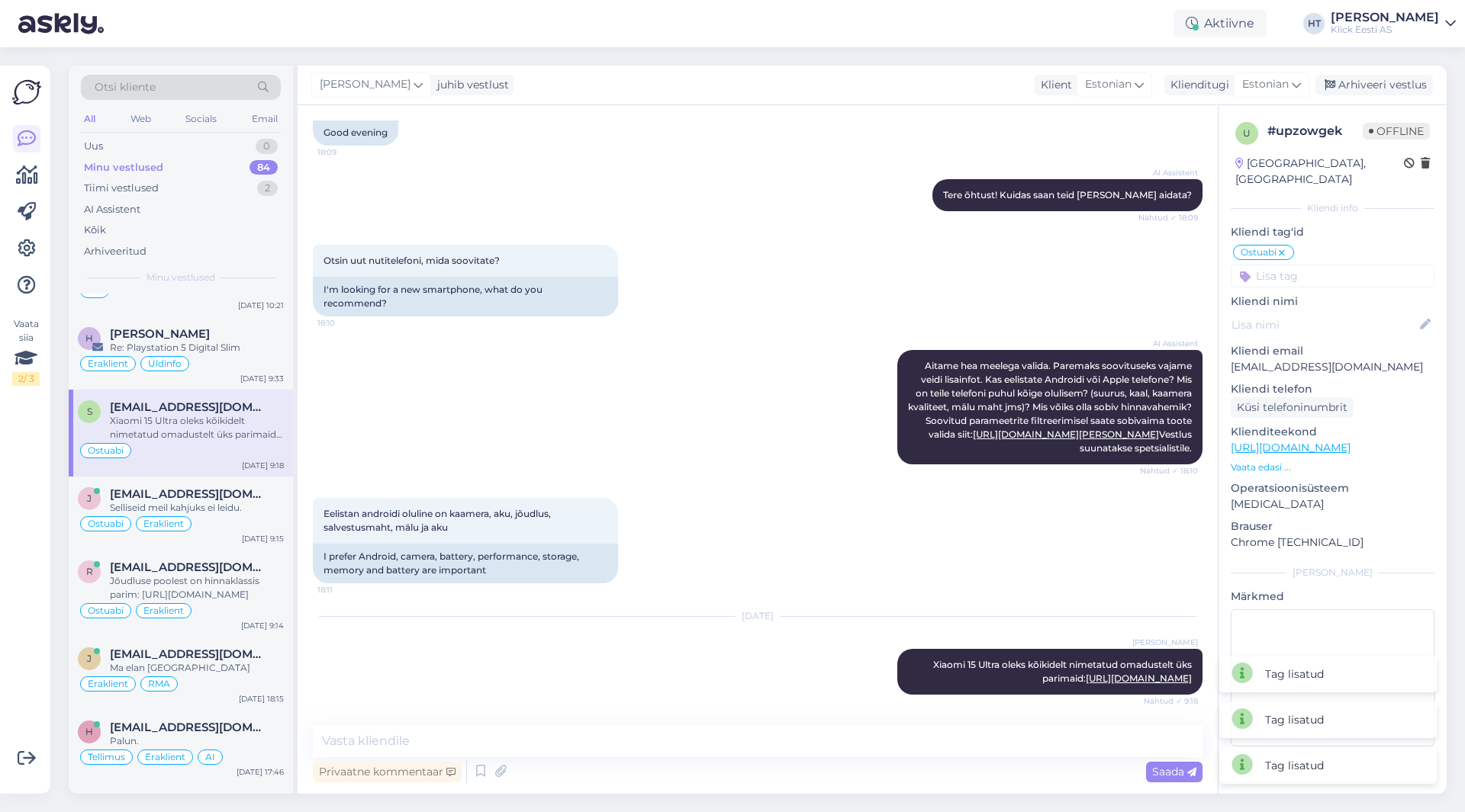
click at [1297, 264] on input at bounding box center [1332, 275] width 204 height 23
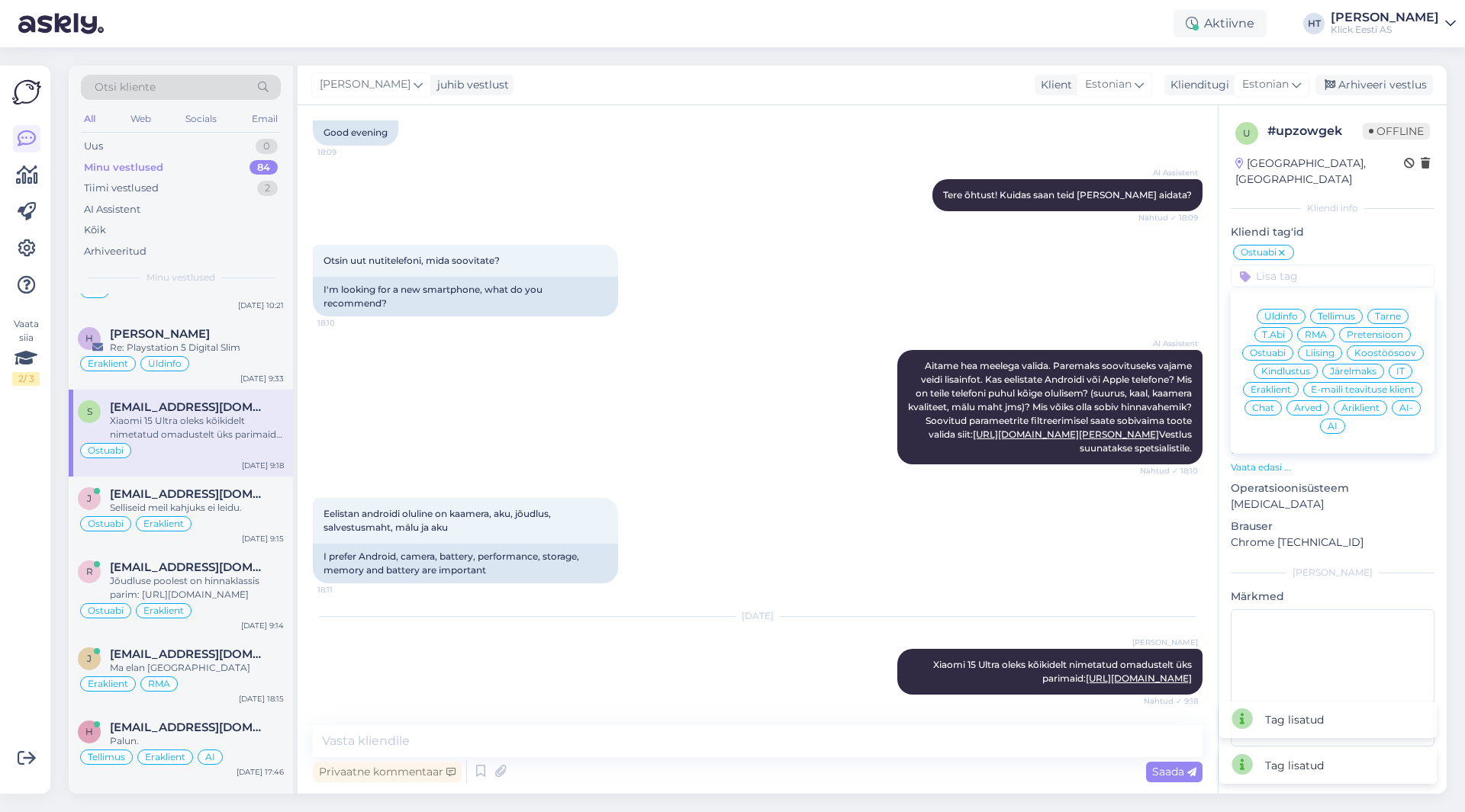
click at [1277, 385] on span "Eraklient" at bounding box center [1270, 390] width 41 height 9
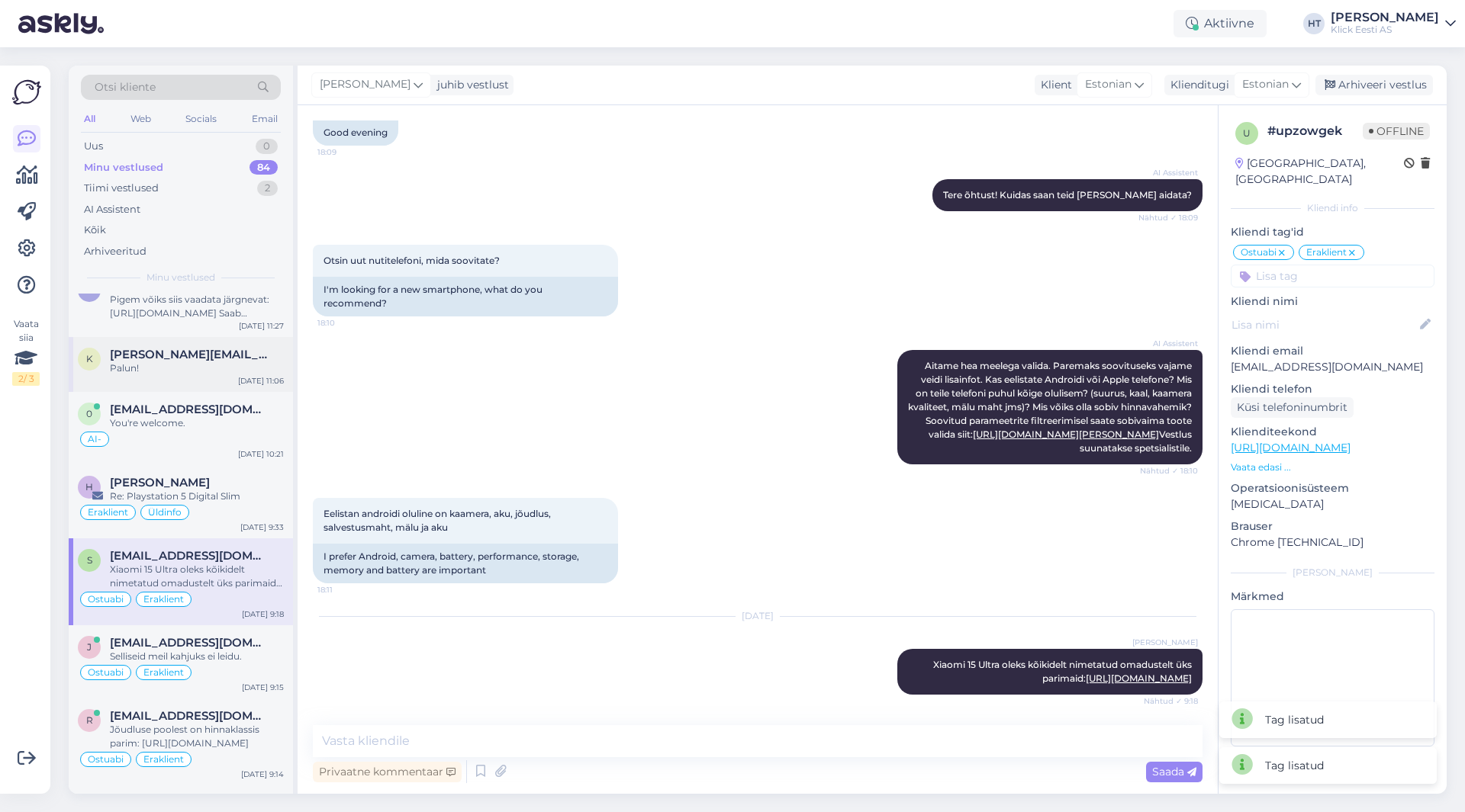
scroll to position [3431, 0]
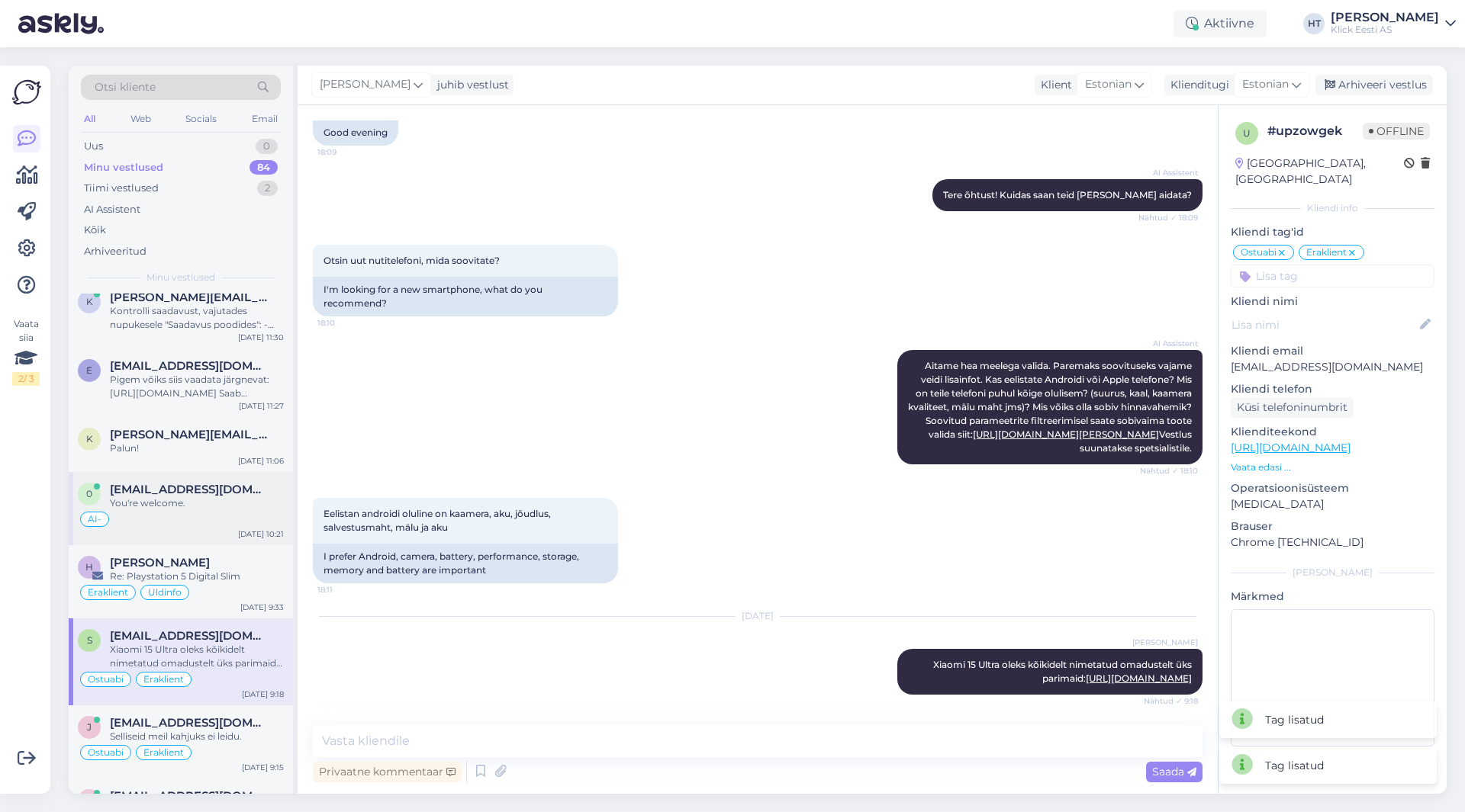
click at [191, 483] on span "[EMAIL_ADDRESS][DOMAIN_NAME]" at bounding box center [190, 489] width 159 height 14
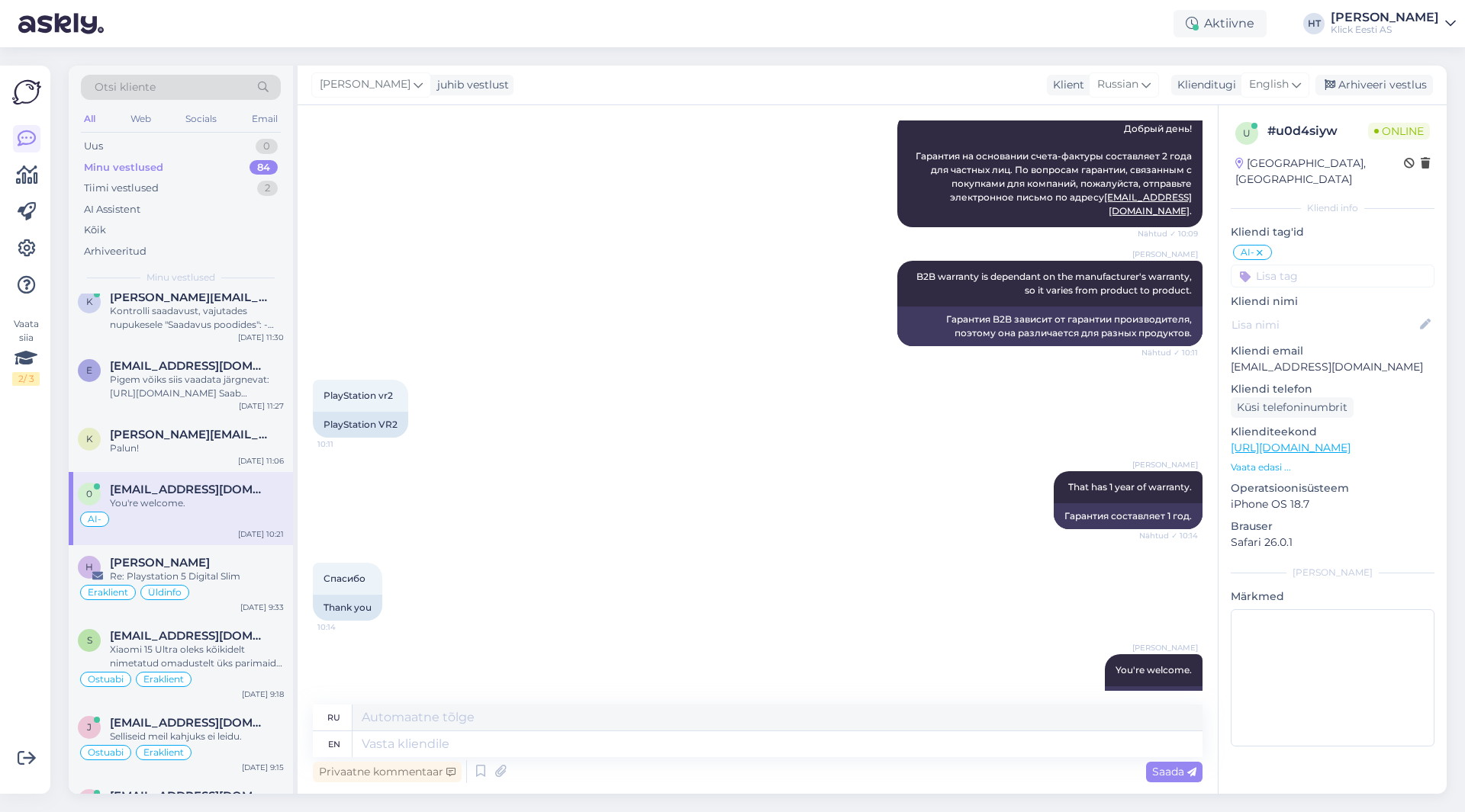
scroll to position [232, 0]
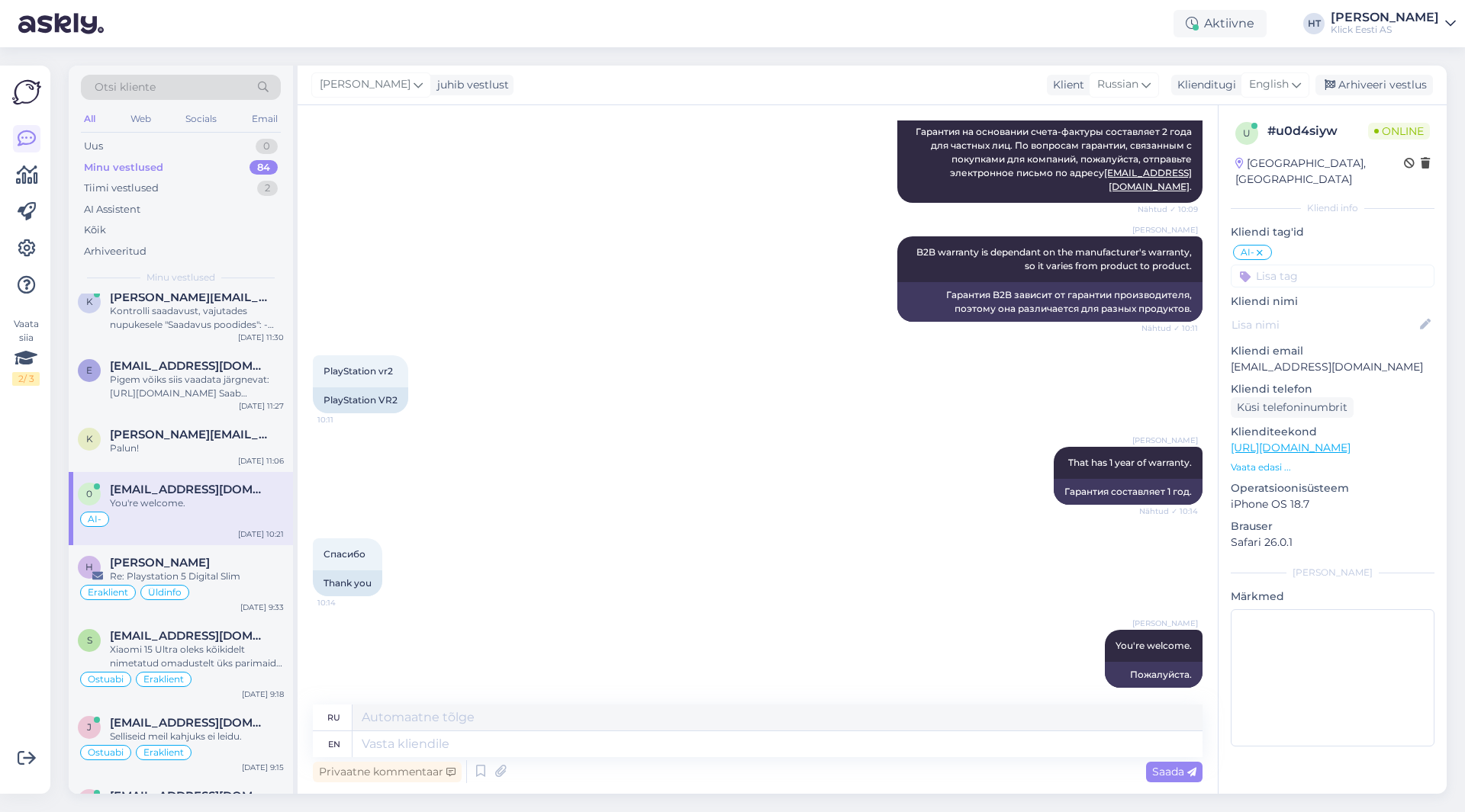
click at [1307, 264] on input at bounding box center [1332, 275] width 204 height 23
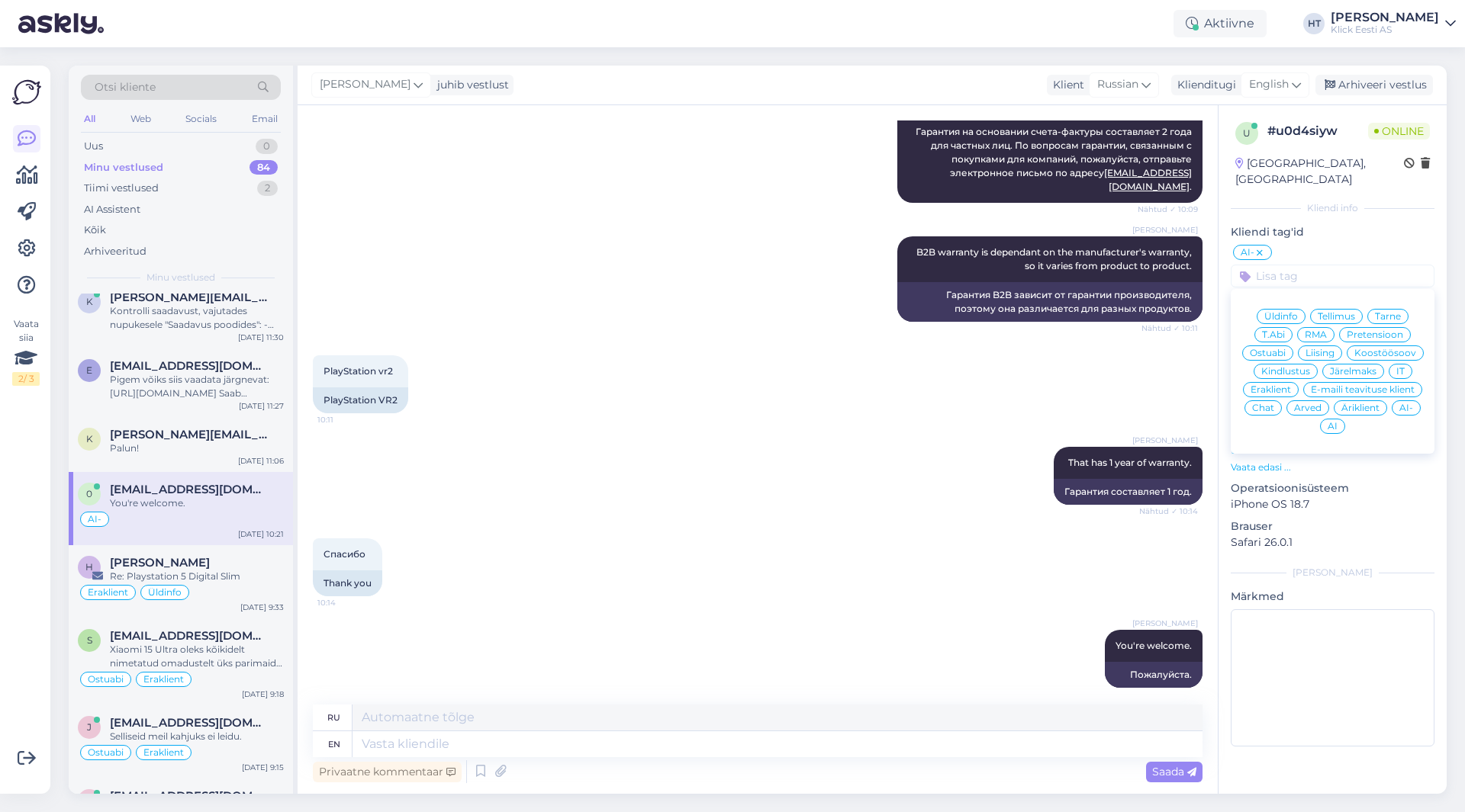
click at [1273, 348] on span "Ostuabi" at bounding box center [1267, 353] width 36 height 9
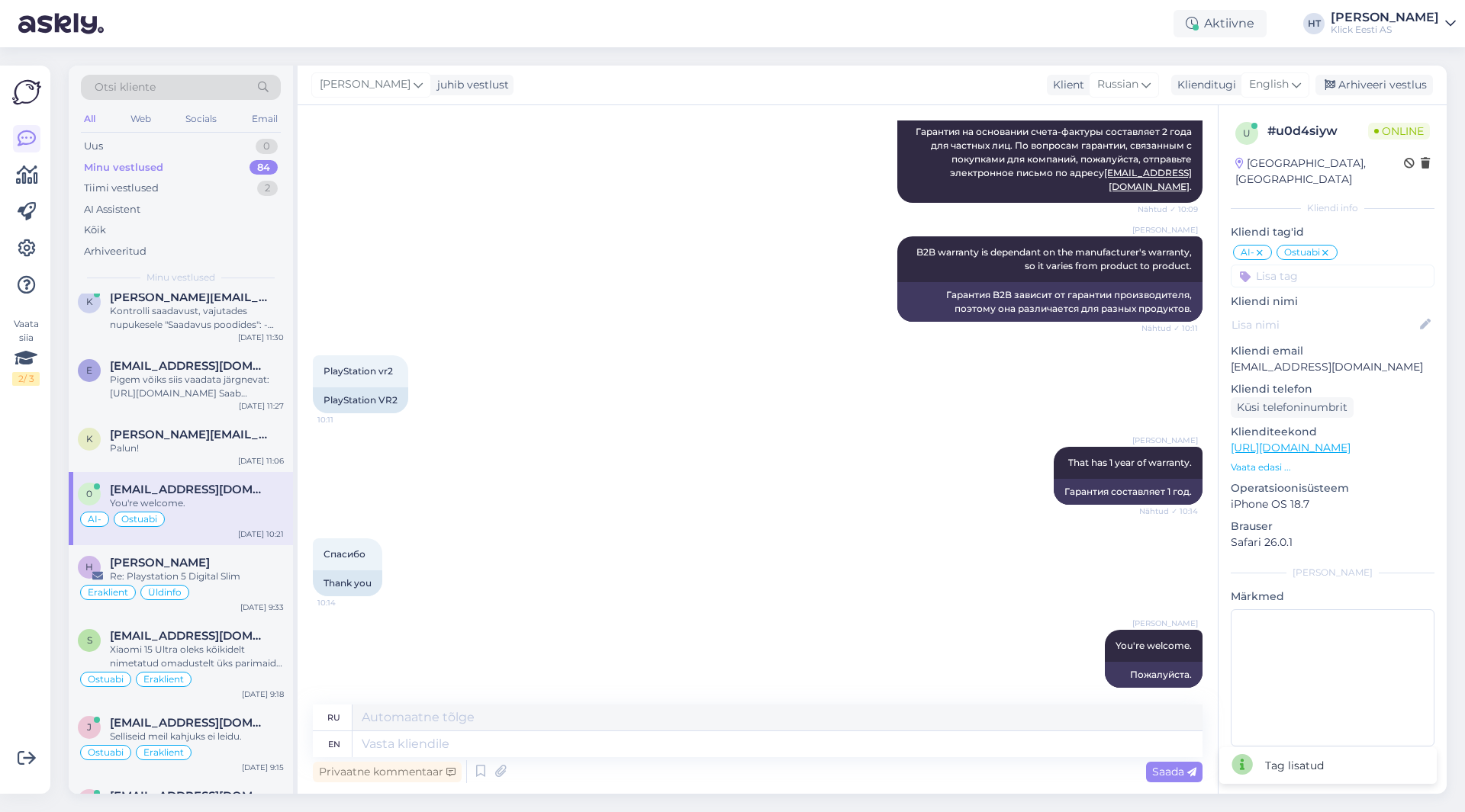
click at [1307, 264] on input at bounding box center [1332, 275] width 204 height 23
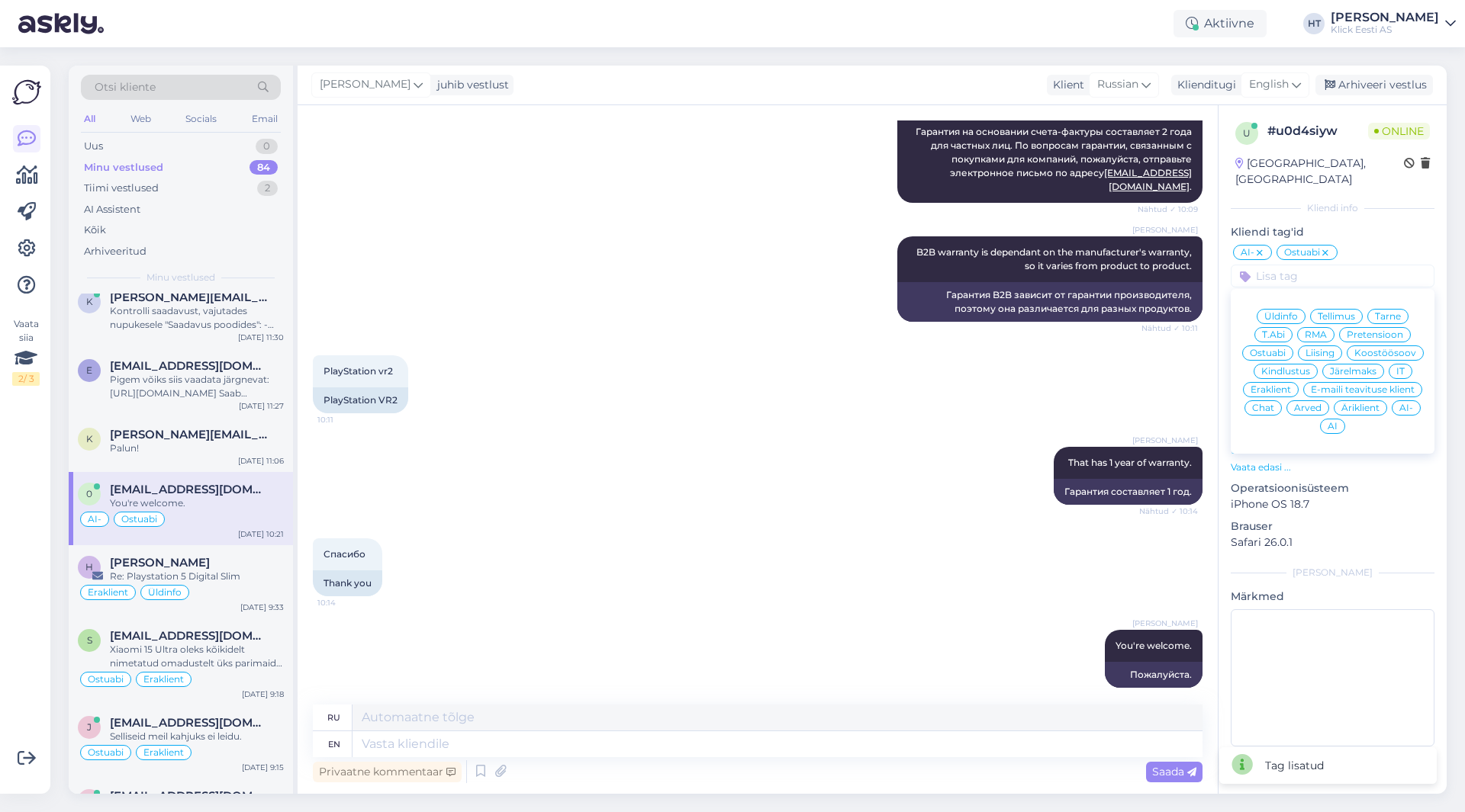
click at [1358, 403] on span "Äriklient" at bounding box center [1360, 408] width 38 height 9
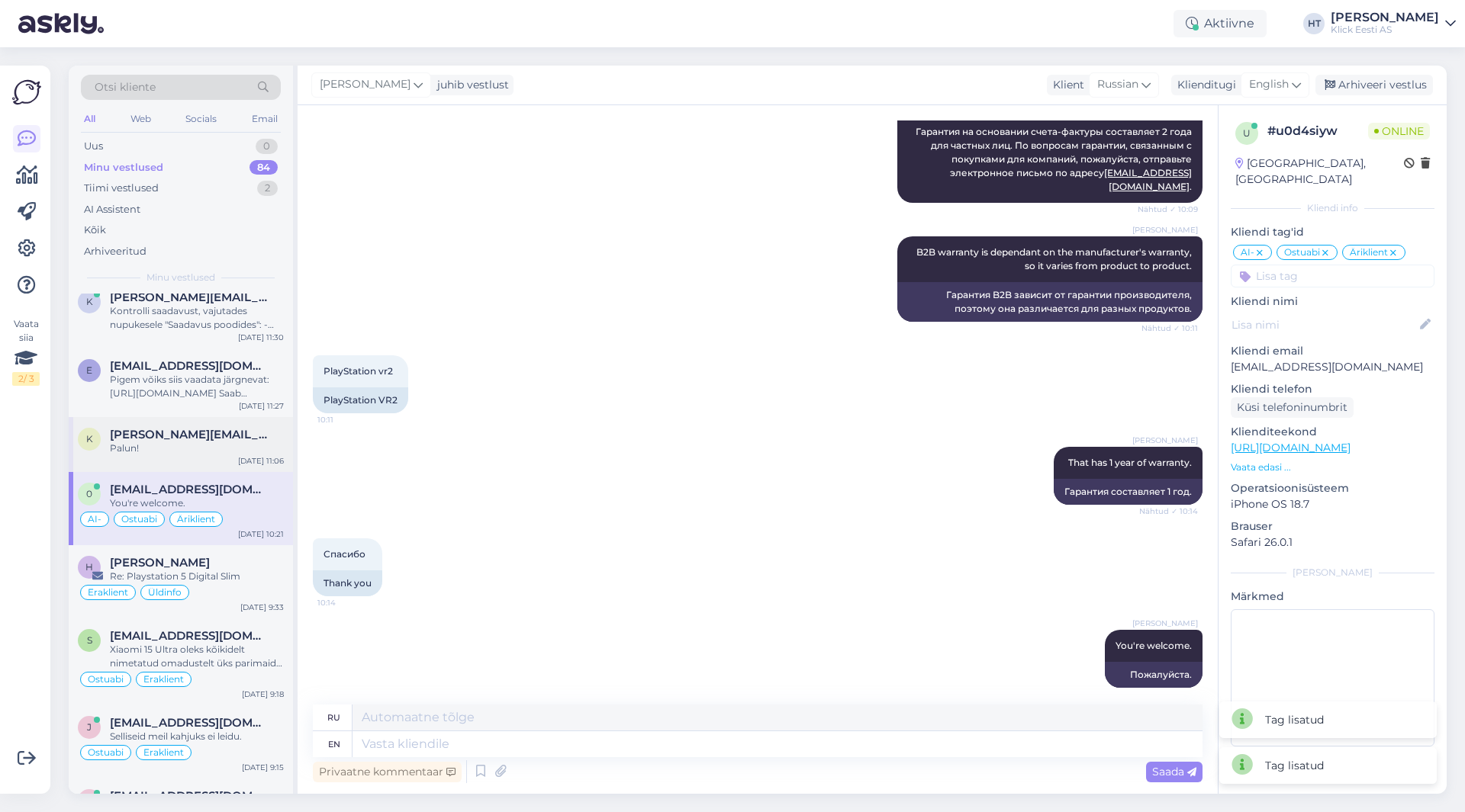
click at [267, 428] on div "[PERSON_NAME][EMAIL_ADDRESS][DOMAIN_NAME]" at bounding box center [197, 434] width 174 height 14
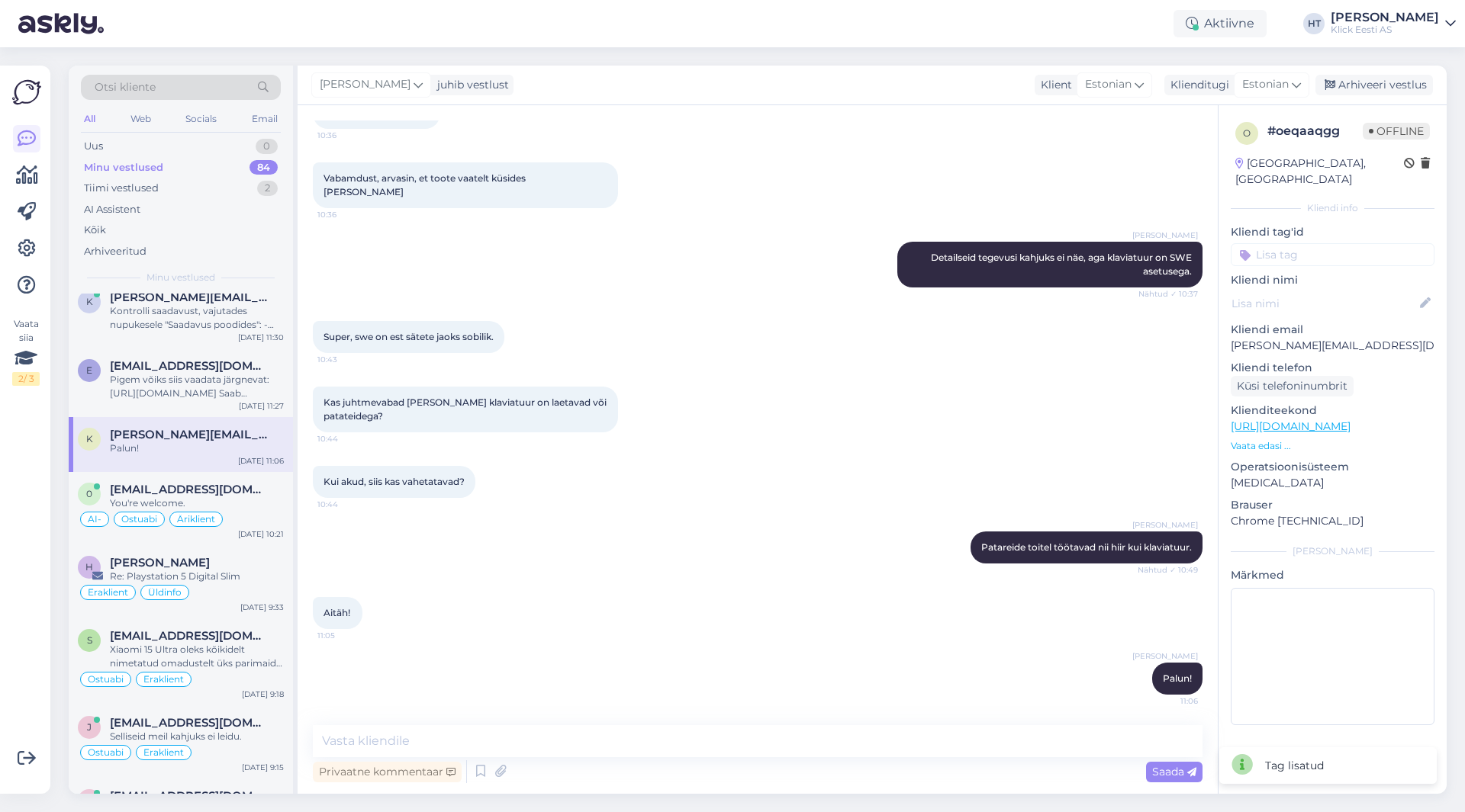
click at [1284, 248] on input at bounding box center [1332, 254] width 204 height 23
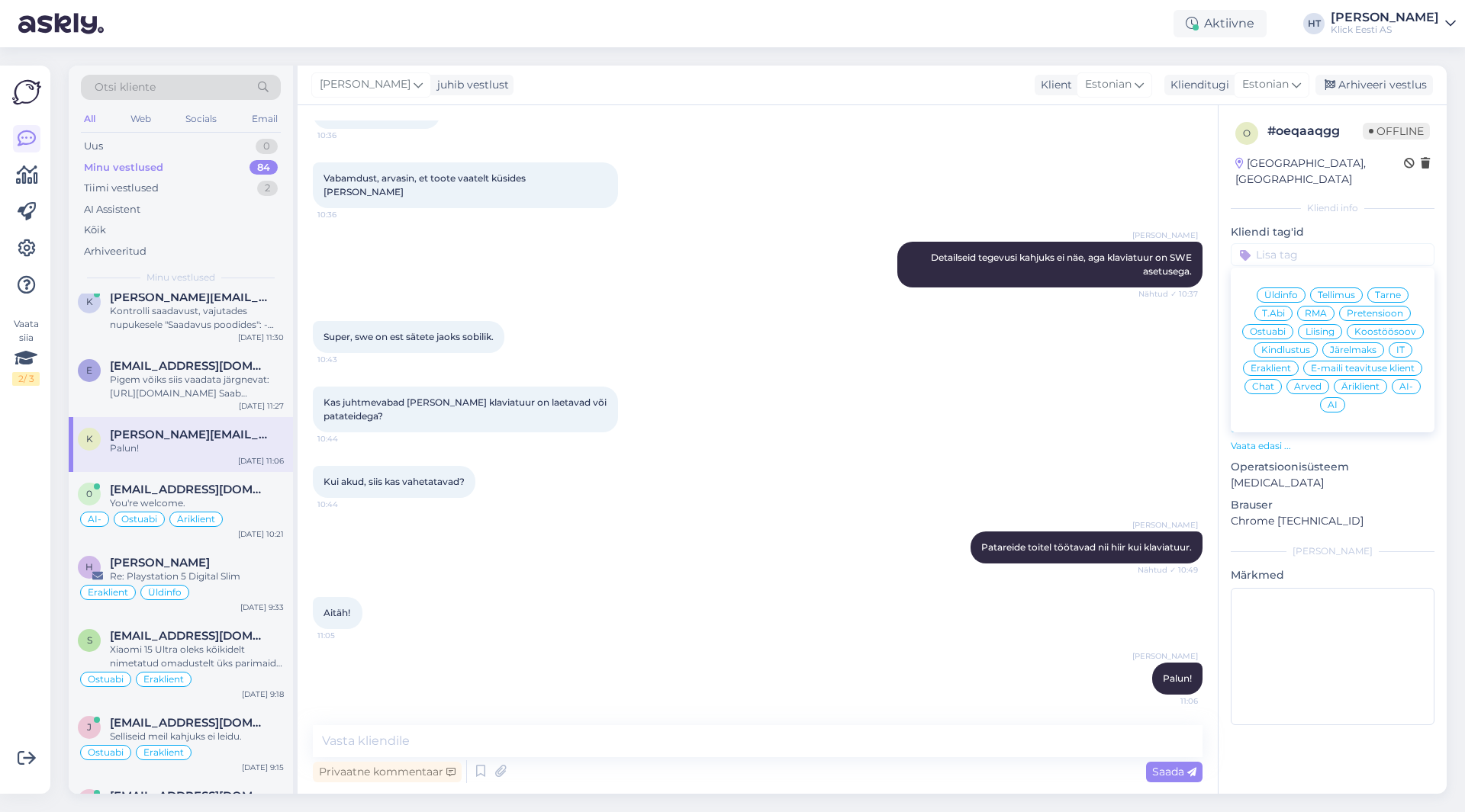
click at [1272, 328] on span "Ostuabi" at bounding box center [1267, 332] width 36 height 9
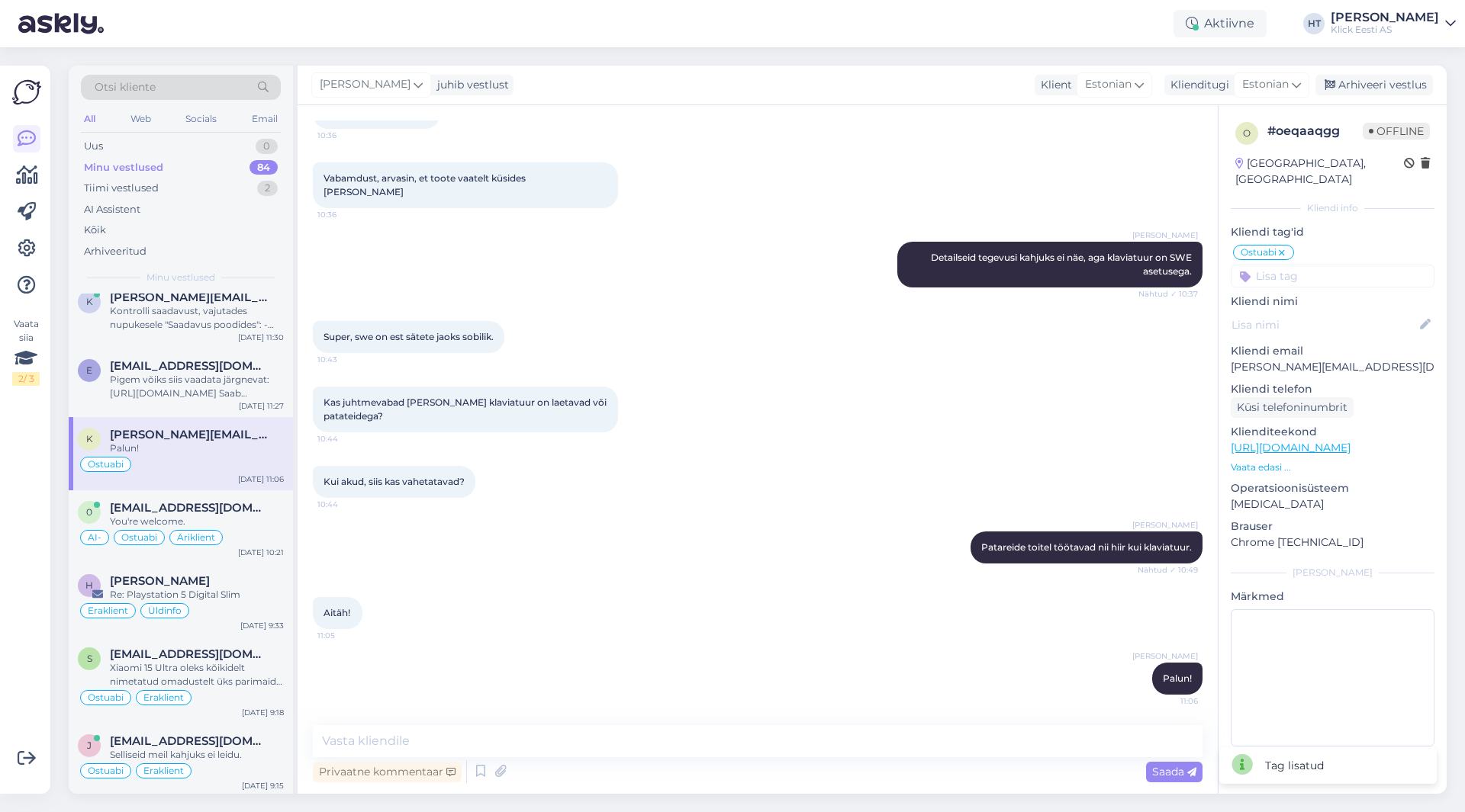
click at [1312, 264] on input at bounding box center [1332, 275] width 204 height 23
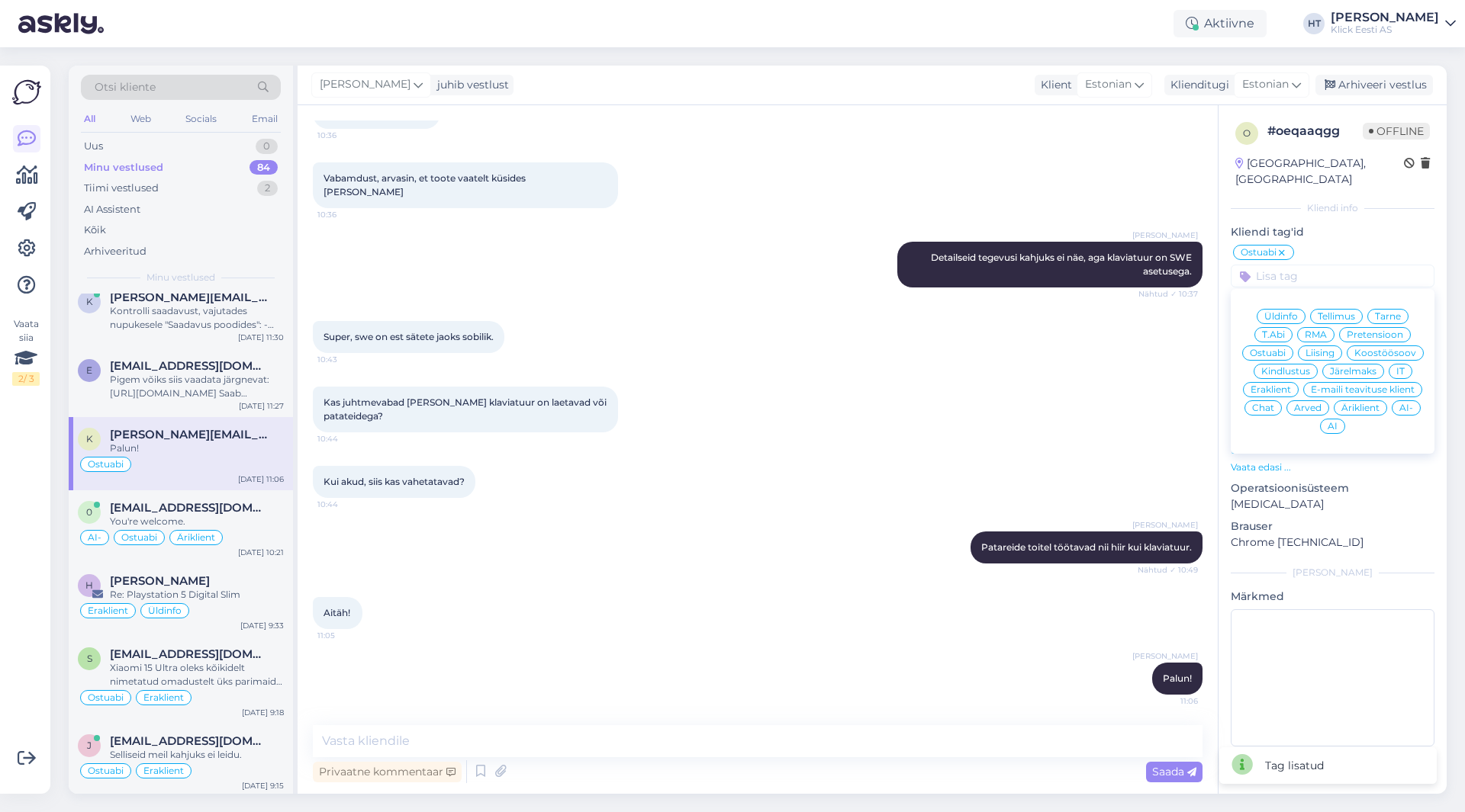
click at [1275, 385] on span "Eraklient" at bounding box center [1270, 390] width 41 height 9
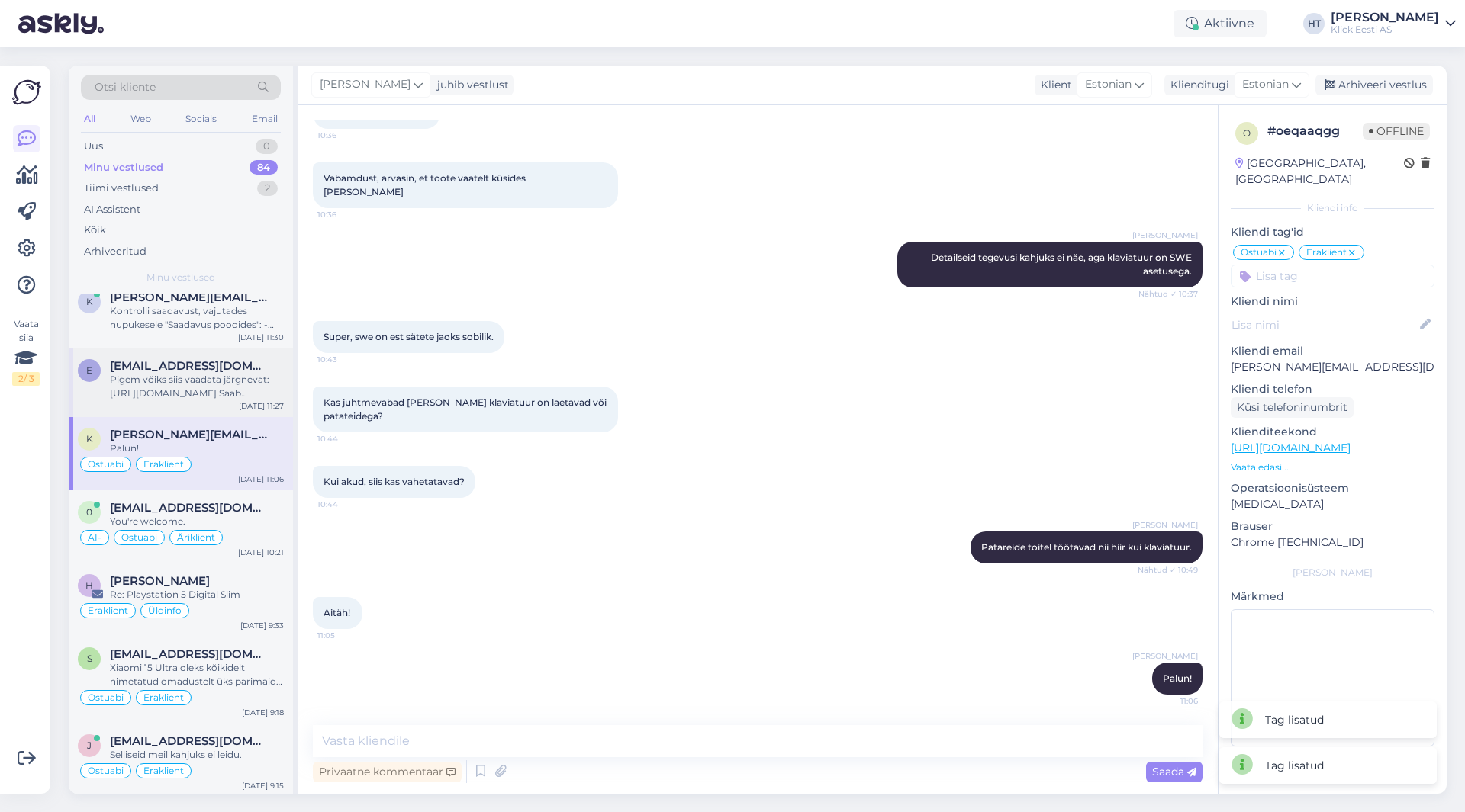
click at [166, 359] on span "[EMAIL_ADDRESS][DOMAIN_NAME]" at bounding box center [190, 365] width 159 height 14
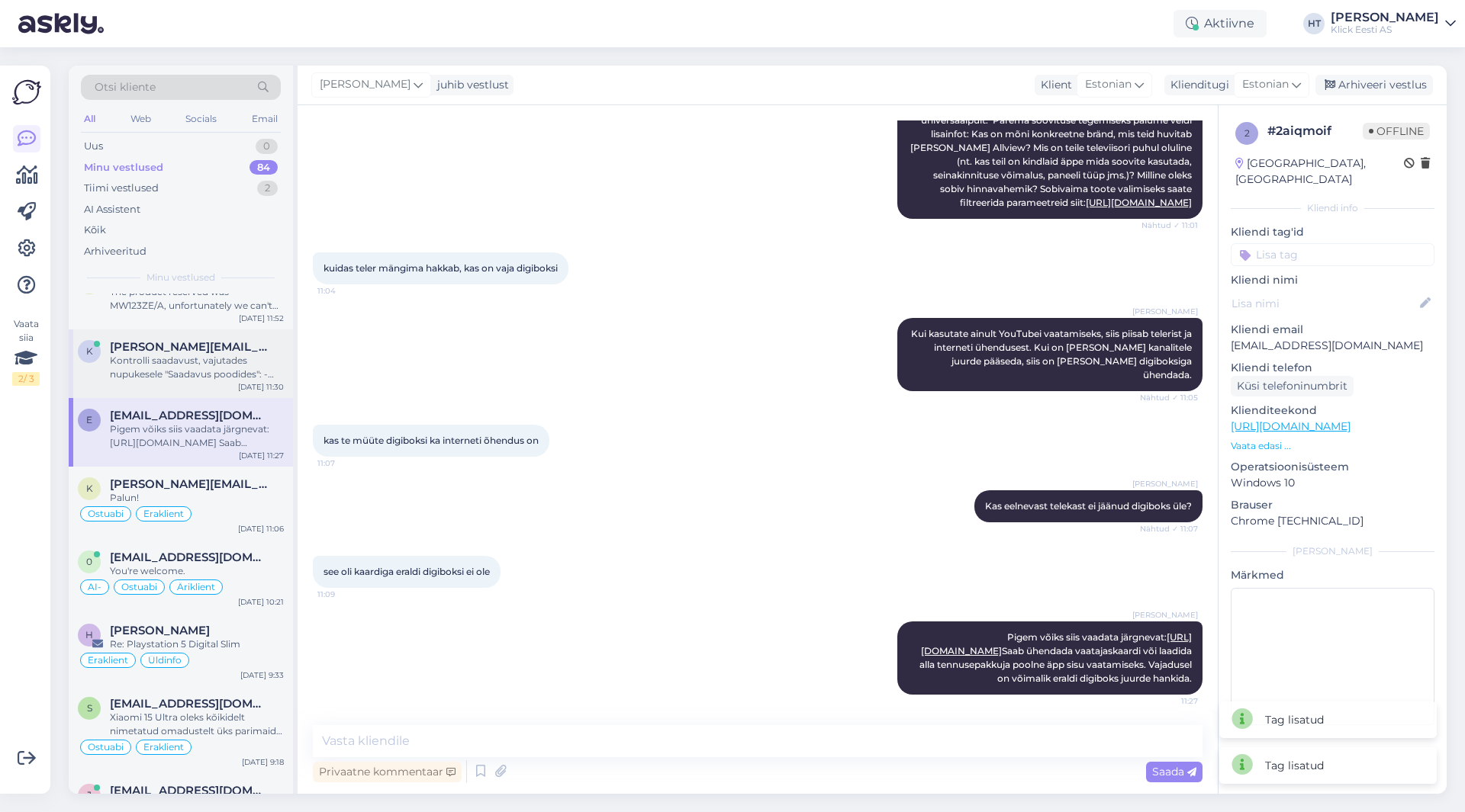
scroll to position [3355, 0]
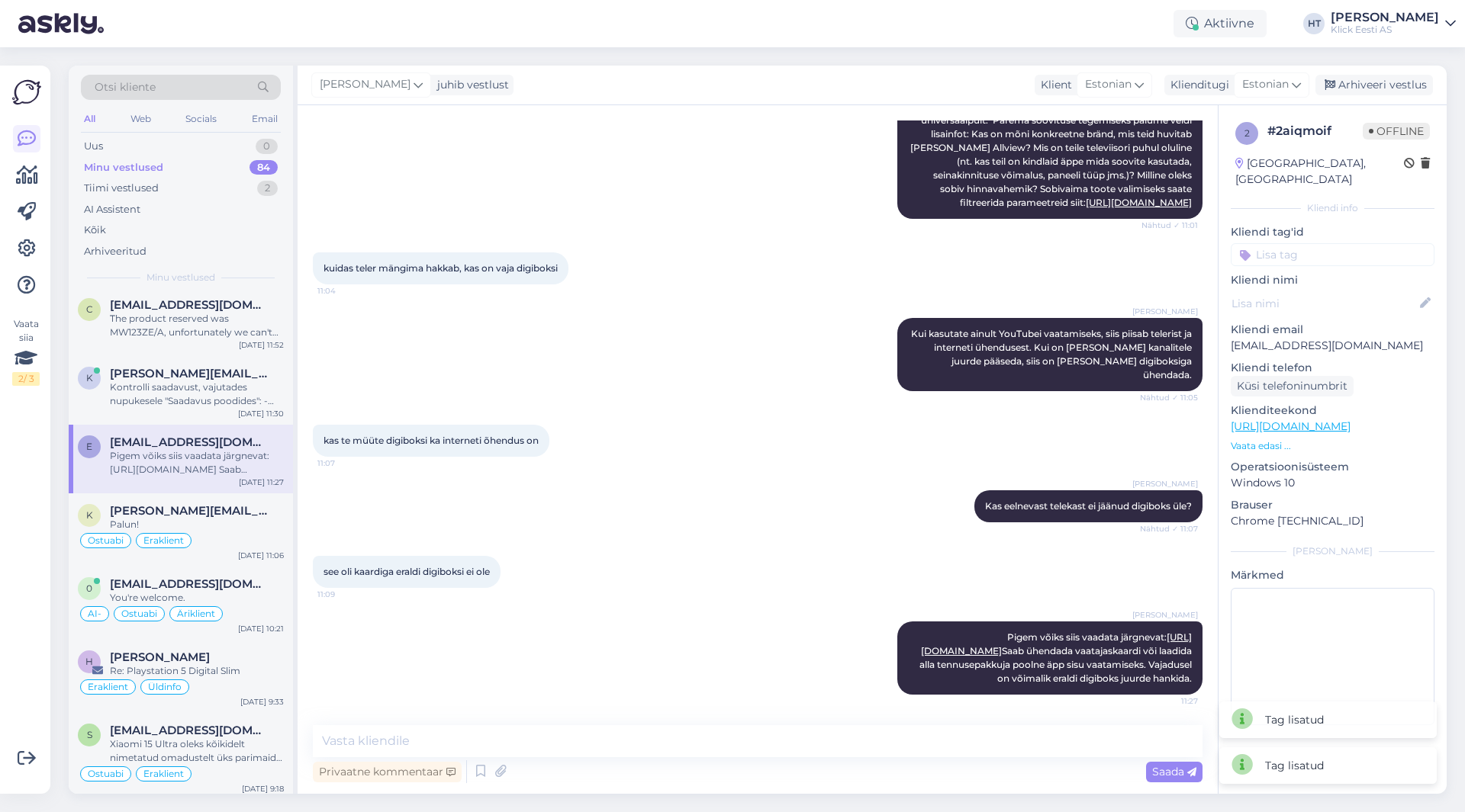
click at [1307, 244] on input at bounding box center [1332, 254] width 204 height 23
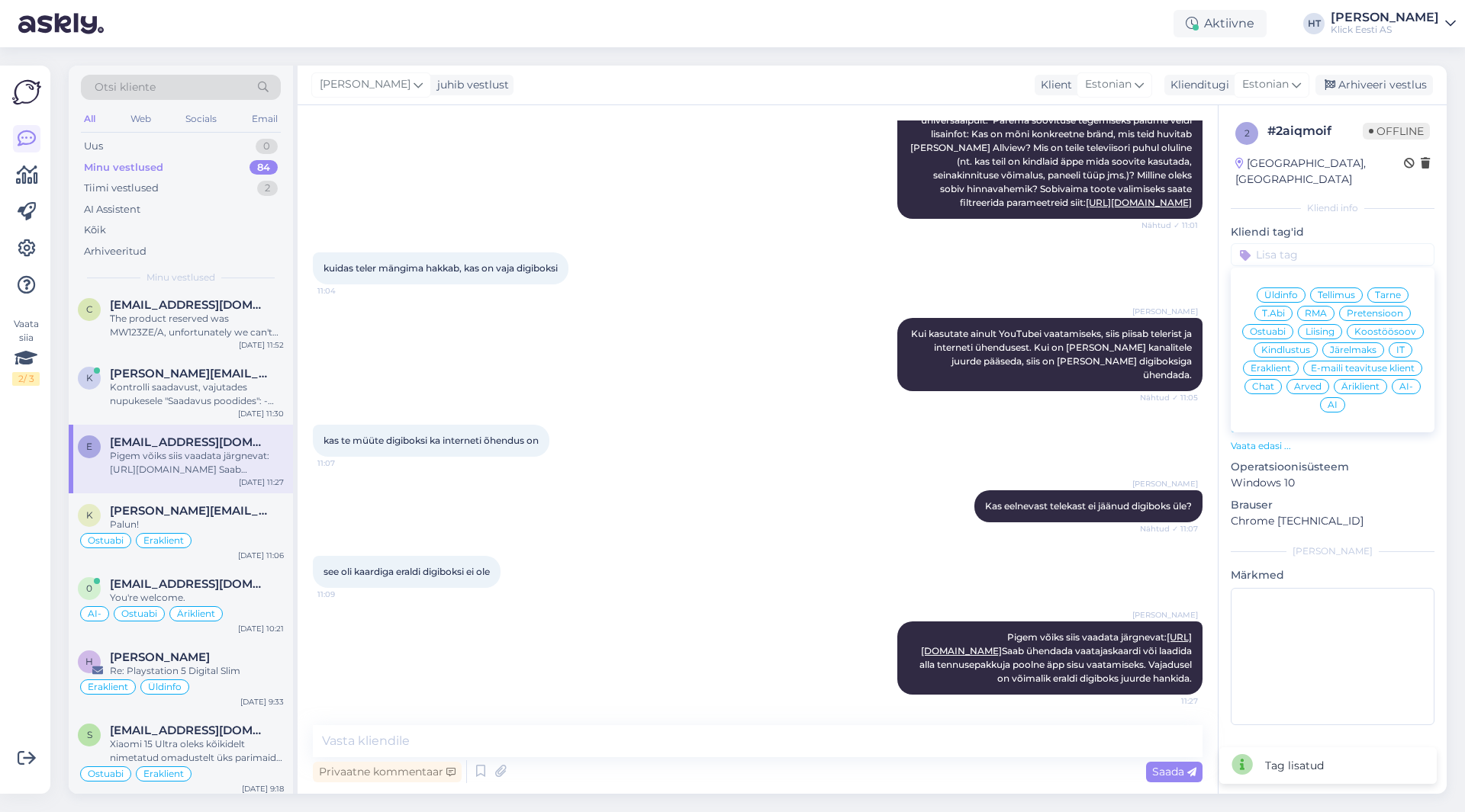
click at [1278, 328] on span "Ostuabi" at bounding box center [1267, 332] width 36 height 9
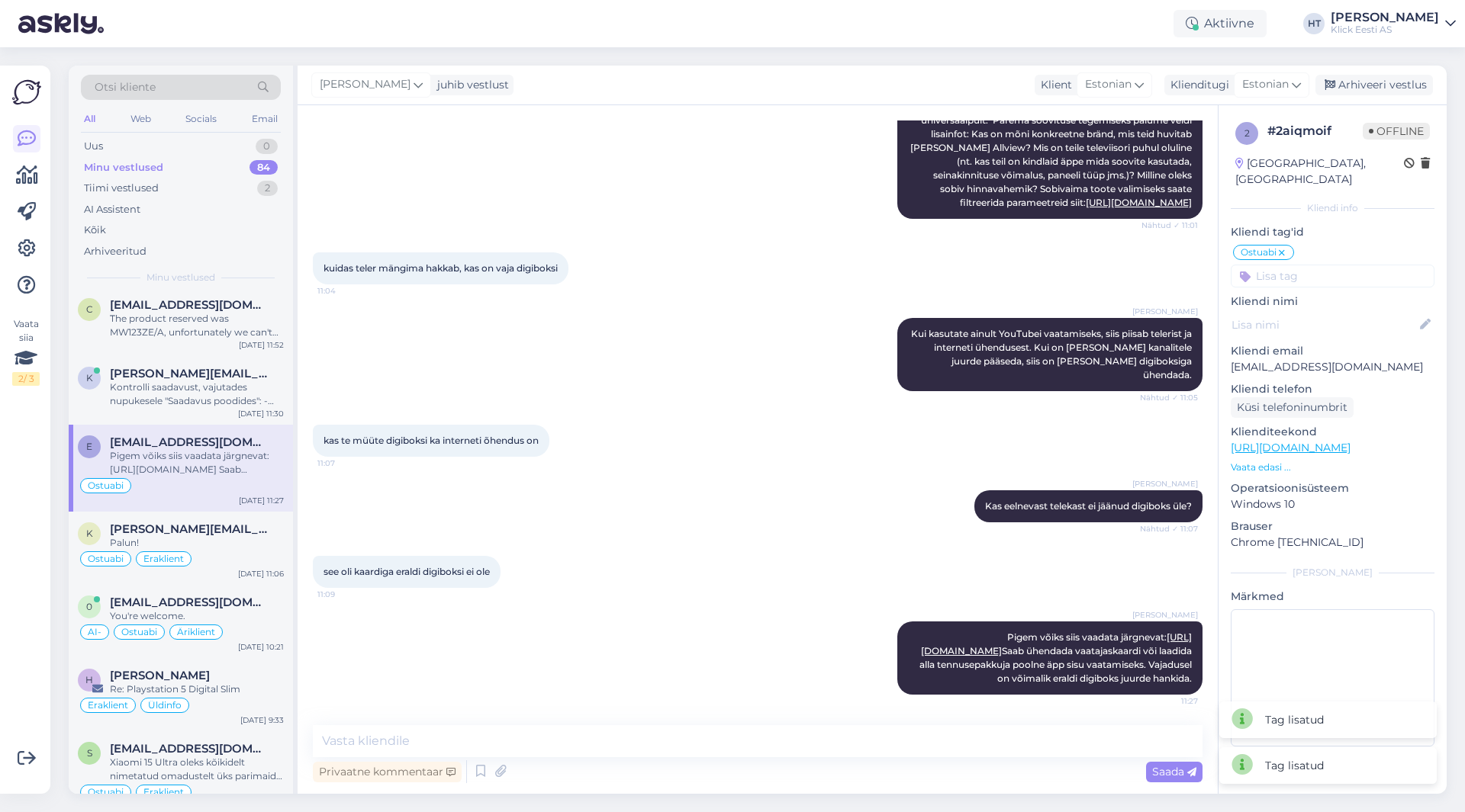
click at [1307, 264] on input at bounding box center [1332, 275] width 204 height 23
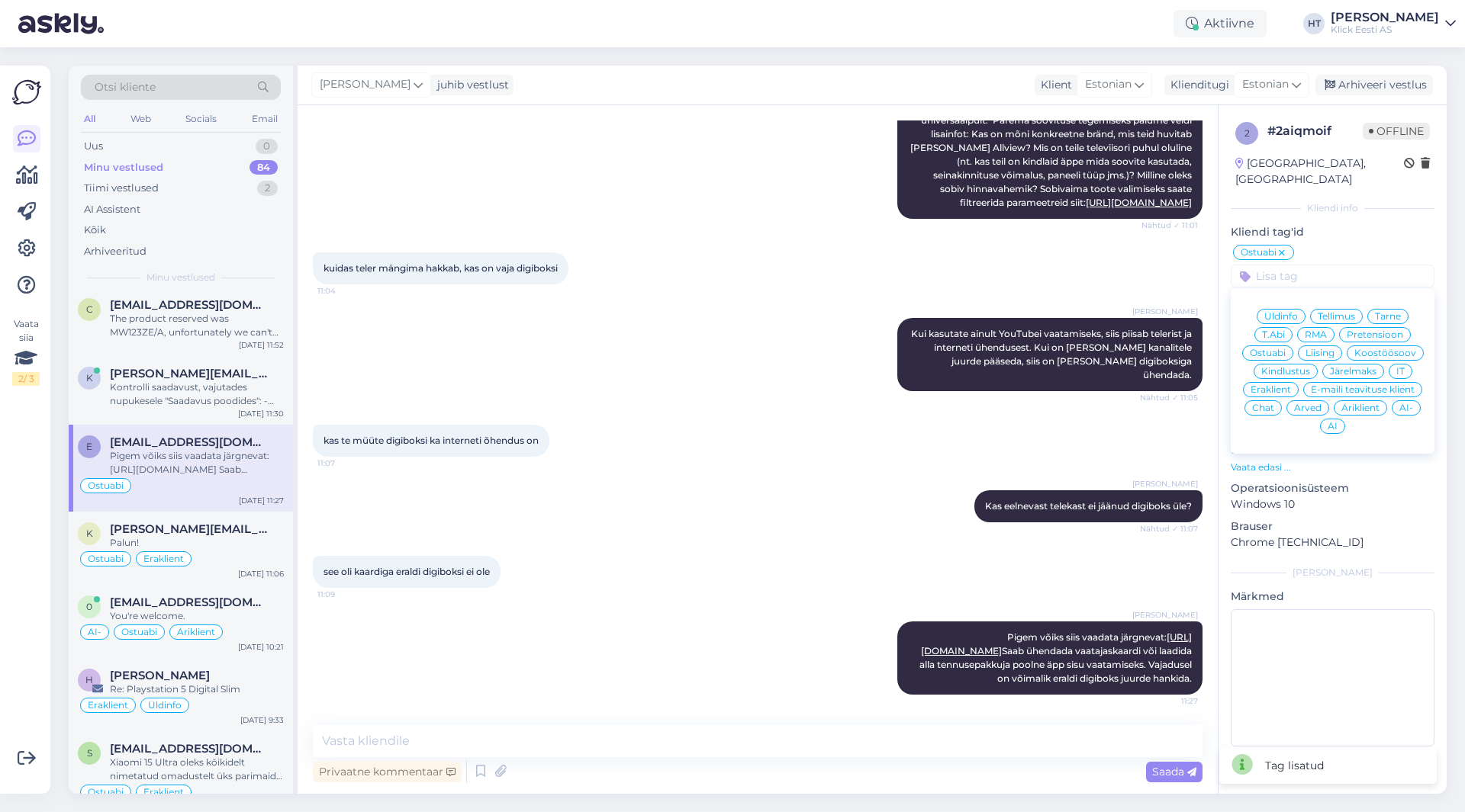
click at [1365, 403] on span "Äriklient" at bounding box center [1360, 408] width 38 height 9
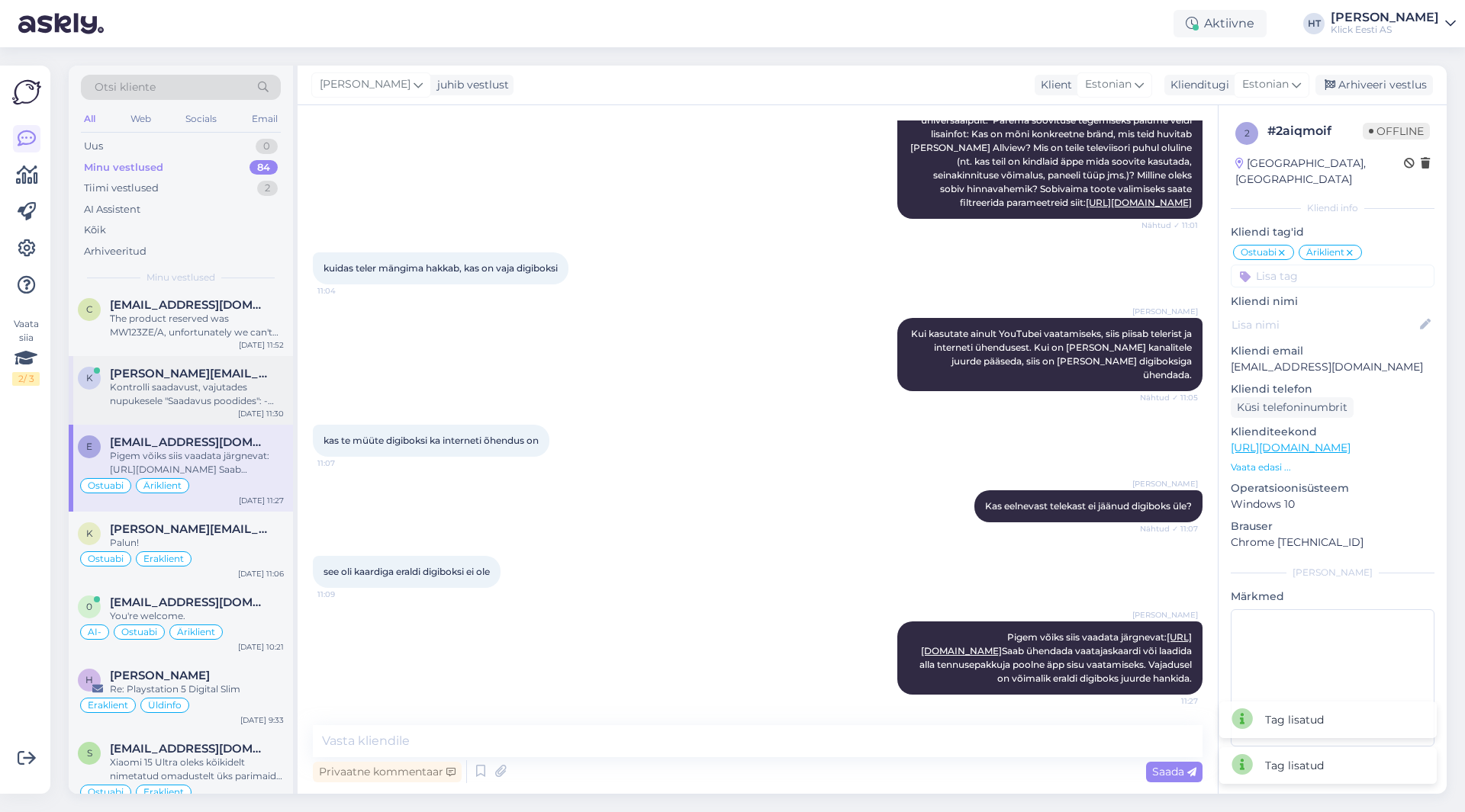
click at [190, 381] on div "Kontrolli saadavust, vajutades nupukesele "Saadavus poodides": - Juhul, kui too…" at bounding box center [197, 394] width 174 height 27
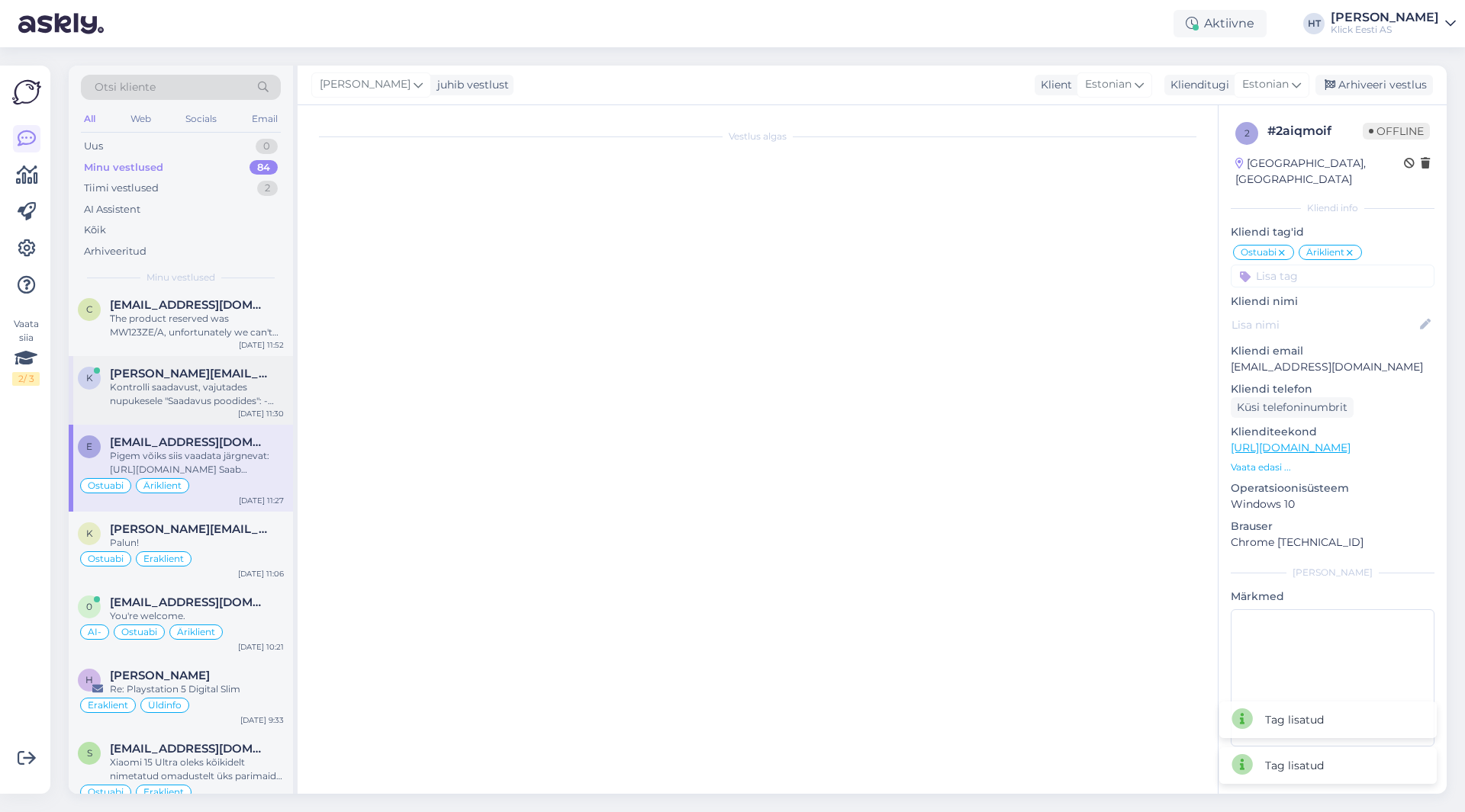
scroll to position [30, 0]
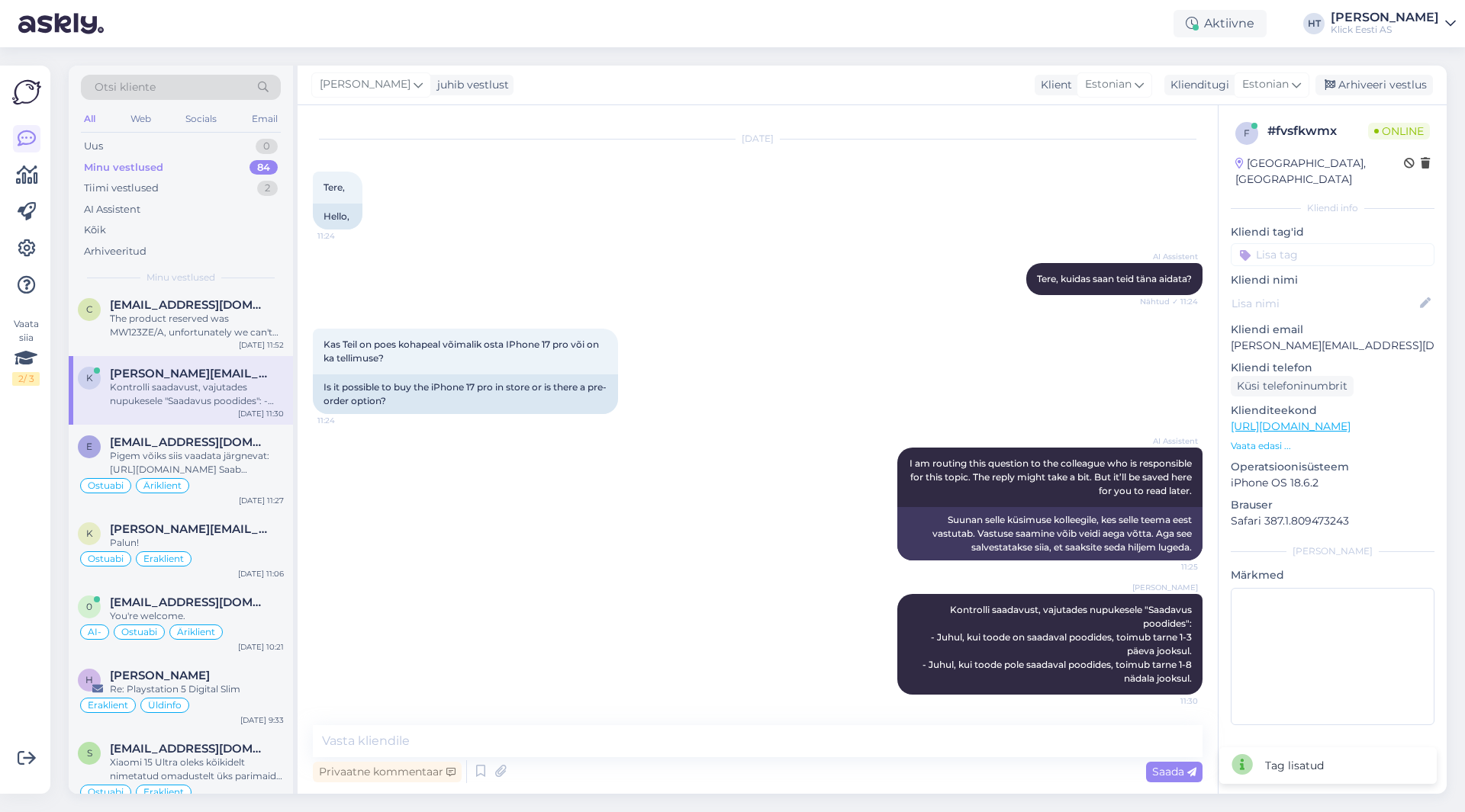
click at [1302, 245] on input at bounding box center [1332, 254] width 204 height 23
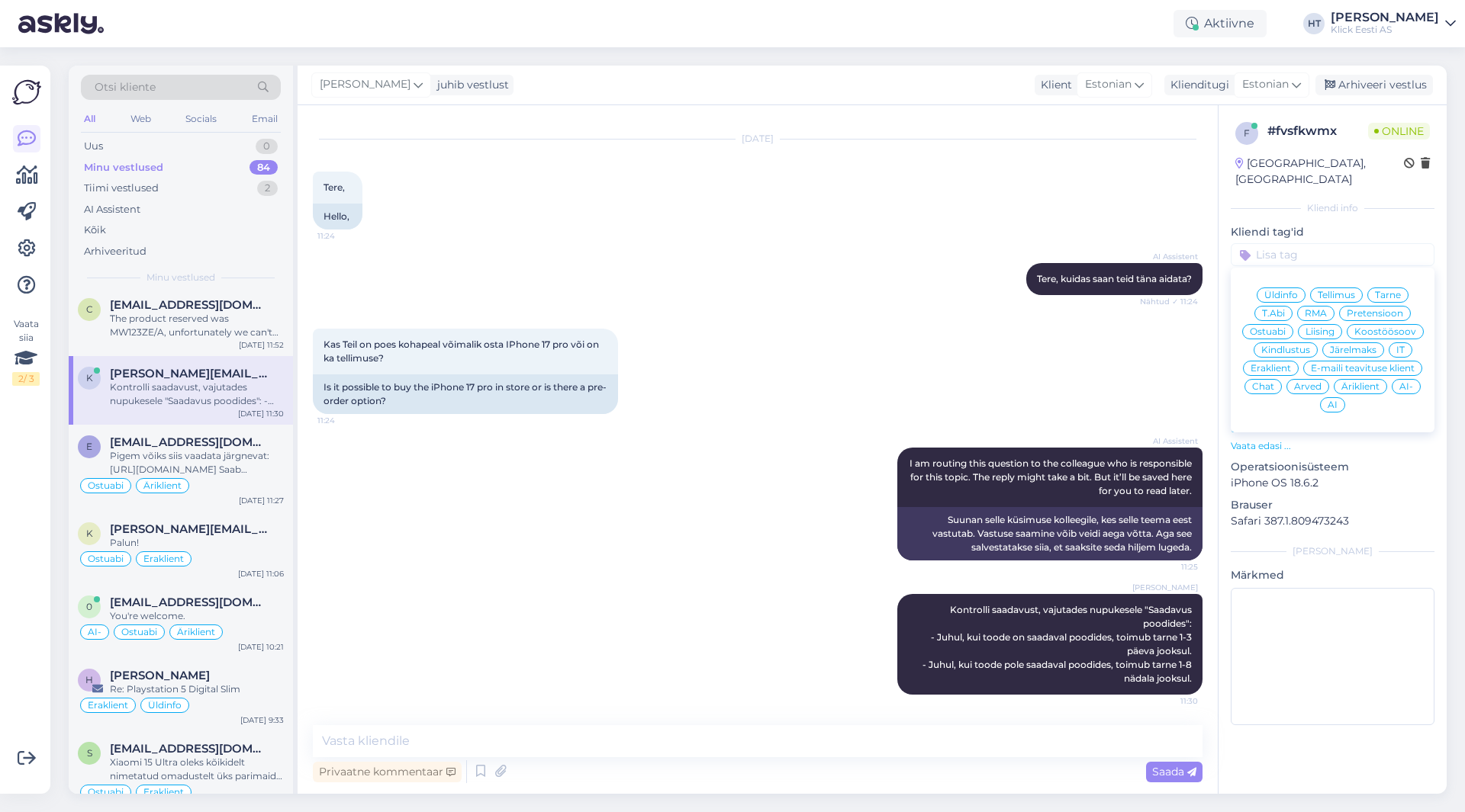
click at [1274, 328] on span "Ostuabi" at bounding box center [1267, 332] width 36 height 9
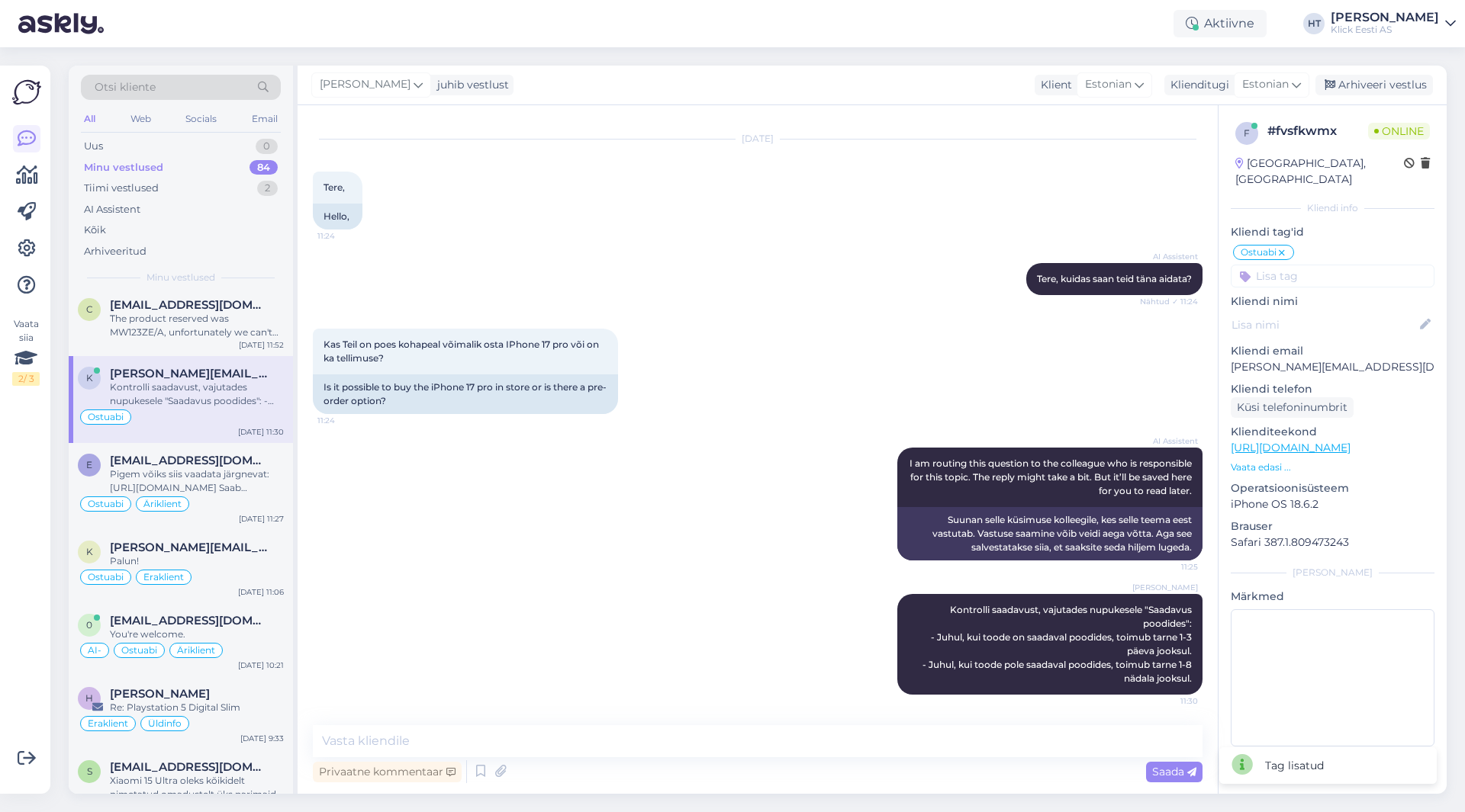
click at [1307, 264] on input at bounding box center [1332, 275] width 204 height 23
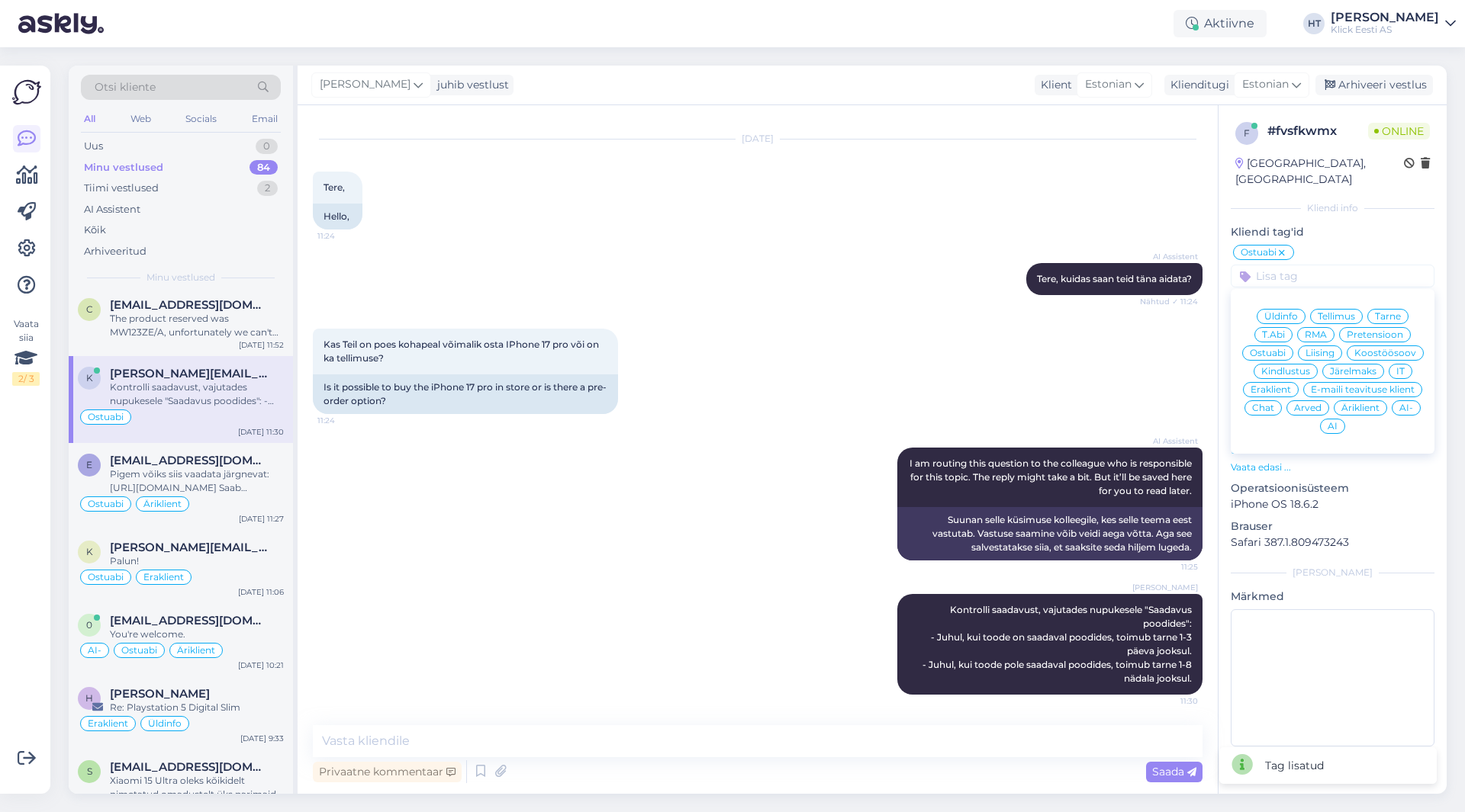
click at [1275, 382] on div "Eraklient" at bounding box center [1271, 389] width 56 height 15
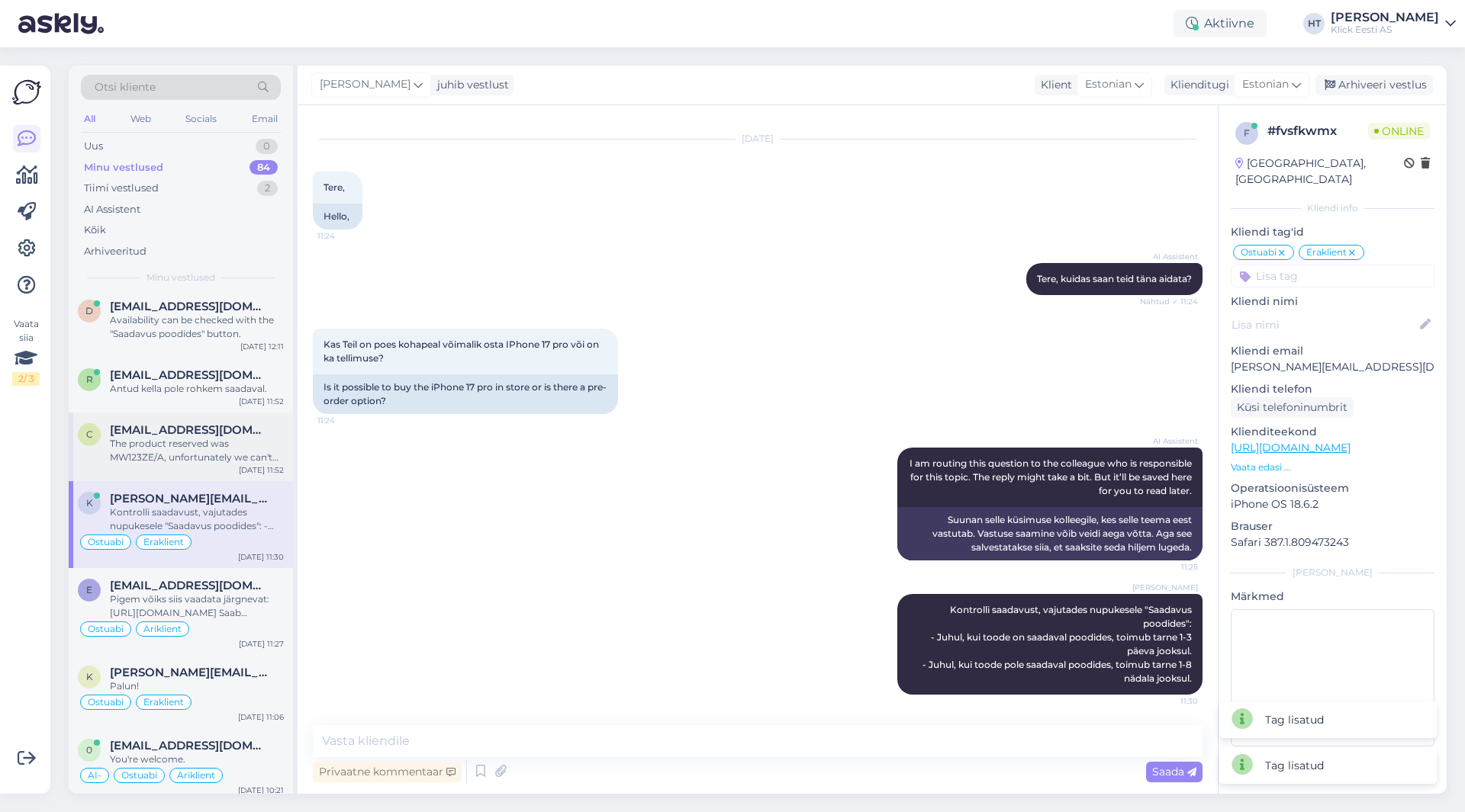
scroll to position [3203, 0]
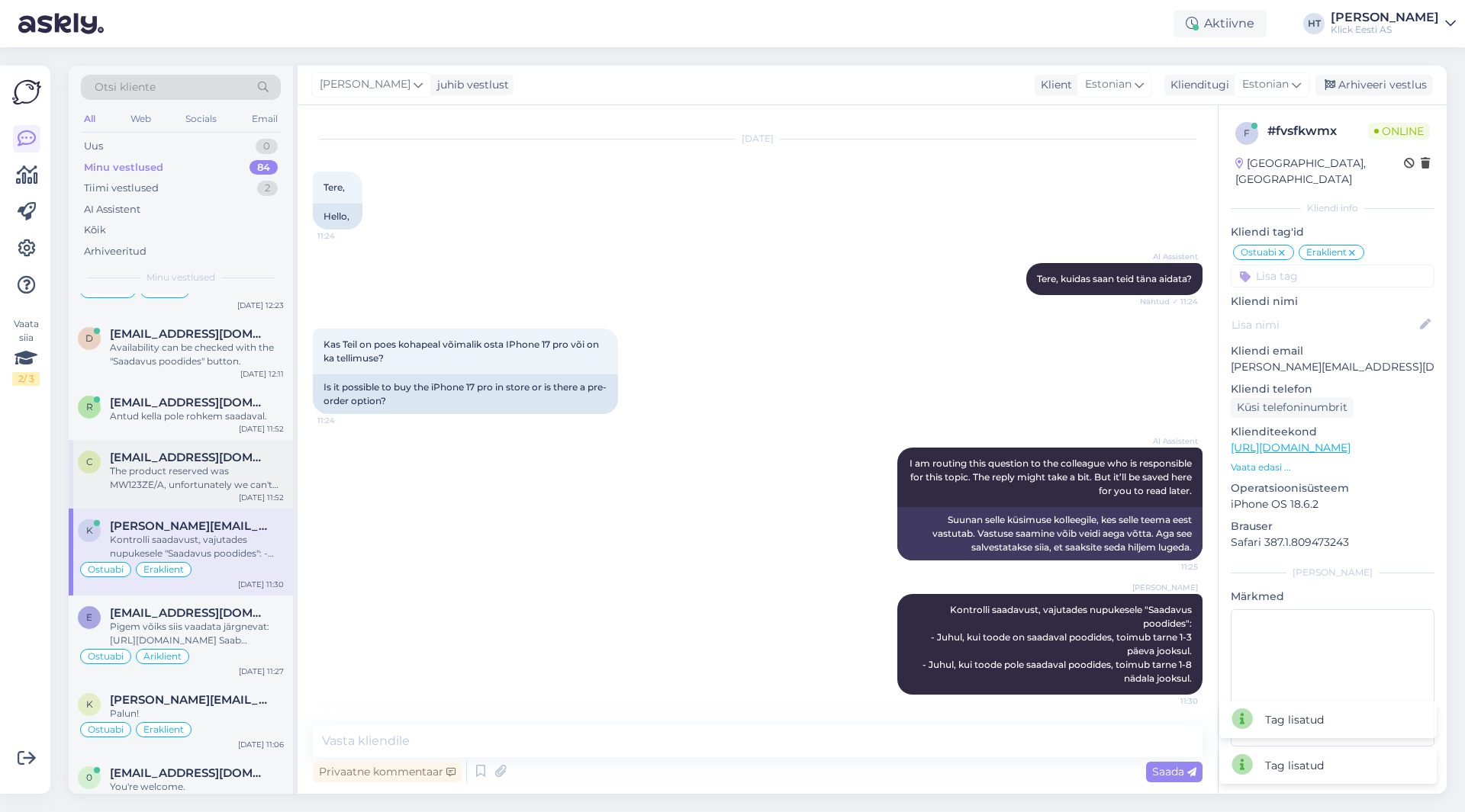
click at [216, 466] on div "The product reserved was MW123ZE/A, unfortunately we can't sell it with the old…" at bounding box center [197, 478] width 174 height 27
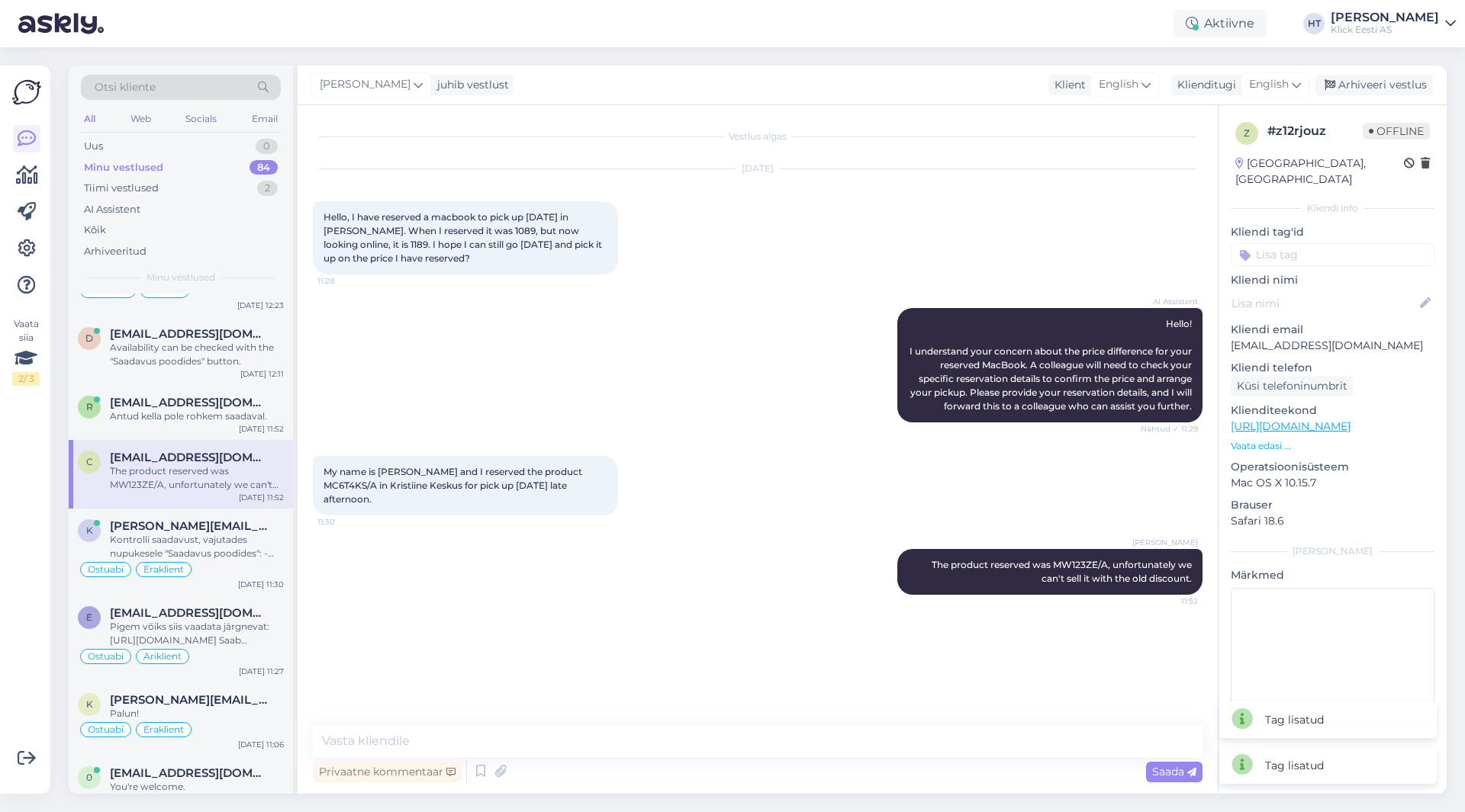
scroll to position [0, 0]
click at [1366, 247] on input at bounding box center [1332, 254] width 204 height 23
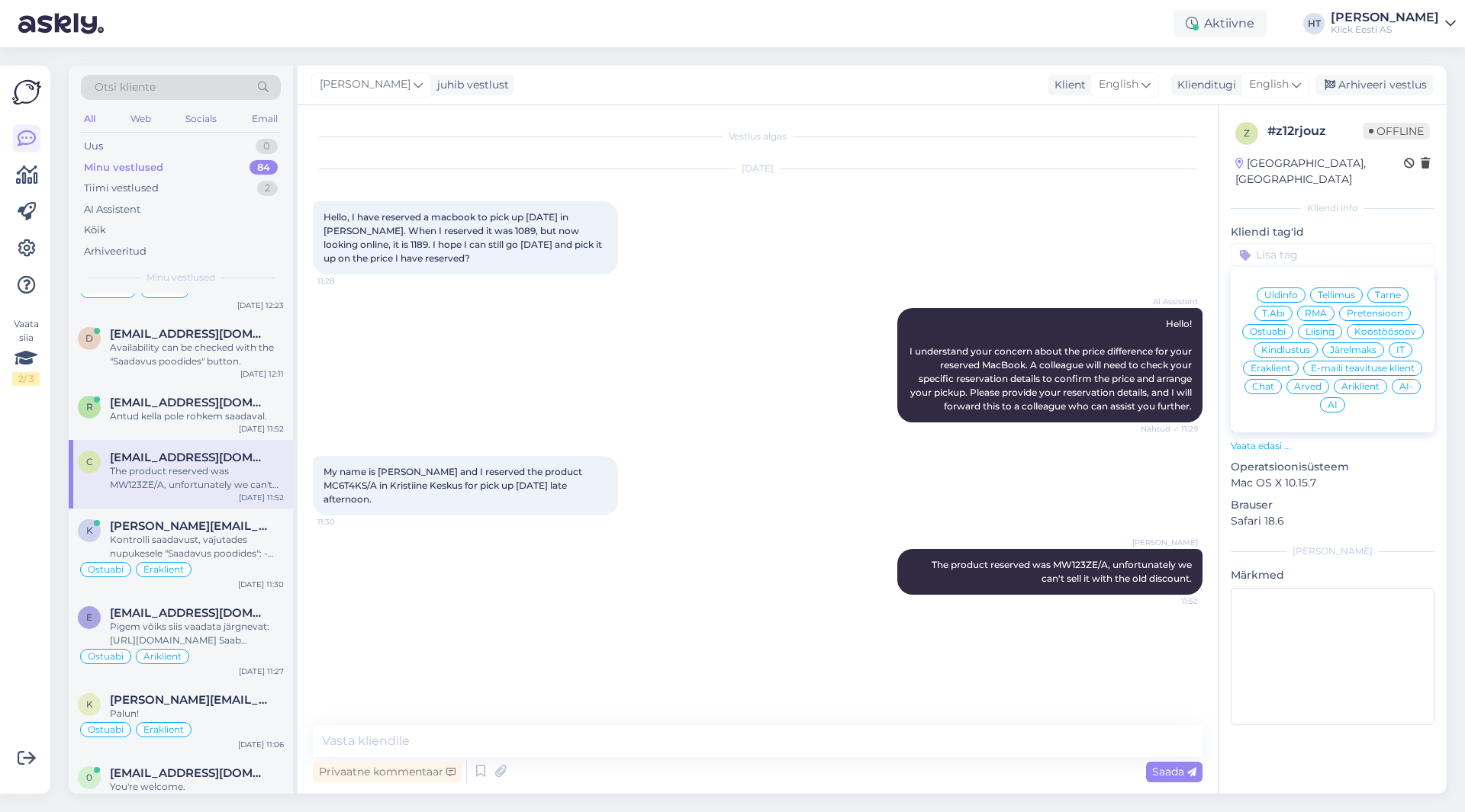
click at [1275, 324] on div "Ostuabi" at bounding box center [1267, 331] width 51 height 15
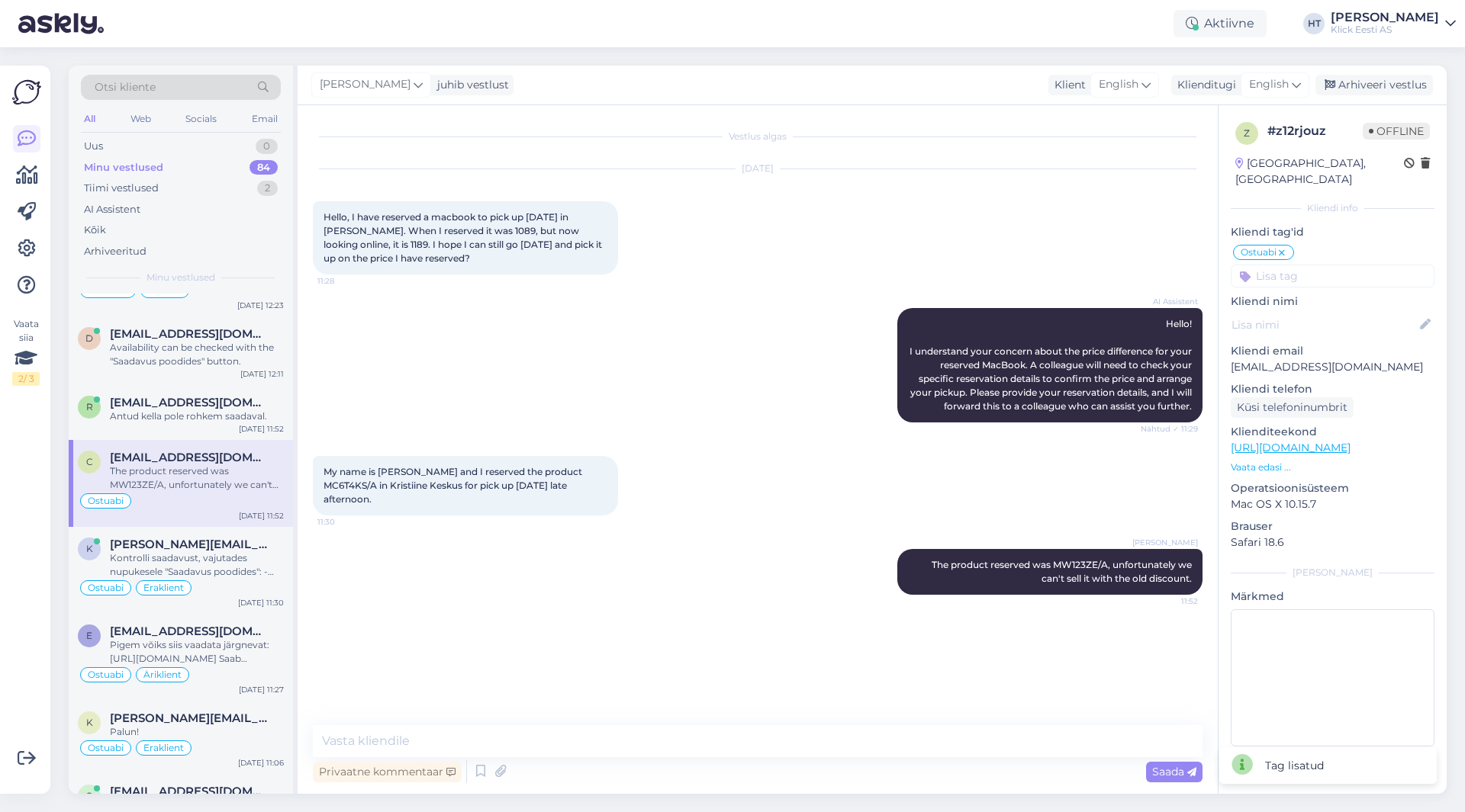
click at [1298, 264] on input at bounding box center [1332, 275] width 204 height 23
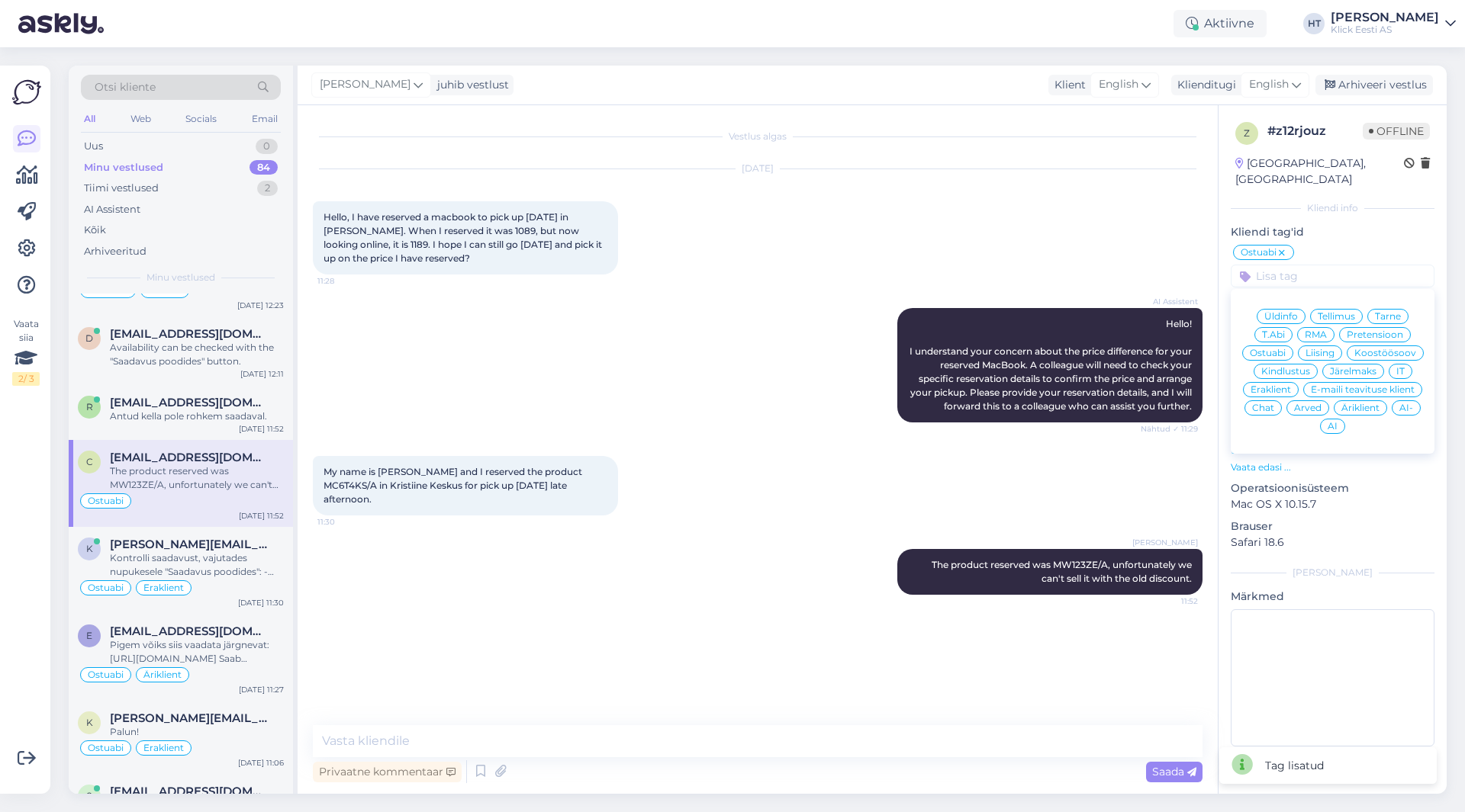
click at [1279, 385] on span "Eraklient" at bounding box center [1270, 390] width 41 height 9
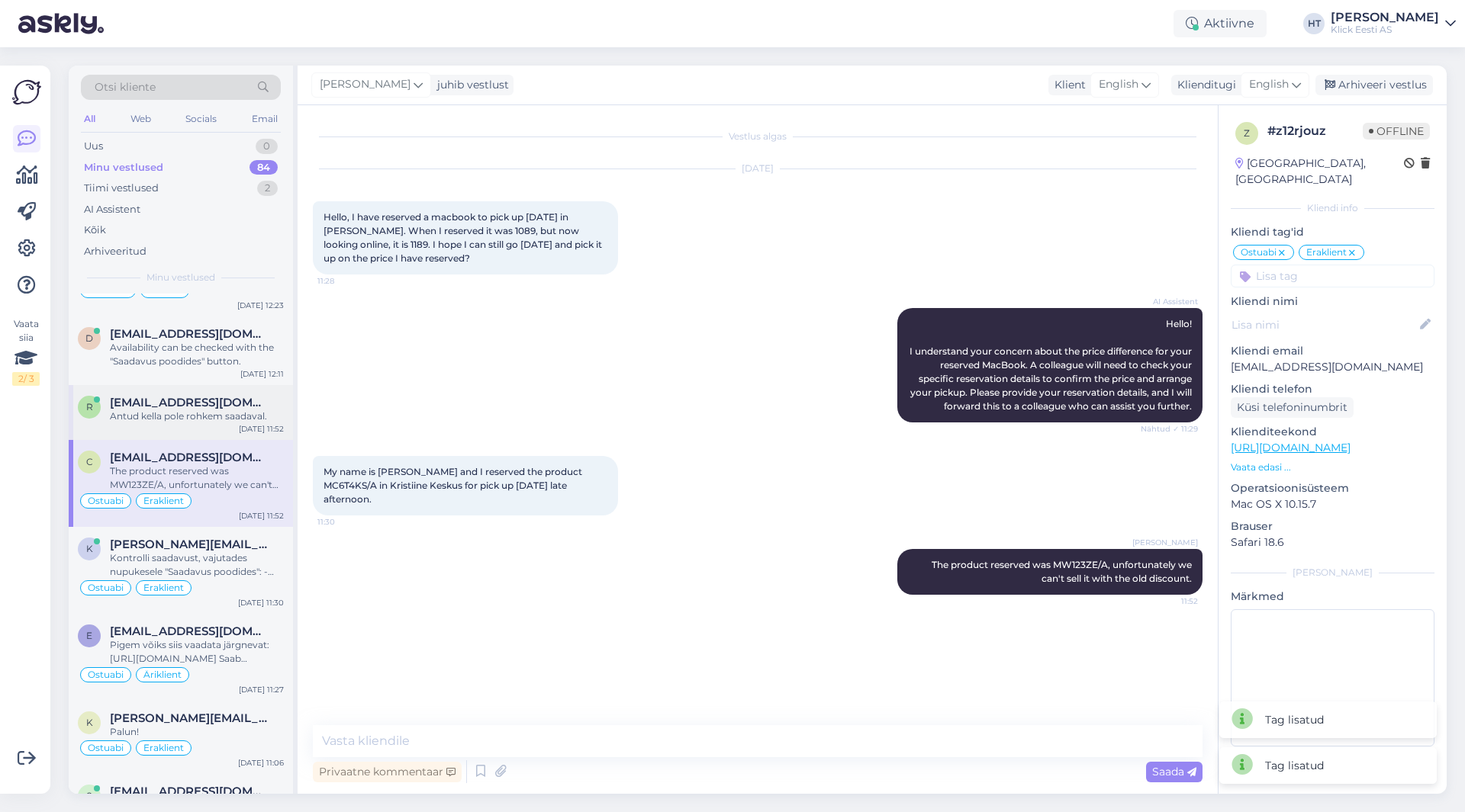
click at [170, 410] on div "Antud kella pole rohkem saadaval." at bounding box center [197, 416] width 174 height 14
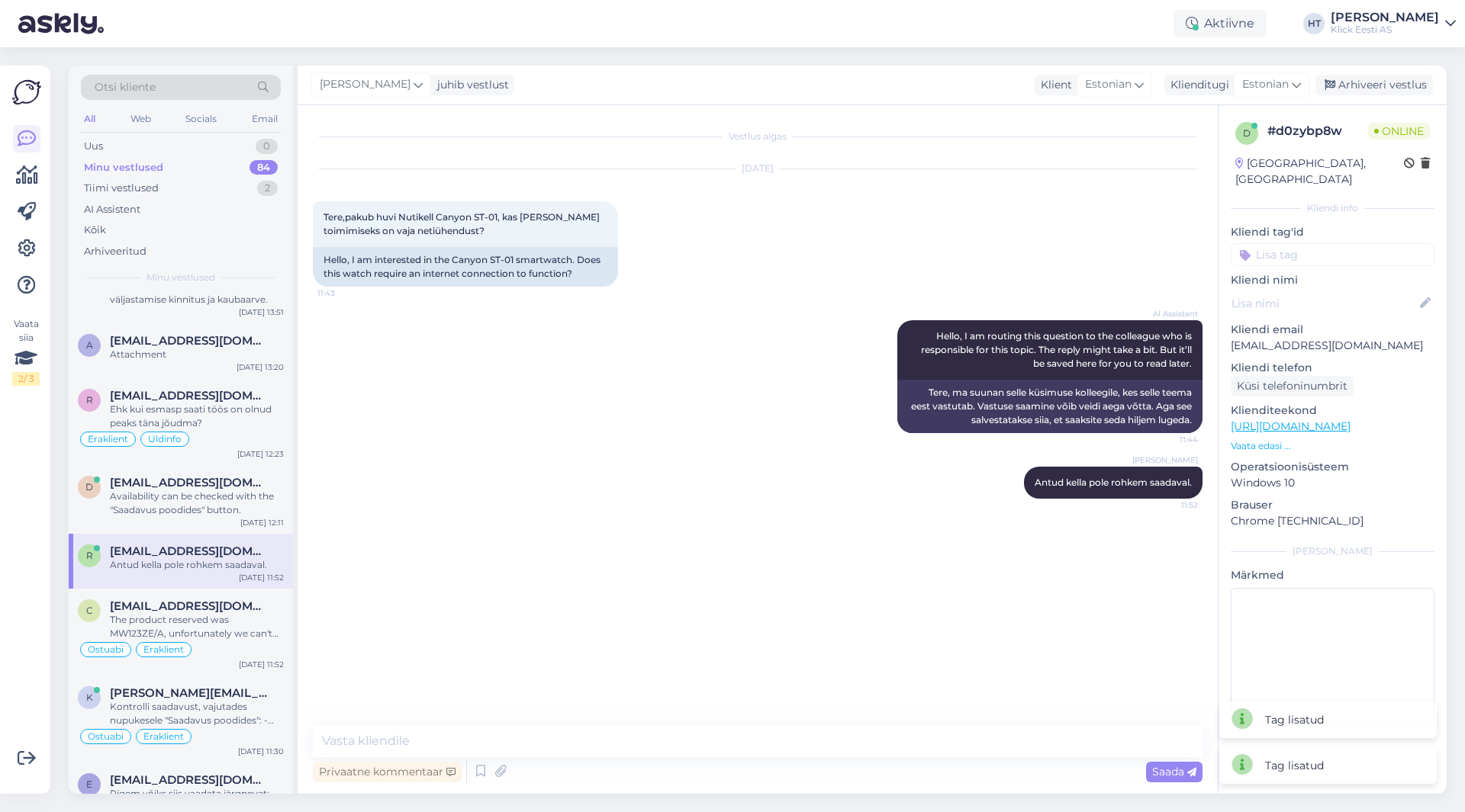
scroll to position [3050, 0]
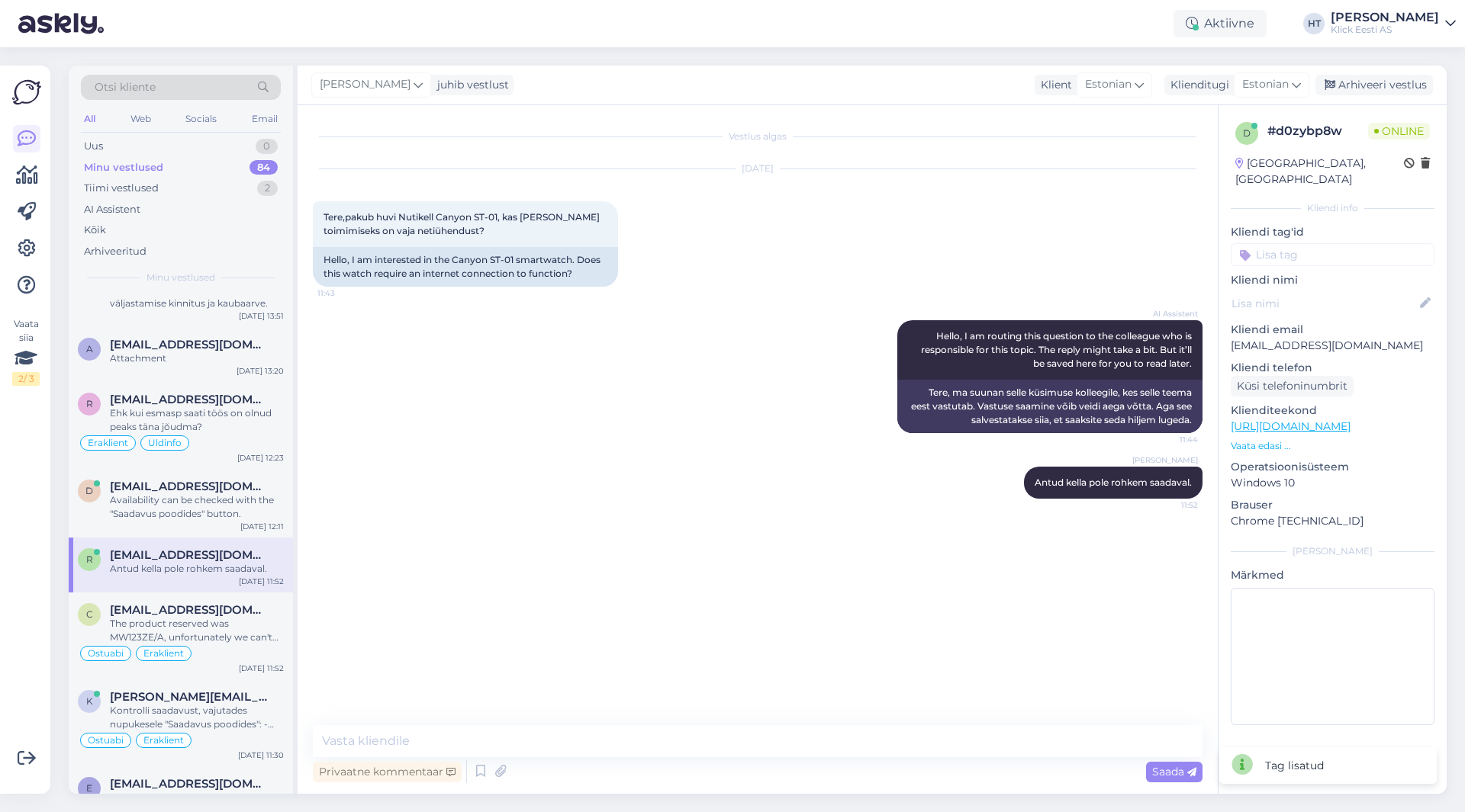
click at [1306, 244] on input at bounding box center [1332, 254] width 204 height 23
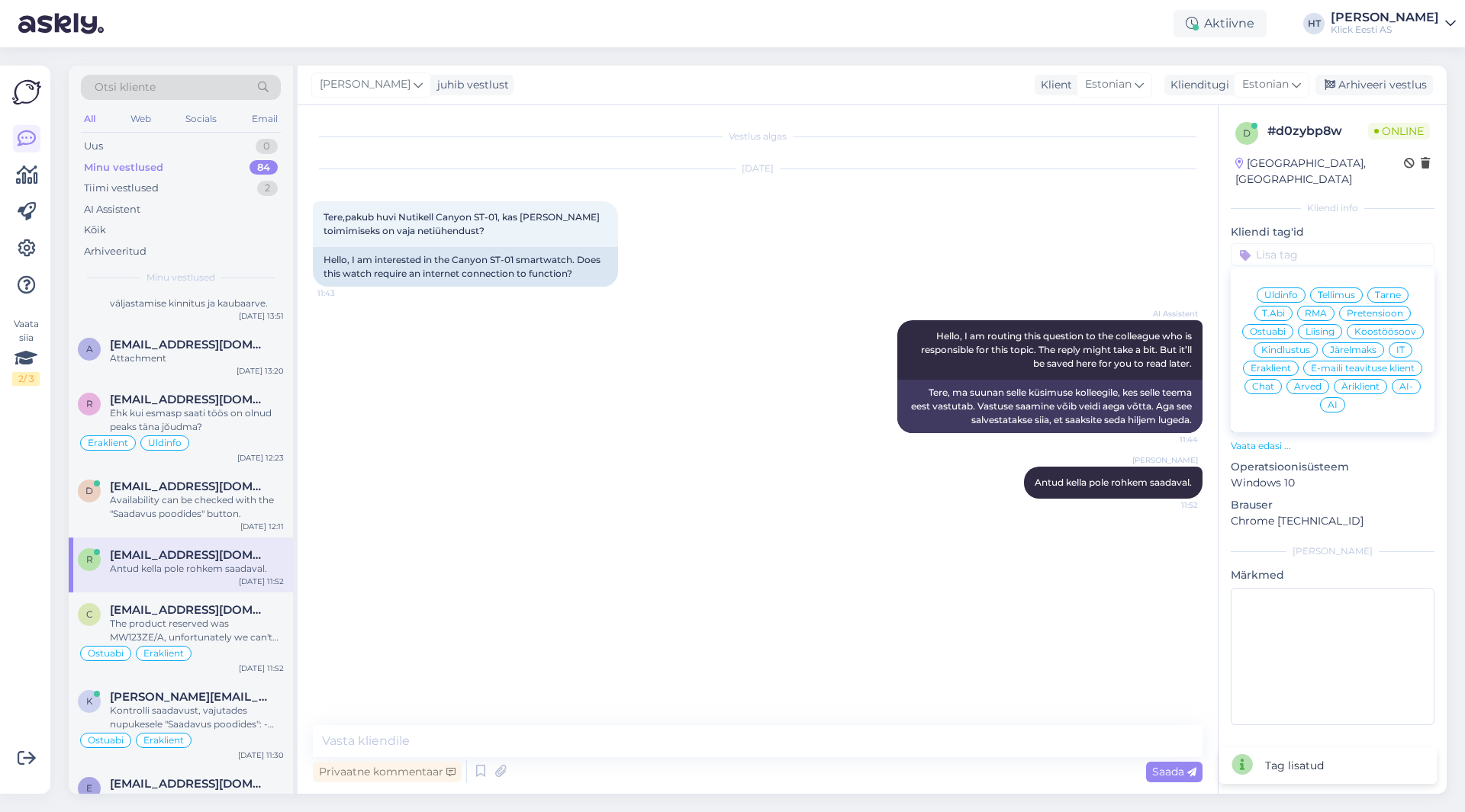
click at [1285, 328] on span "Ostuabi" at bounding box center [1267, 332] width 36 height 9
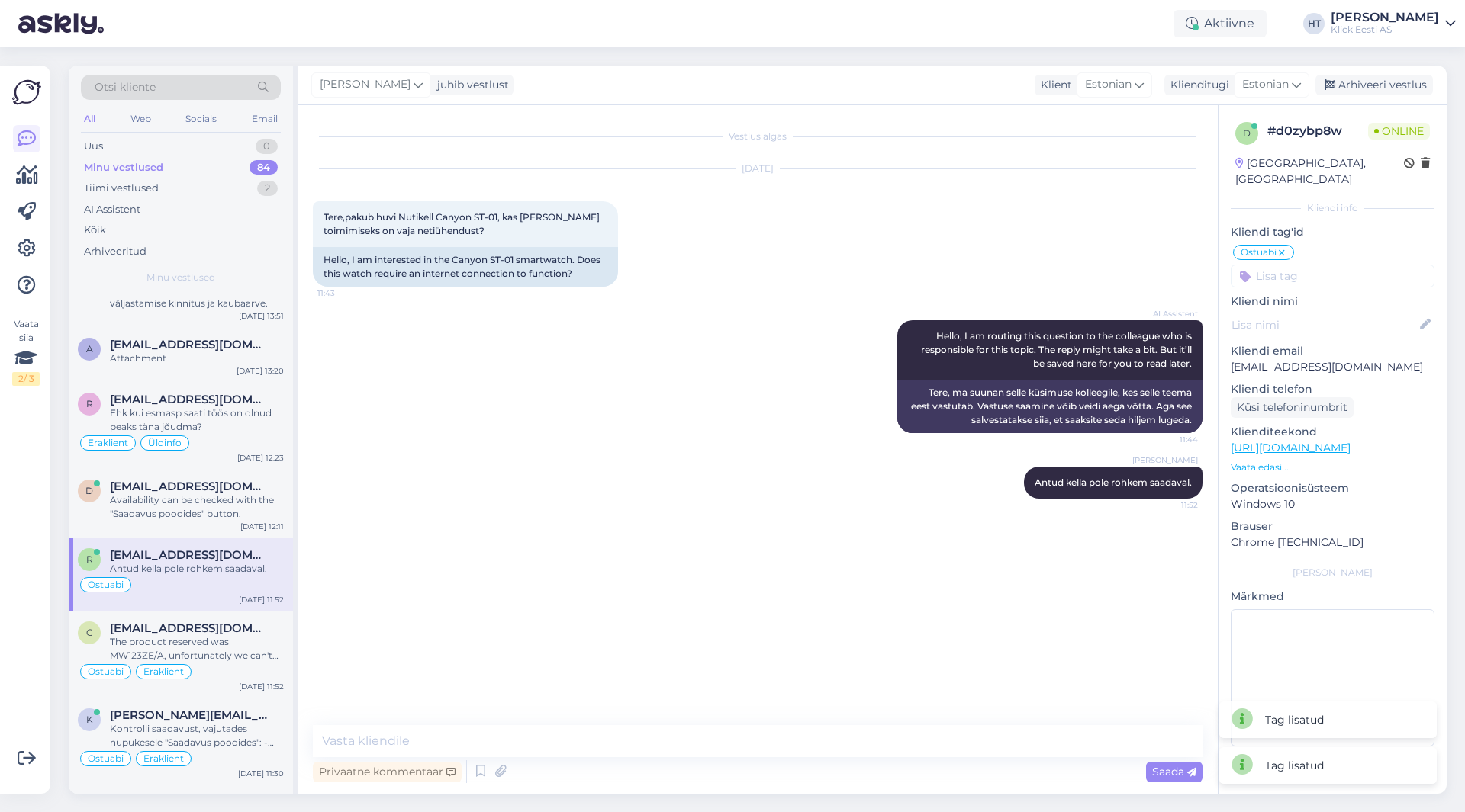
click at [1307, 264] on input at bounding box center [1332, 275] width 204 height 23
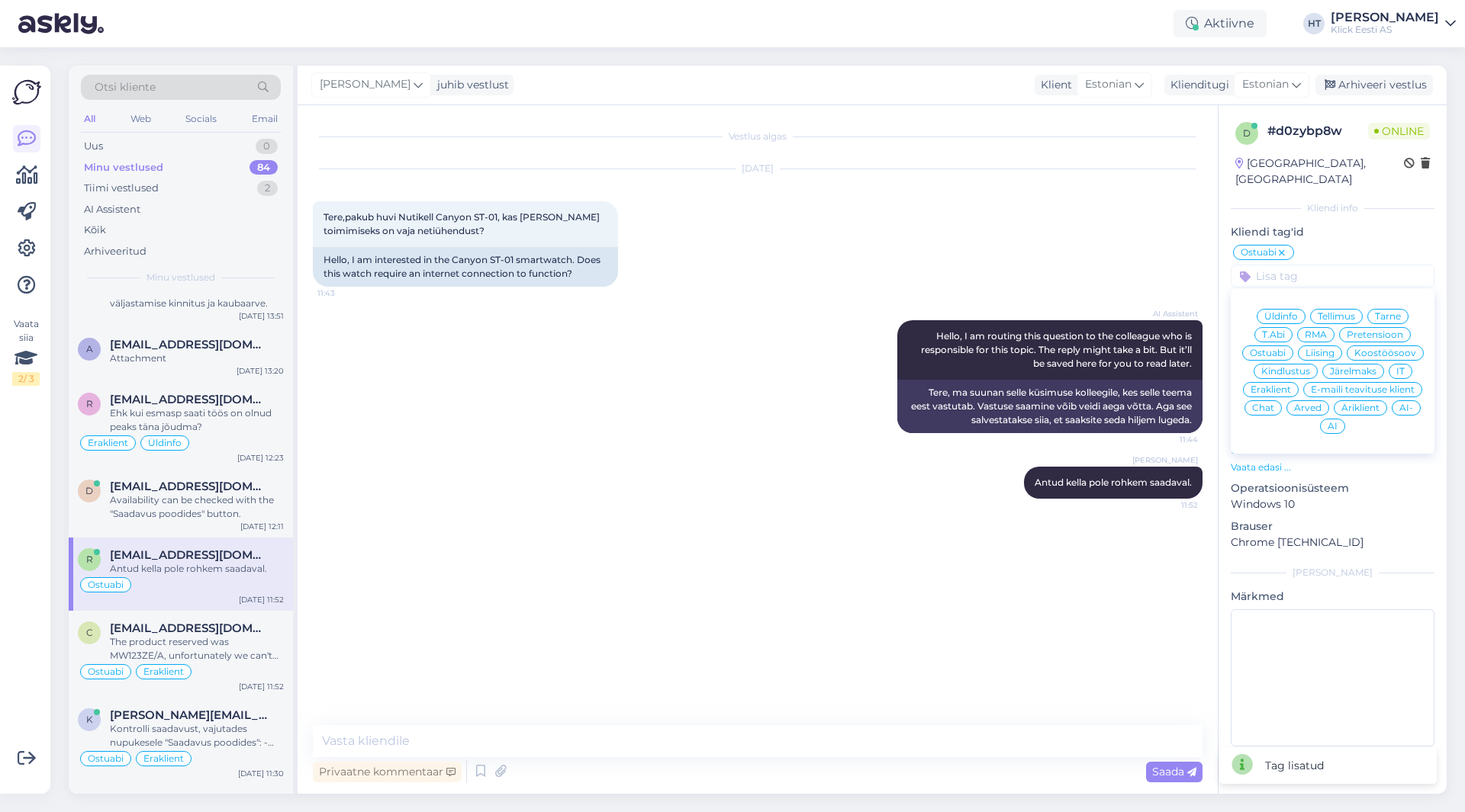
click at [1266, 382] on div "Eraklient" at bounding box center [1271, 389] width 56 height 15
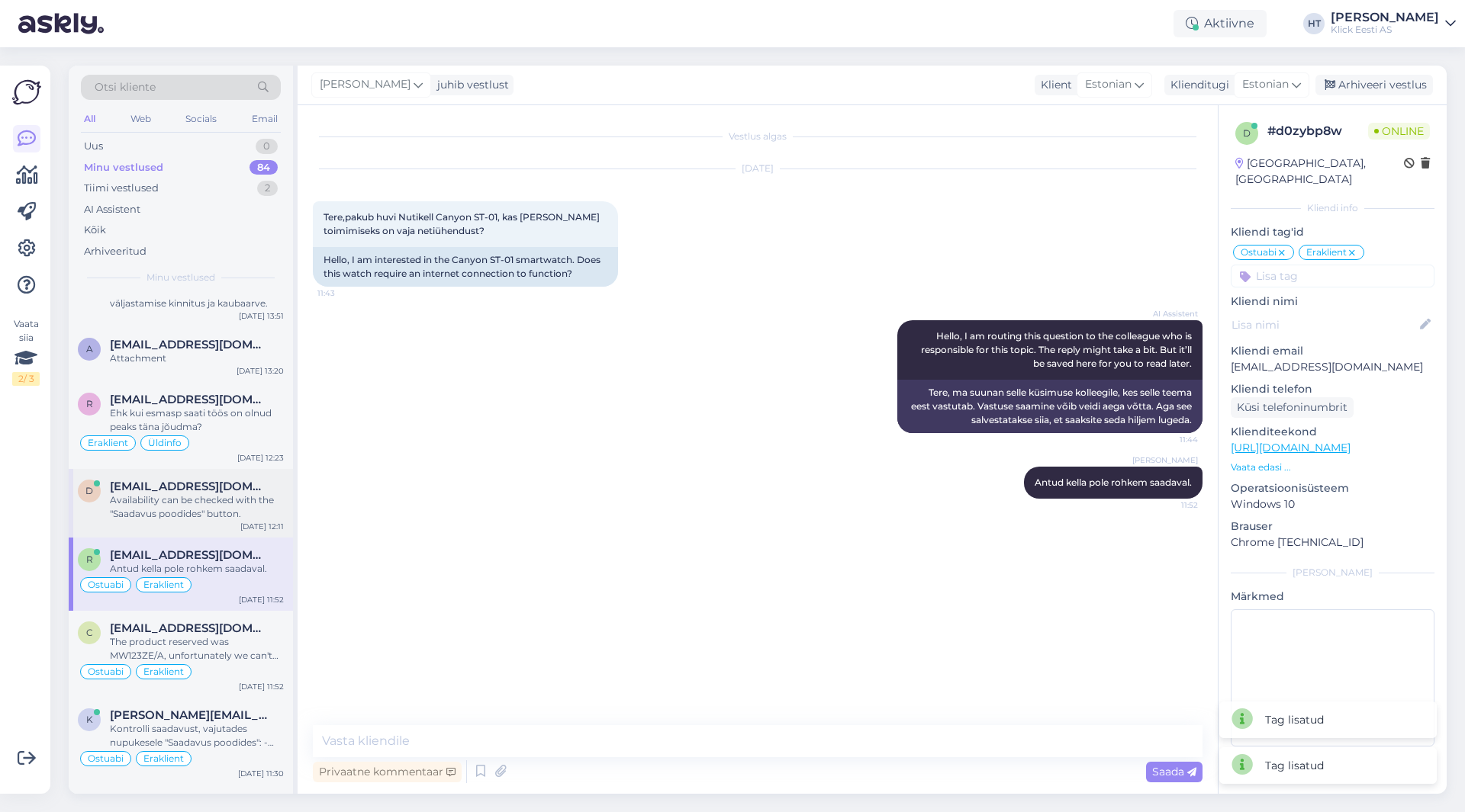
click at [188, 494] on div "Availability can be checked with the "Saadavus poodides" button." at bounding box center [197, 507] width 174 height 27
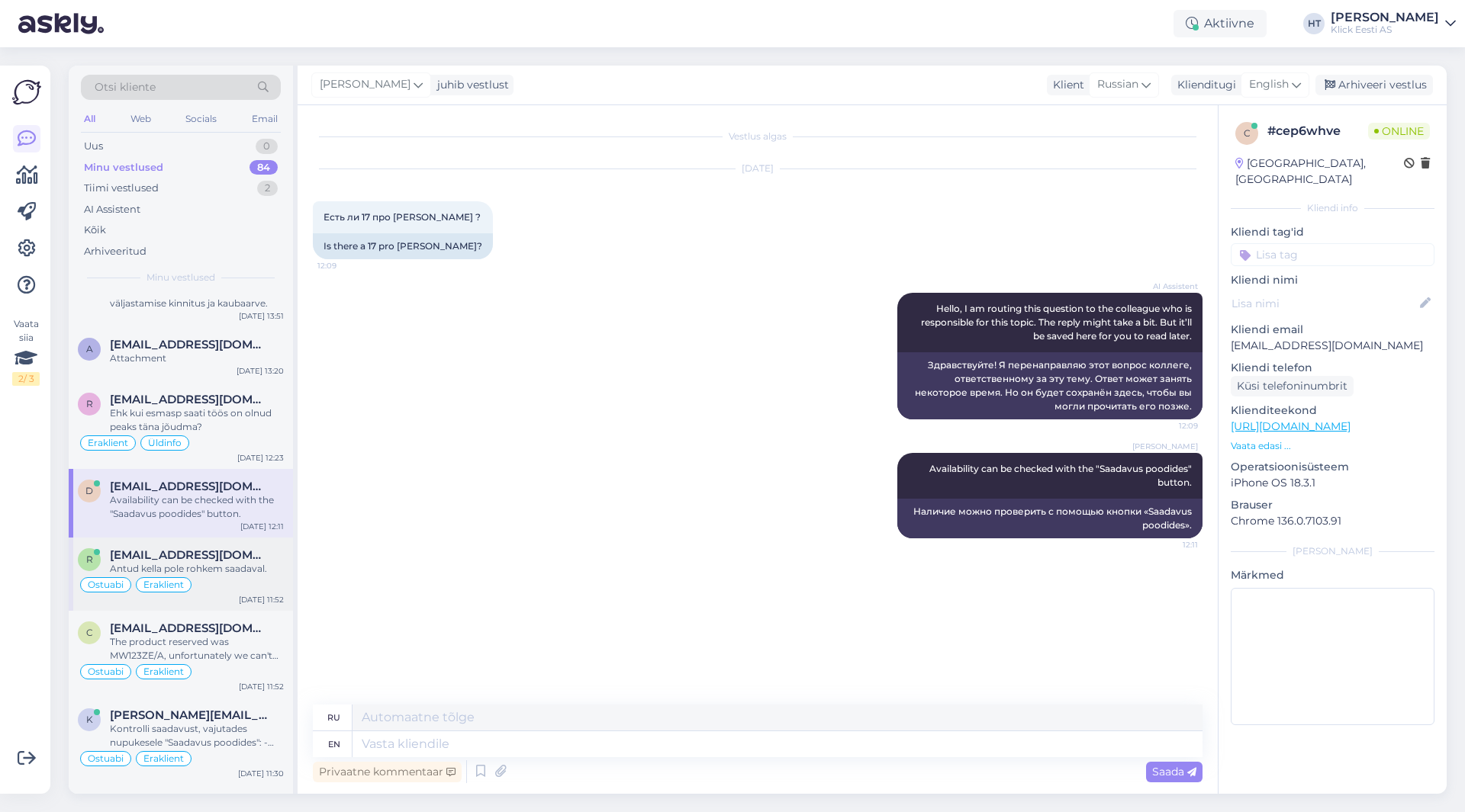
click at [239, 549] on div "[EMAIL_ADDRESS][DOMAIN_NAME]" at bounding box center [197, 555] width 174 height 14
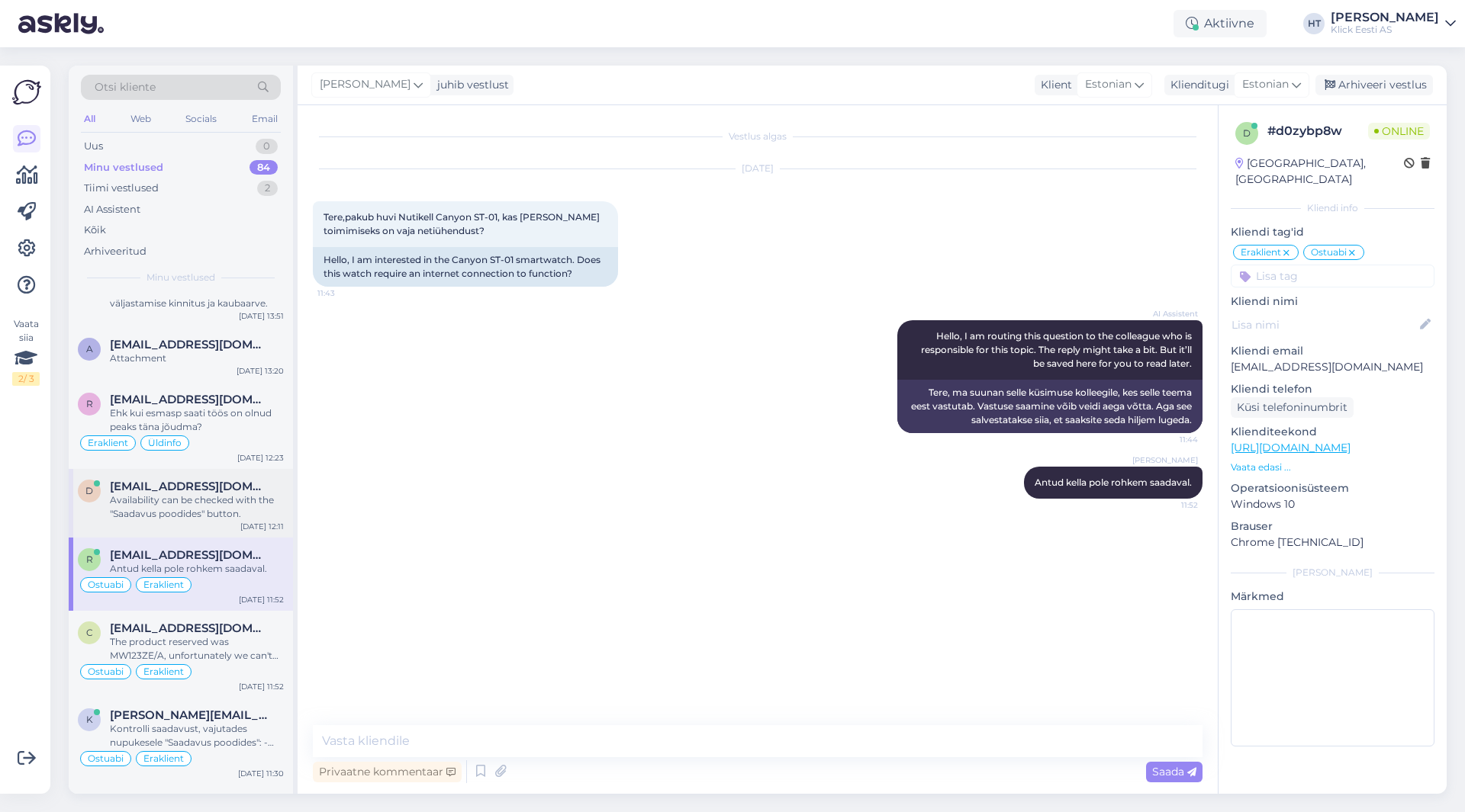
click at [255, 469] on div "d [EMAIL_ADDRESS][DOMAIN_NAME] Availability can be checked with the "Saadavus p…" at bounding box center [181, 503] width 224 height 69
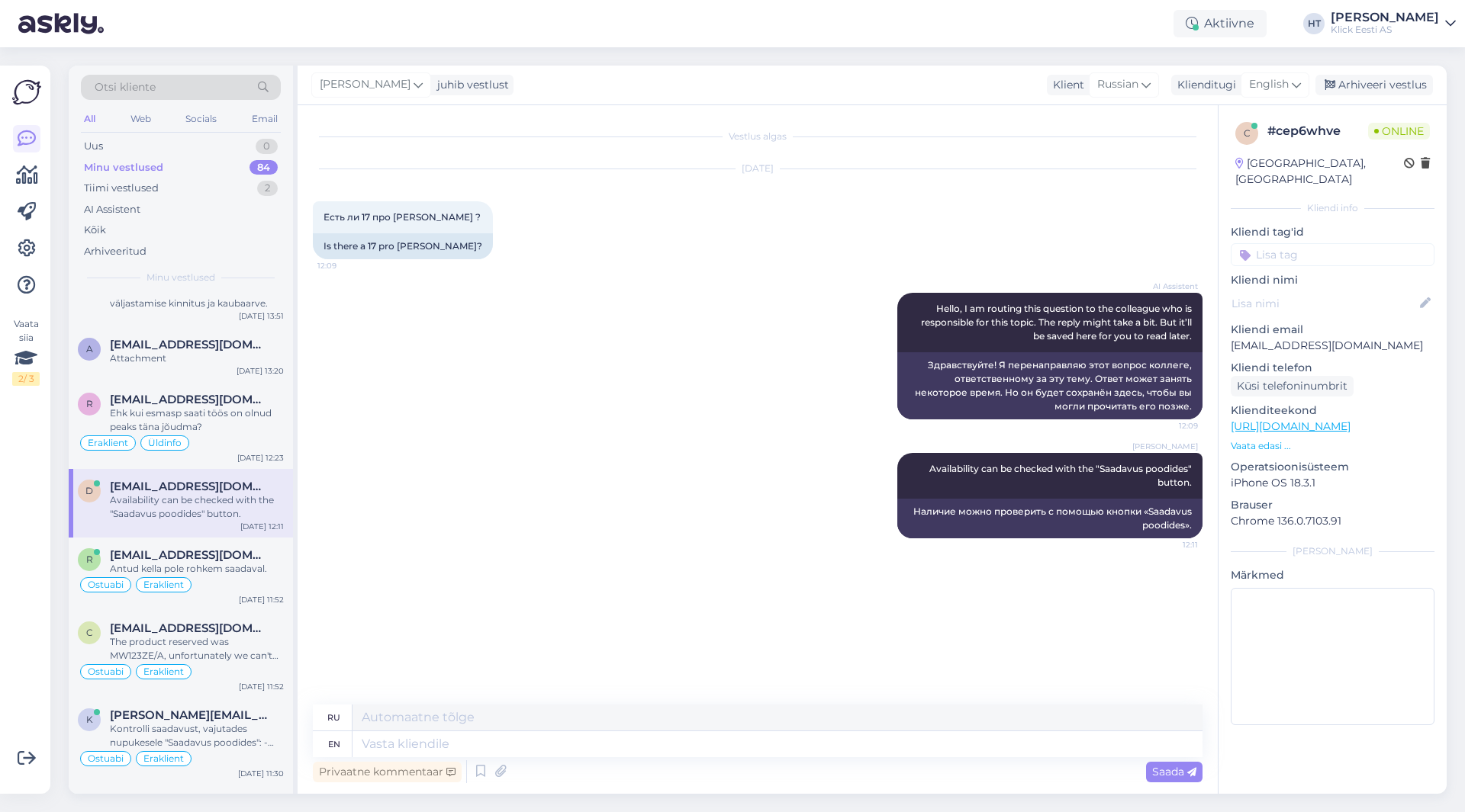
click at [1313, 244] on input at bounding box center [1332, 254] width 204 height 23
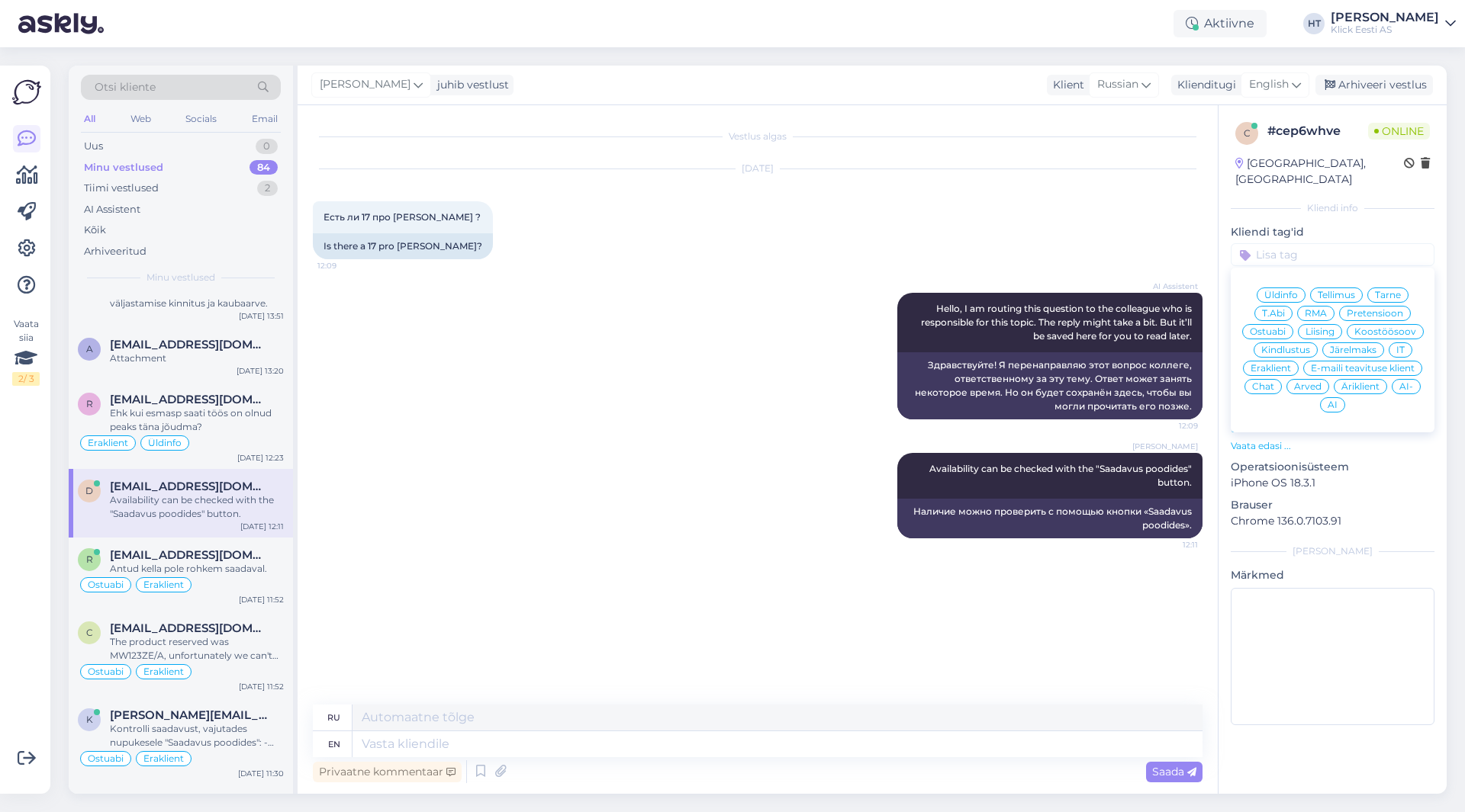
click at [1270, 328] on span "Ostuabi" at bounding box center [1267, 332] width 36 height 9
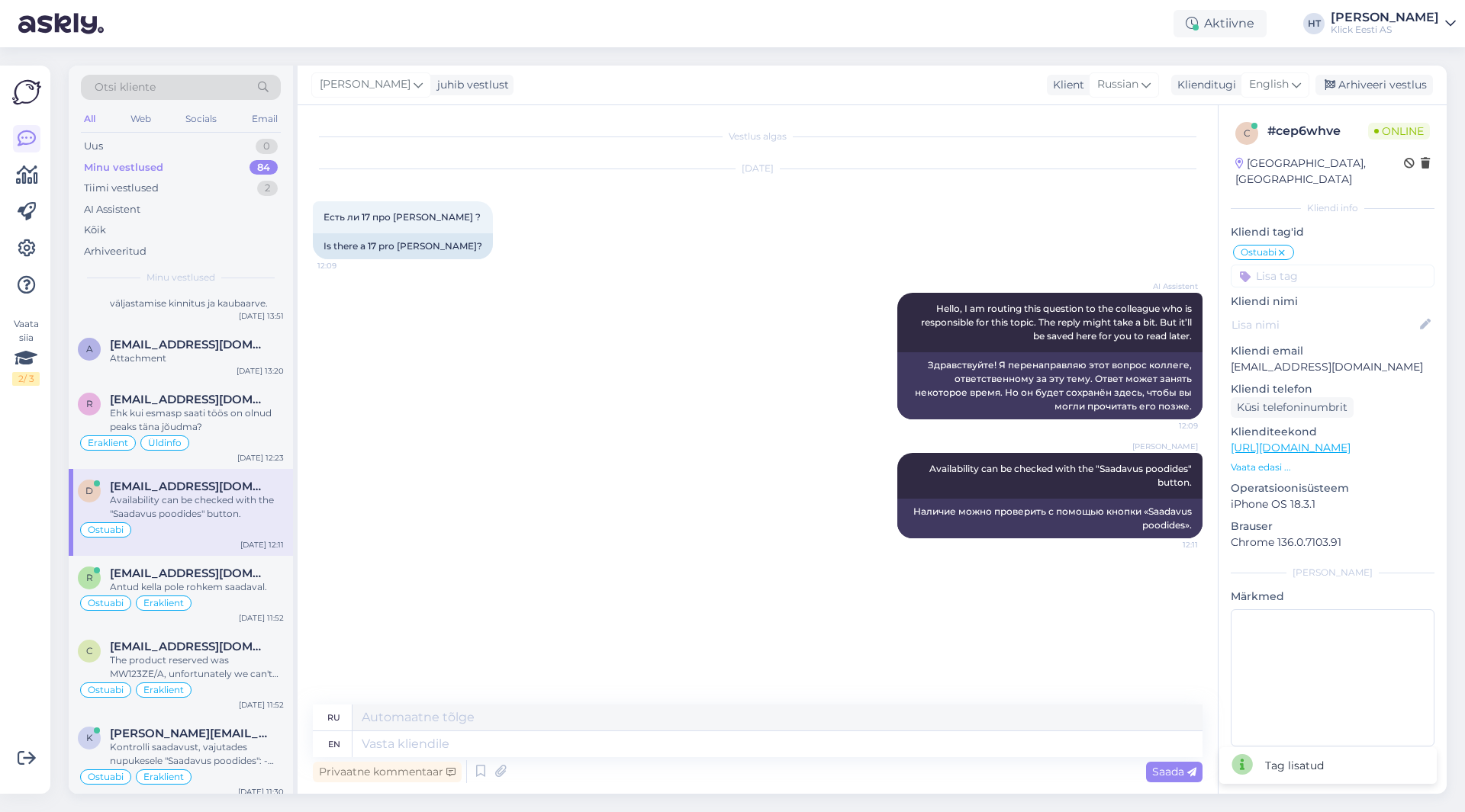
click at [1285, 272] on div "c # cep6whve Online [GEOGRAPHIC_DATA], [GEOGRAPHIC_DATA] Kliendi info Kliendi t…" at bounding box center [1332, 438] width 228 height 664
click at [1287, 268] on input at bounding box center [1332, 275] width 204 height 23
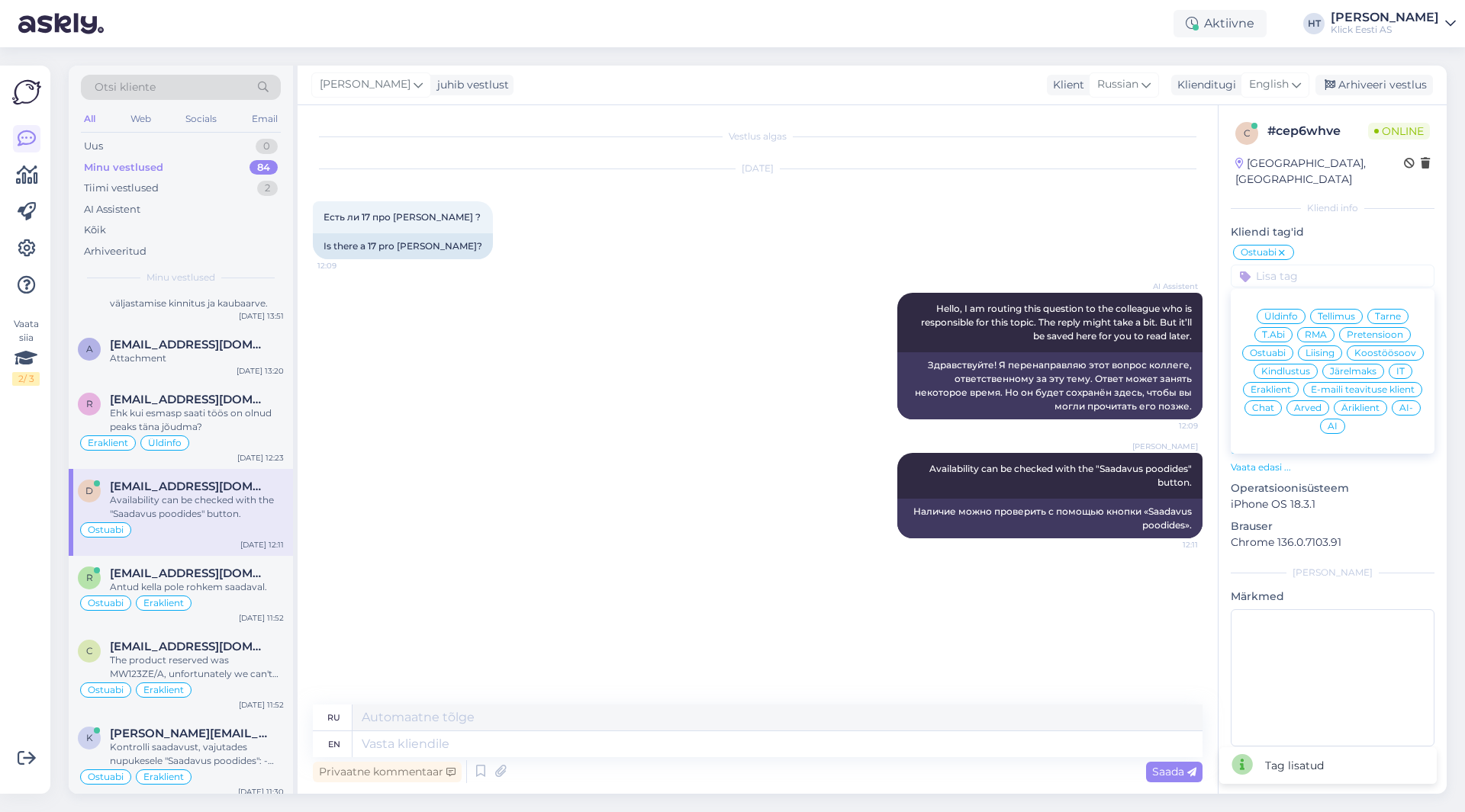
click at [1279, 385] on span "Eraklient" at bounding box center [1270, 390] width 41 height 9
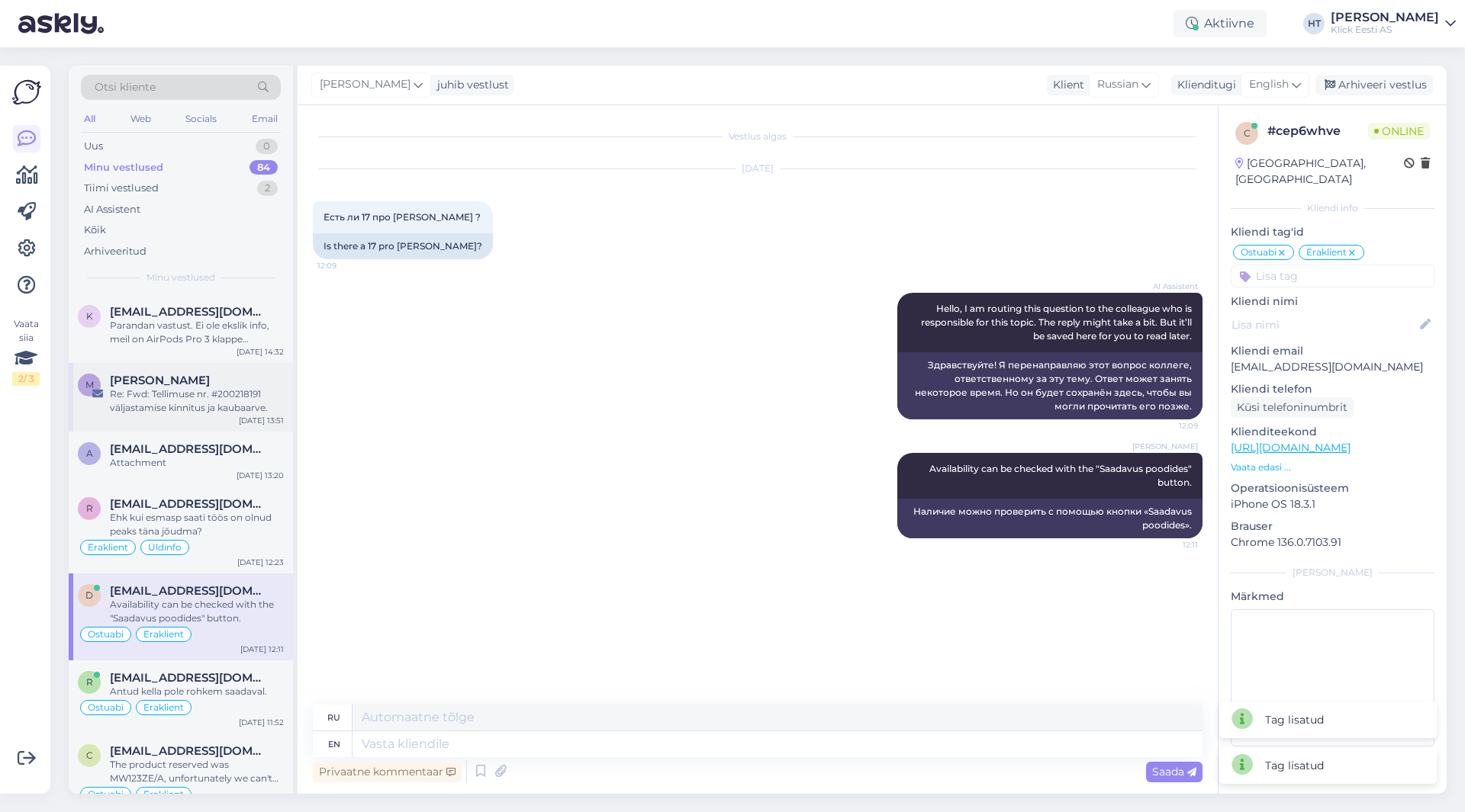
scroll to position [2898, 0]
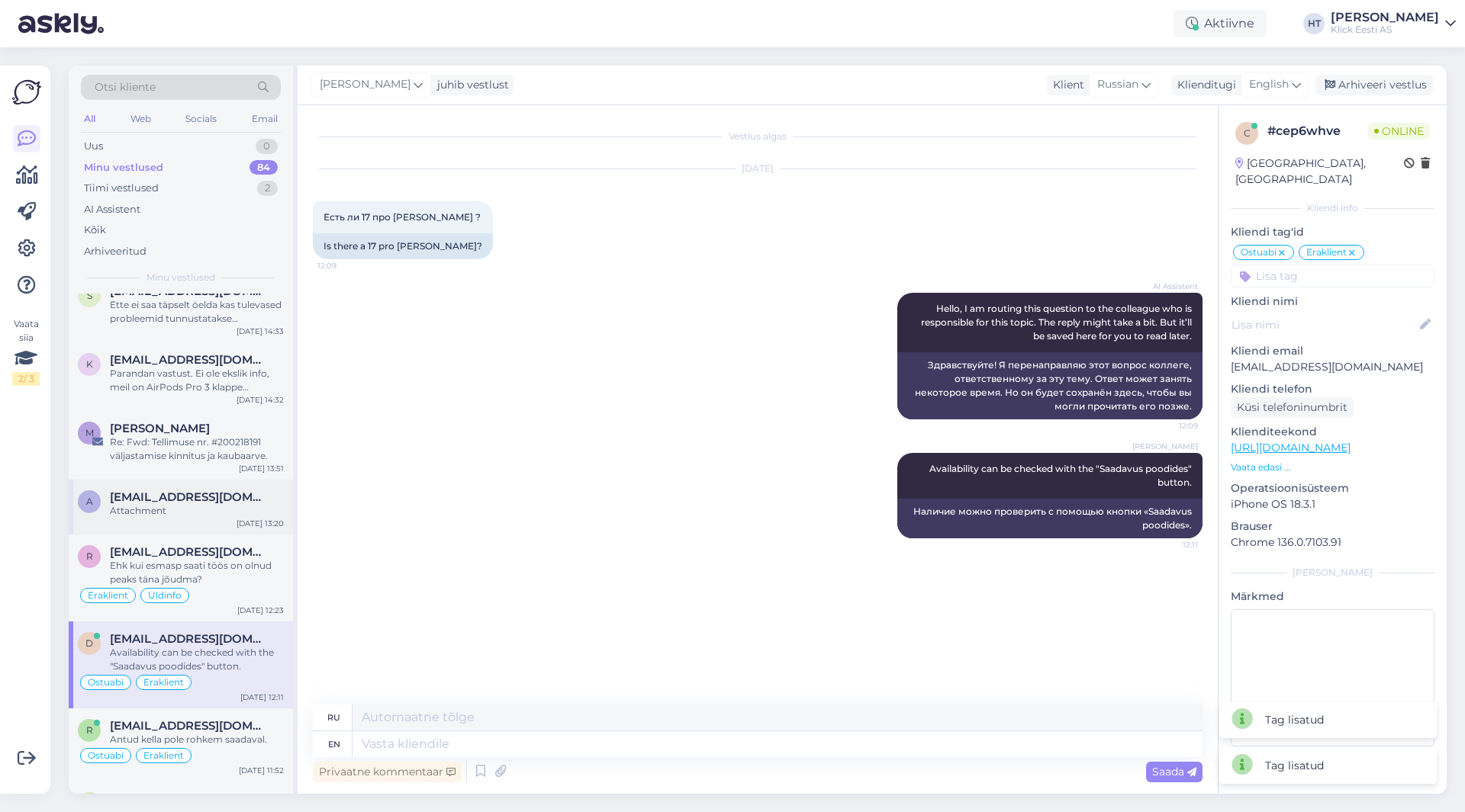
click at [219, 490] on span "[EMAIL_ADDRESS][DOMAIN_NAME]" at bounding box center [190, 496] width 159 height 14
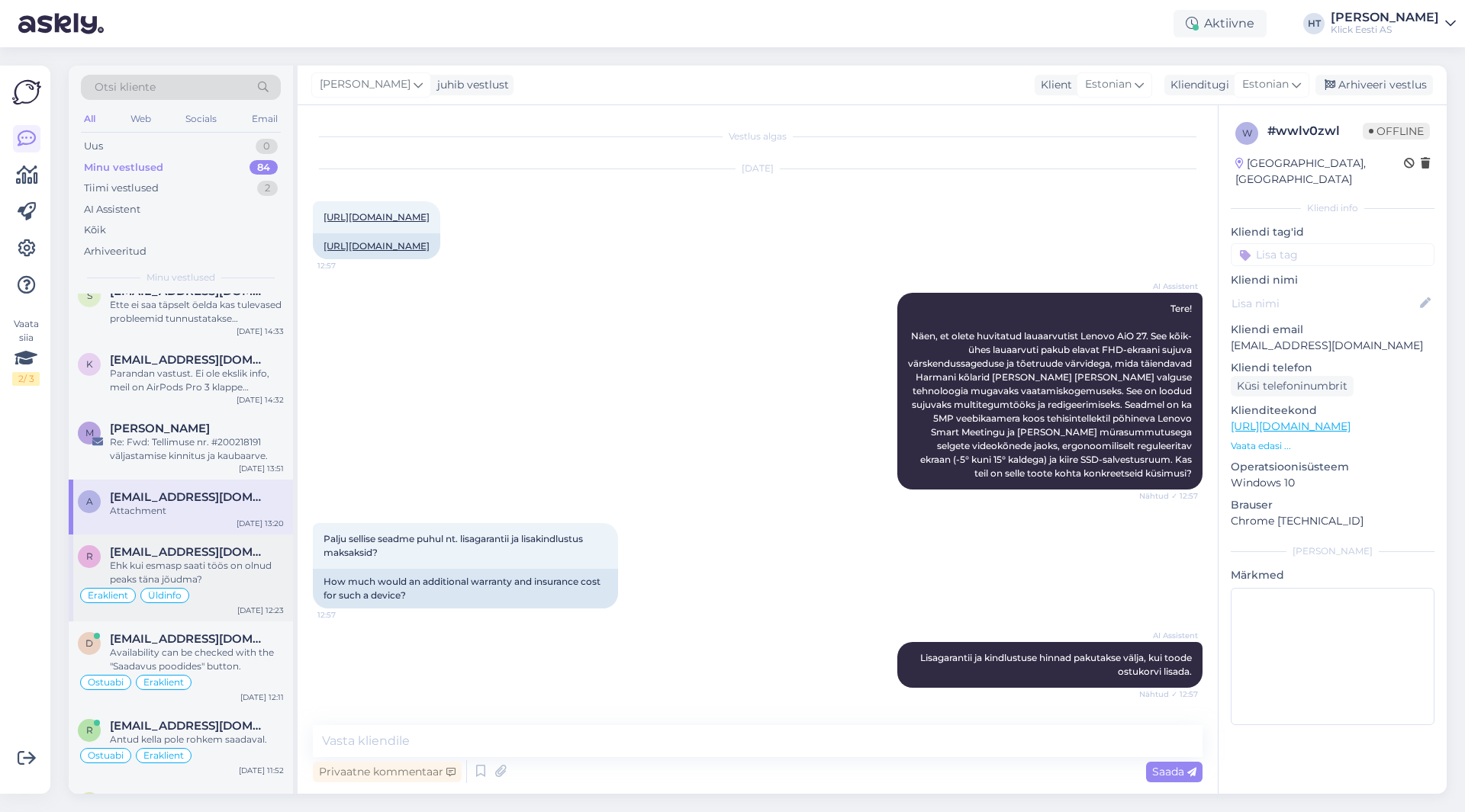
click at [244, 564] on div "Ehk kui esmasp saati töös on olnud peaks täna jõudma?" at bounding box center [197, 573] width 174 height 27
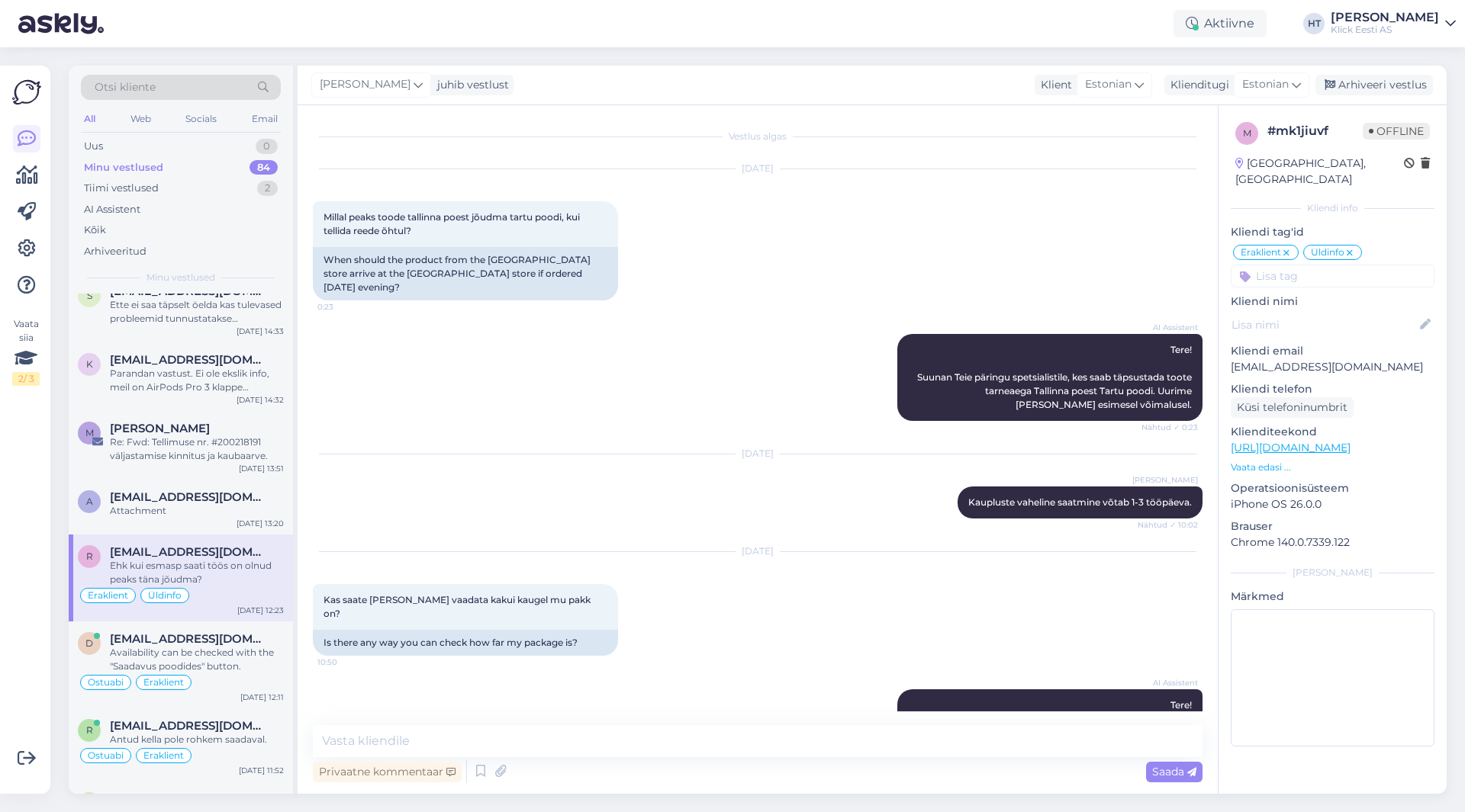
scroll to position [595, 0]
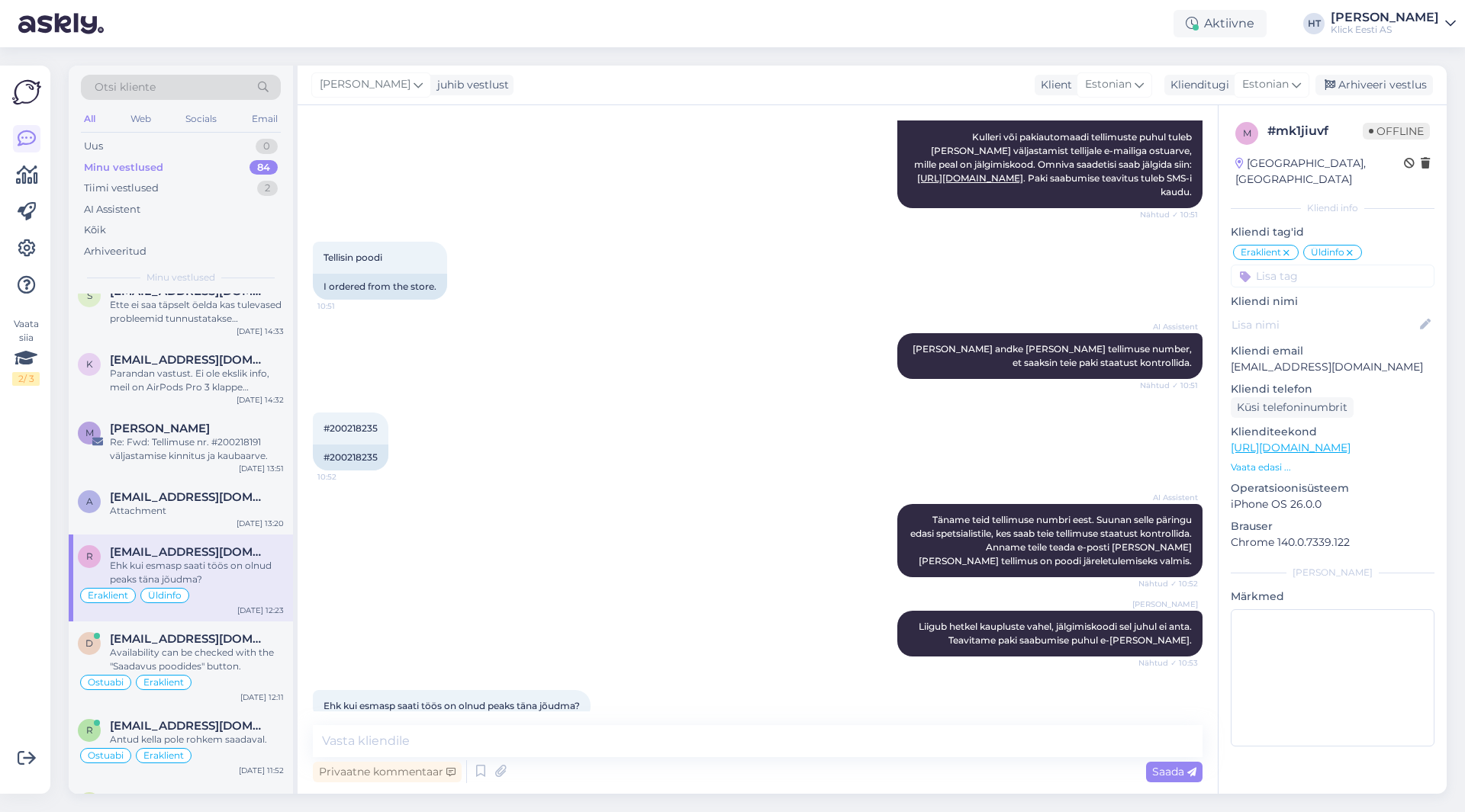
click at [1366, 264] on input at bounding box center [1332, 275] width 204 height 23
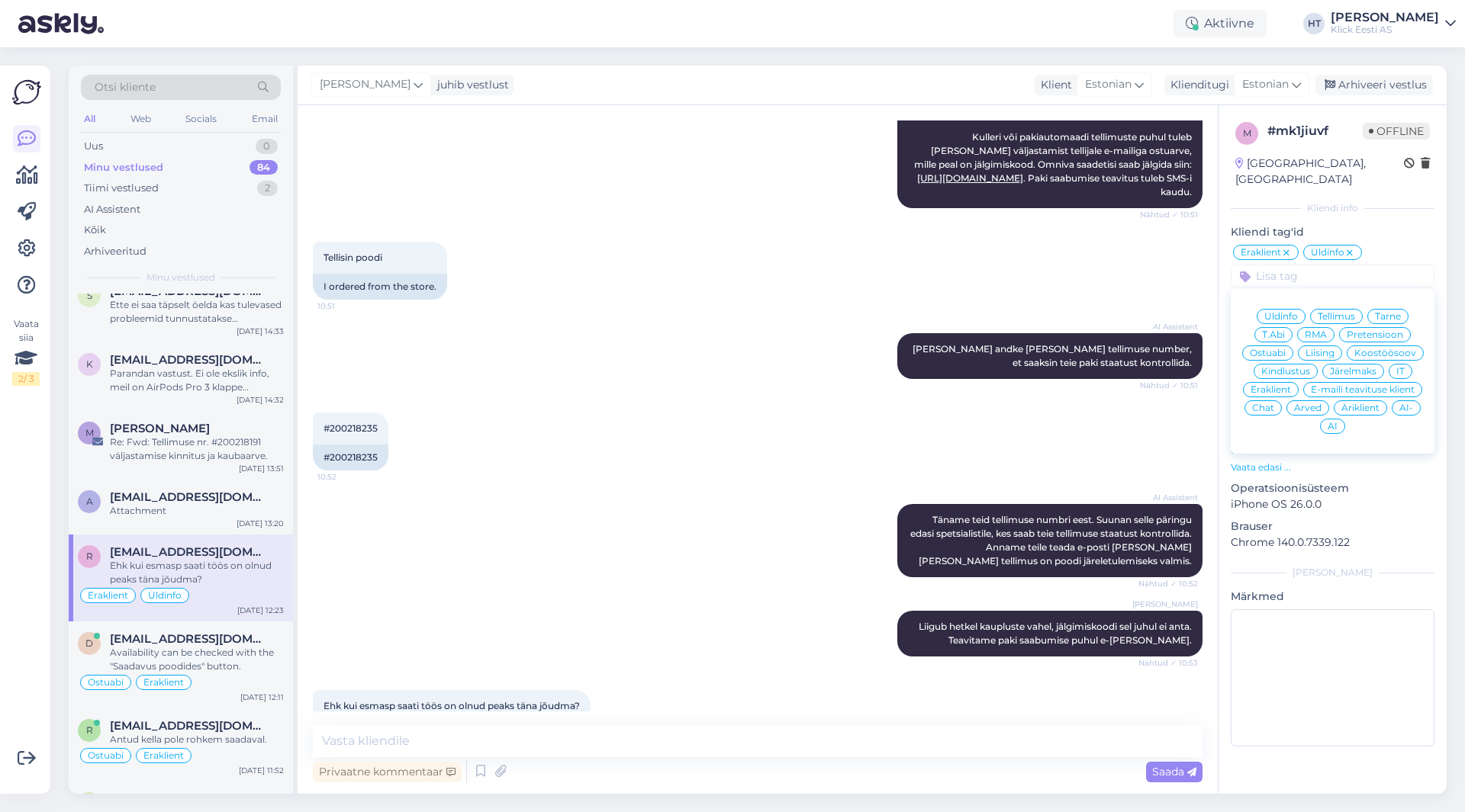
click at [1381, 312] on span "Tarne" at bounding box center [1387, 317] width 26 height 9
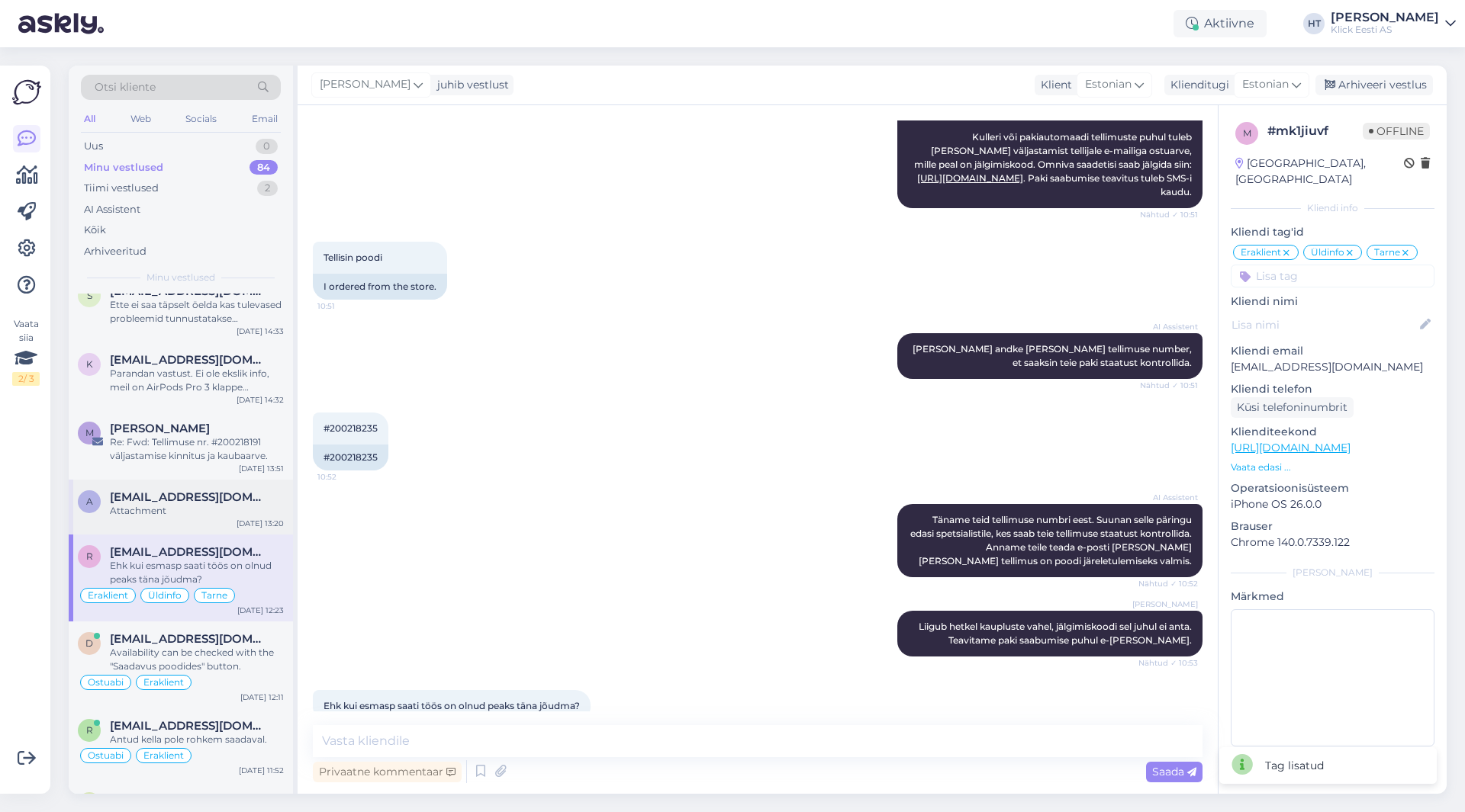
click at [129, 490] on span "[EMAIL_ADDRESS][DOMAIN_NAME]" at bounding box center [190, 496] width 159 height 14
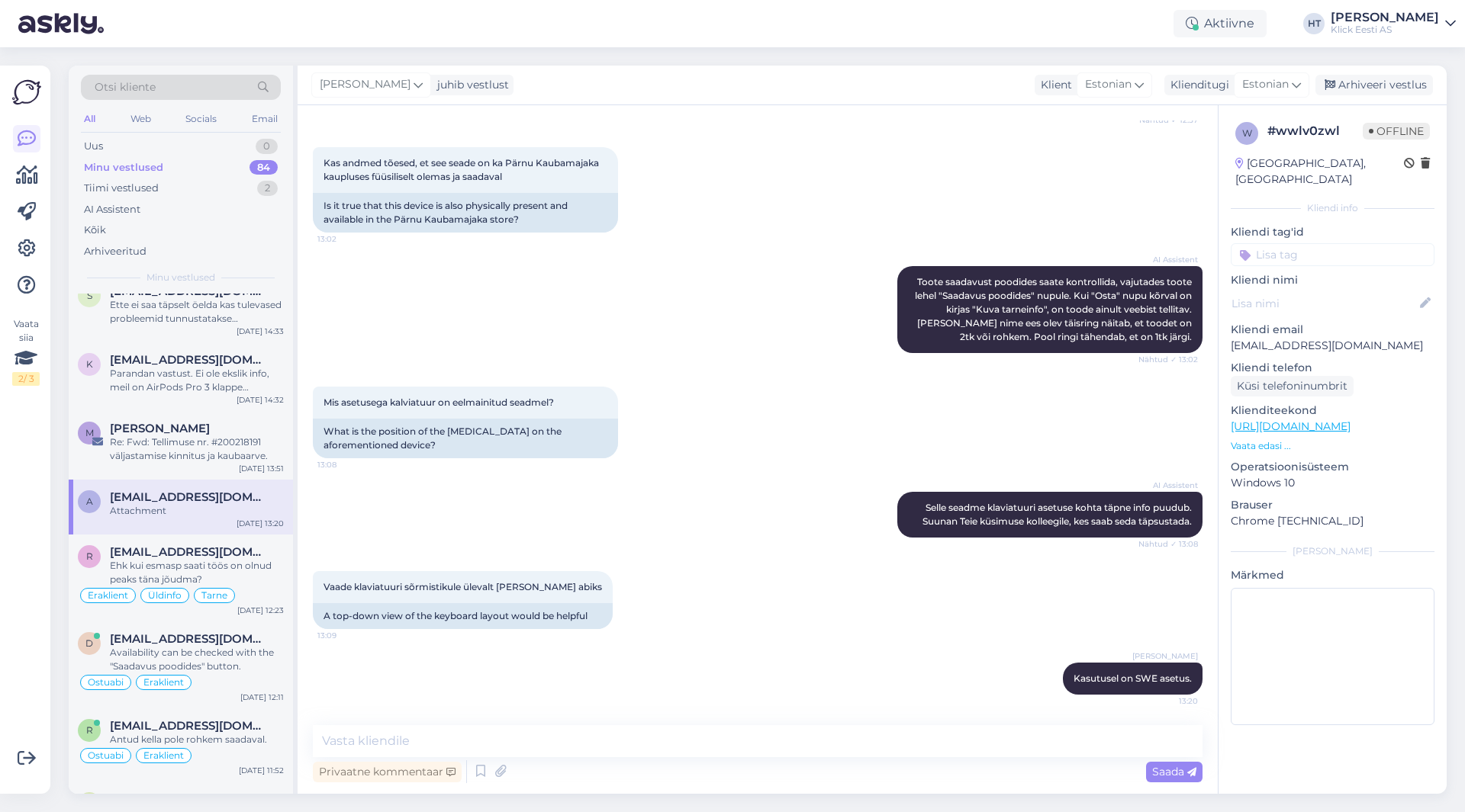
scroll to position [602, 0]
click at [1321, 244] on input at bounding box center [1332, 254] width 204 height 23
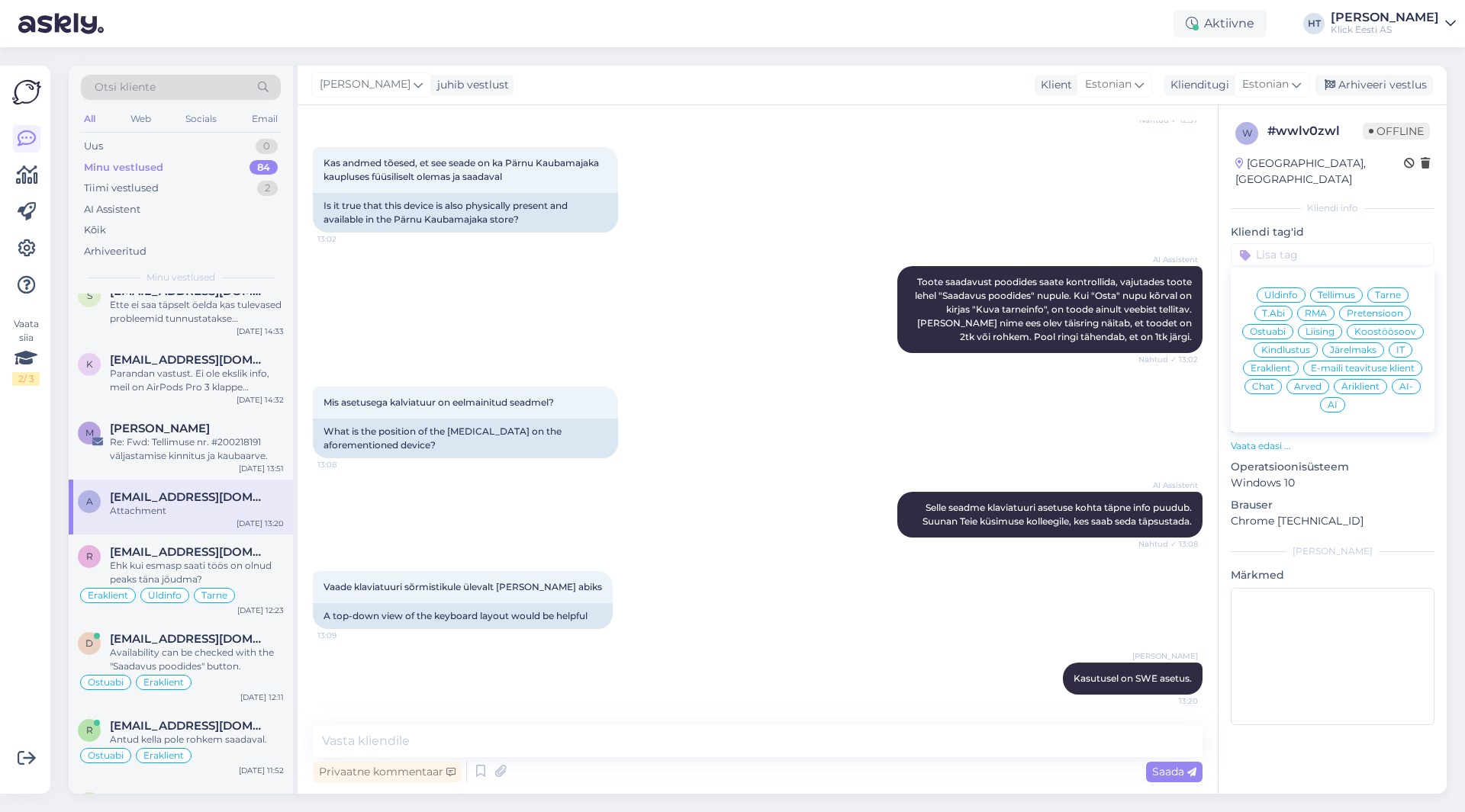
click at [1270, 328] on span "Ostuabi" at bounding box center [1267, 332] width 36 height 9
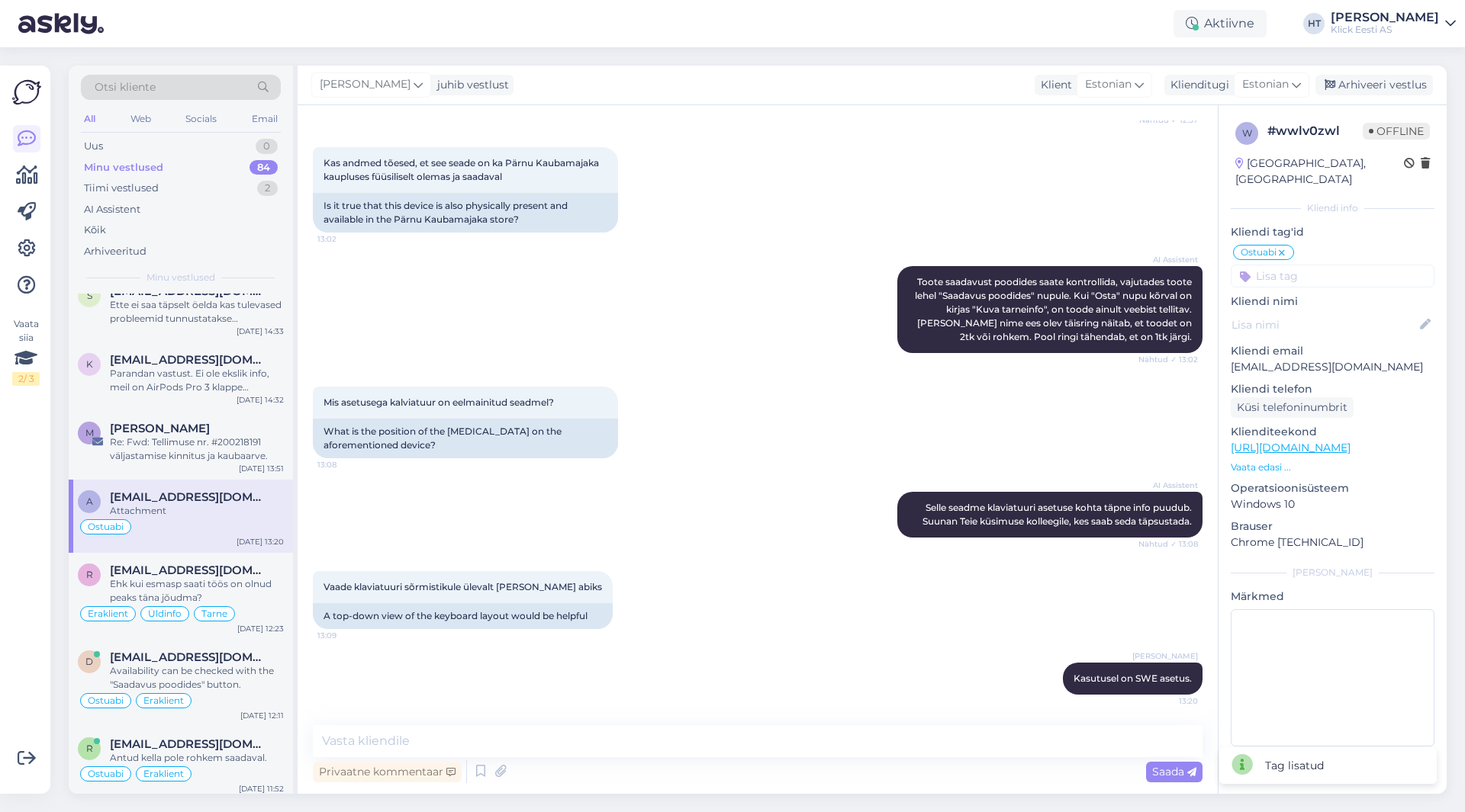
click at [1303, 264] on input at bounding box center [1332, 275] width 204 height 23
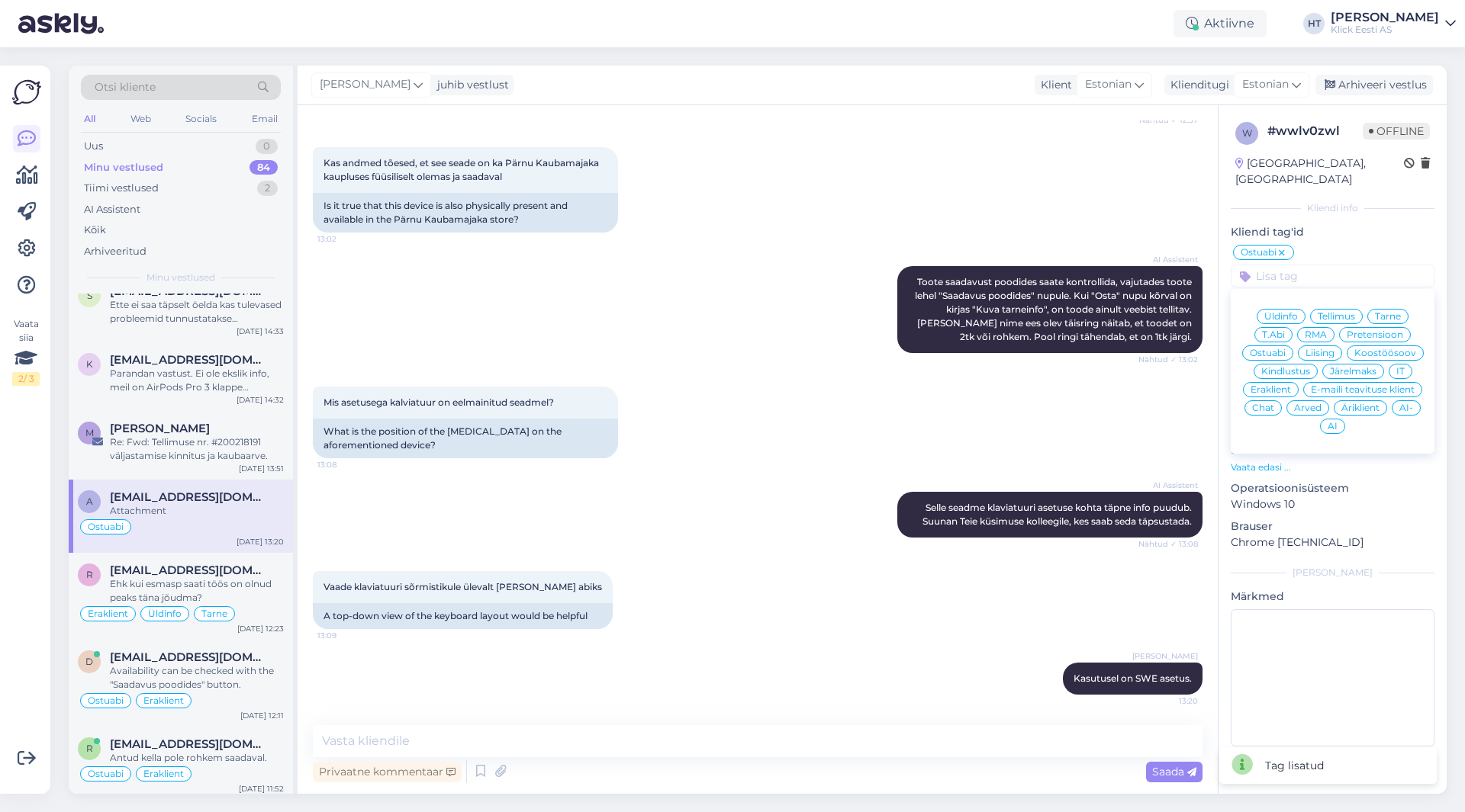
click at [1279, 382] on div "Eraklient" at bounding box center [1271, 389] width 56 height 15
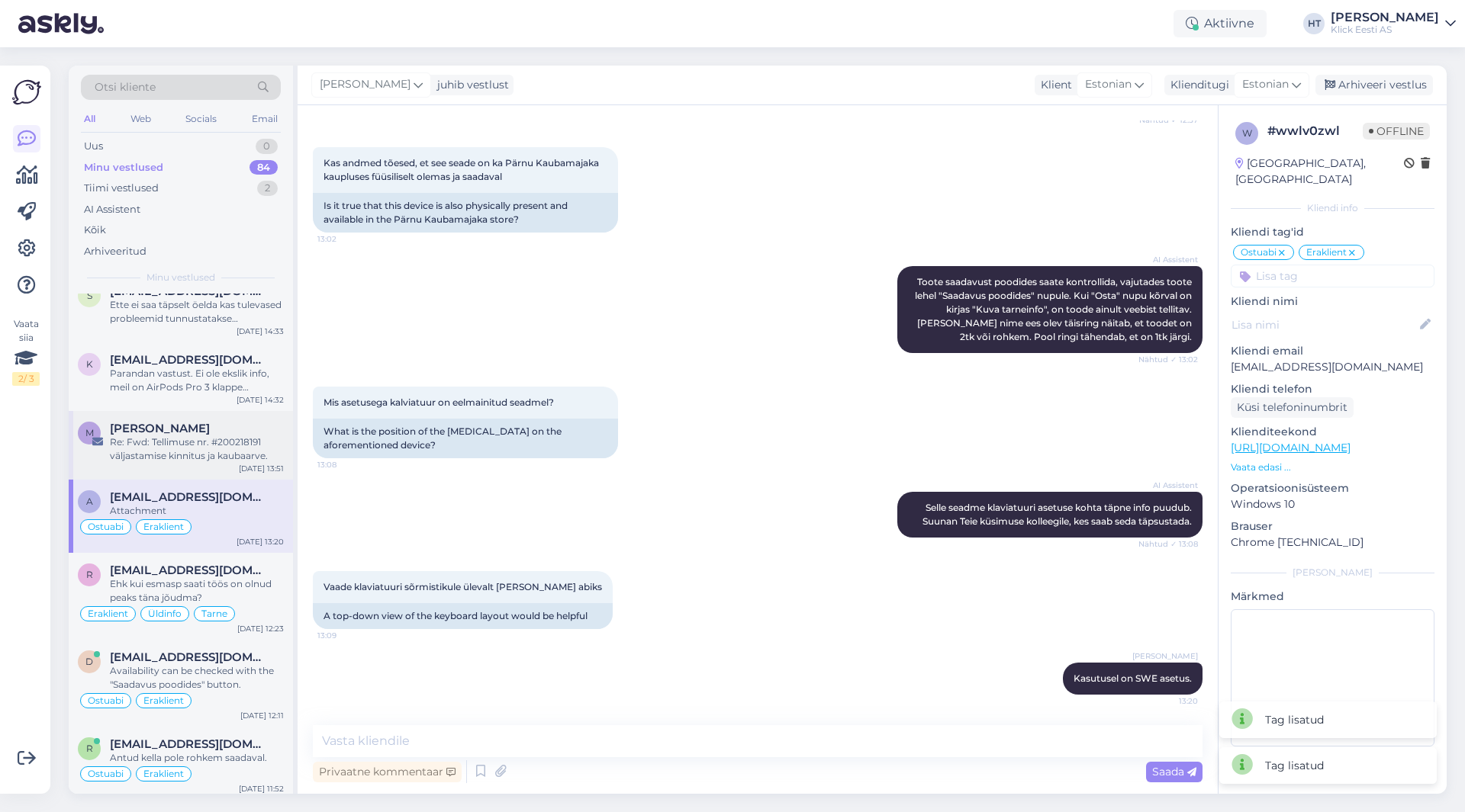
click at [212, 442] on div "Re: Fwd: Tellimuse nr. #200218191 väljastamise kinnitus ja kaubaarve." at bounding box center [197, 449] width 174 height 27
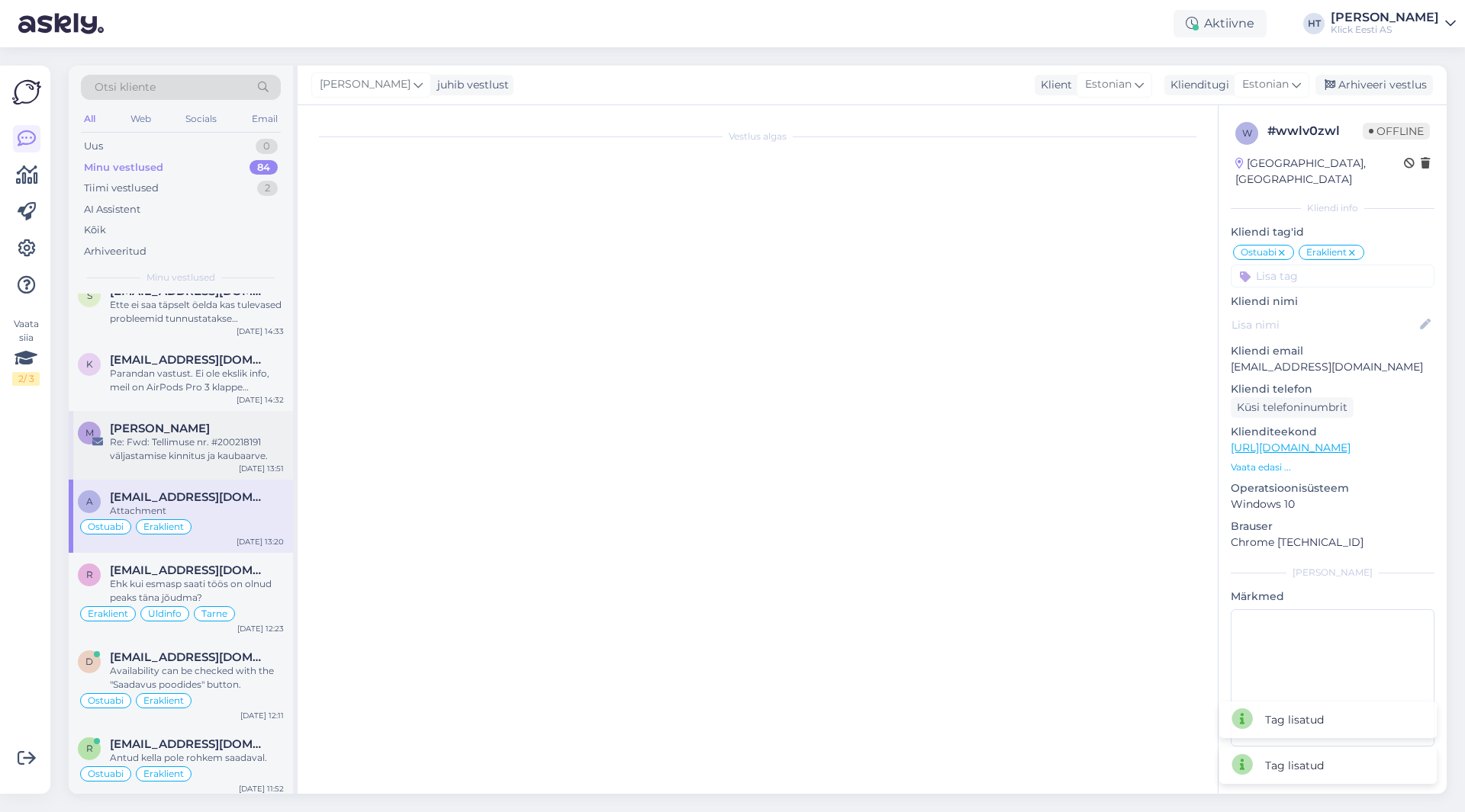
scroll to position [0, 0]
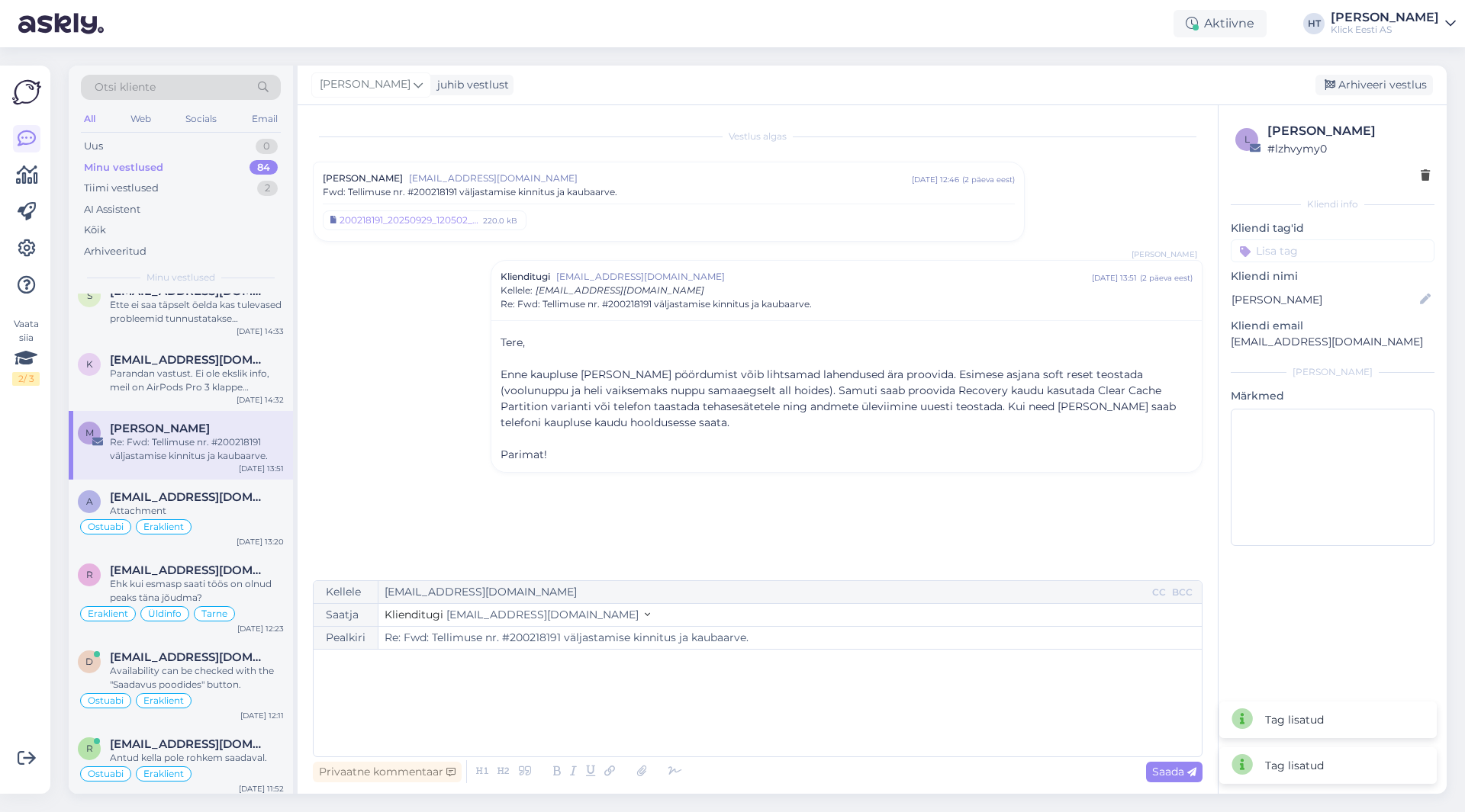
click at [1272, 253] on input at bounding box center [1332, 250] width 204 height 23
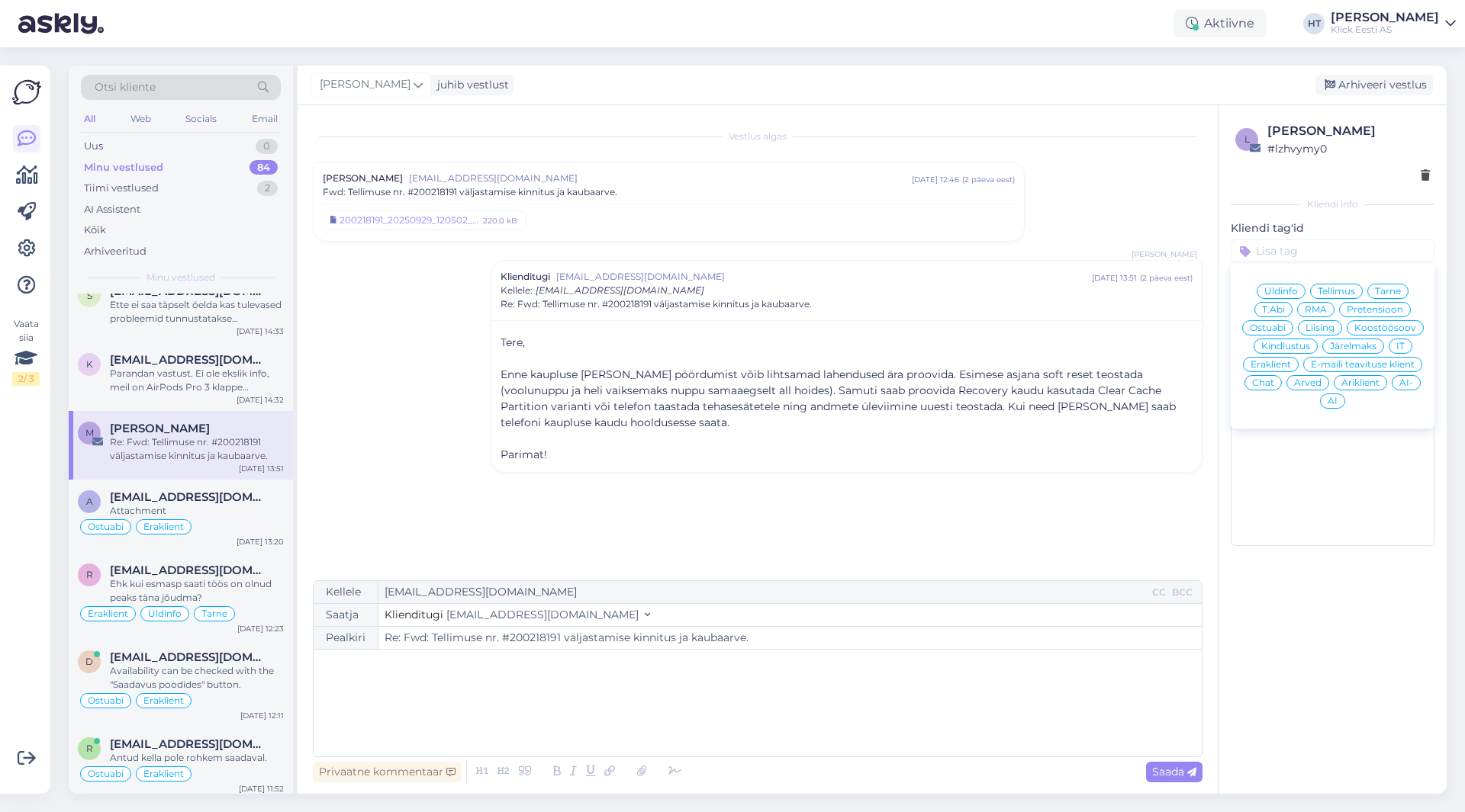
click at [1273, 308] on span "T.Abi" at bounding box center [1273, 309] width 23 height 9
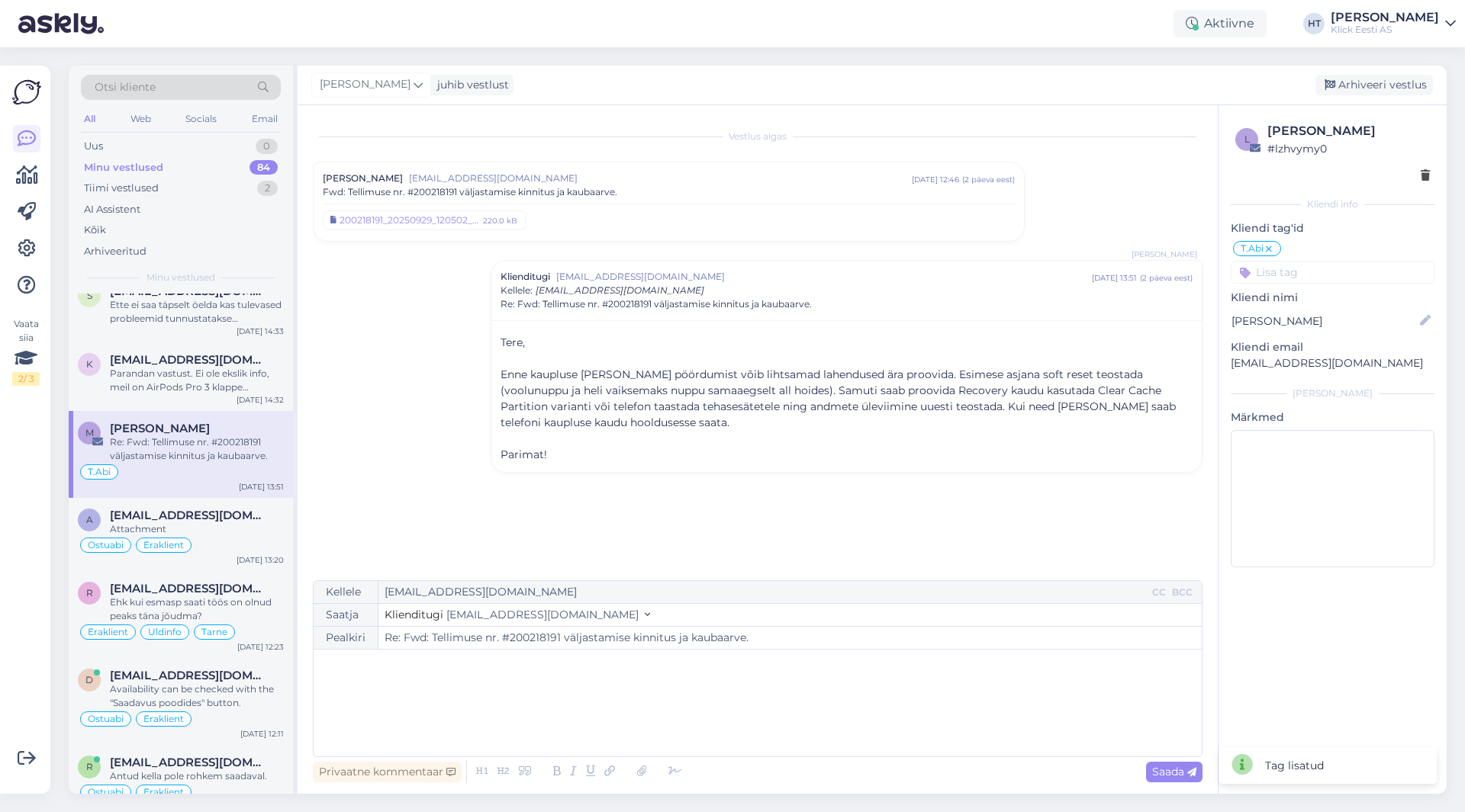
click at [1301, 269] on input at bounding box center [1332, 272] width 204 height 23
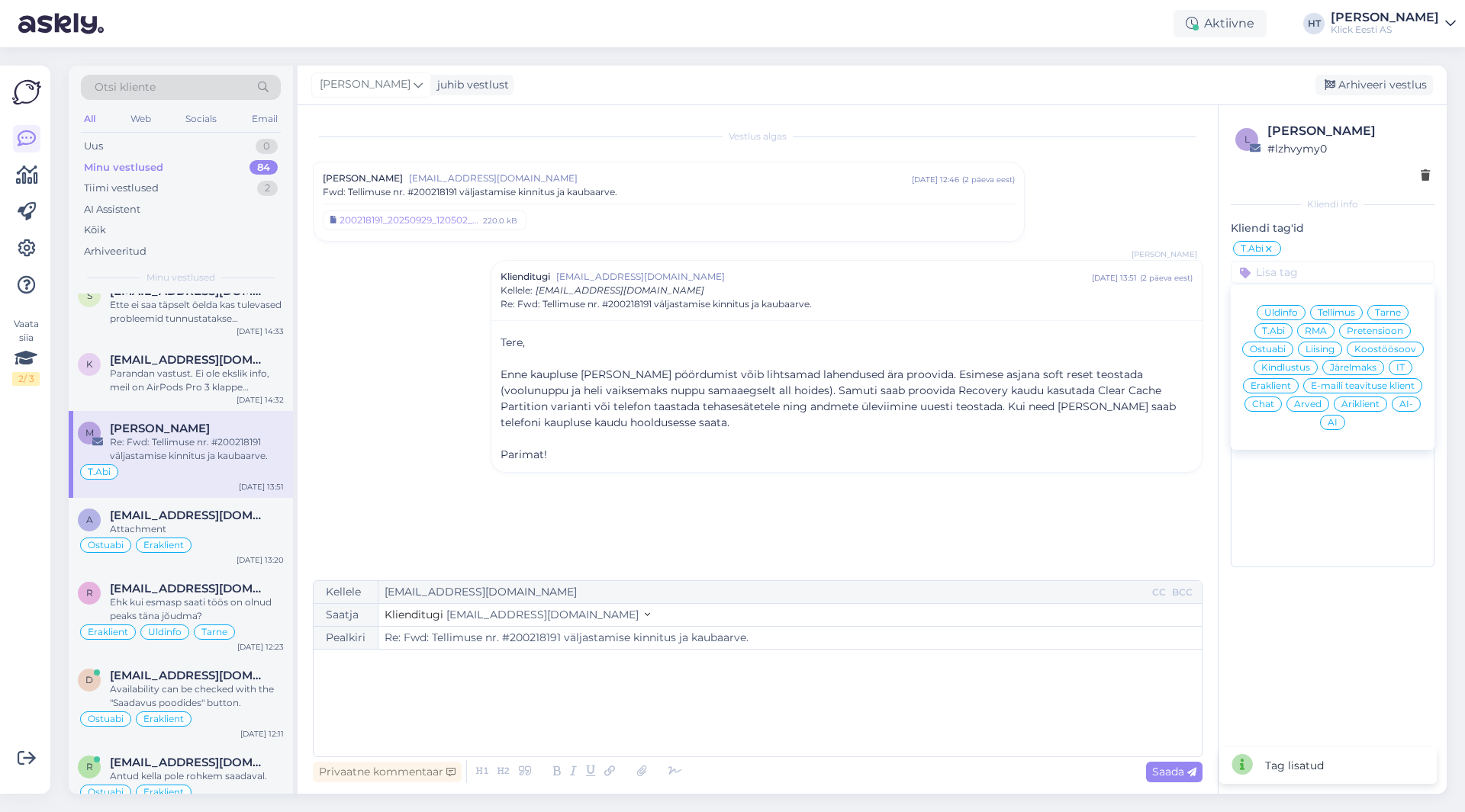
click at [1323, 328] on span "RMA" at bounding box center [1315, 331] width 23 height 9
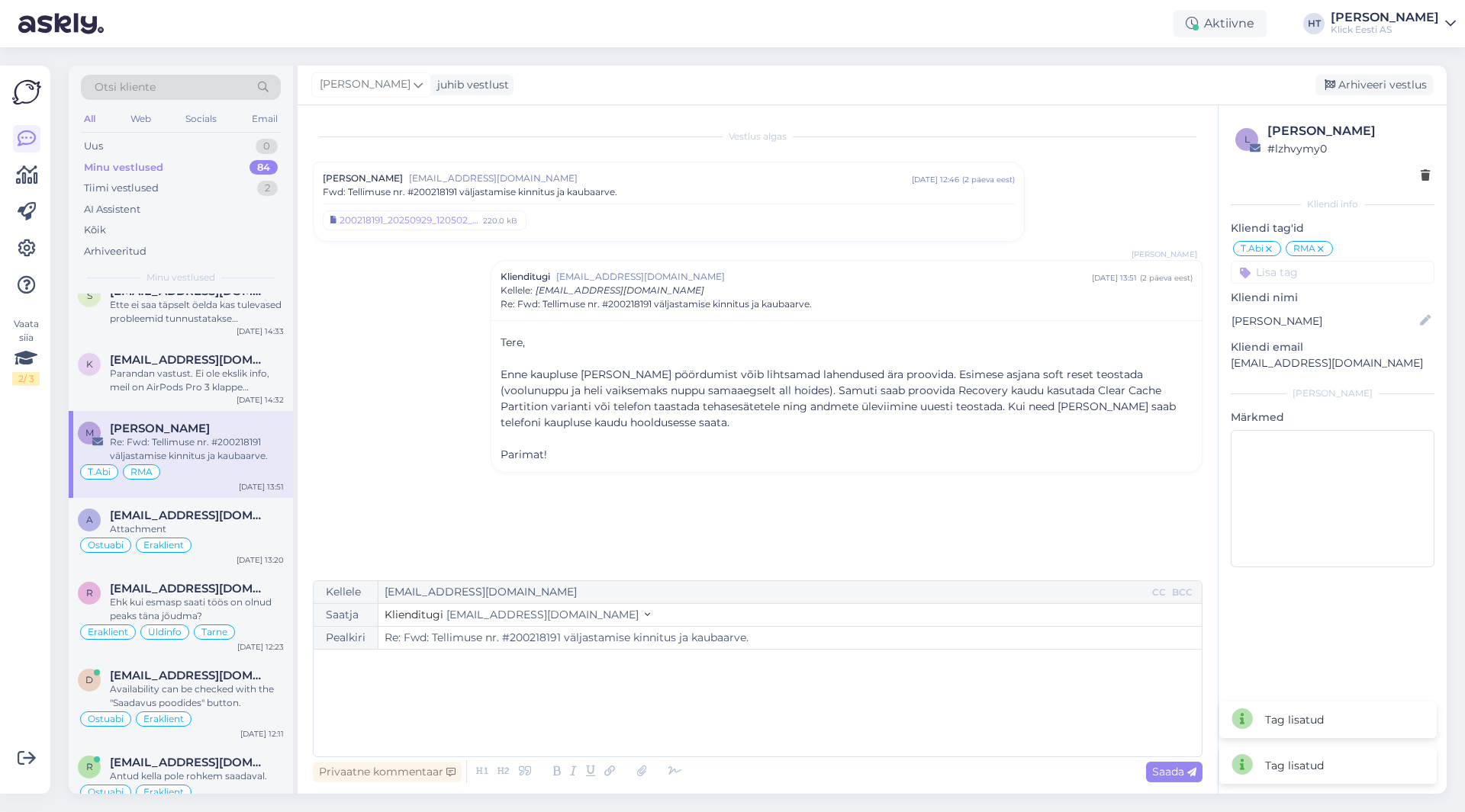
click at [1309, 274] on input at bounding box center [1332, 272] width 204 height 23
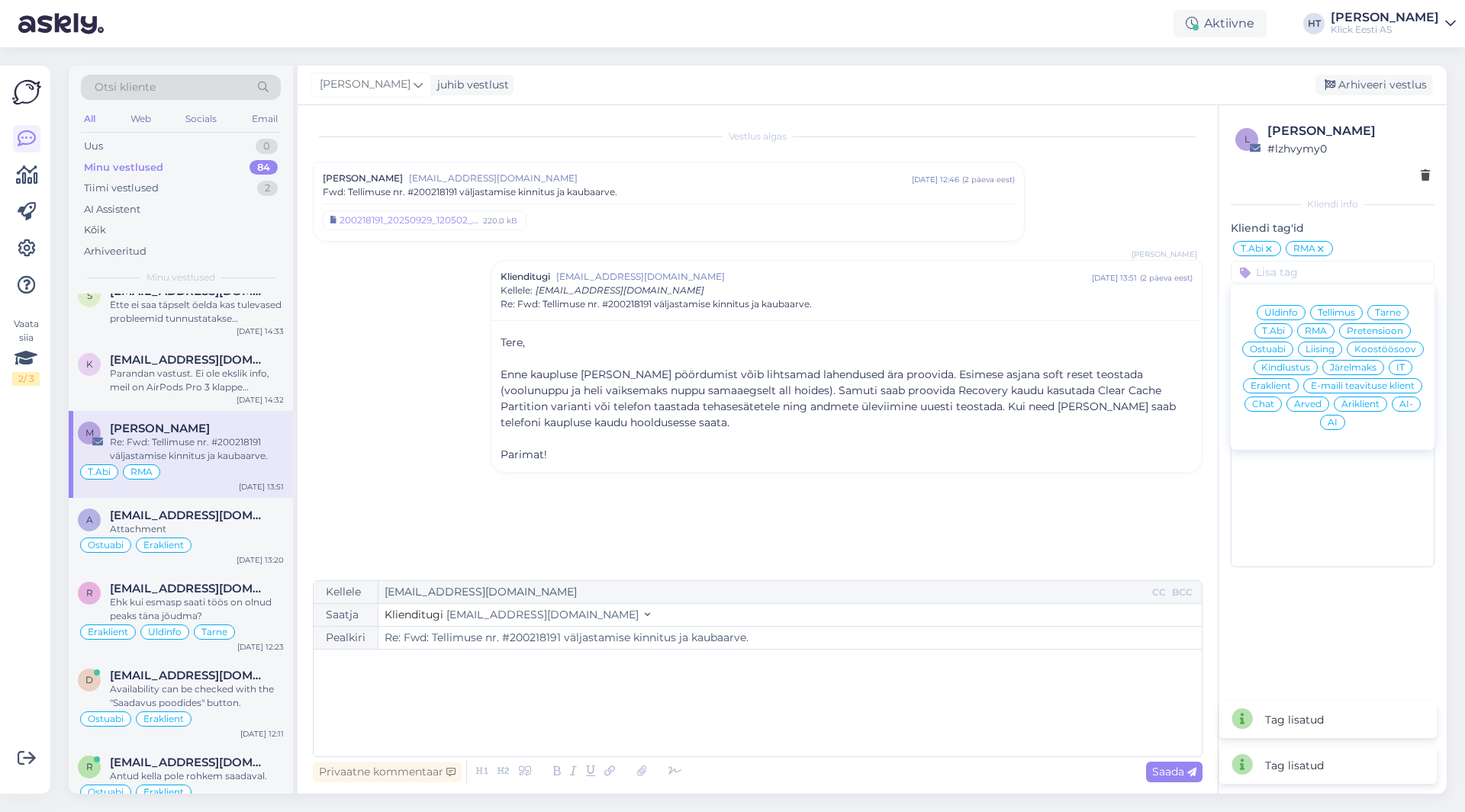
click at [1271, 385] on span "Eraklient" at bounding box center [1270, 386] width 41 height 9
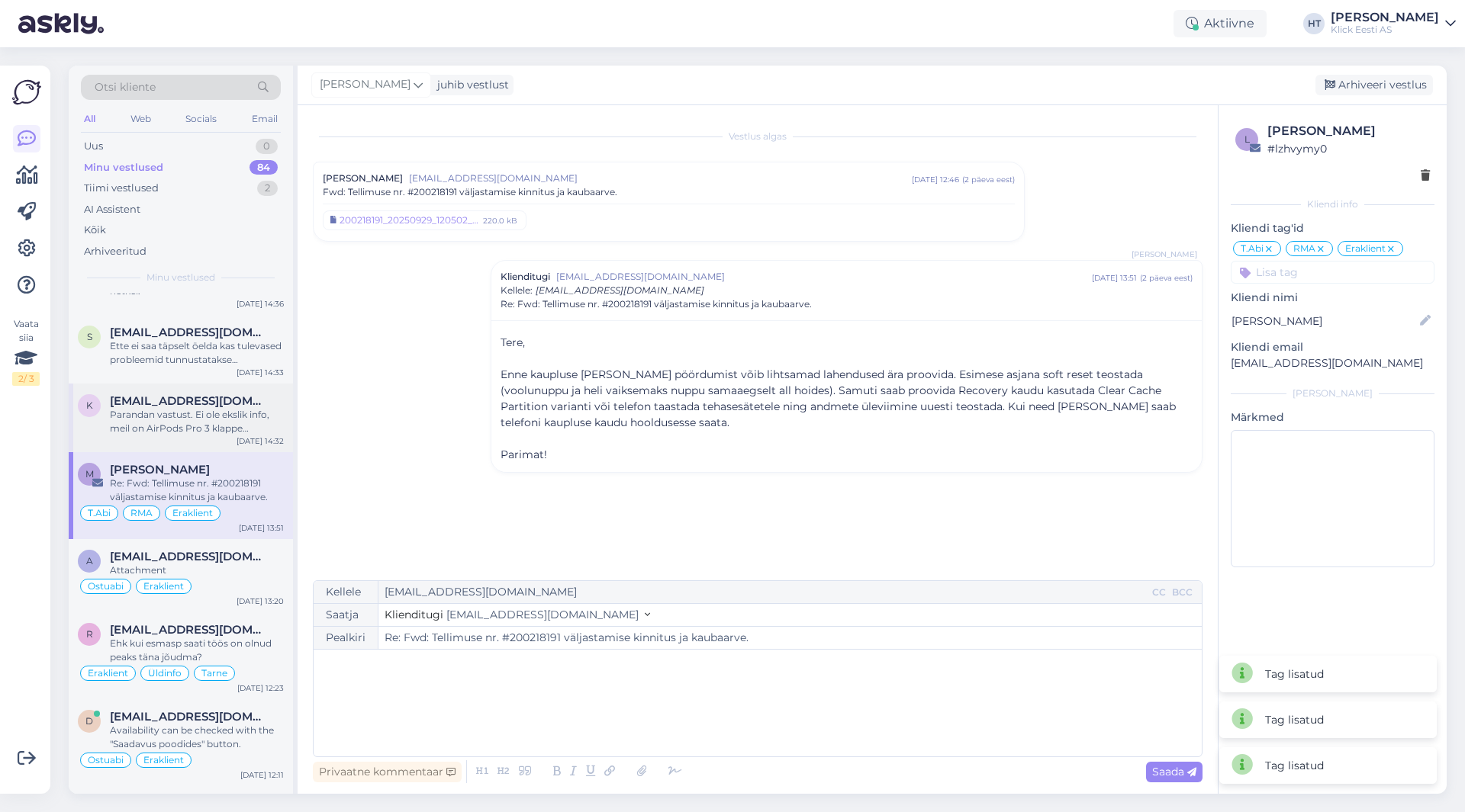
scroll to position [2821, 0]
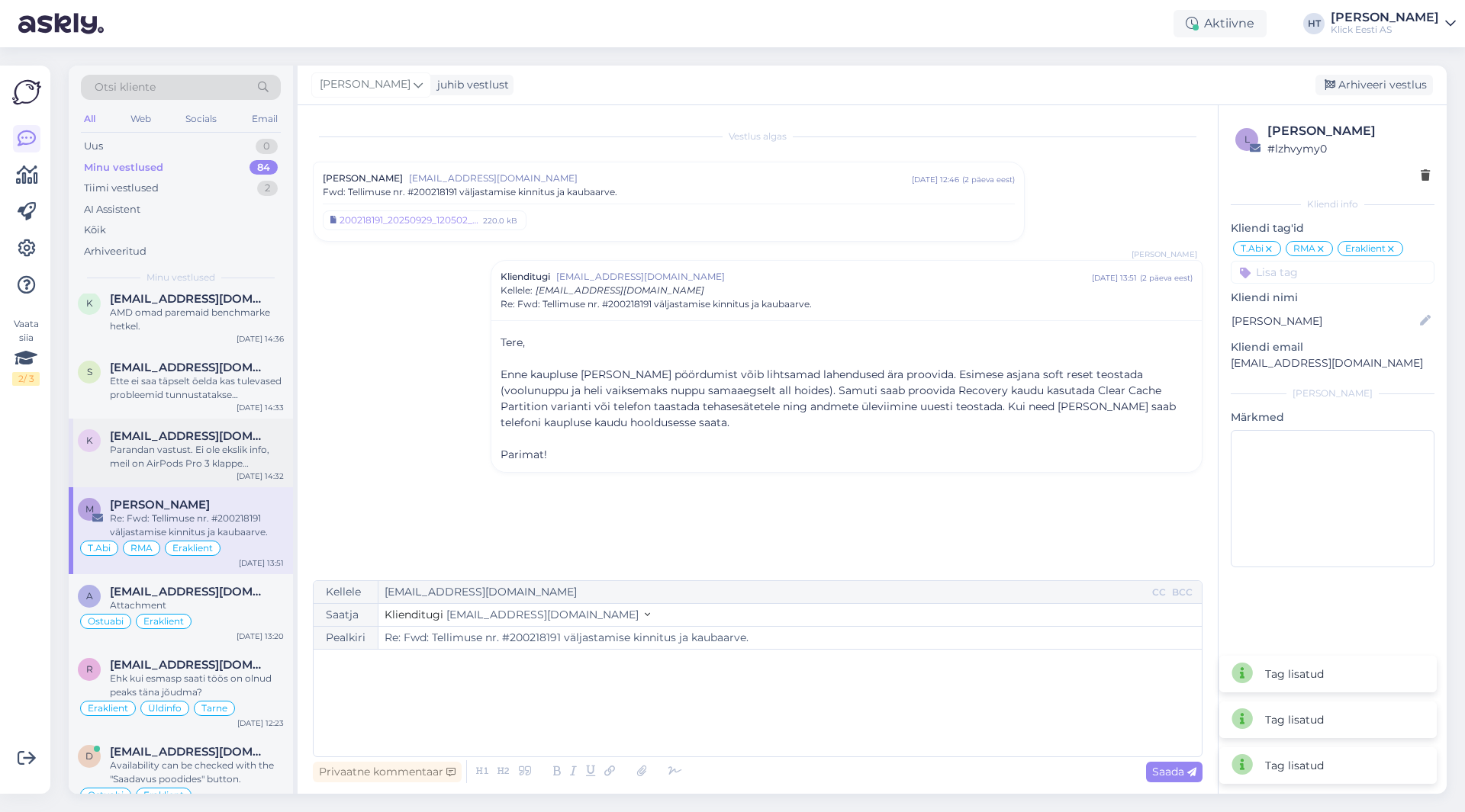
click at [218, 447] on div "Parandan vastust. Ei ole ekslik info, meil on AirPods Pro 3 klappe kauplustes o…" at bounding box center [197, 457] width 174 height 27
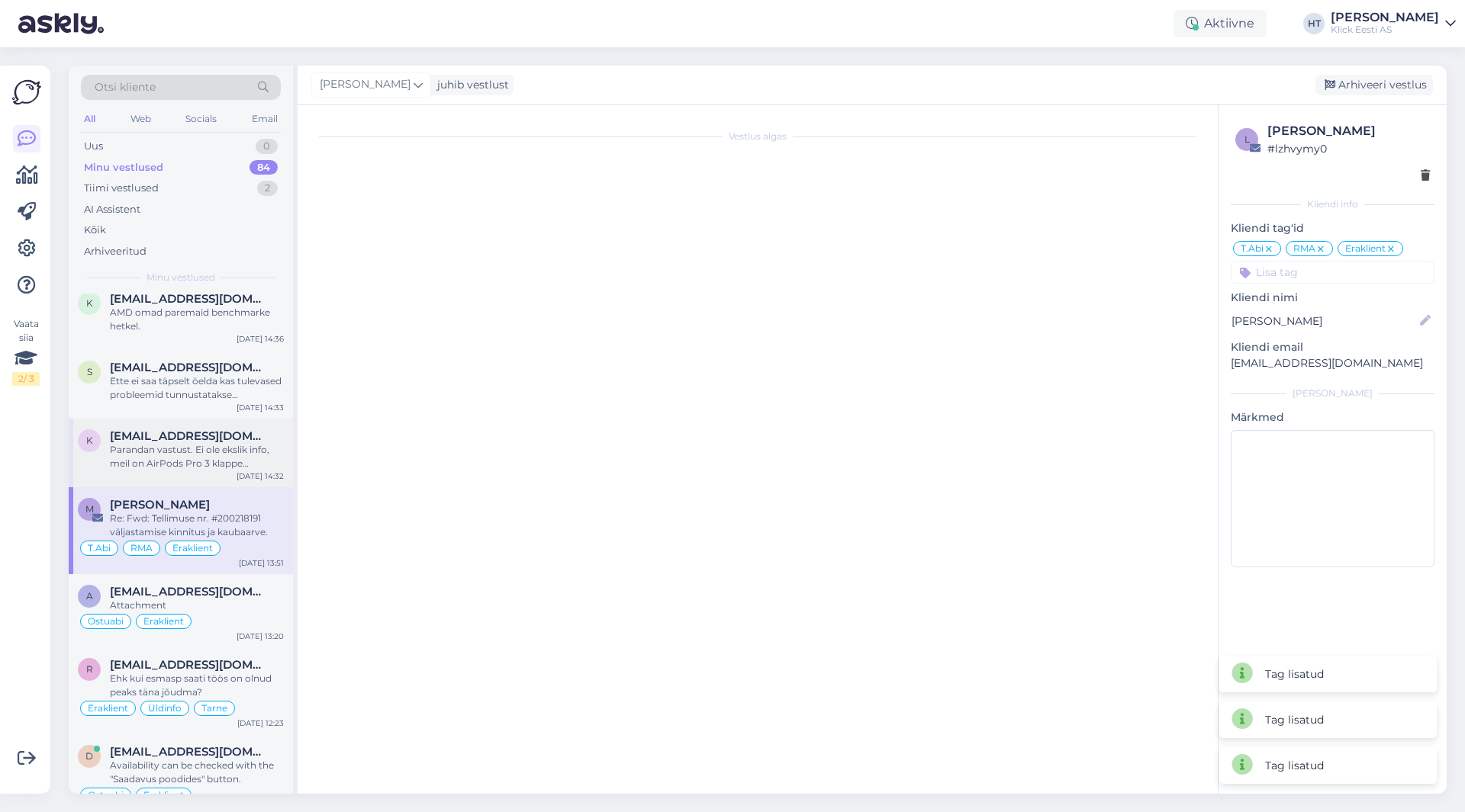
scroll to position [1176, 0]
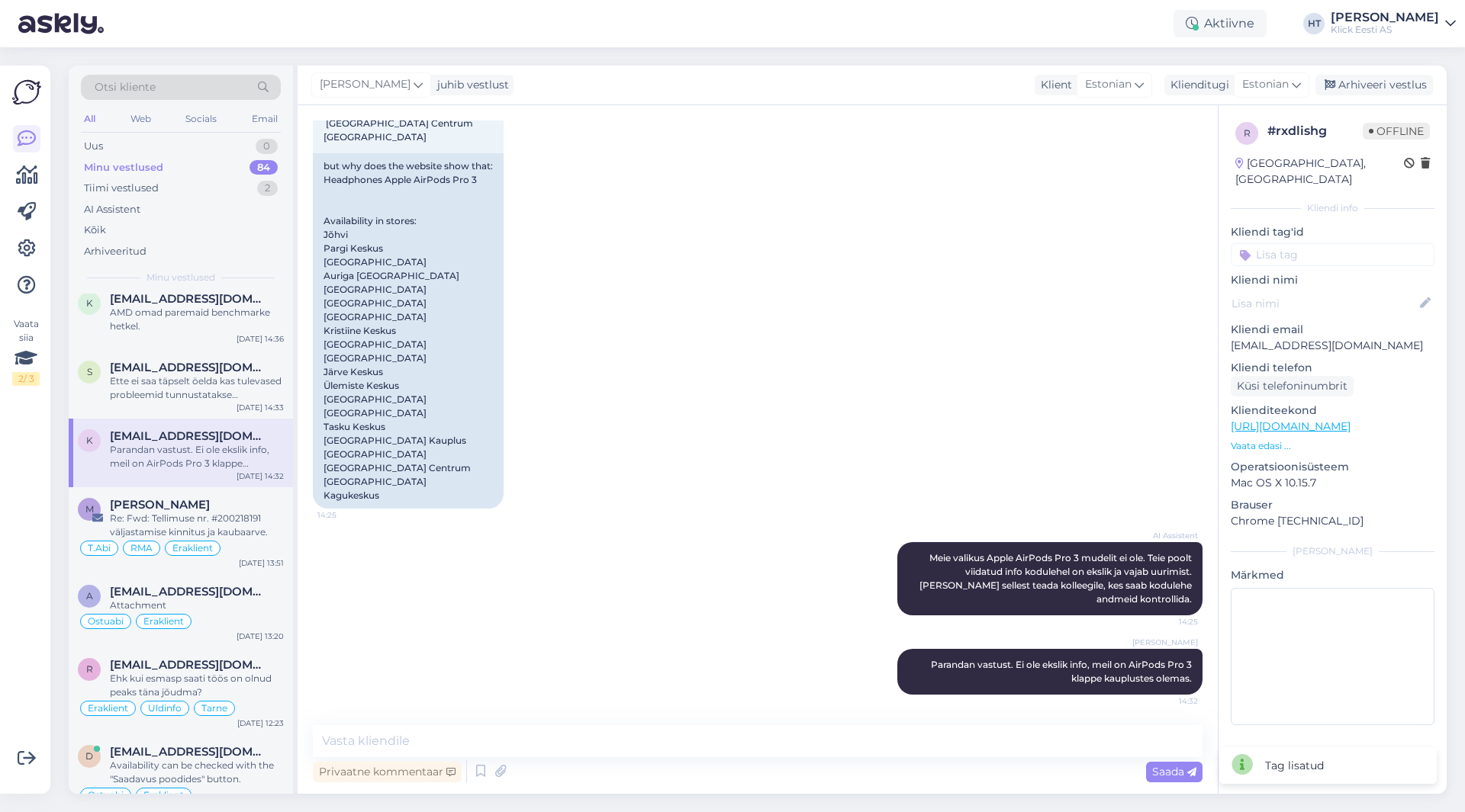
click at [1328, 244] on input at bounding box center [1332, 254] width 204 height 23
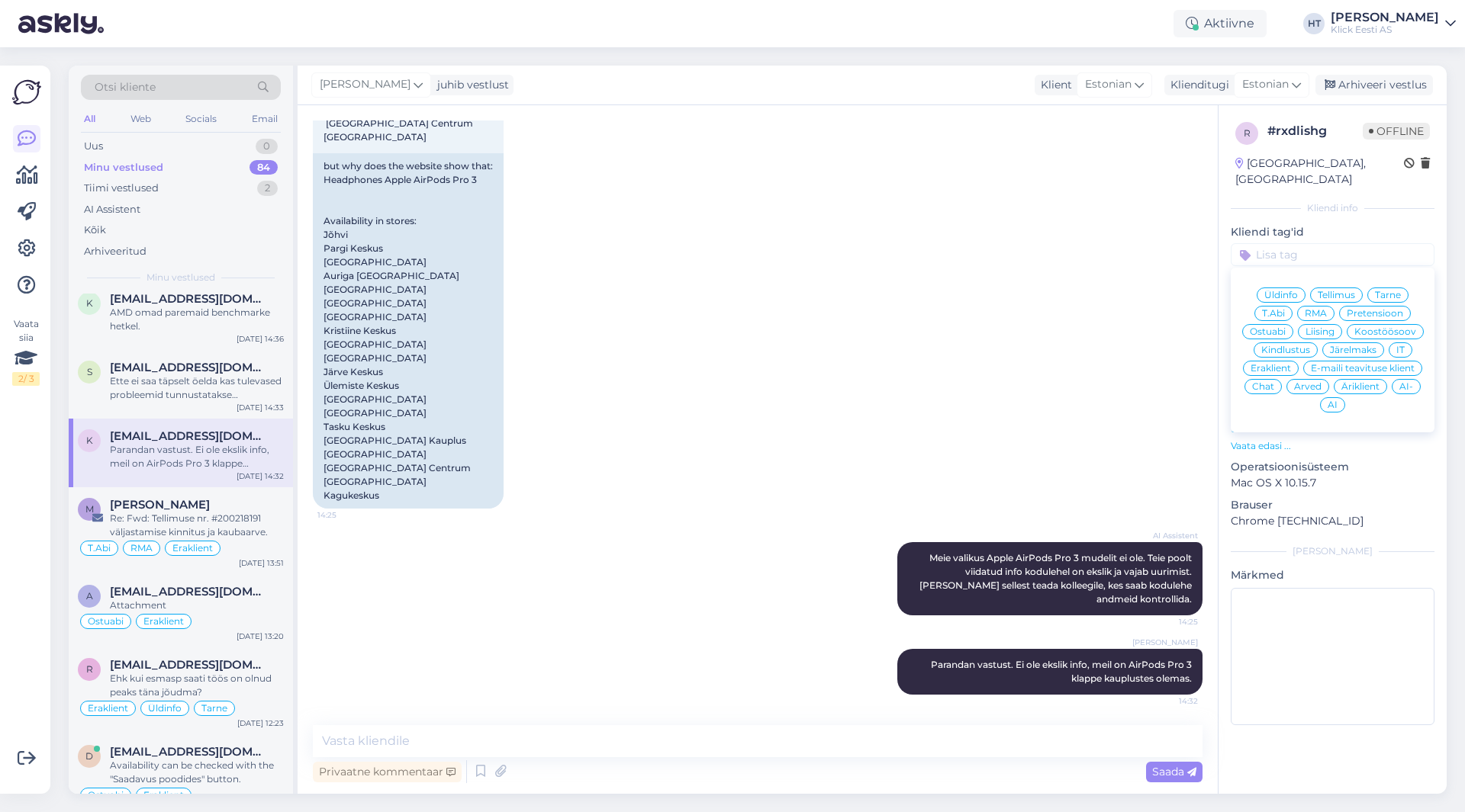
click at [1398, 379] on div "AI-" at bounding box center [1406, 386] width 29 height 15
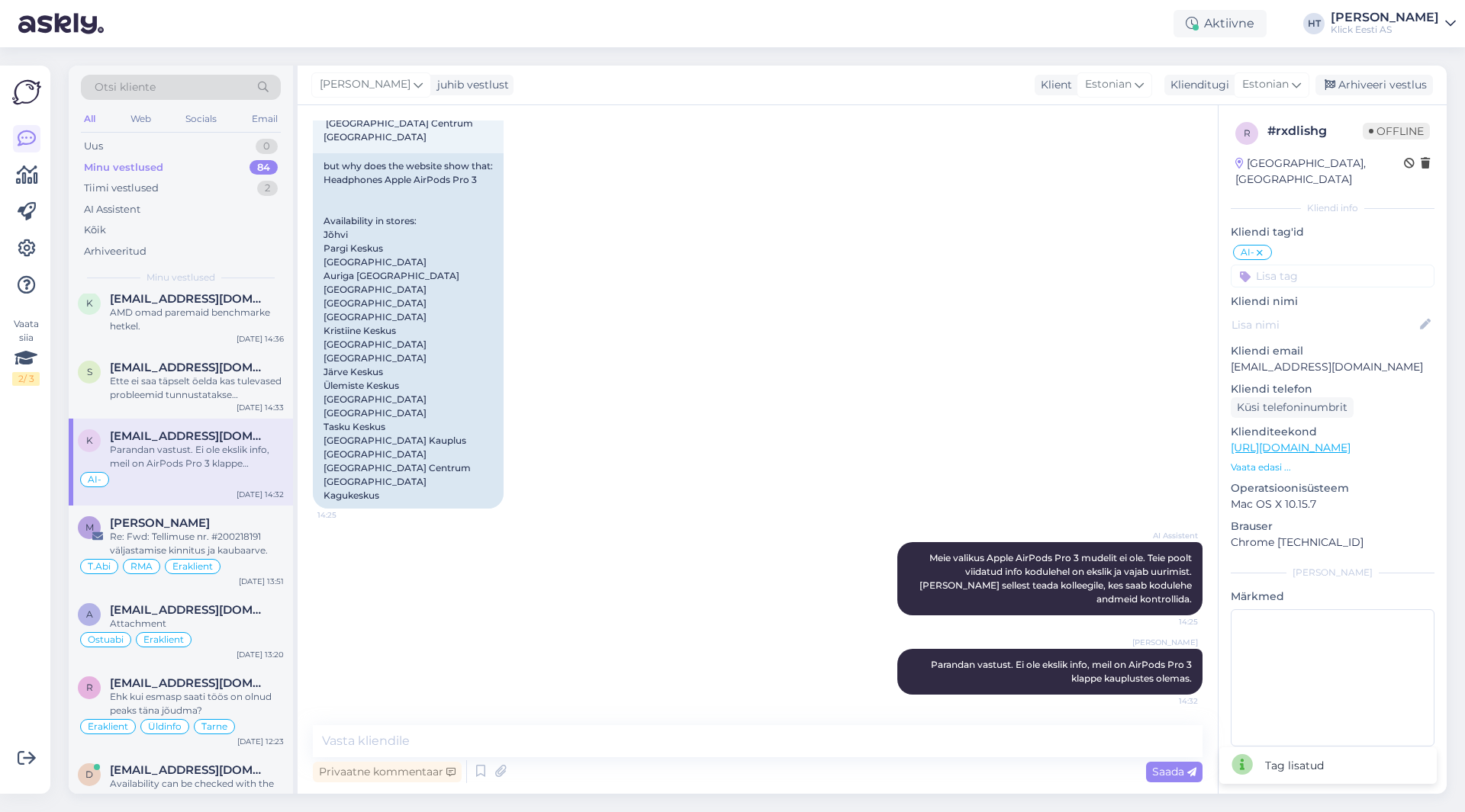
click at [1328, 264] on input at bounding box center [1332, 275] width 204 height 23
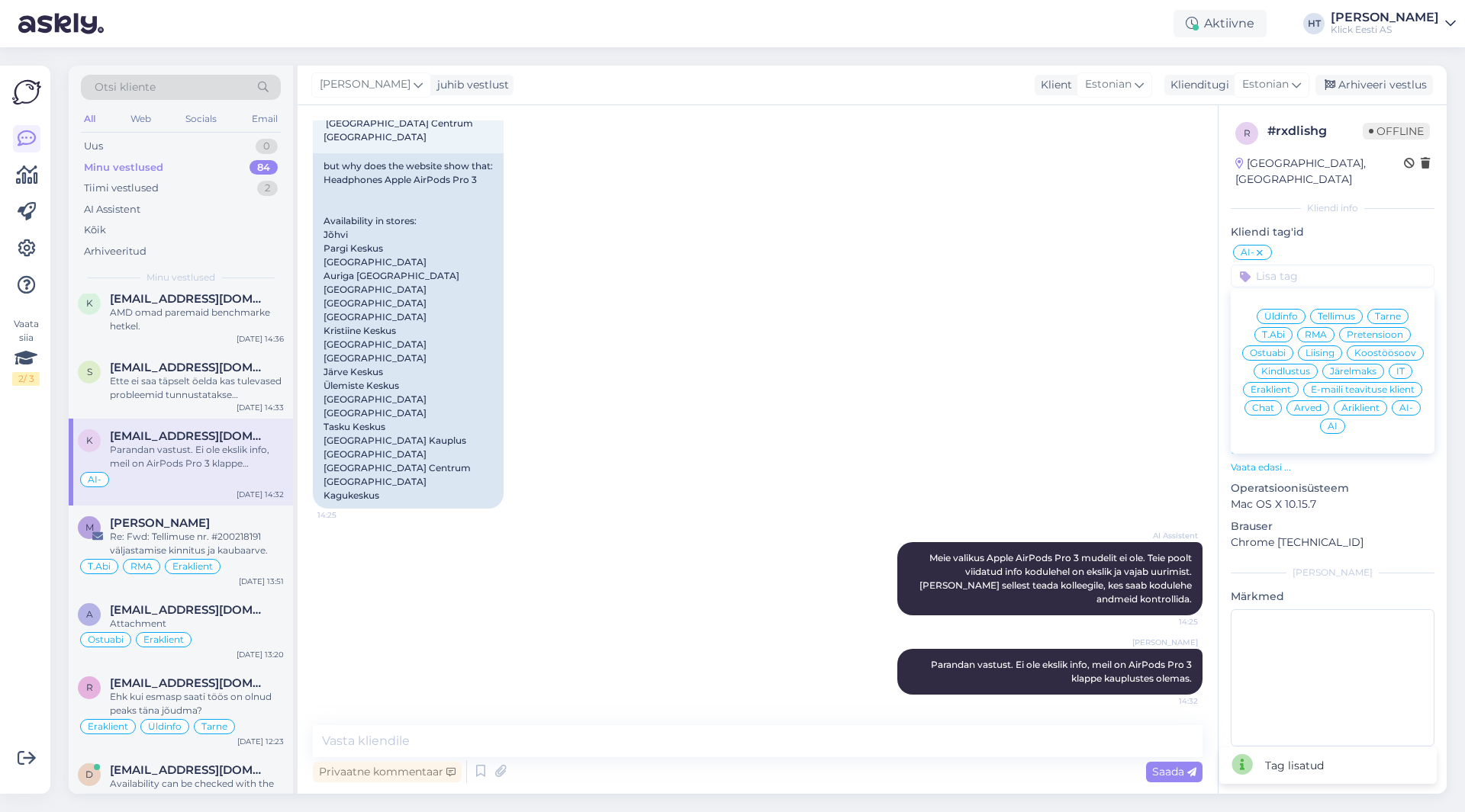
click at [1278, 385] on span "Eraklient" at bounding box center [1270, 390] width 41 height 9
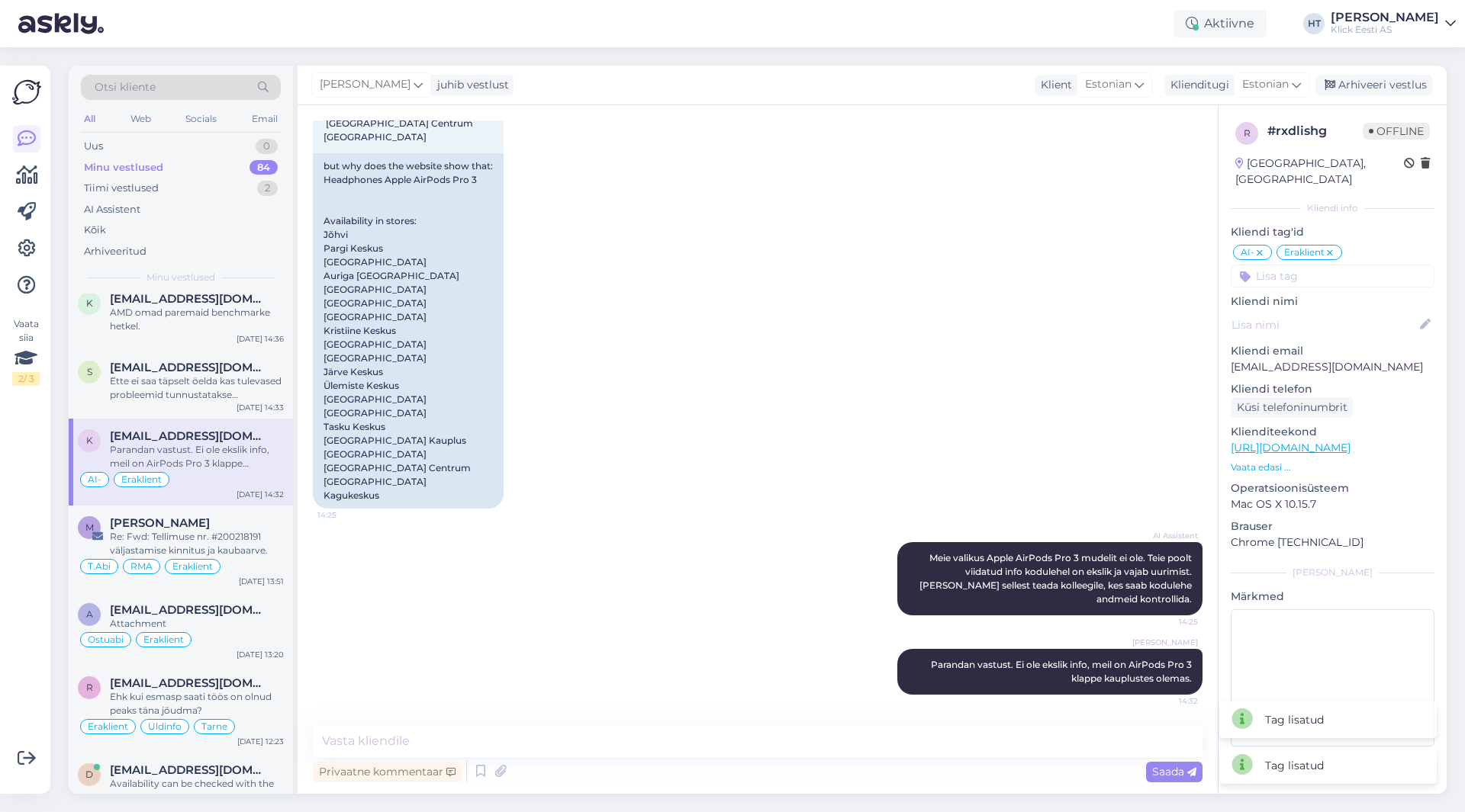
click at [1303, 264] on input at bounding box center [1332, 275] width 204 height 23
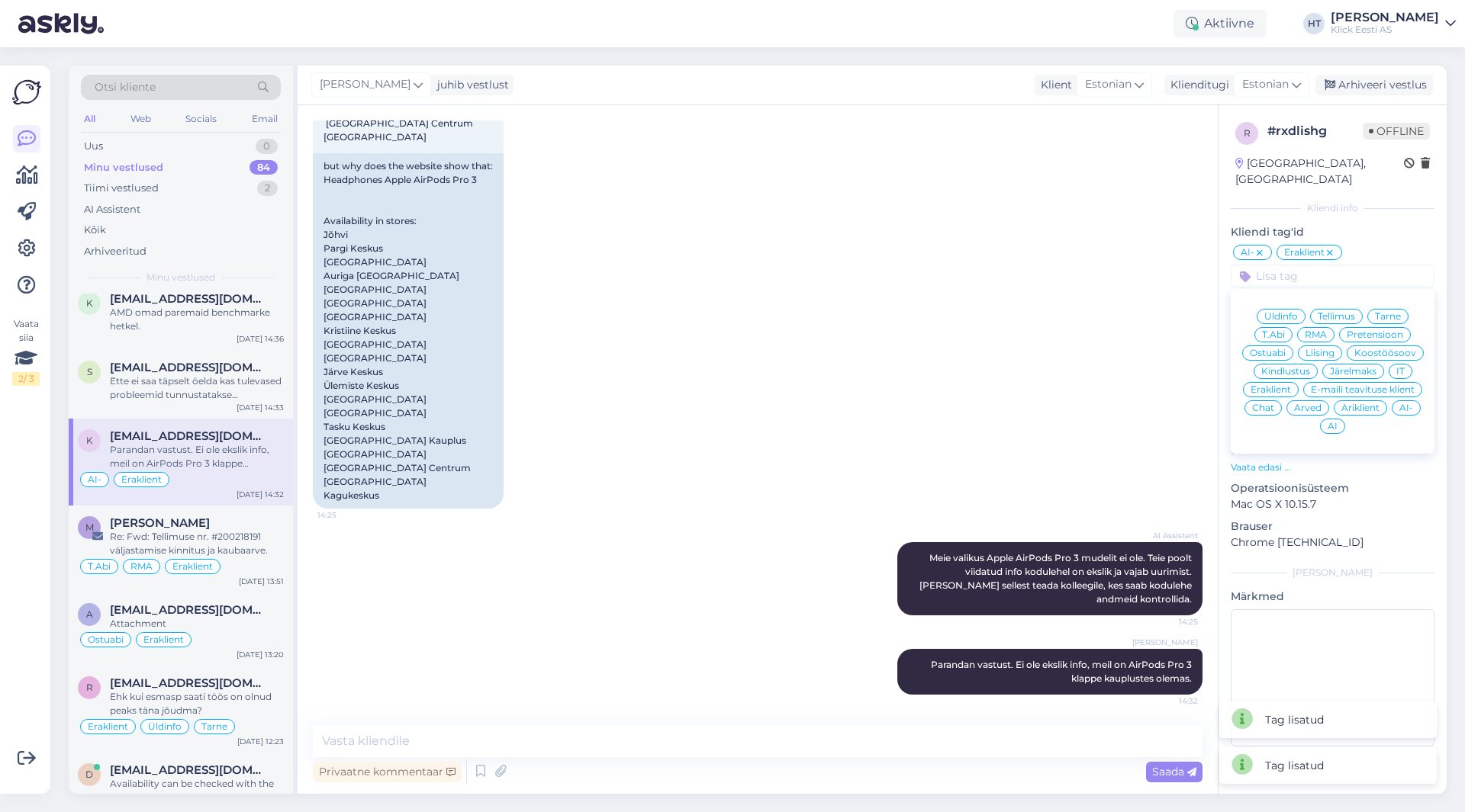
click at [1275, 348] on span "Ostuabi" at bounding box center [1267, 353] width 36 height 9
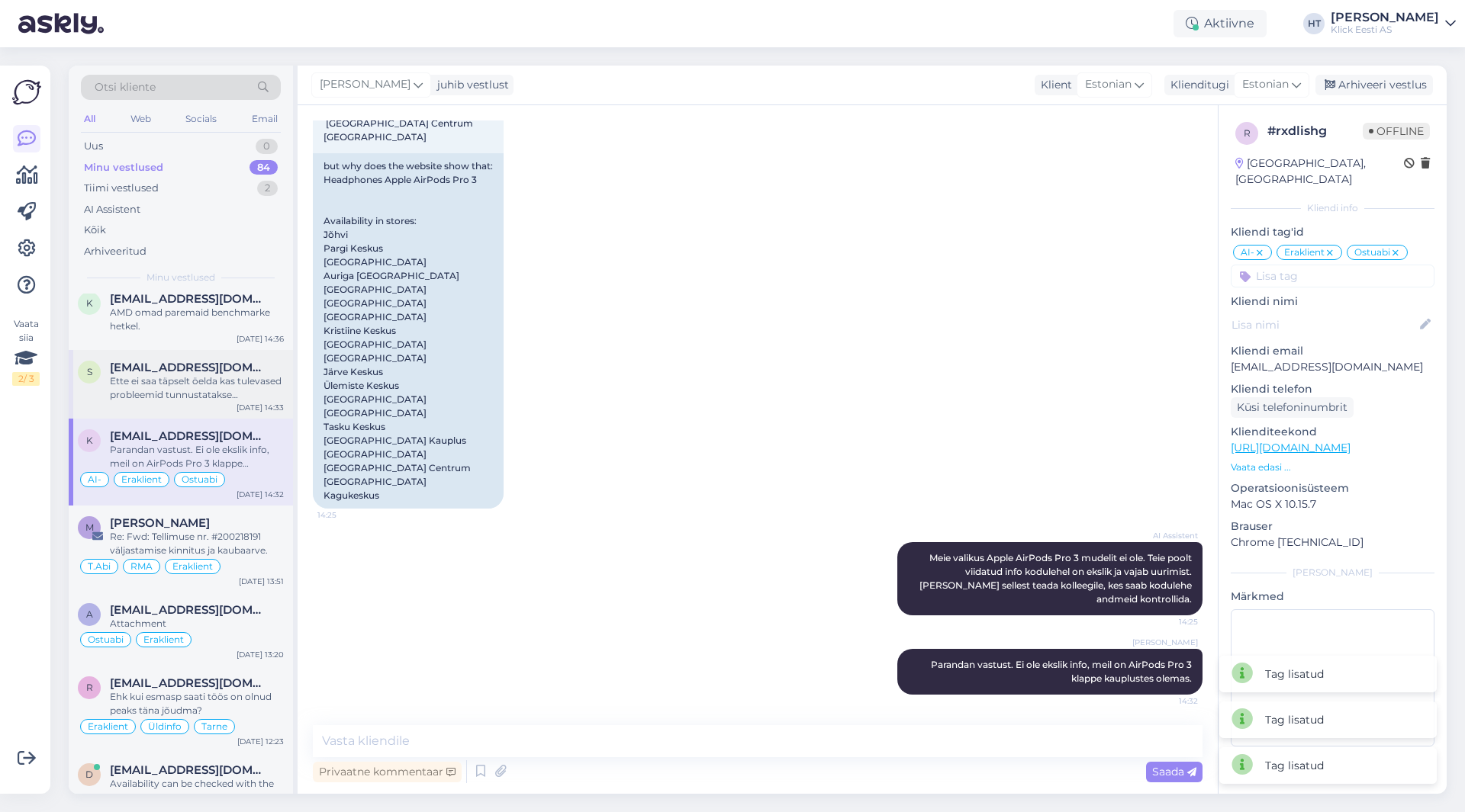
click at [218, 387] on div "Ette ei saa täpselt öelda kas tulevased probleemid tunnustatakse garantiiliste …" at bounding box center [197, 388] width 174 height 27
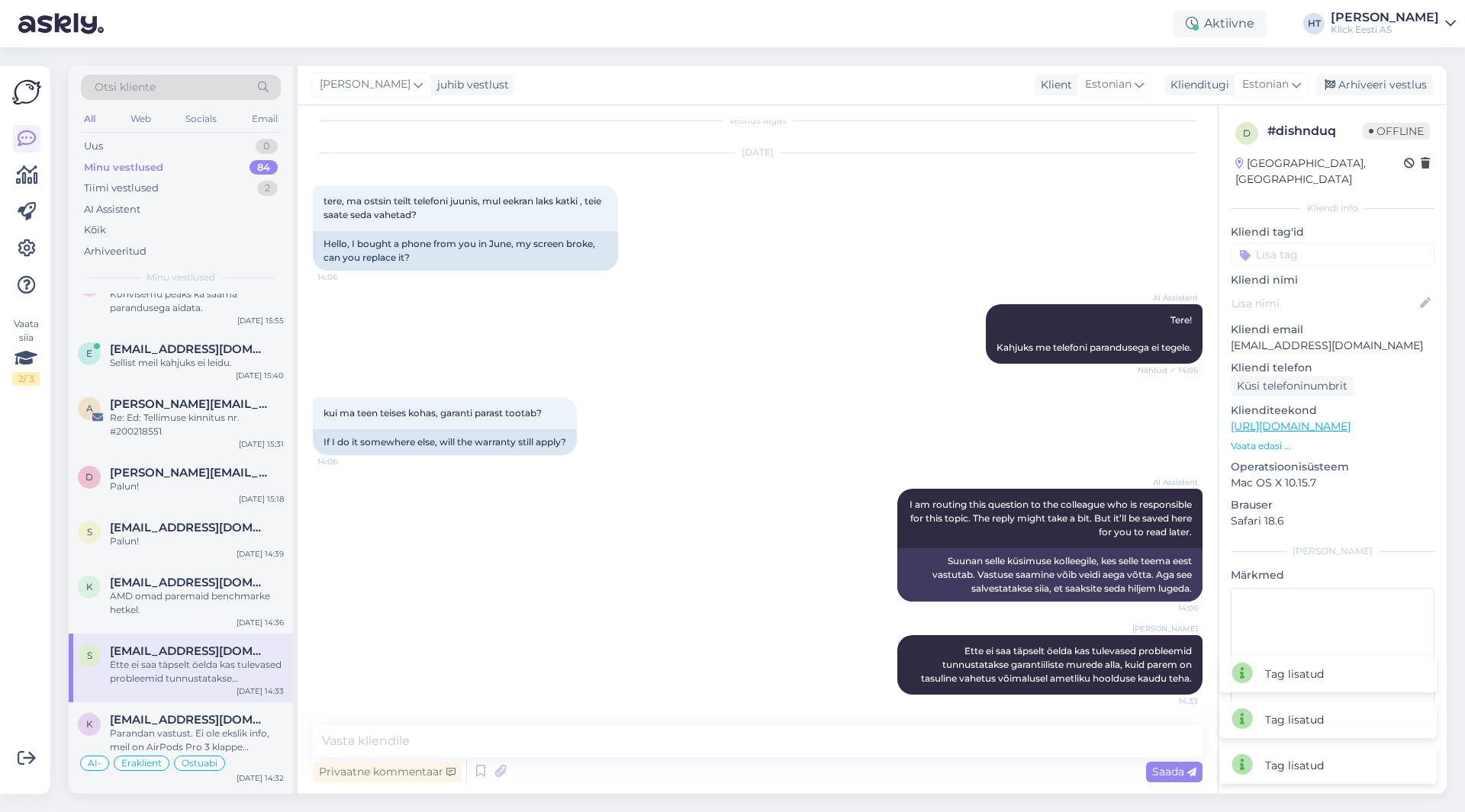
scroll to position [2516, 0]
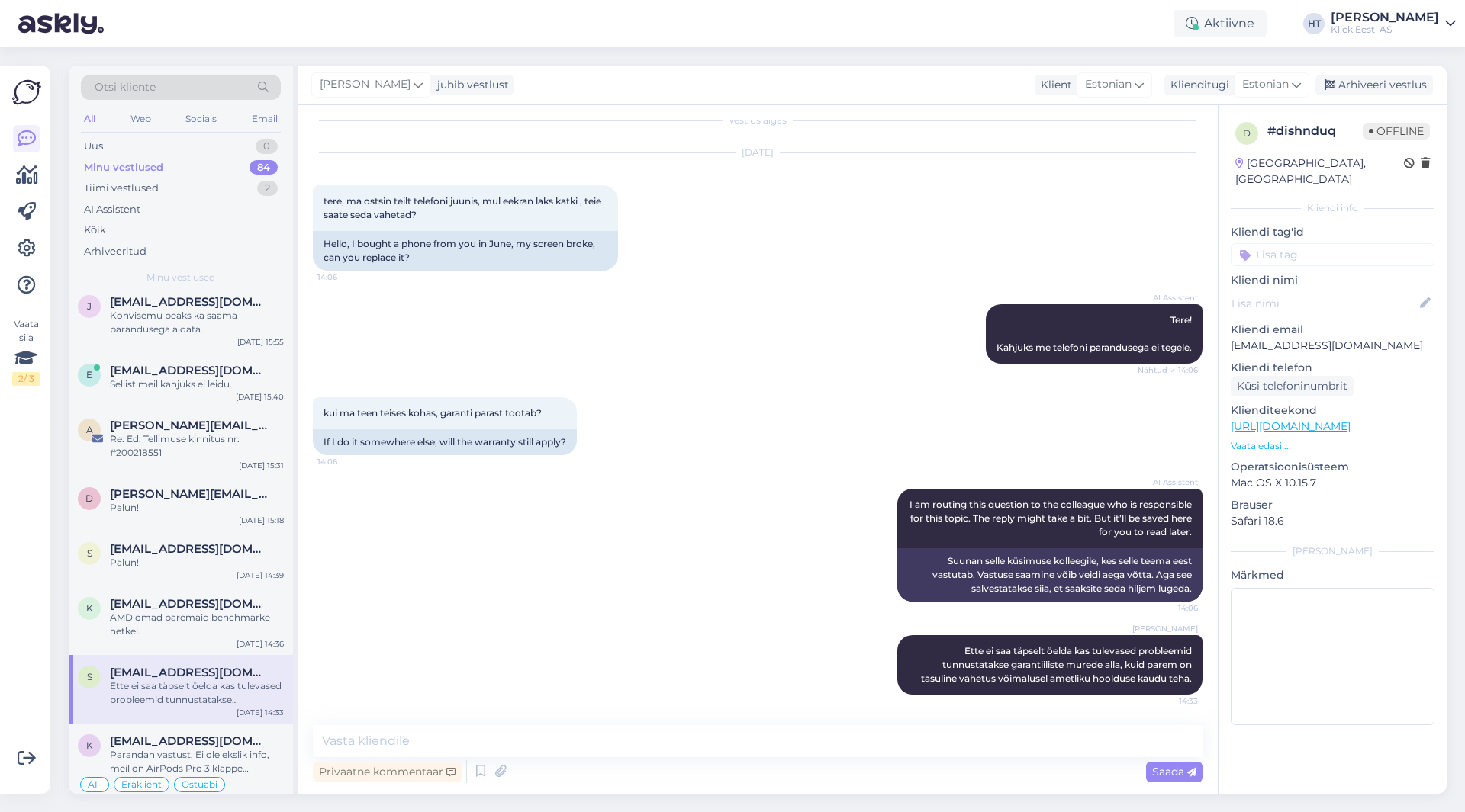
click at [1314, 244] on input at bounding box center [1332, 254] width 204 height 23
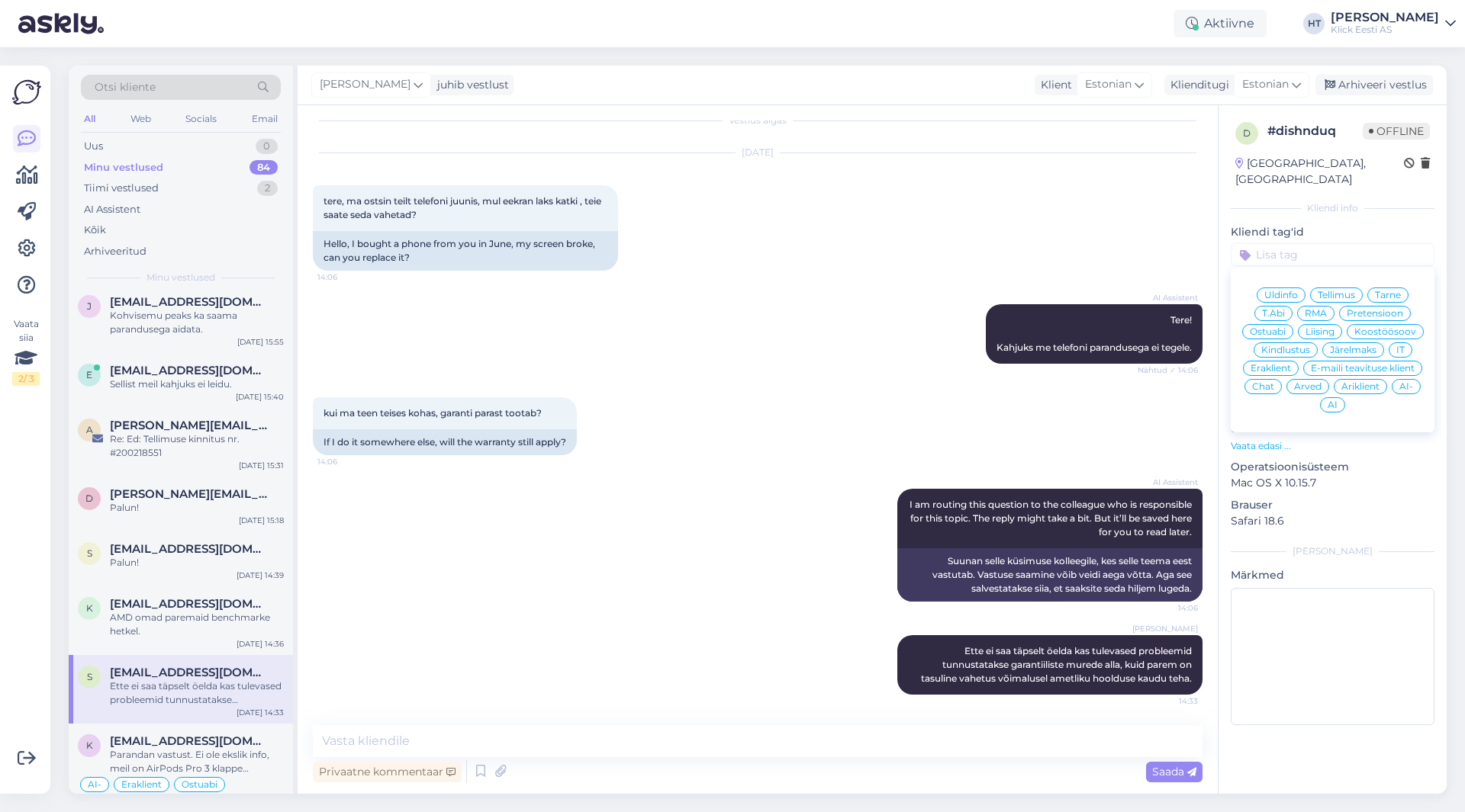
click at [1327, 309] on span "RMA" at bounding box center [1315, 313] width 23 height 9
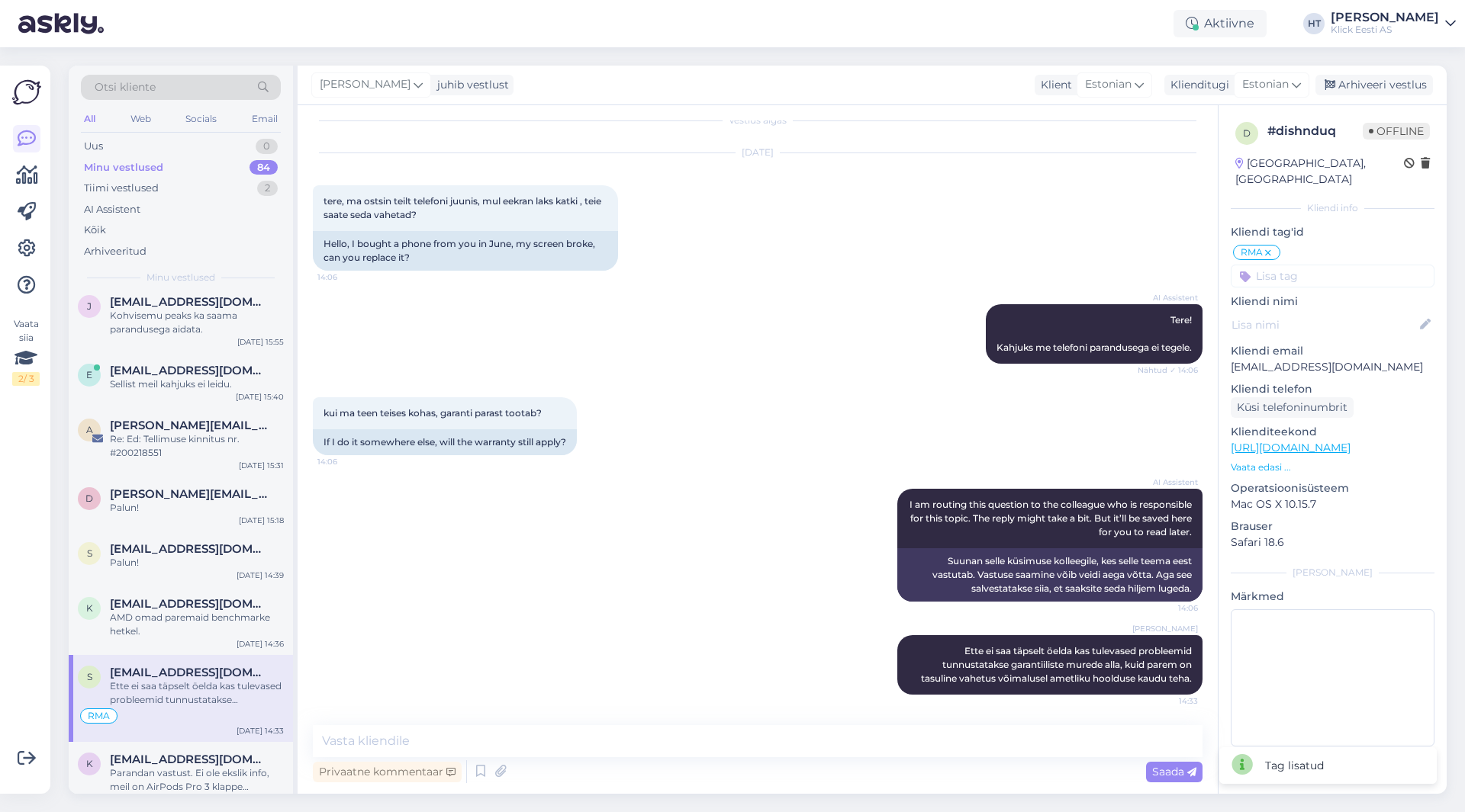
click at [1319, 272] on div "d # dishnduq Offline [GEOGRAPHIC_DATA], [GEOGRAPHIC_DATA] Kliendi info Kliendi …" at bounding box center [1332, 438] width 228 height 664
click at [1321, 264] on input at bounding box center [1332, 275] width 204 height 23
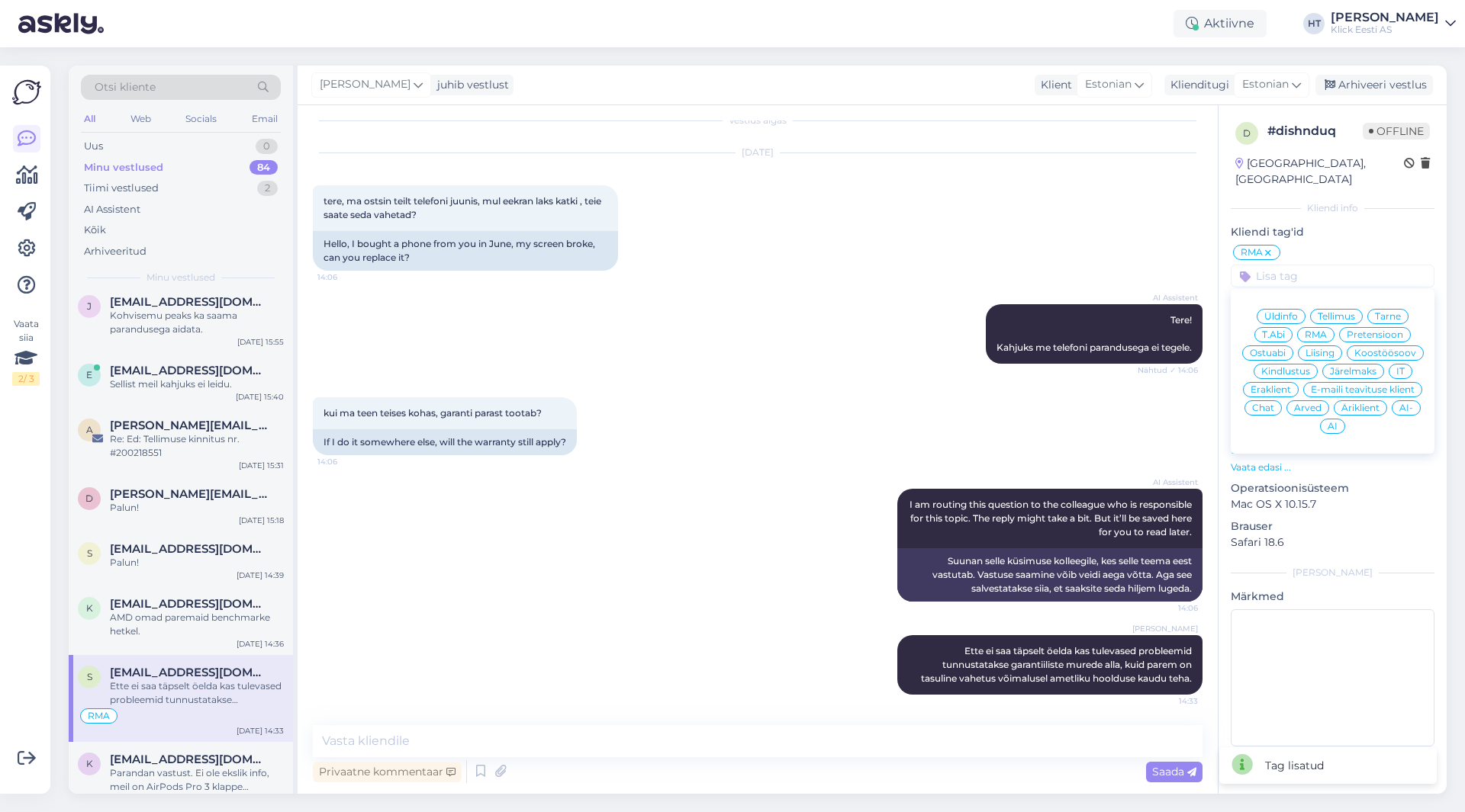
click at [1279, 385] on span "Eraklient" at bounding box center [1270, 390] width 41 height 9
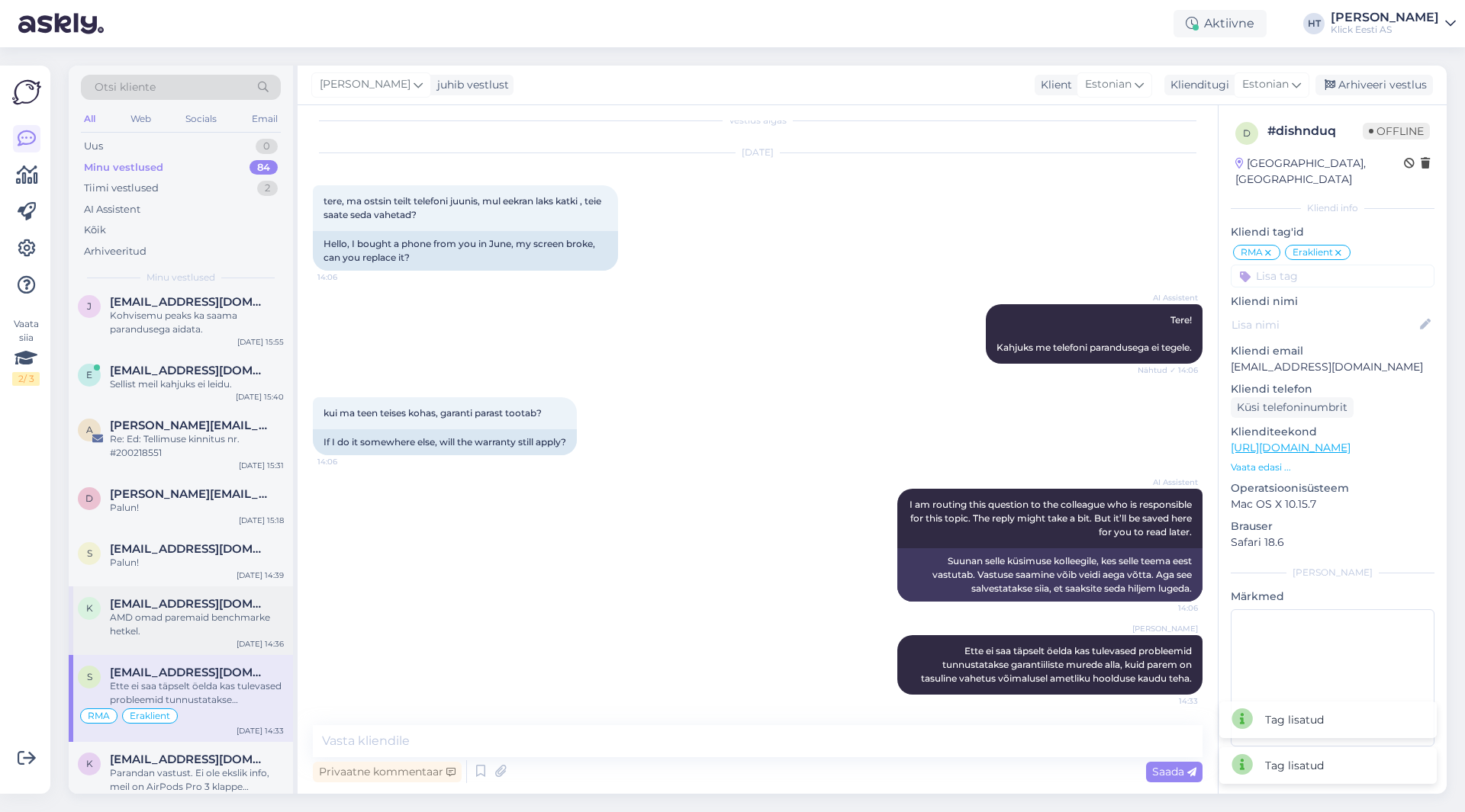
click at [185, 626] on div "k [EMAIL_ADDRESS][DOMAIN_NAME] AMD omad paremaid benchmarke hetkel. [DATE] 14:36" at bounding box center [181, 621] width 224 height 69
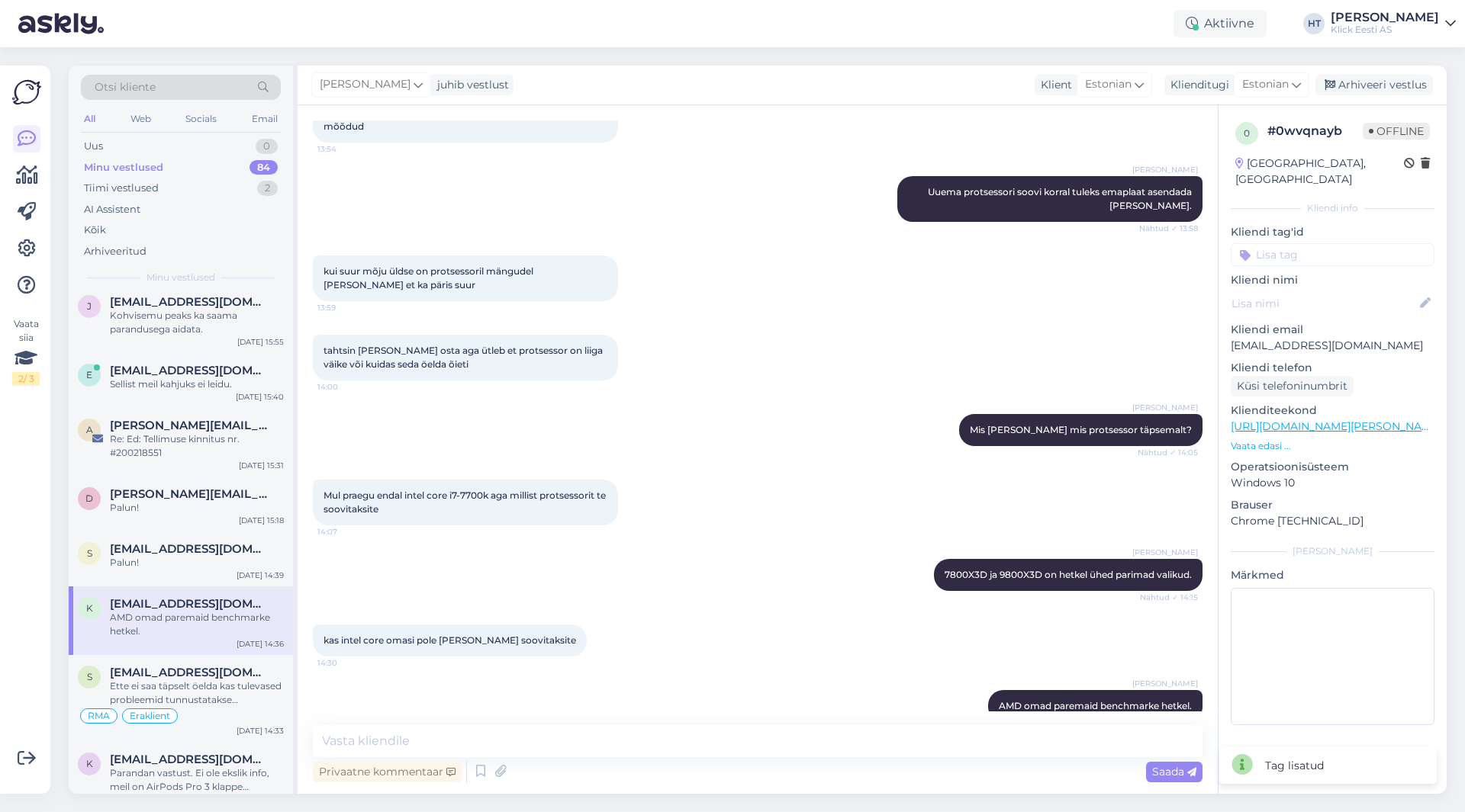
click at [1313, 244] on input at bounding box center [1332, 254] width 204 height 23
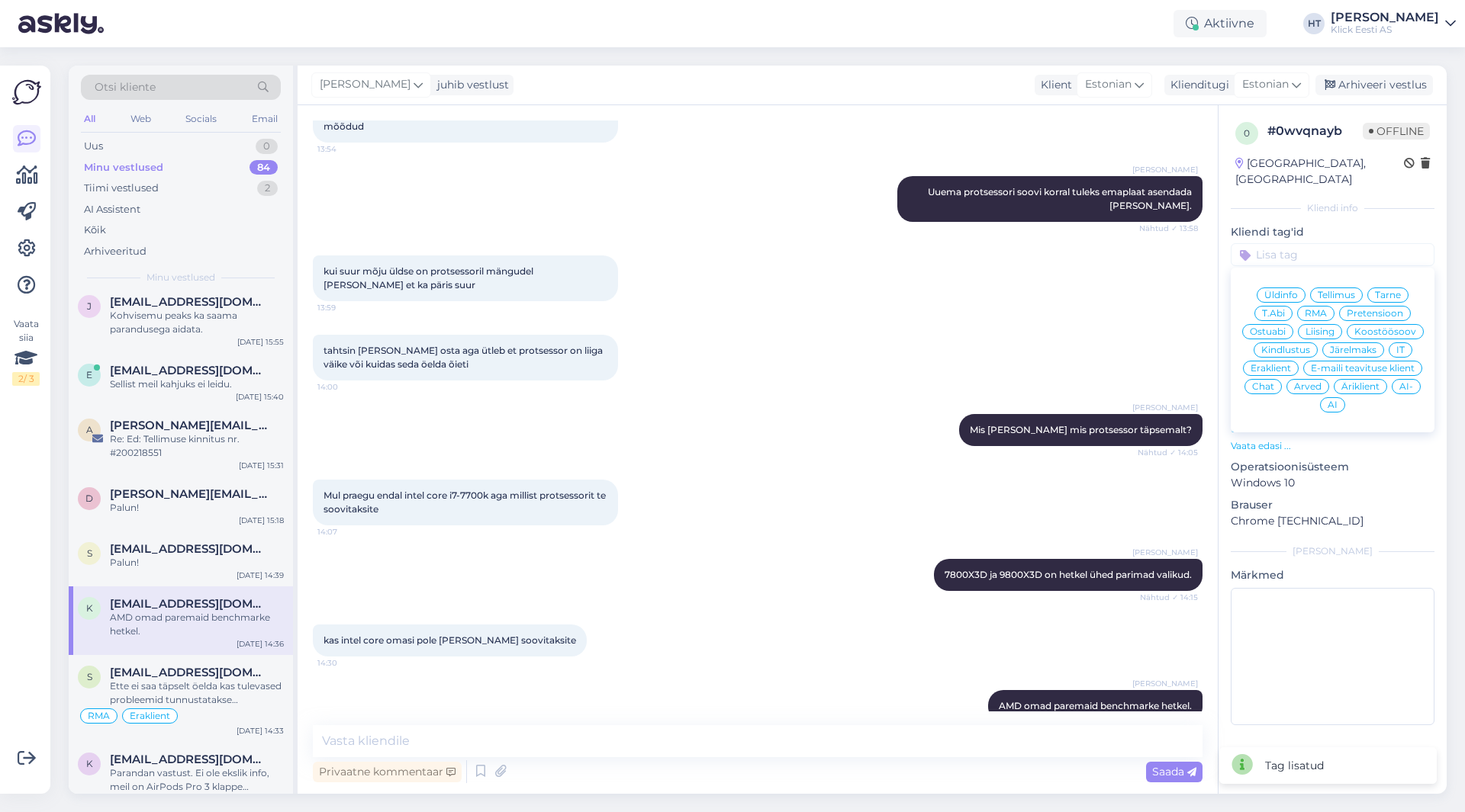
click at [1282, 328] on span "Ostuabi" at bounding box center [1267, 332] width 36 height 9
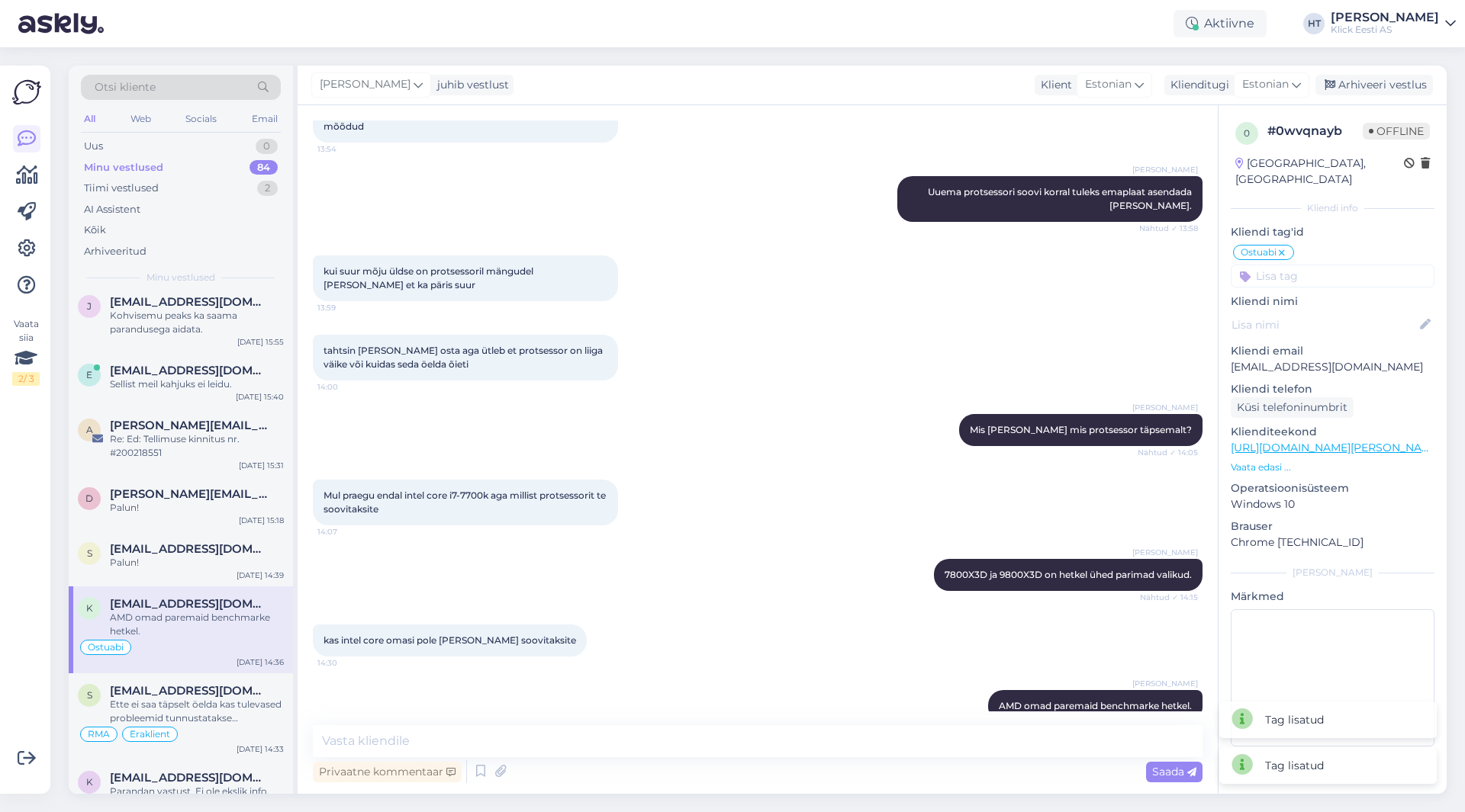
click at [1299, 264] on input at bounding box center [1332, 275] width 204 height 23
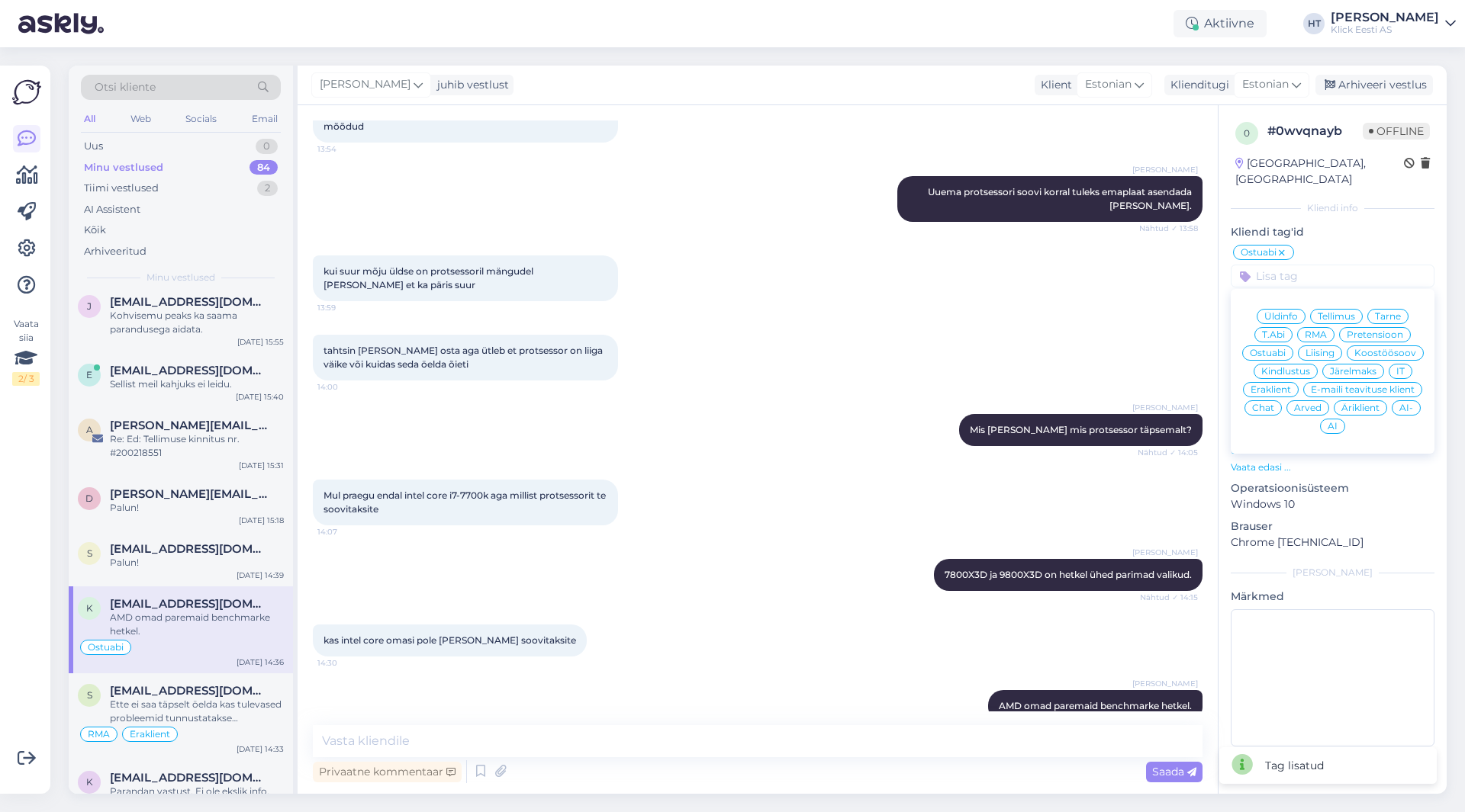
click at [1264, 385] on span "Eraklient" at bounding box center [1270, 390] width 41 height 9
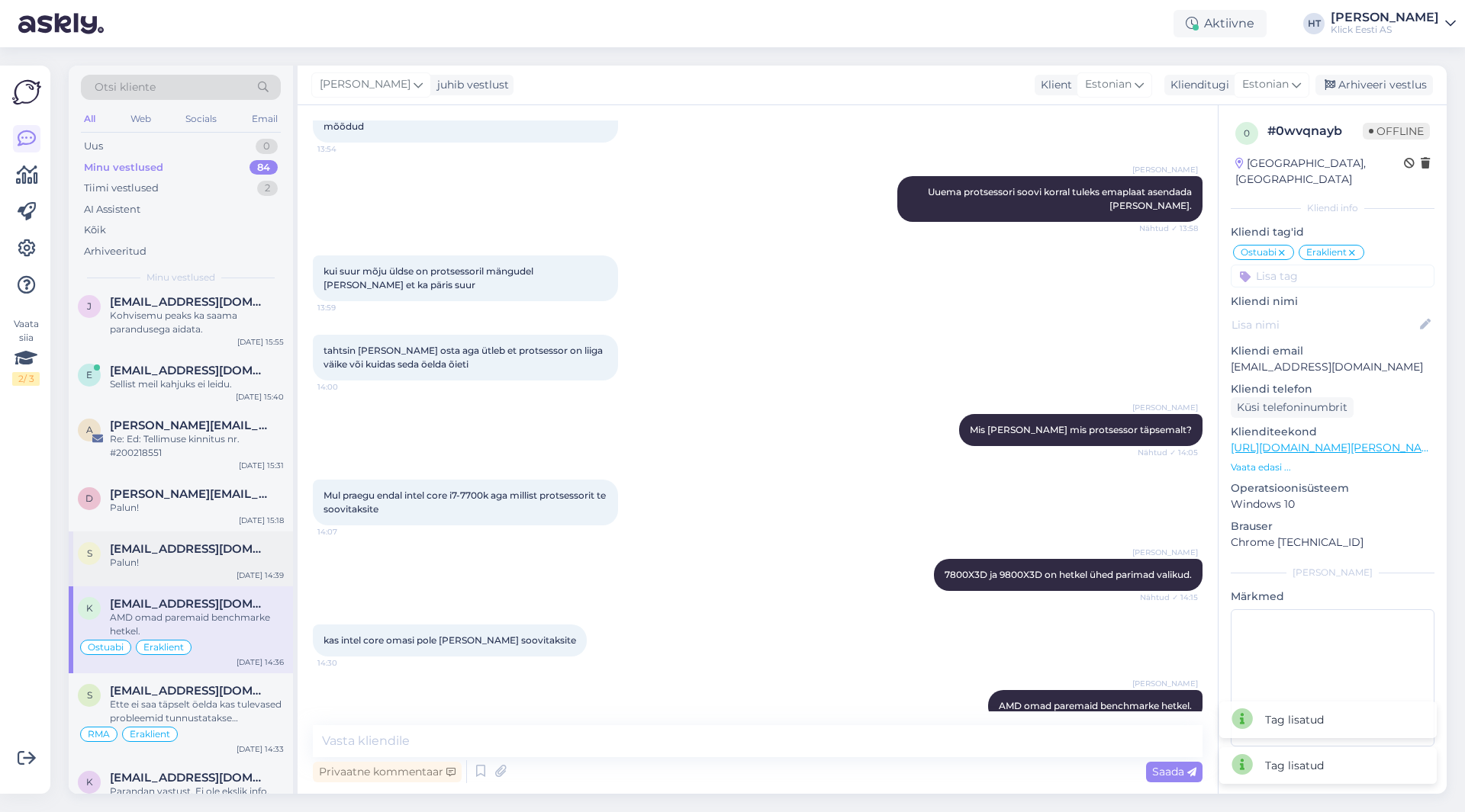
click at [236, 559] on div "s [EMAIL_ADDRESS][DOMAIN_NAME] Palun! [DATE] 14:39" at bounding box center [181, 558] width 224 height 55
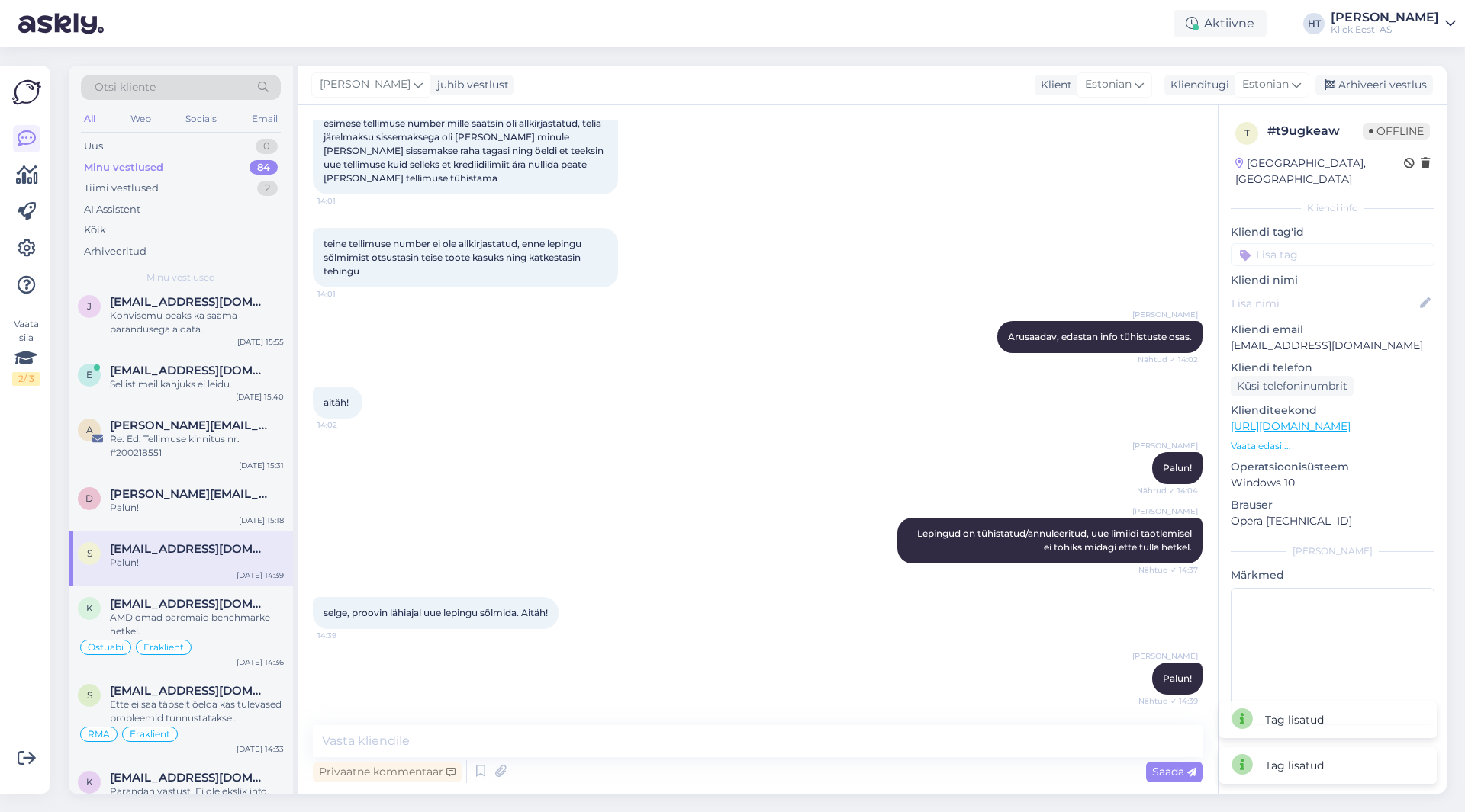
click at [1295, 244] on input at bounding box center [1332, 254] width 204 height 23
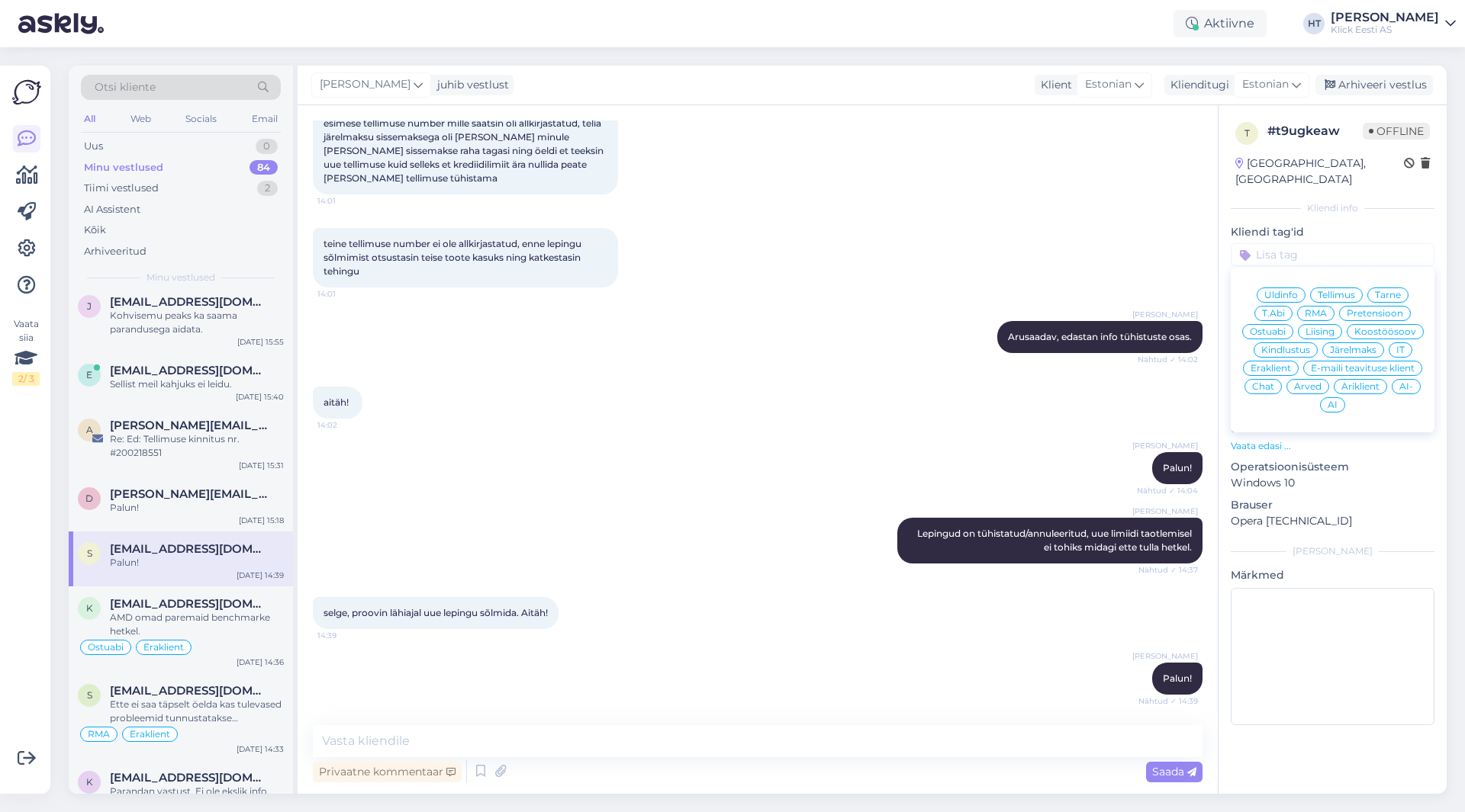
click at [1348, 346] on span "Järelmaks" at bounding box center [1353, 350] width 47 height 9
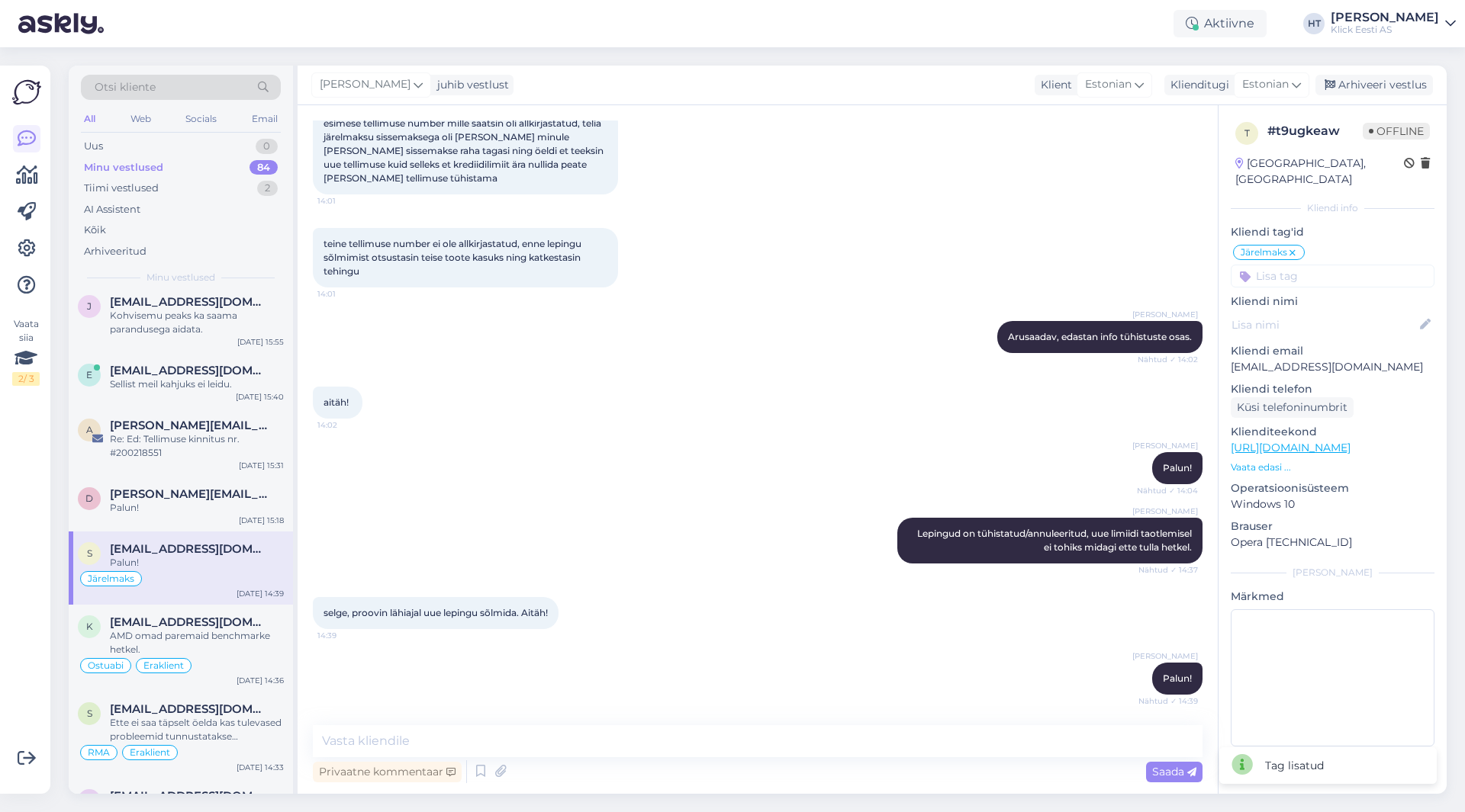
click at [1321, 268] on input at bounding box center [1332, 275] width 204 height 23
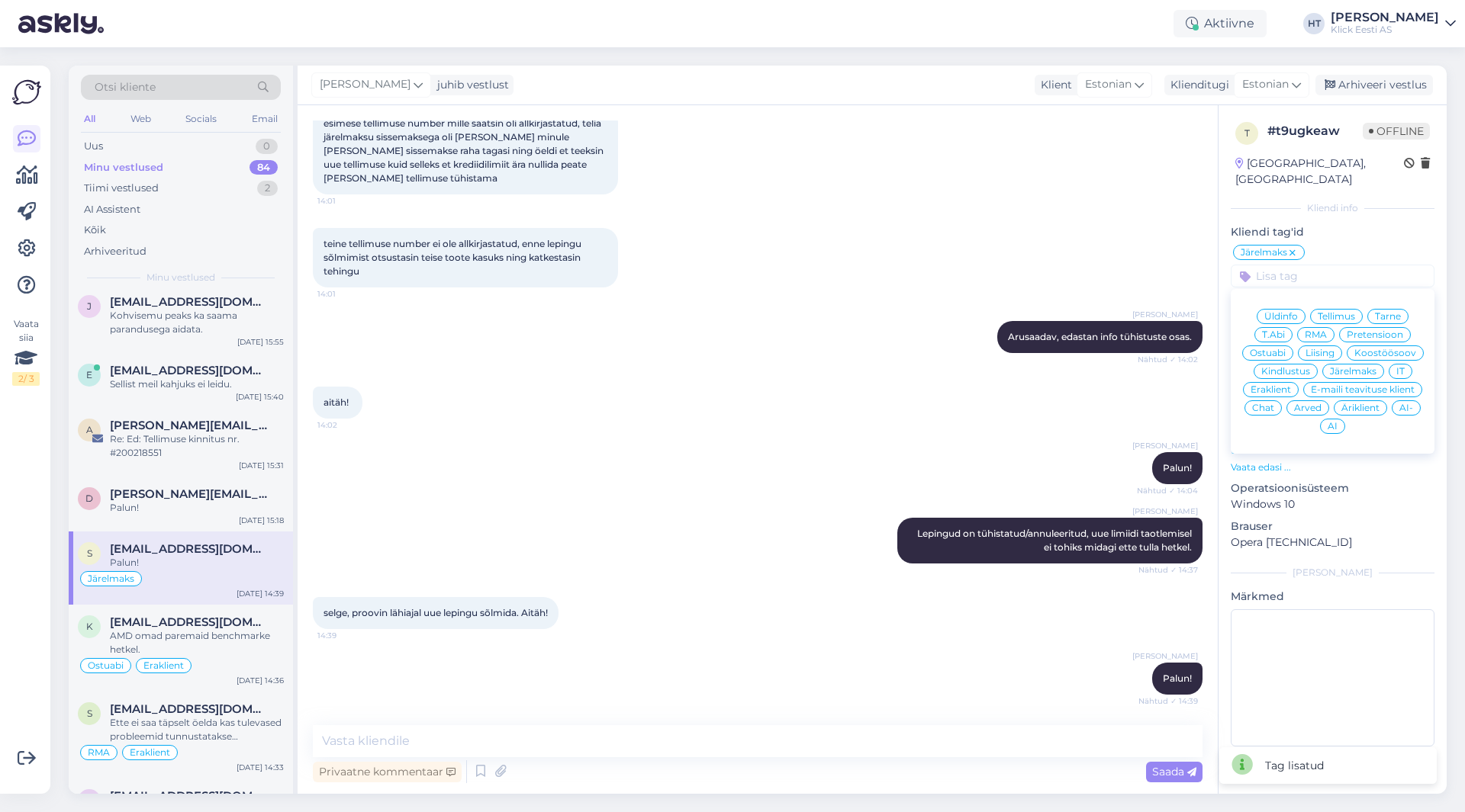
click at [1286, 385] on span "Eraklient" at bounding box center [1270, 390] width 41 height 9
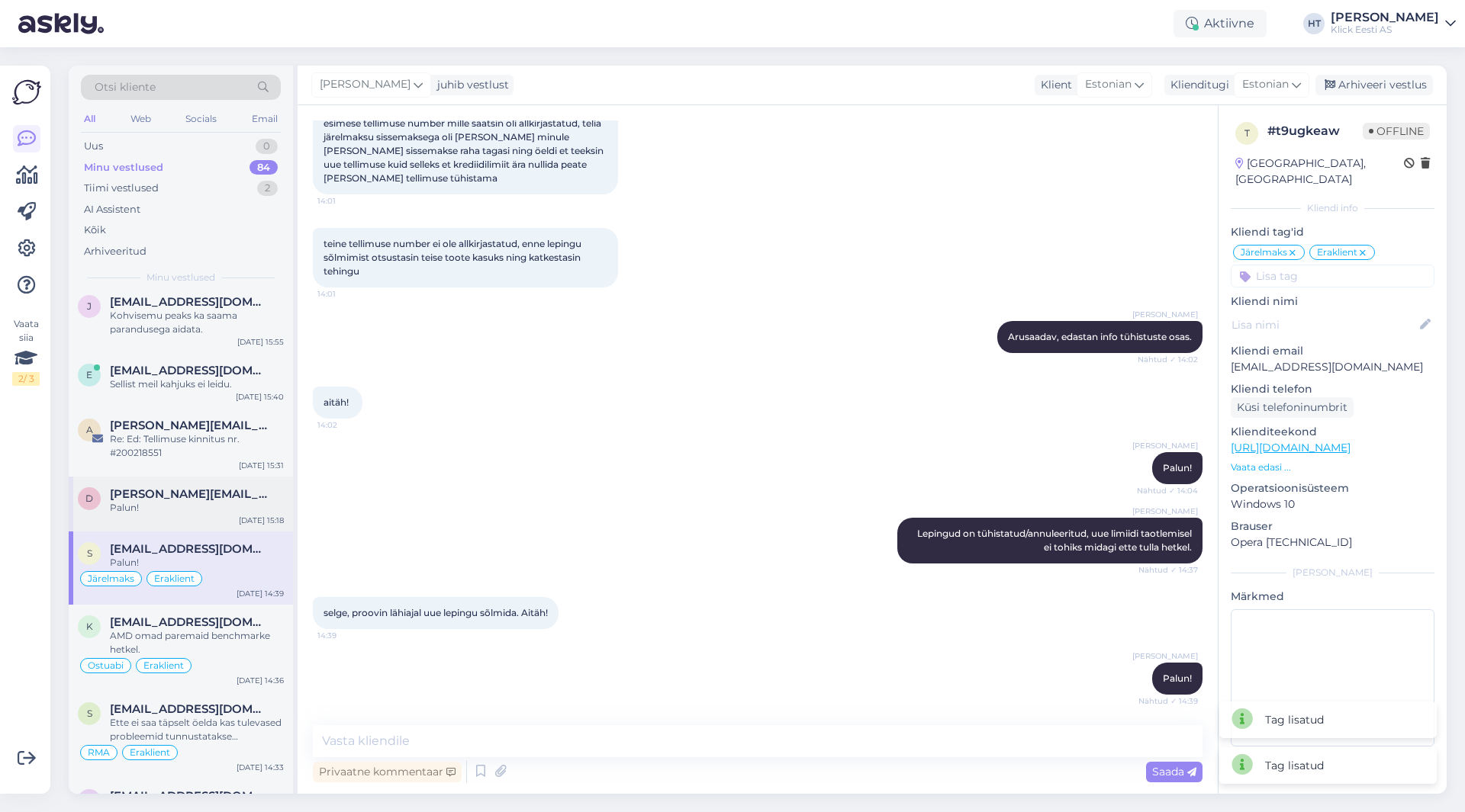
click at [262, 515] on div "[DATE] 15:18" at bounding box center [262, 521] width 45 height 12
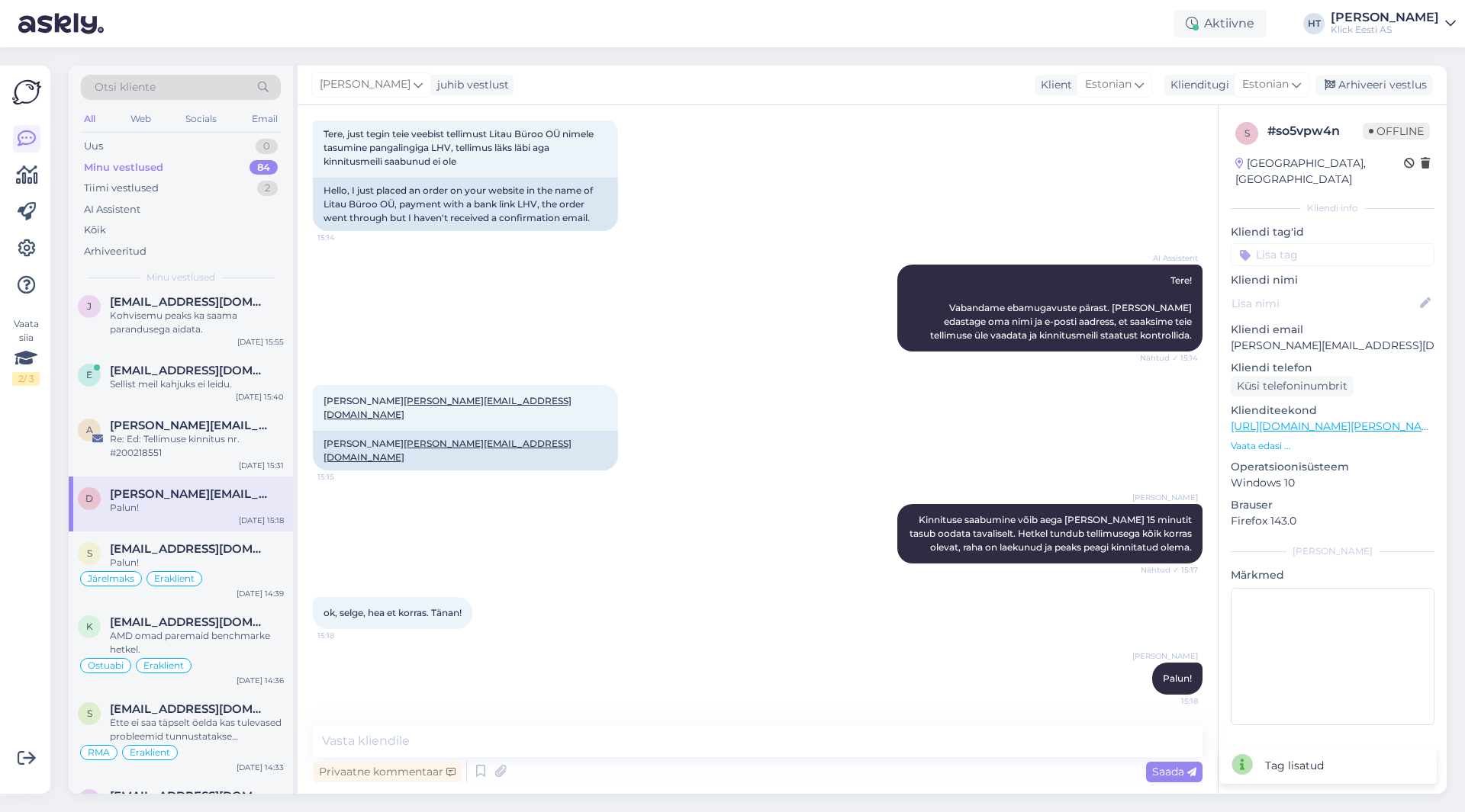
click at [1303, 244] on input at bounding box center [1332, 254] width 204 height 23
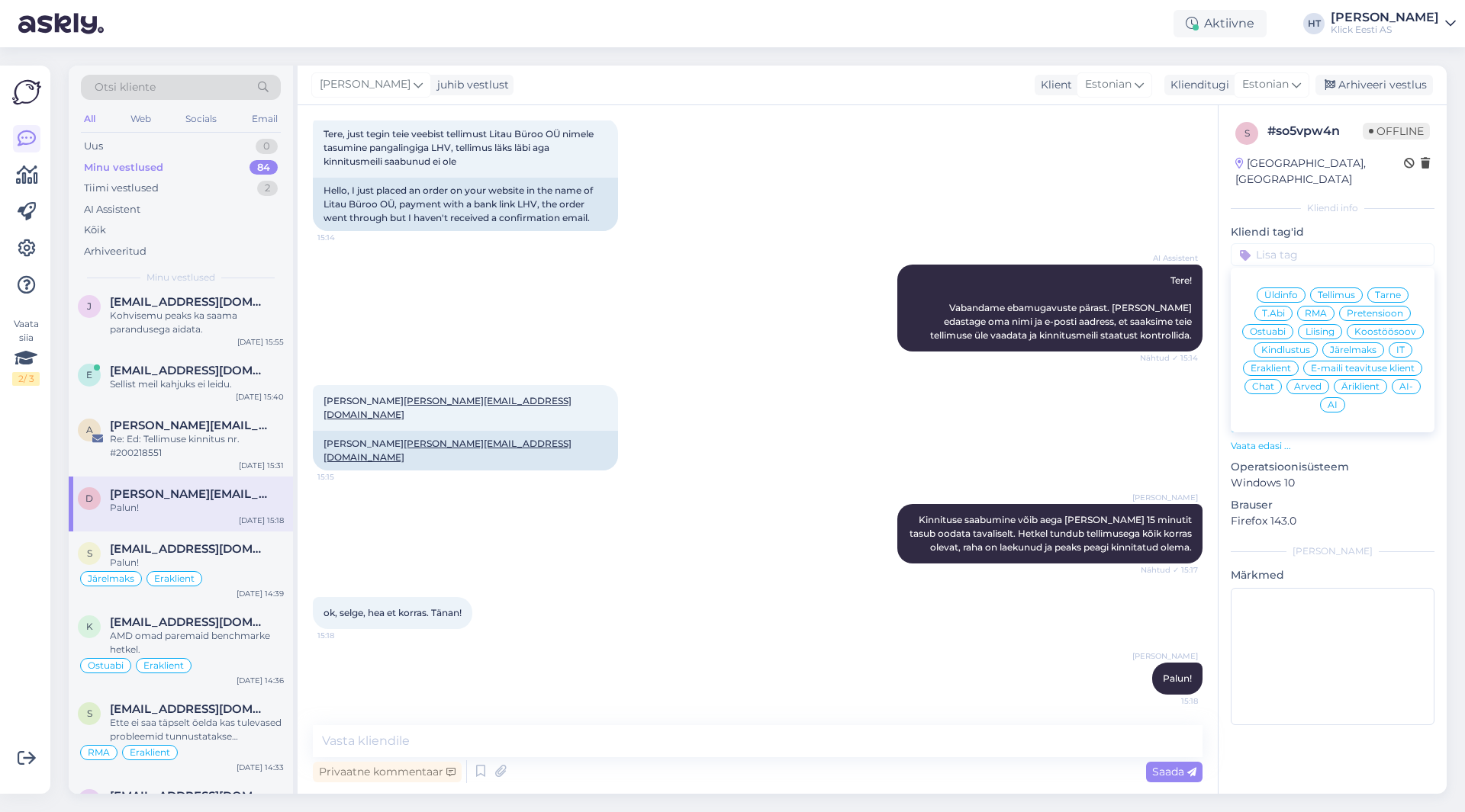
click at [1321, 291] on span "Tellimus" at bounding box center [1336, 295] width 37 height 9
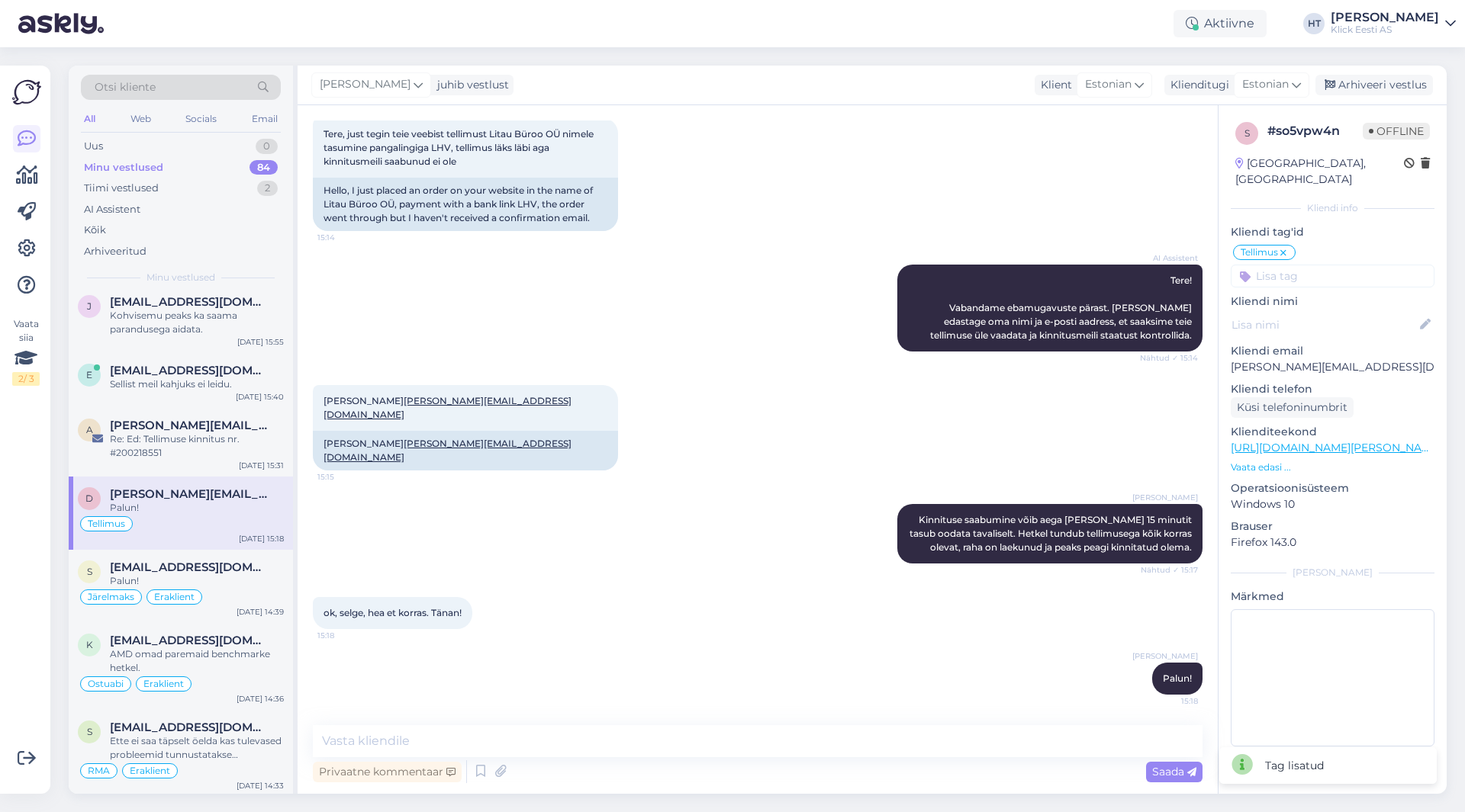
click at [1320, 264] on input at bounding box center [1332, 275] width 204 height 23
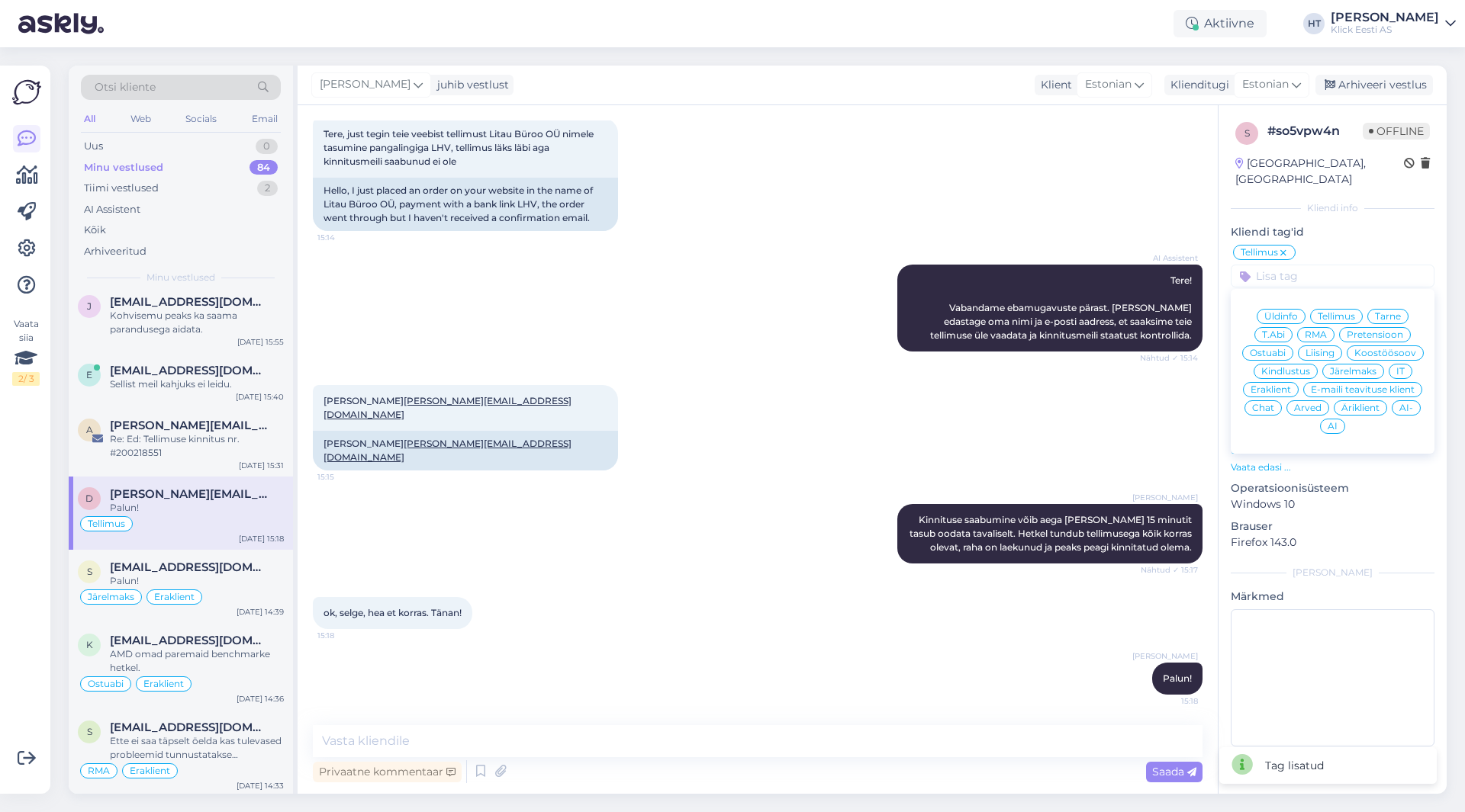
click at [1285, 385] on span "Eraklient" at bounding box center [1270, 390] width 41 height 9
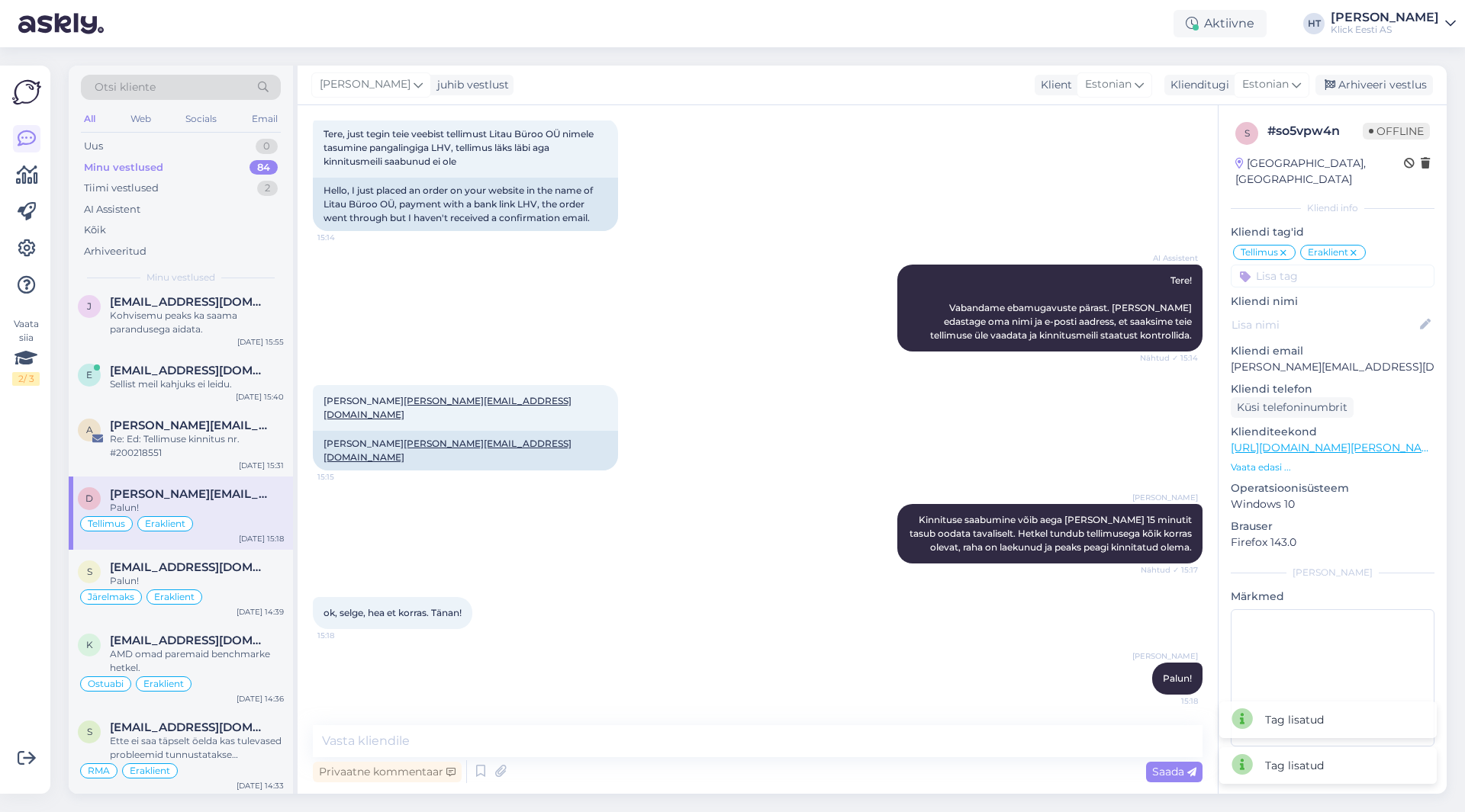
click at [1358, 247] on icon at bounding box center [1353, 254] width 9 height 13
click at [1333, 264] on input at bounding box center [1332, 275] width 204 height 23
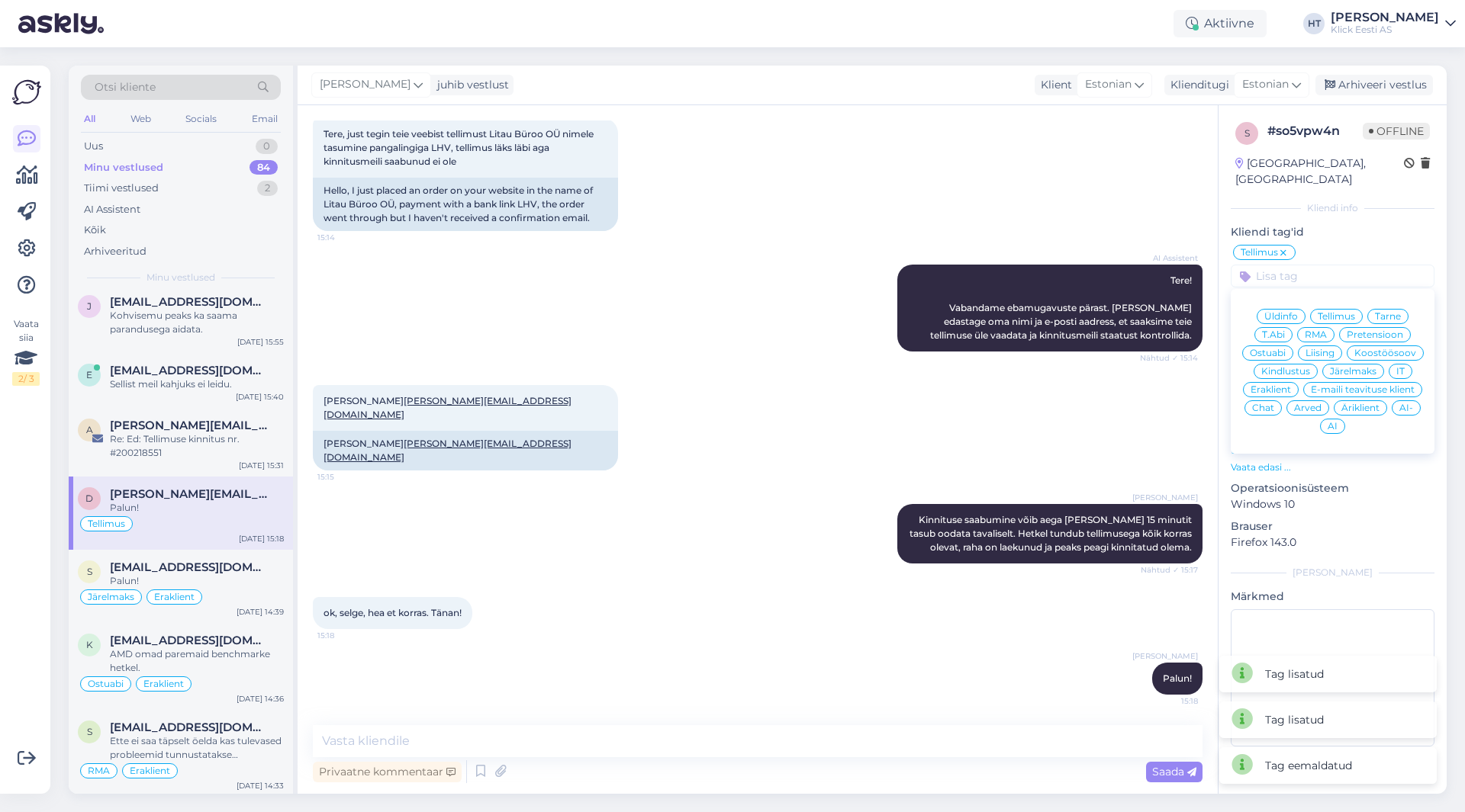
click at [1361, 403] on span "Äriklient" at bounding box center [1360, 408] width 38 height 9
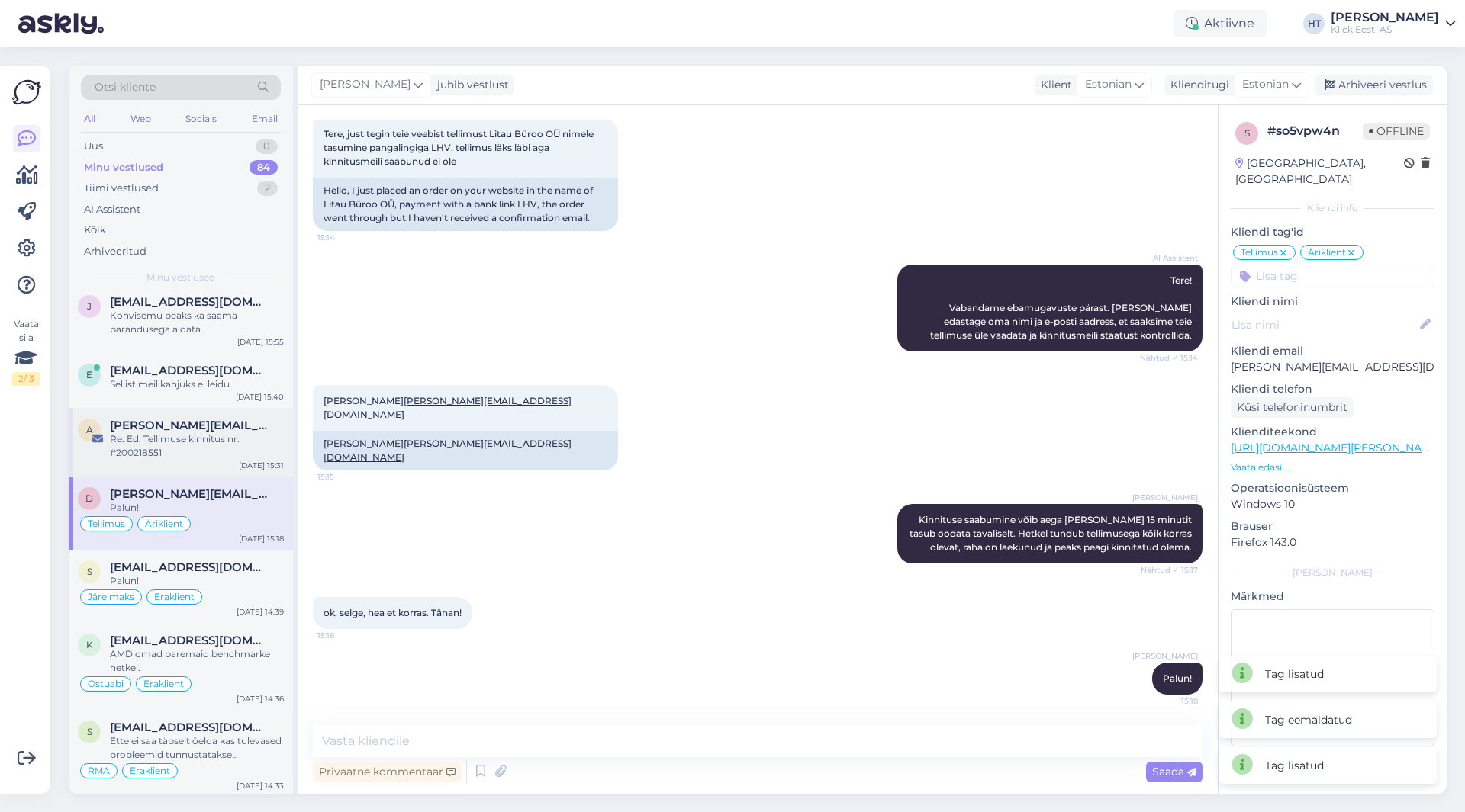
click at [192, 437] on div "Re: Ed: Tellimuse kinnitus nr. #200218551" at bounding box center [197, 446] width 174 height 27
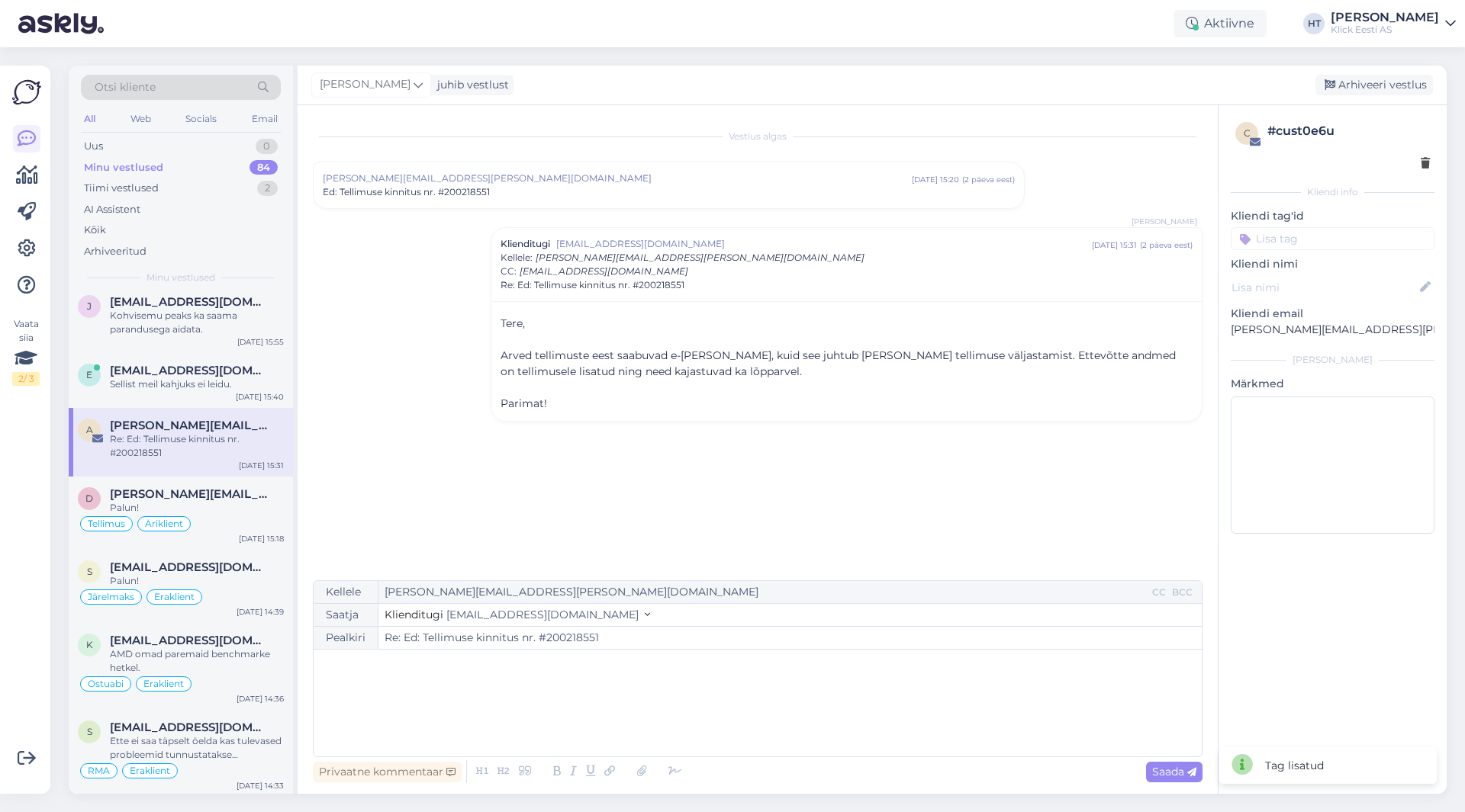
click at [1329, 229] on input at bounding box center [1332, 238] width 204 height 23
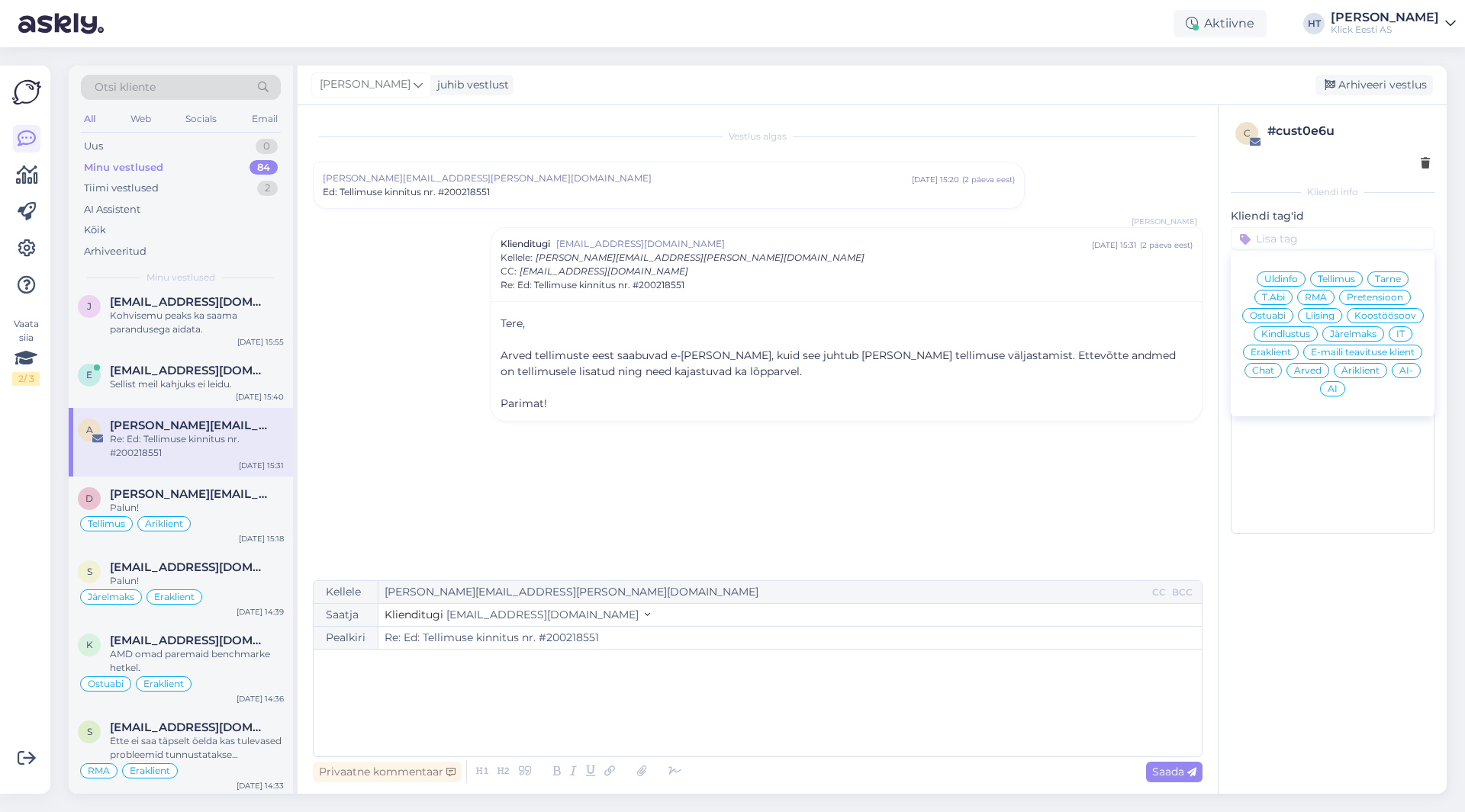
click at [1300, 368] on span "Arved" at bounding box center [1307, 371] width 27 height 9
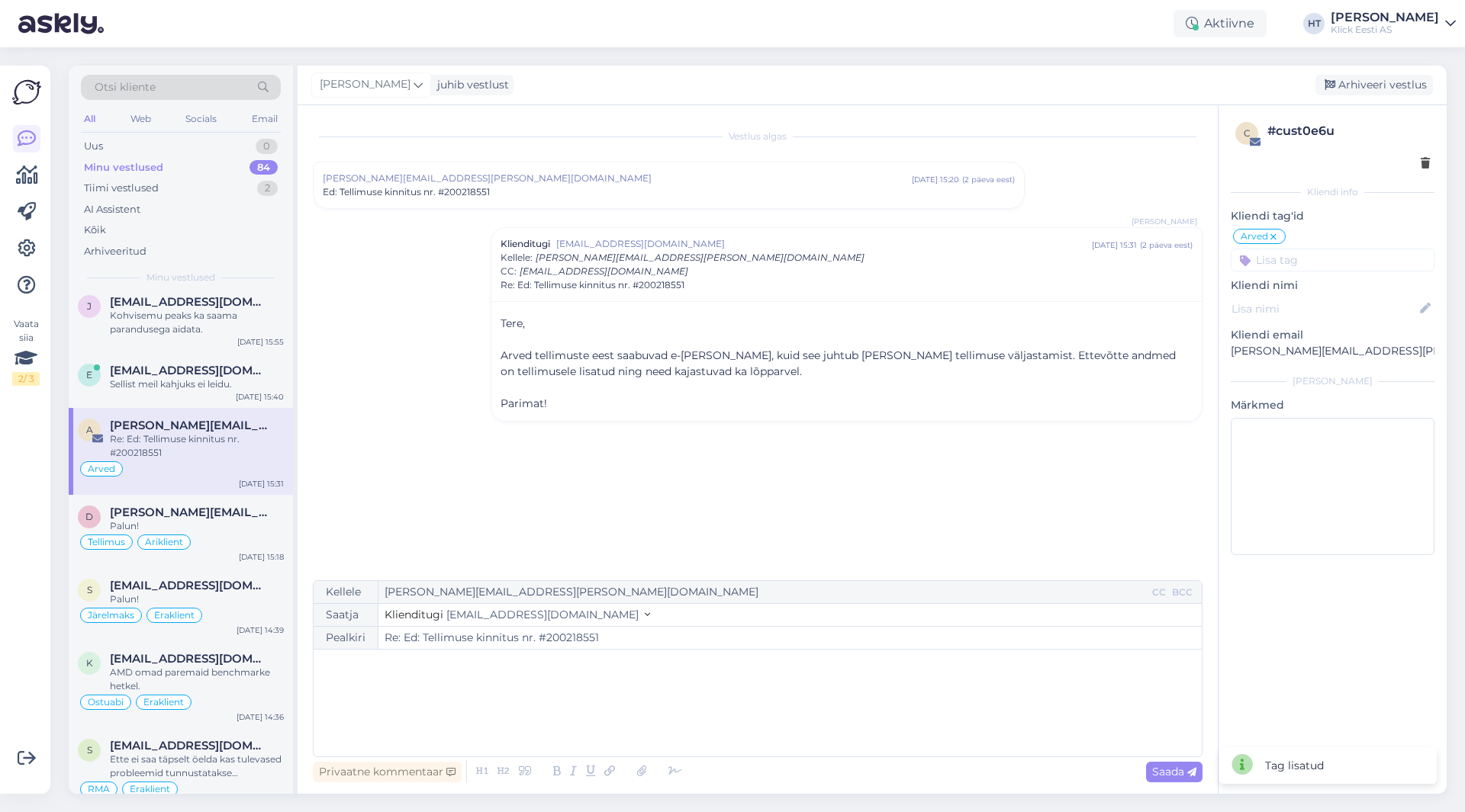
click at [1316, 259] on input at bounding box center [1332, 260] width 204 height 23
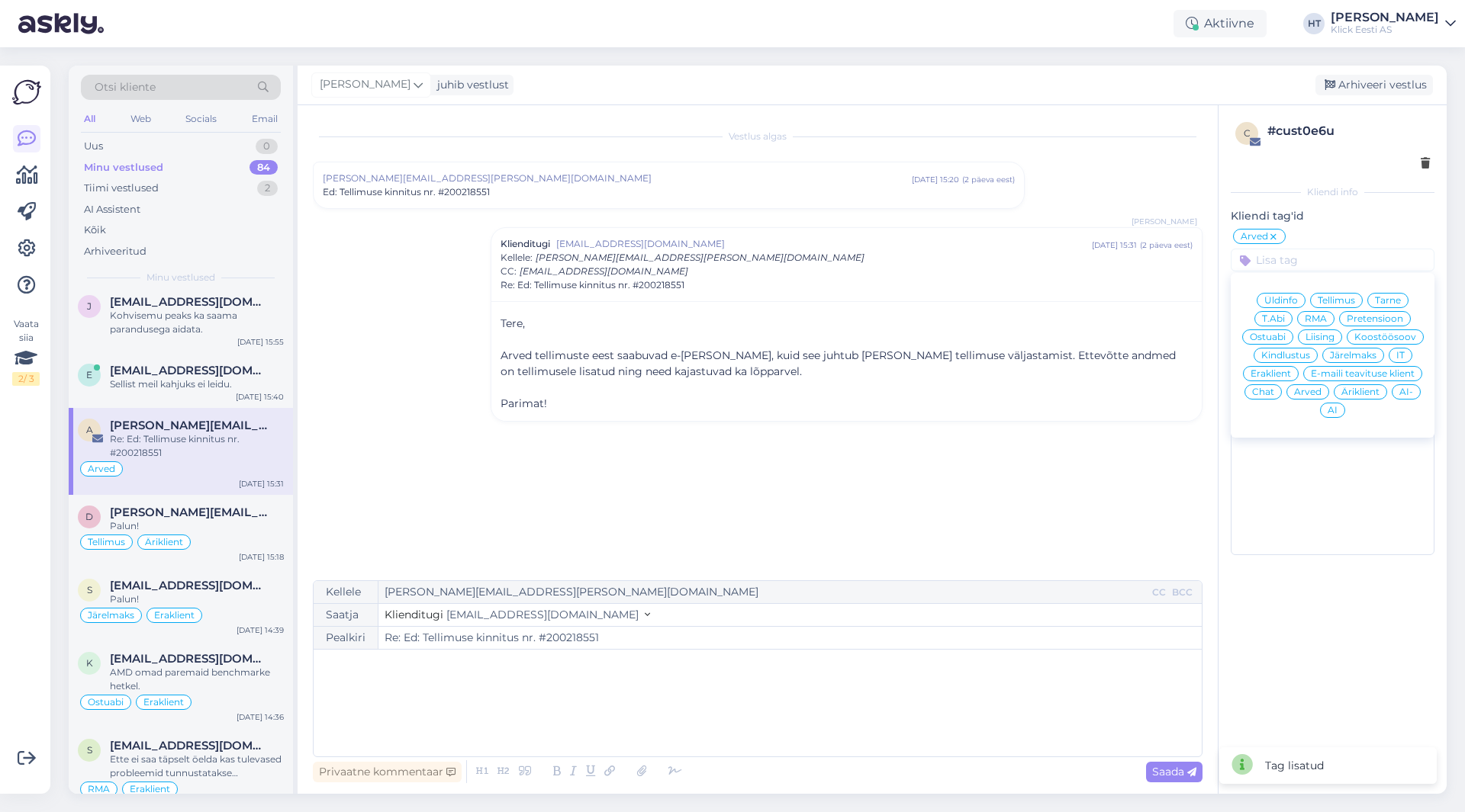
click at [1284, 368] on div "Eraklient" at bounding box center [1271, 374] width 56 height 15
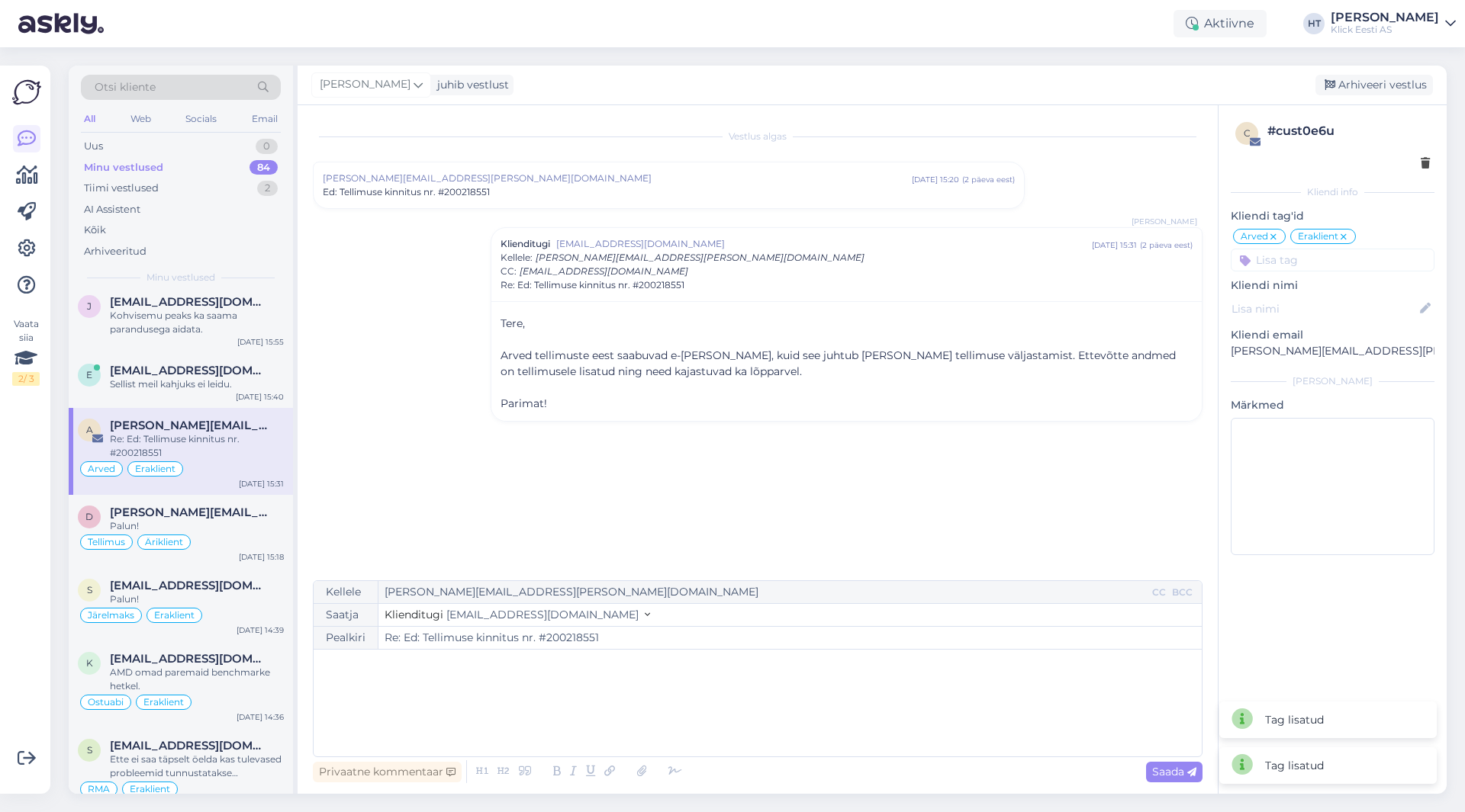
click at [1346, 235] on icon at bounding box center [1343, 237] width 9 height 13
click at [1313, 266] on input at bounding box center [1332, 260] width 204 height 23
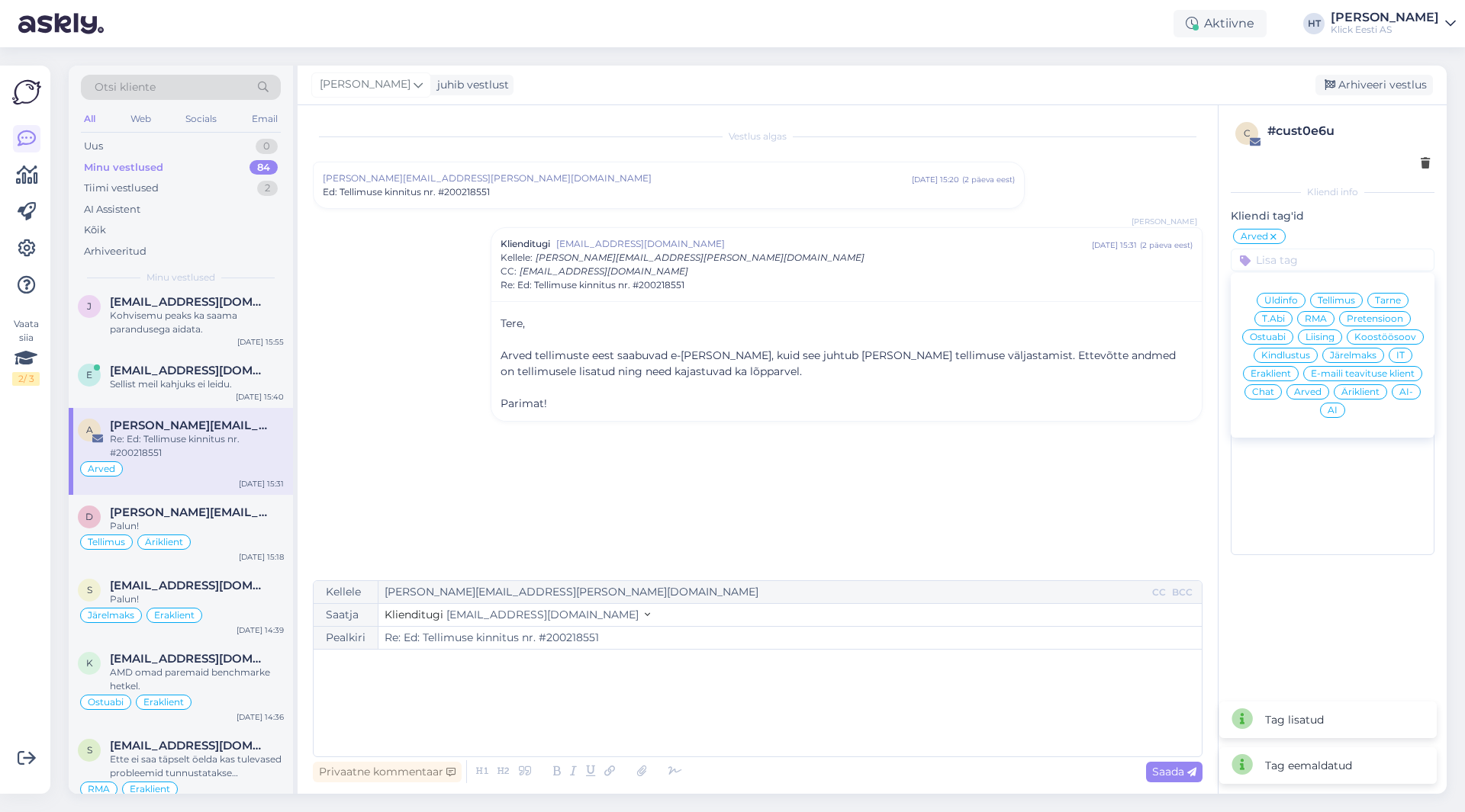
click at [1345, 387] on div "Äriklient" at bounding box center [1359, 392] width 53 height 15
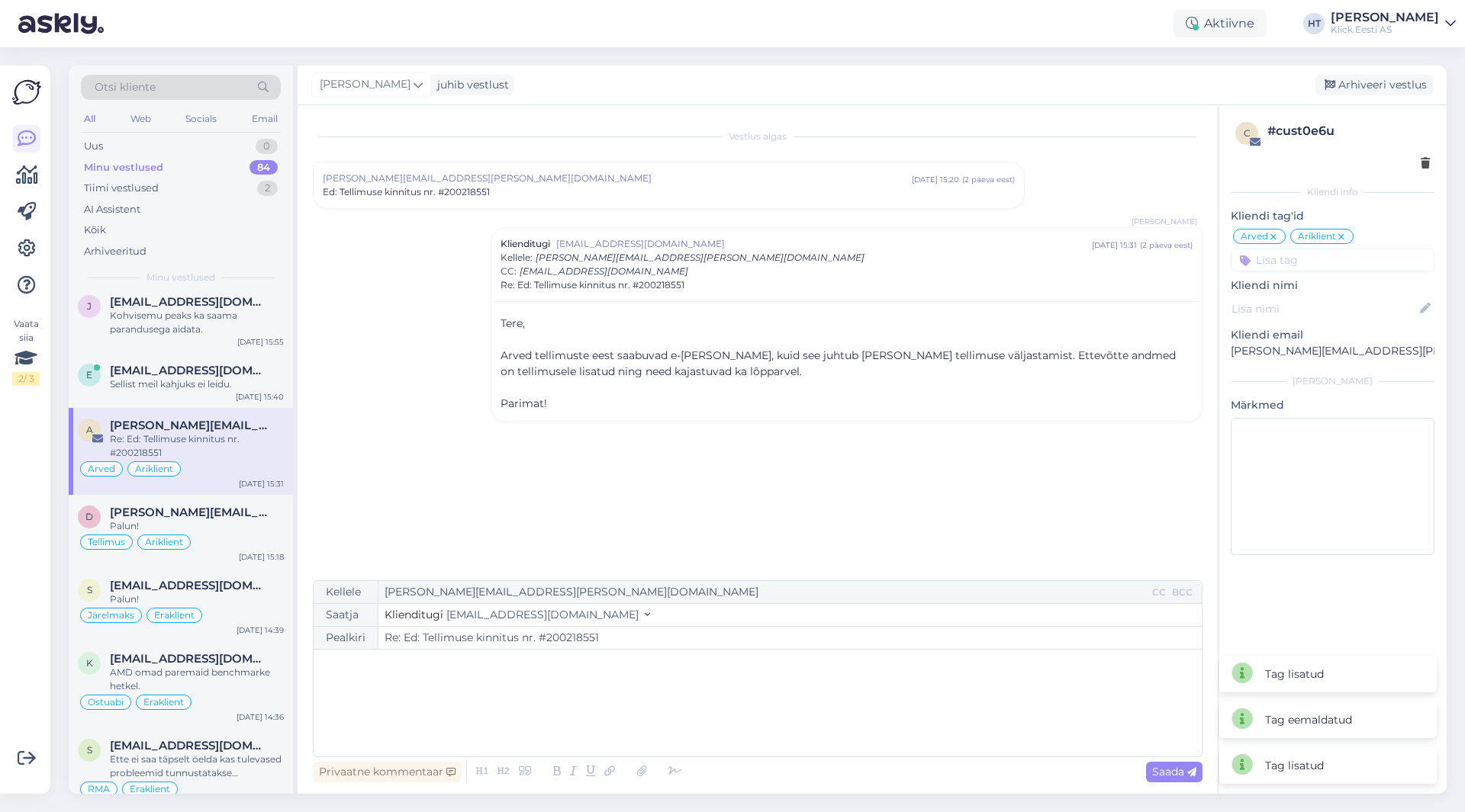
click at [628, 187] on div "Ed: Tellimuse kinnitus nr. #200218551" at bounding box center [669, 191] width 692 height 14
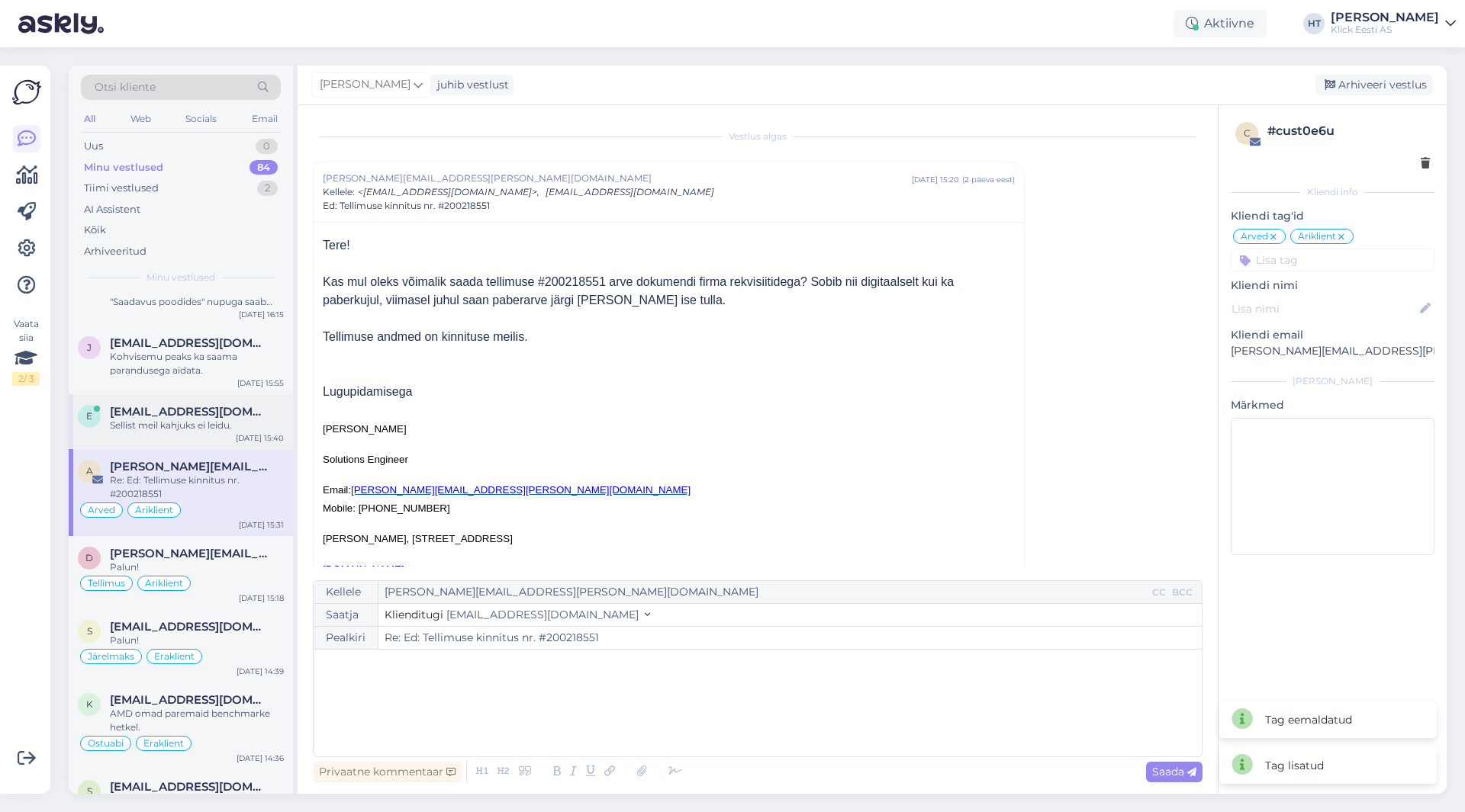
scroll to position [2441, 0]
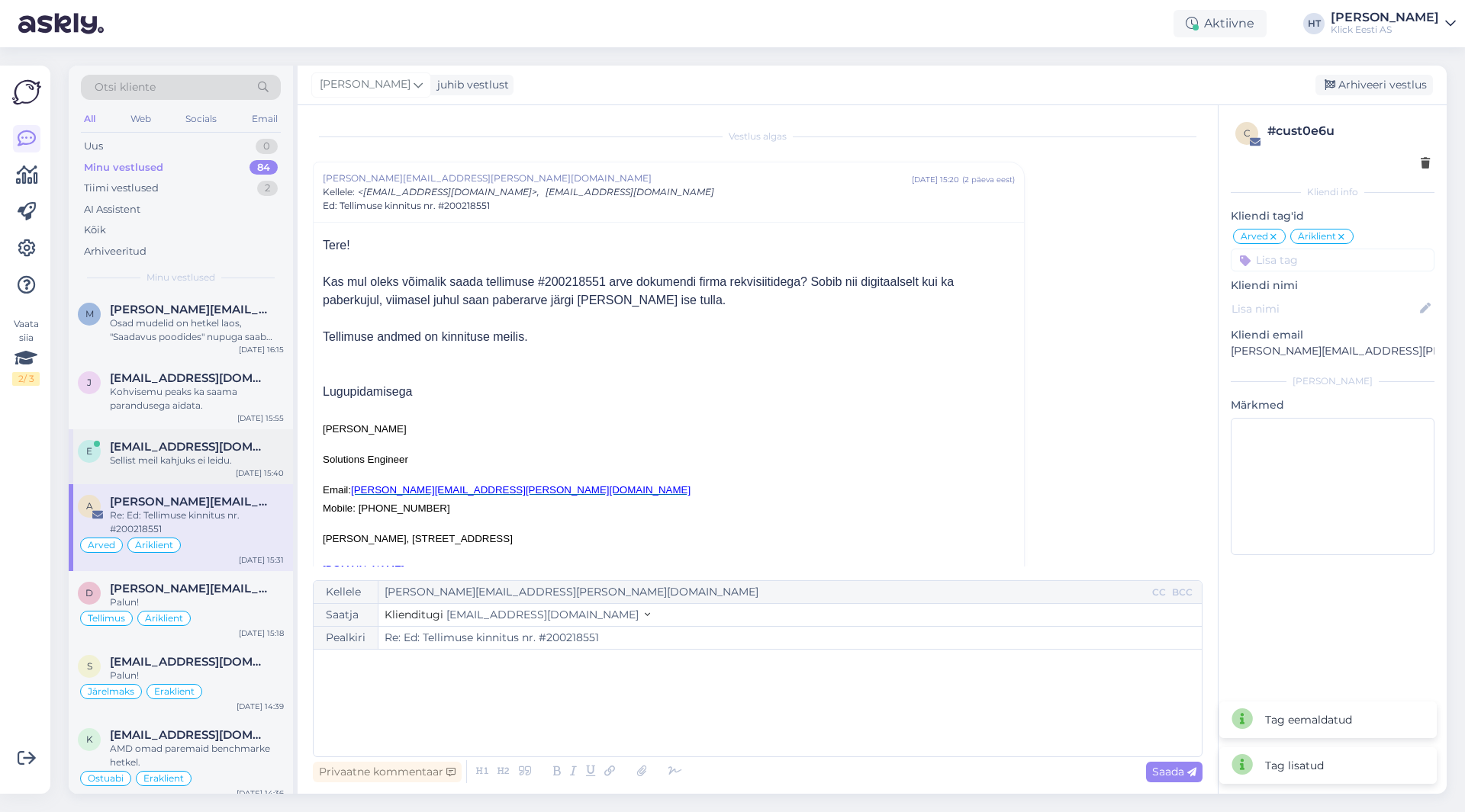
click at [234, 440] on div "[EMAIL_ADDRESS][DOMAIN_NAME]" at bounding box center [197, 447] width 174 height 14
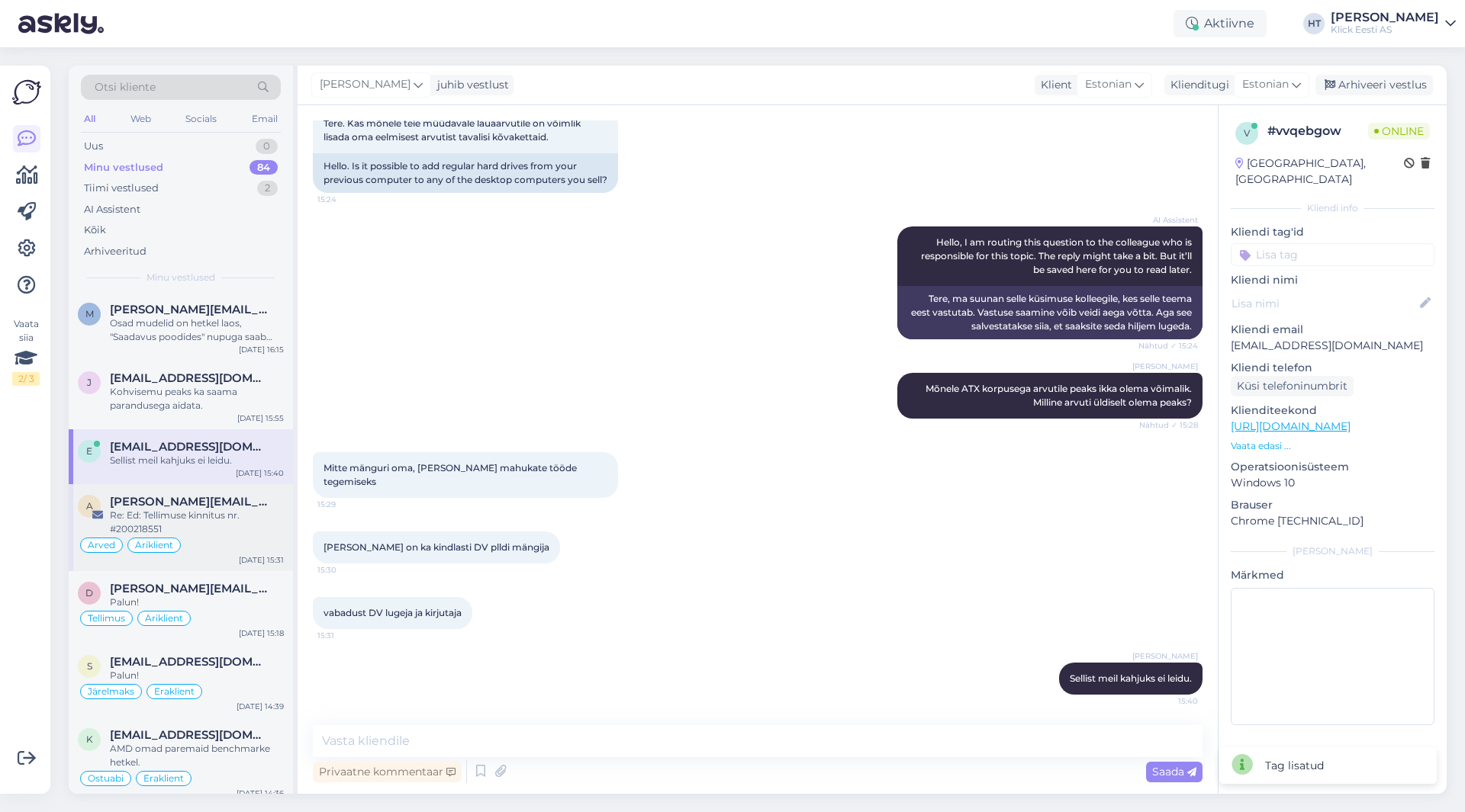
click at [215, 509] on div "Re: Ed: Tellimuse kinnitus nr. #200218551" at bounding box center [197, 522] width 174 height 27
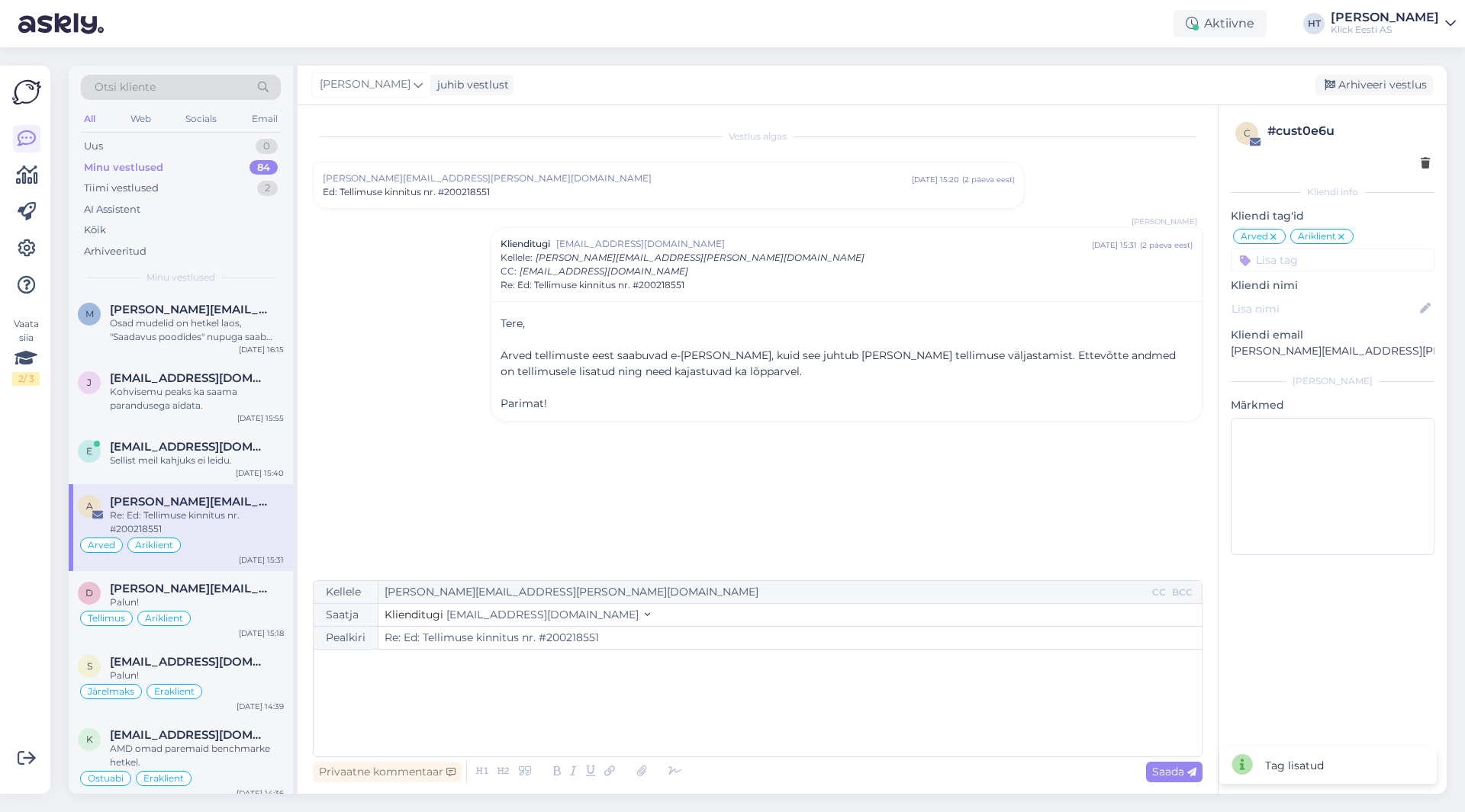
click at [586, 192] on div "Ed: Tellimuse kinnitus nr. #200218551" at bounding box center [669, 191] width 692 height 14
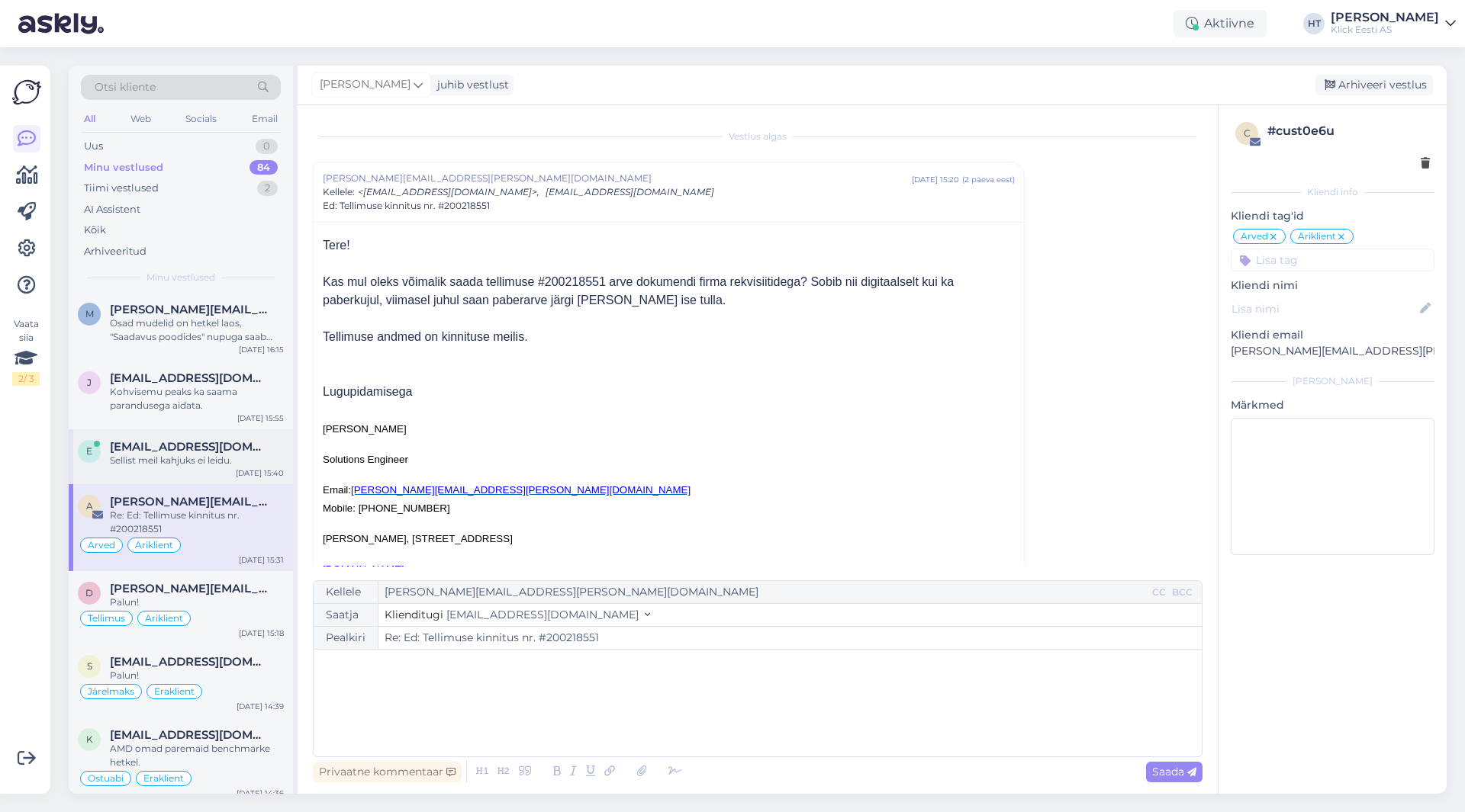
click at [195, 440] on span "[EMAIL_ADDRESS][DOMAIN_NAME]" at bounding box center [190, 447] width 159 height 14
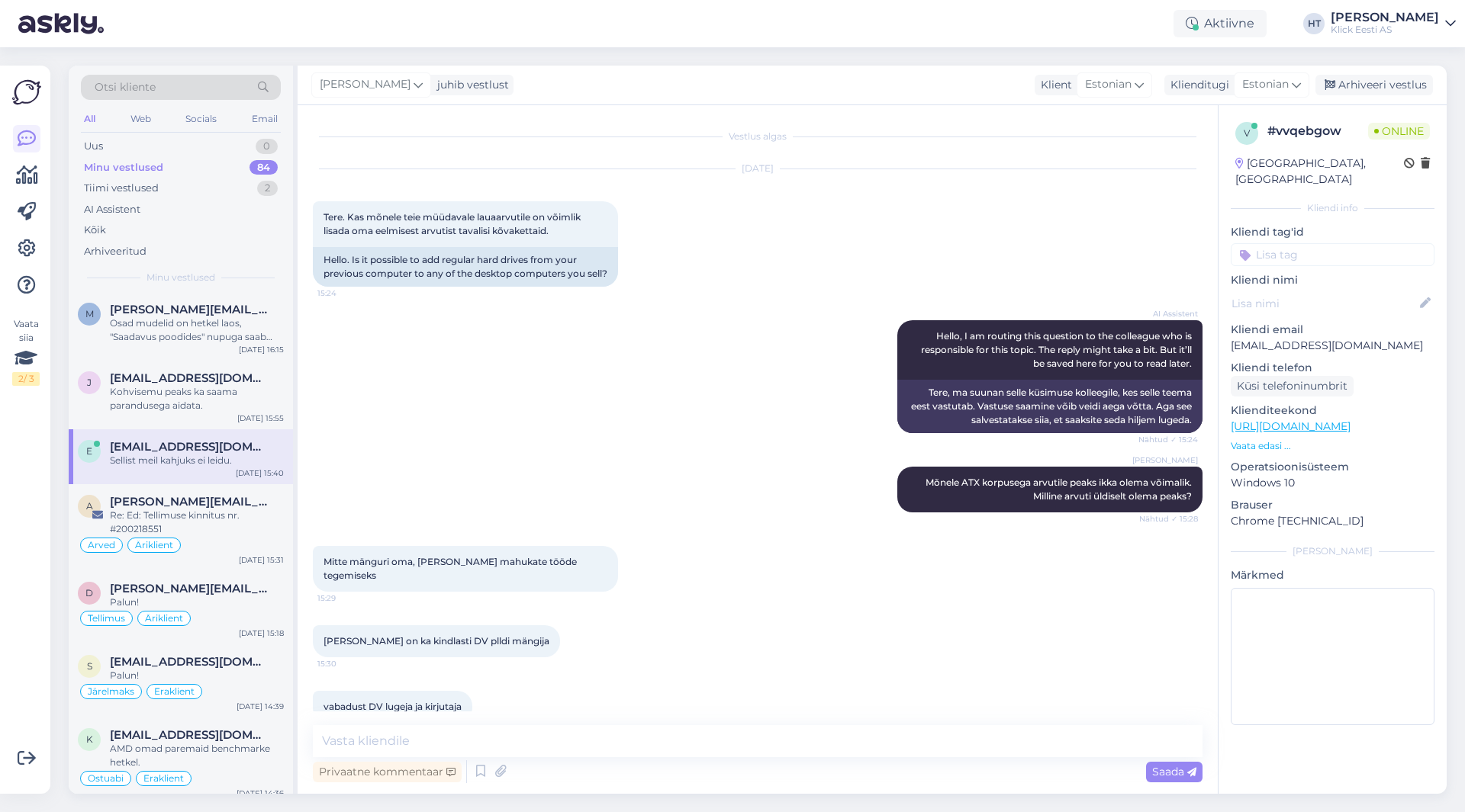
scroll to position [94, 0]
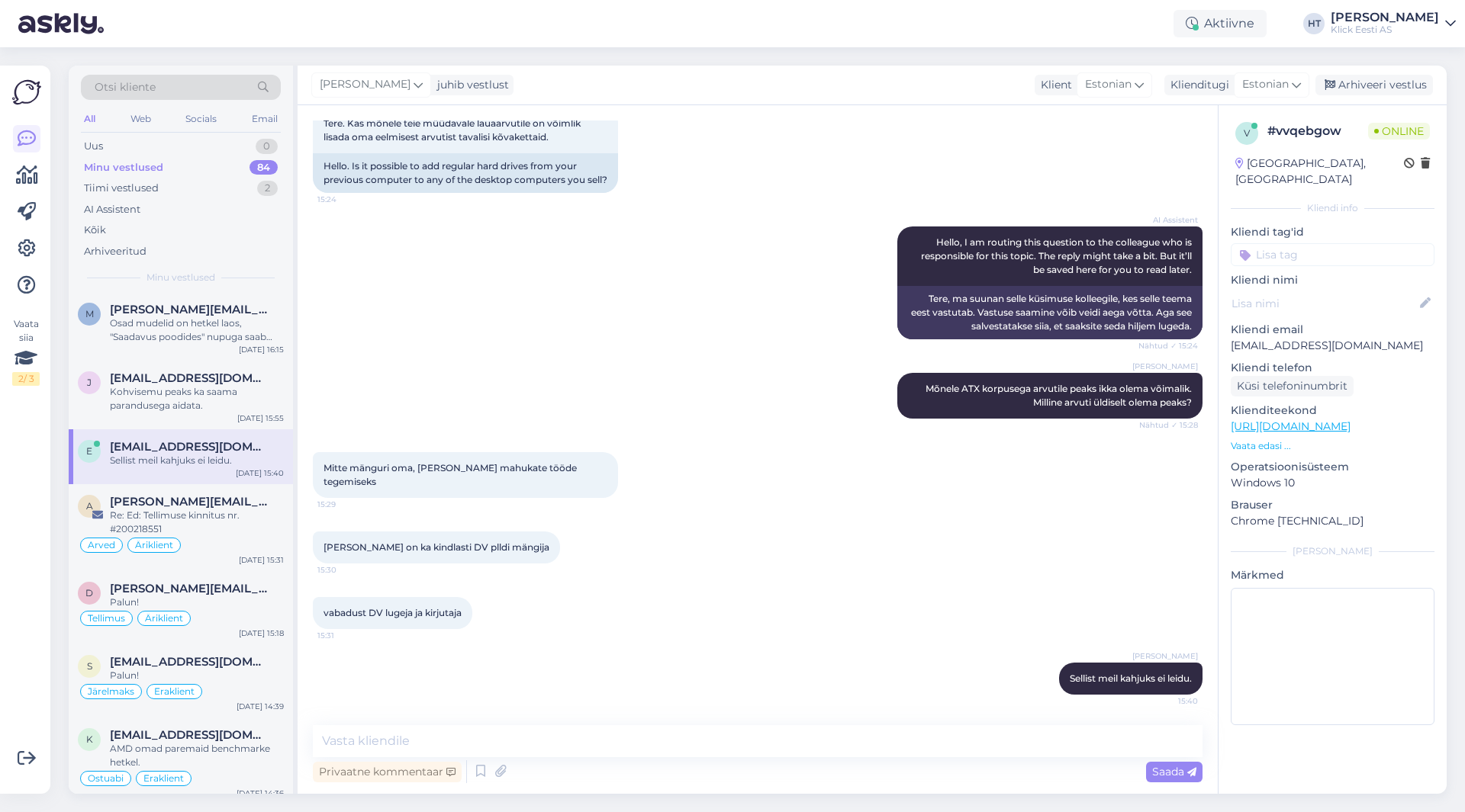
click at [1279, 244] on input at bounding box center [1332, 254] width 204 height 23
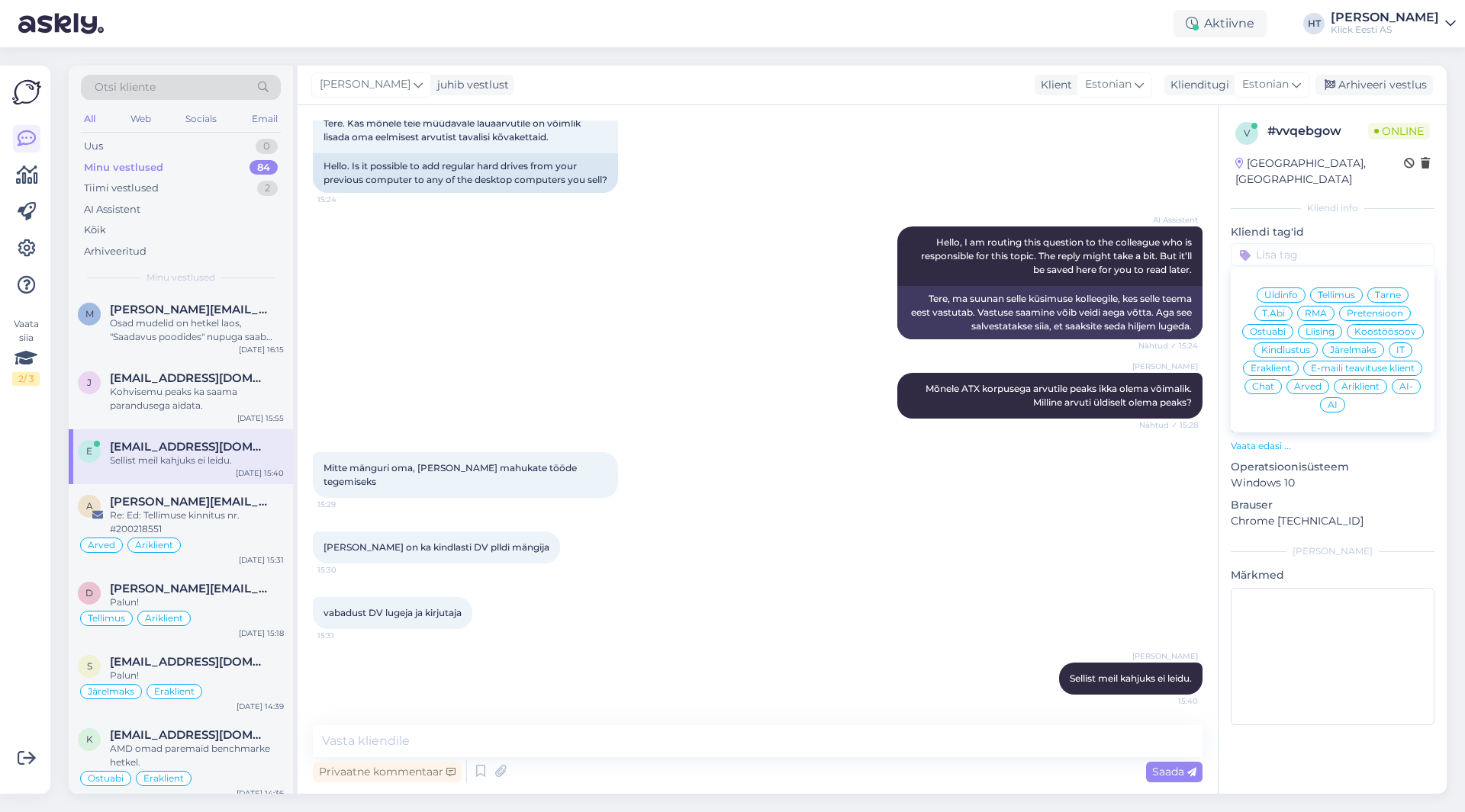
click at [1274, 324] on div "Ostuabi" at bounding box center [1267, 331] width 51 height 15
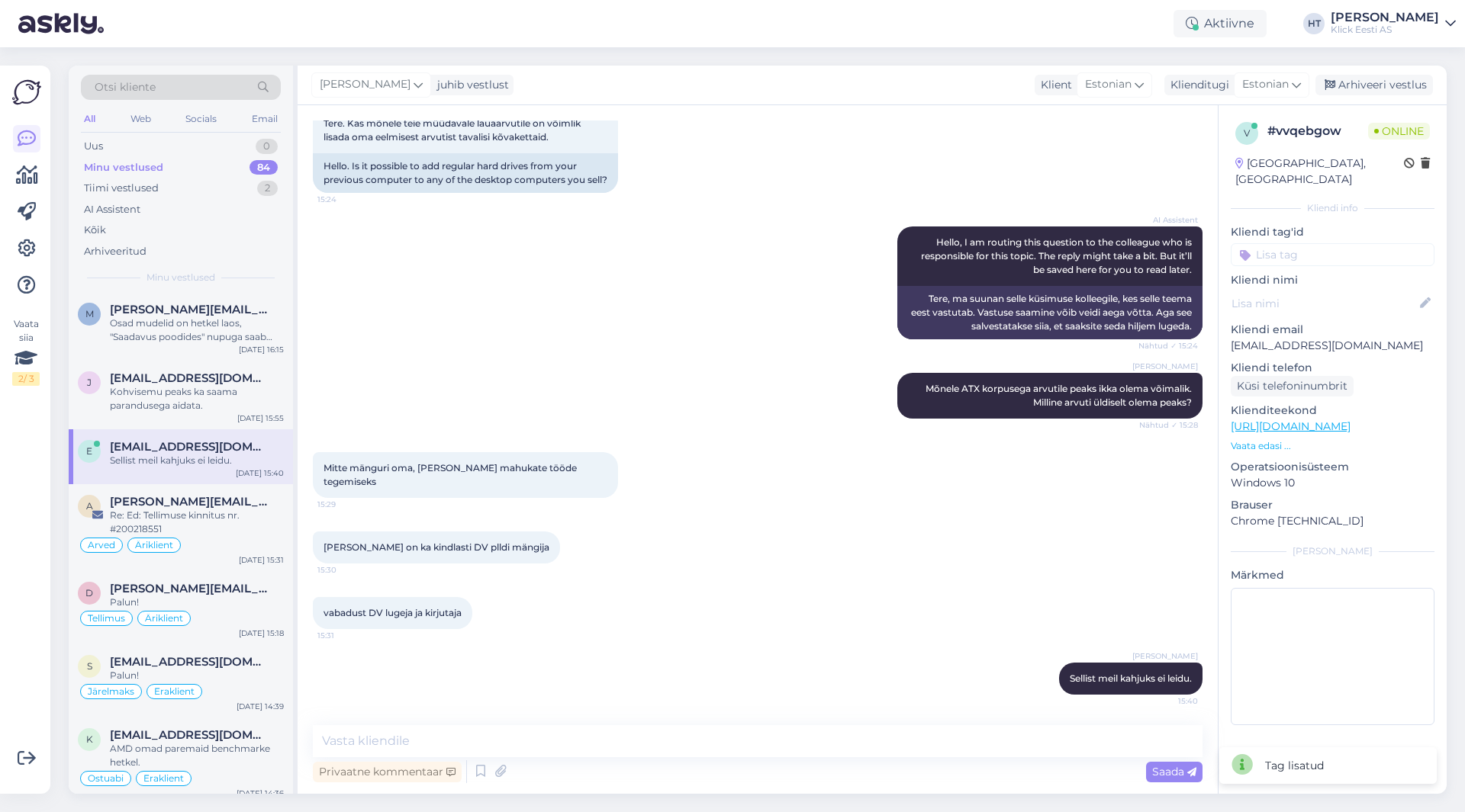
click at [1318, 272] on p "Kliendi nimi" at bounding box center [1332, 281] width 204 height 16
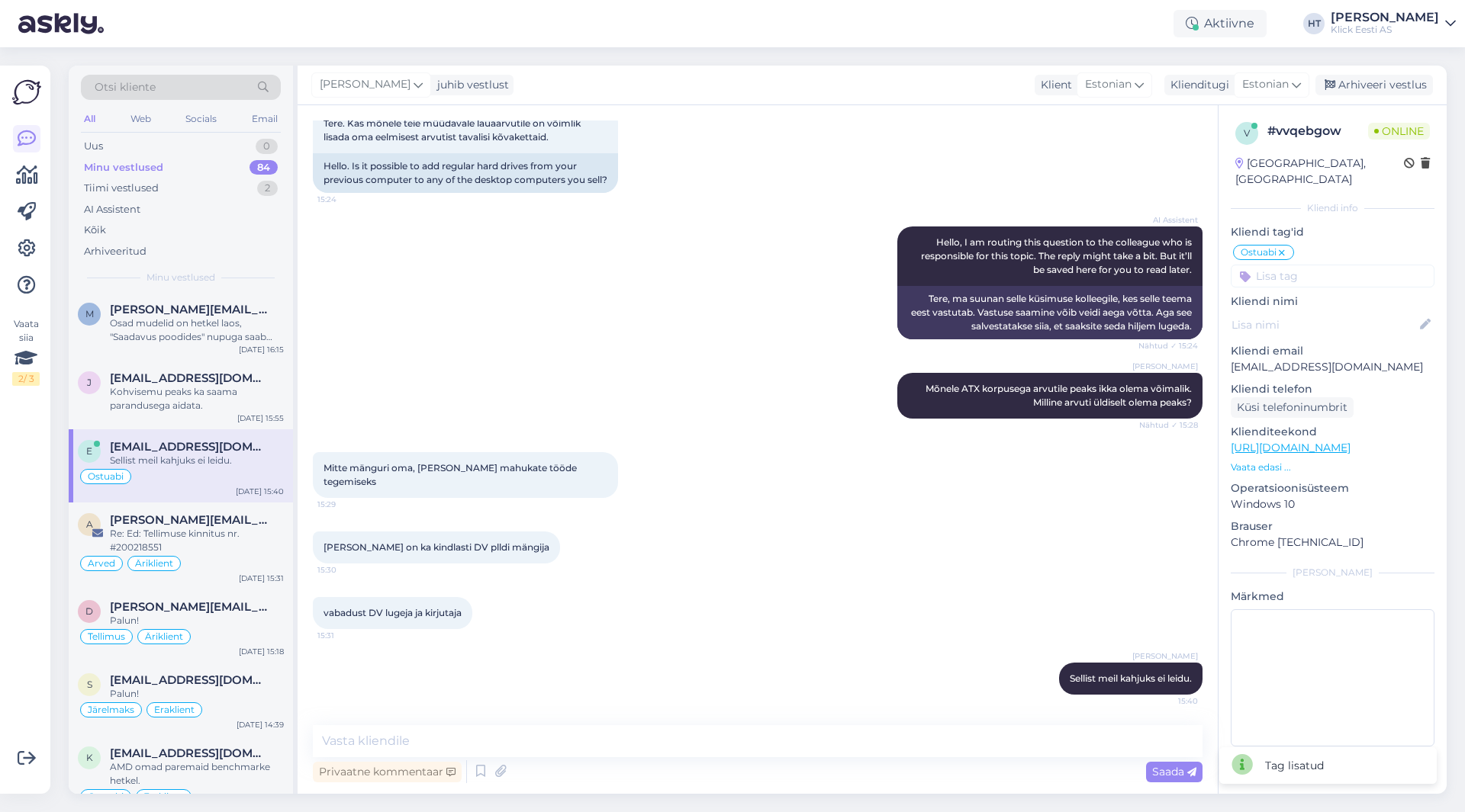
click at [1319, 264] on input at bounding box center [1332, 275] width 204 height 23
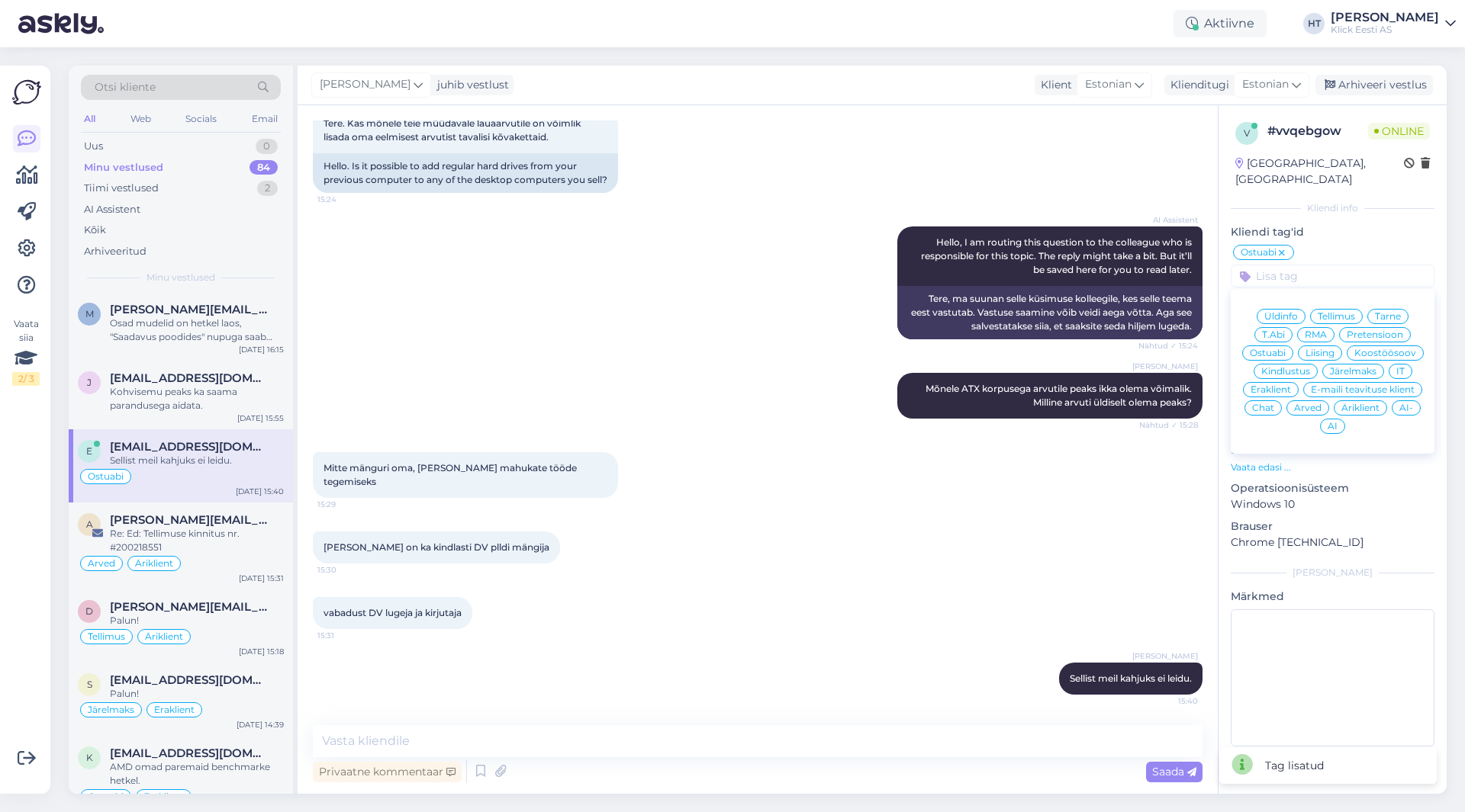
click at [1283, 382] on div "Eraklient" at bounding box center [1271, 389] width 56 height 15
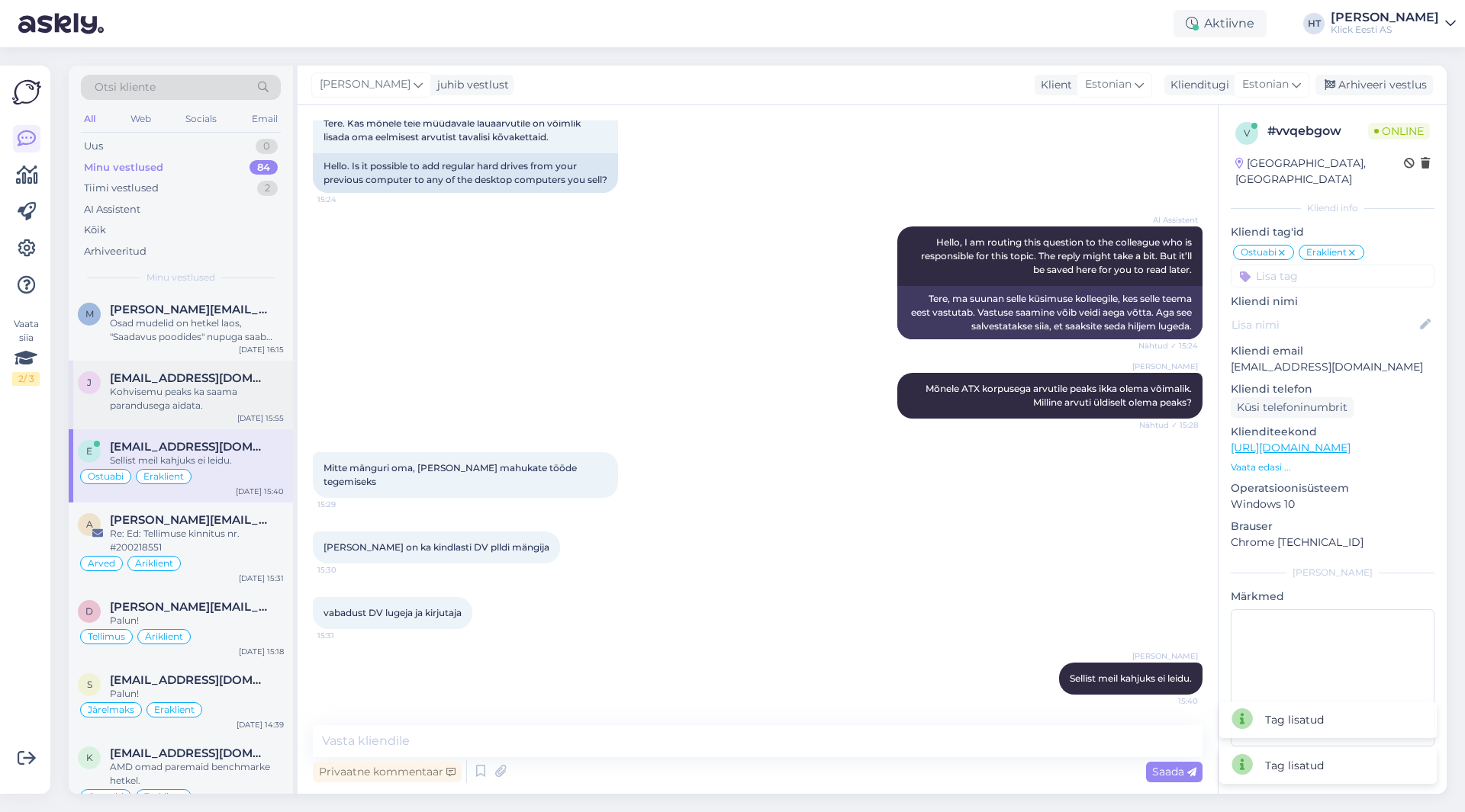
click at [208, 389] on div "Kohvisemu peaks ka saama parandusega aidata." at bounding box center [197, 399] width 174 height 27
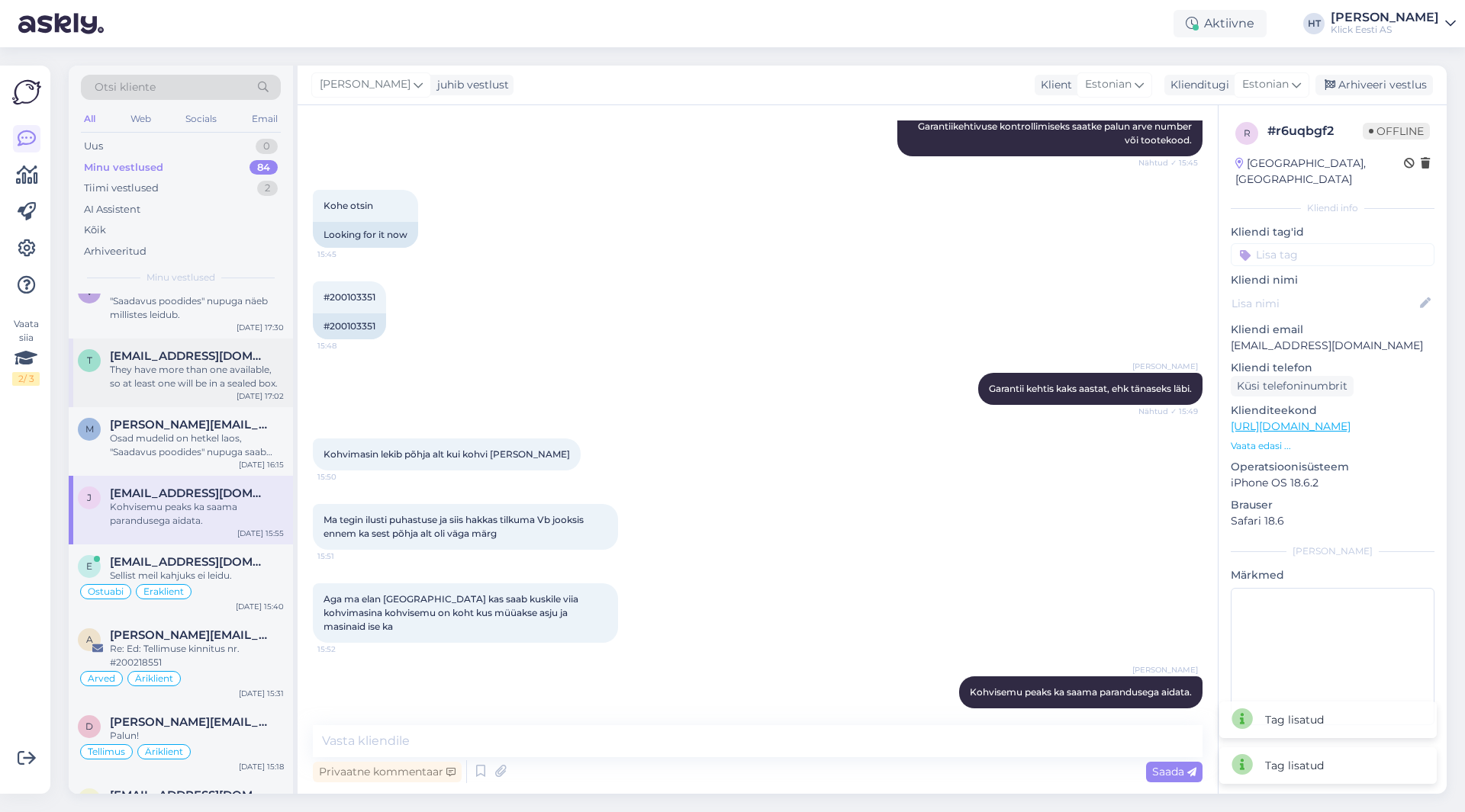
scroll to position [2288, 0]
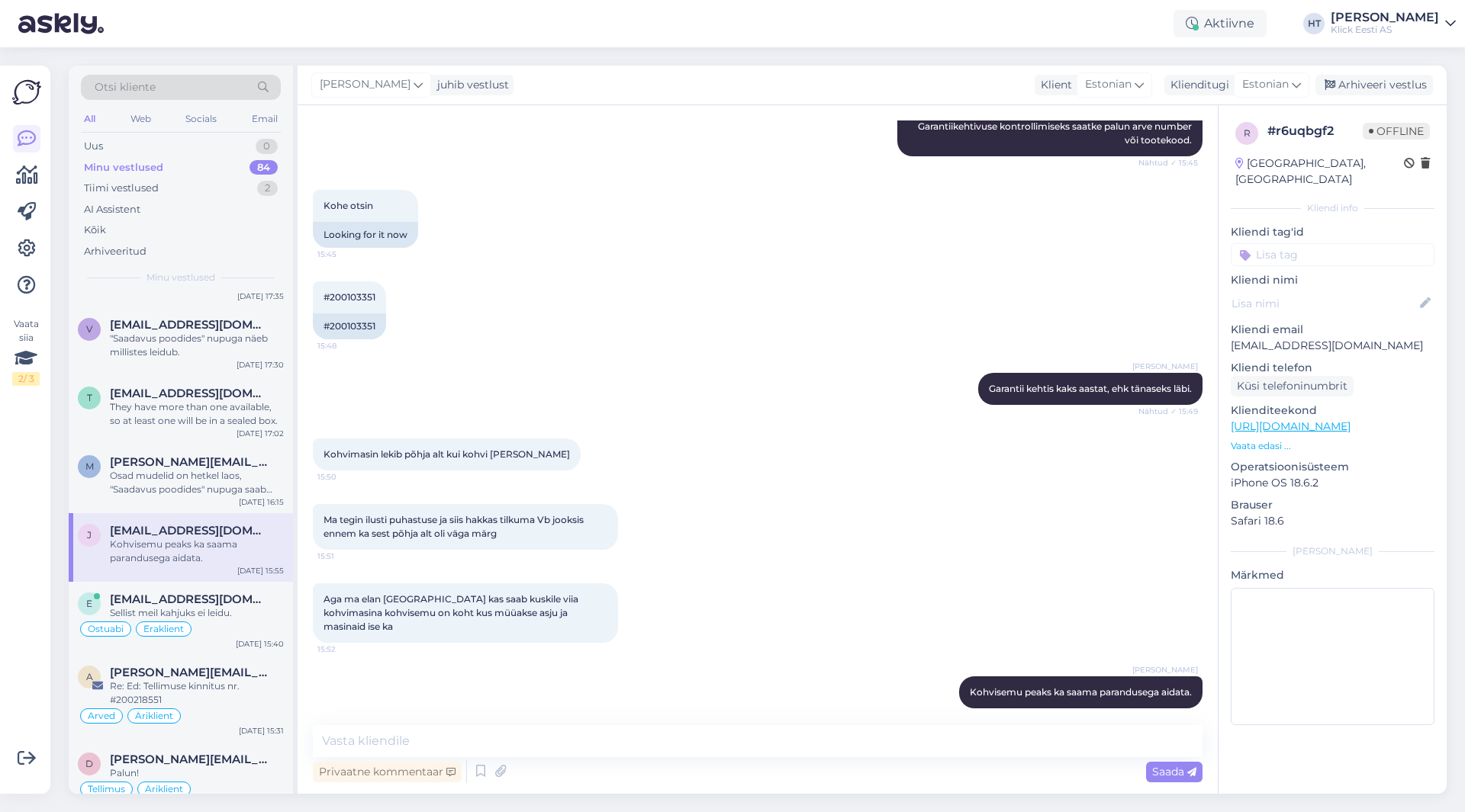
click at [1305, 244] on input at bounding box center [1332, 254] width 204 height 23
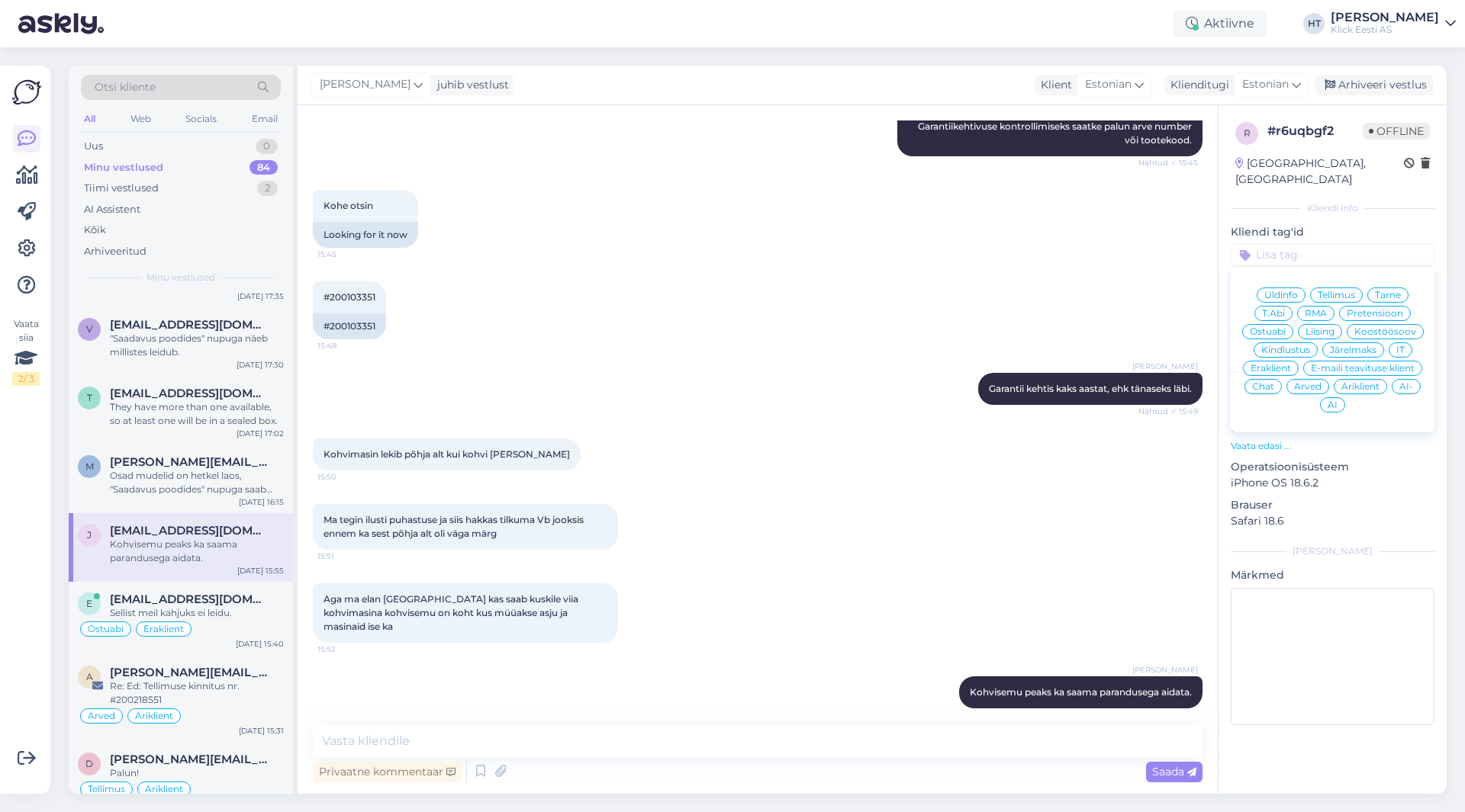
click at [1312, 309] on span "RMA" at bounding box center [1315, 313] width 23 height 9
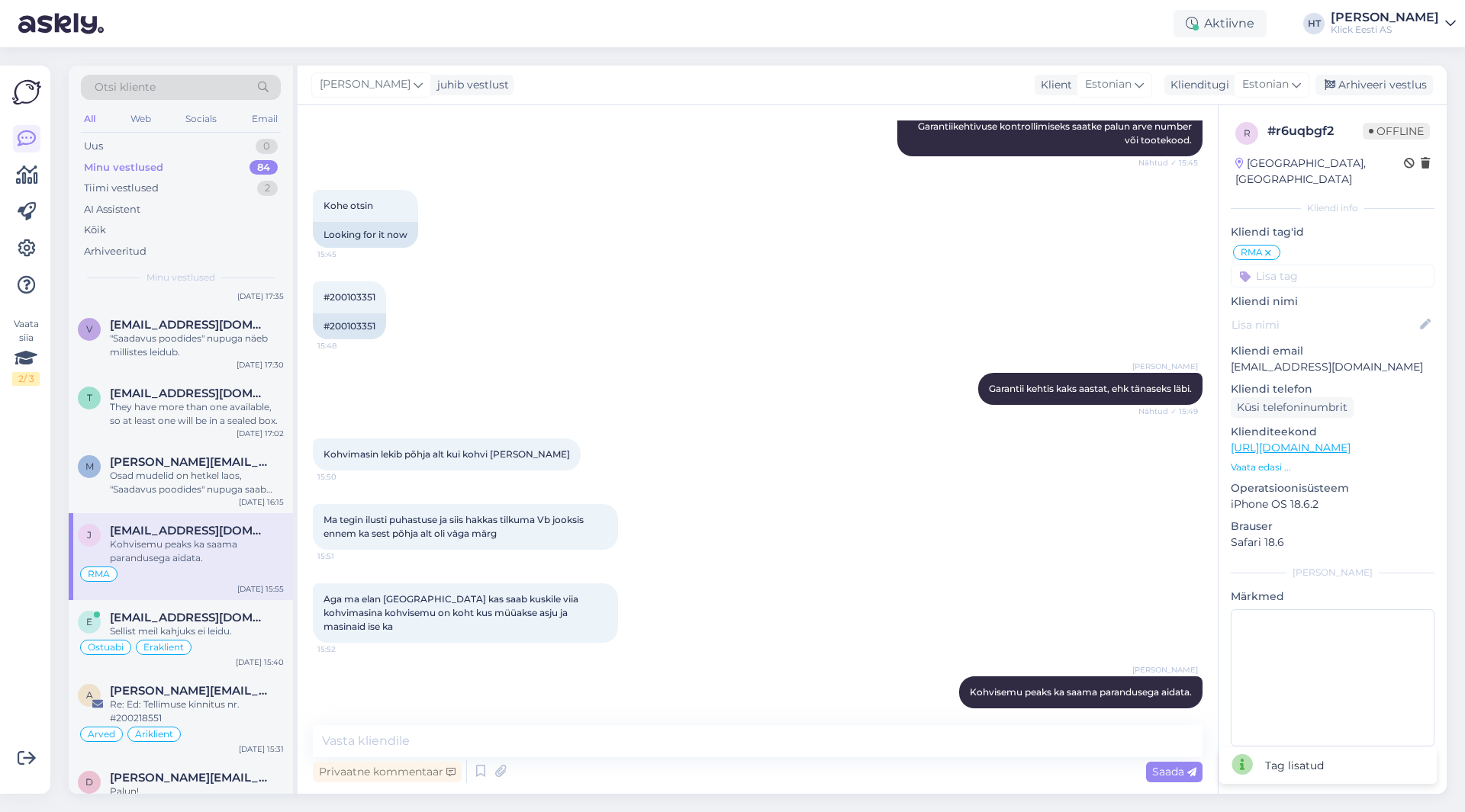
click at [1307, 269] on input at bounding box center [1332, 275] width 204 height 23
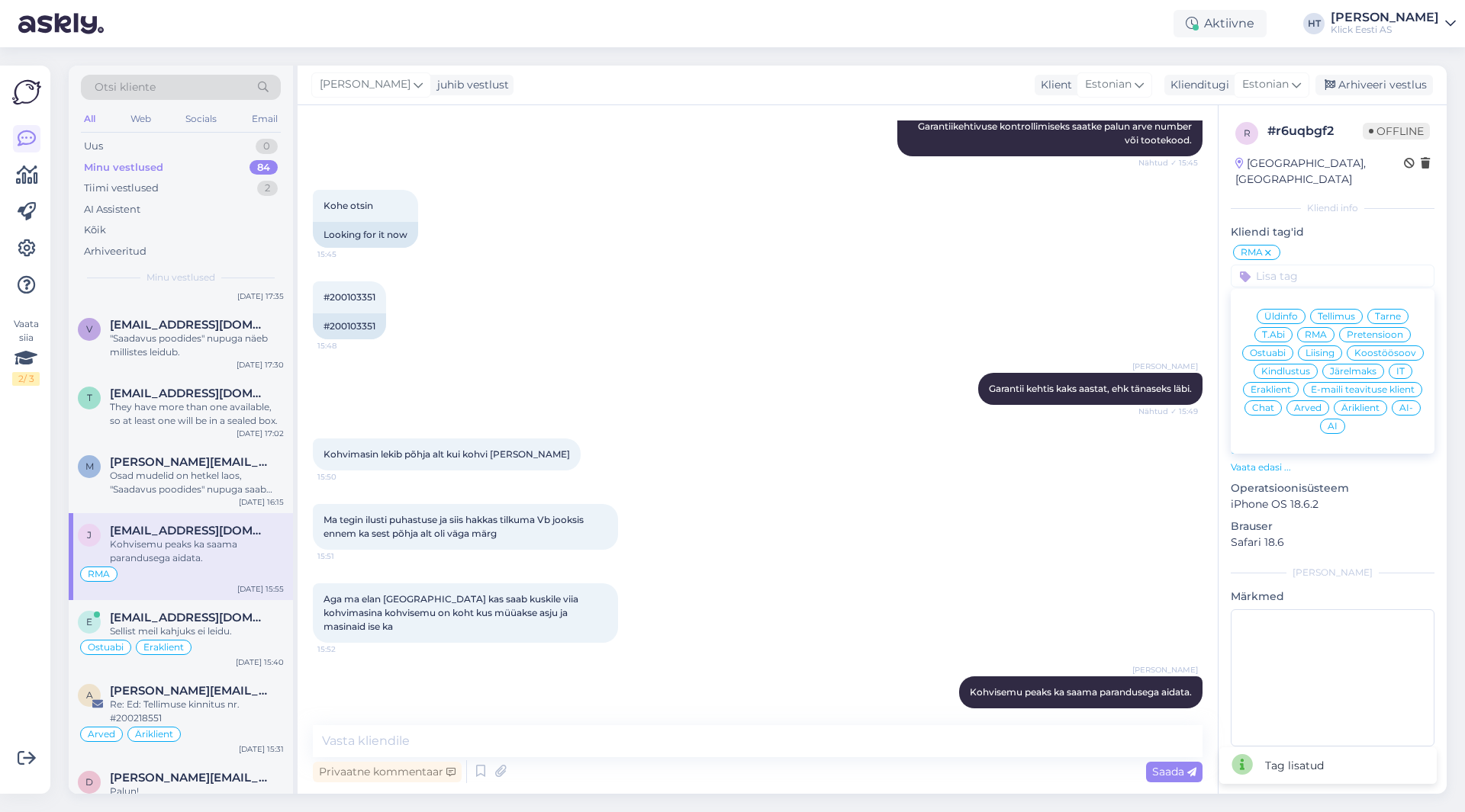
click at [1271, 385] on span "Eraklient" at bounding box center [1270, 390] width 41 height 9
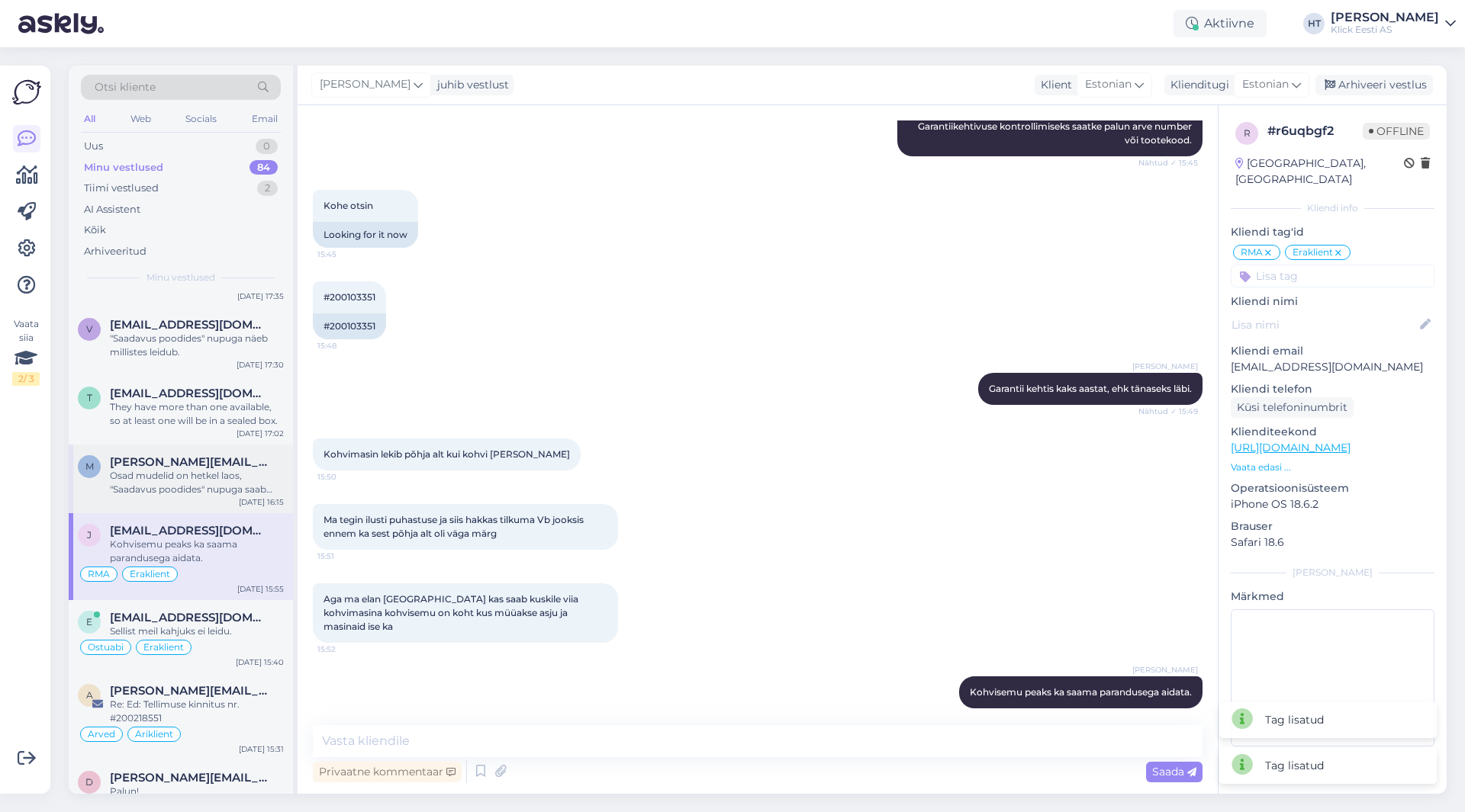
click at [250, 445] on div "m [PERSON_NAME][EMAIL_ADDRESS][PERSON_NAME][DOMAIN_NAME] Osad mudelid on hetkel…" at bounding box center [181, 479] width 224 height 69
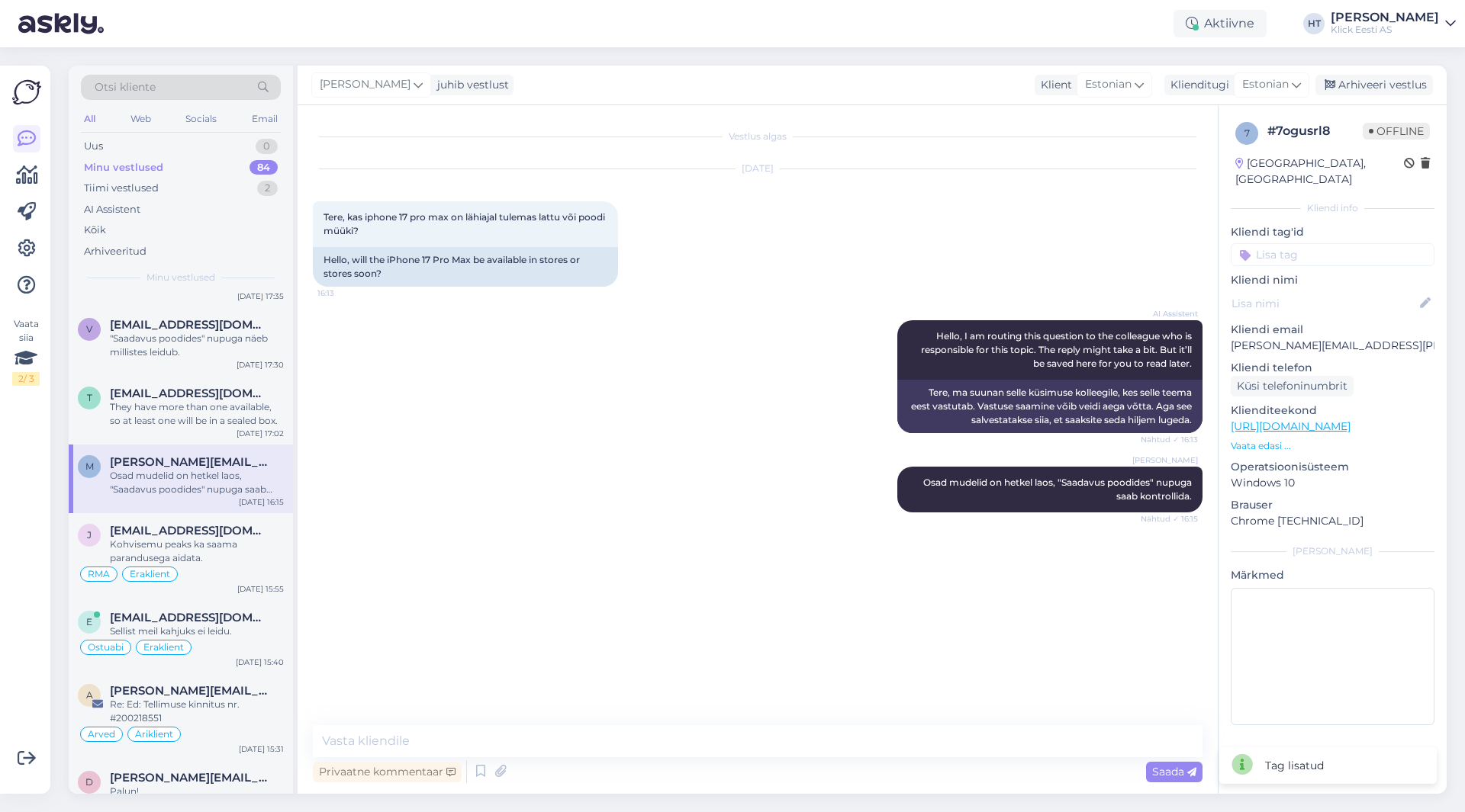
click at [1293, 245] on input at bounding box center [1332, 254] width 204 height 23
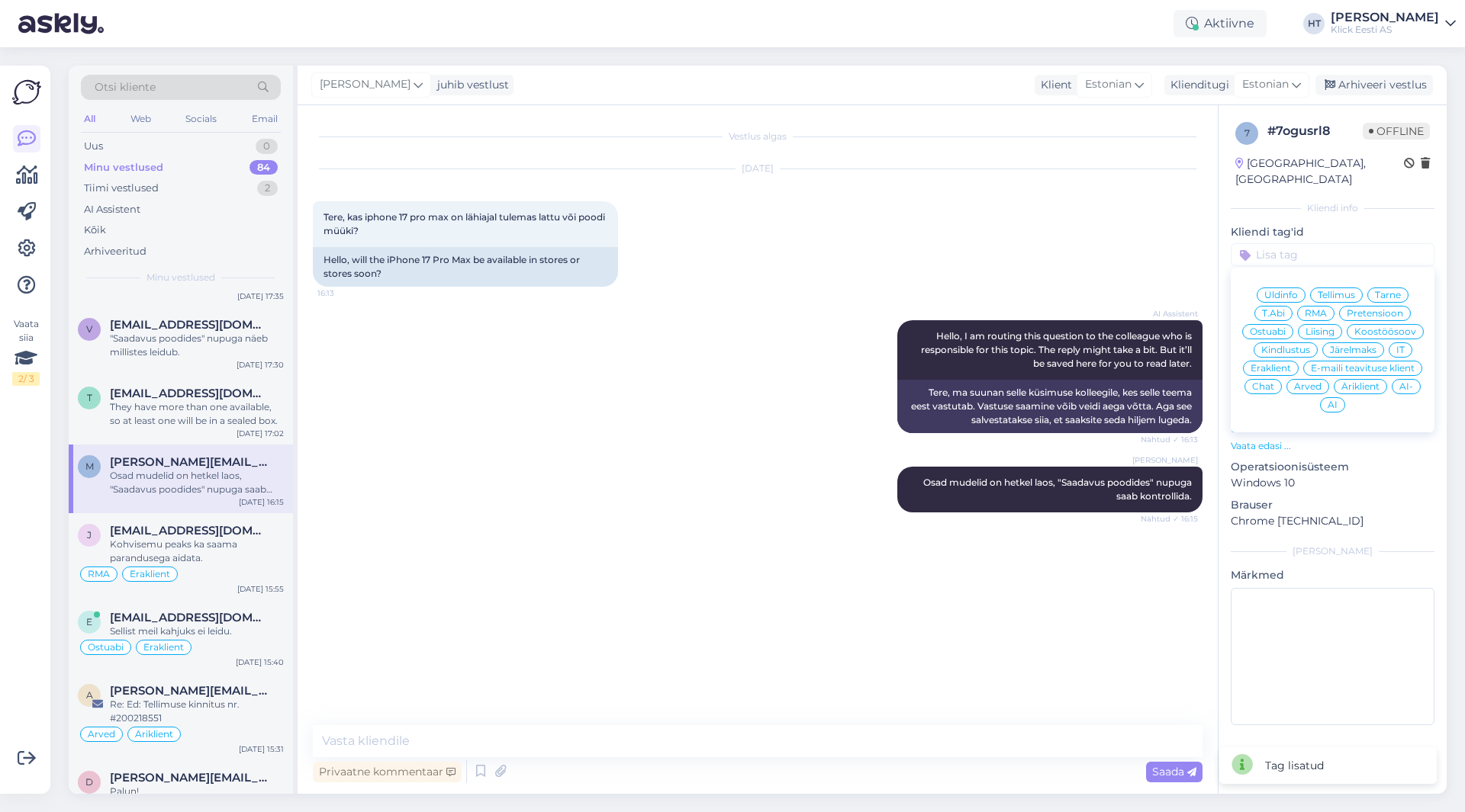
click at [1279, 324] on div "Ostuabi" at bounding box center [1267, 331] width 51 height 15
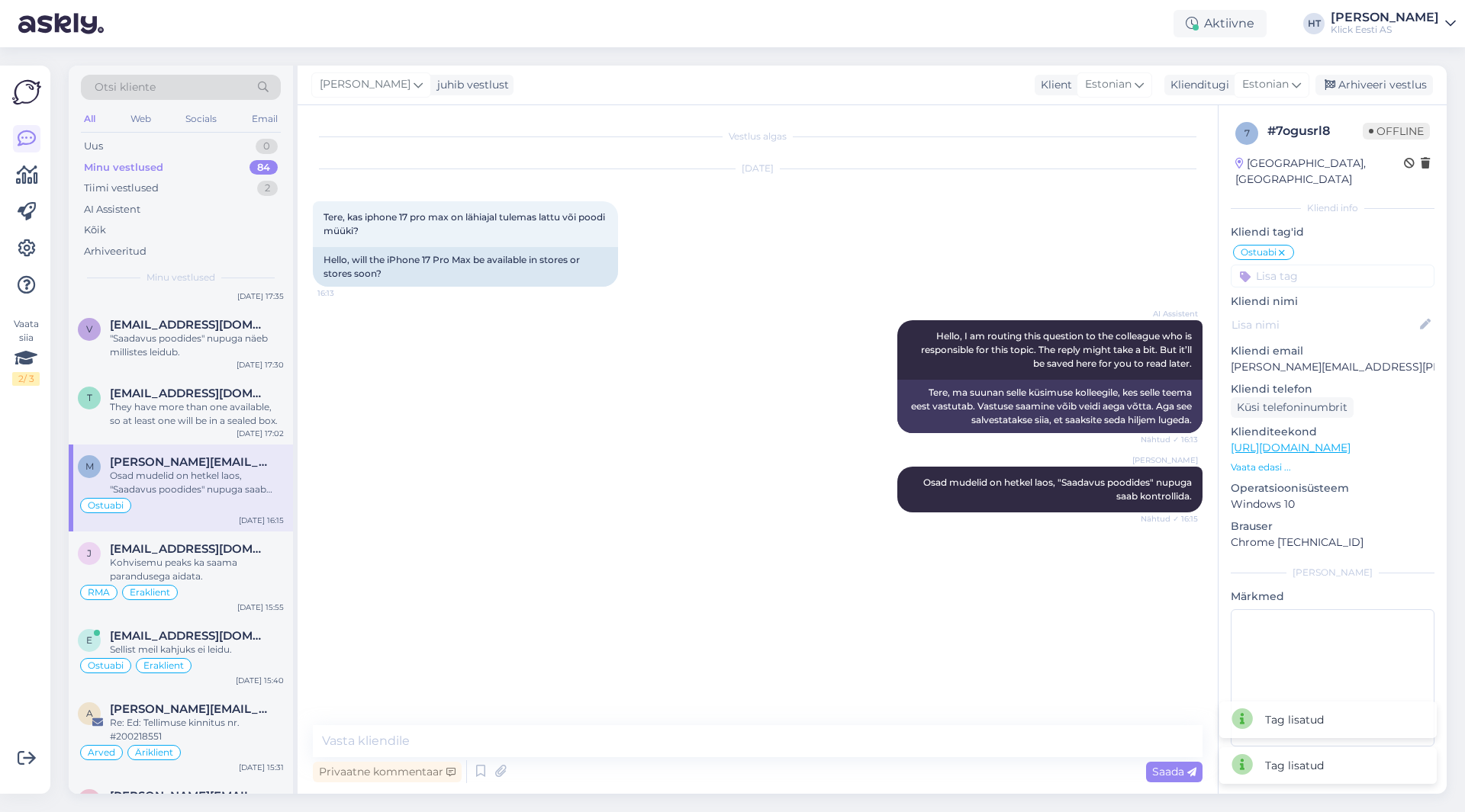
click at [1315, 264] on input at bounding box center [1332, 275] width 204 height 23
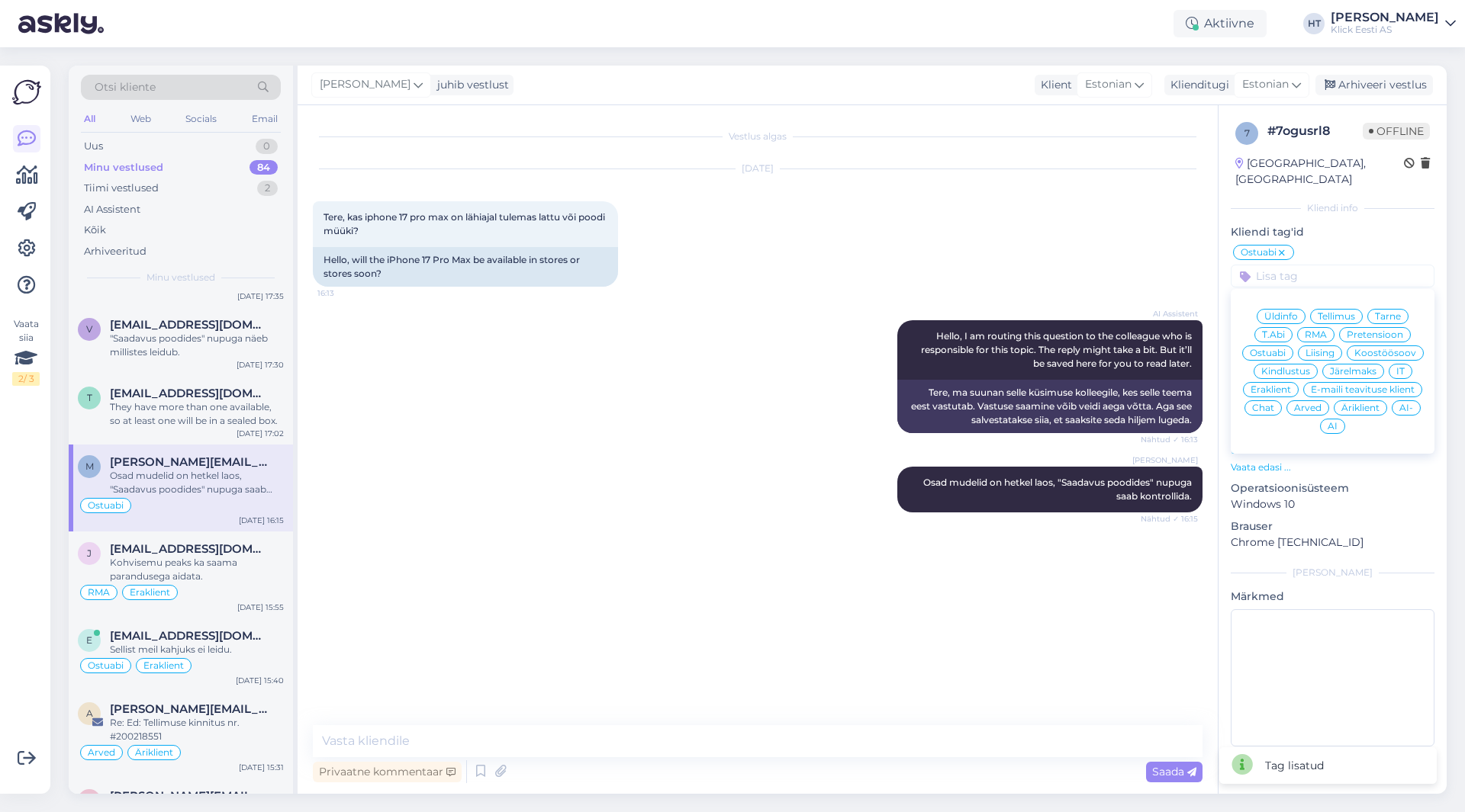
click at [1279, 385] on span "Eraklient" at bounding box center [1270, 390] width 41 height 9
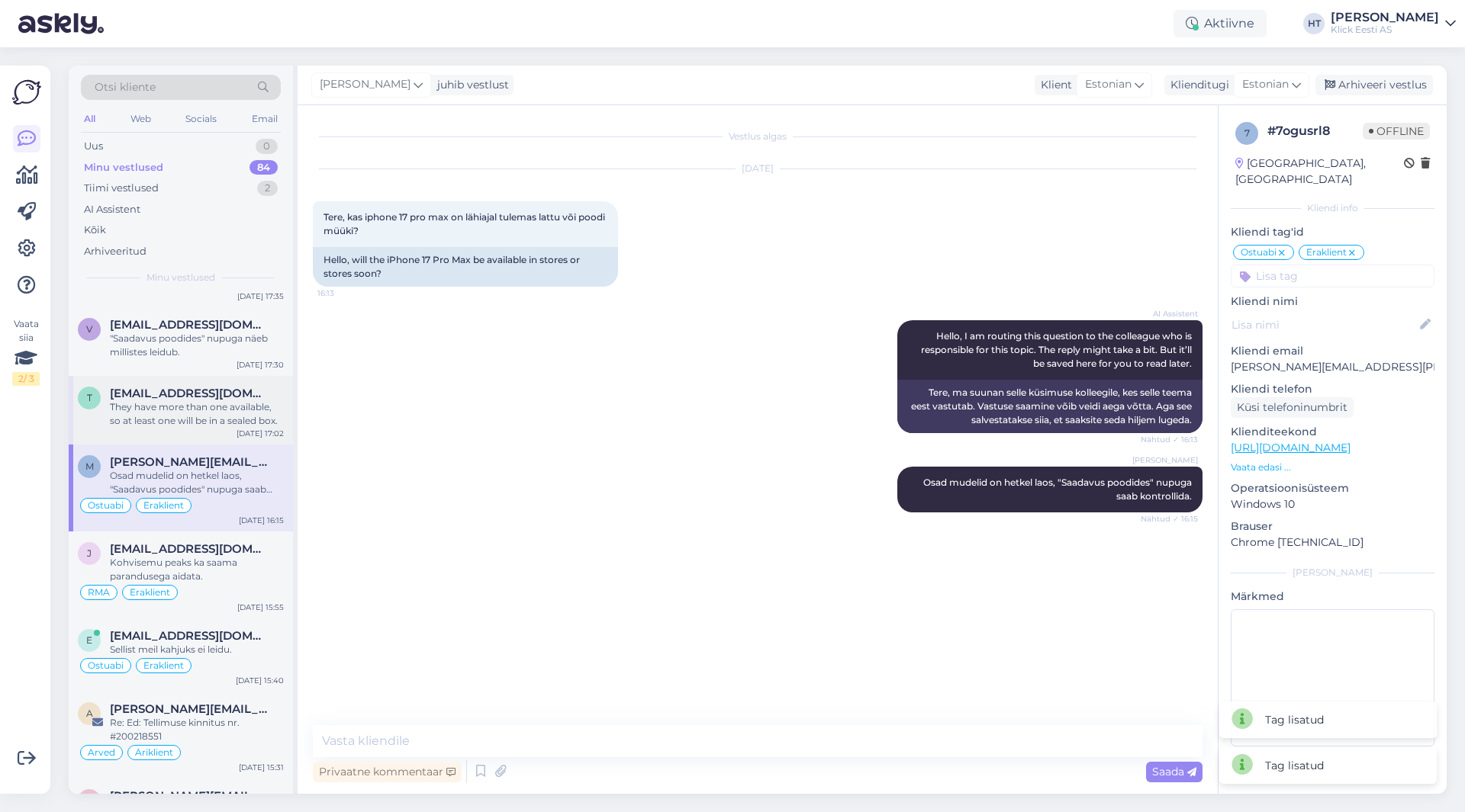
click at [209, 401] on div "They have more than one available, so at least one will be in a sealed box." at bounding box center [197, 414] width 174 height 27
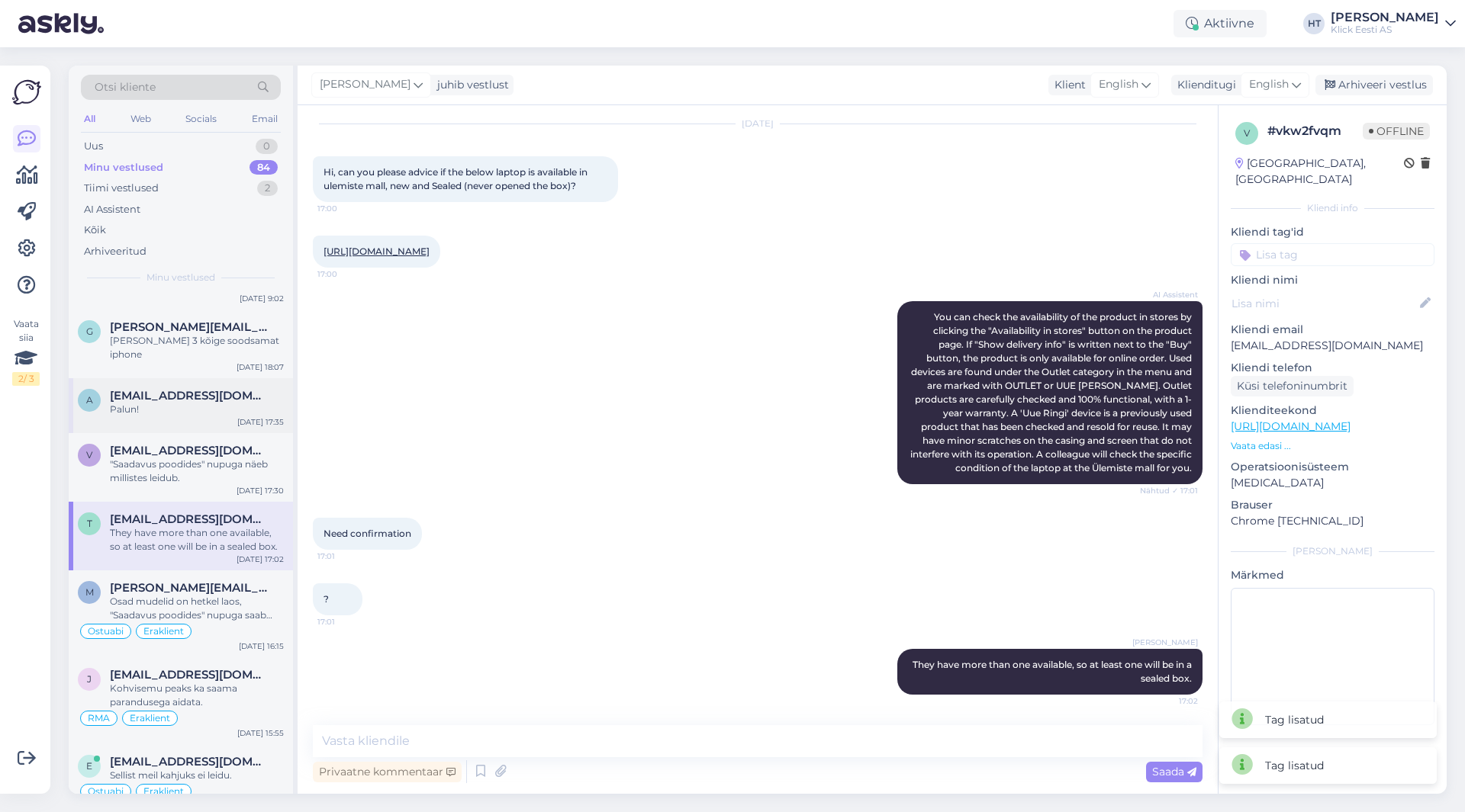
scroll to position [2136, 0]
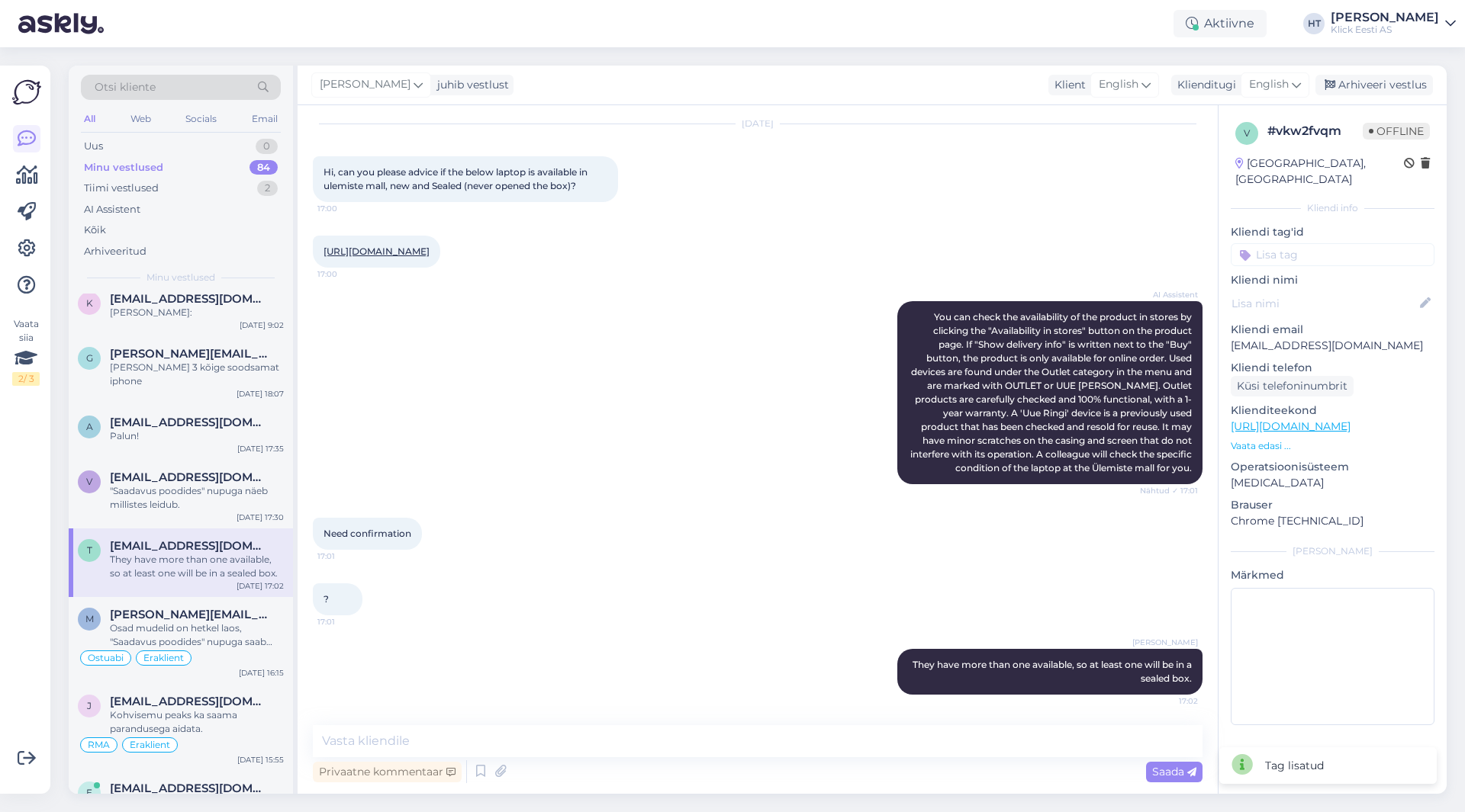
click at [1306, 244] on input at bounding box center [1332, 254] width 204 height 23
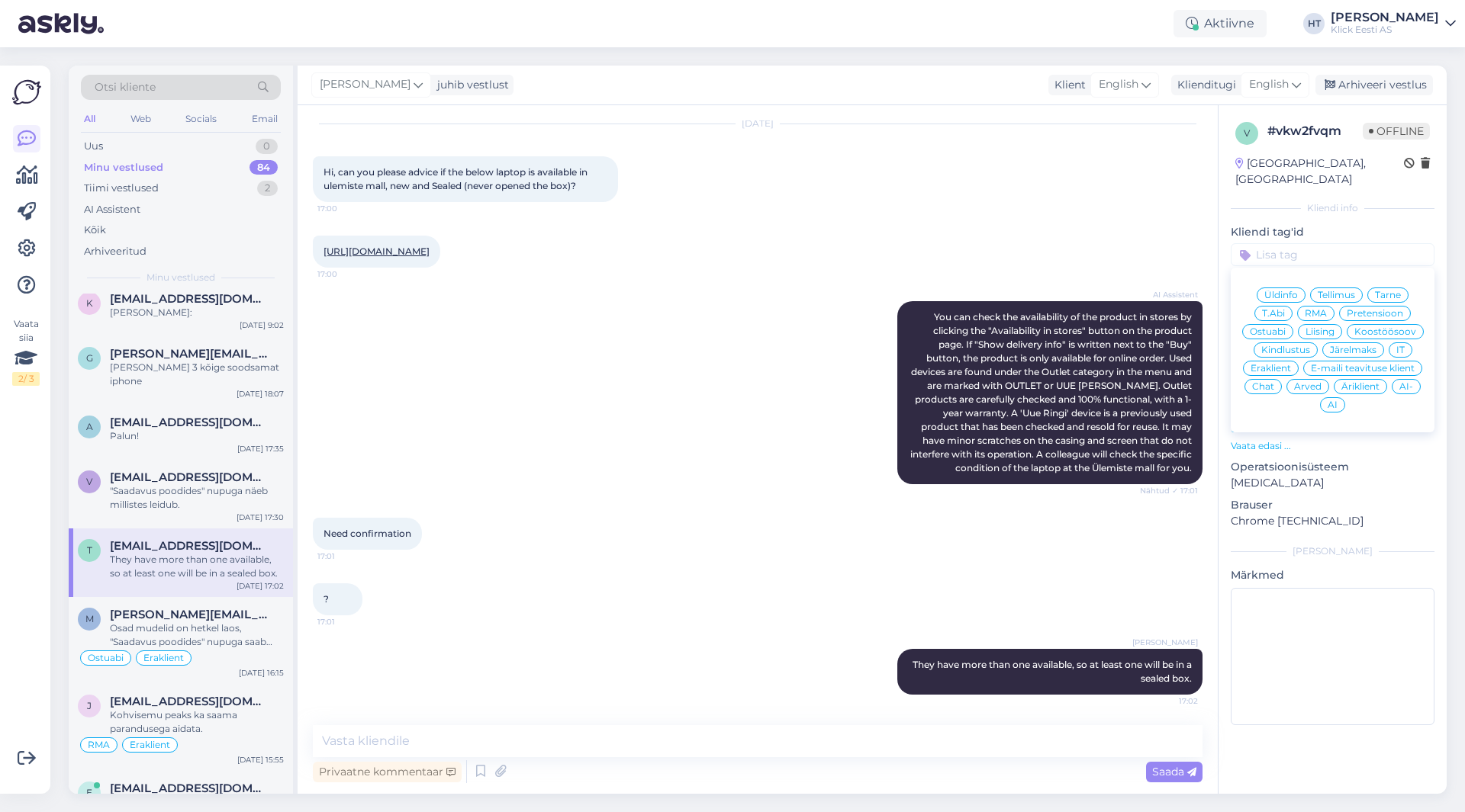
click at [1273, 328] on span "Ostuabi" at bounding box center [1267, 332] width 36 height 9
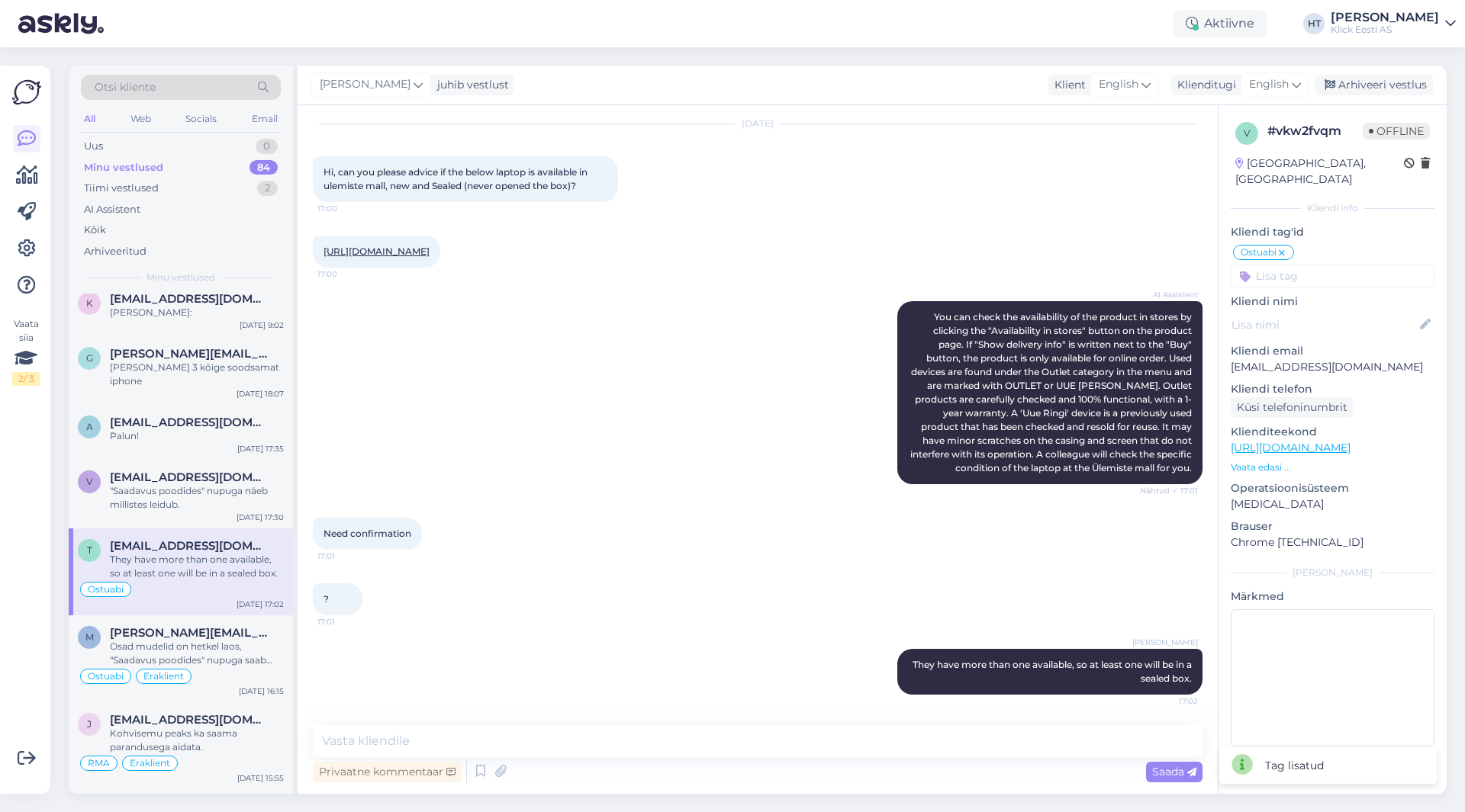
click at [1311, 264] on input at bounding box center [1332, 275] width 204 height 23
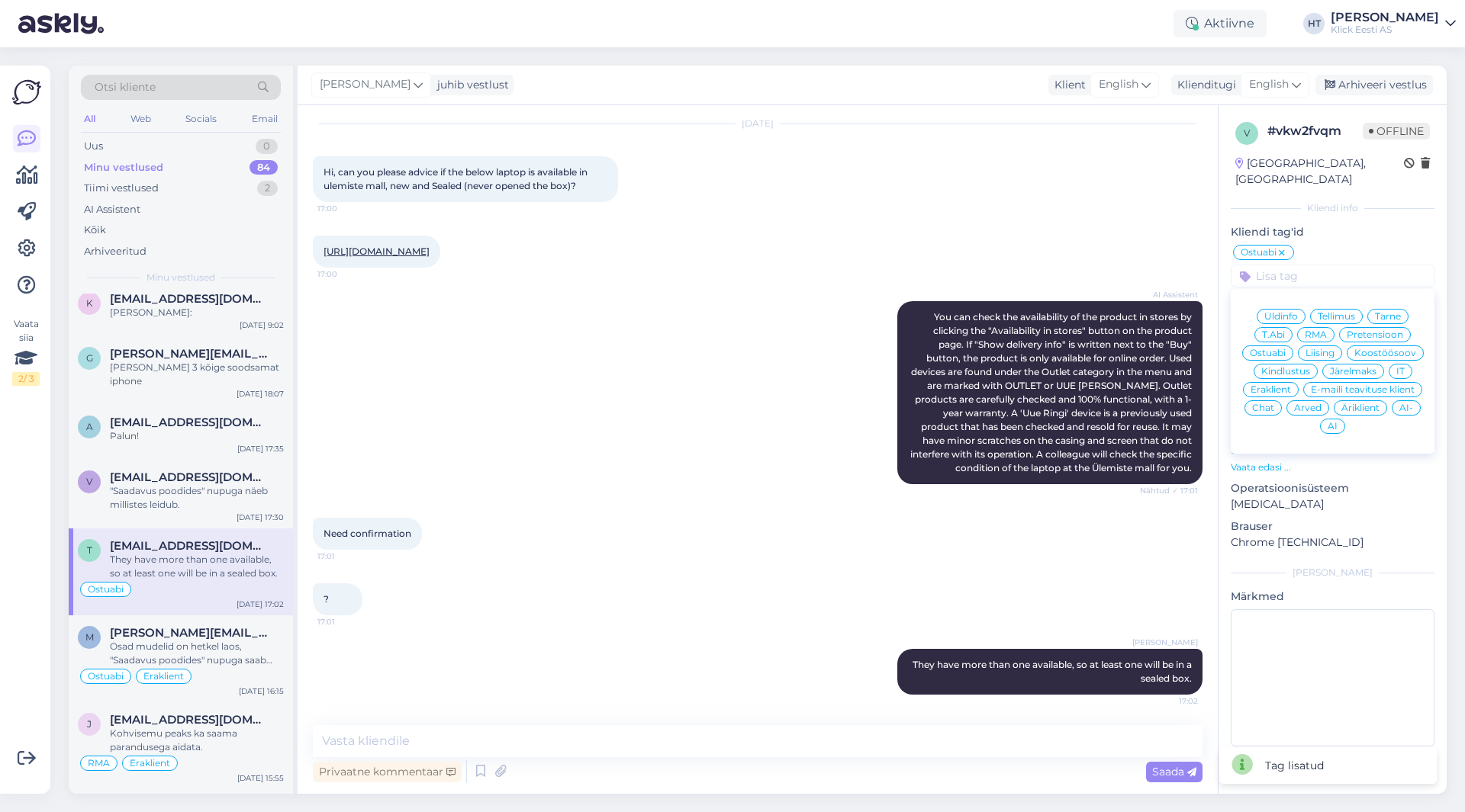
click at [1274, 385] on span "Eraklient" at bounding box center [1270, 390] width 41 height 9
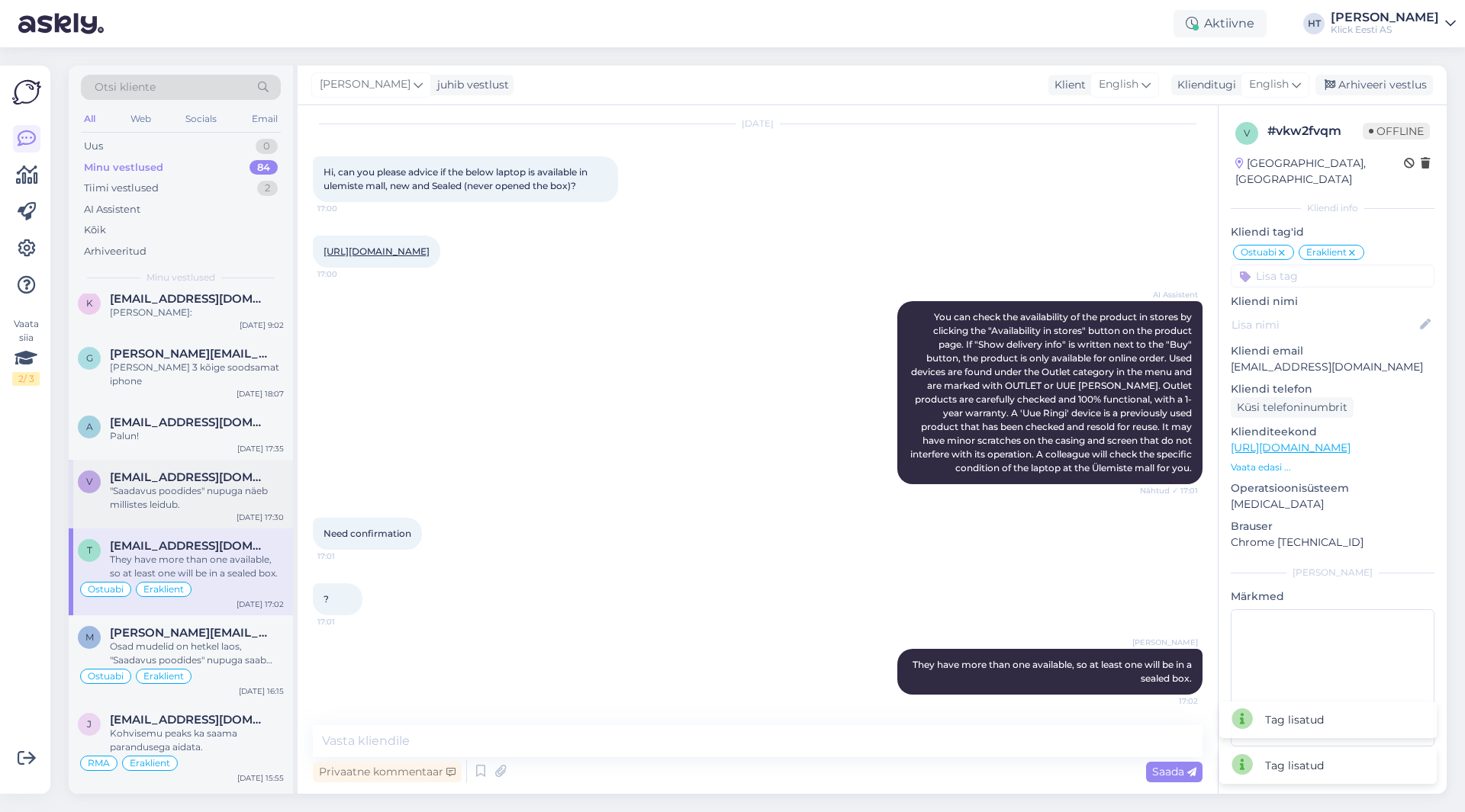
click at [183, 460] on div "v [EMAIL_ADDRESS][DOMAIN_NAME] "Saadavus poodides" nupuga näeb millistes leidub…" at bounding box center [181, 494] width 224 height 69
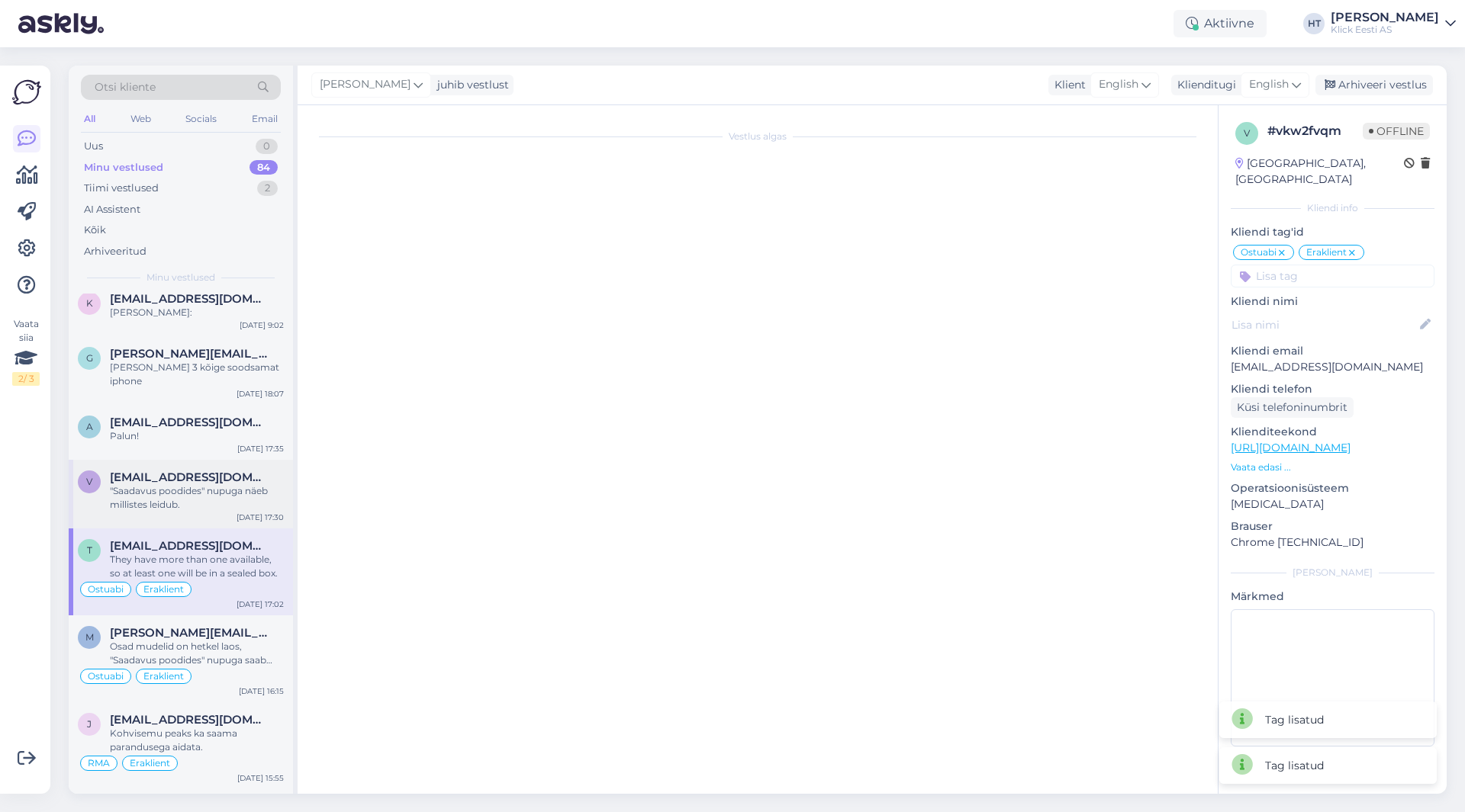
scroll to position [160, 0]
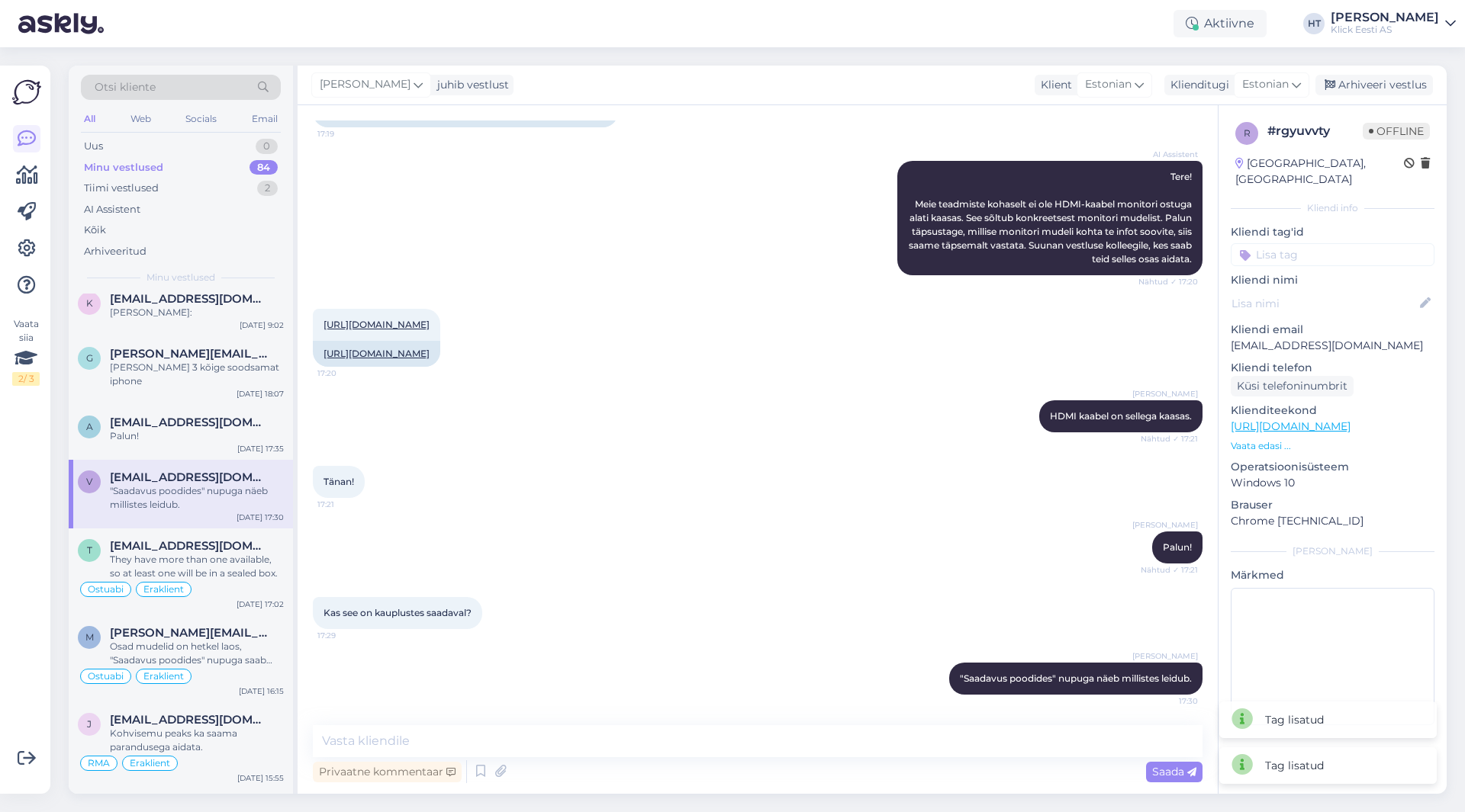
click at [1293, 244] on input at bounding box center [1332, 254] width 204 height 23
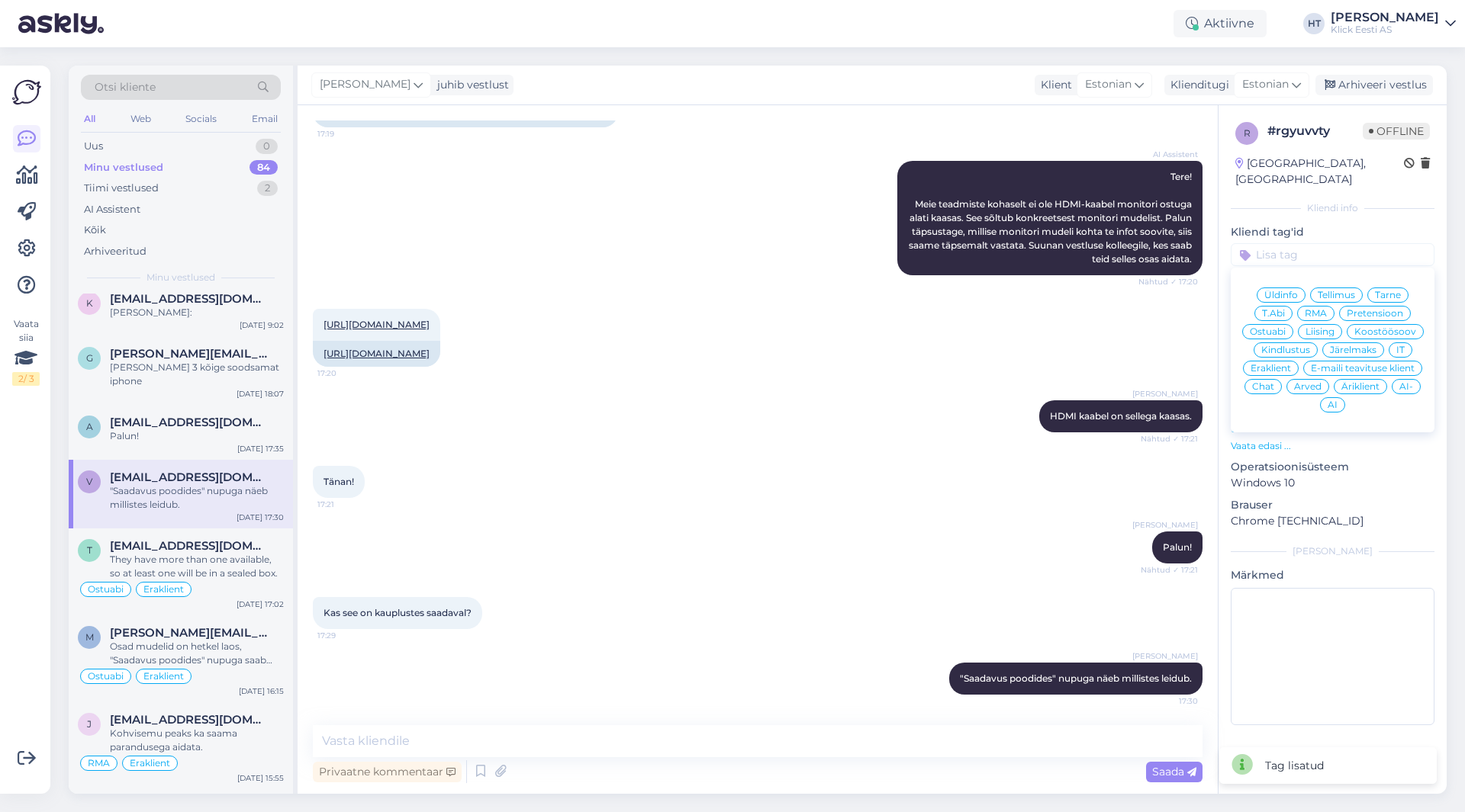
click at [1279, 324] on div "Ostuabi" at bounding box center [1267, 331] width 51 height 15
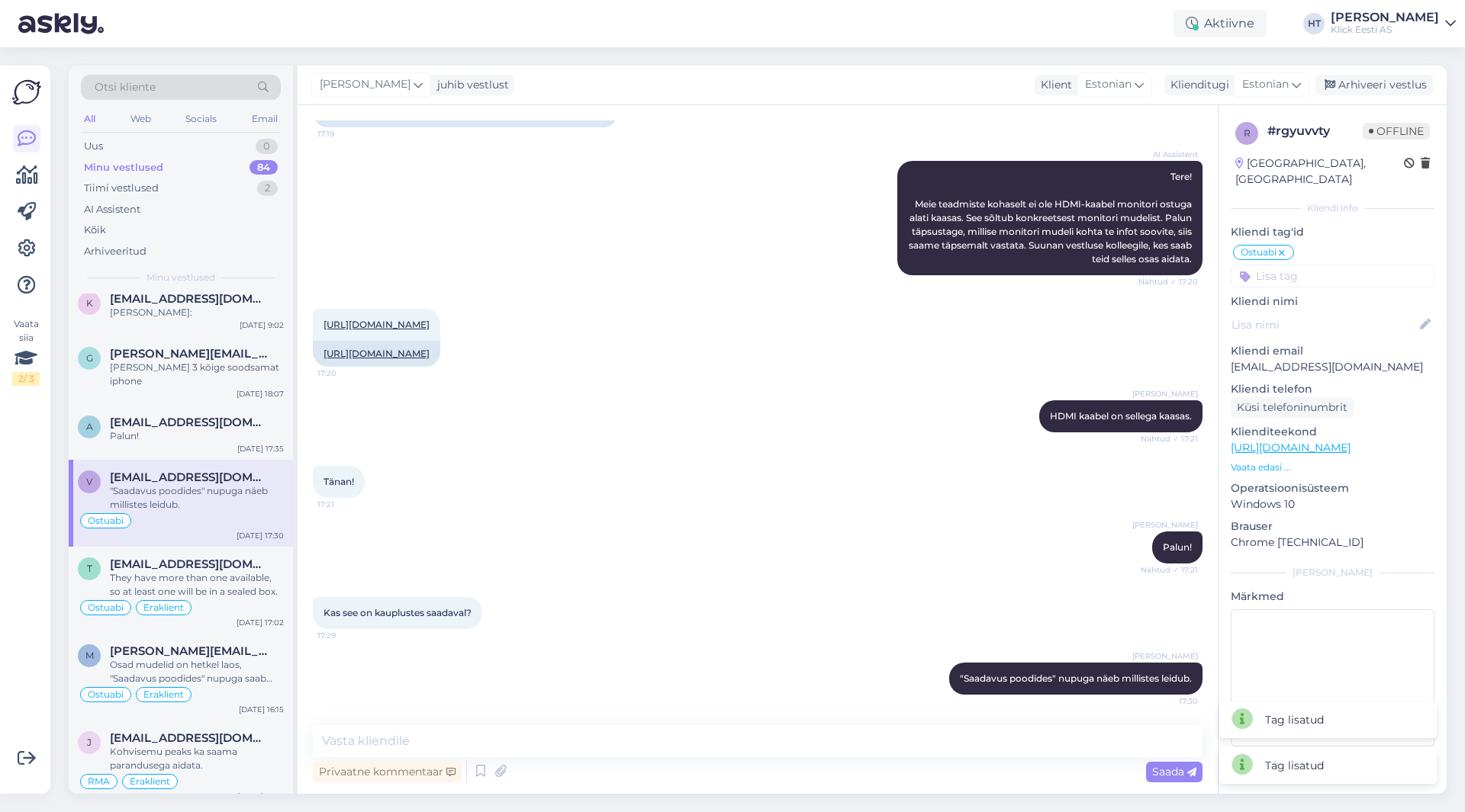
click at [1301, 264] on input at bounding box center [1332, 275] width 204 height 23
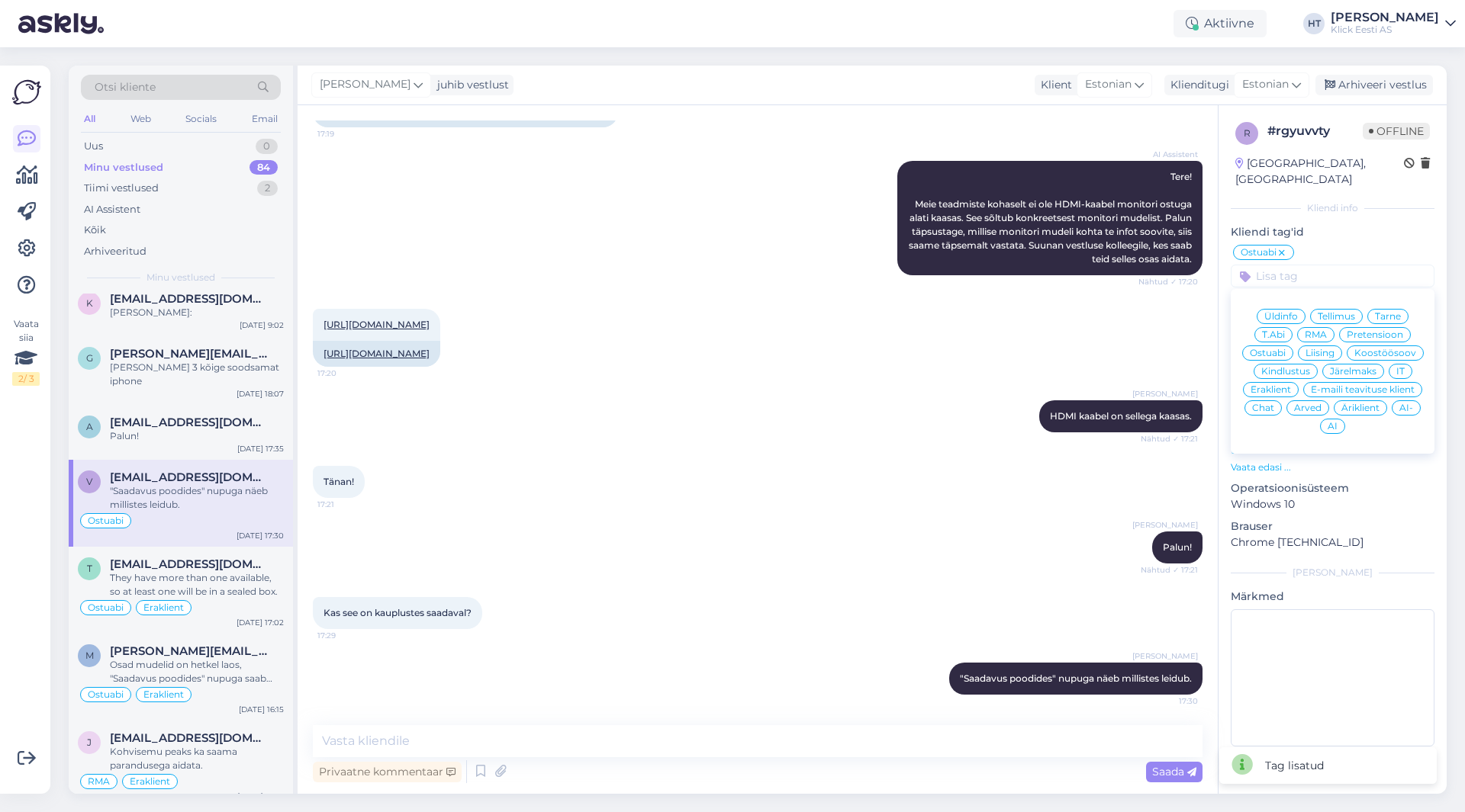
click at [1266, 385] on span "Eraklient" at bounding box center [1270, 390] width 41 height 9
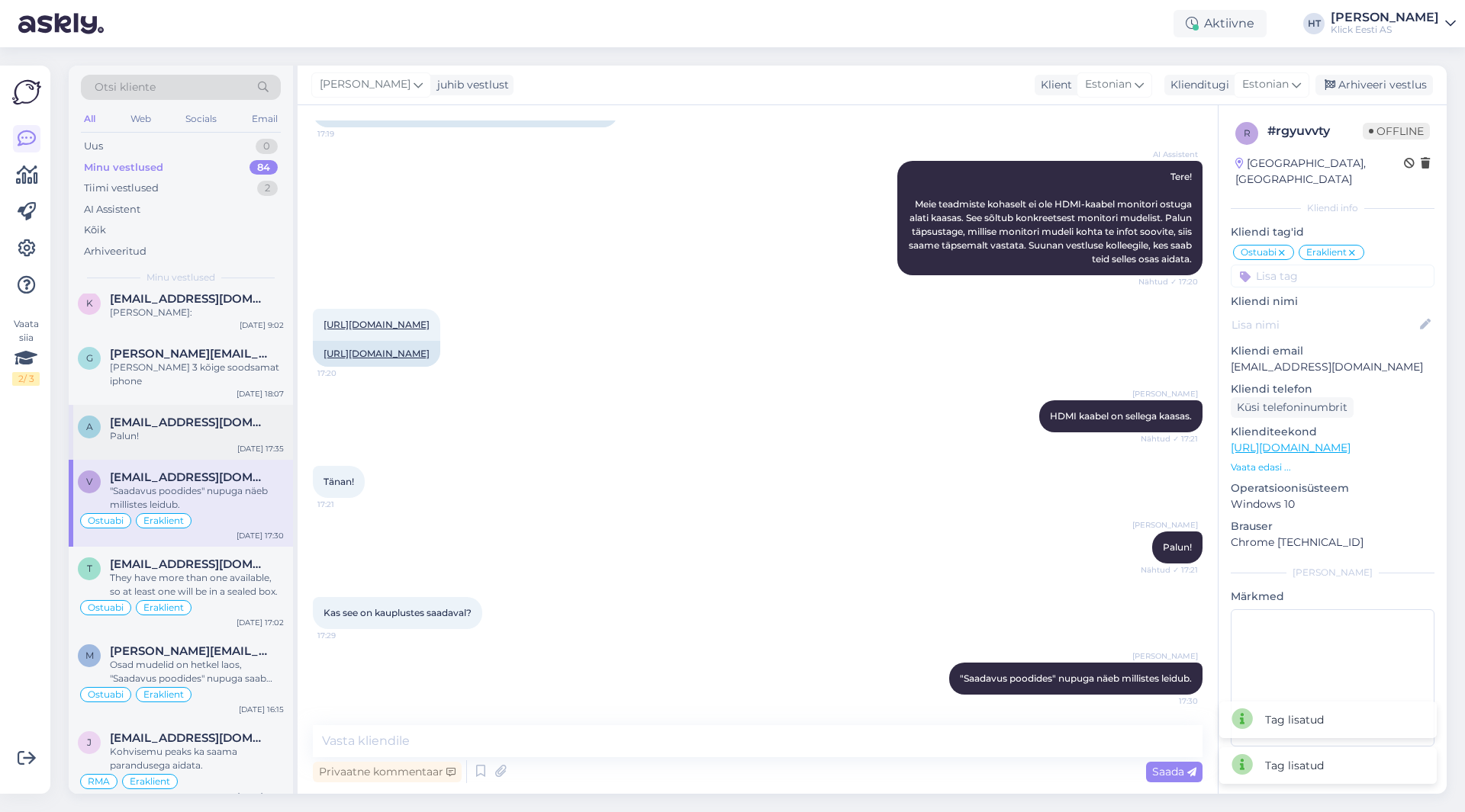
click at [198, 405] on div "a [EMAIL_ADDRESS][DOMAIN_NAME] Palun! [DATE] 17:35" at bounding box center [181, 432] width 224 height 55
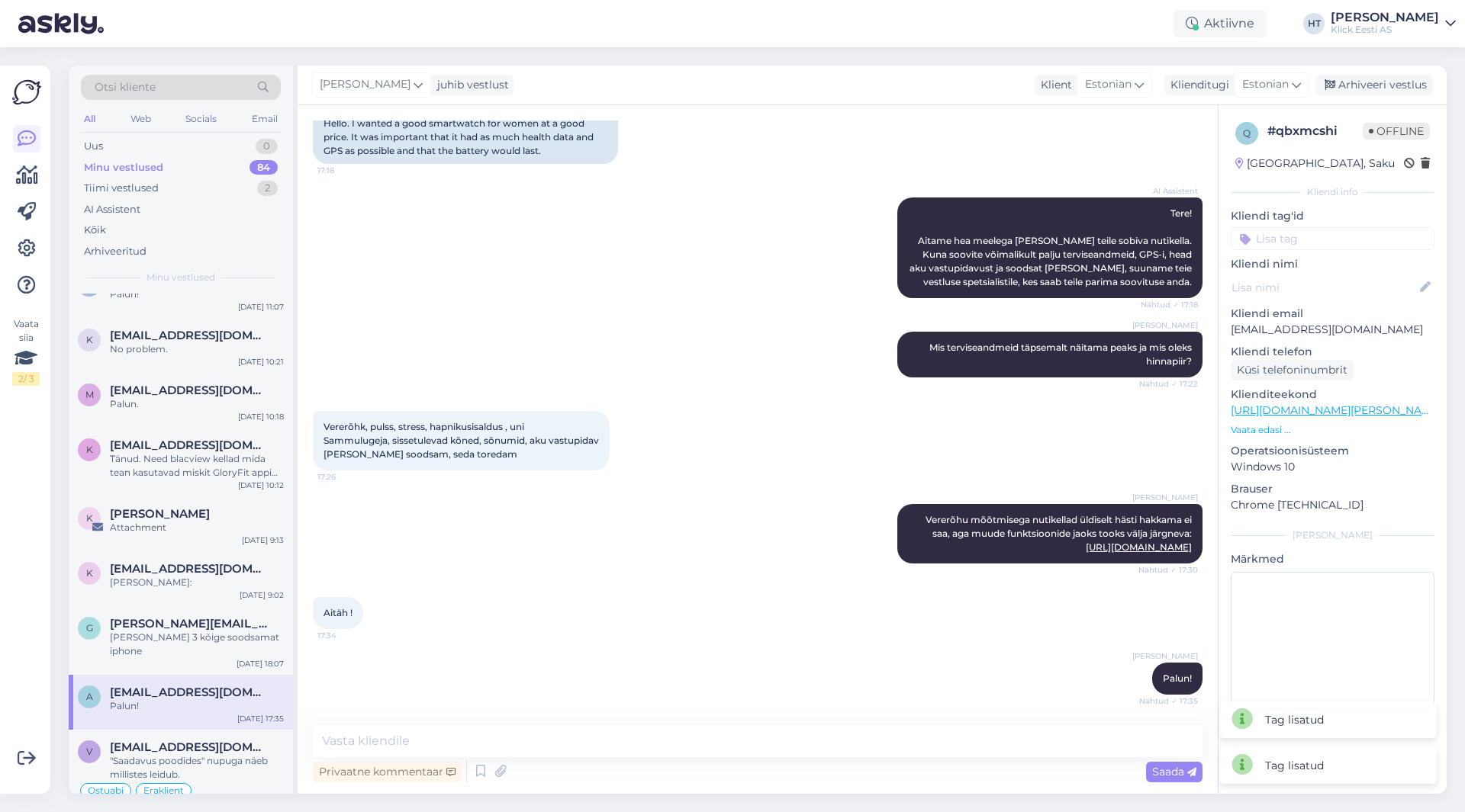
scroll to position [1830, 0]
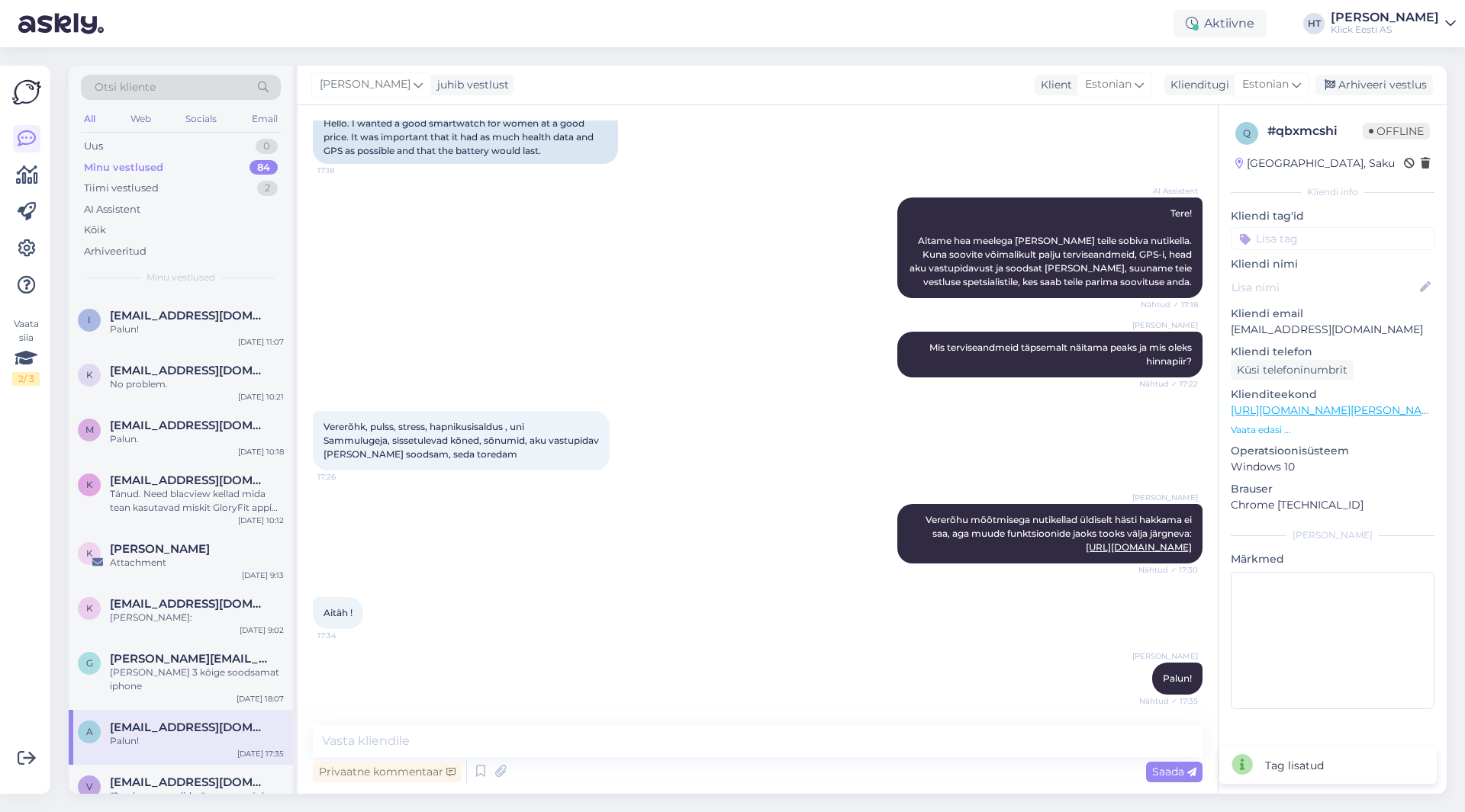
click at [1282, 243] on input at bounding box center [1332, 238] width 204 height 23
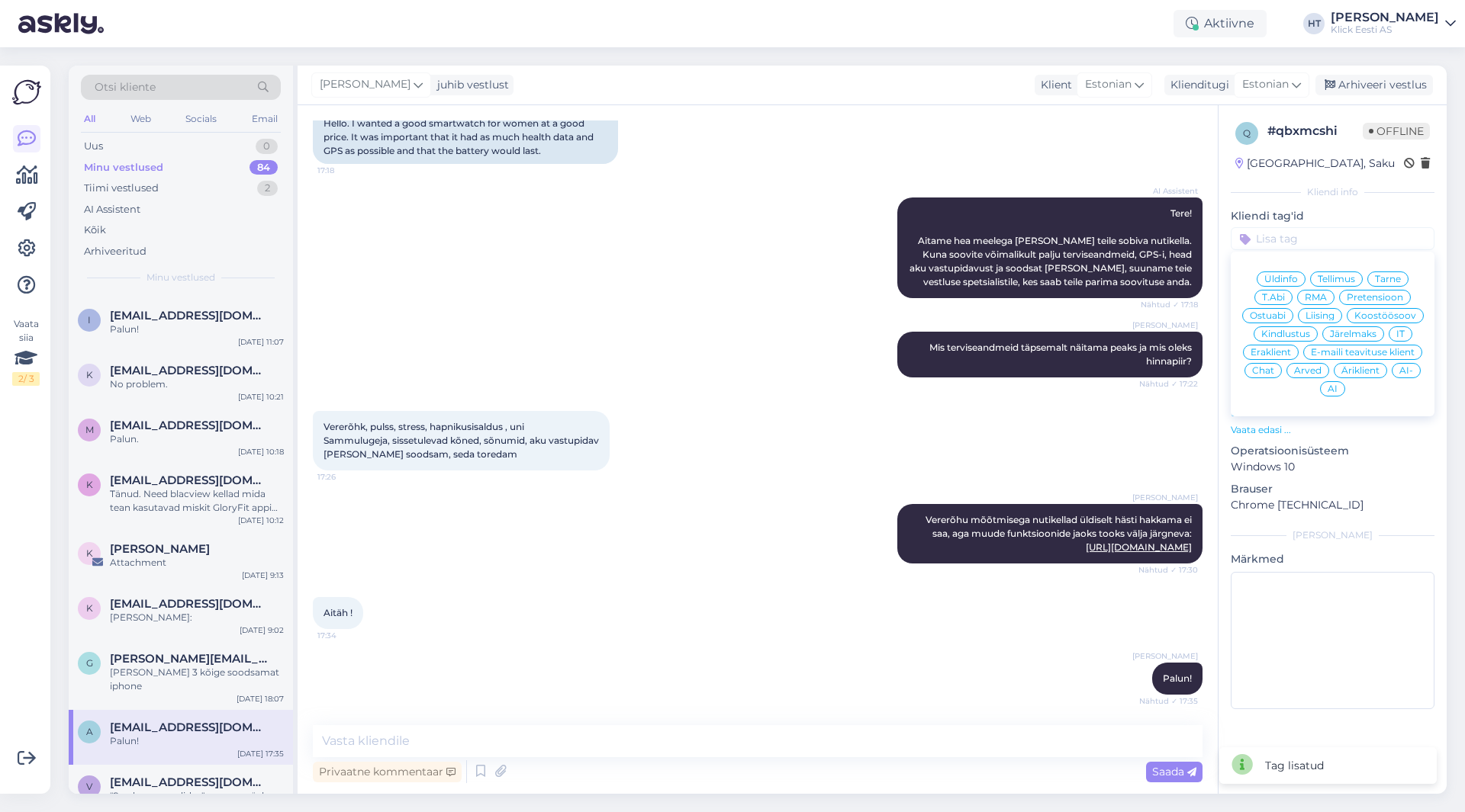
click at [1270, 310] on div "Ostuabi" at bounding box center [1267, 315] width 51 height 15
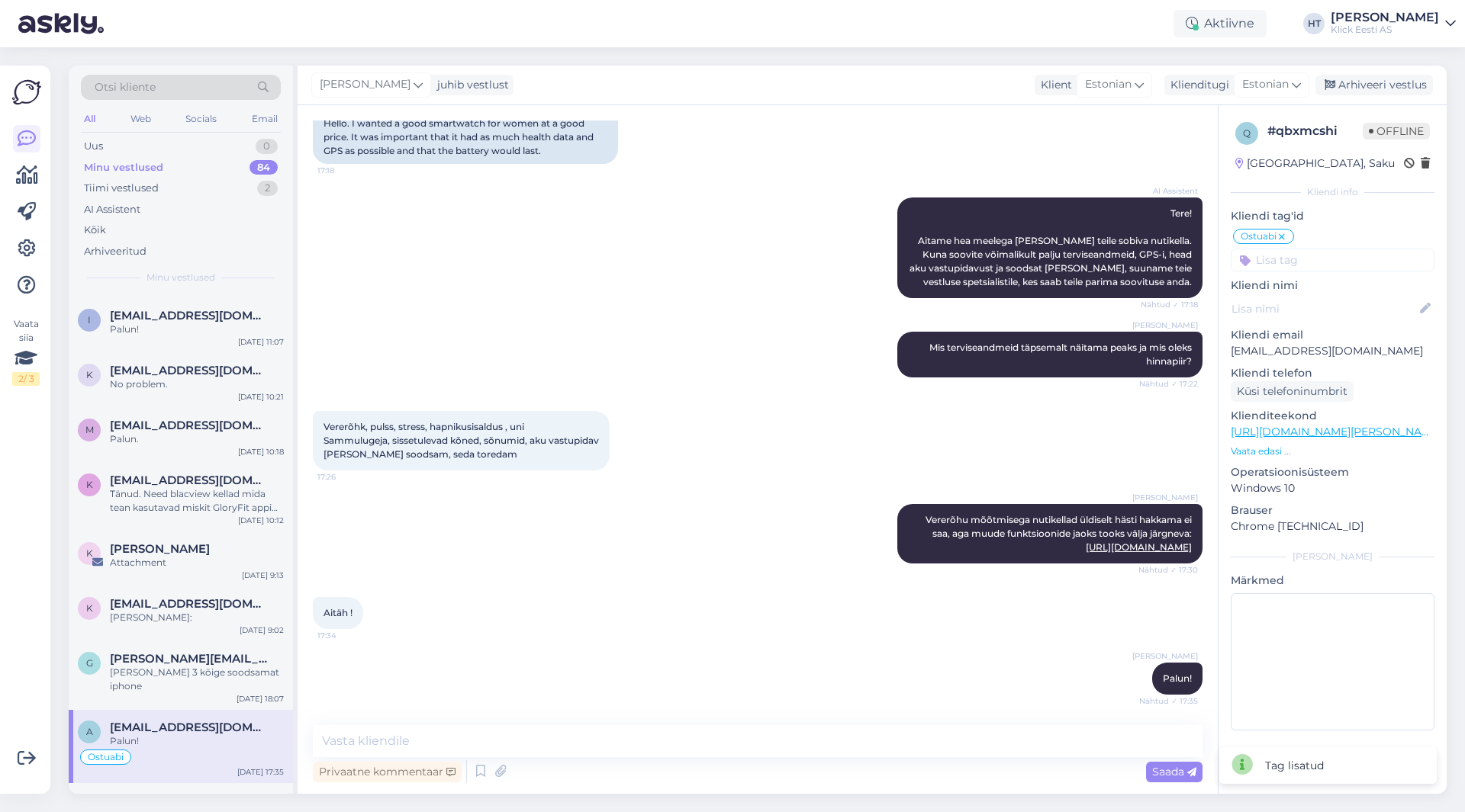
click at [1299, 263] on input at bounding box center [1332, 260] width 204 height 23
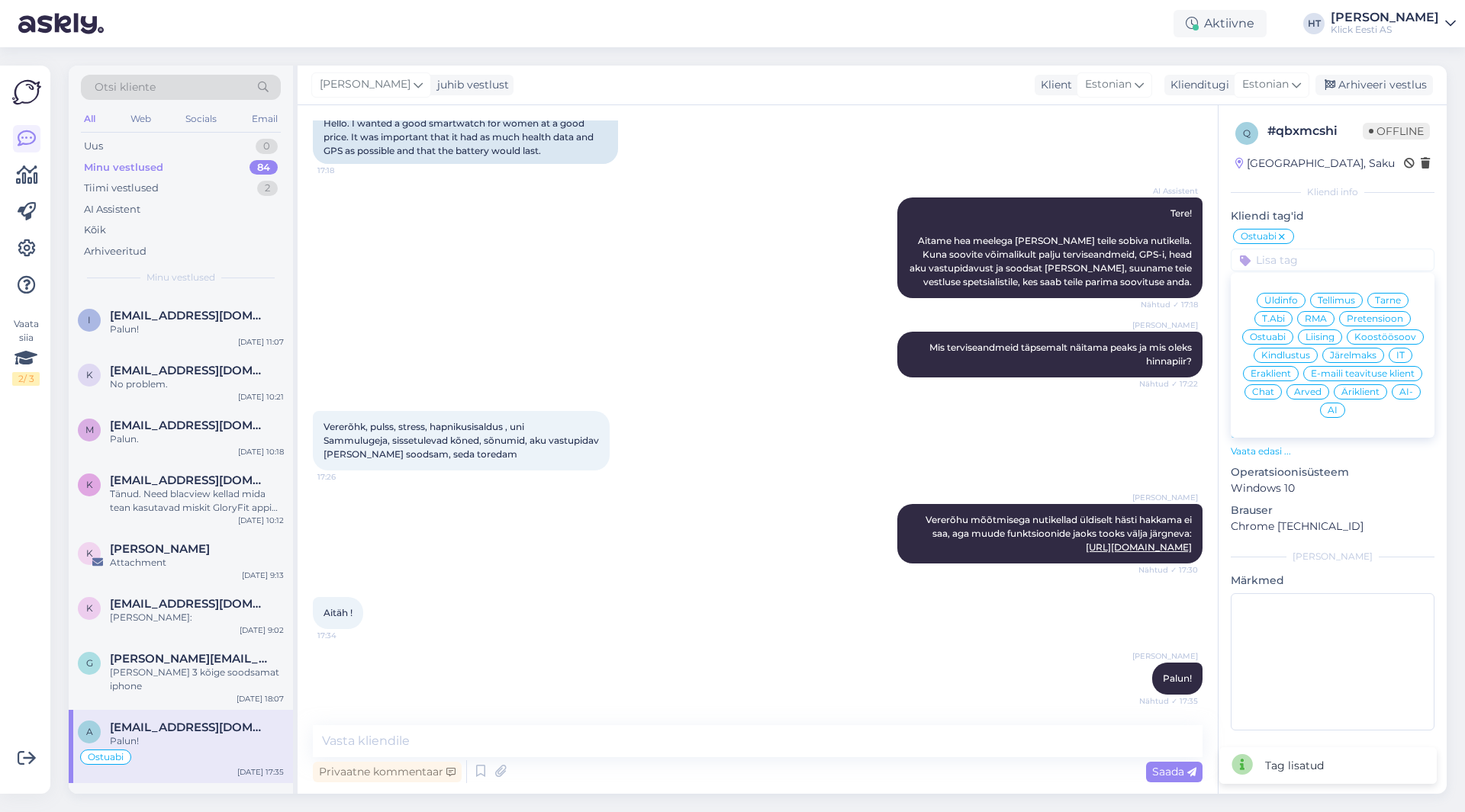
click at [1282, 373] on span "Eraklient" at bounding box center [1270, 374] width 41 height 9
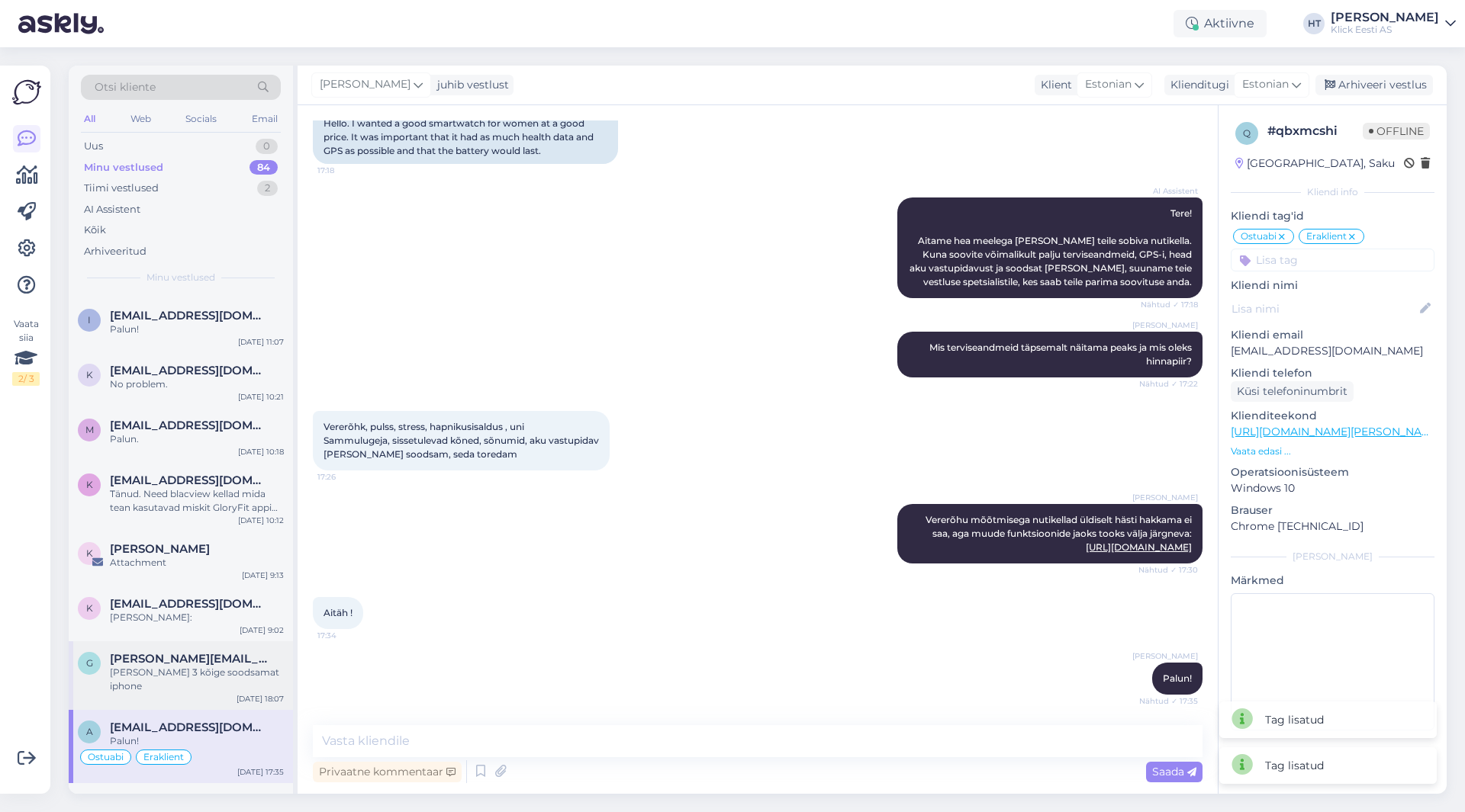
click at [171, 652] on span "[PERSON_NAME][EMAIL_ADDRESS][DOMAIN_NAME]" at bounding box center [190, 659] width 159 height 14
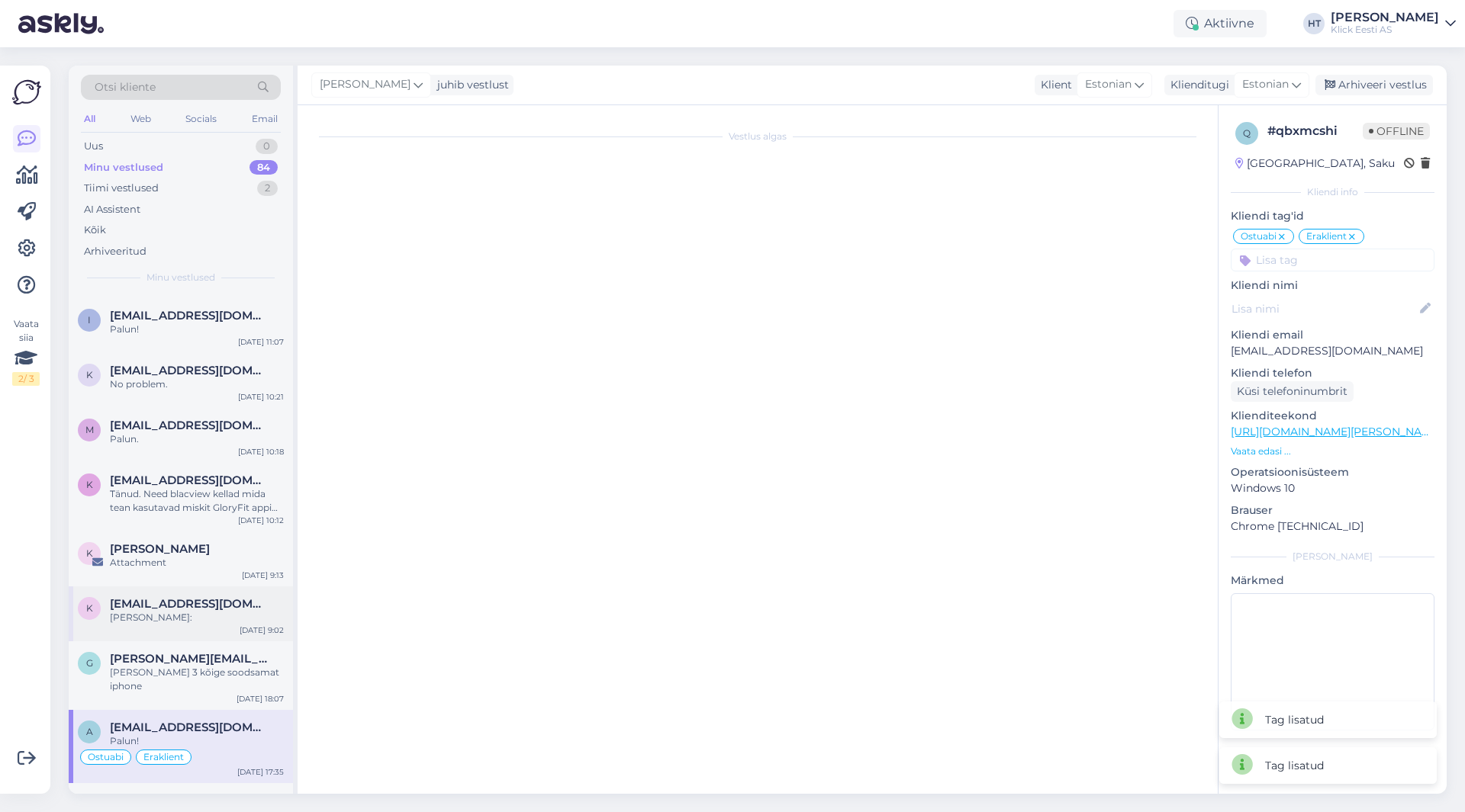
scroll to position [0, 0]
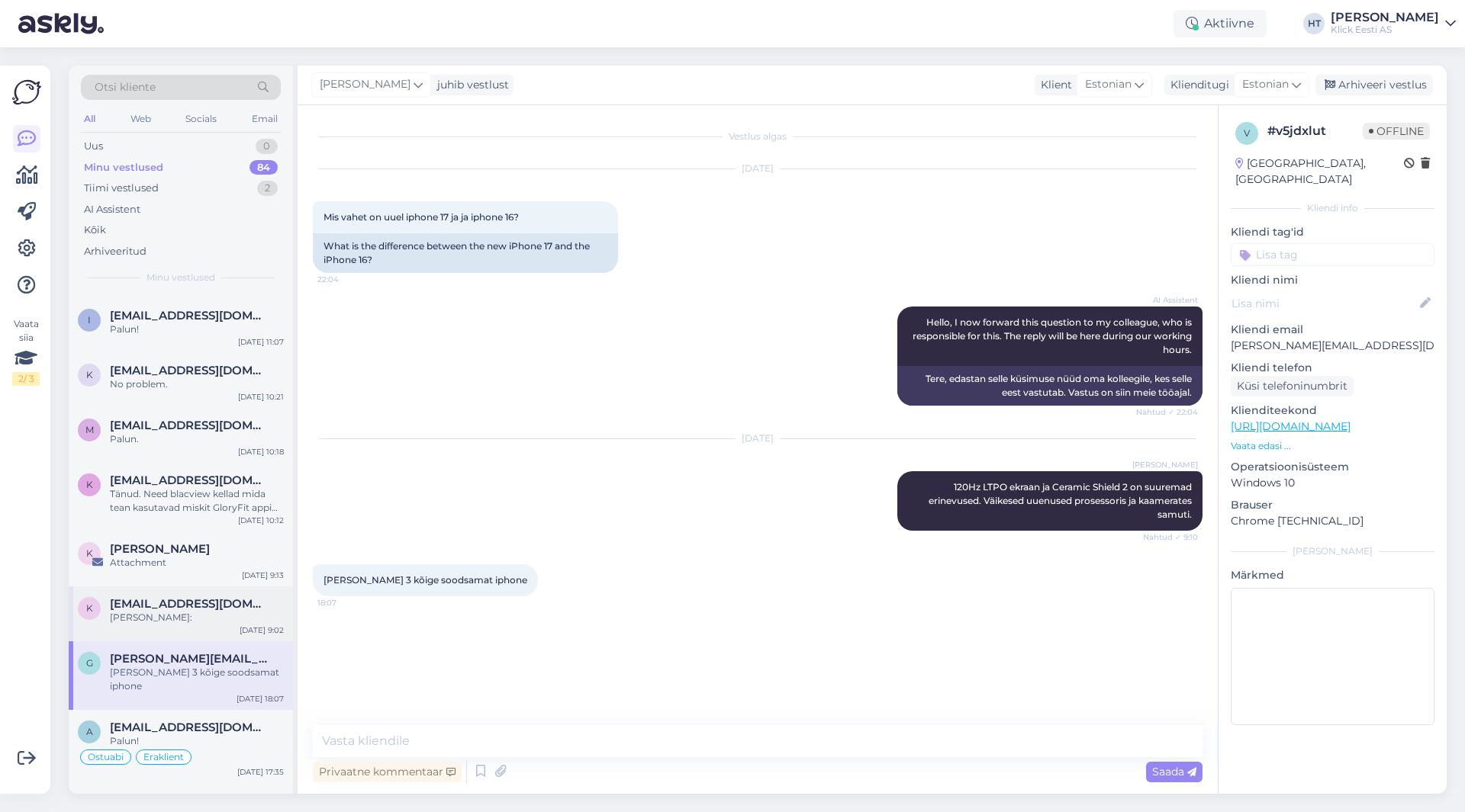
click at [207, 601] on span "[EMAIL_ADDRESS][DOMAIN_NAME]" at bounding box center [190, 604] width 159 height 14
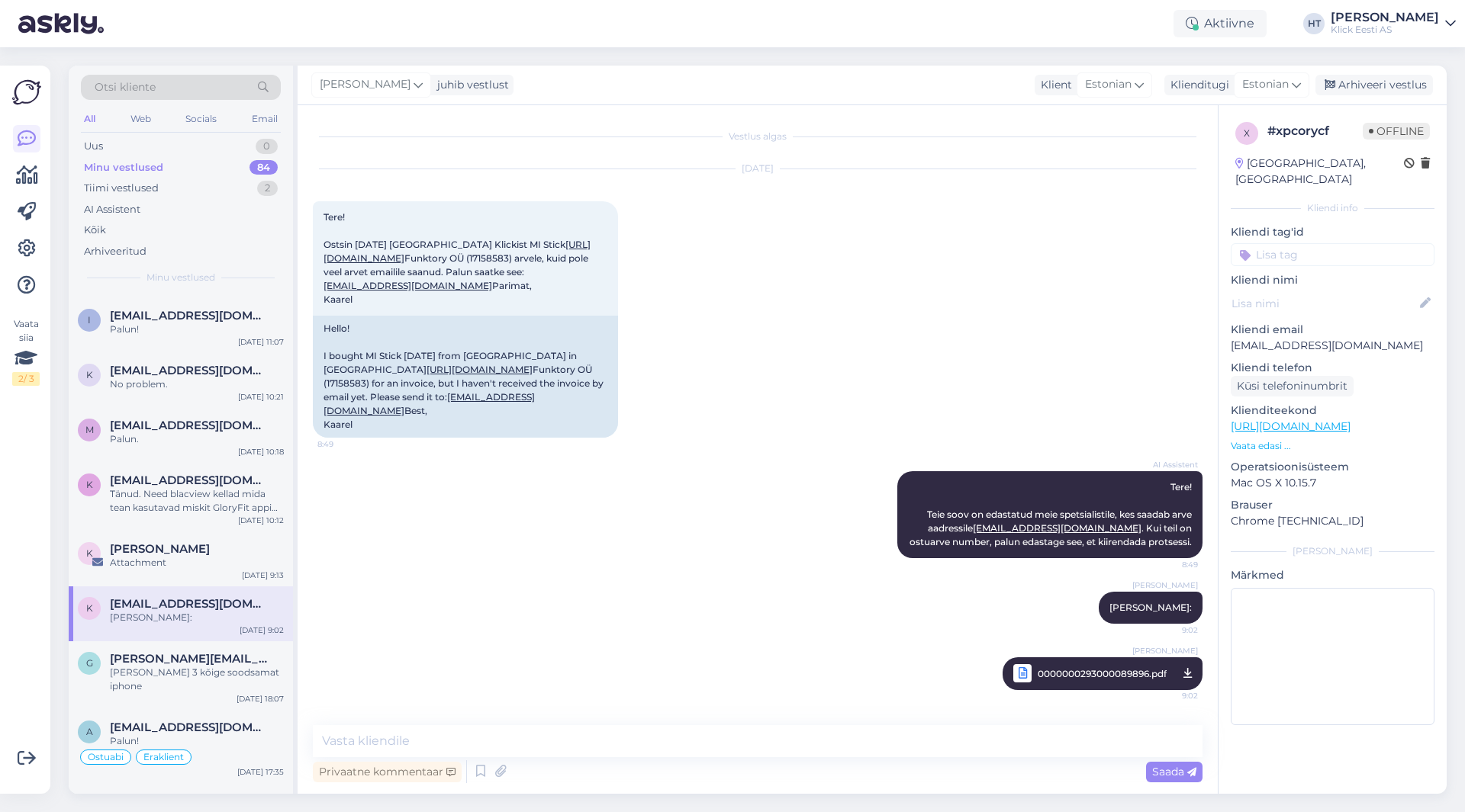
scroll to position [91, 0]
click at [205, 643] on div "g [PERSON_NAME][EMAIL_ADDRESS][DOMAIN_NAME] [PERSON_NAME] 3 kõige soodsamat iph…" at bounding box center [181, 676] width 224 height 69
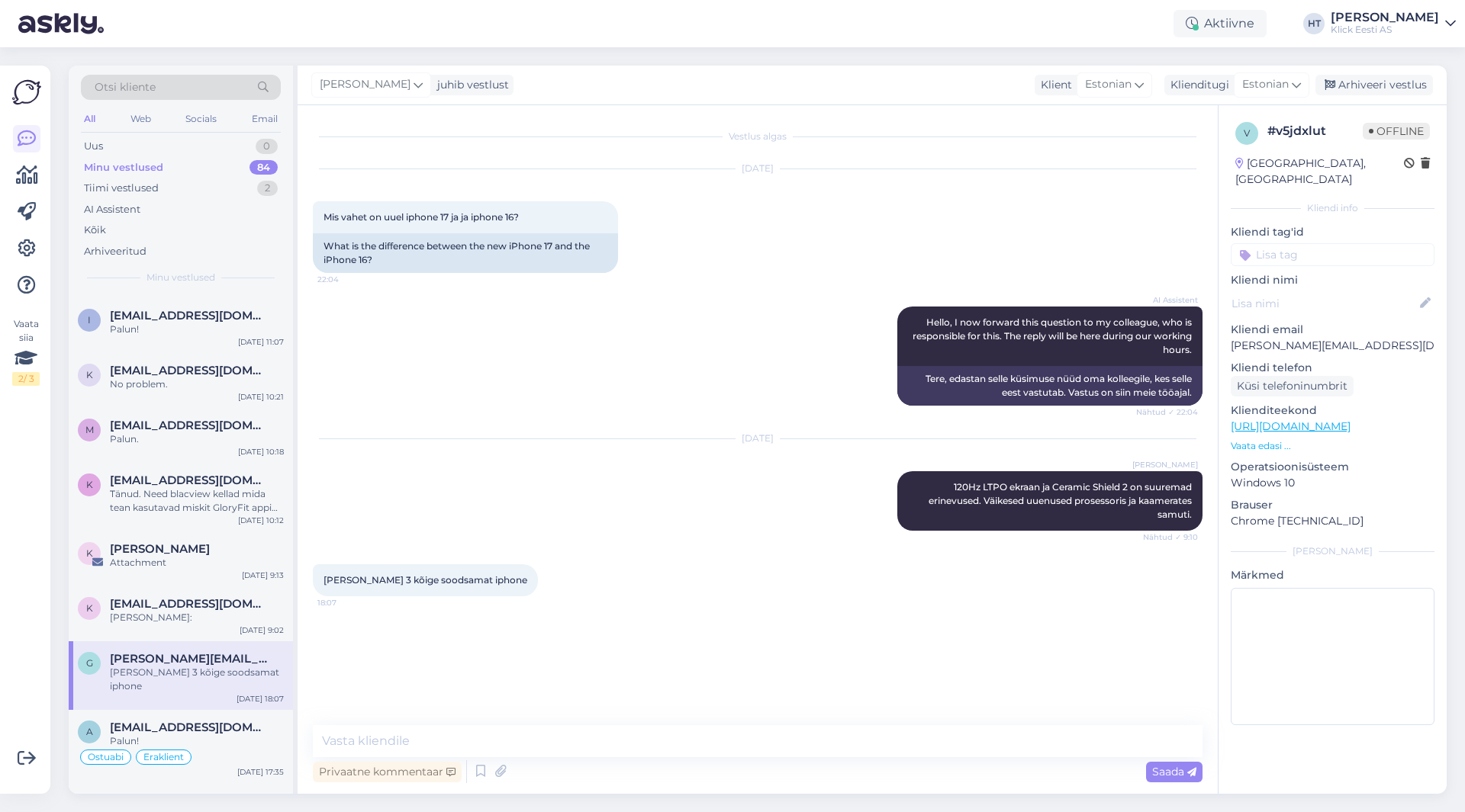
scroll to position [0, 0]
click at [1370, 82] on div "Arhiveeri vestlus" at bounding box center [1374, 85] width 117 height 21
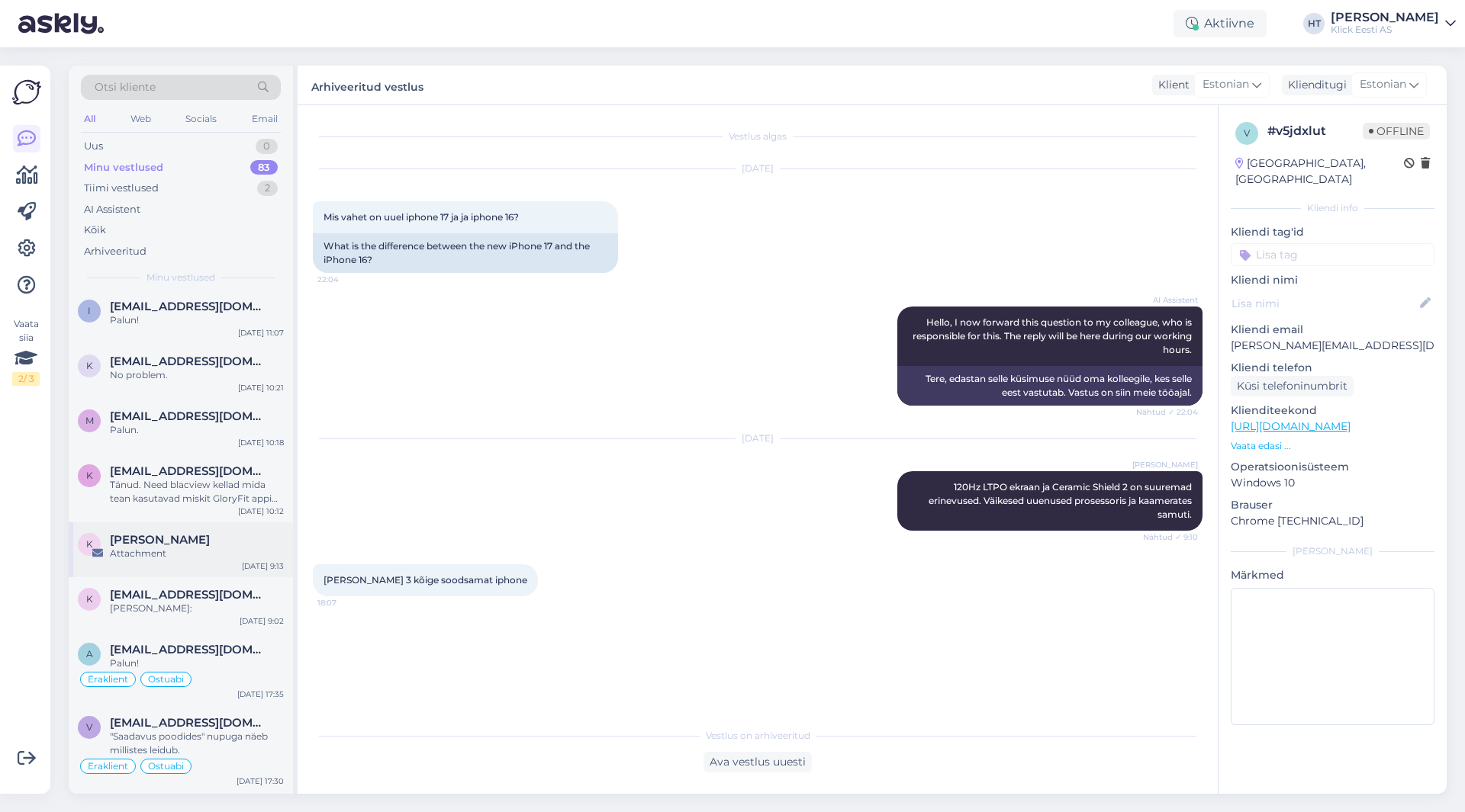
scroll to position [1830, 0]
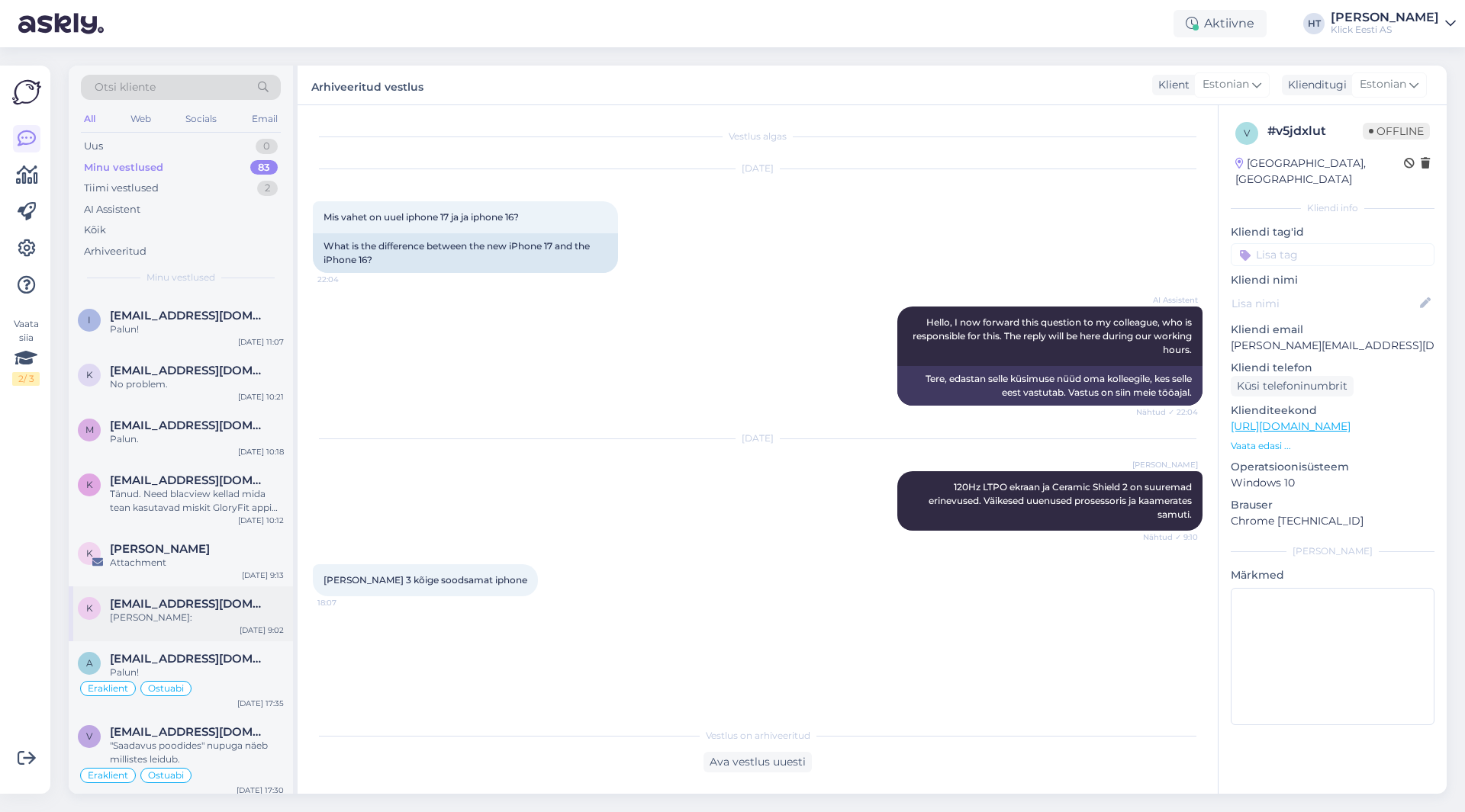
click at [205, 588] on div "k [EMAIL_ADDRESS][DOMAIN_NAME] Lisan arve: [DATE] 9:02" at bounding box center [181, 614] width 224 height 55
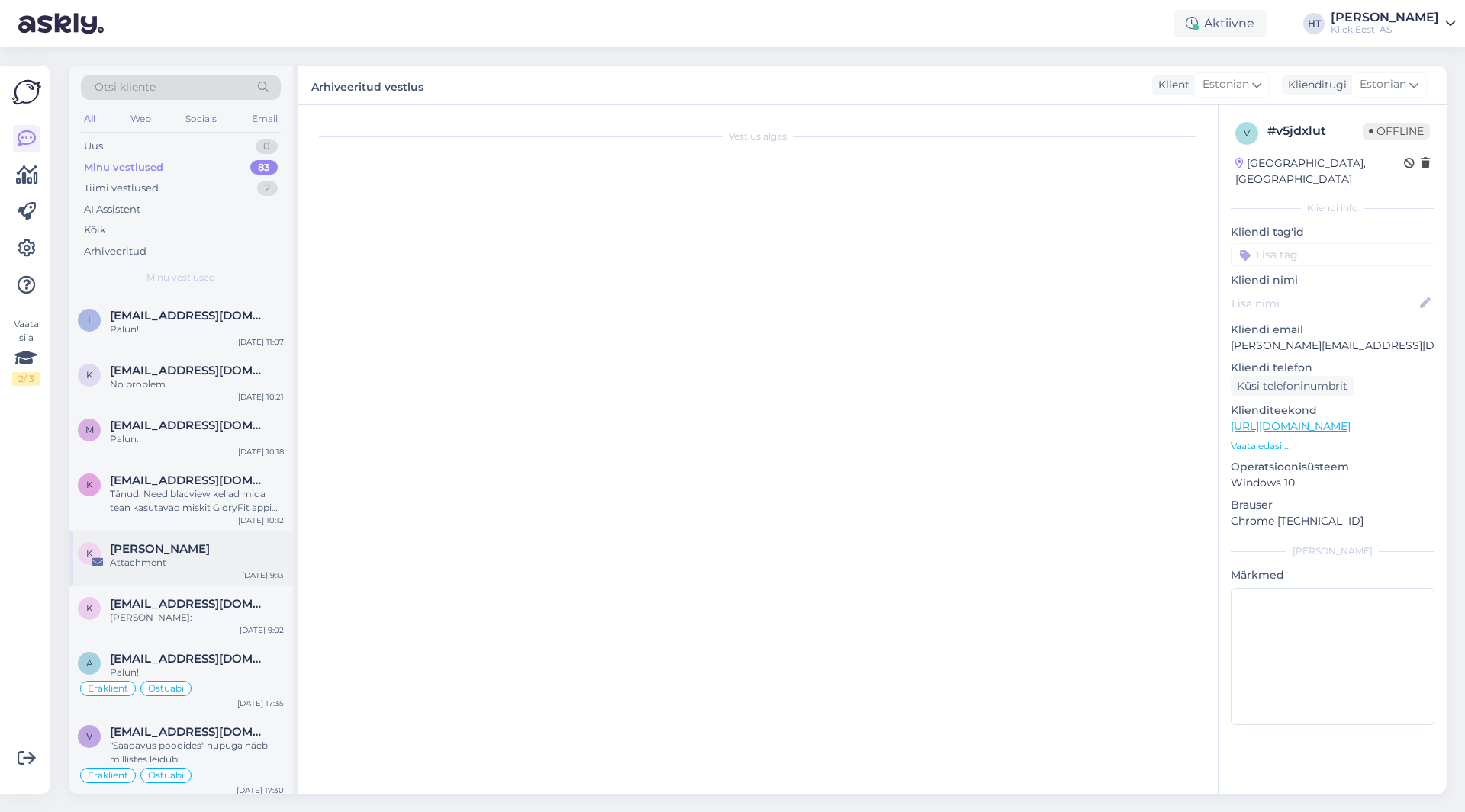
scroll to position [91, 0]
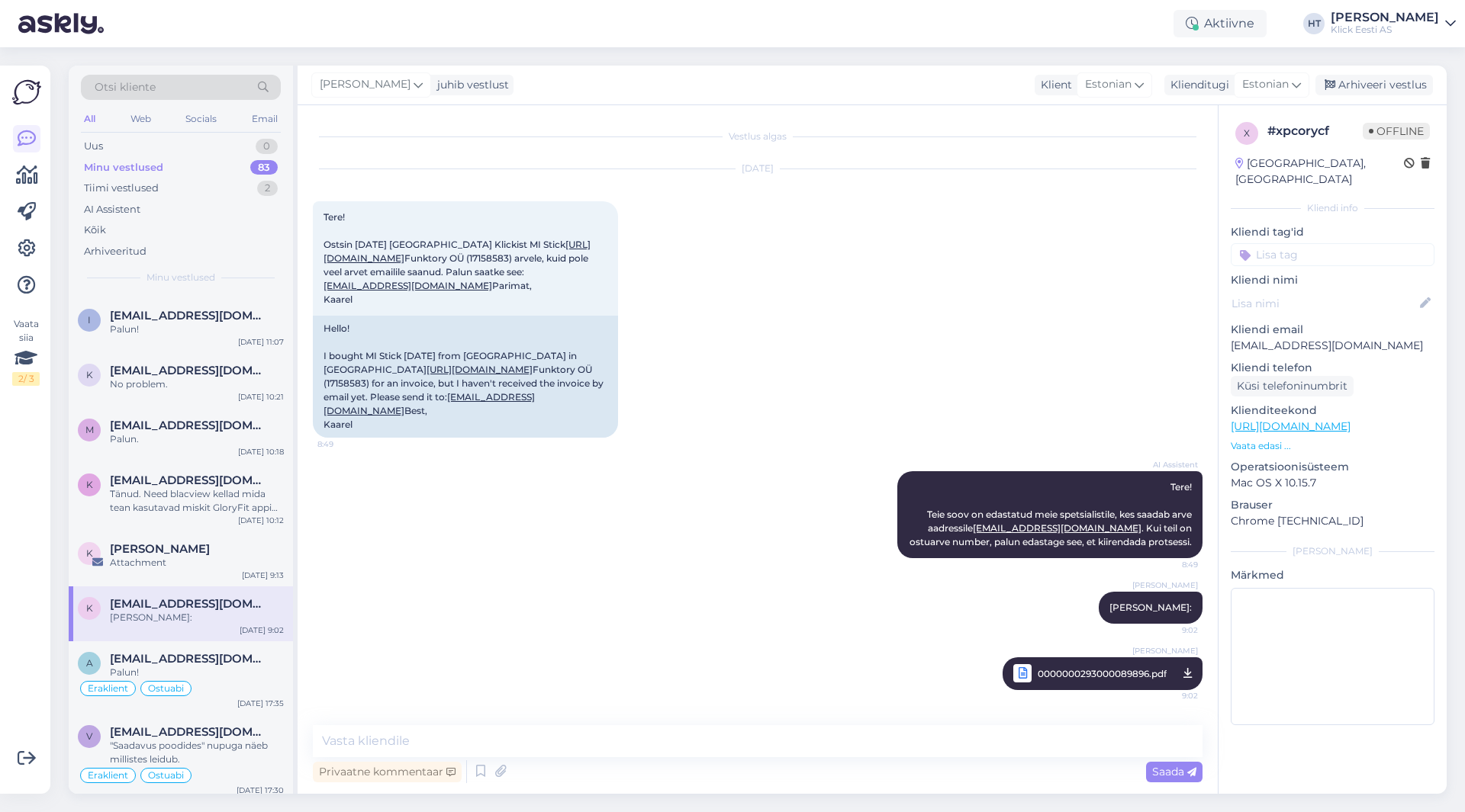
click at [1313, 244] on input at bounding box center [1332, 254] width 204 height 23
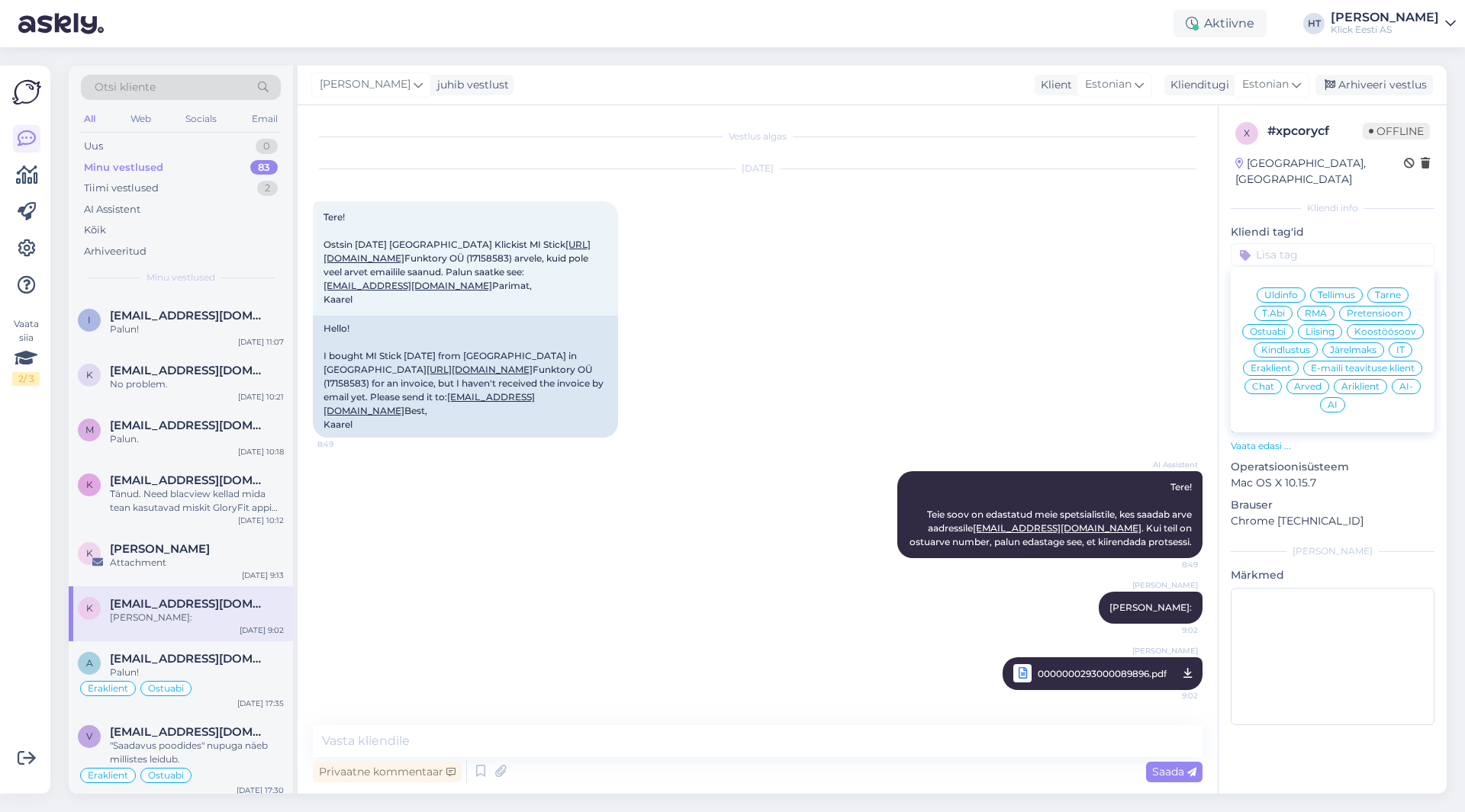
click at [1299, 382] on span "Arved" at bounding box center [1307, 386] width 27 height 9
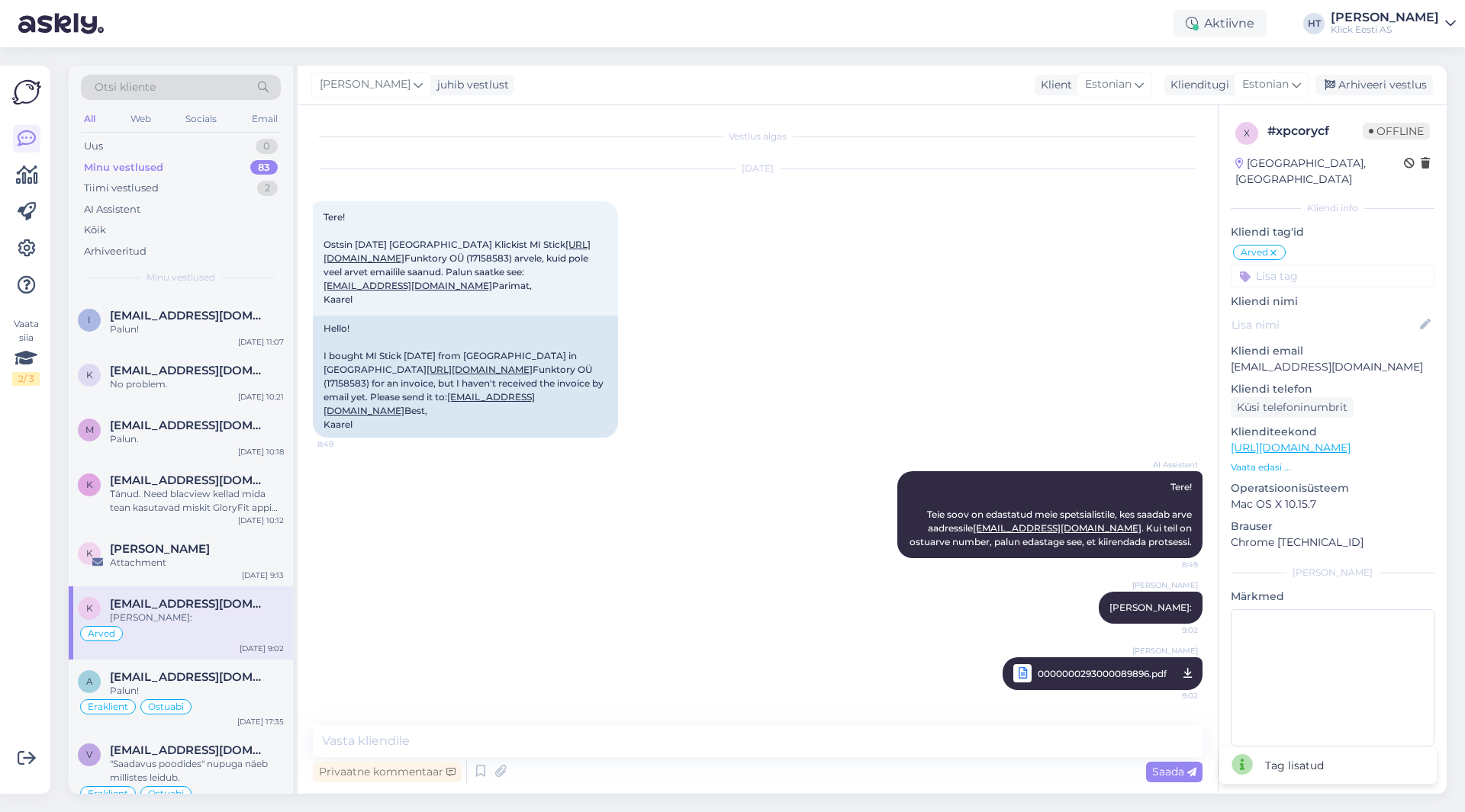
click at [1306, 264] on input at bounding box center [1332, 275] width 204 height 23
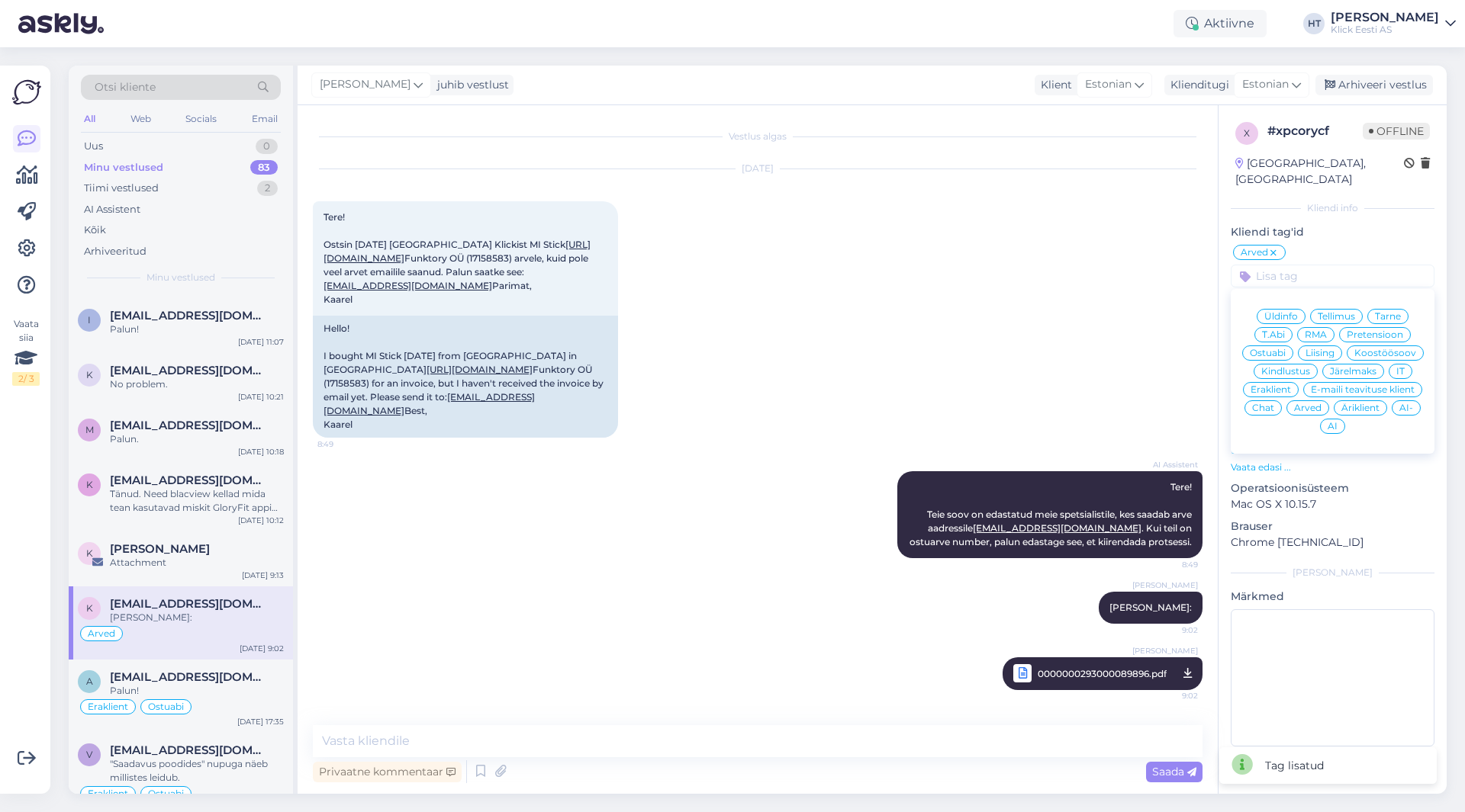
click at [1363, 403] on span "Äriklient" at bounding box center [1360, 408] width 38 height 9
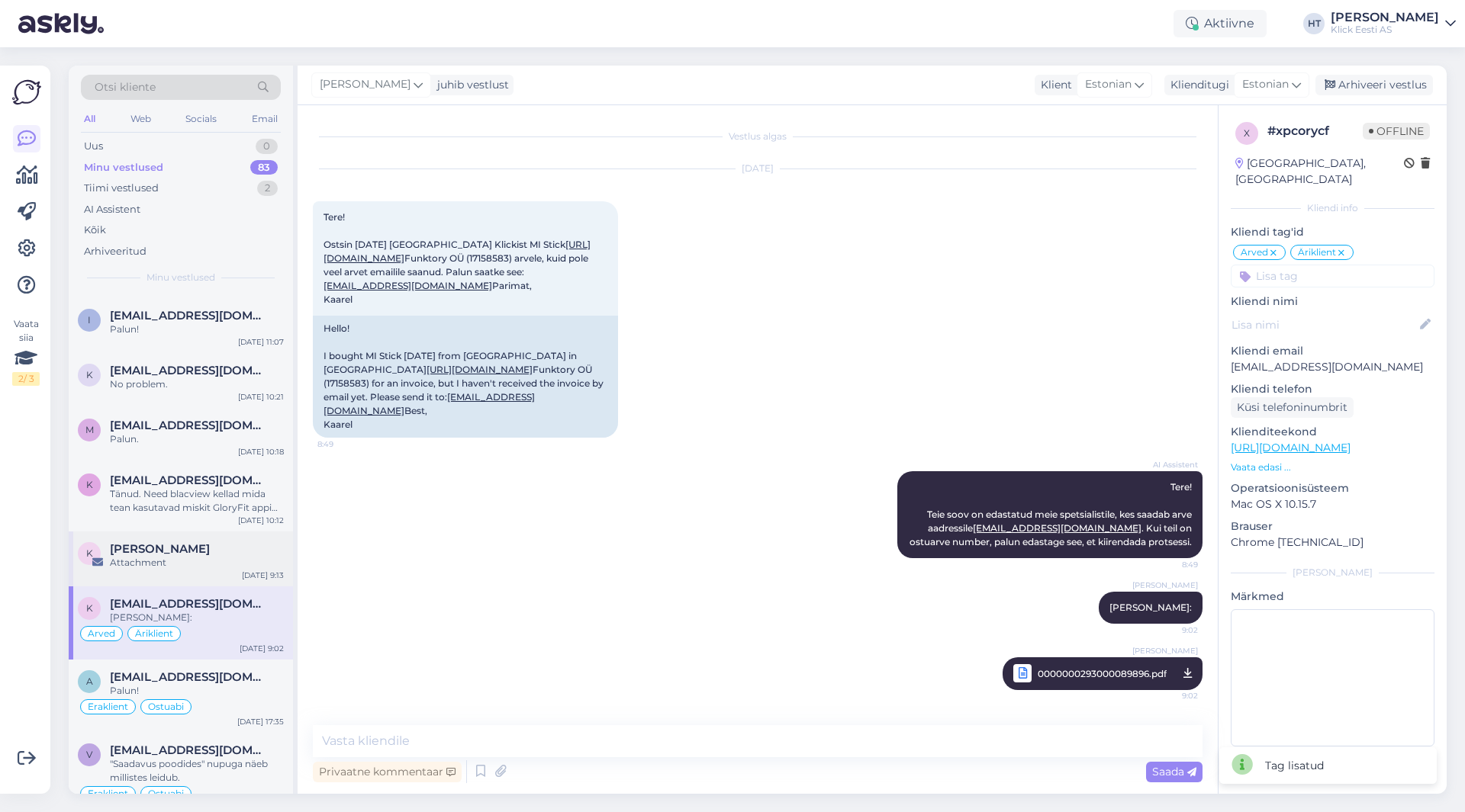
click at [199, 547] on div "[PERSON_NAME]" at bounding box center [197, 549] width 174 height 14
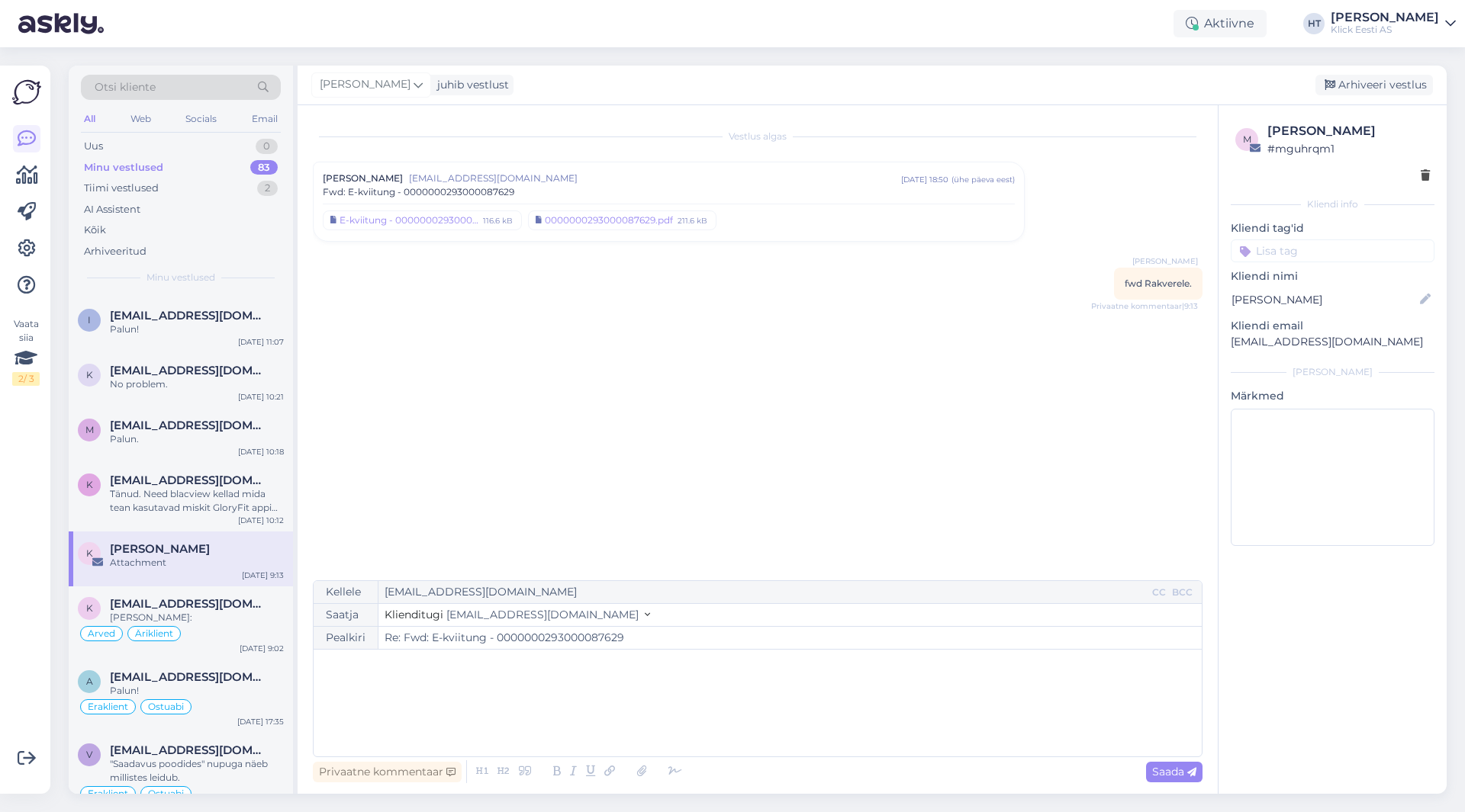
click at [629, 177] on span "[EMAIL_ADDRESS][DOMAIN_NAME]" at bounding box center [654, 178] width 492 height 14
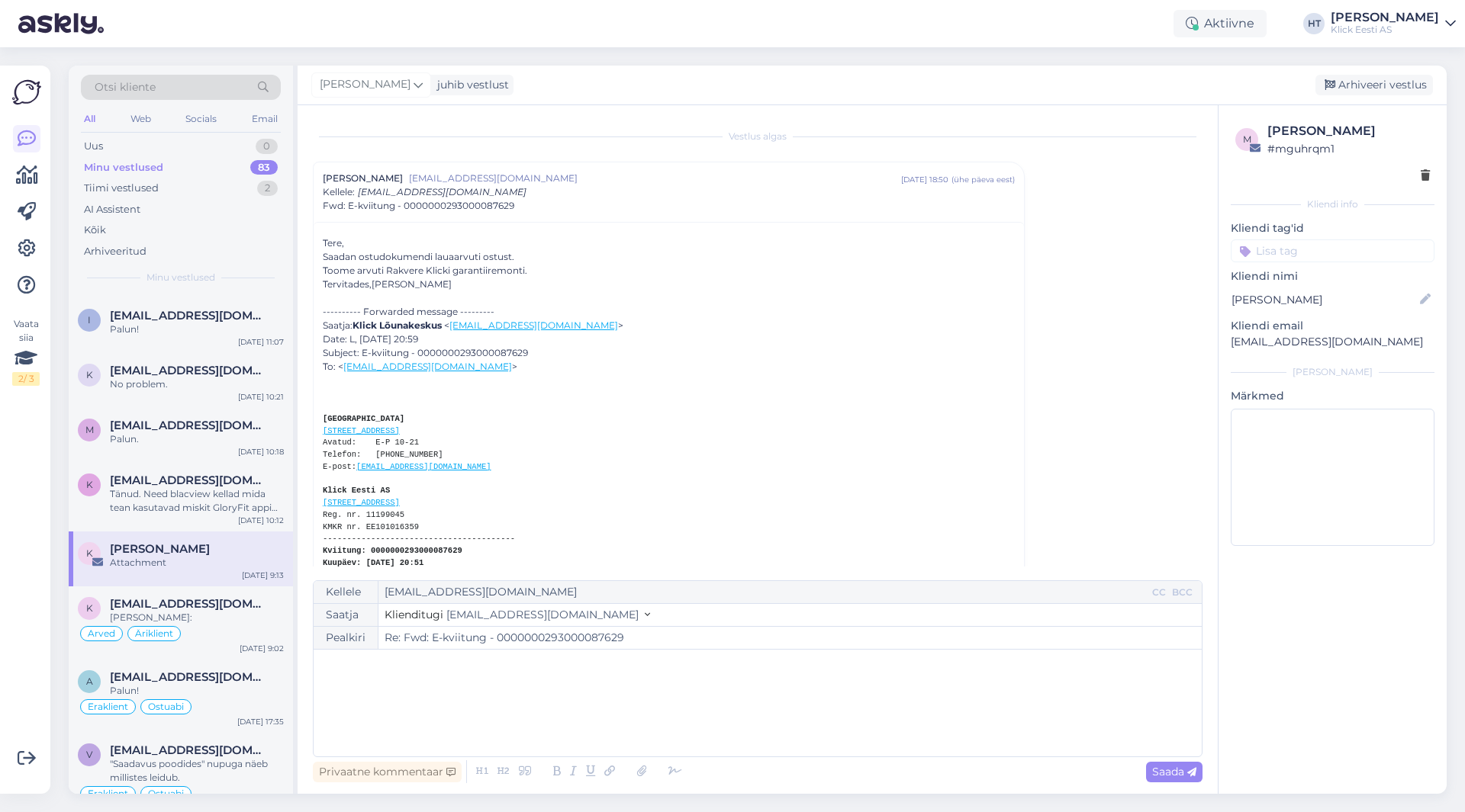
click at [1319, 248] on input at bounding box center [1332, 250] width 204 height 23
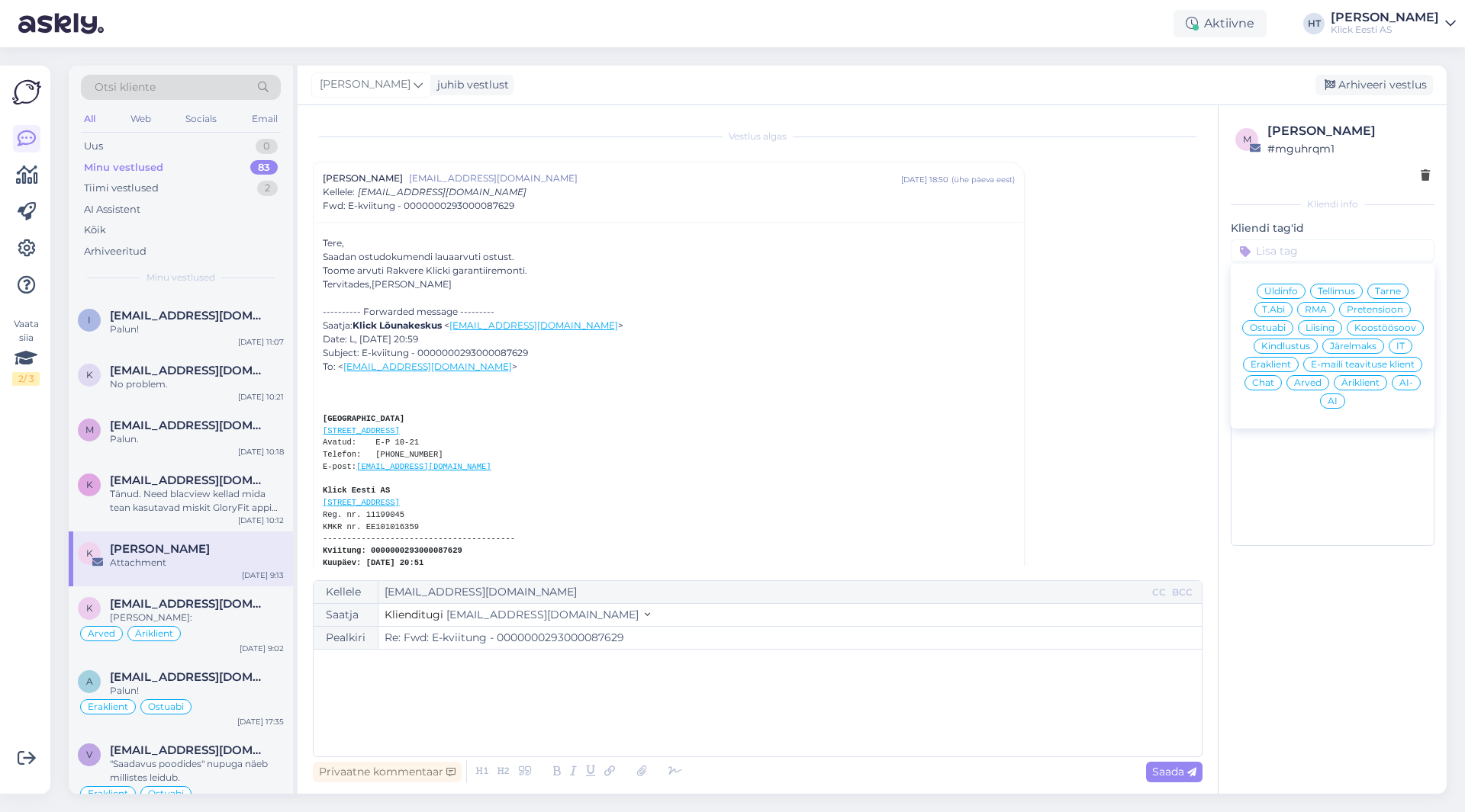
click at [1313, 308] on span "RMA" at bounding box center [1315, 309] width 23 height 9
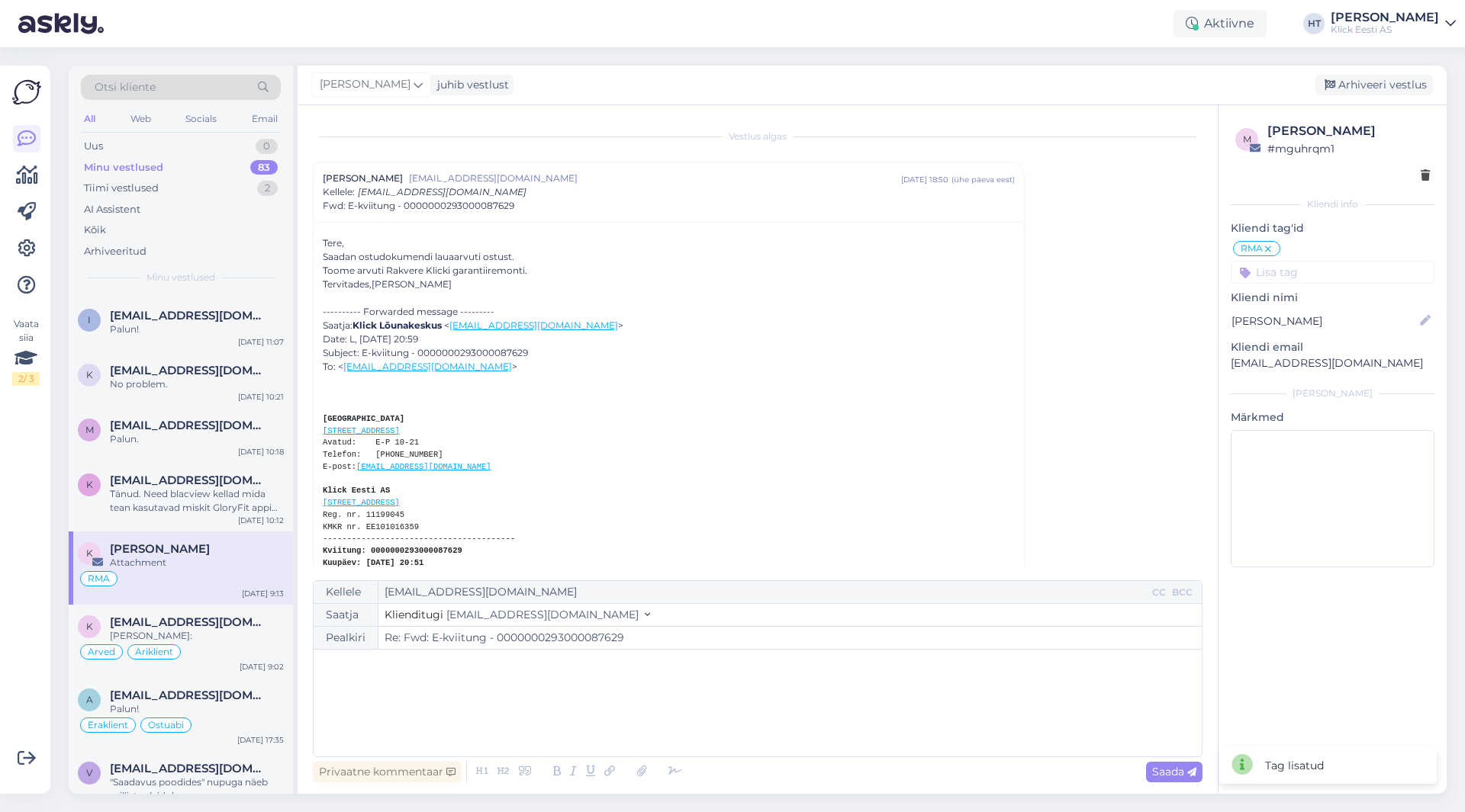
click at [1312, 273] on input at bounding box center [1332, 272] width 204 height 23
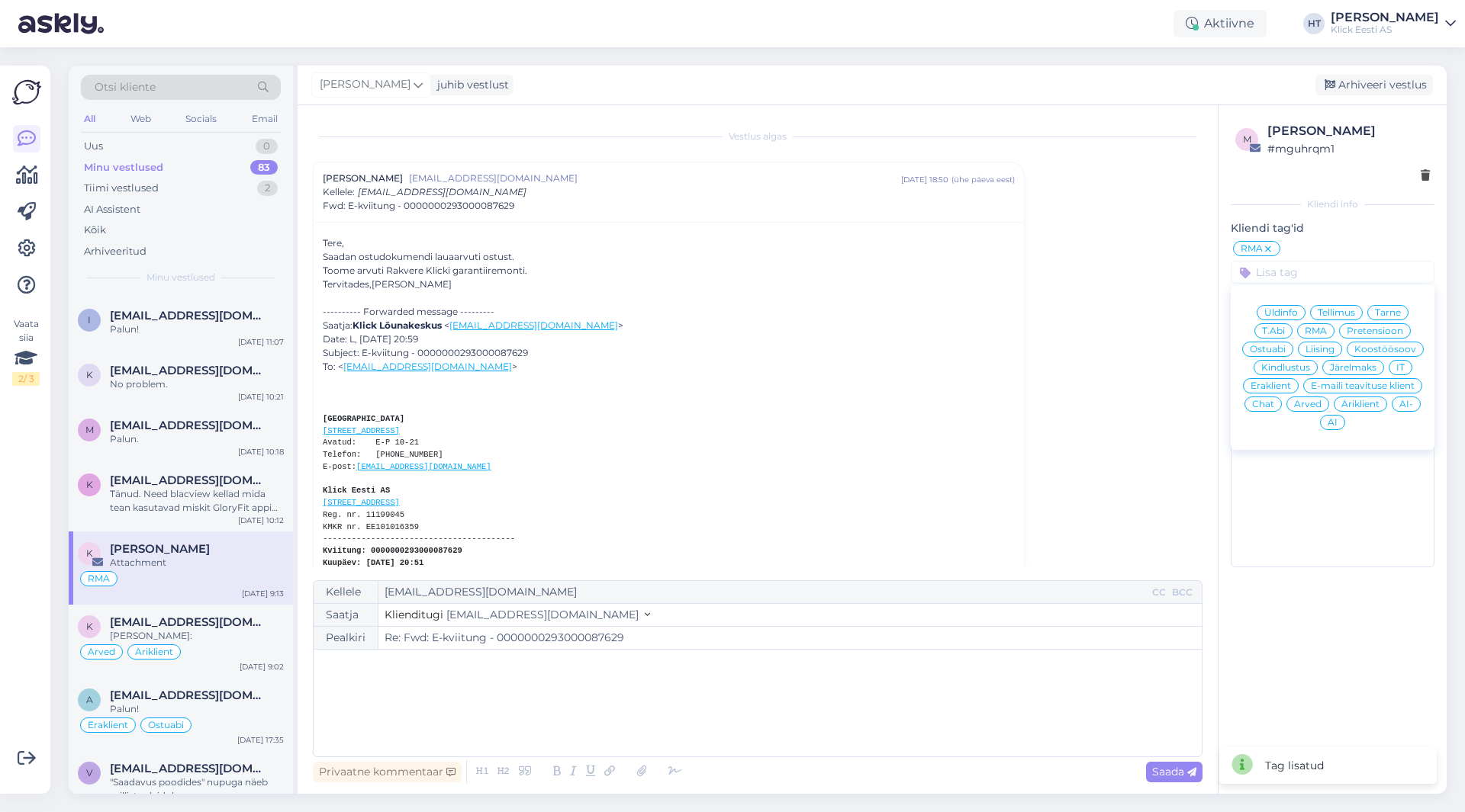
click at [1277, 383] on span "Eraklient" at bounding box center [1270, 386] width 41 height 9
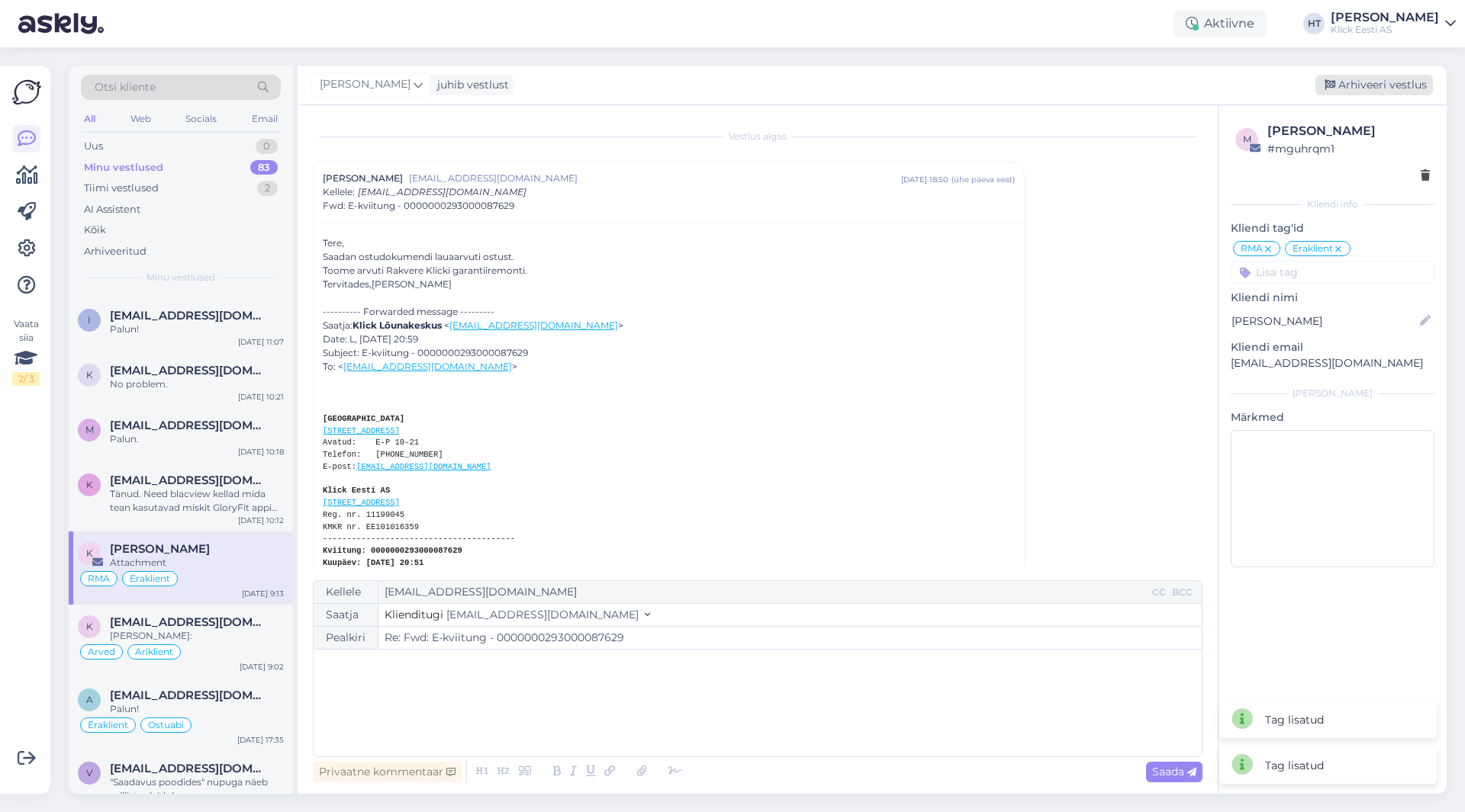
click at [1377, 91] on div "Arhiveeri vestlus" at bounding box center [1374, 85] width 117 height 21
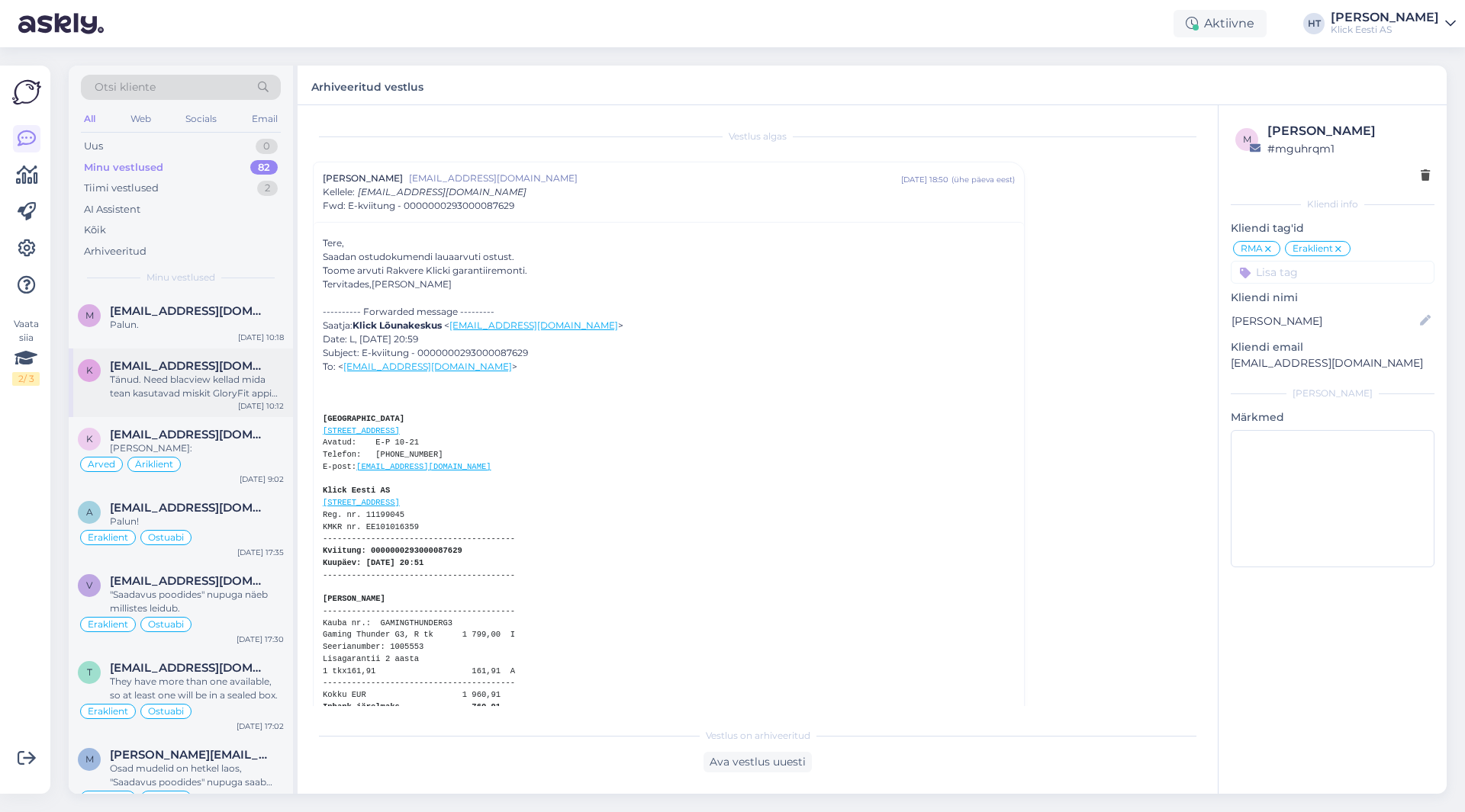
scroll to position [1906, 0]
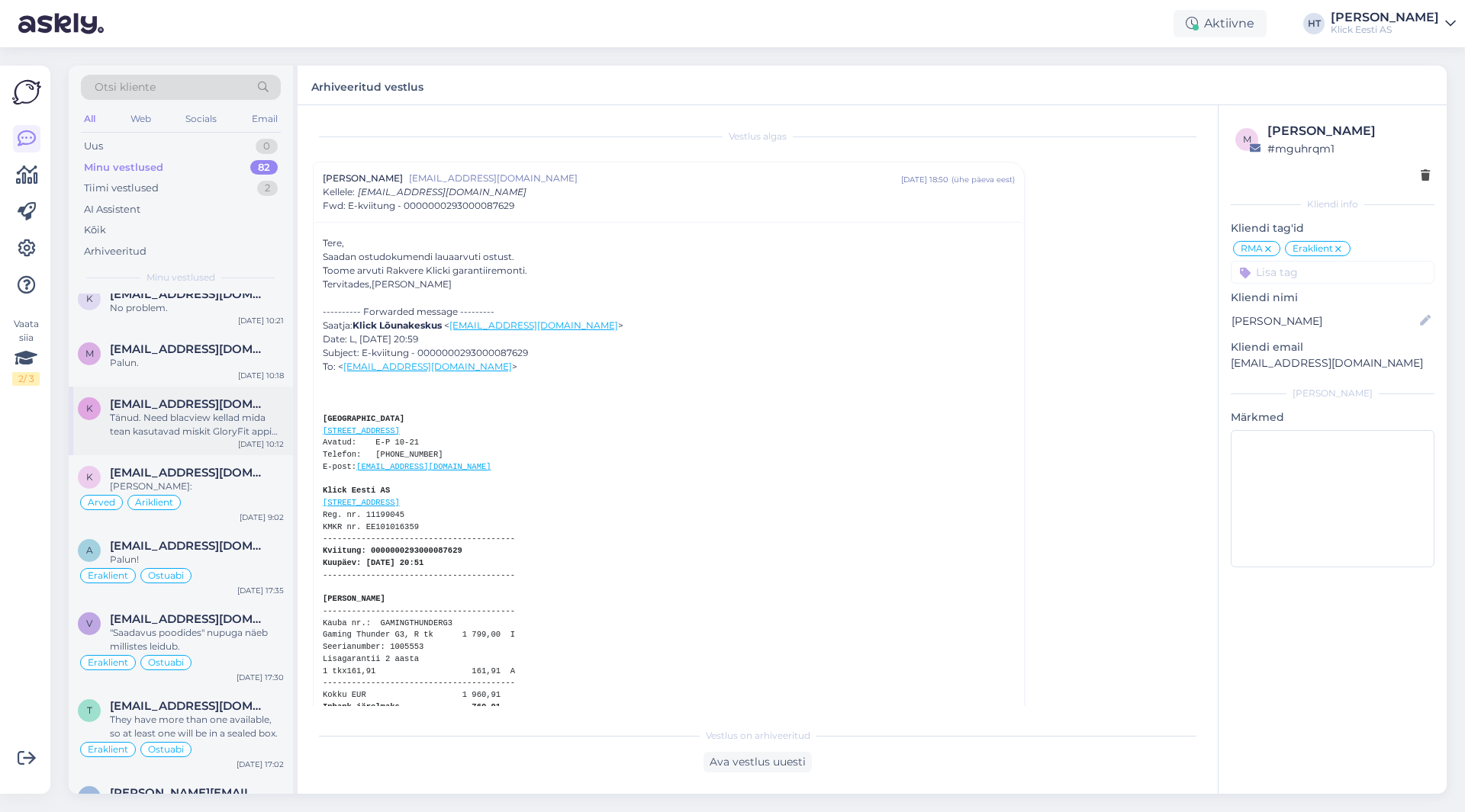
click at [199, 416] on div "Tänud. Need blacview kellad mida tean kasutavad miskit GloryFit appi mis on peh…" at bounding box center [197, 425] width 174 height 27
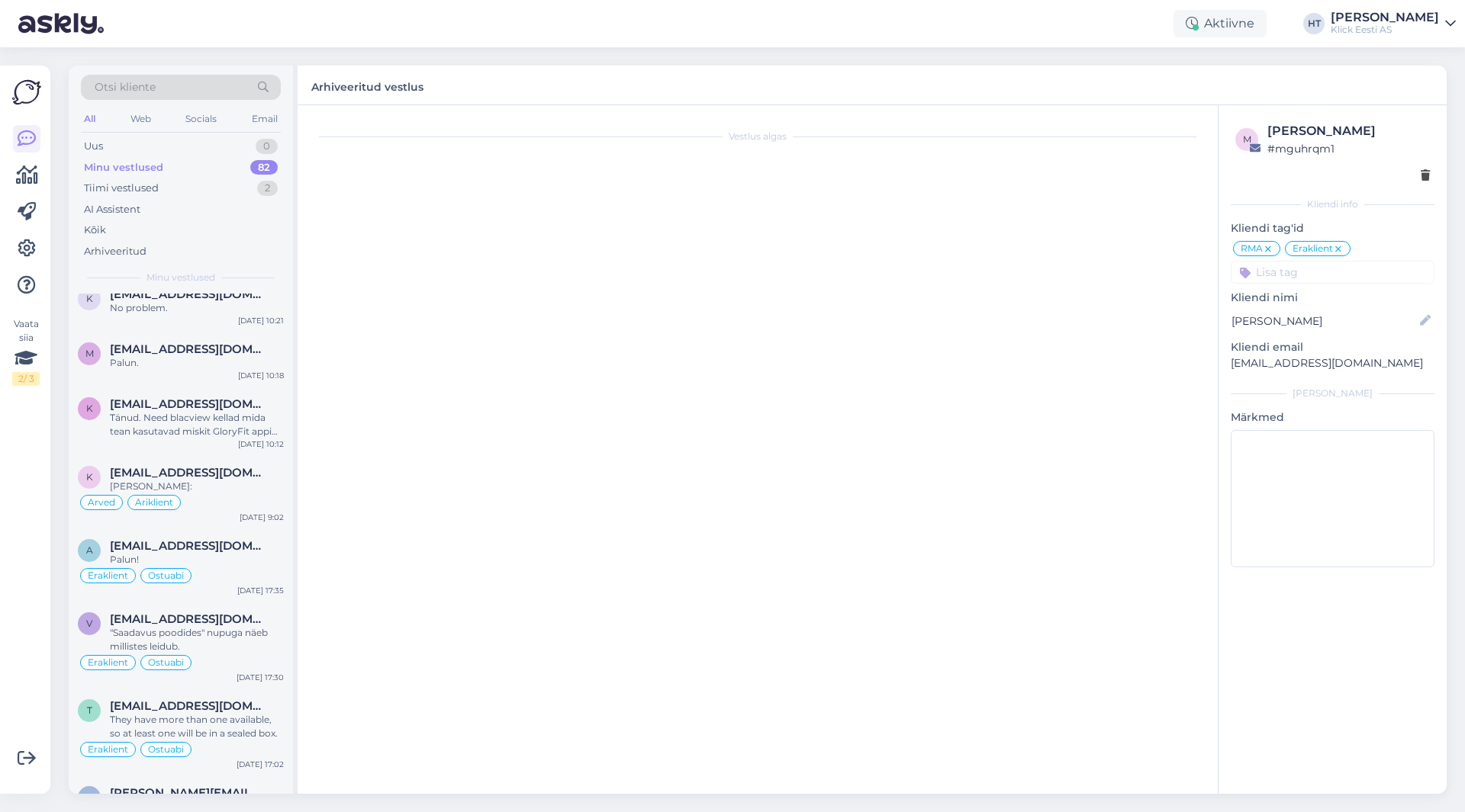
scroll to position [30, 0]
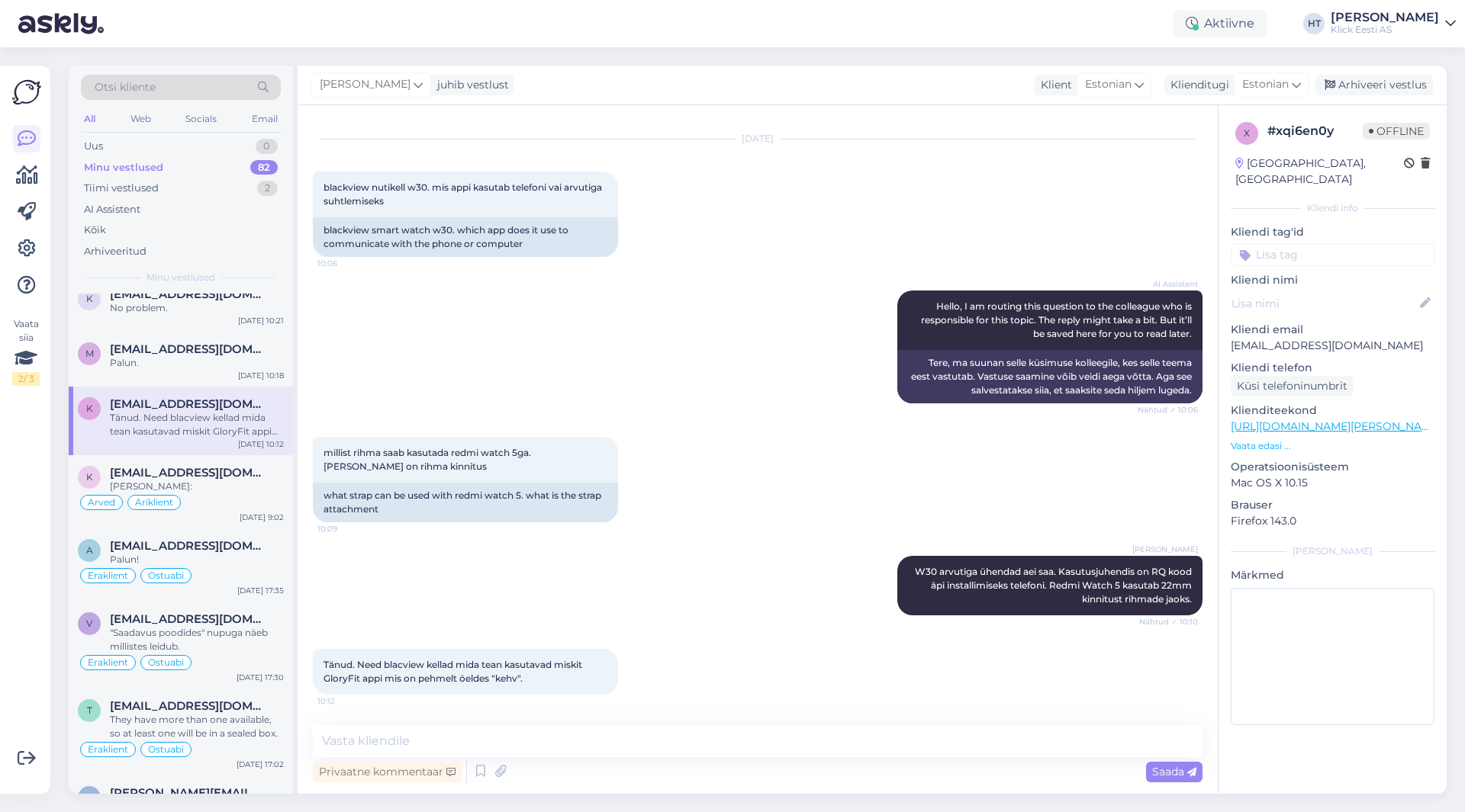
click at [1273, 244] on input at bounding box center [1332, 254] width 204 height 23
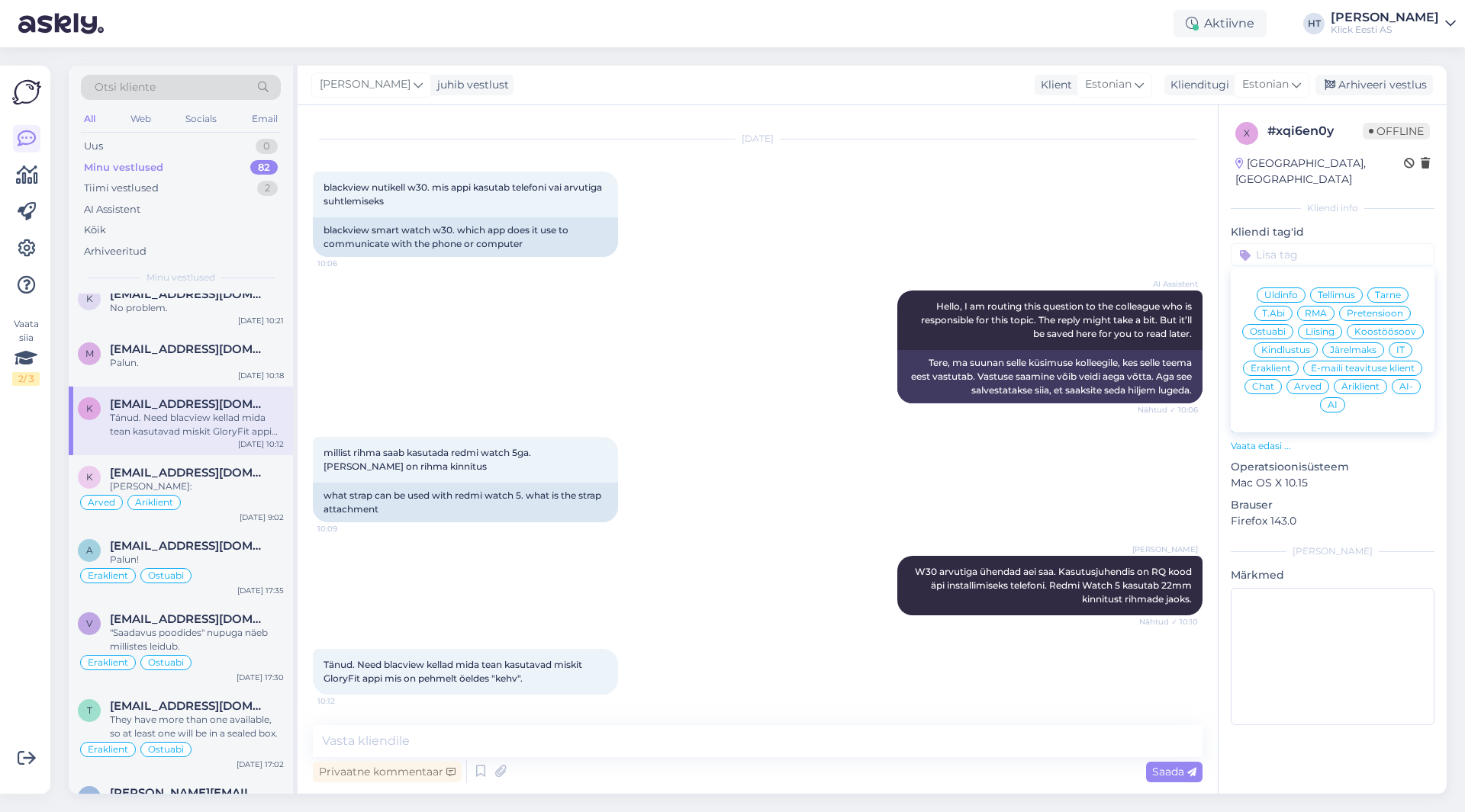
click at [1260, 328] on span "Ostuabi" at bounding box center [1267, 332] width 36 height 9
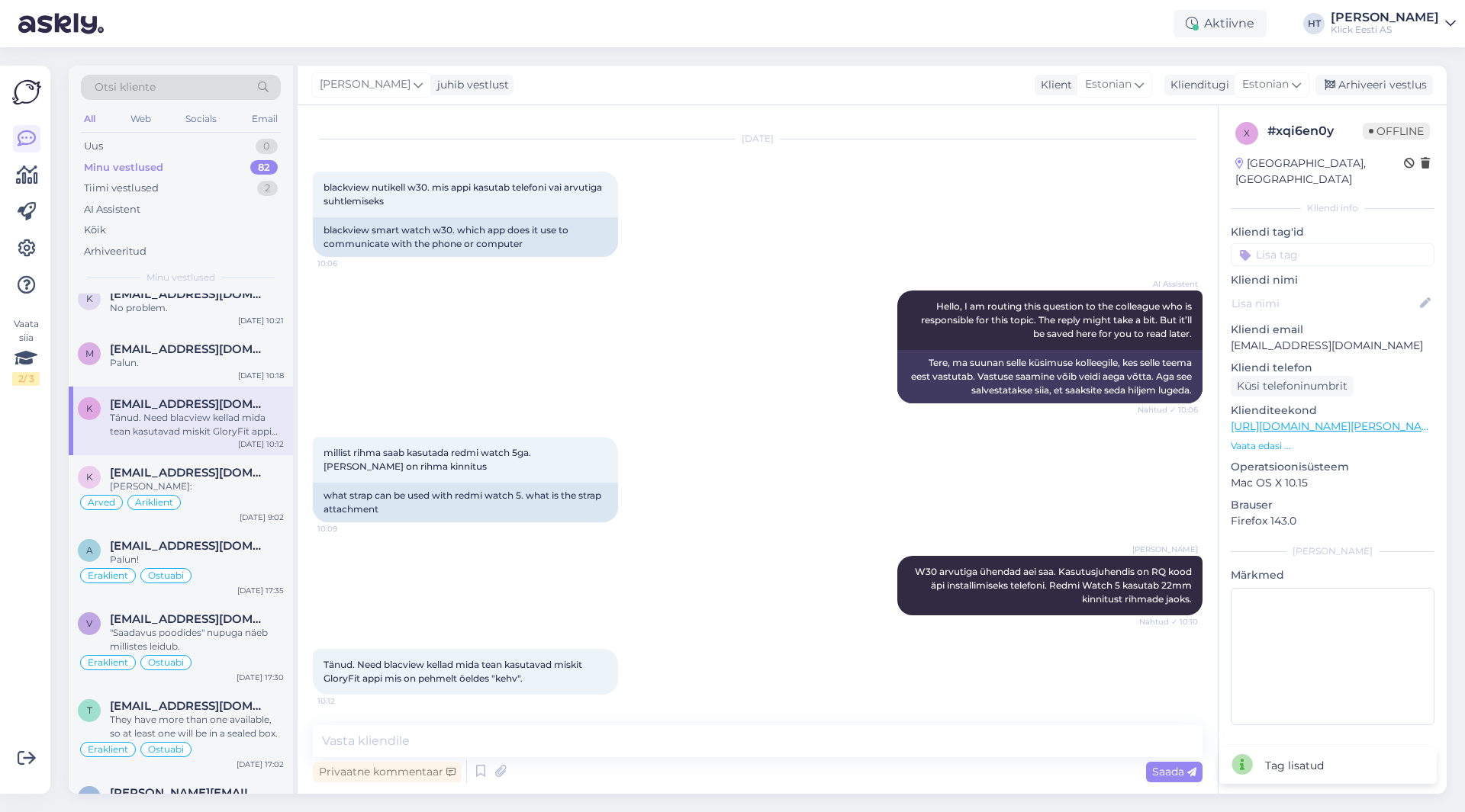
click at [1300, 247] on input at bounding box center [1332, 254] width 204 height 23
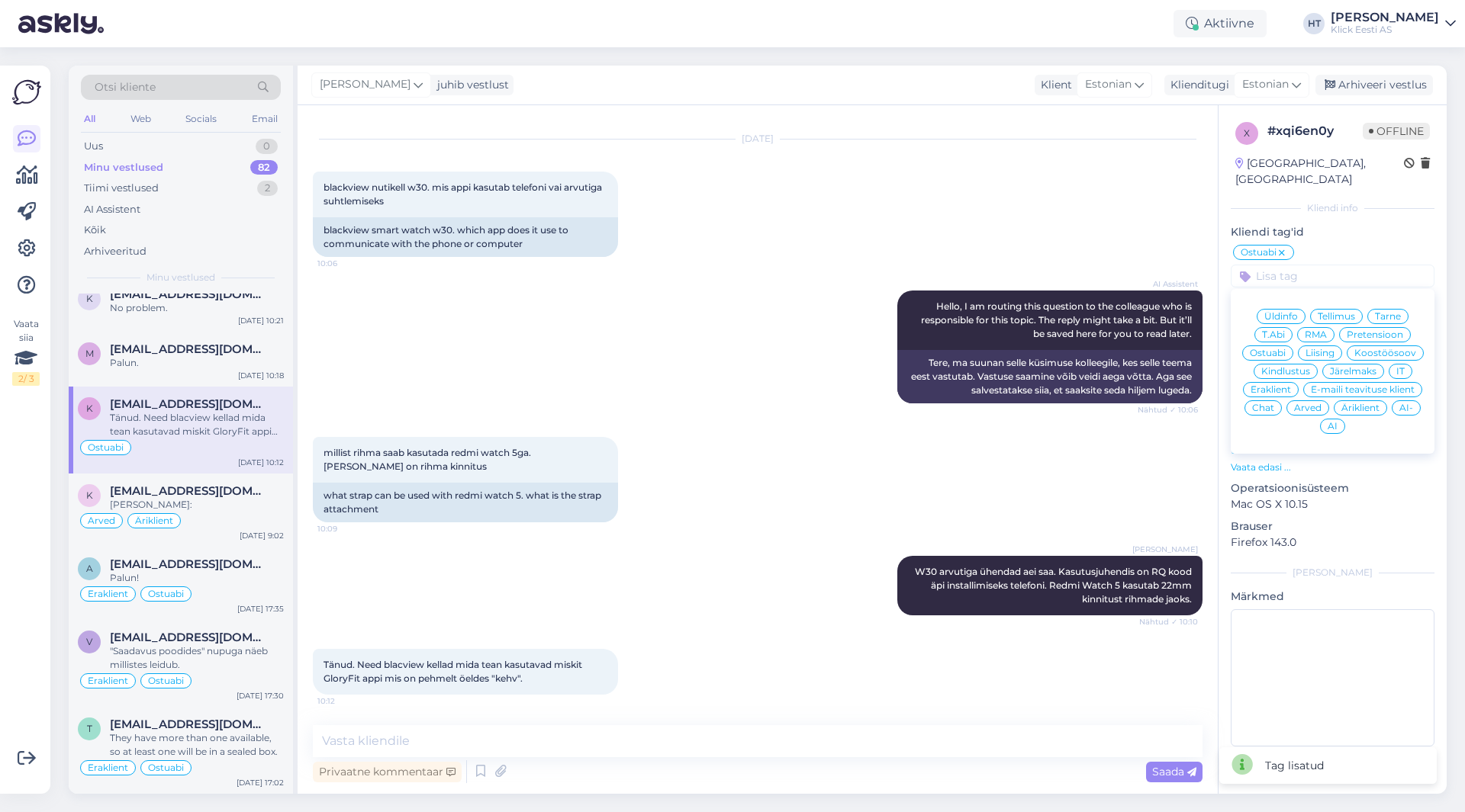
click at [1278, 385] on span "Eraklient" at bounding box center [1270, 390] width 41 height 9
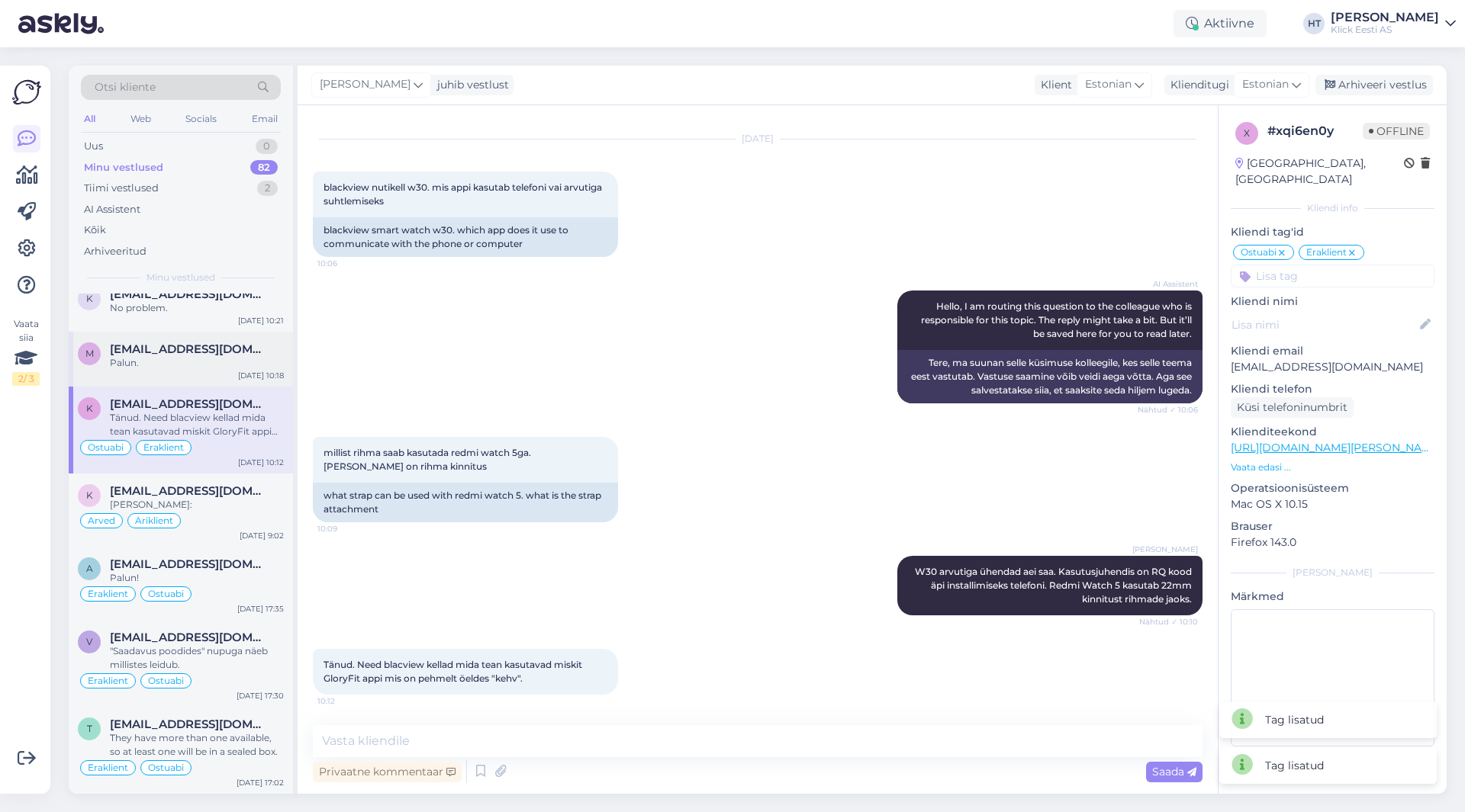
click at [255, 367] on div "Palun." at bounding box center [197, 363] width 174 height 14
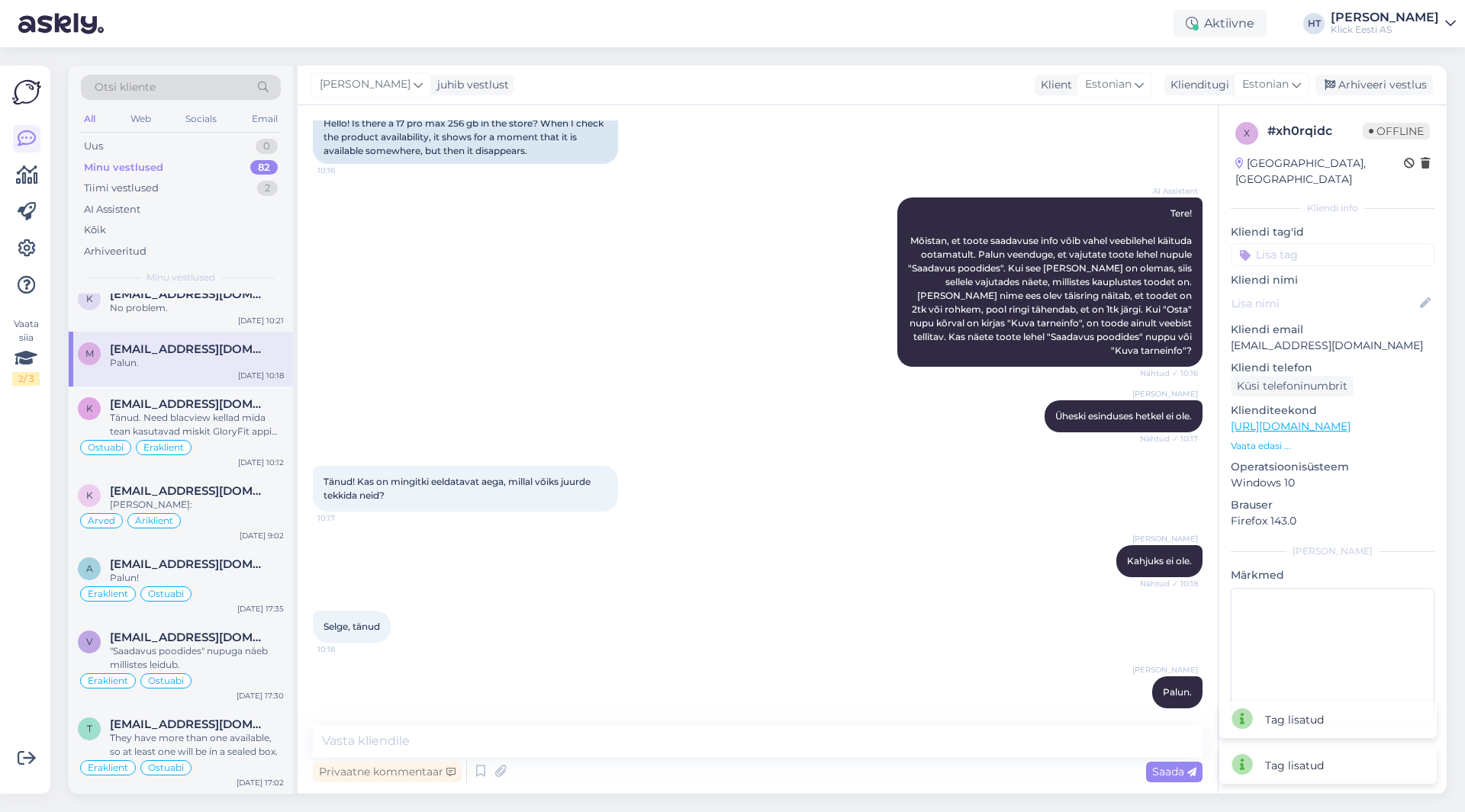
scroll to position [1830, 0]
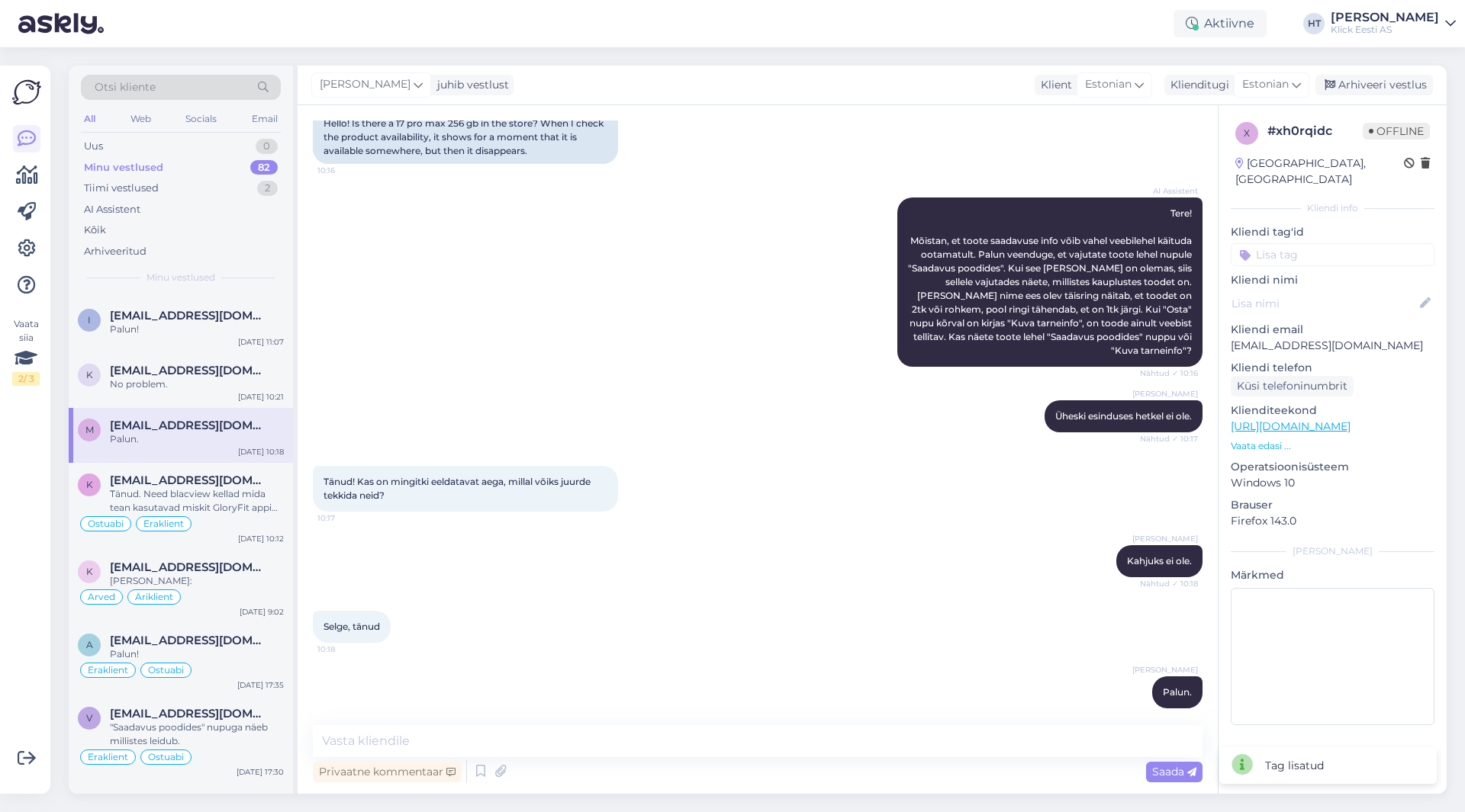
click at [1331, 244] on input at bounding box center [1332, 254] width 204 height 23
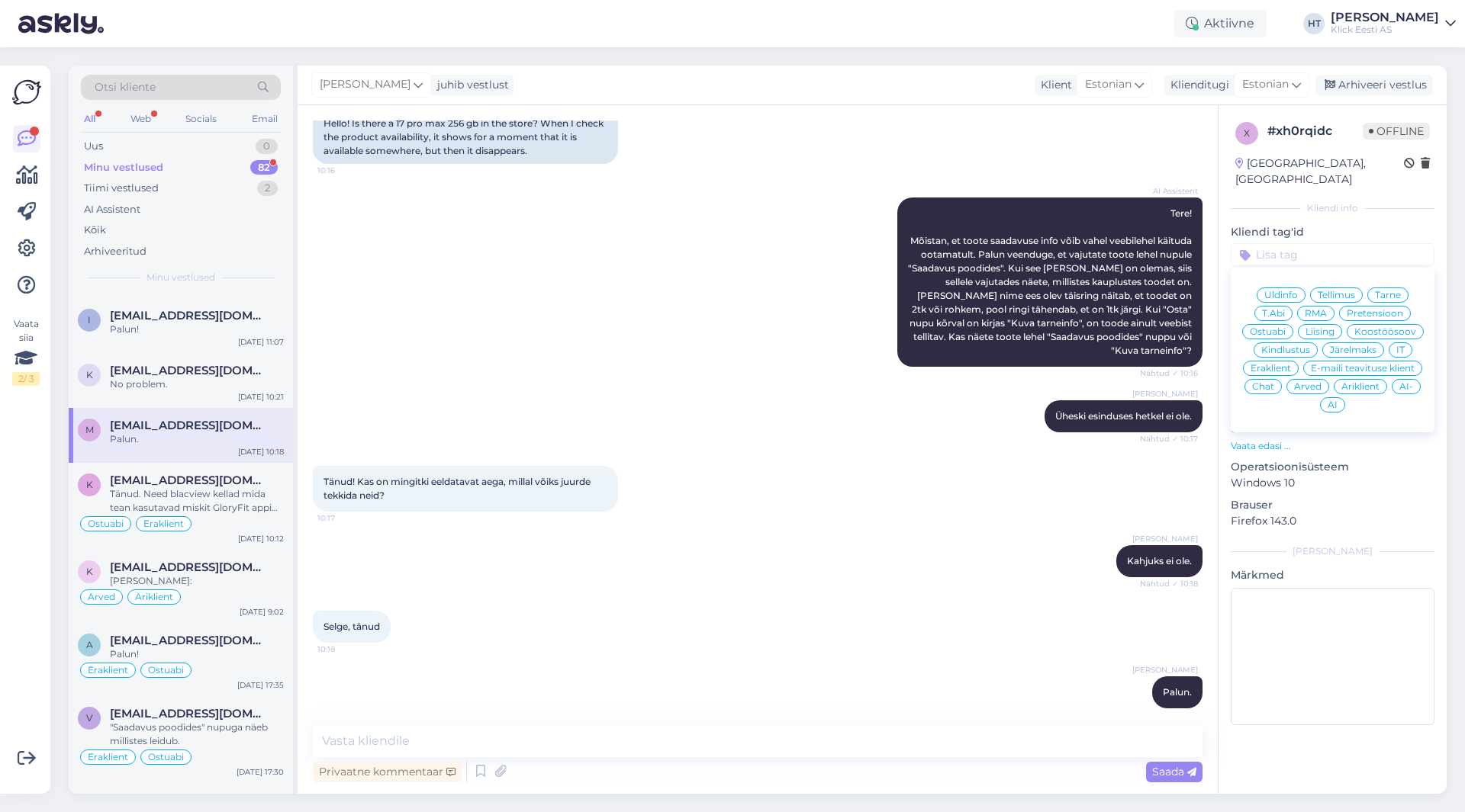
click at [1273, 328] on span "Ostuabi" at bounding box center [1267, 332] width 36 height 9
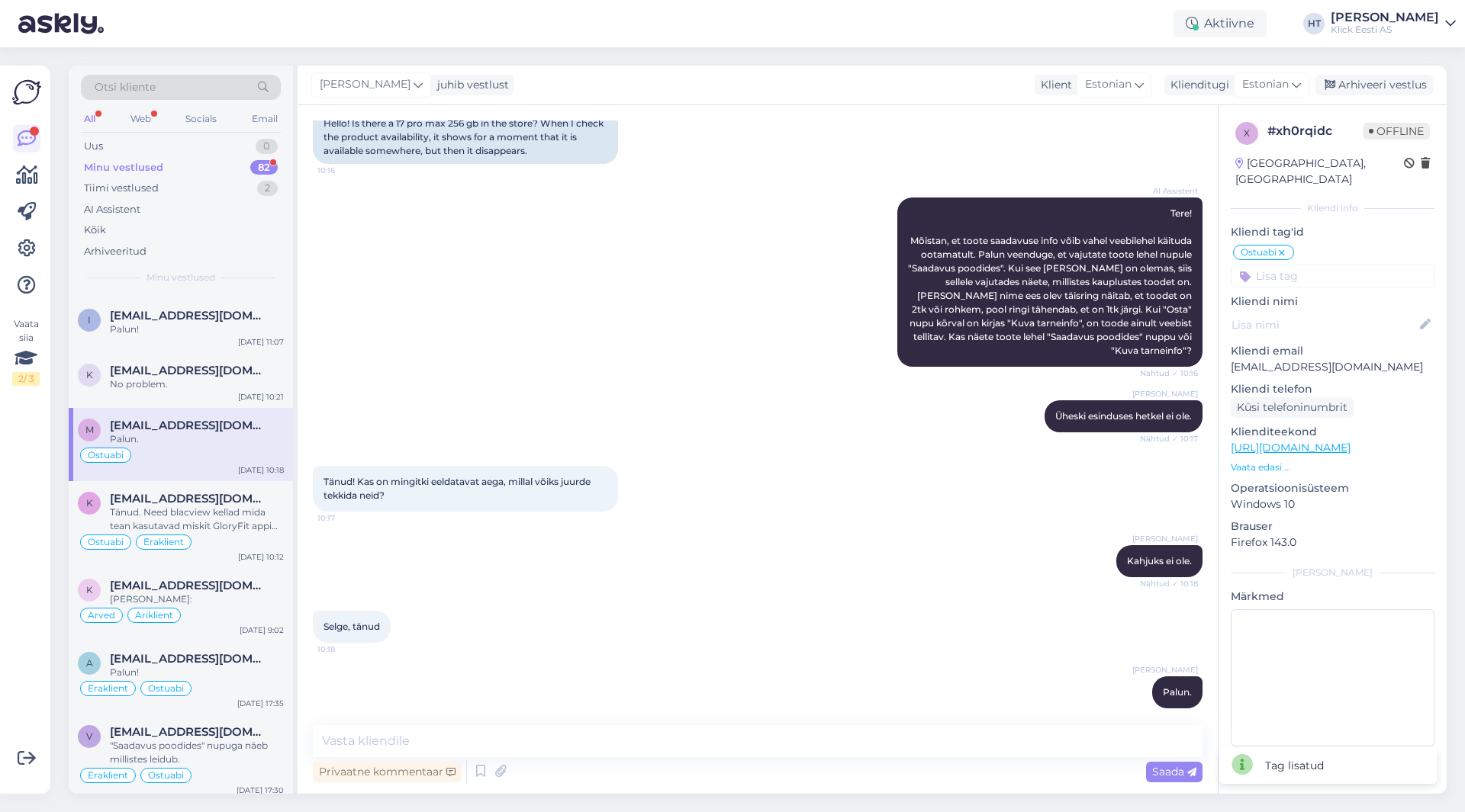
click at [1288, 269] on input at bounding box center [1332, 275] width 204 height 23
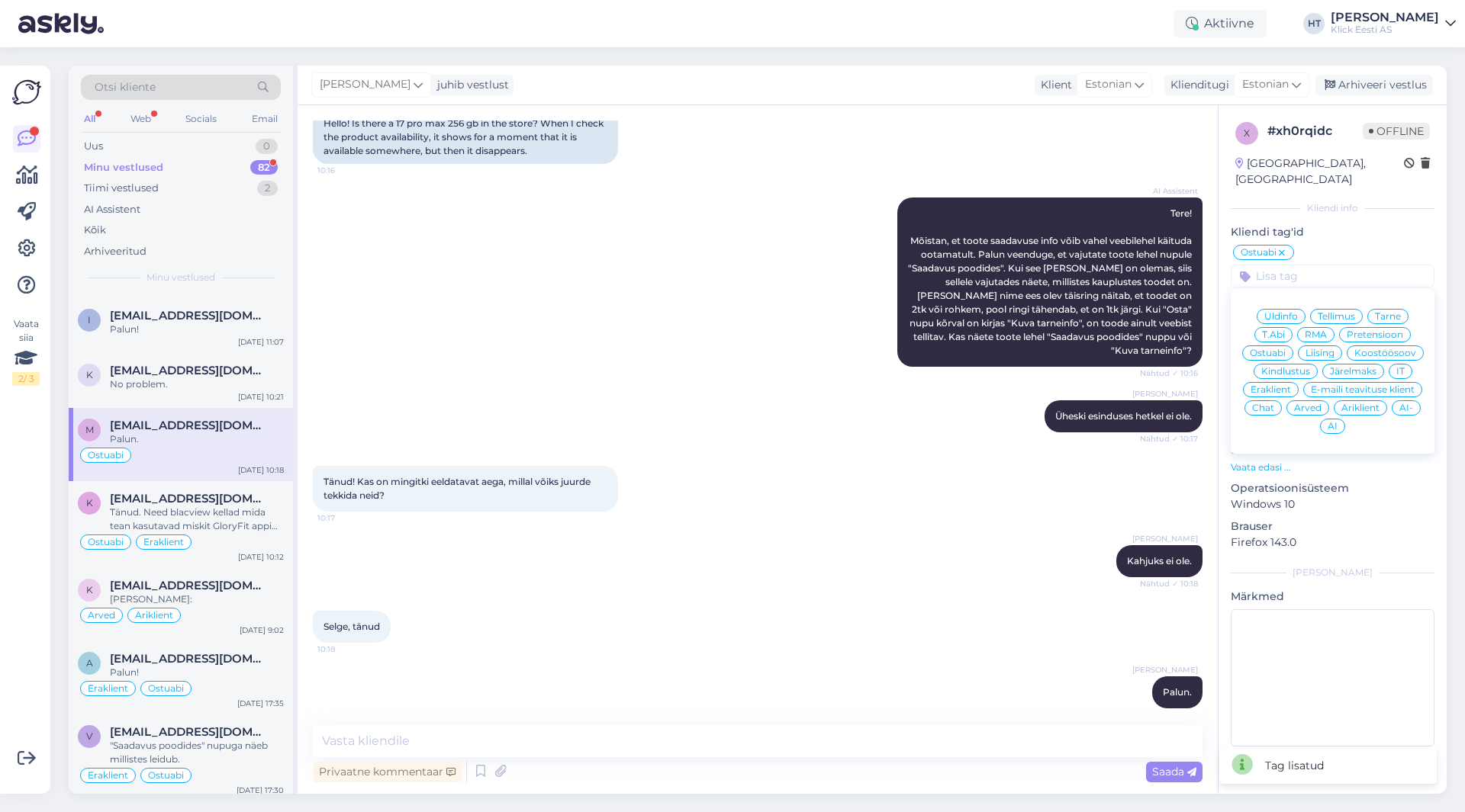
click at [1266, 385] on span "Eraklient" at bounding box center [1270, 390] width 41 height 9
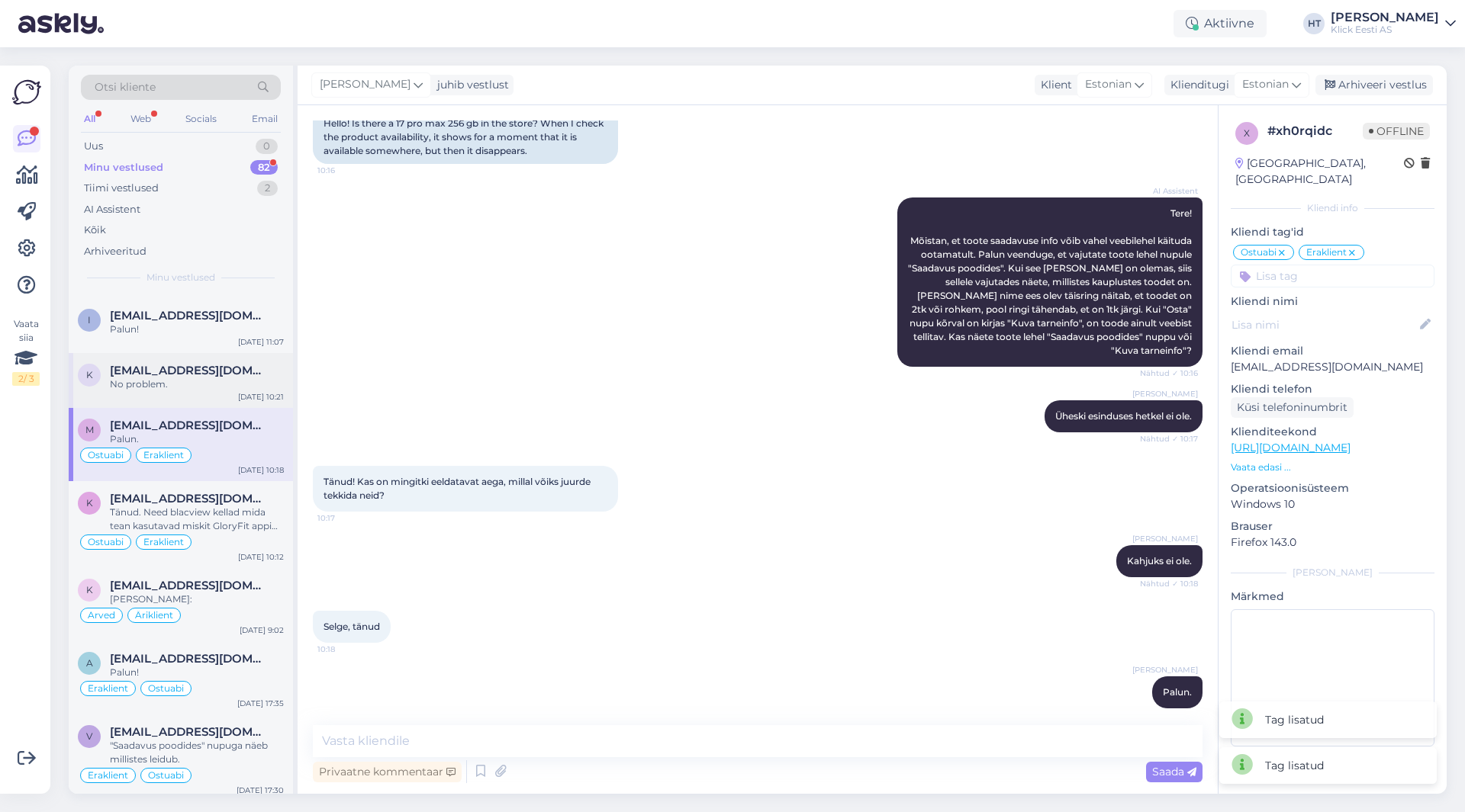
click at [229, 392] on div "k [EMAIL_ADDRESS][DOMAIN_NAME] No problem. [DATE] 10:21" at bounding box center [181, 380] width 224 height 55
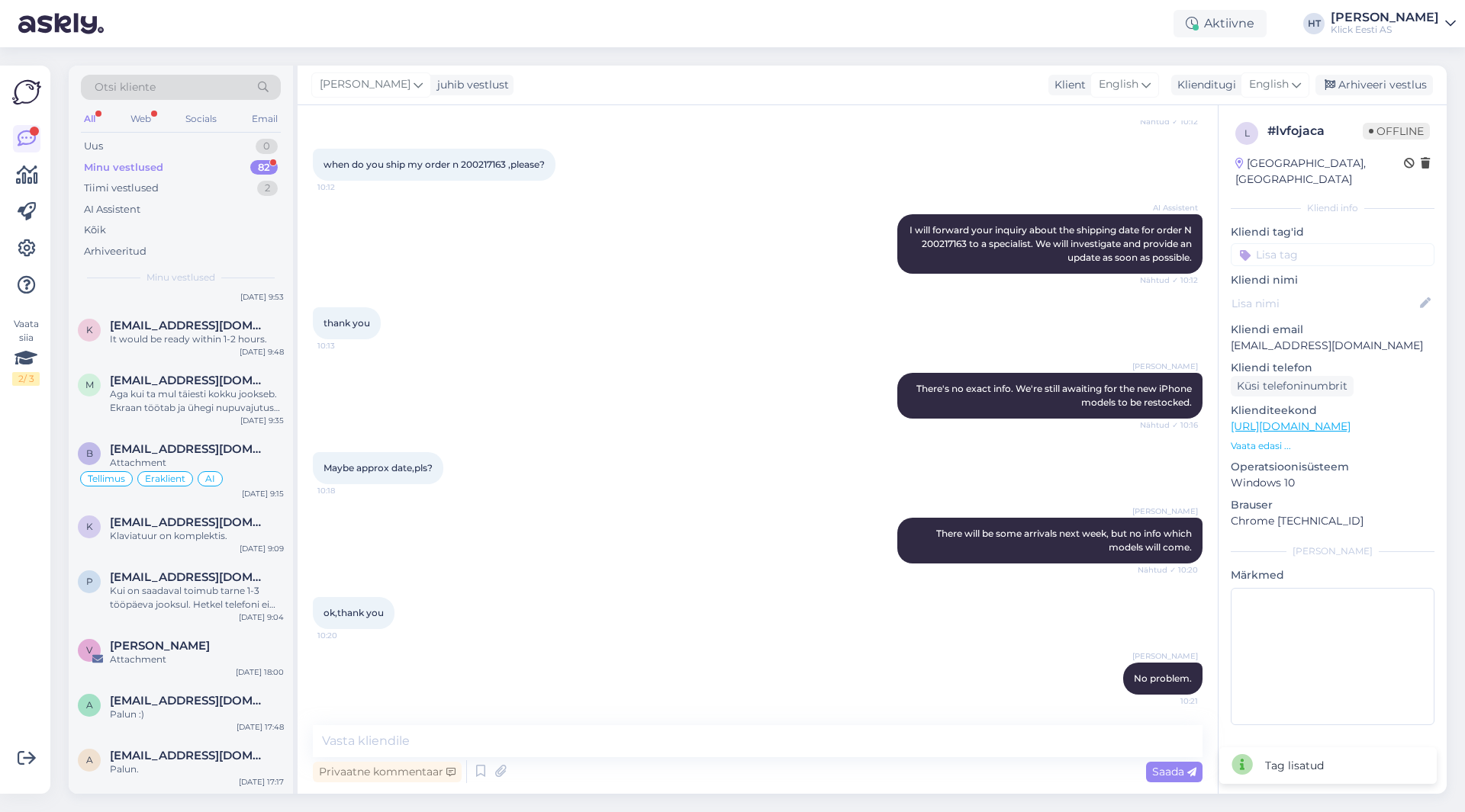
scroll to position [0, 0]
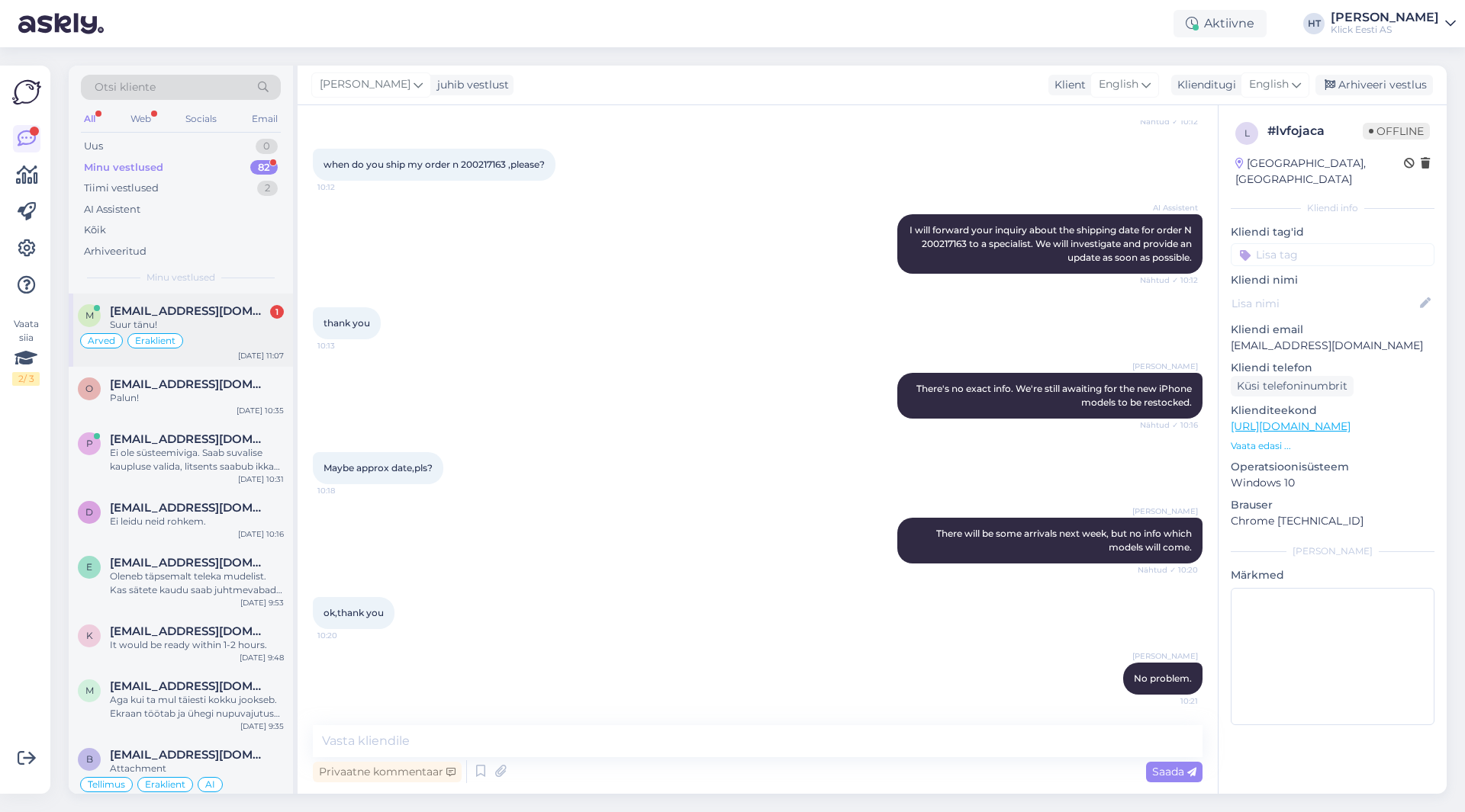
click at [220, 342] on div "Arved Eraklient" at bounding box center [181, 341] width 206 height 18
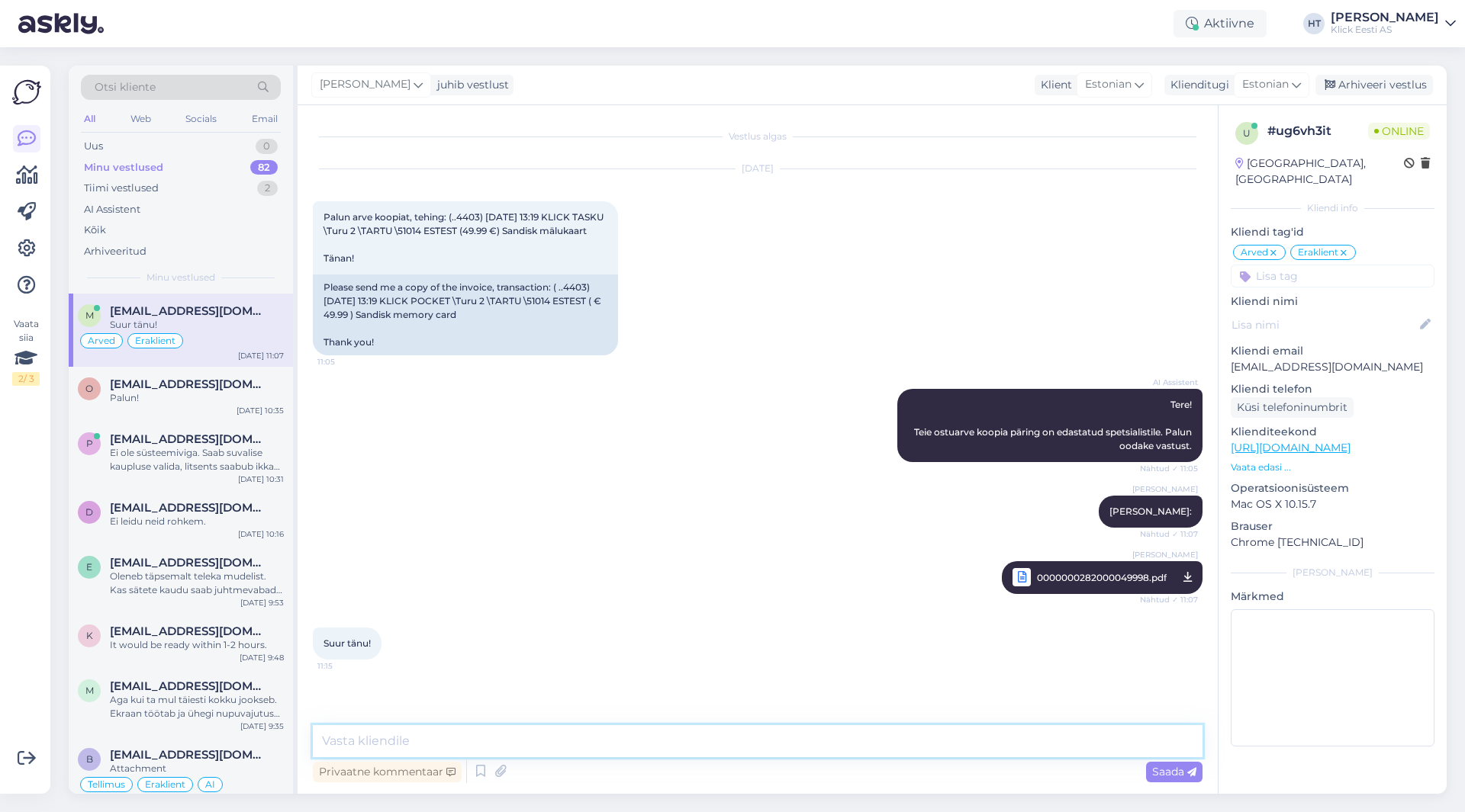
click at [737, 730] on textarea at bounding box center [758, 741] width 890 height 32
type textarea "Palun!"
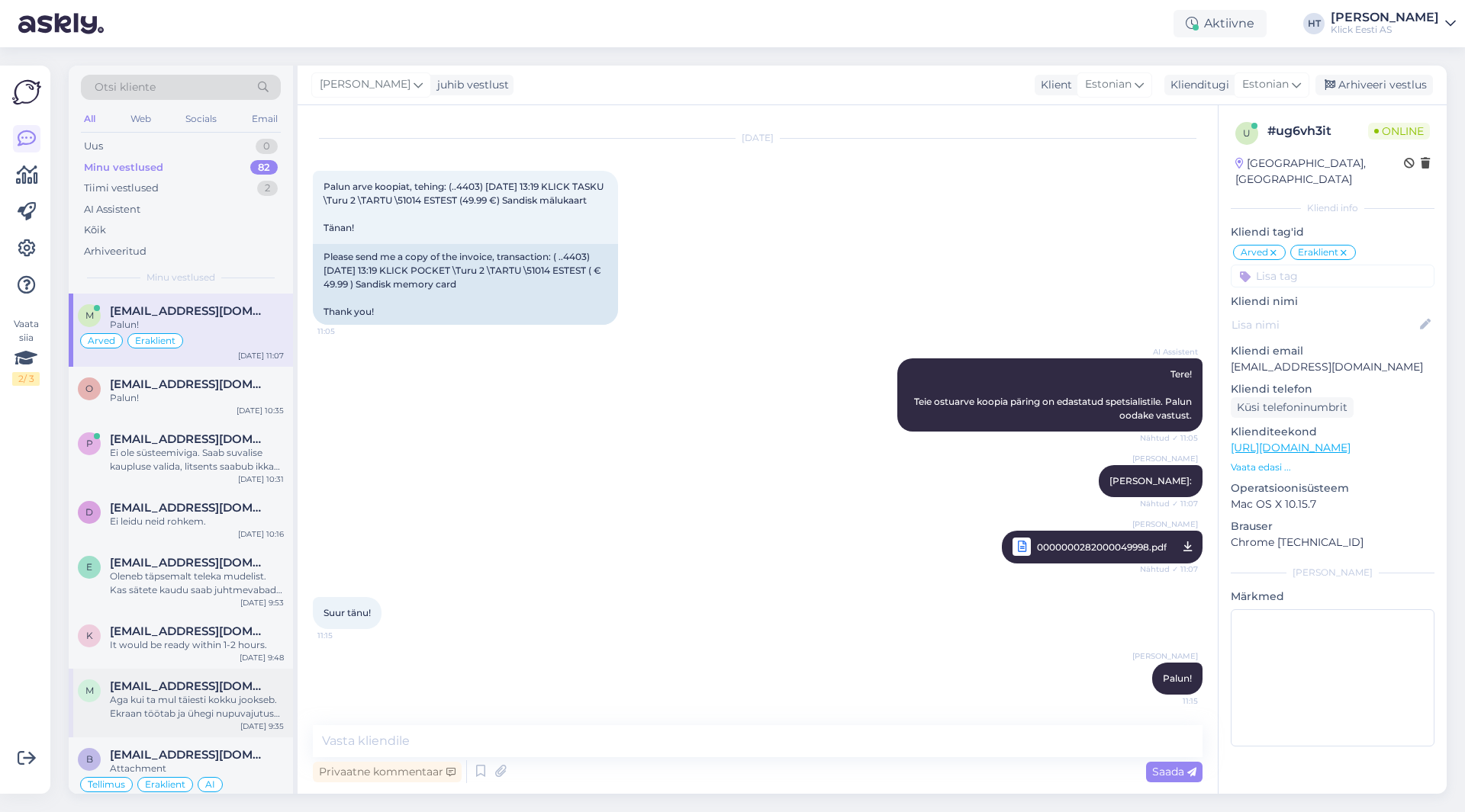
click at [259, 689] on span "[EMAIL_ADDRESS][DOMAIN_NAME]" at bounding box center [190, 686] width 159 height 14
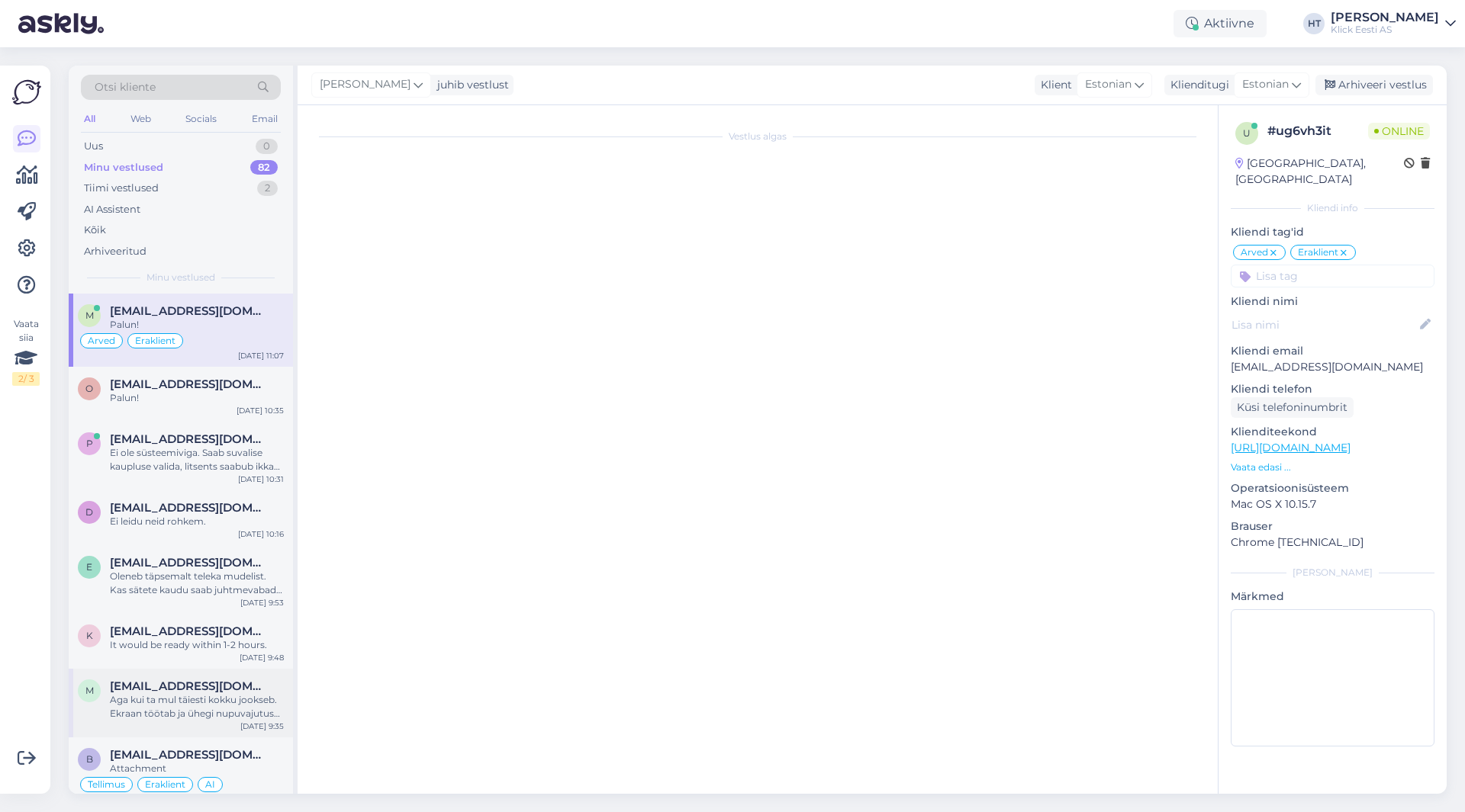
scroll to position [838, 0]
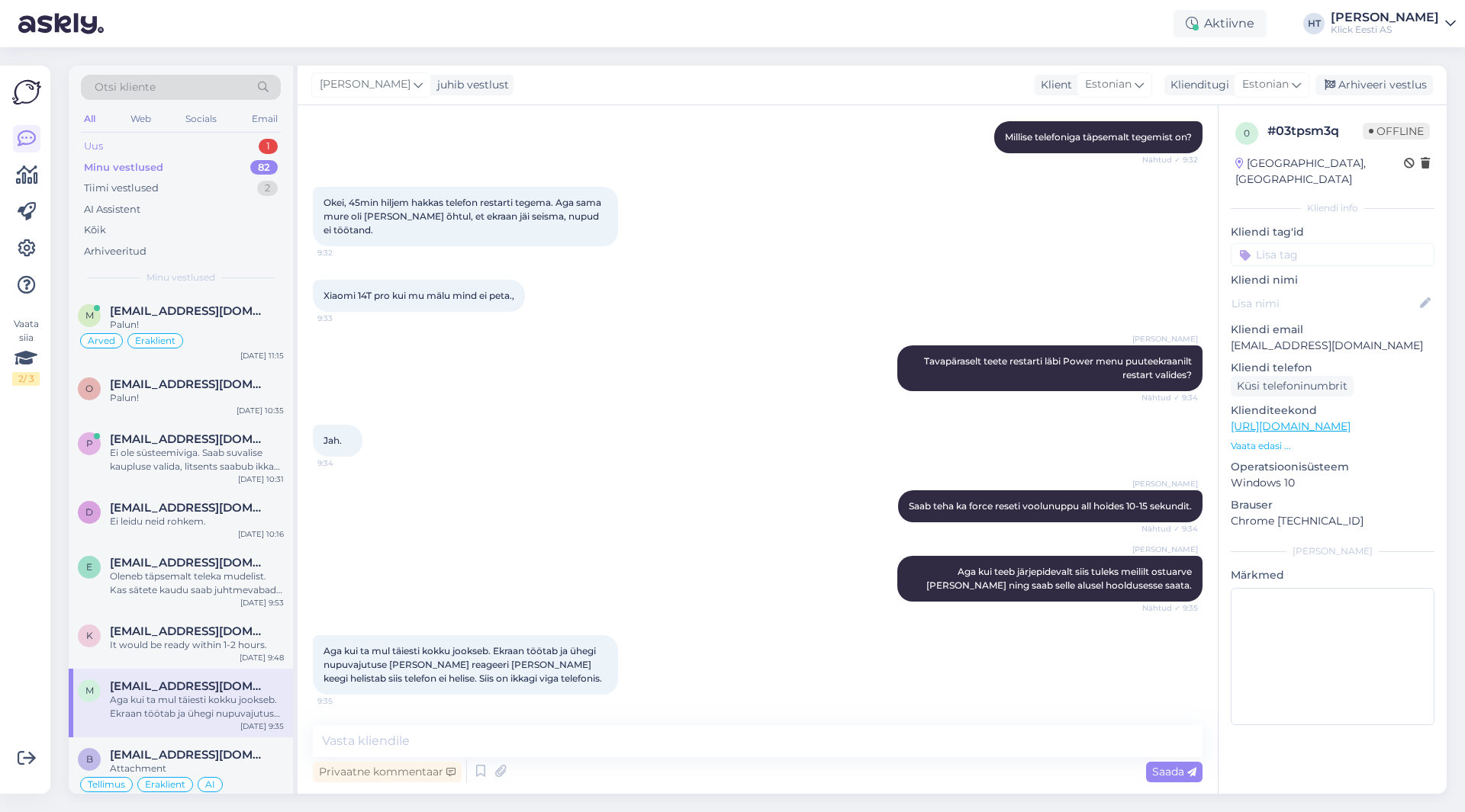
click at [248, 141] on div "Uus 1" at bounding box center [181, 146] width 199 height 22
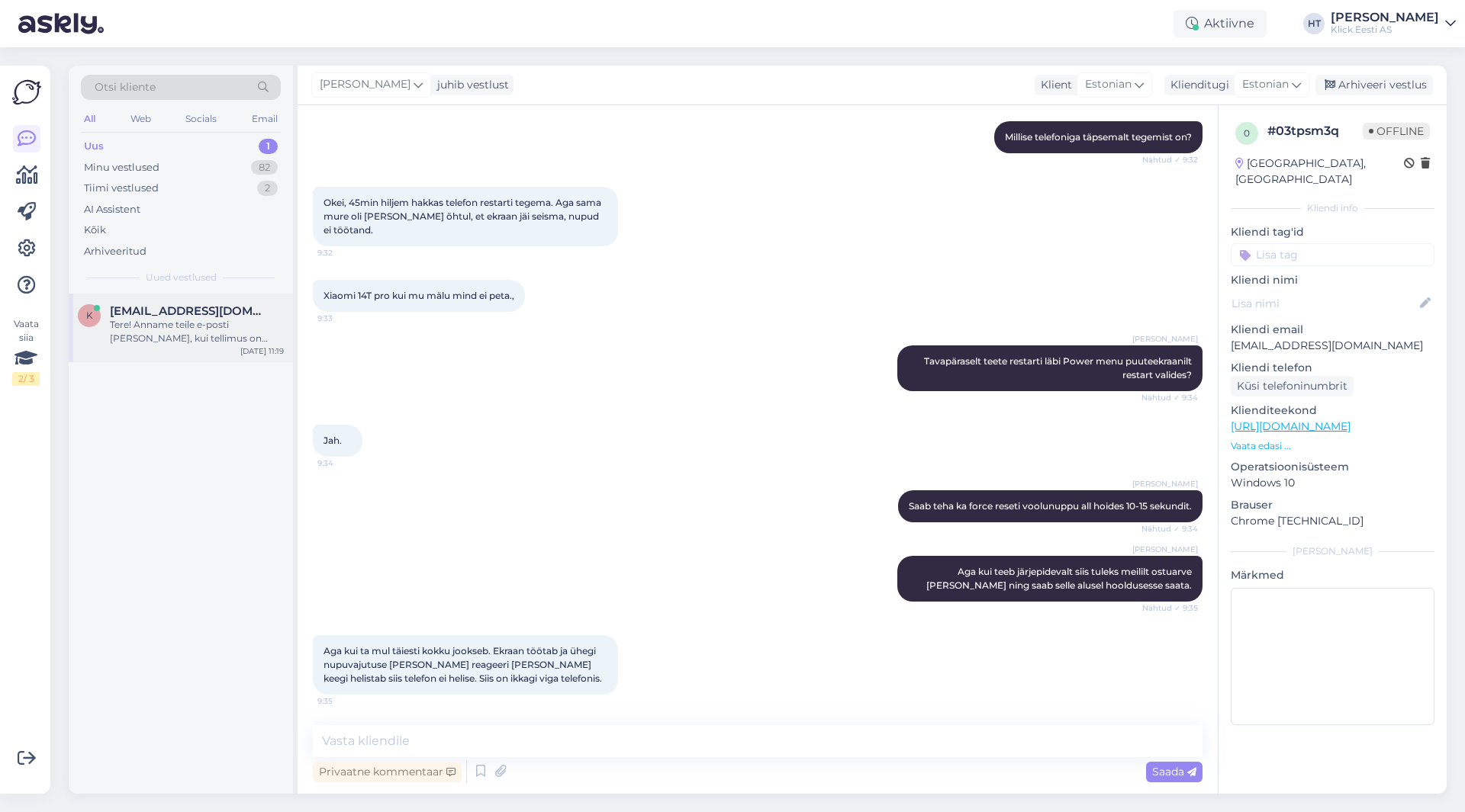
click at [226, 313] on div "[EMAIL_ADDRESS][DOMAIN_NAME]" at bounding box center [197, 310] width 174 height 14
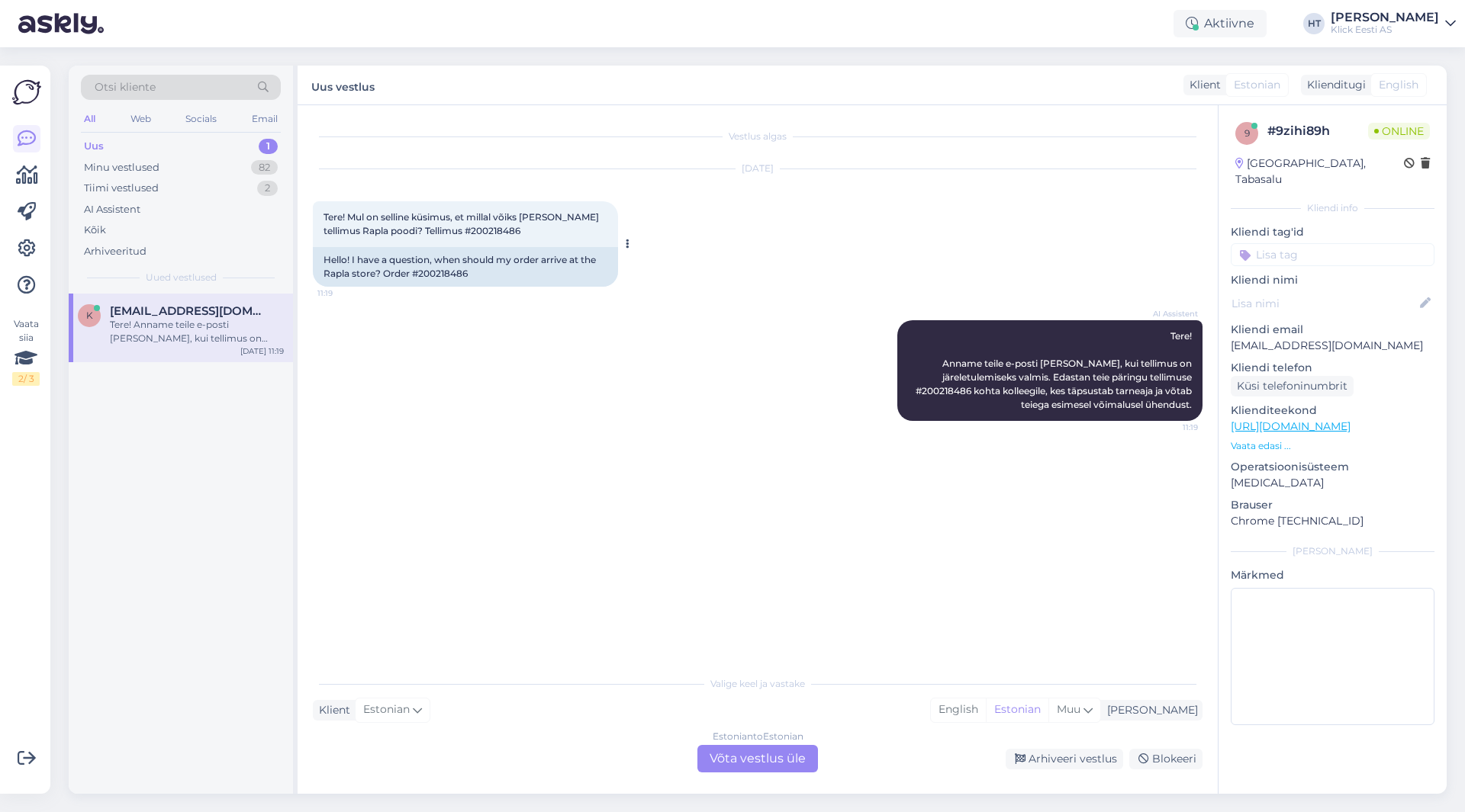
click at [500, 231] on span "Tere! Mul on selline küsimus, et millal võiks [PERSON_NAME] tellimus Rapla pood…" at bounding box center [462, 224] width 278 height 25
copy div "200218486 11:19"
click at [706, 244] on div "[DATE] Tere! Mul on selline küsimus, et millal võiks [PERSON_NAME] tellimus Rap…" at bounding box center [758, 227] width 890 height 151
click at [567, 366] on div "AI Assistent Tere! Anname teile e-posti [PERSON_NAME], kui tellimus on järeletu…" at bounding box center [758, 370] width 890 height 134
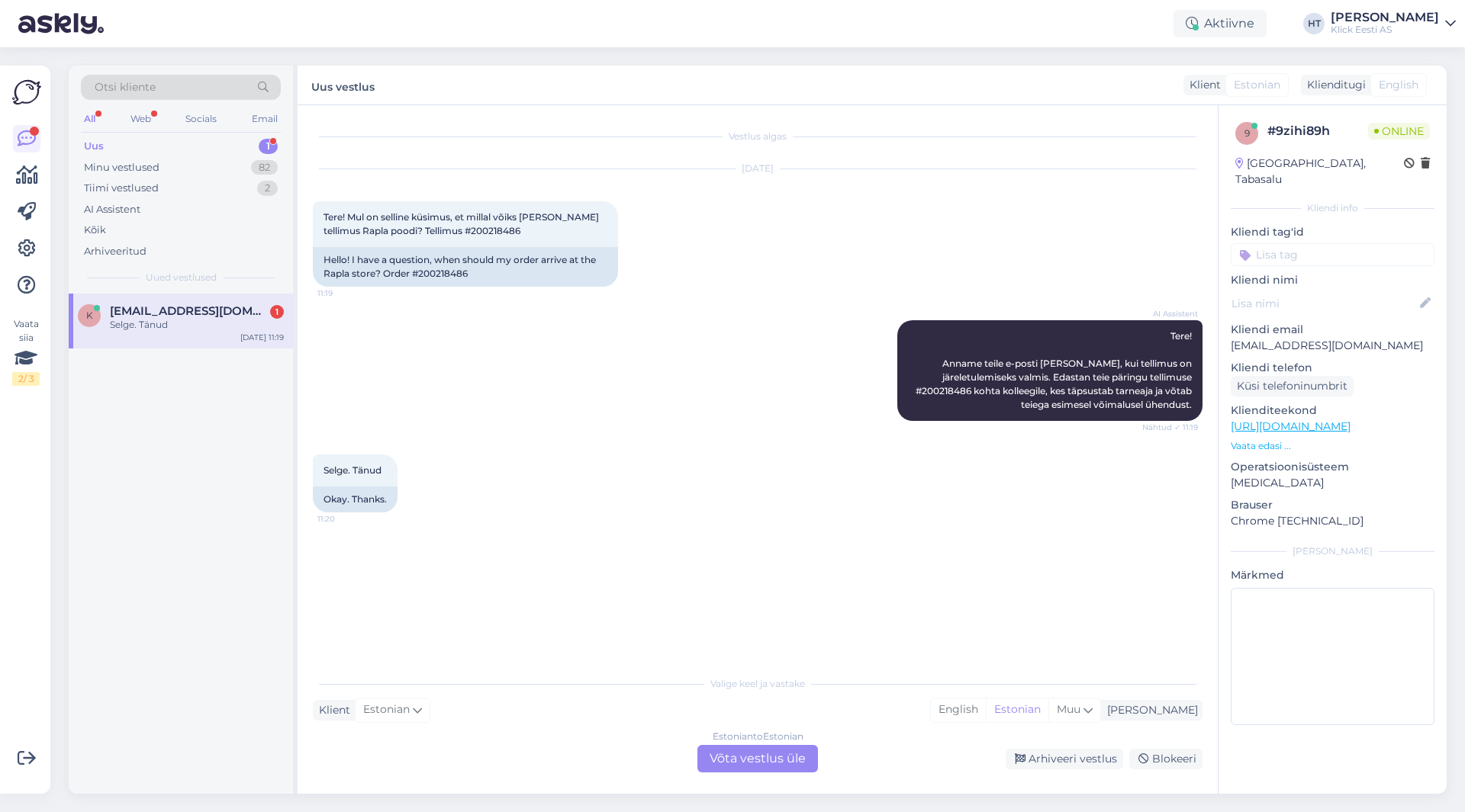
click at [686, 448] on div "Selge. Tänud 11:20 Okay. Thanks." at bounding box center [758, 483] width 890 height 91
click at [746, 753] on div "Estonian to Estonian Võta vestlus üle" at bounding box center [758, 759] width 121 height 27
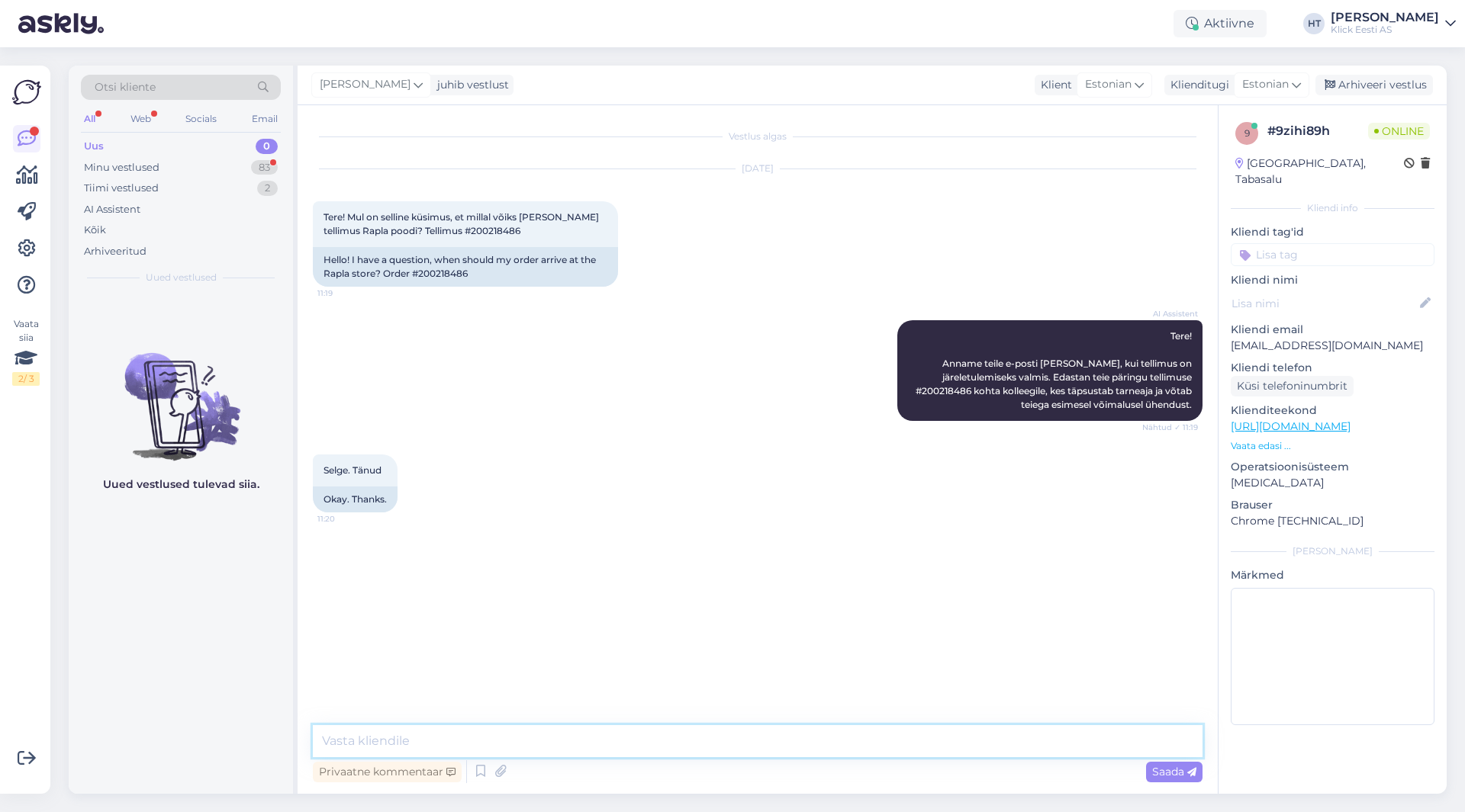
click at [746, 753] on textarea at bounding box center [758, 741] width 890 height 32
click at [561, 743] on textarea at bounding box center [758, 741] width 890 height 32
paste textarea "3-5 tööpäeva"
type textarea "Tarneajaks on 3-5 tööpäeva. Tõenäoliselt järgmise nädala alguseks jõuab."
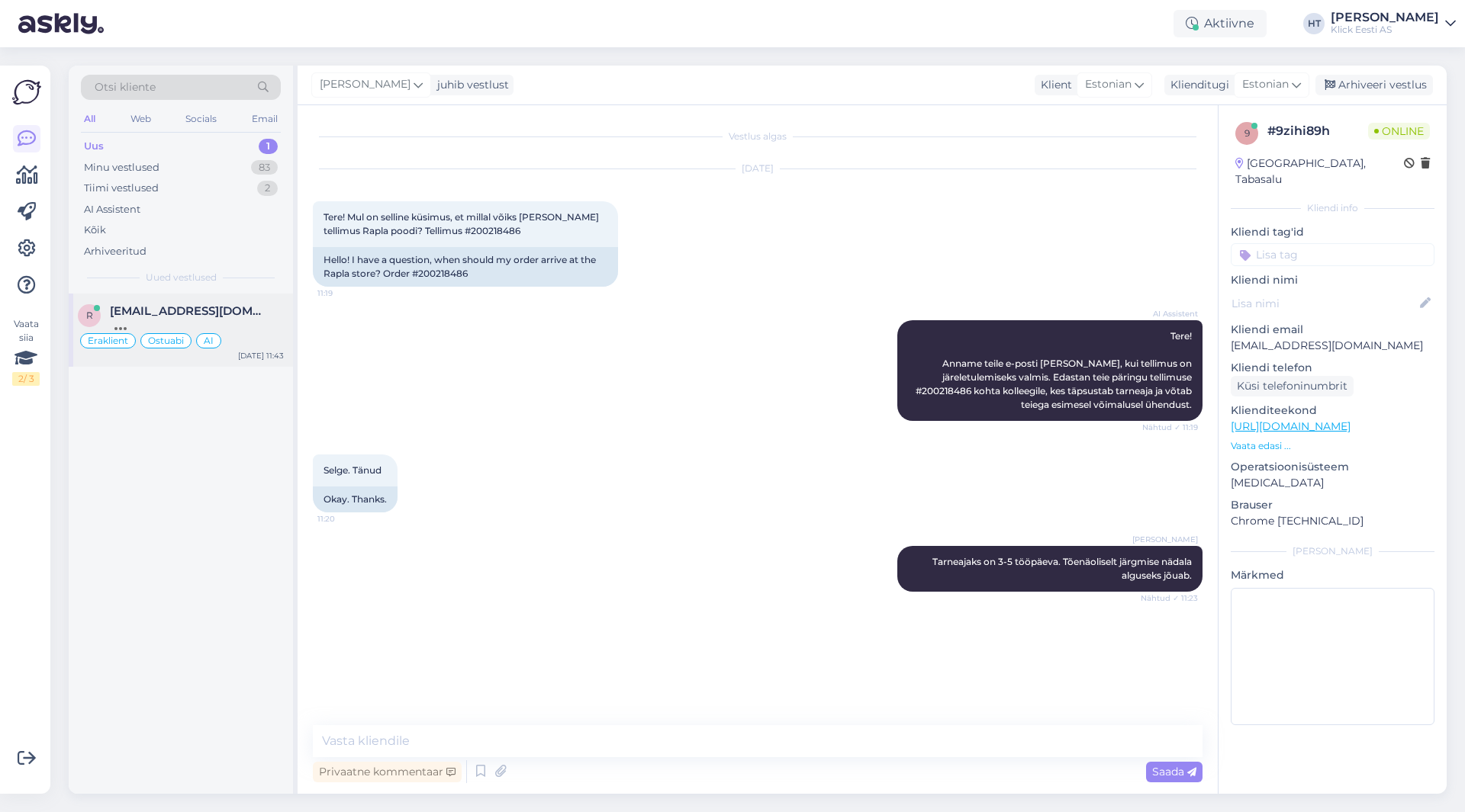
click at [228, 298] on div "r [EMAIL_ADDRESS][DOMAIN_NAME] Eraklient Ostuabi AI [DATE] 11:43" at bounding box center [181, 329] width 224 height 73
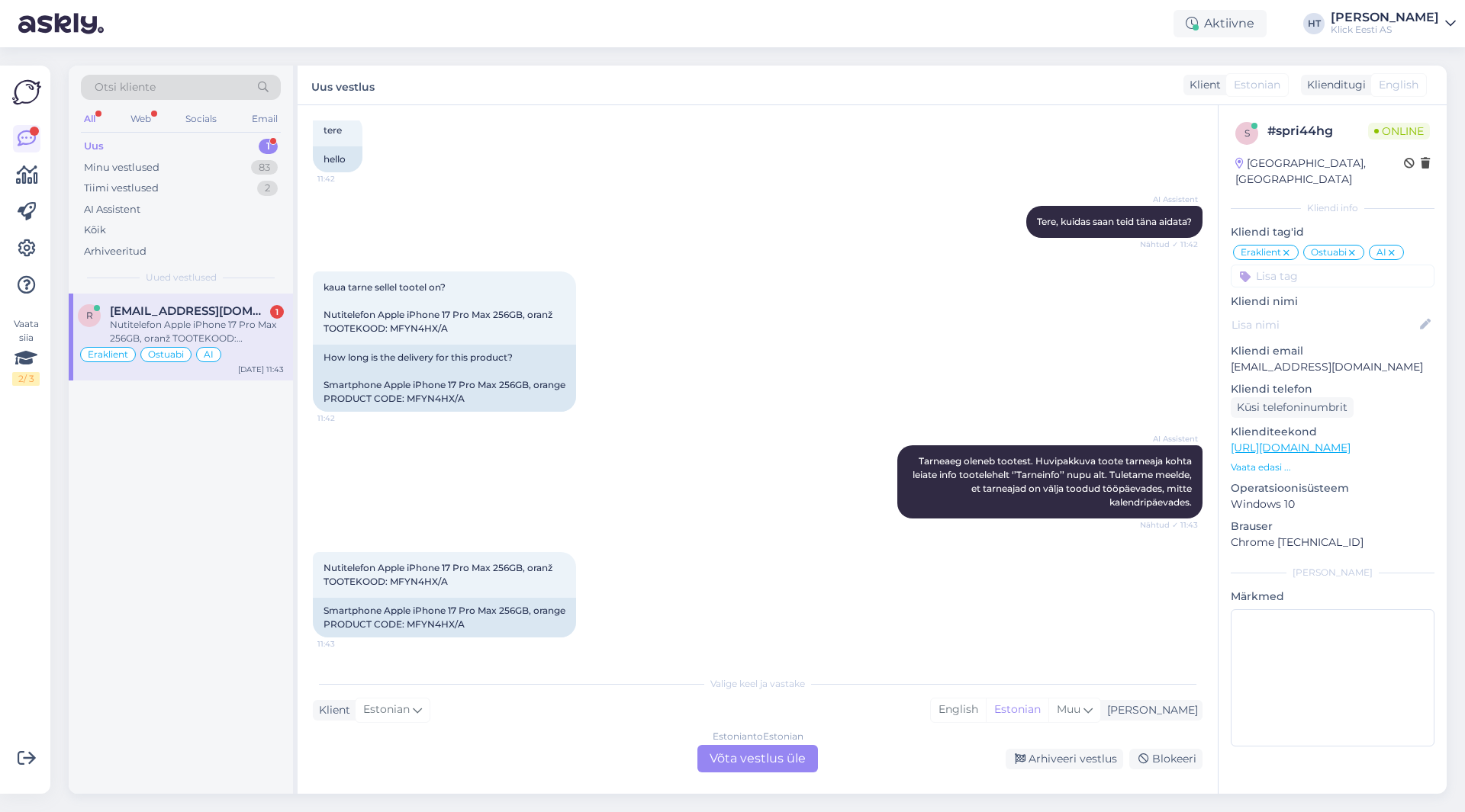
scroll to position [1029, 0]
drag, startPoint x: 391, startPoint y: 585, endPoint x: 445, endPoint y: 585, distance: 54.0
click at [445, 585] on span "Nutitelefon Apple iPhone 17 Pro Max 256GB, oranž TOOTEKOOD: MFYN4HX/A" at bounding box center [438, 575] width 229 height 25
copy span "MFYN4HX/A"
click at [752, 611] on div "Nutitelefon Apple iPhone 17 Pro Max 256GB, oranž TOOTEKOOD: MFYN4HX/A 11:43 Sma…" at bounding box center [758, 595] width 890 height 119
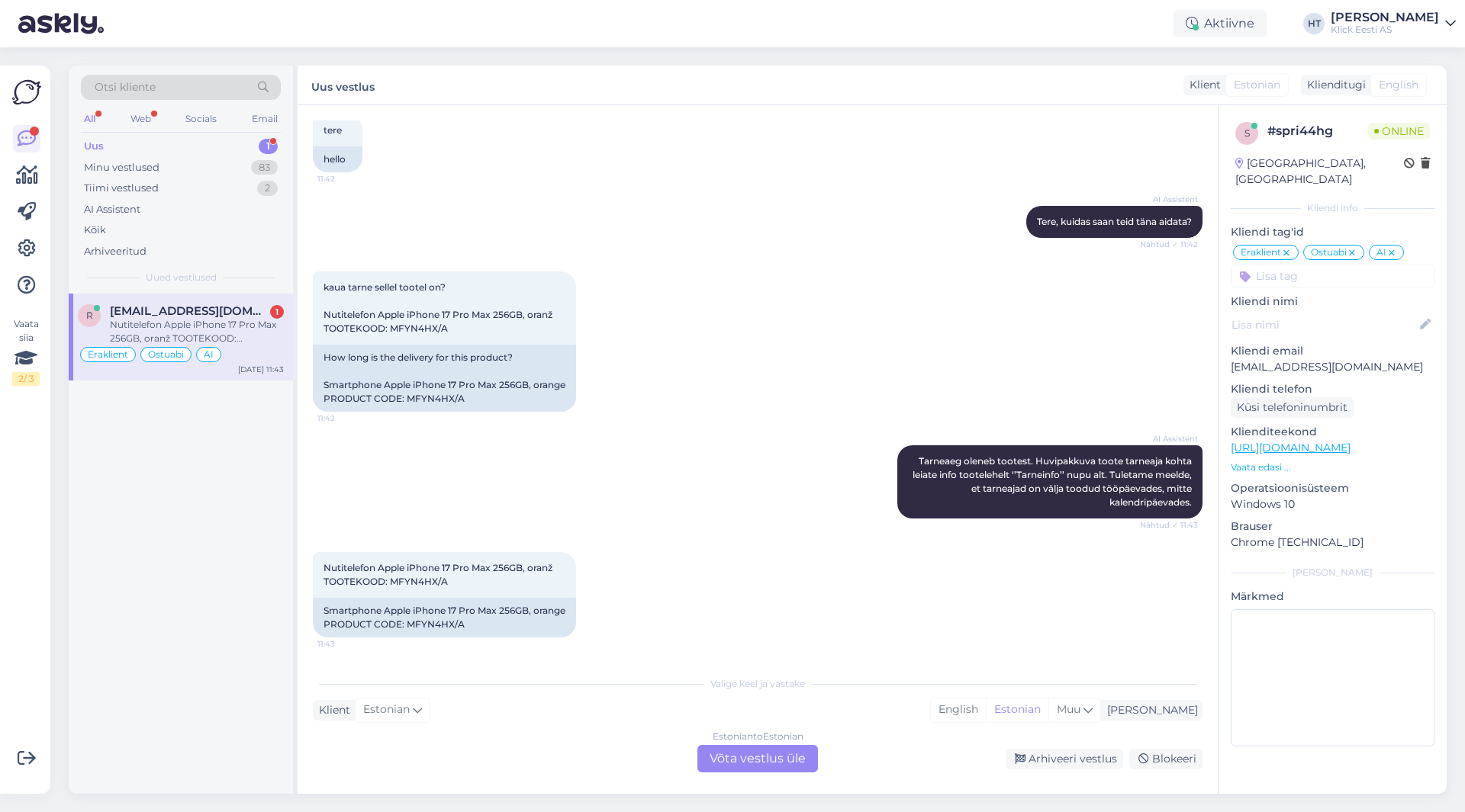
click at [748, 752] on div "Estonian to Estonian Võta vestlus üle" at bounding box center [758, 759] width 121 height 27
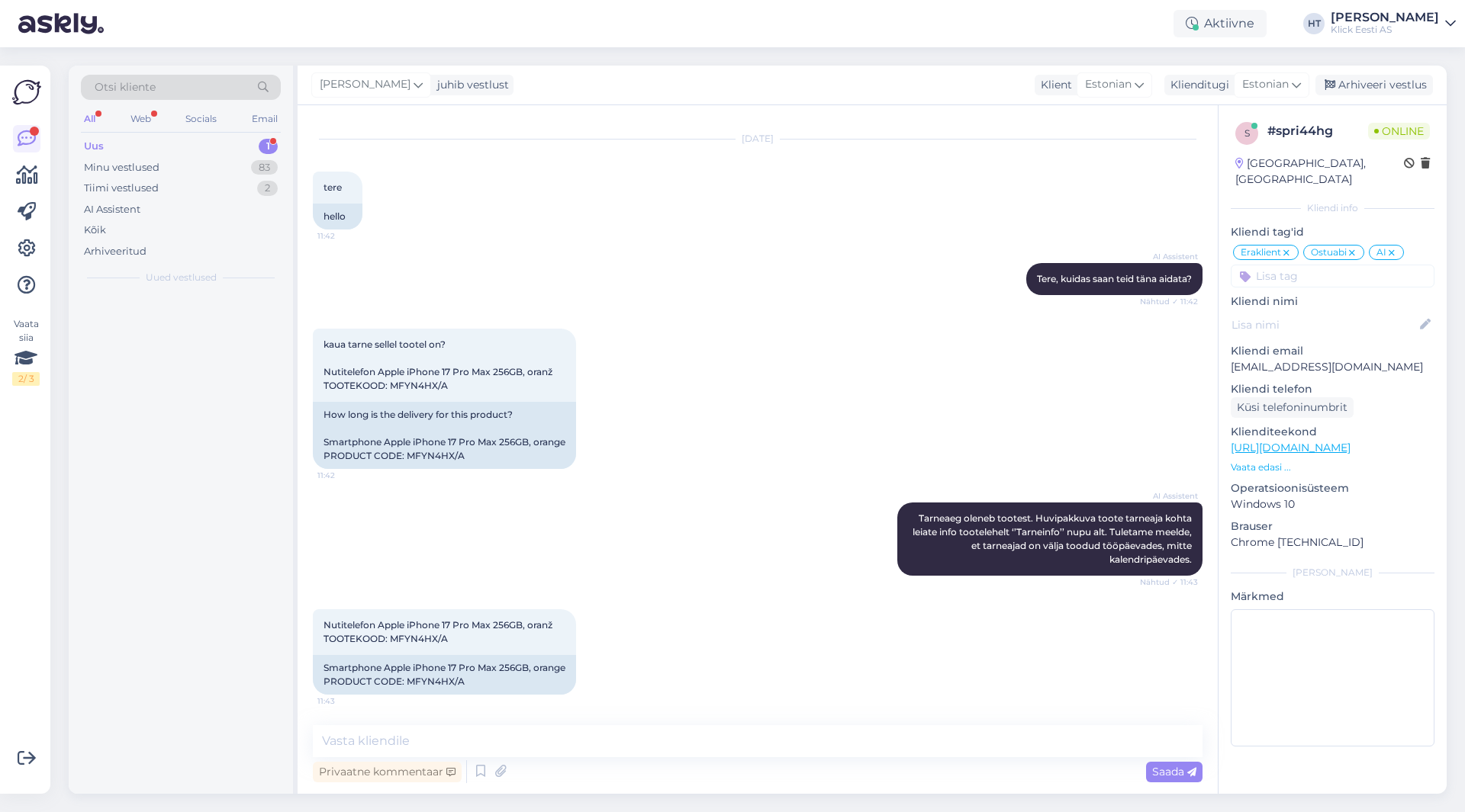
scroll to position [973, 0]
click at [748, 751] on textarea at bounding box center [758, 741] width 890 height 32
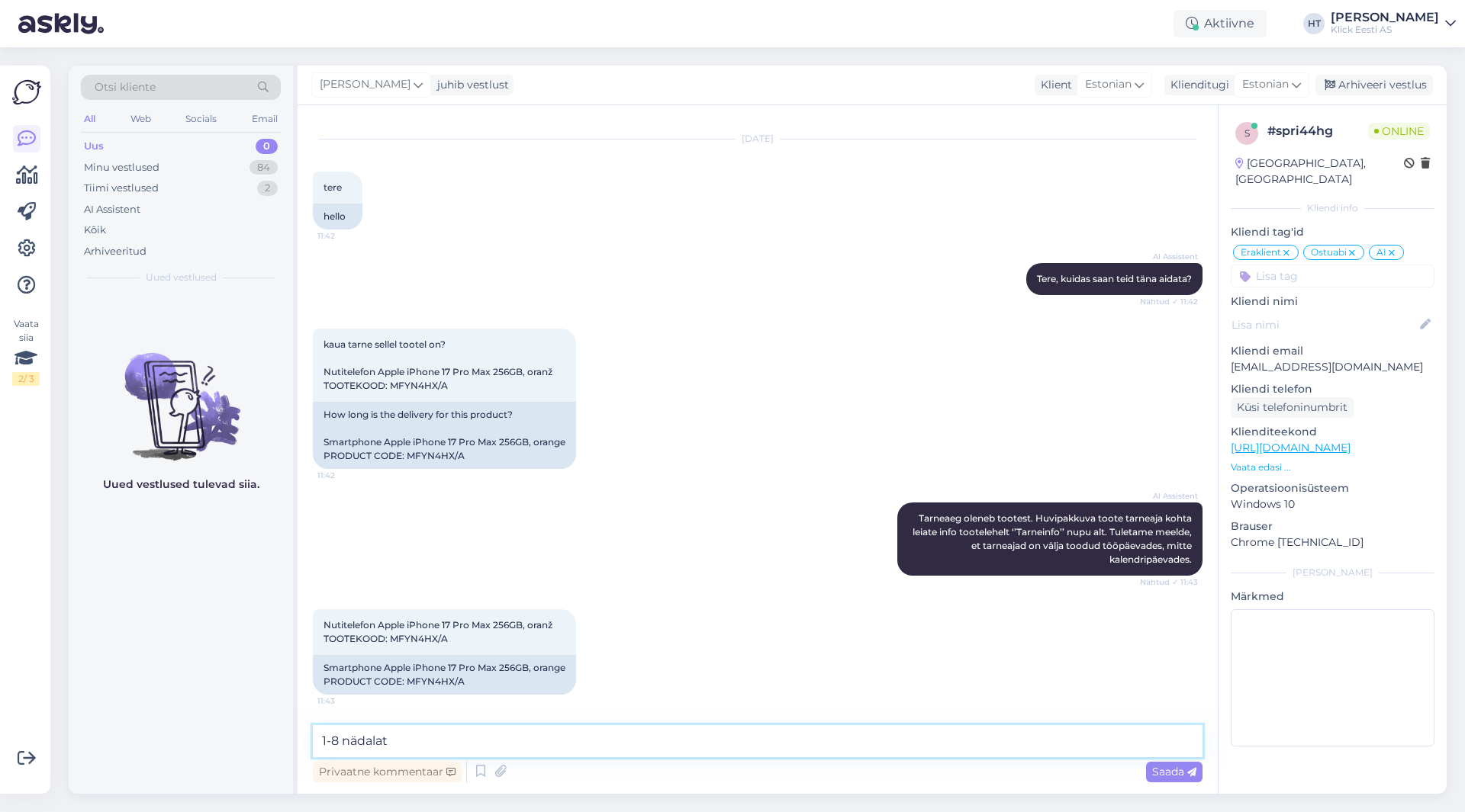
type textarea "1-8 nädalat."
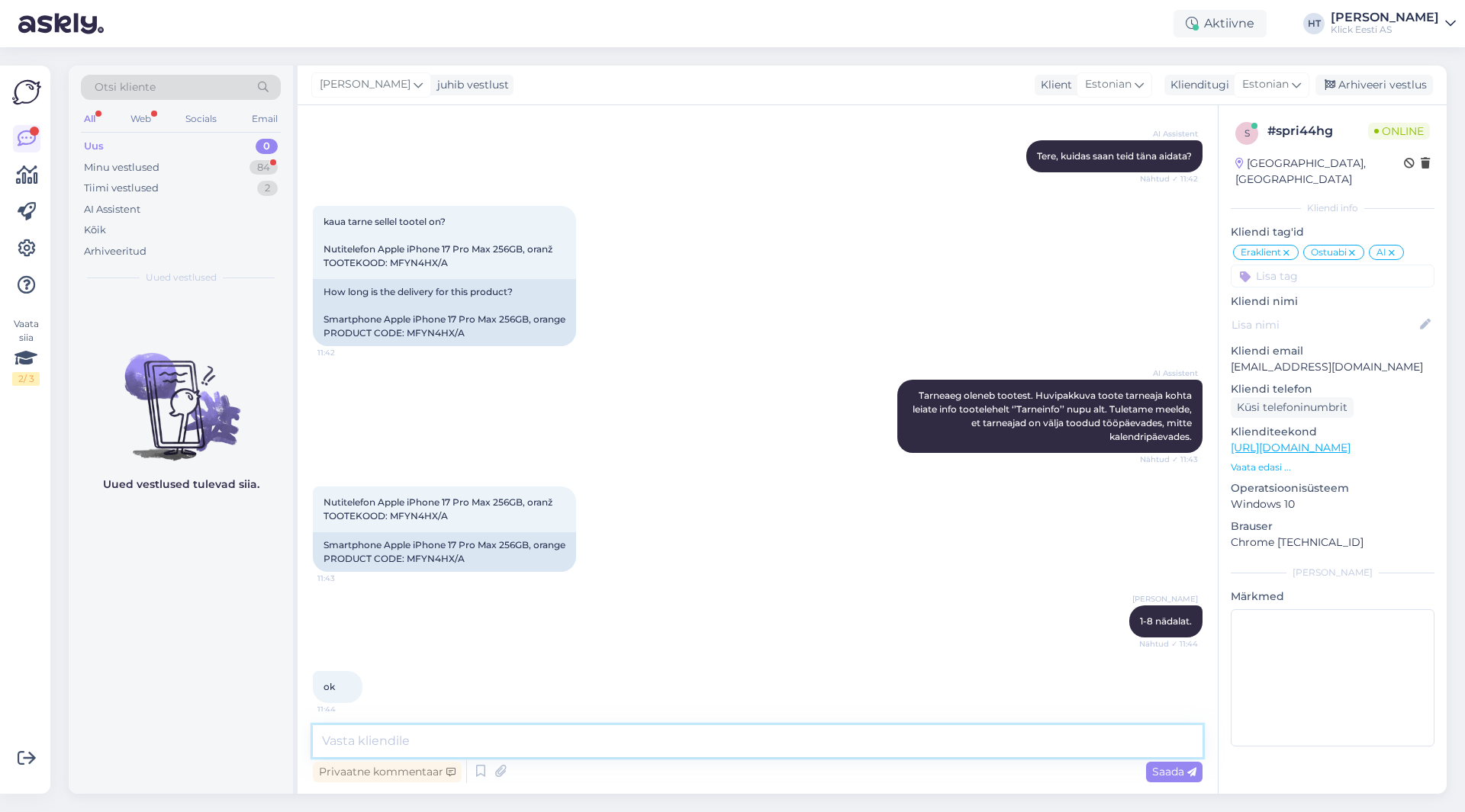
scroll to position [1103, 0]
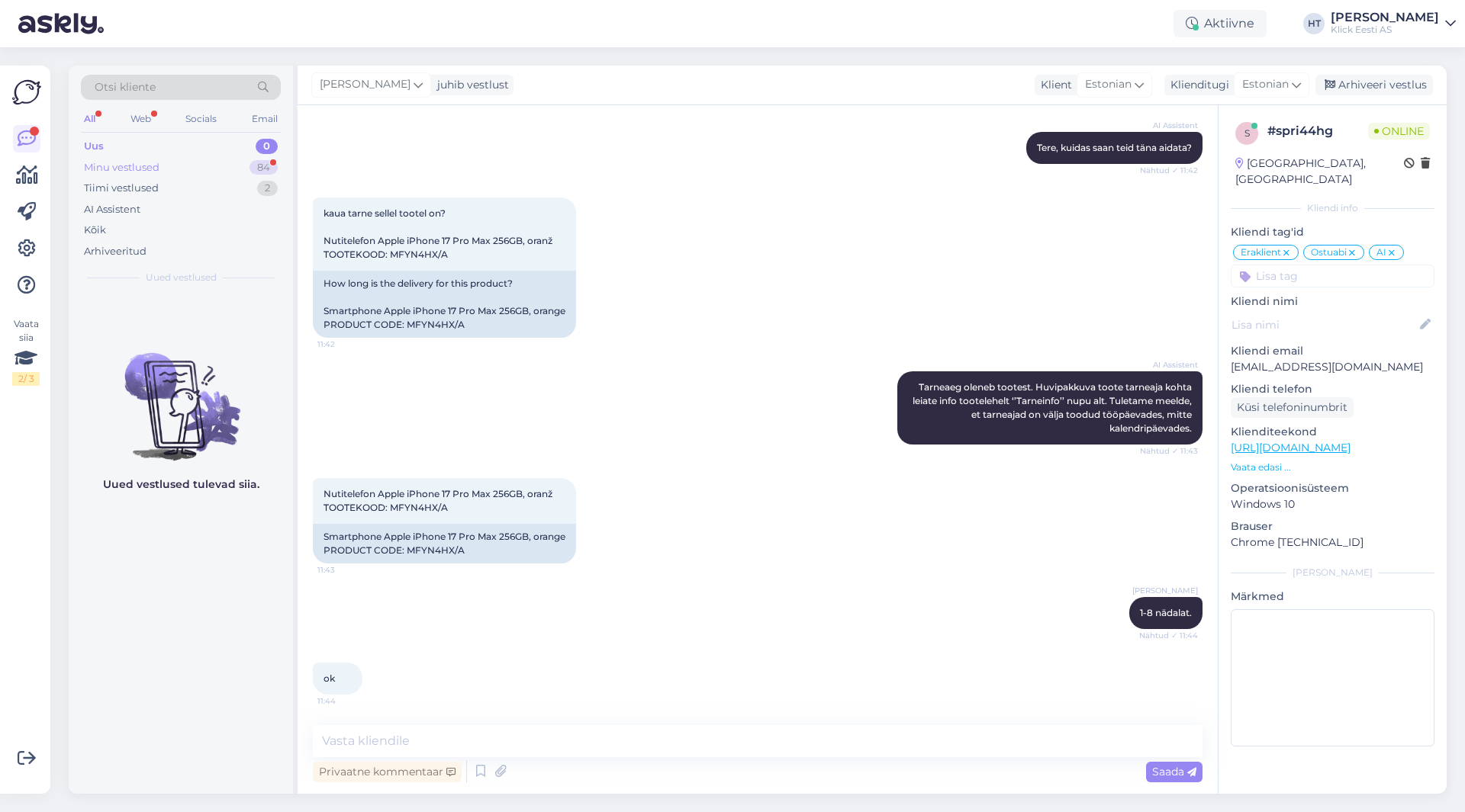
click at [269, 168] on div "84" at bounding box center [263, 167] width 28 height 15
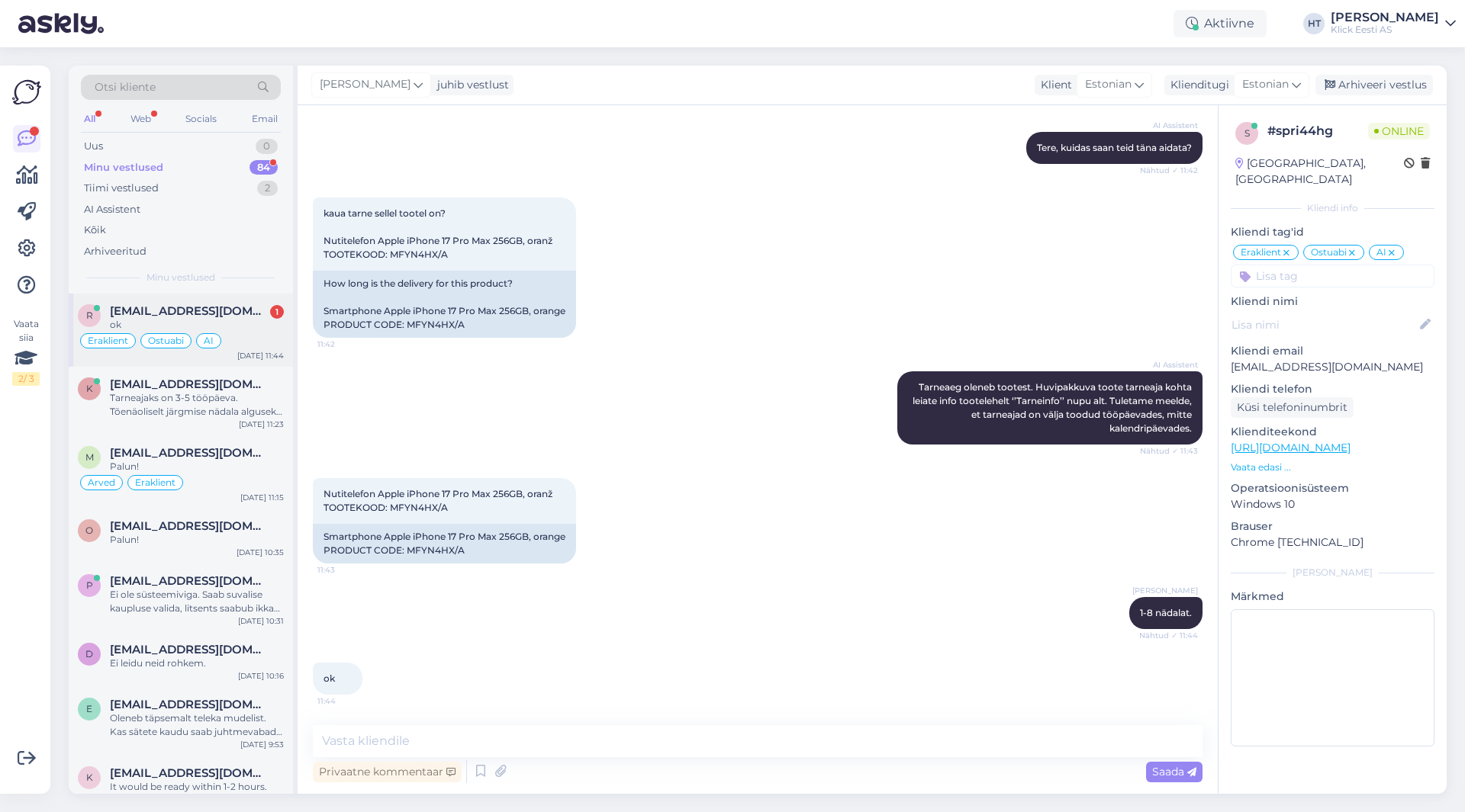
click at [255, 303] on div "r [EMAIL_ADDRESS][DOMAIN_NAME] 1 ok Eraklient Ostuabi AI [DATE] 11:44" at bounding box center [181, 329] width 224 height 73
click at [250, 404] on div "Tarneajaks on 3-5 tööpäeva. Tõenäoliselt järgmise nädala alguseks jõuab." at bounding box center [197, 405] width 174 height 27
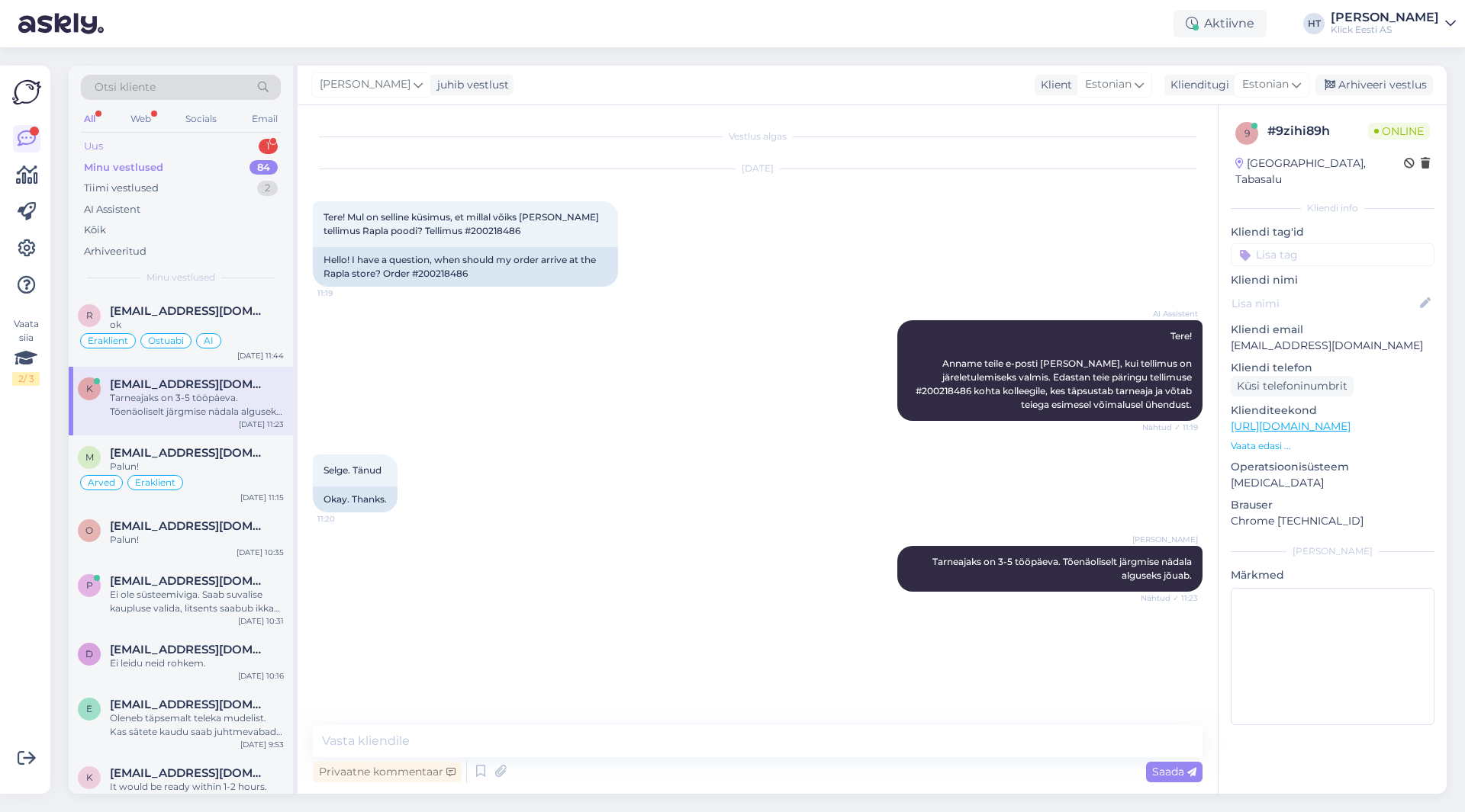
click at [199, 138] on div "Uus 1" at bounding box center [181, 146] width 199 height 22
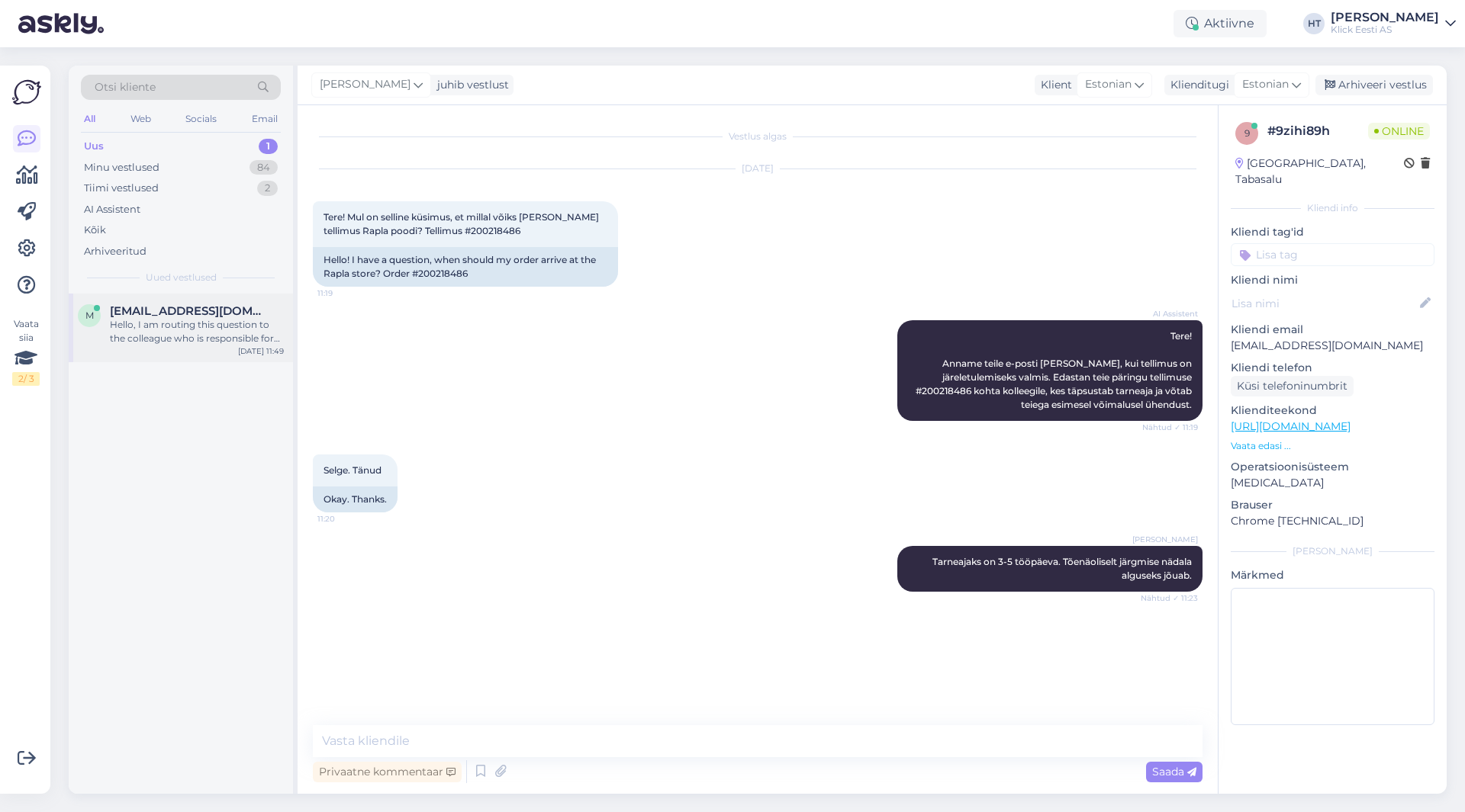
click at [224, 338] on div "Hello, I am routing this question to the colleague who is responsible for this …" at bounding box center [197, 331] width 174 height 27
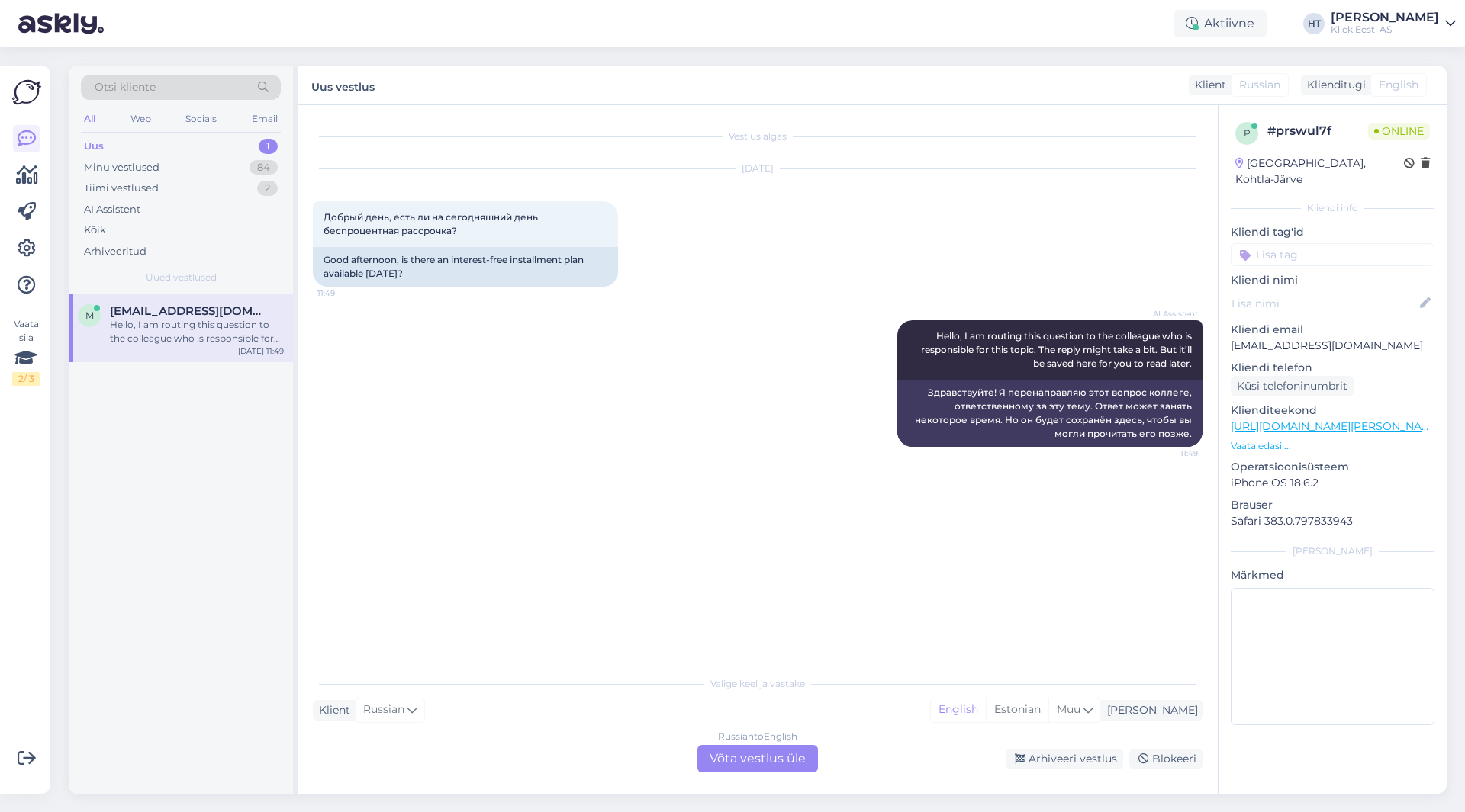
click at [742, 758] on div "Russian to English Võta vestlus üle" at bounding box center [758, 759] width 121 height 27
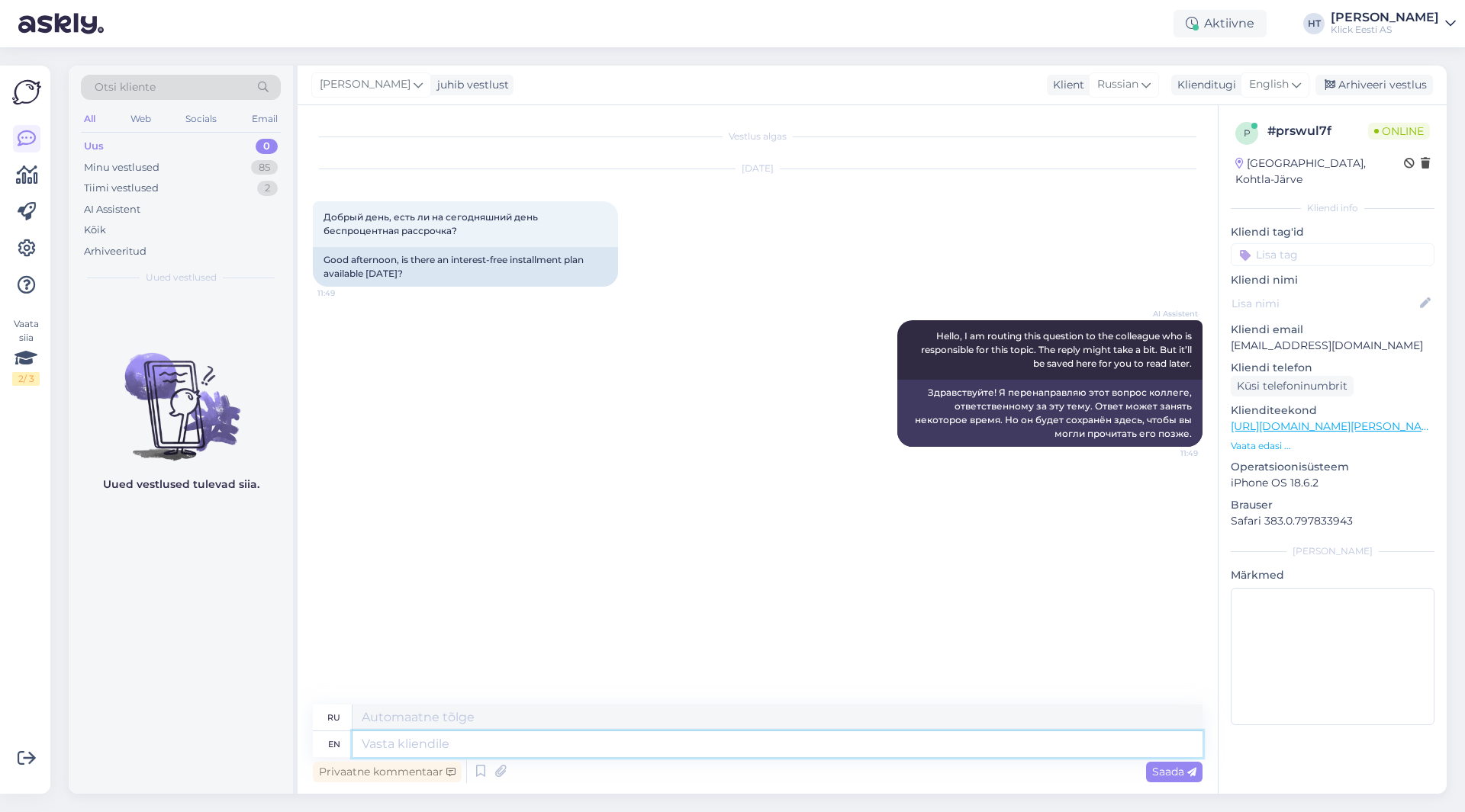
click at [743, 753] on textarea at bounding box center [777, 744] width 850 height 26
type textarea "On i"
type textarea "На"
type textarea "On interest"
type textarea "На проценты"
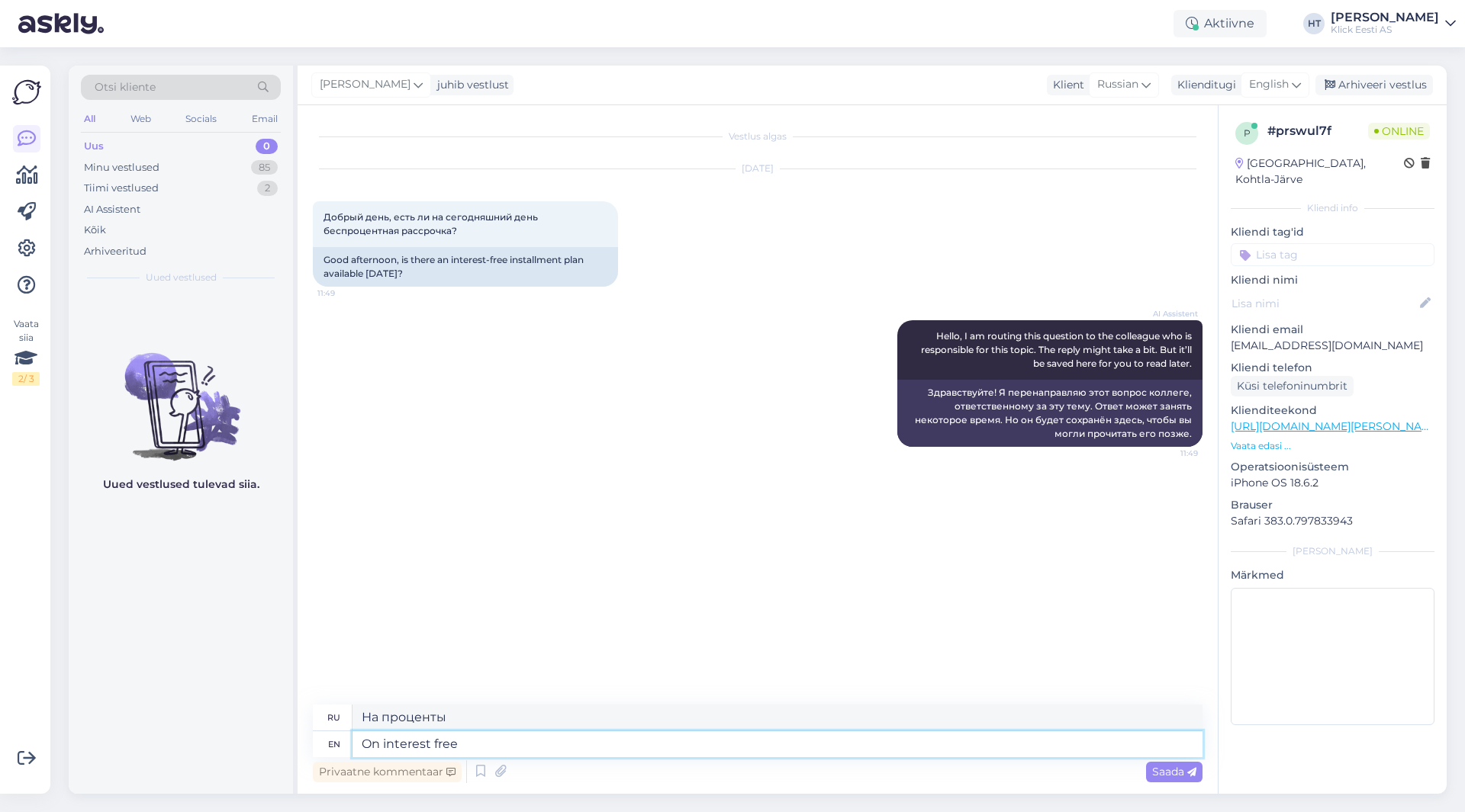
type textarea "On interest free"
type textarea "Беспроцентная рассрочка"
type textarea "On interest free plans a"
type textarea "Беспроцентные планы"
type textarea "On interest free plans are available."
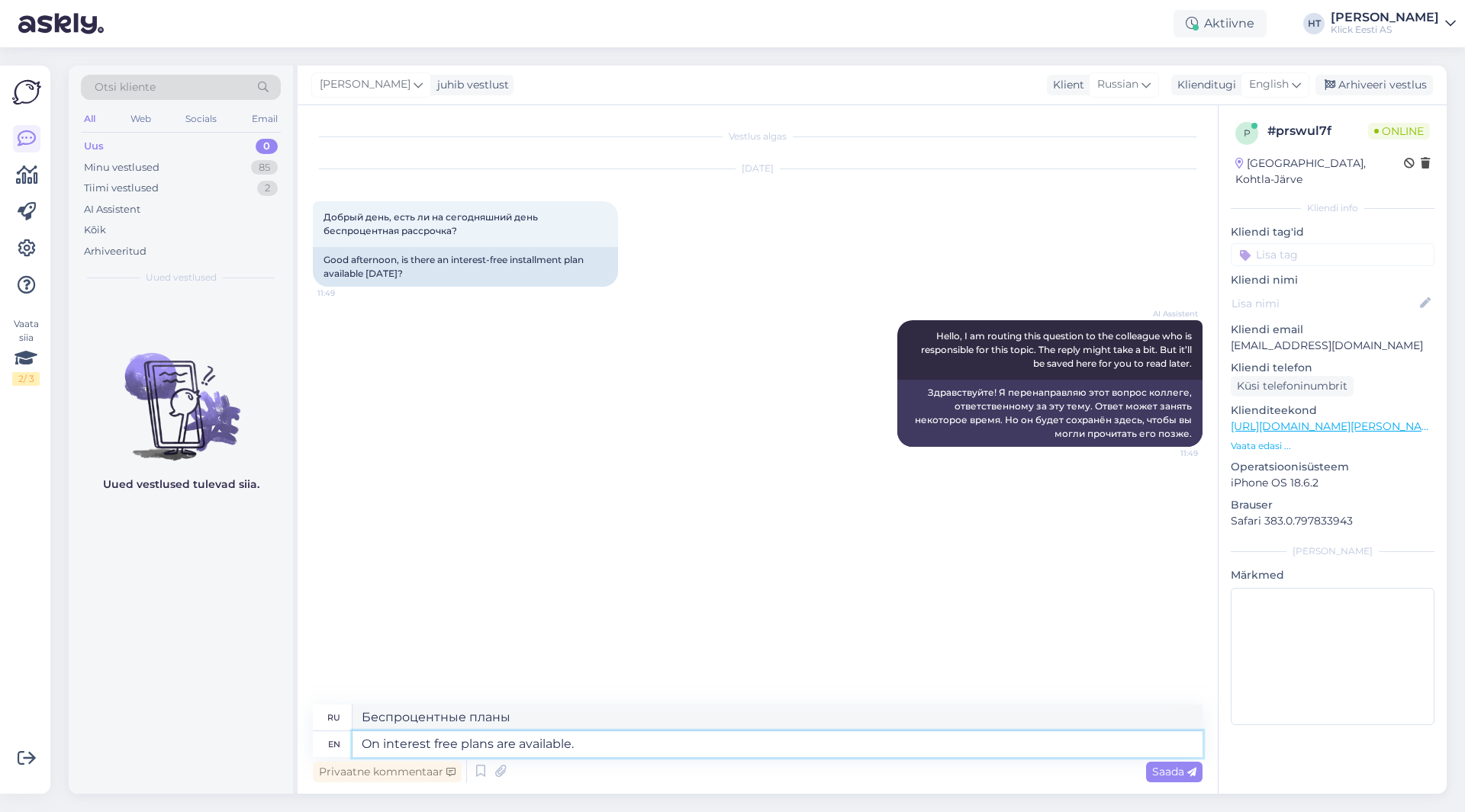
type textarea "Доступны беспроцентные планы."
type textarea "No interest free plans are available."
type textarea "Беспроцентные планы не предусмотрены."
type textarea "No interest-free plans are available."
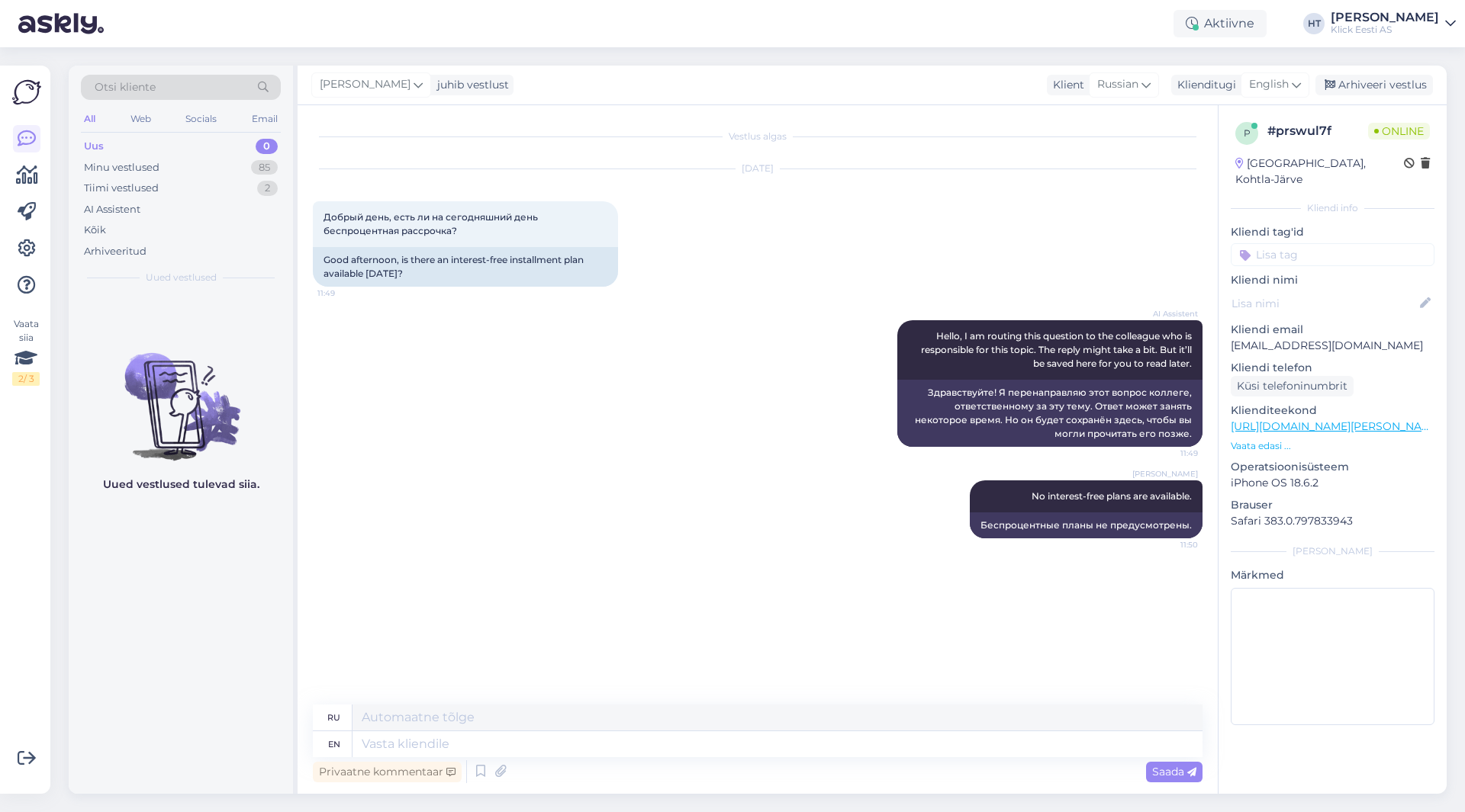
click at [729, 511] on div "[PERSON_NAME] No interest-free plans are available. 11:50 Беспроцентные планы н…" at bounding box center [758, 509] width 890 height 91
click at [574, 740] on textarea at bounding box center [777, 744] width 850 height 26
type textarea "You're"
type textarea "Ты"
type textarea "You're welcome."
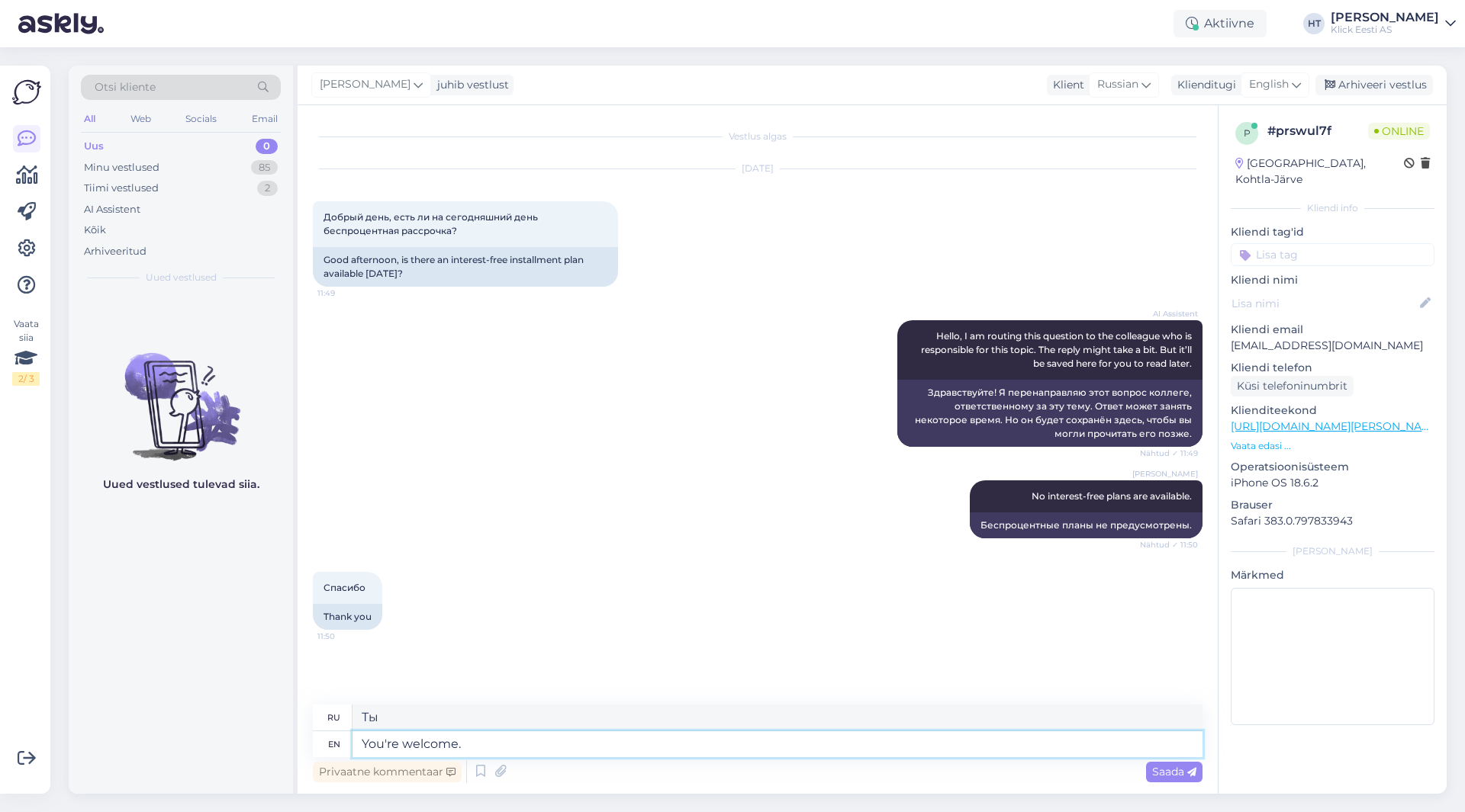
type textarea "Пожалуйста."
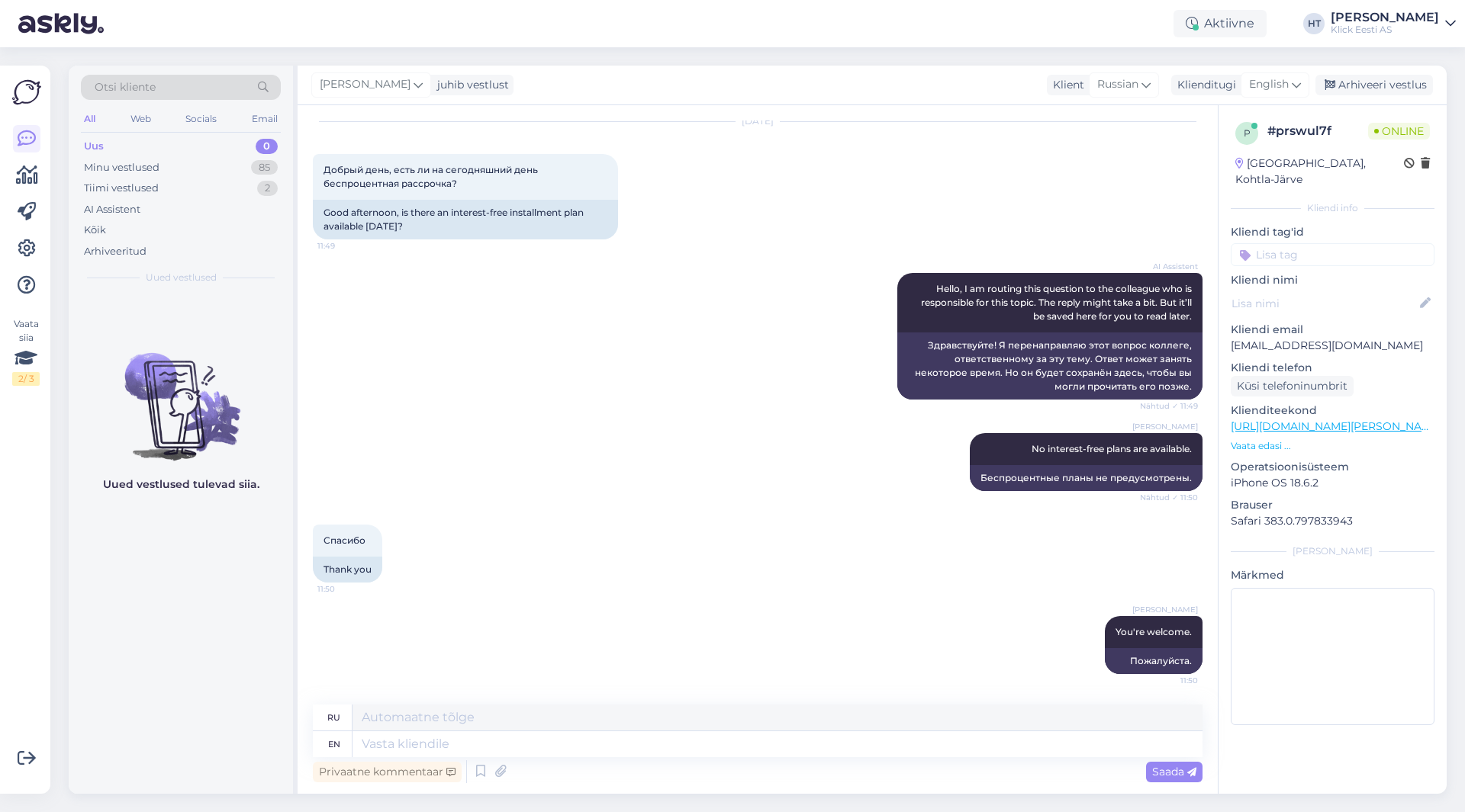
click at [131, 672] on div "Uued vestlused tulevad siia." at bounding box center [181, 543] width 224 height 500
click at [209, 206] on div "AI Assistent" at bounding box center [181, 210] width 199 height 22
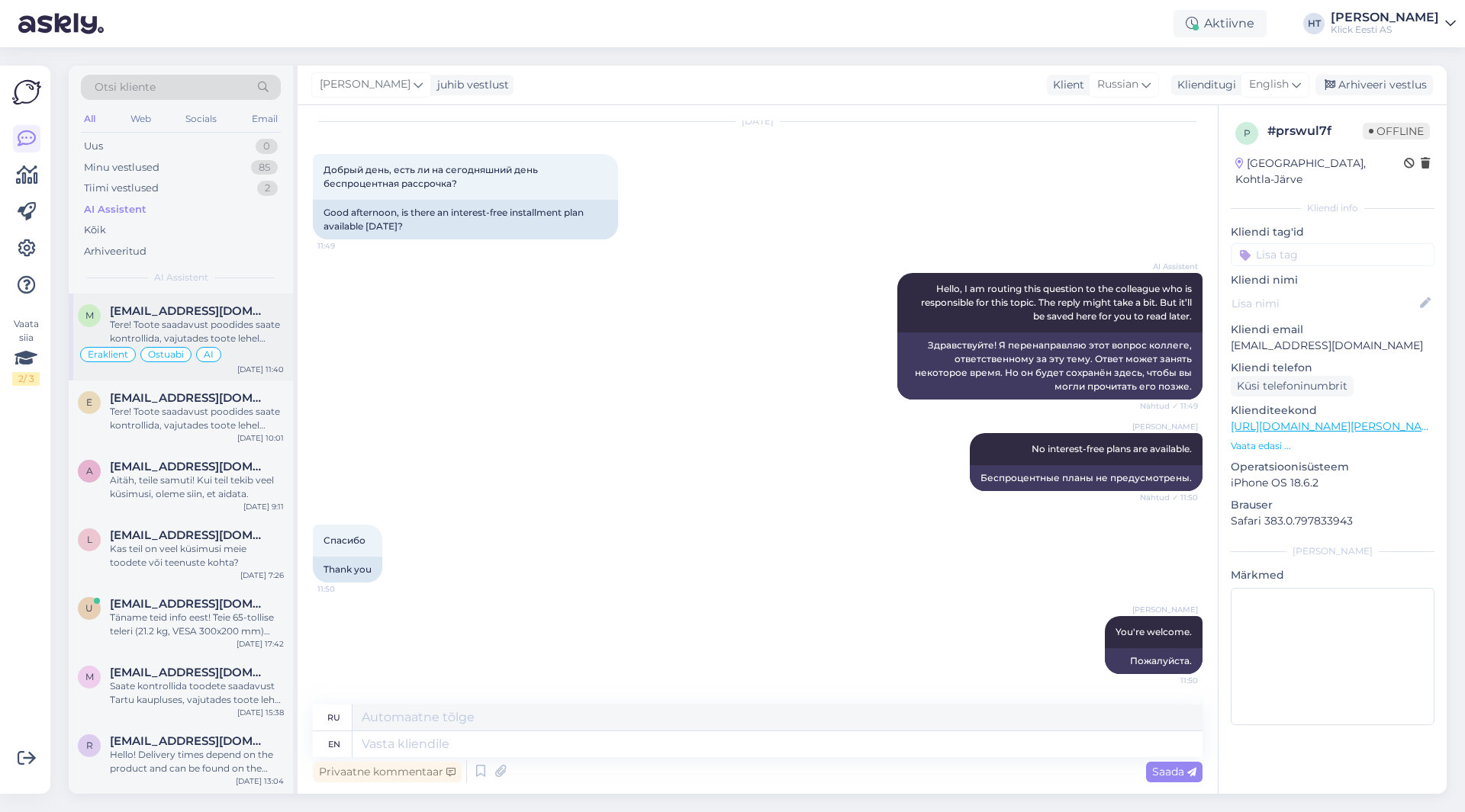
click at [250, 314] on span "[EMAIL_ADDRESS][DOMAIN_NAME]" at bounding box center [190, 310] width 159 height 14
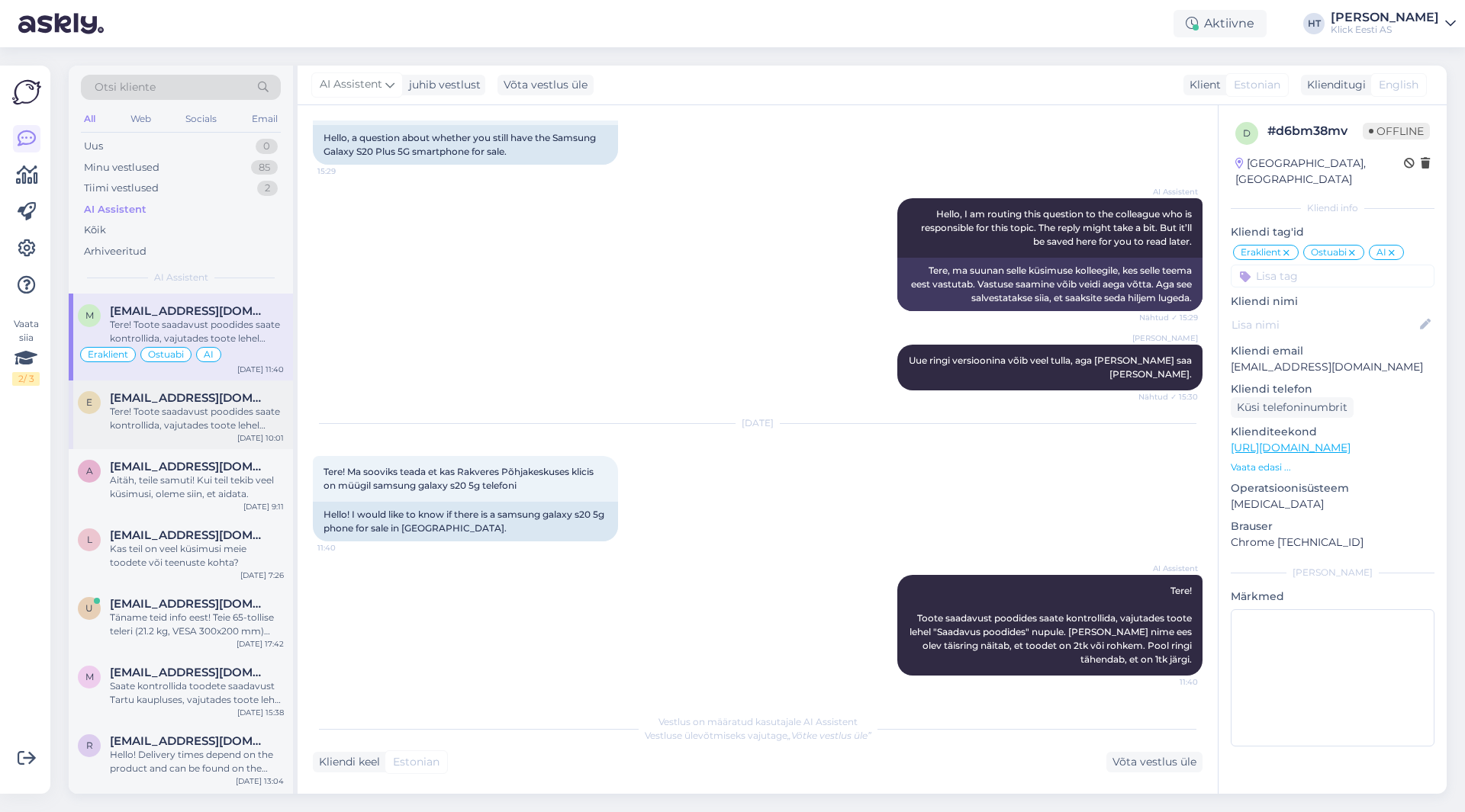
click at [220, 414] on div "Tere! Toote saadavust poodides saate kontrollida, vajutades toote lehel "Saadav…" at bounding box center [197, 419] width 174 height 27
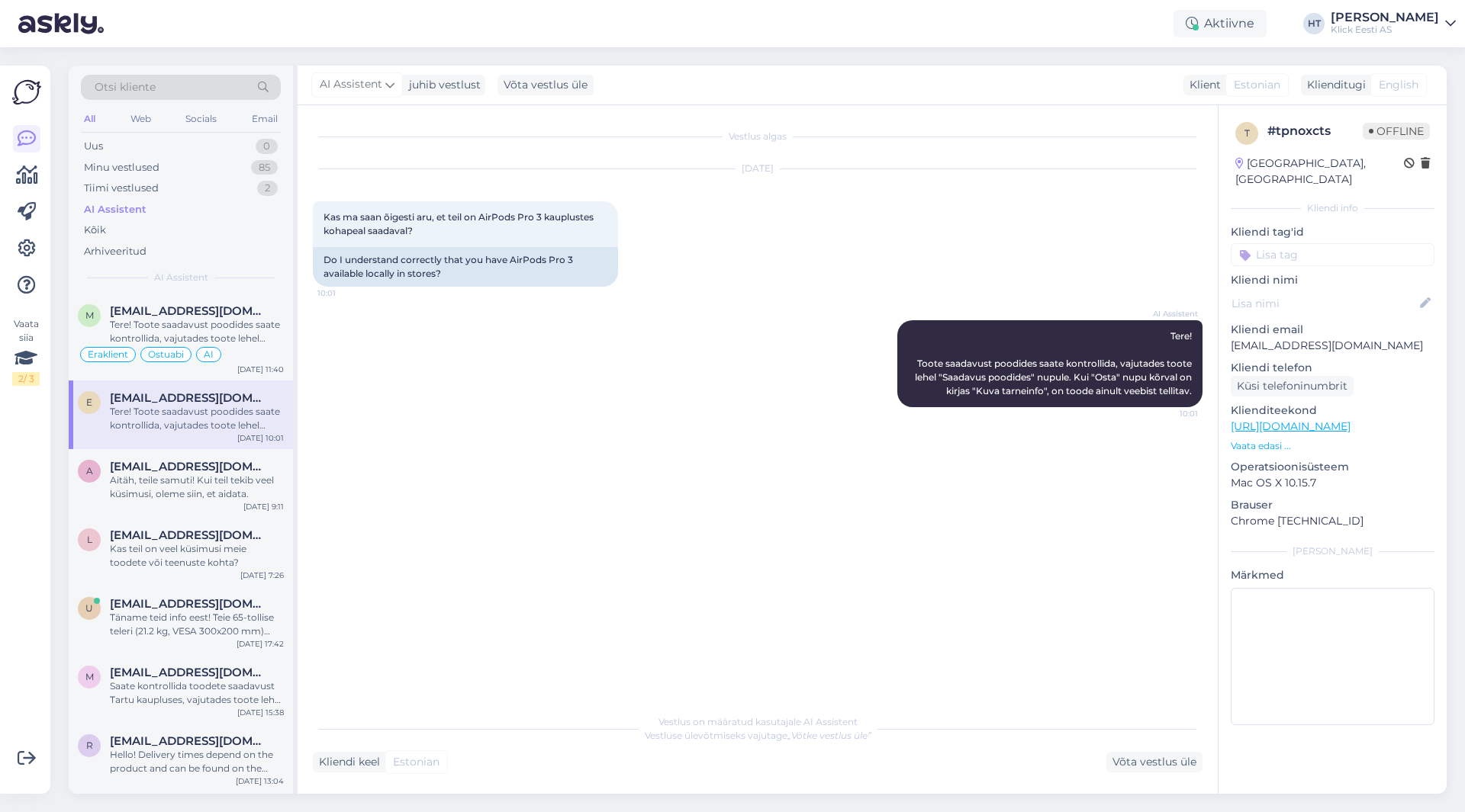
scroll to position [0, 0]
click at [255, 176] on div "Minu vestlused 85" at bounding box center [181, 168] width 199 height 22
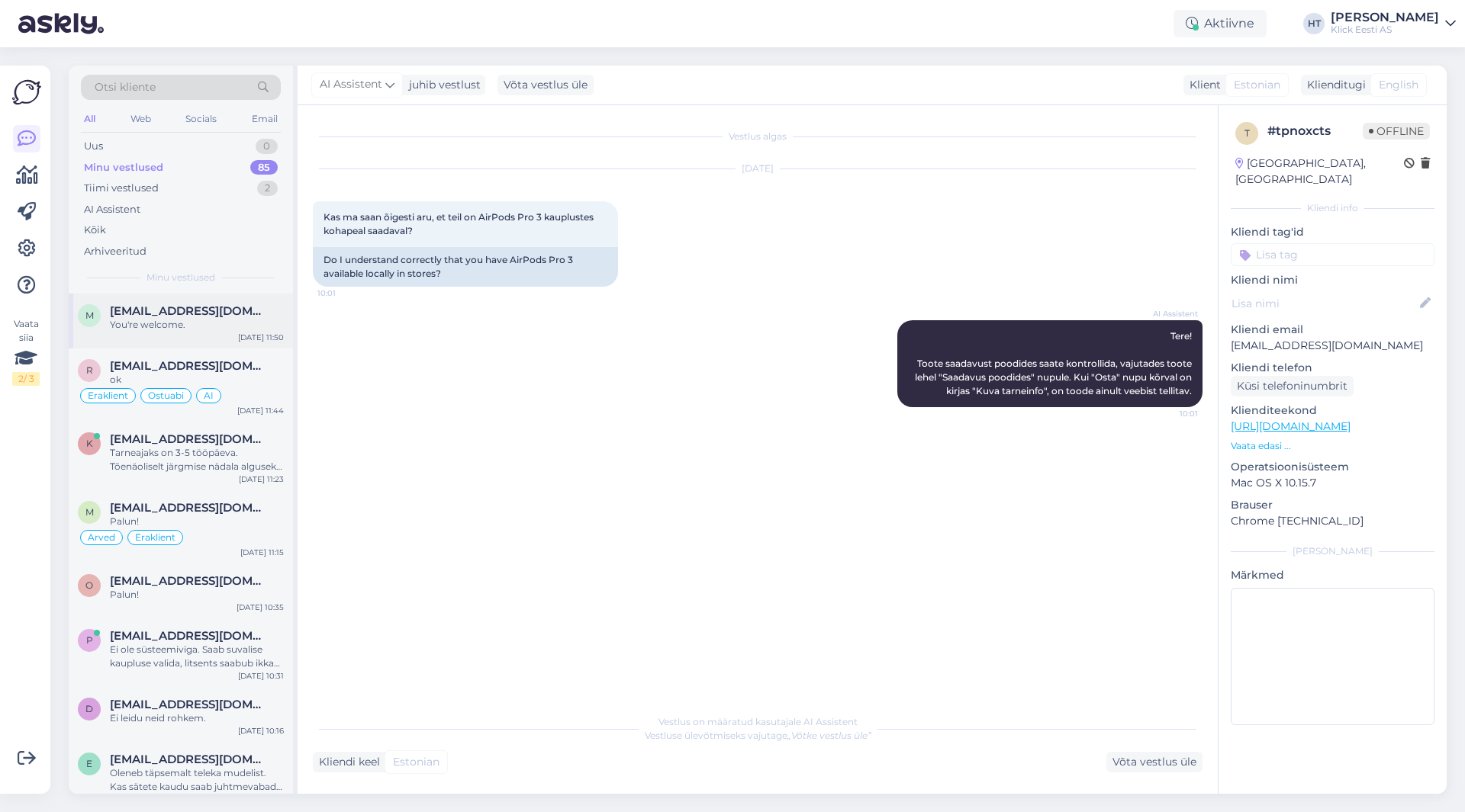
click at [244, 300] on div "m [PERSON_NAME][EMAIL_ADDRESS][DOMAIN_NAME] You're welcome. [DATE] 11:50" at bounding box center [181, 320] width 224 height 55
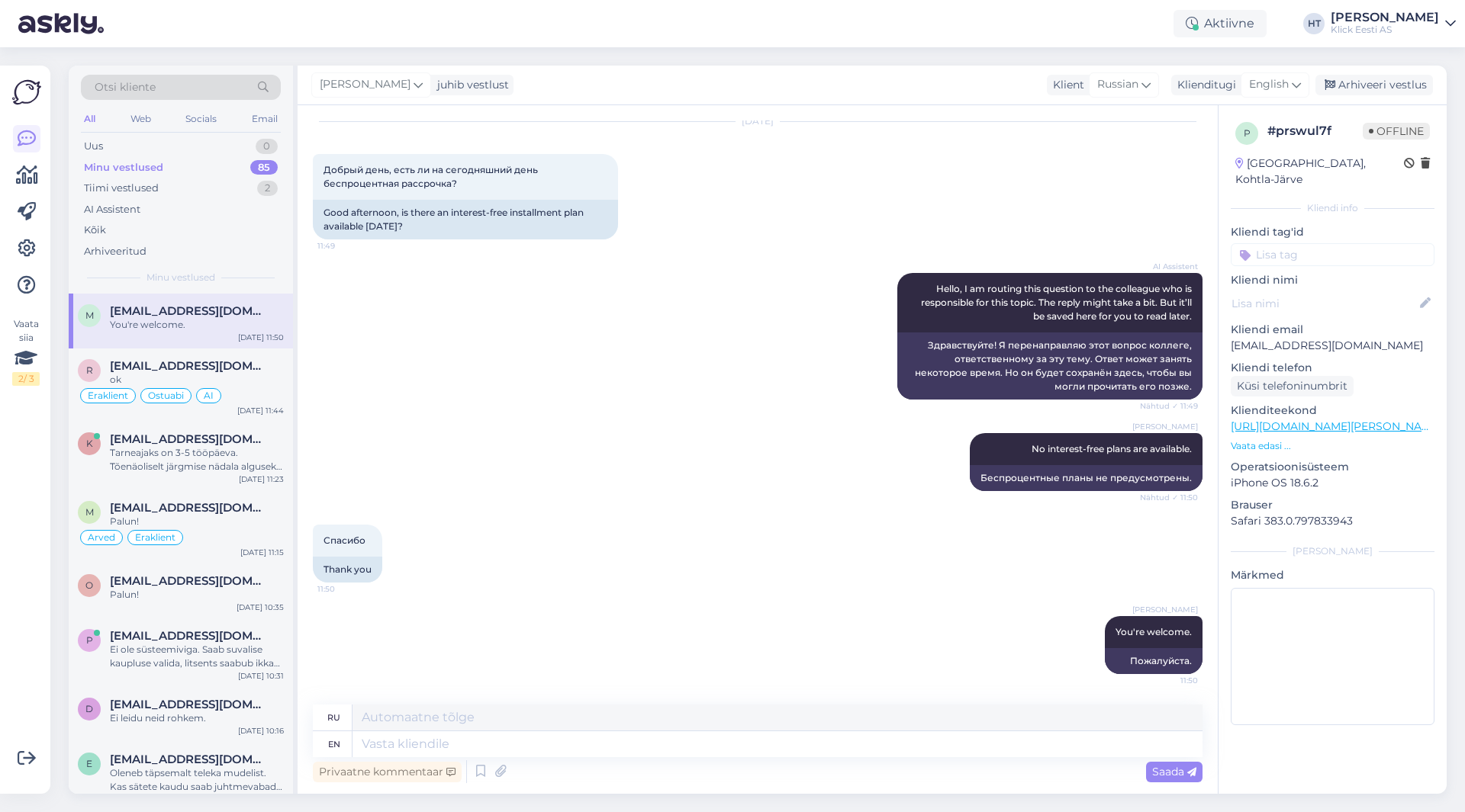
click at [486, 370] on div "AI Assistent Hello, I am routing this question to the colleague who is responsi…" at bounding box center [758, 336] width 890 height 160
click at [191, 209] on div "AI Assistent" at bounding box center [181, 210] width 199 height 22
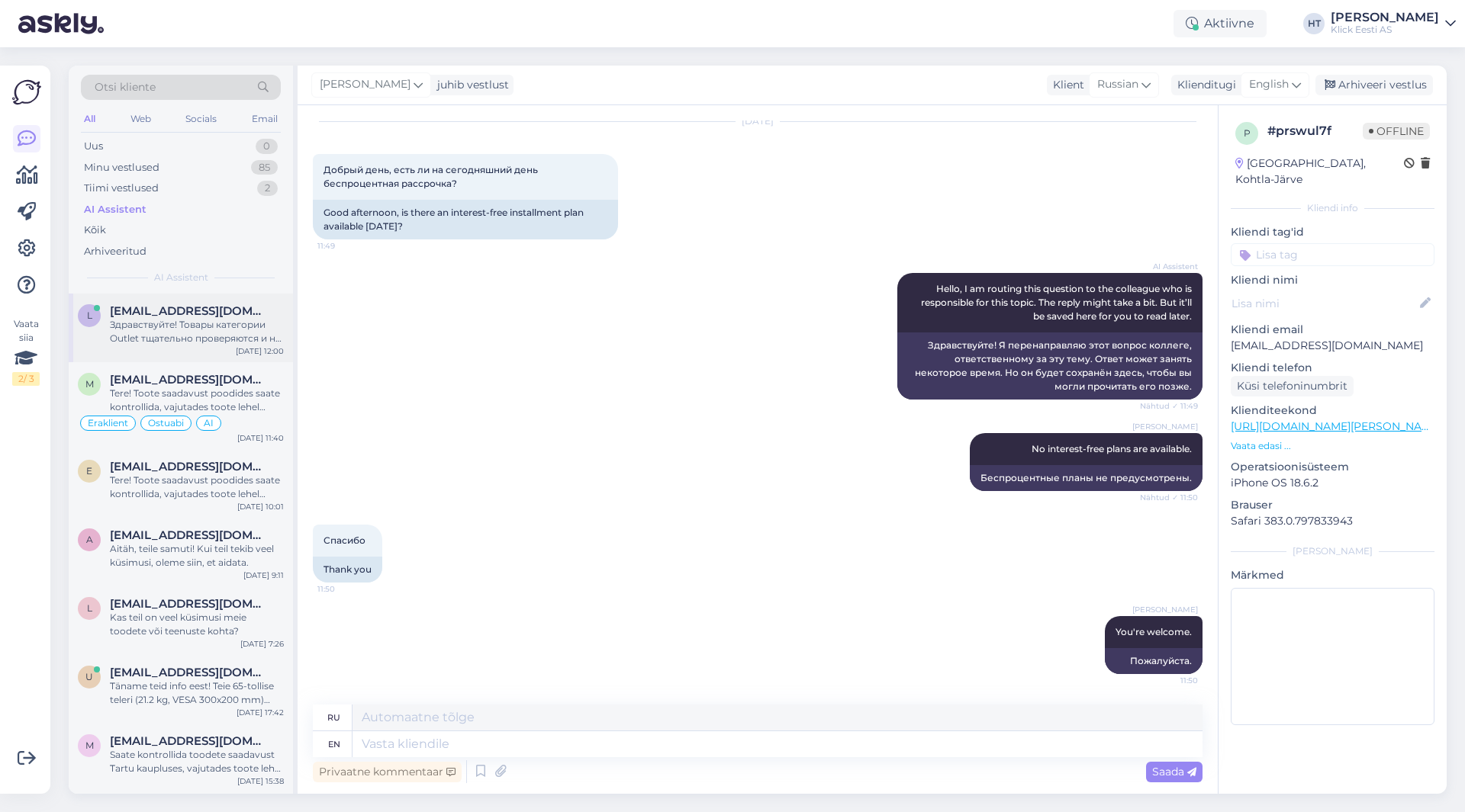
click at [209, 324] on div "Здравствуйте! Товары категории Outlet тщательно проверяются и на 100% функциона…" at bounding box center [197, 331] width 174 height 27
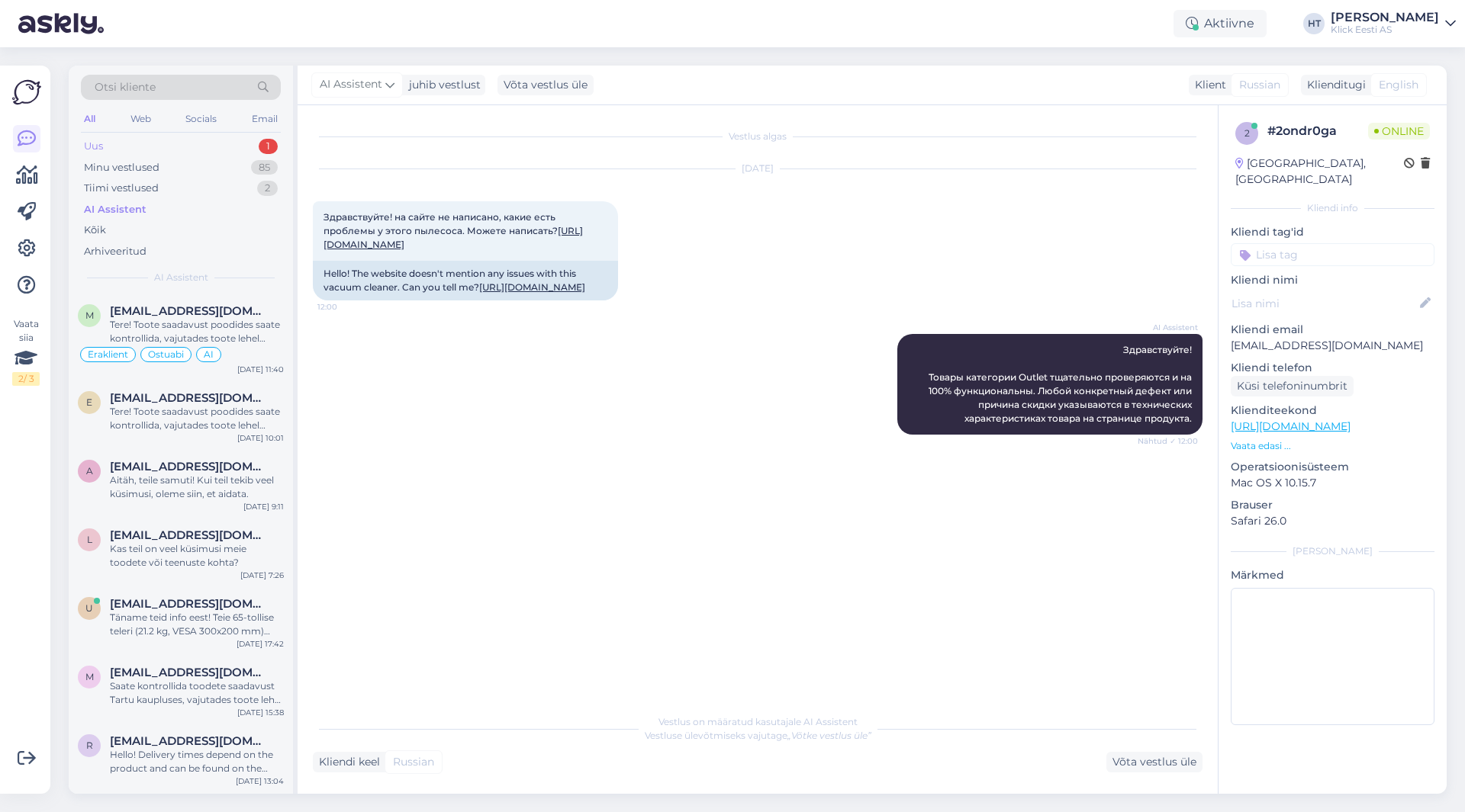
click at [210, 143] on div "Uus 1" at bounding box center [181, 146] width 199 height 22
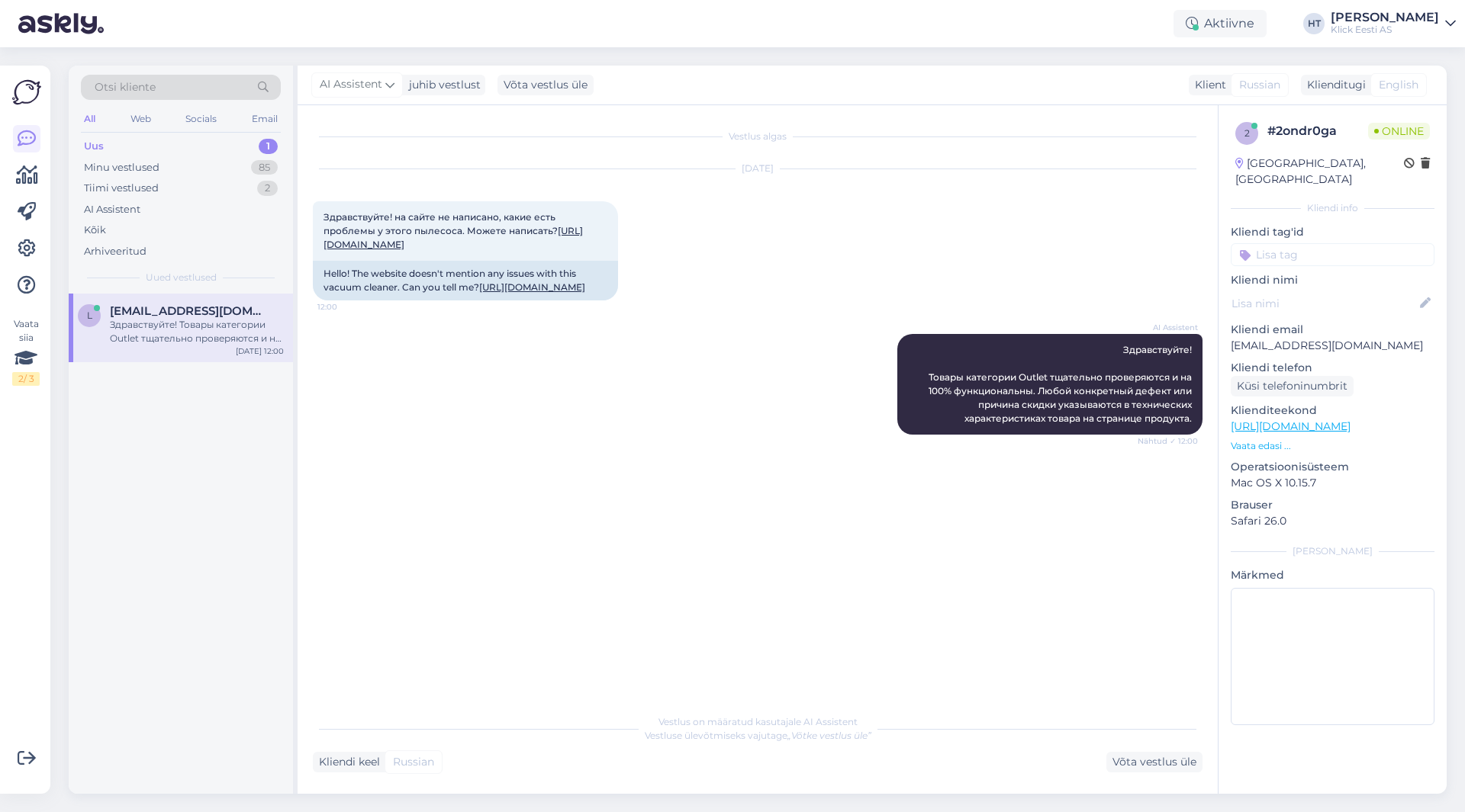
click at [240, 315] on div "[EMAIL_ADDRESS][DOMAIN_NAME]" at bounding box center [197, 310] width 174 height 14
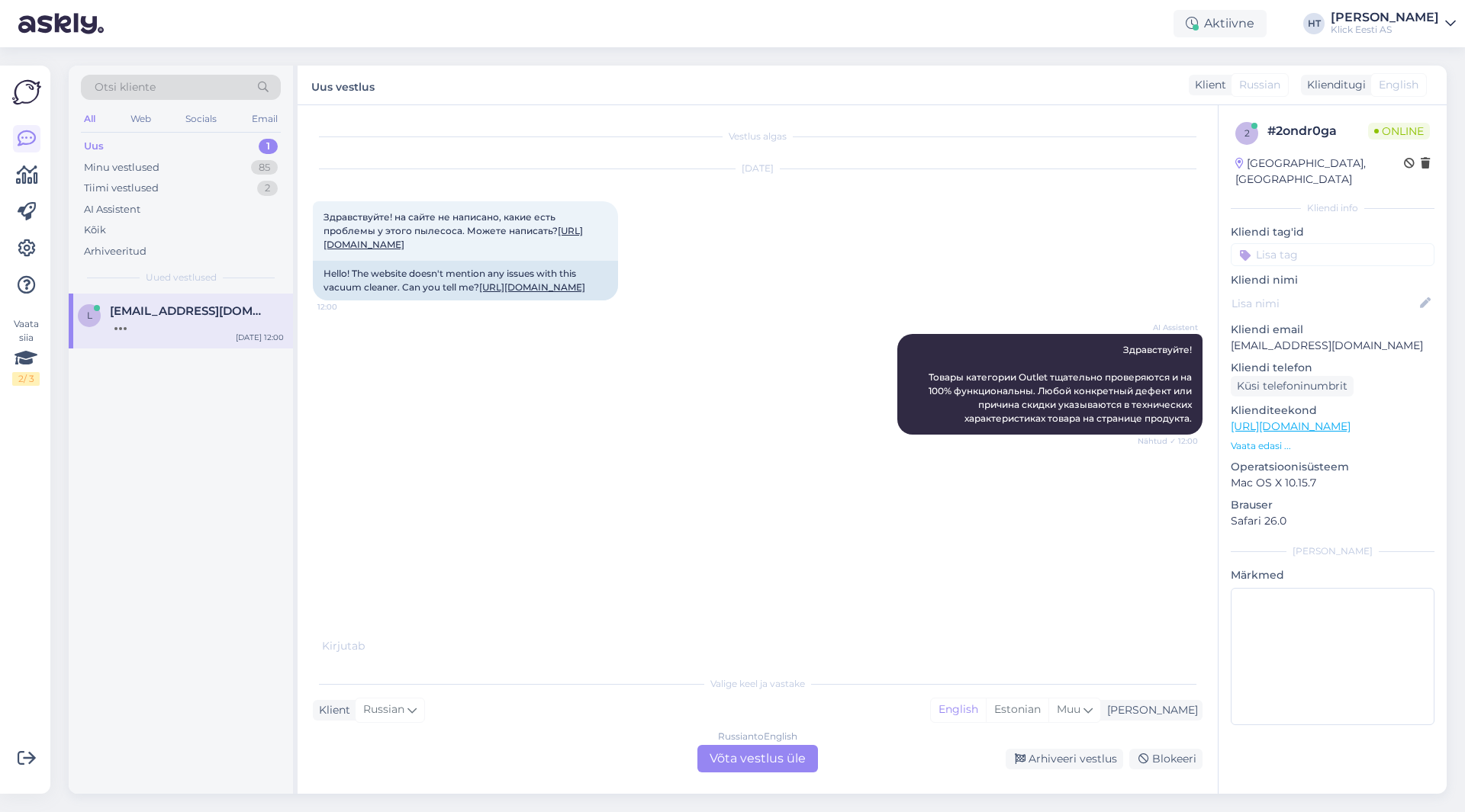
click at [598, 563] on div "Vestlus algas [DATE] Здравствуйте! на сайте не написано, какие есть проблемы у …" at bounding box center [765, 380] width 904 height 518
click at [778, 751] on div "Russian to English Võta vestlus üle" at bounding box center [758, 759] width 121 height 27
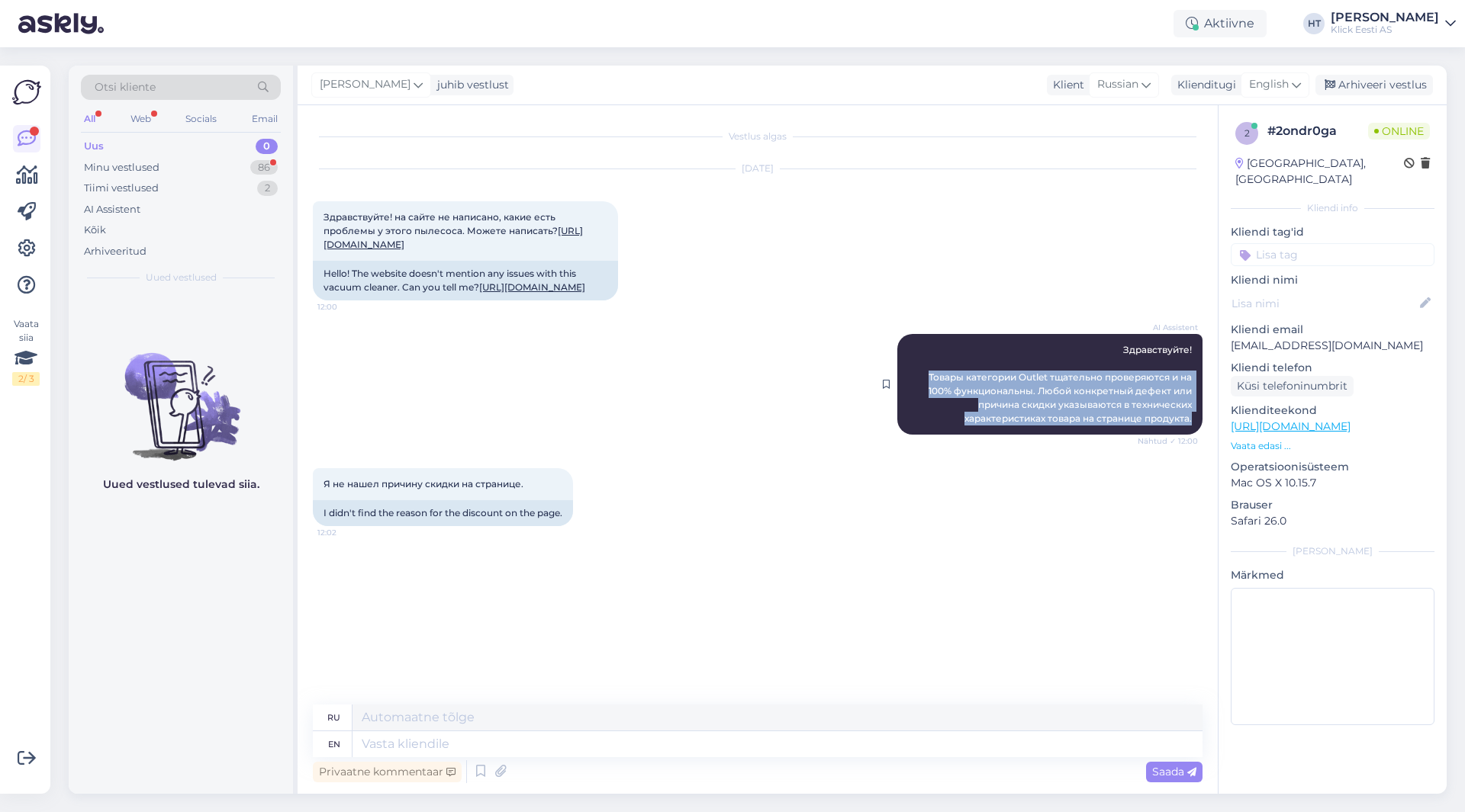
drag, startPoint x: 928, startPoint y: 415, endPoint x: 1193, endPoint y: 463, distance: 269.3
click at [1193, 435] on div "AI Assistent Здравствуйте! Товары категории Outlet тщательно проверяются и на 1…" at bounding box center [1050, 384] width 305 height 101
copy span "Товары категории Outlet тщательно проверяются и на 100% функциональны. Любой ко…"
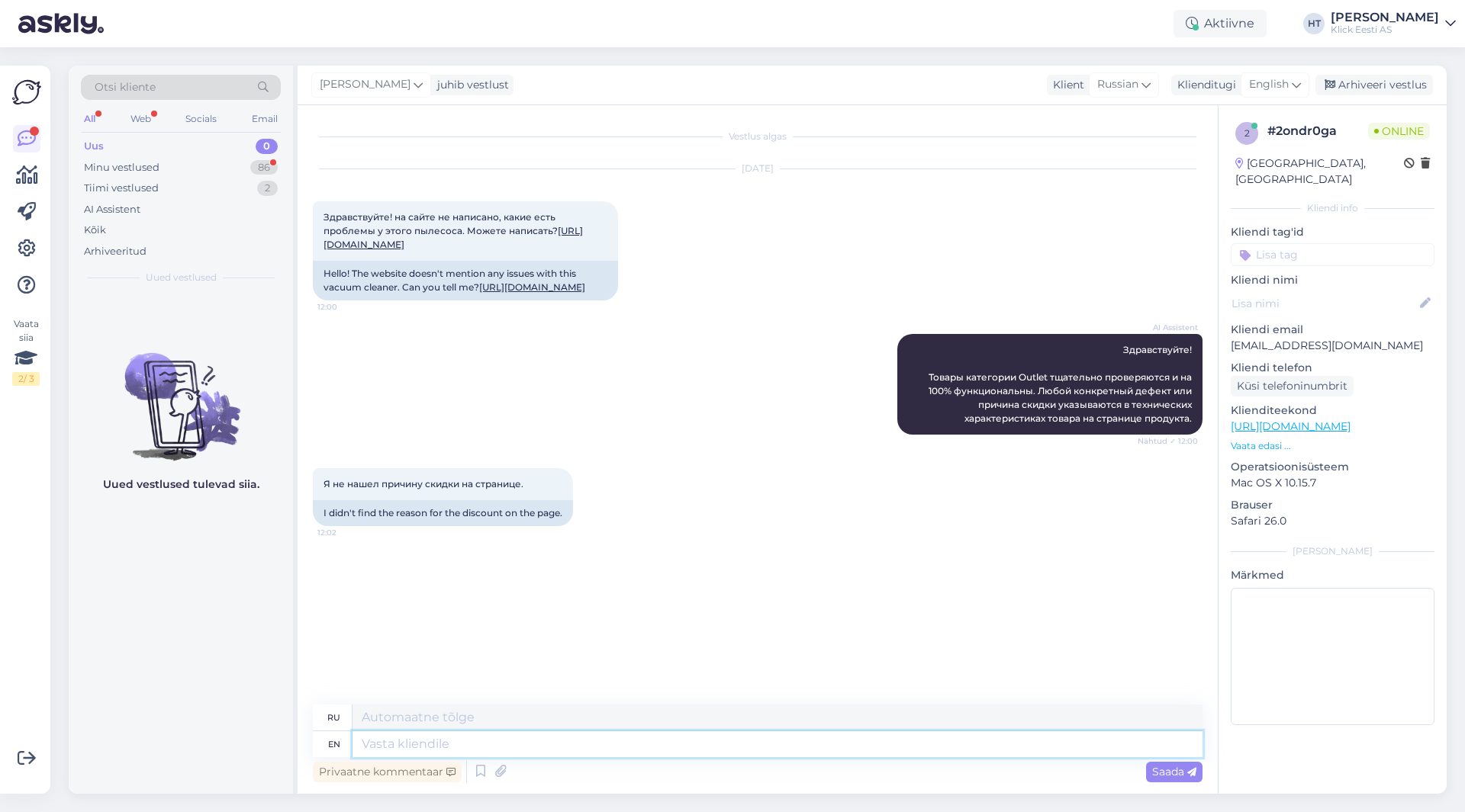
click at [476, 750] on textarea at bounding box center [777, 744] width 850 height 26
type textarea "It's"
type textarea "Его"
type textarea "It's charging"
type textarea "Он заряжается."
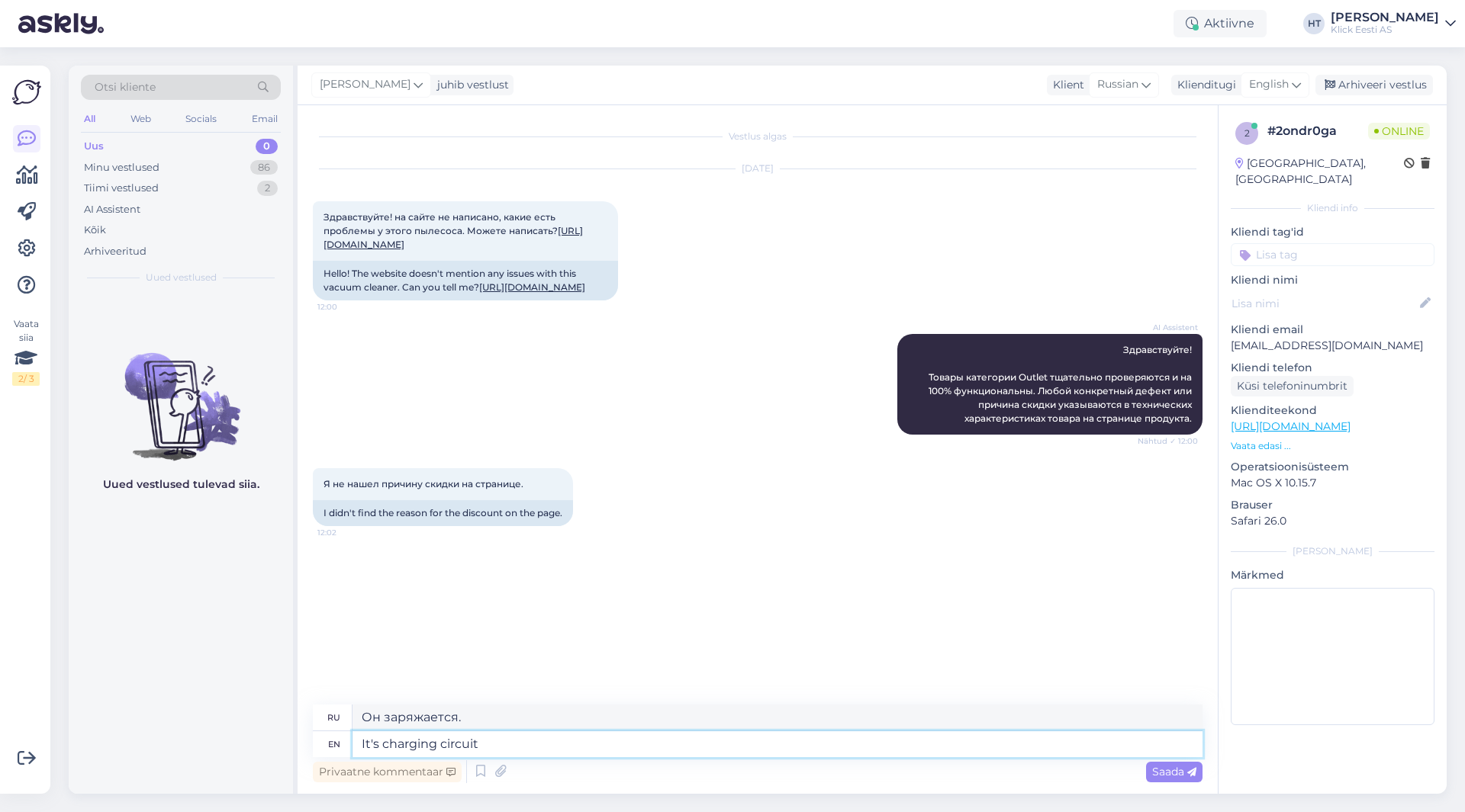
type textarea "It's charging circuit w"
type textarea "Это схема зарядки."
type textarea "It's charging circuit was re"
type textarea "Его зарядная схема была"
type textarea "It's charging circuit was repaire"
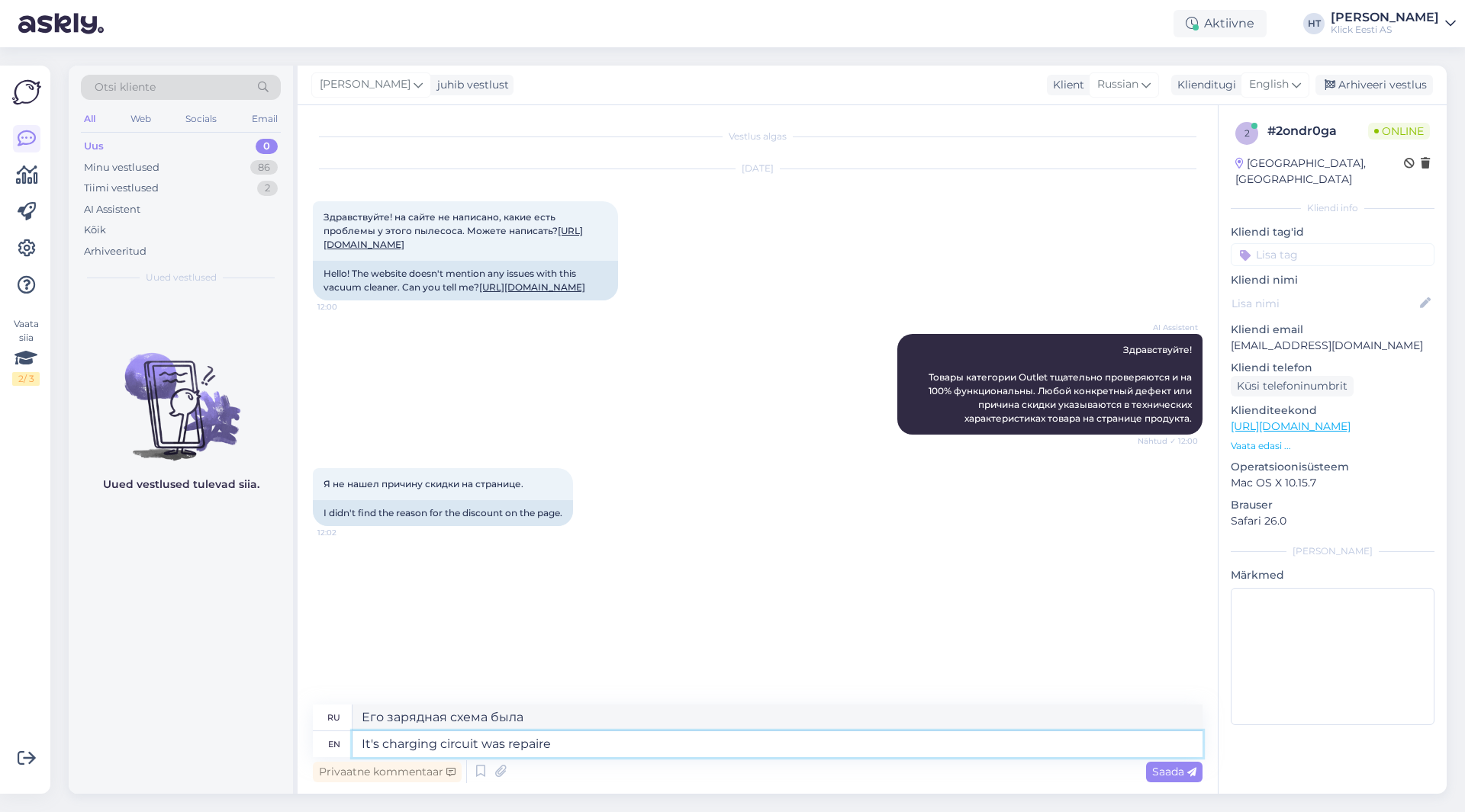
type textarea "Его зарядная цепь была отремонтирована."
type textarea "It's charging circuit was repaired."
type textarea "Была отремонтирована цепь зарядки."
type textarea "It's charging circuit was repaired. Discout"
type textarea "Зарядная цепь была отремонтирована. Скидка."
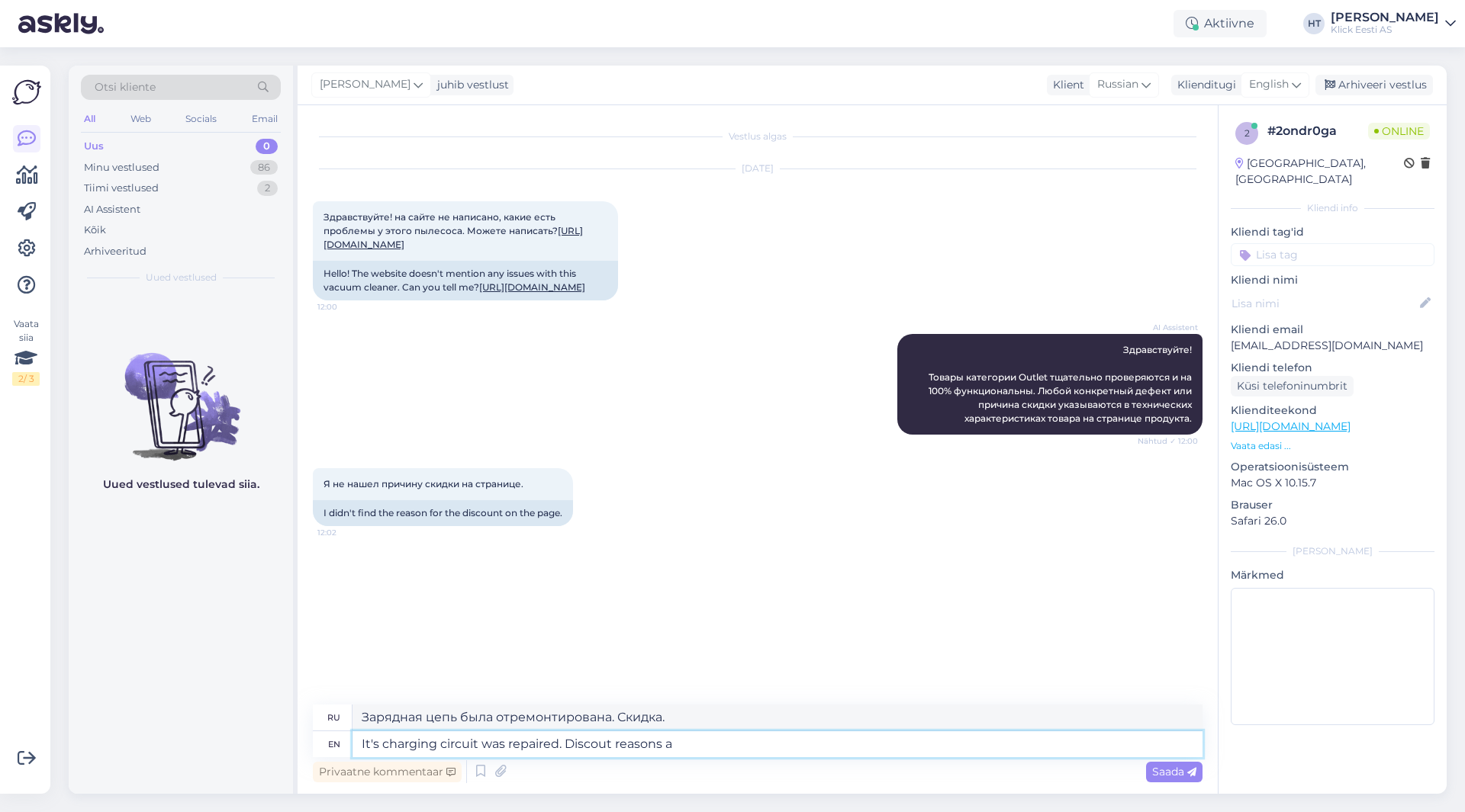
type textarea "It's charging circuit was repaired. Discout reasons ar"
type textarea "Зарядная цепь была отремонтирована. Причины скидки."
type textarea "It's charging circuit was repaired. Discout reasons are l"
type textarea "Зарядная цепь была отремонтирована. Причины скидки:"
type textarea "It's charging circuit was repaired. Discout reasons are listud"
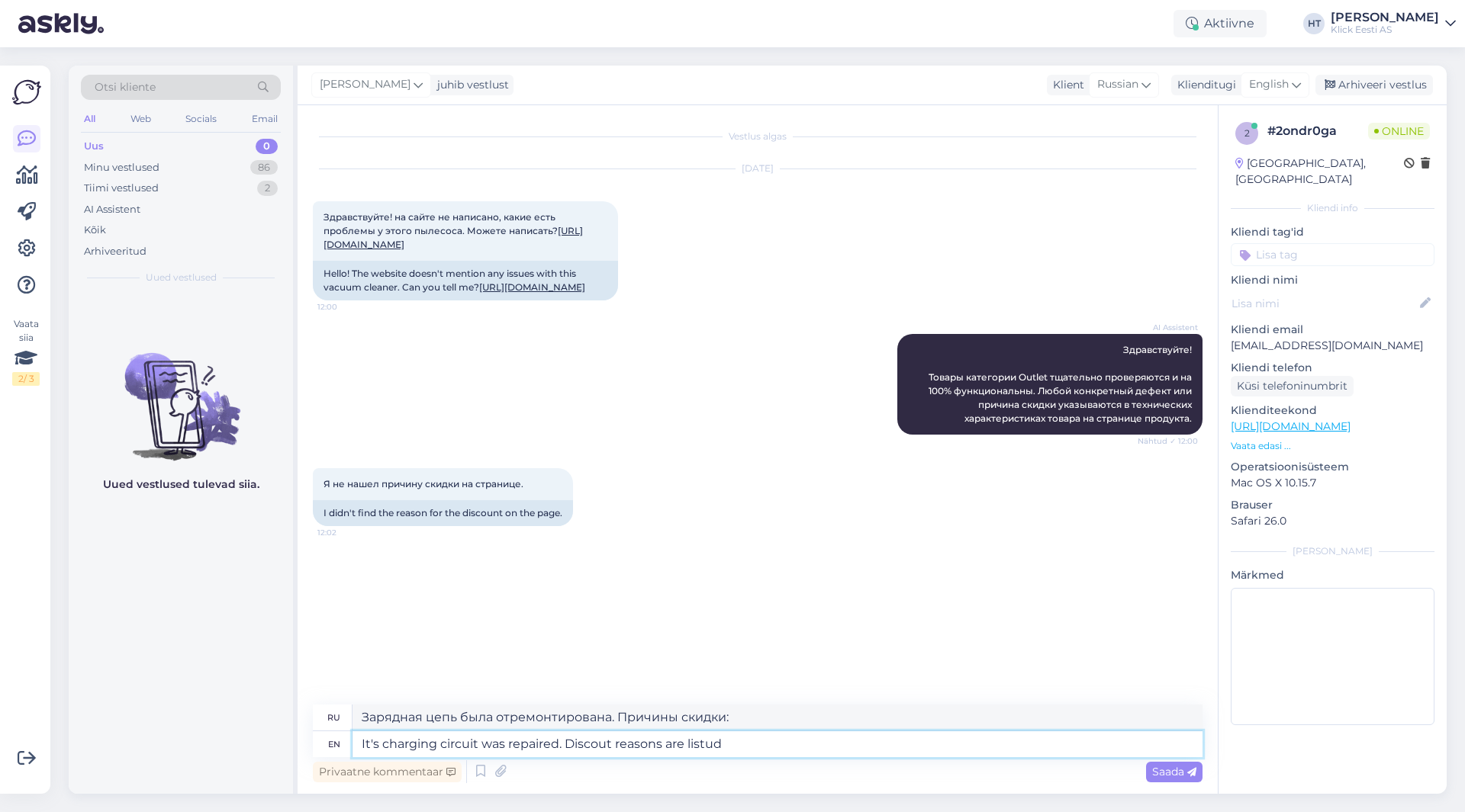
type textarea "Зарядная цепь была отремонтирована. Причины скидки указаны ниже."
type textarea "It's charging circuit was repaired. Discout reasons are listud under an outlet p"
type textarea "Зарядная цепь была отремонтирована. Причины скидки указаны под розеткой."
type textarea "It's charging circuit was repaired. Discout reasons are listud under an outlet …"
type textarea "Зарядная цепь была отремонтирована. Причины скидки указаны в разделе "Товары со…"
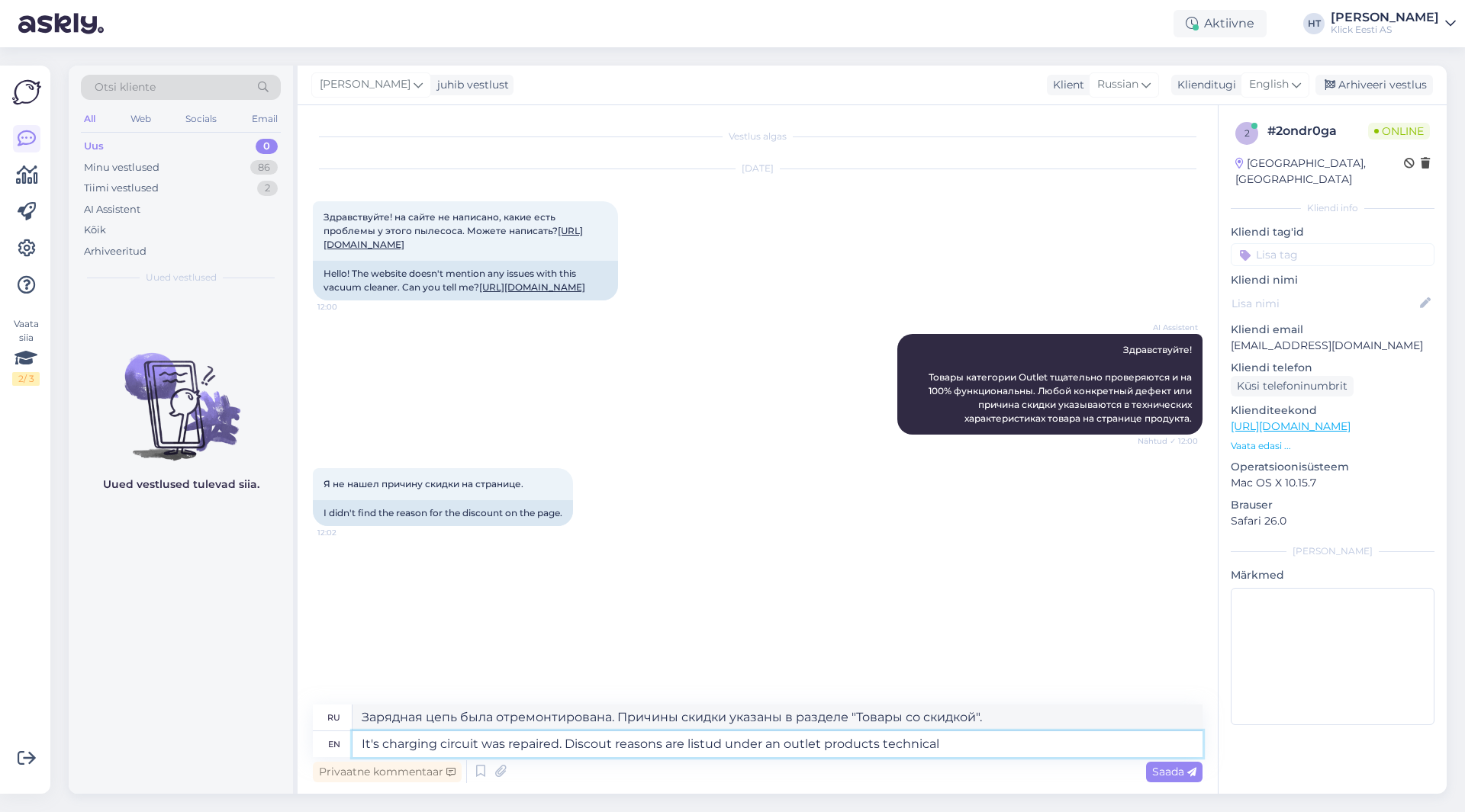
type textarea "It's charging circuit was repaired. Discout reasons are listud under an outlet …"
type textarea "Зарядная цепь была отремонтирована. Причины скидки указаны в разделе "Техническ…"
type textarea "It's charging circuit was repaired. Discout reasons are listud under an outlet …"
type textarea "Зарядная цепь была отремонтирована. Причины скидки указаны в технических характ…"
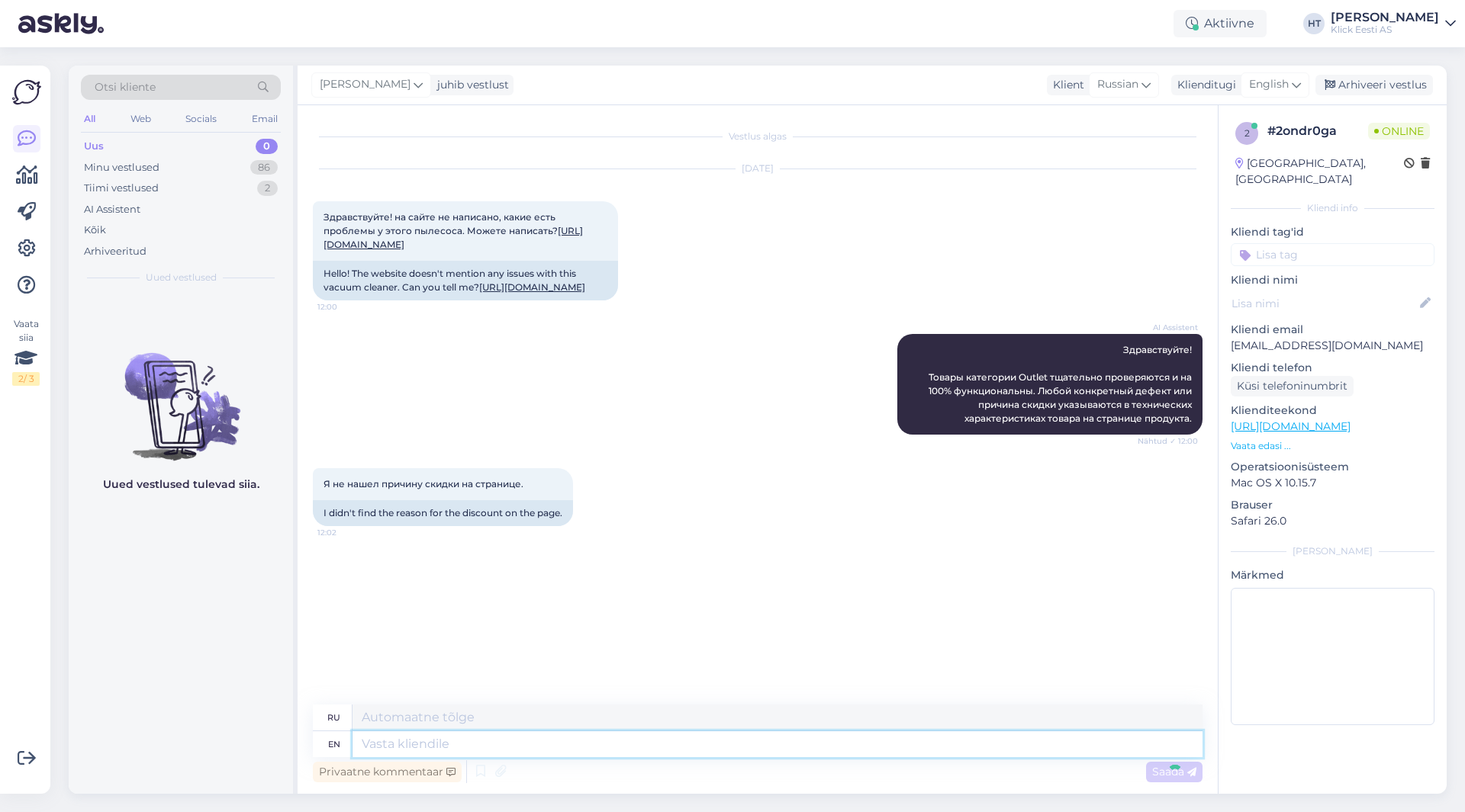
scroll to position [13, 0]
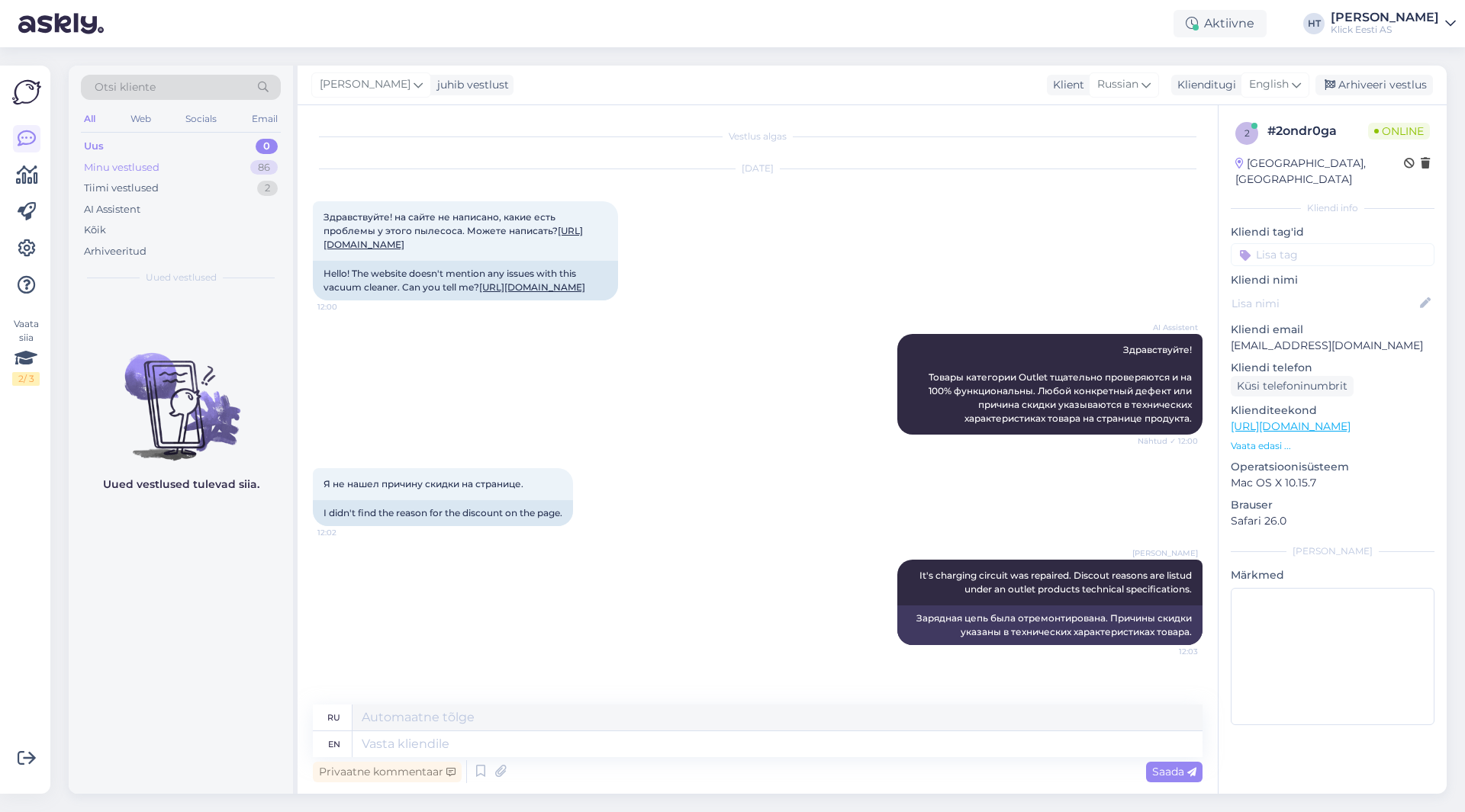
click at [184, 162] on div "Minu vestlused 86" at bounding box center [181, 168] width 199 height 22
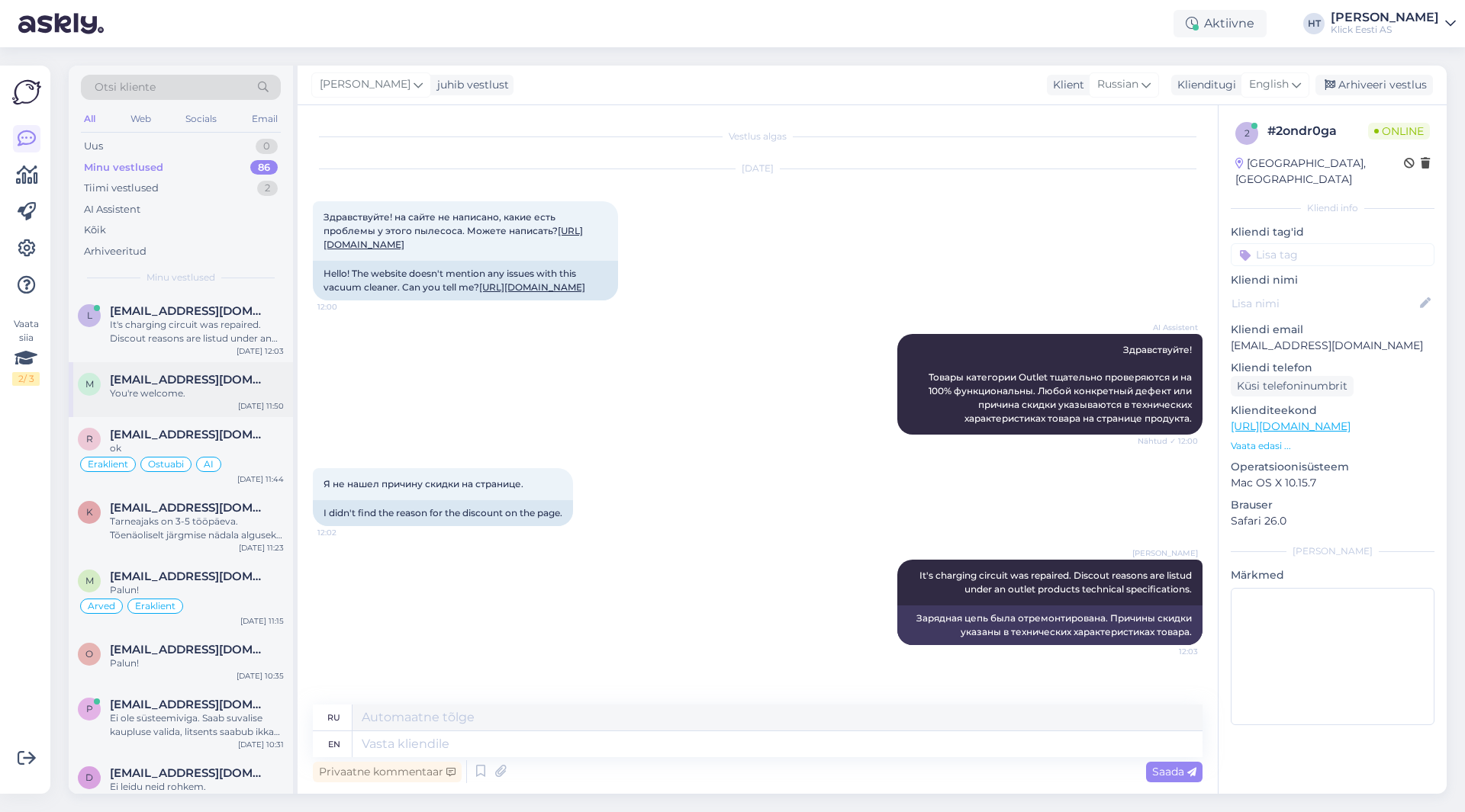
click at [240, 383] on div "[EMAIL_ADDRESS][DOMAIN_NAME]" at bounding box center [197, 379] width 174 height 14
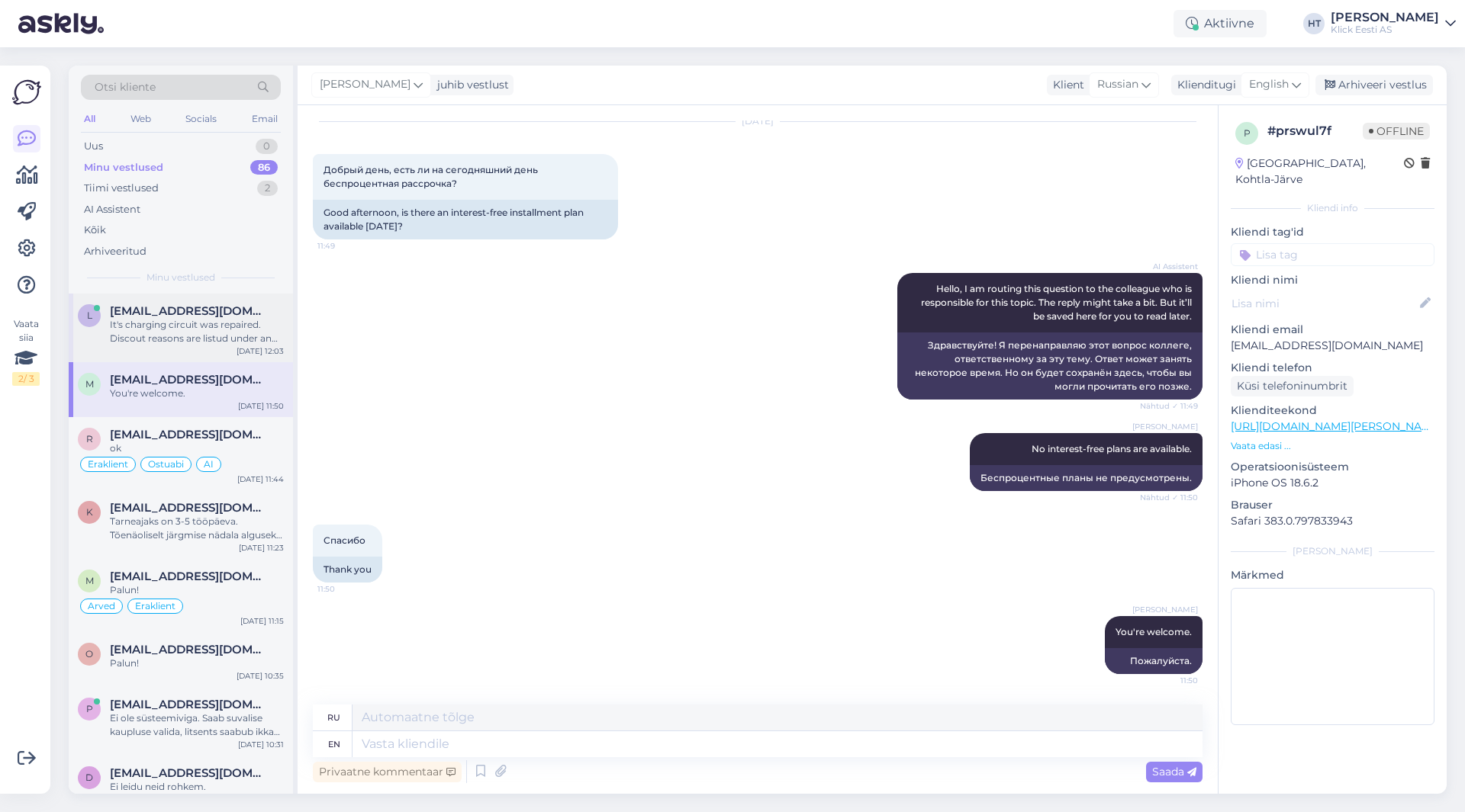
click at [246, 336] on div "It's charging circuit was repaired. Discout reasons are listud under an outlet …" at bounding box center [197, 331] width 174 height 27
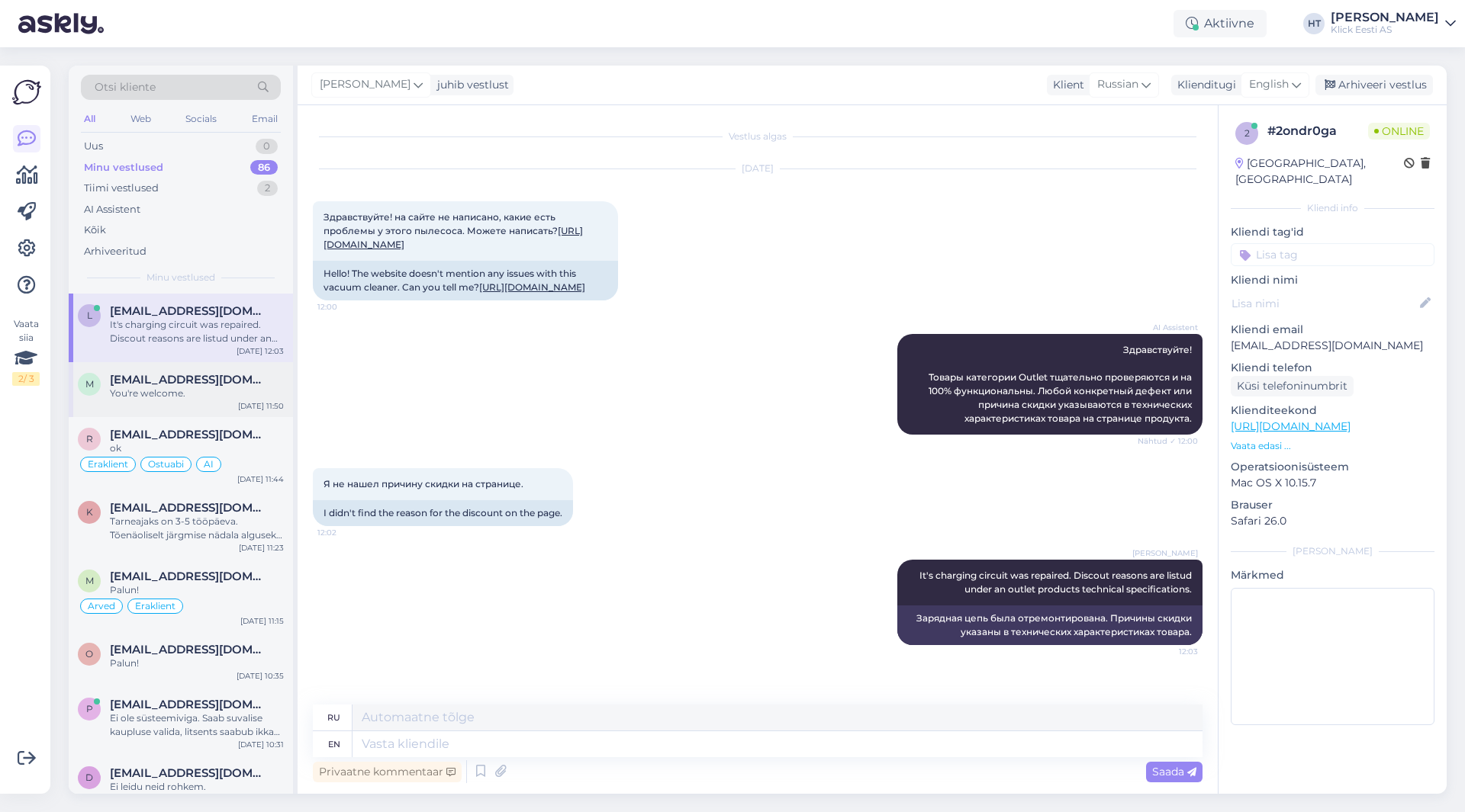
click at [237, 396] on div "You're welcome." at bounding box center [197, 393] width 174 height 14
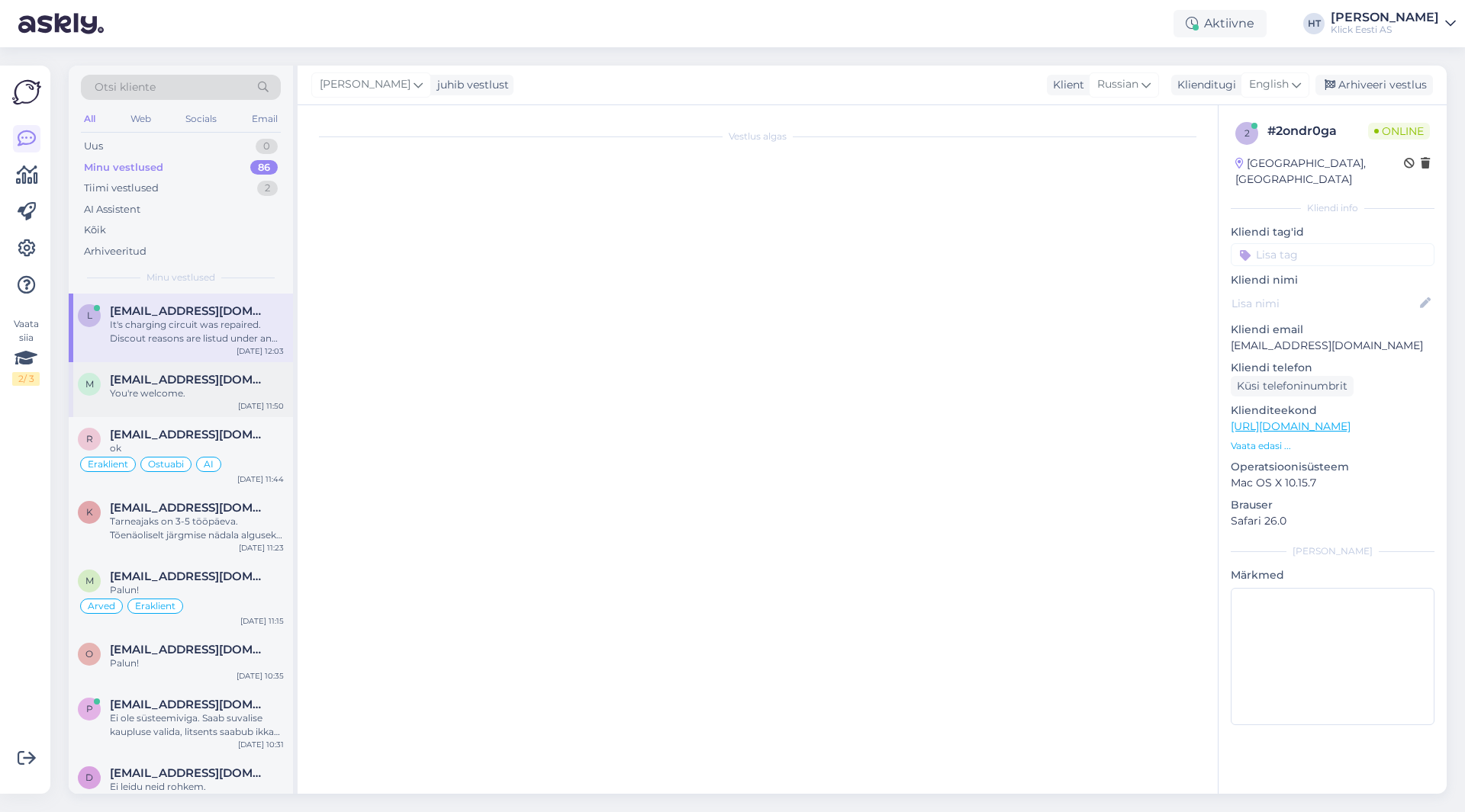
scroll to position [47, 0]
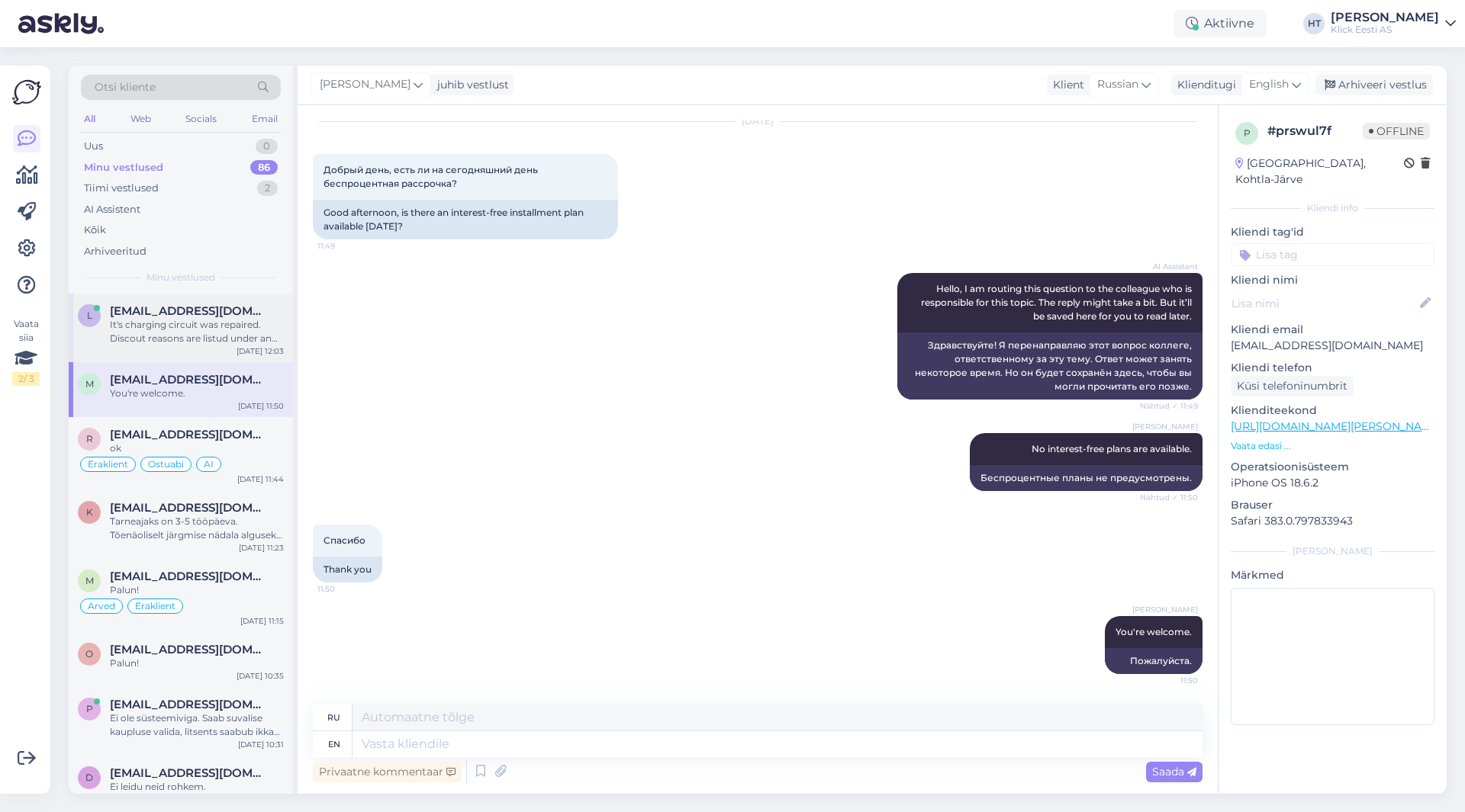
click at [249, 347] on div "[DATE] 12:03" at bounding box center [260, 351] width 47 height 12
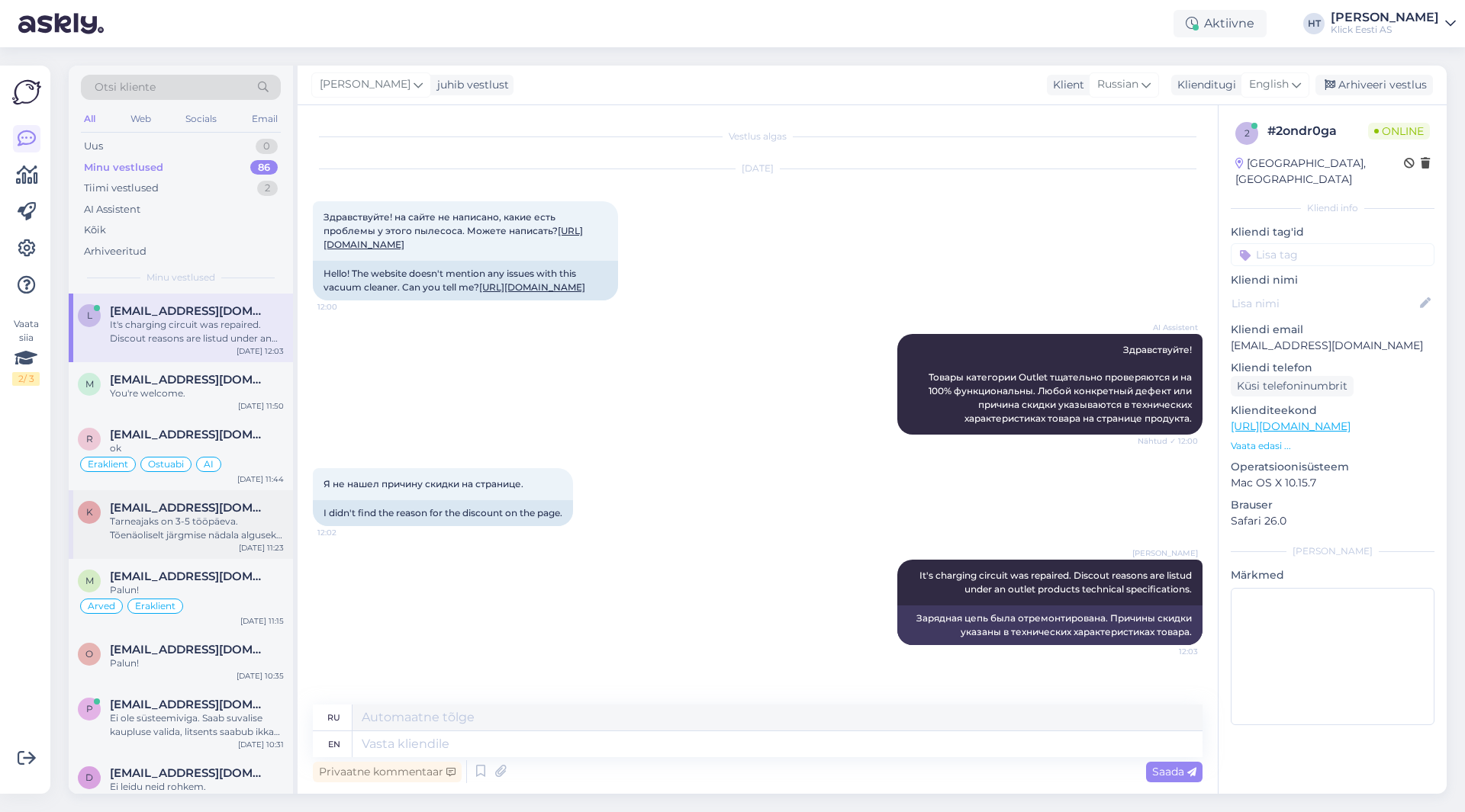
scroll to position [77, 0]
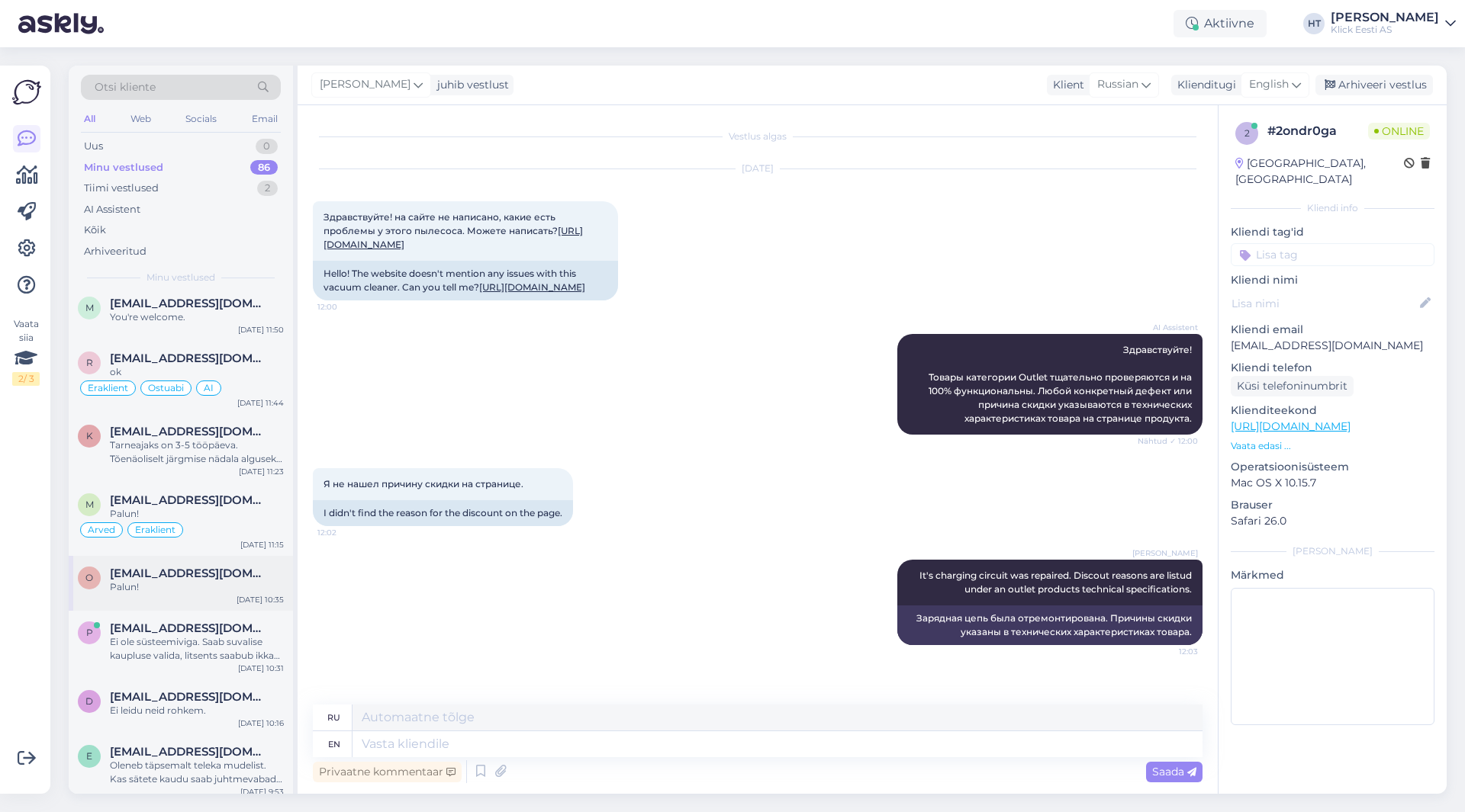
click at [229, 604] on div "o [EMAIL_ADDRESS][DOMAIN_NAME] Palun! [DATE] 10:35" at bounding box center [181, 583] width 224 height 55
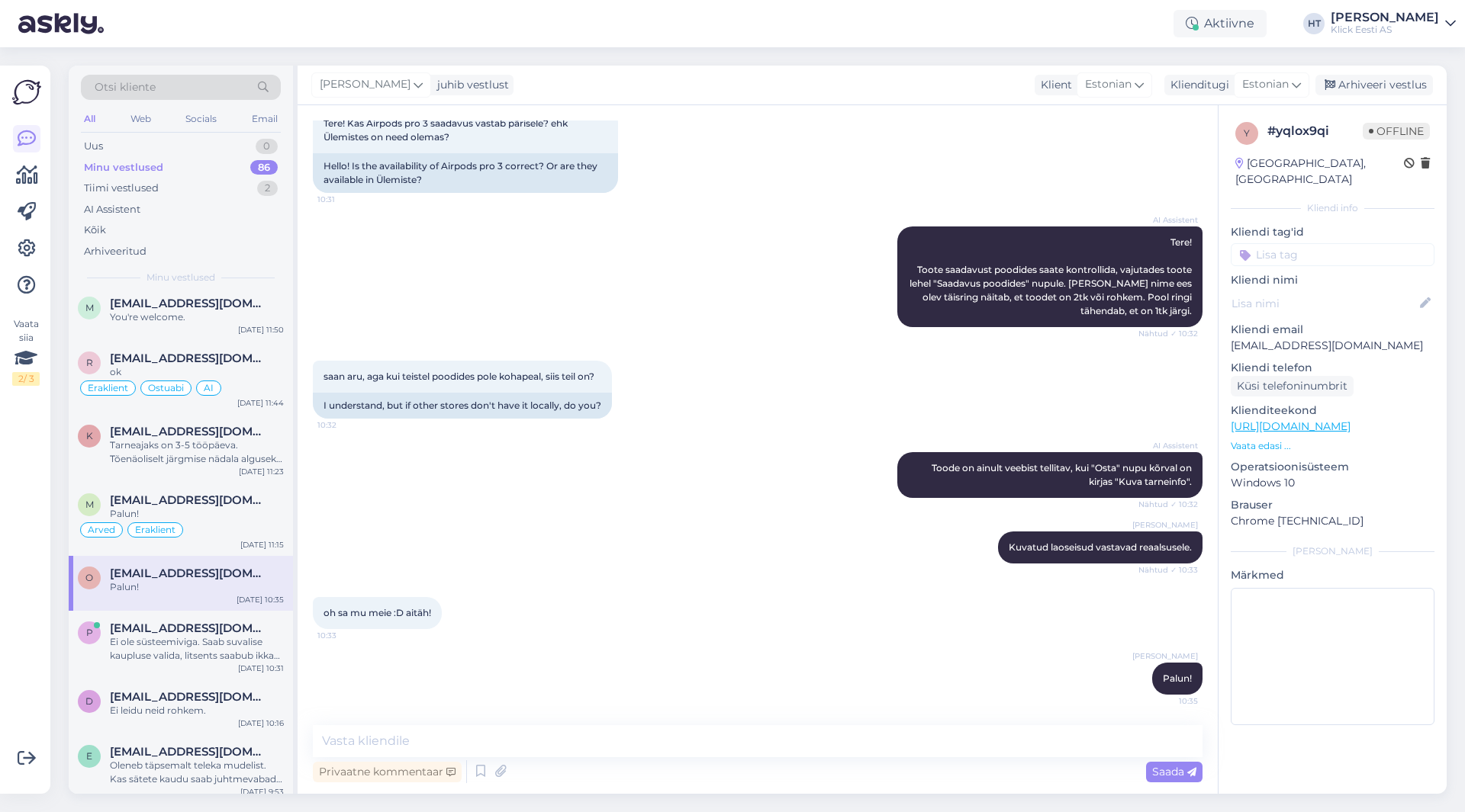
click at [1280, 244] on input at bounding box center [1332, 254] width 204 height 23
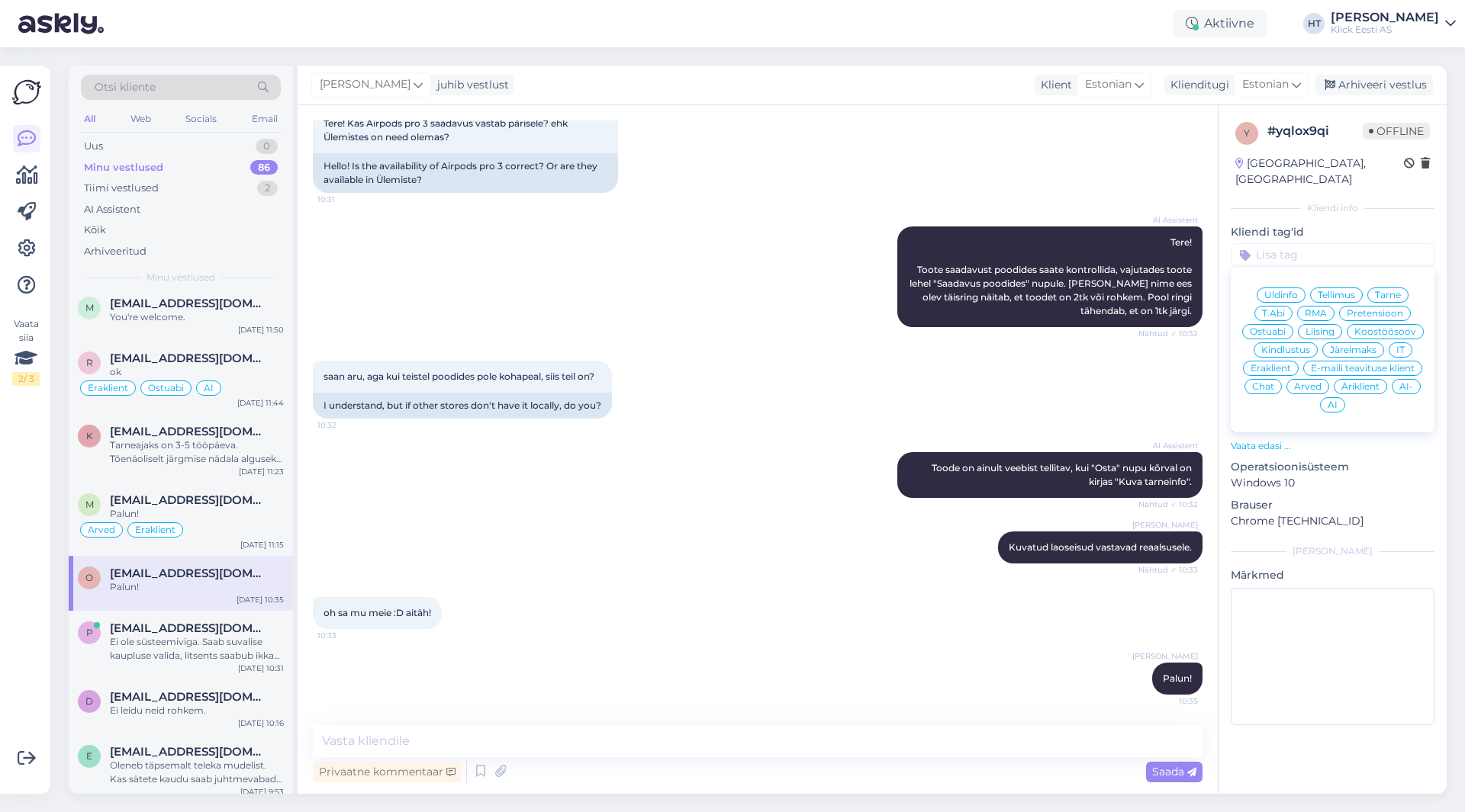
click at [1269, 328] on span "Ostuabi" at bounding box center [1267, 332] width 36 height 9
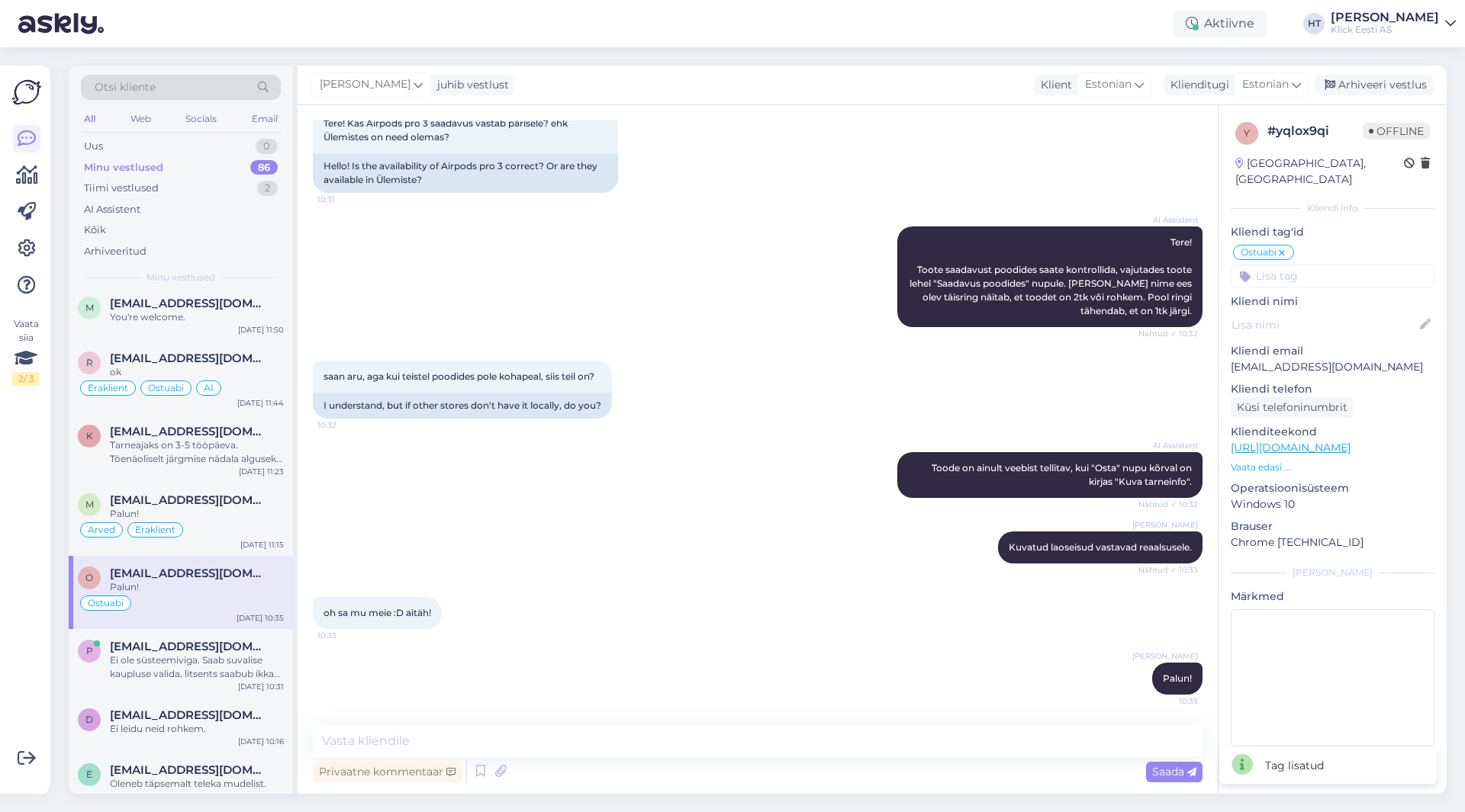
click at [1306, 264] on input at bounding box center [1332, 275] width 204 height 23
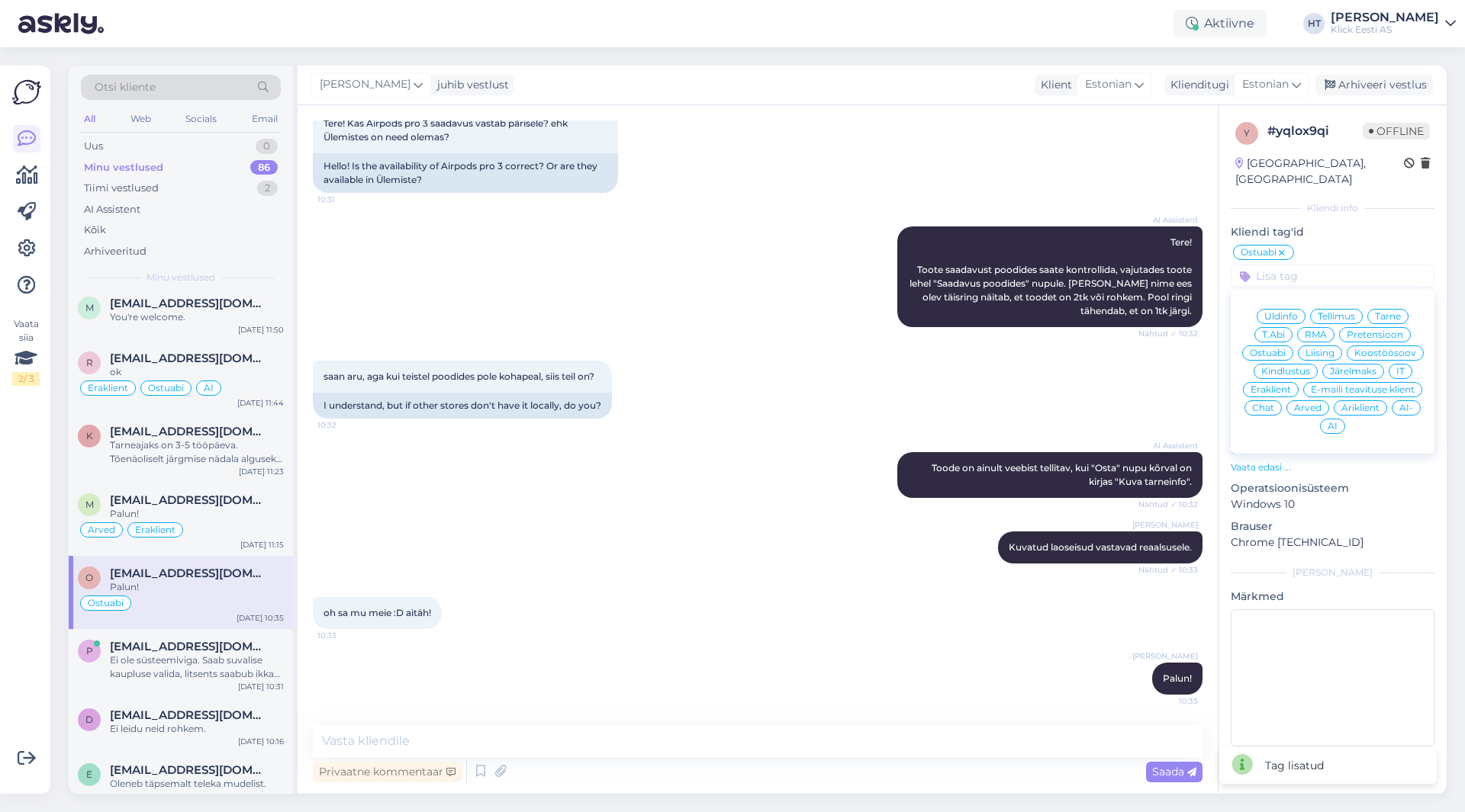
click at [1263, 385] on span "Eraklient" at bounding box center [1270, 390] width 41 height 9
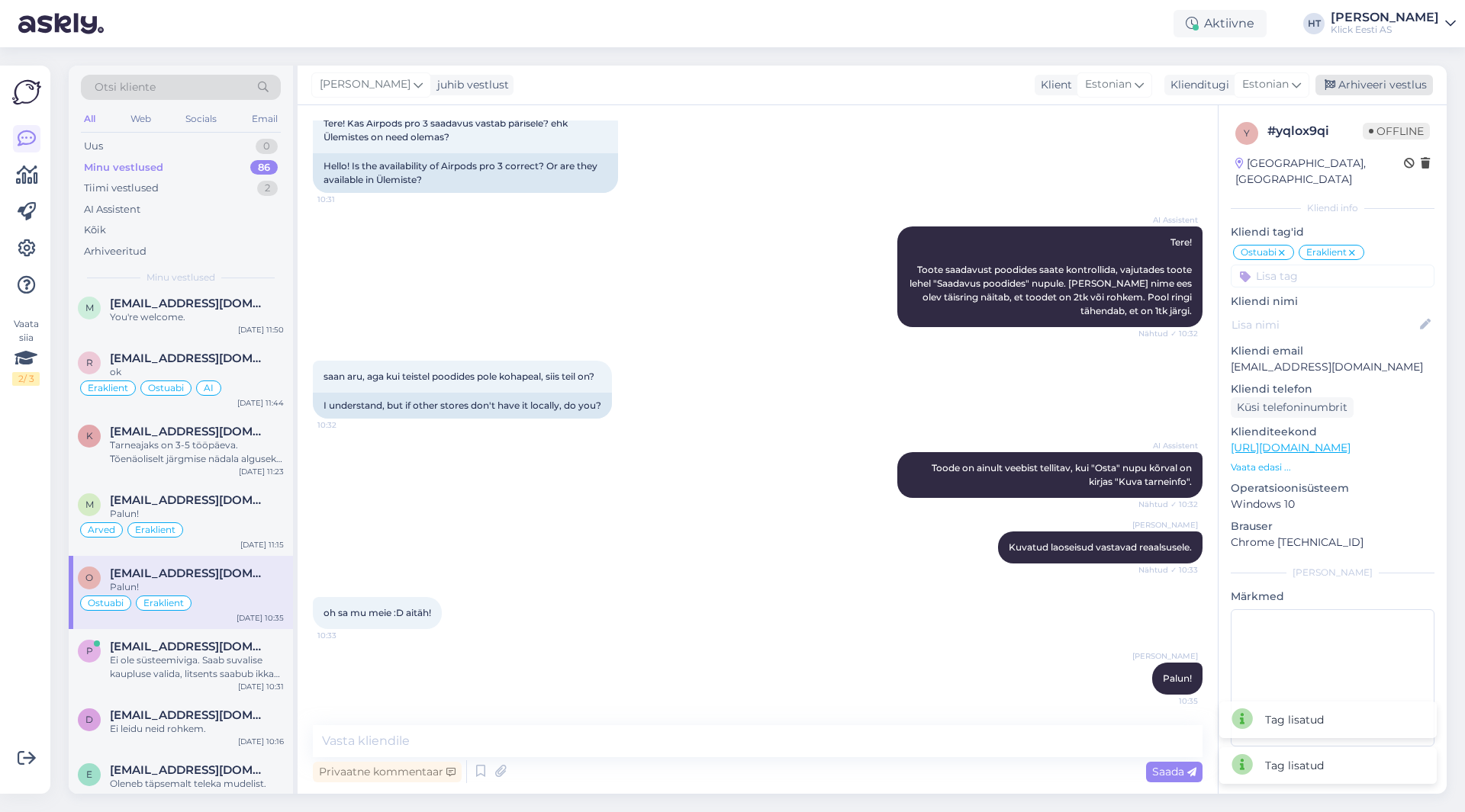
click at [1343, 88] on div "Arhiveeri vestlus" at bounding box center [1374, 85] width 117 height 21
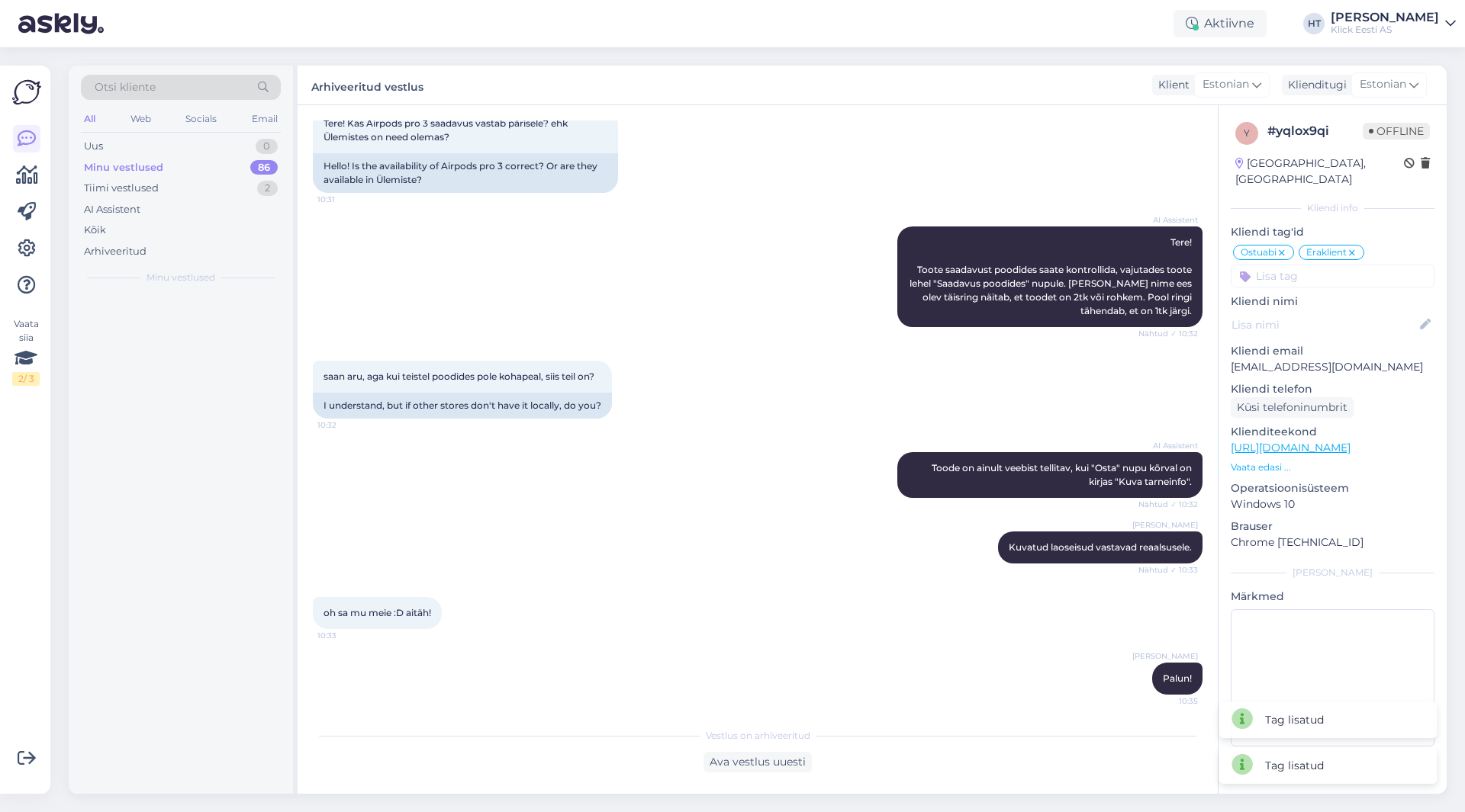
scroll to position [0, 0]
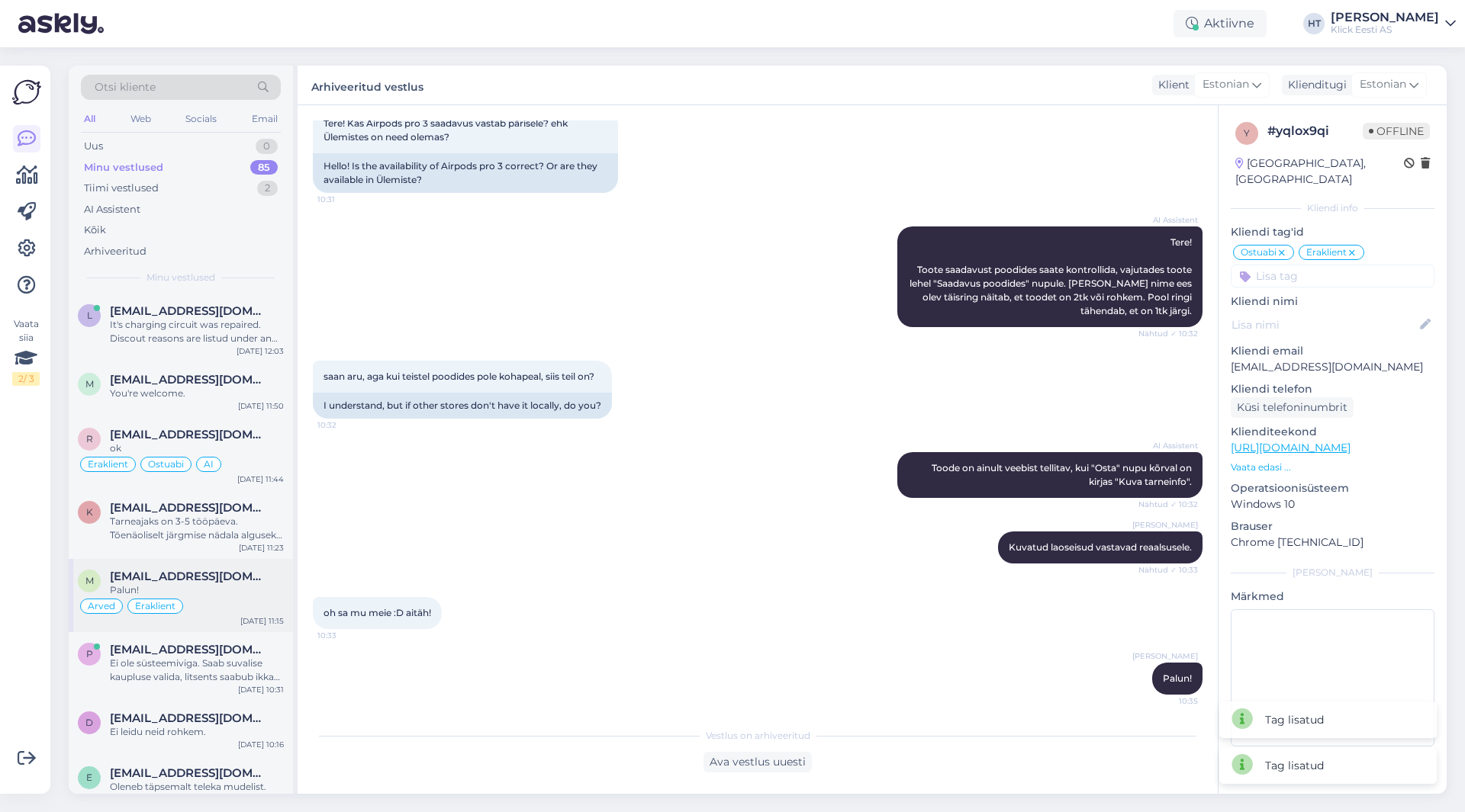
click at [246, 604] on div "Arved Eraklient" at bounding box center [181, 606] width 206 height 18
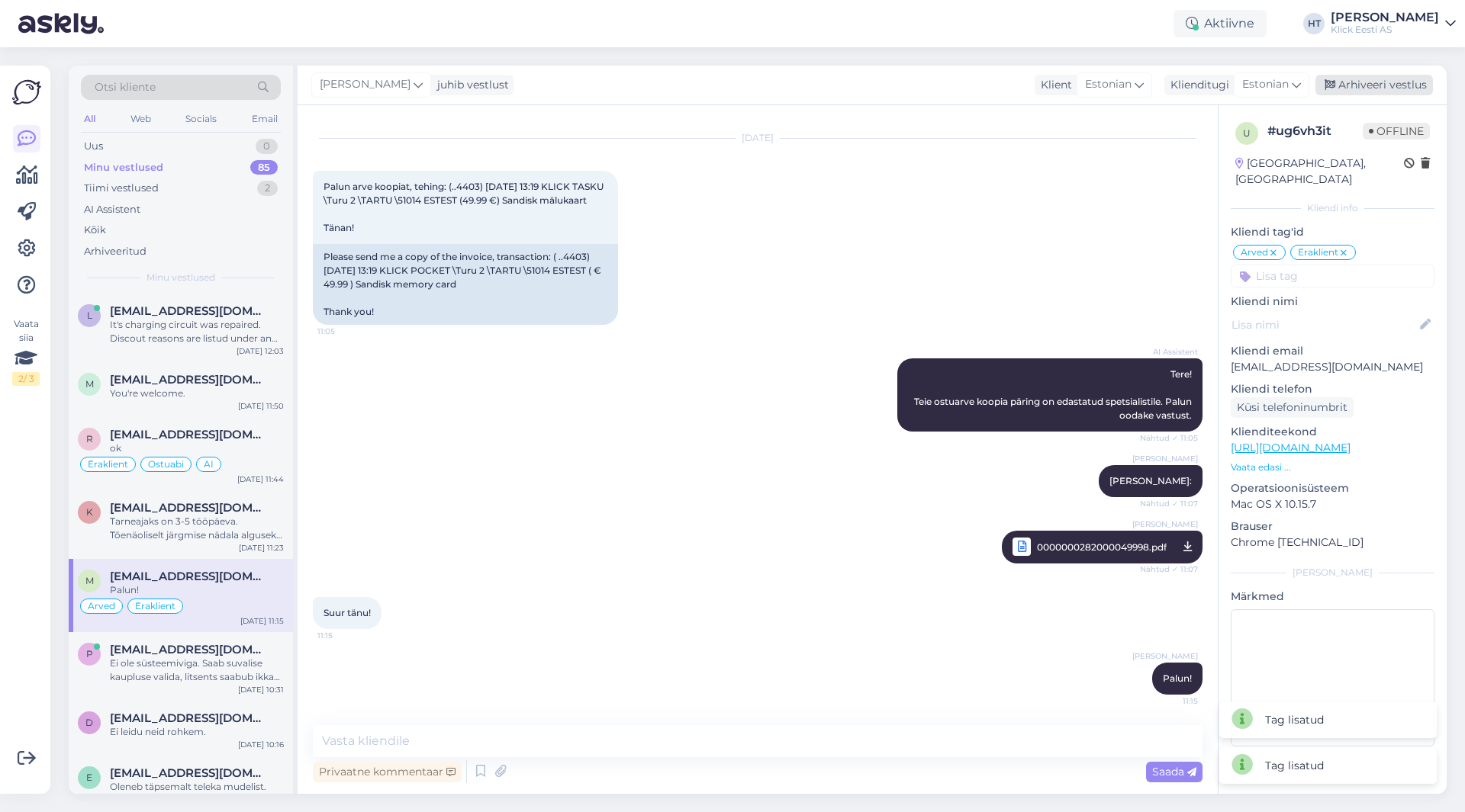
click at [1380, 89] on div "Arhiveeri vestlus" at bounding box center [1374, 85] width 117 height 21
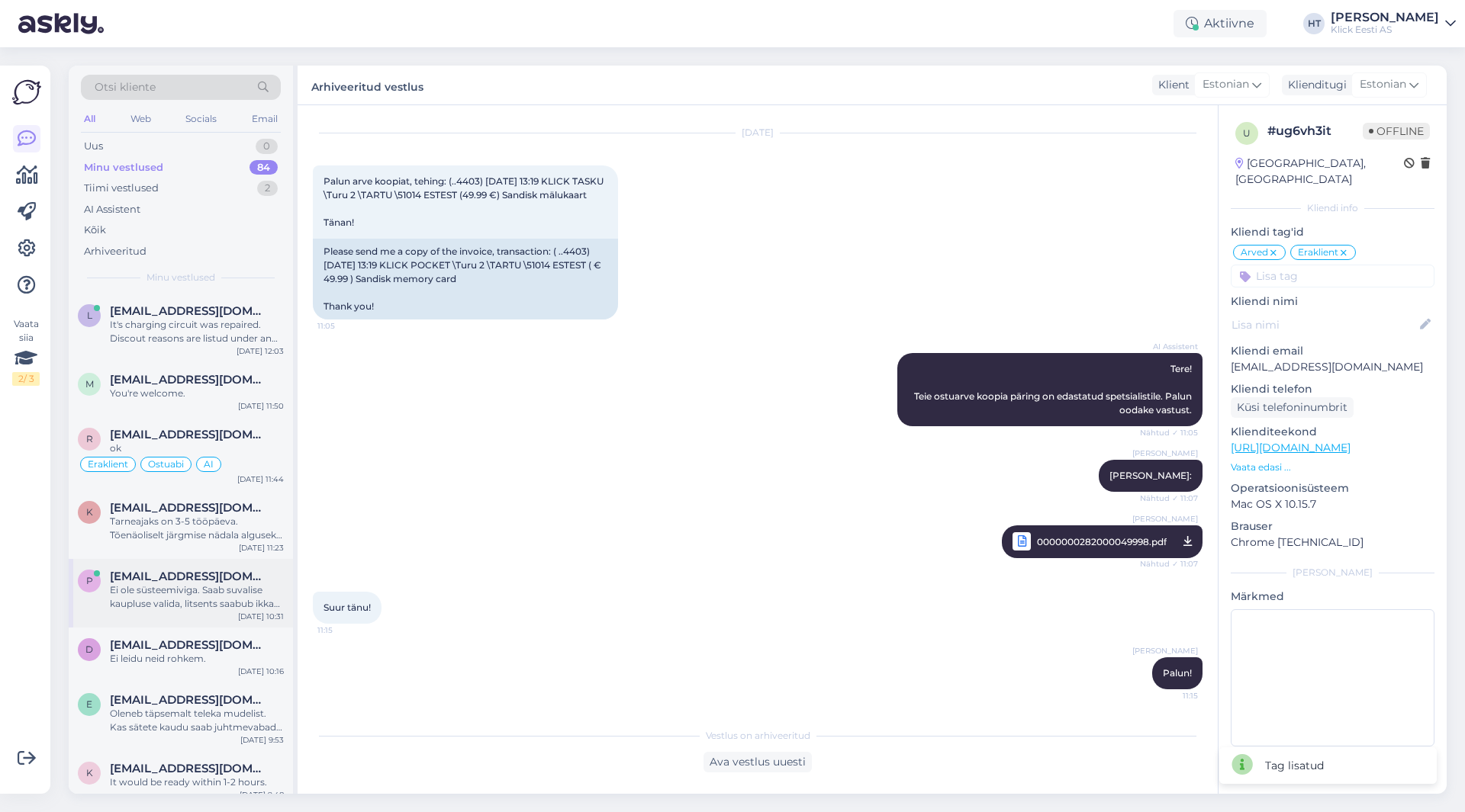
click at [122, 588] on div "Ei ole süsteemiviga. Saab suvalise kaupluse valida, litsents saabub ikka e-[PER…" at bounding box center [197, 597] width 174 height 27
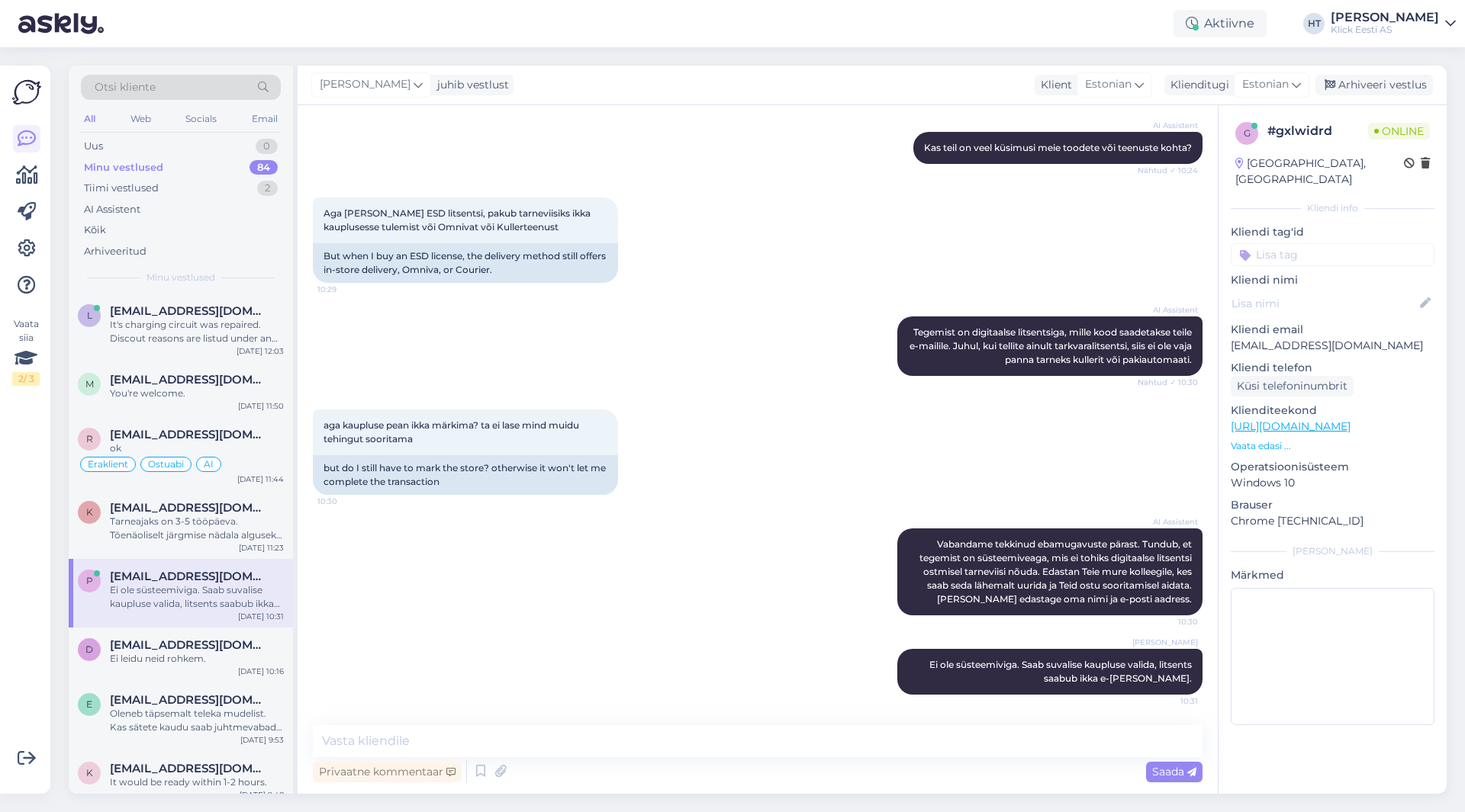
click at [1297, 244] on input at bounding box center [1332, 254] width 204 height 23
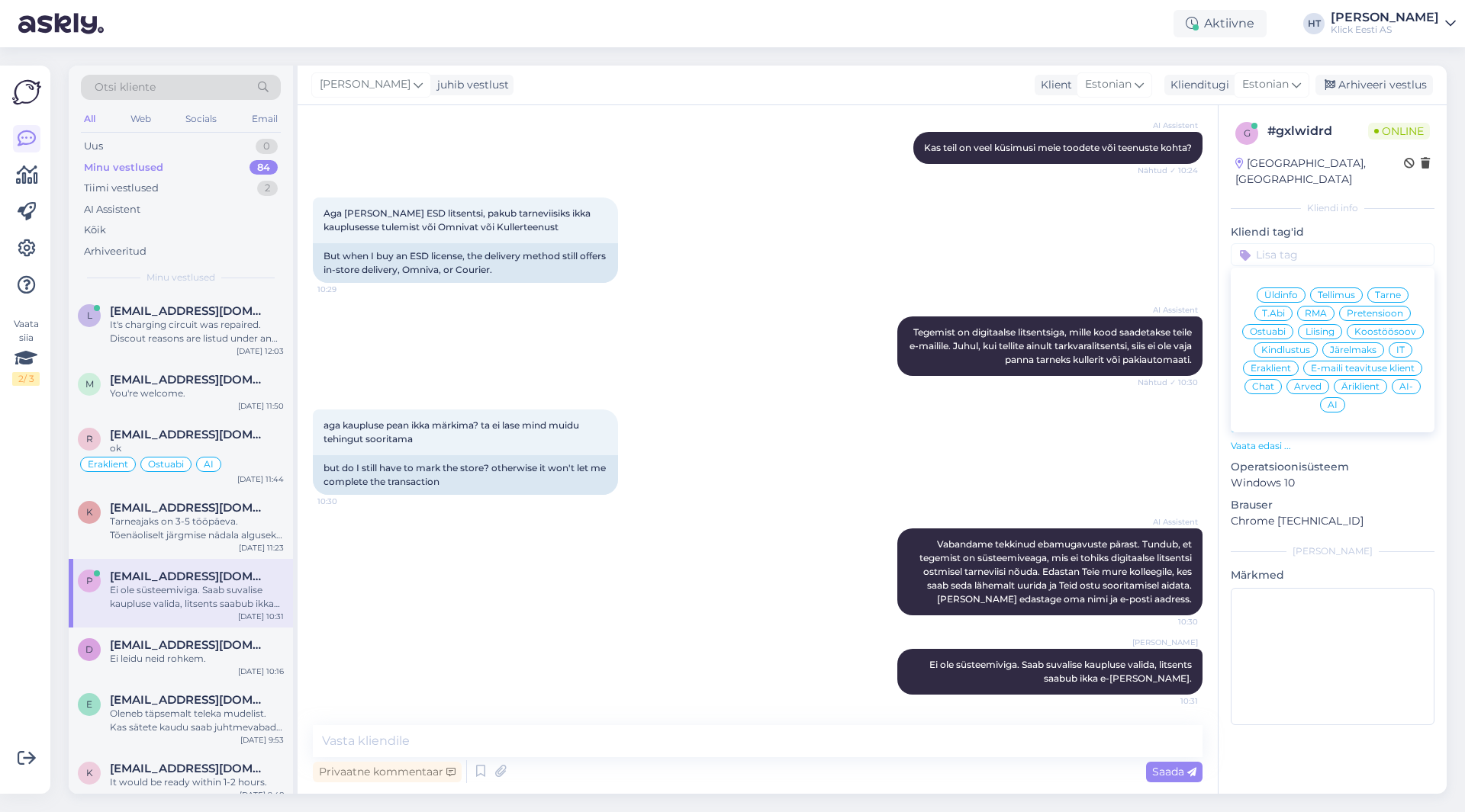
click at [1396, 346] on span "IT" at bounding box center [1400, 350] width 8 height 9
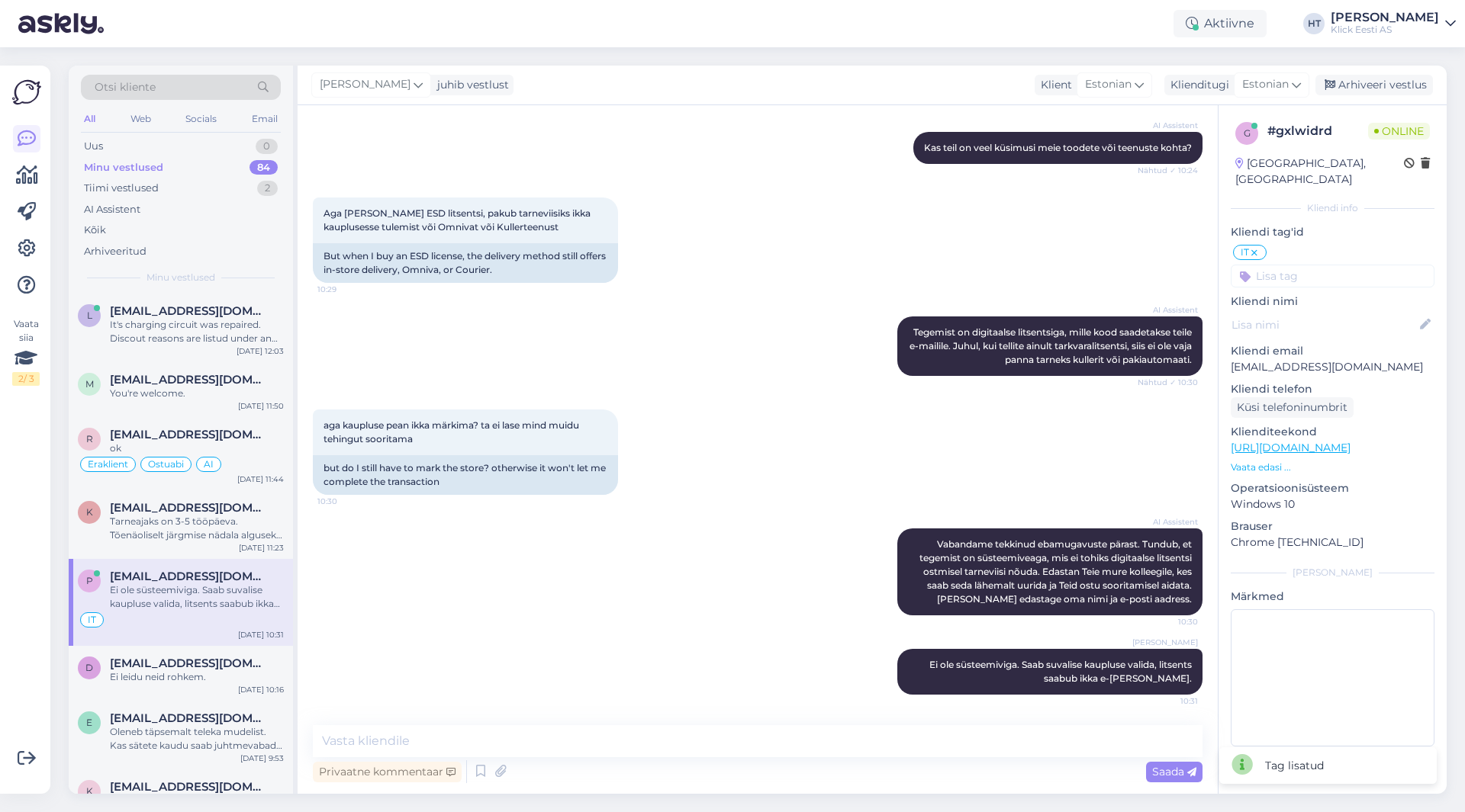
click at [1312, 264] on input at bounding box center [1332, 275] width 204 height 23
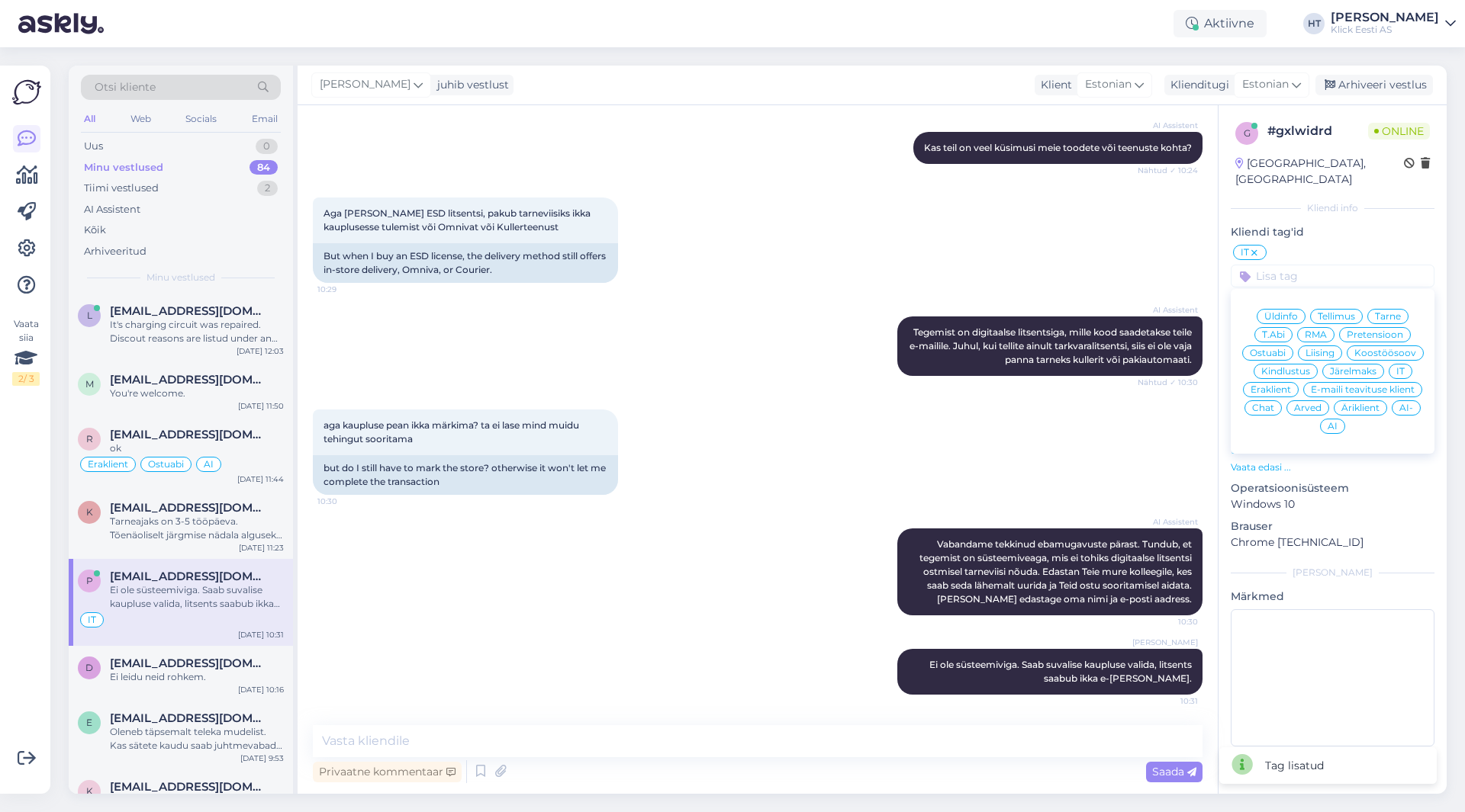
click at [1282, 385] on span "Eraklient" at bounding box center [1270, 390] width 41 height 9
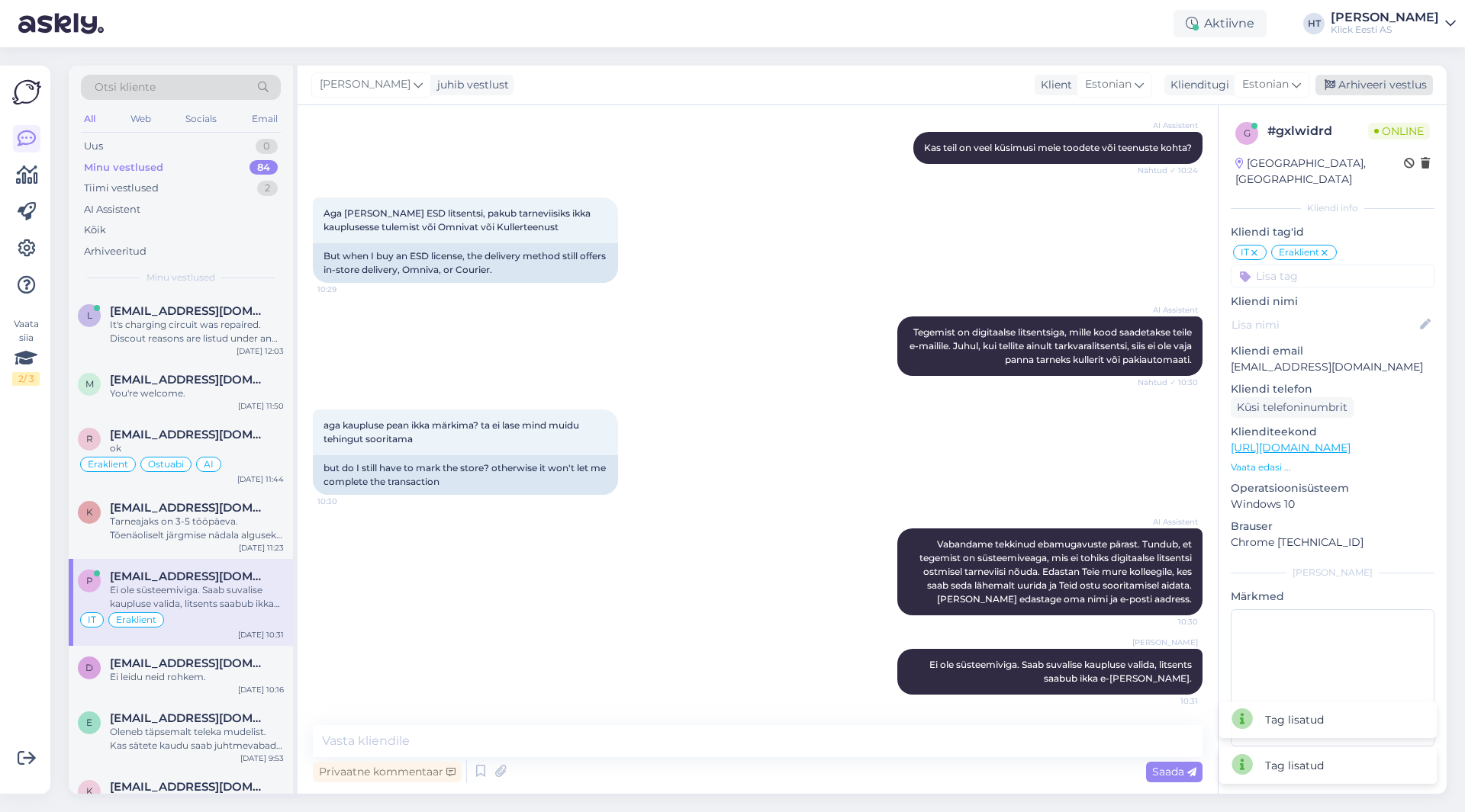
click at [1358, 87] on div "Arhiveeri vestlus" at bounding box center [1374, 85] width 117 height 21
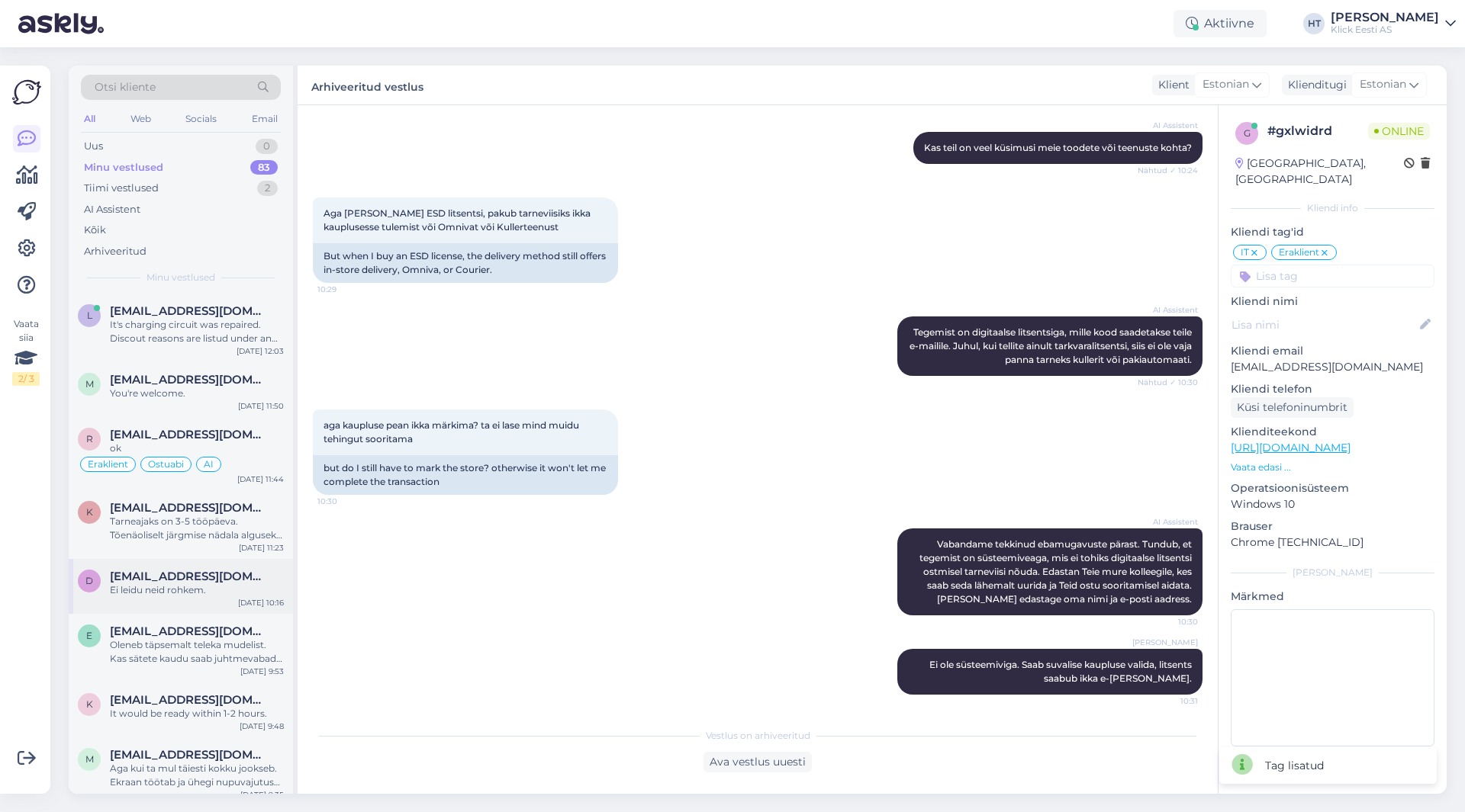
click at [234, 586] on div "Ei leidu neid rohkem." at bounding box center [197, 590] width 174 height 14
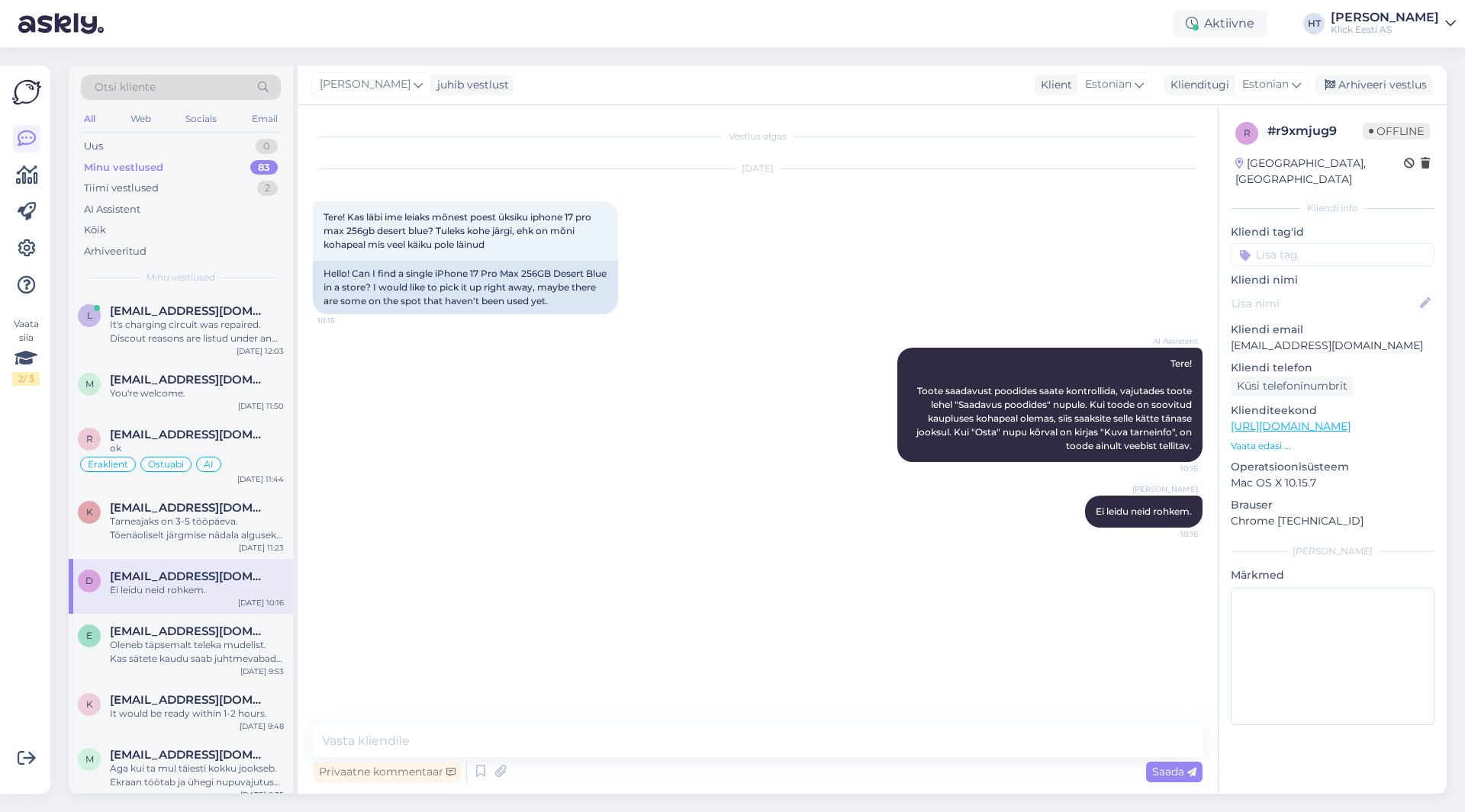
click at [1357, 244] on input at bounding box center [1332, 254] width 204 height 23
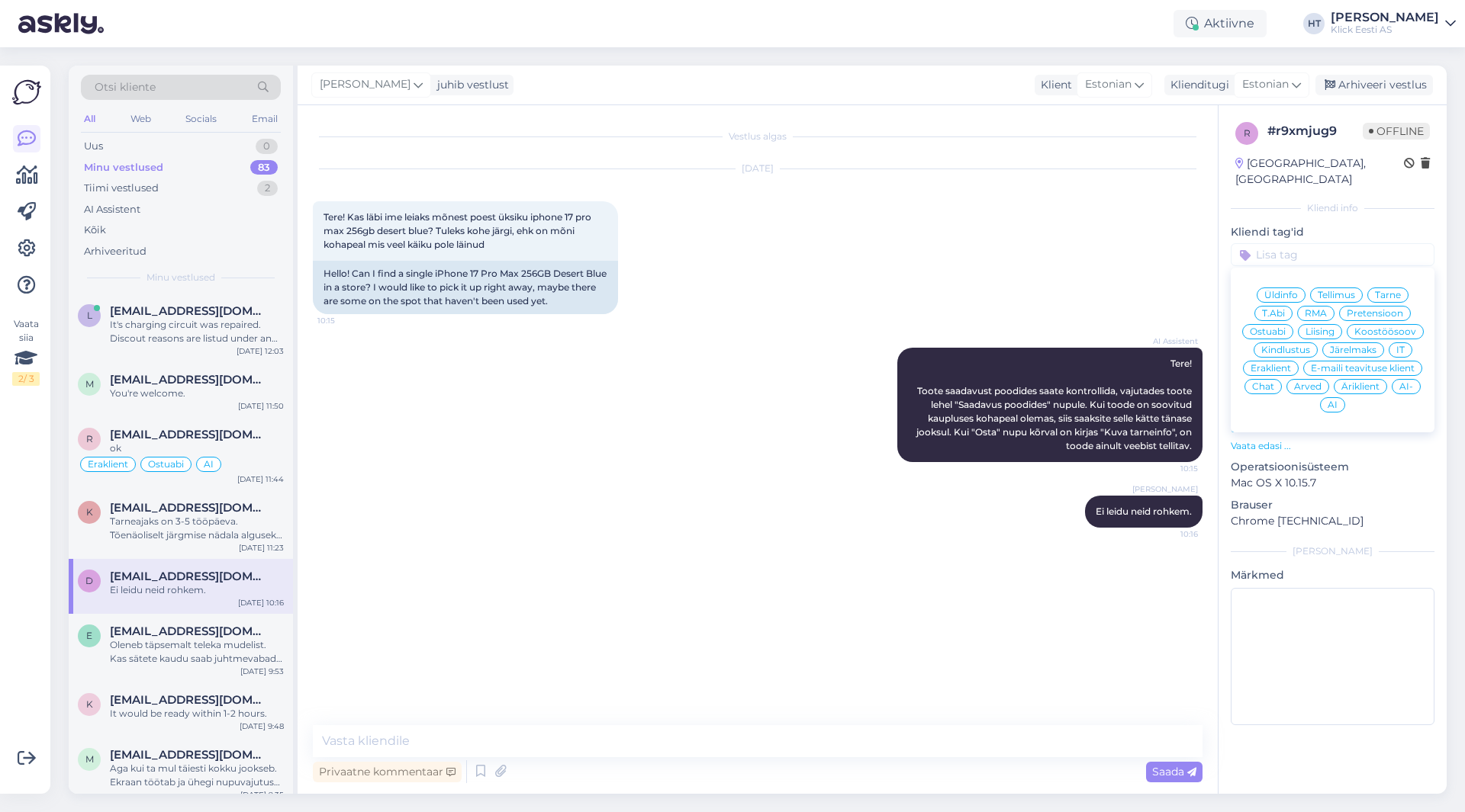
click at [1265, 328] on span "Ostuabi" at bounding box center [1267, 332] width 36 height 9
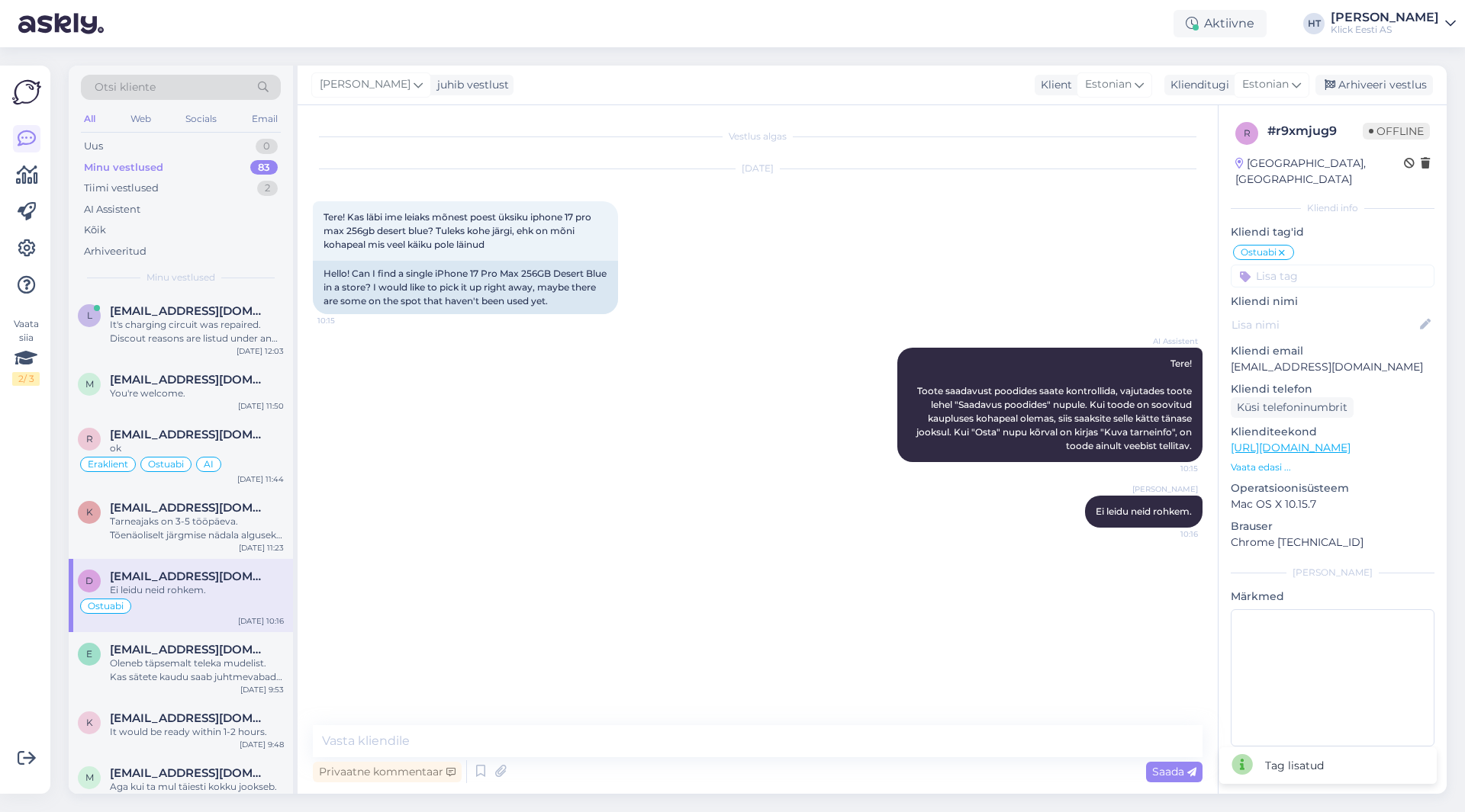
click at [1301, 264] on input at bounding box center [1332, 275] width 204 height 23
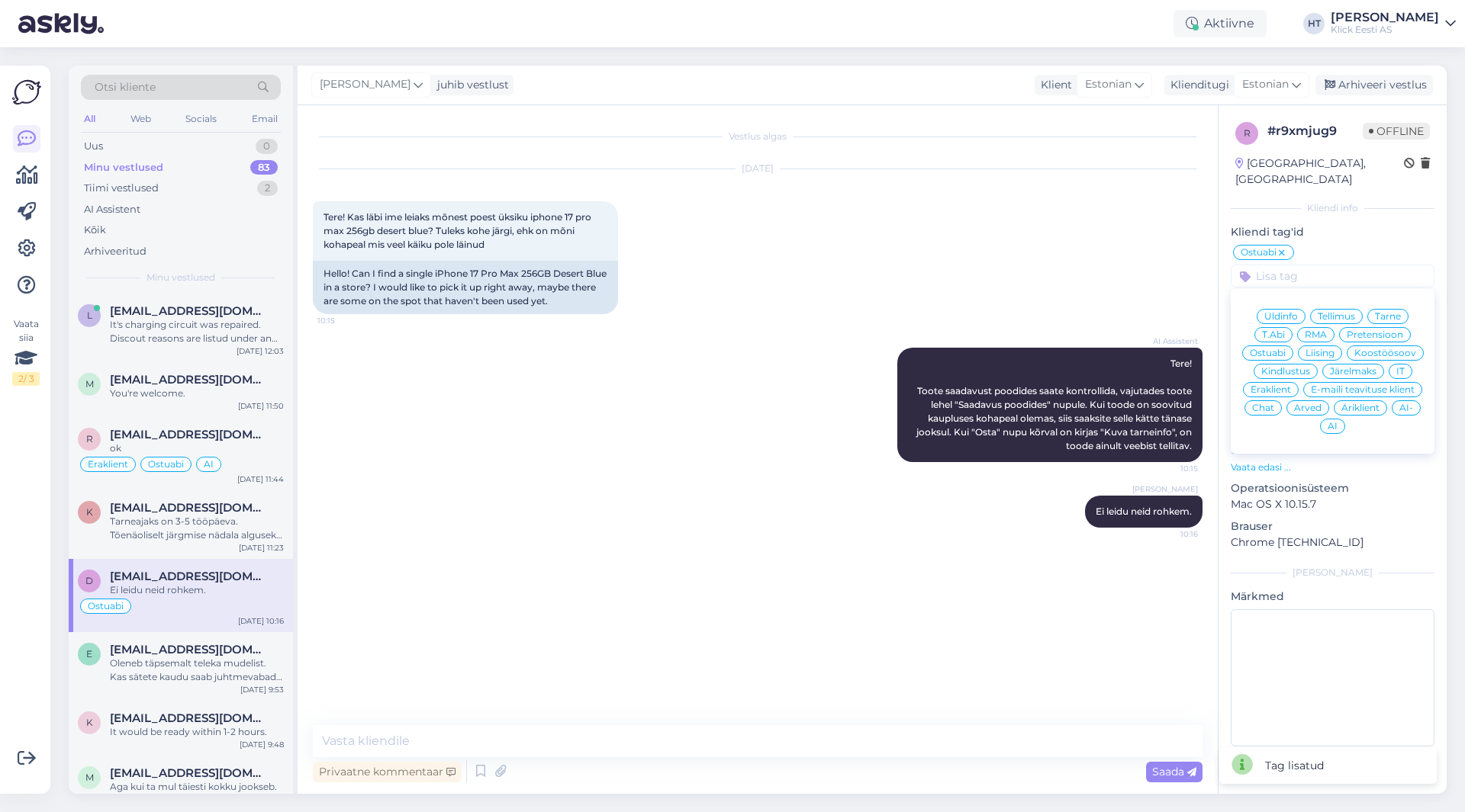
click at [1279, 385] on span "Eraklient" at bounding box center [1270, 390] width 41 height 9
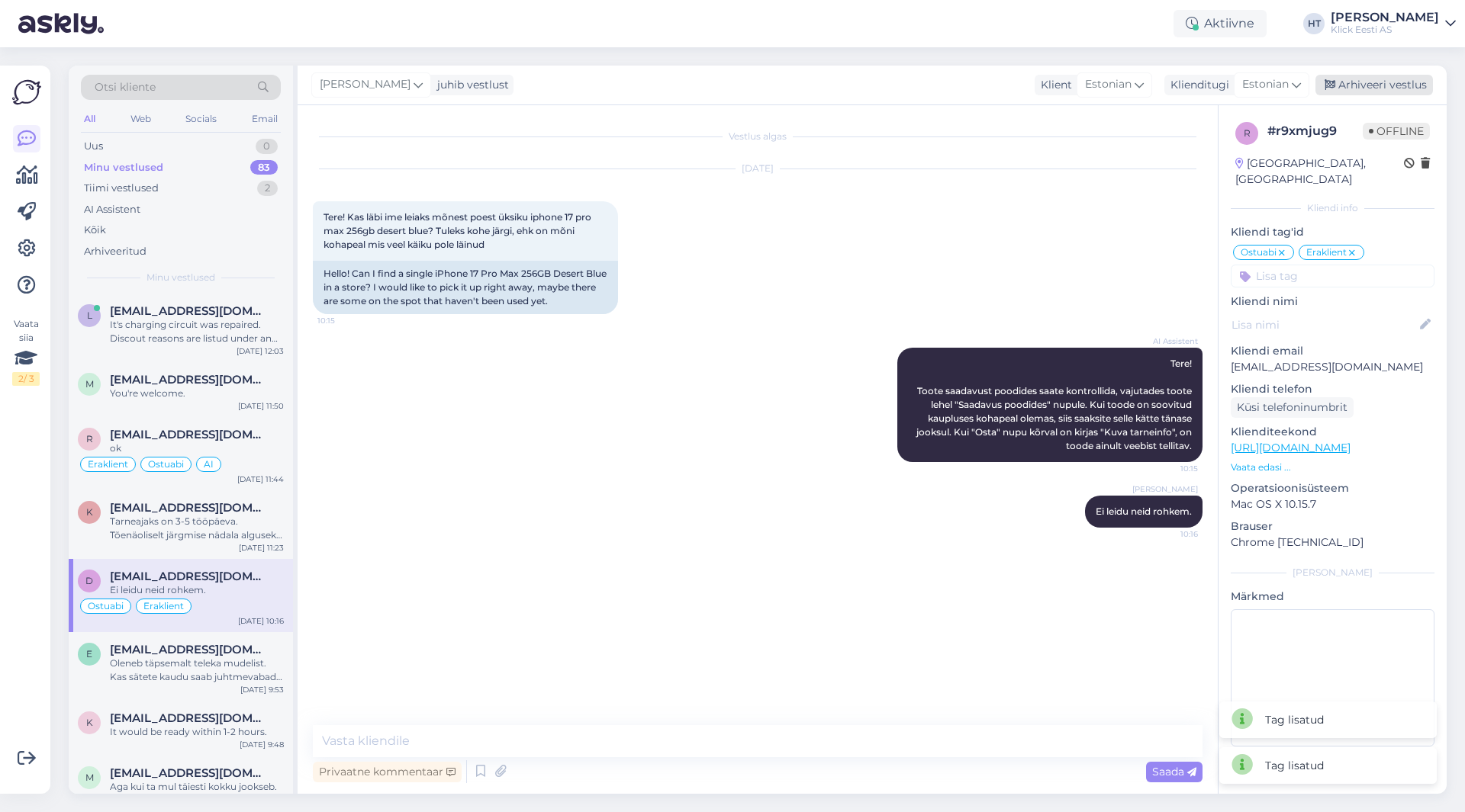
click at [1358, 88] on div "Arhiveeri vestlus" at bounding box center [1374, 85] width 117 height 21
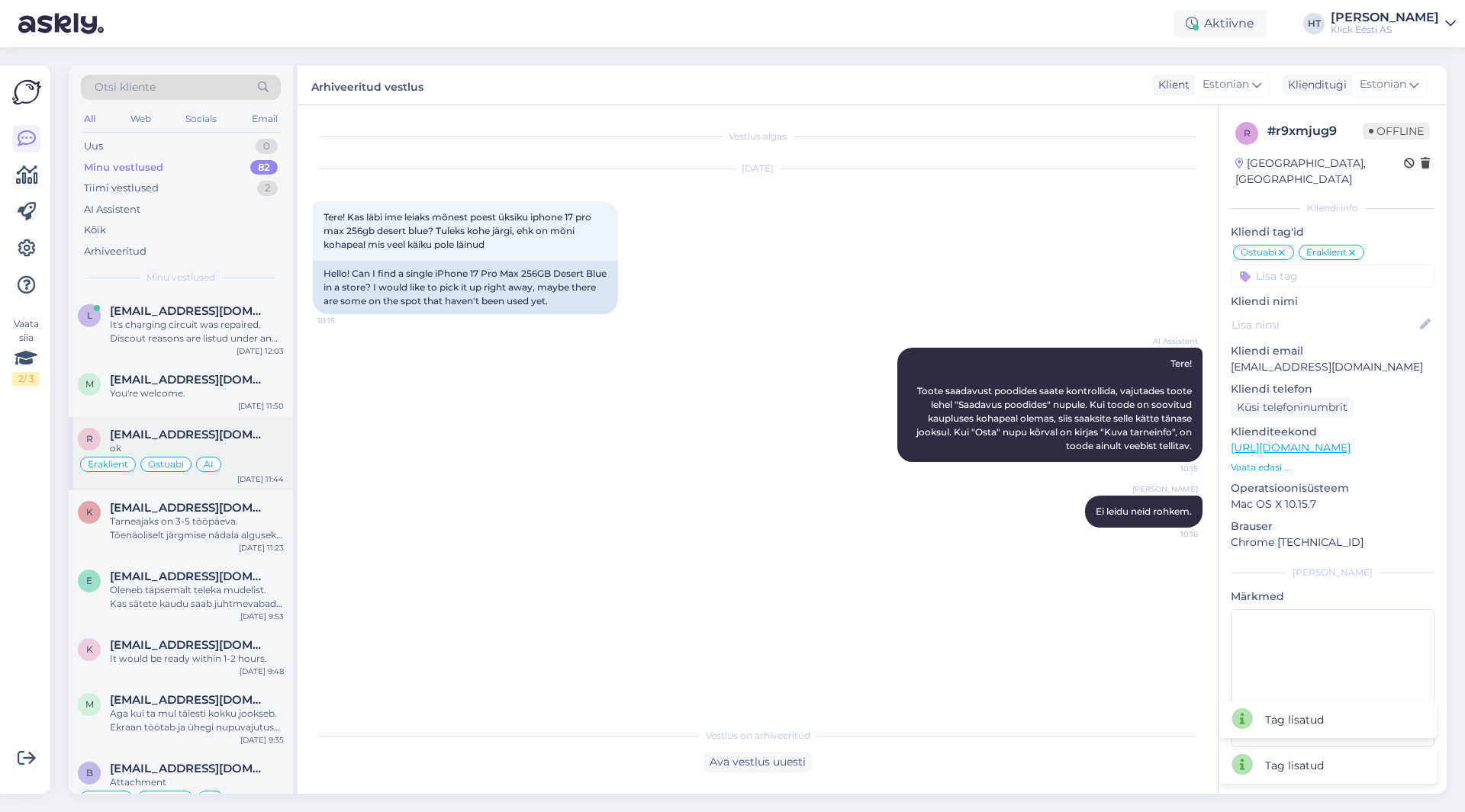
click at [213, 437] on span "[EMAIL_ADDRESS][DOMAIN_NAME]" at bounding box center [190, 434] width 159 height 14
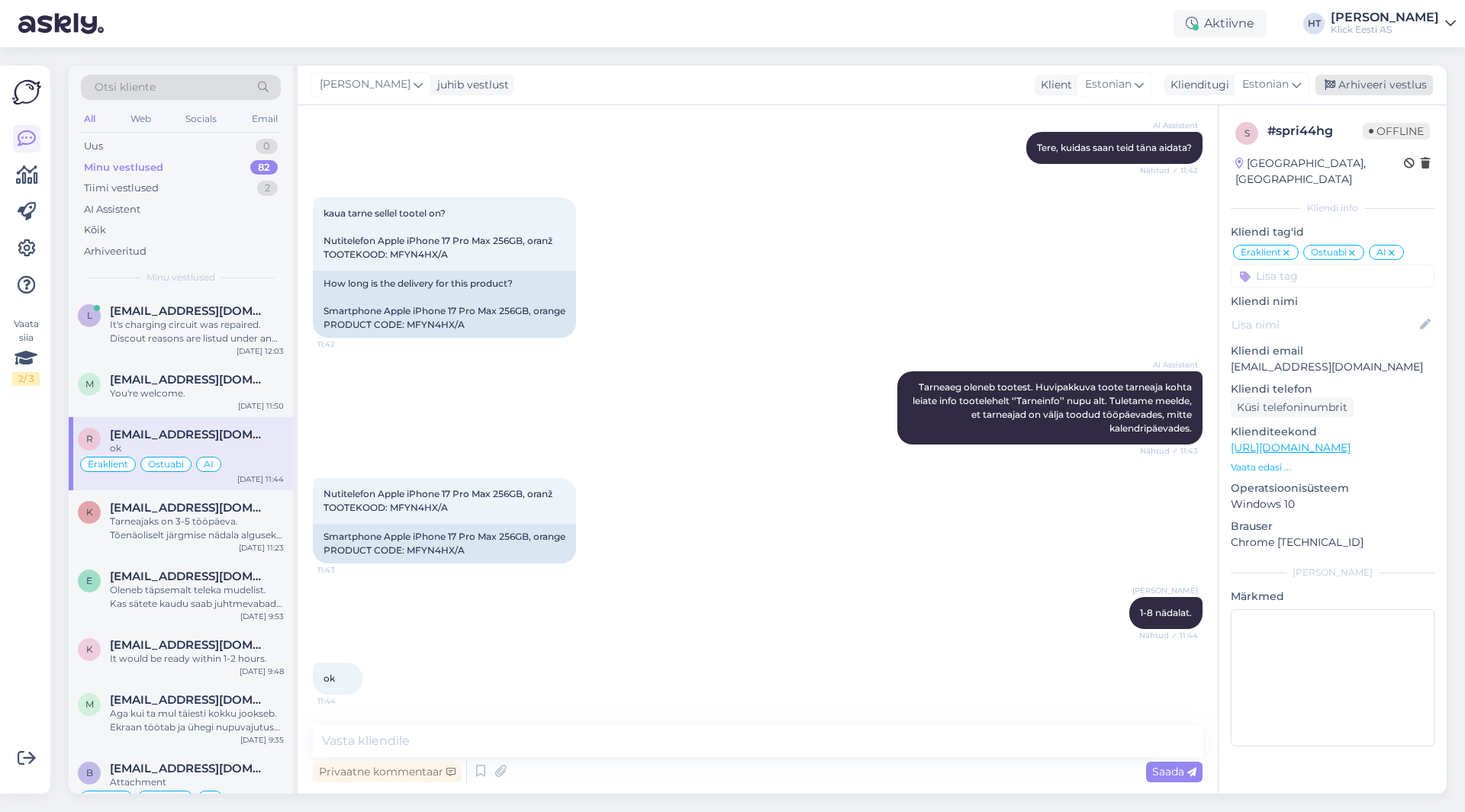
click at [1366, 83] on div "Arhiveeri vestlus" at bounding box center [1374, 85] width 117 height 21
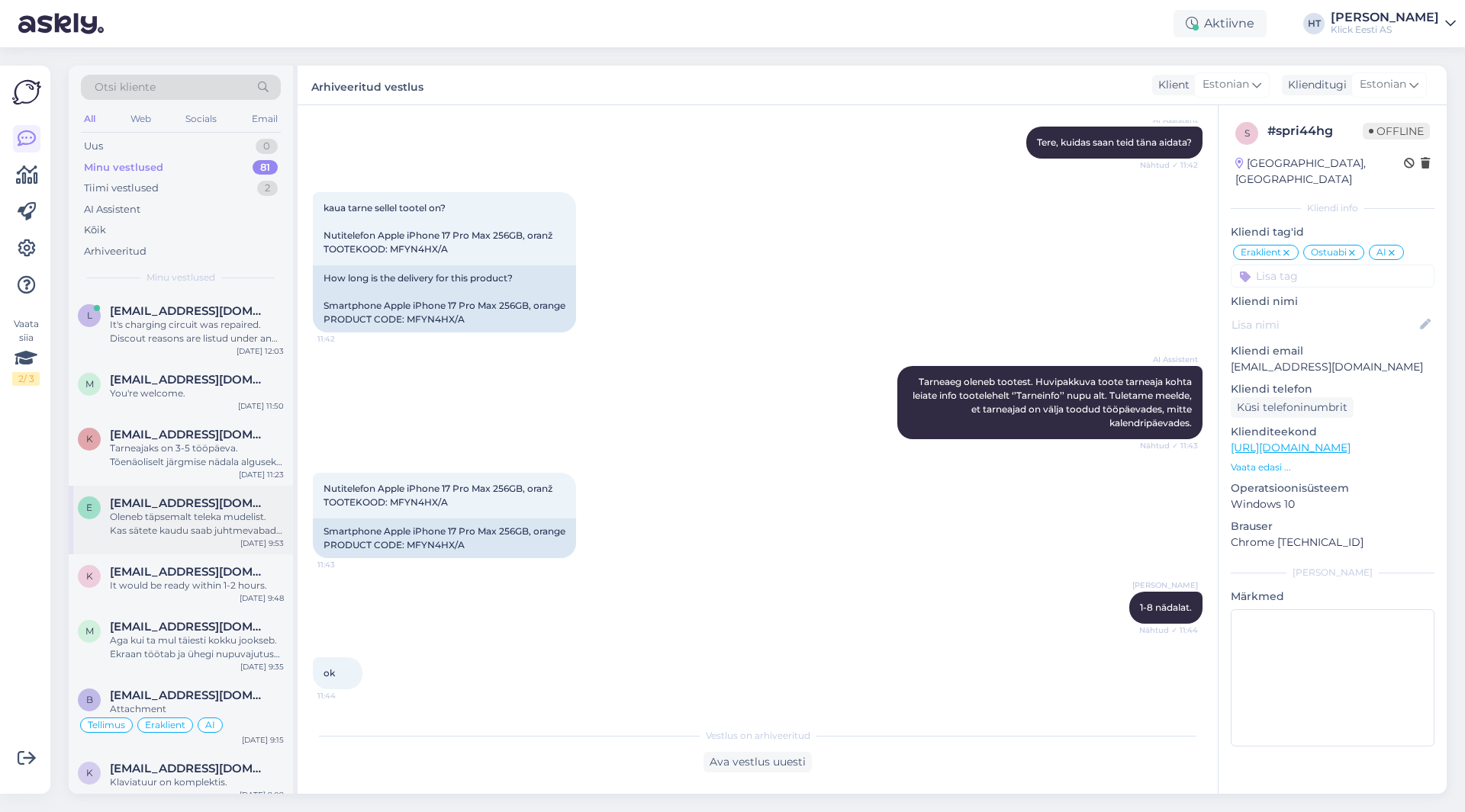
click at [228, 512] on div "Oleneb täpsemalt teleka mudelist. Kas sätete kaudu saab juhtmevabad kõrvaklapid…" at bounding box center [197, 523] width 174 height 27
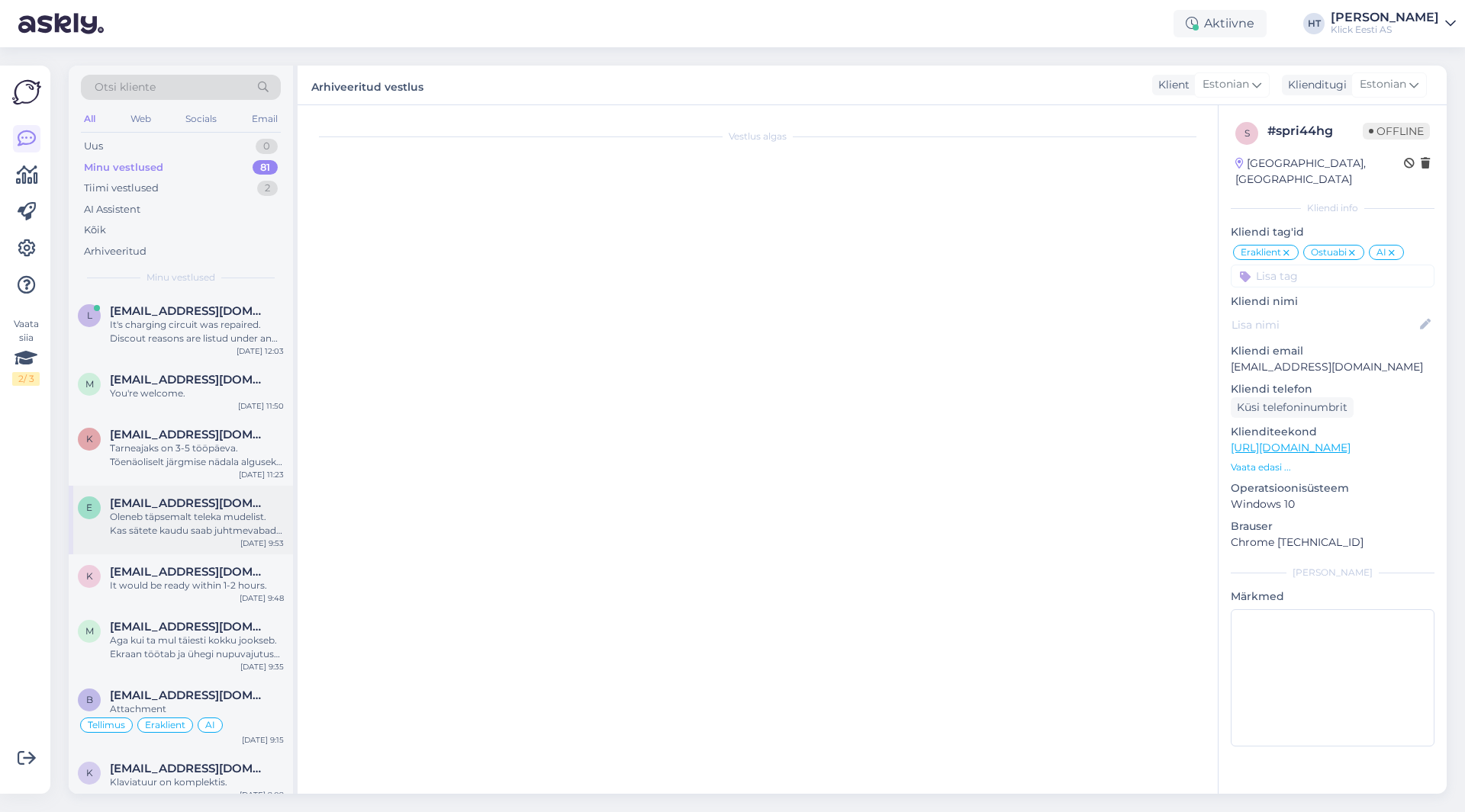
scroll to position [342, 0]
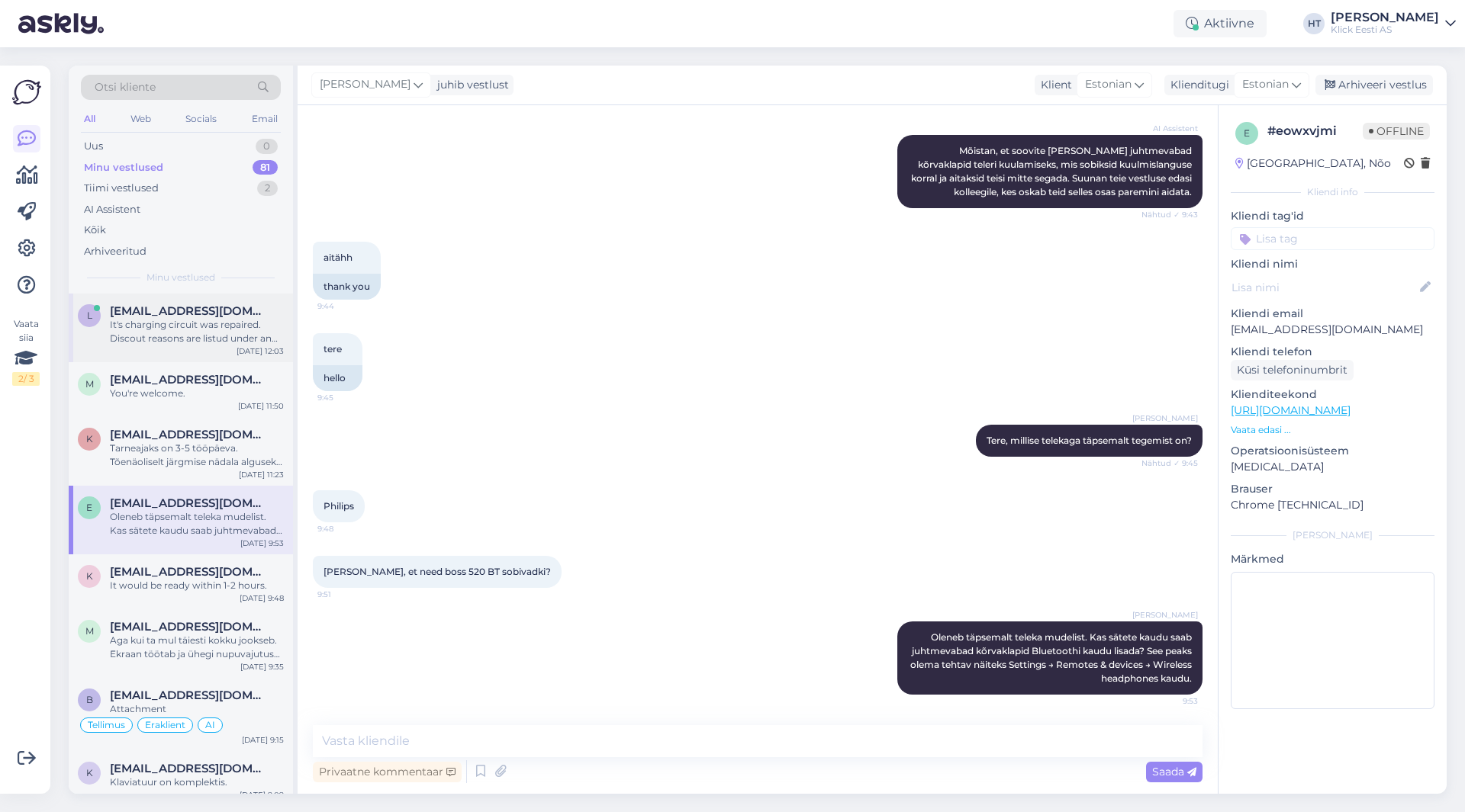
click at [267, 311] on div "[EMAIL_ADDRESS][DOMAIN_NAME]" at bounding box center [197, 310] width 174 height 14
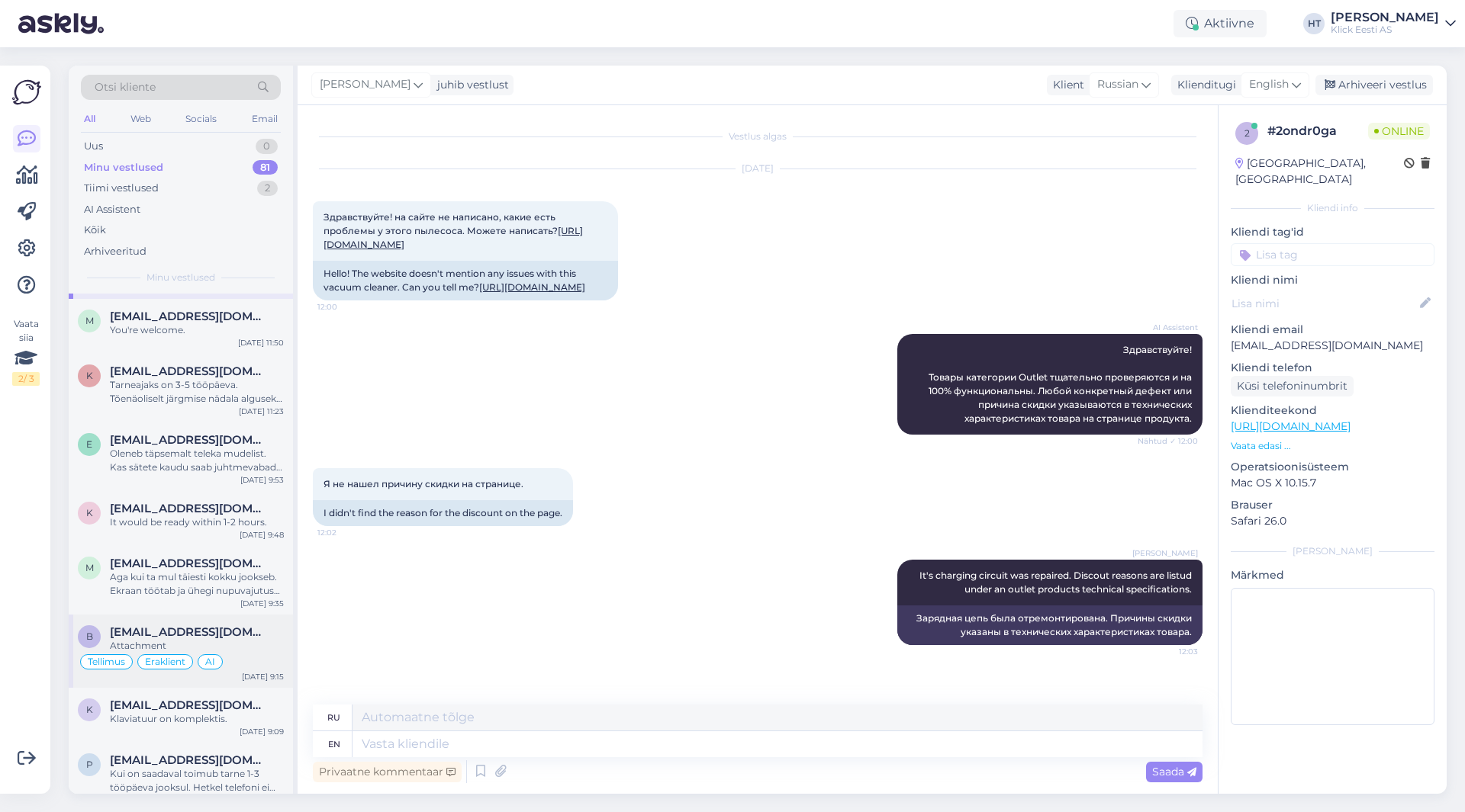
scroll to position [152, 0]
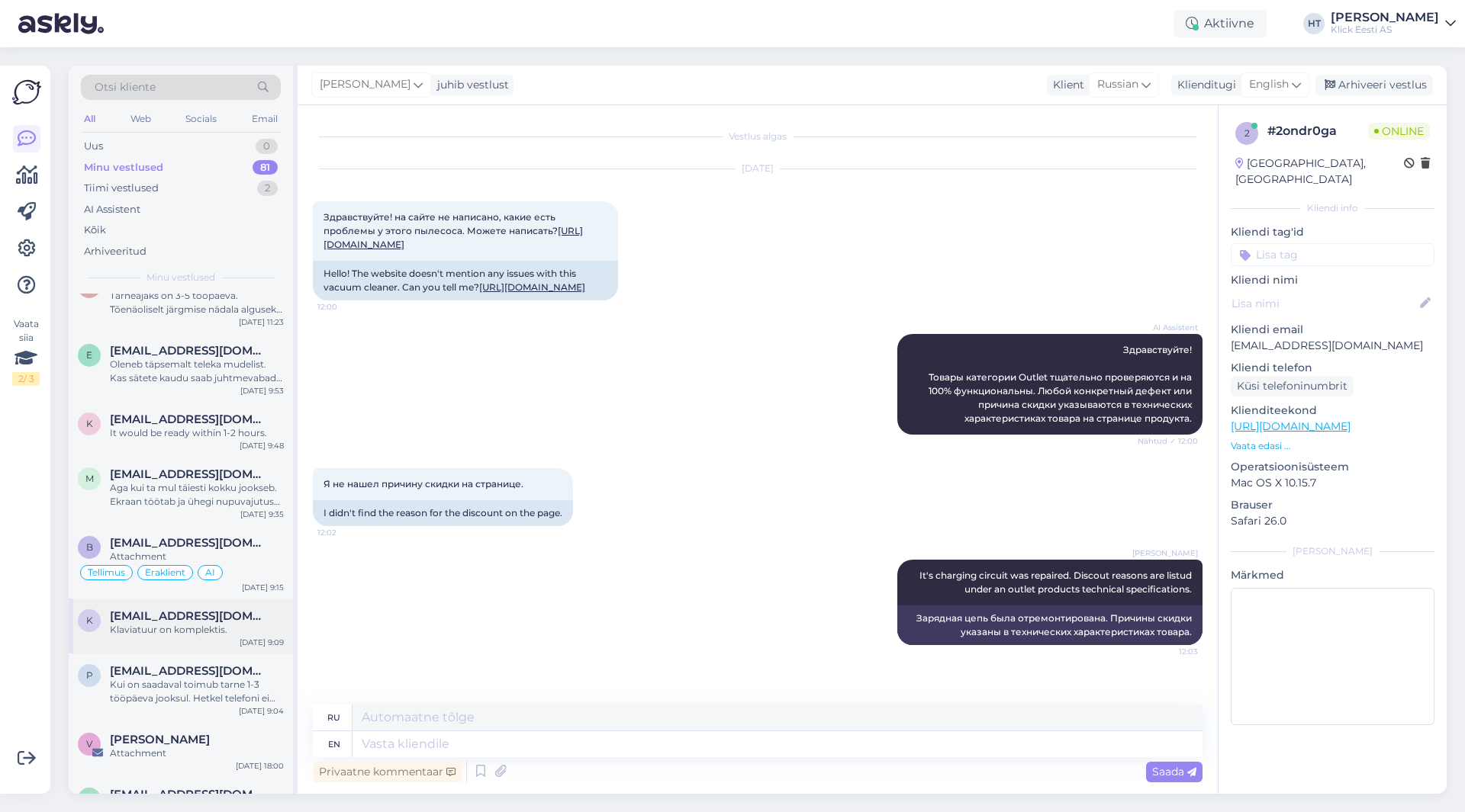
click at [182, 622] on span "[EMAIL_ADDRESS][DOMAIN_NAME]" at bounding box center [190, 615] width 159 height 14
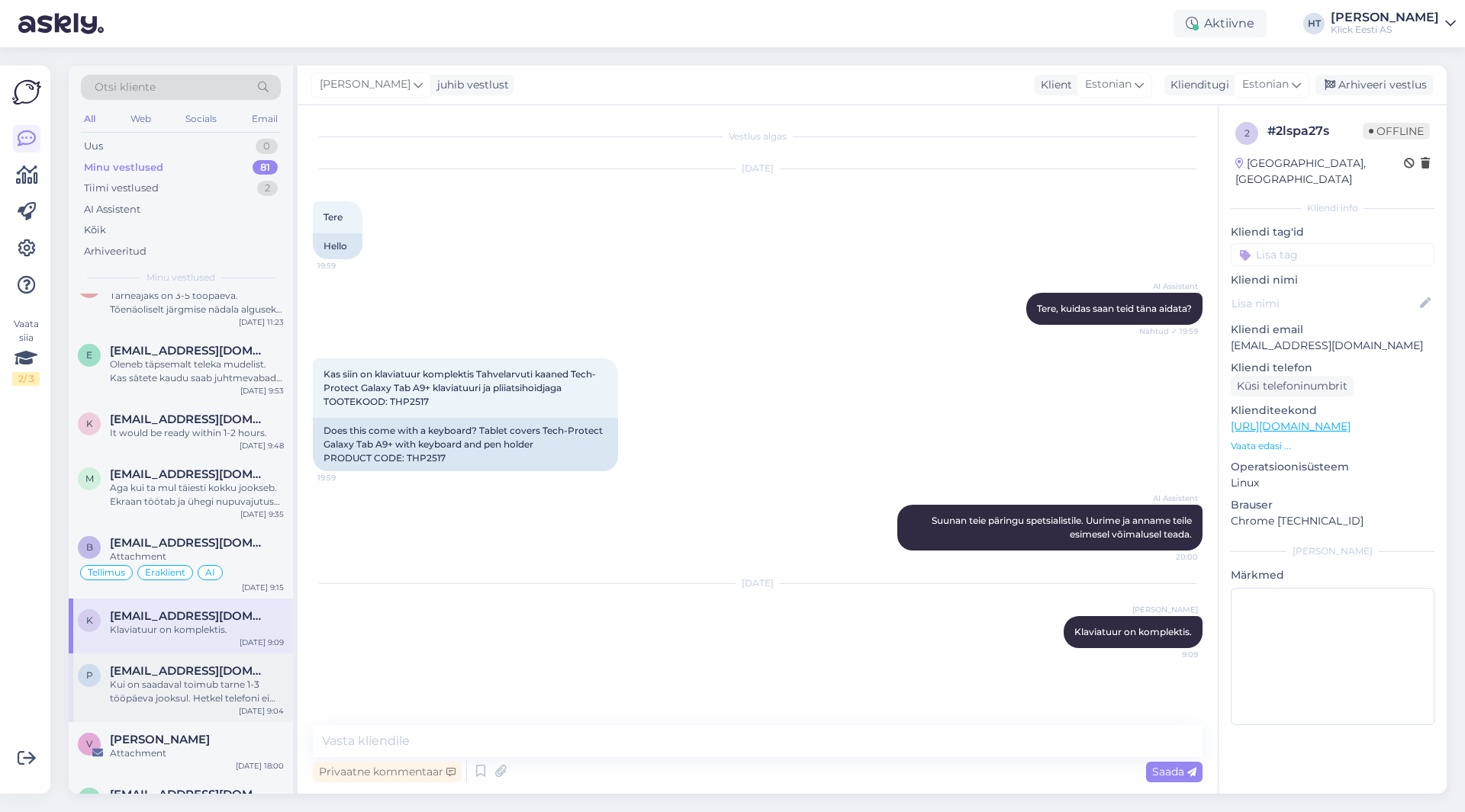
click at [204, 668] on span "[EMAIL_ADDRESS][DOMAIN_NAME]" at bounding box center [190, 670] width 159 height 14
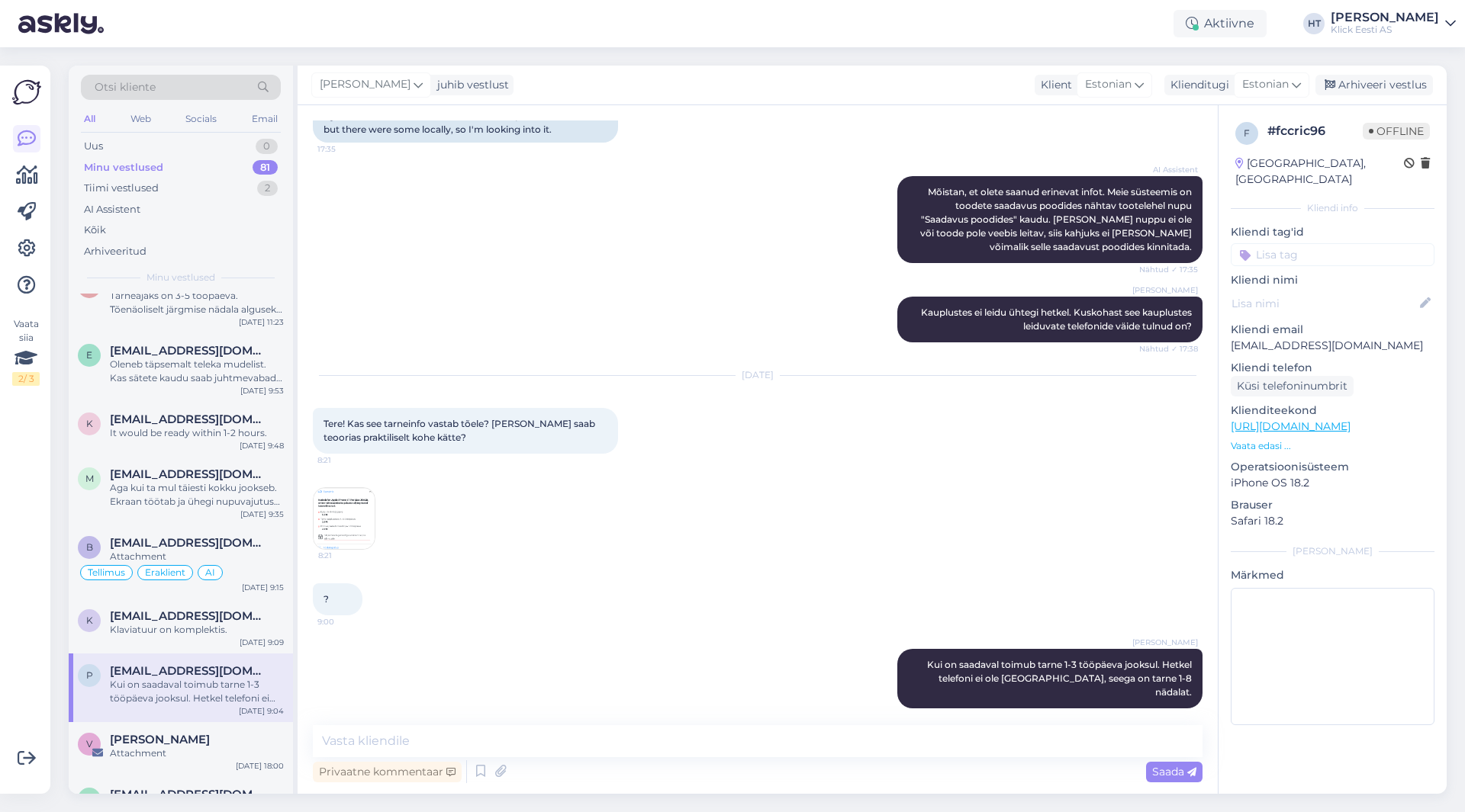
click at [1304, 244] on input at bounding box center [1332, 254] width 204 height 23
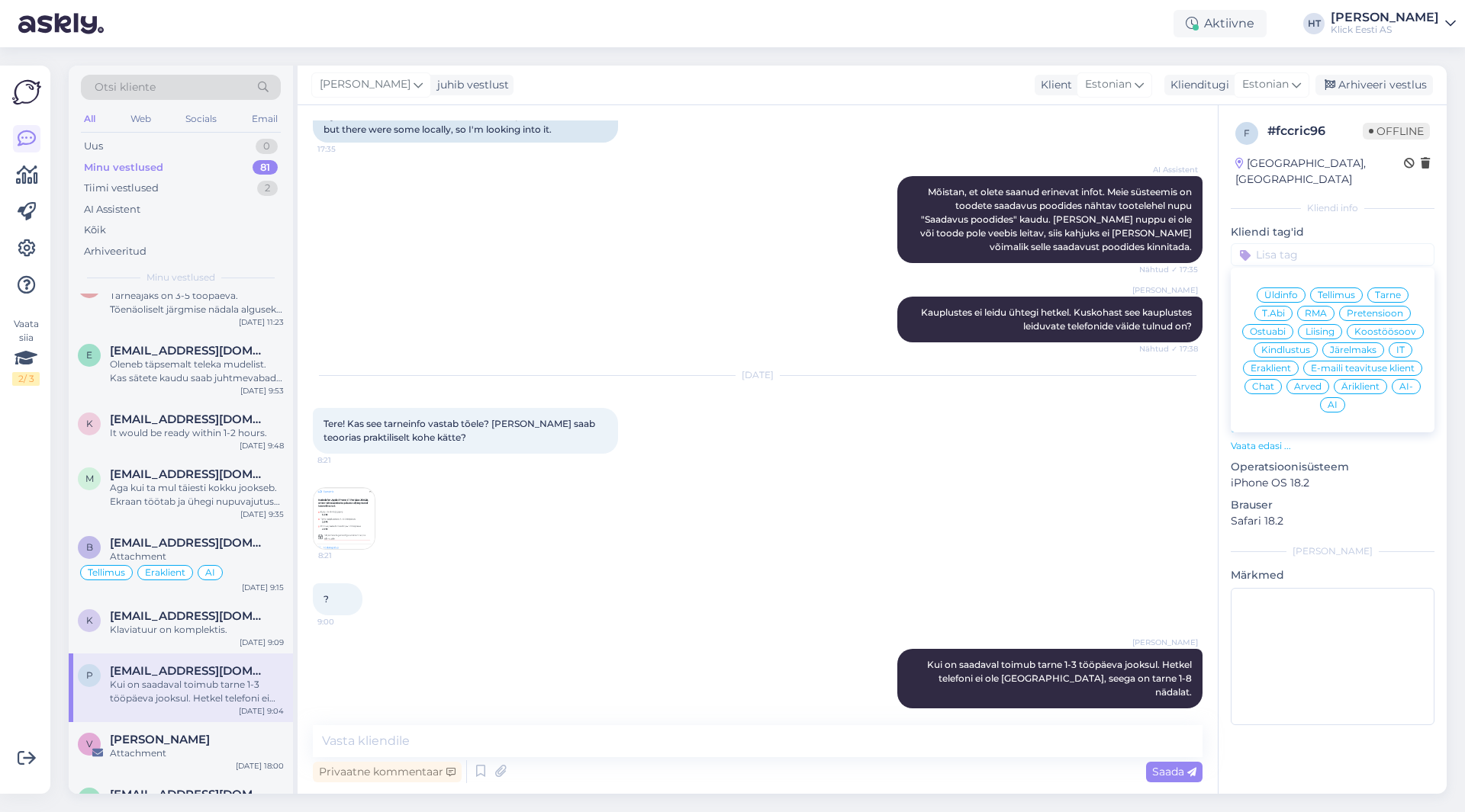
click at [1280, 328] on span "Ostuabi" at bounding box center [1267, 332] width 36 height 9
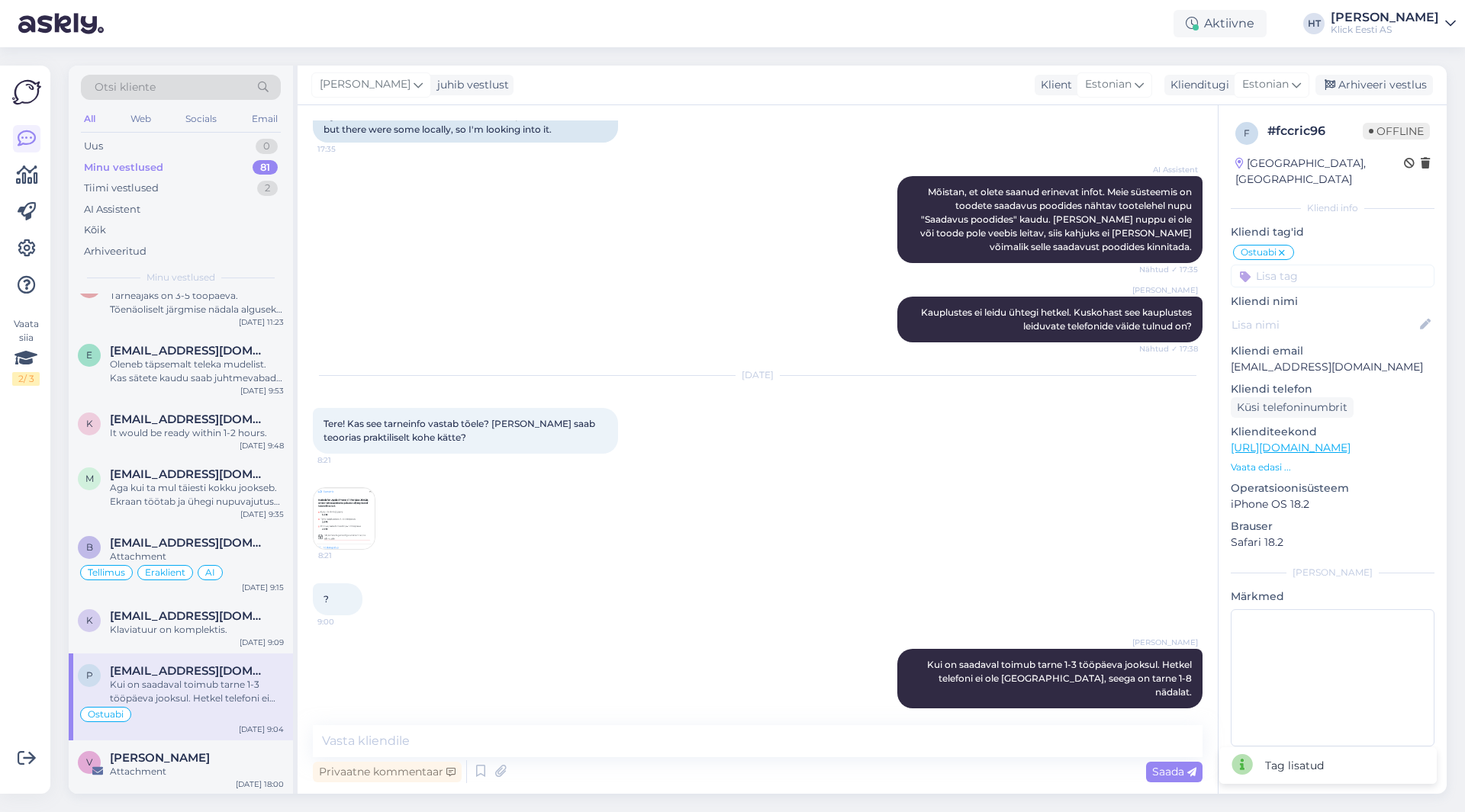
click at [1331, 267] on input at bounding box center [1332, 275] width 204 height 23
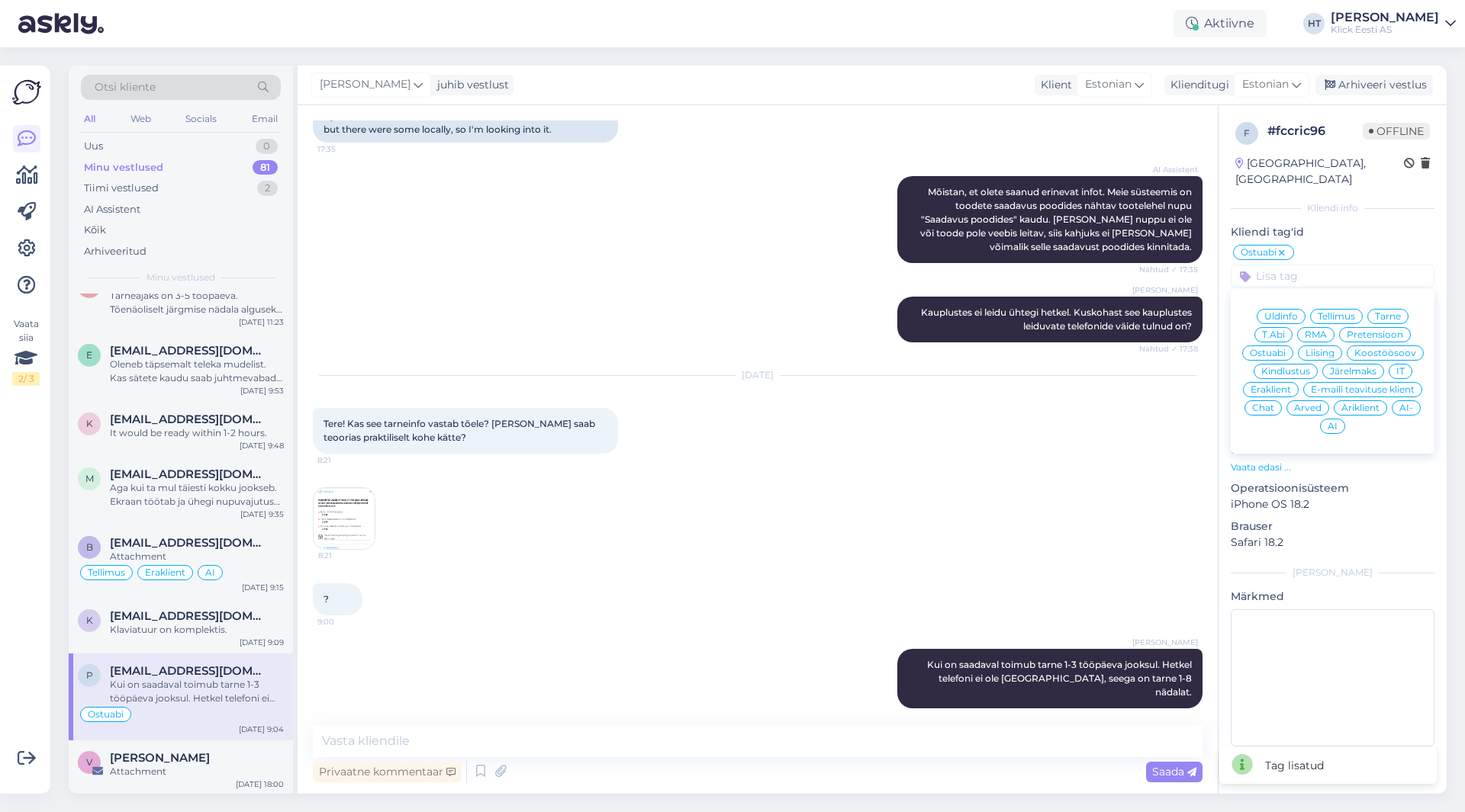
click at [1284, 382] on div "Eraklient" at bounding box center [1271, 389] width 56 height 15
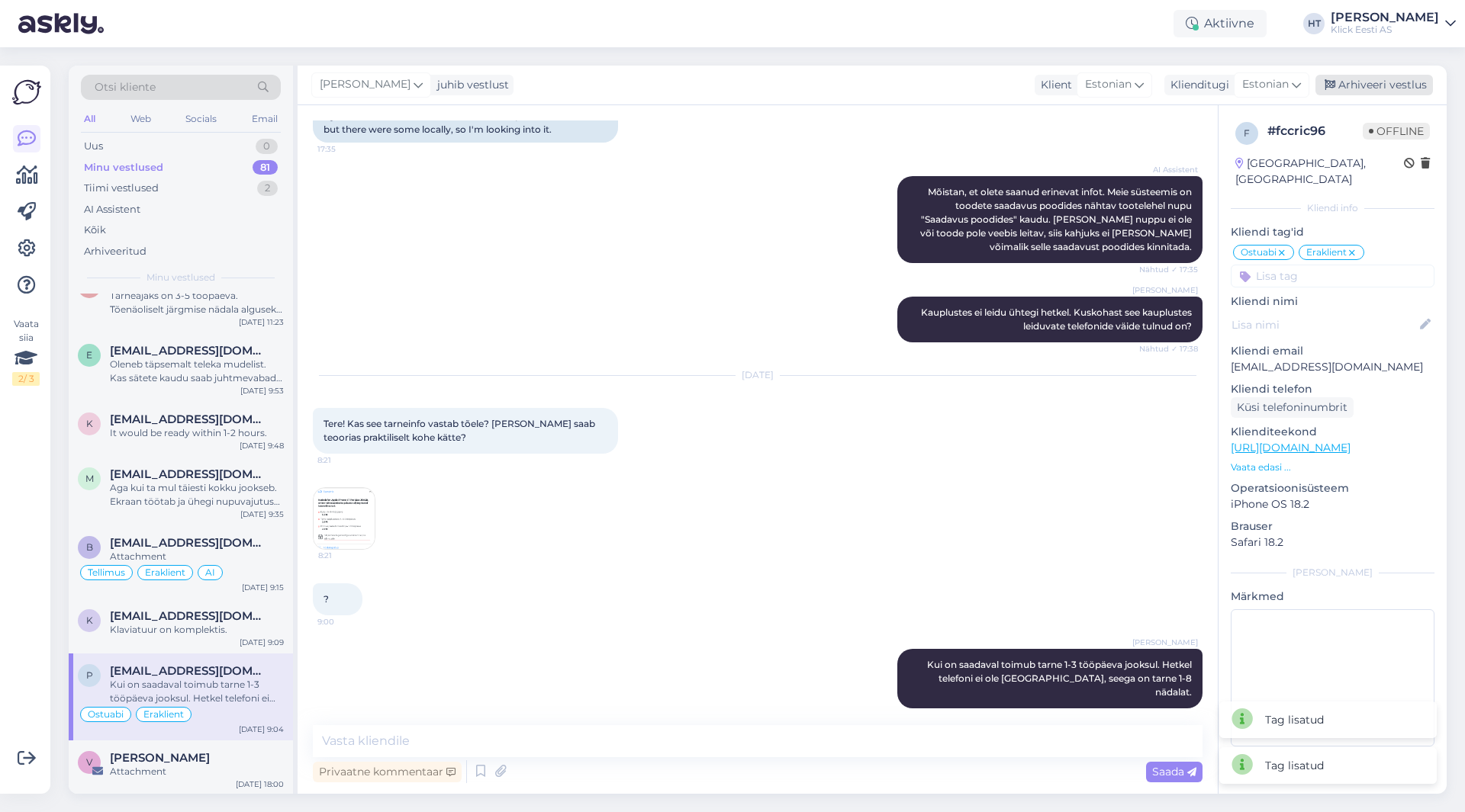
click at [1358, 84] on div "Arhiveeri vestlus" at bounding box center [1374, 85] width 117 height 21
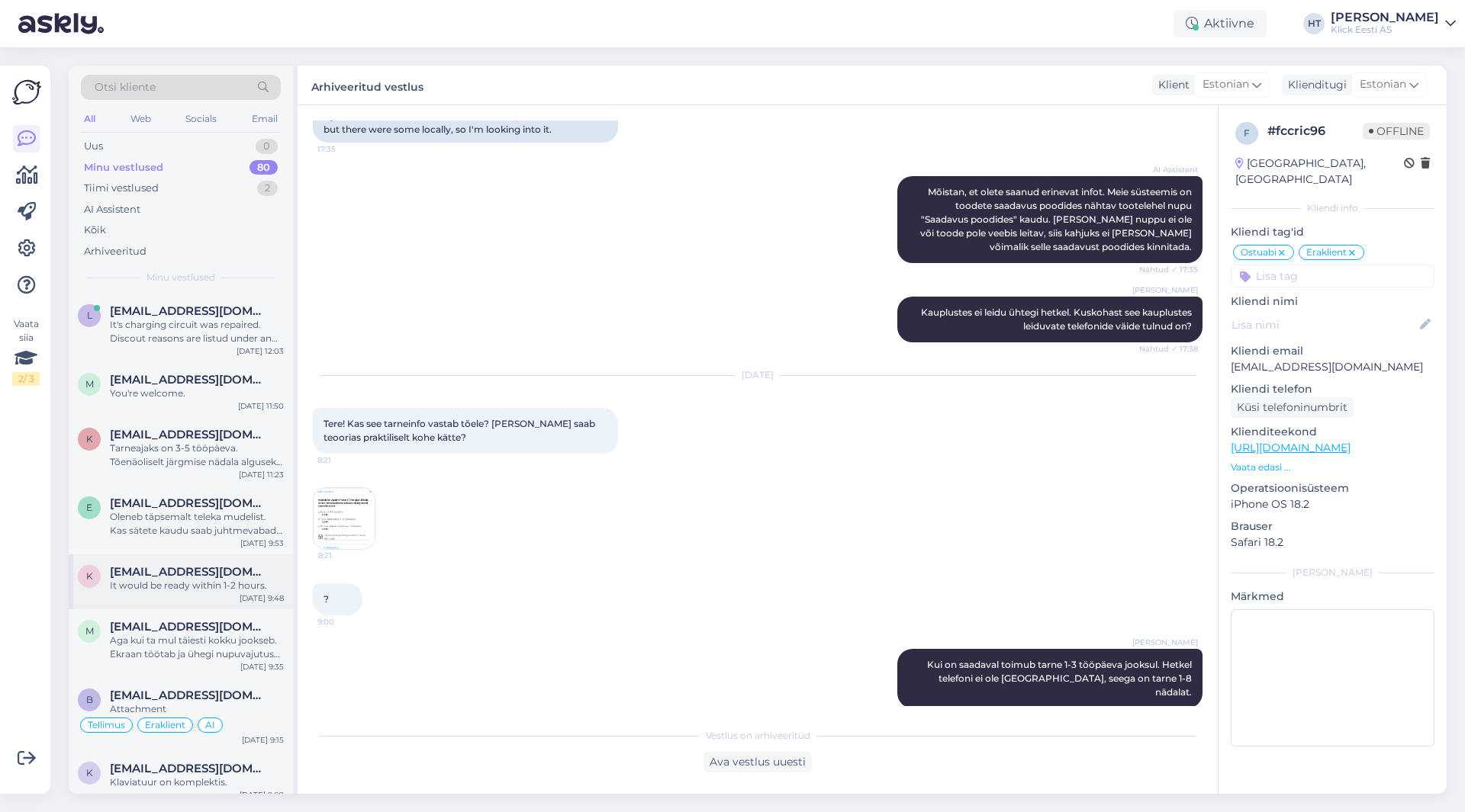
click at [209, 595] on div "k [EMAIL_ADDRESS][DOMAIN_NAME] It would be ready within 1-2 hours. [DATE] 9:48" at bounding box center [181, 581] width 224 height 55
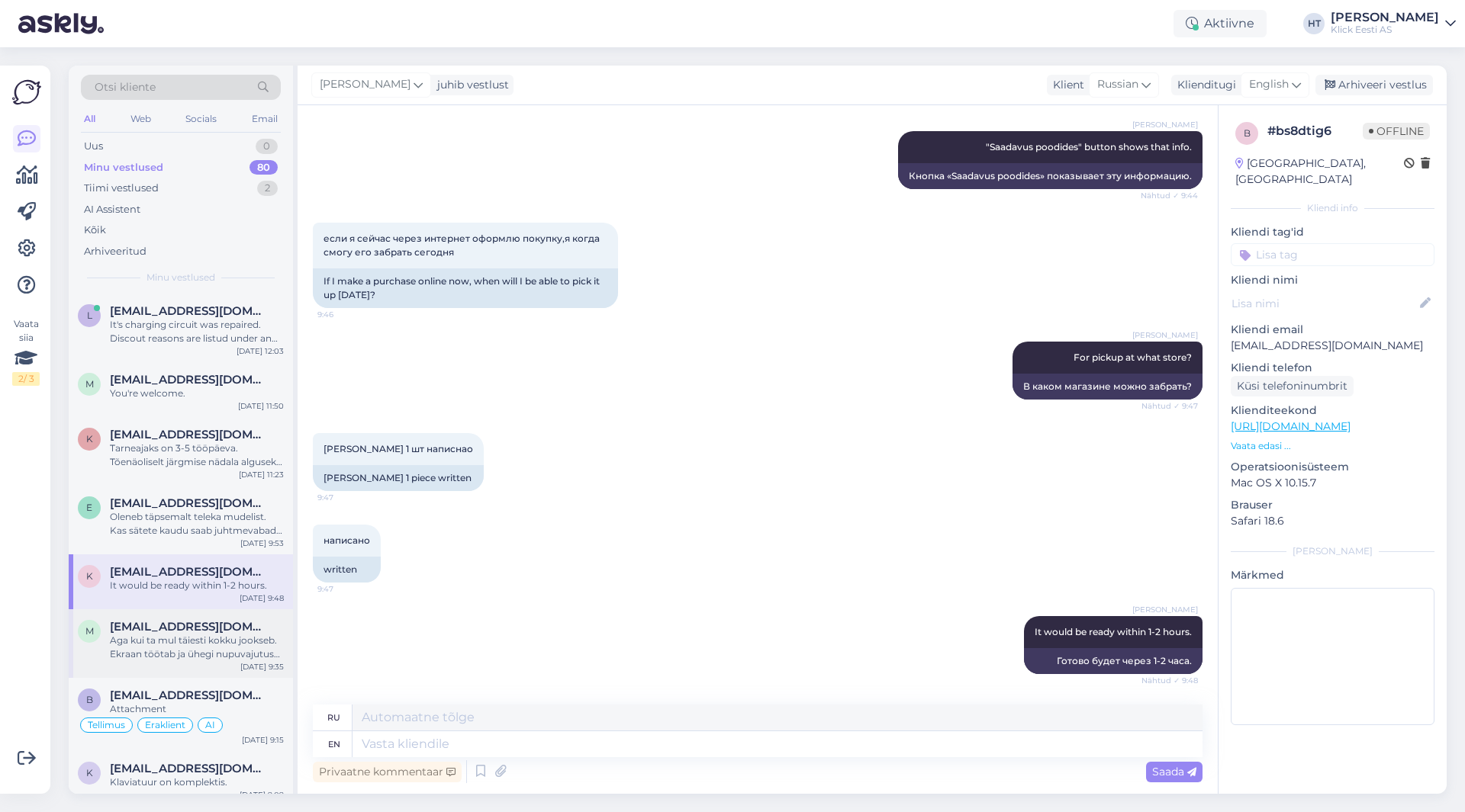
click at [227, 638] on div "Aga kui ta mul täiesti kokku jookseb. Ekraan töötab ja ühegi nupuvajutuse [PERS…" at bounding box center [197, 647] width 174 height 27
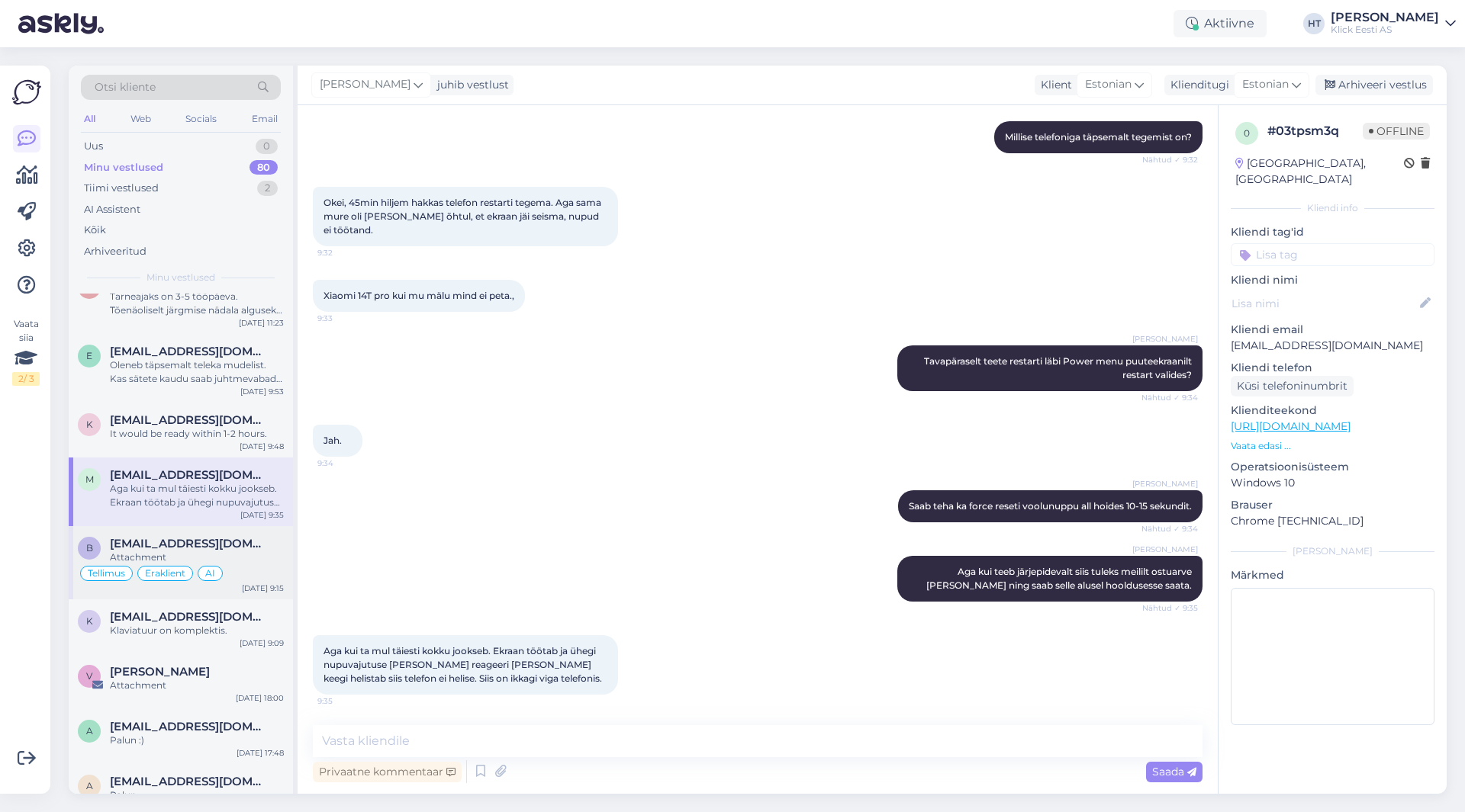
scroll to position [152, 0]
click at [249, 562] on div "Attachment" at bounding box center [197, 556] width 174 height 14
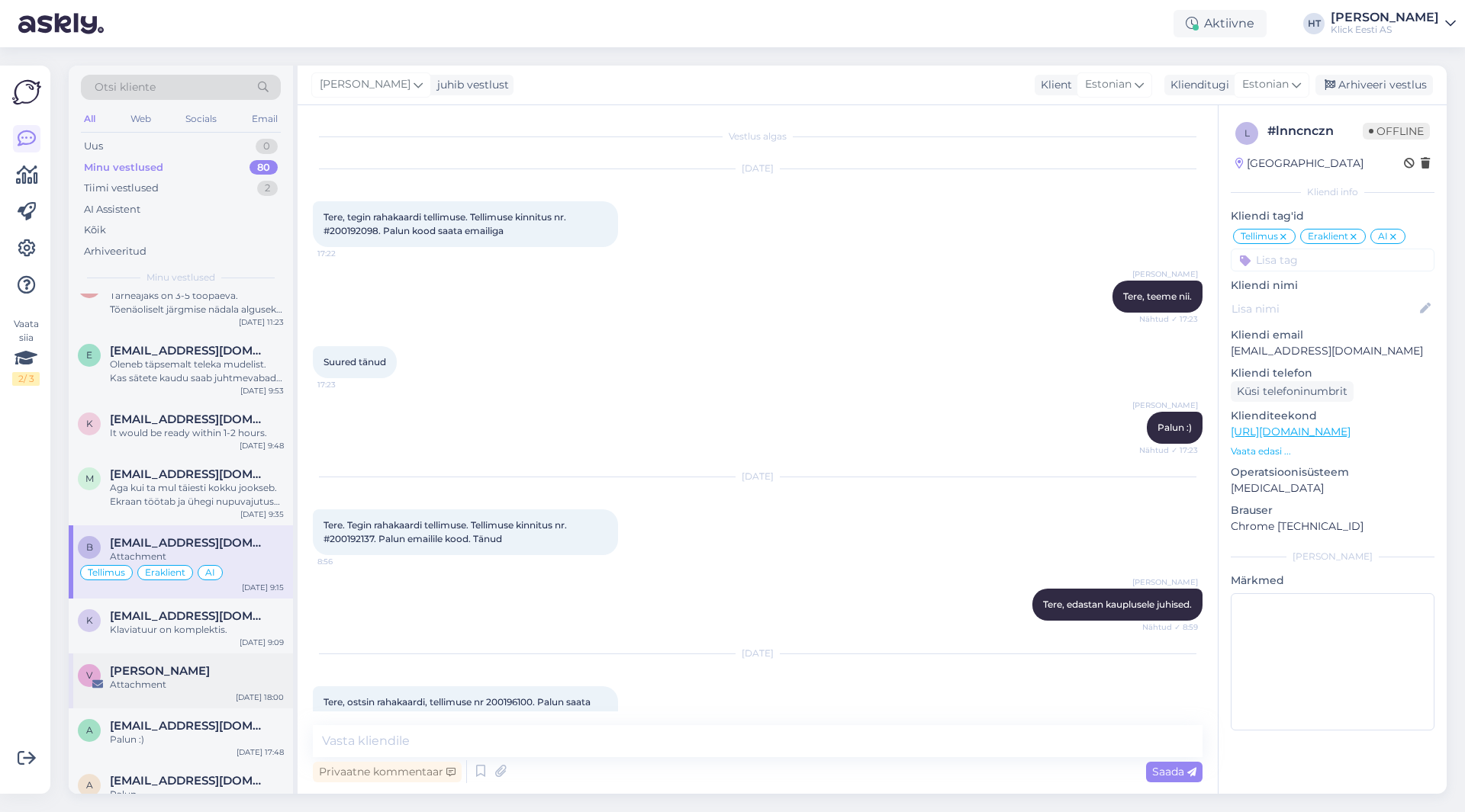
scroll to position [229, 0]
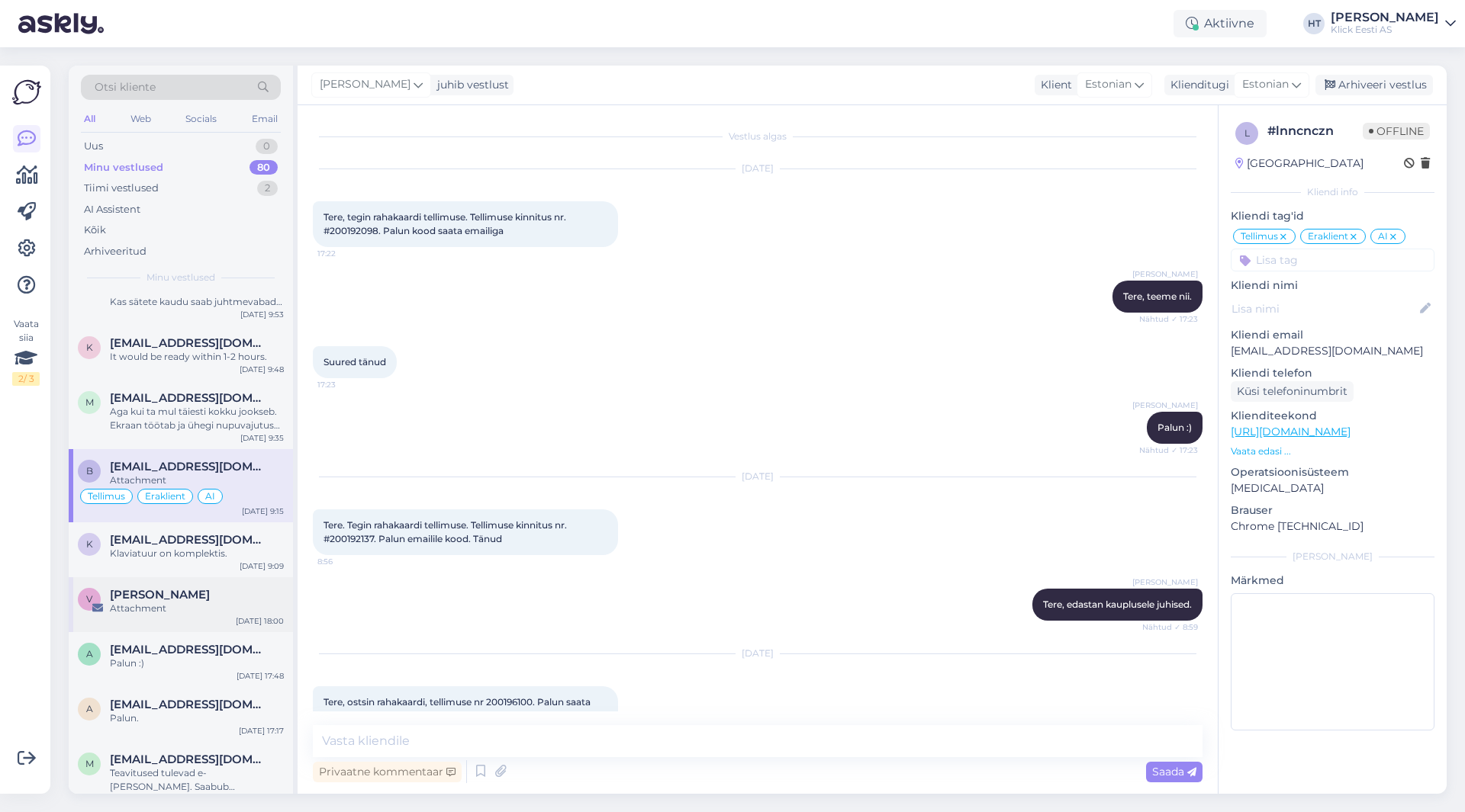
click at [219, 582] on div "V Vahur [PERSON_NAME] Attachment [DATE] 18:00" at bounding box center [181, 604] width 224 height 55
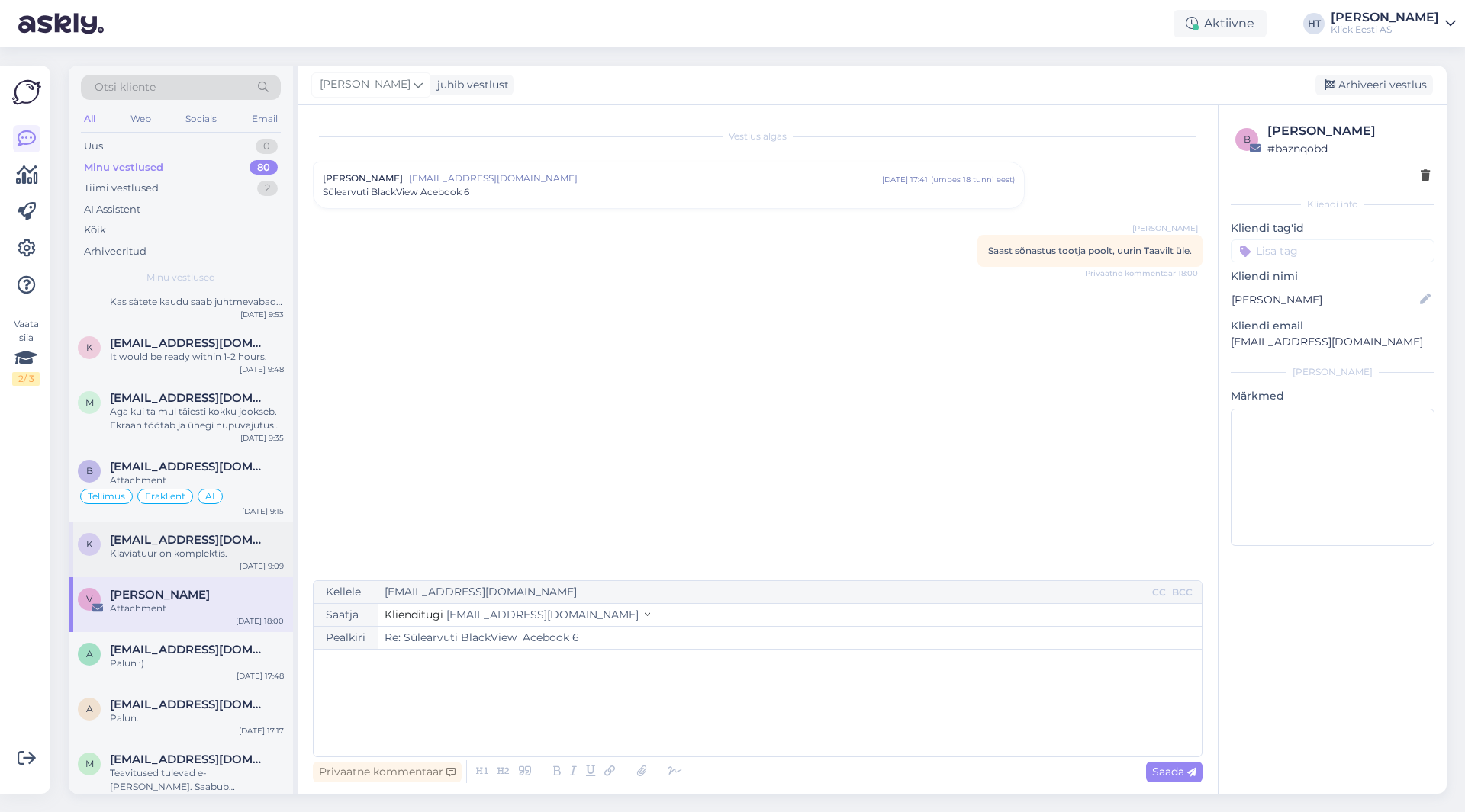
click at [219, 564] on div "K [EMAIL_ADDRESS][DOMAIN_NAME] Klaviatuur on komplektis. [DATE] 9:09" at bounding box center [181, 549] width 224 height 55
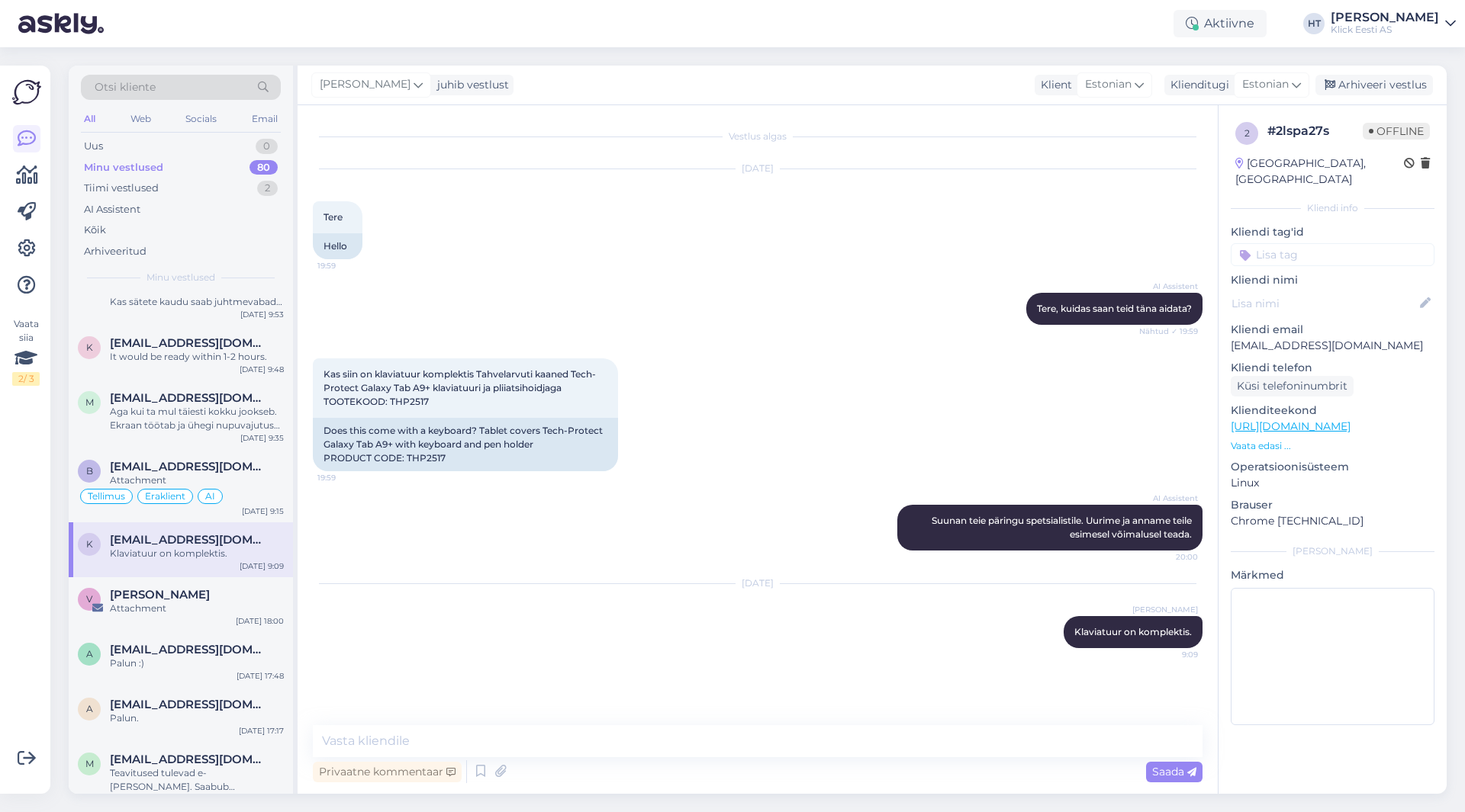
click at [1300, 244] on input at bounding box center [1332, 254] width 204 height 23
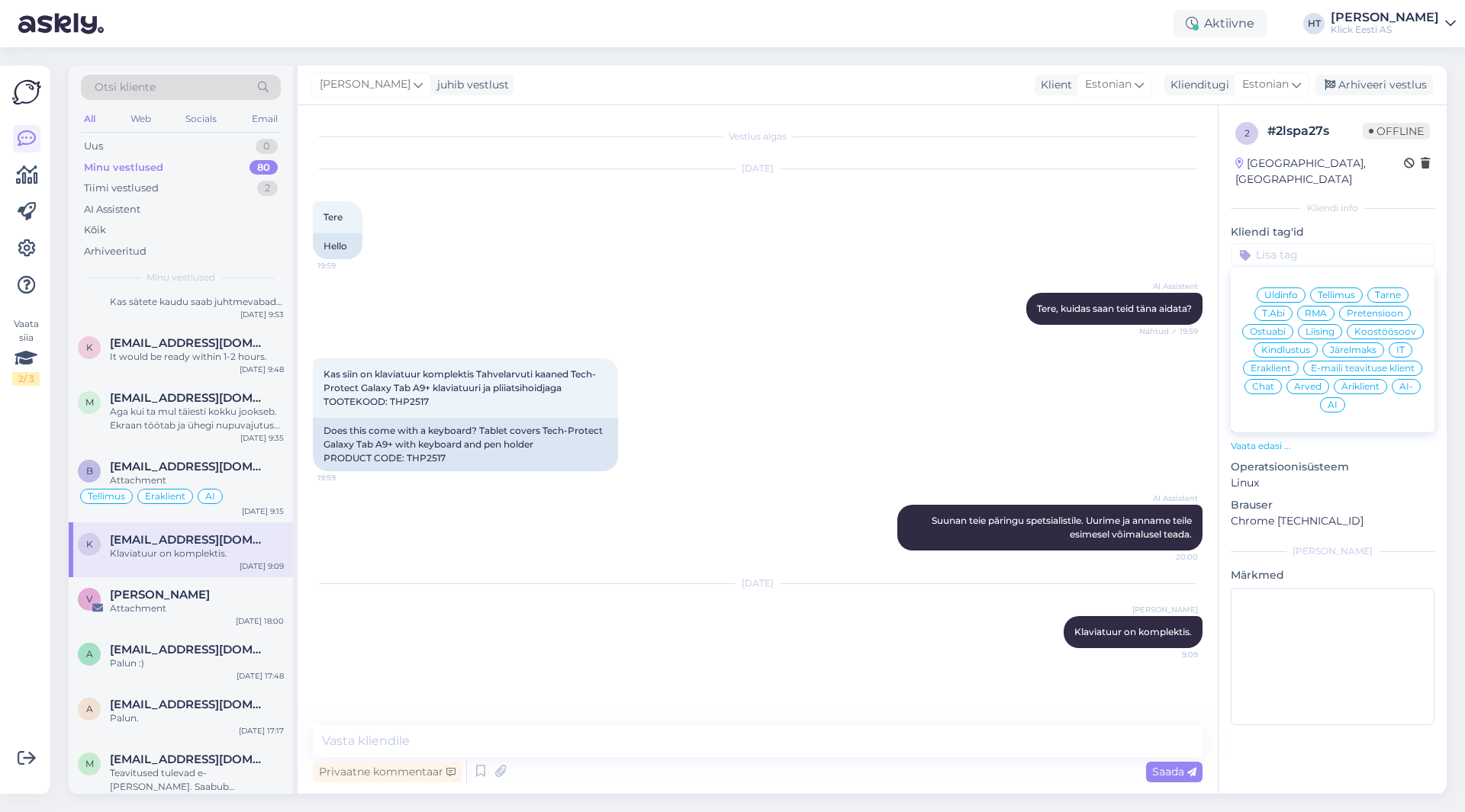
click at [1271, 328] on span "Ostuabi" at bounding box center [1267, 332] width 36 height 9
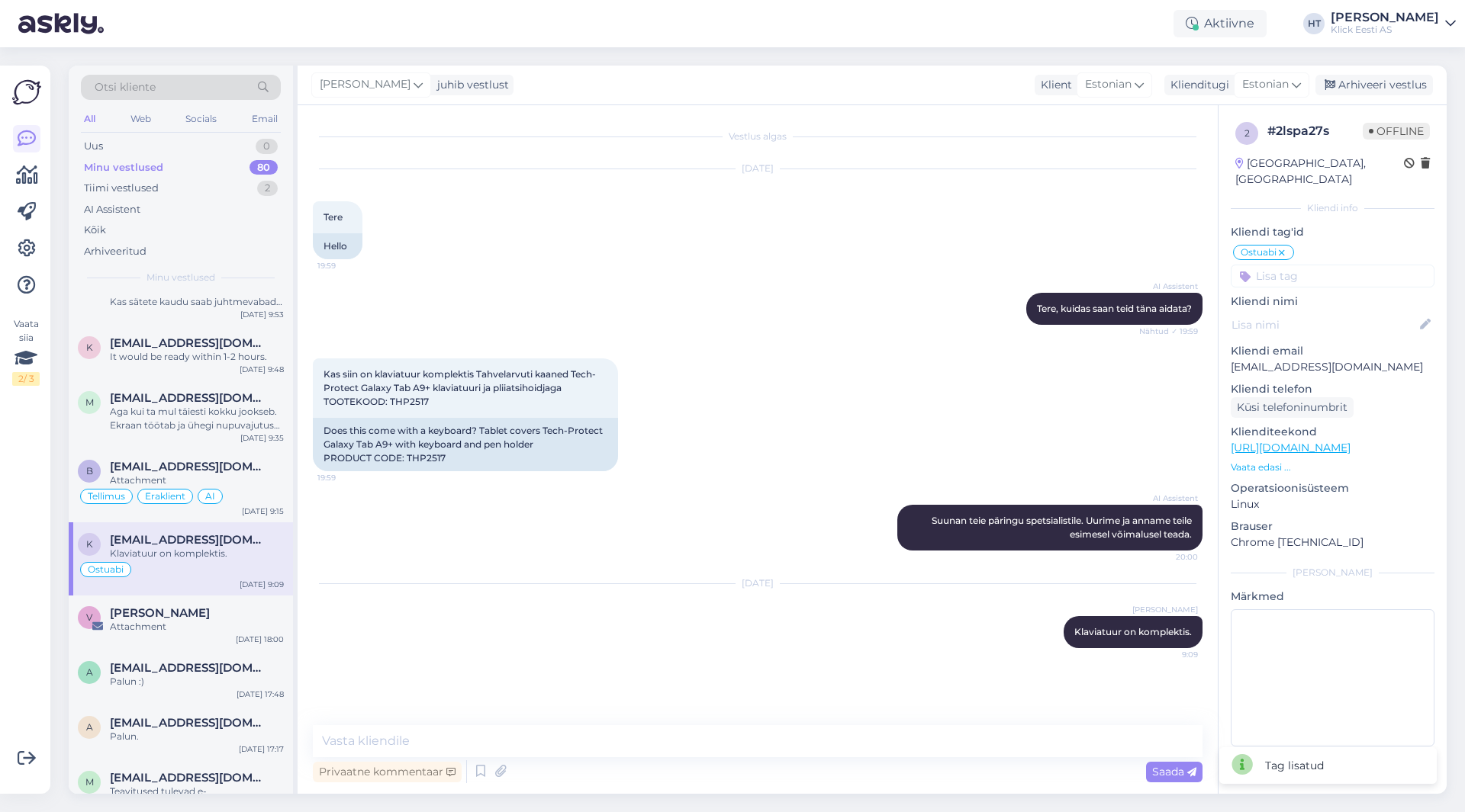
click at [1302, 264] on input at bounding box center [1332, 275] width 204 height 23
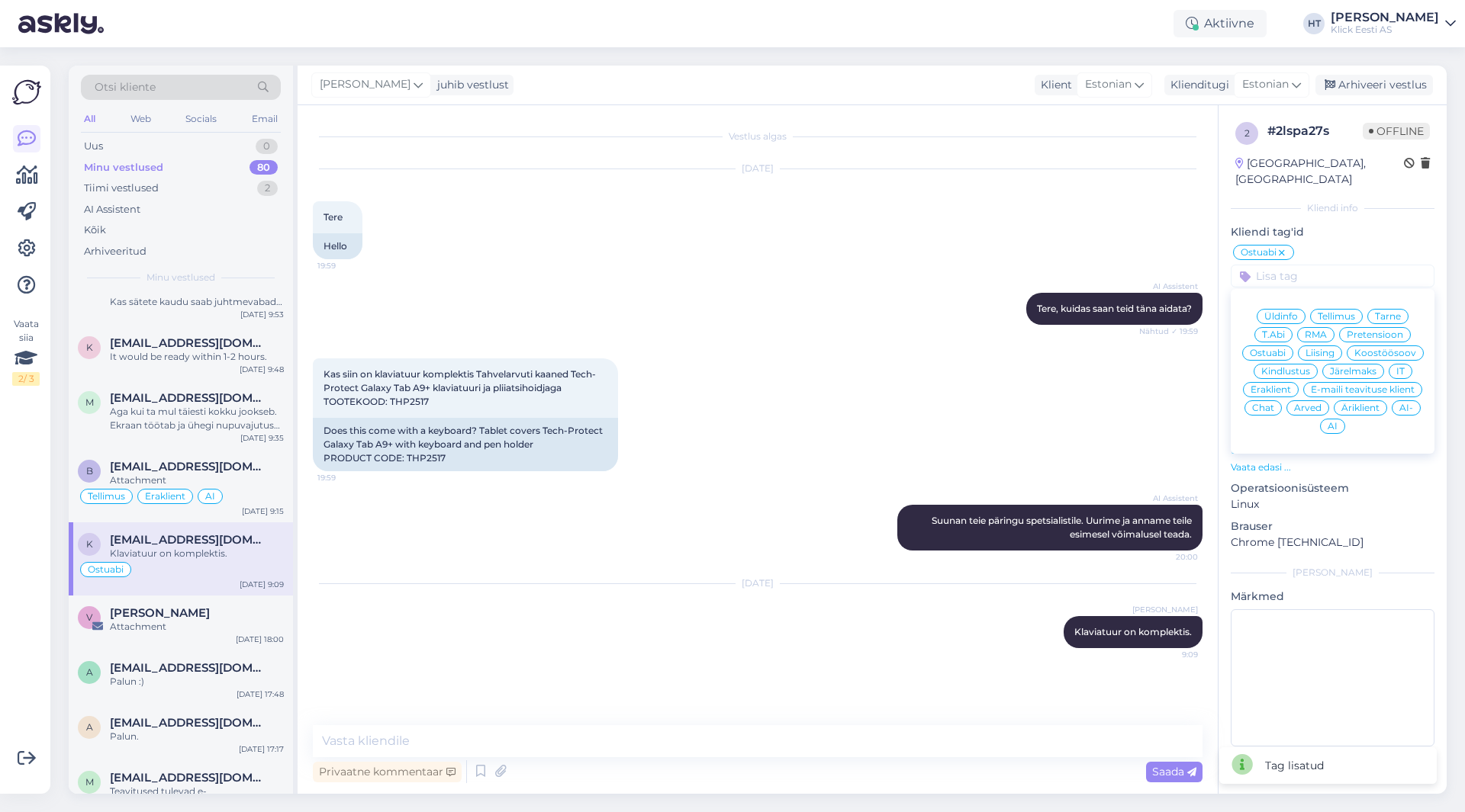
click at [1279, 385] on span "Eraklient" at bounding box center [1270, 390] width 41 height 9
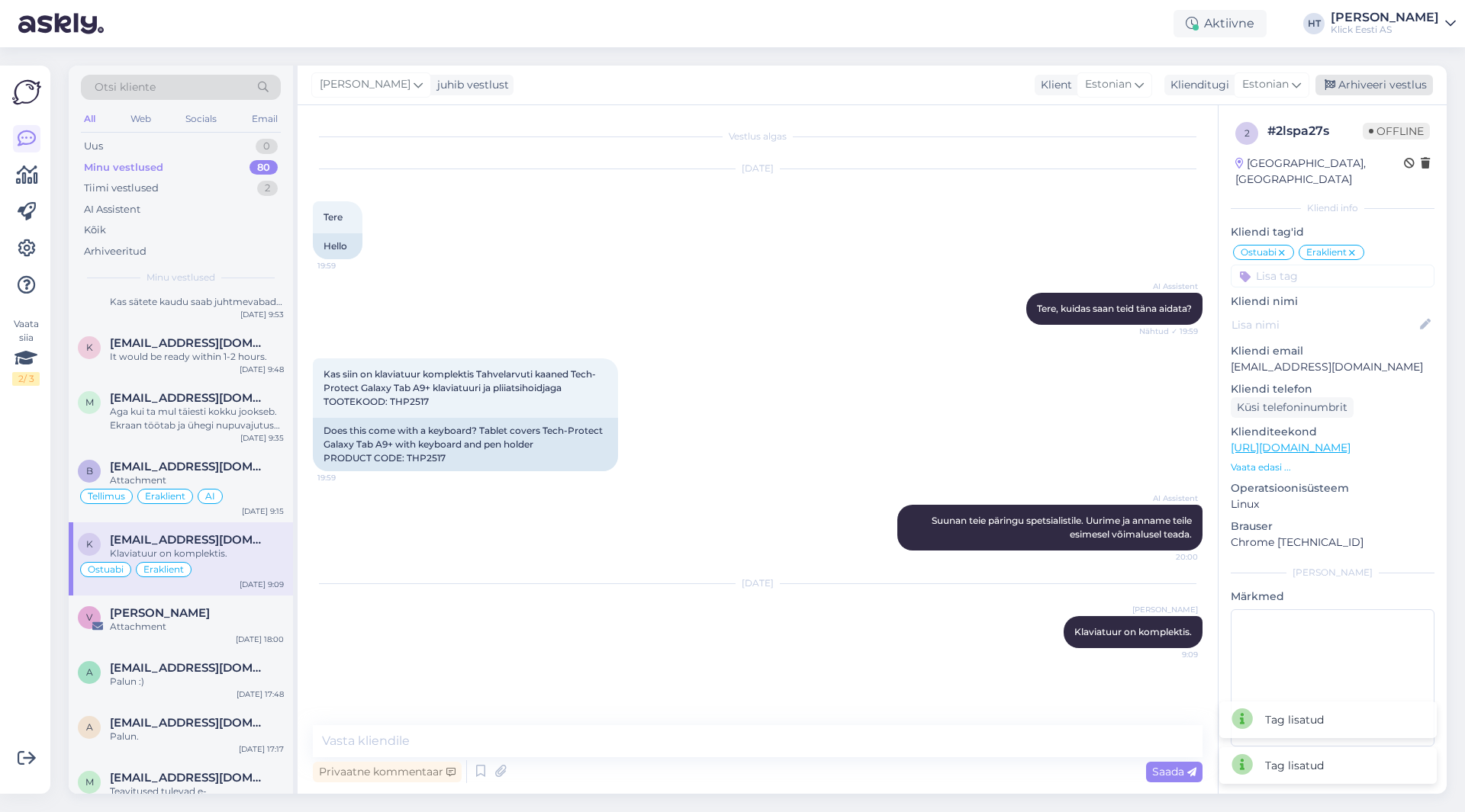
click at [1366, 91] on div "Arhiveeri vestlus" at bounding box center [1374, 85] width 117 height 21
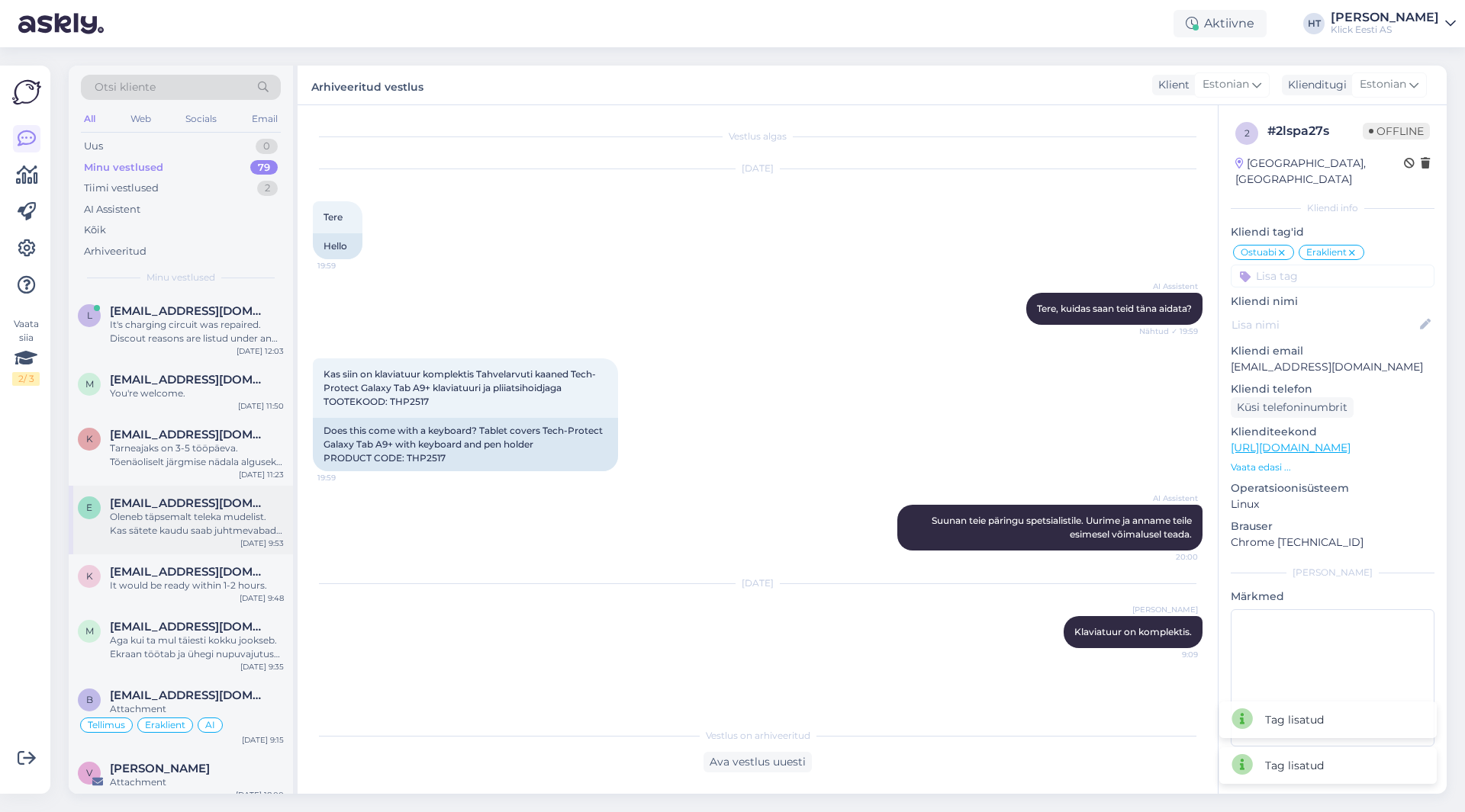
click at [215, 529] on div "Oleneb täpsemalt teleka mudelist. Kas sätete kaudu saab juhtmevabad kõrvaklapid…" at bounding box center [197, 523] width 174 height 27
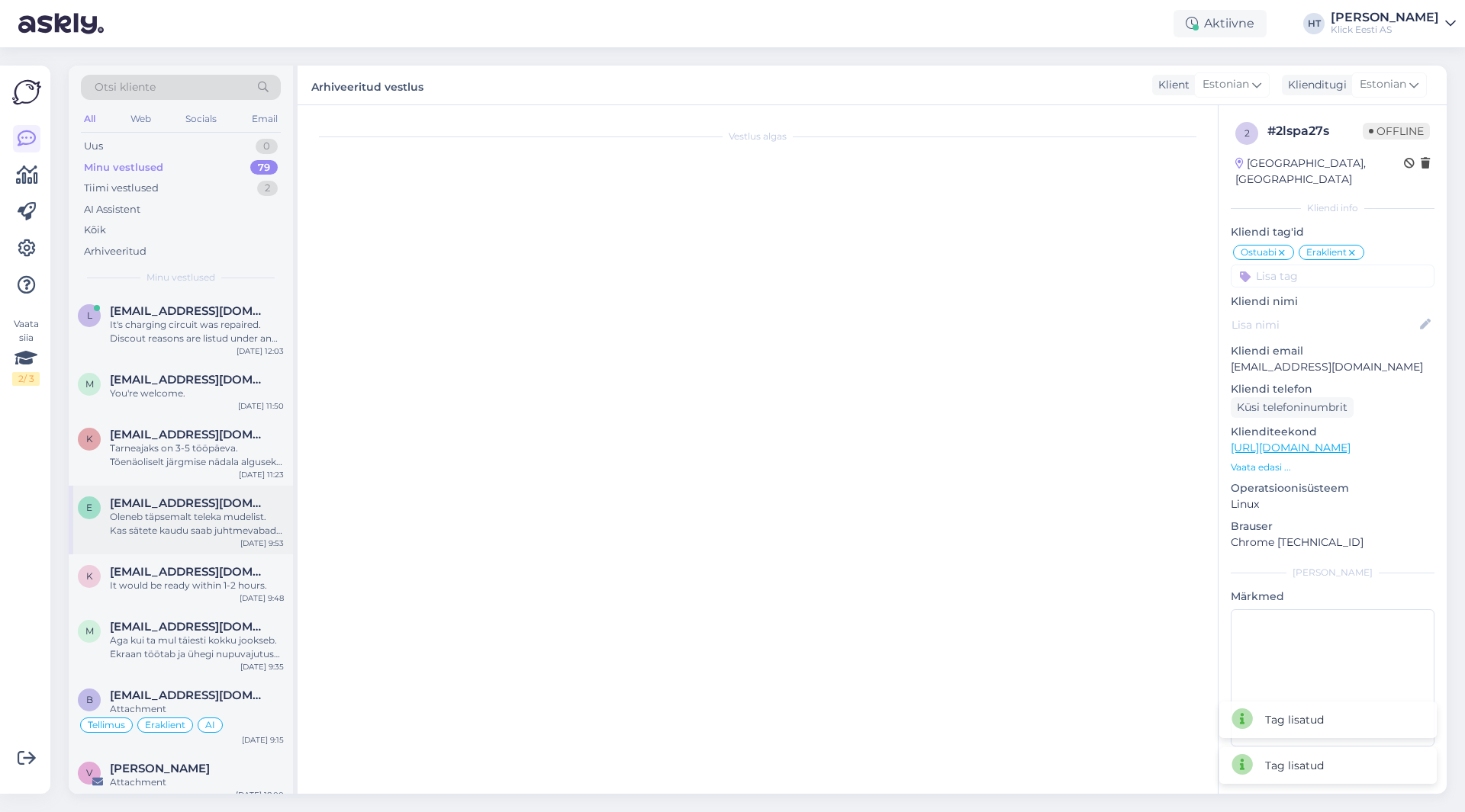
scroll to position [342, 0]
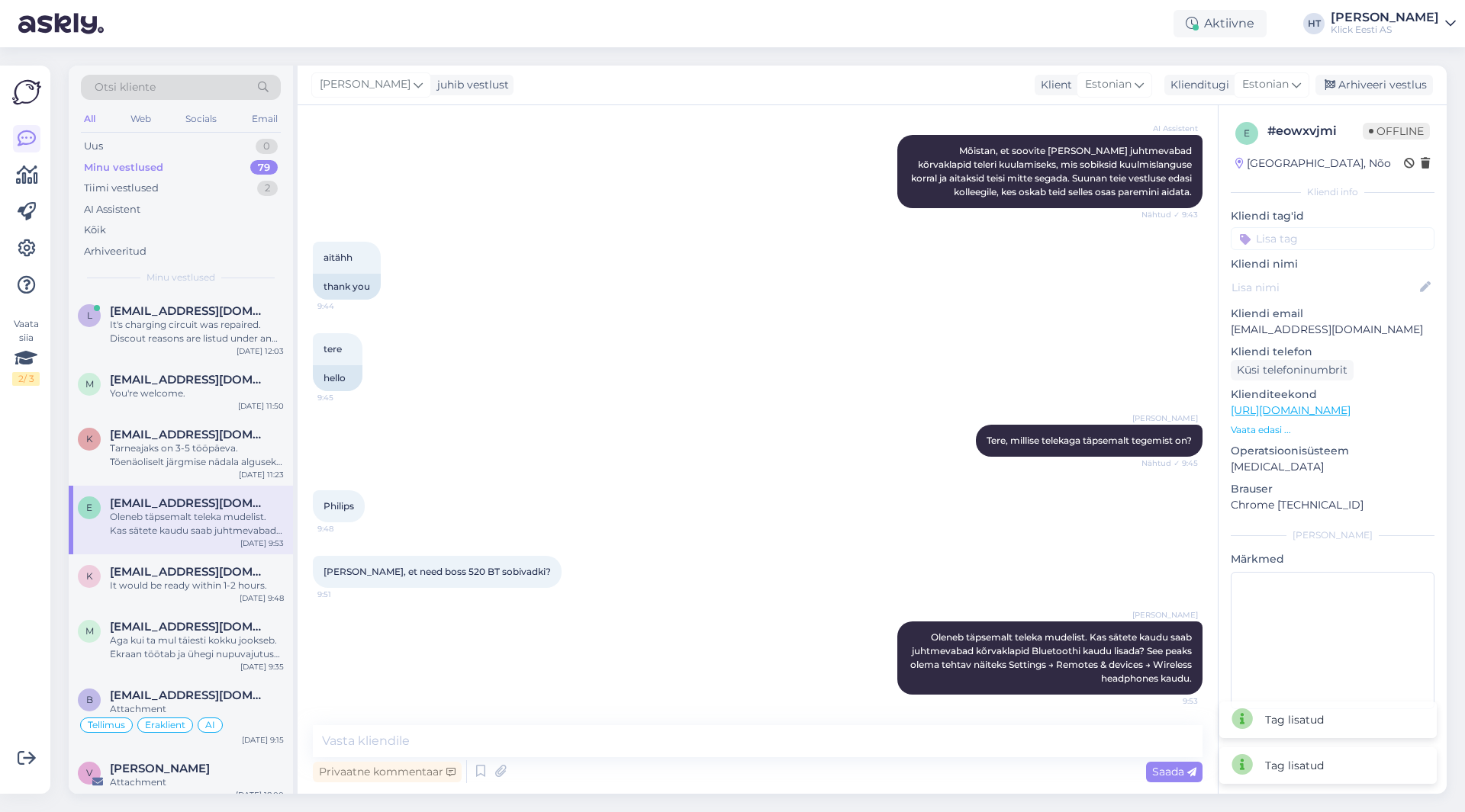
click at [1295, 234] on input at bounding box center [1332, 238] width 204 height 23
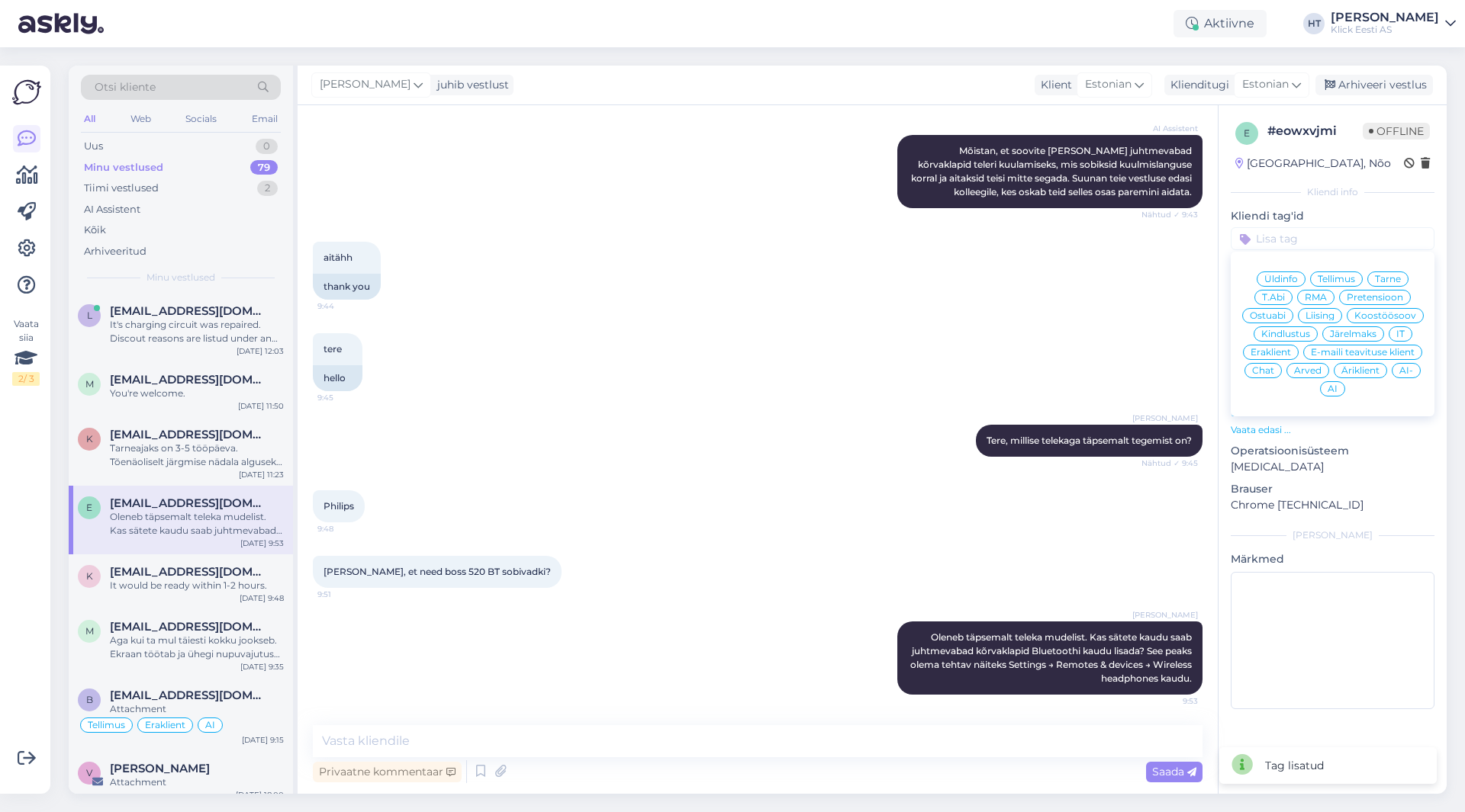
click at [1277, 309] on div "Ostuabi" at bounding box center [1267, 315] width 51 height 15
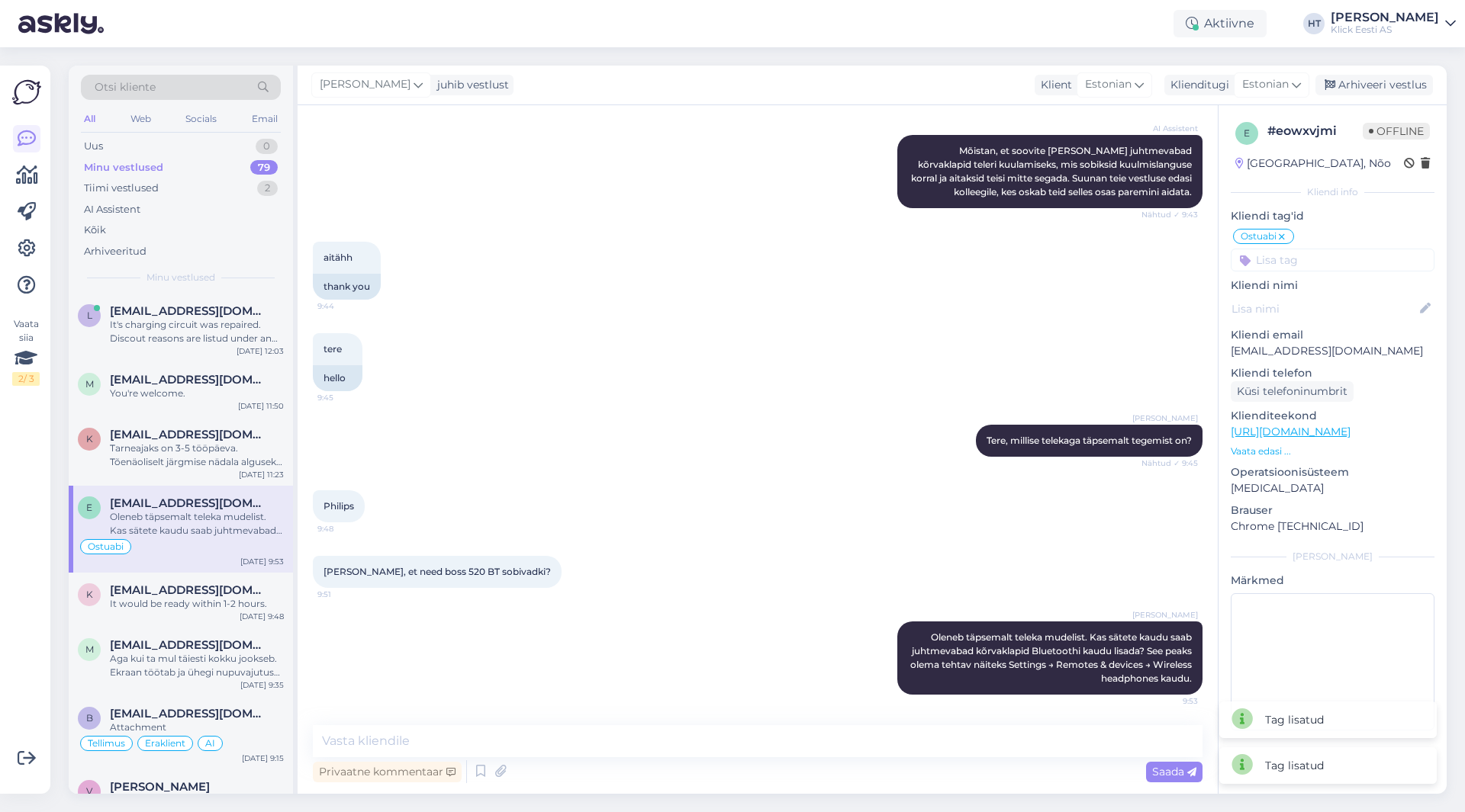
click at [1309, 255] on input at bounding box center [1332, 260] width 204 height 23
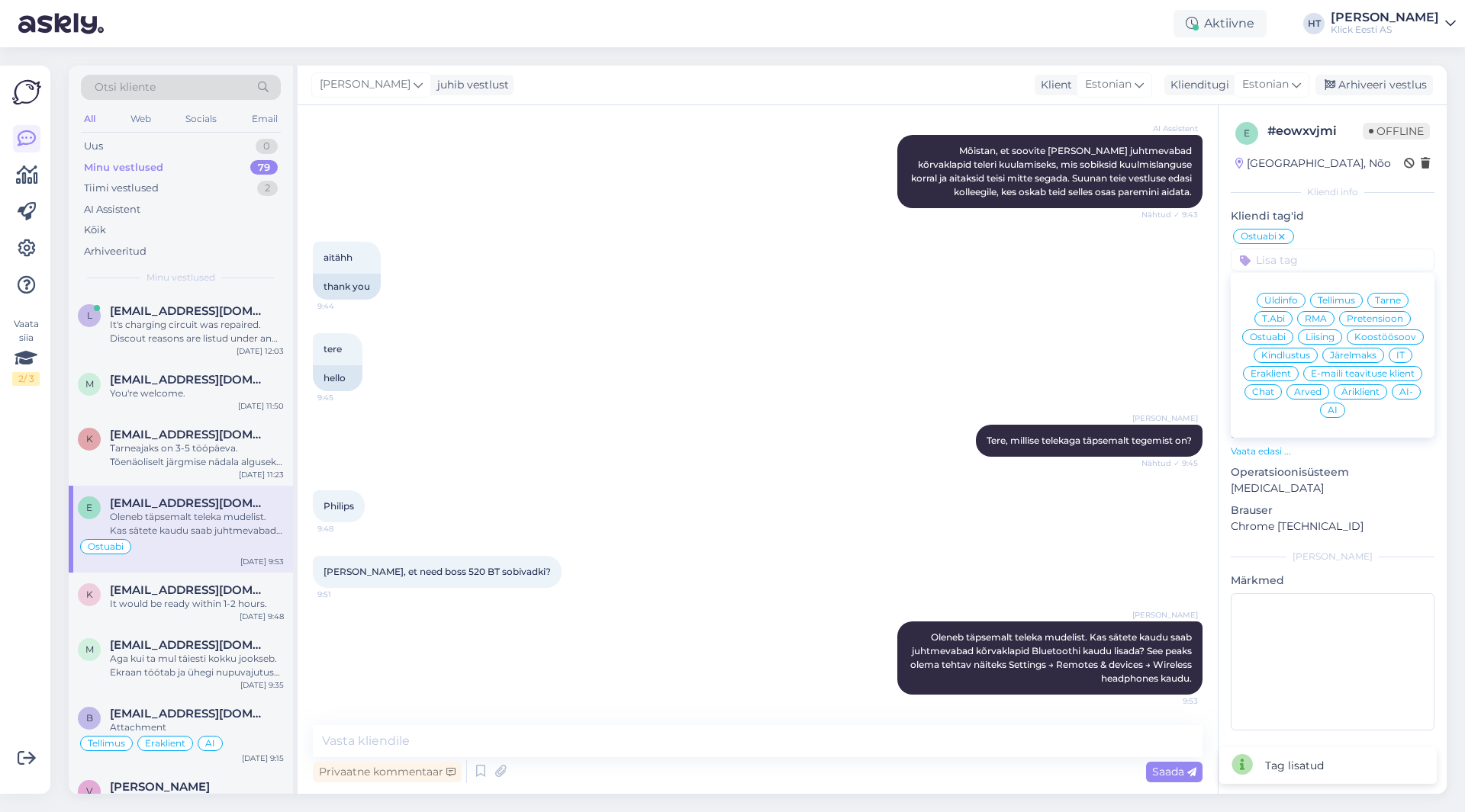
click at [1276, 369] on span "Eraklient" at bounding box center [1270, 374] width 41 height 9
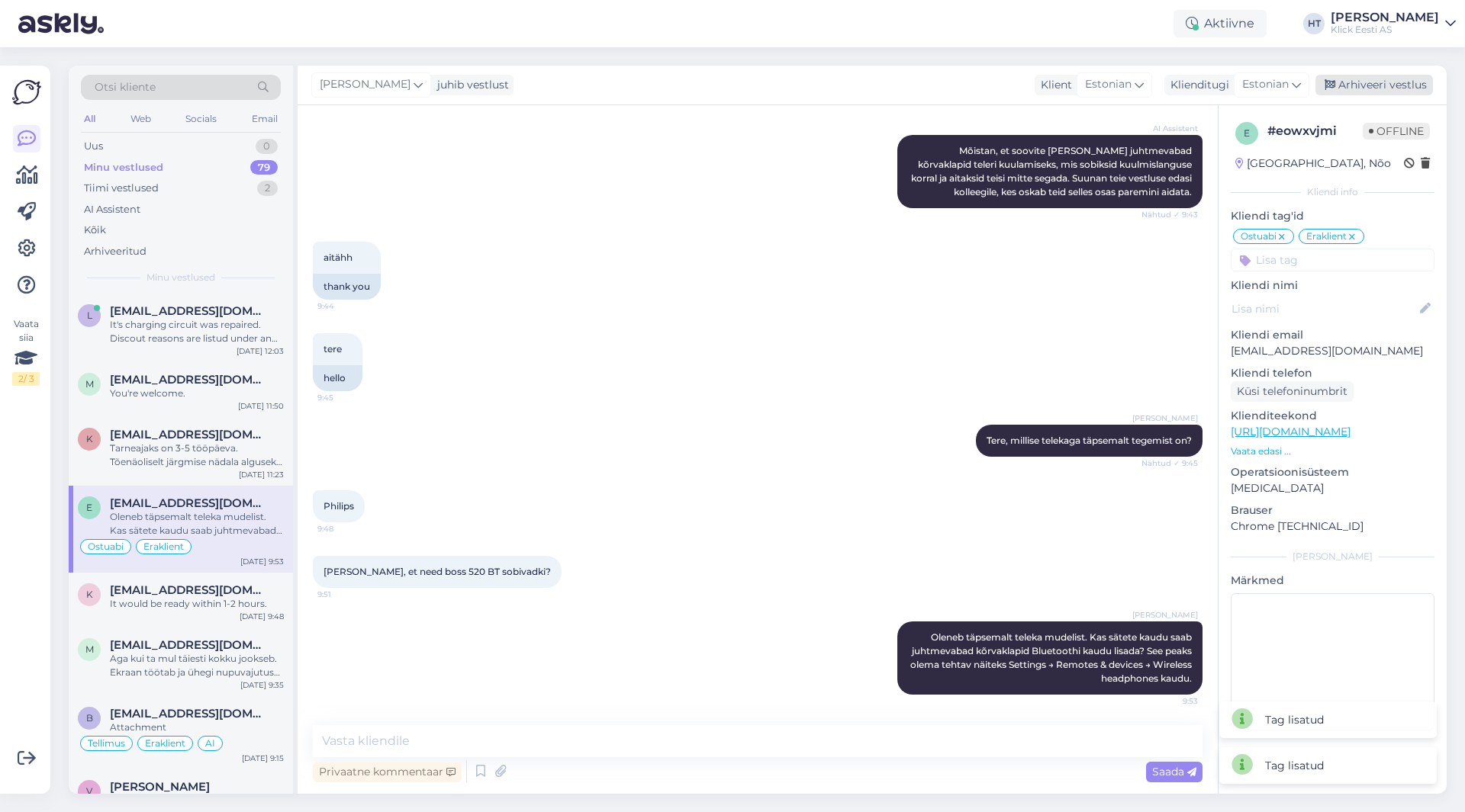
click at [1358, 78] on div "Arhiveeri vestlus" at bounding box center [1374, 85] width 117 height 21
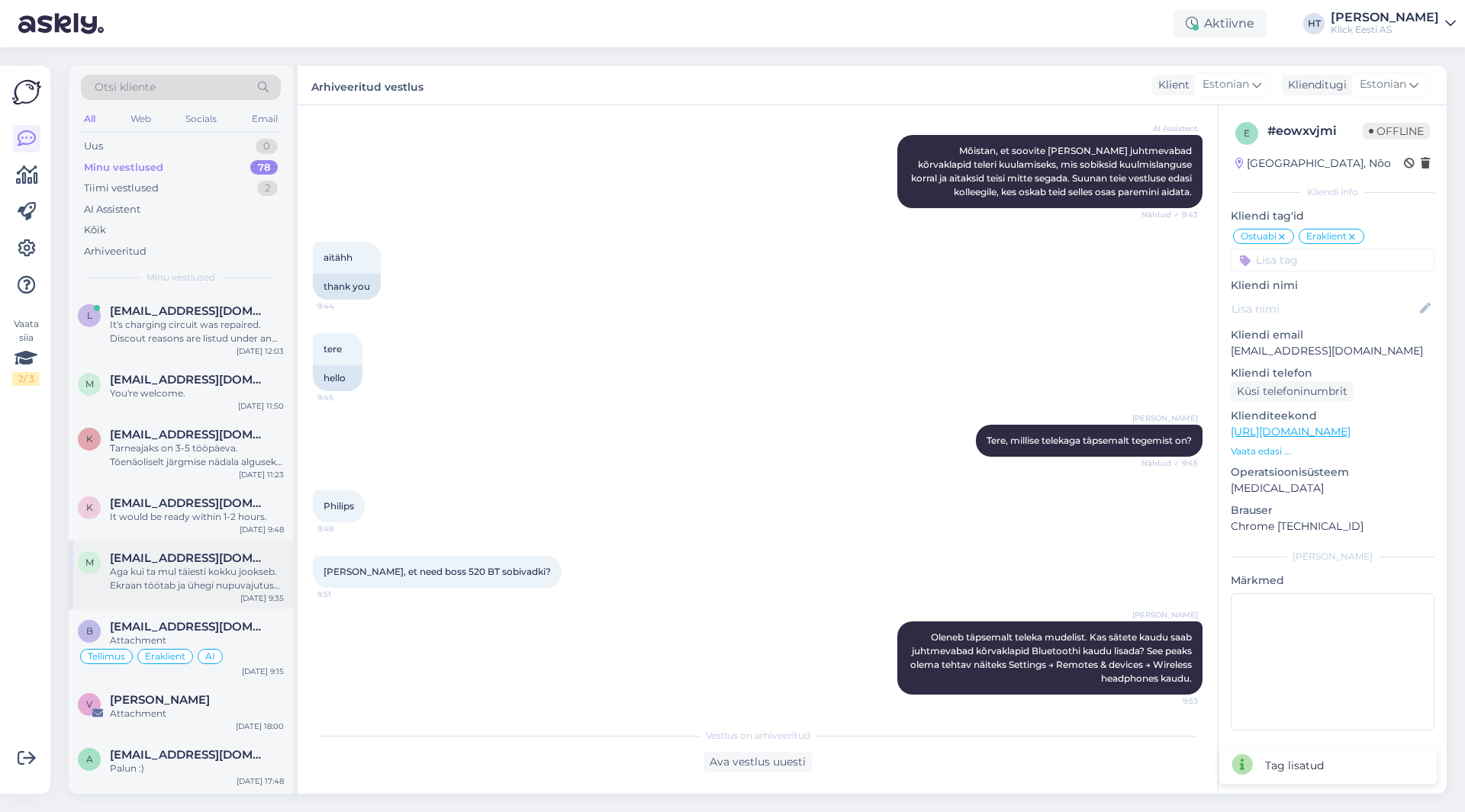
click at [249, 593] on div "[DATE] 9:35" at bounding box center [262, 598] width 43 height 12
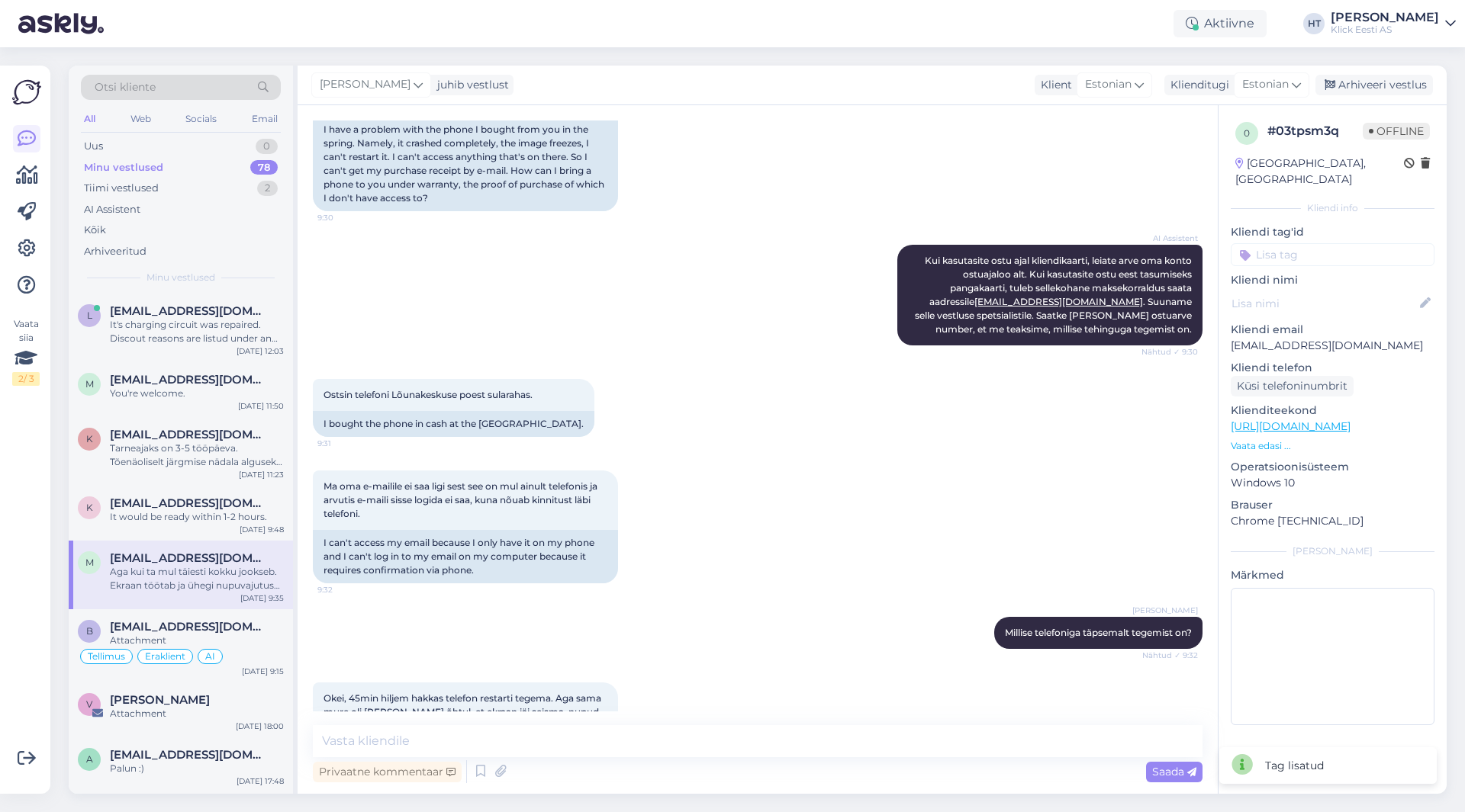
scroll to position [838, 0]
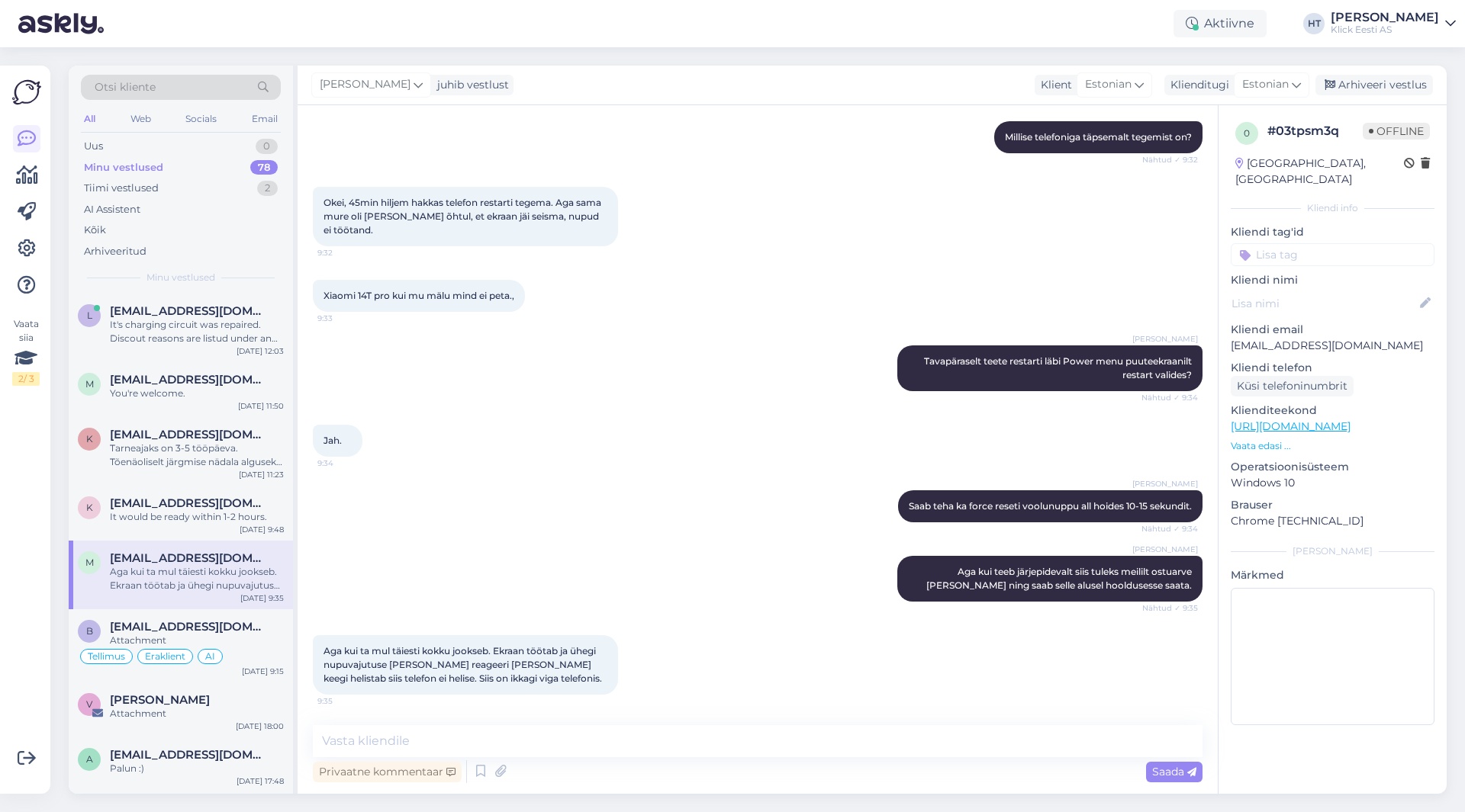
click at [1327, 244] on input at bounding box center [1332, 254] width 204 height 23
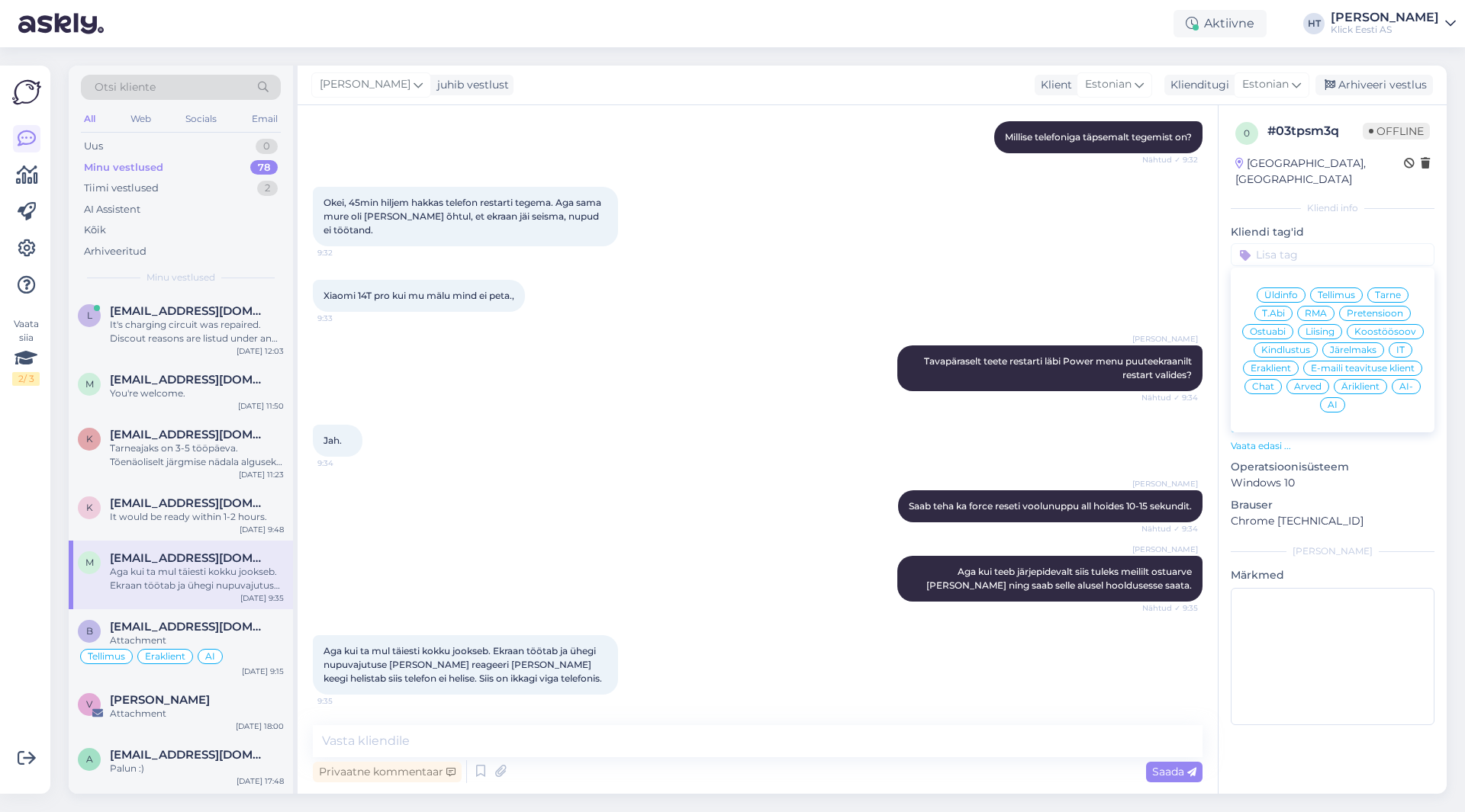
click at [1323, 309] on span "RMA" at bounding box center [1315, 313] width 23 height 9
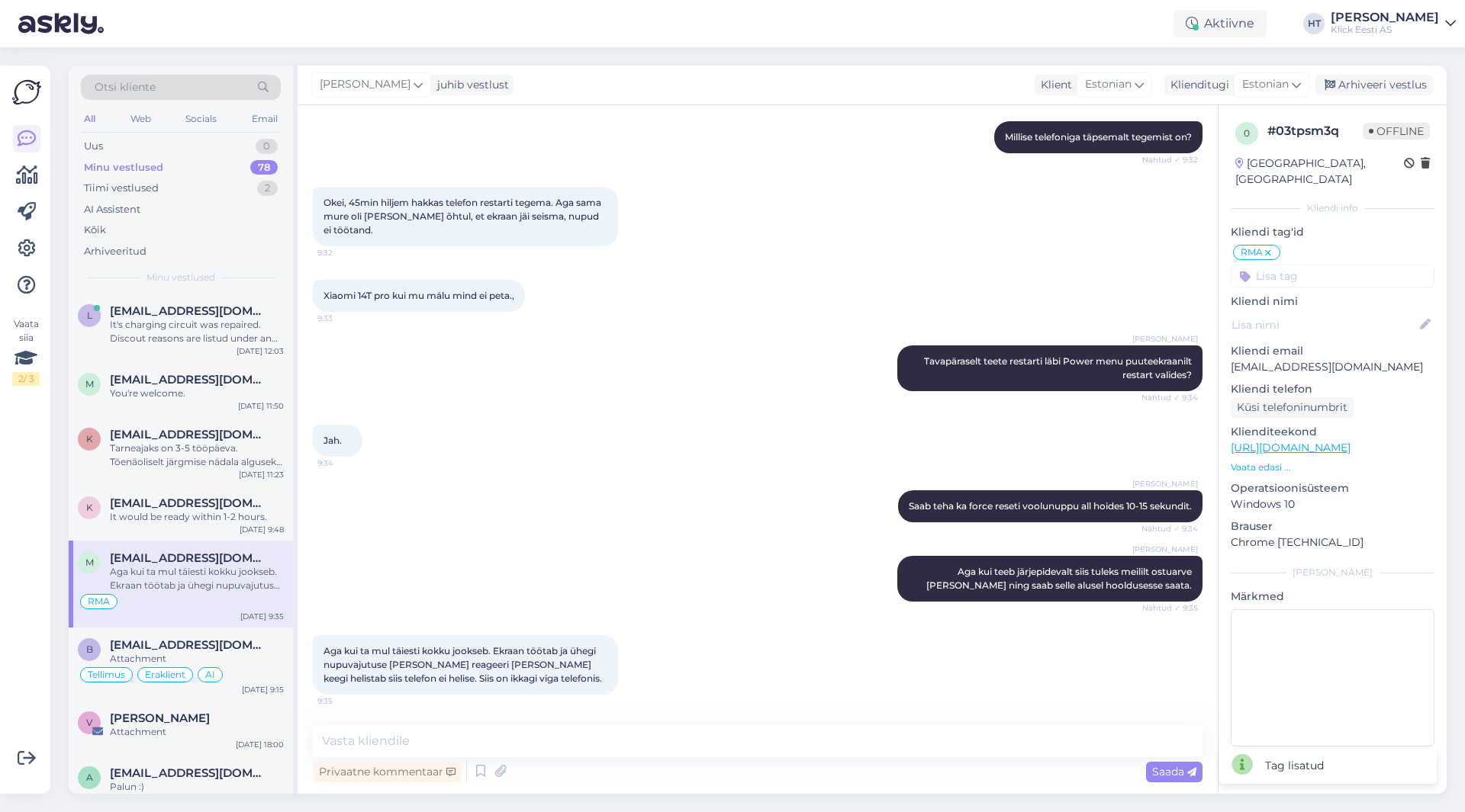
click at [1328, 264] on input at bounding box center [1332, 275] width 204 height 23
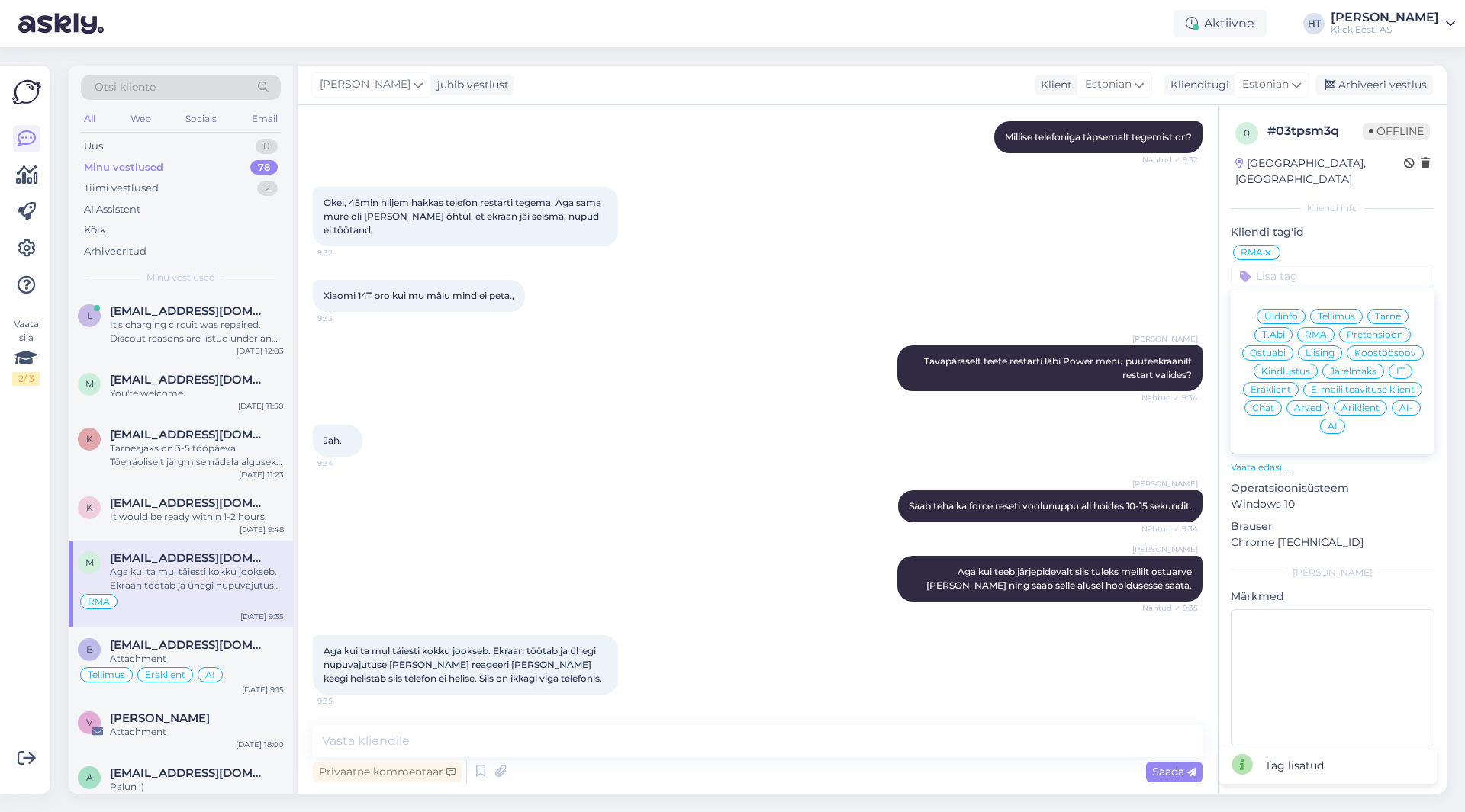
click at [1286, 328] on div "T.Abi" at bounding box center [1274, 335] width 38 height 15
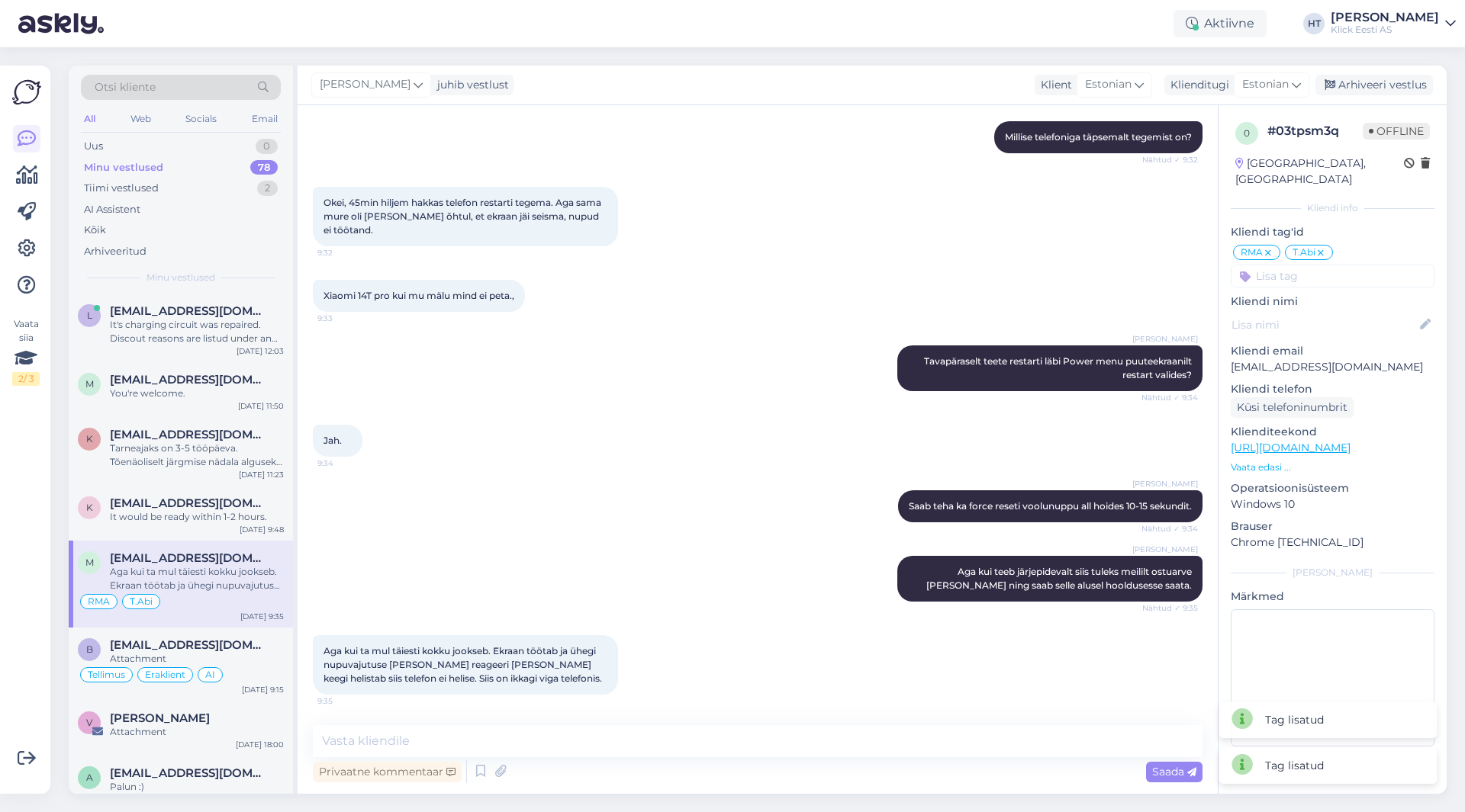
click at [1316, 270] on input at bounding box center [1332, 275] width 204 height 23
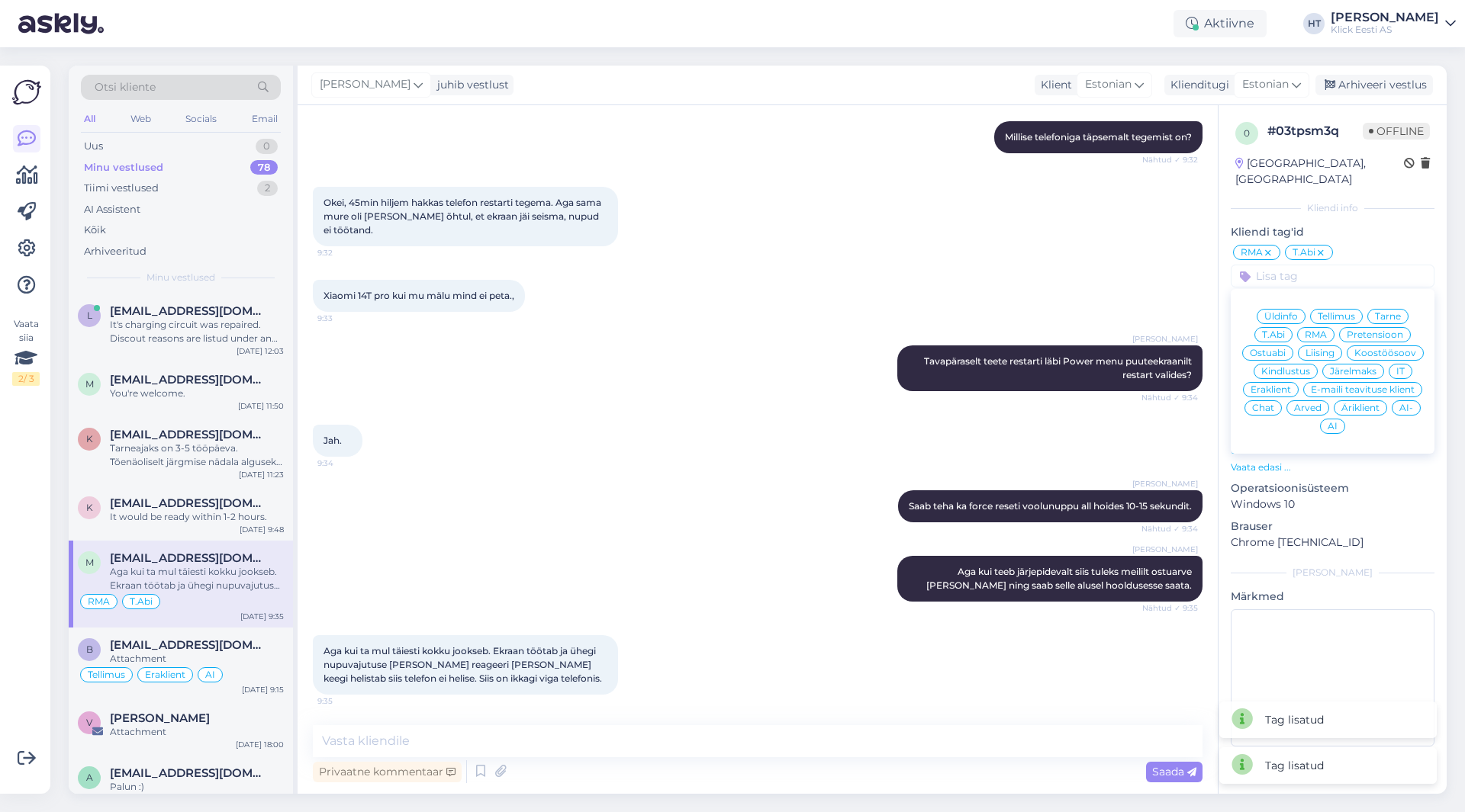
click at [1280, 385] on span "Eraklient" at bounding box center [1270, 390] width 41 height 9
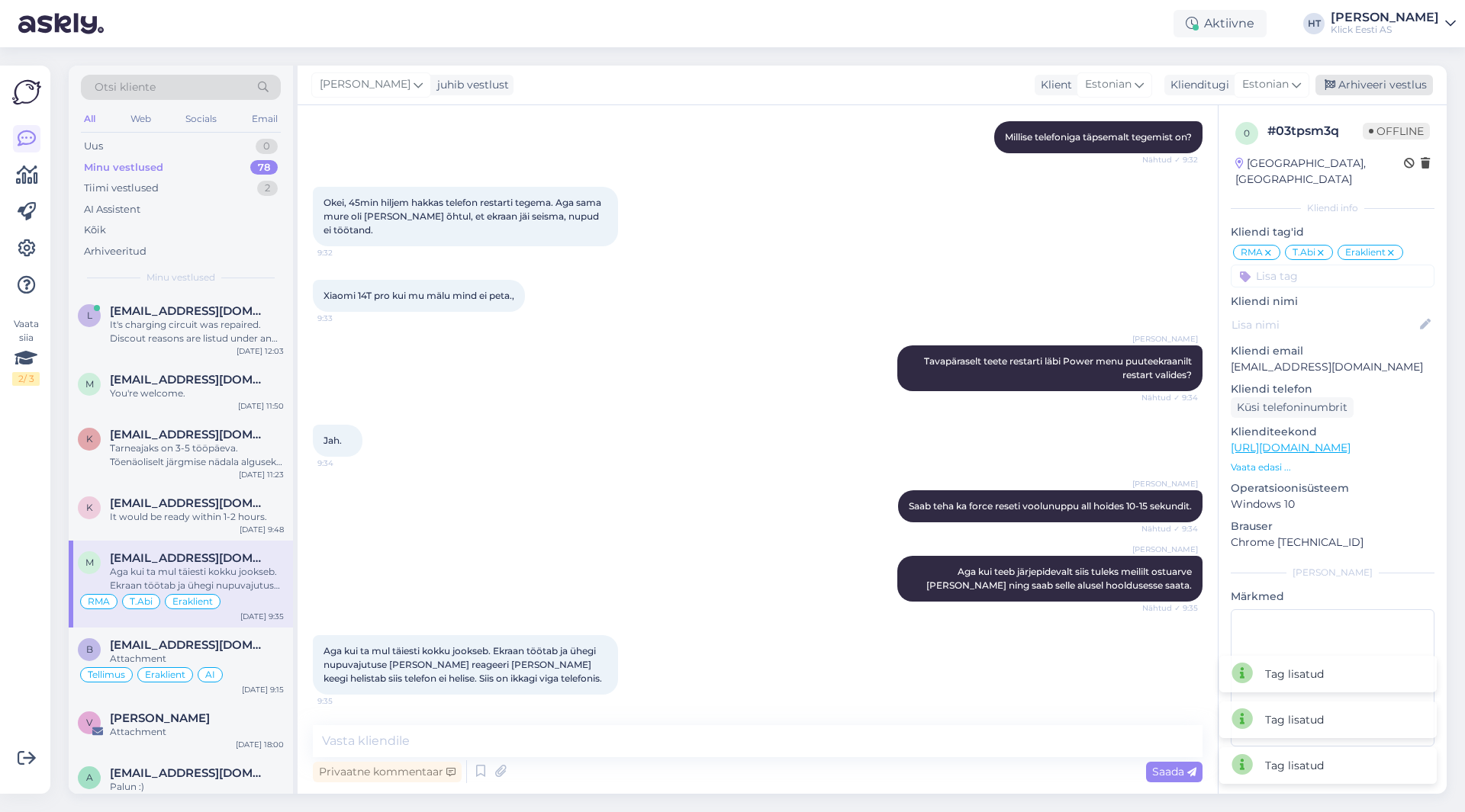
click at [1405, 78] on div "Arhiveeri vestlus" at bounding box center [1374, 85] width 117 height 21
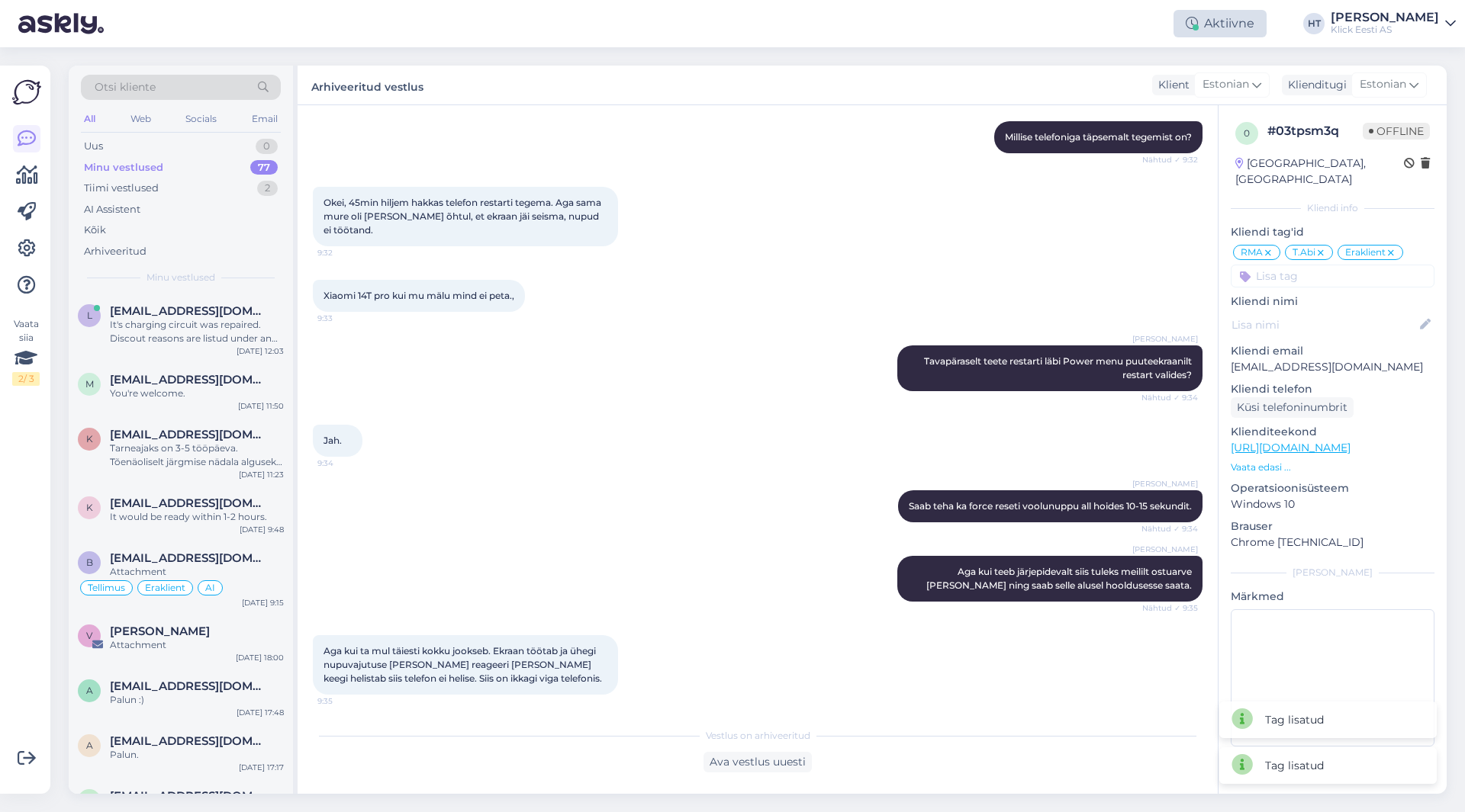
click at [1266, 23] on div "Aktiivne" at bounding box center [1219, 23] width 93 height 27
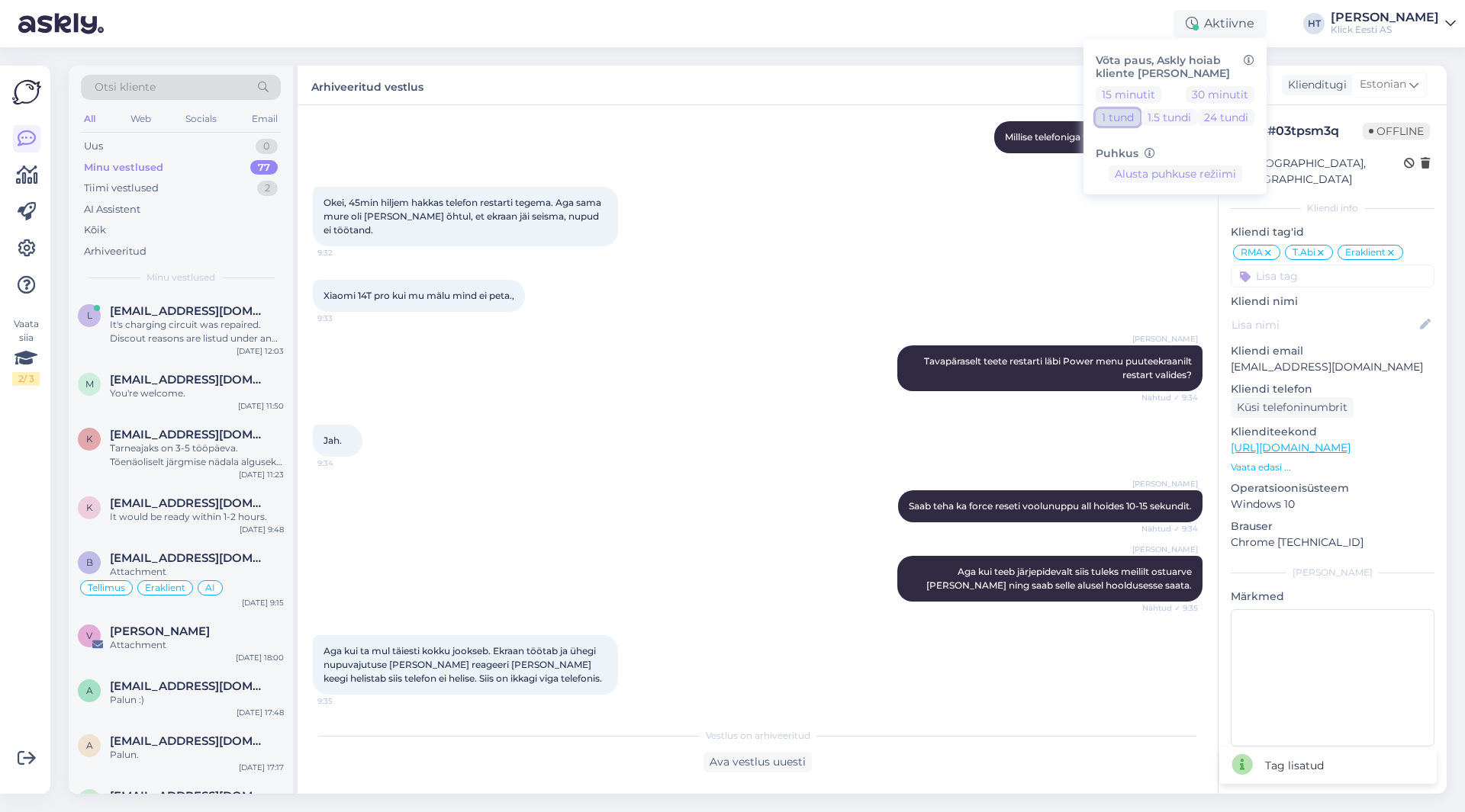
click at [1140, 121] on button "1 tund" at bounding box center [1117, 117] width 44 height 17
click at [939, 94] on div "Arhiveeritud vestlus Klient Estonian Klienditugi Estonian" at bounding box center [872, 86] width 1149 height 40
